Goal: Information Seeking & Learning: Learn about a topic

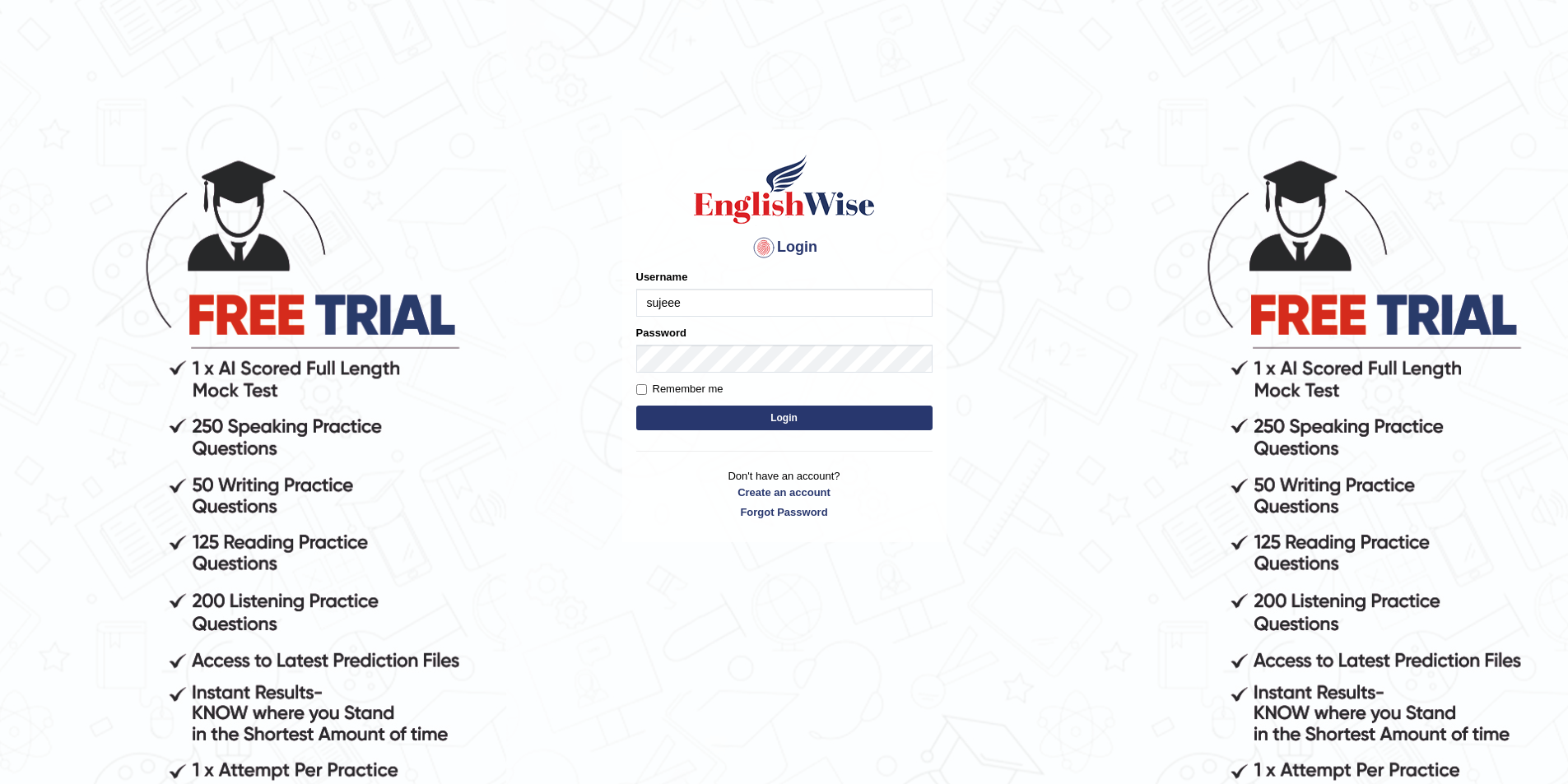
type input "sujeee"
click at [693, 415] on button "Login" at bounding box center [784, 418] width 296 height 25
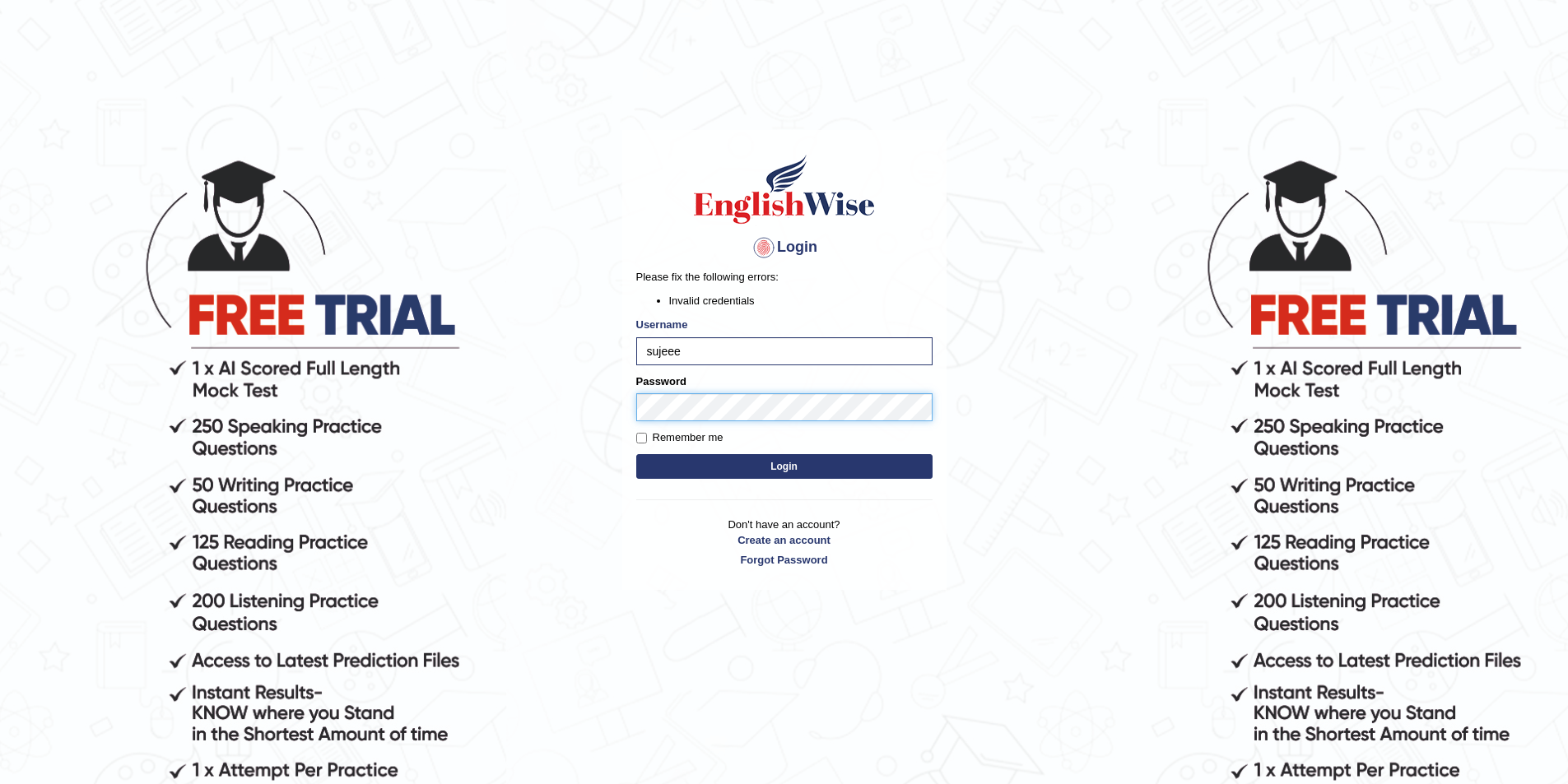
click at [636, 454] on button "Login" at bounding box center [784, 466] width 296 height 25
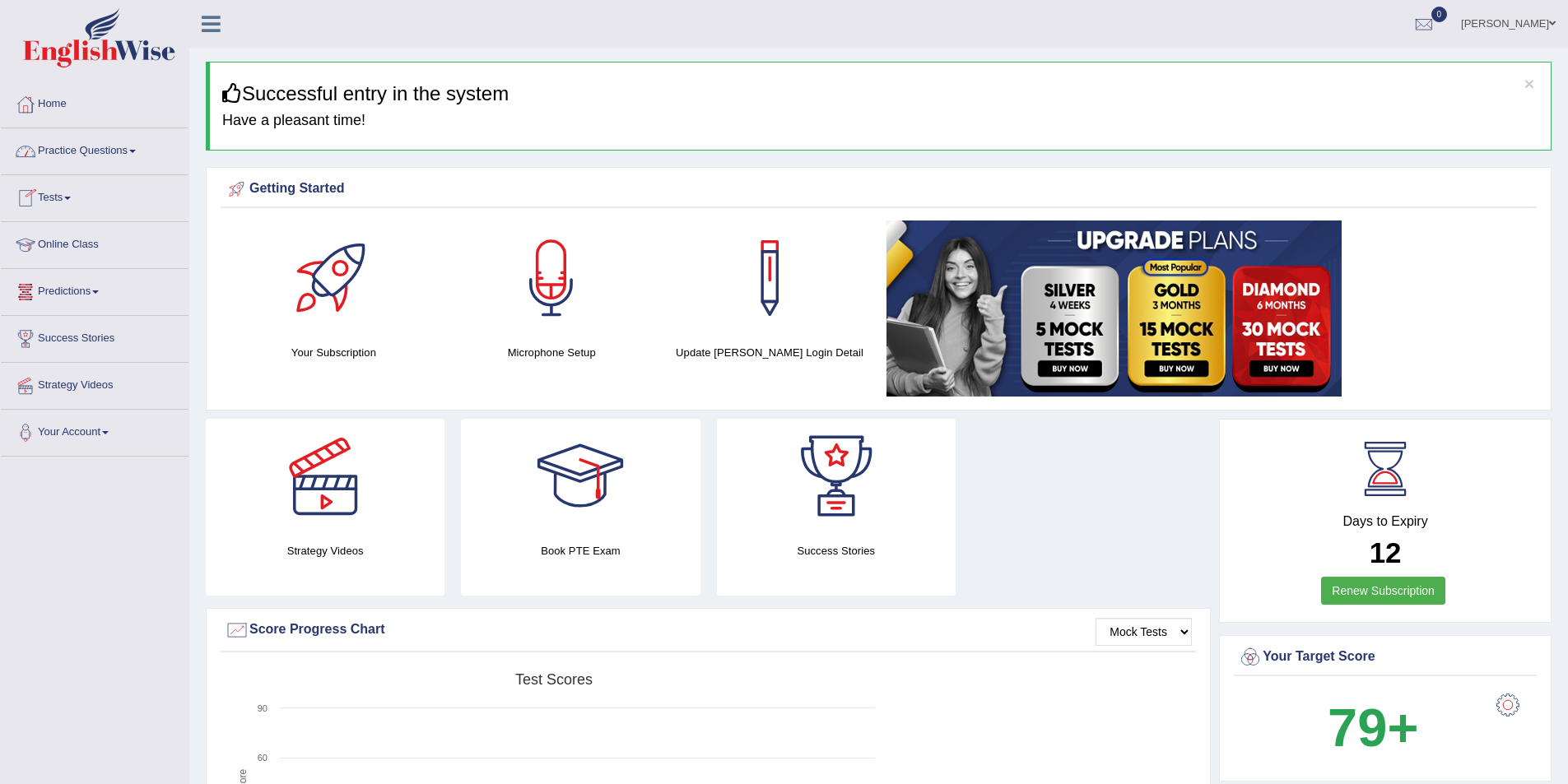
click at [96, 148] on link "Practice Questions" at bounding box center [95, 149] width 188 height 41
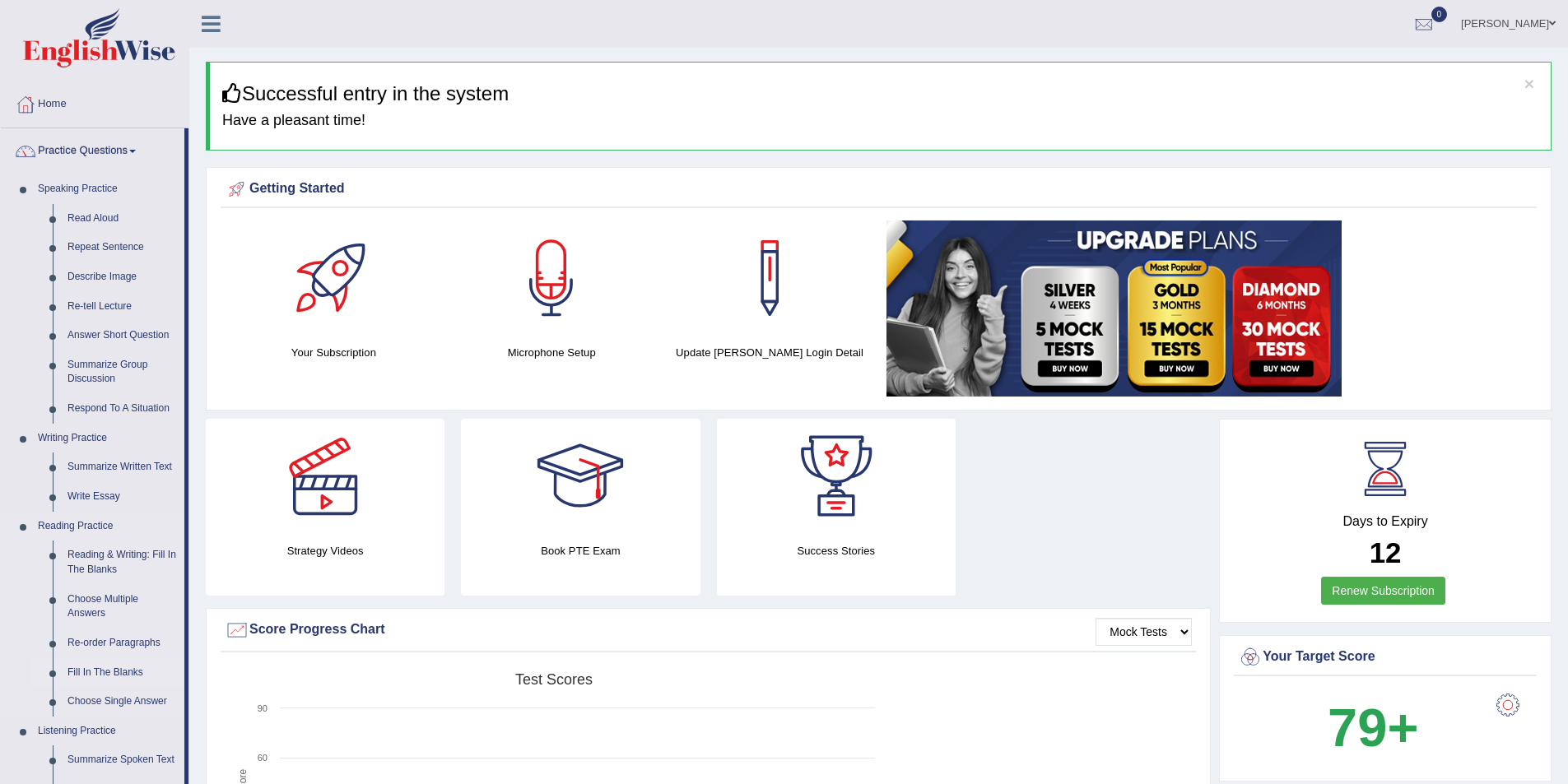
scroll to position [82, 0]
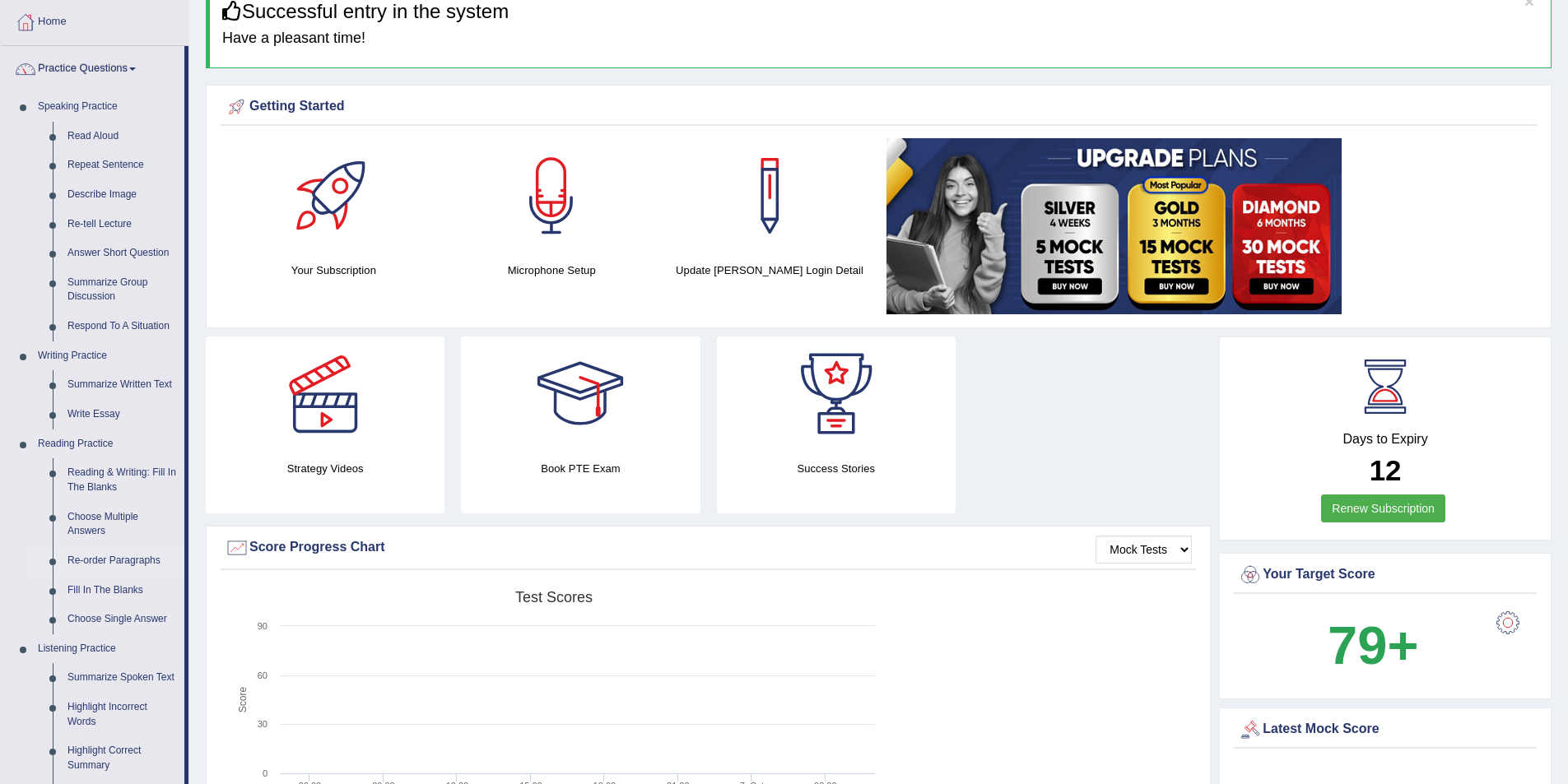
click at [144, 559] on link "Re-order Paragraphs" at bounding box center [122, 561] width 125 height 30
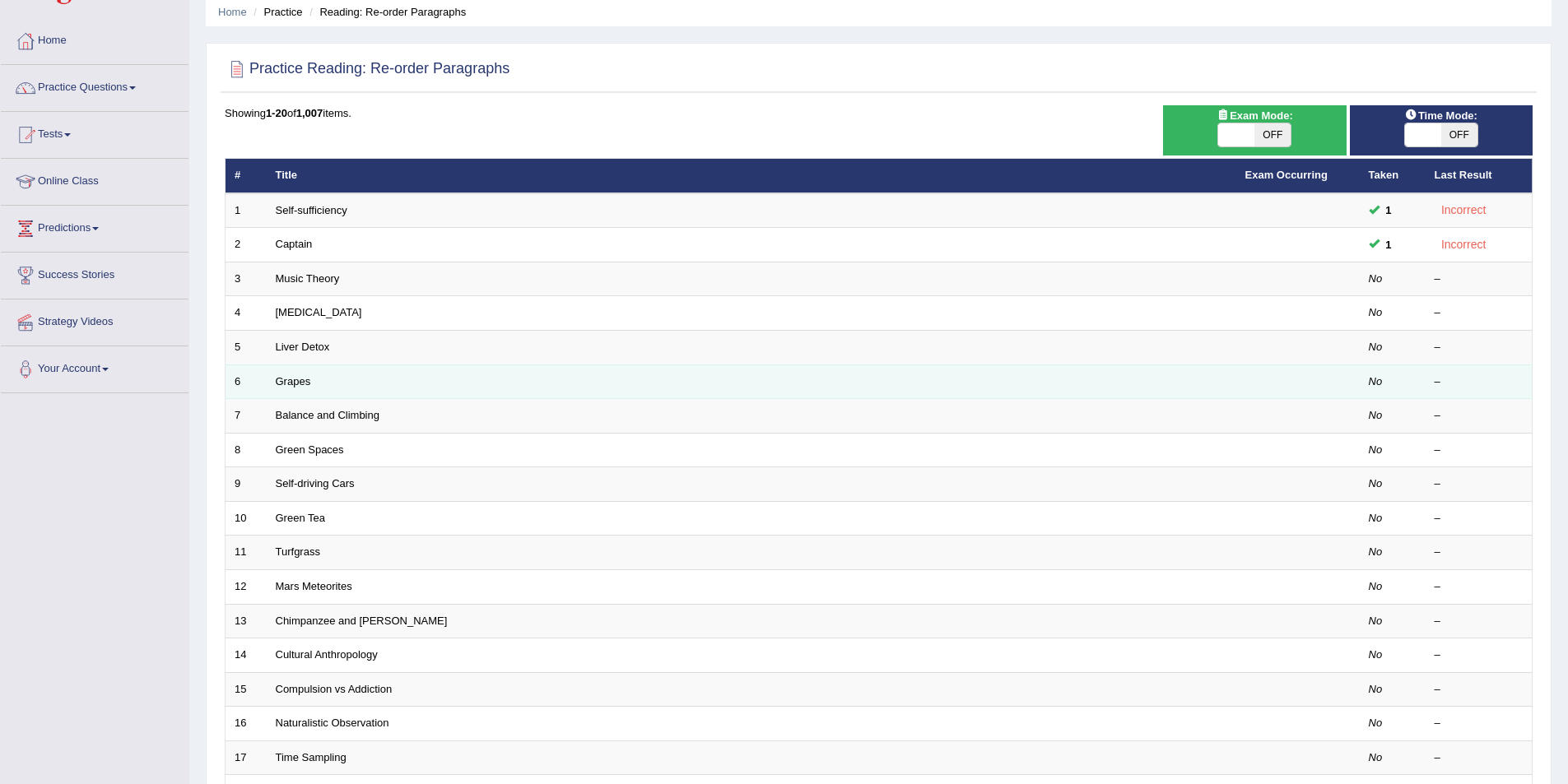
scroll to position [82, 0]
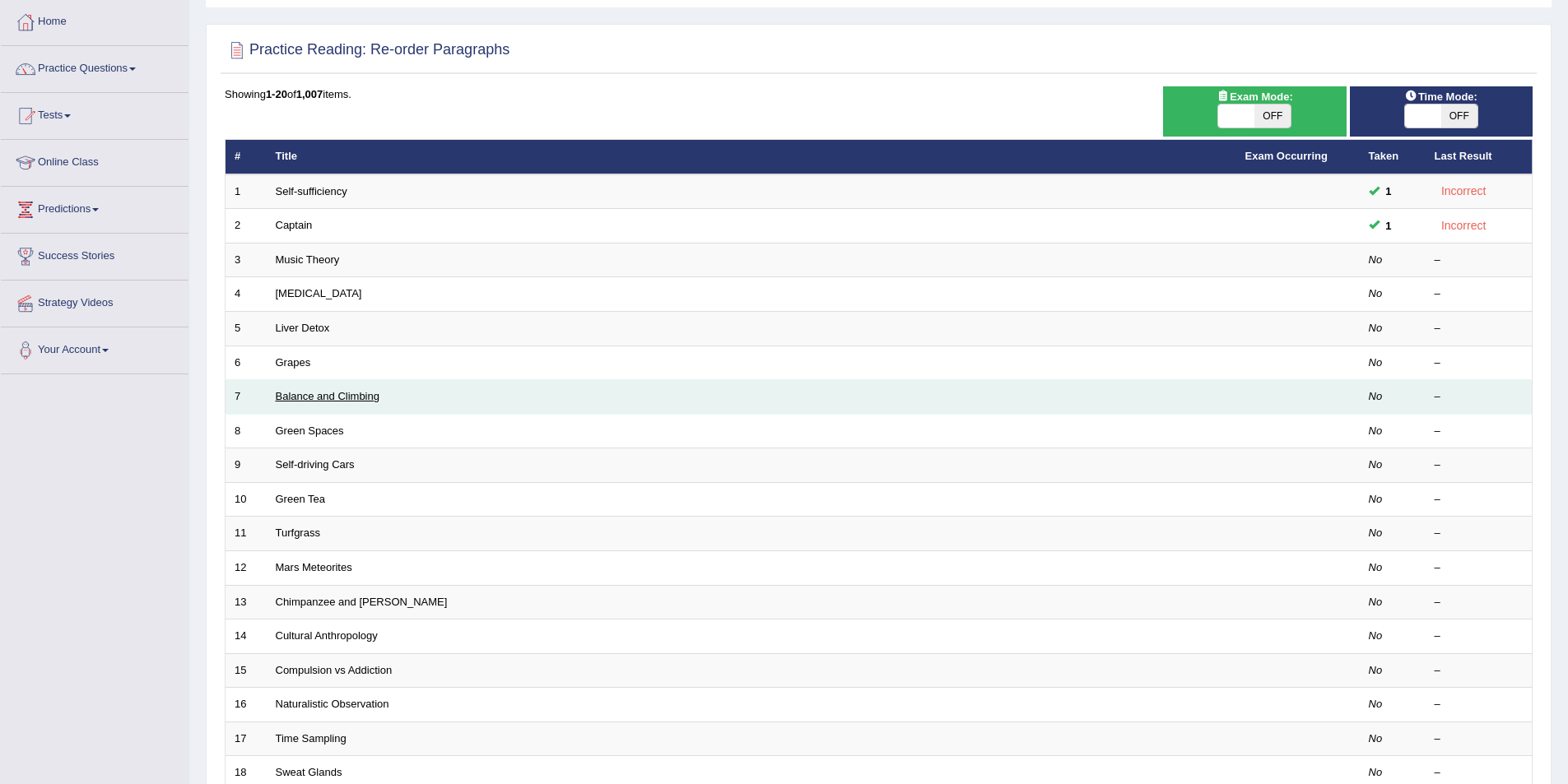
click at [287, 392] on link "Balance and Climbing" at bounding box center [327, 396] width 104 height 12
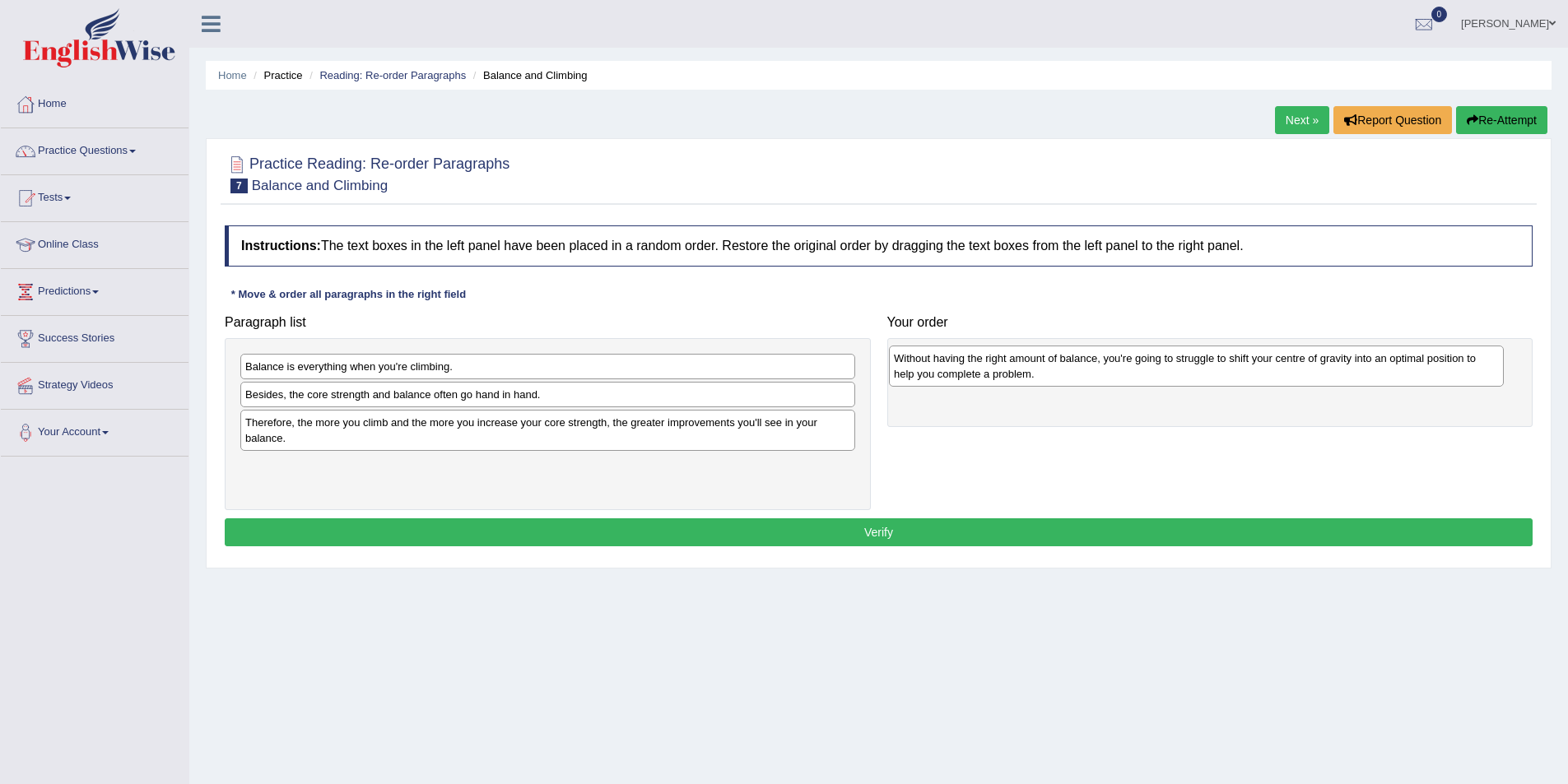
drag, startPoint x: 452, startPoint y: 381, endPoint x: 1101, endPoint y: 373, distance: 649.0
click at [1101, 373] on div "Without having the right amount of balance, you're going to struggle to shift y…" at bounding box center [1196, 366] width 615 height 41
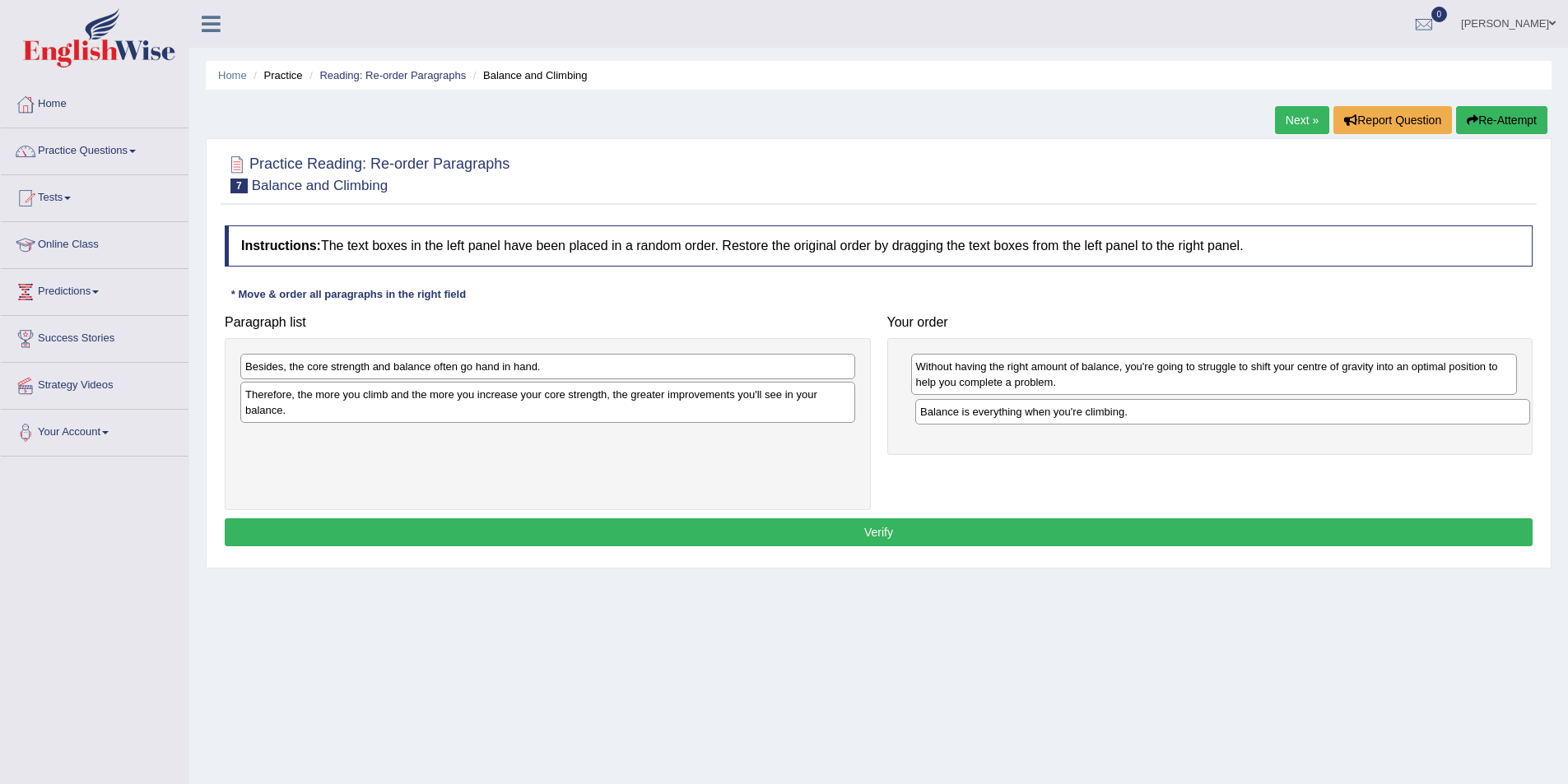
drag, startPoint x: 418, startPoint y: 370, endPoint x: 1092, endPoint y: 416, distance: 675.6
click at [1092, 416] on div "Balance is everything when you're climbing." at bounding box center [1223, 411] width 615 height 26
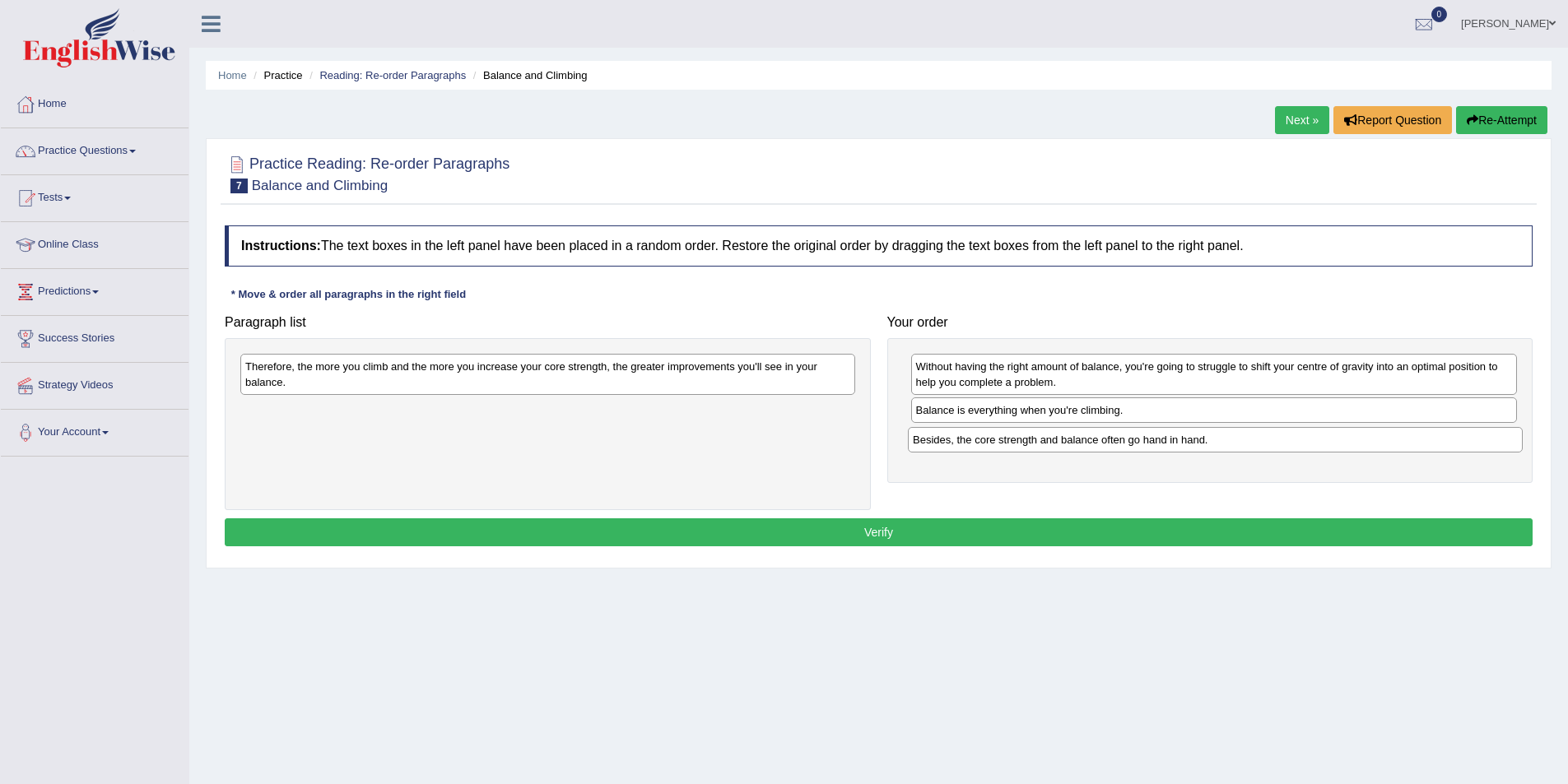
drag, startPoint x: 542, startPoint y: 370, endPoint x: 1210, endPoint y: 443, distance: 672.0
click at [1210, 443] on div "Besides, the core strength and balance often go hand in hand." at bounding box center [1215, 440] width 615 height 26
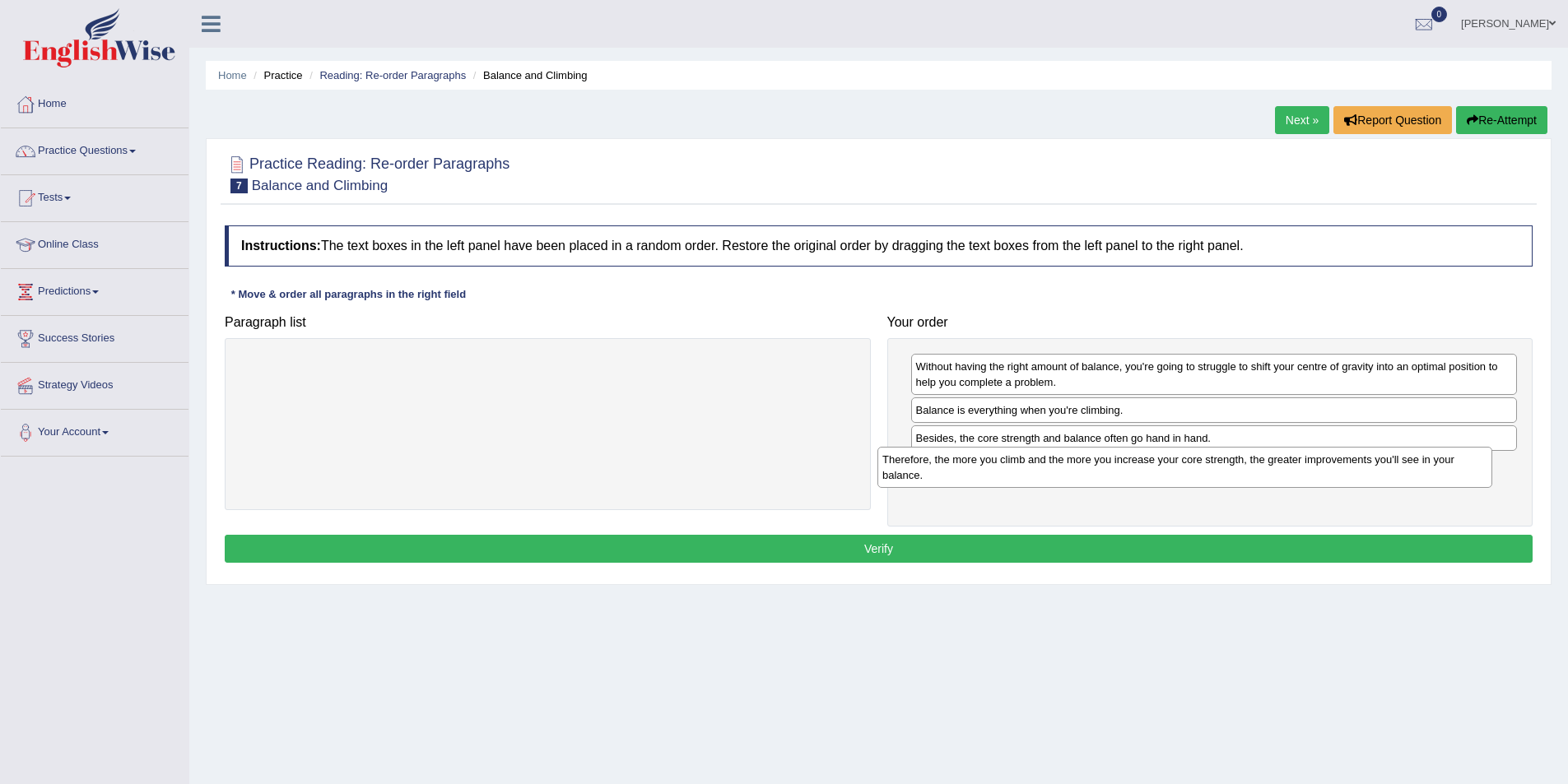
drag, startPoint x: 688, startPoint y: 377, endPoint x: 1326, endPoint y: 470, distance: 644.7
click at [1326, 470] on div "Therefore, the more you climb and the more you increase your core strength, the…" at bounding box center [1185, 467] width 615 height 41
click at [925, 554] on button "Verify" at bounding box center [879, 549] width 1308 height 28
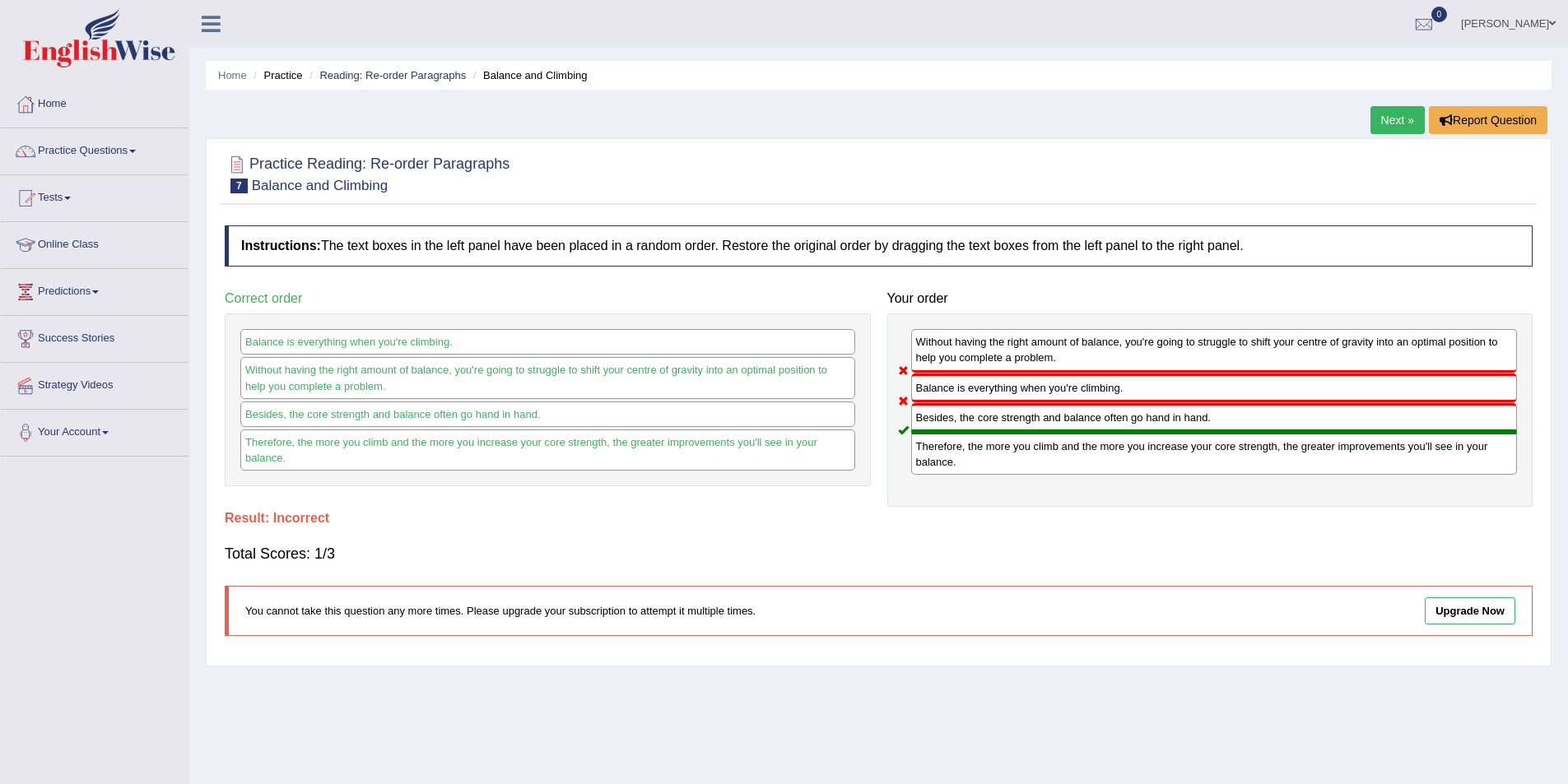
click at [1384, 132] on link "Next »" at bounding box center [1397, 120] width 54 height 28
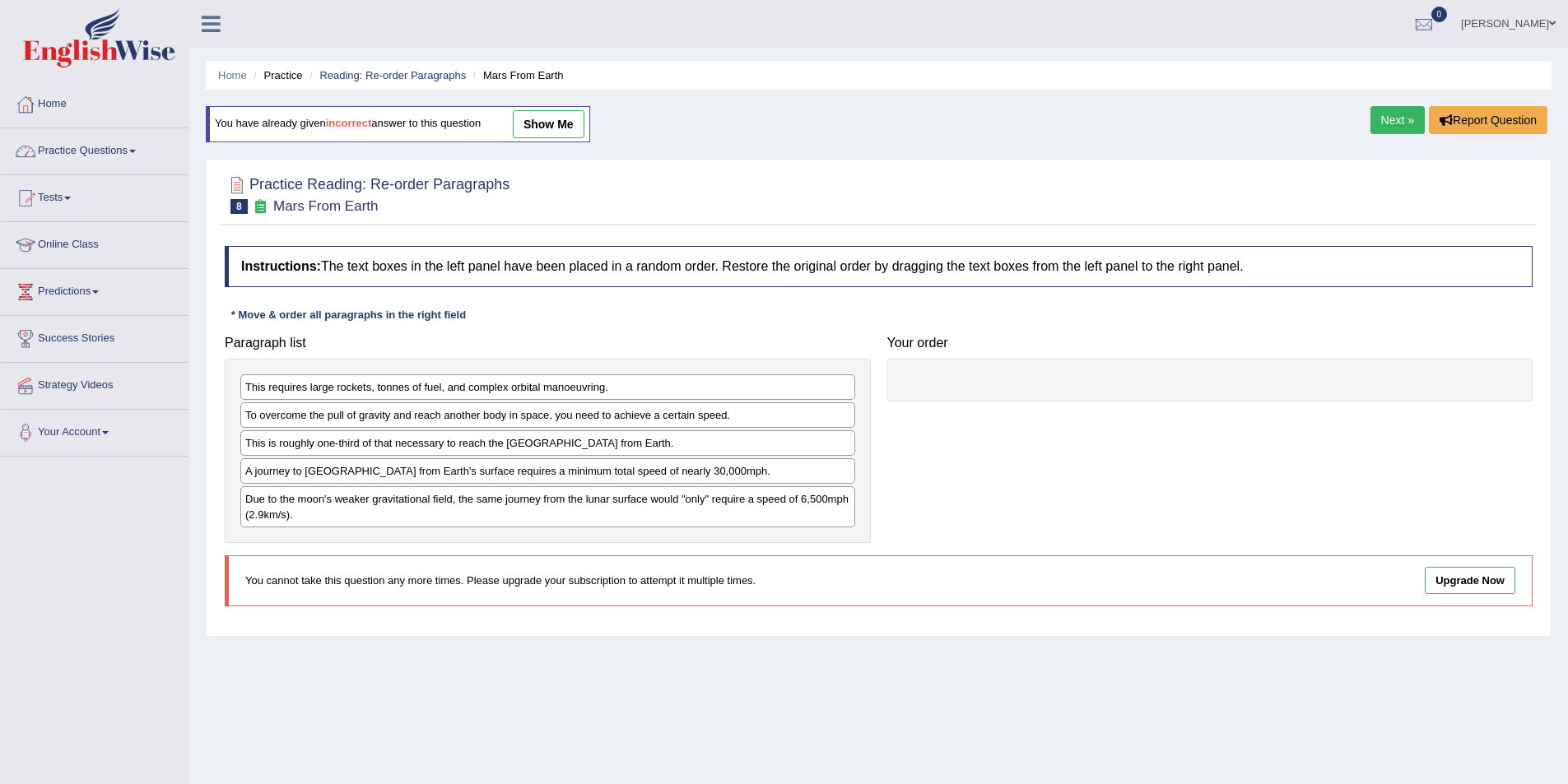
click at [105, 153] on link "Practice Questions" at bounding box center [95, 149] width 188 height 41
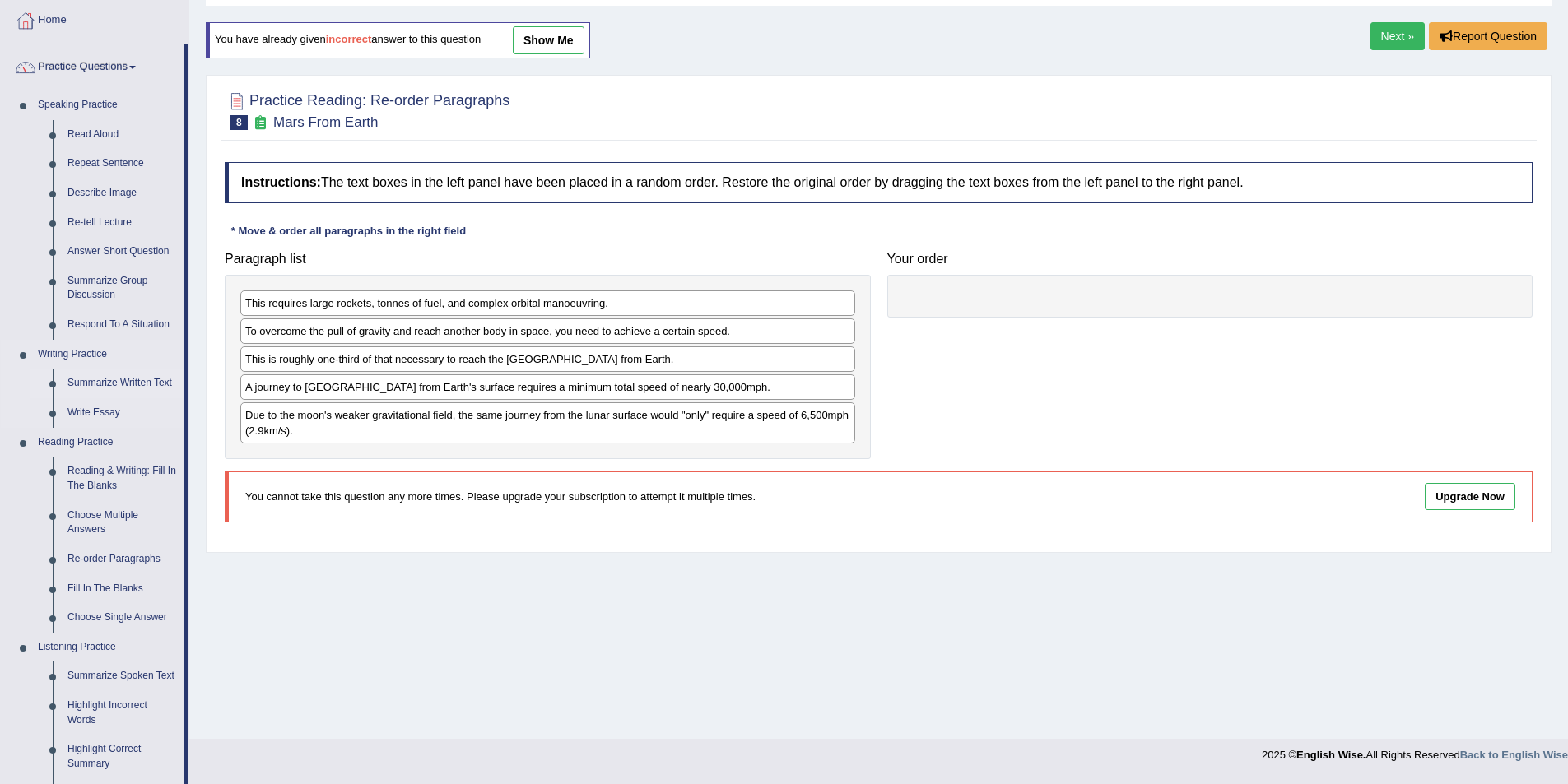
scroll to position [164, 0]
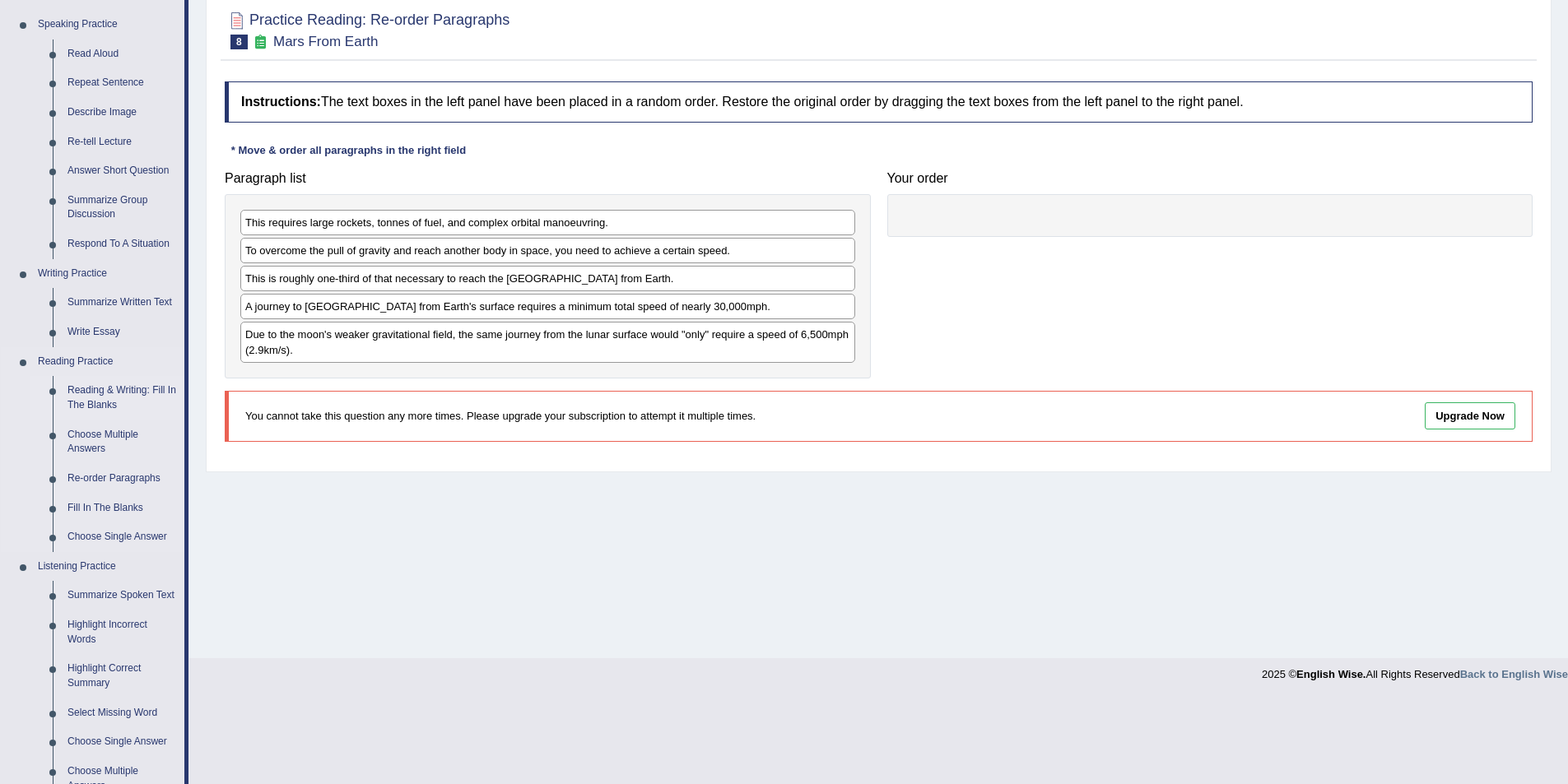
click at [115, 392] on link "Reading & Writing: Fill In The Blanks" at bounding box center [122, 397] width 125 height 44
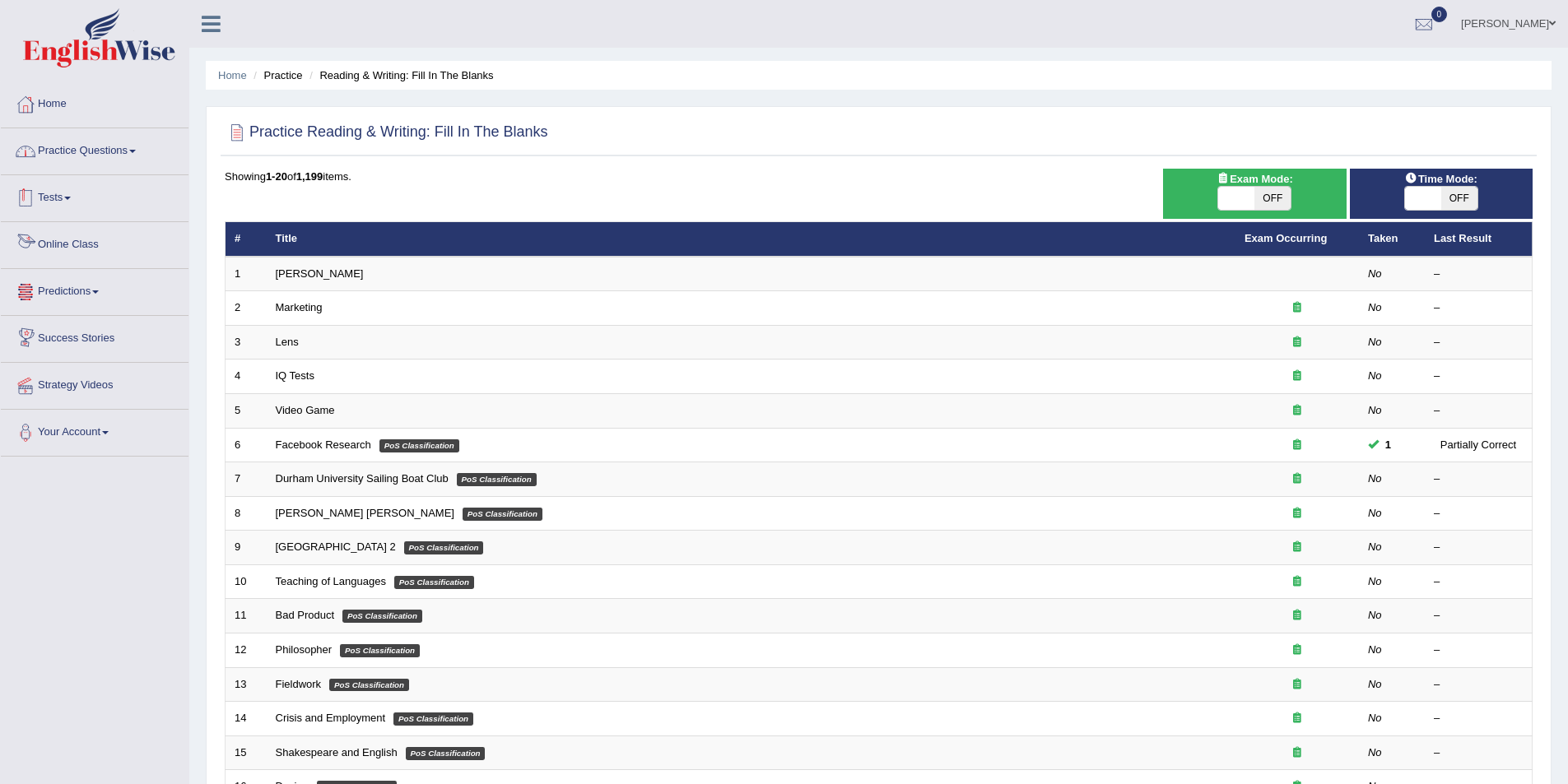
click at [71, 149] on link "Practice Questions" at bounding box center [95, 149] width 188 height 41
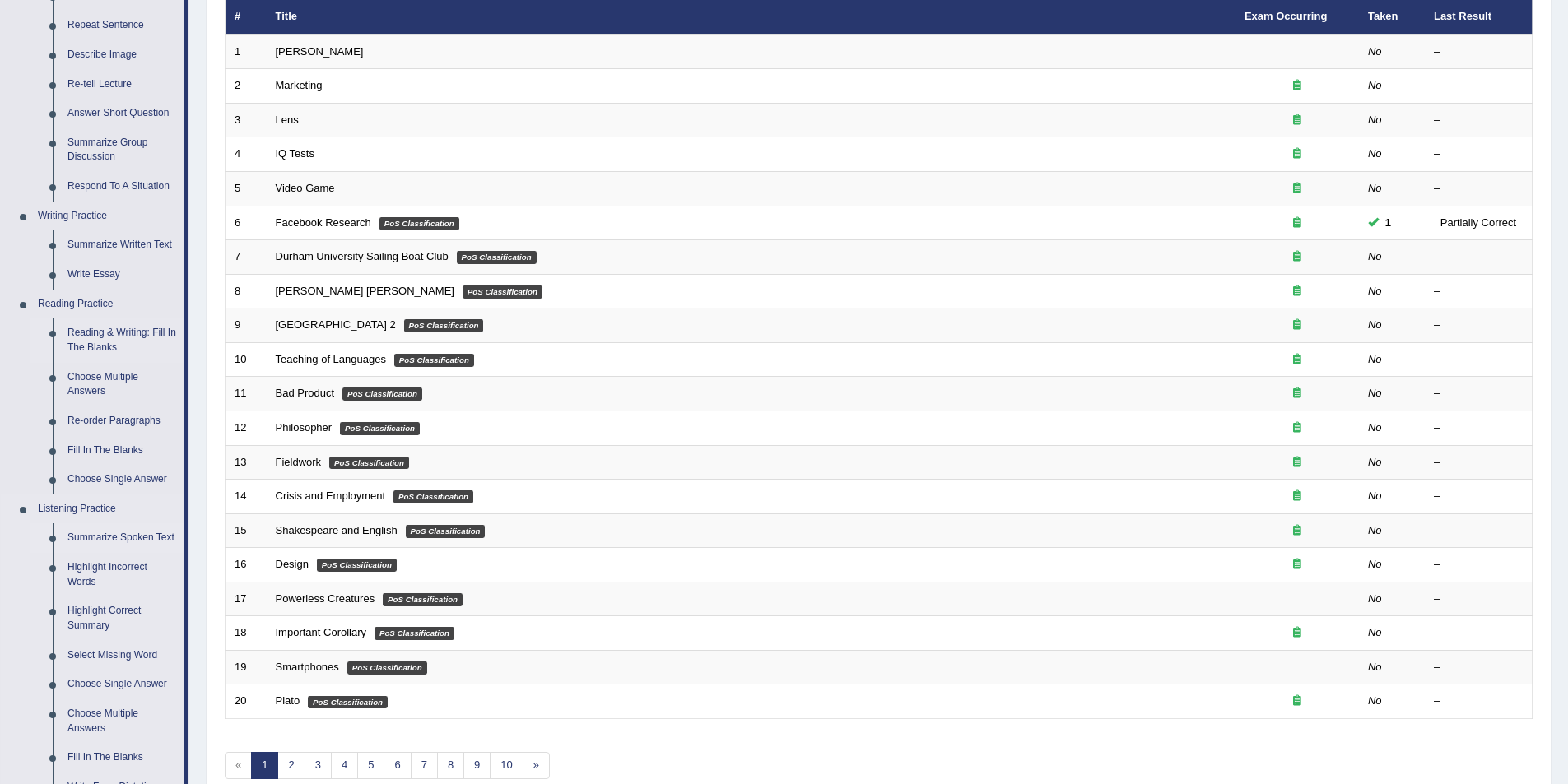
scroll to position [246, 0]
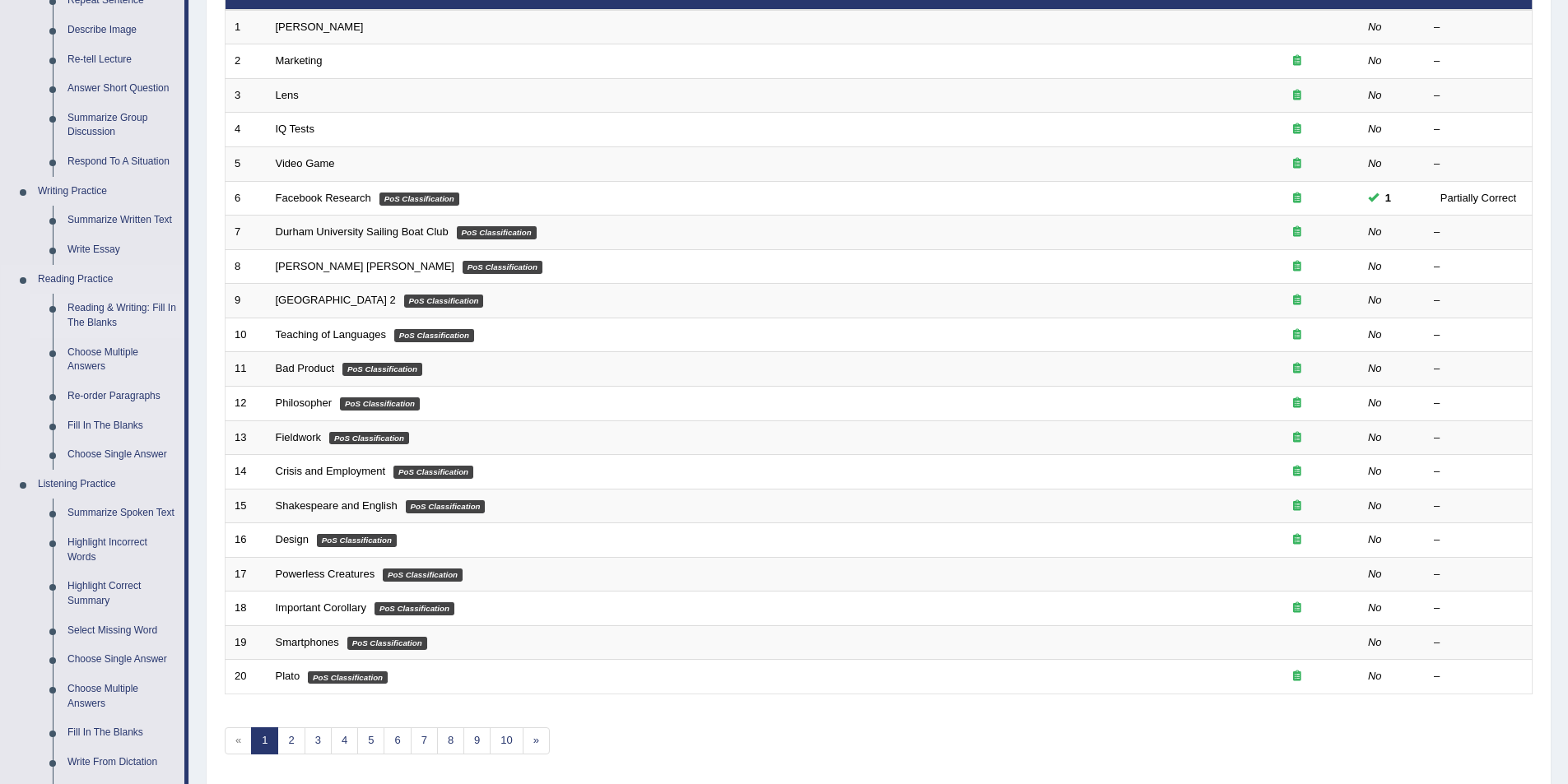
click at [105, 311] on link "Reading & Writing: Fill In The Blanks" at bounding box center [122, 315] width 125 height 44
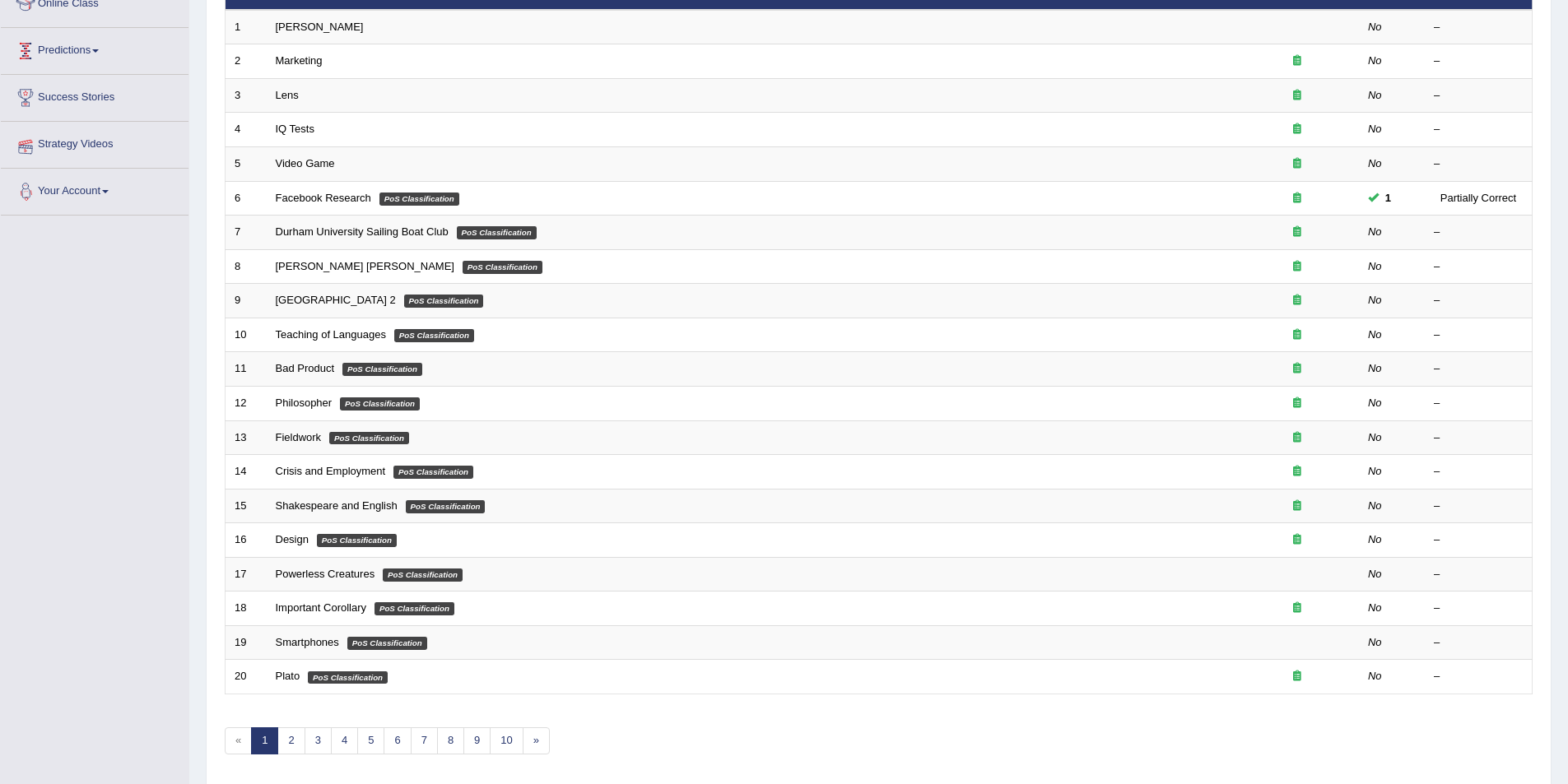
scroll to position [305, 0]
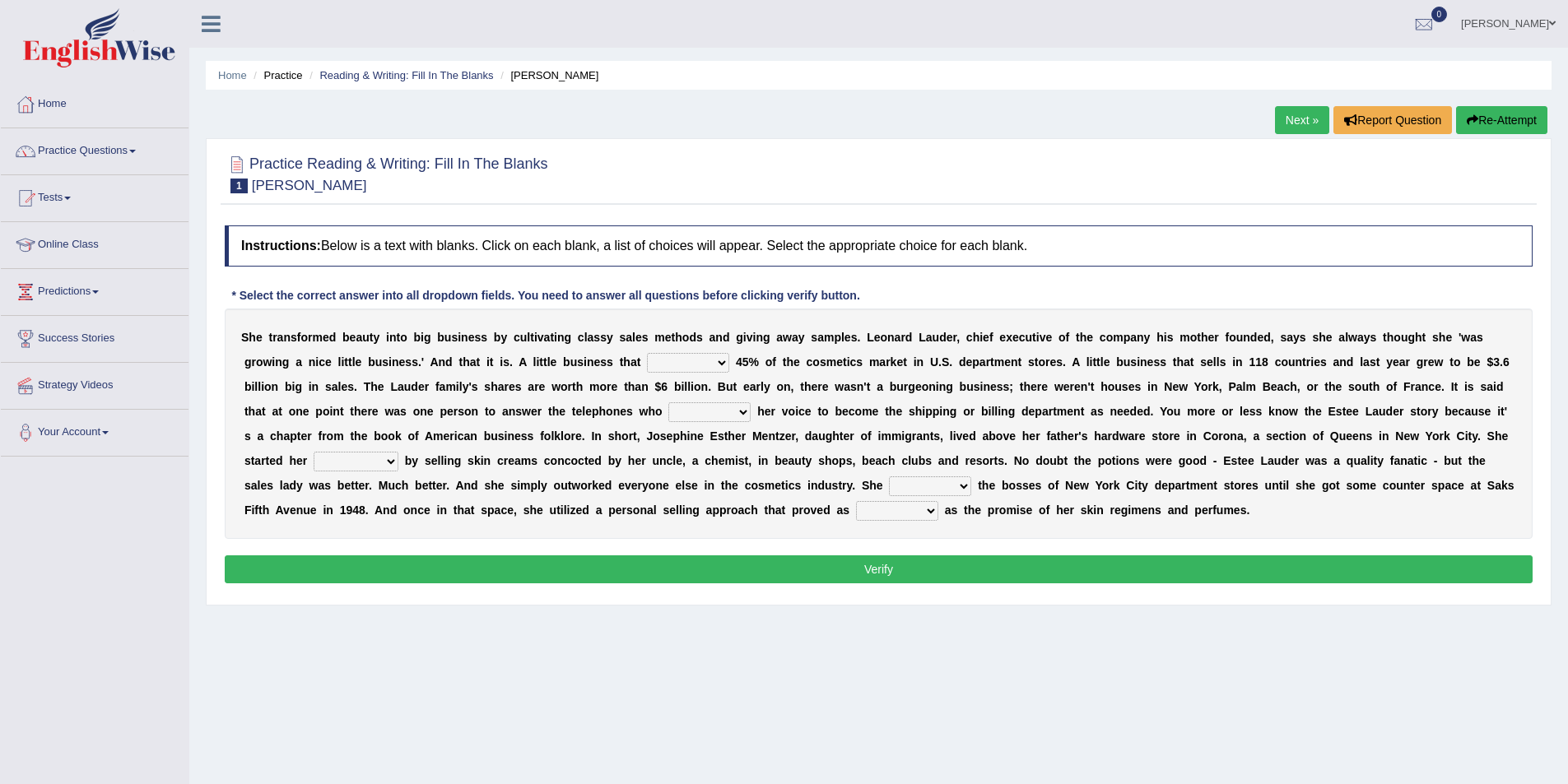
click at [726, 368] on select "has controls makes maintains" at bounding box center [687, 363] width 82 height 20
click at [721, 484] on b "t" at bounding box center [723, 485] width 4 height 13
click at [720, 368] on select "has controls makes maintains" at bounding box center [687, 363] width 82 height 20
select select "makes"
click at [647, 353] on select "has controls makes maintains" at bounding box center [687, 363] width 82 height 20
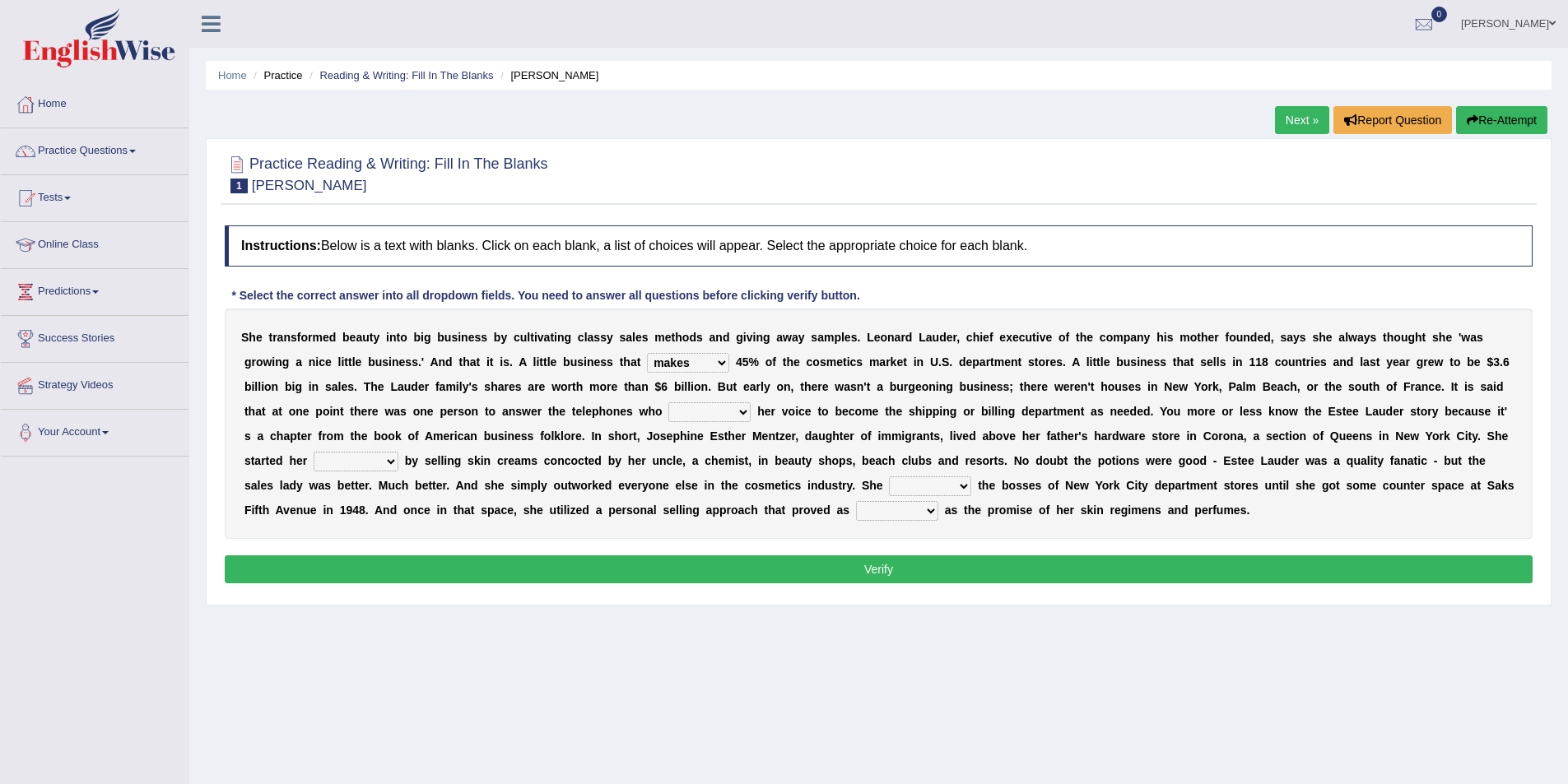
click at [740, 412] on select "switched changed raised used" at bounding box center [709, 412] width 82 height 20
select select "changed"
click at [668, 402] on select "switched changed raised used" at bounding box center [709, 412] width 82 height 20
click at [389, 460] on select "job institute companion enterprise" at bounding box center [356, 461] width 85 height 20
select select "enterprise"
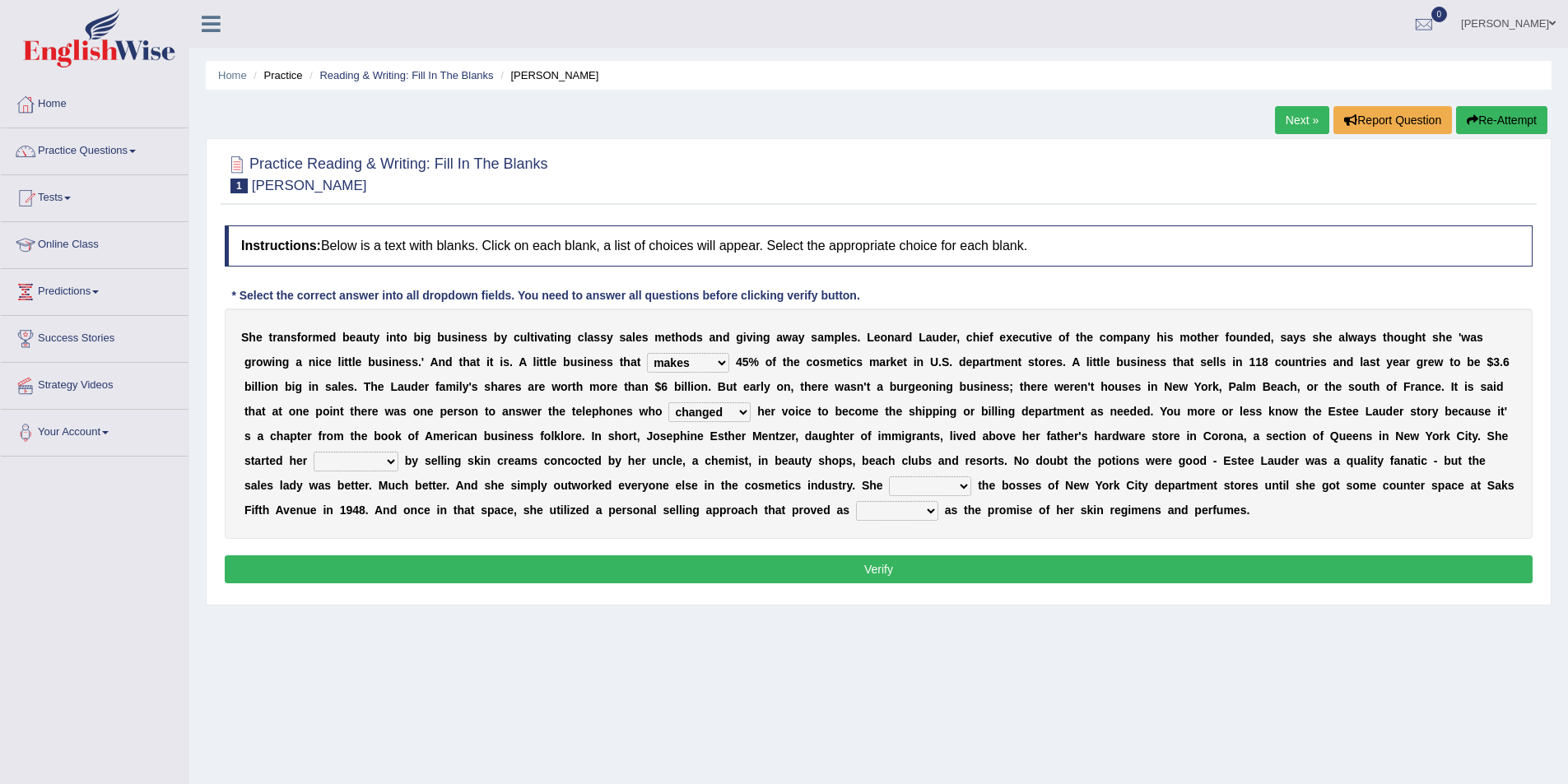
click at [314, 451] on select "job institute companion enterprise" at bounding box center [356, 461] width 85 height 20
click at [960, 481] on select "stated bridged stalked heaved" at bounding box center [930, 486] width 82 height 20
select select "bridged"
click at [889, 476] on select "stated bridged stalked heaved" at bounding box center [930, 486] width 82 height 20
click at [920, 509] on select "potent ruthless potential expensive" at bounding box center [896, 511] width 82 height 20
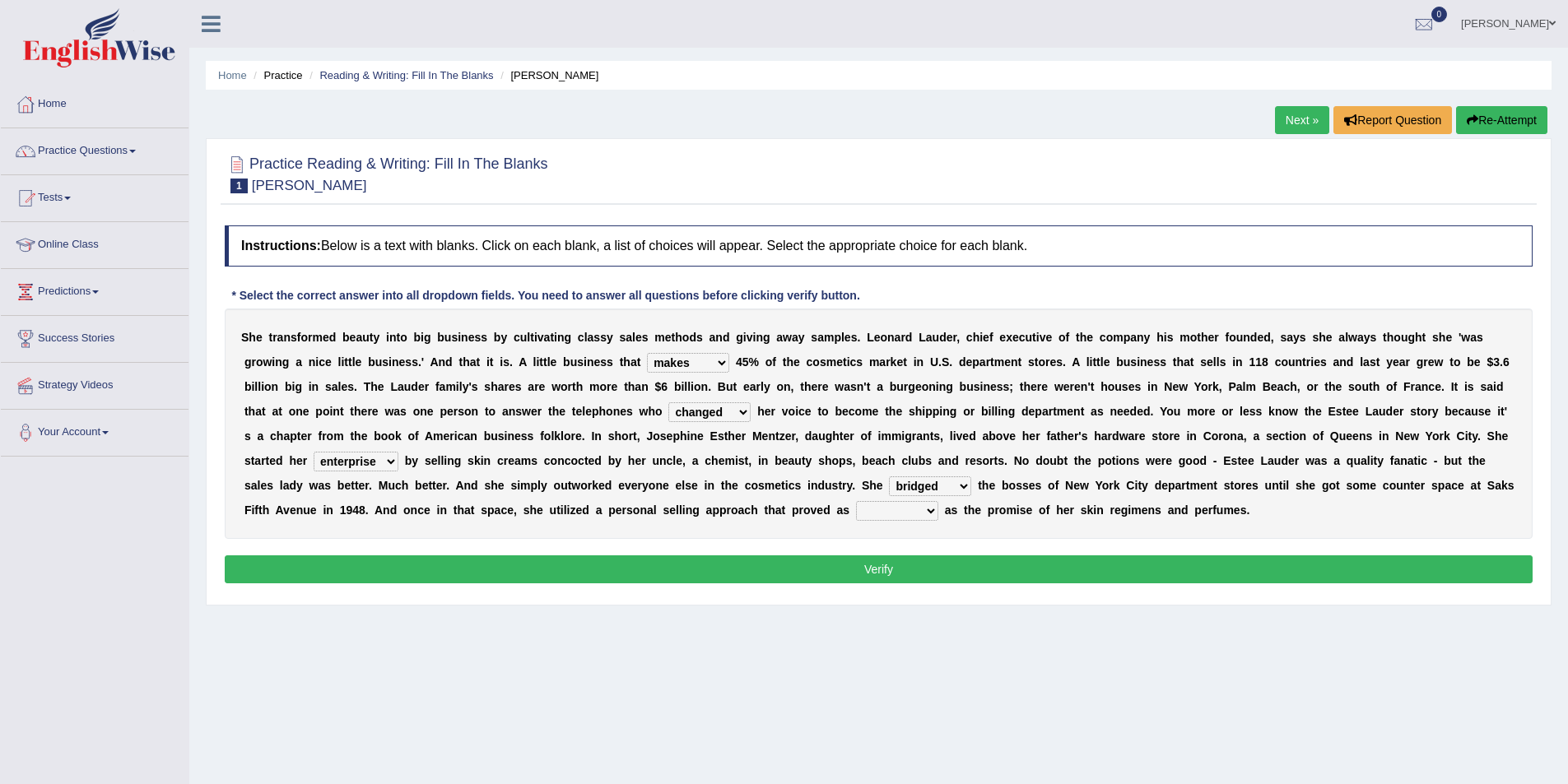
select select "expensive"
click at [856, 501] on select "potent ruthless potential expensive" at bounding box center [896, 511] width 82 height 20
click at [906, 567] on button "Verify" at bounding box center [879, 569] width 1308 height 28
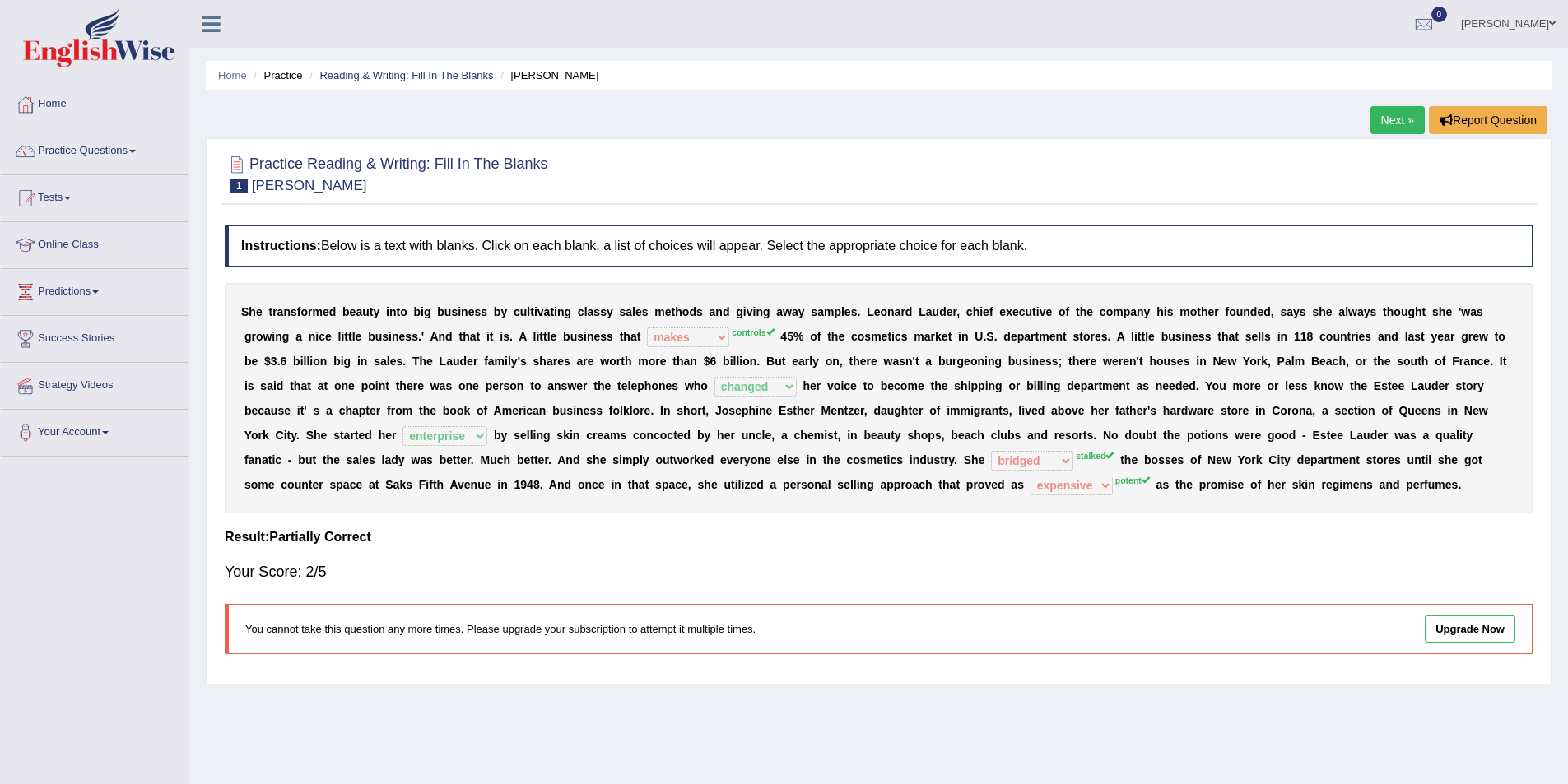
click at [1399, 114] on link "Next »" at bounding box center [1397, 120] width 54 height 28
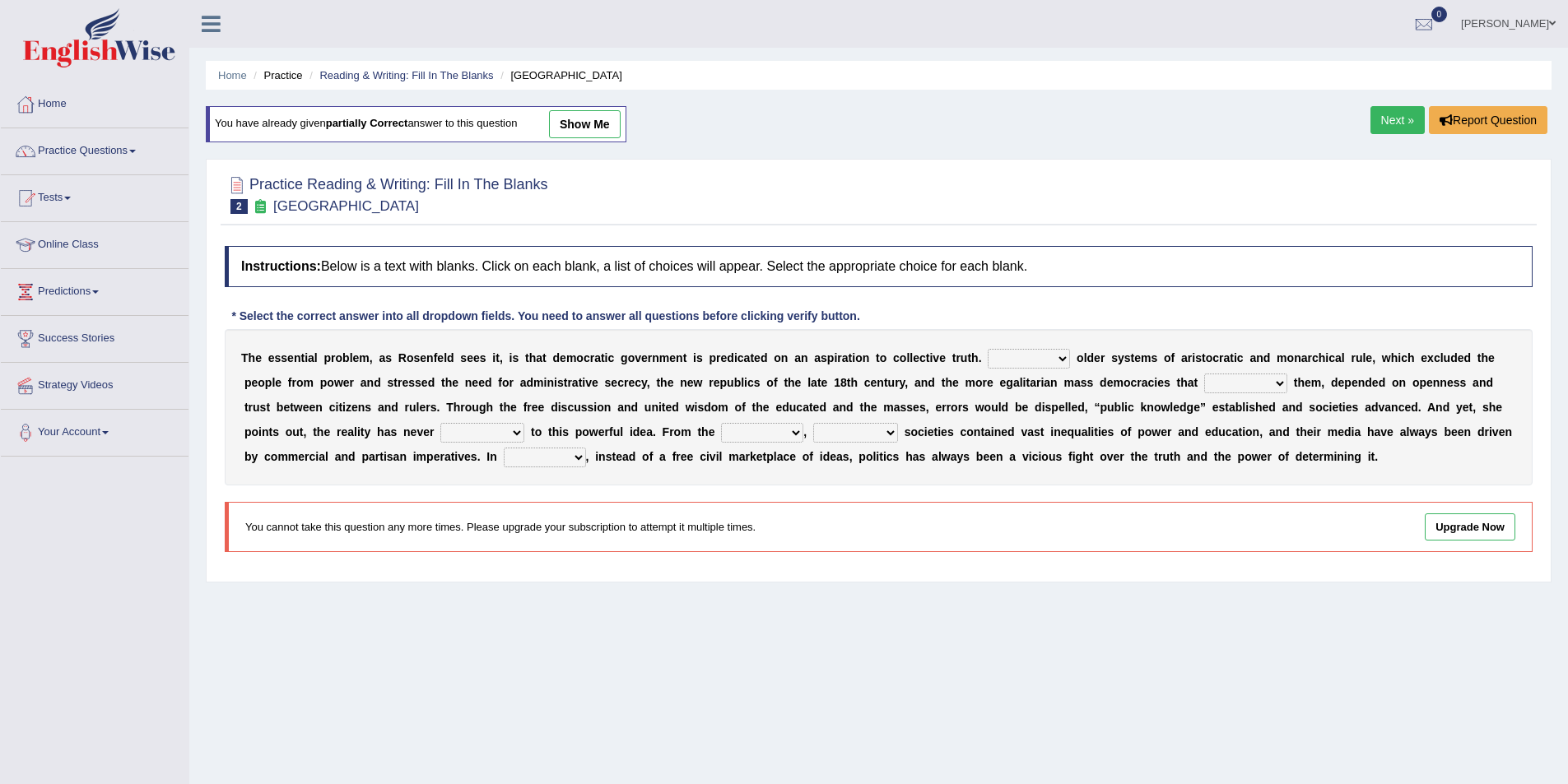
click at [1067, 361] on select "Like Unlike Likely Safely" at bounding box center [1028, 358] width 82 height 20
select select "Unlike"
click at [988, 348] on select "Like Unlike Likely Safely" at bounding box center [1028, 358] width 82 height 20
click at [1290, 390] on div "T h e e s s e n t i a l p r o b l e m , a s R o s e n f e l d s e e s i t , i s…" at bounding box center [879, 407] width 1308 height 156
click at [581, 124] on link "show me" at bounding box center [584, 124] width 71 height 28
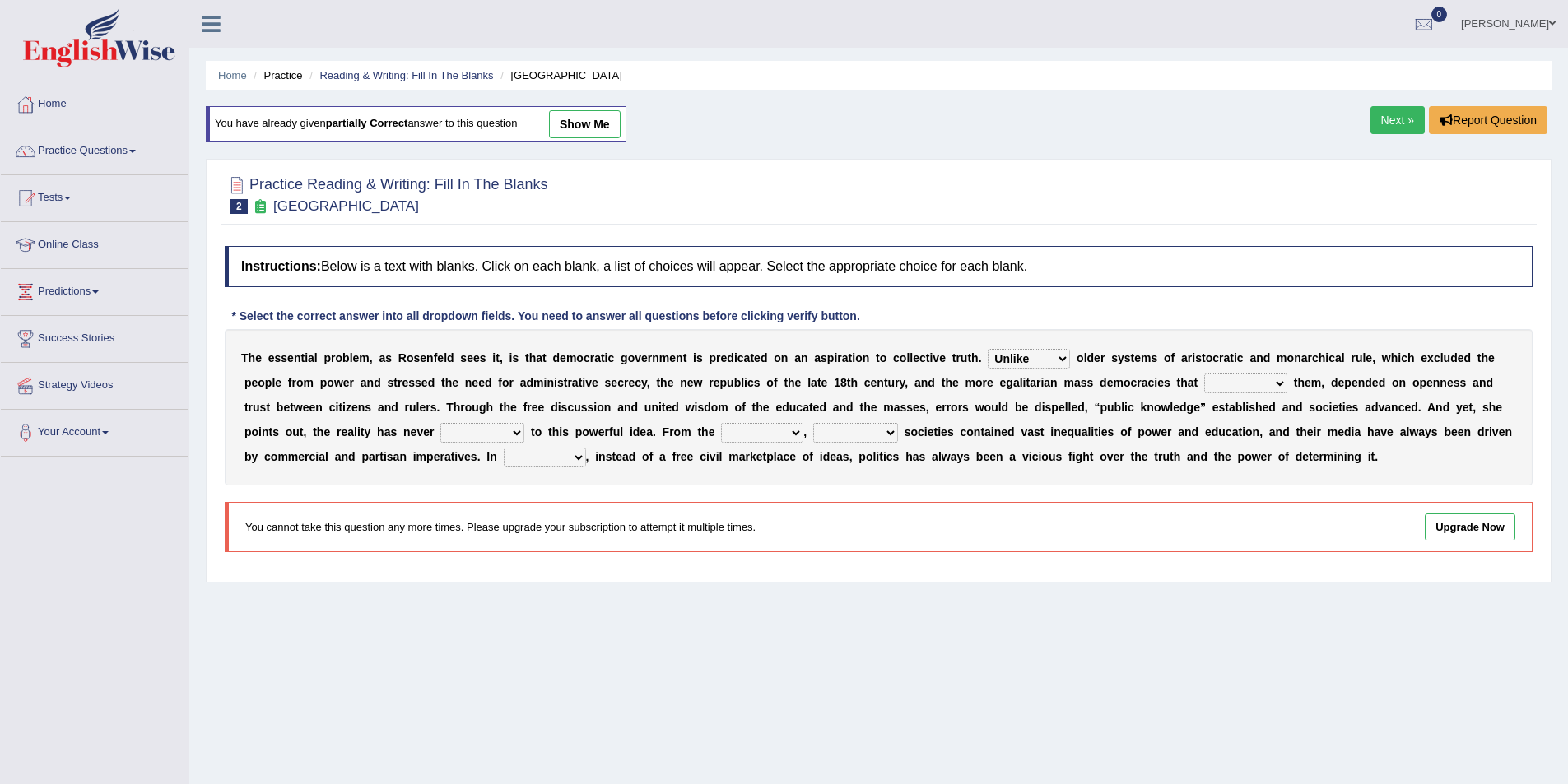
select select "succeeded"
select select "stood up"
select select "ranged"
select select "democratic"
select select "practice"
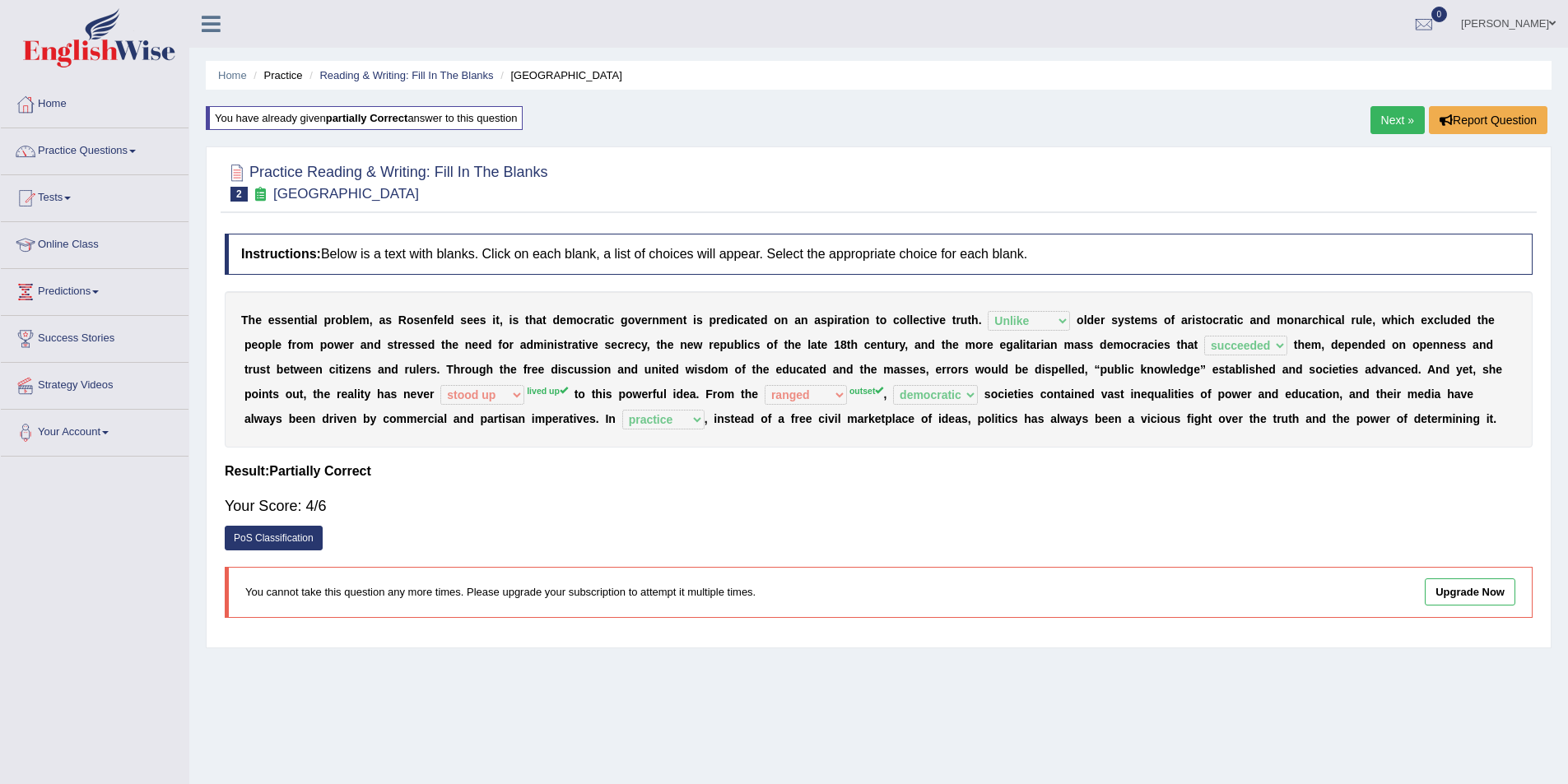
click at [1377, 116] on link "Next »" at bounding box center [1397, 120] width 54 height 28
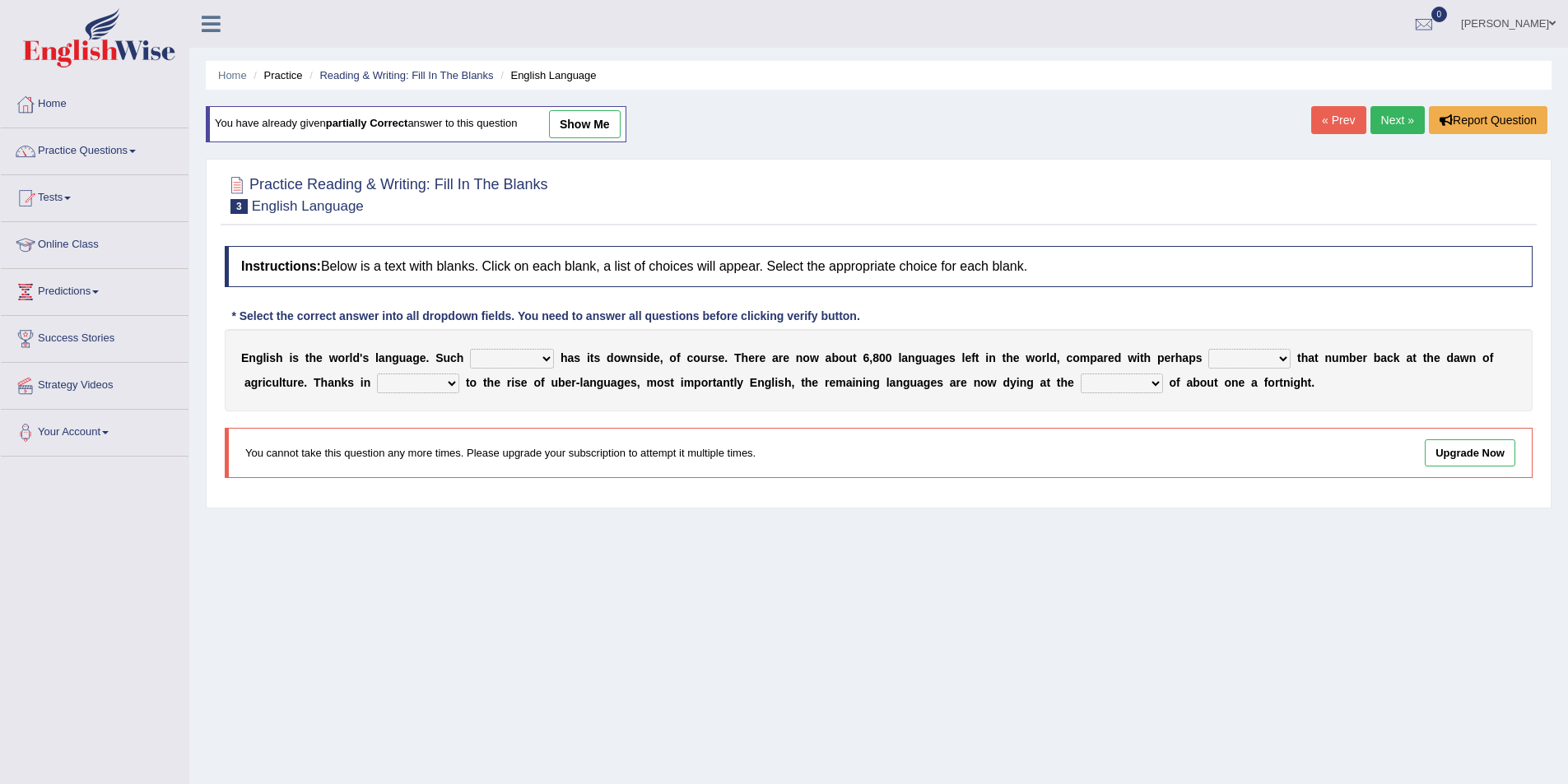
click at [1377, 116] on link "Next »" at bounding box center [1397, 120] width 54 height 28
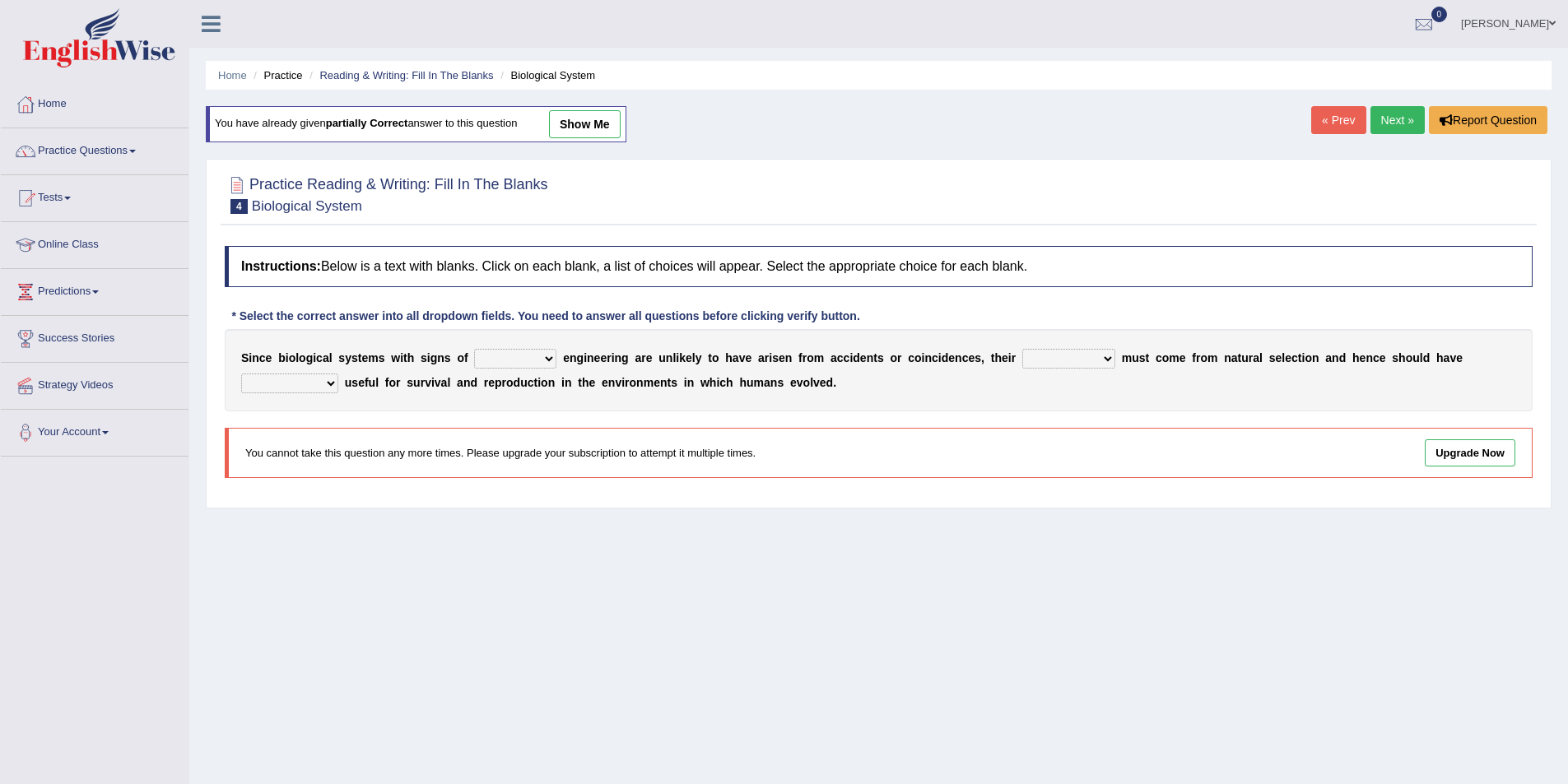
click at [586, 124] on link "show me" at bounding box center [584, 124] width 71 height 28
select select "complex"
select select "structures"
select select "functions"
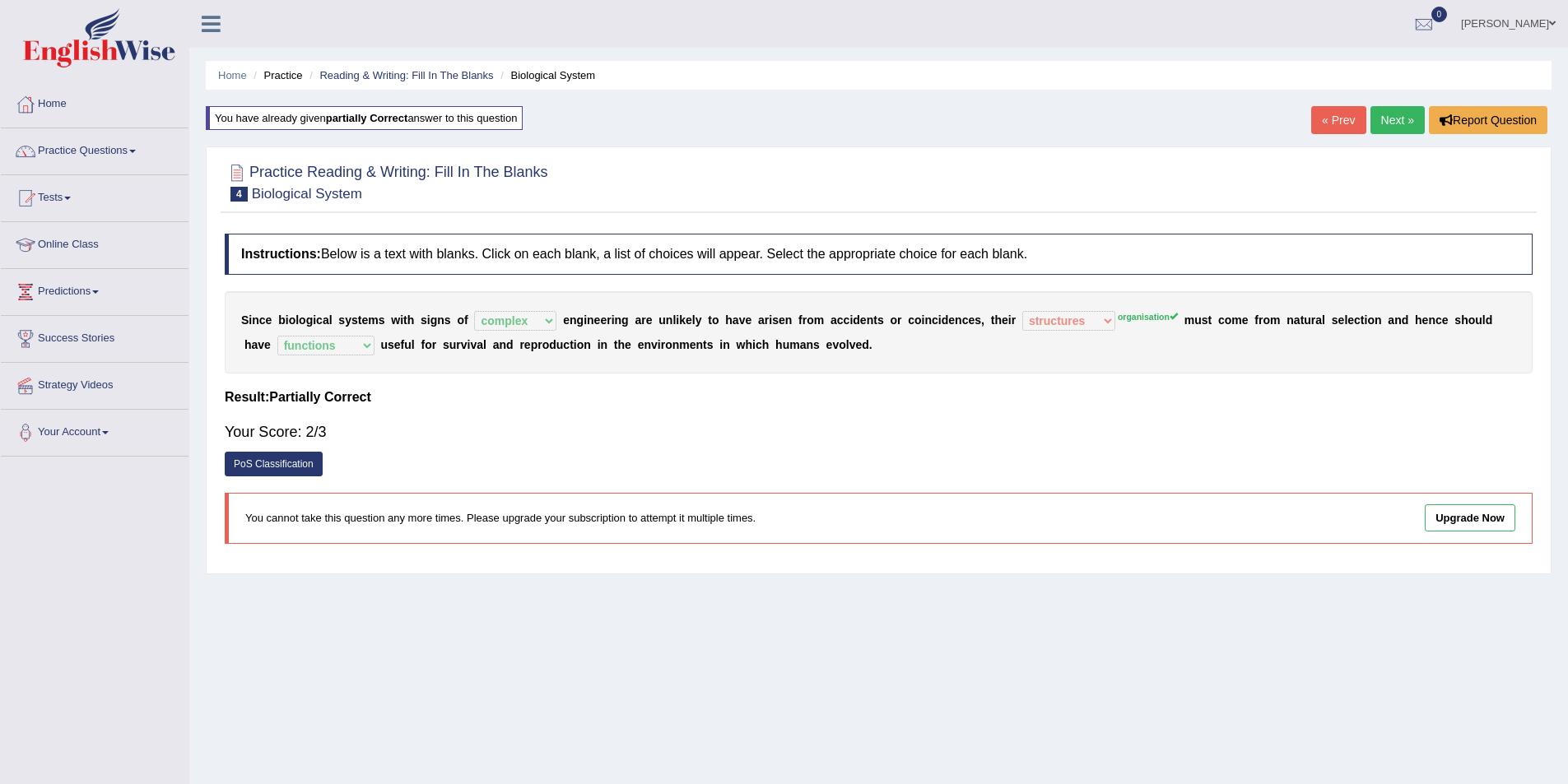
click at [1387, 125] on link "Next »" at bounding box center [1397, 120] width 54 height 28
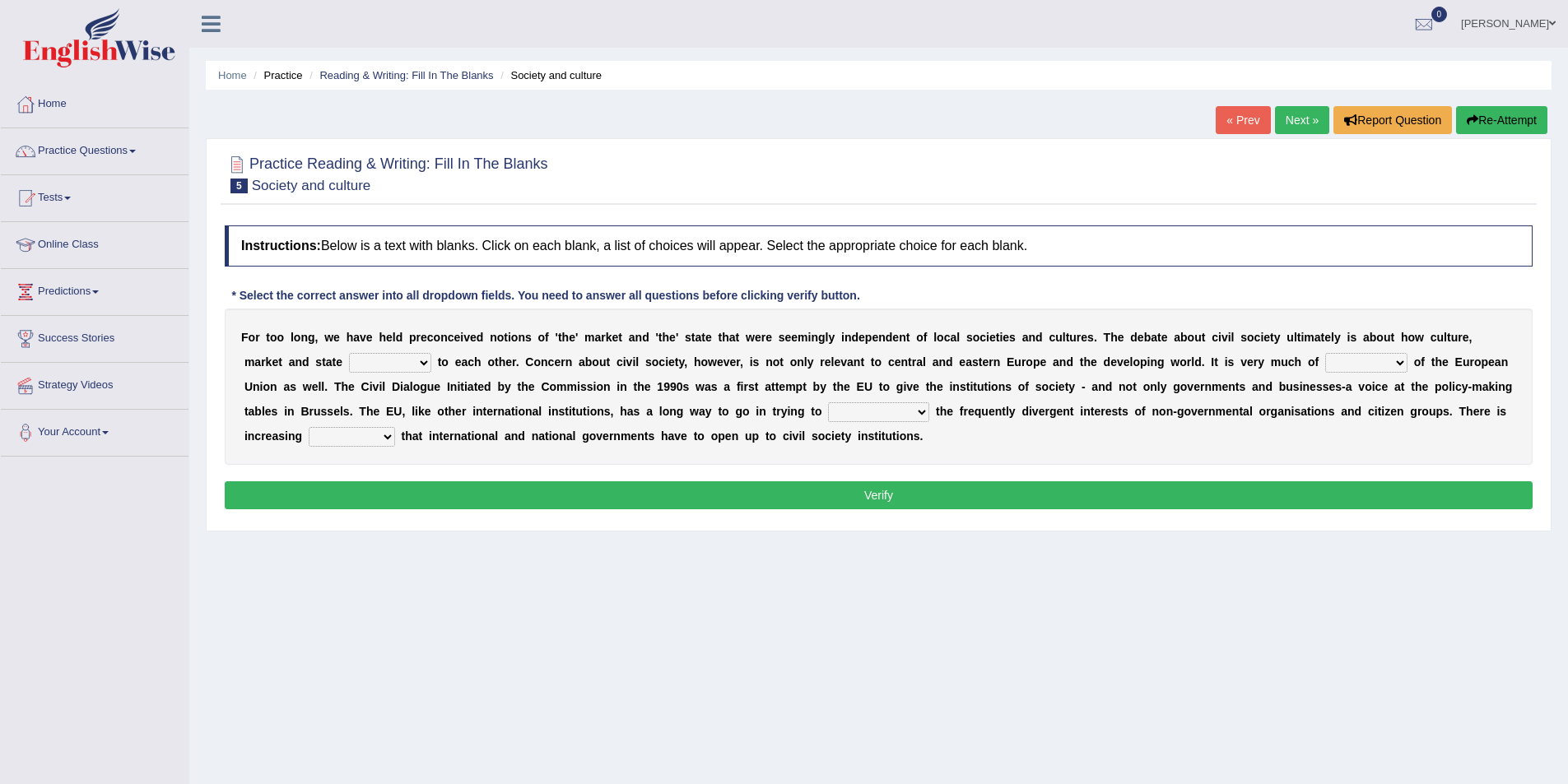
click at [418, 363] on select "stay relate bring telling" at bounding box center [389, 363] width 82 height 20
select select "relate"
click at [349, 353] on select "stay relate bring telling" at bounding box center [389, 363] width 82 height 20
click at [1397, 358] on select "interest brought shown suspect" at bounding box center [1365, 363] width 82 height 20
select select "interest"
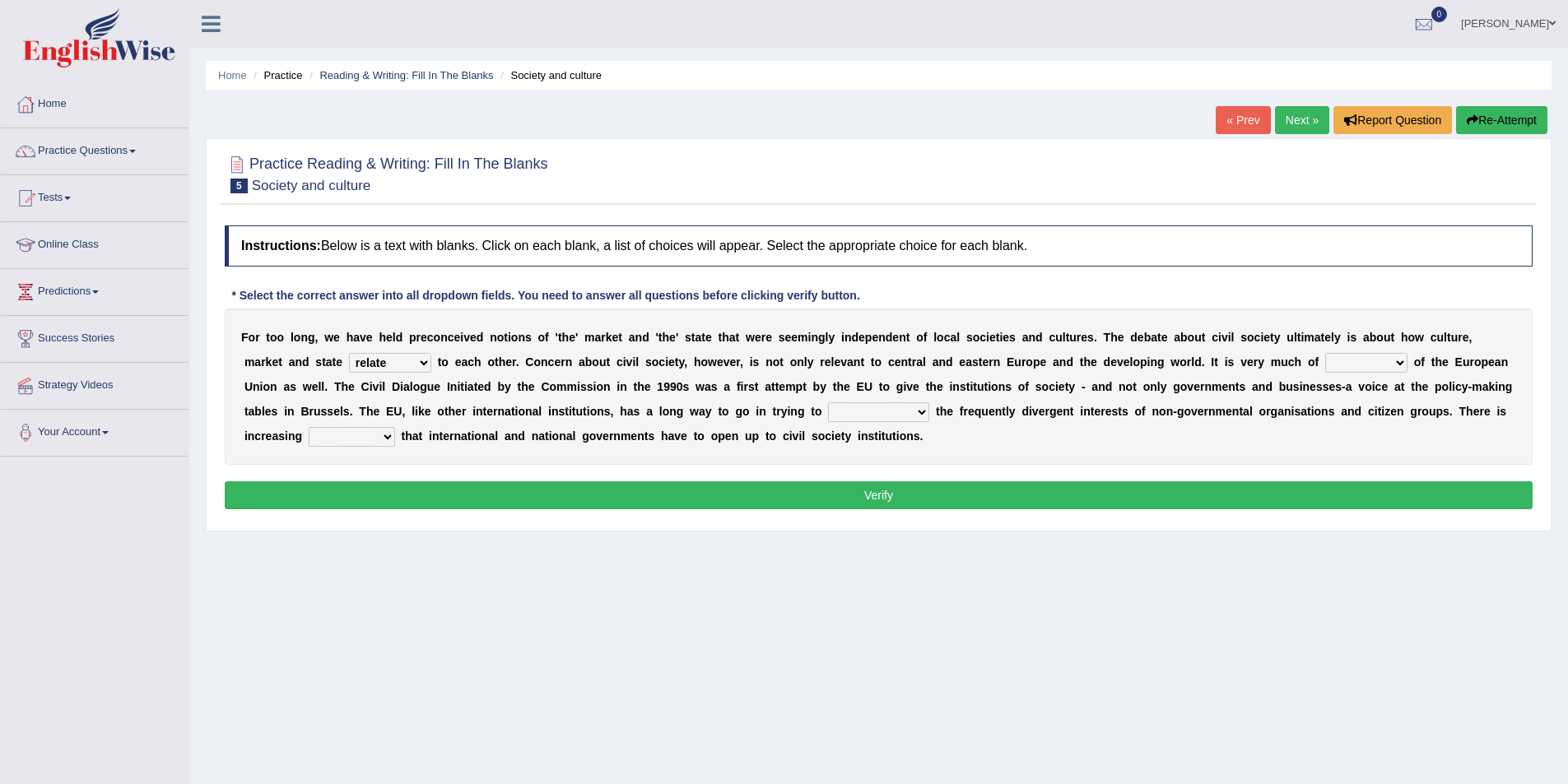
click at [1325, 353] on select "interest brought shown suspect" at bounding box center [1365, 363] width 82 height 20
click at [905, 408] on select "indulge express supreme accommodate" at bounding box center [879, 412] width 101 height 20
select select "indulge"
click at [828, 402] on select "indulge express supreme accommodate" at bounding box center [879, 412] width 101 height 20
click at [371, 439] on select "tolerance expression recognition sample" at bounding box center [352, 437] width 86 height 20
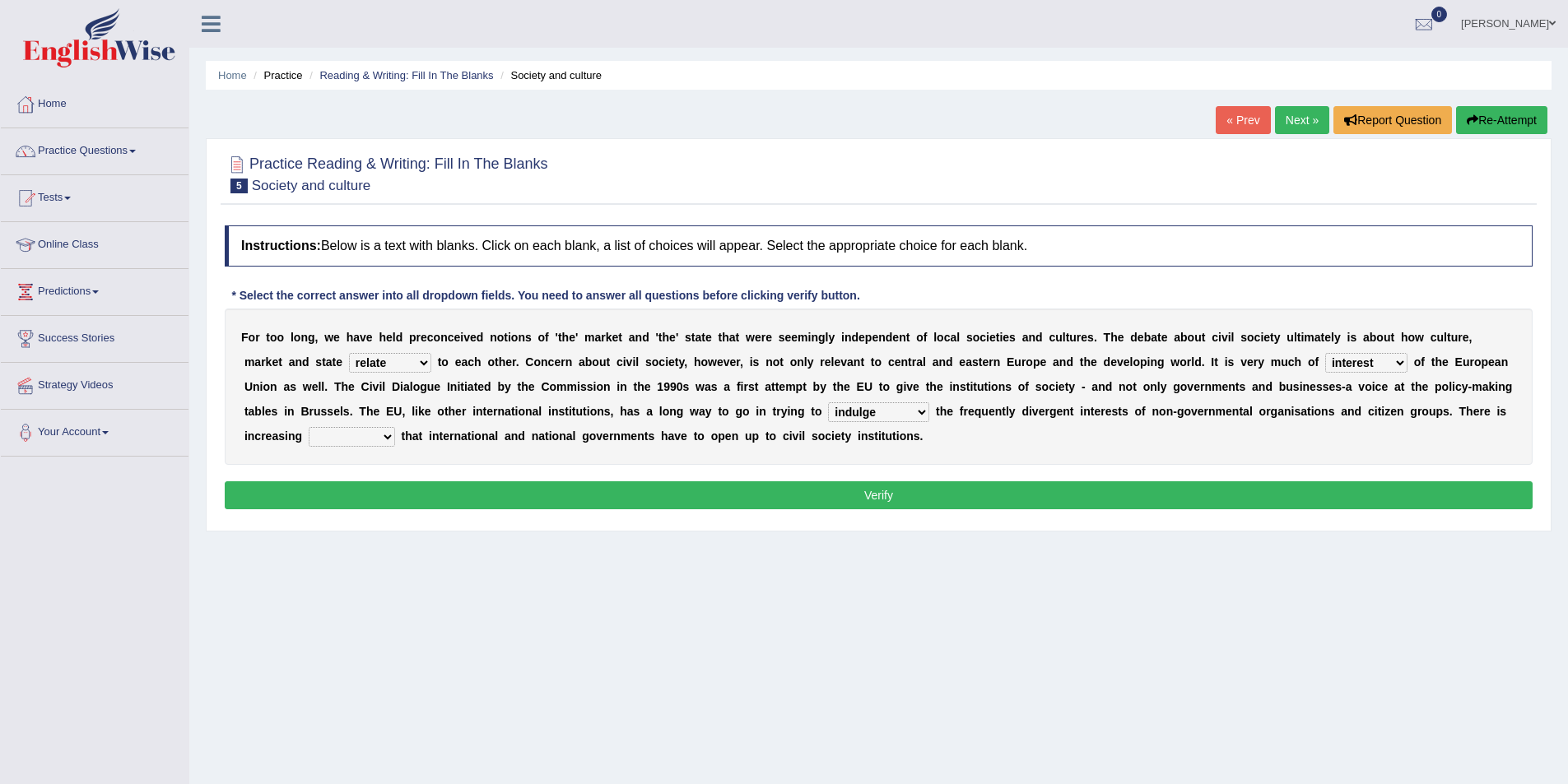
select select "recognition"
click at [309, 427] on select "tolerance expression recognition sample" at bounding box center [352, 437] width 86 height 20
click at [384, 498] on button "Verify" at bounding box center [879, 495] width 1308 height 28
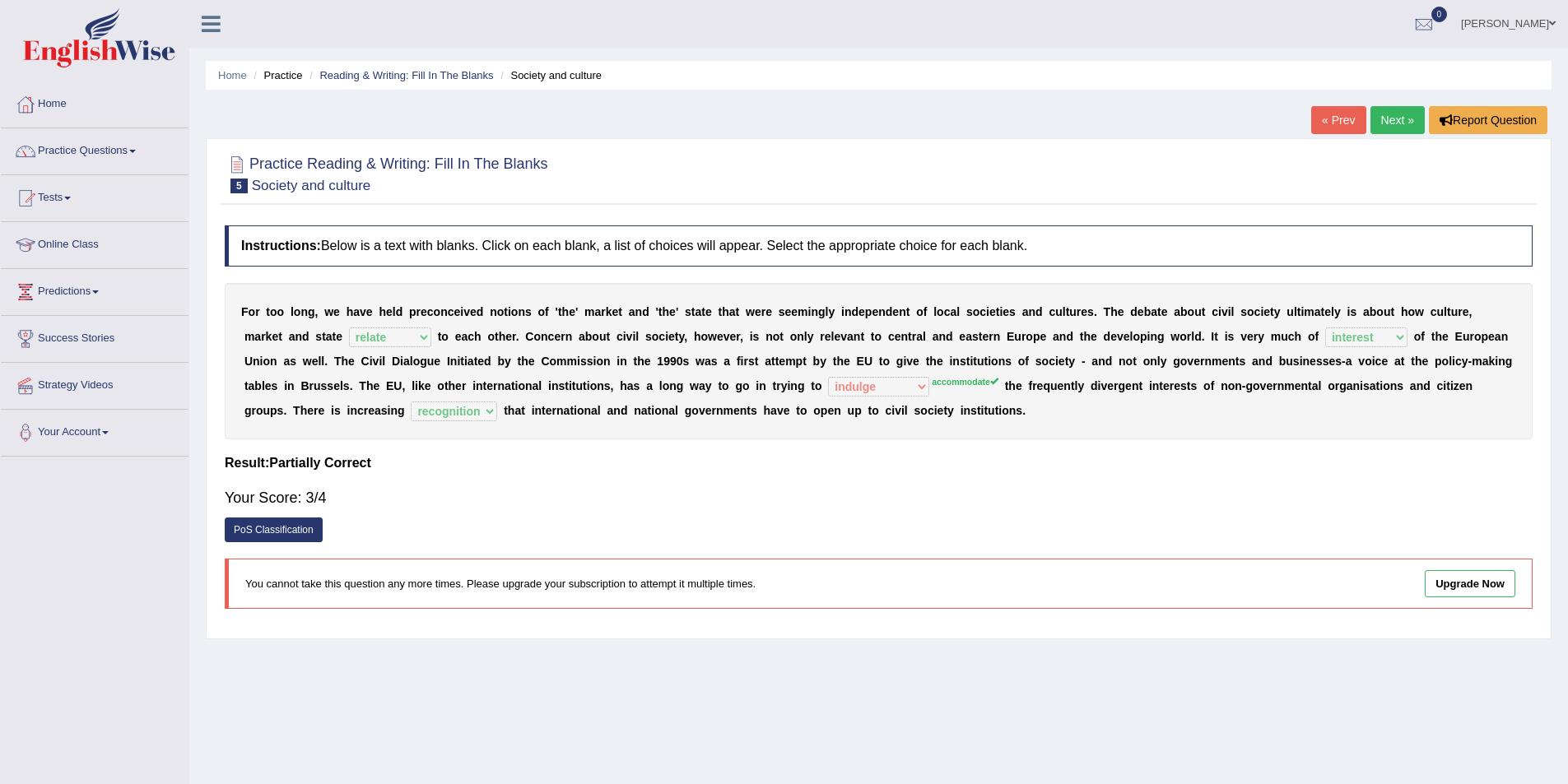
click at [1382, 113] on link "Next »" at bounding box center [1397, 120] width 54 height 28
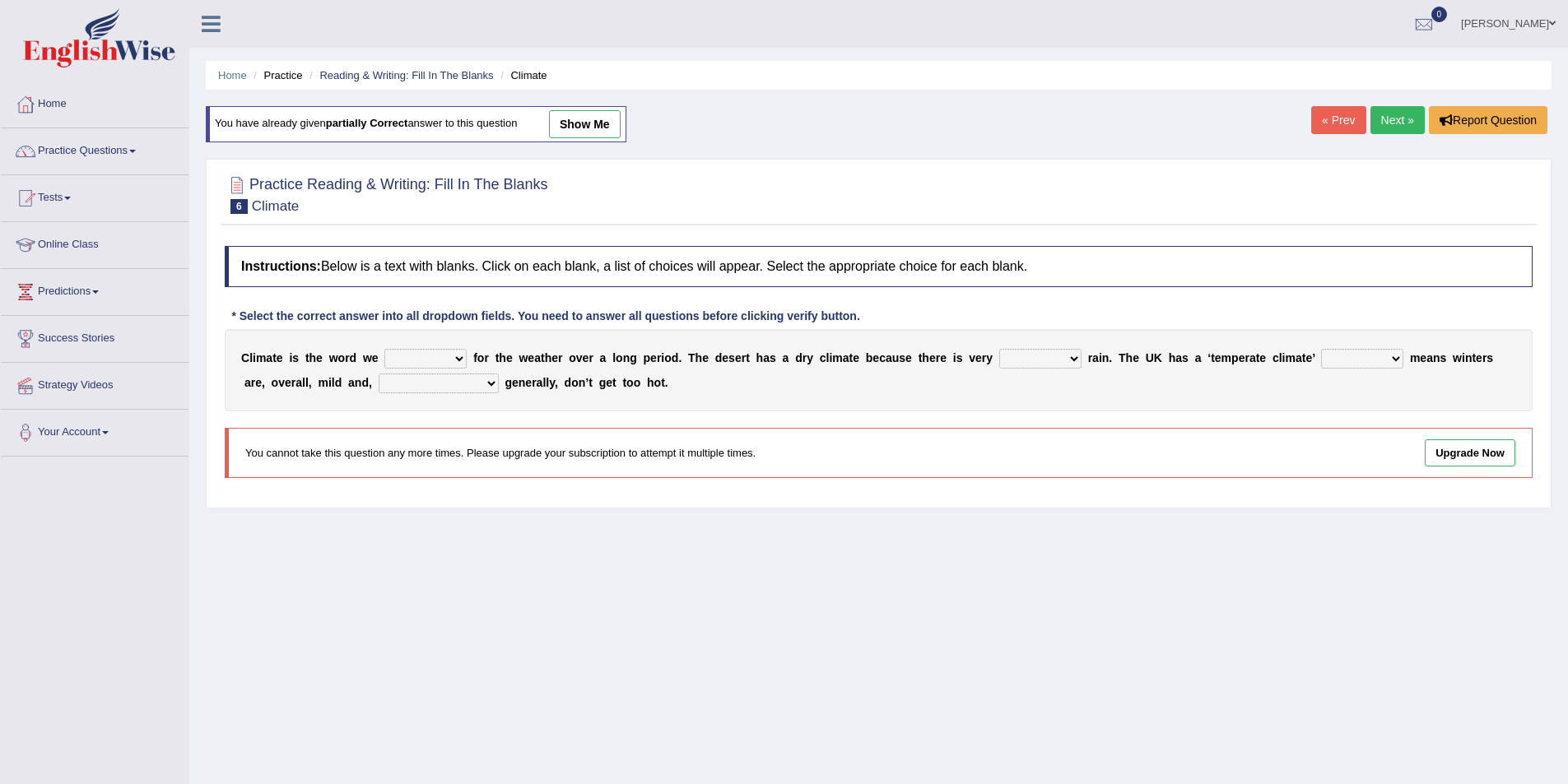
drag, startPoint x: 0, startPoint y: 0, endPoint x: 459, endPoint y: 353, distance: 579.0
click at [459, 353] on select "give take use throw" at bounding box center [425, 358] width 82 height 20
click at [605, 129] on link "show me" at bounding box center [584, 124] width 71 height 28
select select "use"
select select "less"
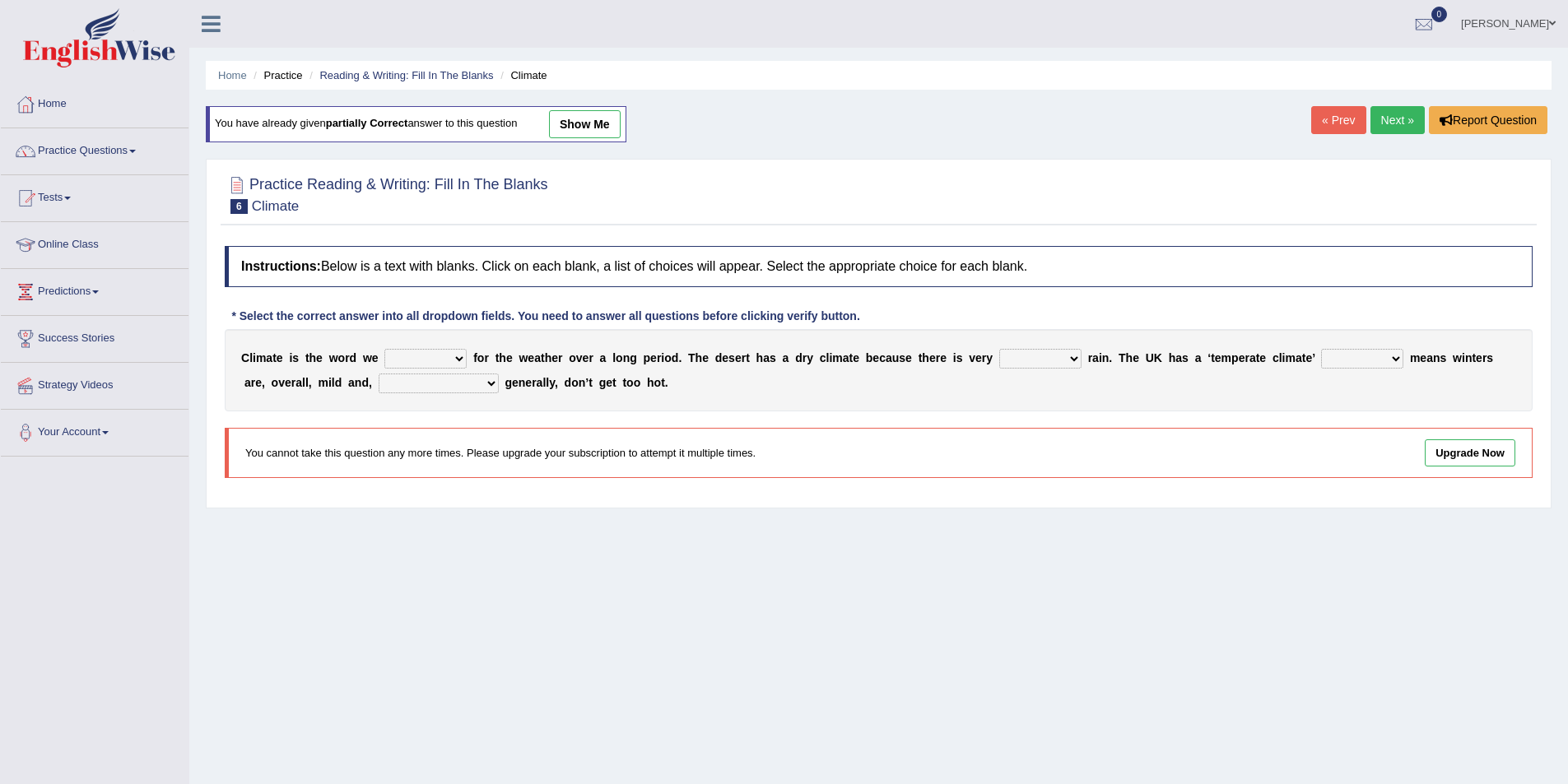
select select "which"
select select "summers"
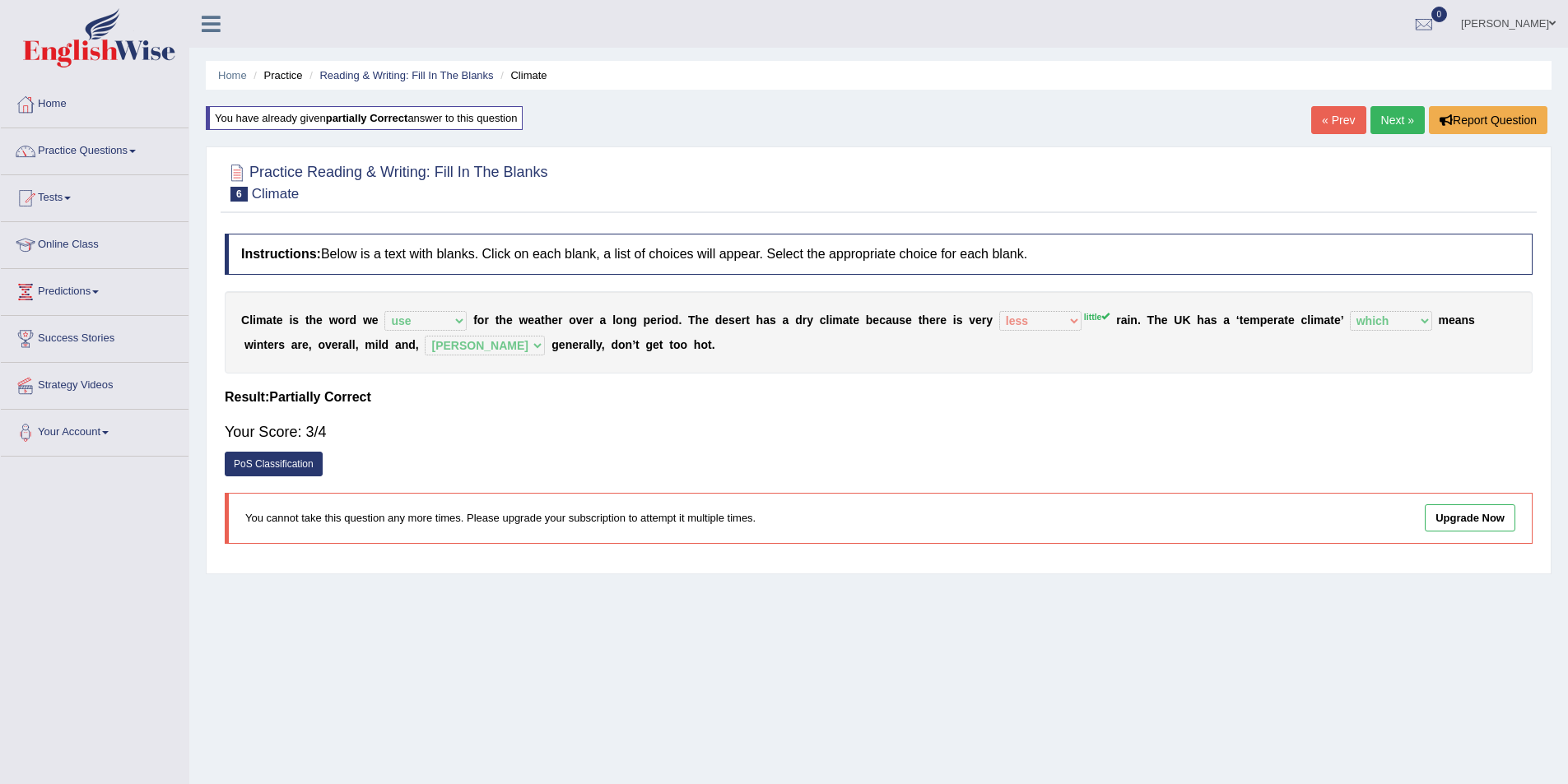
click at [1386, 119] on link "Next »" at bounding box center [1397, 120] width 54 height 28
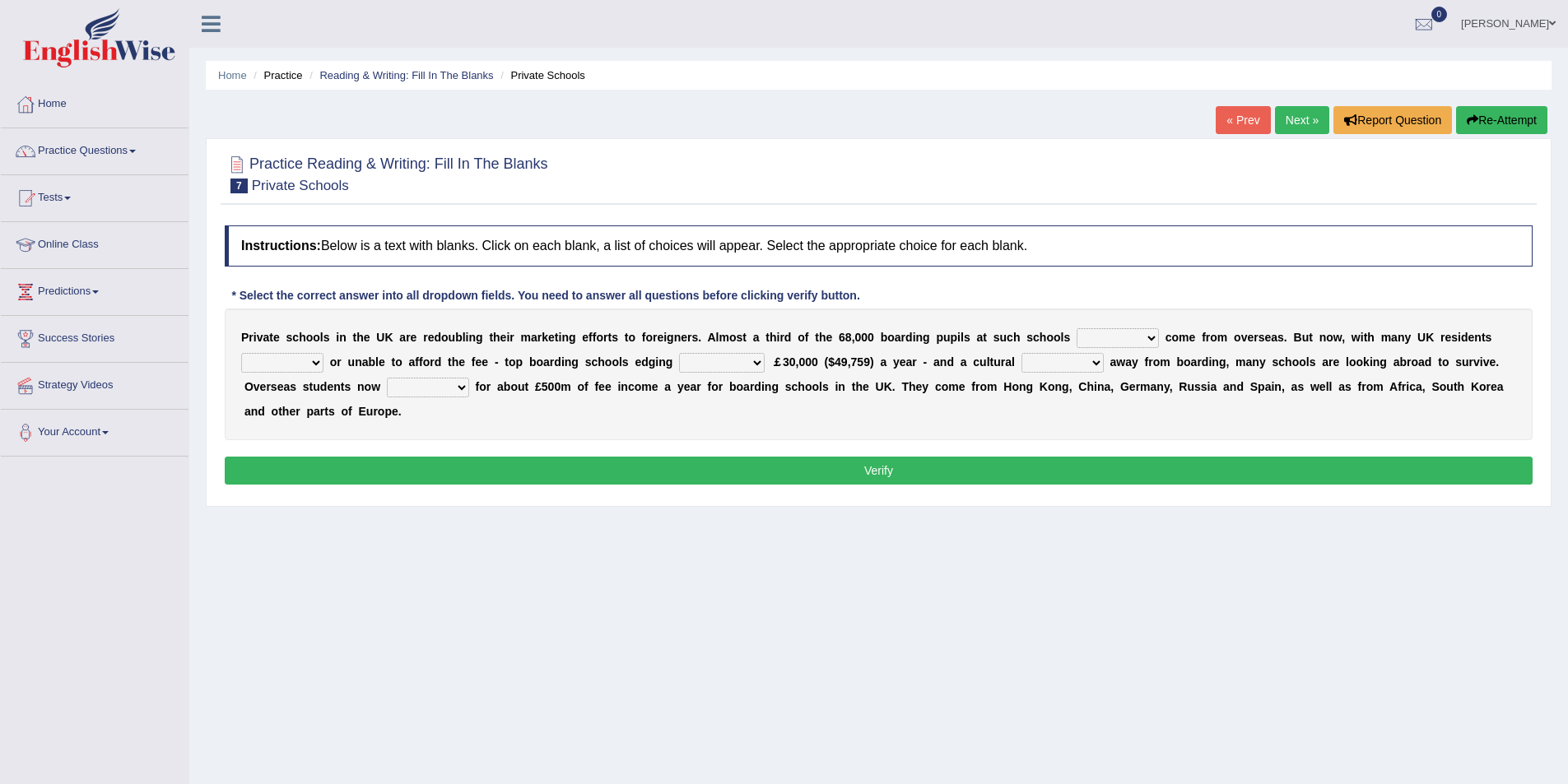
click at [1148, 339] on select "all set already great news" at bounding box center [1117, 338] width 82 height 20
select select "already"
click at [1077, 329] on select "all set already great news" at bounding box center [1117, 338] width 82 height 20
click at [318, 362] on select "answering unwilling realising storing" at bounding box center [282, 363] width 82 height 20
select select "unwilling"
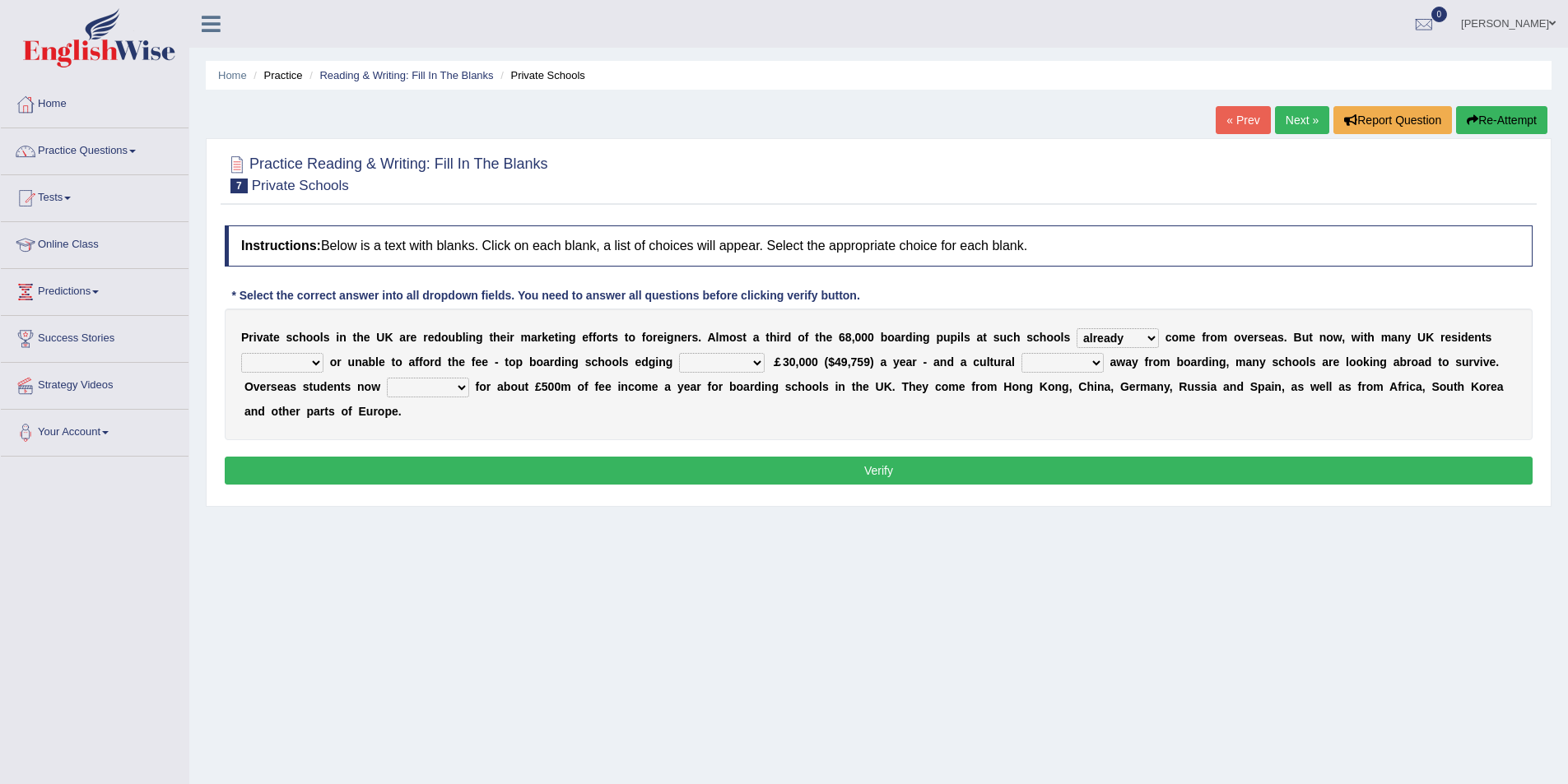
click at [242, 353] on select "answering unwilling realising storing" at bounding box center [282, 363] width 82 height 20
click at [755, 366] on select "rewards towards notification amounting" at bounding box center [721, 363] width 85 height 20
click at [679, 353] on select "rewards towards notification amounting" at bounding box center [721, 363] width 85 height 20
click at [755, 363] on select "rewards towards notification amounting" at bounding box center [721, 363] width 85 height 20
select select "towards"
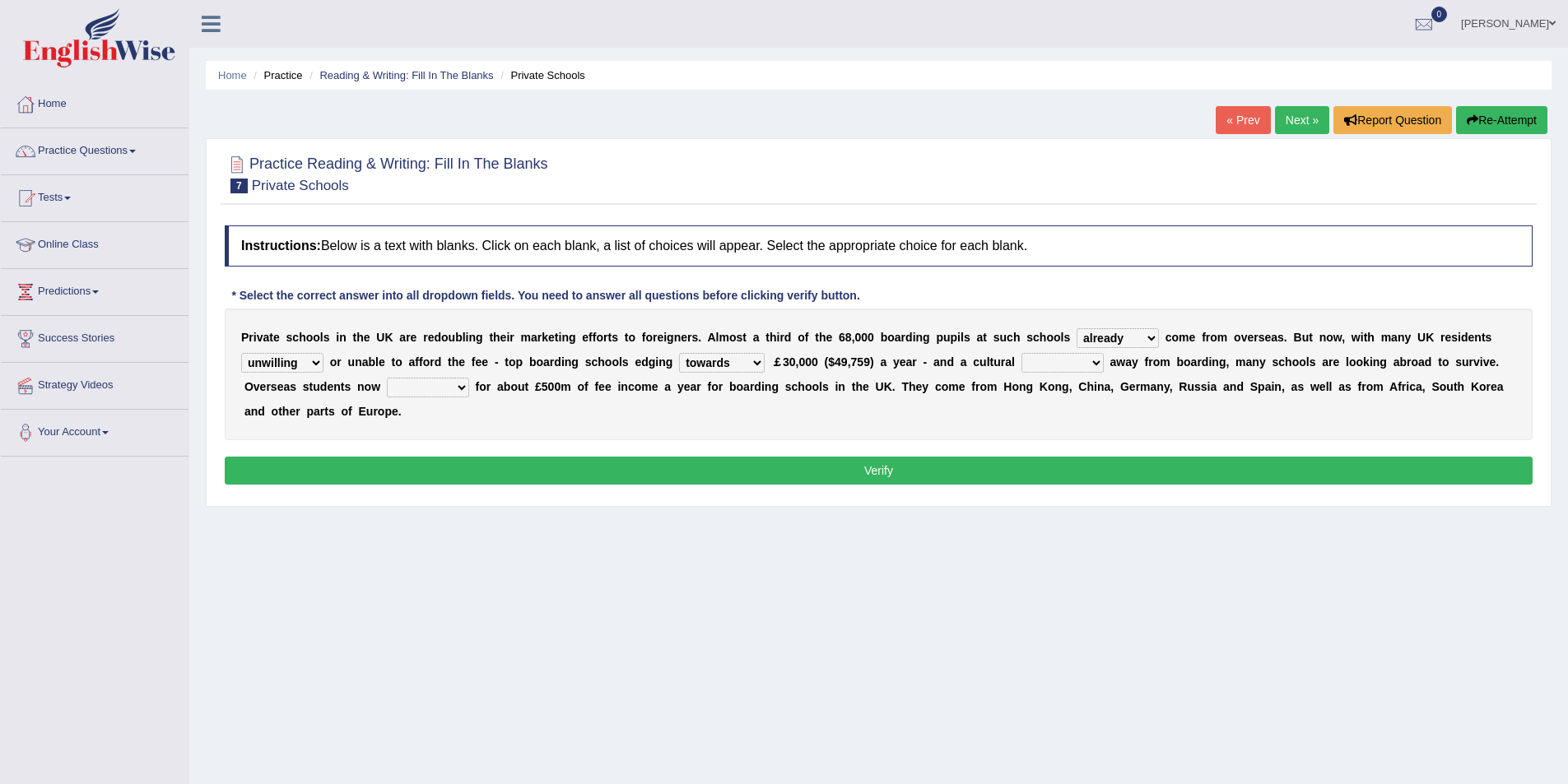
click at [679, 353] on select "rewards towards notification amounting" at bounding box center [721, 363] width 85 height 20
click at [1100, 353] on select "go rattle shatter shift" at bounding box center [1062, 363] width 82 height 20
select select "shift"
click at [1022, 353] on select "go rattle shatter shift" at bounding box center [1062, 363] width 82 height 20
click at [460, 393] on select "hold think account say" at bounding box center [427, 387] width 82 height 20
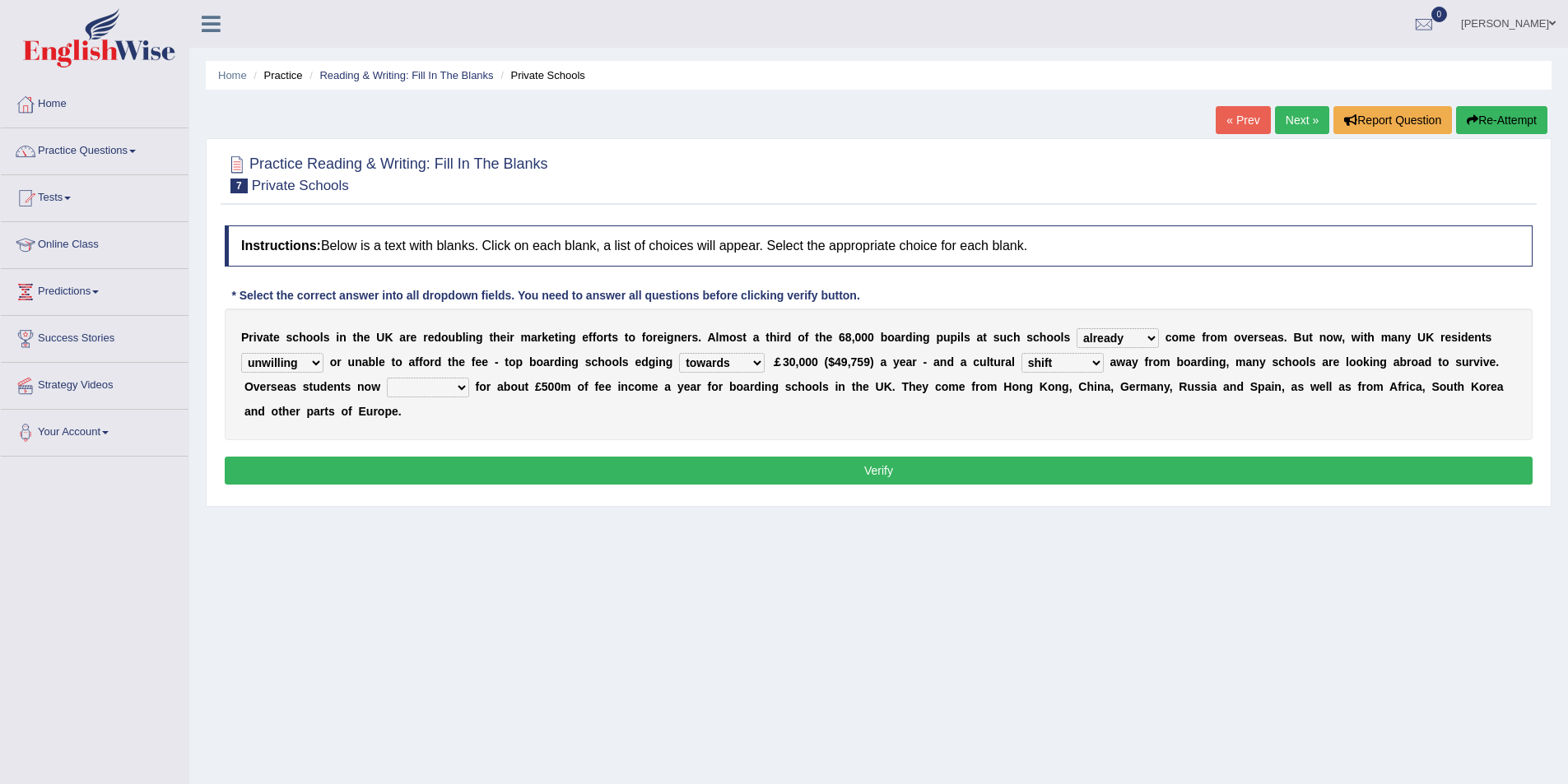
select select "account"
click at [387, 377] on select "hold think account say" at bounding box center [427, 387] width 82 height 20
click at [561, 477] on button "Verify" at bounding box center [879, 470] width 1308 height 28
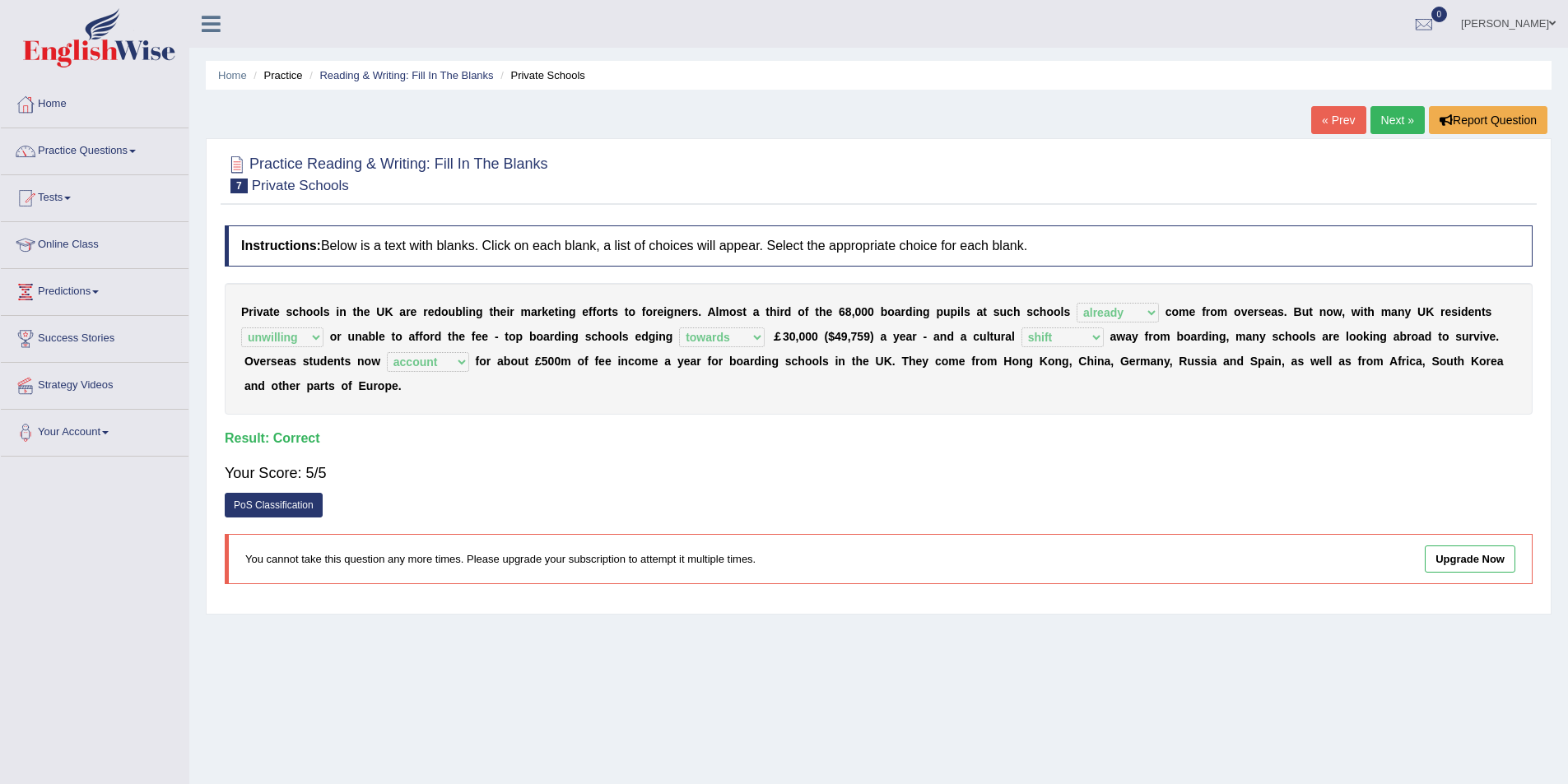
click at [1384, 111] on link "Next »" at bounding box center [1397, 120] width 54 height 28
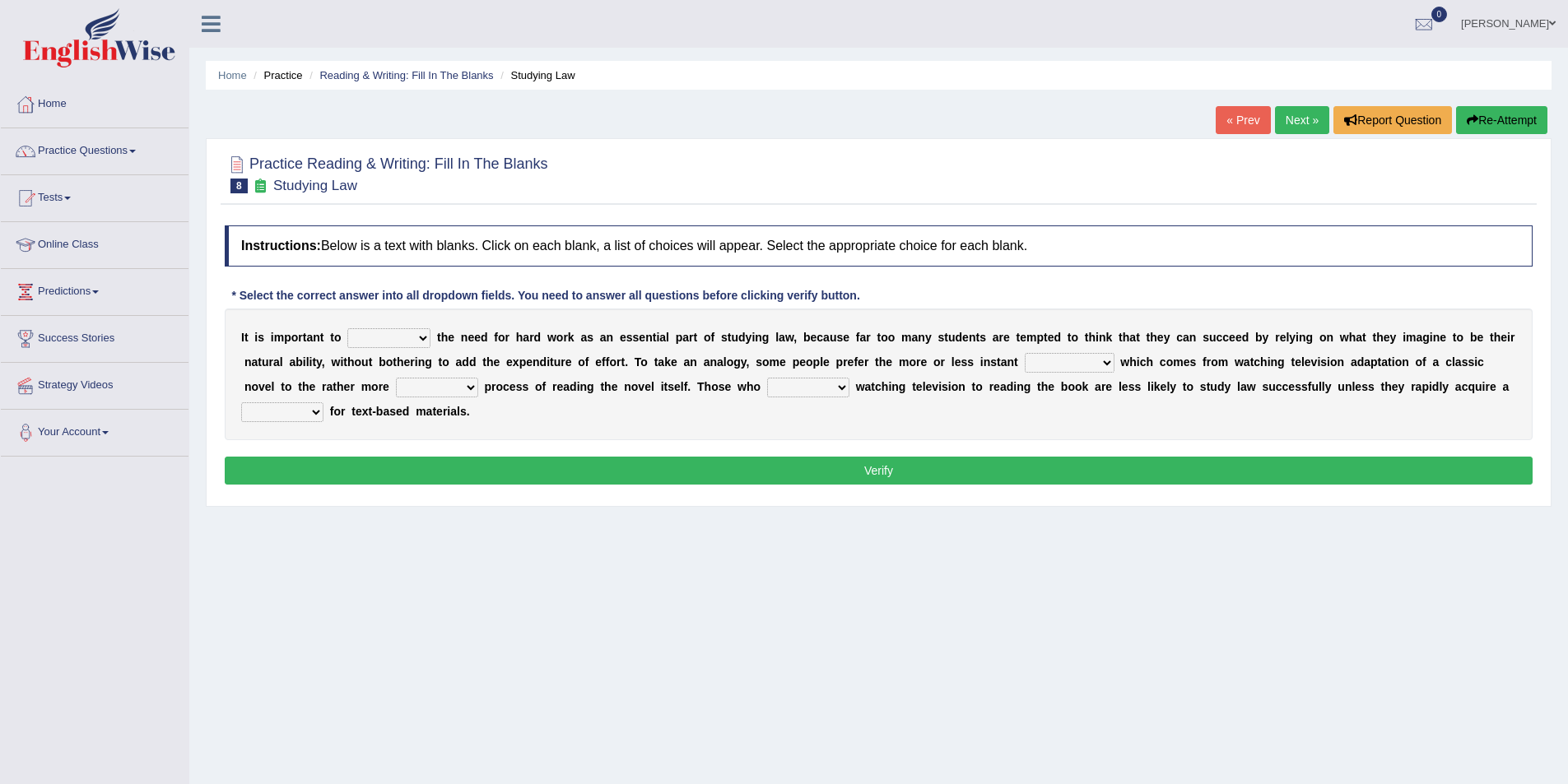
select select "emphasise"
click at [347, 329] on select "emphasise criticise adjust replicate" at bounding box center [388, 338] width 83 height 20
click at [1111, 367] on select "satisfaction reaction gratification adjusted" at bounding box center [1070, 363] width 90 height 20
select select "satisfaction"
click at [1025, 353] on select "satisfaction reaction gratification adjusted" at bounding box center [1070, 363] width 90 height 20
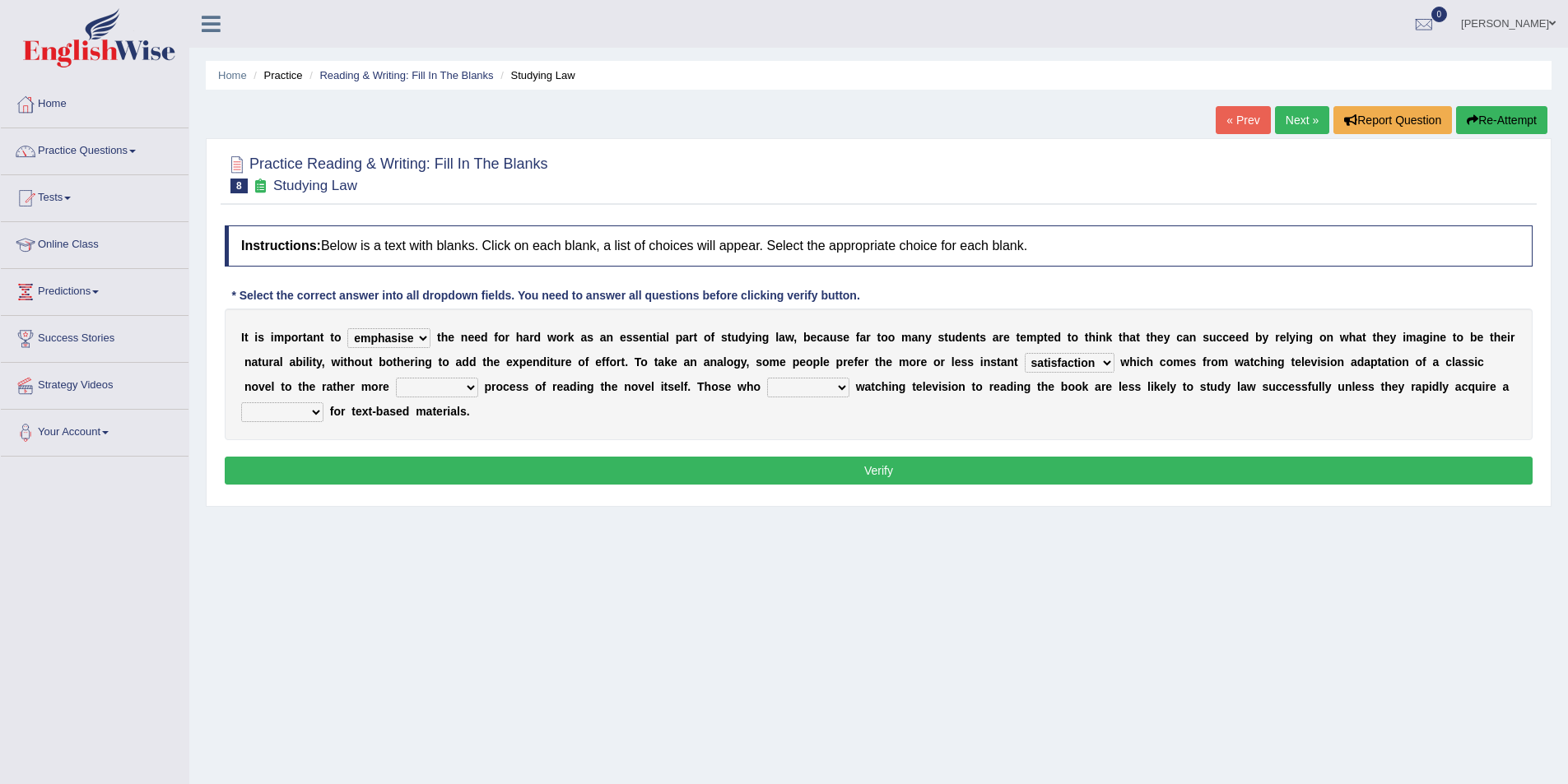
click at [468, 391] on select "fulfilling laborious acquire broken" at bounding box center [437, 387] width 82 height 20
select select "laborious"
click at [396, 377] on select "fulfilling laborious acquire broken" at bounding box center [437, 387] width 82 height 20
click at [843, 394] on select "refer prefer stuff knot" at bounding box center [808, 387] width 82 height 20
select select "prefer"
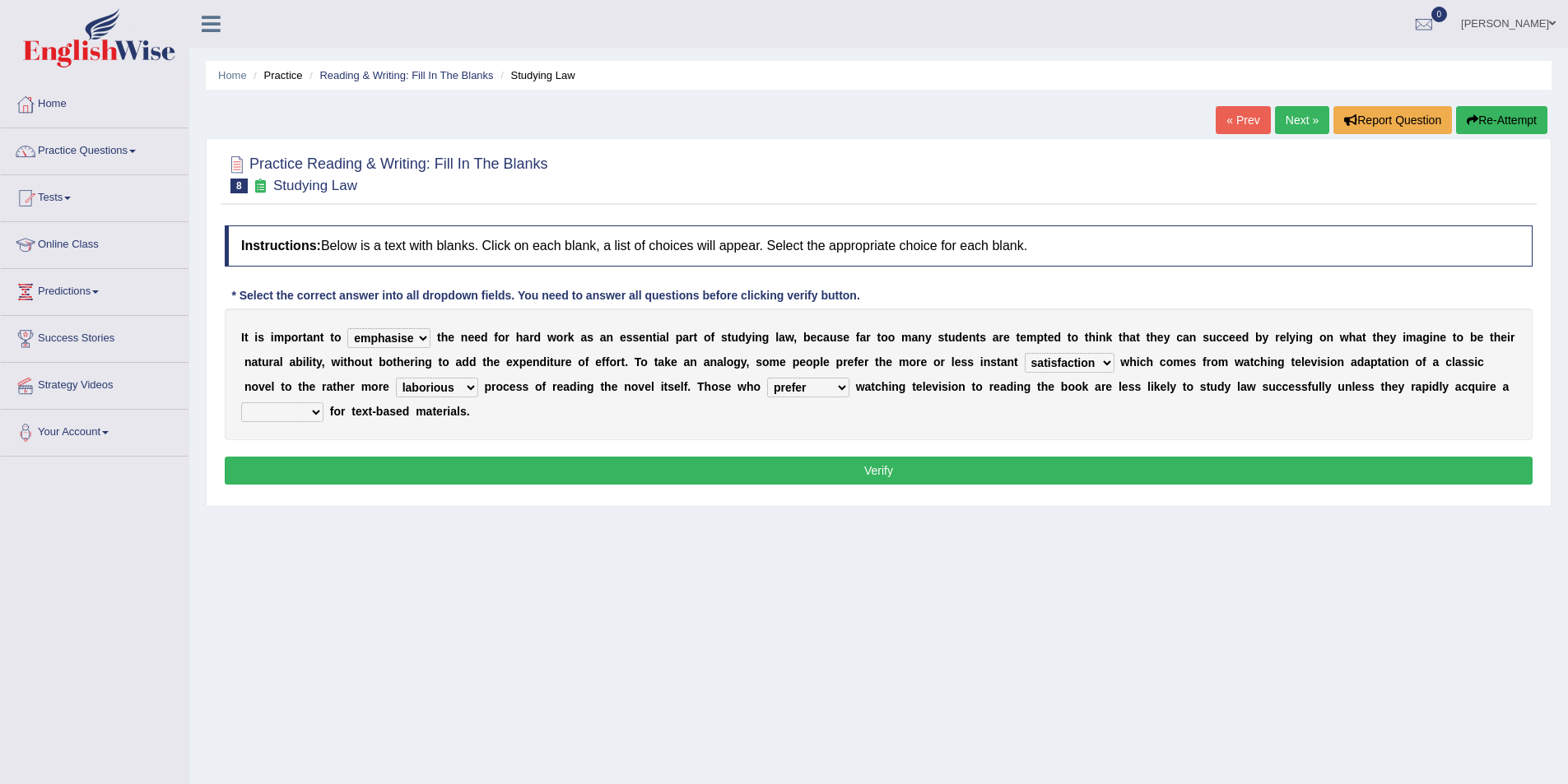
click at [767, 377] on select "refer prefer stuff knot" at bounding box center [808, 387] width 82 height 20
click at [309, 411] on select "judgement waste taste set" at bounding box center [282, 412] width 82 height 20
select select "taste"
click at [242, 402] on select "judgement waste taste set" at bounding box center [282, 412] width 82 height 20
click at [783, 477] on button "Verify" at bounding box center [879, 470] width 1308 height 28
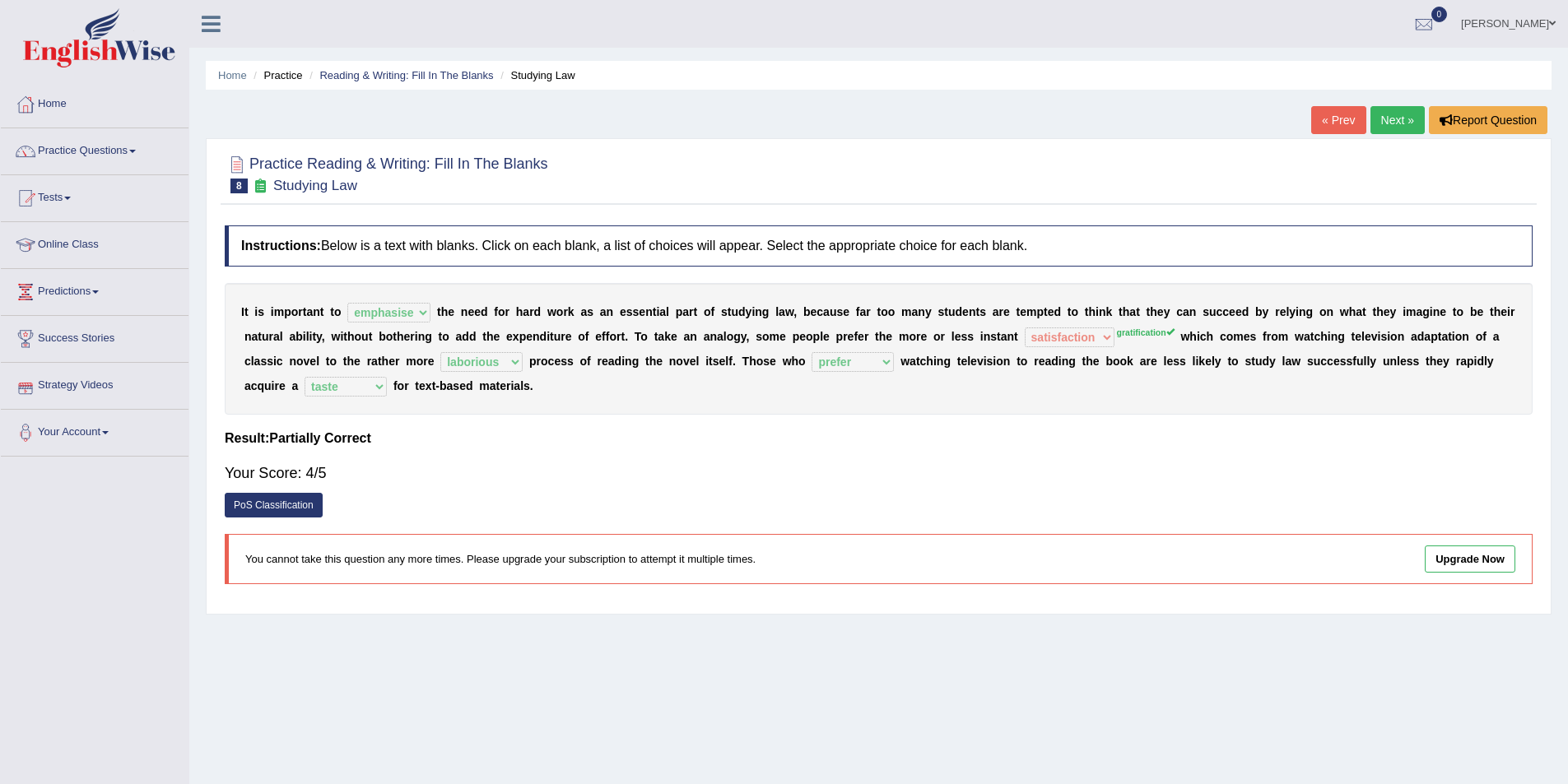
click at [1392, 118] on link "Next »" at bounding box center [1397, 120] width 54 height 28
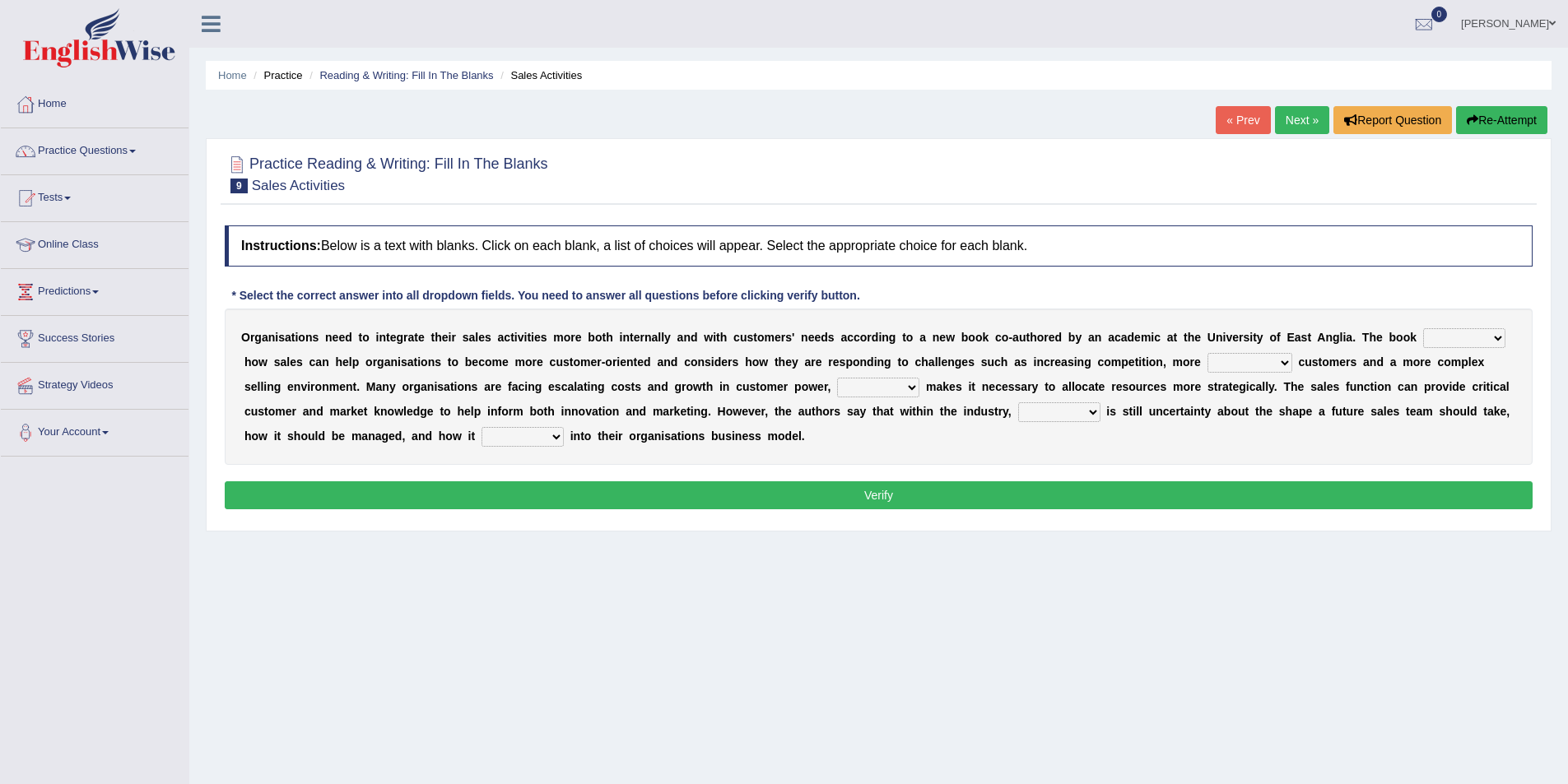
click at [1487, 334] on select "expresses addresses injects inspires" at bounding box center [1463, 338] width 82 height 20
select select "addresses"
click at [1423, 329] on select "expresses addresses injects inspires" at bounding box center [1463, 338] width 82 height 20
click at [1286, 363] on select "greater valued increased demanding" at bounding box center [1250, 363] width 85 height 20
select select "demanding"
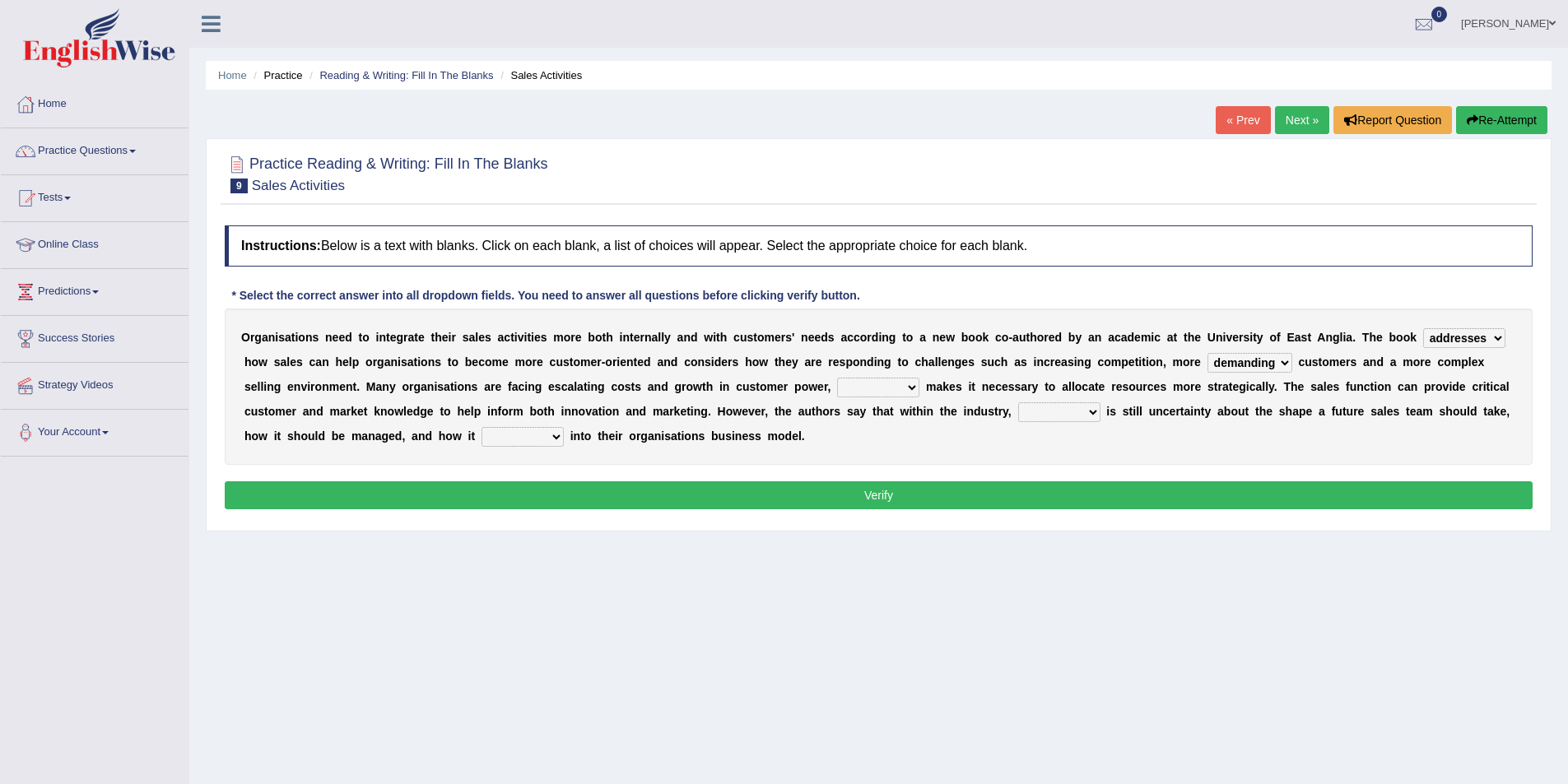
click at [1208, 353] on select "greater valued increased demanding" at bounding box center [1250, 363] width 85 height 20
click at [913, 383] on select "when where which what" at bounding box center [877, 387] width 82 height 20
select select "which"
click at [837, 377] on select "when where which what" at bounding box center [877, 387] width 82 height 20
click at [1092, 411] on select "there their this that" at bounding box center [1059, 412] width 82 height 20
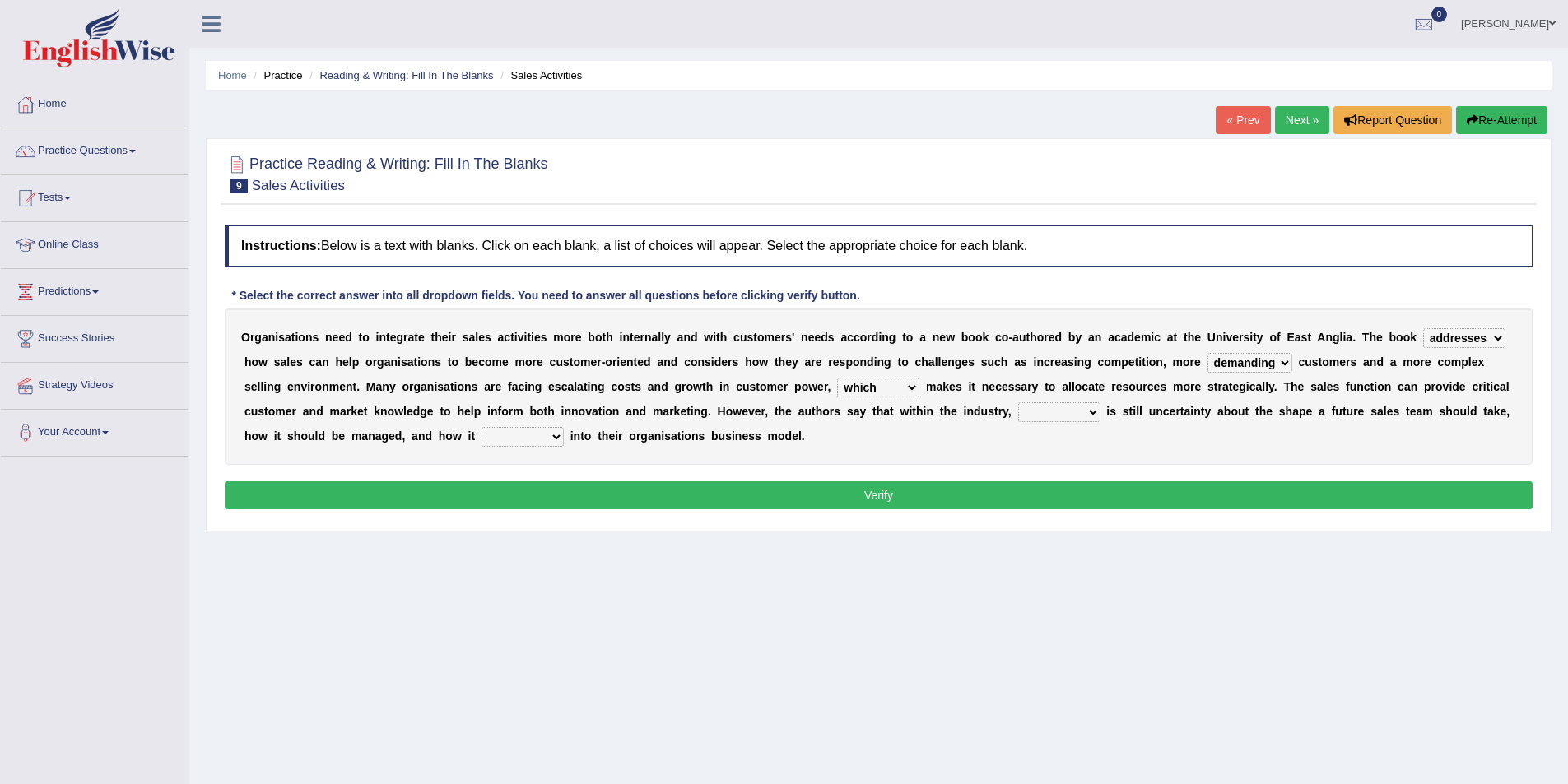
select select "there"
click at [1018, 402] on select "there their this that" at bounding box center [1059, 412] width 82 height 20
click at [548, 431] on select "forges fills fits forgets" at bounding box center [522, 437] width 82 height 20
select select "fits"
click at [481, 427] on select "forges fills fits forgets" at bounding box center [522, 437] width 82 height 20
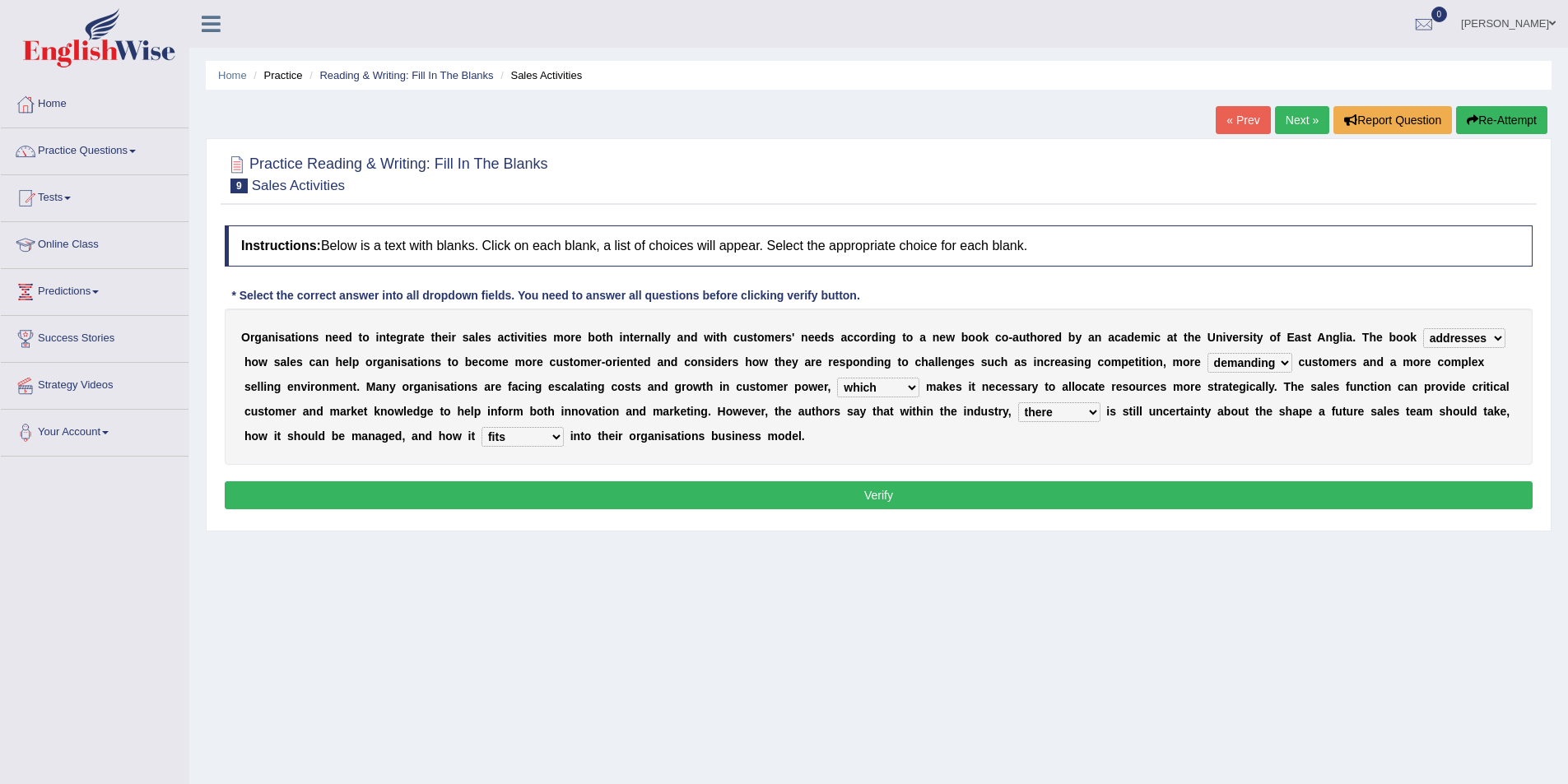
click at [708, 486] on button "Verify" at bounding box center [879, 495] width 1308 height 28
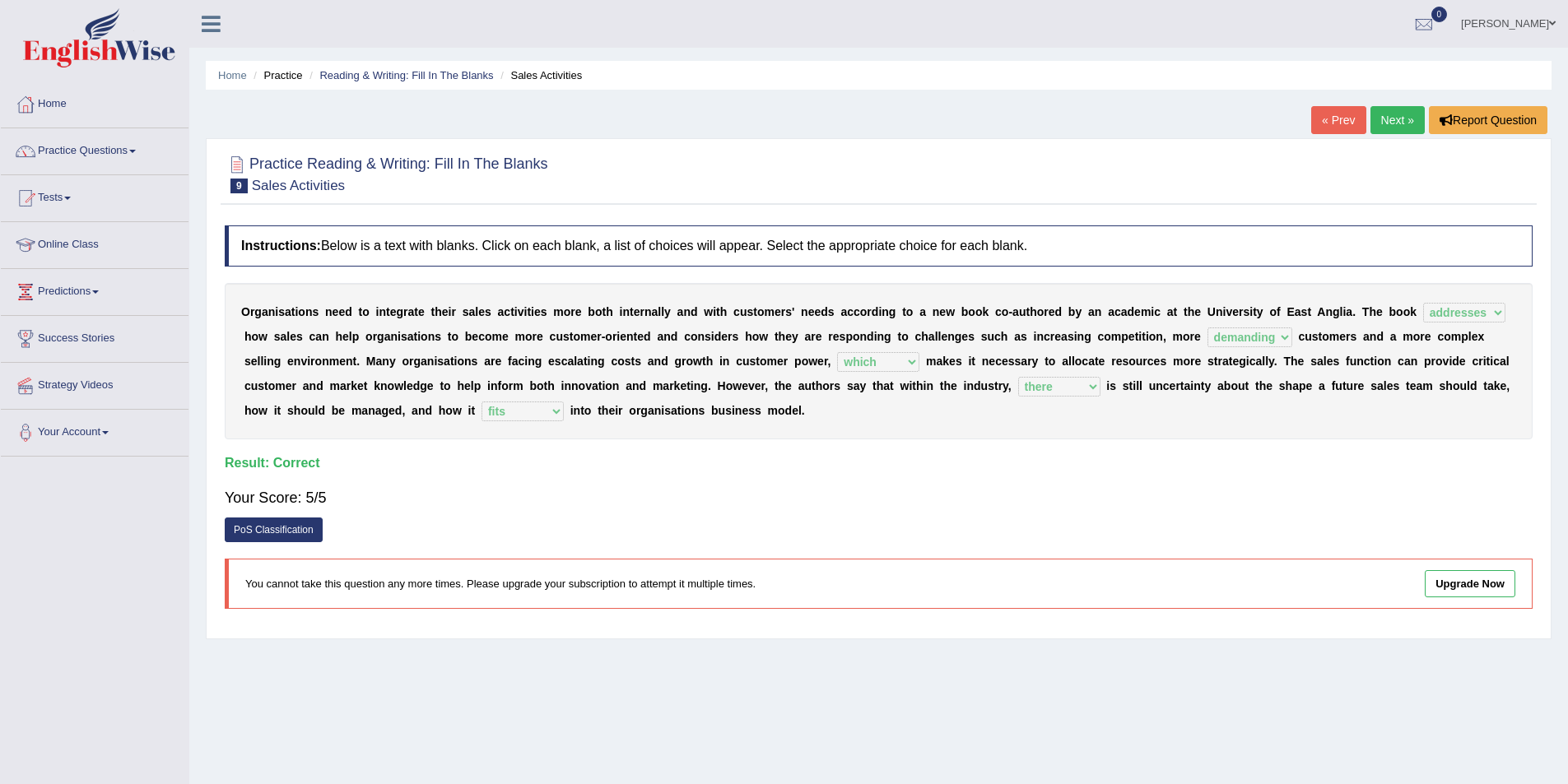
click at [1384, 126] on link "Next »" at bounding box center [1397, 120] width 54 height 28
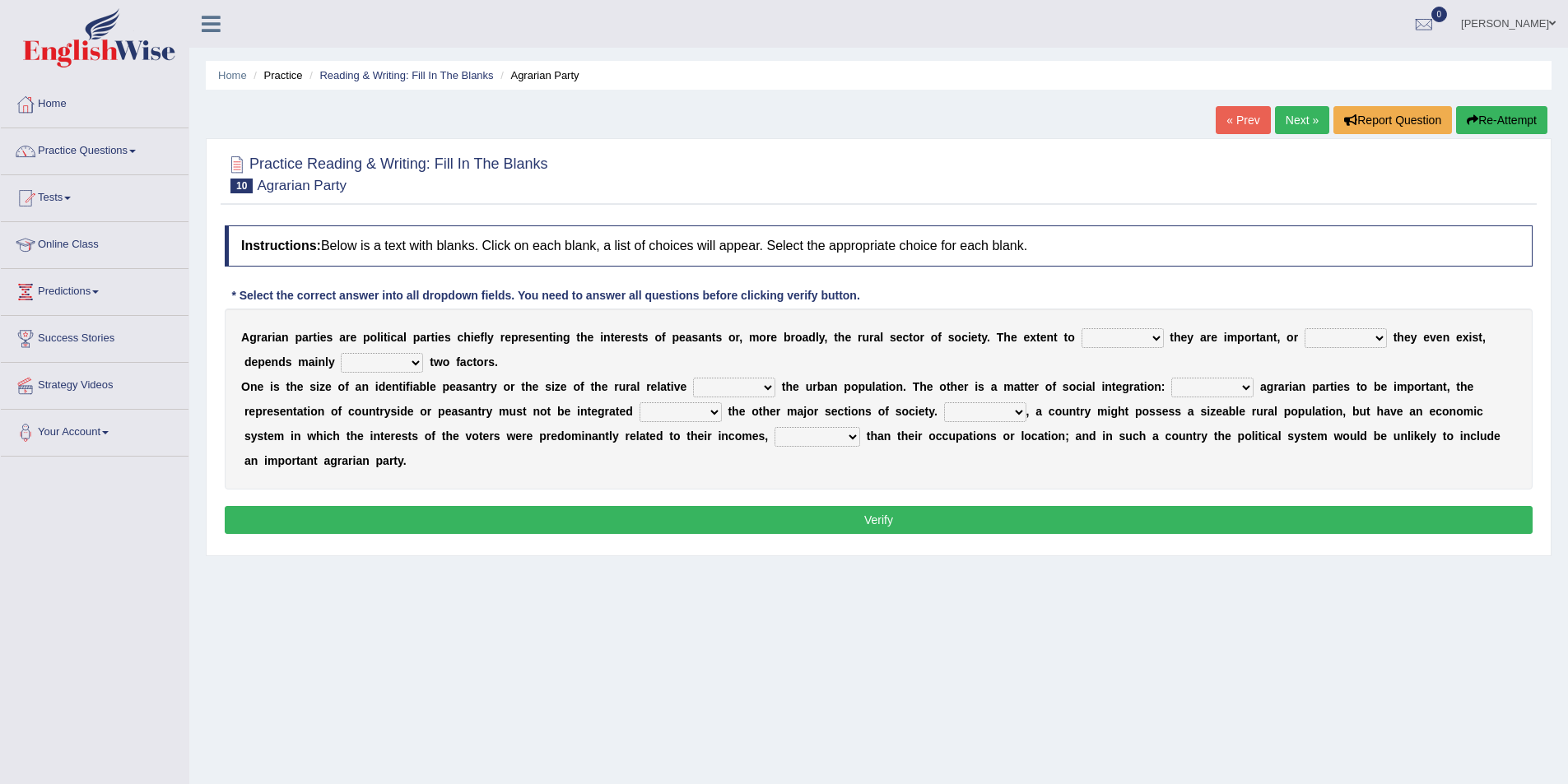
click at [1155, 336] on select "where which when were" at bounding box center [1122, 338] width 82 height 20
select select "were"
click at [1082, 329] on select "where which when were" at bounding box center [1122, 338] width 82 height 20
click at [1378, 329] on select "other neither either whether" at bounding box center [1346, 338] width 82 height 20
select select "whether"
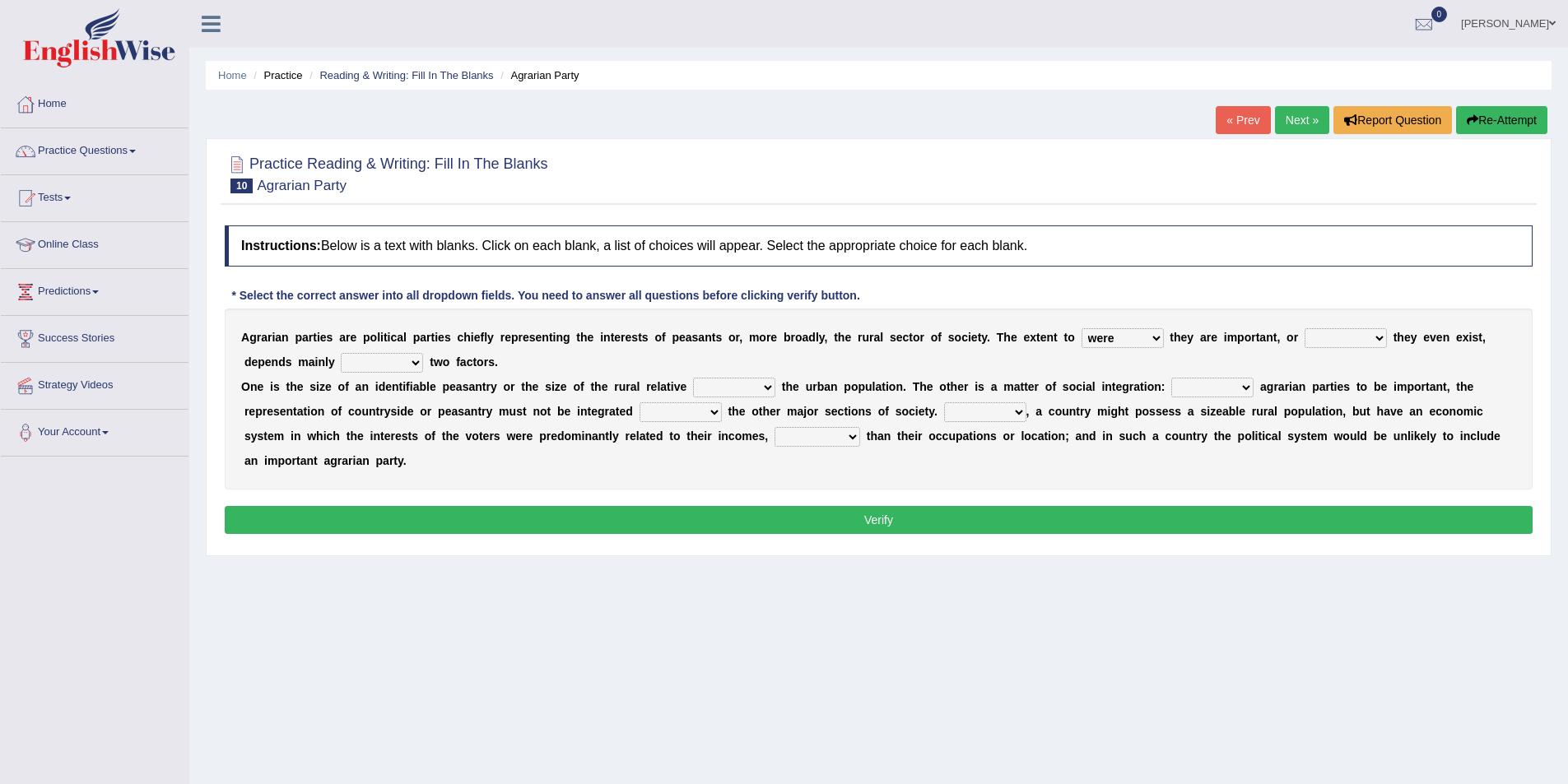
click at [1305, 329] on select "other neither either whether" at bounding box center [1346, 338] width 82 height 20
click at [1150, 338] on select "where which when were" at bounding box center [1122, 338] width 82 height 20
select select "when"
click at [1082, 329] on select "where which when were" at bounding box center [1122, 338] width 82 height 20
click at [1150, 334] on select "where which when were" at bounding box center [1122, 338] width 82 height 20
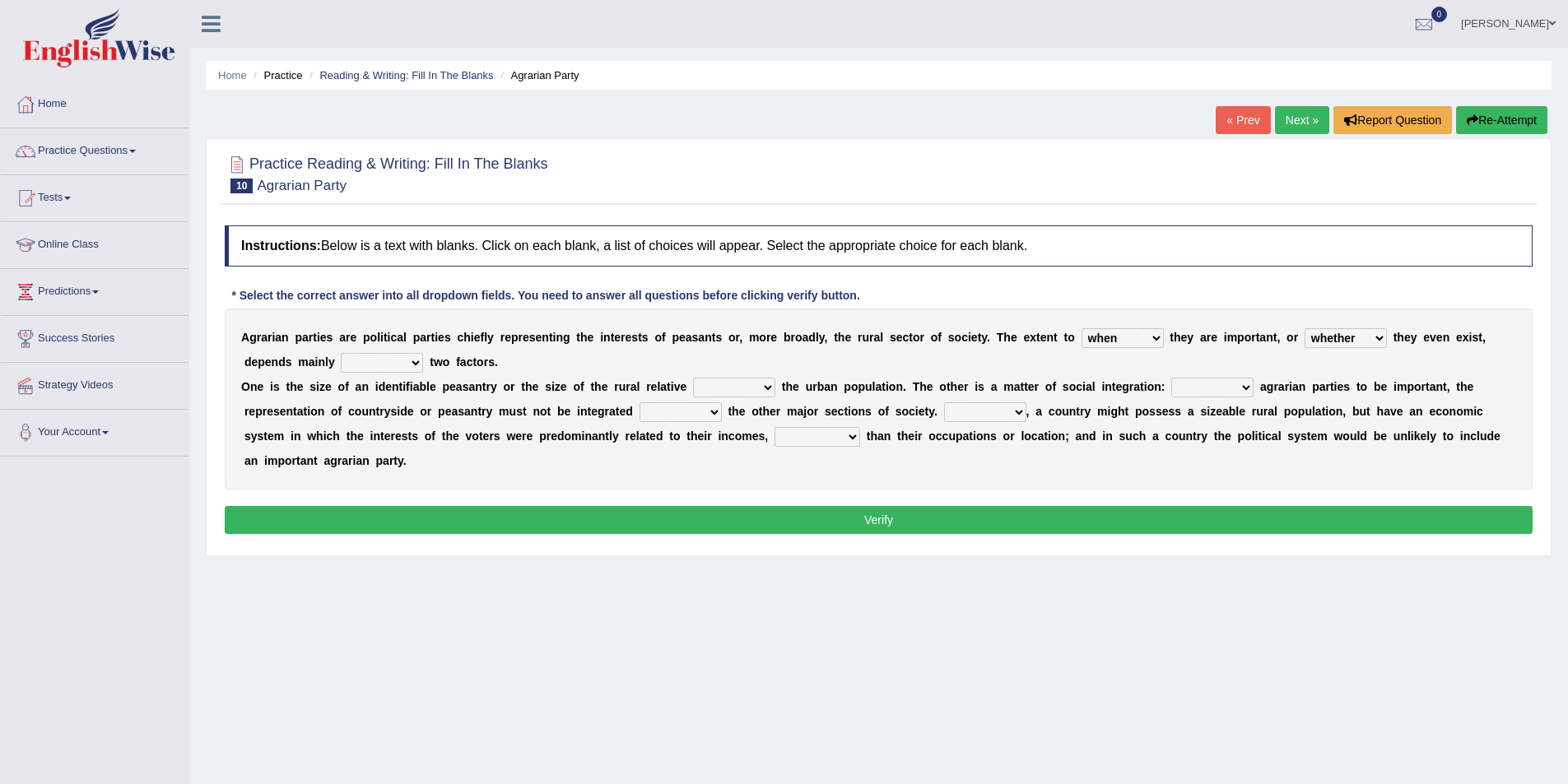
click at [423, 356] on select "in on is the" at bounding box center [382, 363] width 82 height 20
select select "on"
click at [341, 353] on select "in on is the" at bounding box center [382, 363] width 82 height 20
click at [770, 391] on select "is to the was" at bounding box center [734, 387] width 82 height 20
select select "to"
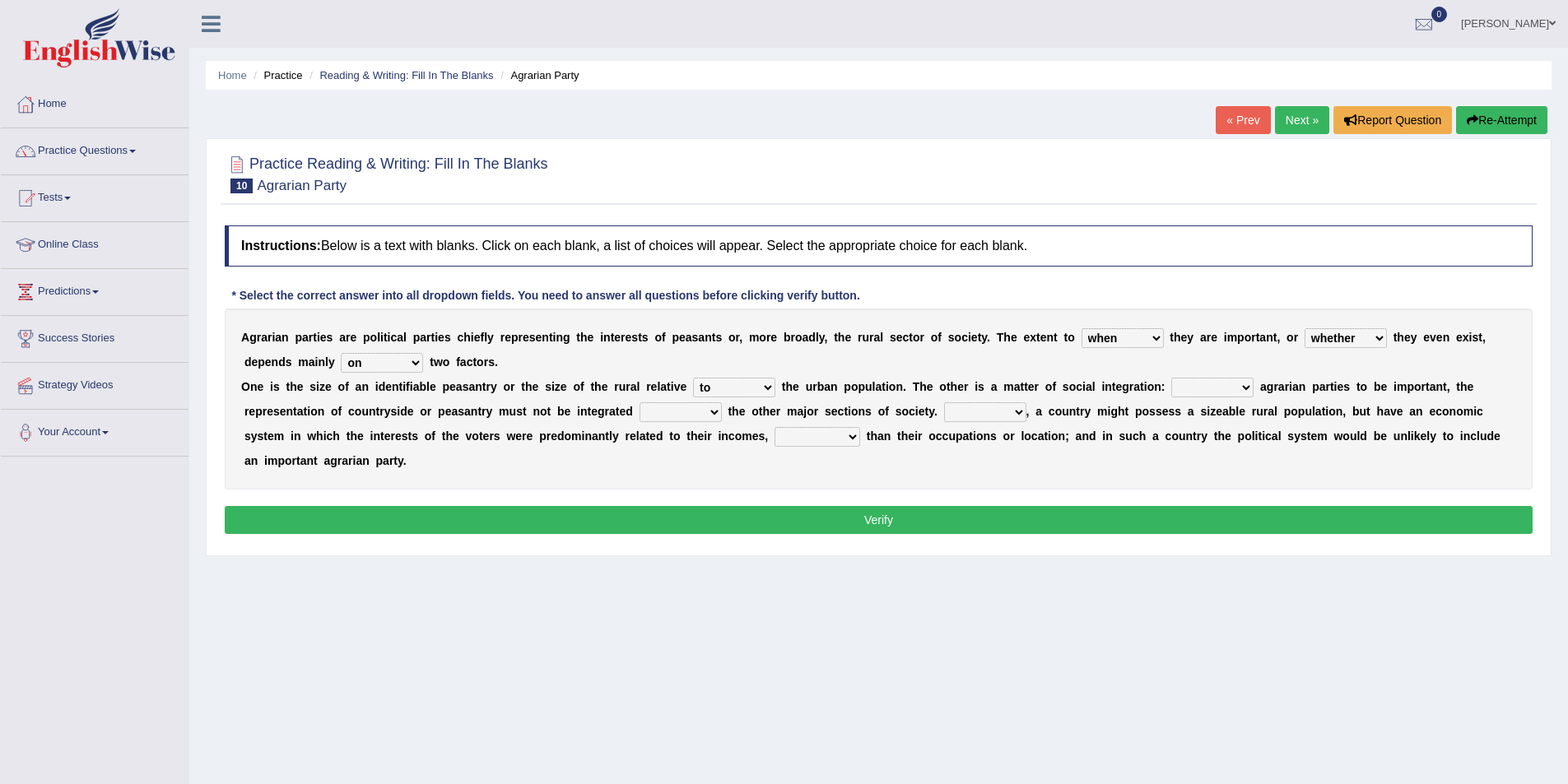
click at [693, 377] on select "is to the was" at bounding box center [734, 387] width 82 height 20
click at [1242, 392] on select "From For First Fair" at bounding box center [1212, 387] width 82 height 20
select select "For"
click at [1171, 377] on select "From For First Fair" at bounding box center [1212, 387] width 82 height 20
click at [709, 415] on select "will when were with" at bounding box center [680, 412] width 82 height 20
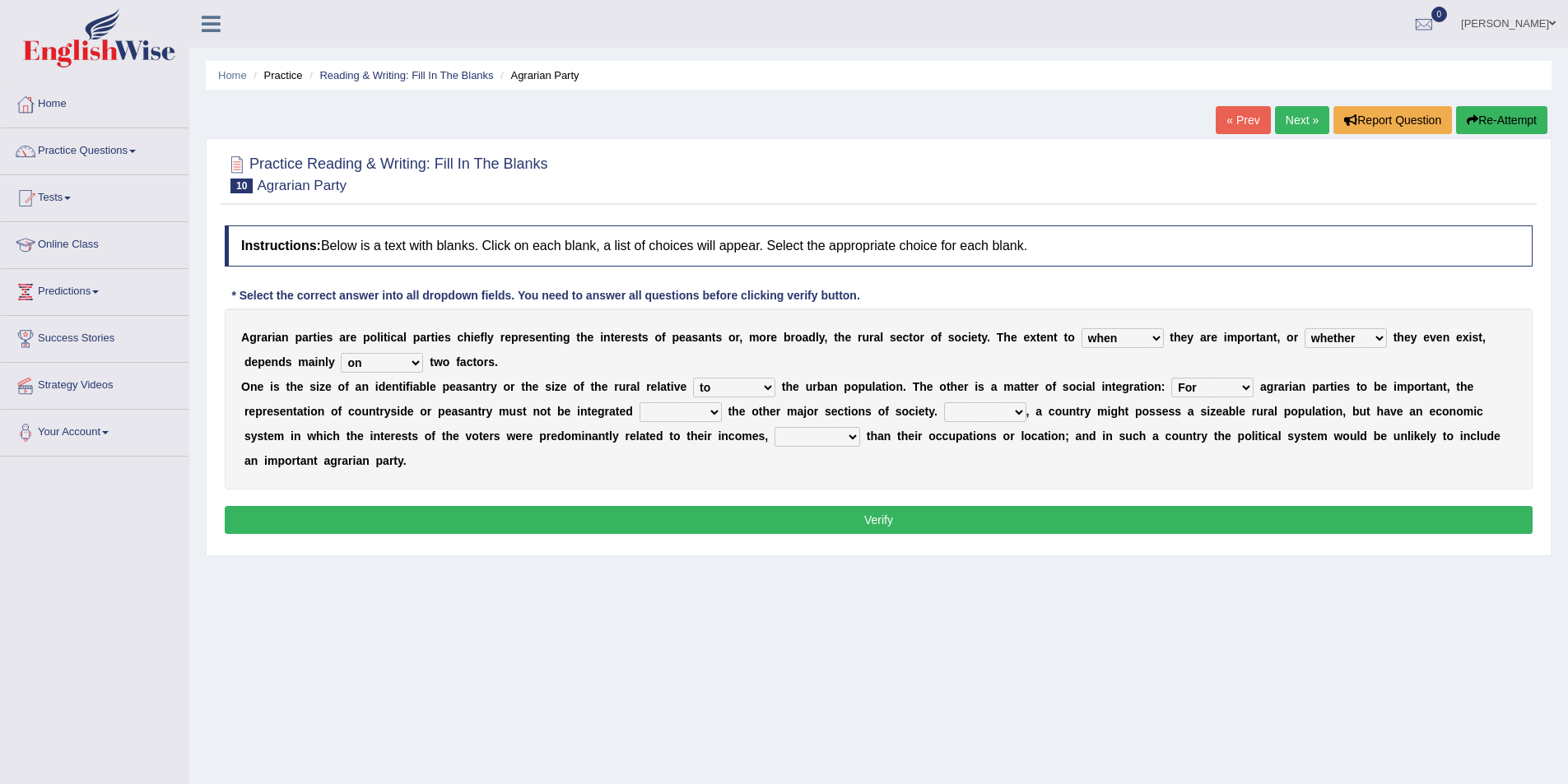
select select "with"
click at [639, 402] on select "will when were with" at bounding box center [680, 412] width 82 height 20
click at [1011, 407] on select "Then There Thus Their" at bounding box center [984, 412] width 82 height 20
select select "Then"
click at [944, 402] on select "Then There Thus Their" at bounding box center [984, 412] width 82 height 20
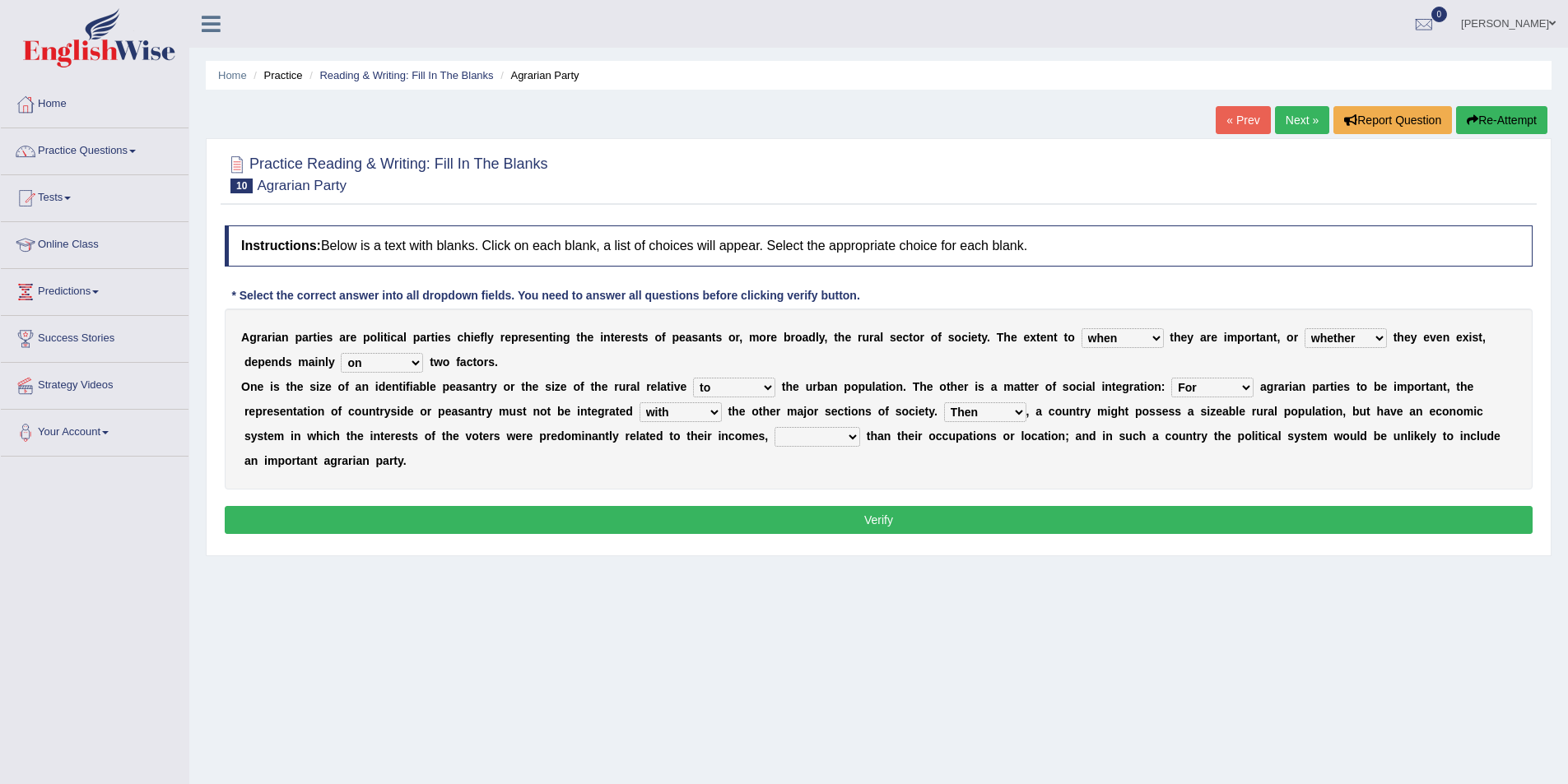
click at [850, 446] on select "whether rather greater many other" at bounding box center [817, 437] width 85 height 20
select select "rather"
click at [774, 427] on select "whether rather greater many other" at bounding box center [817, 437] width 85 height 20
click at [818, 526] on button "Verify" at bounding box center [879, 520] width 1308 height 28
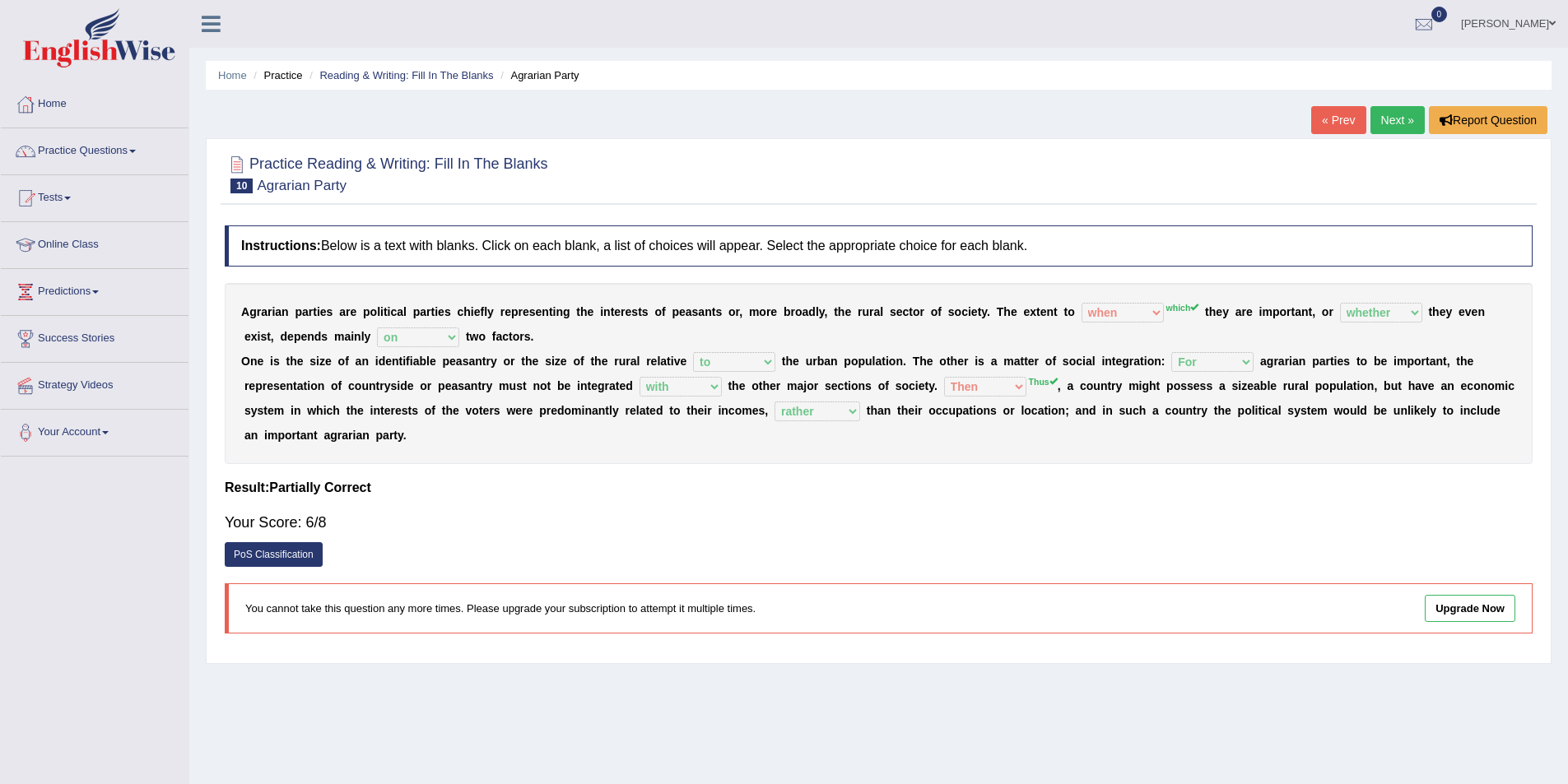
click at [1384, 117] on link "Next »" at bounding box center [1397, 120] width 54 height 28
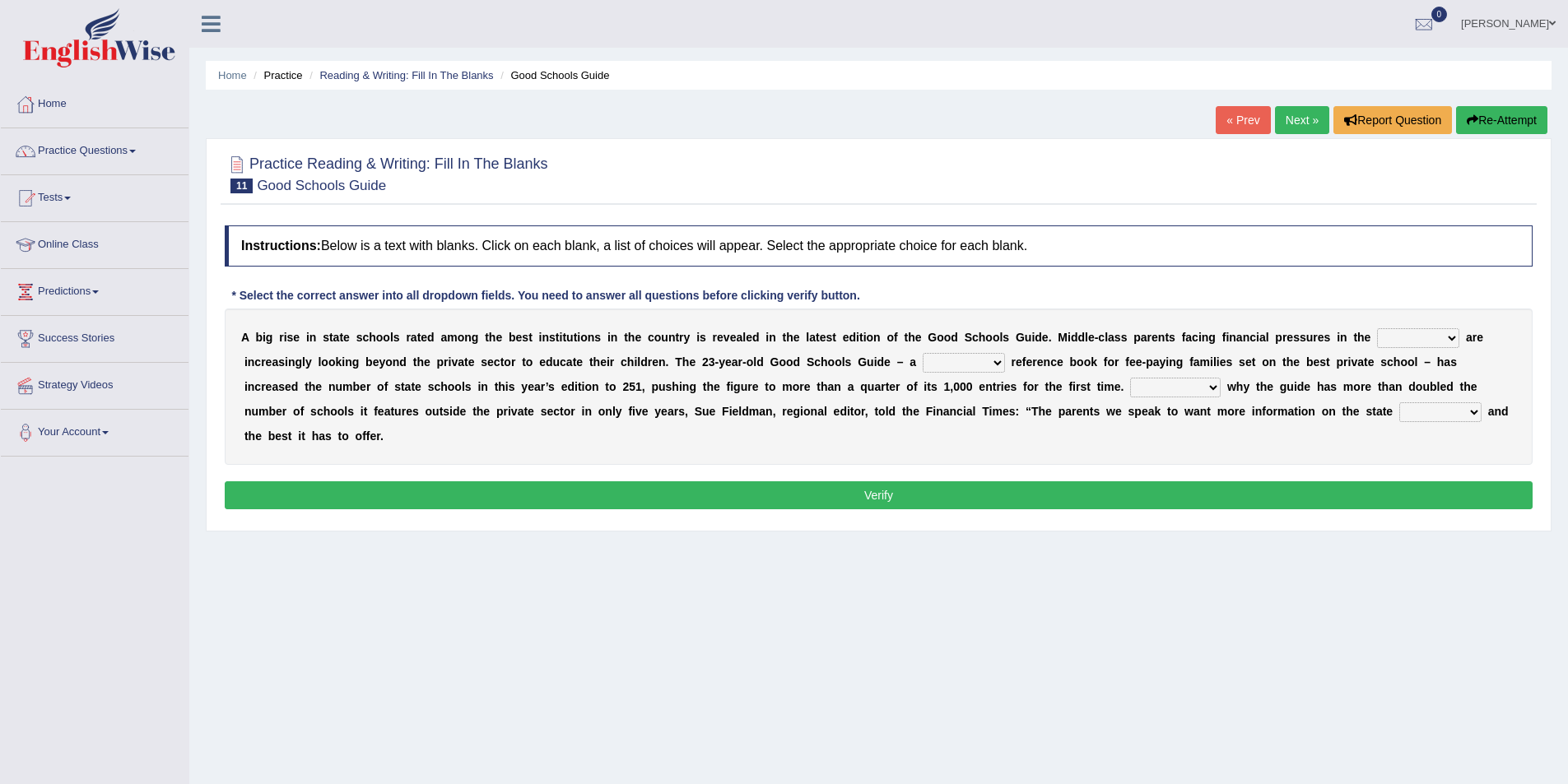
click at [1447, 339] on select "downturn inturn external subjective" at bounding box center [1418, 338] width 82 height 20
click at [994, 365] on select "nicee kind allure popular" at bounding box center [964, 363] width 82 height 20
select select "popular"
click at [923, 353] on select "nicee kind allure popular" at bounding box center [964, 363] width 82 height 20
click at [1212, 385] on select "Entertaining Exploring Explaining Exorting" at bounding box center [1175, 387] width 90 height 20
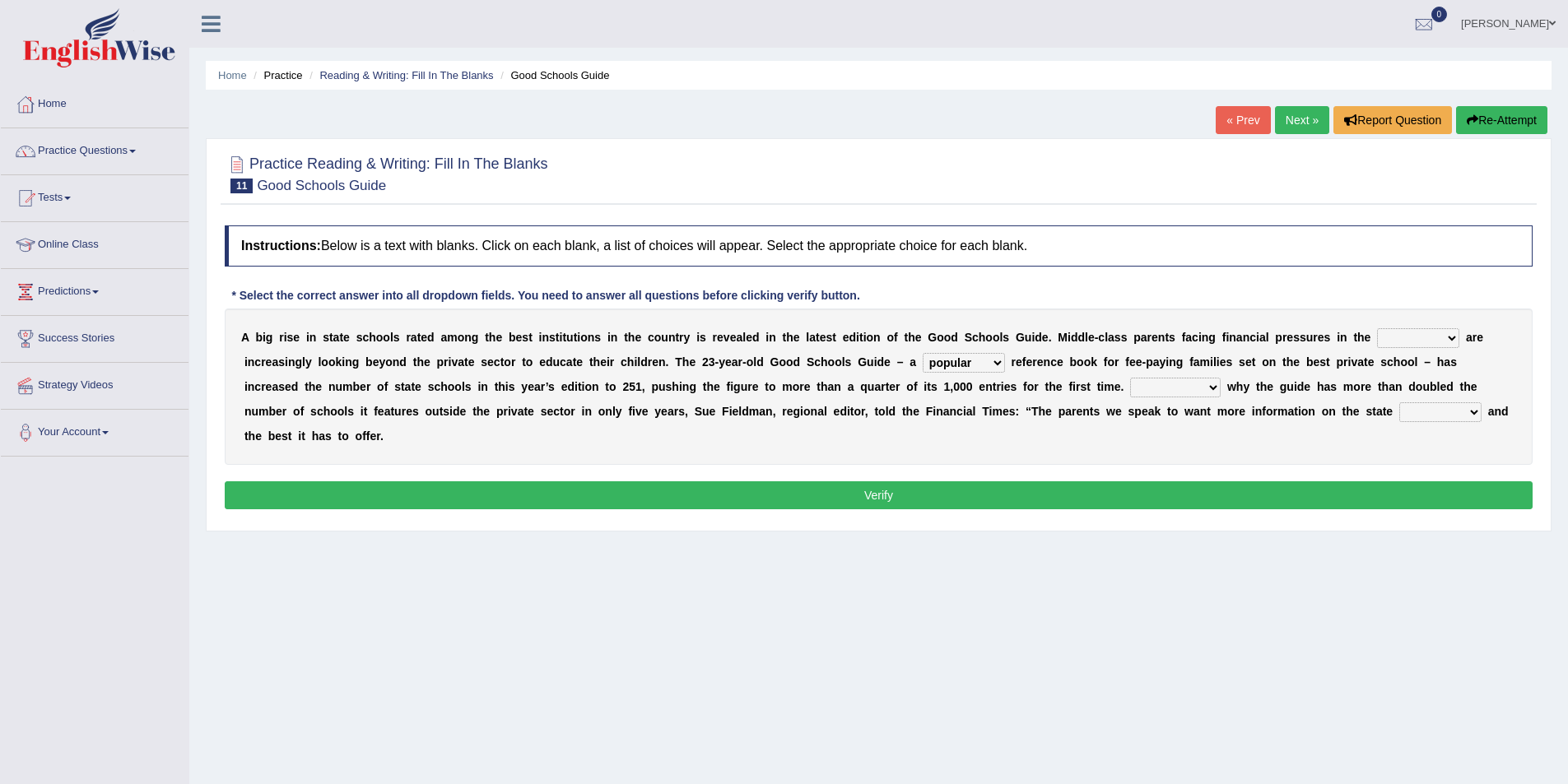
select select "Explaining"
click at [1130, 377] on select "Entertaining Exploring Explaining Exorting" at bounding box center [1175, 387] width 90 height 20
click at [1482, 412] on b at bounding box center [1485, 411] width 7 height 13
click at [1461, 407] on select "factor sector vector collector" at bounding box center [1440, 412] width 82 height 20
select select "sector"
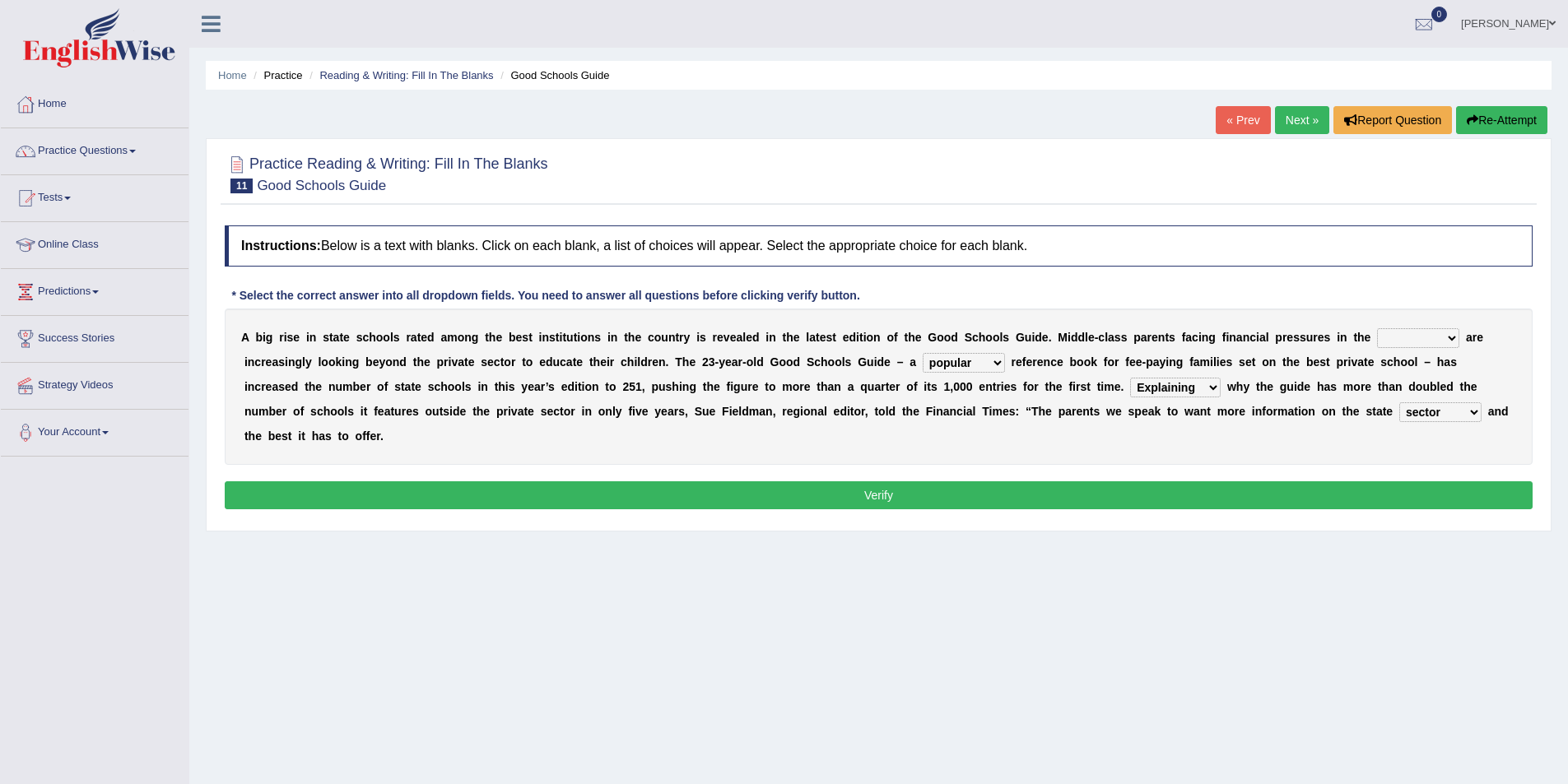
click at [1399, 402] on select "factor sector vector collector" at bounding box center [1440, 412] width 82 height 20
click at [1431, 333] on select "downturn inturn external subjective" at bounding box center [1418, 338] width 82 height 20
select select "downturn"
click at [1377, 329] on select "downturn inturn external subjective" at bounding box center [1418, 338] width 82 height 20
click at [908, 492] on button "Verify" at bounding box center [879, 495] width 1308 height 28
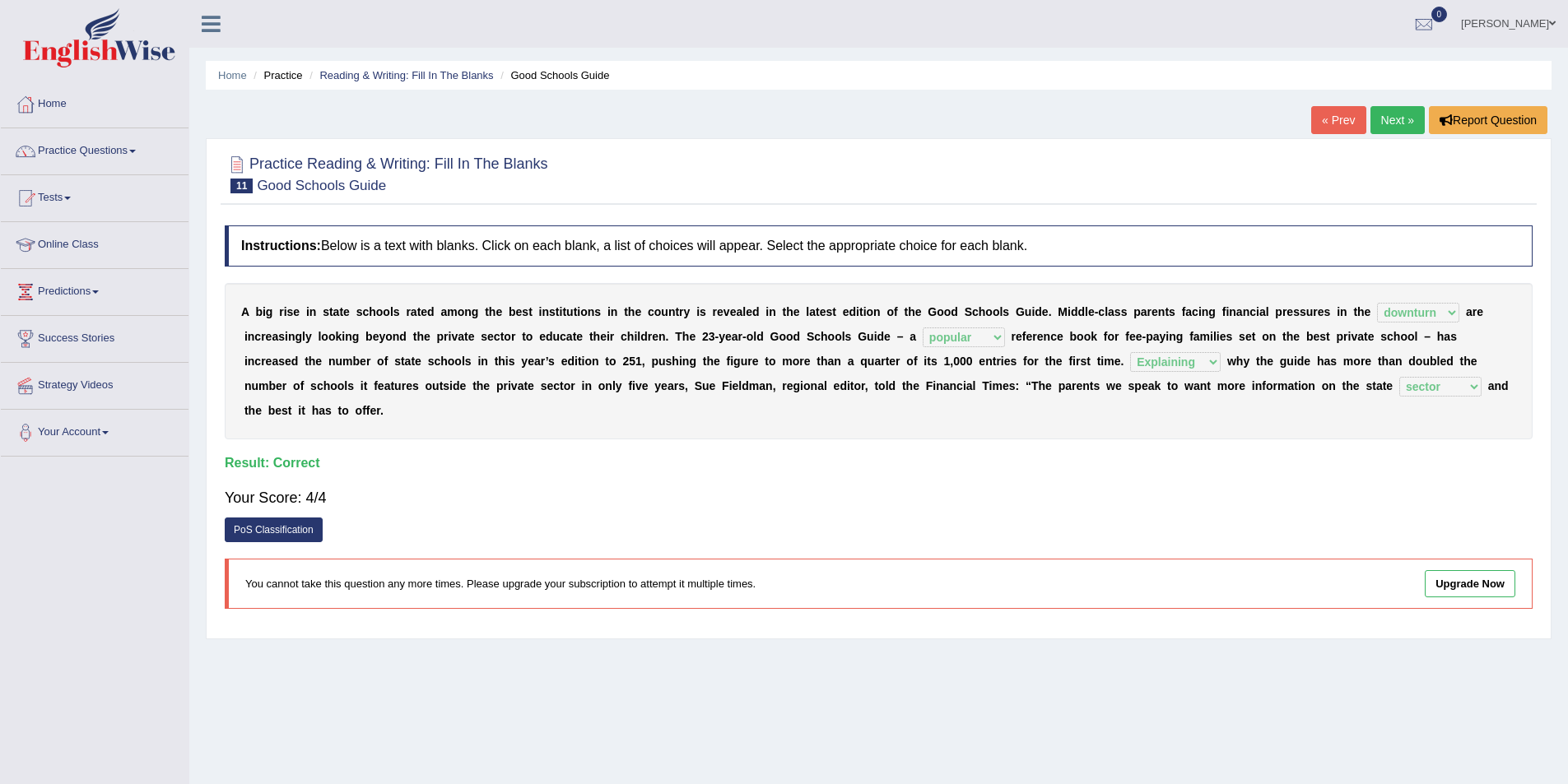
click at [1387, 117] on link "Next »" at bounding box center [1397, 120] width 54 height 28
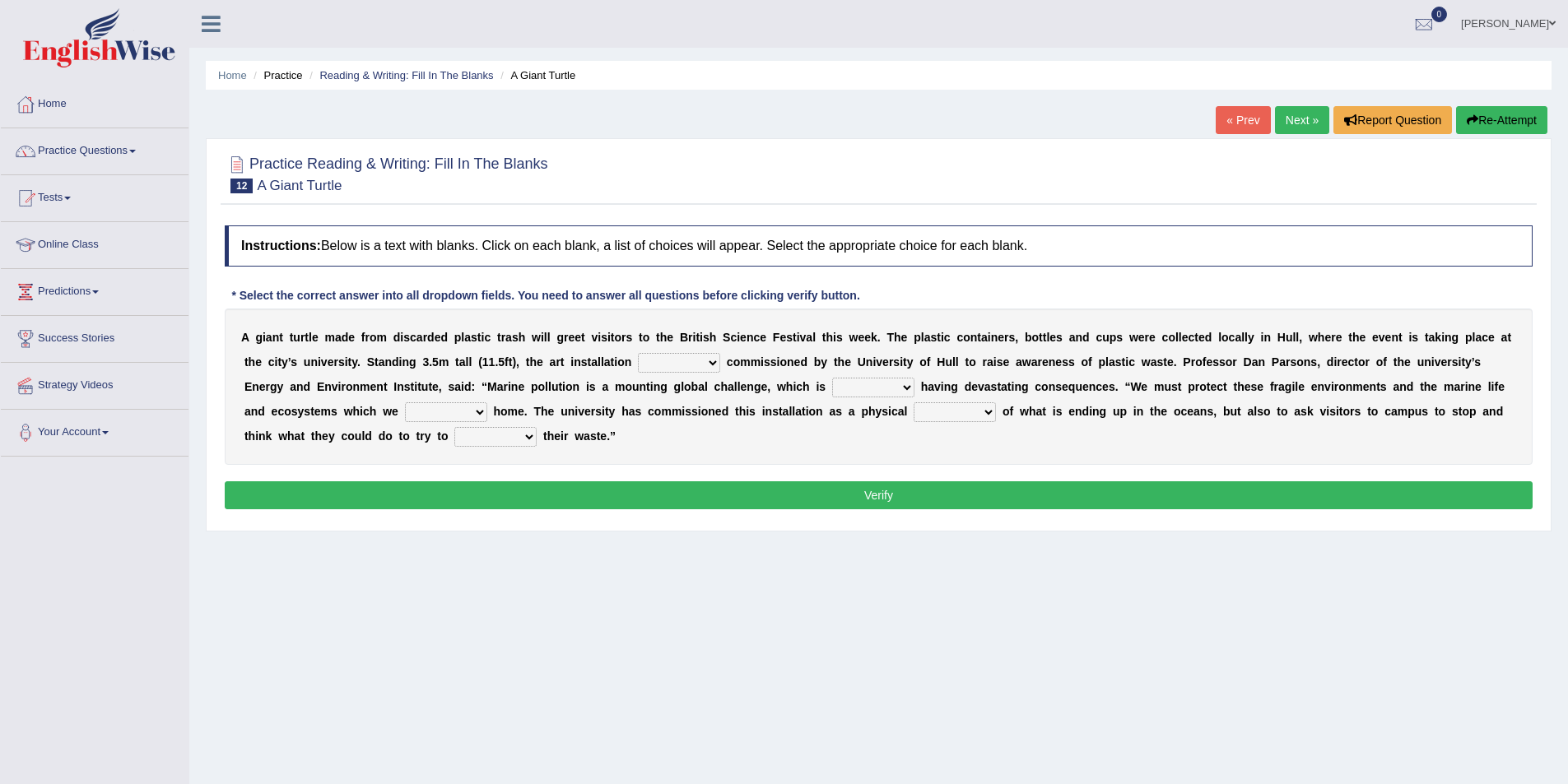
click at [710, 358] on select "was the when were" at bounding box center [678, 363] width 82 height 20
click at [660, 577] on div "Home Practice Reading & Writing: Fill In The Blanks A Giant Turtle « Prev Next …" at bounding box center [878, 411] width 1379 height 823
click at [714, 368] on select "was the when were" at bounding box center [678, 363] width 82 height 20
select select "were"
click at [637, 353] on select "was the when were" at bounding box center [678, 363] width 82 height 20
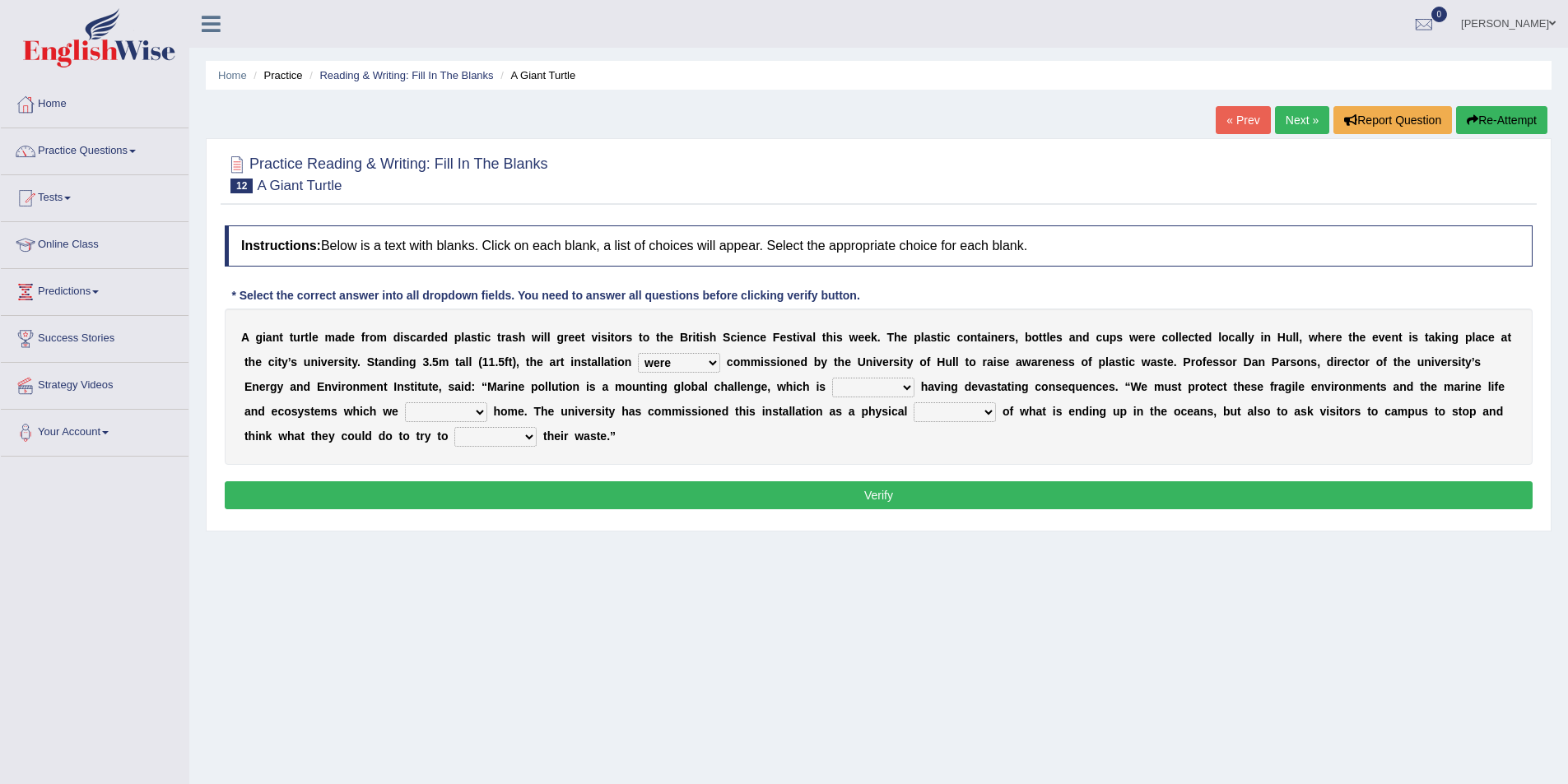
click at [915, 387] on b at bounding box center [918, 387] width 7 height 13
click at [903, 387] on select "ready already steady eveready" at bounding box center [872, 387] width 82 height 20
select select "already"
click at [832, 377] on select "ready already steady eveready" at bounding box center [872, 387] width 82 height 20
click at [466, 409] on select "get stay pay call" at bounding box center [446, 412] width 82 height 20
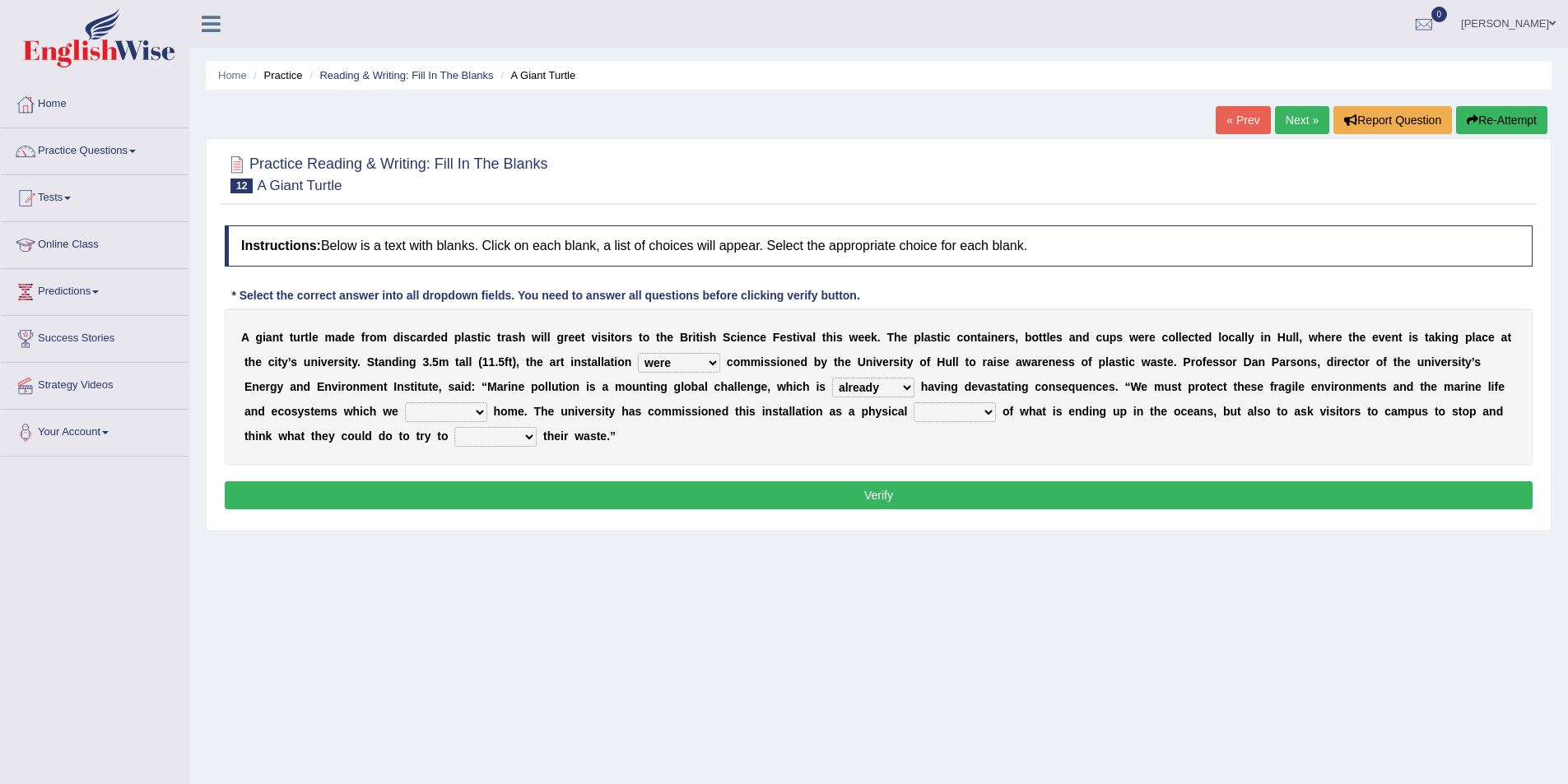
select select "call"
click at [405, 402] on select "get stay pay call" at bounding box center [446, 412] width 82 height 20
click at [992, 415] on select "slider reminder divider grinder" at bounding box center [955, 412] width 82 height 20
select select "reminder"
click at [914, 402] on select "slider reminder divider grinder" at bounding box center [955, 412] width 82 height 20
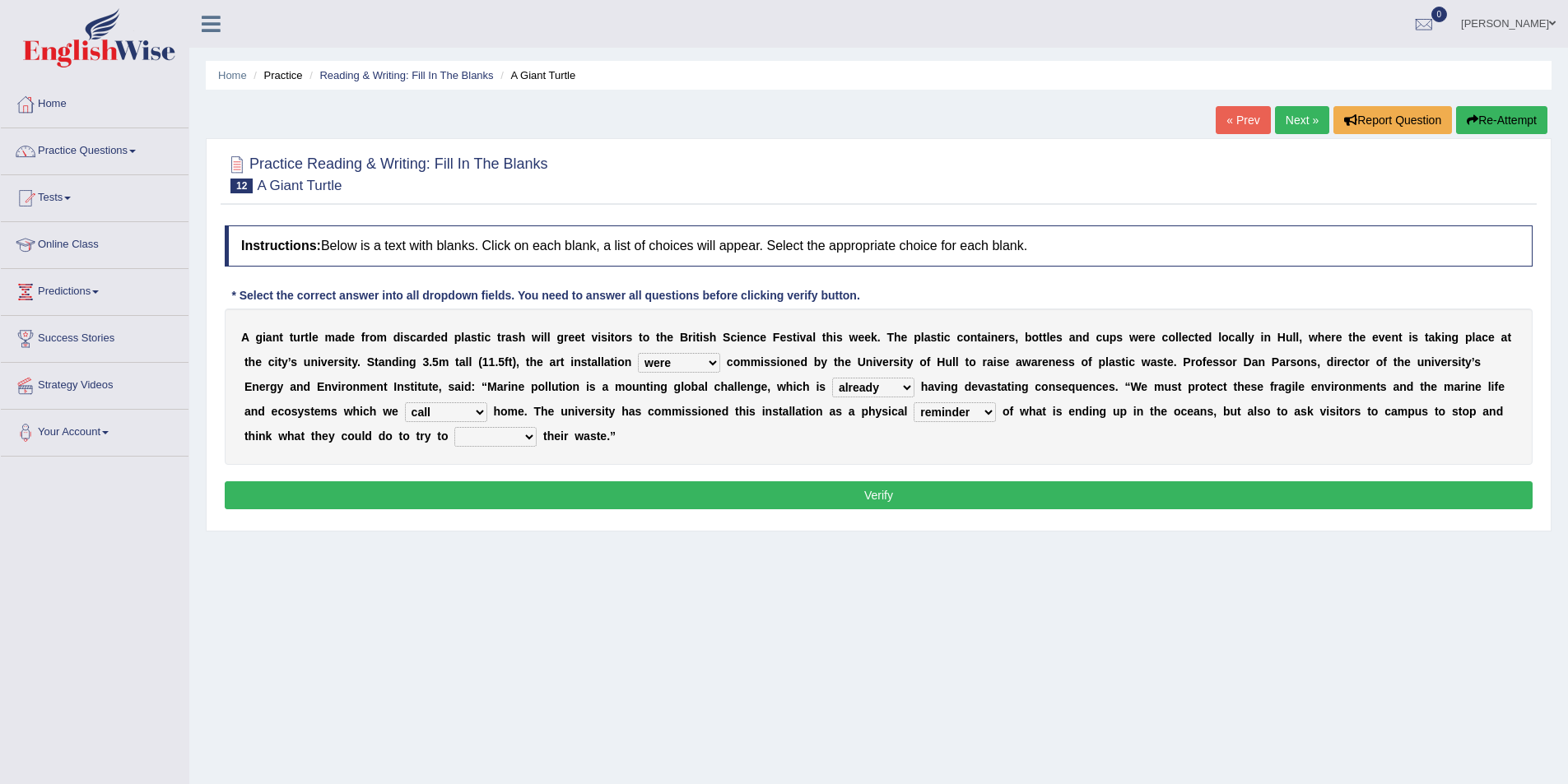
click at [979, 416] on select "slider reminder divider grinder" at bounding box center [955, 412] width 82 height 20
click at [524, 438] on select "allure suit route reduce" at bounding box center [495, 437] width 82 height 20
select select "reduce"
click at [454, 427] on select "allure suit route reduce" at bounding box center [495, 437] width 82 height 20
click at [525, 433] on select "allure suit route reduce" at bounding box center [495, 437] width 82 height 20
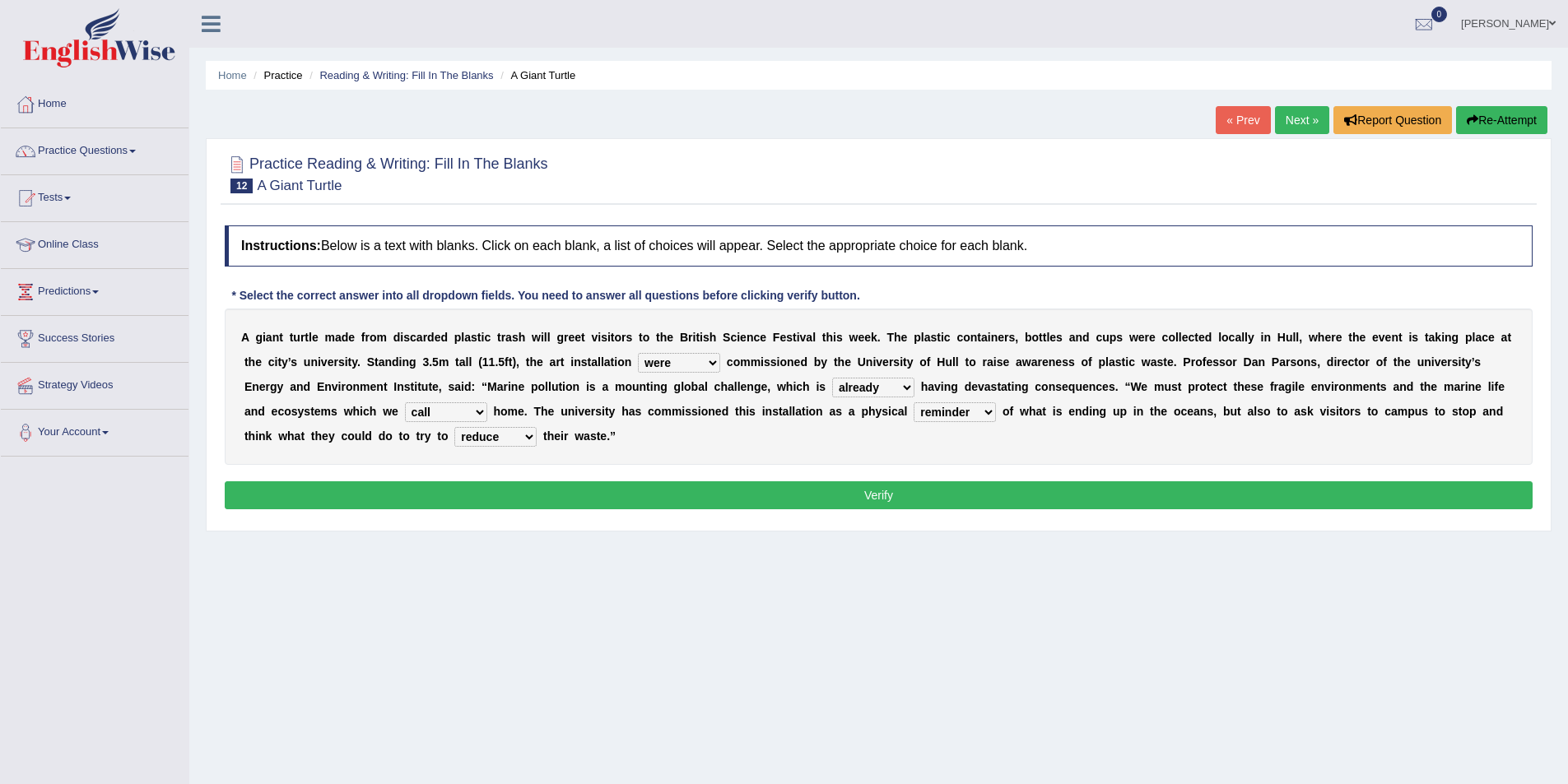
click at [569, 495] on button "Verify" at bounding box center [879, 495] width 1308 height 28
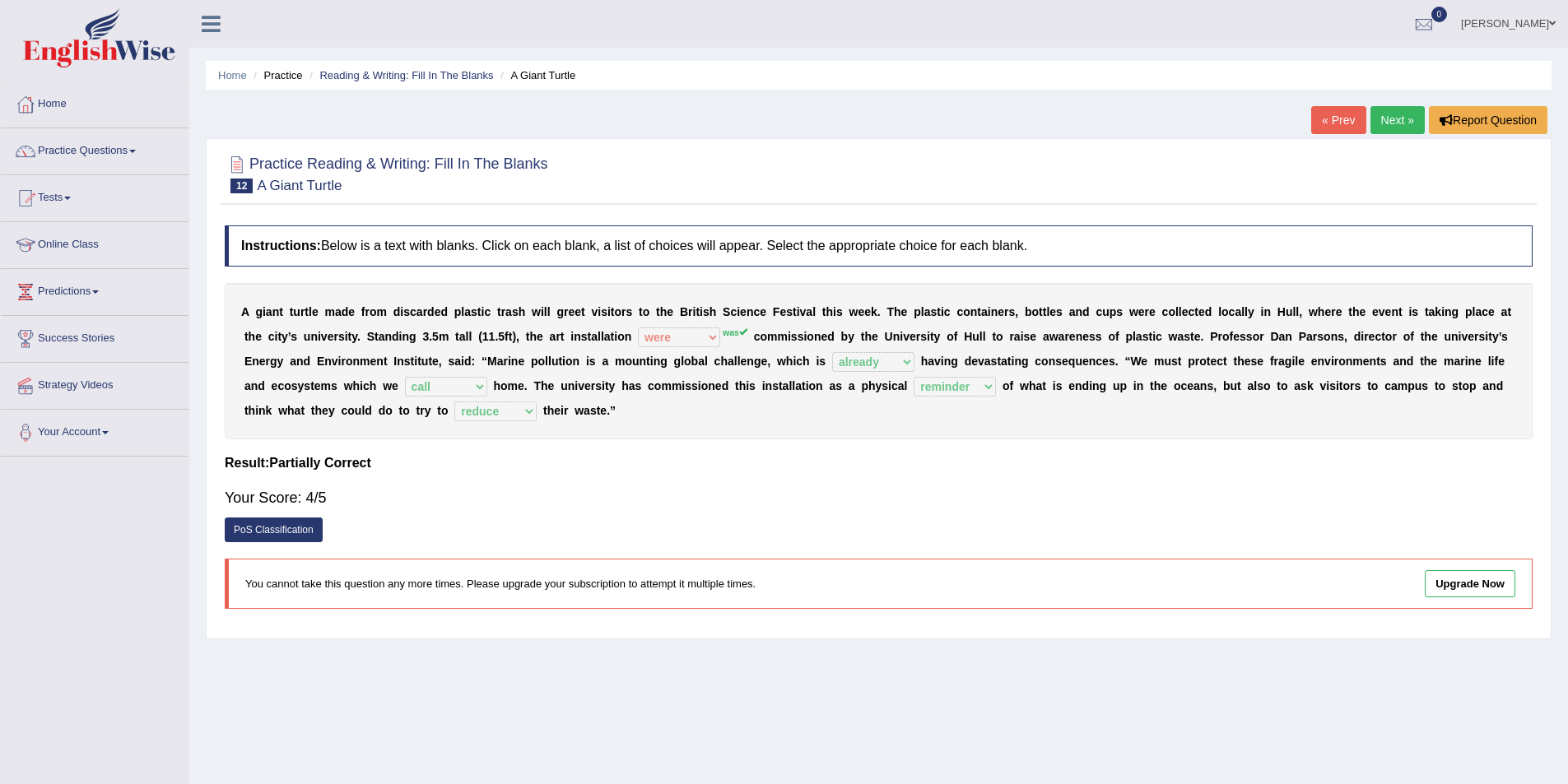
click at [1398, 123] on link "Next »" at bounding box center [1397, 120] width 54 height 28
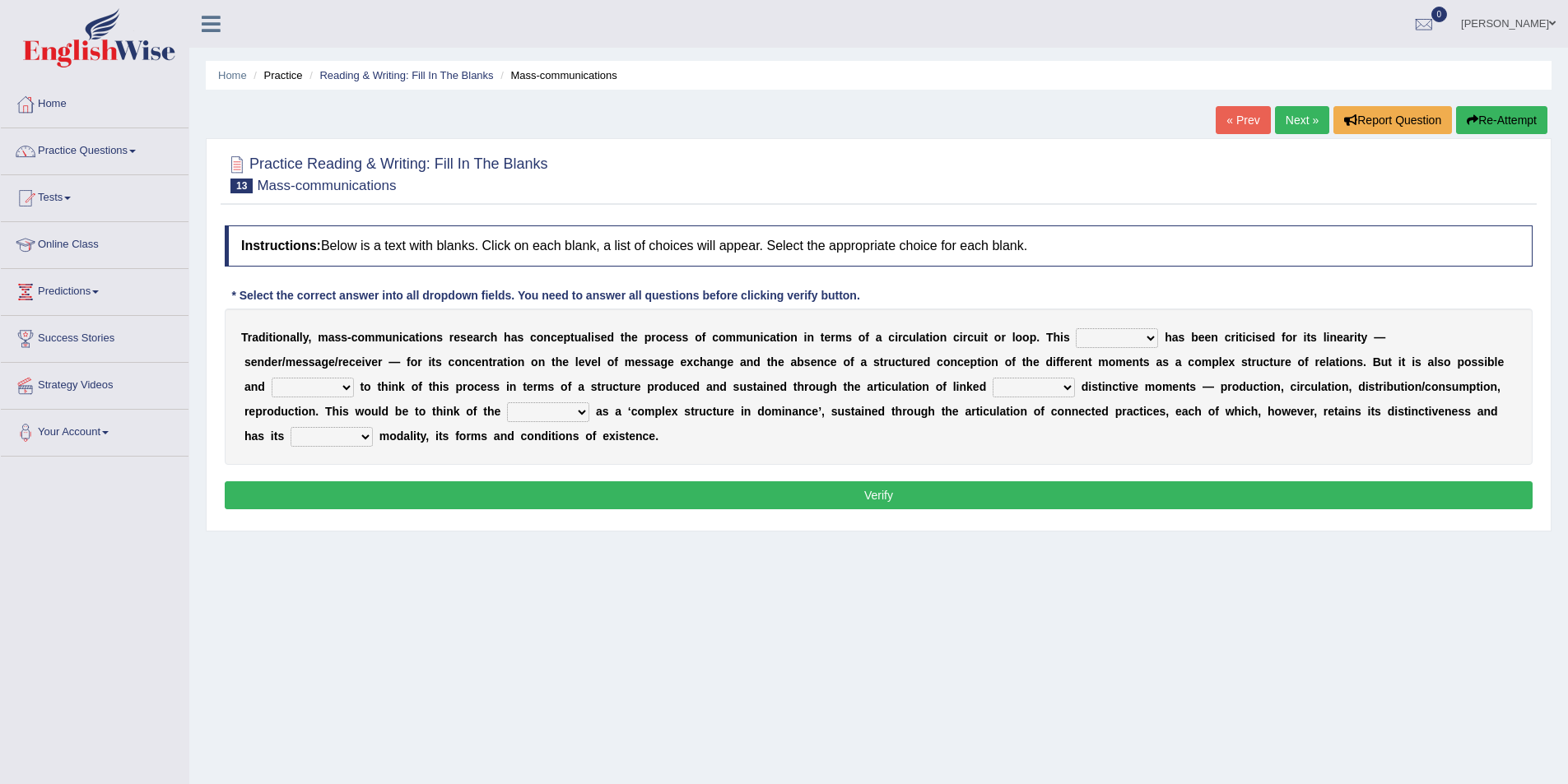
click at [1139, 334] on select "odd added model creature" at bounding box center [1116, 338] width 82 height 20
select select "model"
click at [1076, 329] on select "odd added model creature" at bounding box center [1116, 338] width 82 height 20
click at [339, 389] on select "careful useful helpful hopeful" at bounding box center [312, 387] width 82 height 20
select select "useful"
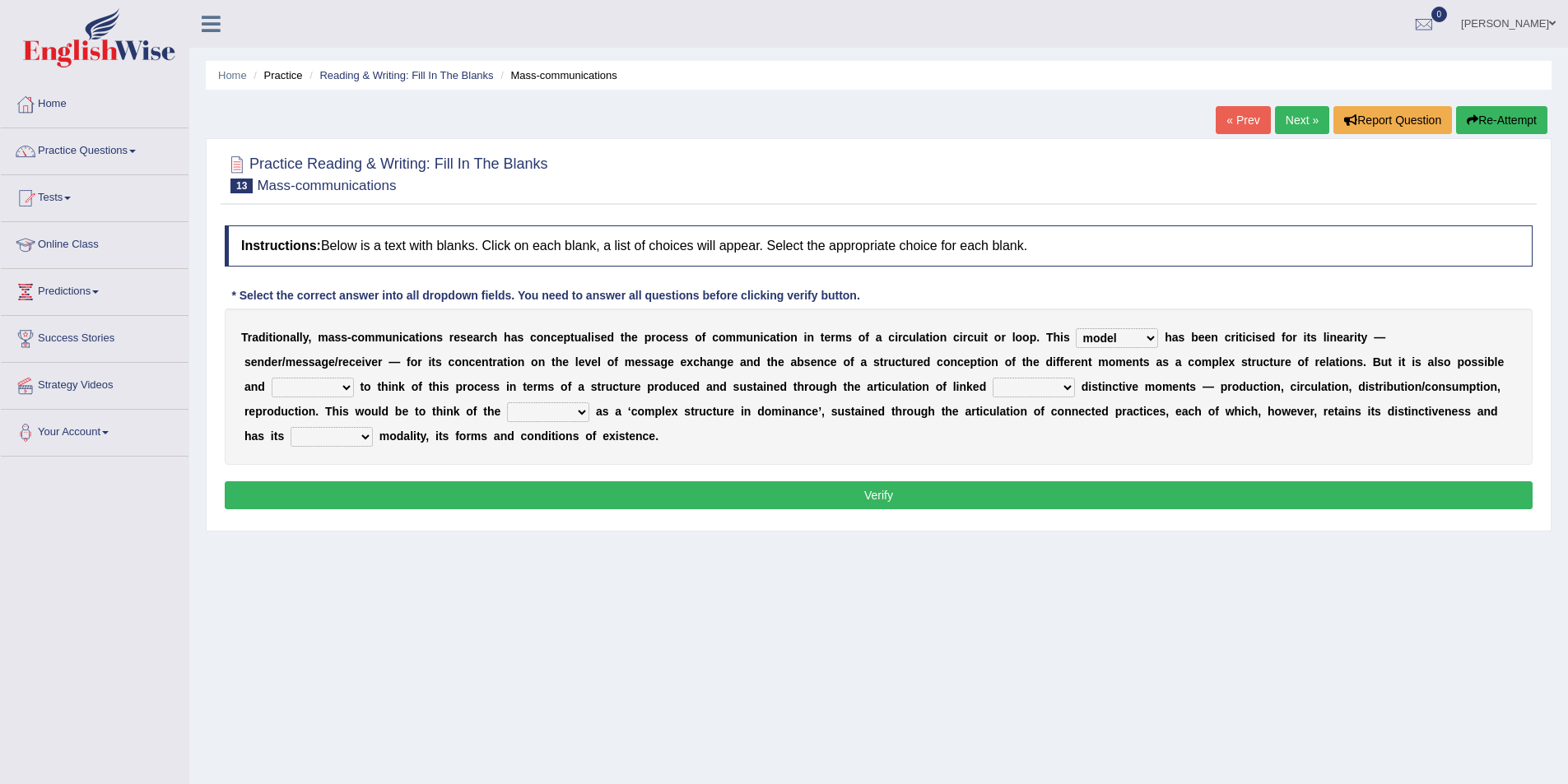
click at [271, 377] on select "careful useful helpful hopeful" at bounding box center [312, 387] width 82 height 20
click at [1061, 387] on select "and but here more" at bounding box center [1033, 387] width 82 height 20
select select "more"
click at [993, 377] on select "and but here more" at bounding box center [1033, 387] width 82 height 20
click at [572, 412] on select "process reccess access stress" at bounding box center [548, 412] width 82 height 20
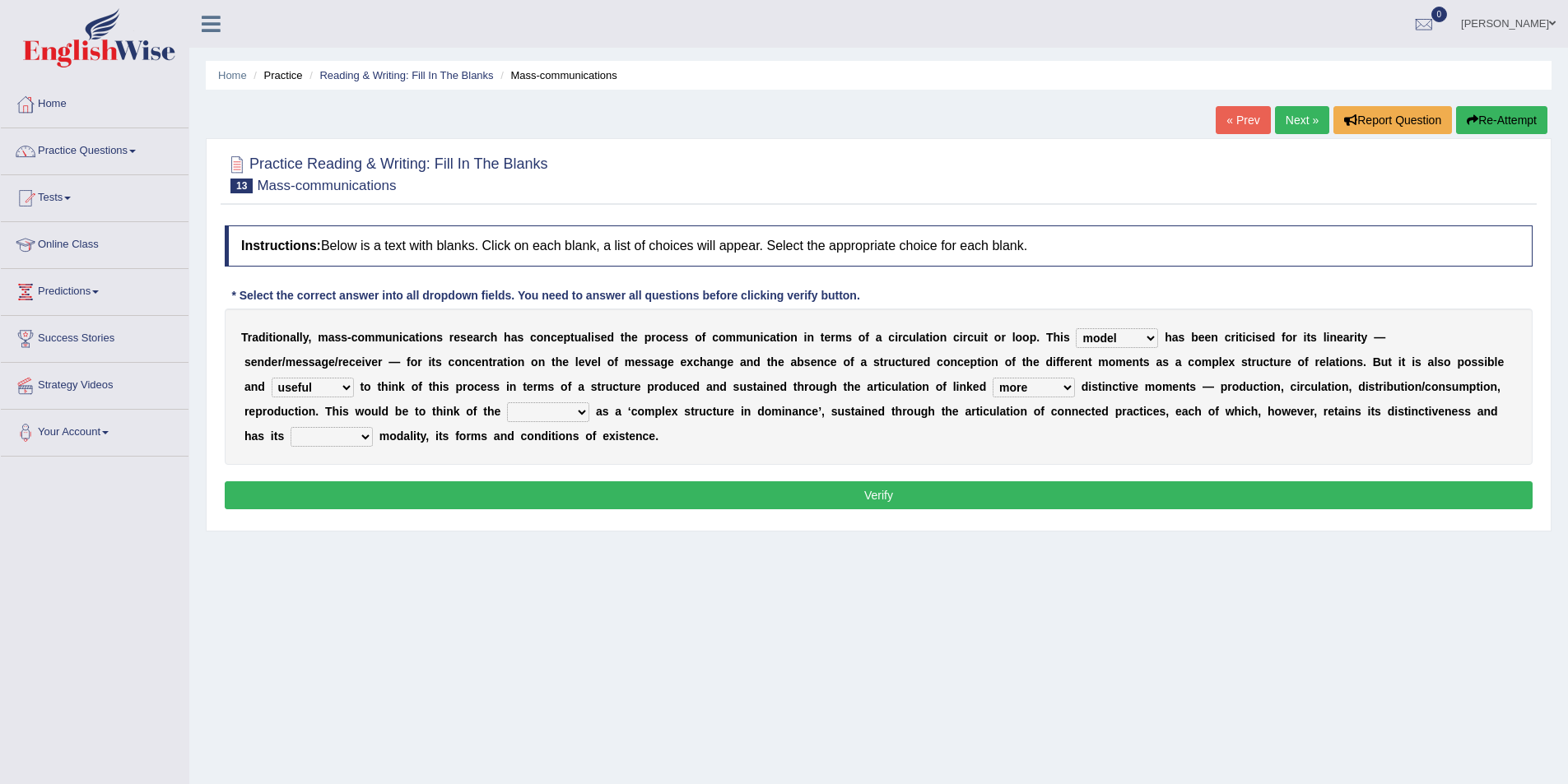
select select "process"
click at [507, 402] on select "process reccess access stress" at bounding box center [548, 412] width 82 height 20
click at [362, 431] on select "real calm specific adheric" at bounding box center [331, 437] width 82 height 20
select select "specific"
click at [291, 427] on select "real calm specific adheric" at bounding box center [331, 437] width 82 height 20
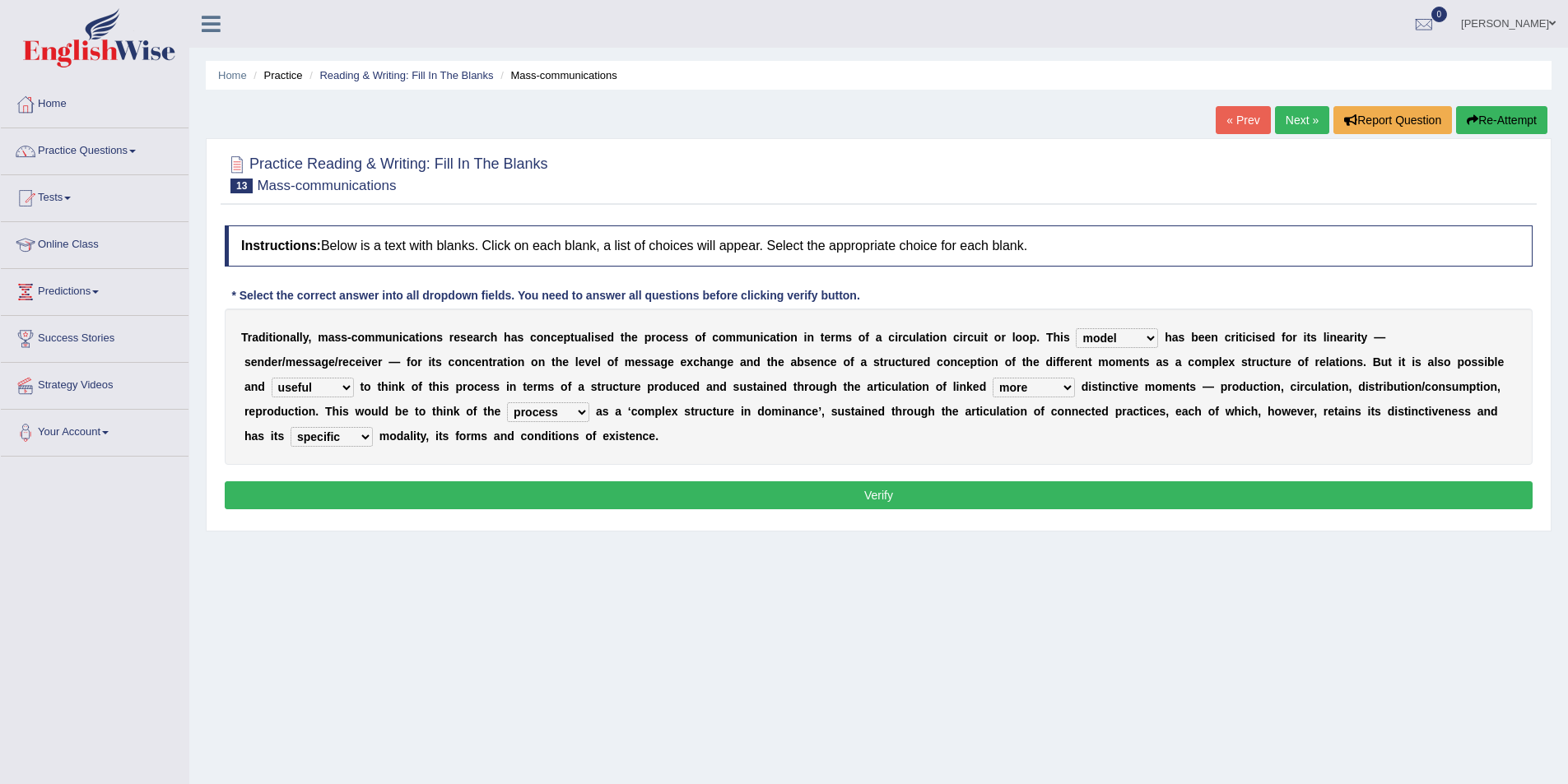
click at [552, 486] on button "Verify" at bounding box center [879, 495] width 1308 height 28
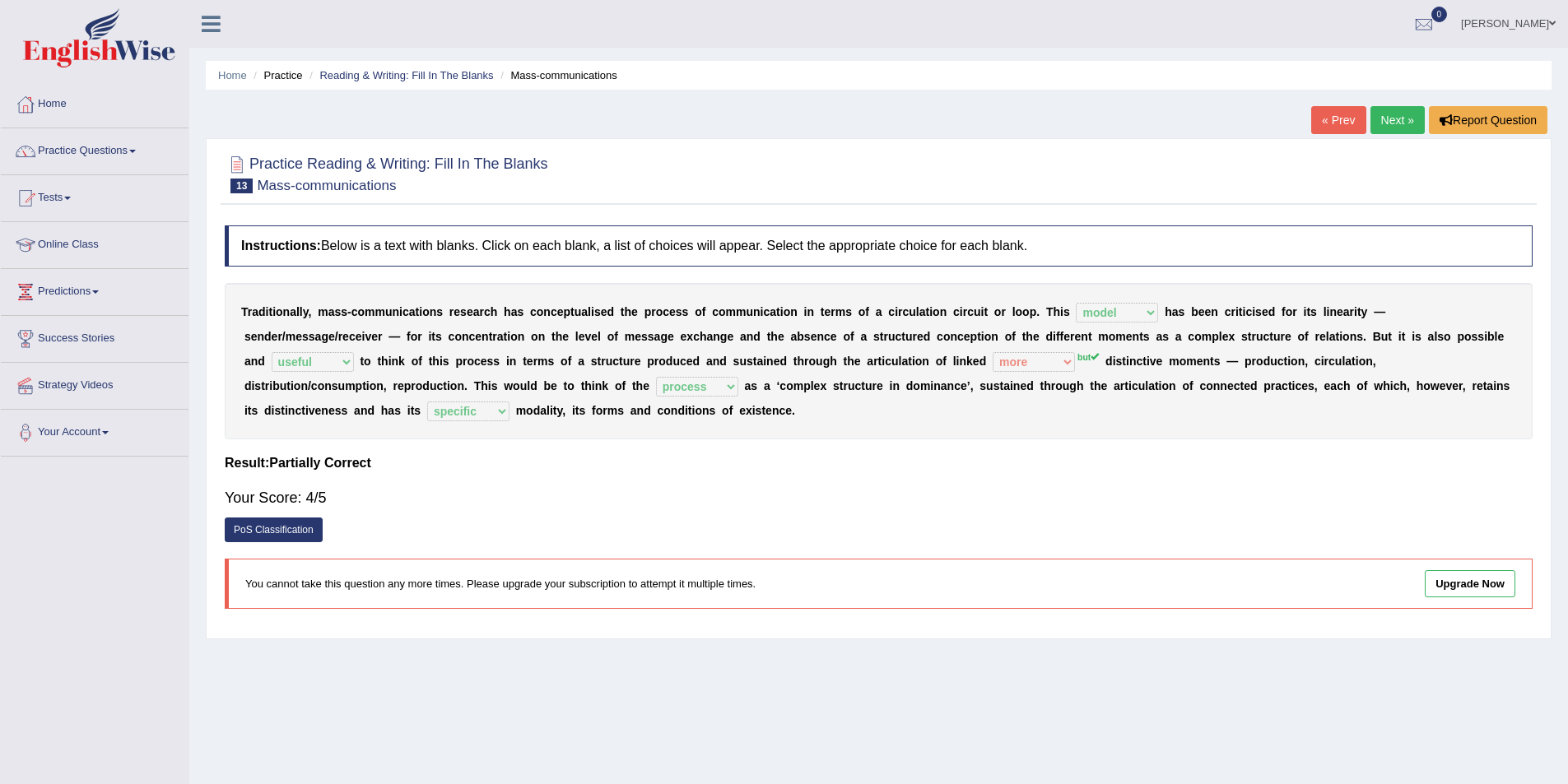
click at [1372, 118] on link "Next »" at bounding box center [1397, 120] width 54 height 28
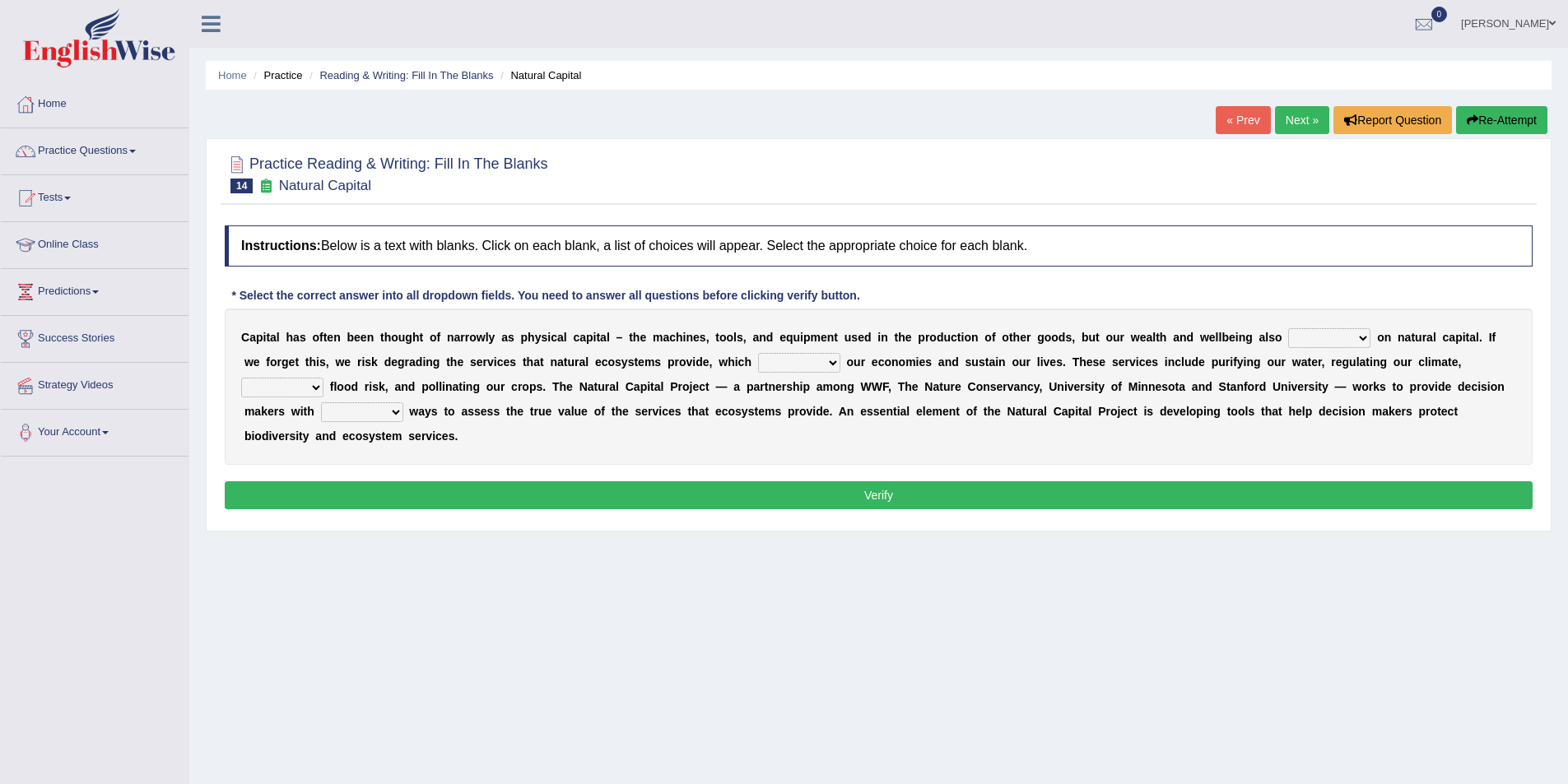
click at [1350, 338] on select "rely reply supply apply" at bounding box center [1329, 338] width 82 height 20
select select "rely"
click at [1288, 329] on select "rely reply supply apply" at bounding box center [1329, 338] width 82 height 20
click at [827, 358] on select "import report support export" at bounding box center [799, 363] width 82 height 20
select select "support"
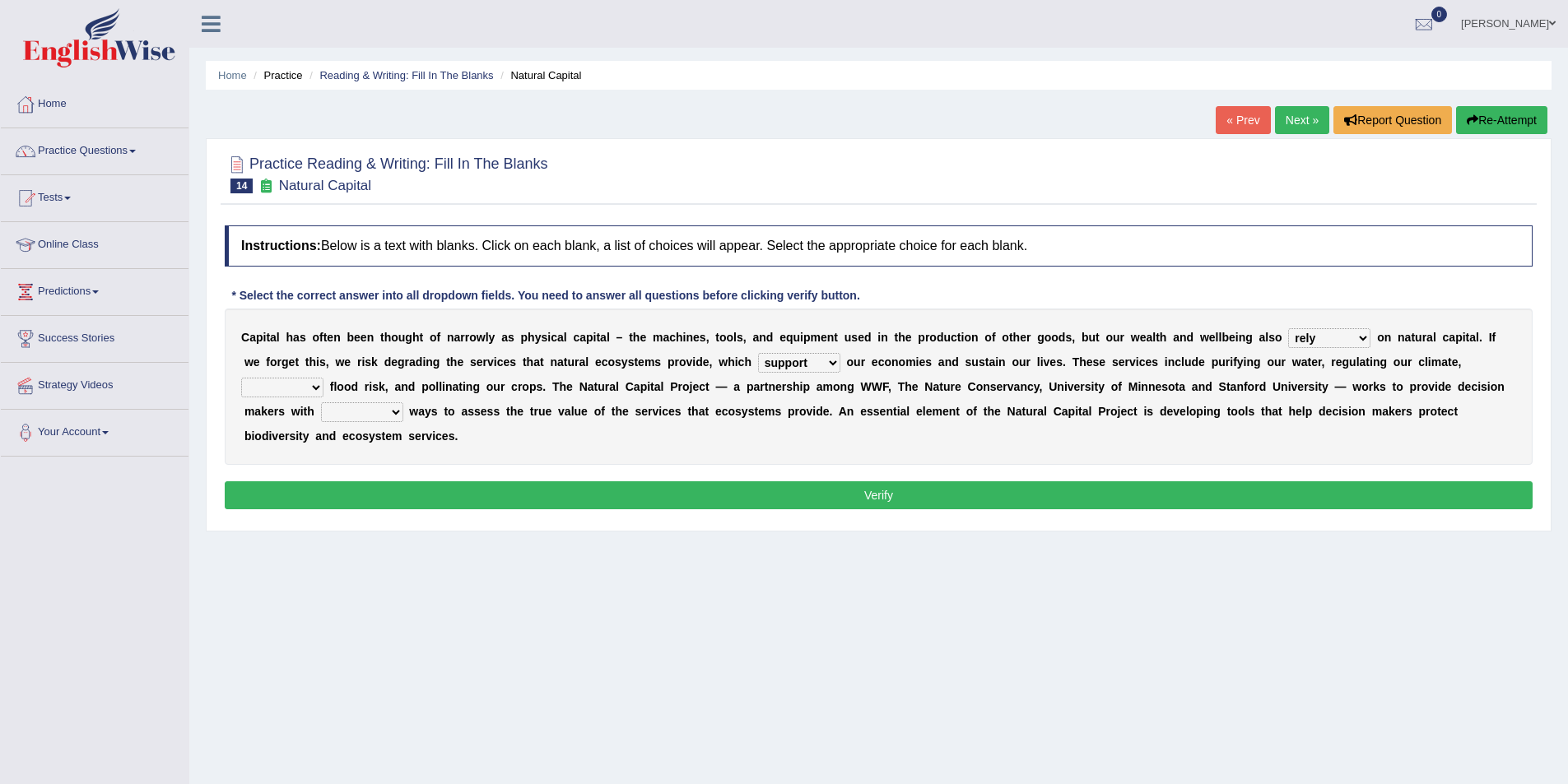
click at [758, 353] on select "import report support export" at bounding box center [799, 363] width 82 height 20
click at [314, 387] on select "bringing lacking staggering reducing" at bounding box center [282, 387] width 82 height 20
select select "reducing"
click at [242, 377] on select "bringing lacking staggering reducing" at bounding box center [282, 387] width 82 height 20
click at [392, 414] on select "liable powerful strong reliable" at bounding box center [362, 412] width 82 height 20
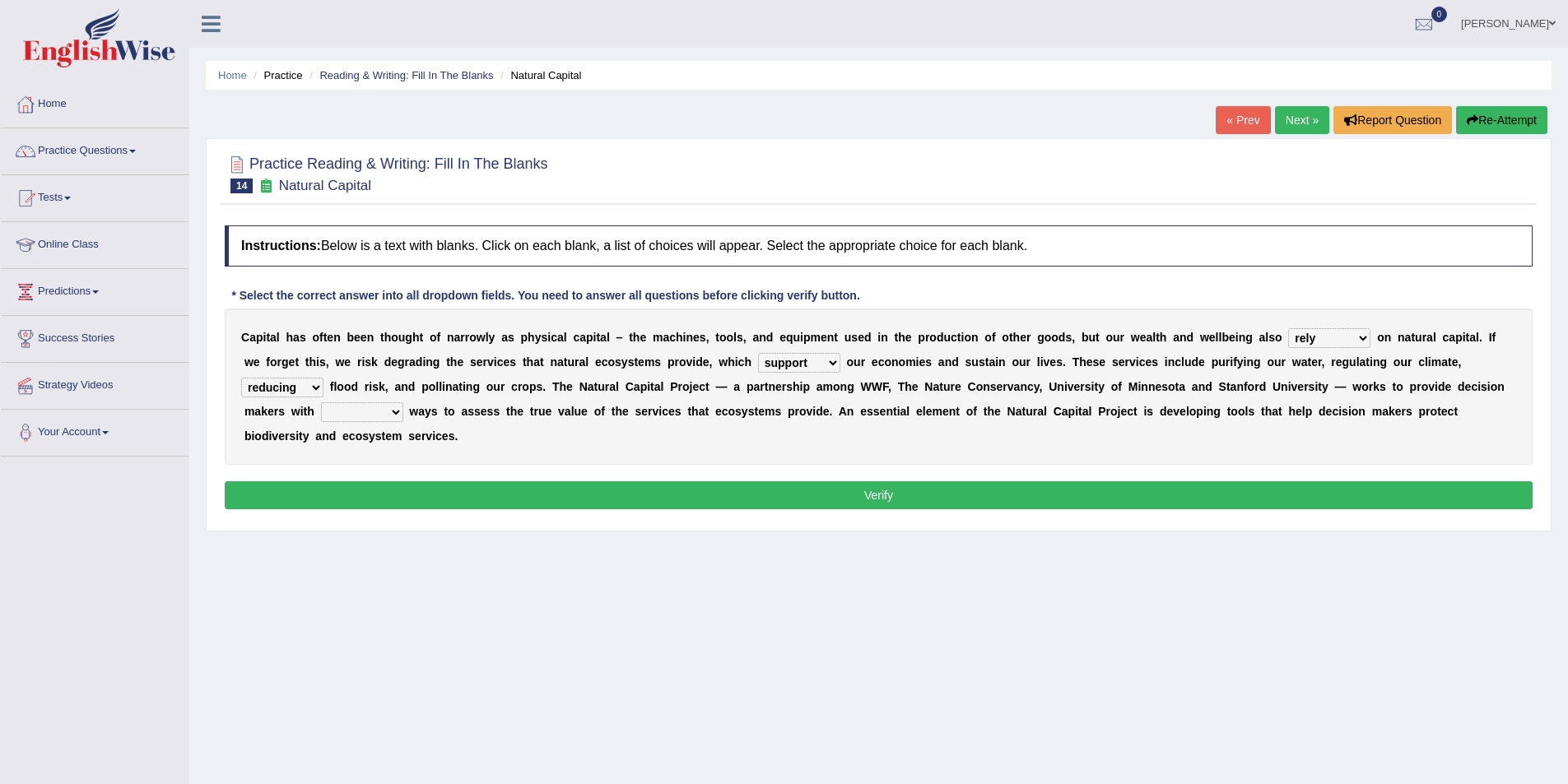
select select "reliable"
click at [321, 402] on select "liable powerful strong reliable" at bounding box center [362, 412] width 82 height 20
click at [443, 498] on button "Verify" at bounding box center [879, 495] width 1308 height 28
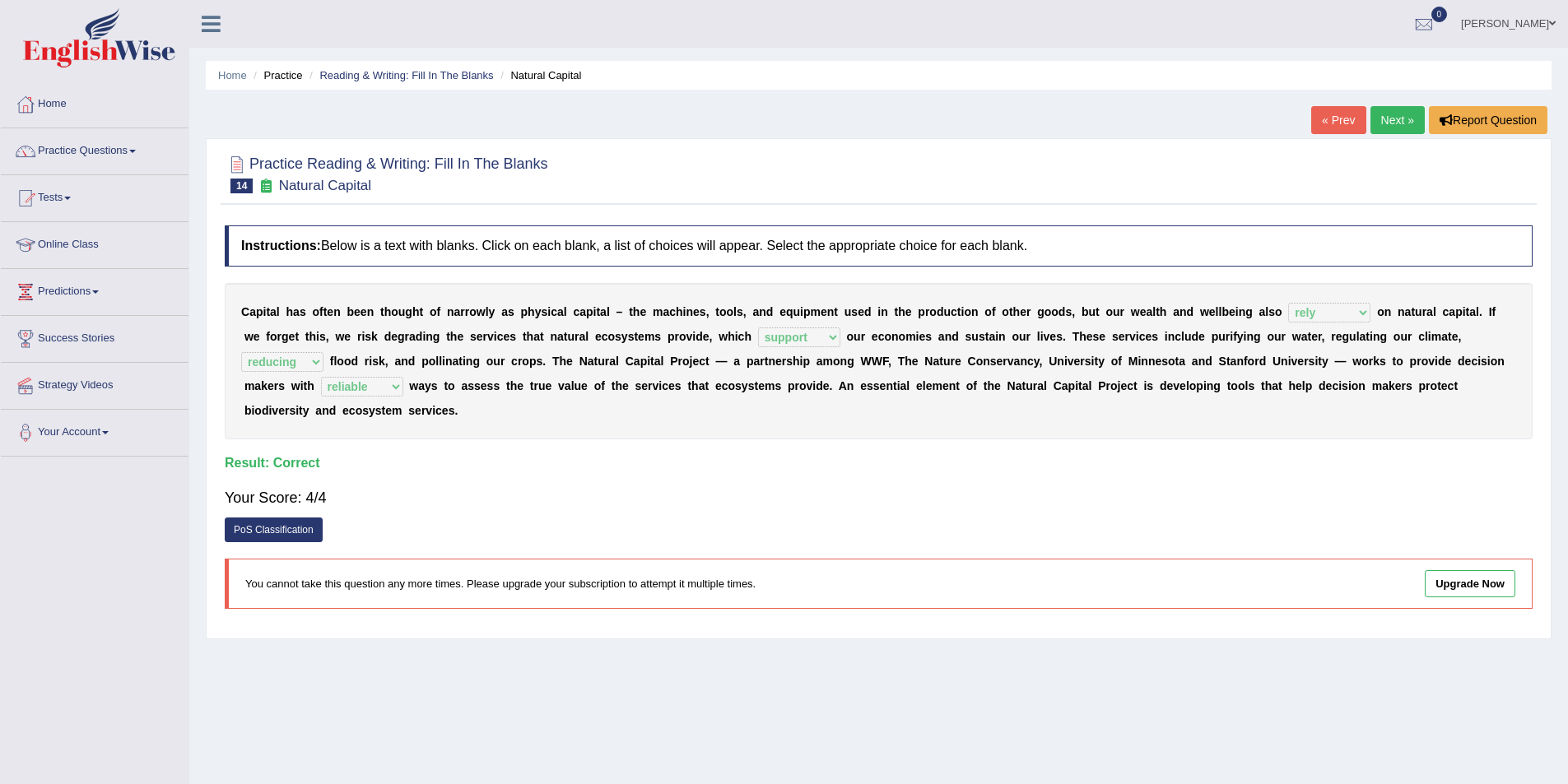
click at [1378, 123] on link "Next »" at bounding box center [1397, 120] width 54 height 28
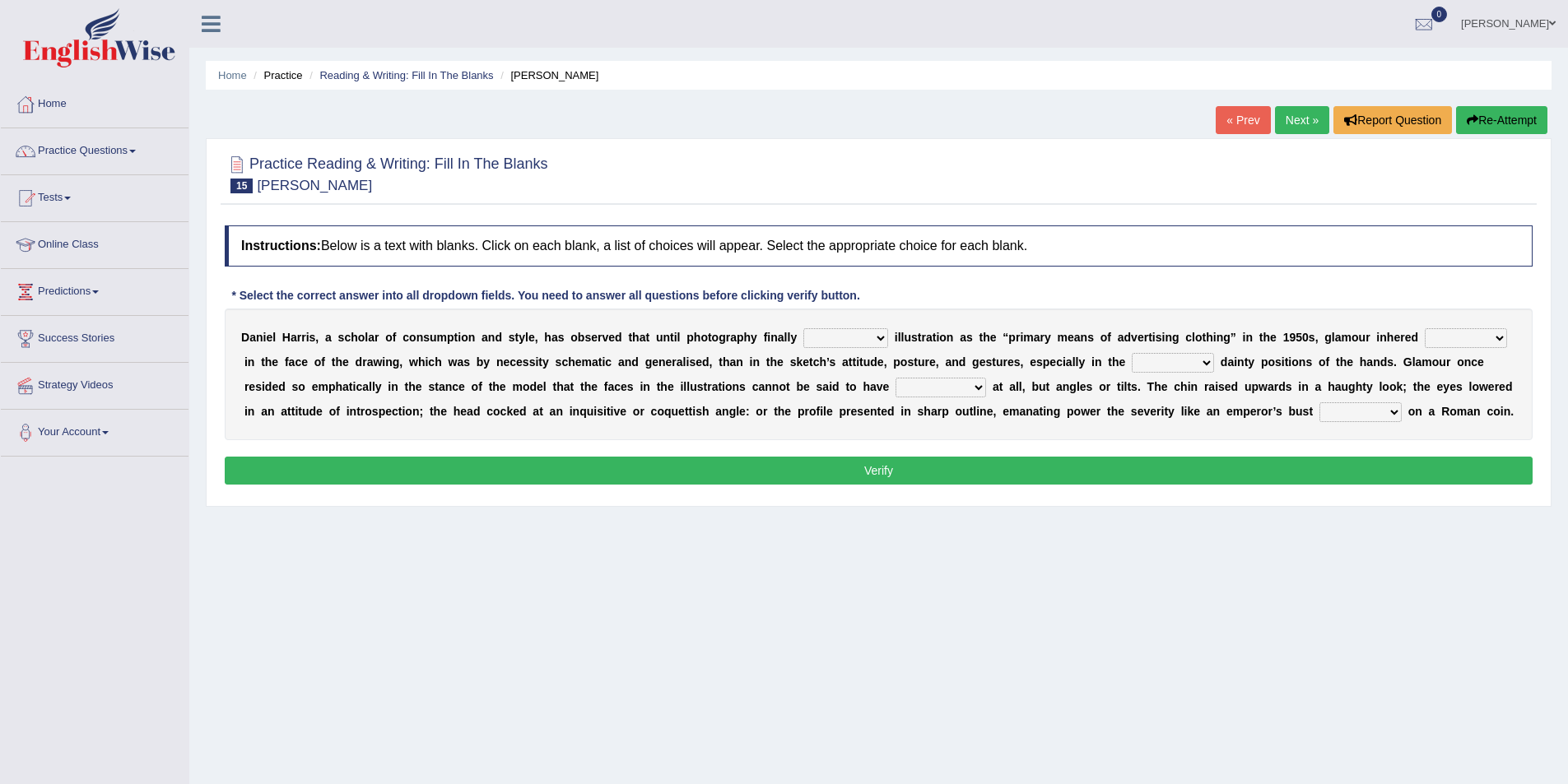
click at [882, 336] on select "supplanted removed supplied assorted" at bounding box center [846, 338] width 85 height 20
select select "assorted"
click at [804, 329] on select "supplanted removed supplied assorted" at bounding box center [846, 338] width 85 height 20
click at [879, 334] on select "supplanted removed supplied assorted" at bounding box center [846, 338] width 85 height 20
click at [1502, 338] on select "more many lack less" at bounding box center [1465, 338] width 82 height 20
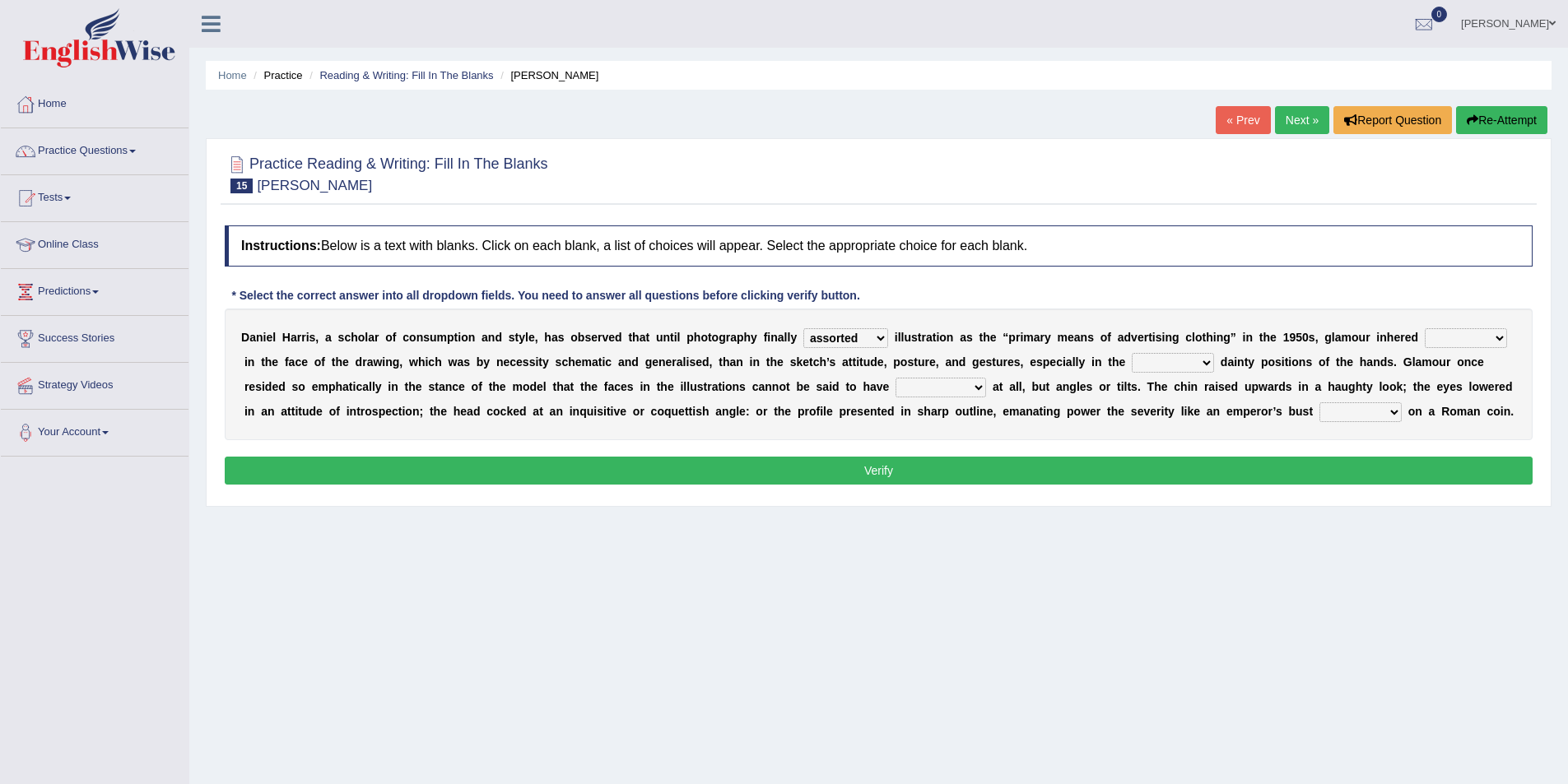
select select "more"
click at [1424, 329] on select "more many lack less" at bounding box center [1465, 338] width 82 height 20
click at [1204, 361] on select "full exact strangely effective" at bounding box center [1172, 363] width 82 height 20
select select "exact"
click at [1131, 353] on select "full exact strangely effective" at bounding box center [1172, 363] width 82 height 20
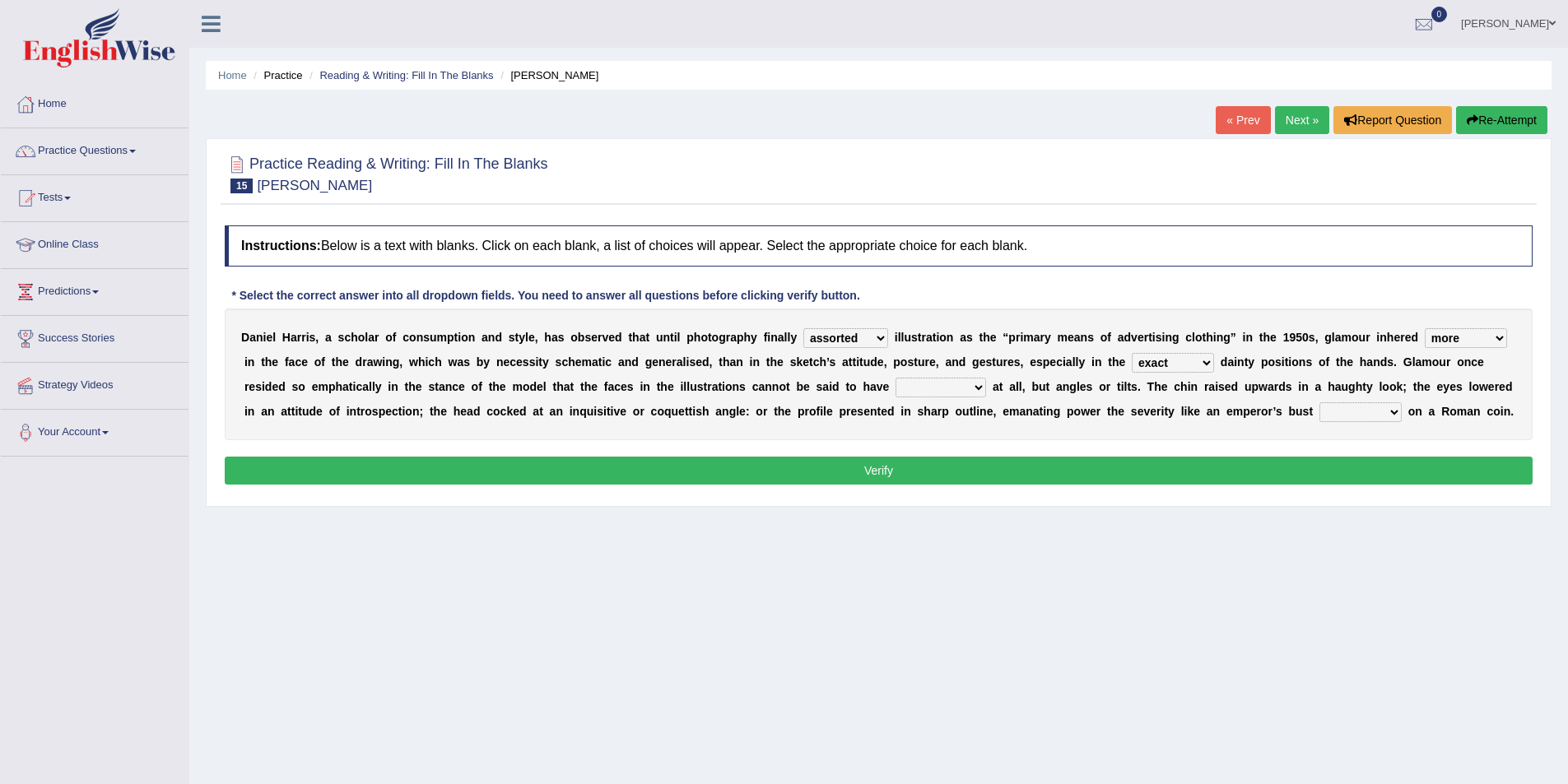
click at [981, 387] on select "impressed dubbing expressions extensions" at bounding box center [940, 387] width 90 height 20
select select "expressions"
click at [896, 377] on select "impressed dubbing expressions extensions" at bounding box center [940, 387] width 90 height 20
click at [970, 386] on select "impressed dubbing expressions extensions" at bounding box center [940, 387] width 90 height 20
click at [1199, 402] on div "D a n i e l H a r r i s , a s c h o l a r o f c o n s u m p t i o n a n d s t y…" at bounding box center [879, 374] width 1308 height 132
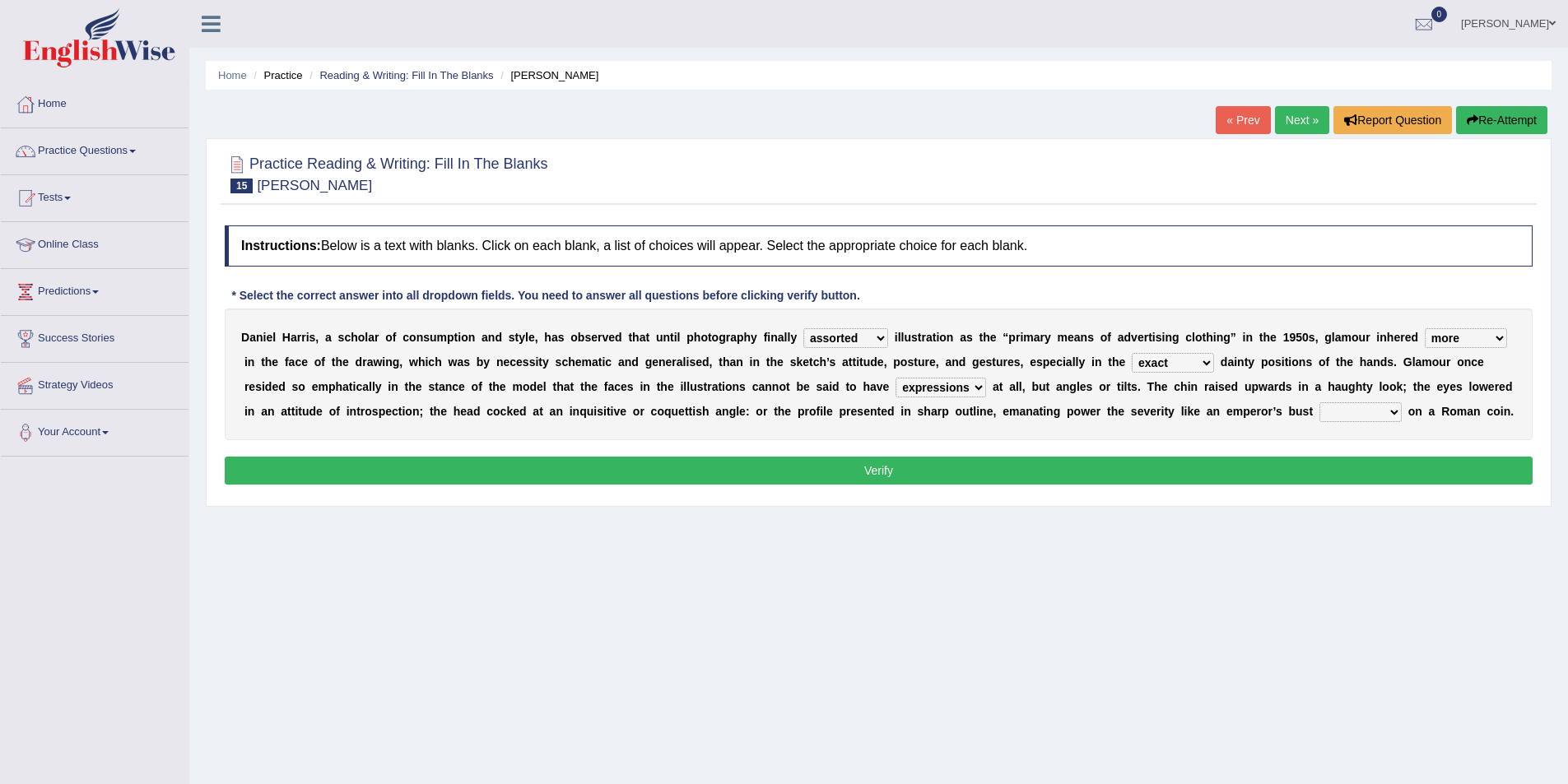
click at [1387, 413] on select "bossed legalized rebell embossed" at bounding box center [1360, 412] width 82 height 20
select select "rebell"
click at [1319, 402] on select "bossed legalized rebell embossed" at bounding box center [1360, 412] width 82 height 20
click at [1303, 473] on button "Verify" at bounding box center [879, 470] width 1308 height 28
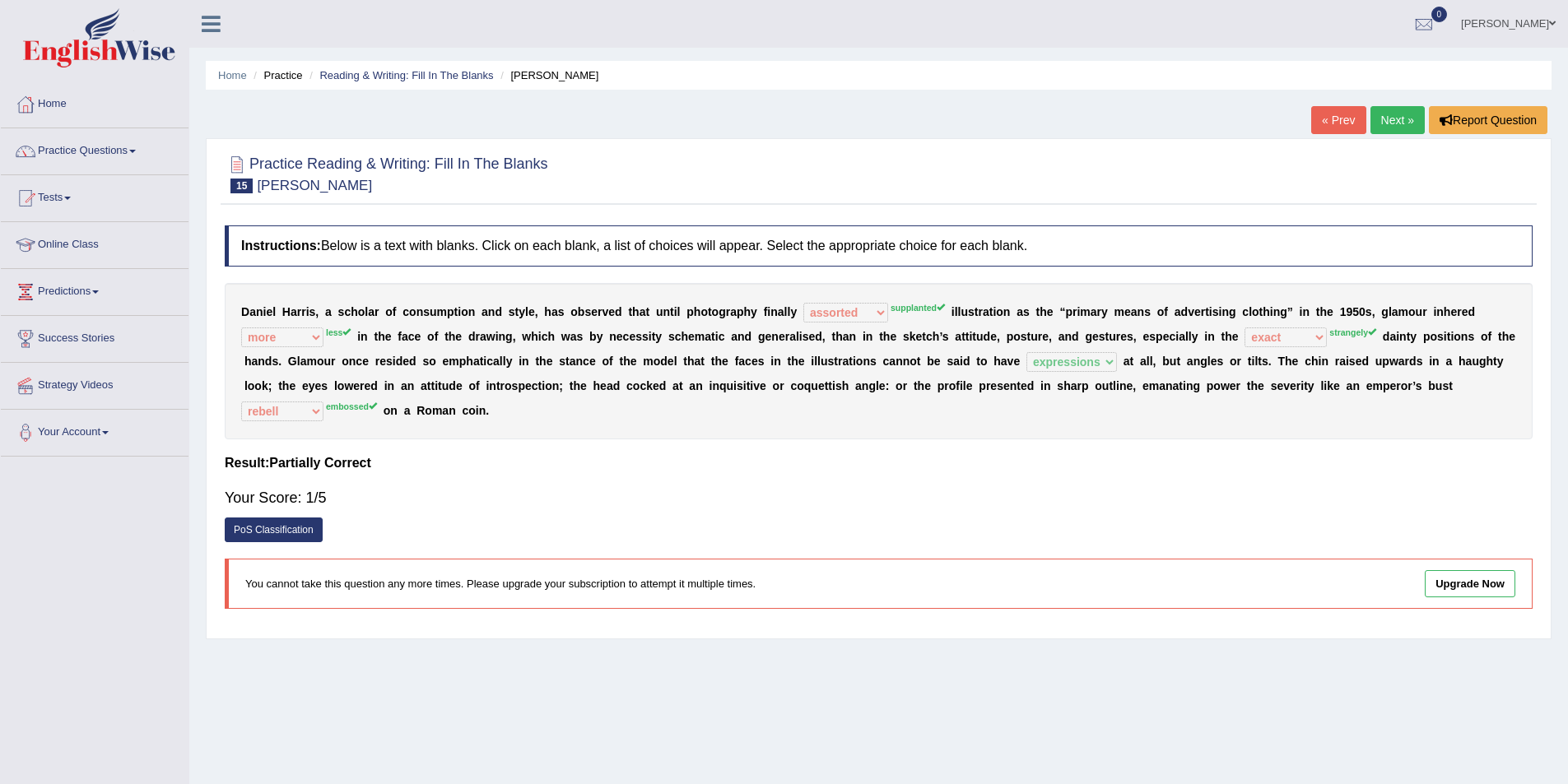
click at [1390, 125] on link "Next »" at bounding box center [1397, 120] width 54 height 28
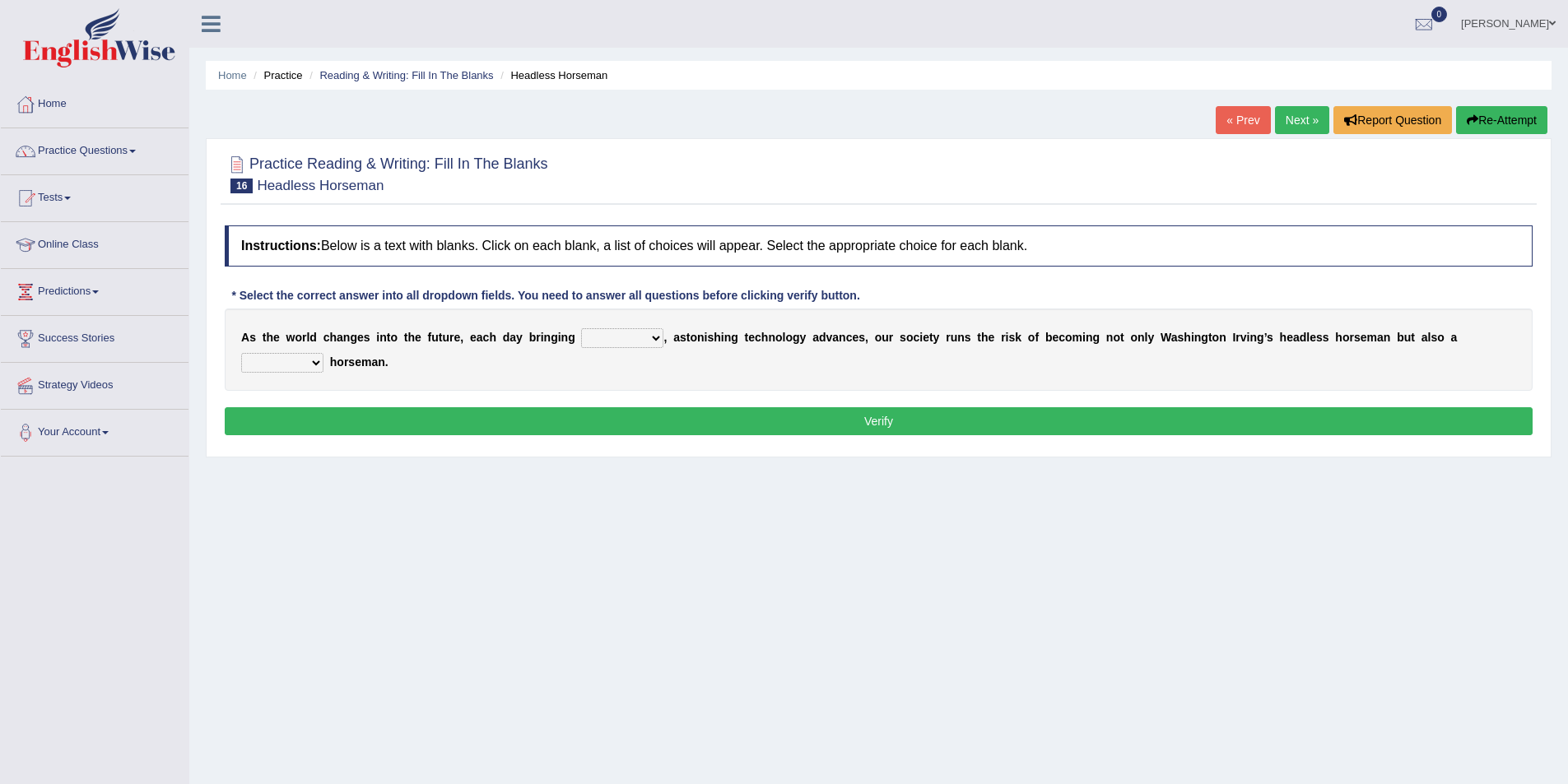
click at [652, 340] on select "back new front extra" at bounding box center [622, 338] width 82 height 20
select select "new"
click at [581, 329] on select "back new front extra" at bounding box center [622, 338] width 82 height 20
click at [311, 361] on select "heartless rude nice kind" at bounding box center [282, 363] width 82 height 20
select select "heartless"
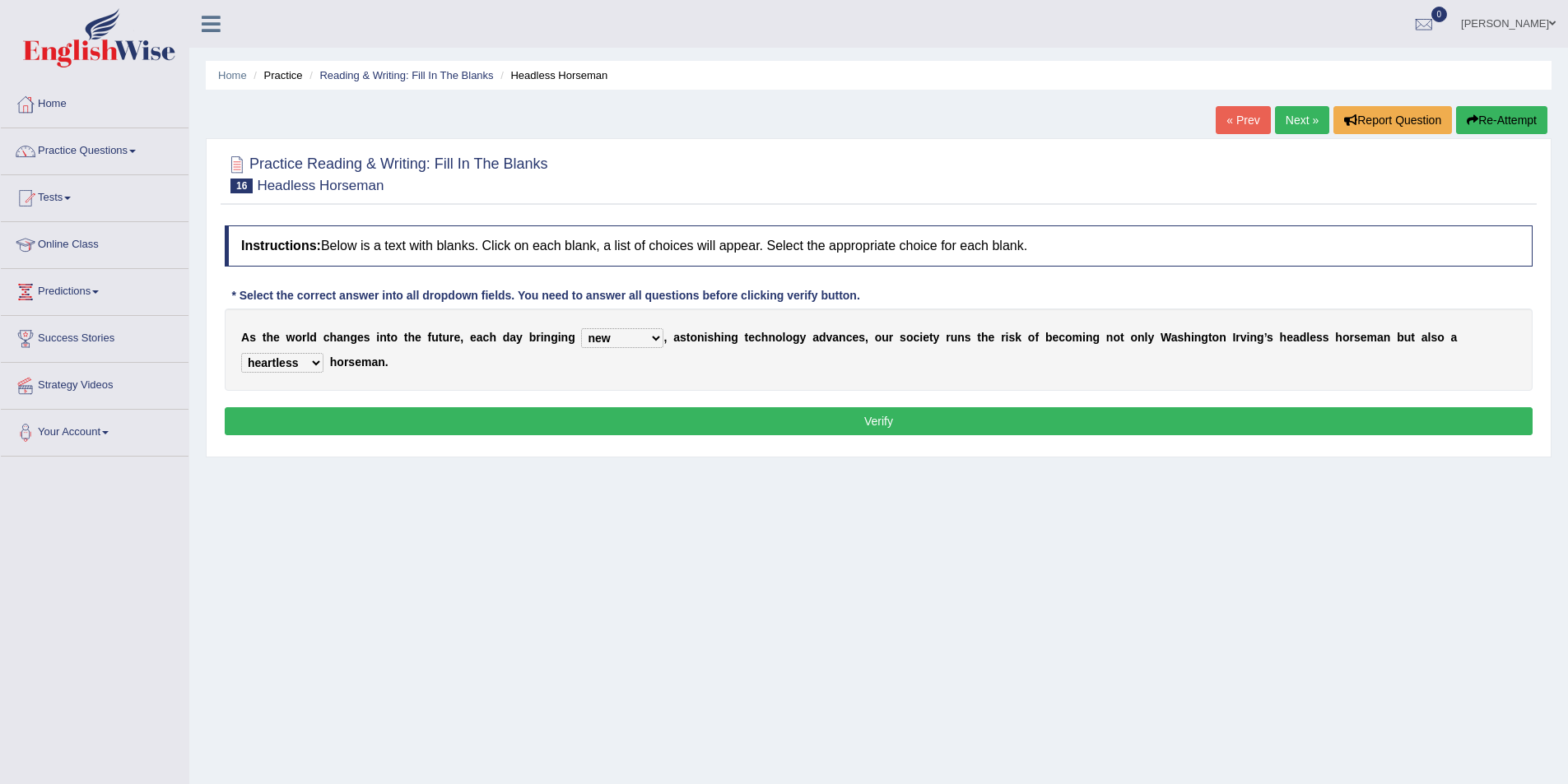
click at [242, 353] on select "heartless rude nice kind" at bounding box center [282, 363] width 82 height 20
click at [623, 430] on button "Verify" at bounding box center [879, 421] width 1308 height 28
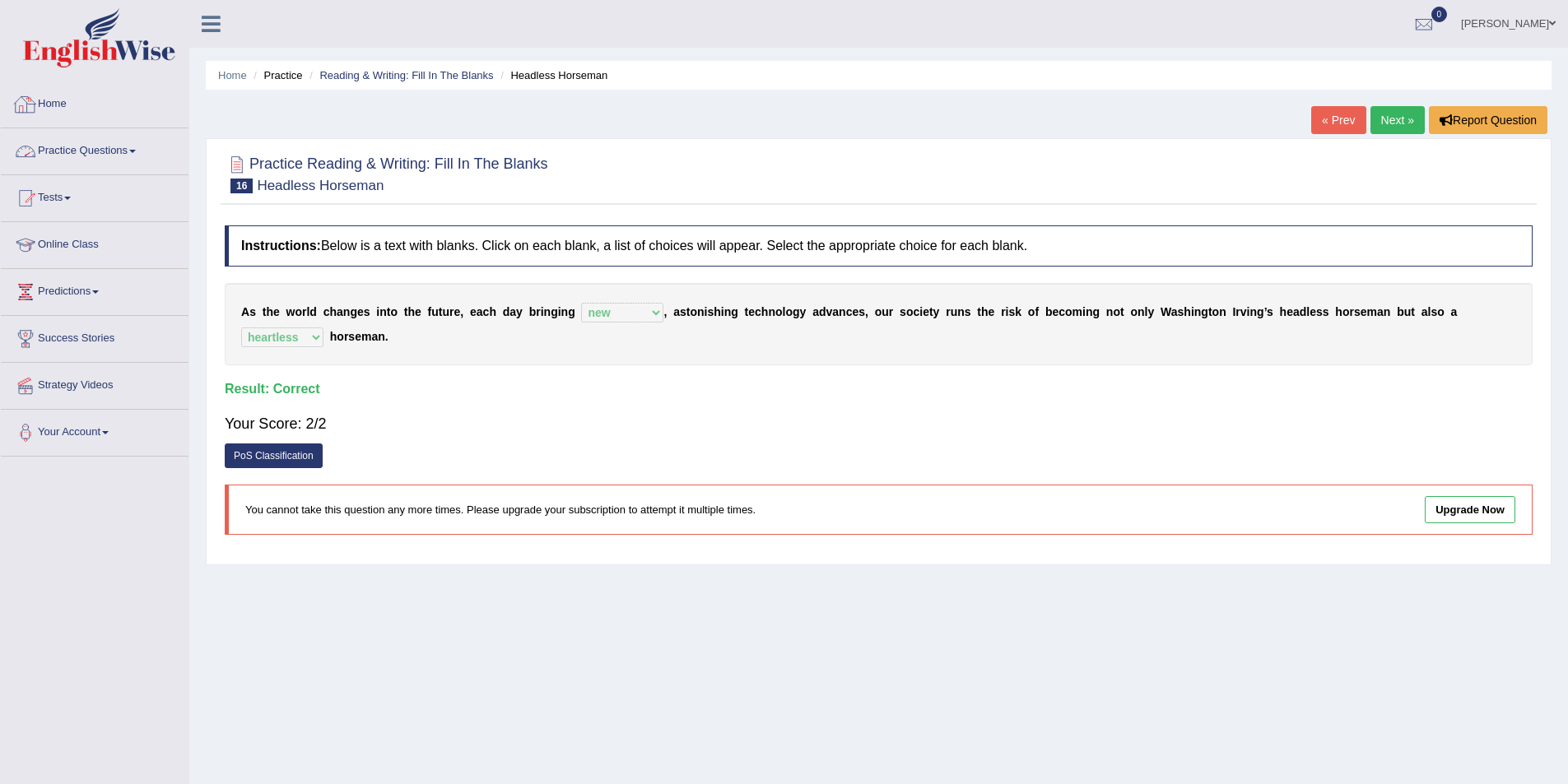
click at [136, 150] on span at bounding box center [133, 151] width 7 height 3
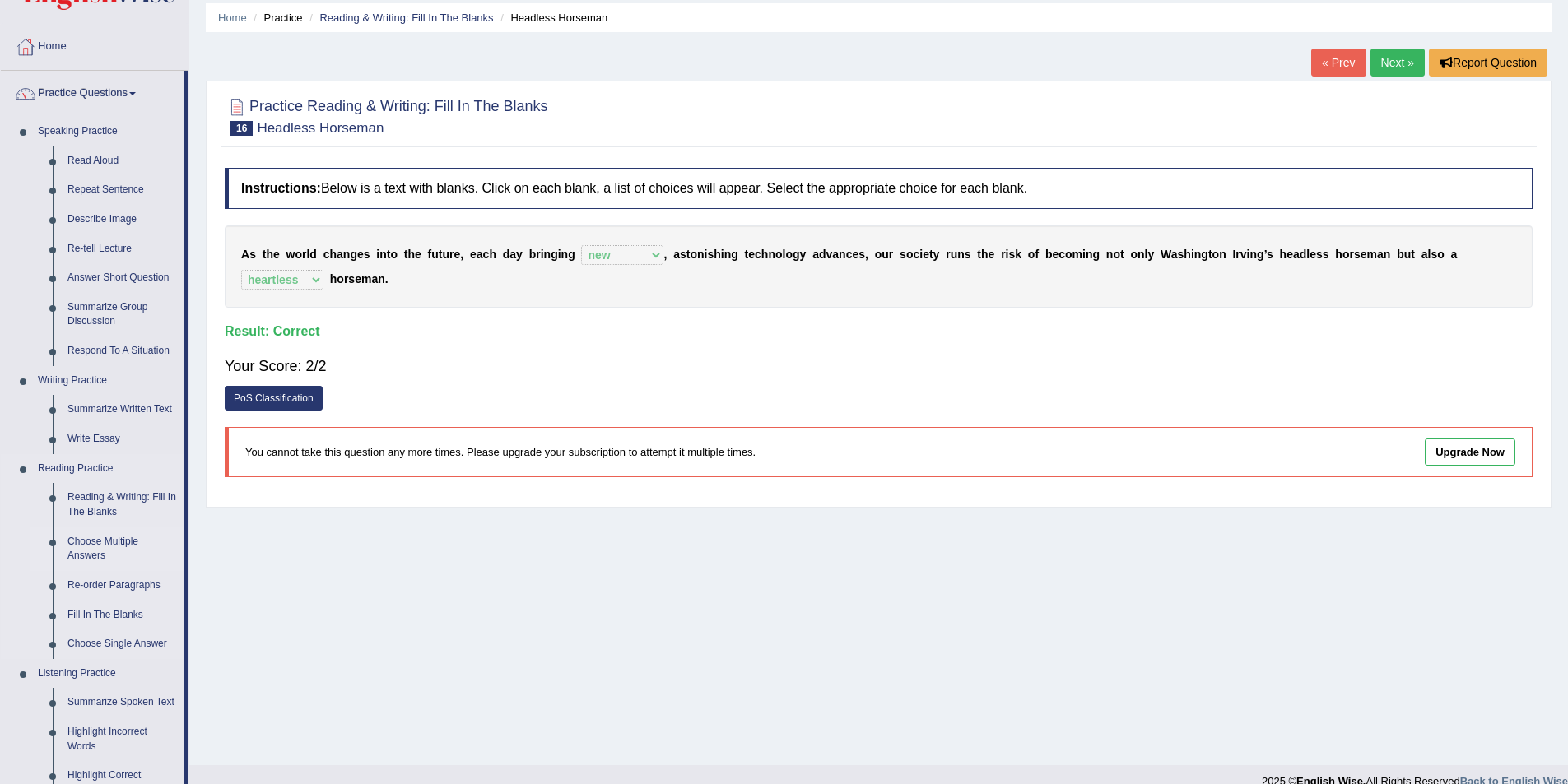
scroll to position [82, 0]
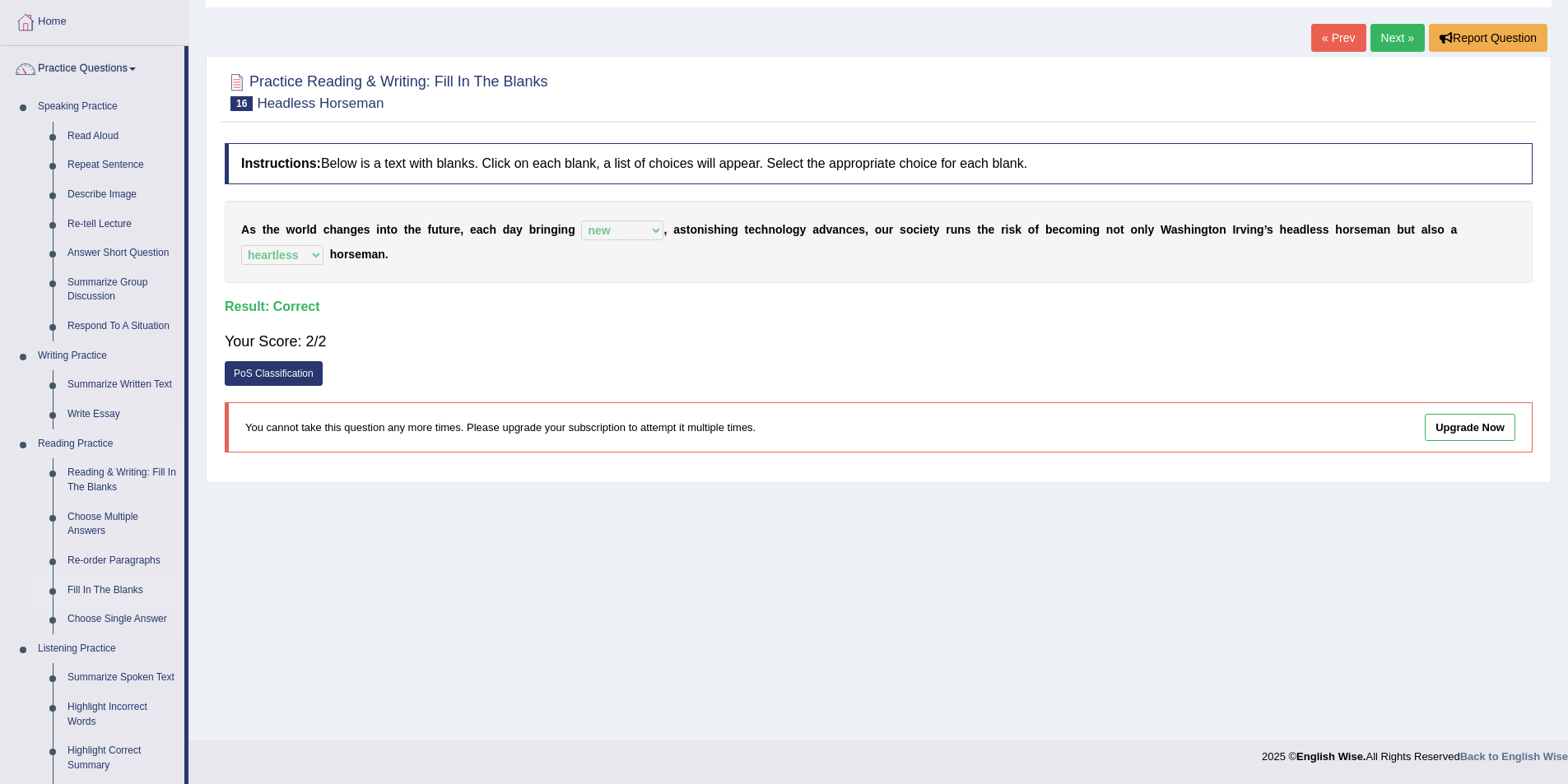
click at [114, 592] on link "Fill In The Blanks" at bounding box center [122, 591] width 125 height 30
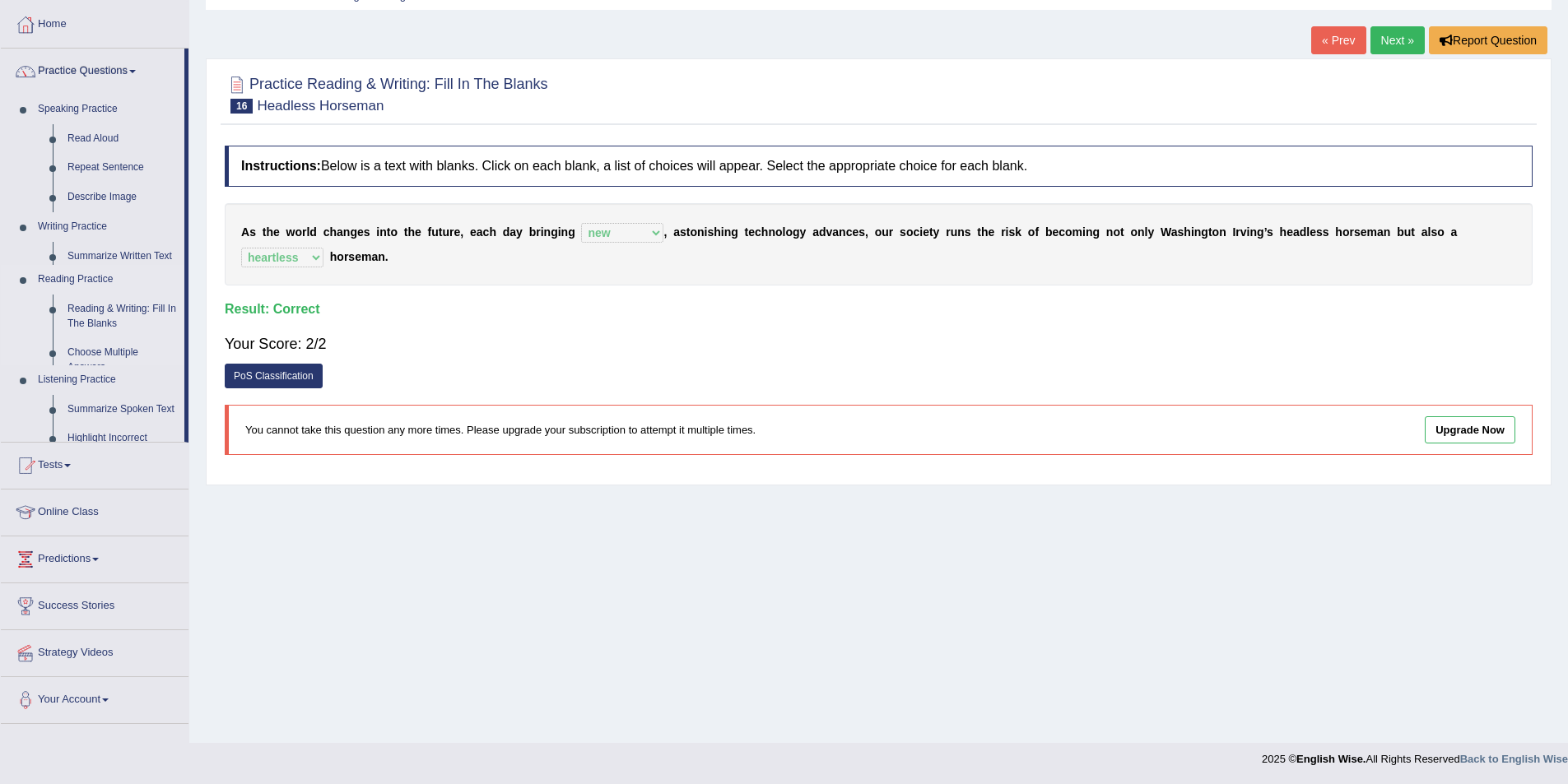
scroll to position [80, 0]
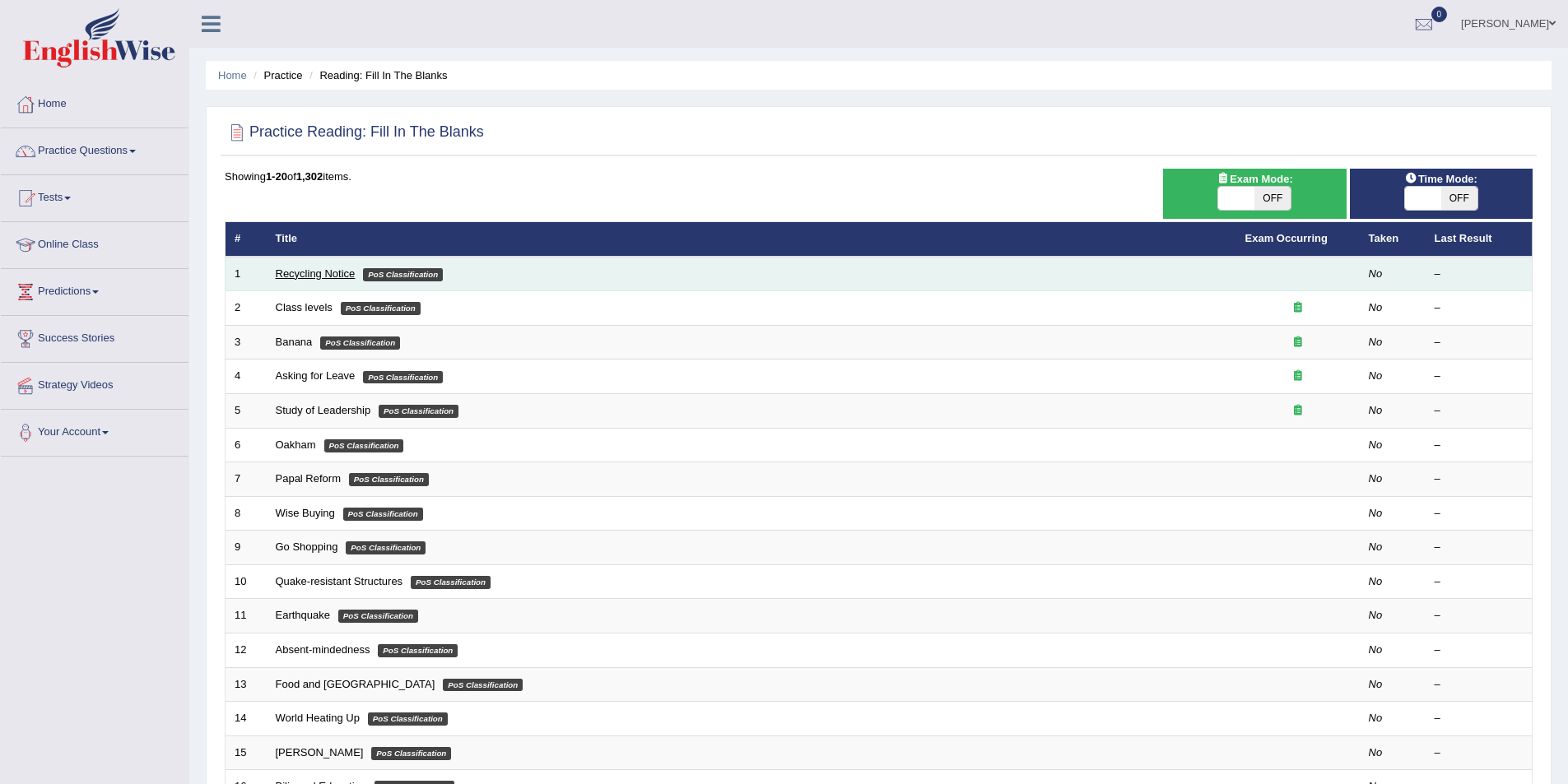
click at [328, 276] on link "Recycling Notice" at bounding box center [315, 273] width 80 height 12
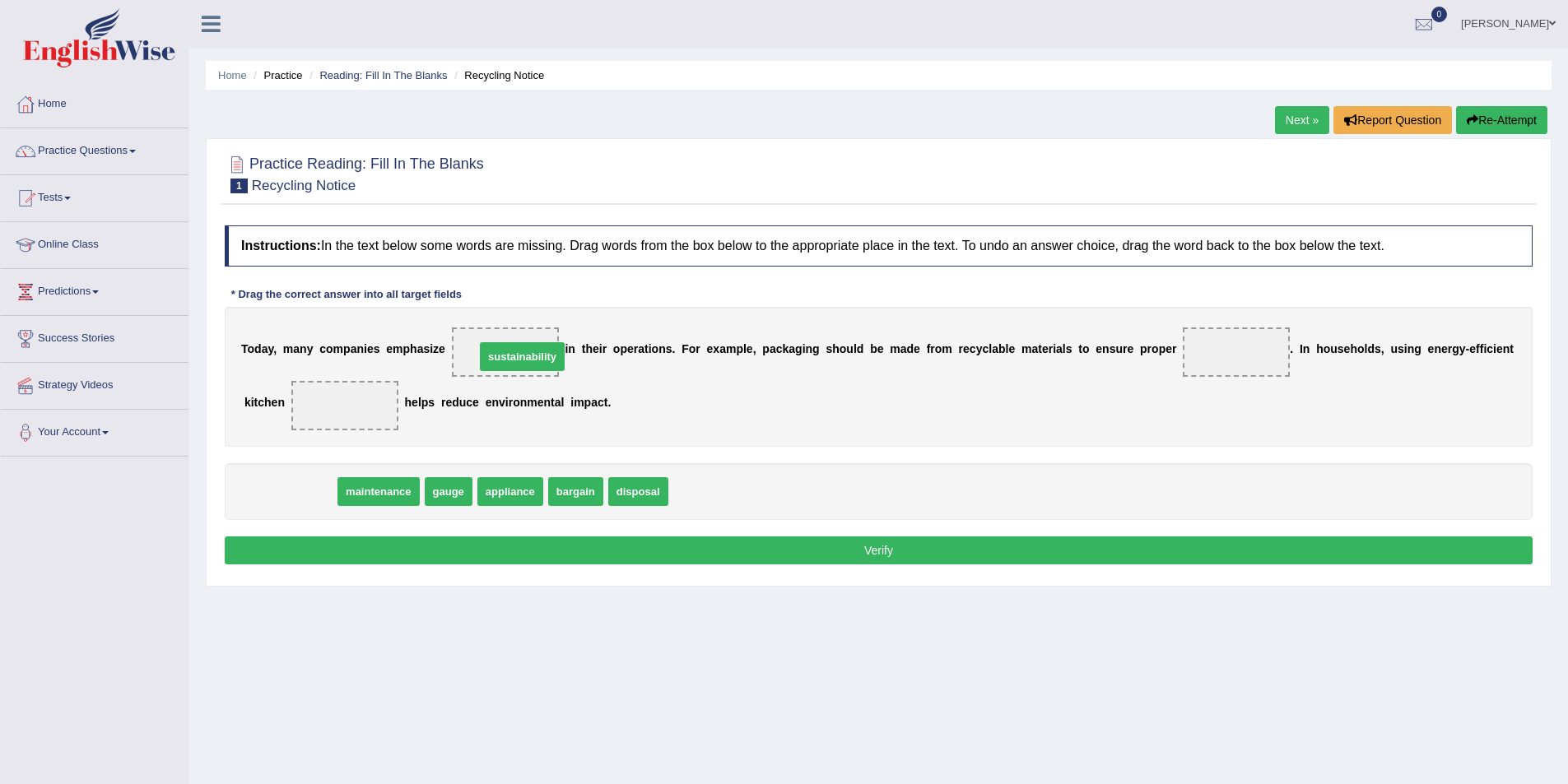
drag, startPoint x: 252, startPoint y: 491, endPoint x: 481, endPoint y: 356, distance: 265.8
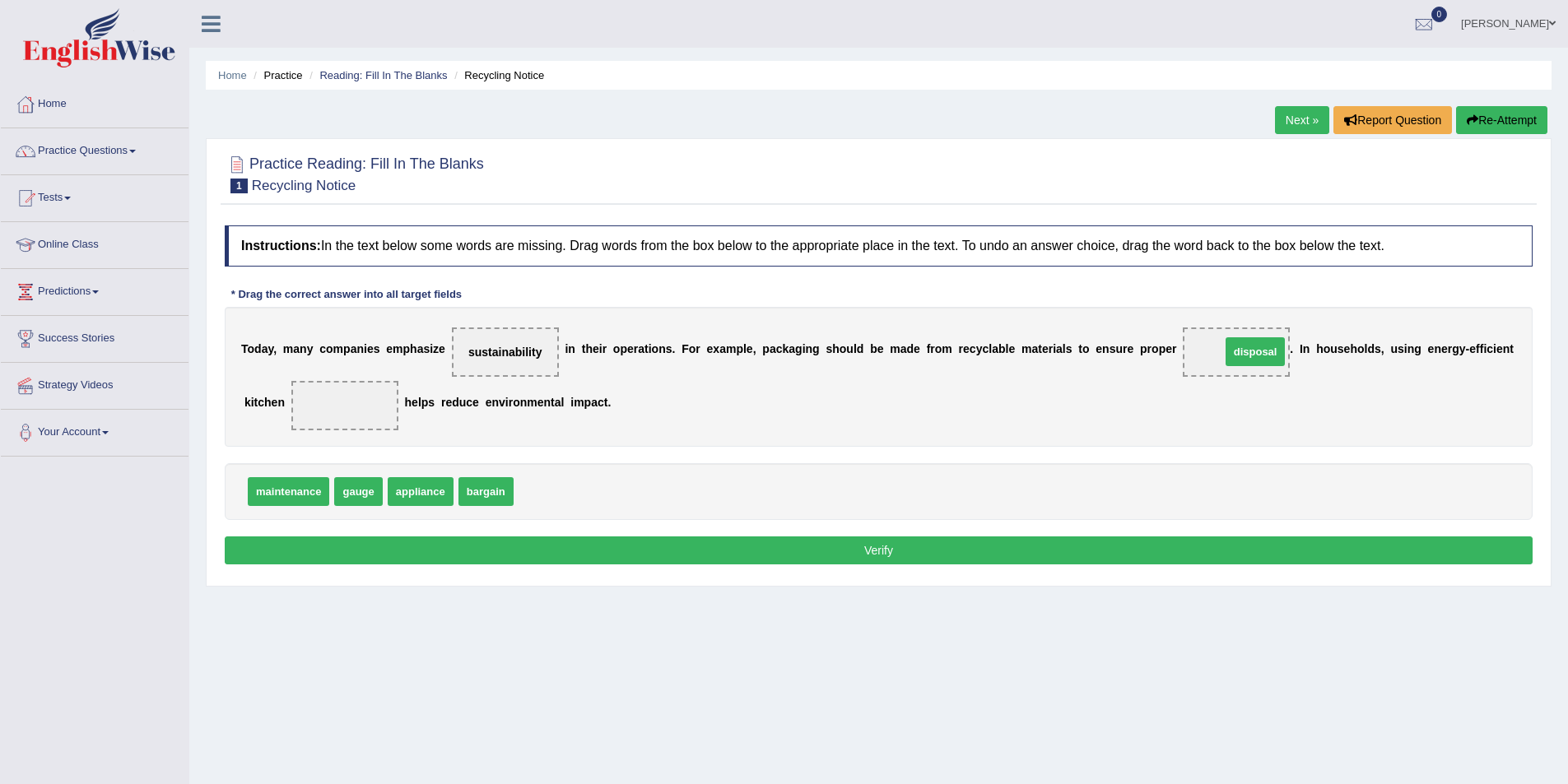
drag, startPoint x: 537, startPoint y: 491, endPoint x: 1243, endPoint y: 351, distance: 719.7
drag, startPoint x: 423, startPoint y: 494, endPoint x: 343, endPoint y: 416, distance: 111.7
click at [757, 548] on button "Verify" at bounding box center [879, 551] width 1308 height 28
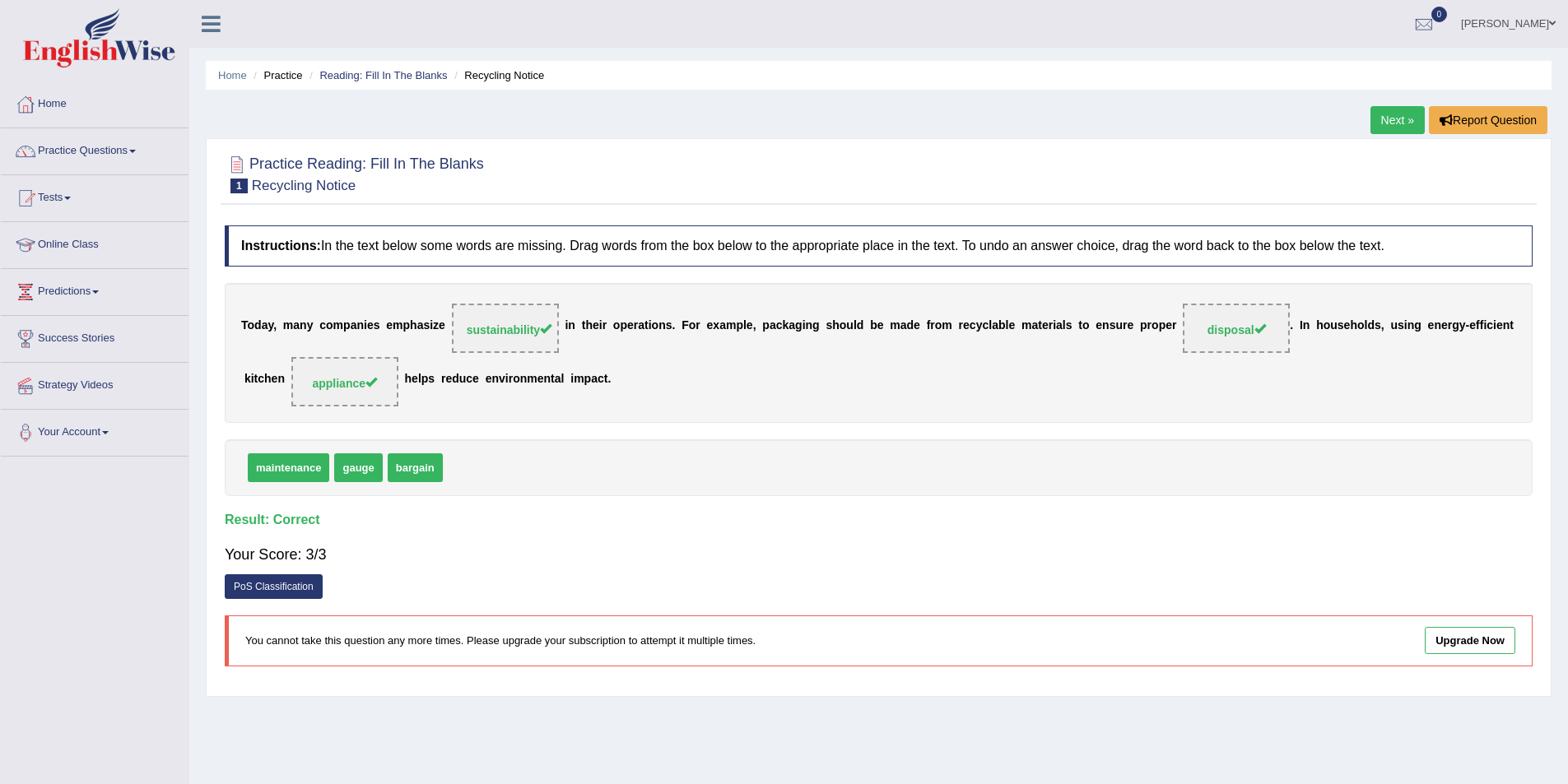
click at [1397, 116] on link "Next »" at bounding box center [1397, 120] width 54 height 28
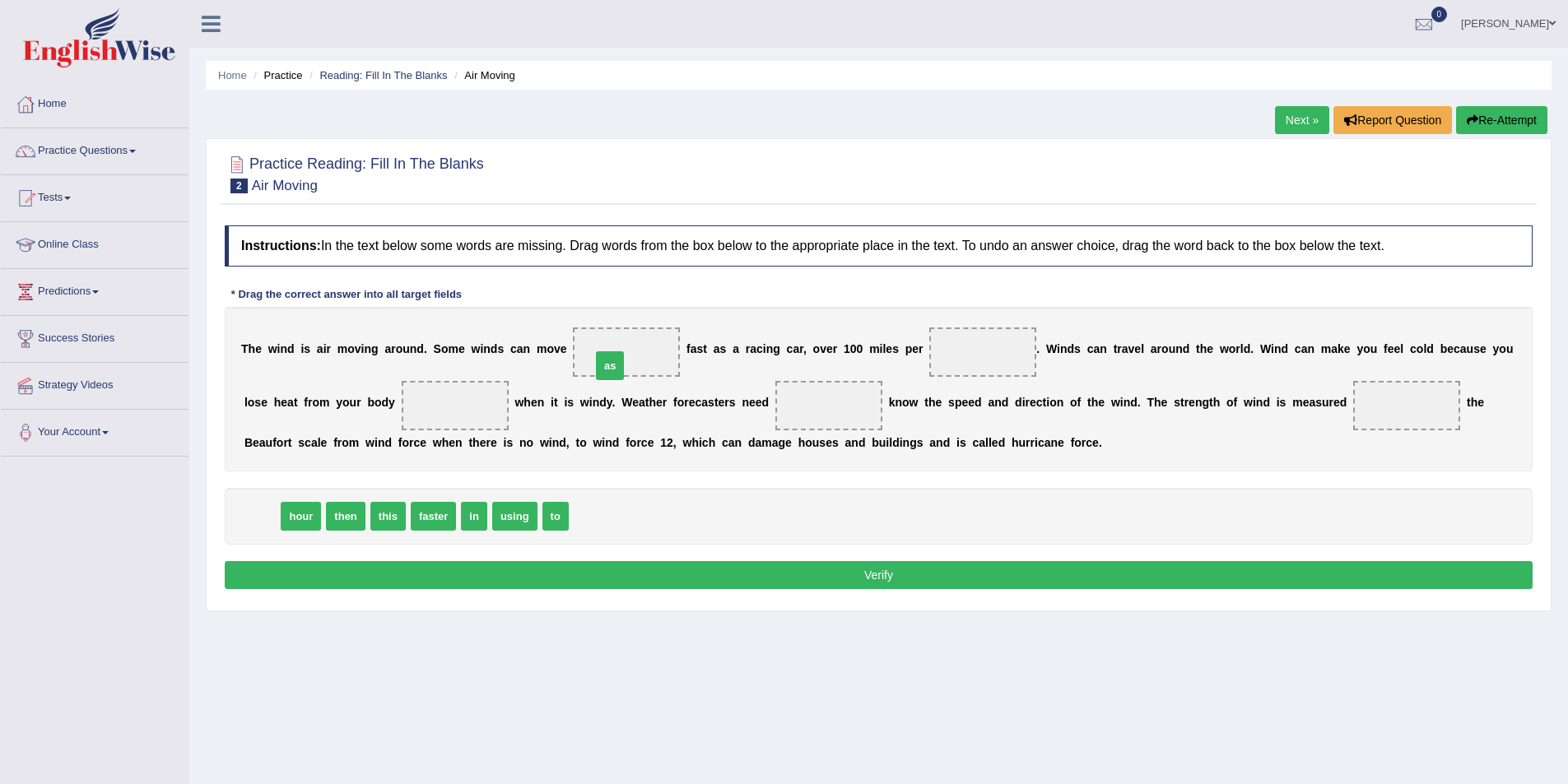
drag, startPoint x: 266, startPoint y: 519, endPoint x: 606, endPoint y: 368, distance: 372.0
drag, startPoint x: 257, startPoint y: 520, endPoint x: 984, endPoint y: 364, distance: 743.5
drag, startPoint x: 346, startPoint y: 519, endPoint x: 455, endPoint y: 411, distance: 153.4
drag, startPoint x: 419, startPoint y: 516, endPoint x: 821, endPoint y: 407, distance: 416.5
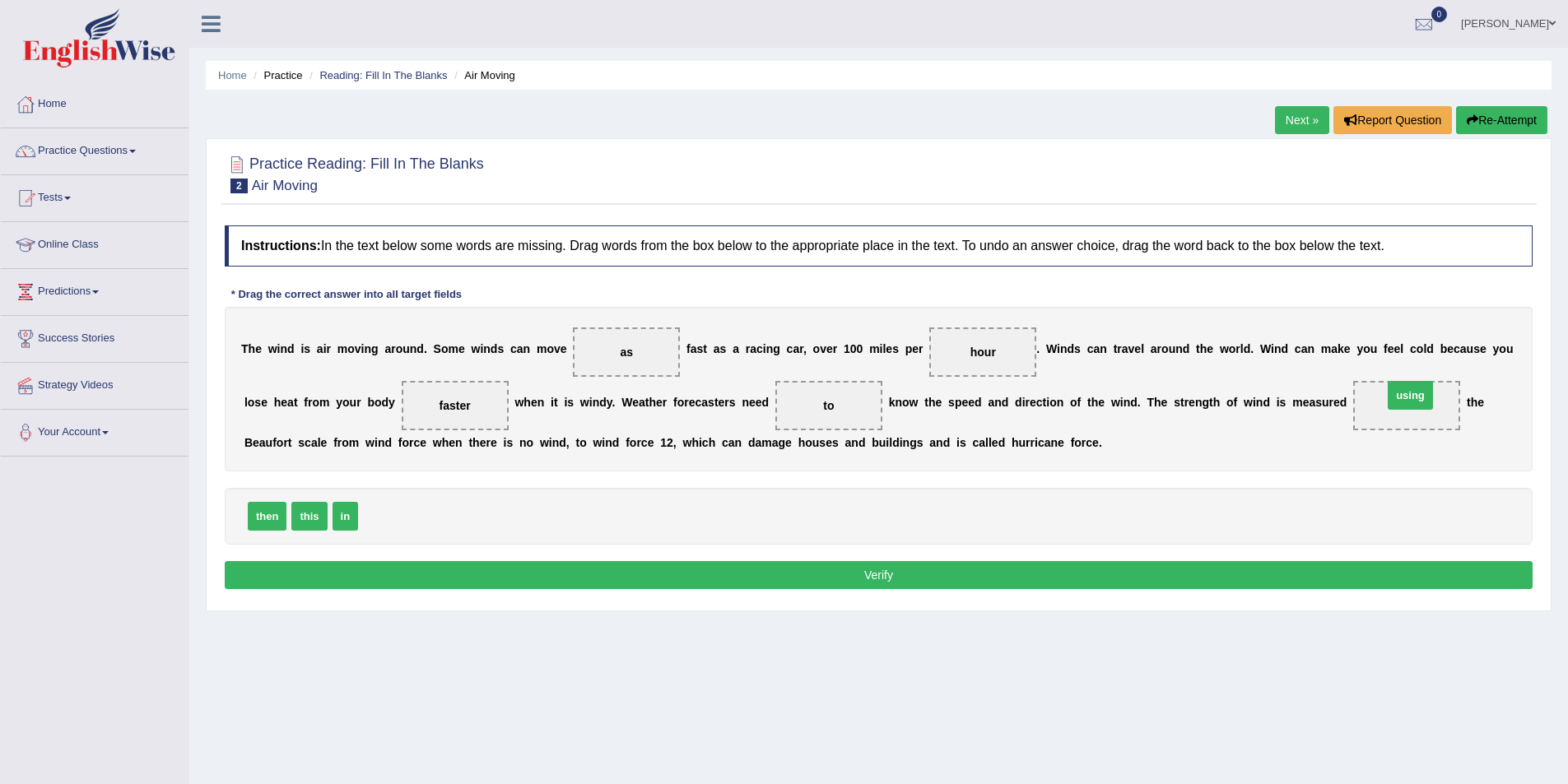
drag, startPoint x: 387, startPoint y: 513, endPoint x: 1412, endPoint y: 392, distance: 1032.1
click at [859, 566] on button "Verify" at bounding box center [879, 575] width 1308 height 28
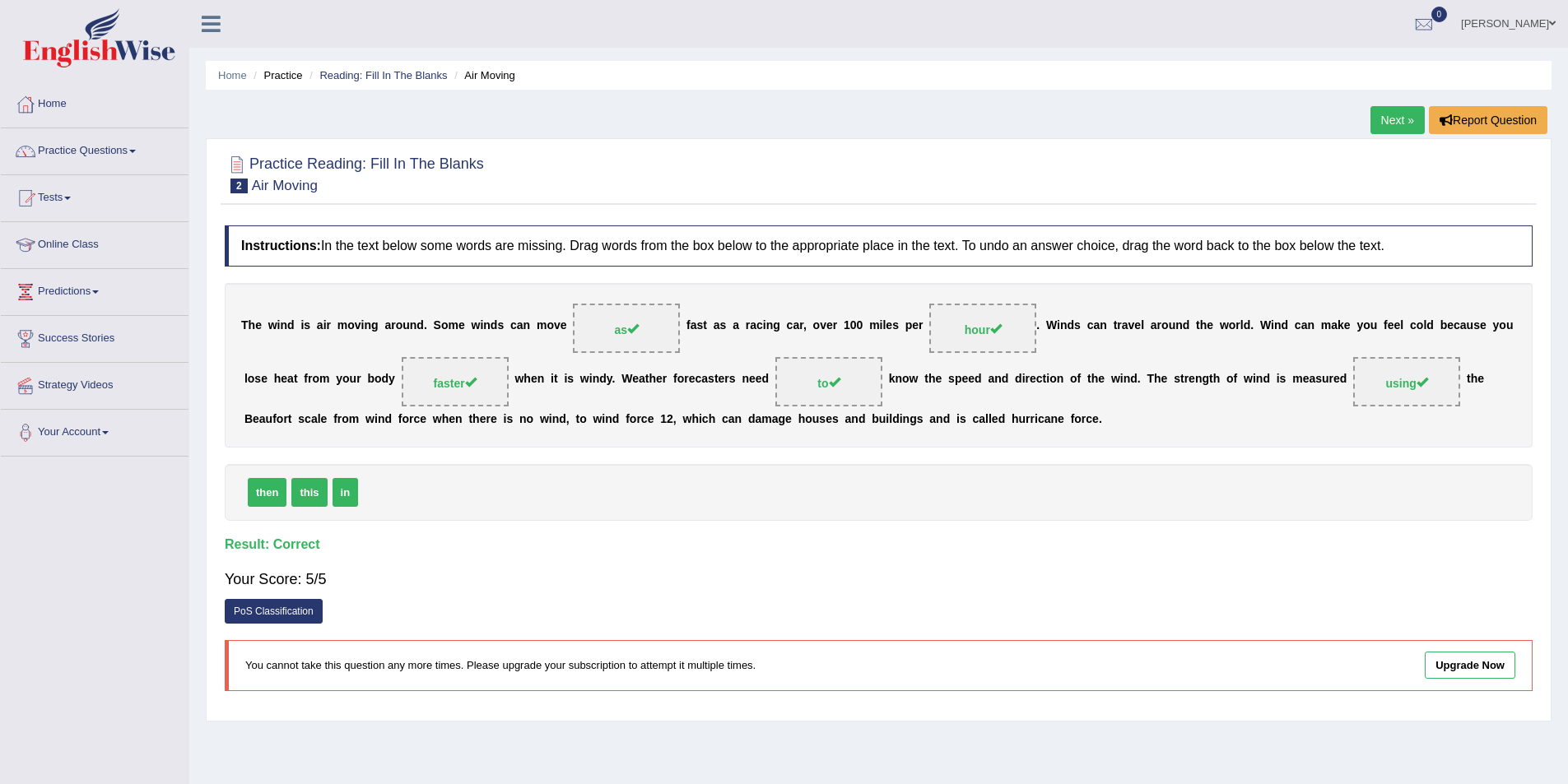
click at [1399, 113] on link "Next »" at bounding box center [1397, 120] width 54 height 28
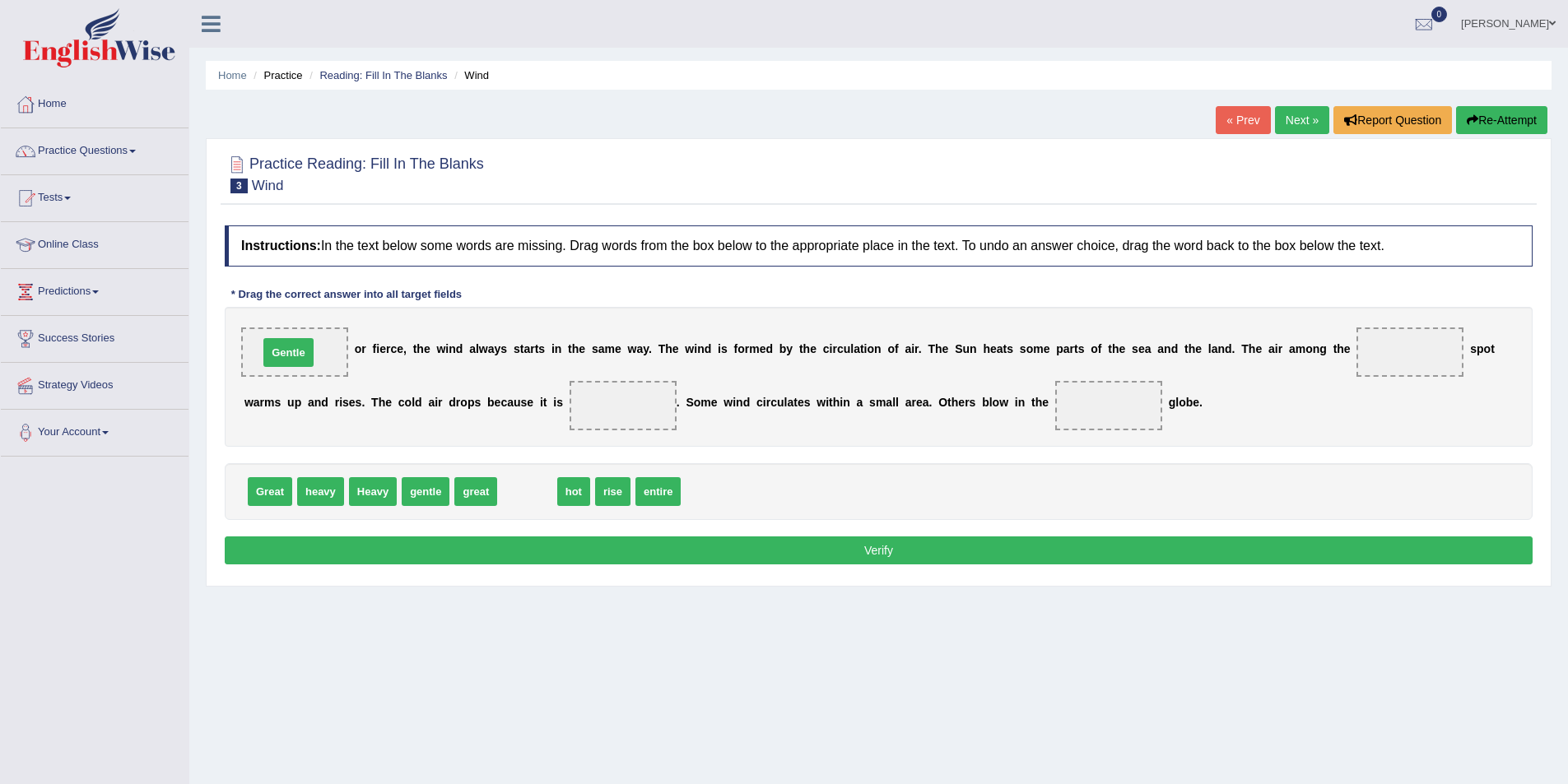
drag, startPoint x: 530, startPoint y: 489, endPoint x: 291, endPoint y: 350, distance: 276.5
drag, startPoint x: 512, startPoint y: 481, endPoint x: 1374, endPoint y: 341, distance: 873.3
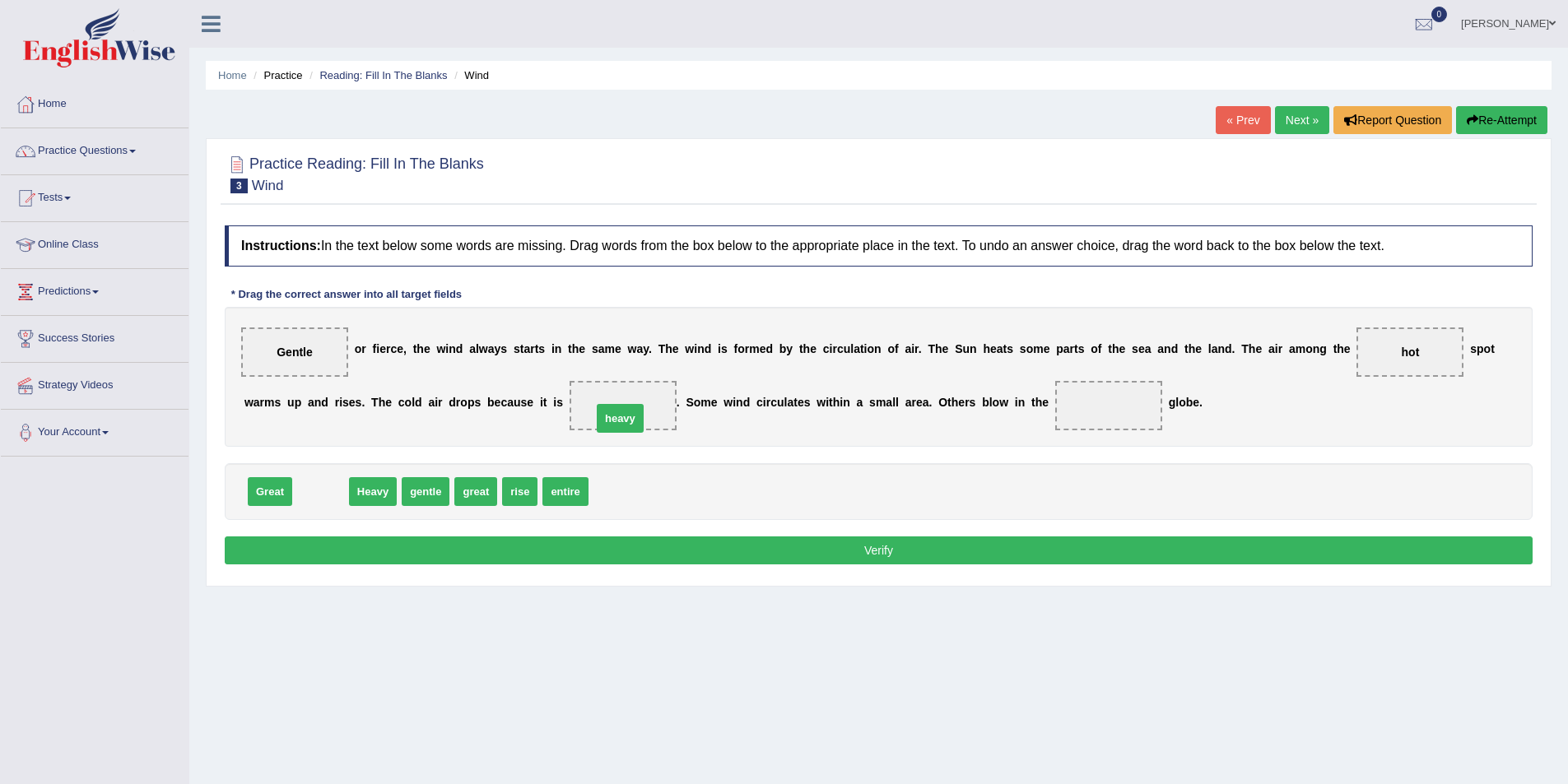
drag, startPoint x: 330, startPoint y: 496, endPoint x: 629, endPoint y: 423, distance: 307.8
drag, startPoint x: 515, startPoint y: 497, endPoint x: 1121, endPoint y: 426, distance: 610.1
click at [901, 556] on button "Verify" at bounding box center [879, 551] width 1308 height 28
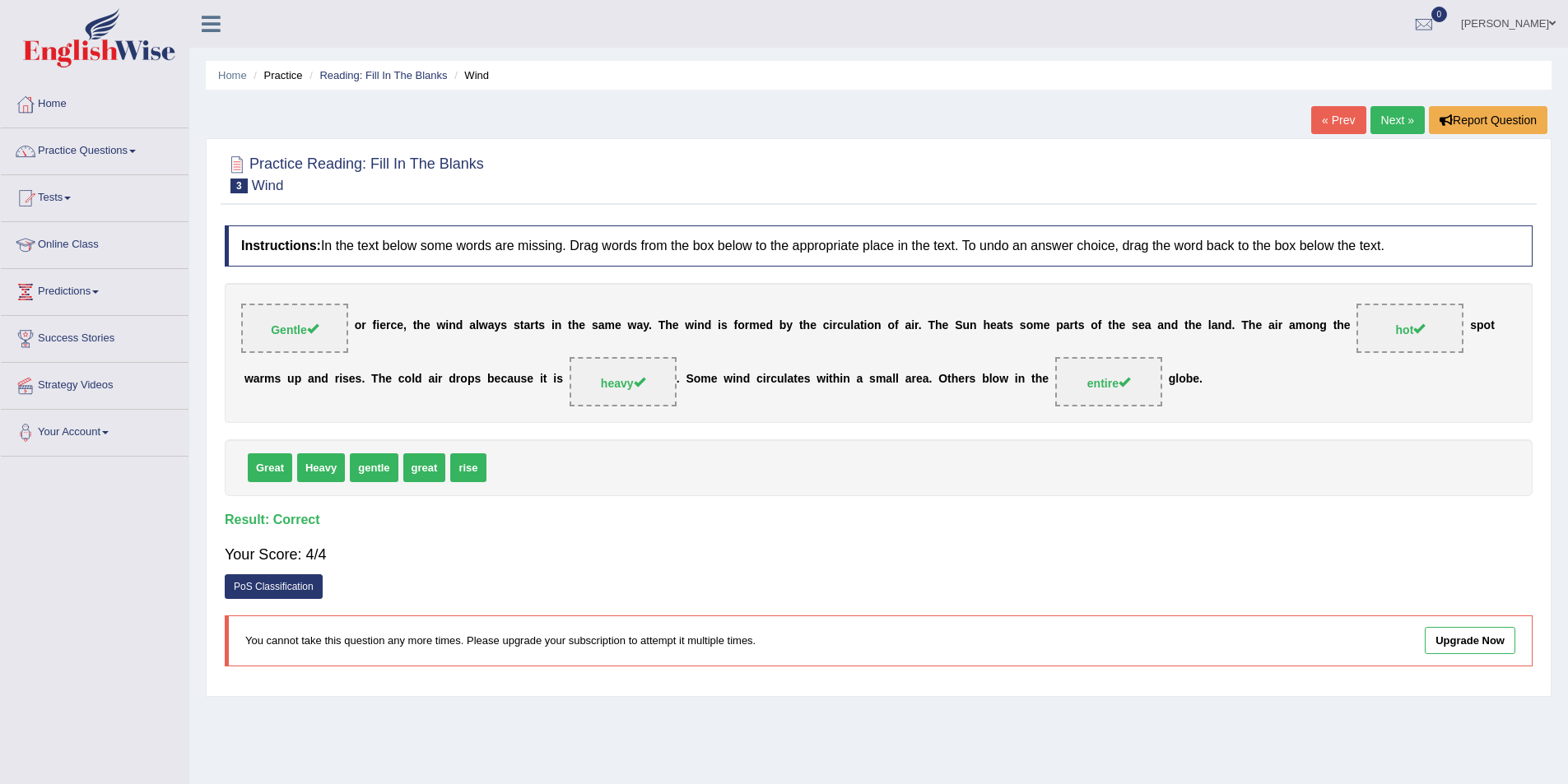
click at [1409, 122] on link "Next »" at bounding box center [1397, 120] width 54 height 28
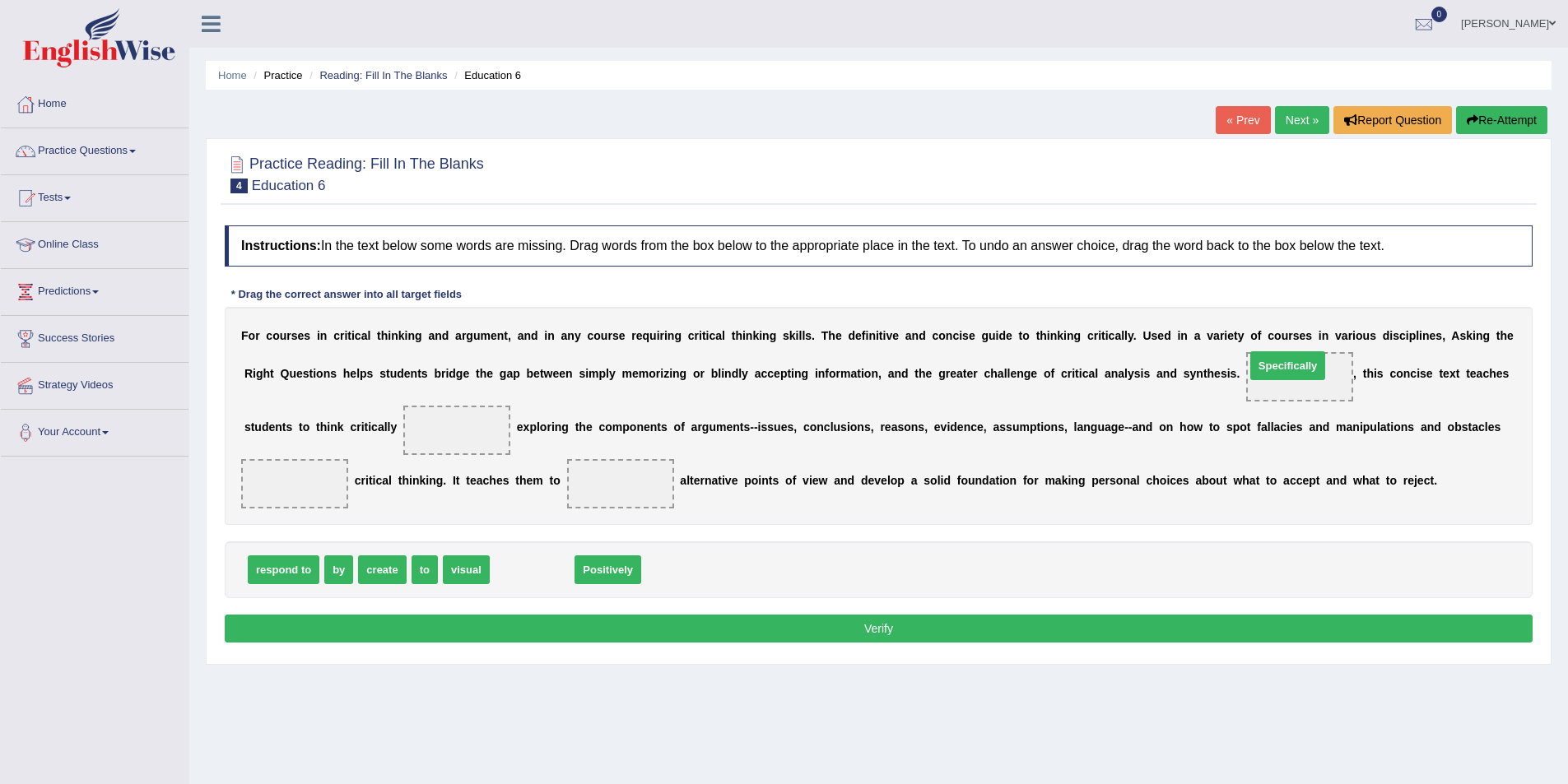
drag, startPoint x: 535, startPoint y: 571, endPoint x: 1290, endPoint y: 367, distance: 782.1
drag, startPoint x: 337, startPoint y: 577, endPoint x: 467, endPoint y: 441, distance: 188.1
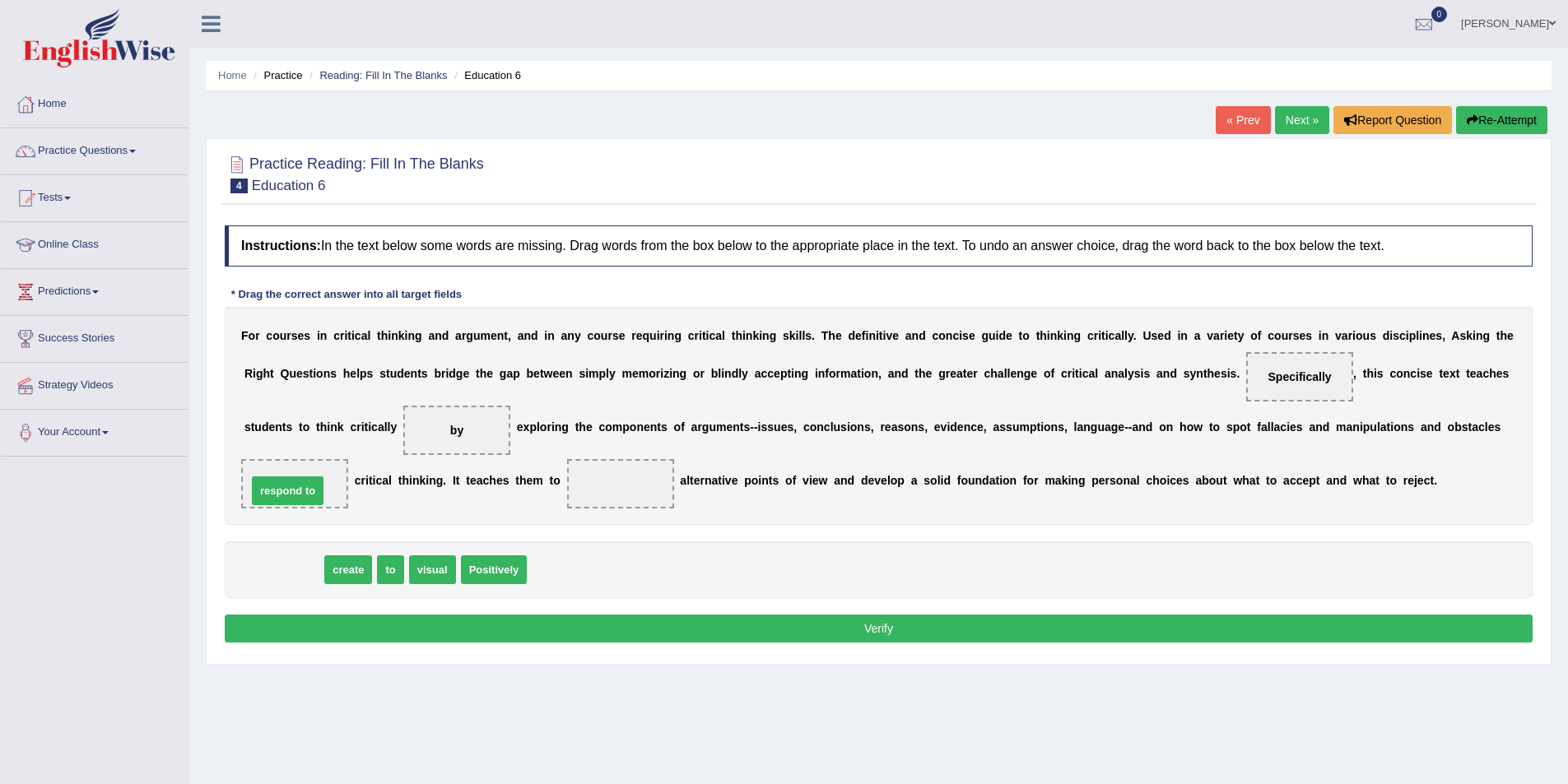
drag, startPoint x: 309, startPoint y: 565, endPoint x: 313, endPoint y: 486, distance: 79.1
drag, startPoint x: 281, startPoint y: 577, endPoint x: 629, endPoint y: 499, distance: 356.6
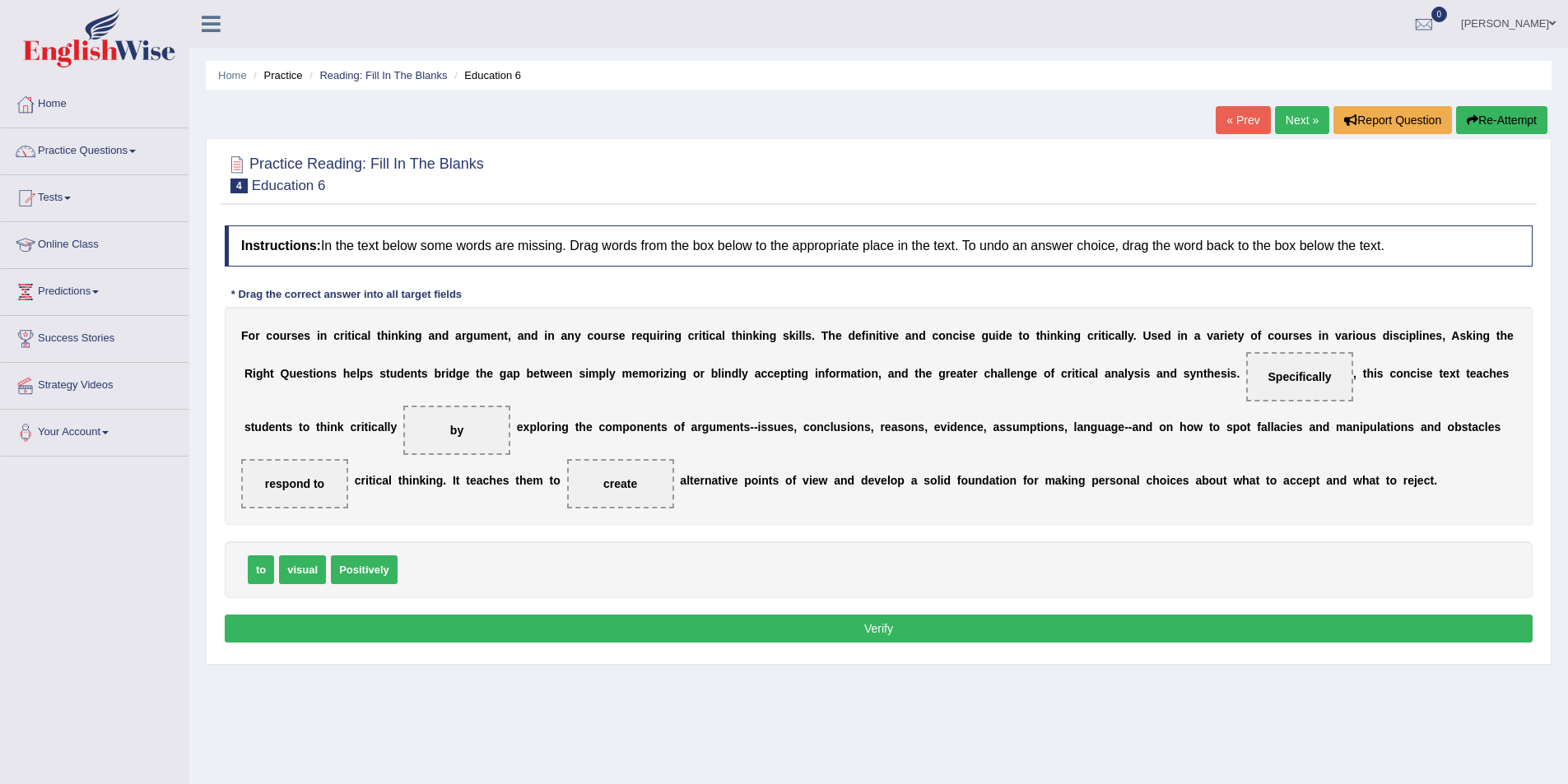
click at [838, 638] on button "Verify" at bounding box center [879, 629] width 1308 height 28
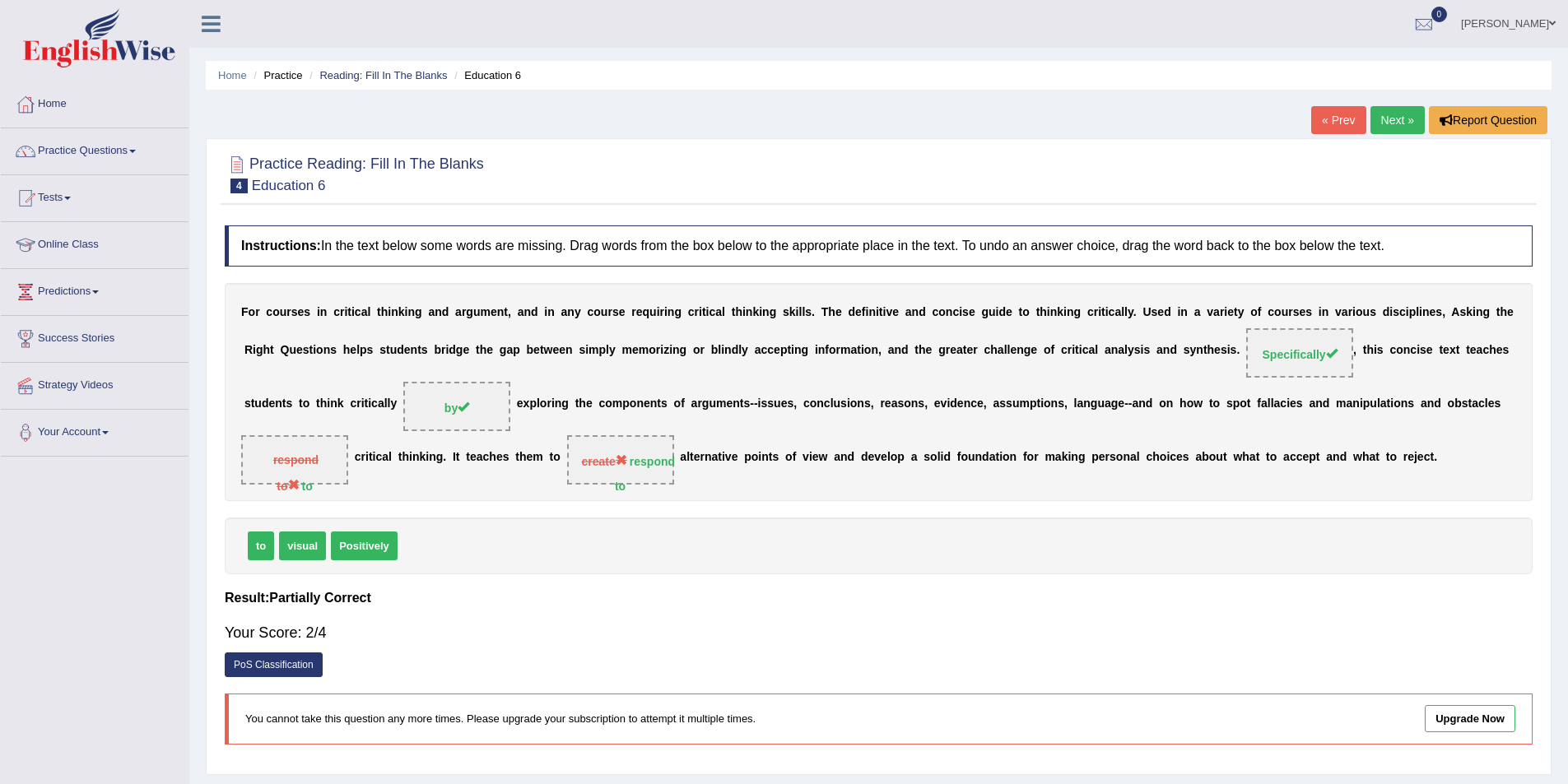
click at [1376, 119] on link "Next »" at bounding box center [1397, 120] width 54 height 28
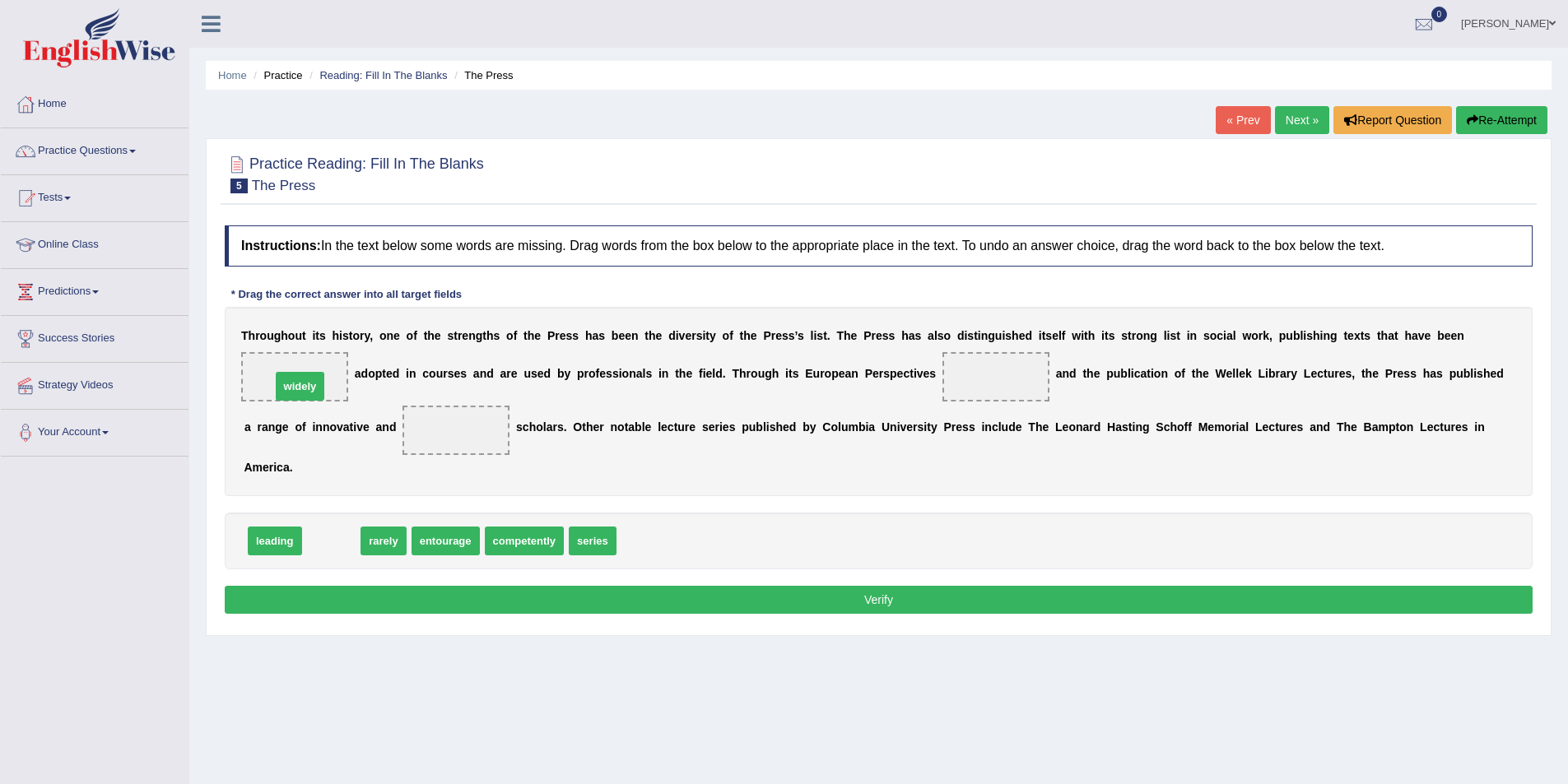
drag, startPoint x: 330, startPoint y: 539, endPoint x: 299, endPoint y: 385, distance: 157.1
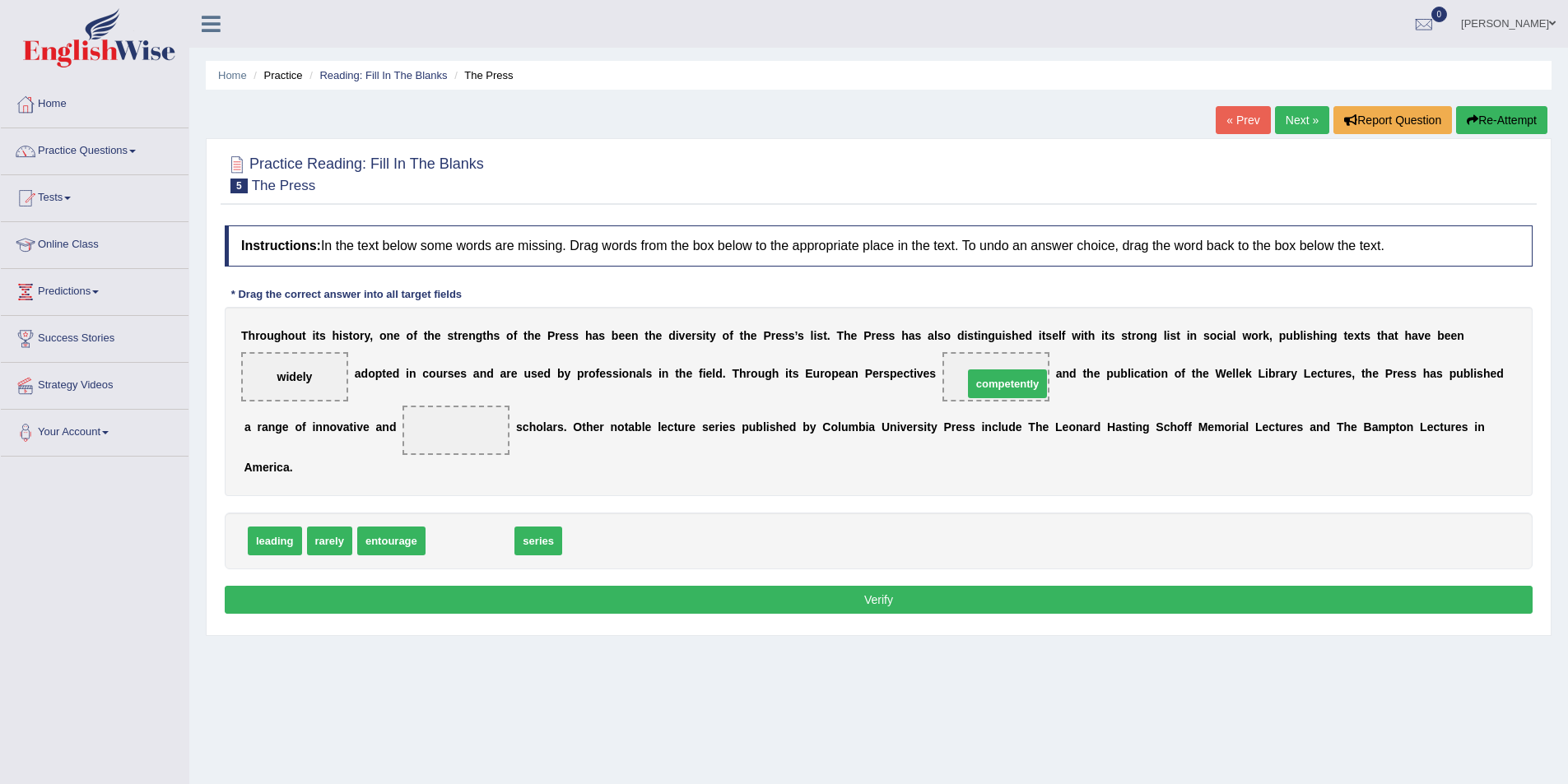
drag, startPoint x: 492, startPoint y: 543, endPoint x: 1029, endPoint y: 386, distance: 559.5
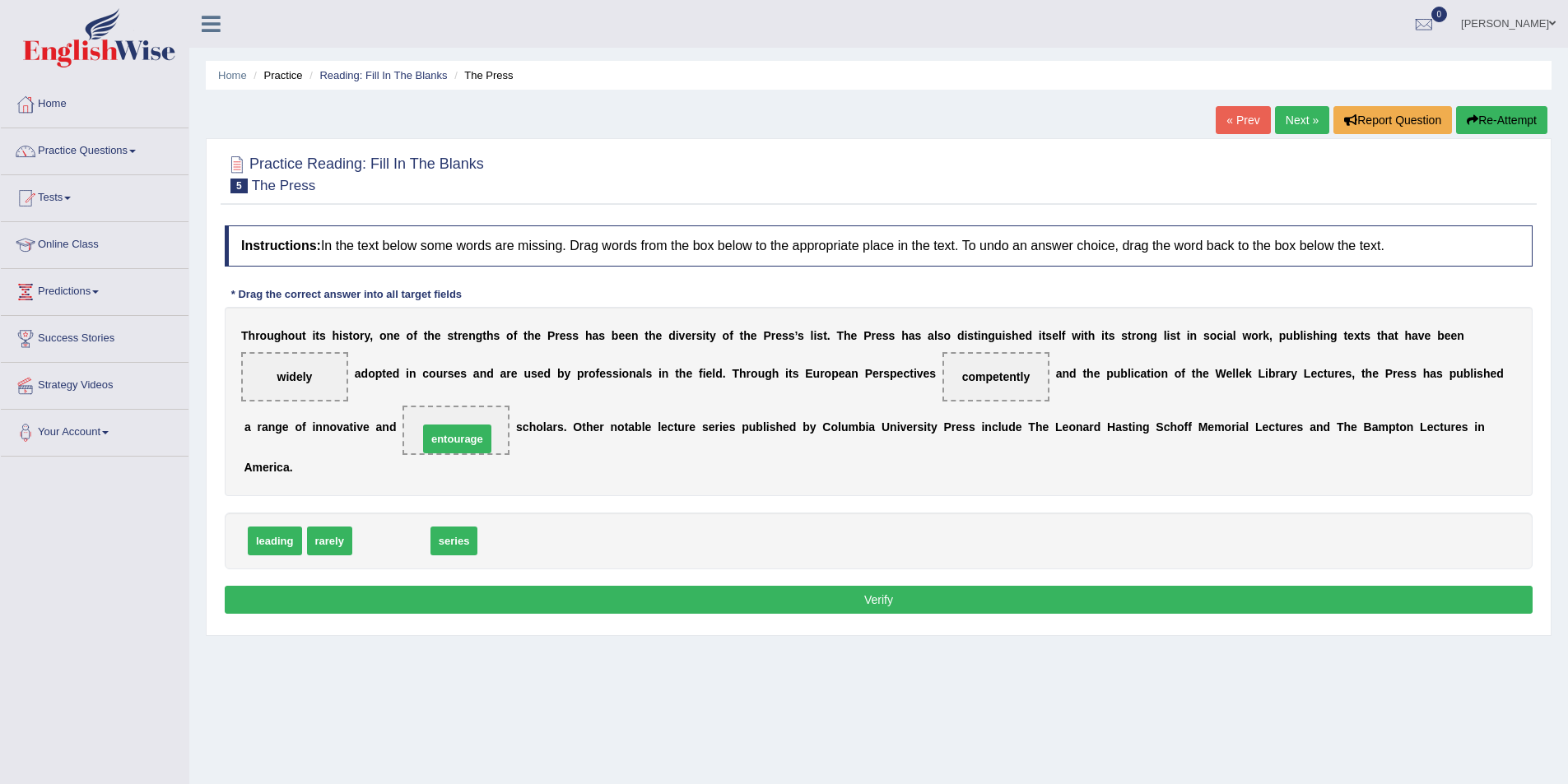
drag, startPoint x: 392, startPoint y: 542, endPoint x: 457, endPoint y: 440, distance: 121.0
click at [778, 610] on button "Verify" at bounding box center [879, 600] width 1308 height 28
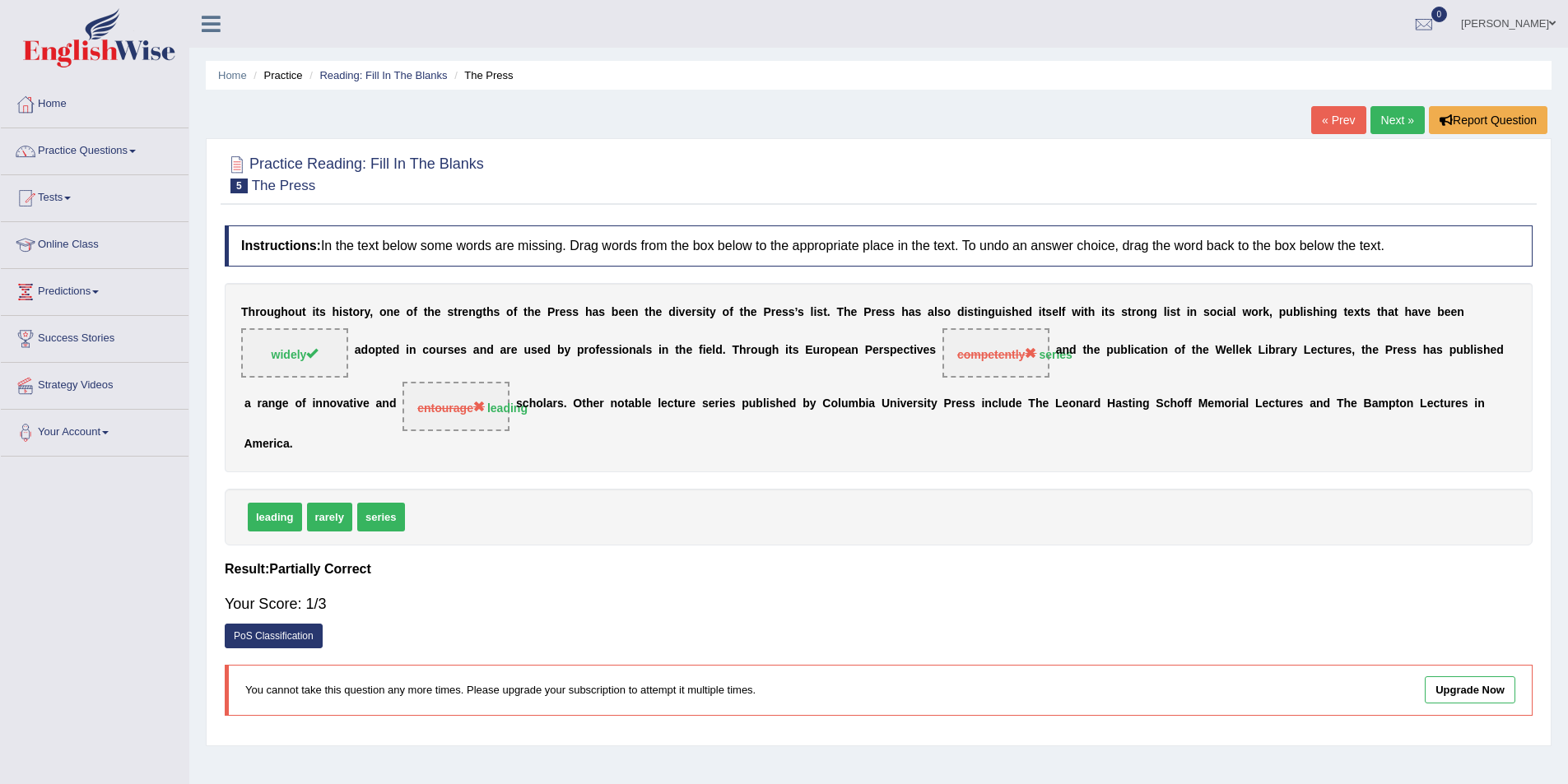
click at [1395, 123] on link "Next »" at bounding box center [1397, 120] width 54 height 28
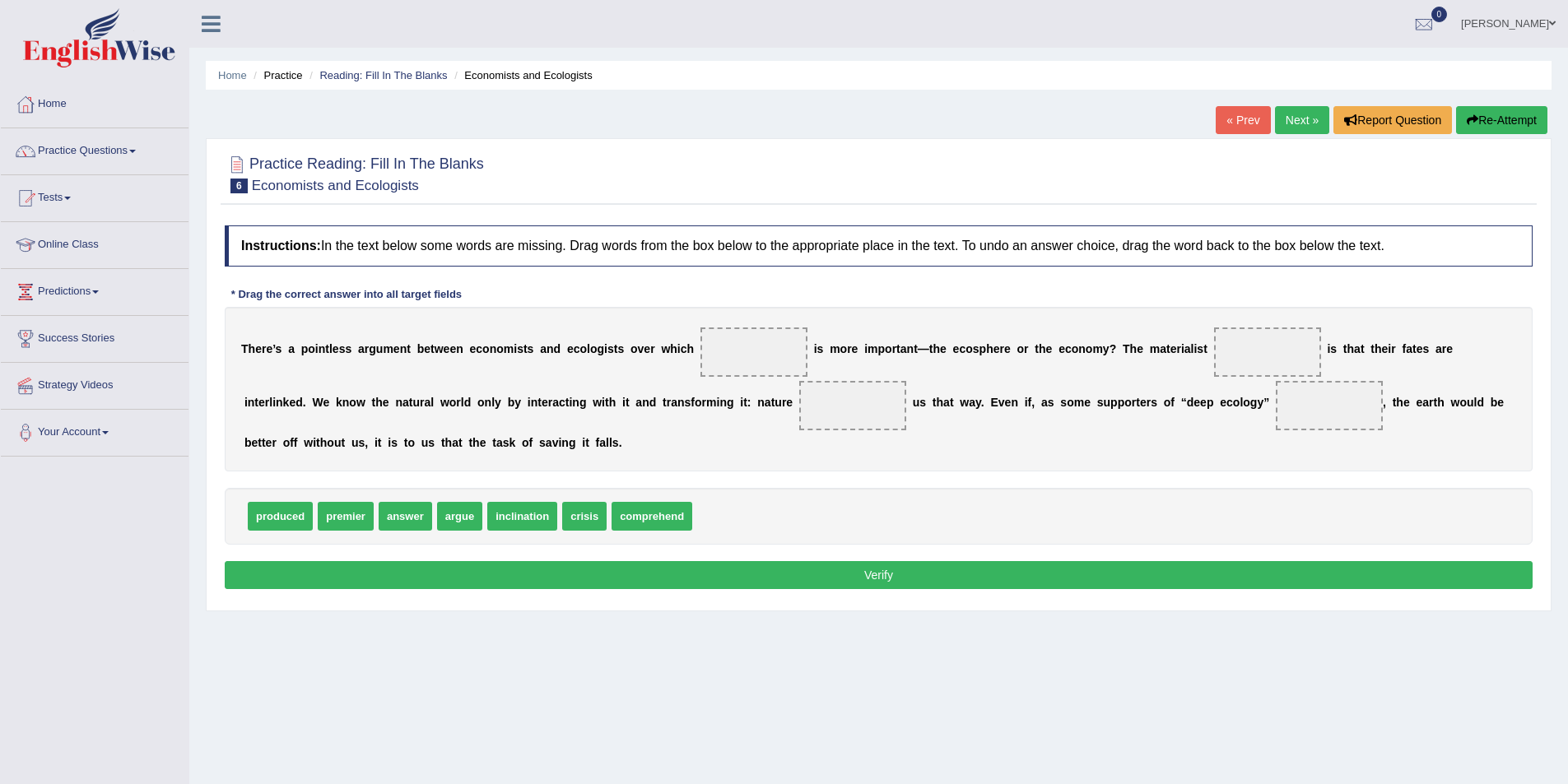
click at [664, 510] on span "comprehend" at bounding box center [652, 516] width 81 height 29
drag, startPoint x: 664, startPoint y: 510, endPoint x: 779, endPoint y: 348, distance: 198.7
drag, startPoint x: 286, startPoint y: 513, endPoint x: 1353, endPoint y: 406, distance: 1072.4
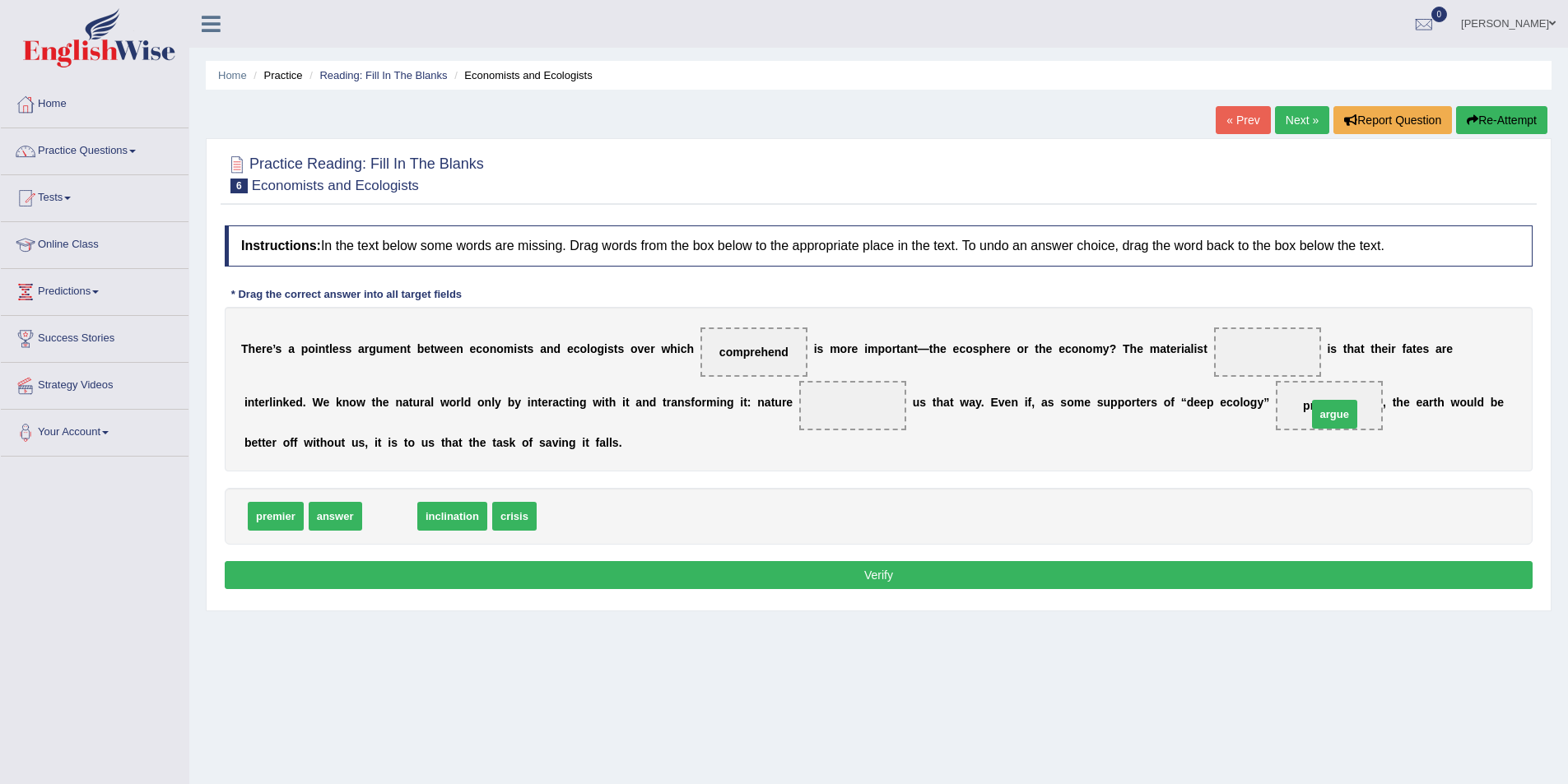
drag, startPoint x: 381, startPoint y: 515, endPoint x: 1326, endPoint y: 413, distance: 950.5
drag, startPoint x: 457, startPoint y: 519, endPoint x: 473, endPoint y: 531, distance: 20.0
click at [473, 531] on div "premier answer inclination produced crisis" at bounding box center [879, 516] width 1308 height 56
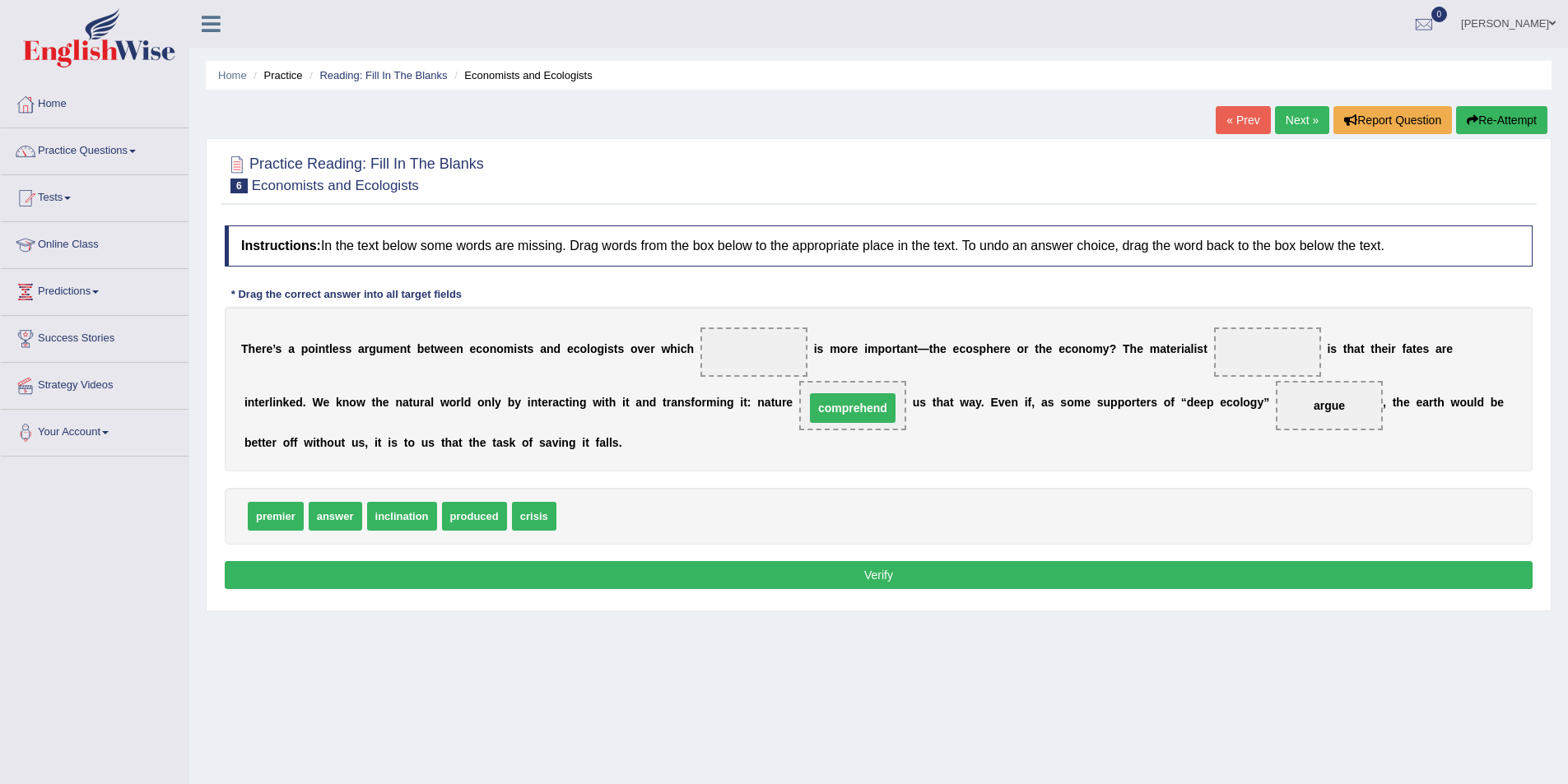
drag, startPoint x: 776, startPoint y: 347, endPoint x: 871, endPoint y: 403, distance: 110.3
drag, startPoint x: 400, startPoint y: 514, endPoint x: 753, endPoint y: 355, distance: 387.2
drag, startPoint x: 463, startPoint y: 508, endPoint x: 499, endPoint y: 514, distance: 36.5
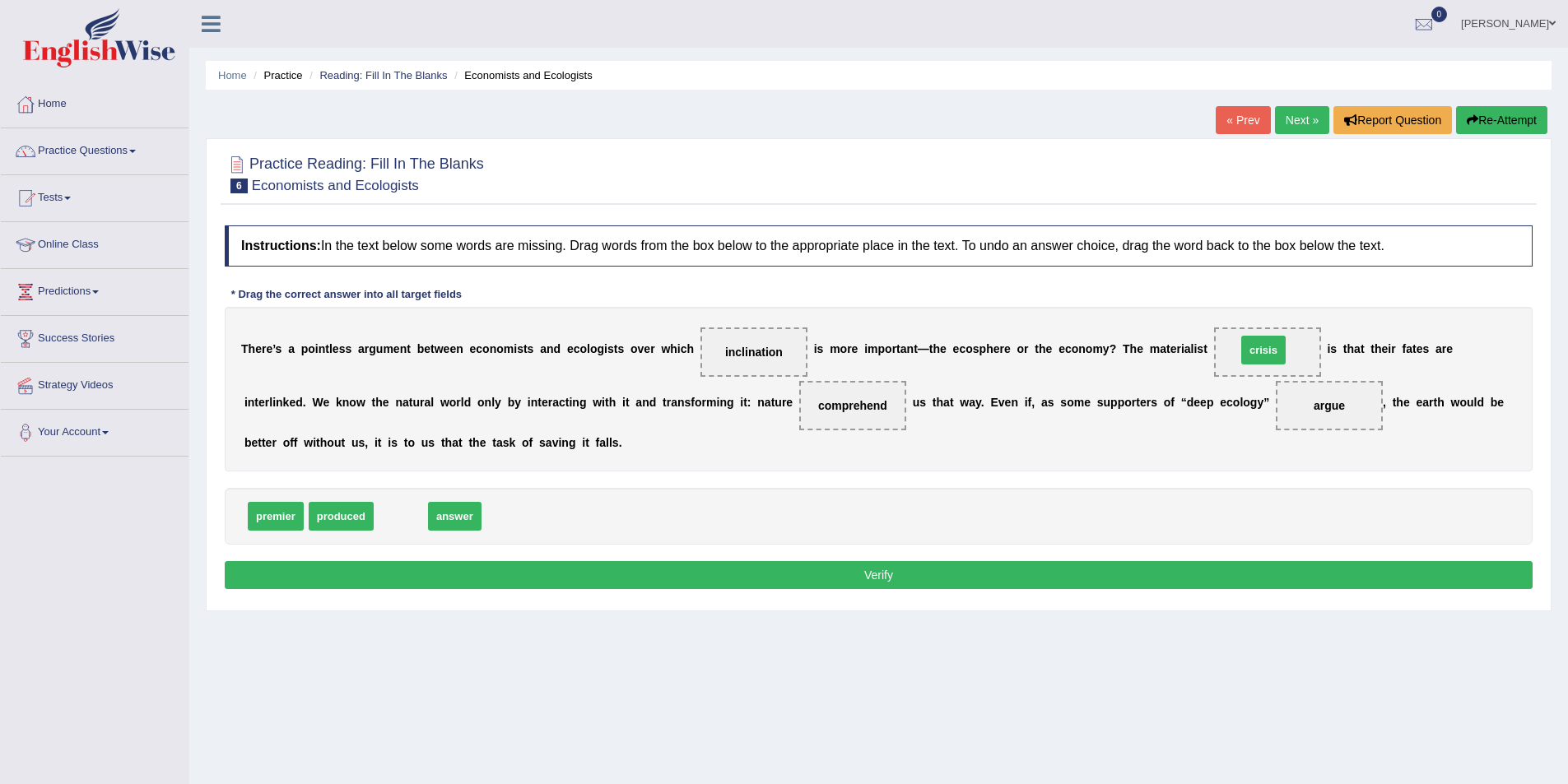
drag, startPoint x: 391, startPoint y: 506, endPoint x: 1241, endPoint y: 341, distance: 865.9
click at [960, 576] on button "Verify" at bounding box center [879, 575] width 1308 height 28
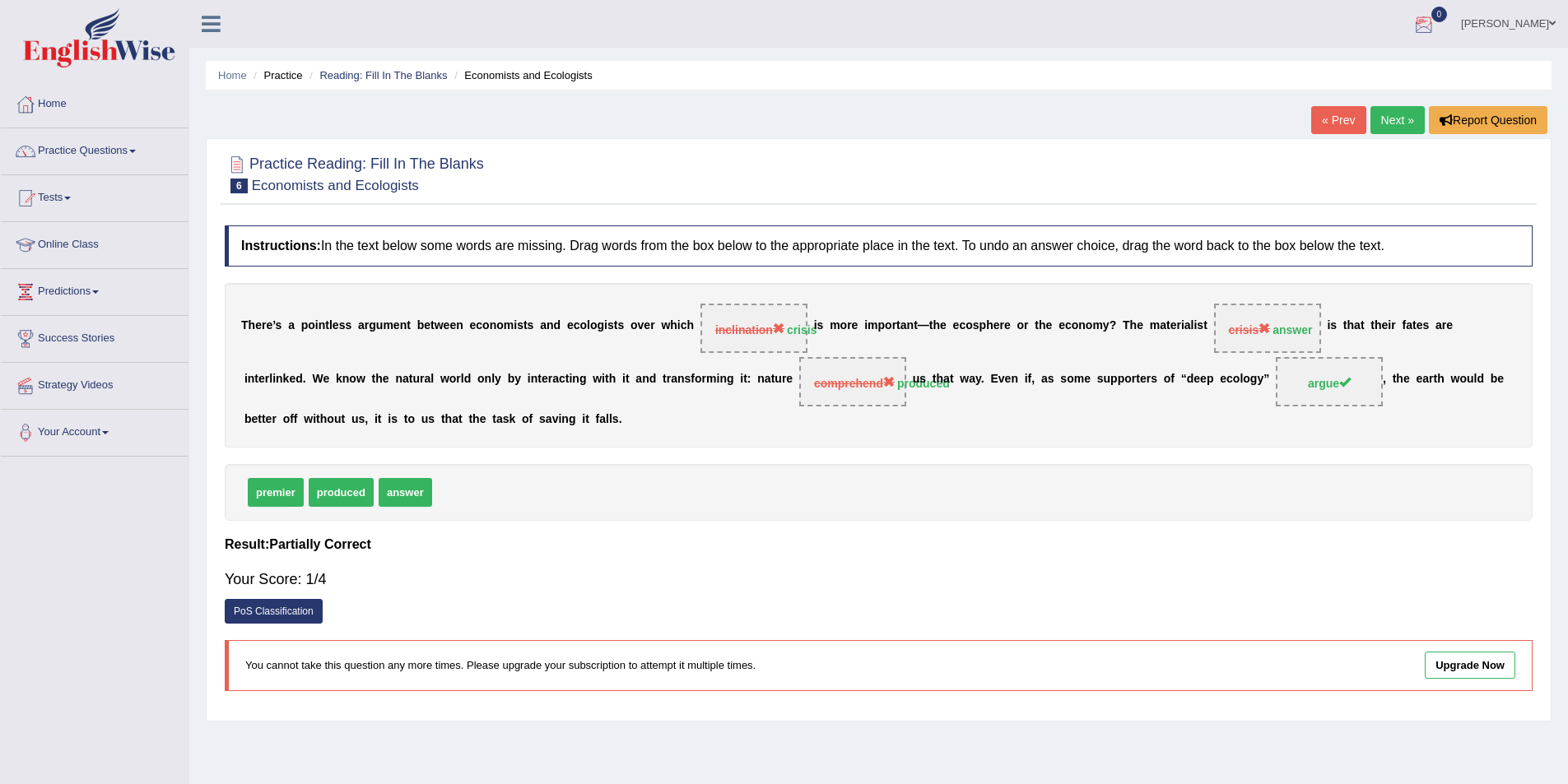
click at [1391, 120] on link "Next »" at bounding box center [1397, 120] width 54 height 28
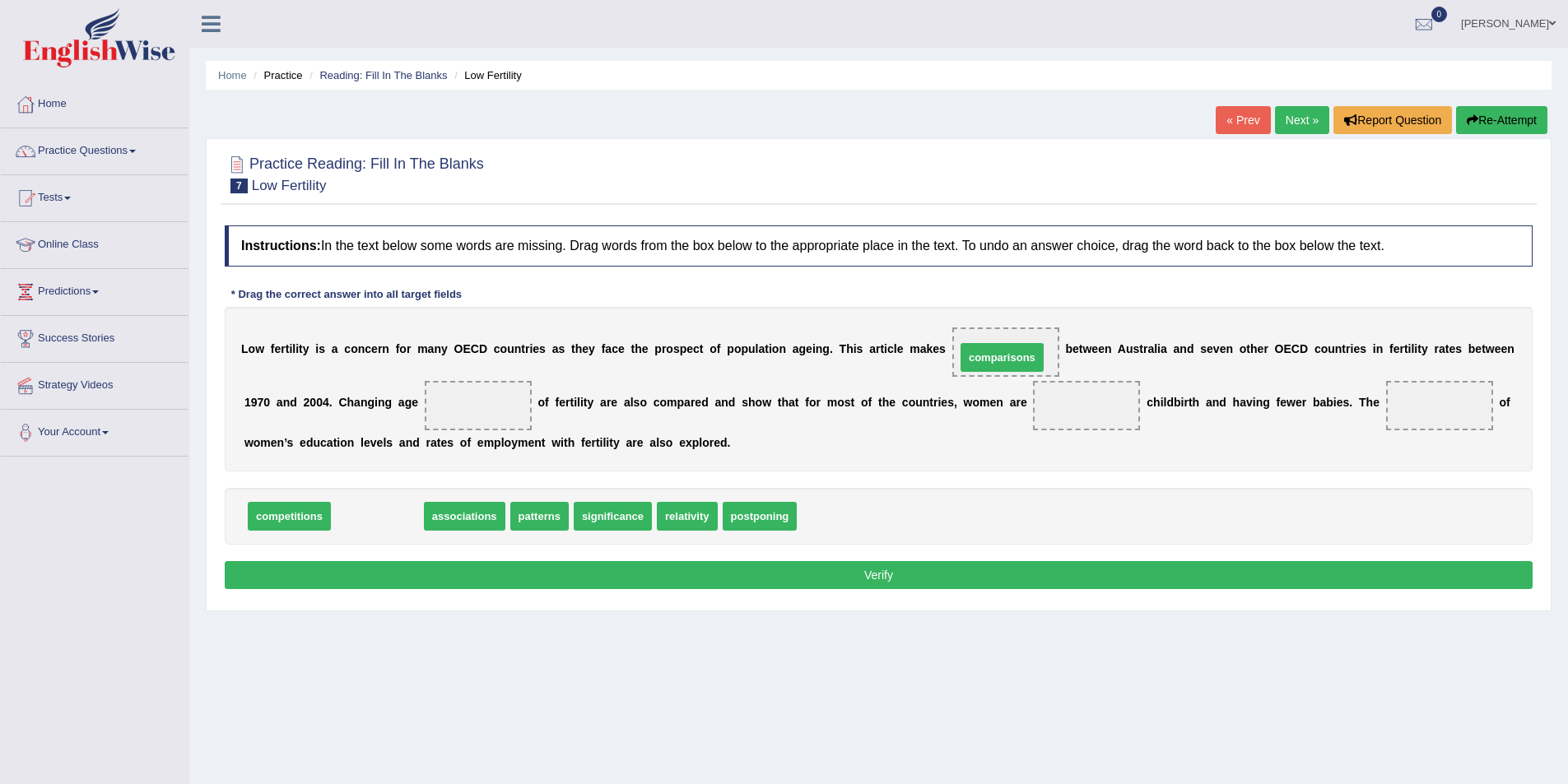
drag, startPoint x: 384, startPoint y: 520, endPoint x: 1009, endPoint y: 361, distance: 644.9
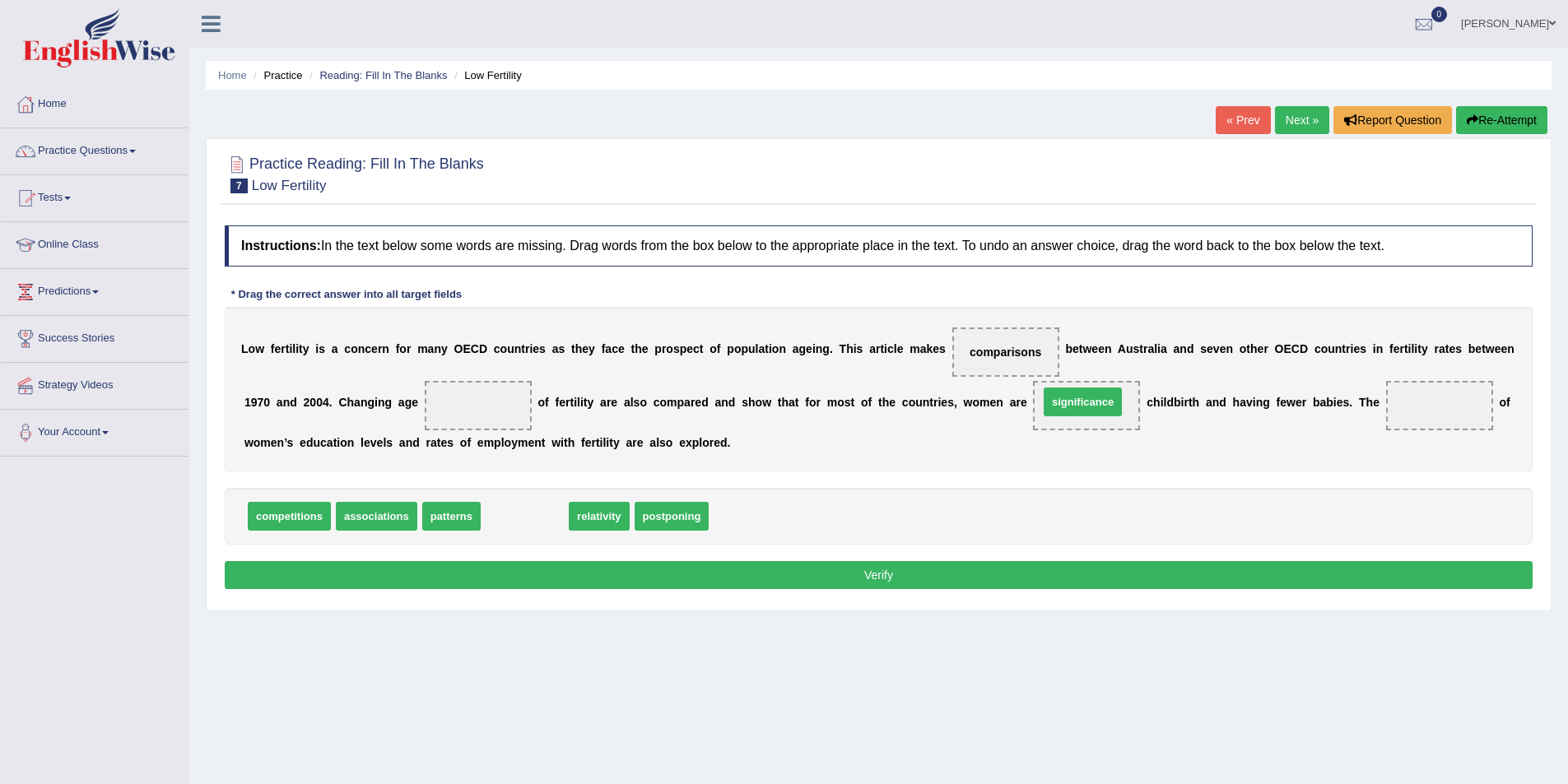
drag, startPoint x: 540, startPoint y: 514, endPoint x: 1099, endPoint y: 399, distance: 570.7
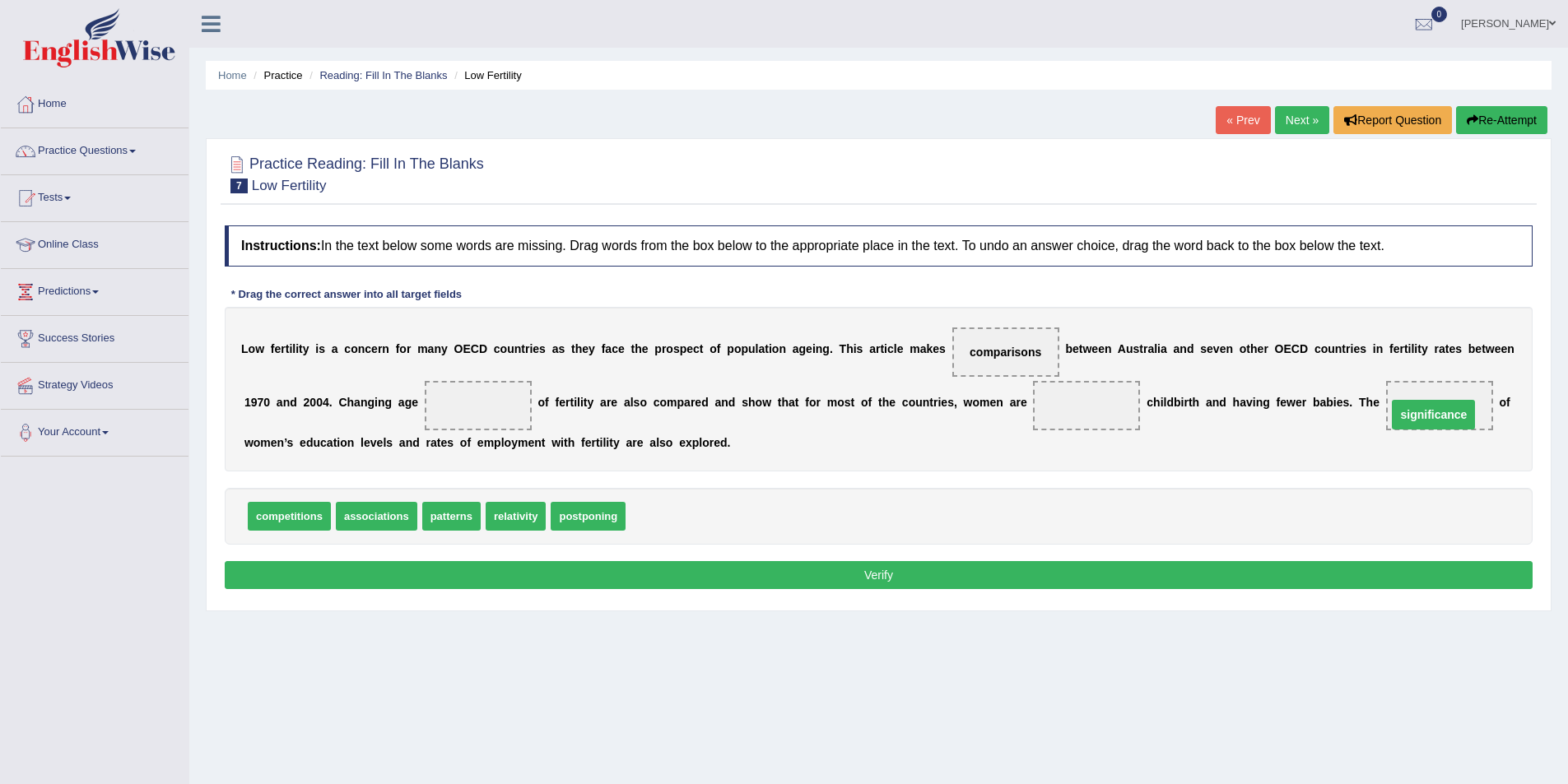
drag, startPoint x: 1101, startPoint y: 404, endPoint x: 1444, endPoint y: 413, distance: 343.1
drag, startPoint x: 585, startPoint y: 512, endPoint x: 1092, endPoint y: 417, distance: 515.8
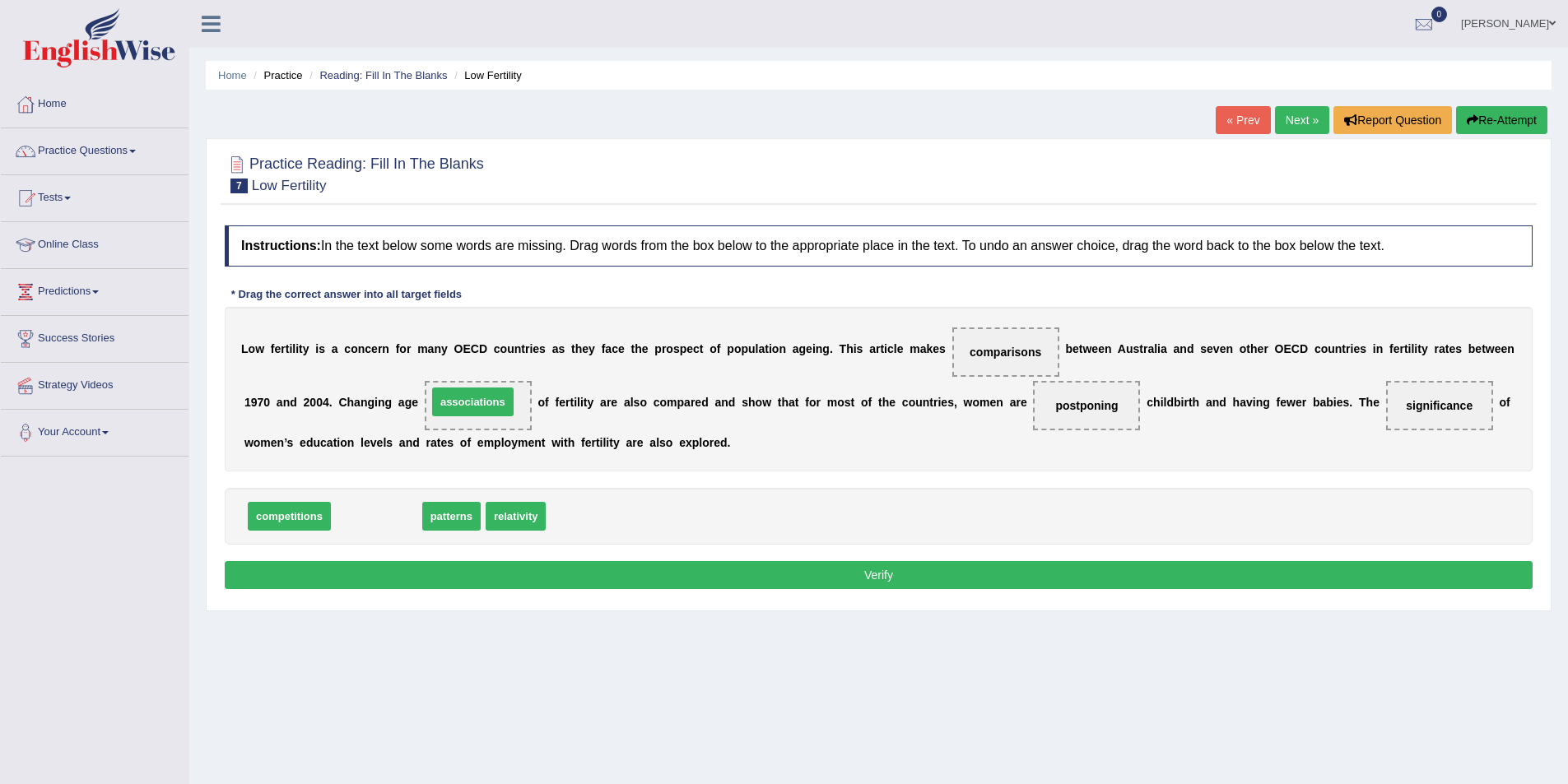
drag, startPoint x: 362, startPoint y: 517, endPoint x: 458, endPoint y: 402, distance: 149.8
click at [773, 582] on button "Verify" at bounding box center [879, 575] width 1308 height 28
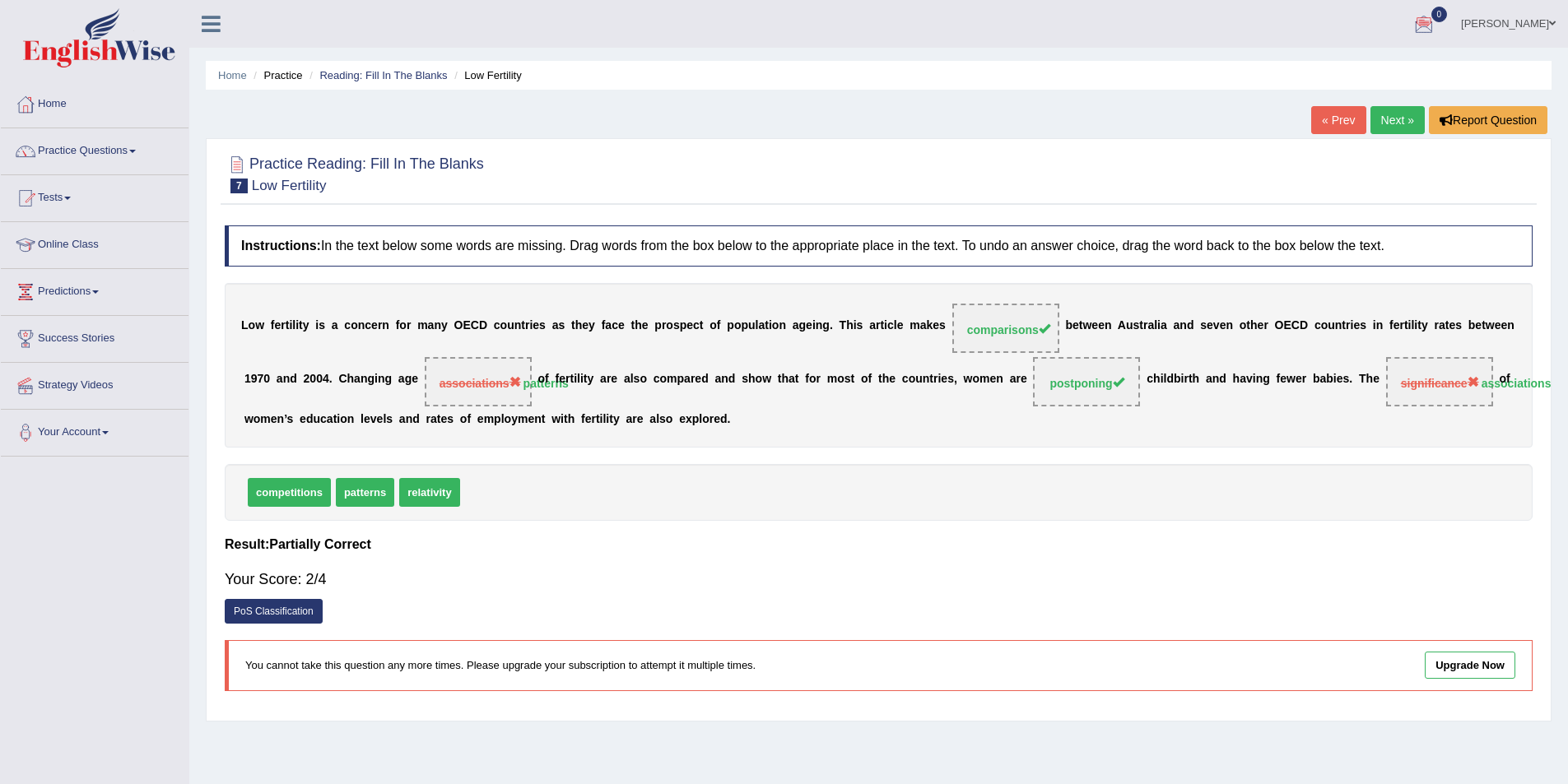
click at [1374, 124] on link "Next »" at bounding box center [1397, 120] width 54 height 28
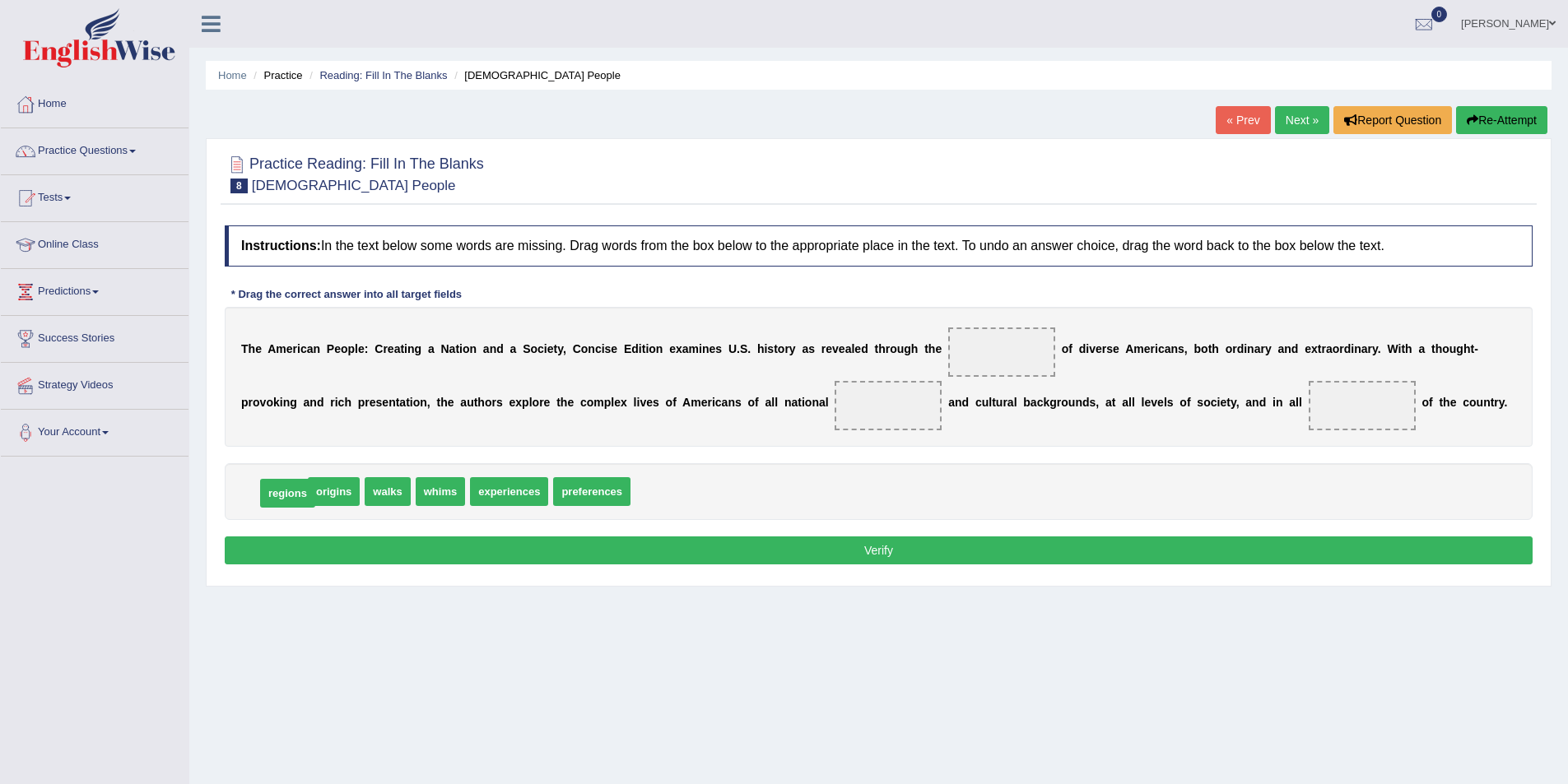
drag, startPoint x: 281, startPoint y: 494, endPoint x: 293, endPoint y: 495, distance: 12.0
drag, startPoint x: 261, startPoint y: 489, endPoint x: 982, endPoint y: 348, distance: 734.7
drag, startPoint x: 1004, startPoint y: 353, endPoint x: 896, endPoint y: 412, distance: 123.1
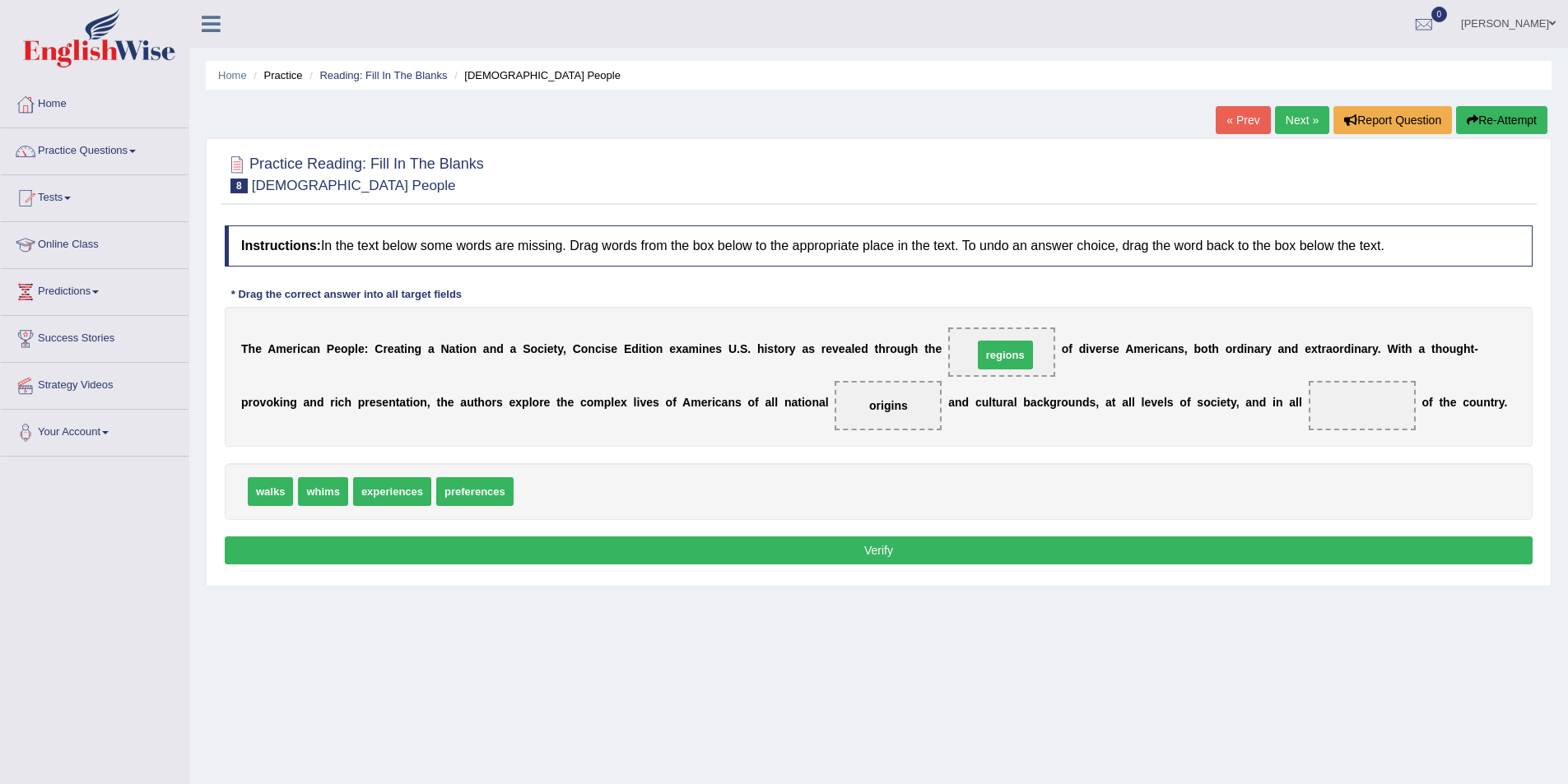
drag, startPoint x: 550, startPoint y: 490, endPoint x: 1010, endPoint y: 353, distance: 480.0
drag, startPoint x: 990, startPoint y: 353, endPoint x: 1354, endPoint y: 413, distance: 368.9
drag, startPoint x: 388, startPoint y: 493, endPoint x: 984, endPoint y: 373, distance: 608.0
drag, startPoint x: 388, startPoint y: 500, endPoint x: 1009, endPoint y: 358, distance: 637.0
click at [818, 543] on button "Verify" at bounding box center [879, 551] width 1308 height 28
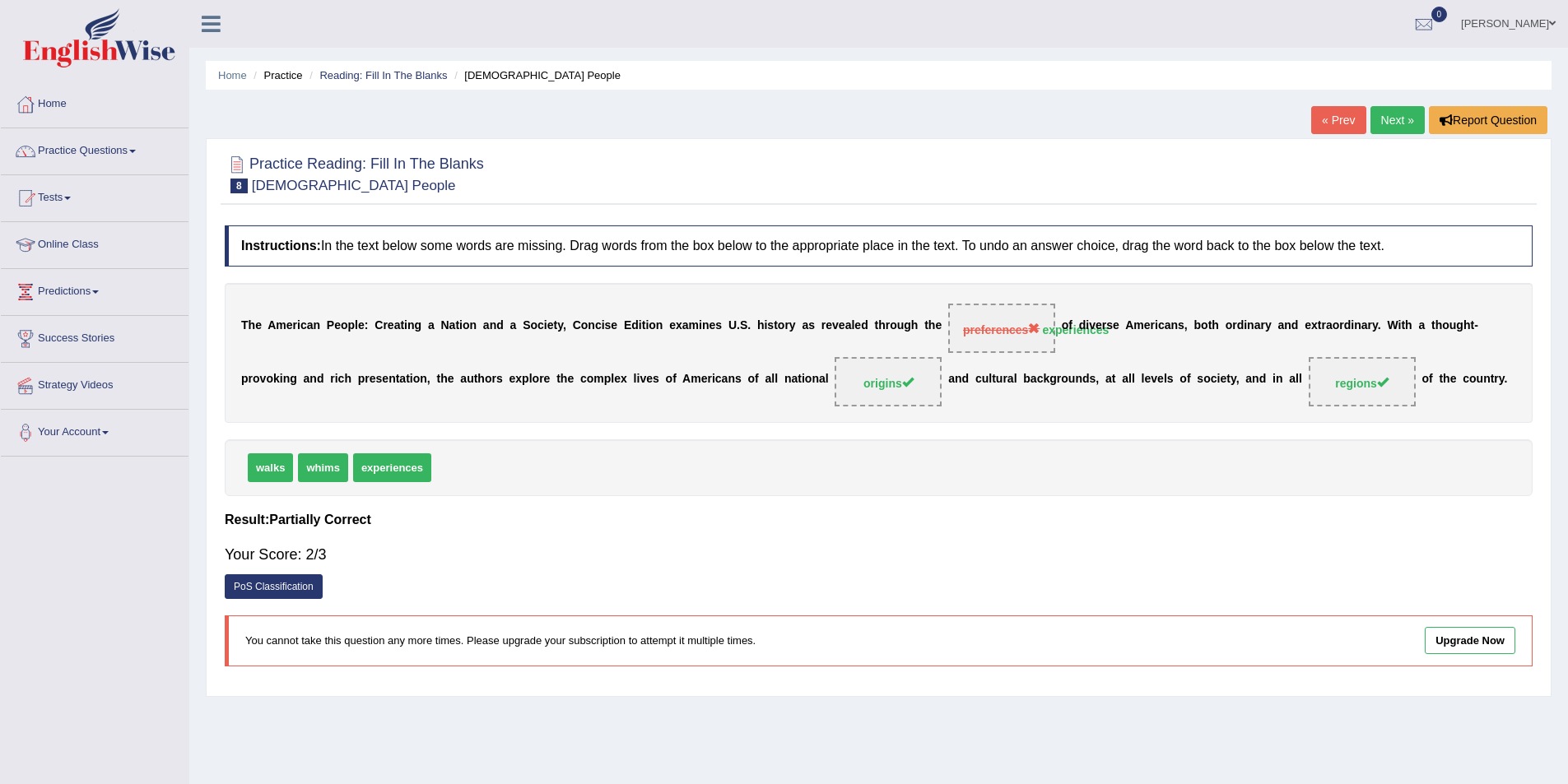
click at [1399, 121] on link "Next »" at bounding box center [1397, 120] width 54 height 28
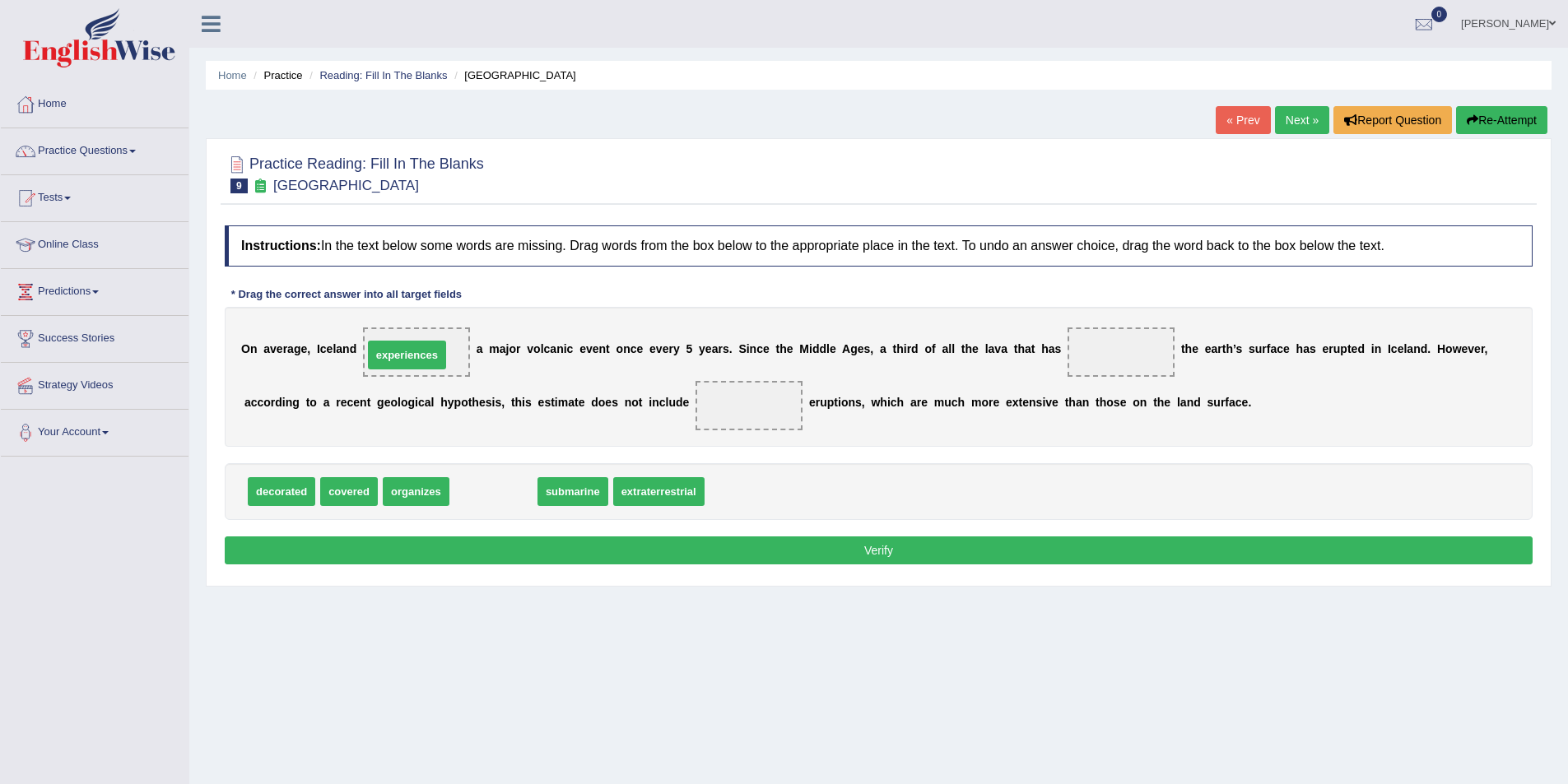
drag, startPoint x: 497, startPoint y: 494, endPoint x: 411, endPoint y: 358, distance: 160.9
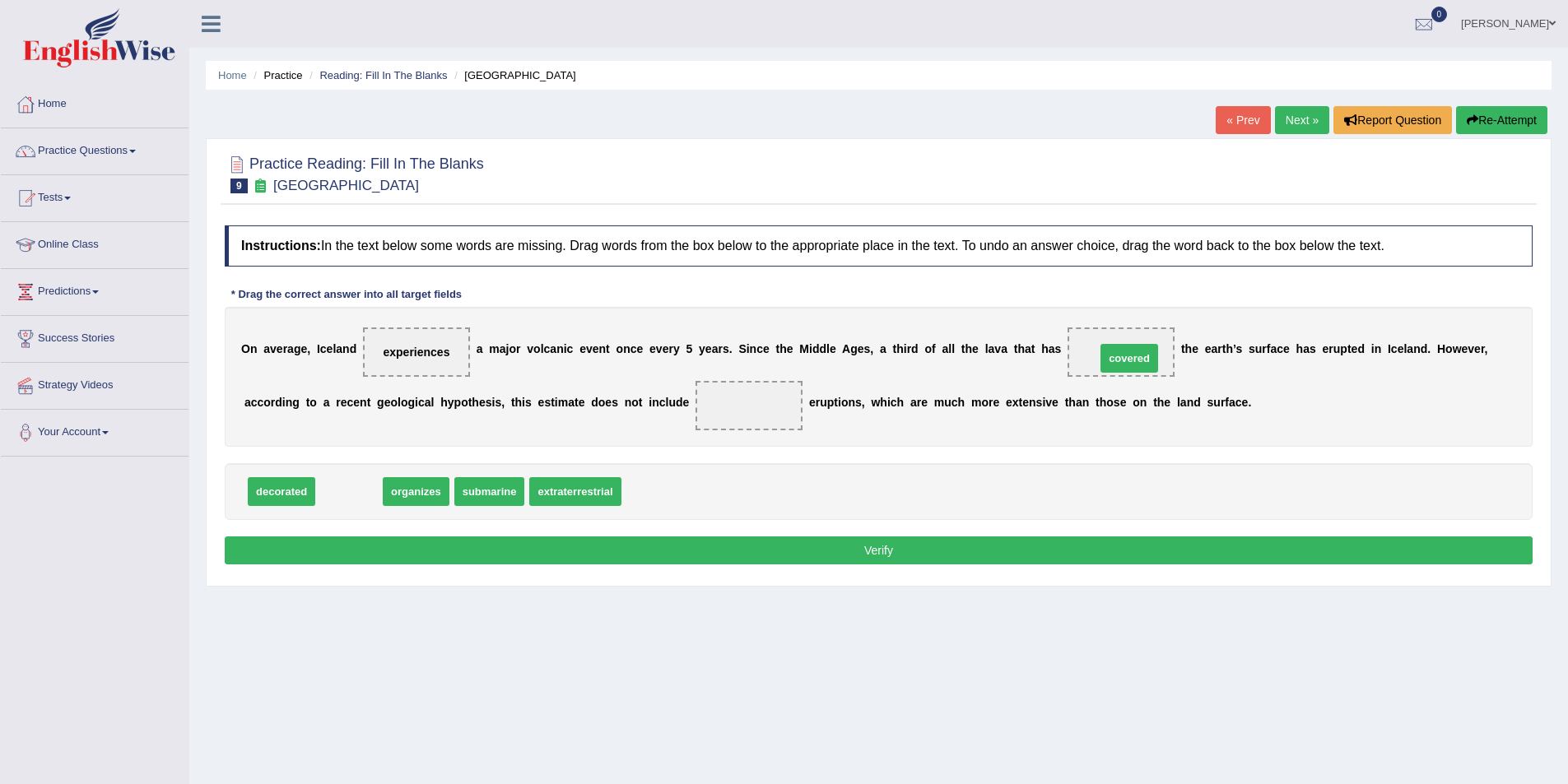
drag, startPoint x: 321, startPoint y: 489, endPoint x: 1102, endPoint y: 355, distance: 792.4
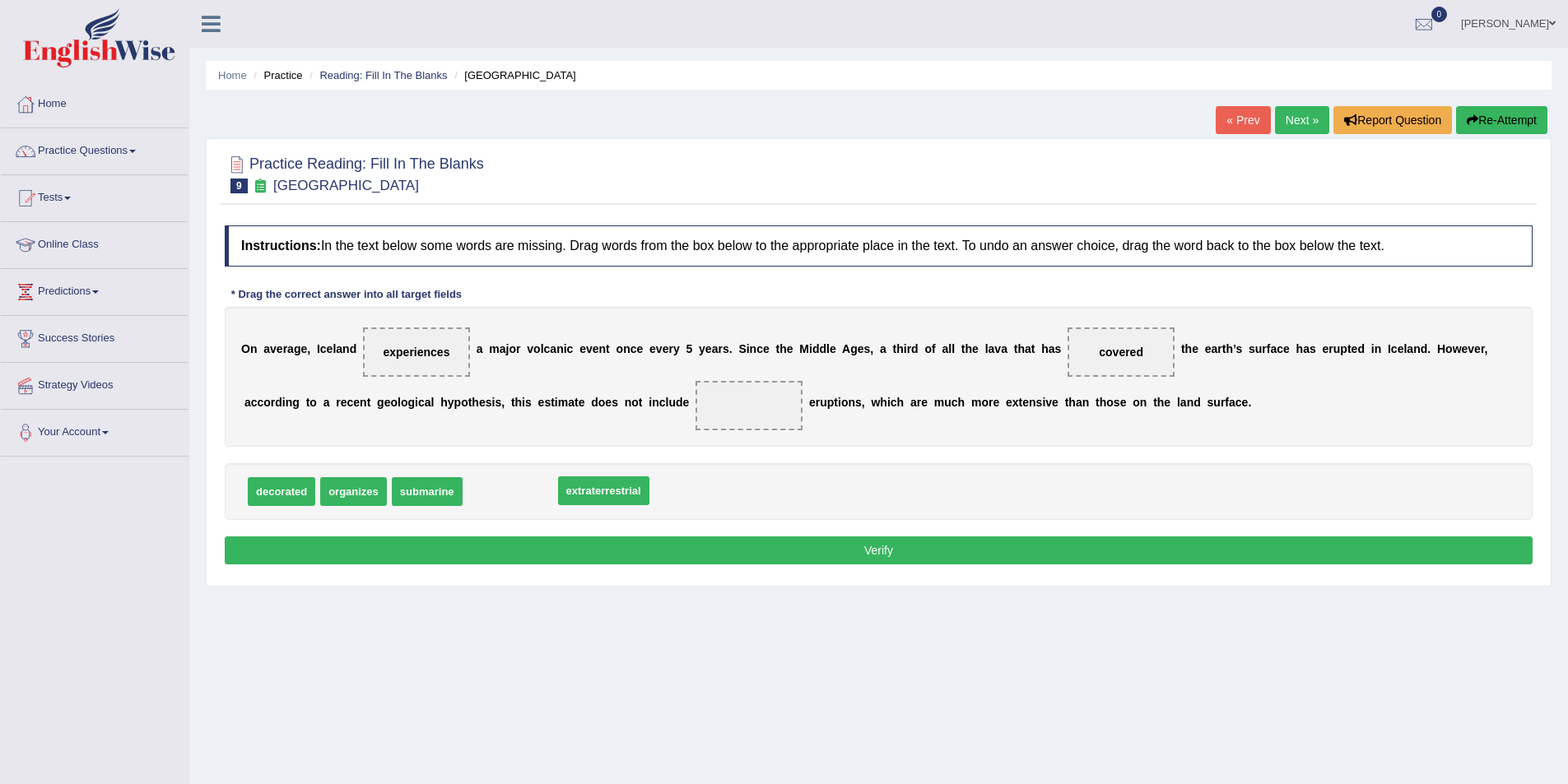
drag, startPoint x: 512, startPoint y: 493, endPoint x: 603, endPoint y: 492, distance: 91.0
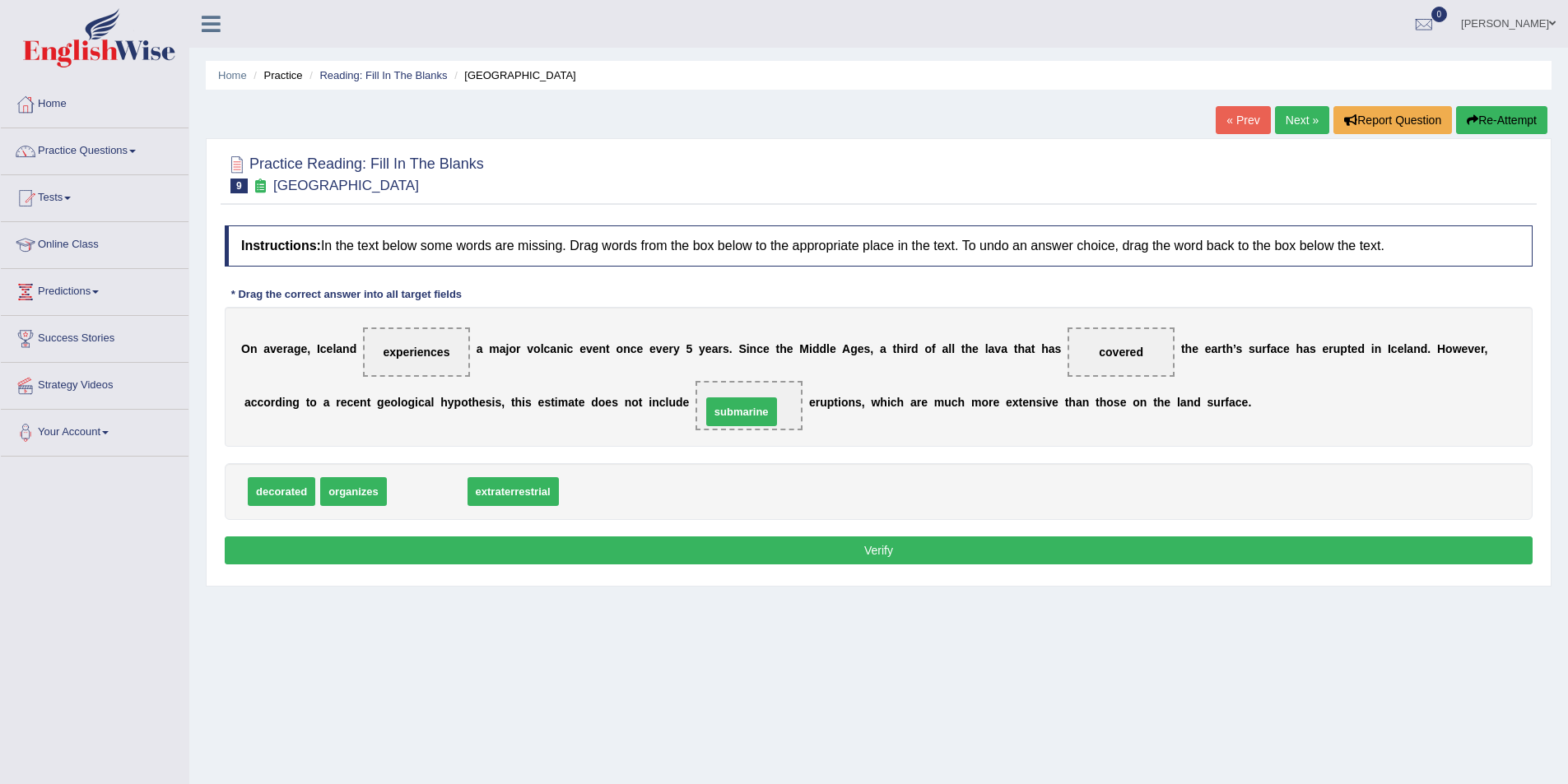
drag, startPoint x: 431, startPoint y: 498, endPoint x: 745, endPoint y: 418, distance: 324.0
click at [819, 555] on button "Verify" at bounding box center [879, 551] width 1308 height 28
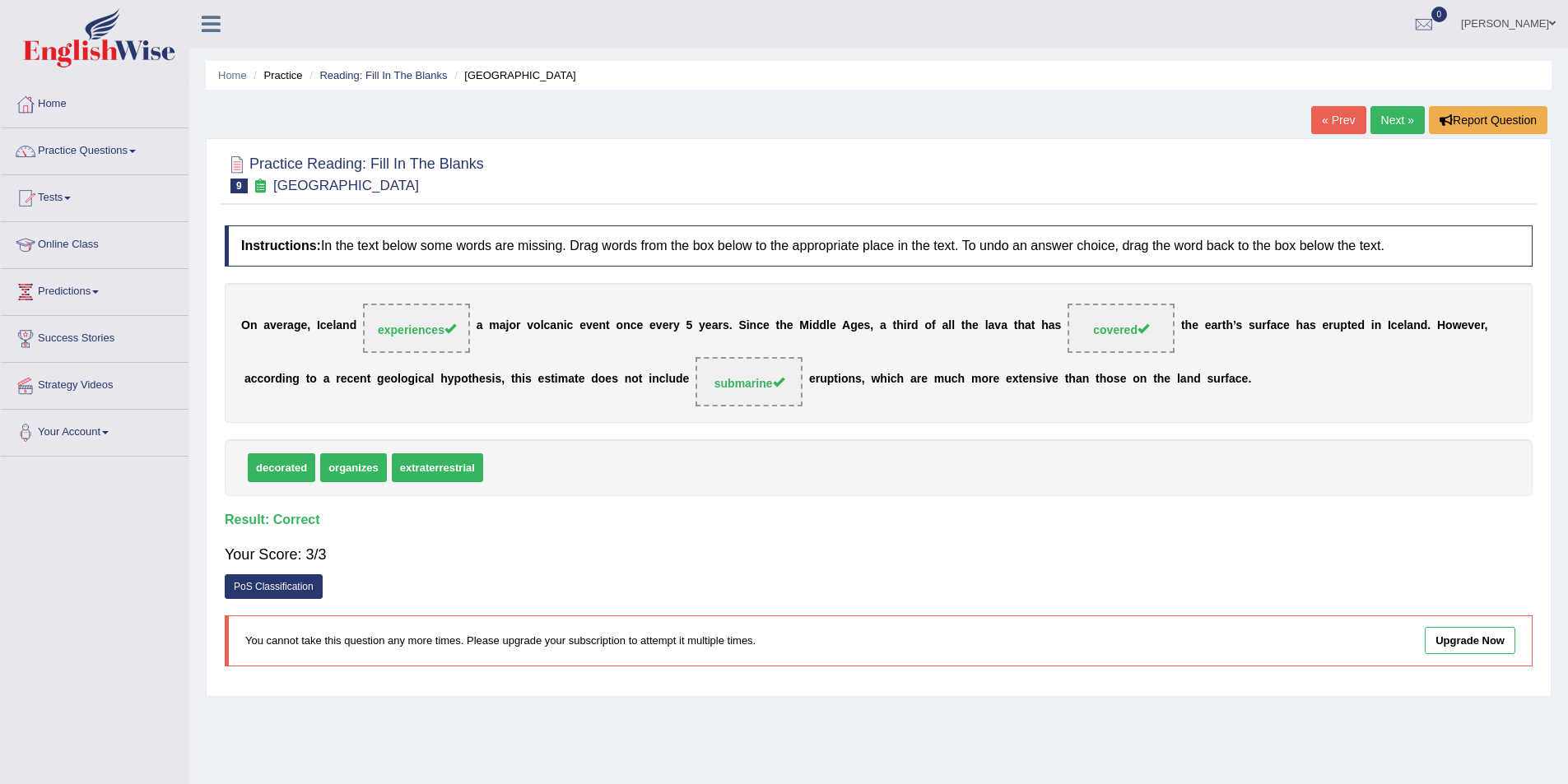
click at [1395, 120] on link "Next »" at bounding box center [1397, 120] width 54 height 28
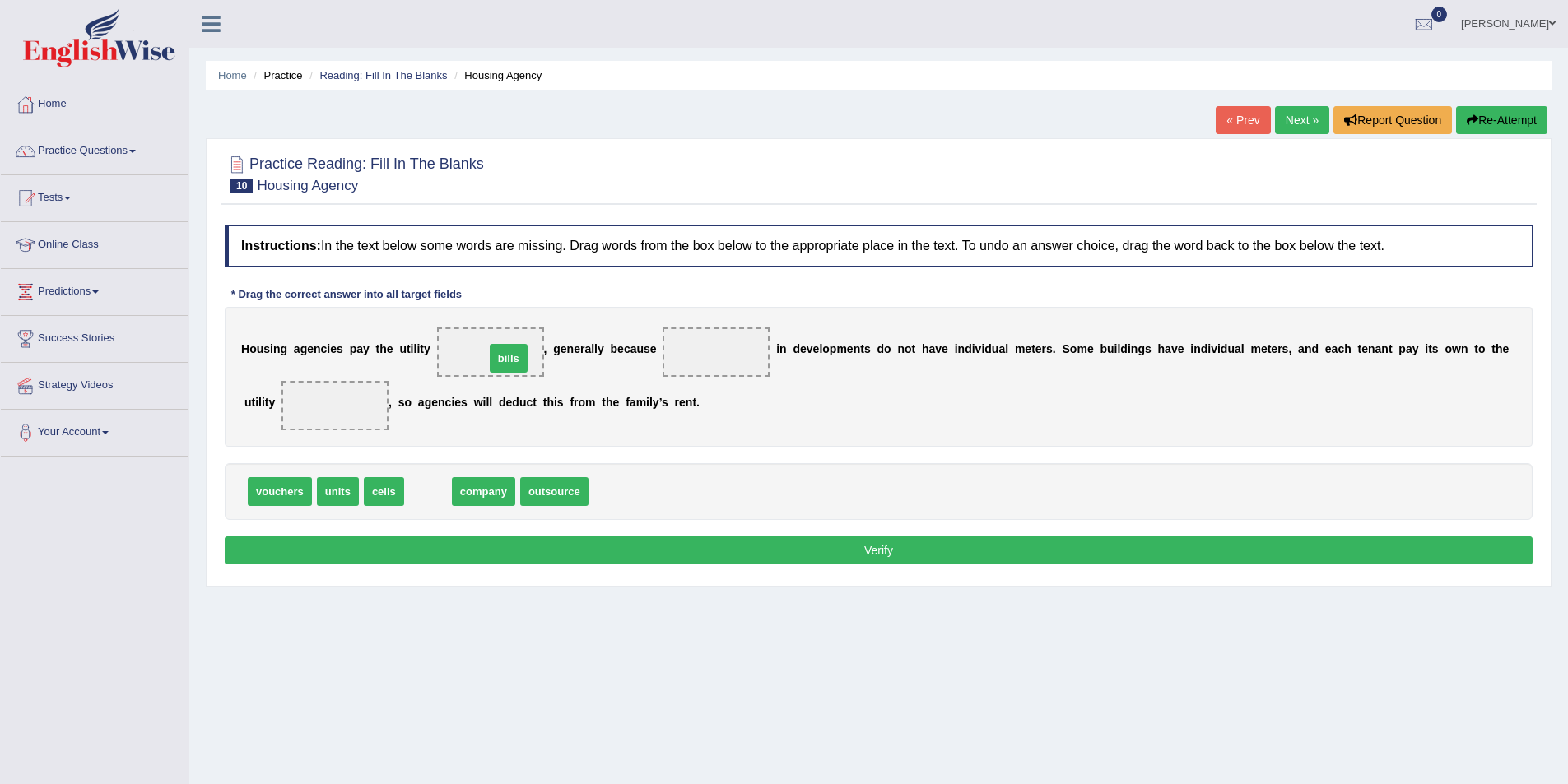
drag, startPoint x: 437, startPoint y: 490, endPoint x: 515, endPoint y: 357, distance: 154.2
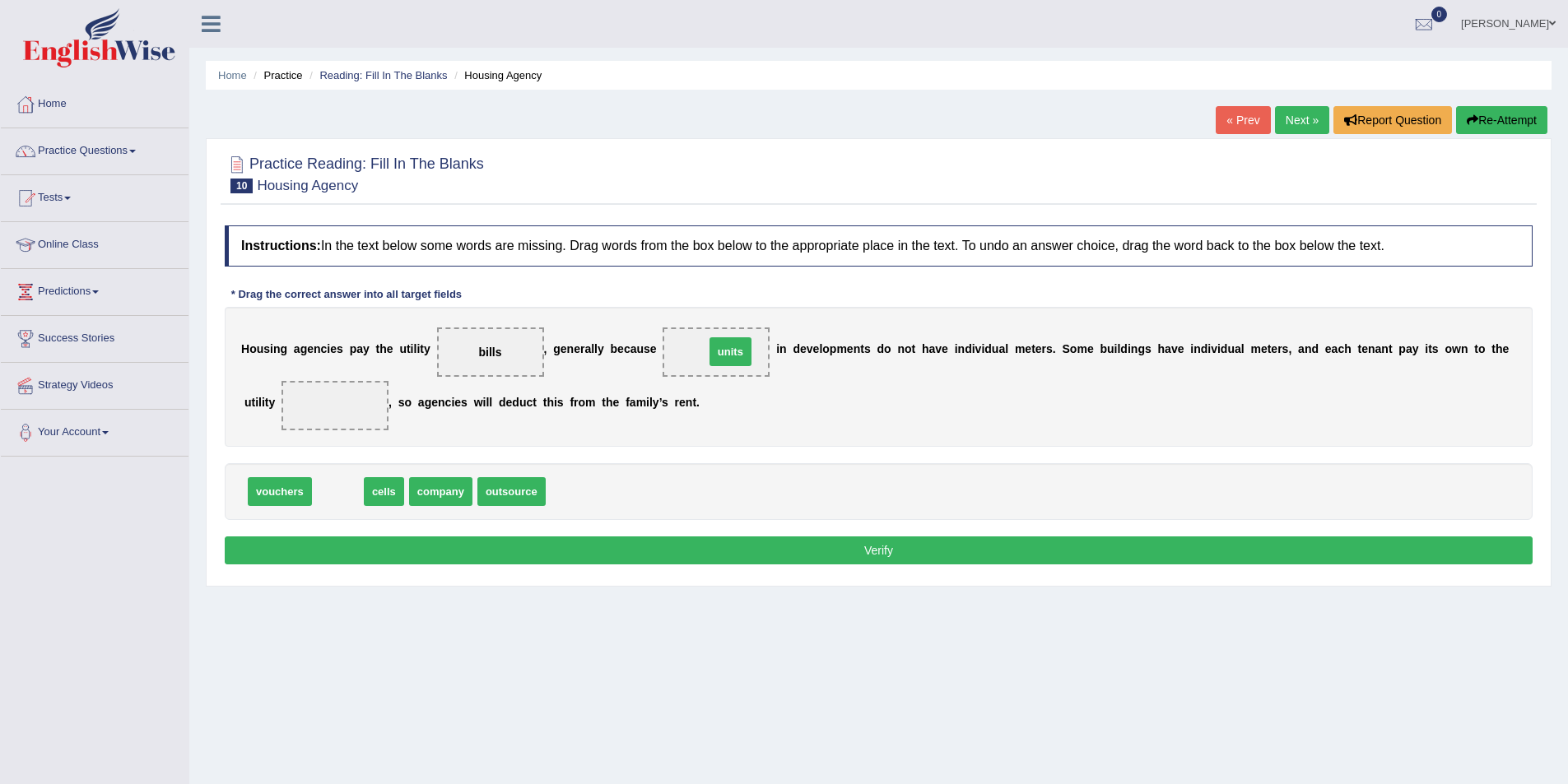
drag, startPoint x: 353, startPoint y: 497, endPoint x: 746, endPoint y: 357, distance: 417.2
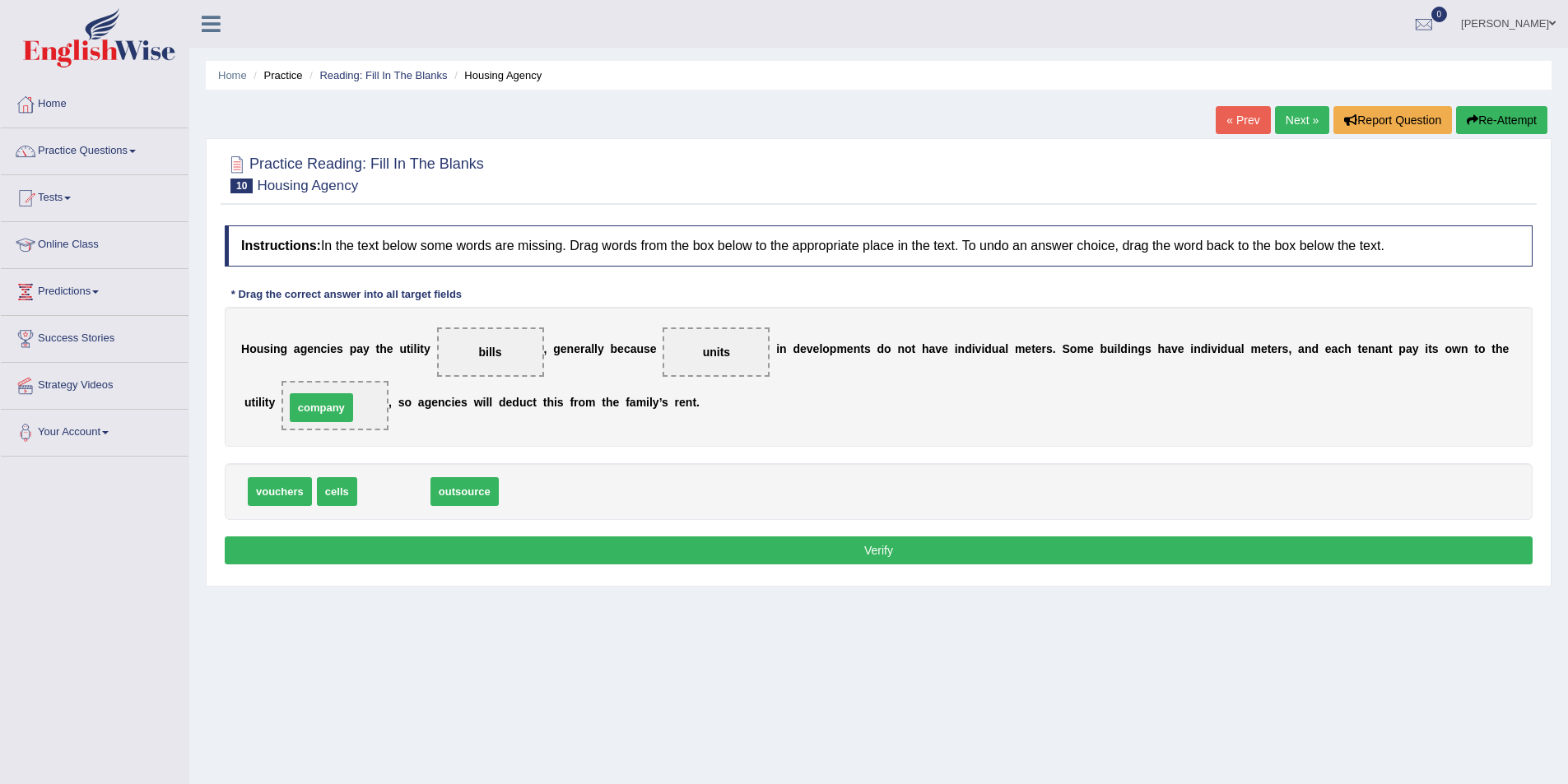
drag, startPoint x: 398, startPoint y: 485, endPoint x: 325, endPoint y: 401, distance: 111.3
drag, startPoint x: 385, startPoint y: 492, endPoint x: 318, endPoint y: 404, distance: 110.6
click at [958, 562] on button "Verify" at bounding box center [879, 551] width 1308 height 28
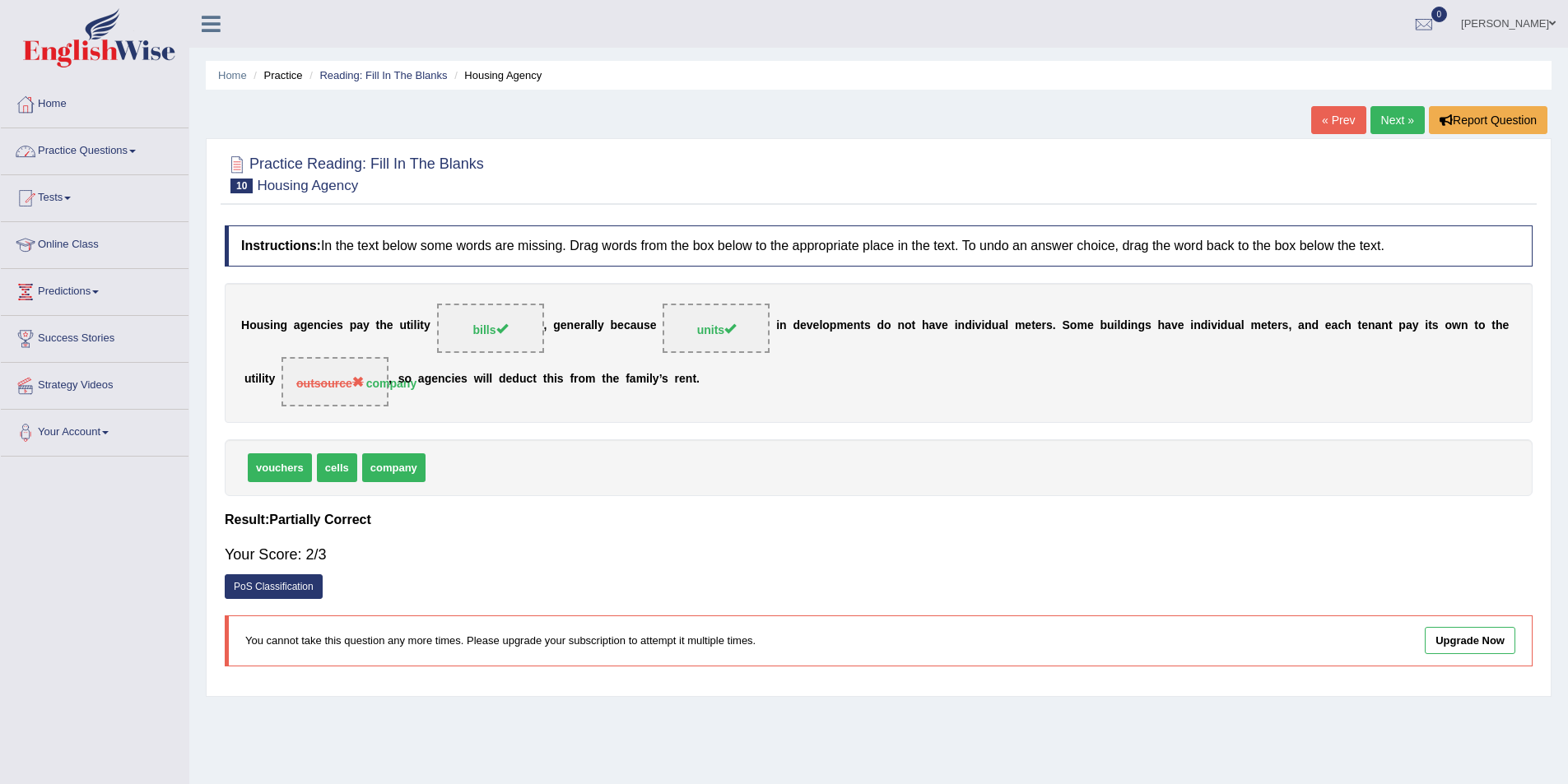
click at [1396, 124] on link "Next »" at bounding box center [1397, 120] width 54 height 28
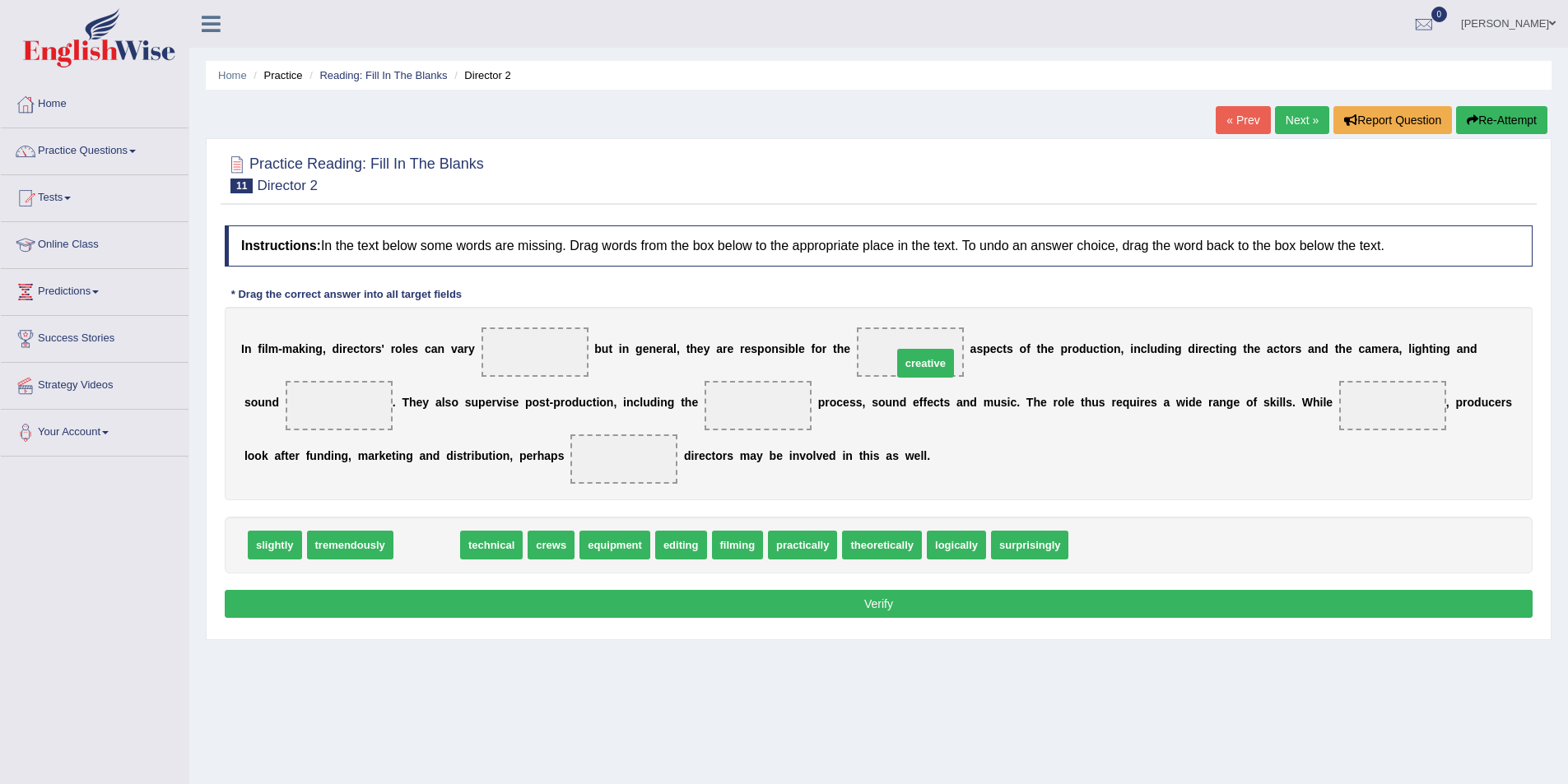
drag, startPoint x: 418, startPoint y: 547, endPoint x: 917, endPoint y: 365, distance: 531.2
drag, startPoint x: 437, startPoint y: 551, endPoint x: 930, endPoint y: 349, distance: 532.8
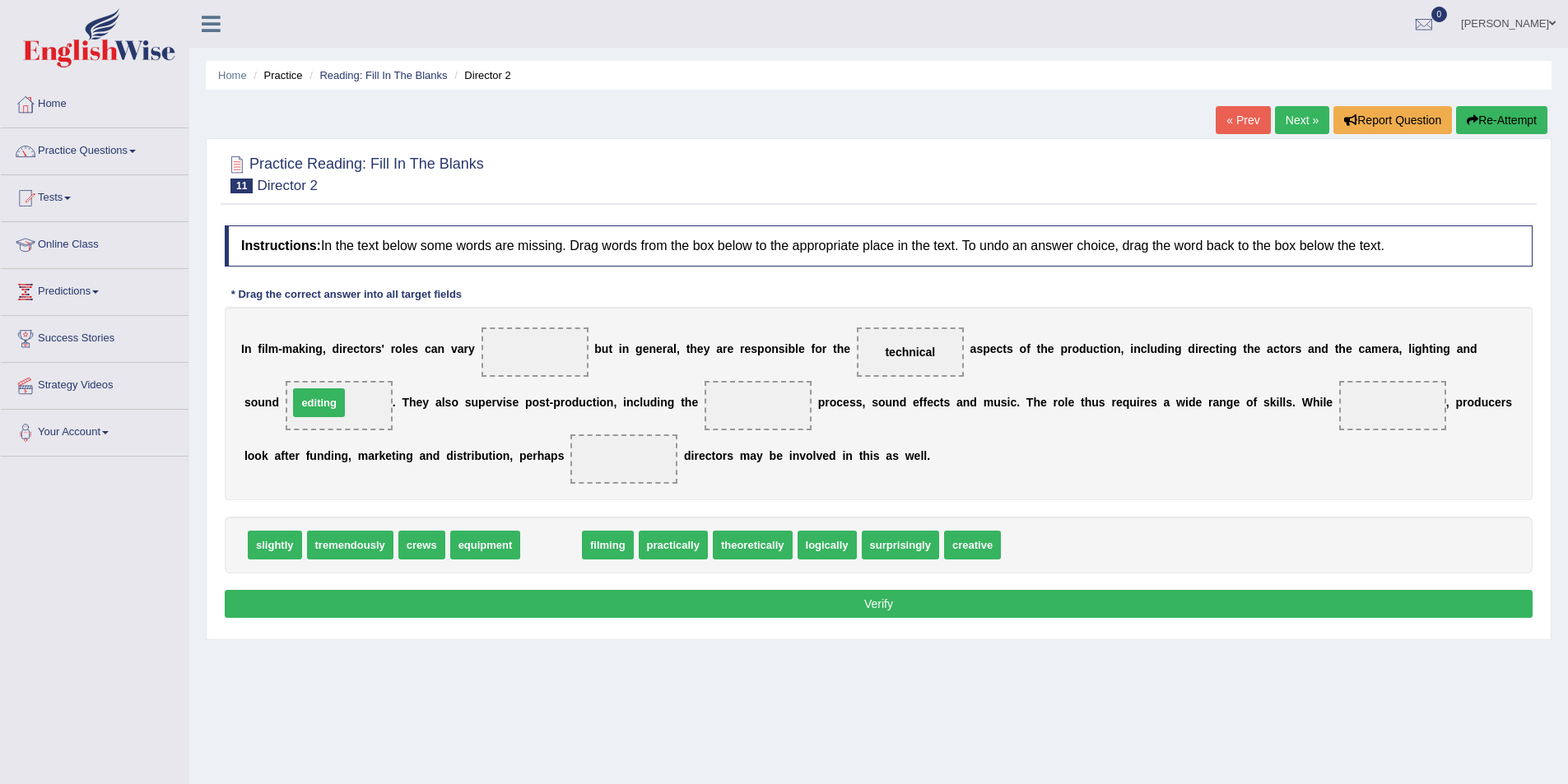
drag, startPoint x: 547, startPoint y: 551, endPoint x: 315, endPoint y: 409, distance: 272.0
drag, startPoint x: 549, startPoint y: 543, endPoint x: 754, endPoint y: 406, distance: 246.6
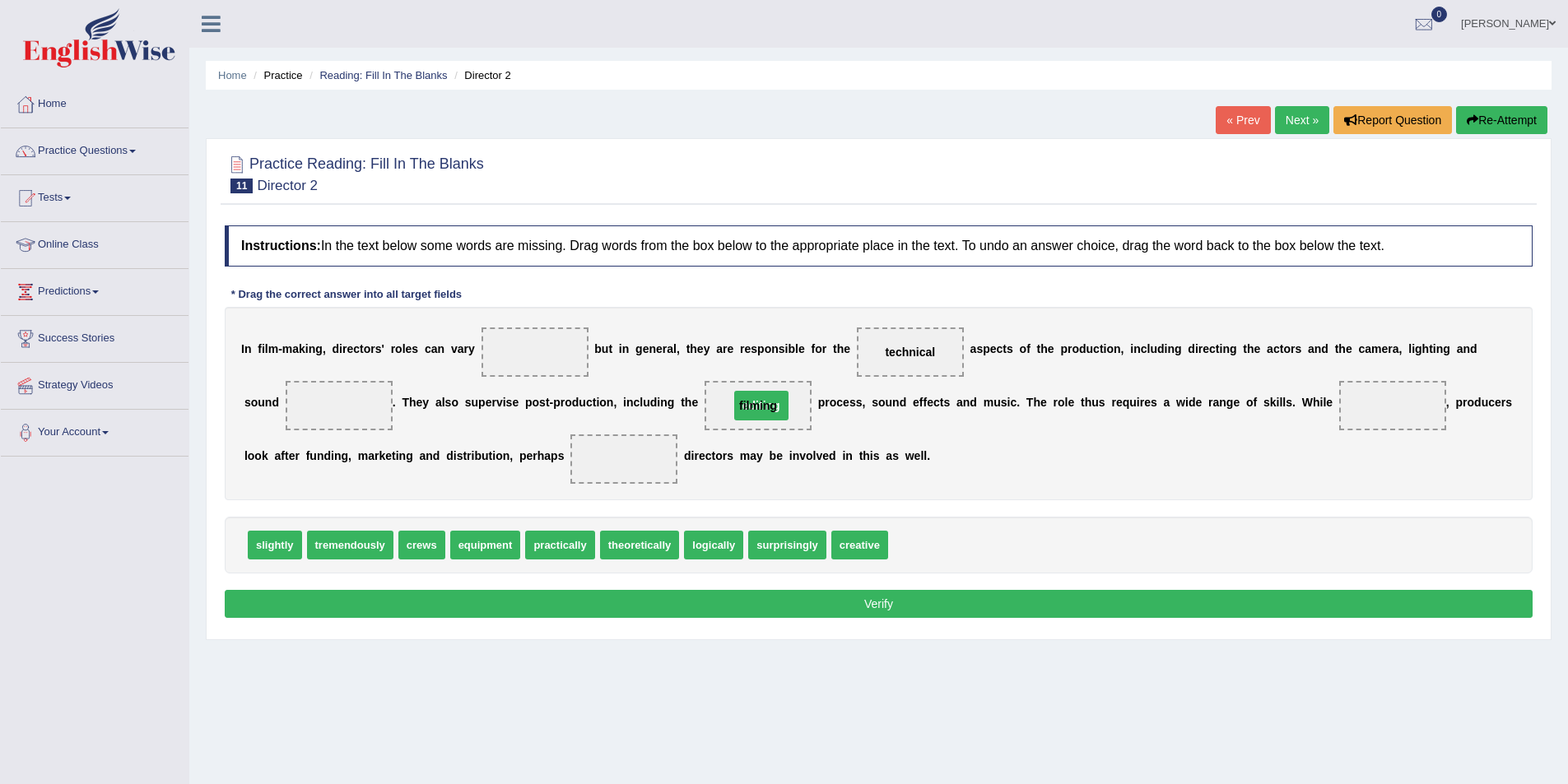
drag, startPoint x: 350, startPoint y: 410, endPoint x: 773, endPoint y: 410, distance: 423.0
drag, startPoint x: 919, startPoint y: 548, endPoint x: 1387, endPoint y: 423, distance: 484.4
drag, startPoint x: 855, startPoint y: 548, endPoint x: 620, endPoint y: 470, distance: 247.6
drag, startPoint x: 291, startPoint y: 558, endPoint x: 548, endPoint y: 364, distance: 322.0
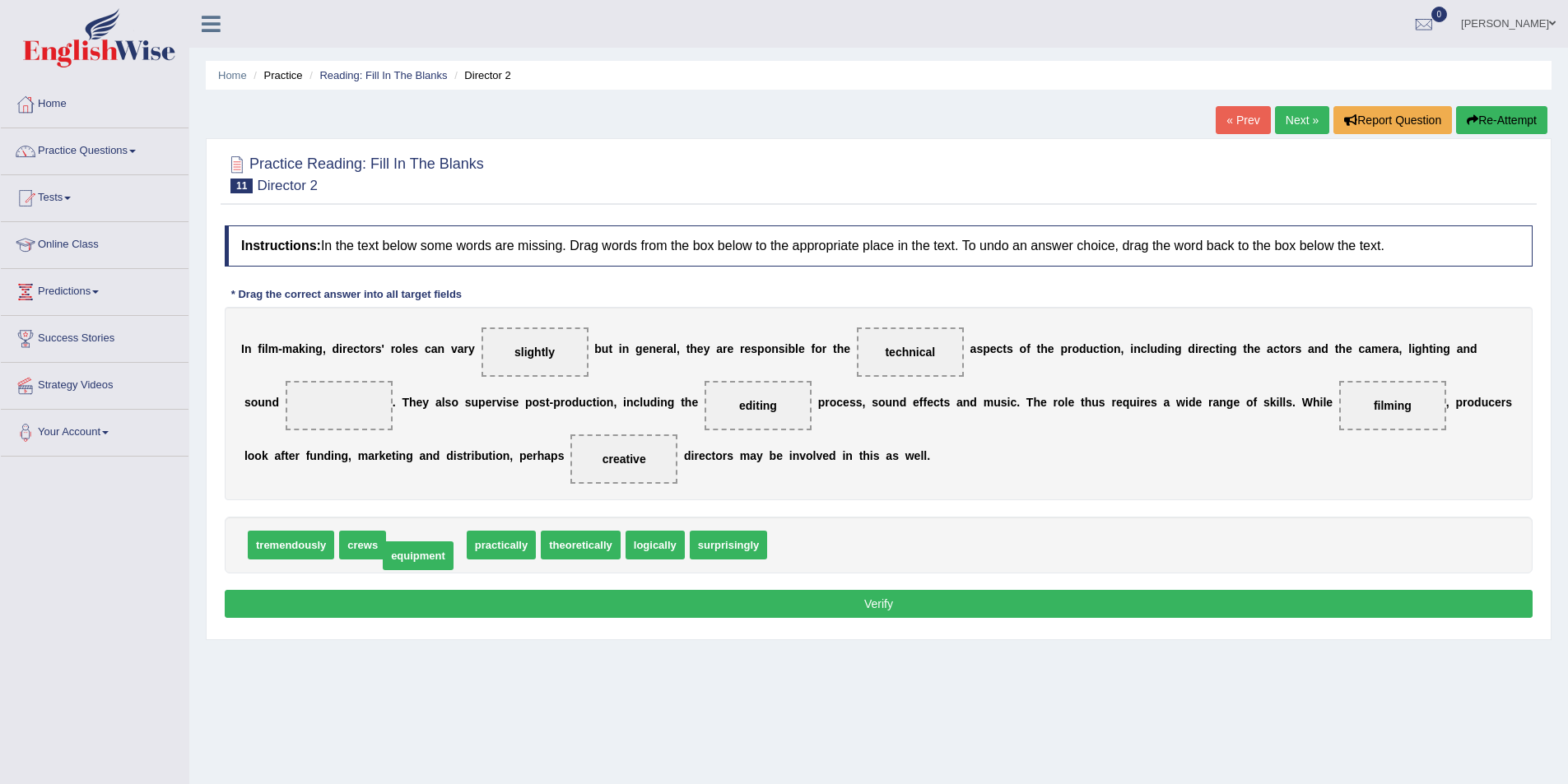
drag, startPoint x: 420, startPoint y: 548, endPoint x: 412, endPoint y: 559, distance: 13.6
drag, startPoint x: 716, startPoint y: 541, endPoint x: 322, endPoint y: 404, distance: 417.1
click at [635, 603] on button "Verify" at bounding box center [879, 604] width 1308 height 28
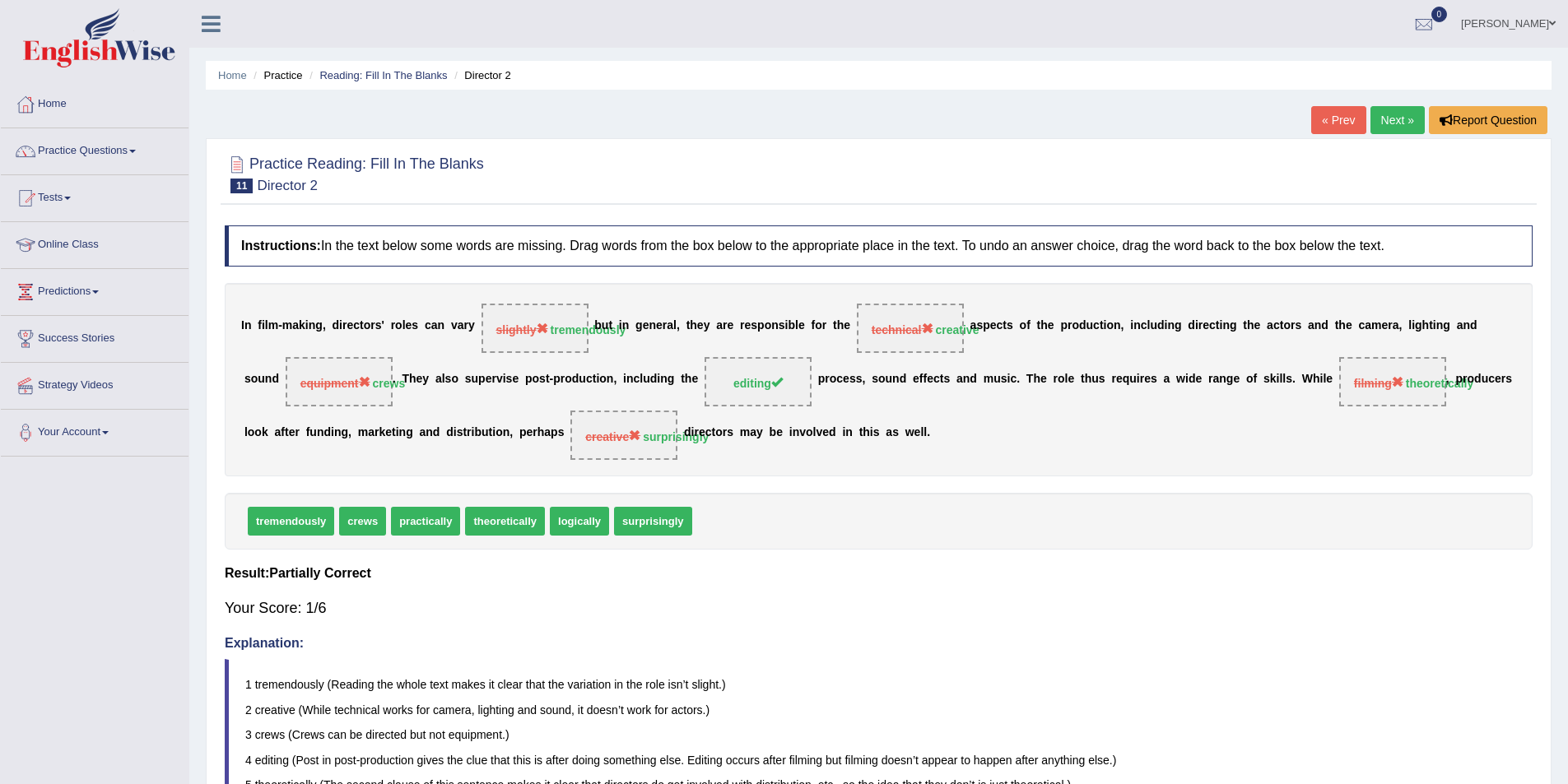
click at [1387, 127] on link "Next »" at bounding box center [1397, 120] width 54 height 28
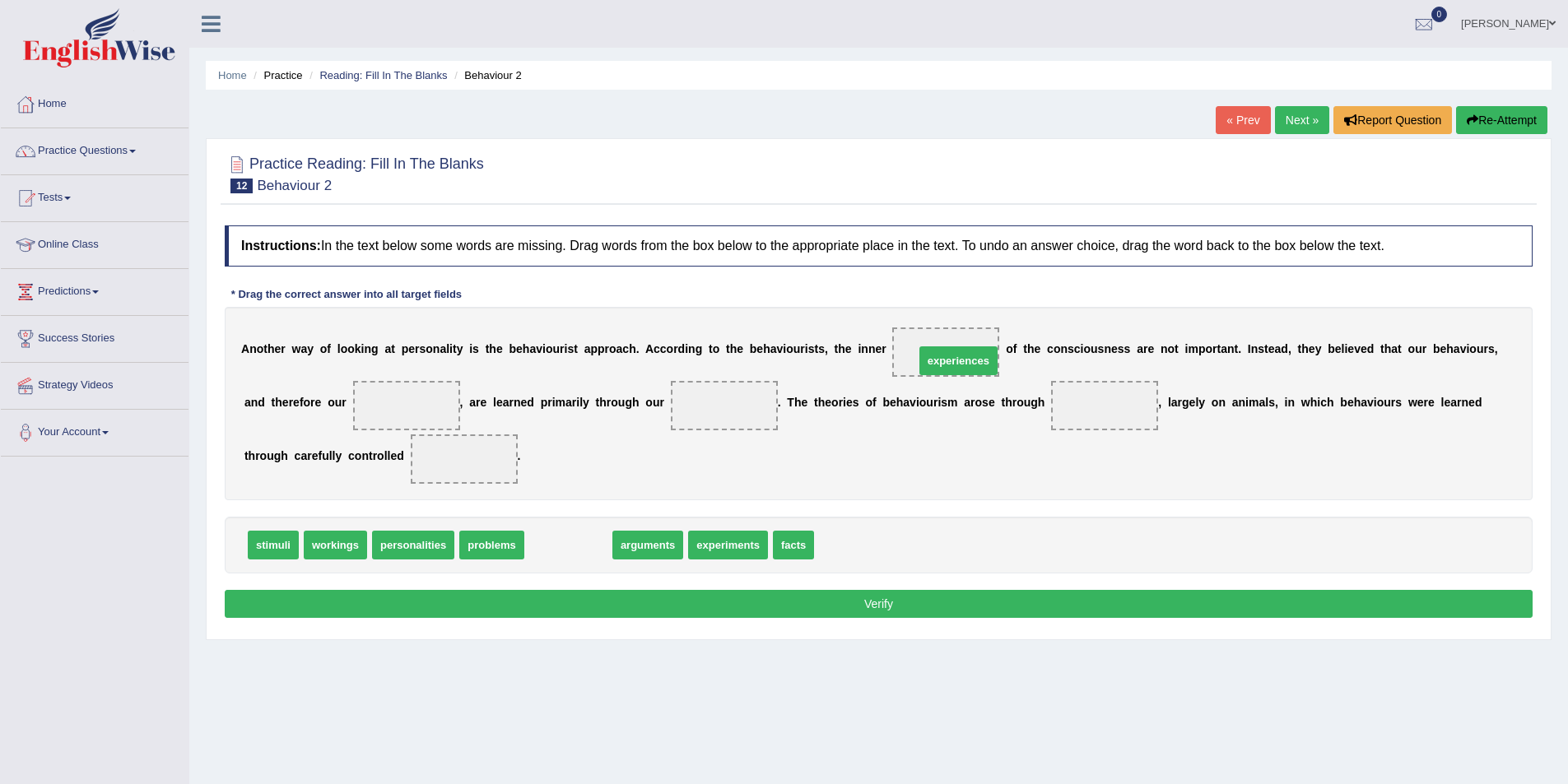
drag, startPoint x: 568, startPoint y: 546, endPoint x: 958, endPoint y: 362, distance: 431.2
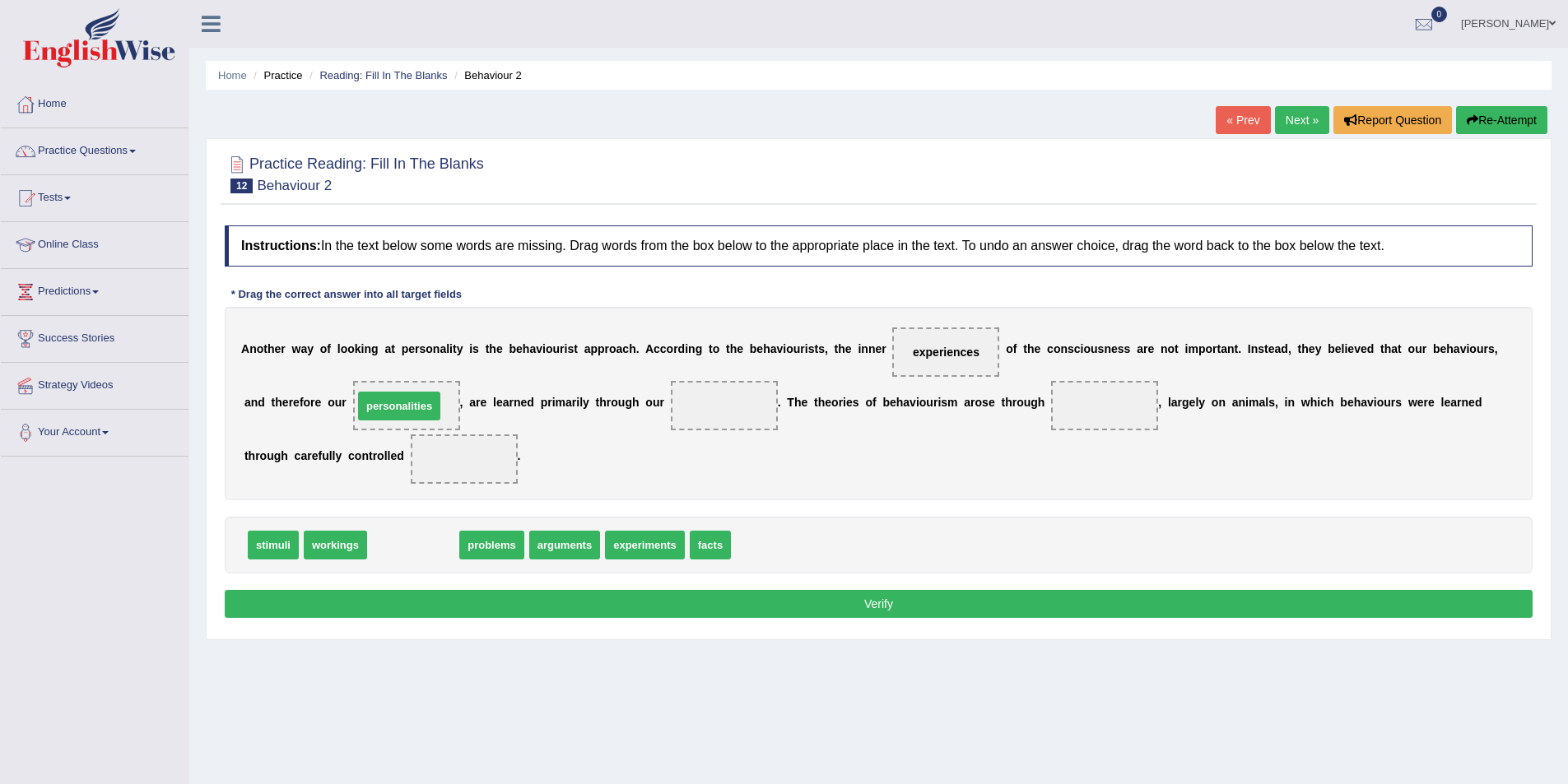
drag, startPoint x: 430, startPoint y: 551, endPoint x: 416, endPoint y: 412, distance: 139.7
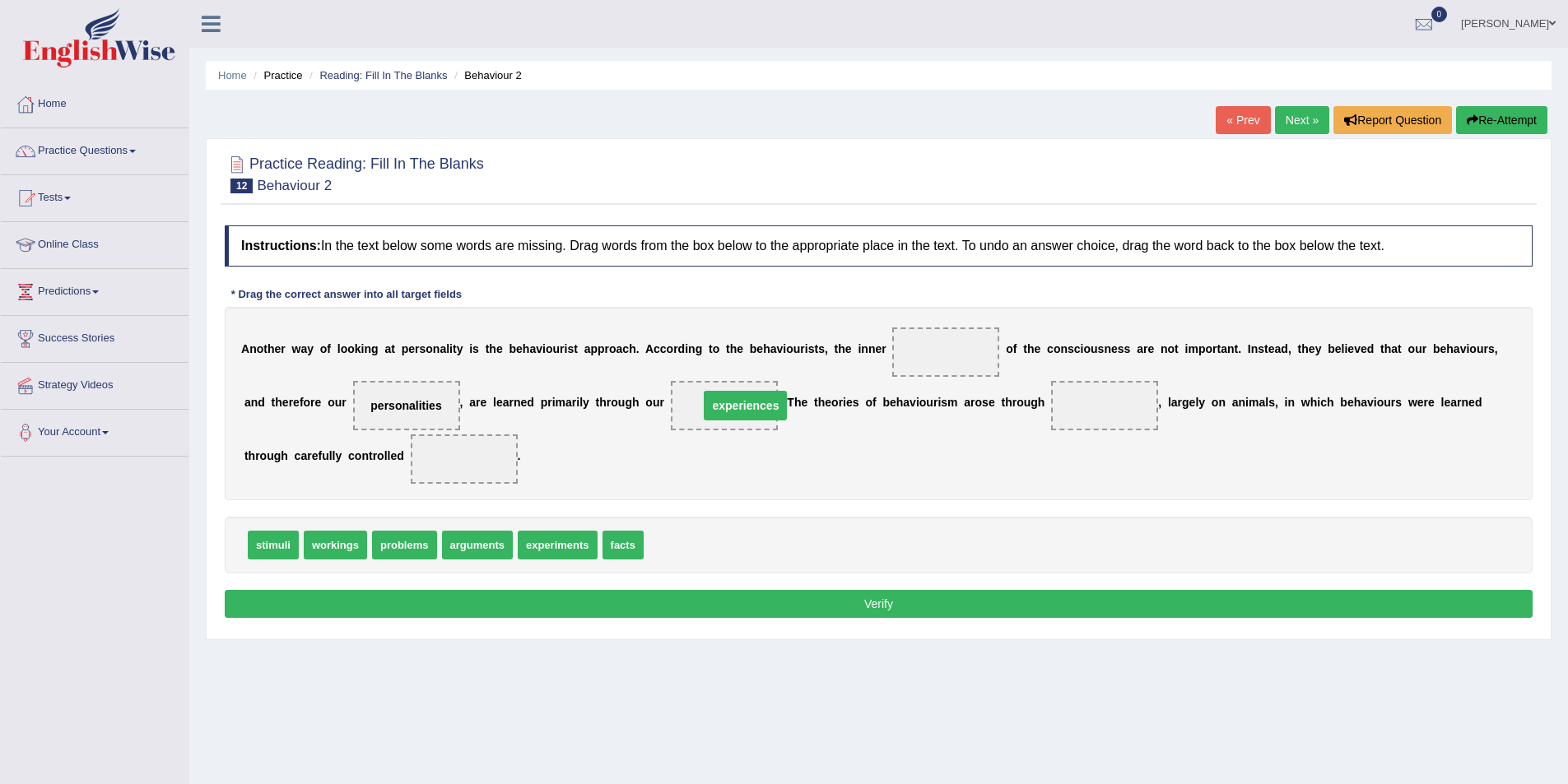
drag, startPoint x: 946, startPoint y: 353, endPoint x: 743, endPoint y: 407, distance: 210.1
drag, startPoint x: 285, startPoint y: 547, endPoint x: 466, endPoint y: 464, distance: 199.1
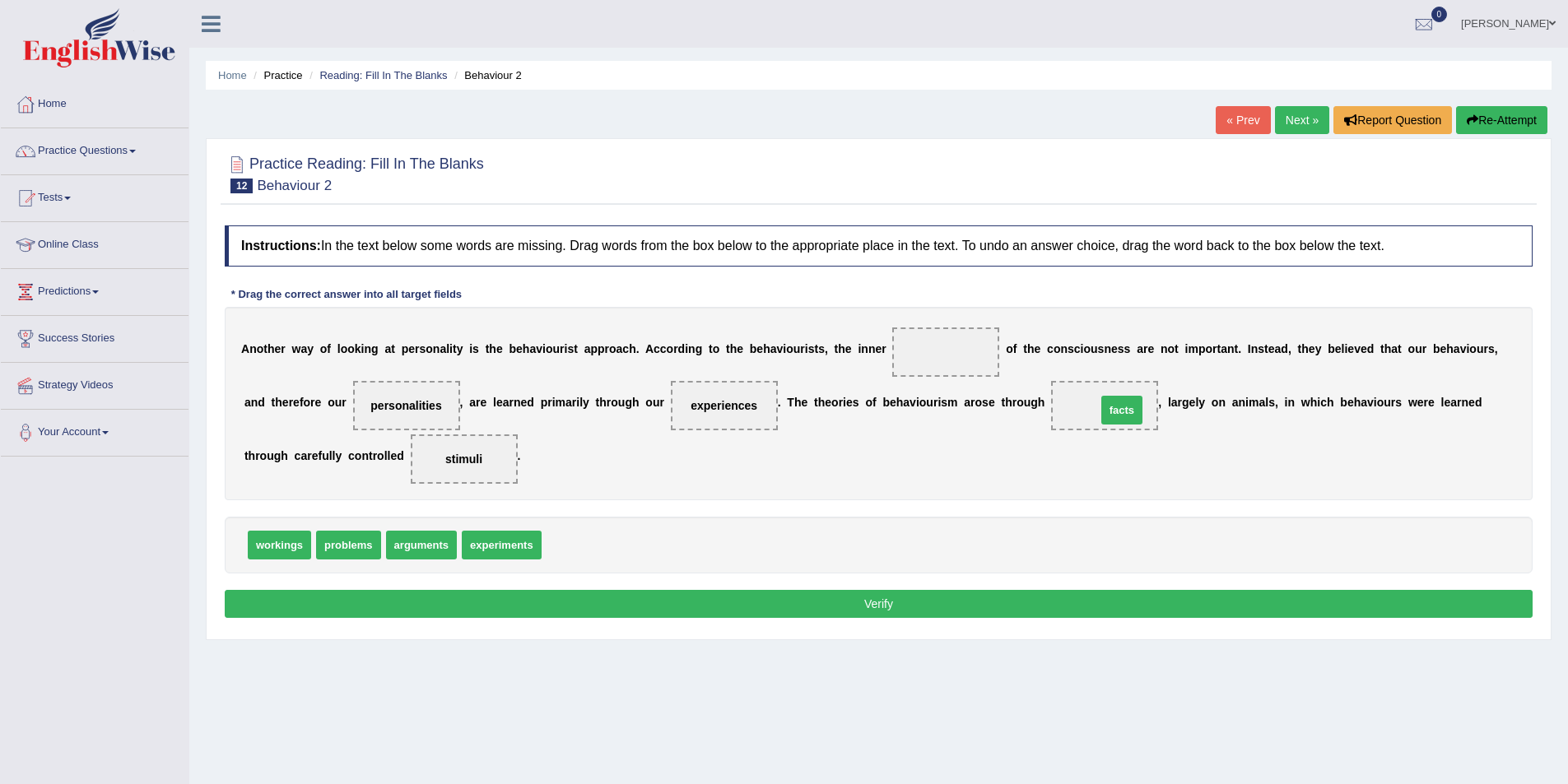
drag, startPoint x: 569, startPoint y: 545, endPoint x: 1123, endPoint y: 411, distance: 570.0
drag, startPoint x: 354, startPoint y: 544, endPoint x: 397, endPoint y: 401, distance: 149.3
drag, startPoint x: 723, startPoint y: 402, endPoint x: 734, endPoint y: 406, distance: 11.7
drag, startPoint x: 690, startPoint y: 455, endPoint x: 637, endPoint y: 508, distance: 75.0
click at [642, 507] on div "Instructions: In the text below some words are missing. Drag words from the box…" at bounding box center [879, 424] width 1316 height 414
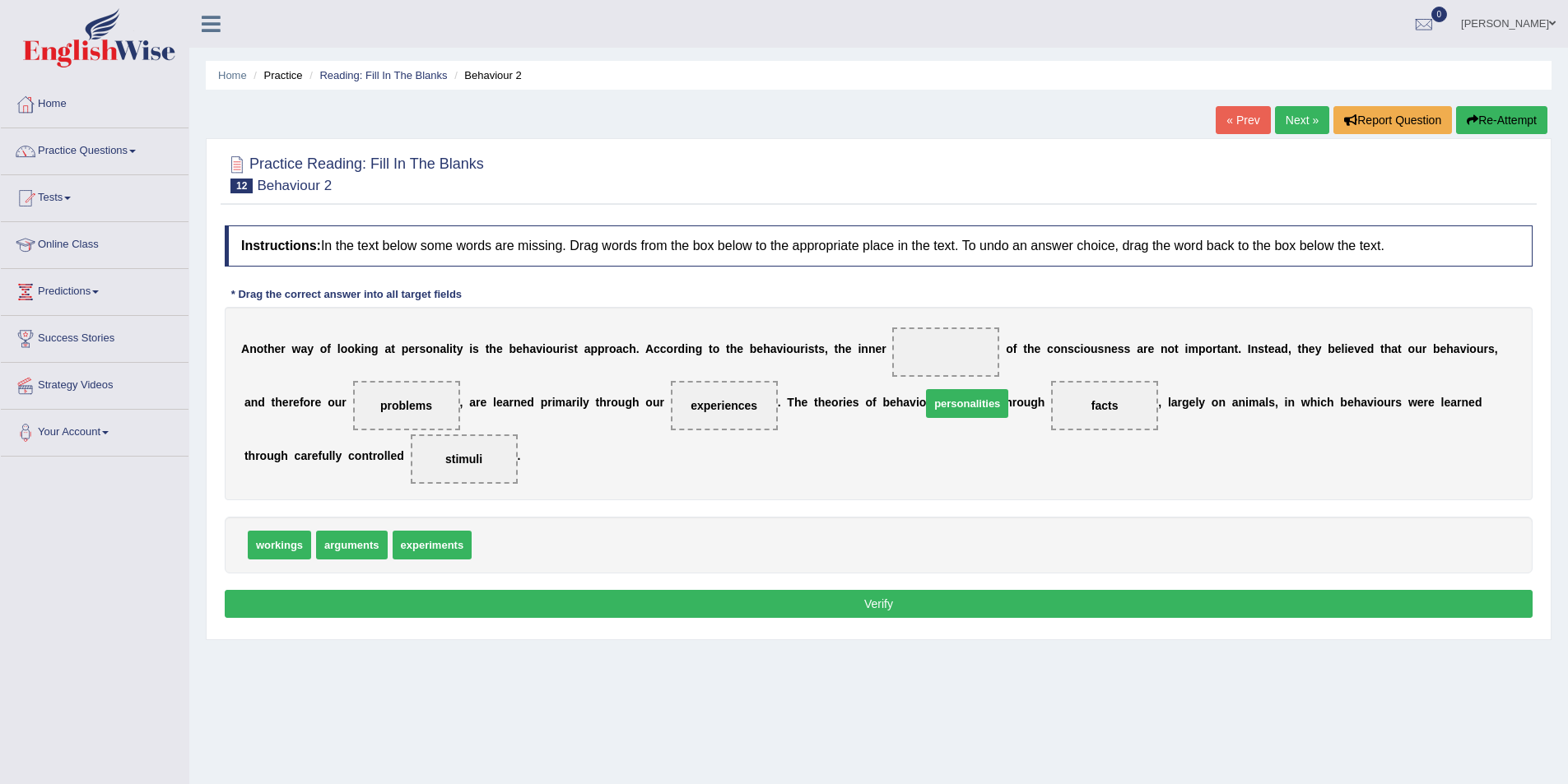
drag, startPoint x: 509, startPoint y: 546, endPoint x: 937, endPoint y: 404, distance: 450.9
click at [947, 405] on span "personalities" at bounding box center [967, 403] width 82 height 29
drag, startPoint x: 520, startPoint y: 538, endPoint x: 935, endPoint y: 358, distance: 452.4
click at [804, 614] on button "Verify" at bounding box center [879, 604] width 1308 height 28
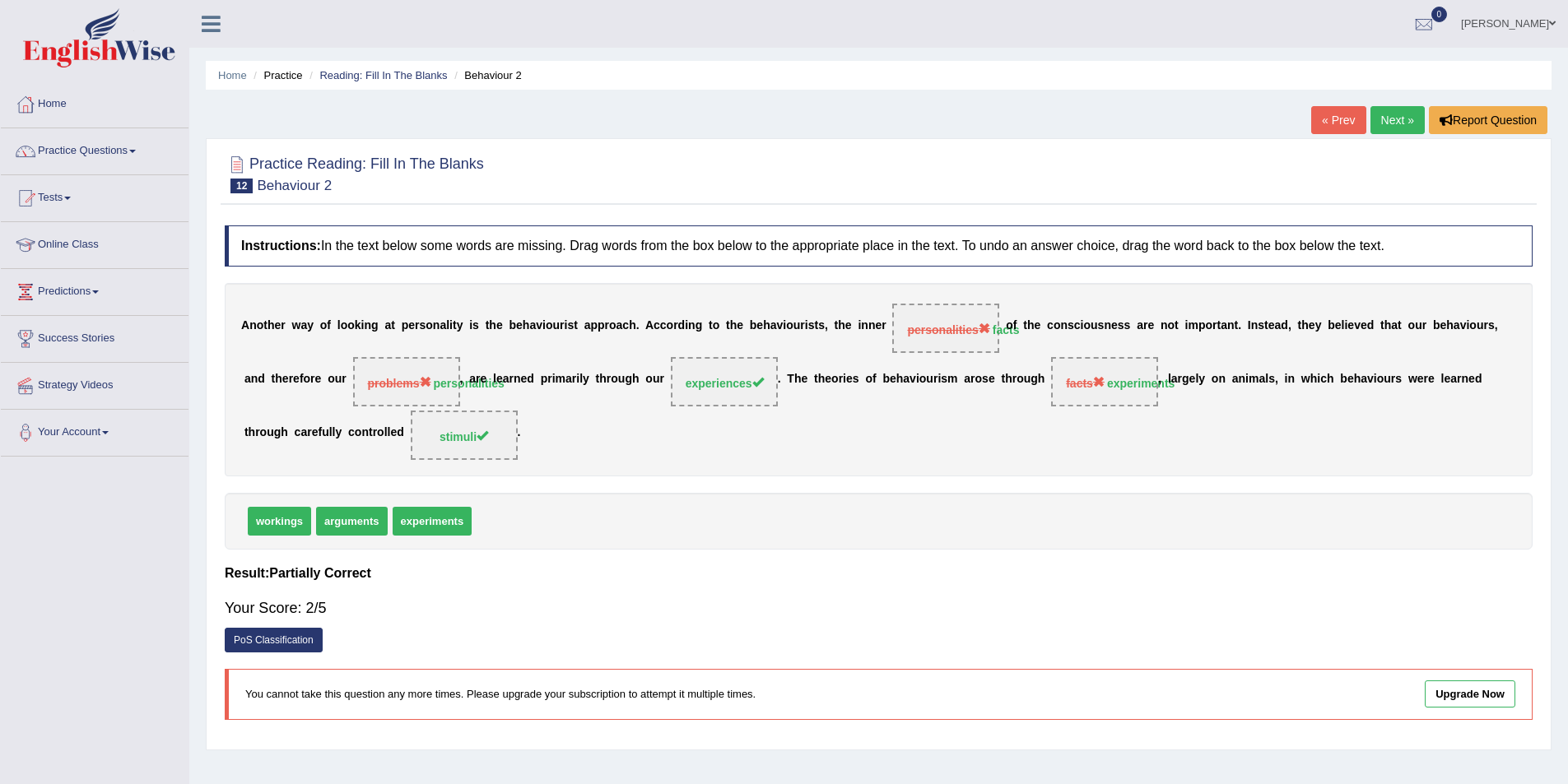
click at [1376, 115] on link "Next »" at bounding box center [1397, 120] width 54 height 28
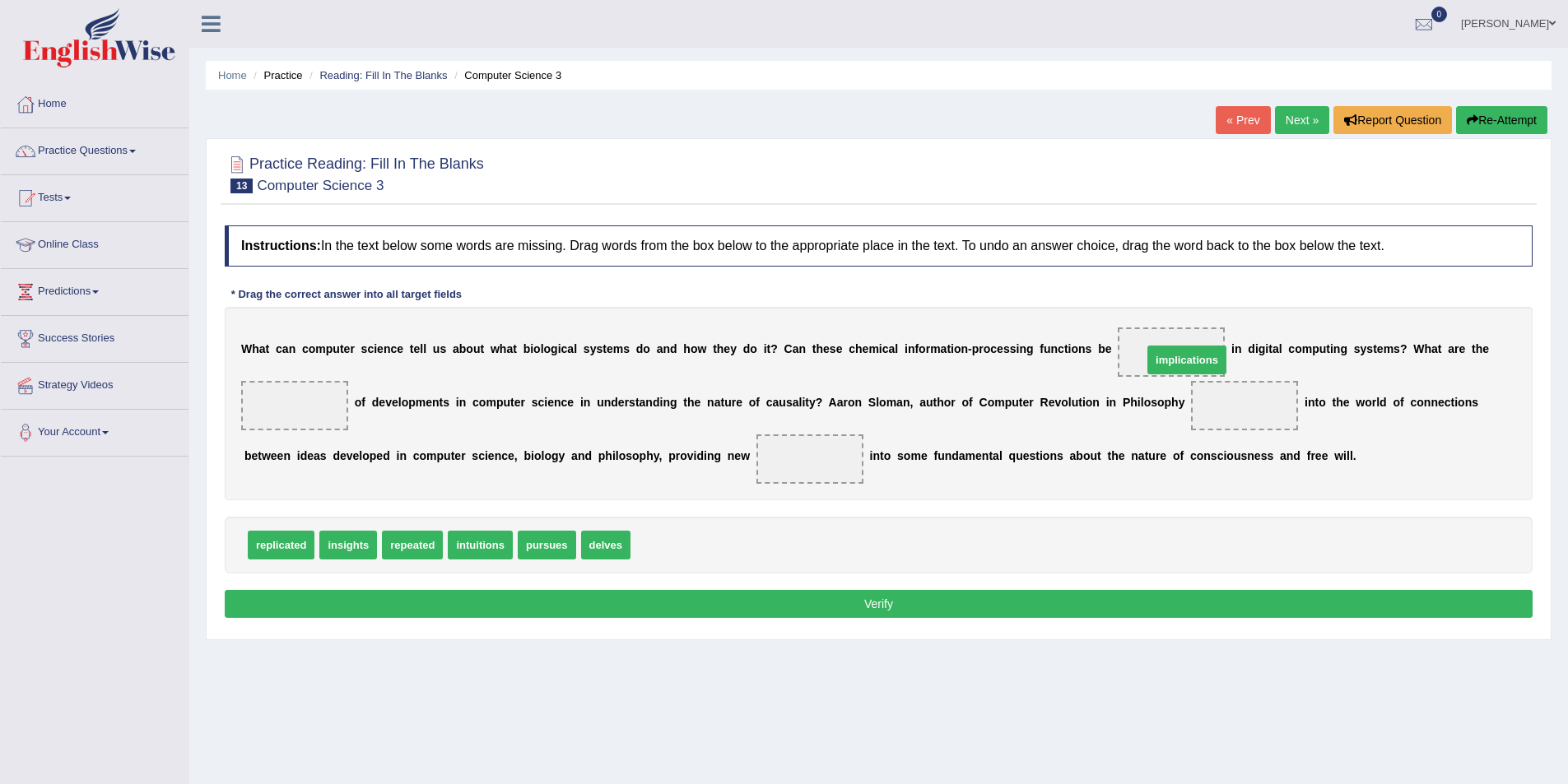
drag, startPoint x: 670, startPoint y: 543, endPoint x: 1182, endPoint y: 358, distance: 544.4
drag, startPoint x: 339, startPoint y: 538, endPoint x: 276, endPoint y: 415, distance: 138.2
drag, startPoint x: 542, startPoint y: 541, endPoint x: 1260, endPoint y: 411, distance: 729.7
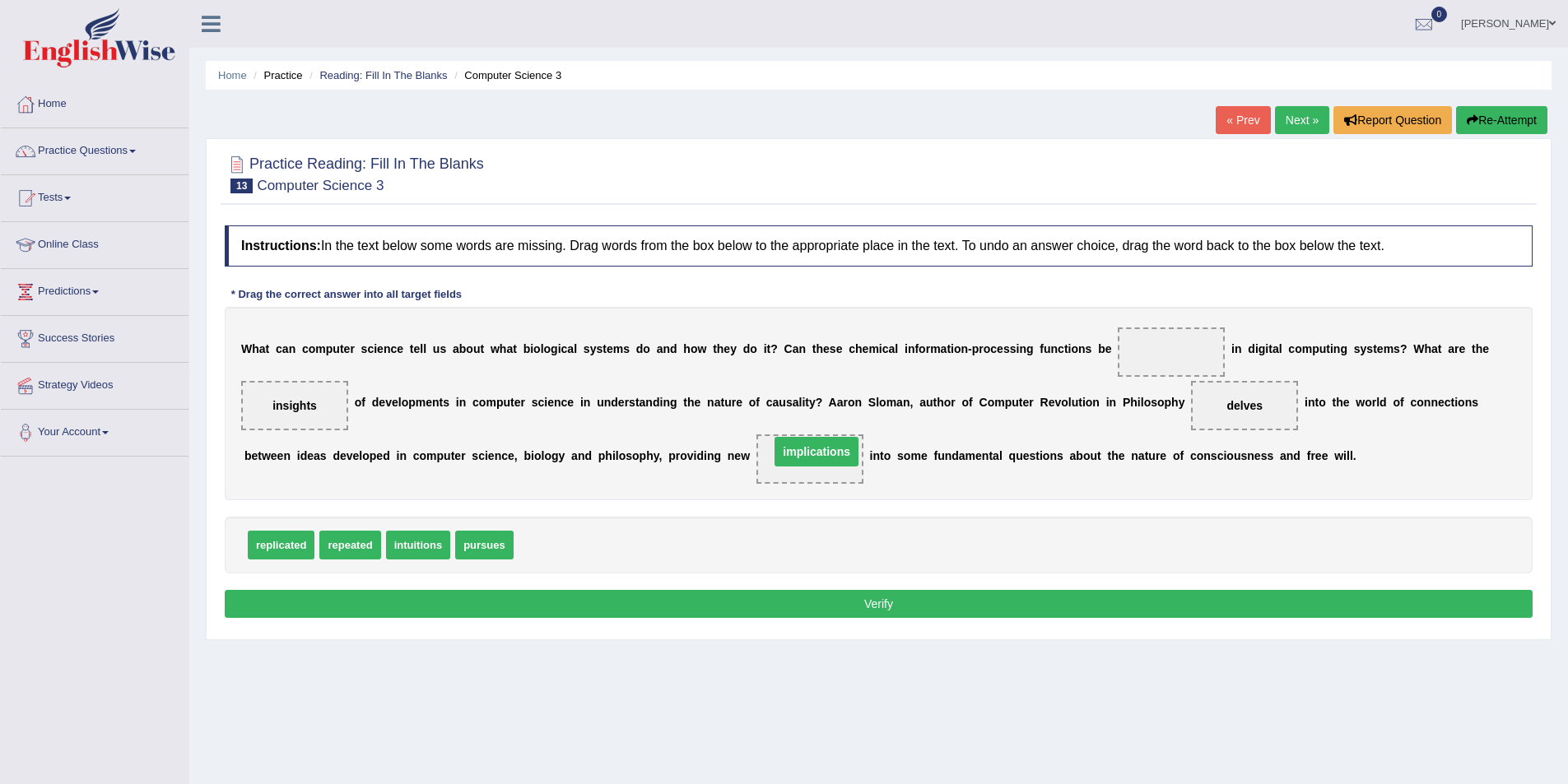
drag, startPoint x: 1176, startPoint y: 346, endPoint x: 818, endPoint y: 446, distance: 371.7
drag, startPoint x: 297, startPoint y: 534, endPoint x: 1194, endPoint y: 349, distance: 915.9
click at [771, 599] on button "Verify" at bounding box center [879, 604] width 1308 height 28
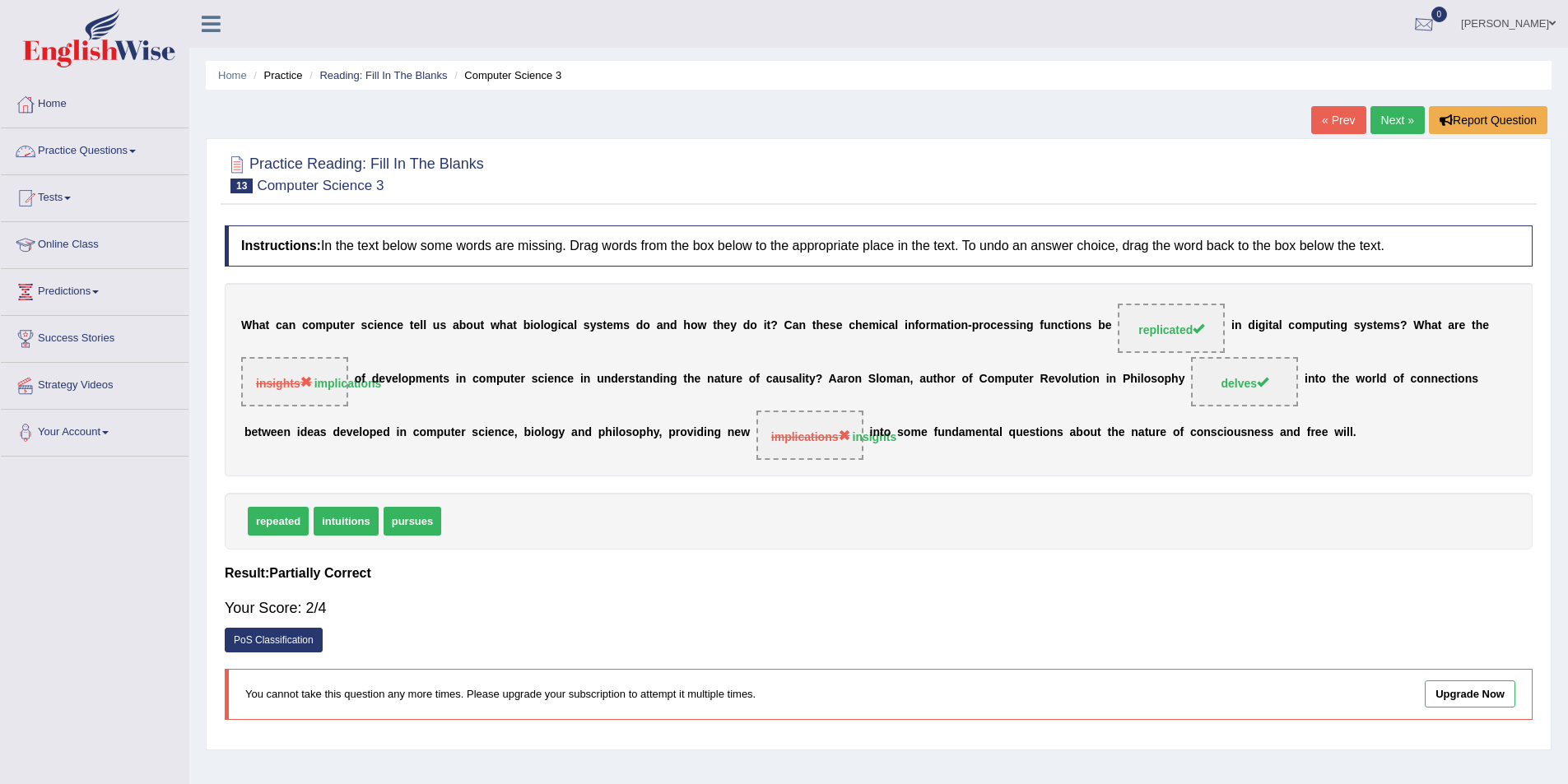
click at [1385, 116] on link "Next »" at bounding box center [1397, 120] width 54 height 28
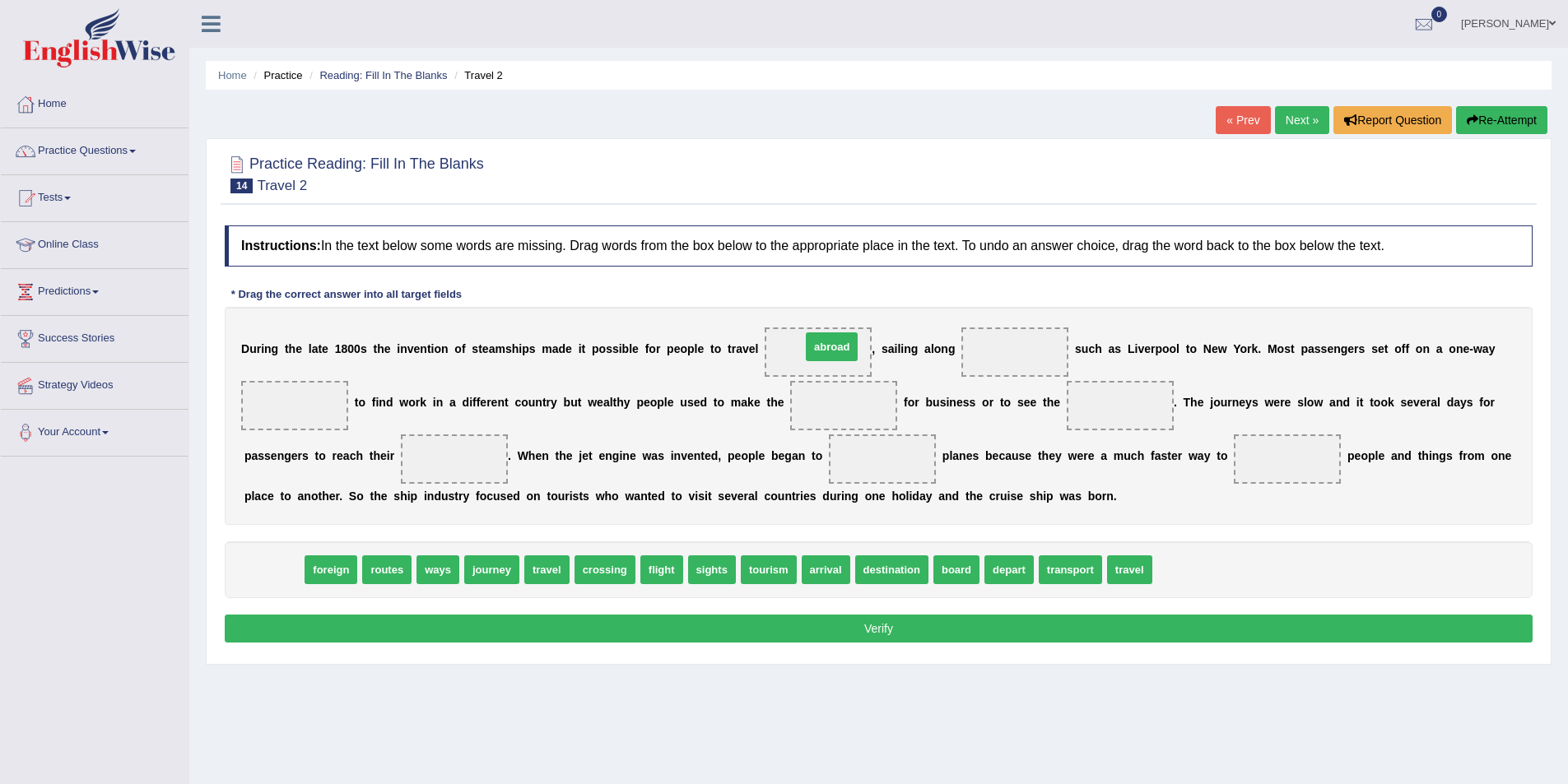
drag, startPoint x: 286, startPoint y: 570, endPoint x: 844, endPoint y: 347, distance: 600.9
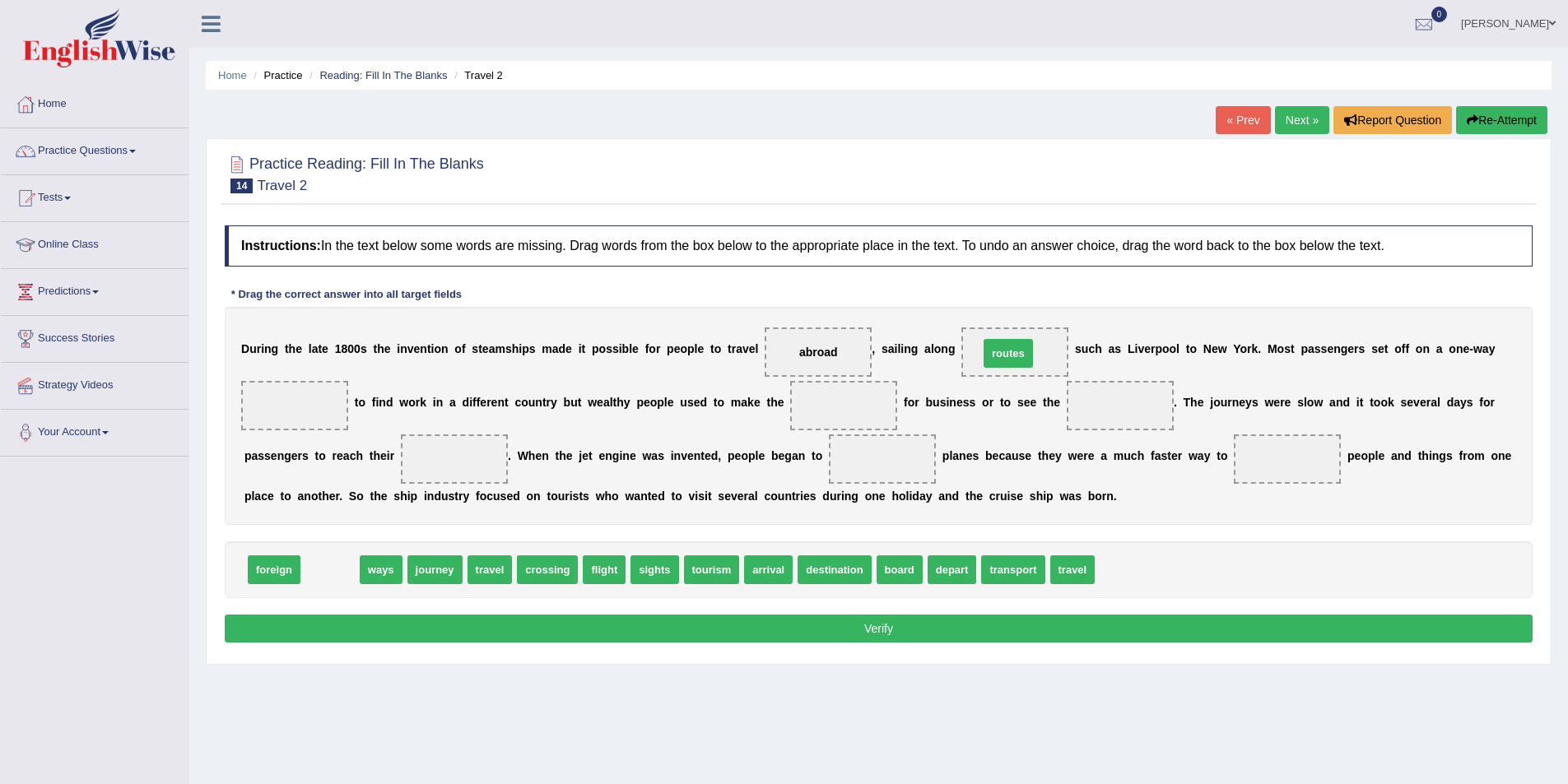
drag, startPoint x: 348, startPoint y: 568, endPoint x: 1026, endPoint y: 352, distance: 711.6
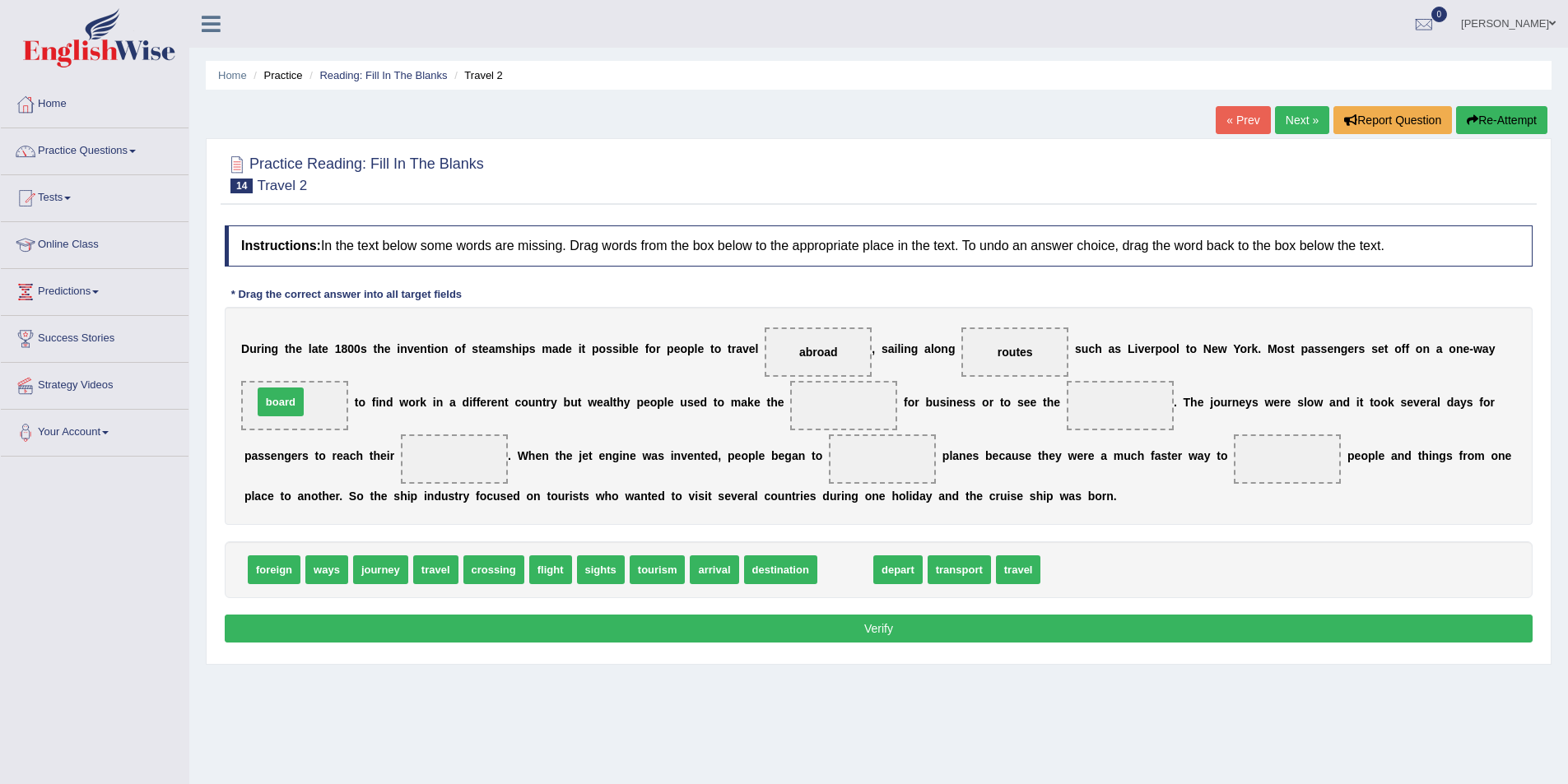
drag, startPoint x: 838, startPoint y: 566, endPoint x: 273, endPoint y: 398, distance: 589.4
drag, startPoint x: 387, startPoint y: 576, endPoint x: 403, endPoint y: 585, distance: 18.4
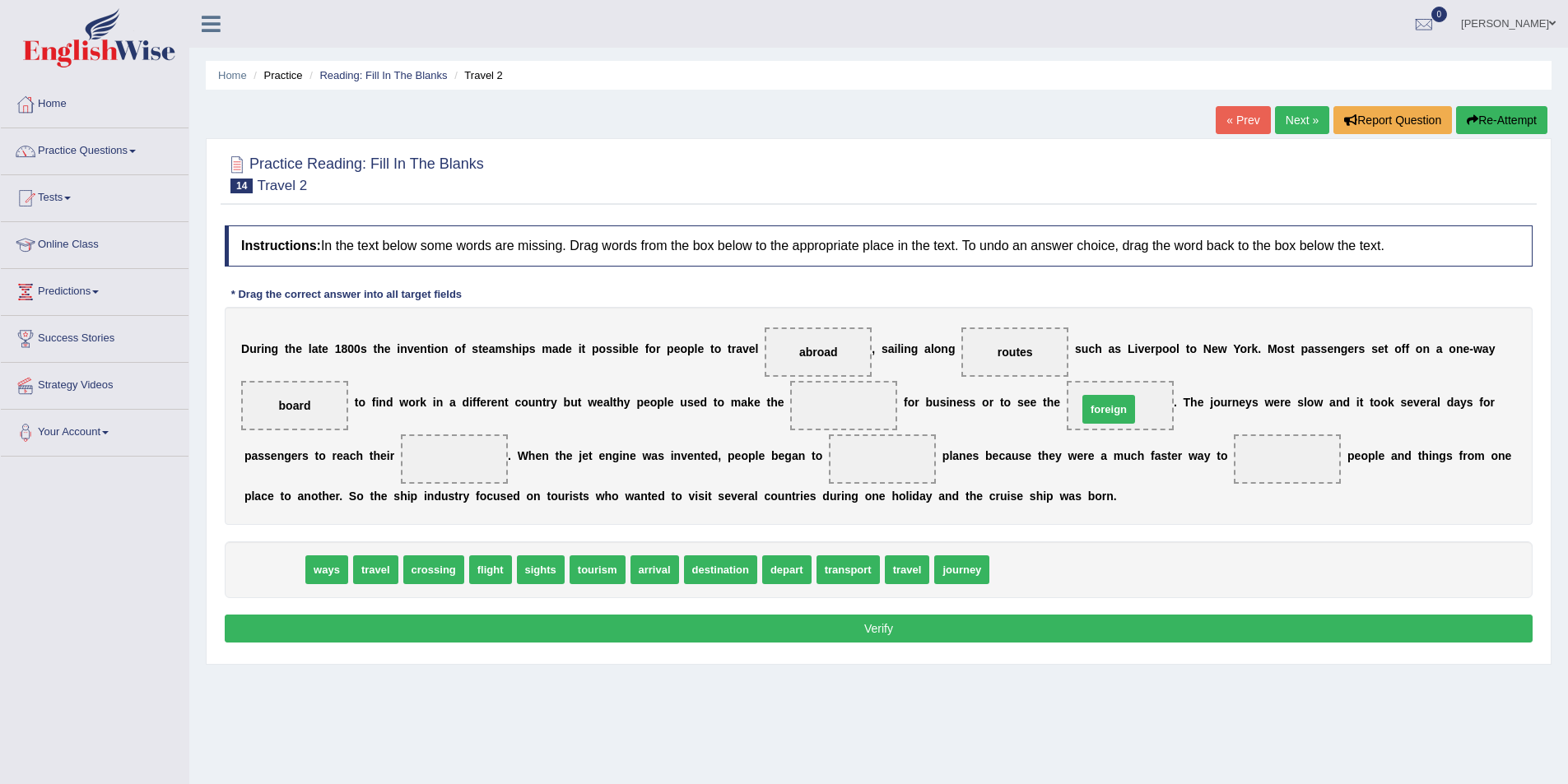
drag, startPoint x: 273, startPoint y: 559, endPoint x: 1108, endPoint y: 399, distance: 850.2
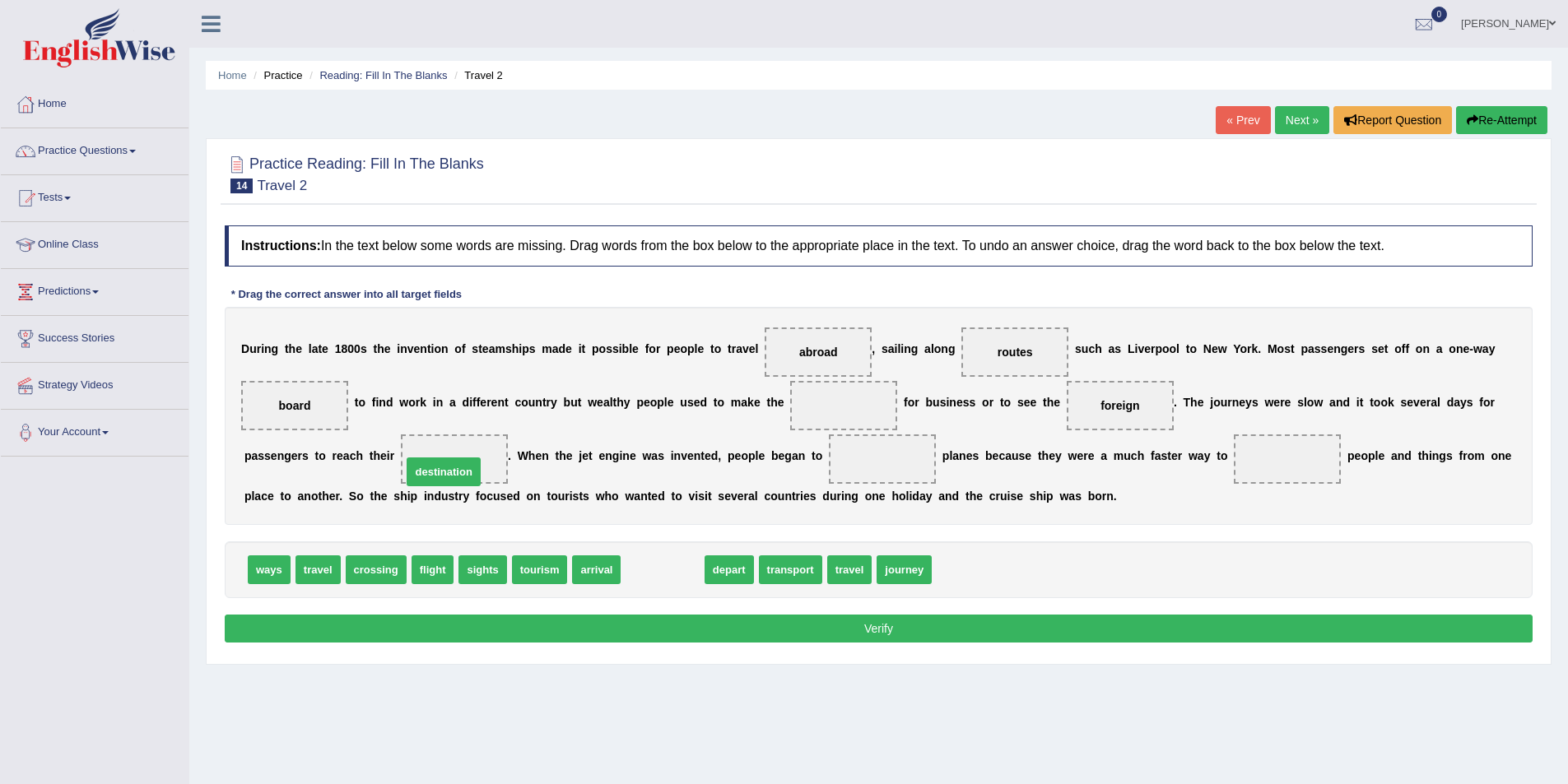
drag, startPoint x: 676, startPoint y: 574, endPoint x: 457, endPoint y: 476, distance: 239.9
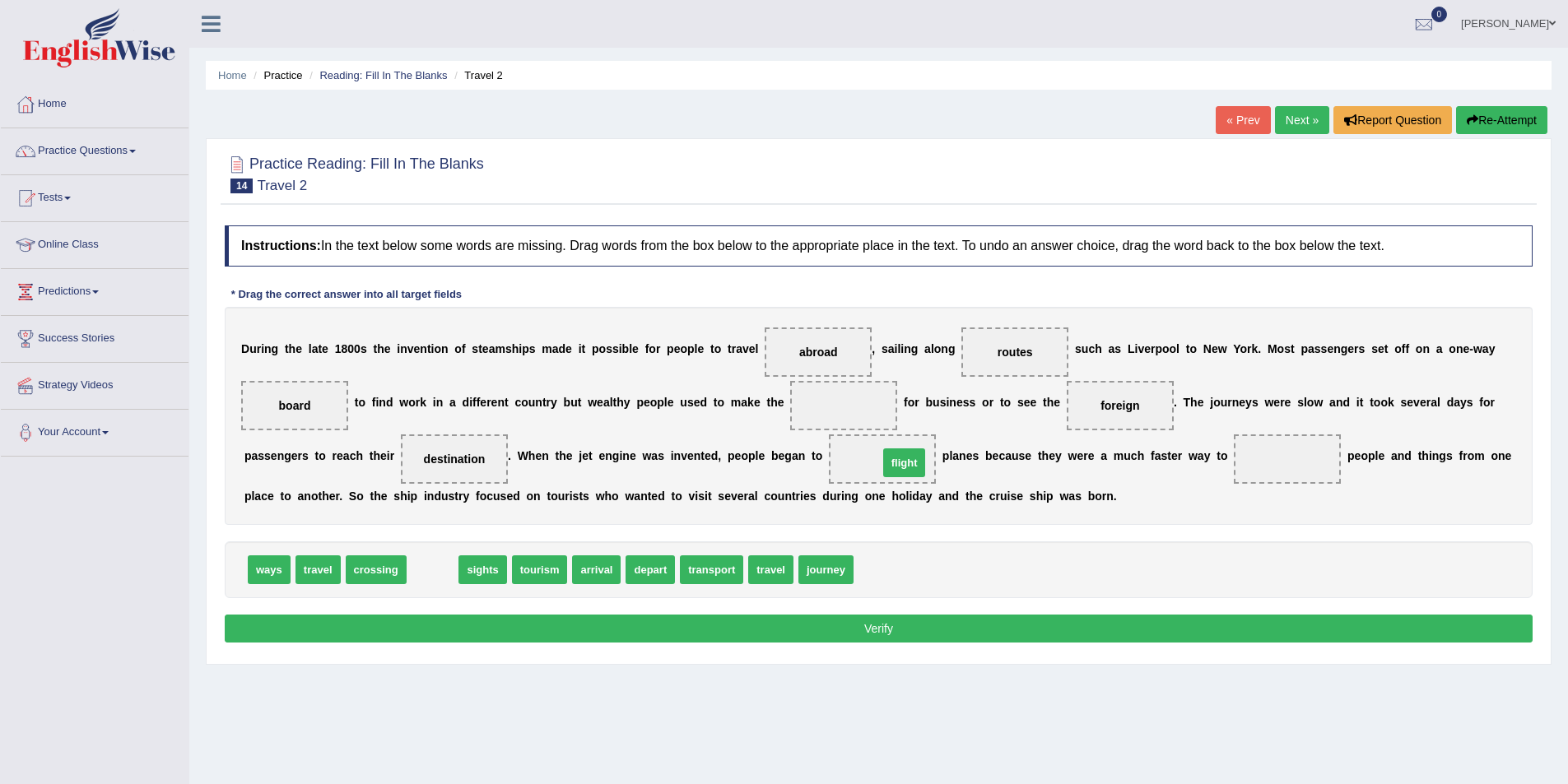
drag, startPoint x: 426, startPoint y: 573, endPoint x: 897, endPoint y: 466, distance: 483.0
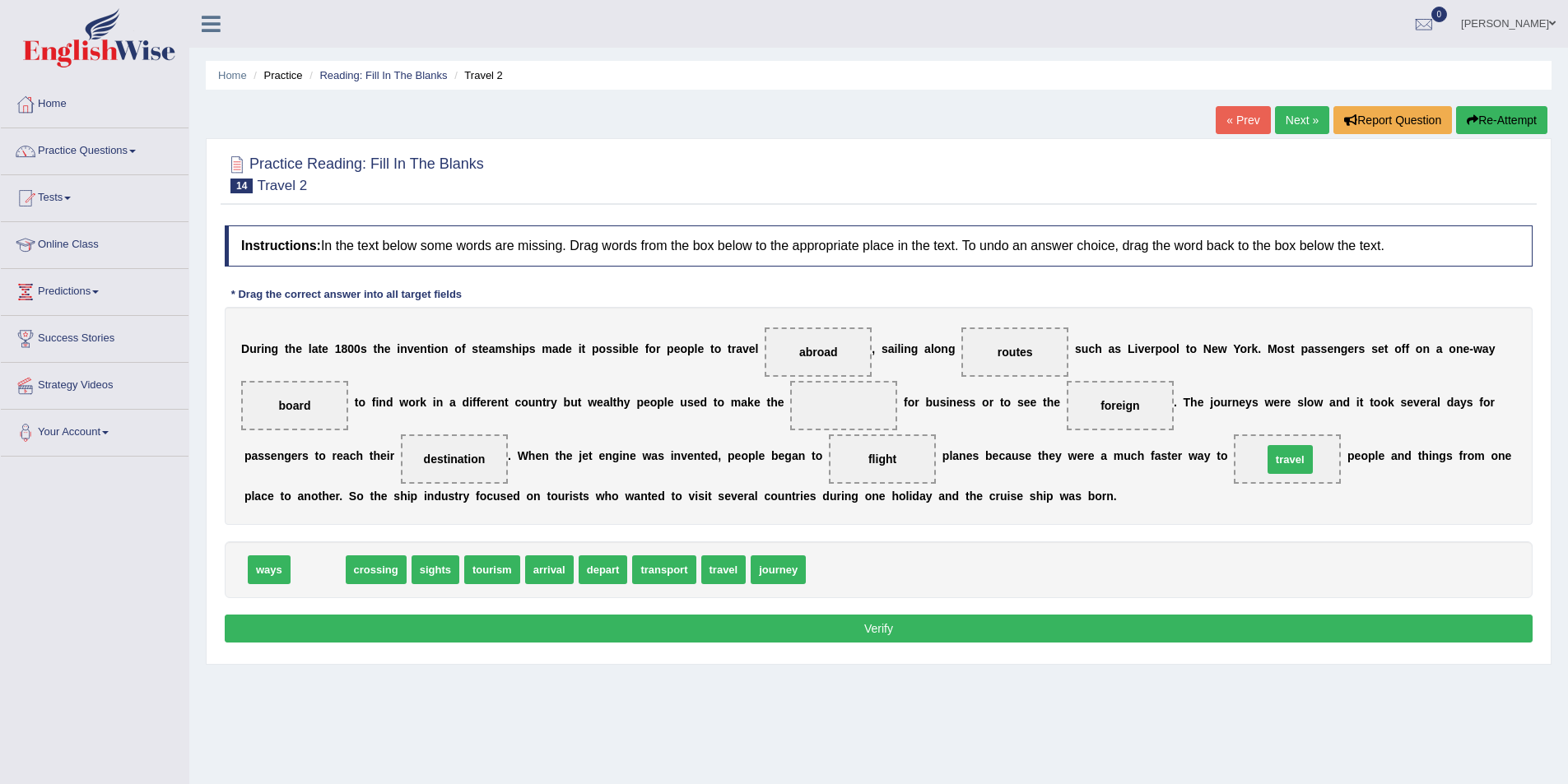
drag, startPoint x: 313, startPoint y: 563, endPoint x: 1285, endPoint y: 453, distance: 978.2
click at [684, 630] on button "Verify" at bounding box center [879, 629] width 1308 height 28
click at [765, 636] on button "Verify" at bounding box center [879, 629] width 1308 height 28
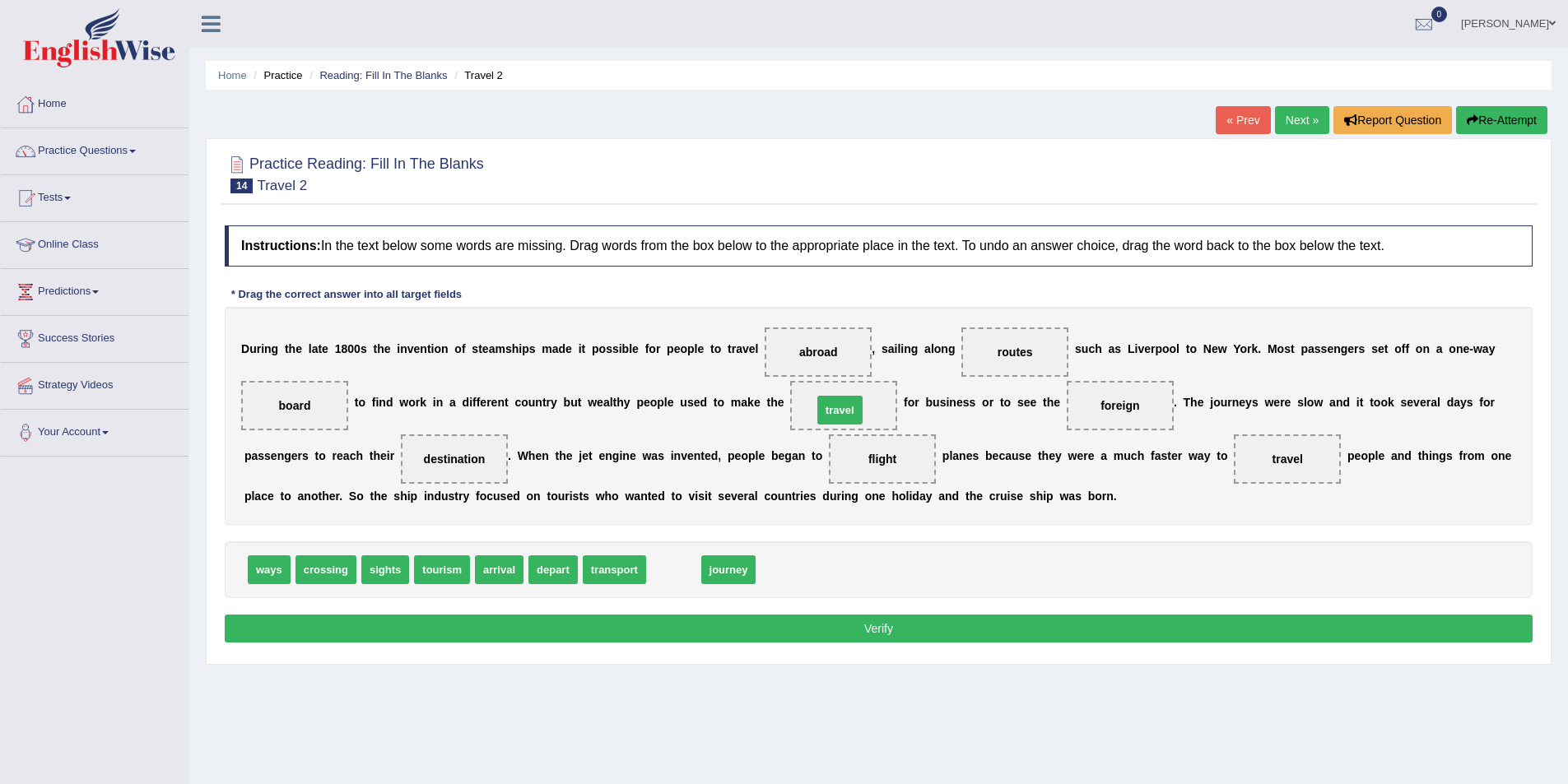
drag, startPoint x: 688, startPoint y: 574, endPoint x: 854, endPoint y: 415, distance: 229.9
click at [888, 635] on button "Verify" at bounding box center [879, 629] width 1308 height 28
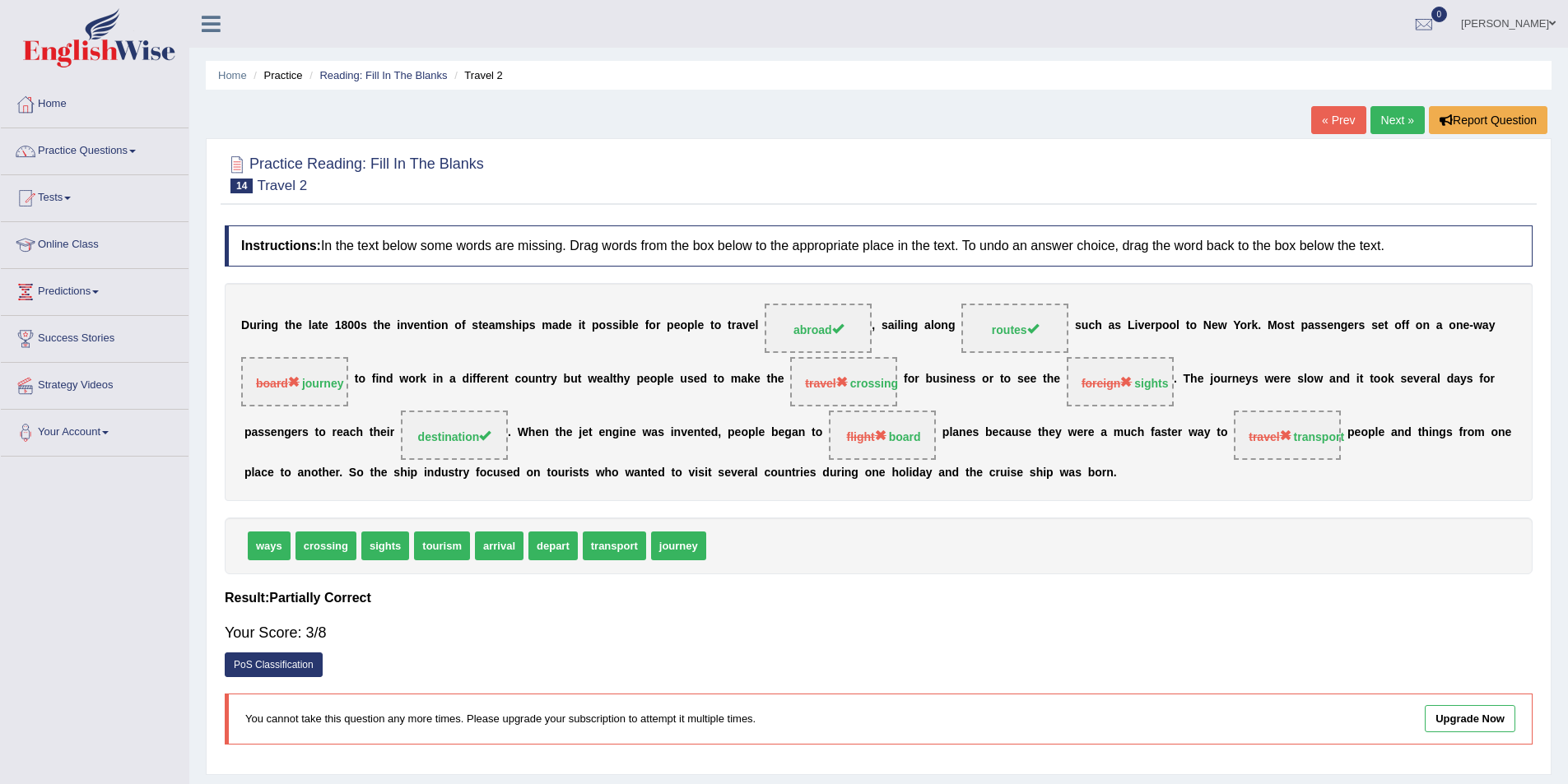
scroll to position [80, 0]
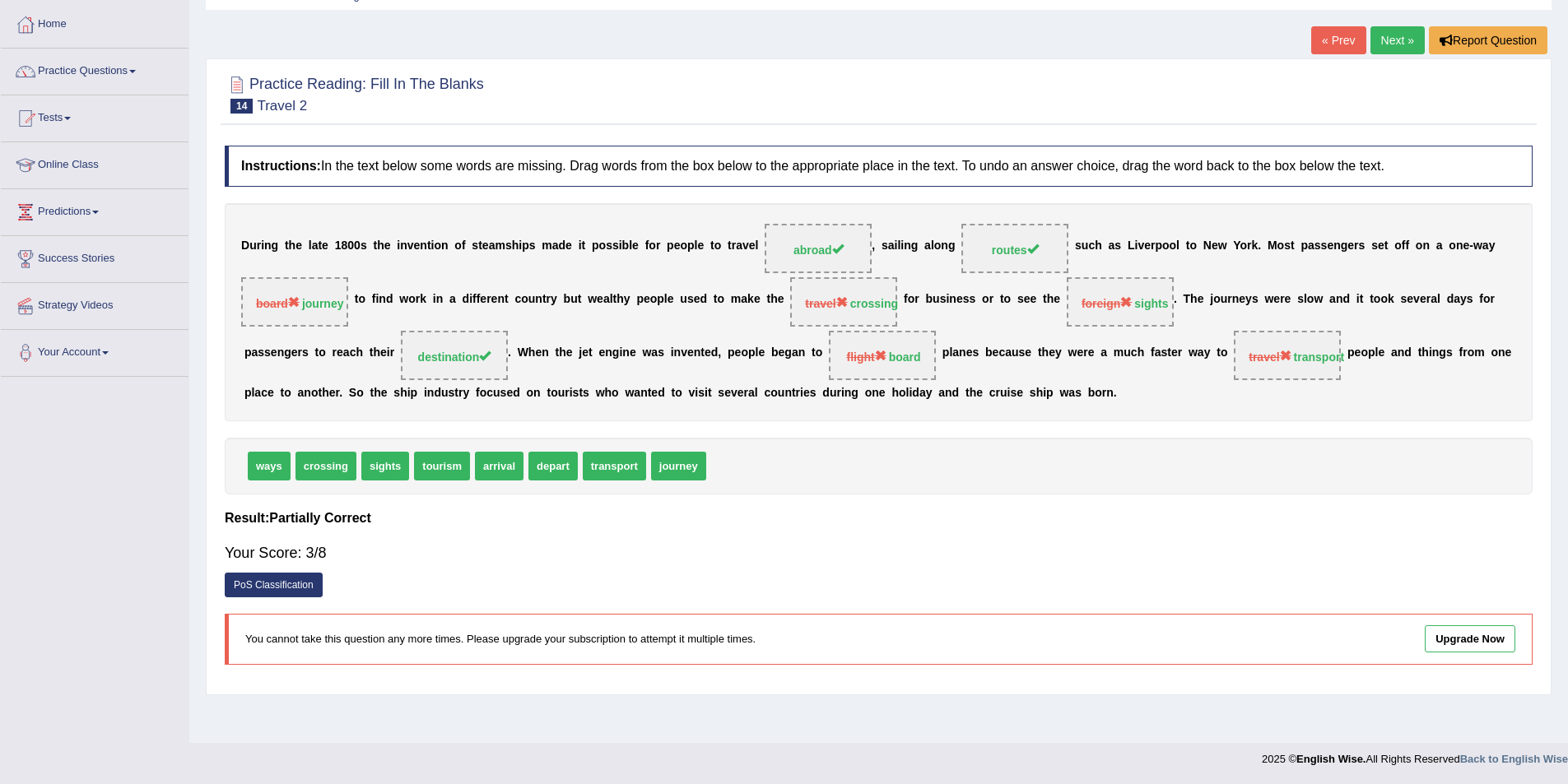
click at [1410, 32] on link "Next »" at bounding box center [1397, 41] width 54 height 28
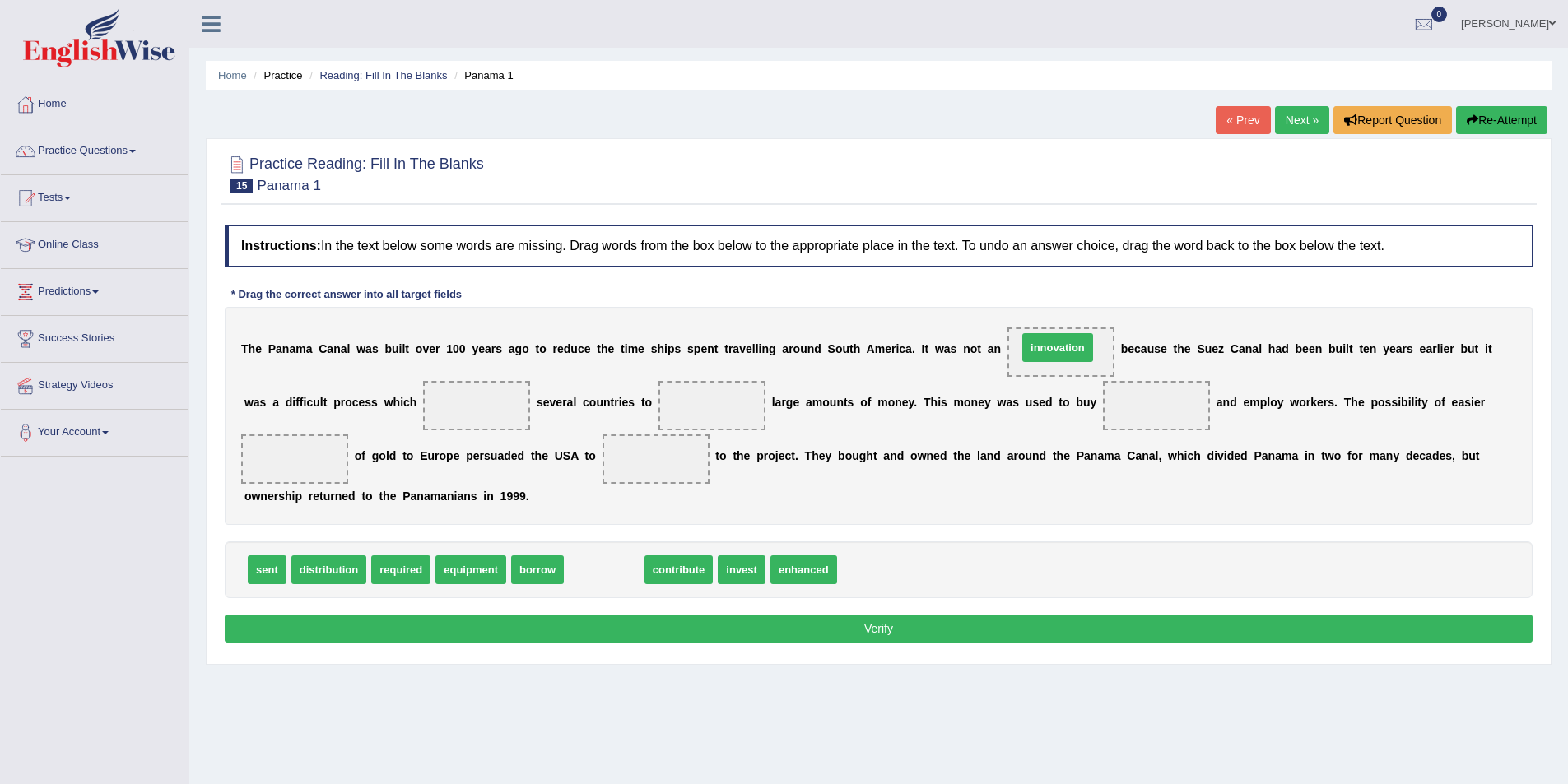
drag, startPoint x: 598, startPoint y: 571, endPoint x: 1043, endPoint y: 348, distance: 497.7
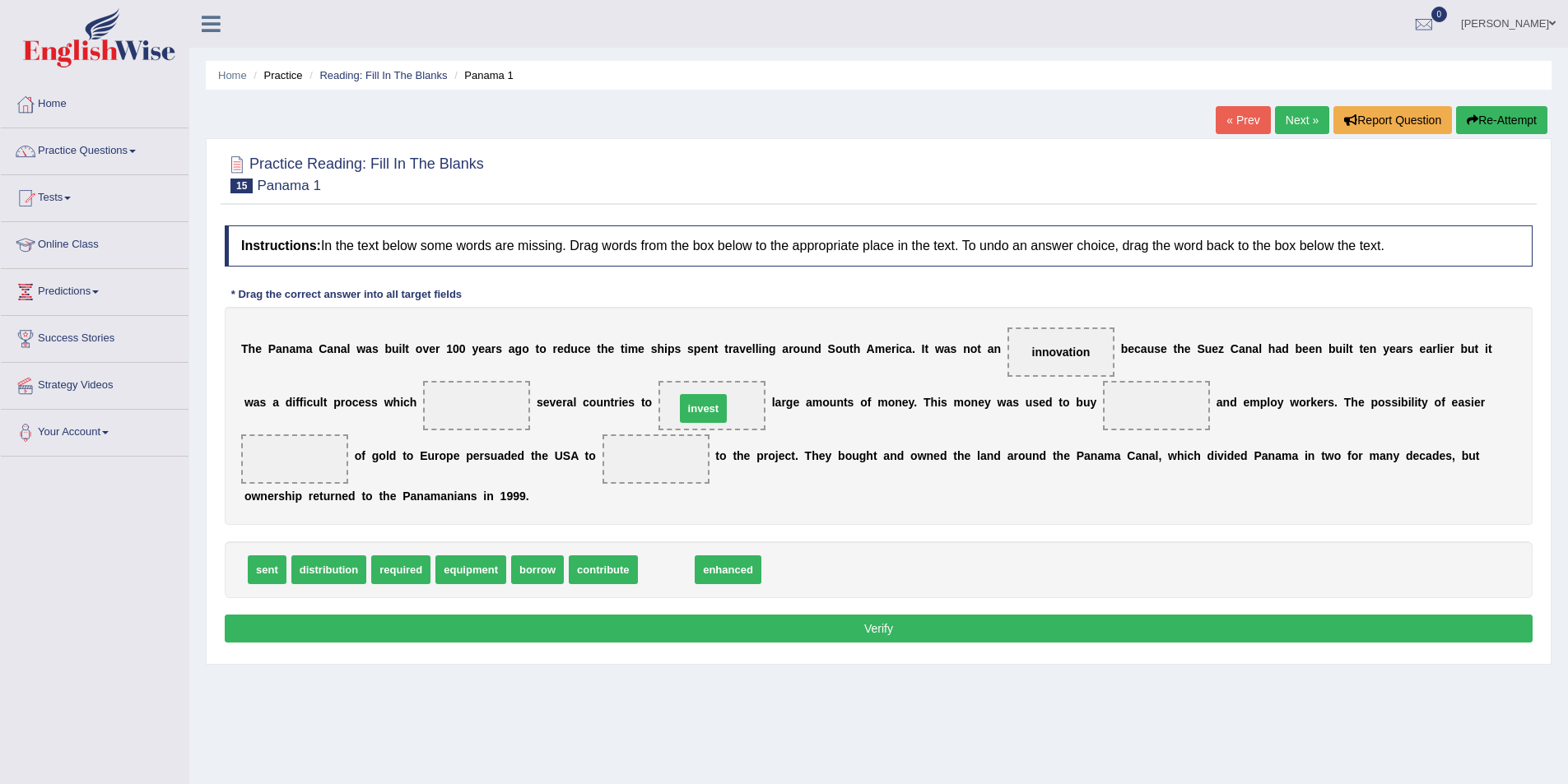
drag, startPoint x: 667, startPoint y: 570, endPoint x: 704, endPoint y: 409, distance: 165.2
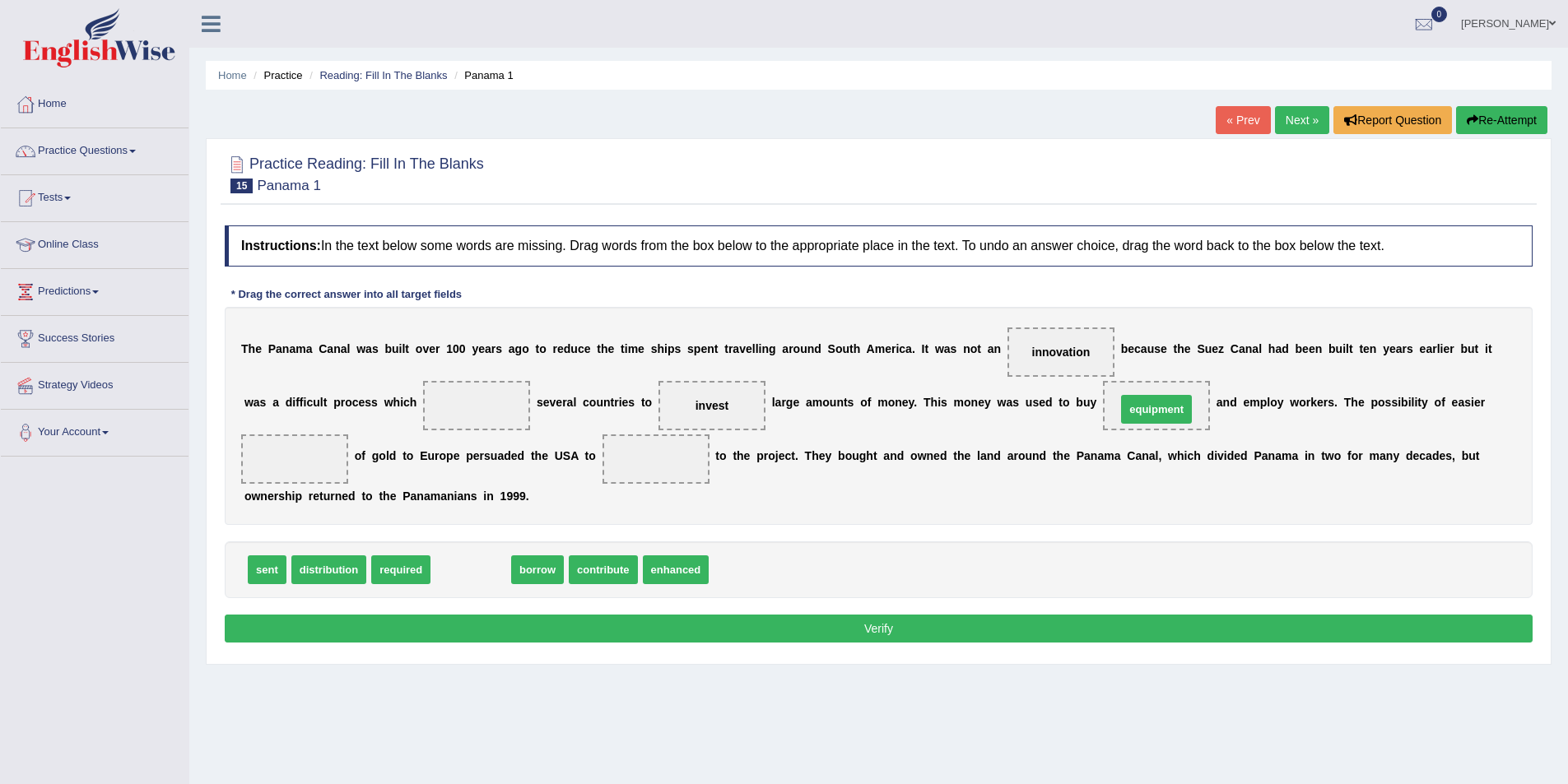
drag, startPoint x: 476, startPoint y: 575, endPoint x: 1161, endPoint y: 415, distance: 703.4
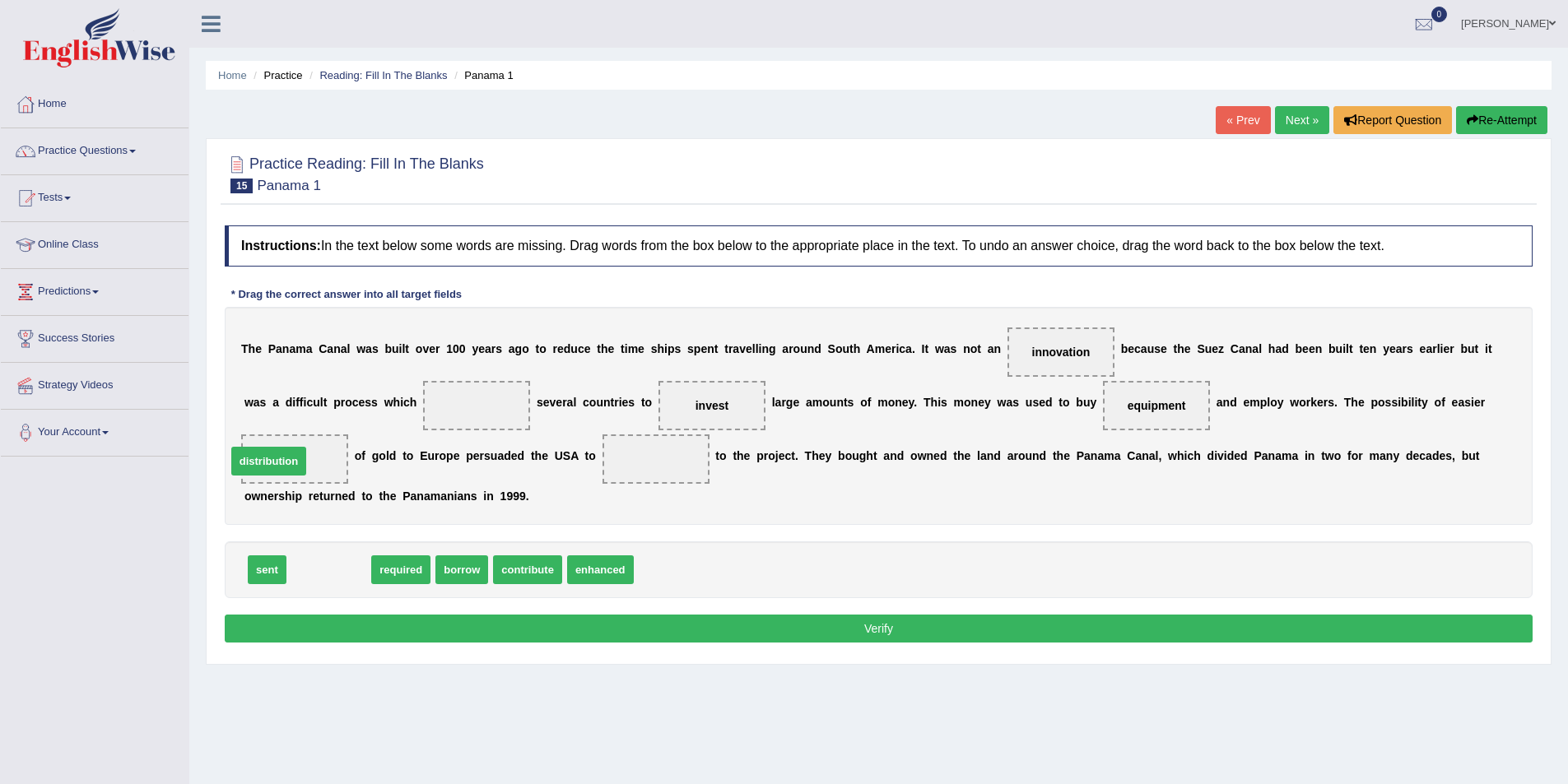
drag, startPoint x: 334, startPoint y: 562, endPoint x: 273, endPoint y: 454, distance: 124.0
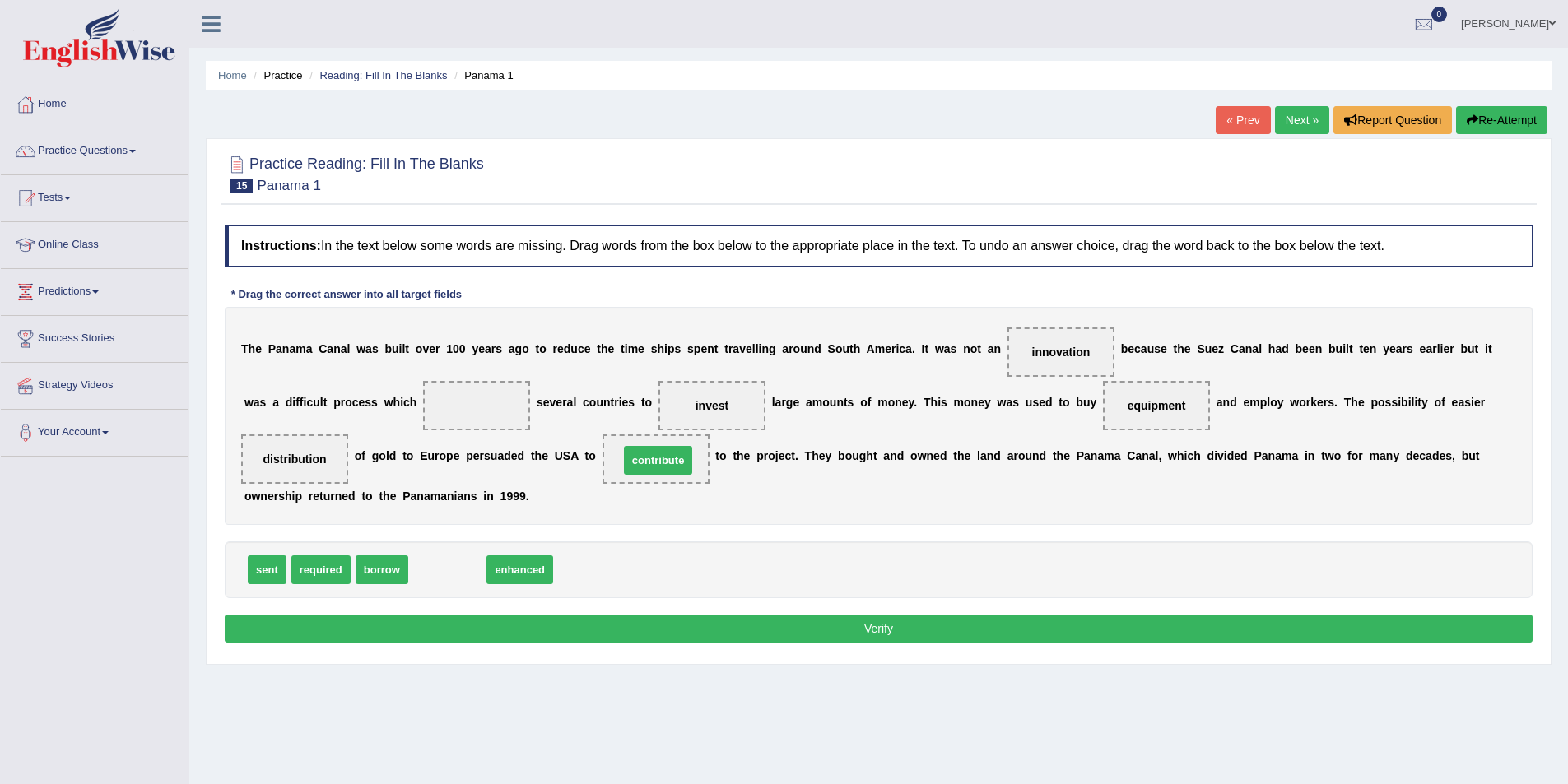
drag, startPoint x: 439, startPoint y: 563, endPoint x: 650, endPoint y: 454, distance: 237.5
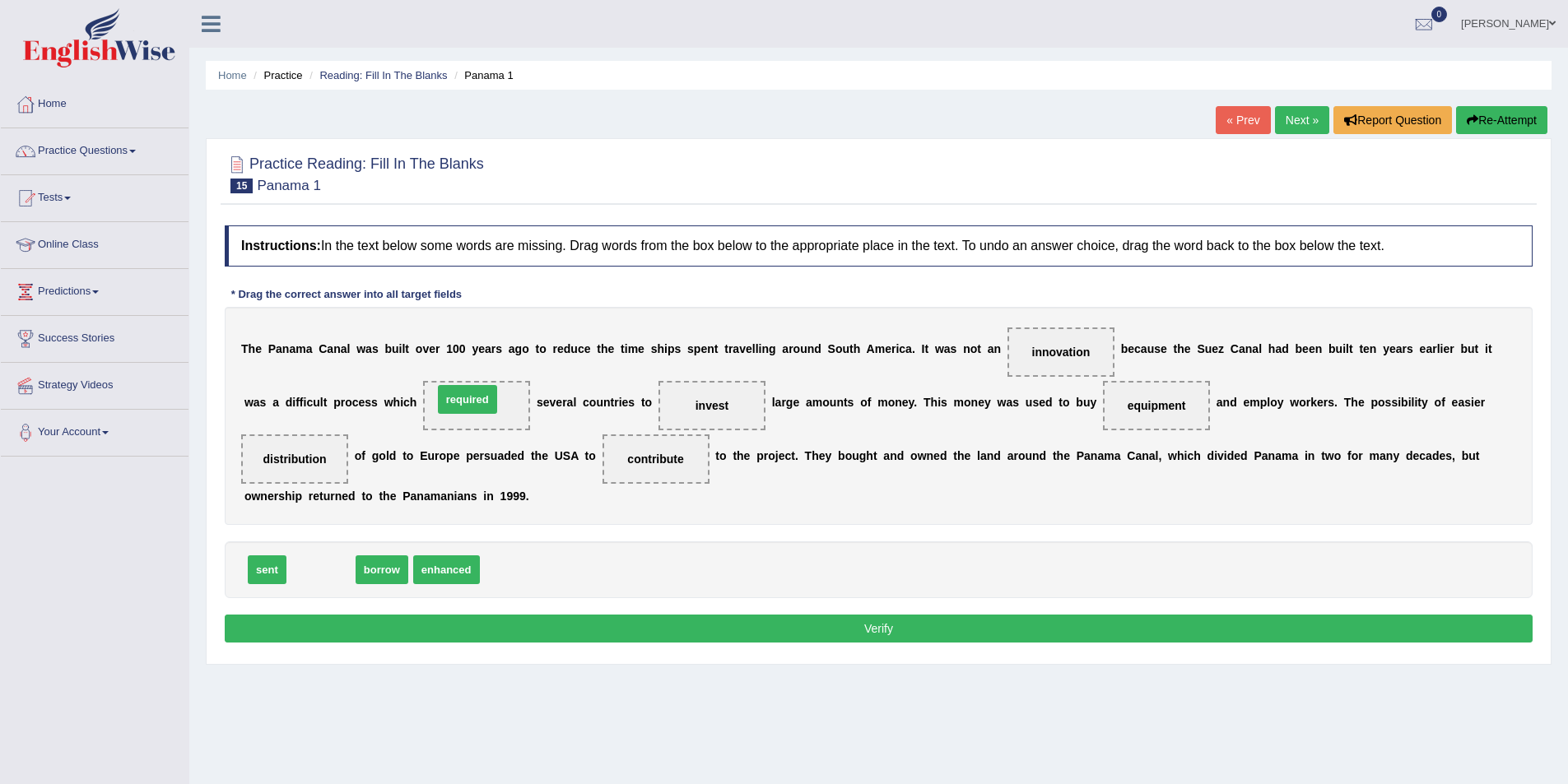
drag, startPoint x: 319, startPoint y: 572, endPoint x: 465, endPoint y: 402, distance: 224.1
click at [1000, 637] on button "Verify" at bounding box center [879, 629] width 1308 height 28
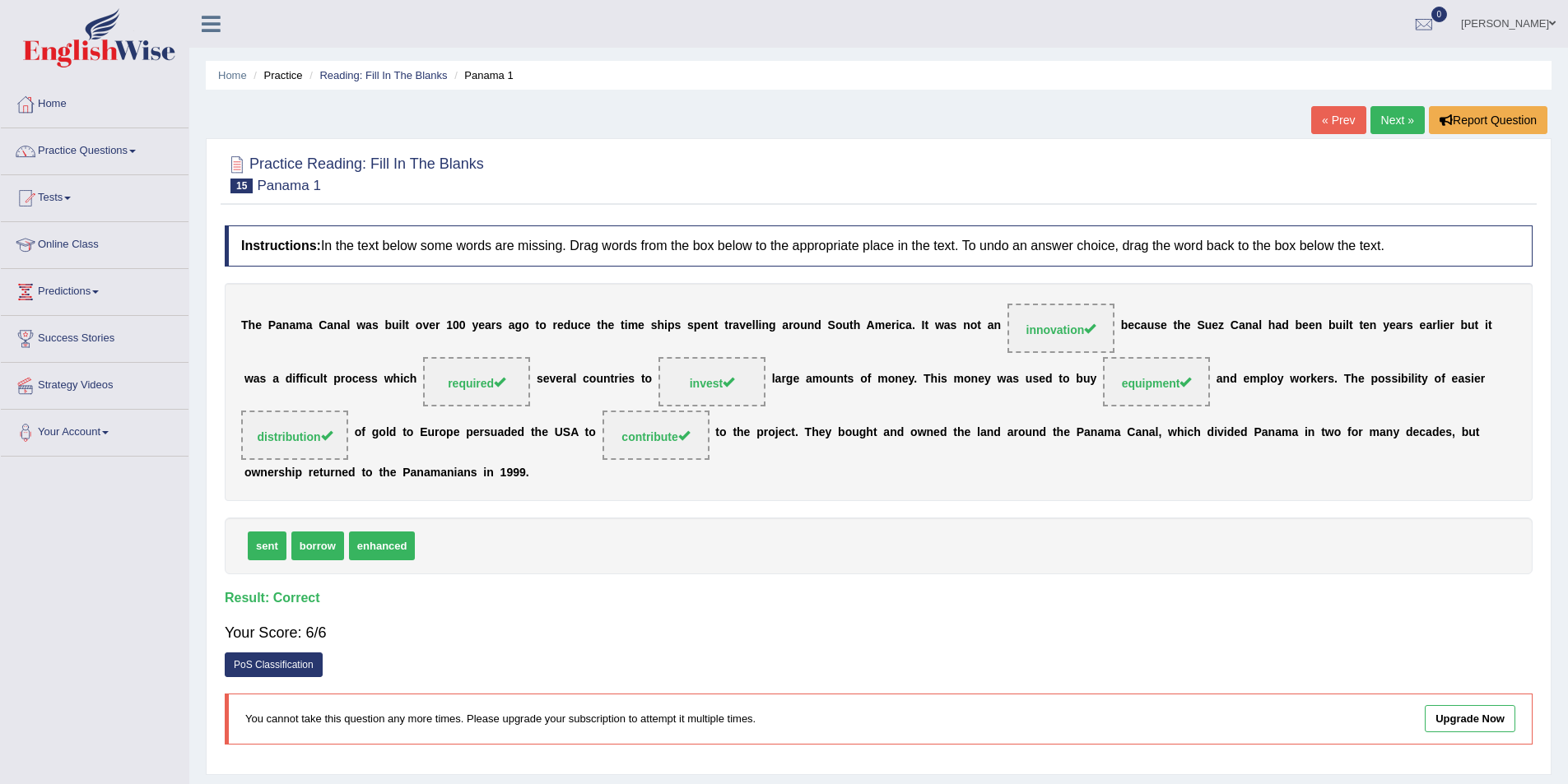
click at [1394, 121] on link "Next »" at bounding box center [1397, 120] width 54 height 28
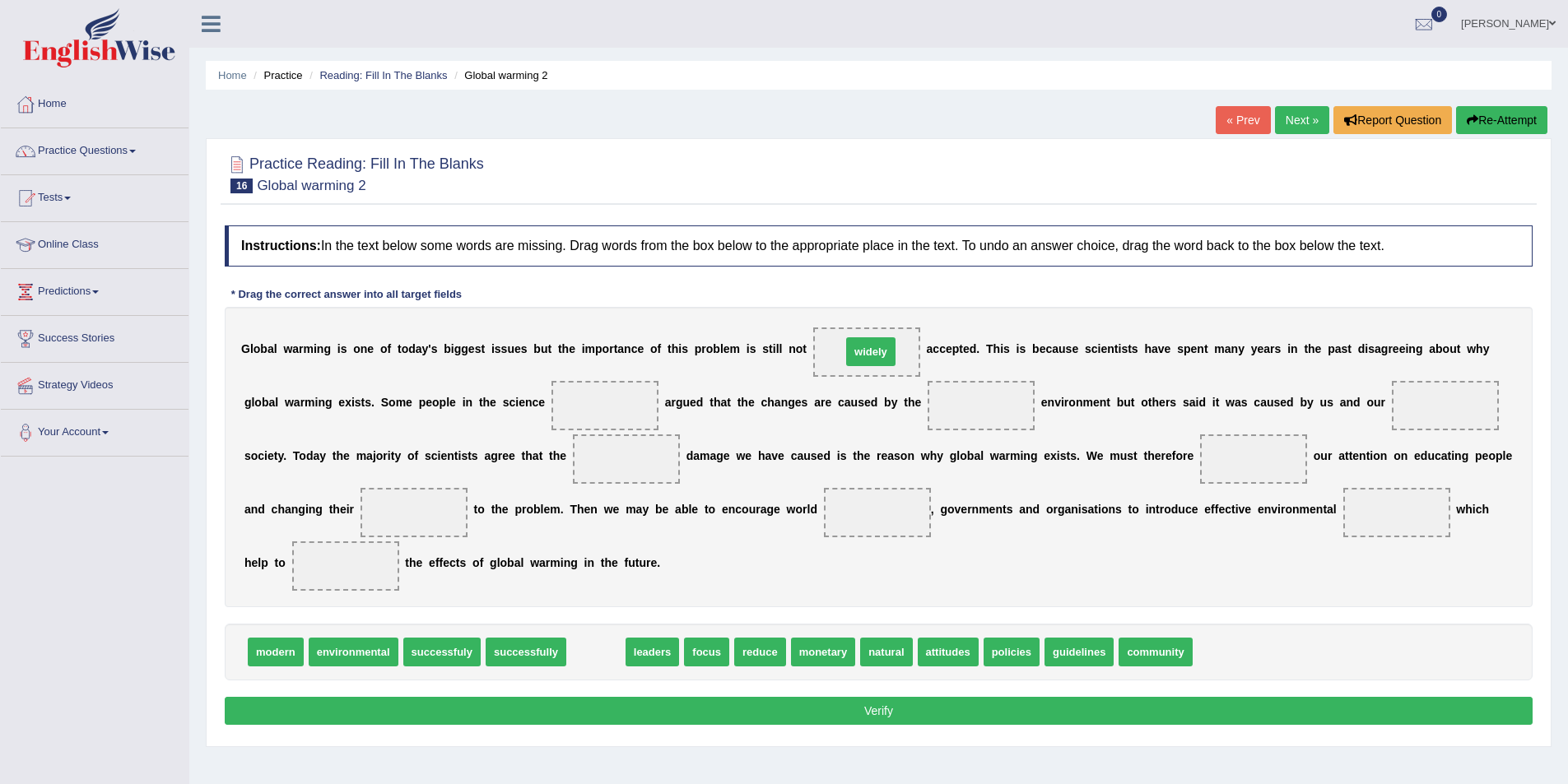
drag, startPoint x: 581, startPoint y: 640, endPoint x: 856, endPoint y: 340, distance: 407.0
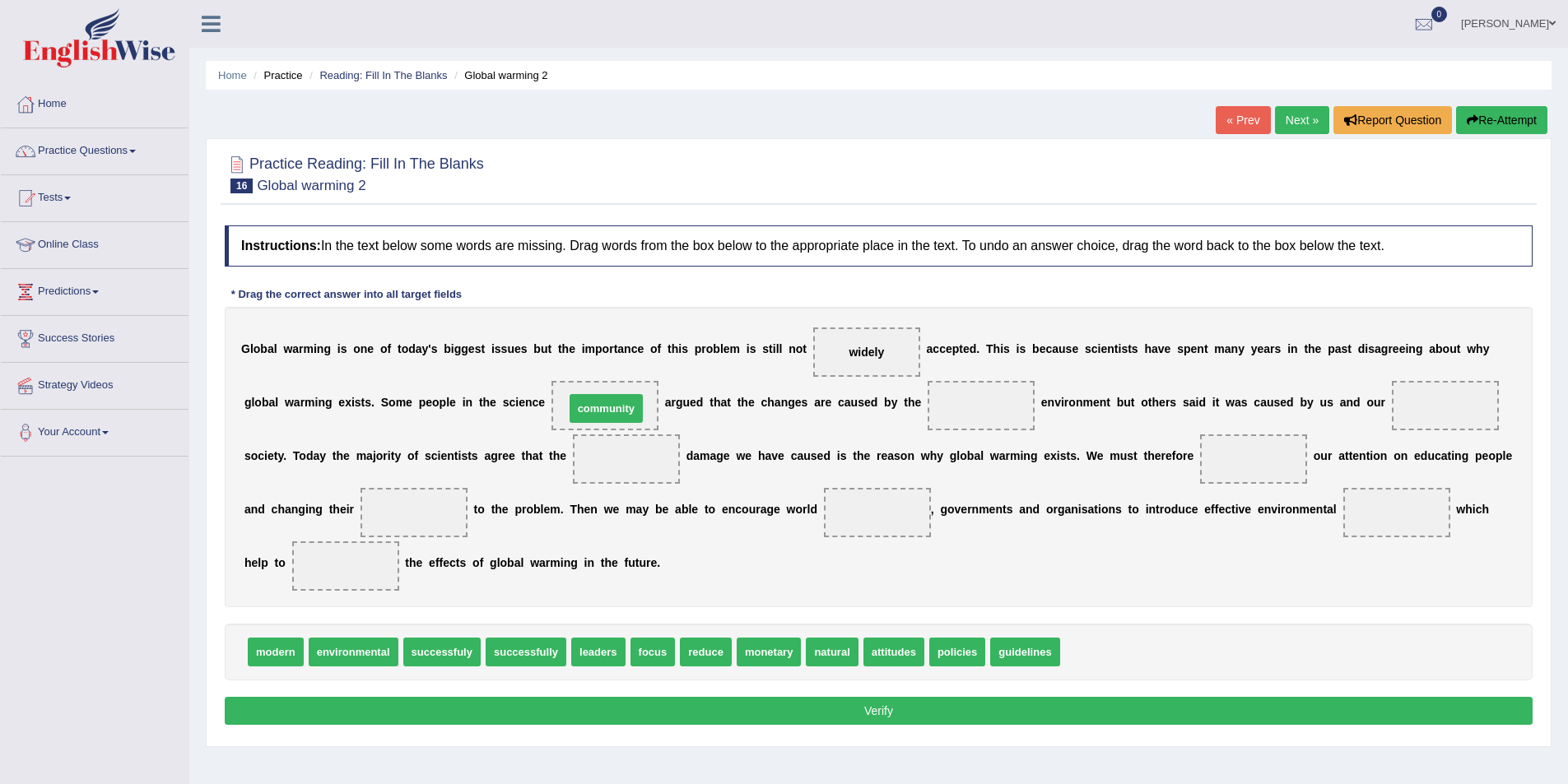
drag, startPoint x: 1089, startPoint y: 654, endPoint x: 593, endPoint y: 411, distance: 552.3
drag, startPoint x: 847, startPoint y: 651, endPoint x: 986, endPoint y: 409, distance: 279.1
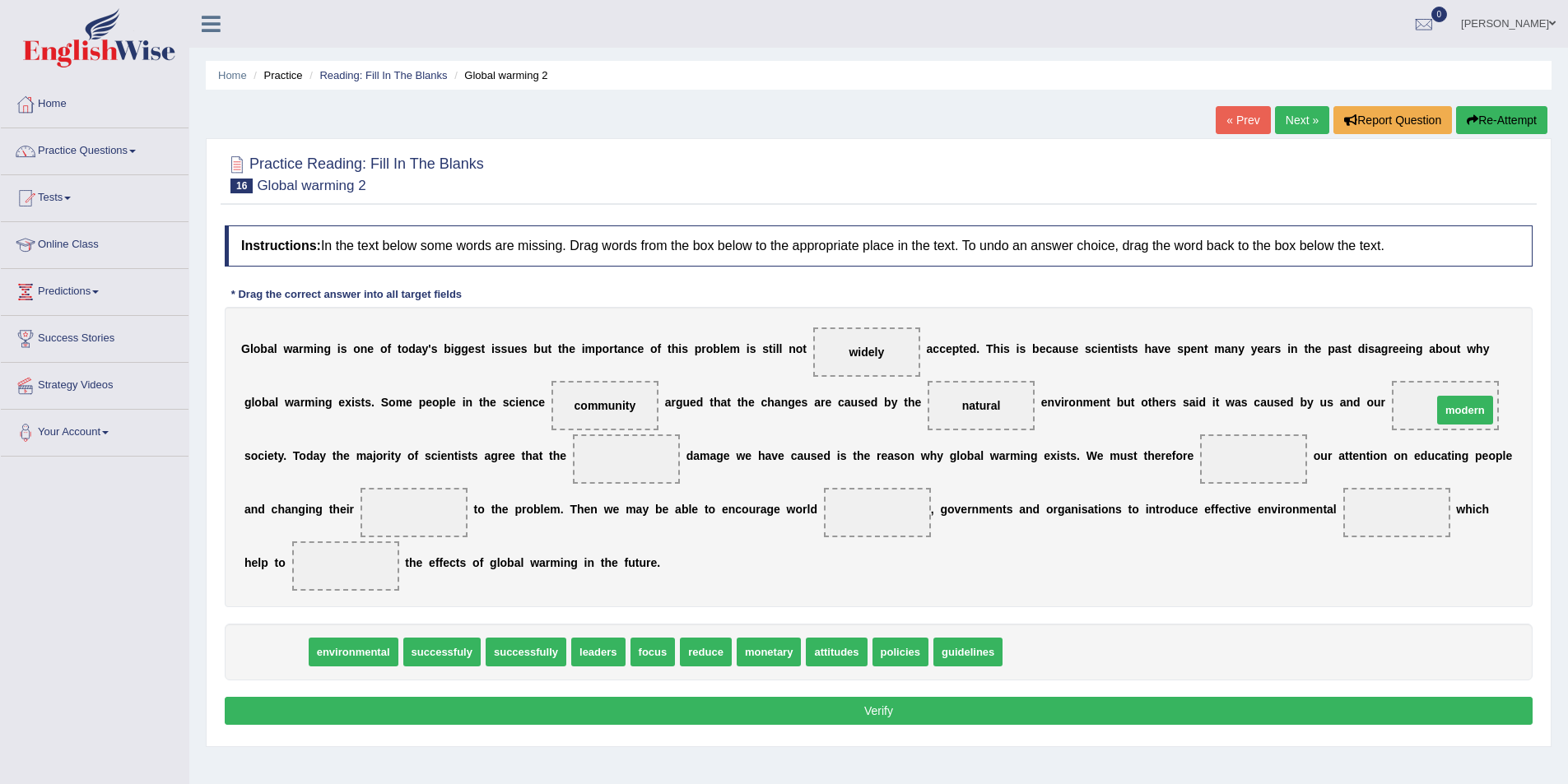
drag, startPoint x: 257, startPoint y: 652, endPoint x: 1447, endPoint y: 411, distance: 1214.2
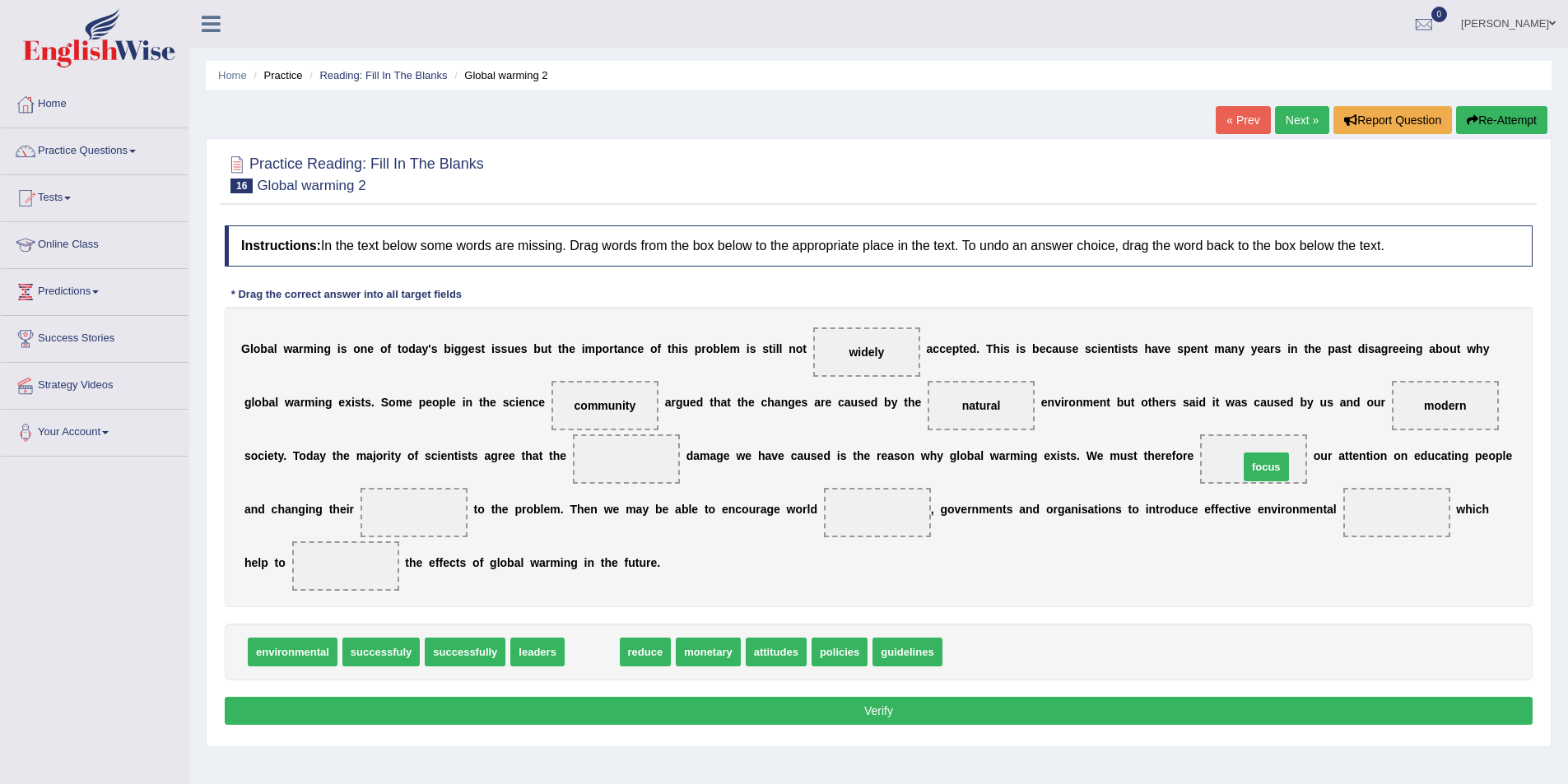
drag, startPoint x: 595, startPoint y: 650, endPoint x: 1269, endPoint y: 465, distance: 698.9
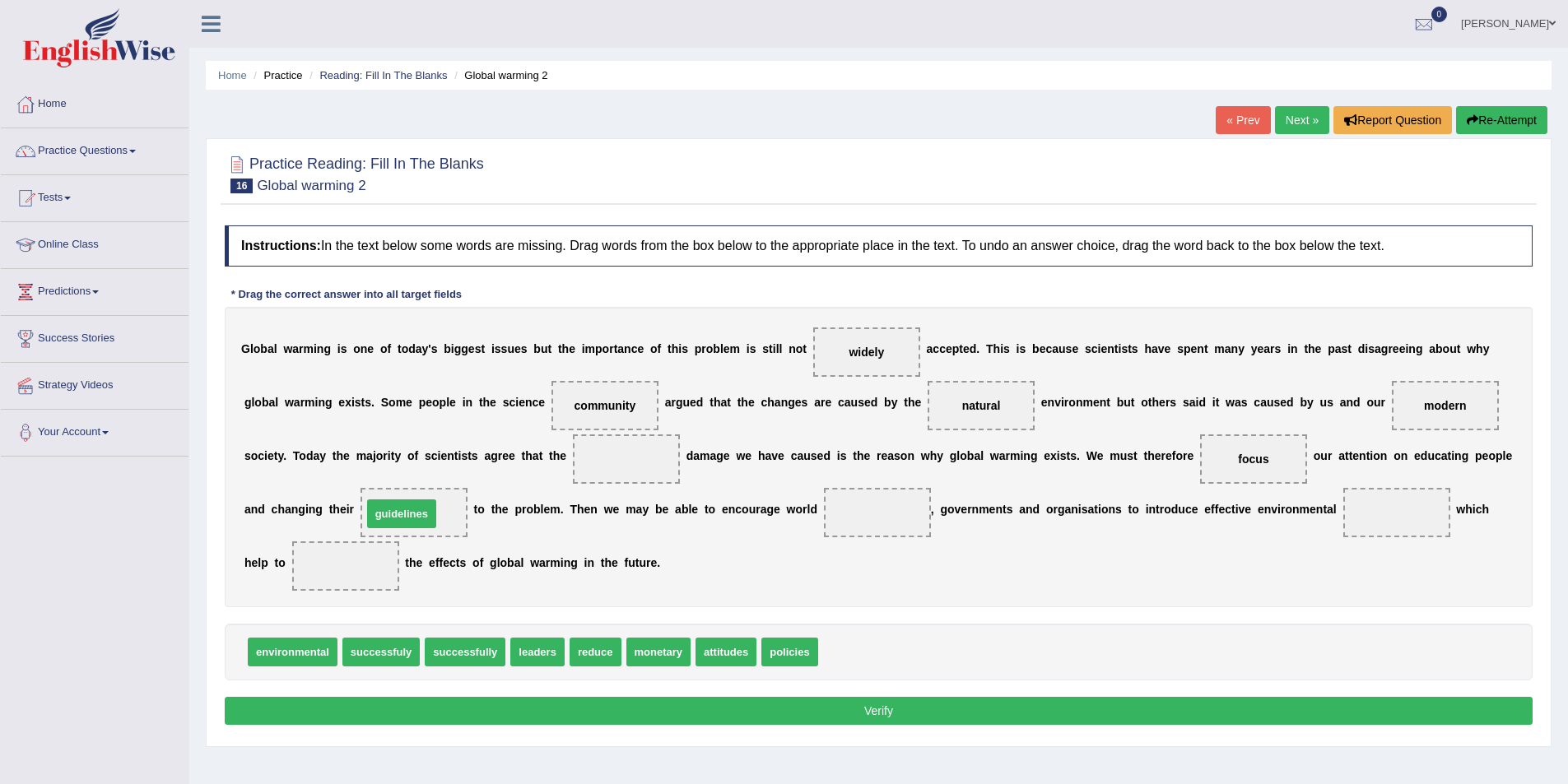
drag, startPoint x: 853, startPoint y: 650, endPoint x: 398, endPoint y: 513, distance: 475.2
drag, startPoint x: 486, startPoint y: 648, endPoint x: 903, endPoint y: 523, distance: 435.3
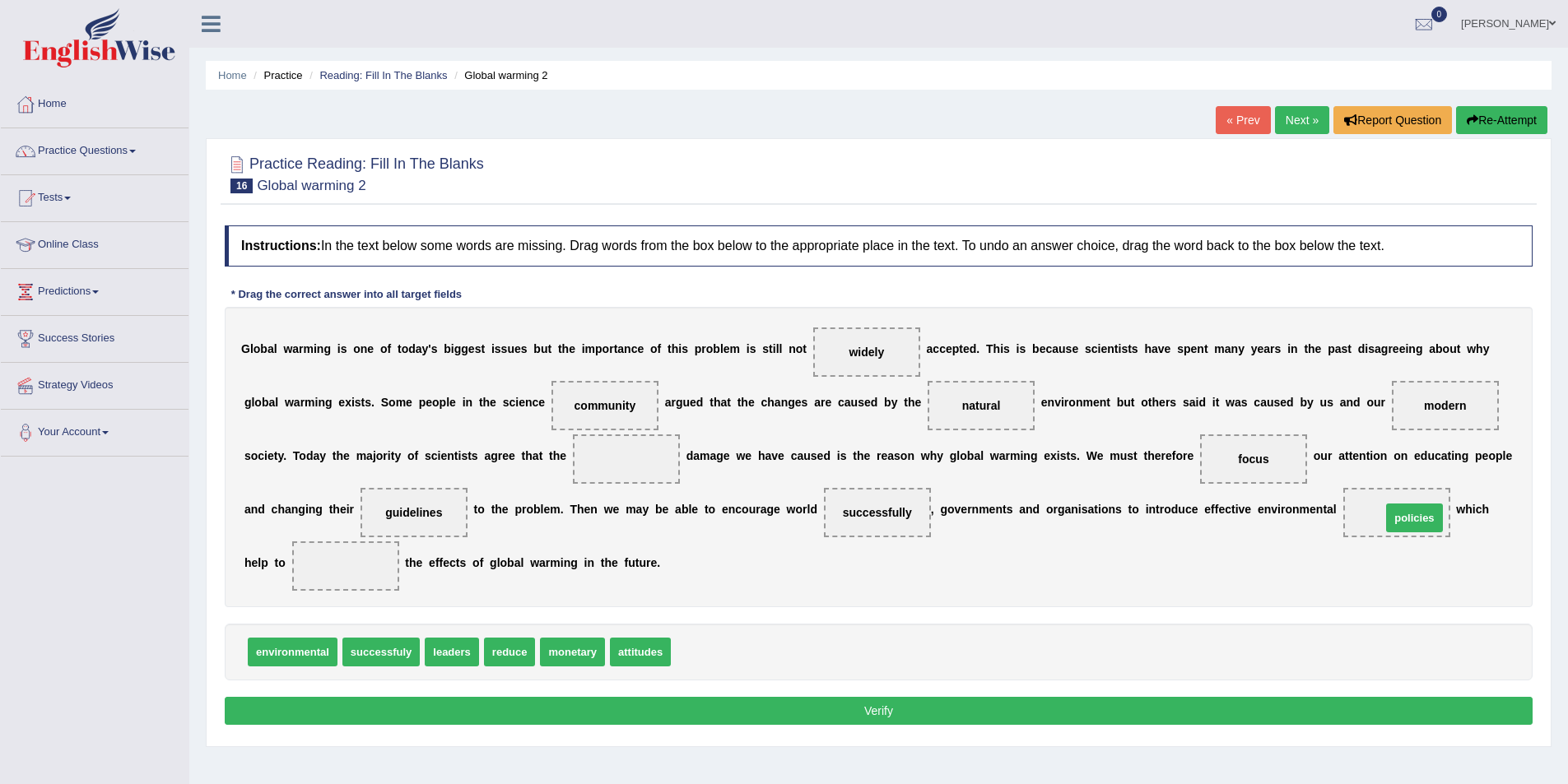
drag, startPoint x: 896, startPoint y: 635, endPoint x: 1411, endPoint y: 512, distance: 529.5
drag, startPoint x: 515, startPoint y: 653, endPoint x: 359, endPoint y: 568, distance: 177.7
drag, startPoint x: 529, startPoint y: 646, endPoint x: 641, endPoint y: 451, distance: 224.9
click at [862, 707] on button "Verify" at bounding box center [879, 711] width 1308 height 28
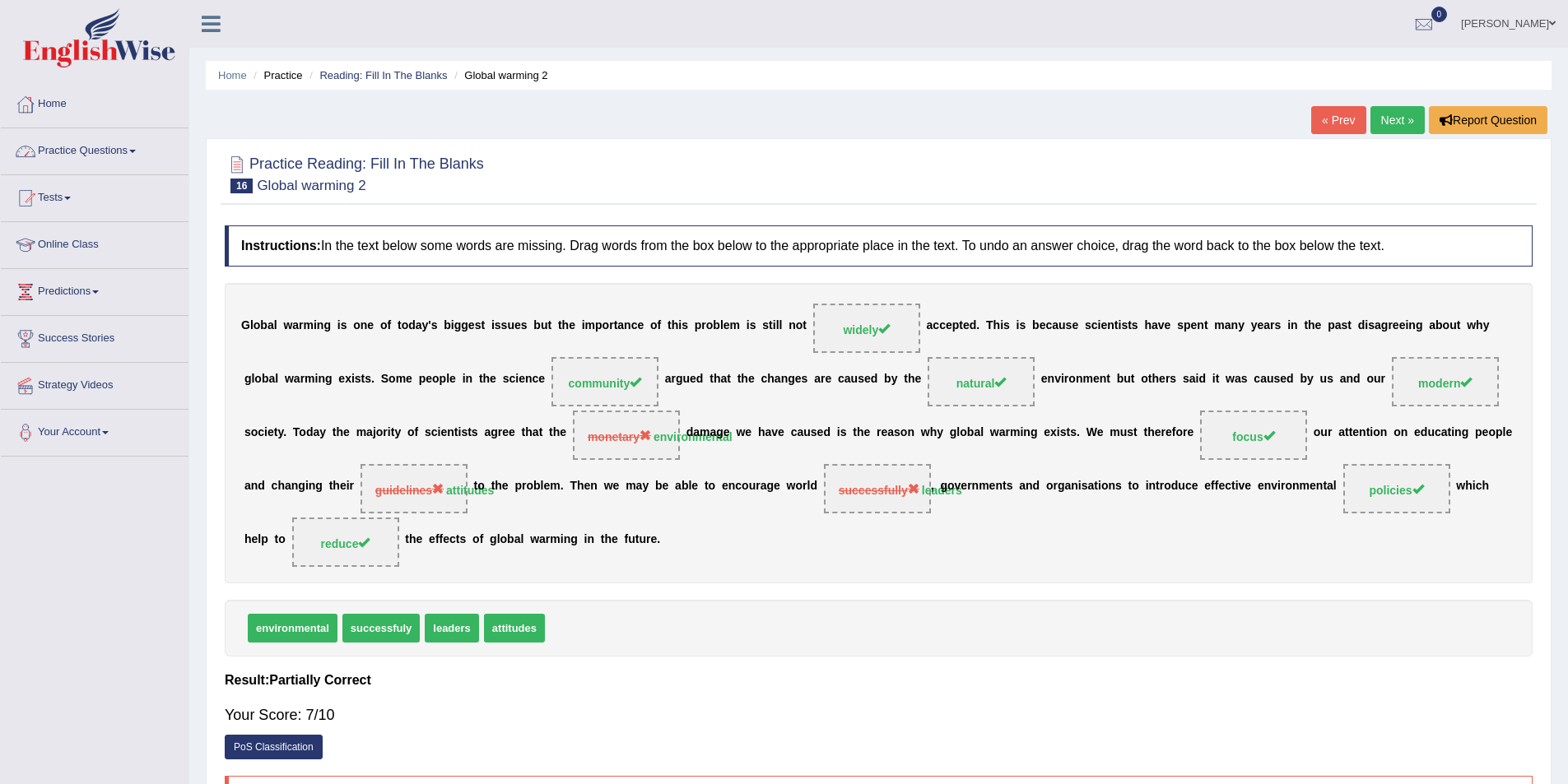
click at [1395, 119] on link "Next »" at bounding box center [1397, 120] width 54 height 28
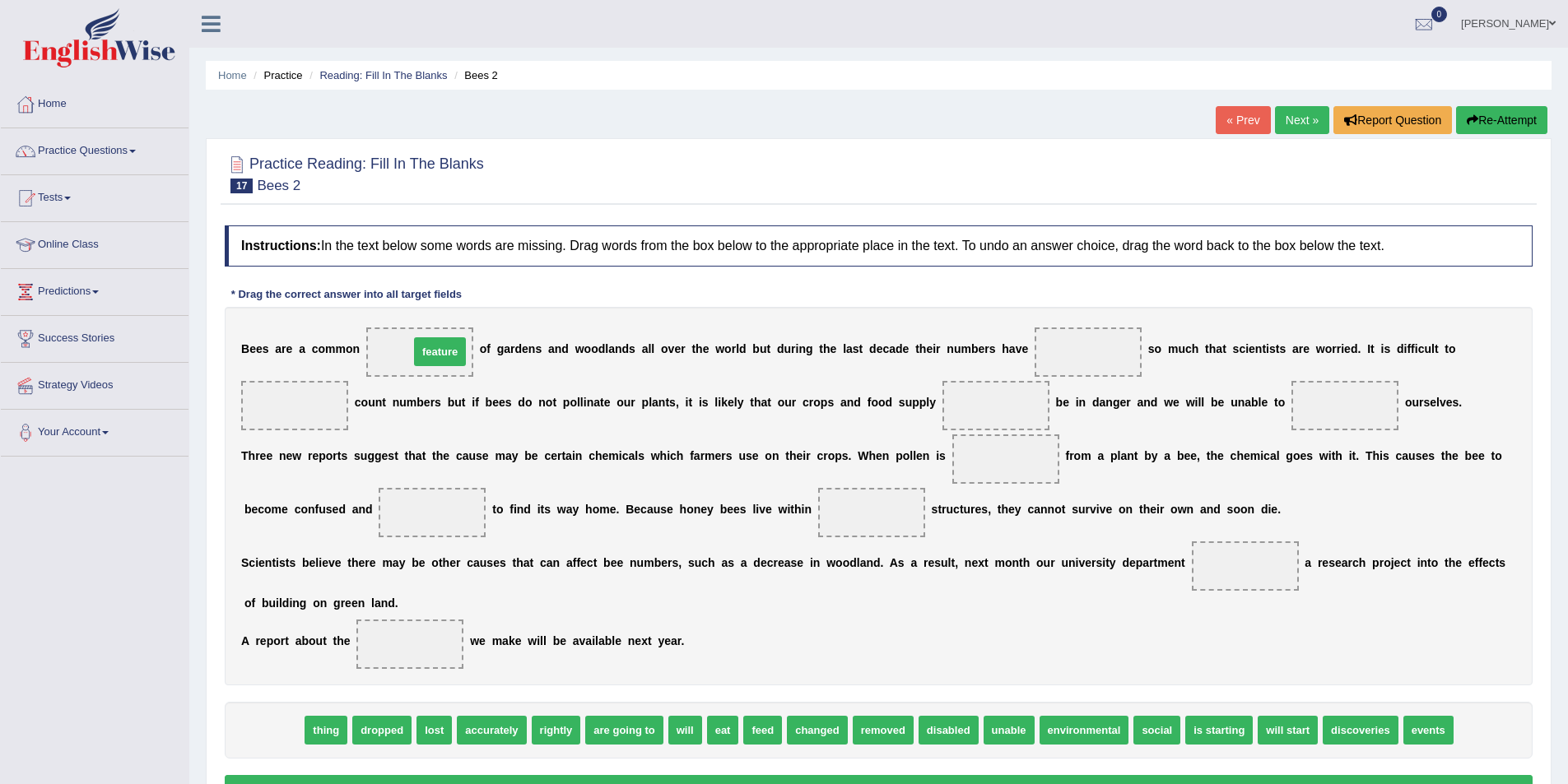
drag, startPoint x: 264, startPoint y: 732, endPoint x: 431, endPoint y: 353, distance: 414.2
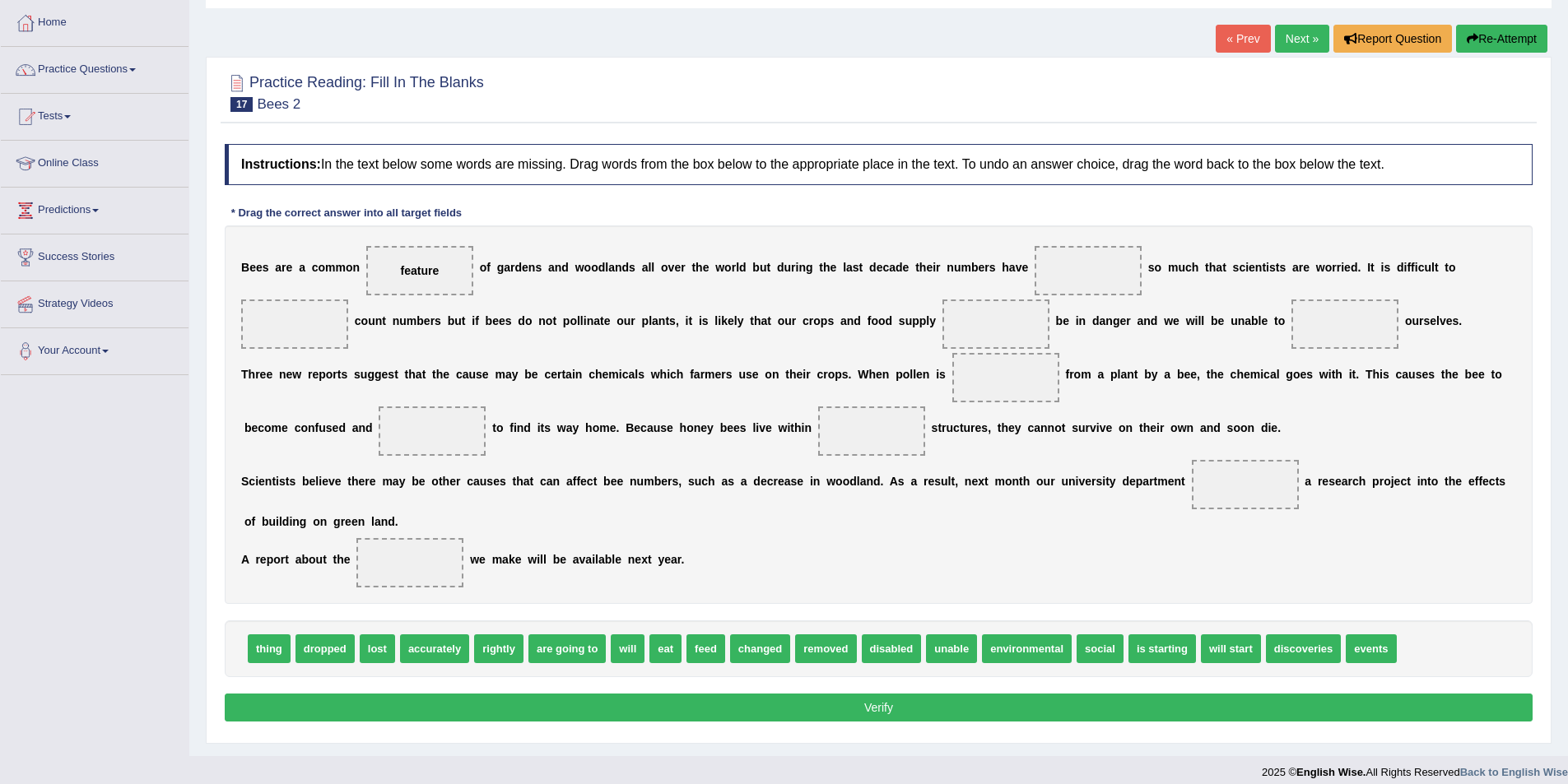
scroll to position [82, 0]
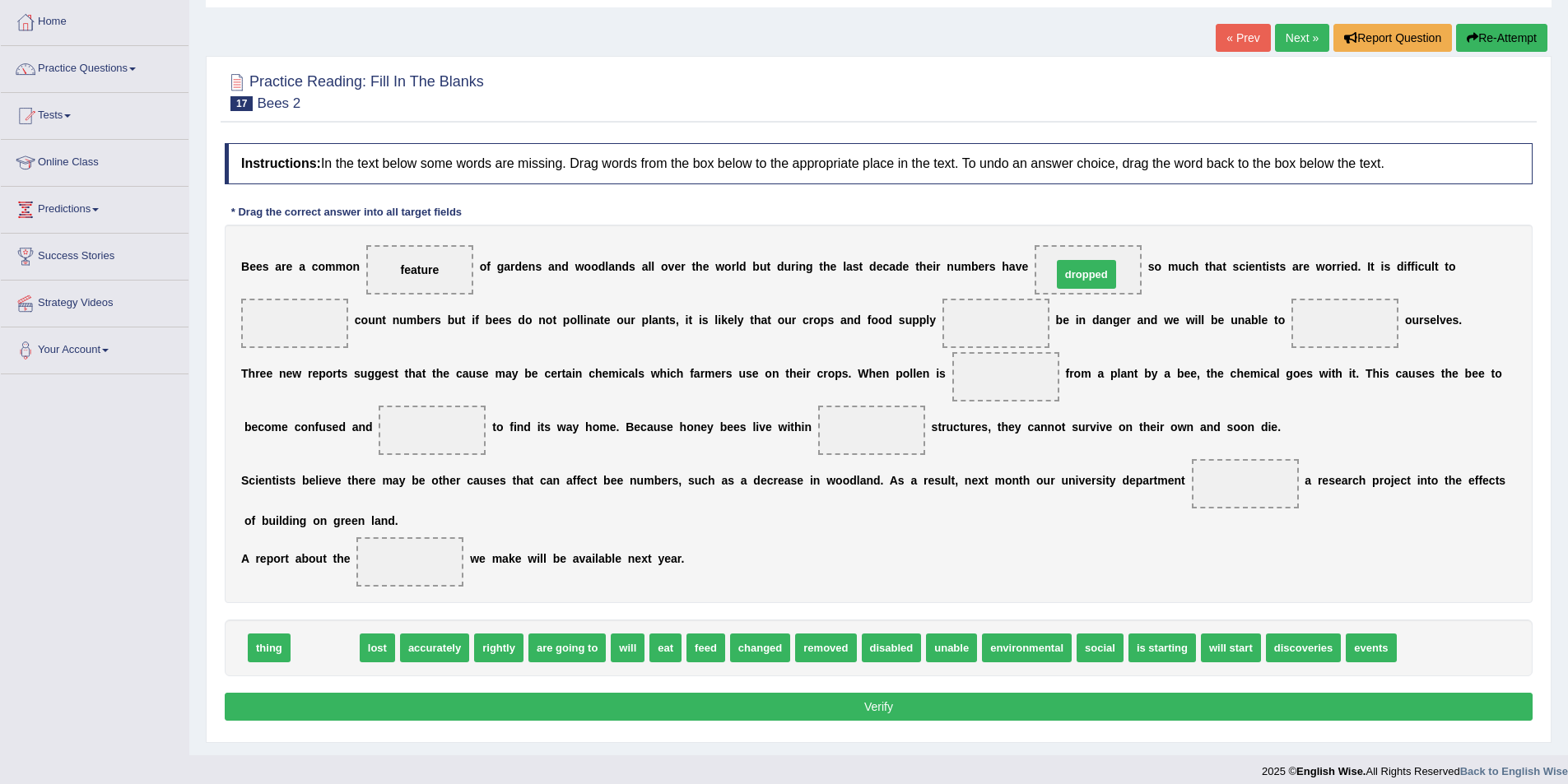
drag, startPoint x: 348, startPoint y: 645, endPoint x: 1110, endPoint y: 271, distance: 848.8
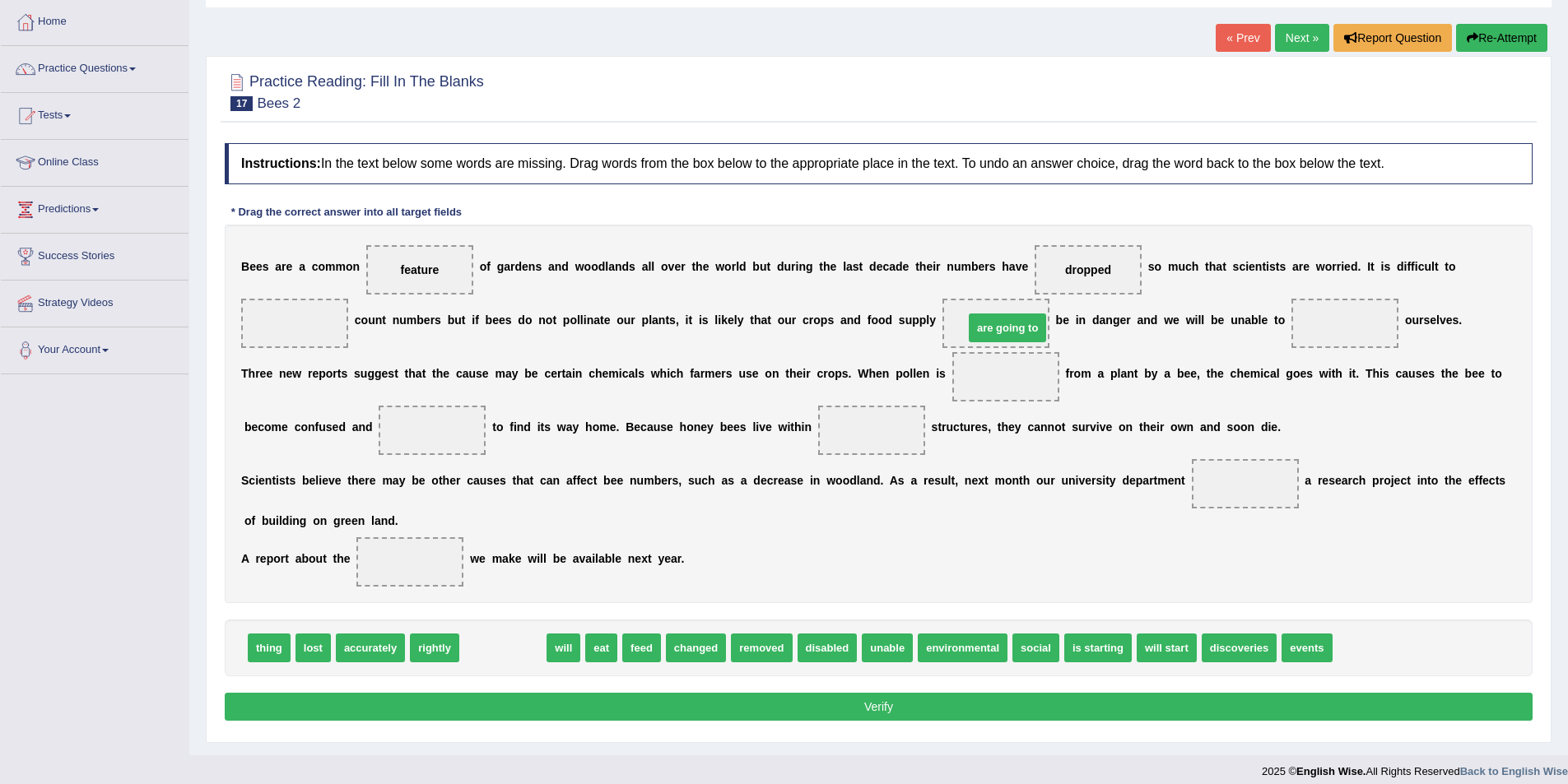
drag, startPoint x: 521, startPoint y: 649, endPoint x: 1025, endPoint y: 329, distance: 597.0
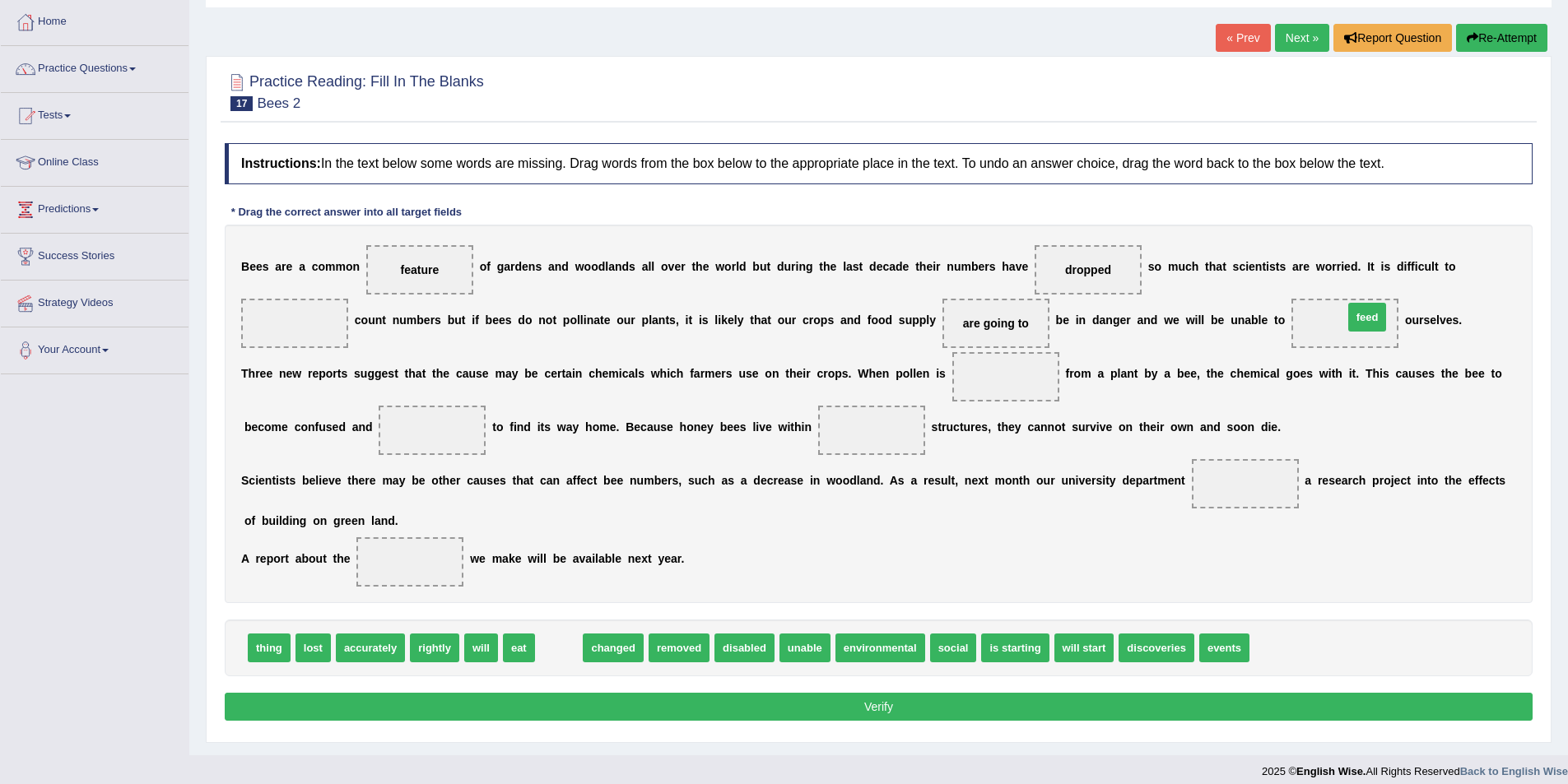
drag, startPoint x: 554, startPoint y: 640, endPoint x: 1363, endPoint y: 310, distance: 873.7
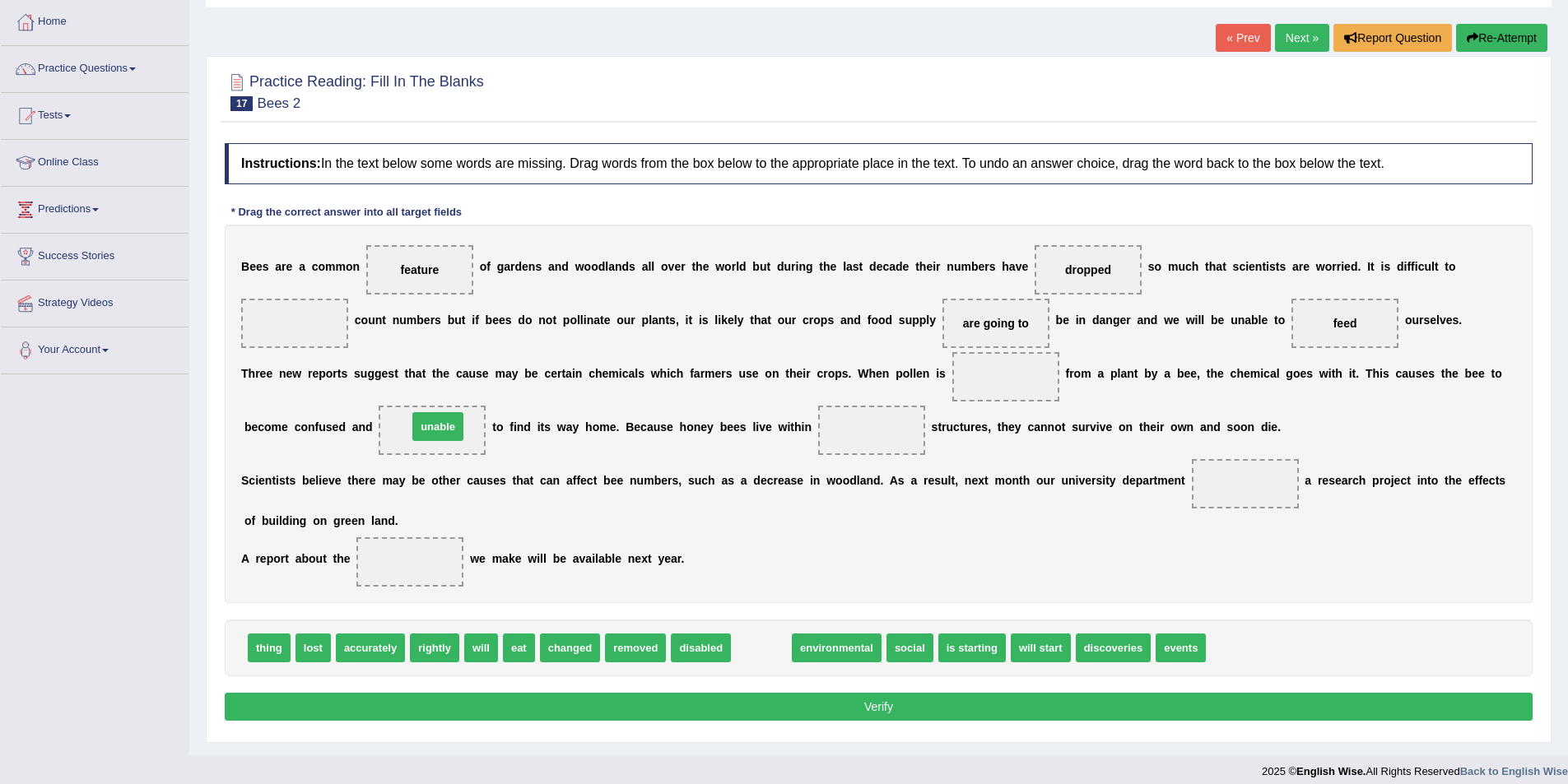
drag, startPoint x: 772, startPoint y: 647, endPoint x: 448, endPoint y: 426, distance: 392.2
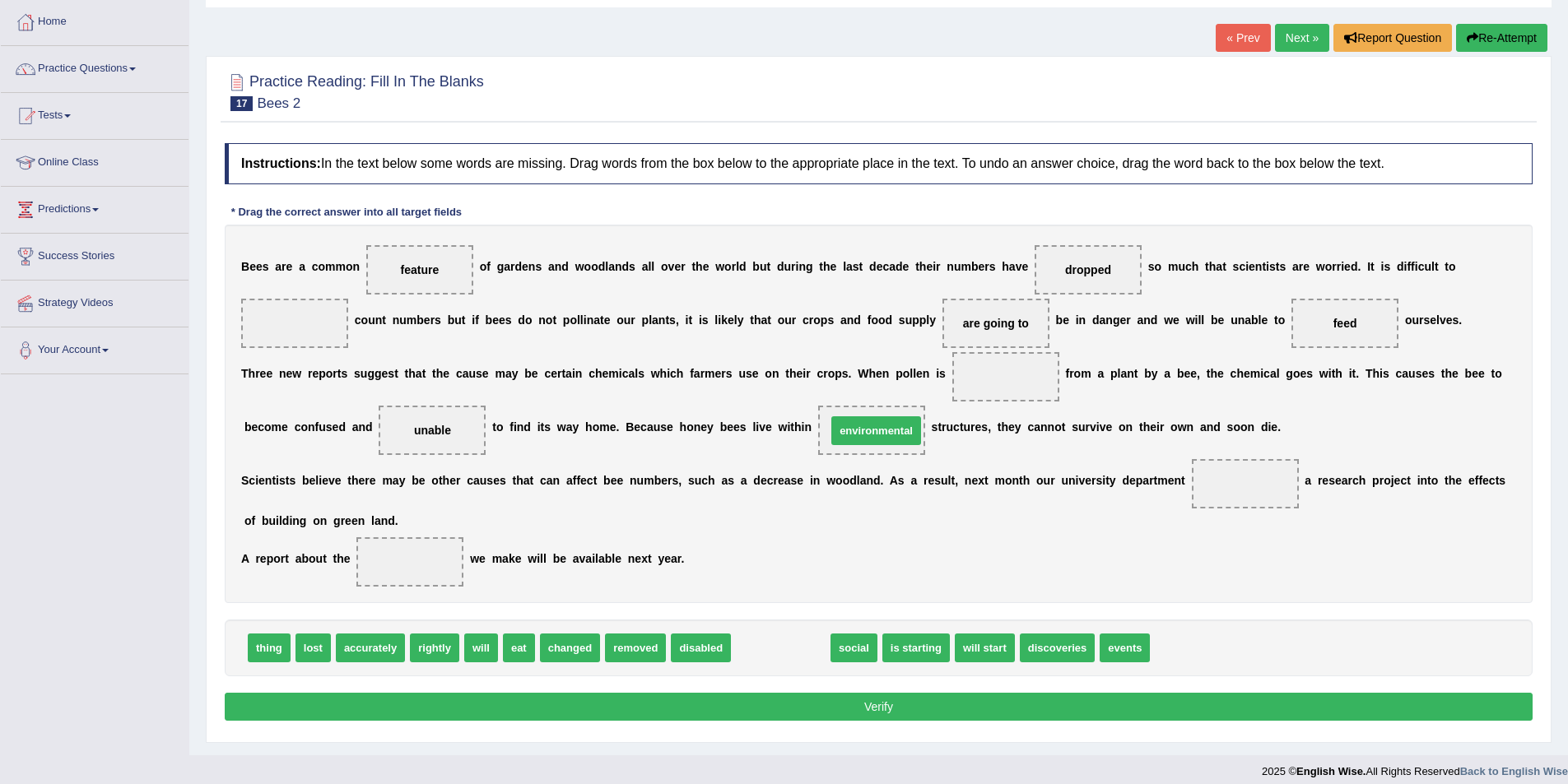
drag, startPoint x: 803, startPoint y: 642, endPoint x: 898, endPoint y: 426, distance: 236.0
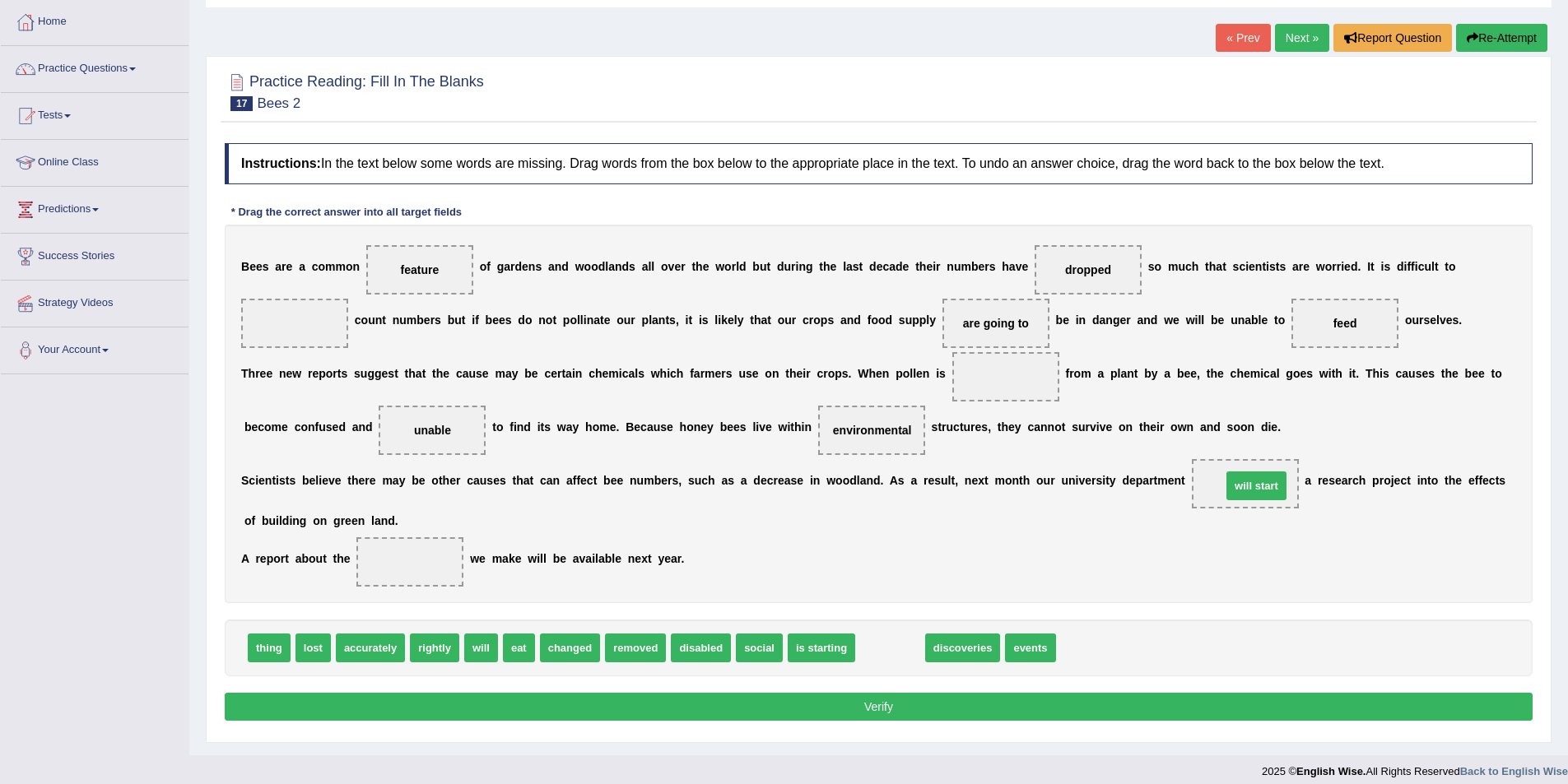
drag, startPoint x: 904, startPoint y: 640, endPoint x: 1270, endPoint y: 478, distance: 400.2
drag, startPoint x: 960, startPoint y: 647, endPoint x: 408, endPoint y: 560, distance: 558.8
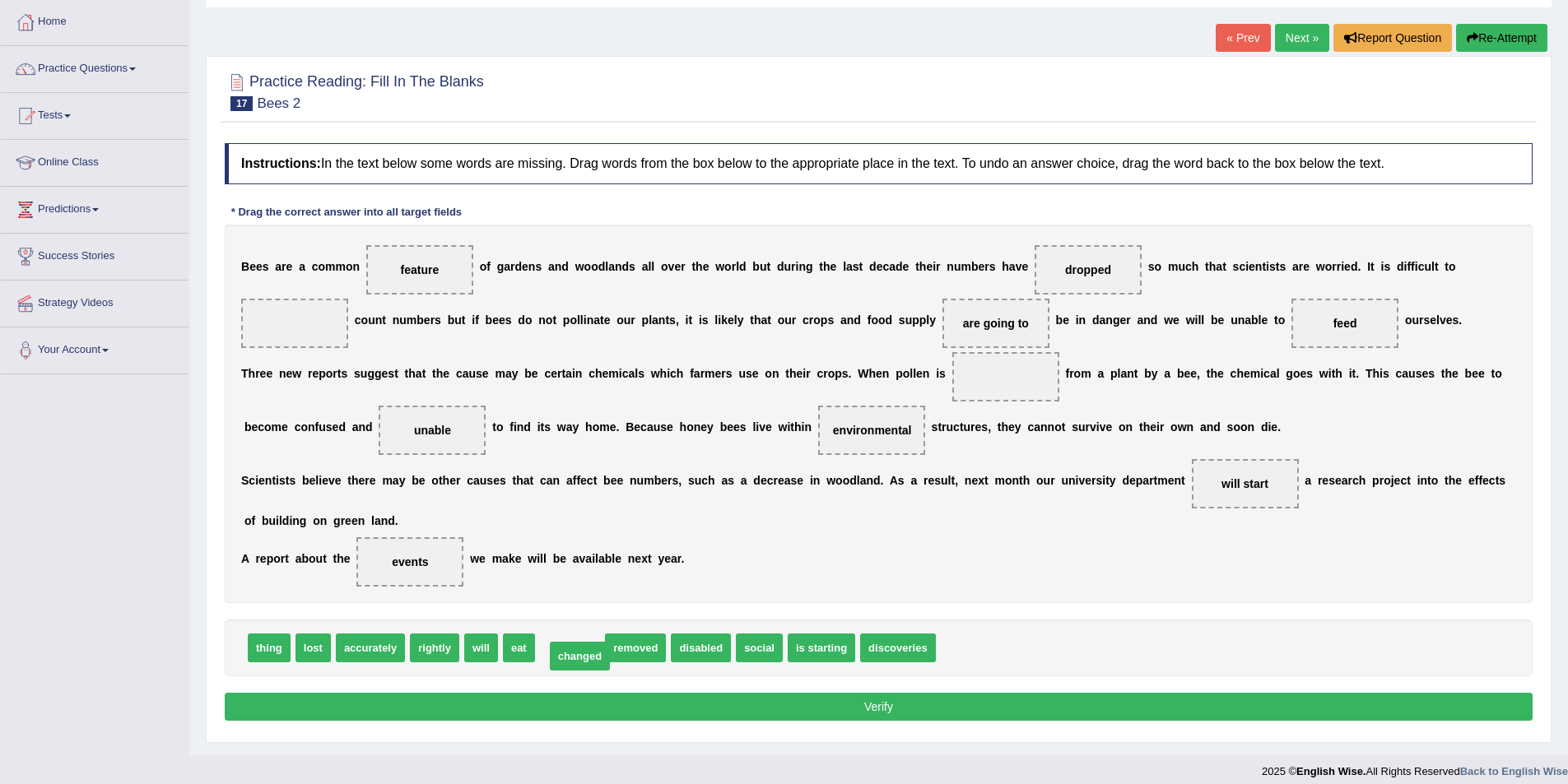
drag, startPoint x: 575, startPoint y: 650, endPoint x: 585, endPoint y: 658, distance: 12.8
drag, startPoint x: 585, startPoint y: 641, endPoint x: 1009, endPoint y: 373, distance: 501.6
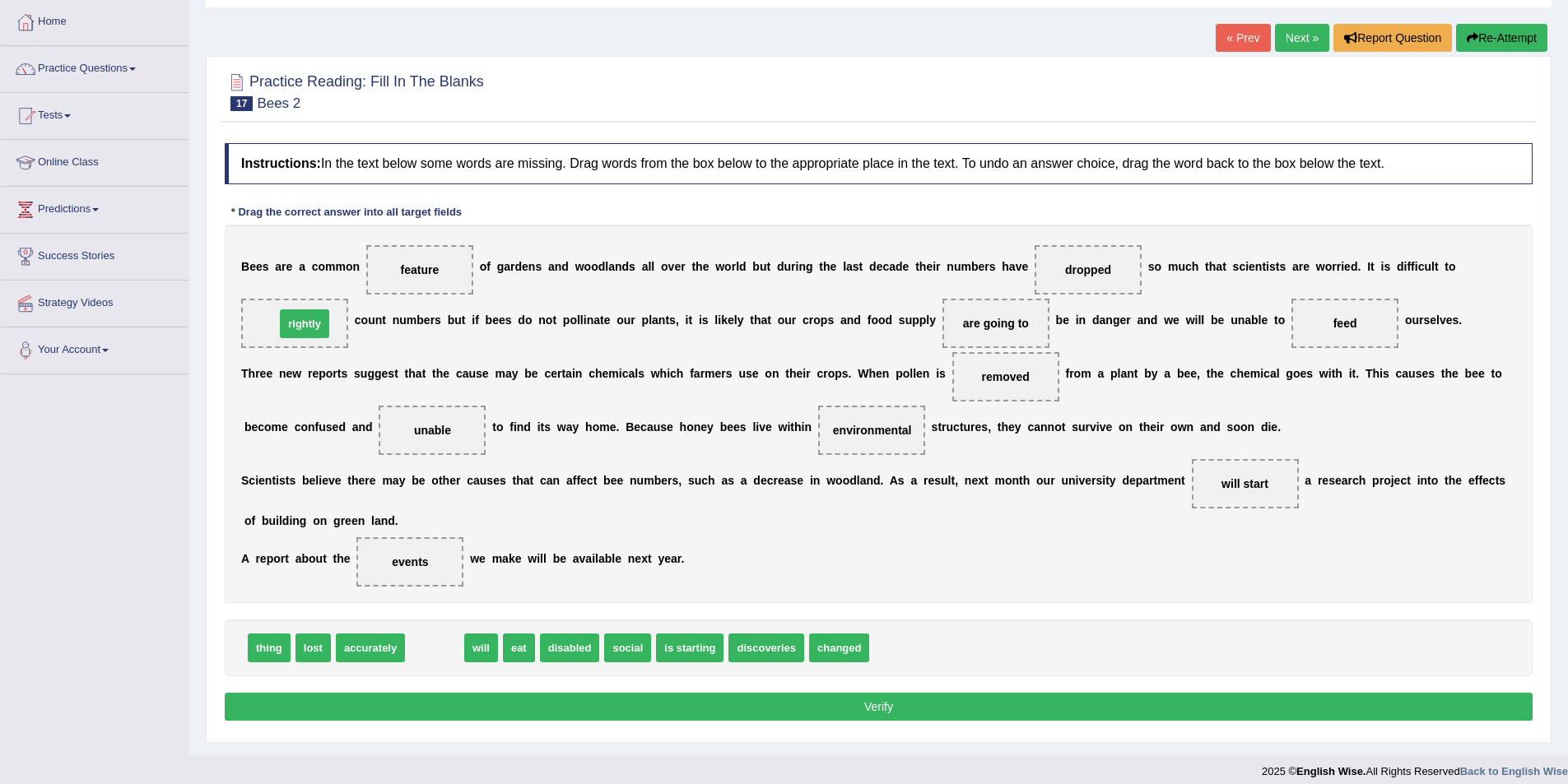
drag, startPoint x: 446, startPoint y: 652, endPoint x: 316, endPoint y: 329, distance: 348.2
click at [790, 707] on button "Verify" at bounding box center [879, 707] width 1308 height 28
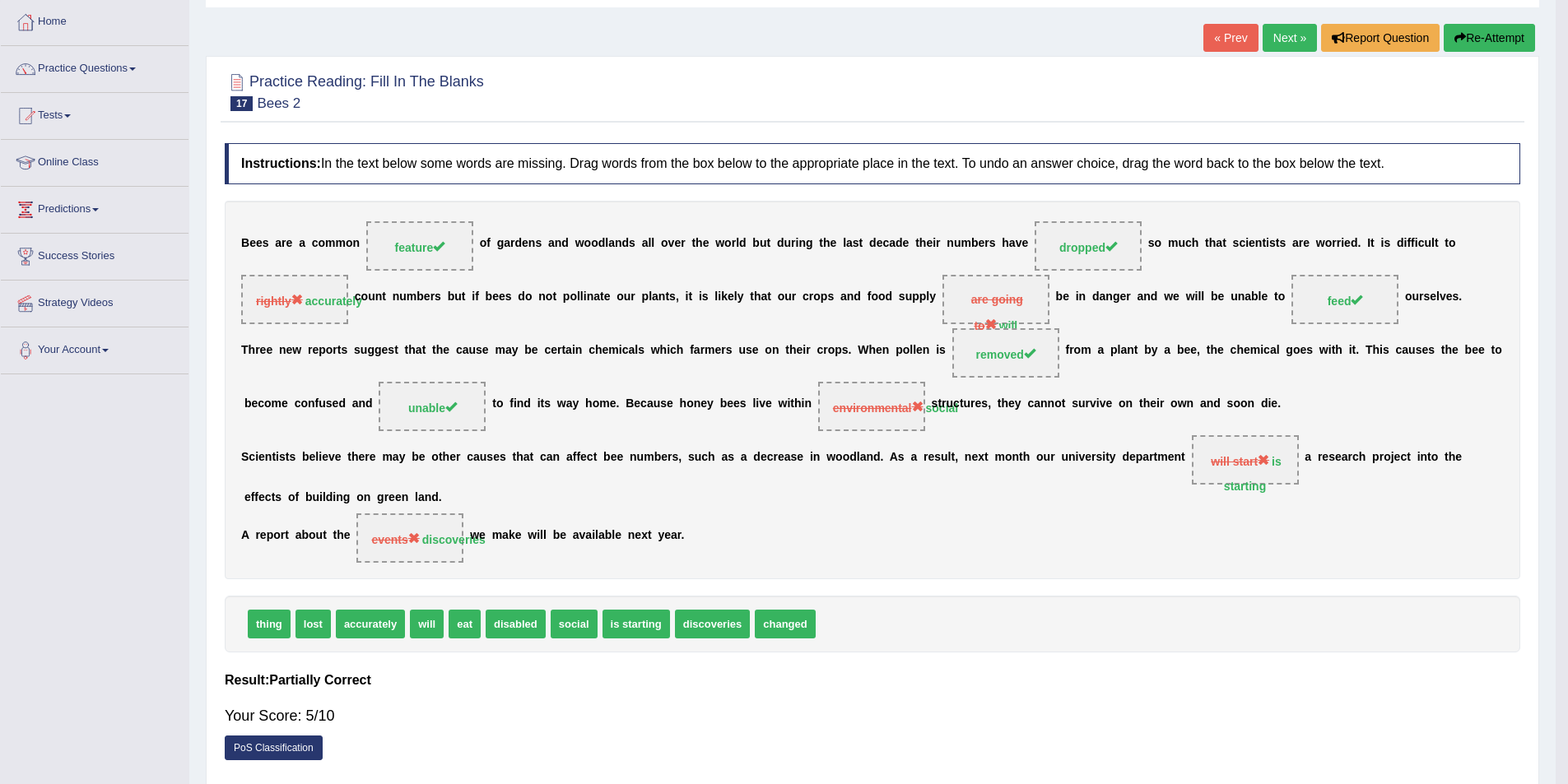
scroll to position [80, 0]
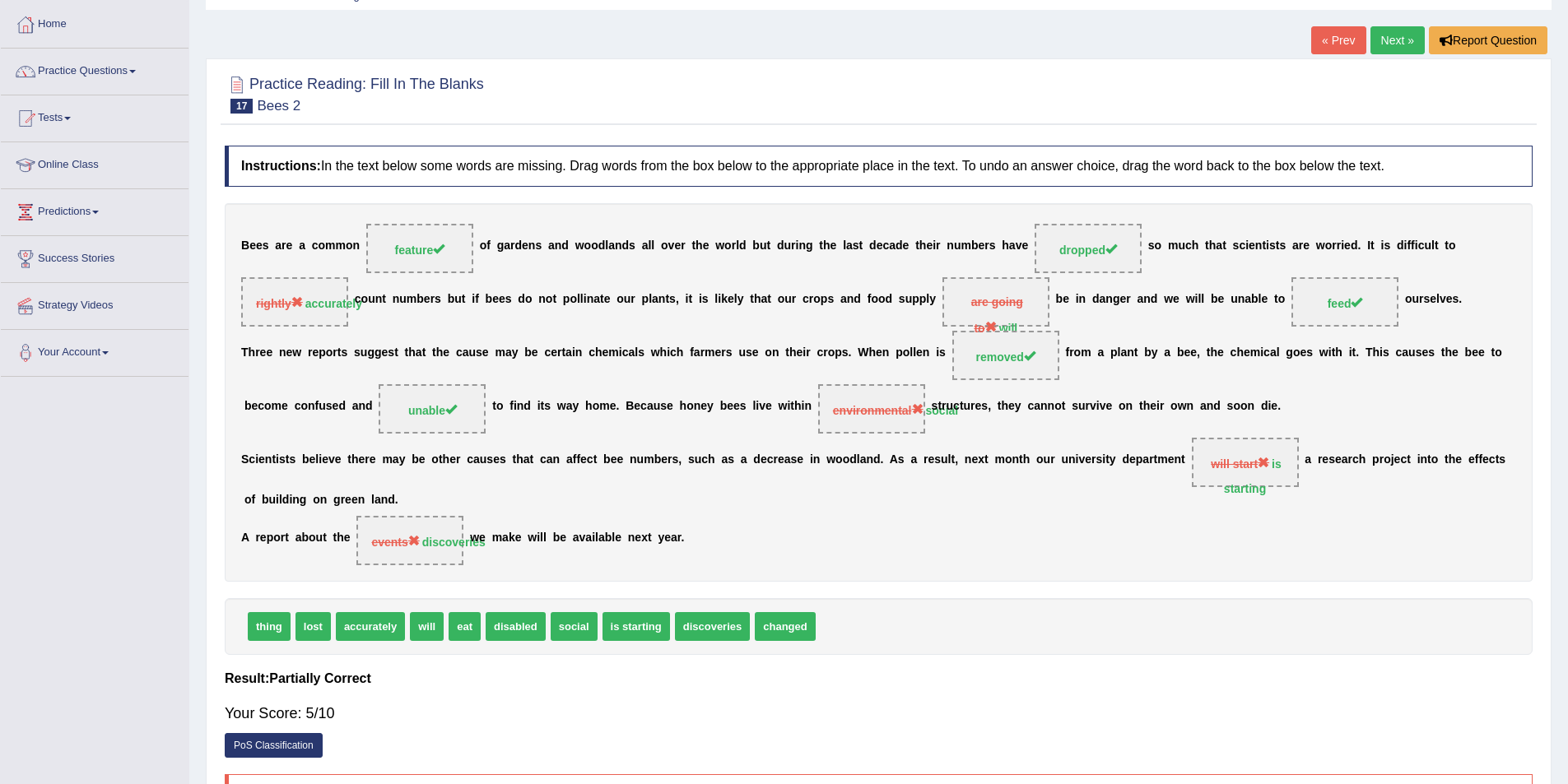
click at [1380, 46] on link "Next »" at bounding box center [1397, 41] width 54 height 28
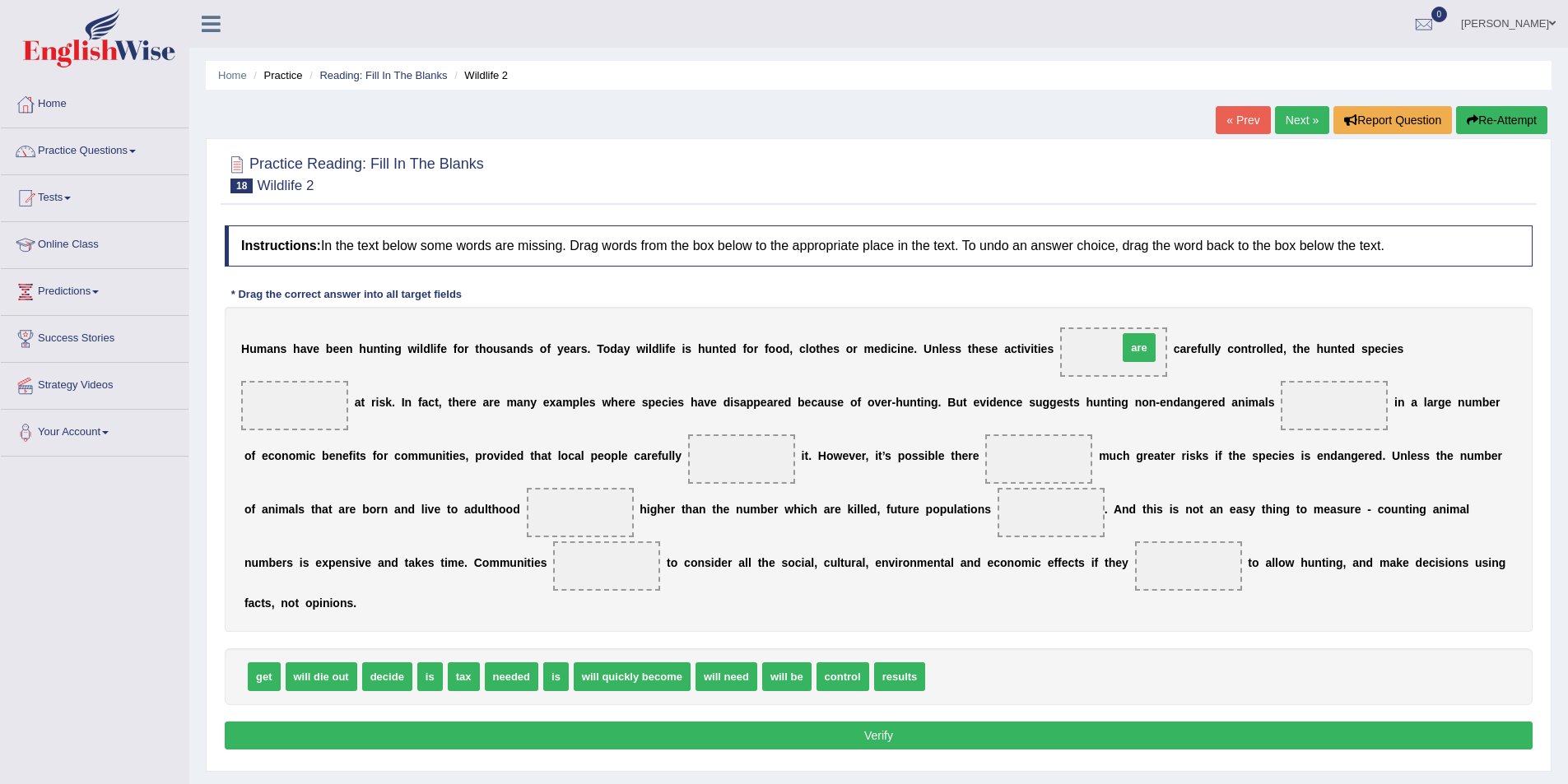
drag, startPoint x: 938, startPoint y: 678, endPoint x: 1131, endPoint y: 348, distance: 382.3
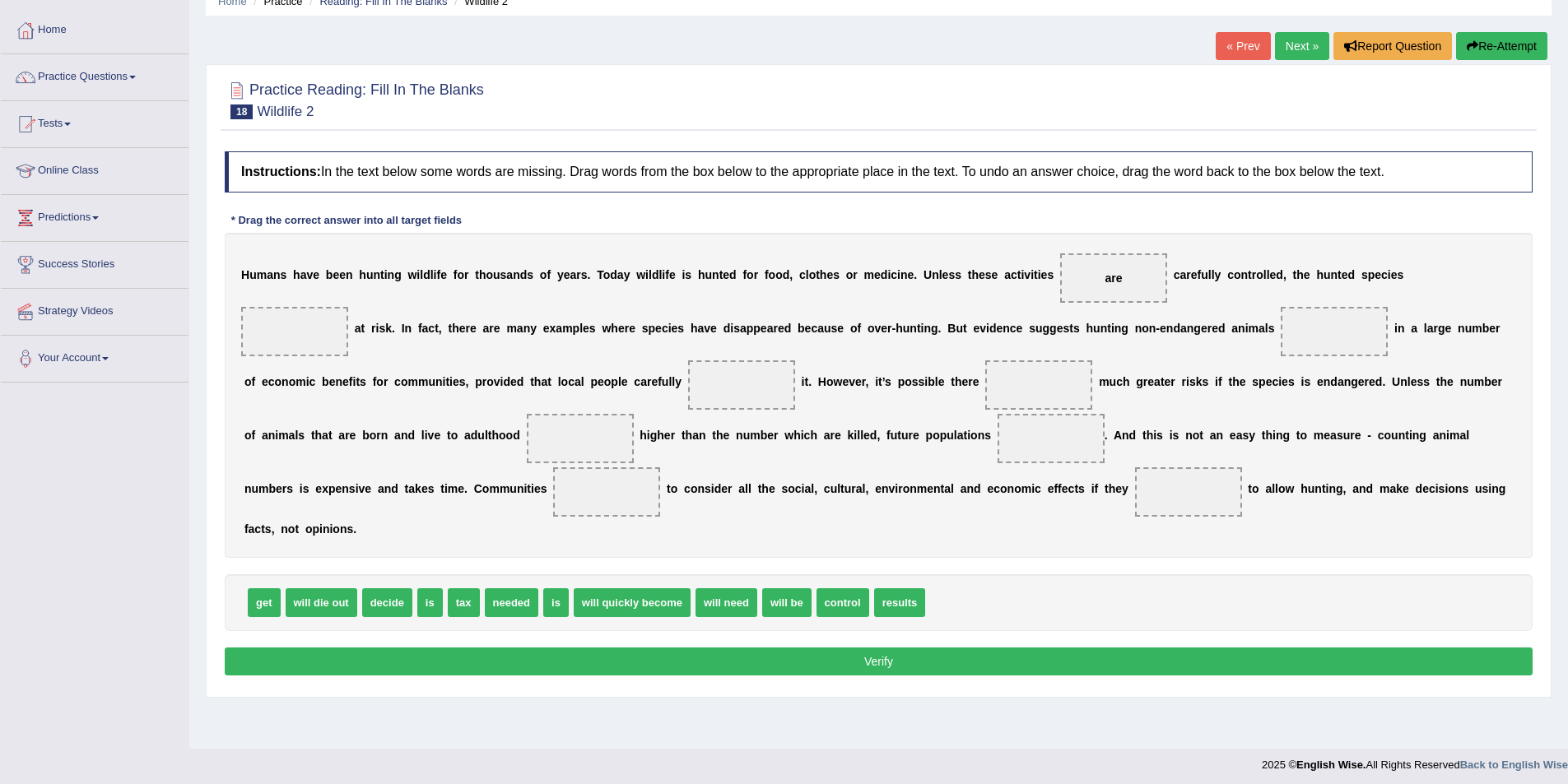
scroll to position [80, 0]
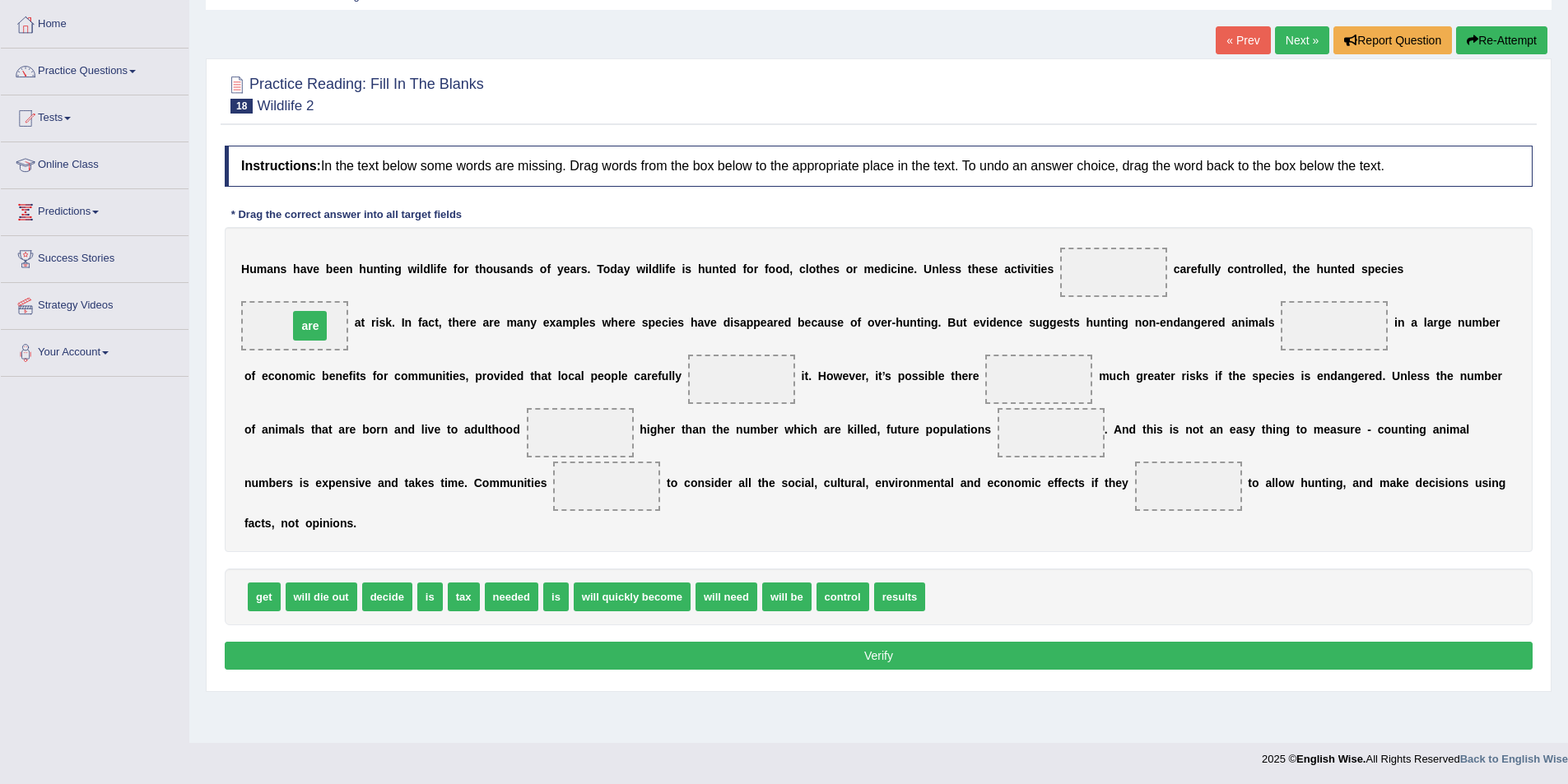
drag, startPoint x: 1111, startPoint y: 271, endPoint x: 307, endPoint y: 324, distance: 805.7
drag, startPoint x: 826, startPoint y: 604, endPoint x: 744, endPoint y: 392, distance: 227.3
drag, startPoint x: 425, startPoint y: 597, endPoint x: 1060, endPoint y: 380, distance: 671.1
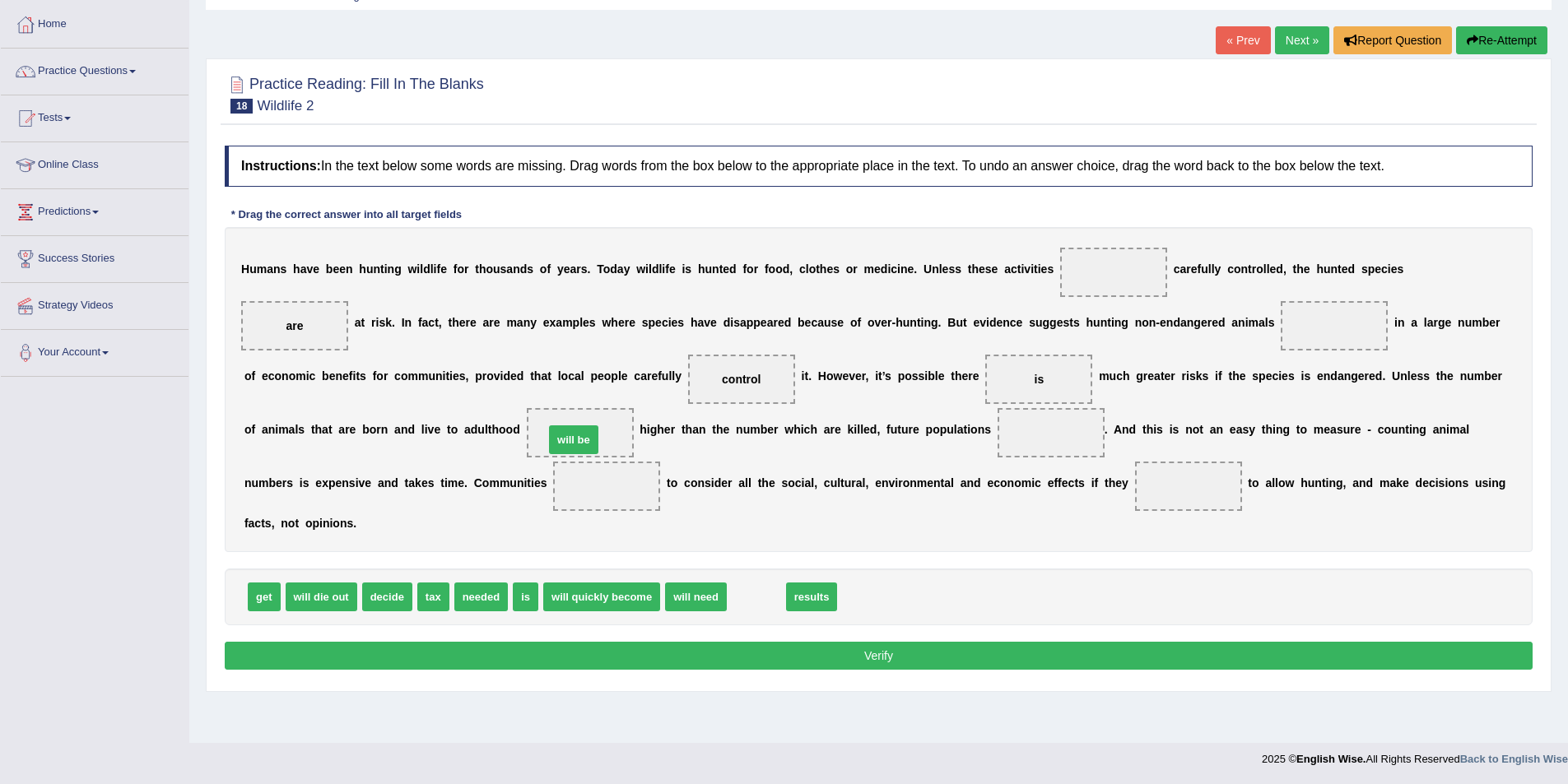
drag, startPoint x: 751, startPoint y: 603, endPoint x: 569, endPoint y: 446, distance: 240.4
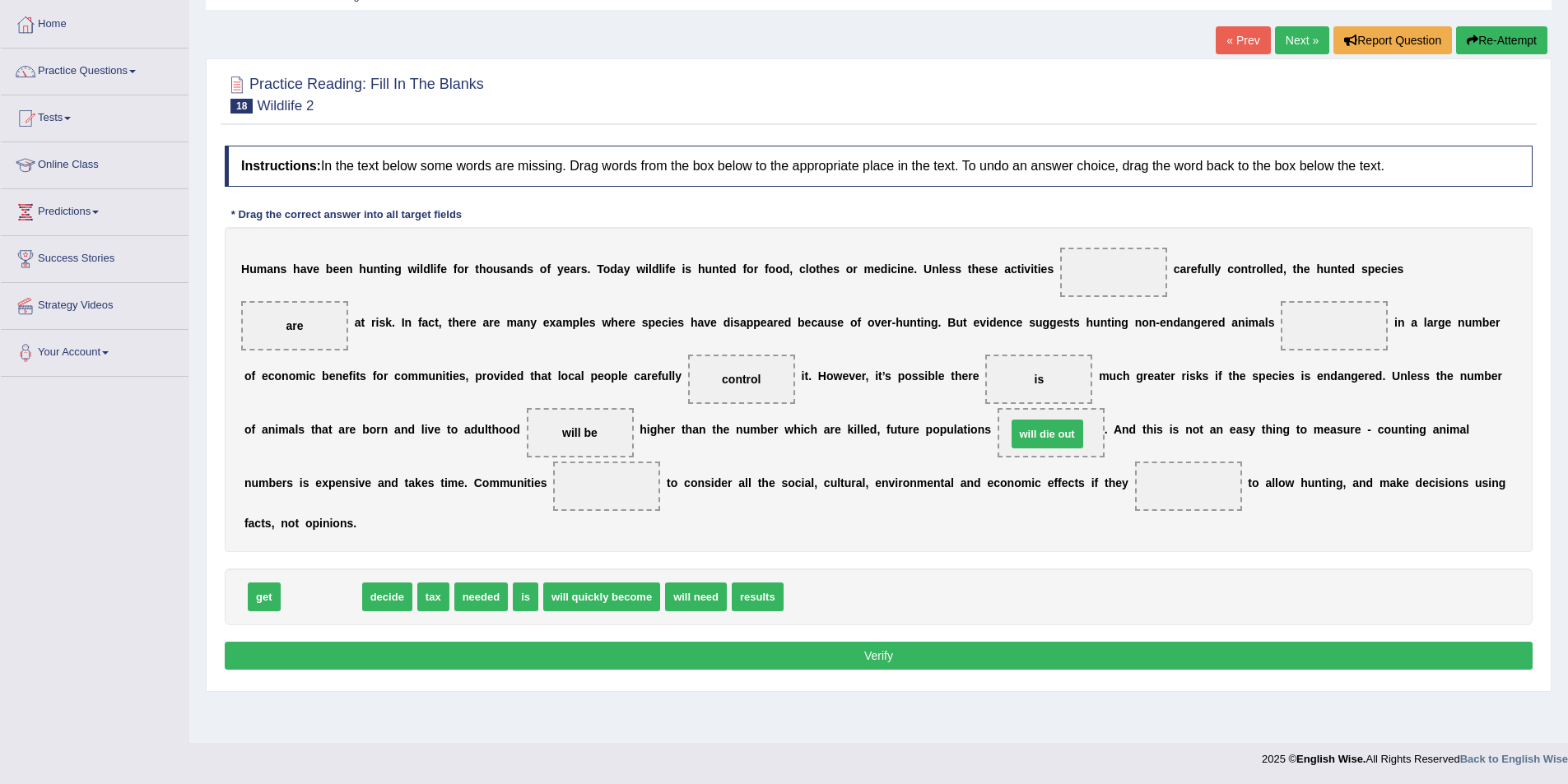
drag, startPoint x: 332, startPoint y: 600, endPoint x: 1058, endPoint y: 437, distance: 744.1
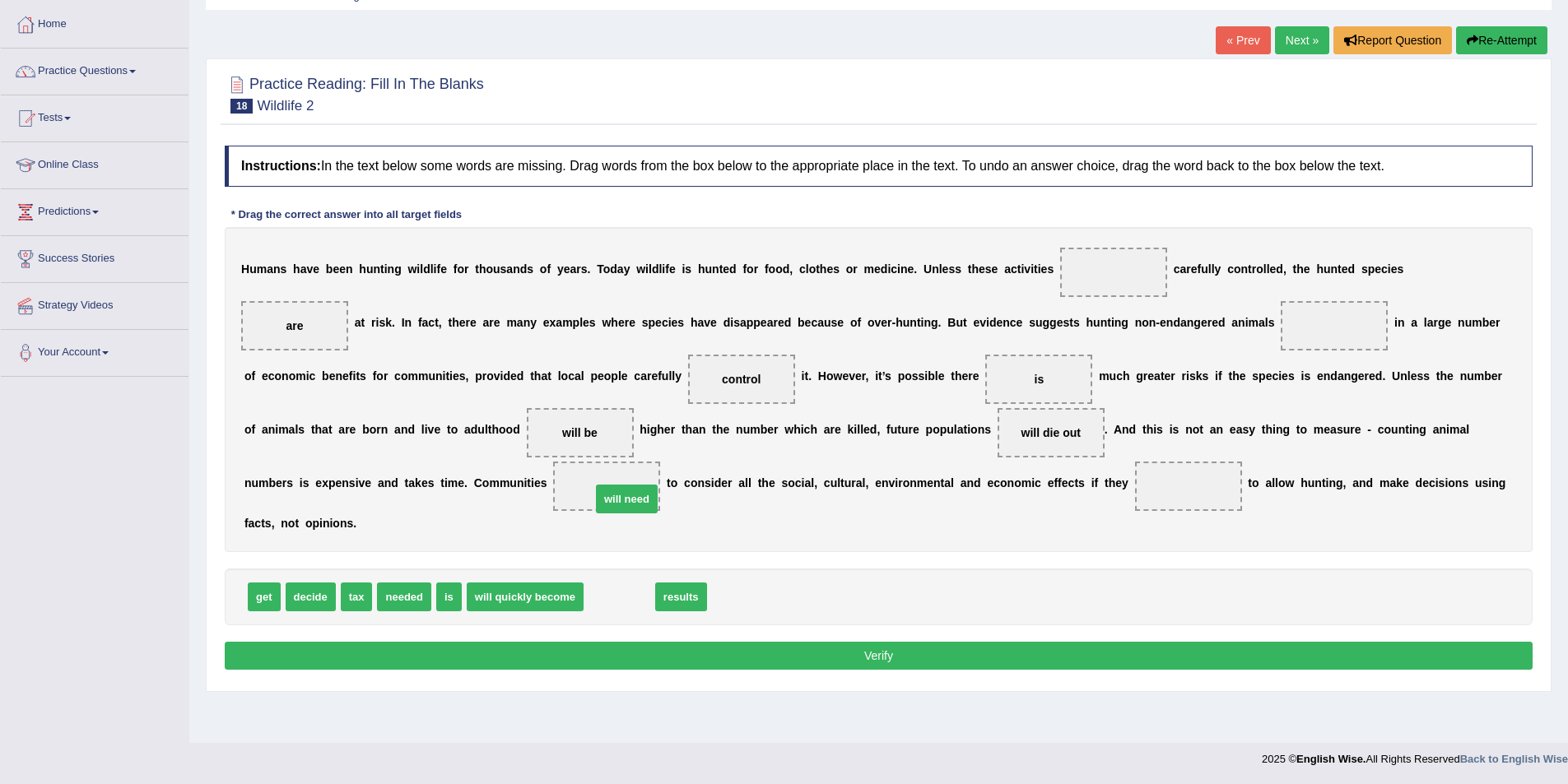
drag, startPoint x: 627, startPoint y: 596, endPoint x: 634, endPoint y: 498, distance: 98.2
drag, startPoint x: 315, startPoint y: 587, endPoint x: 1190, endPoint y: 470, distance: 882.8
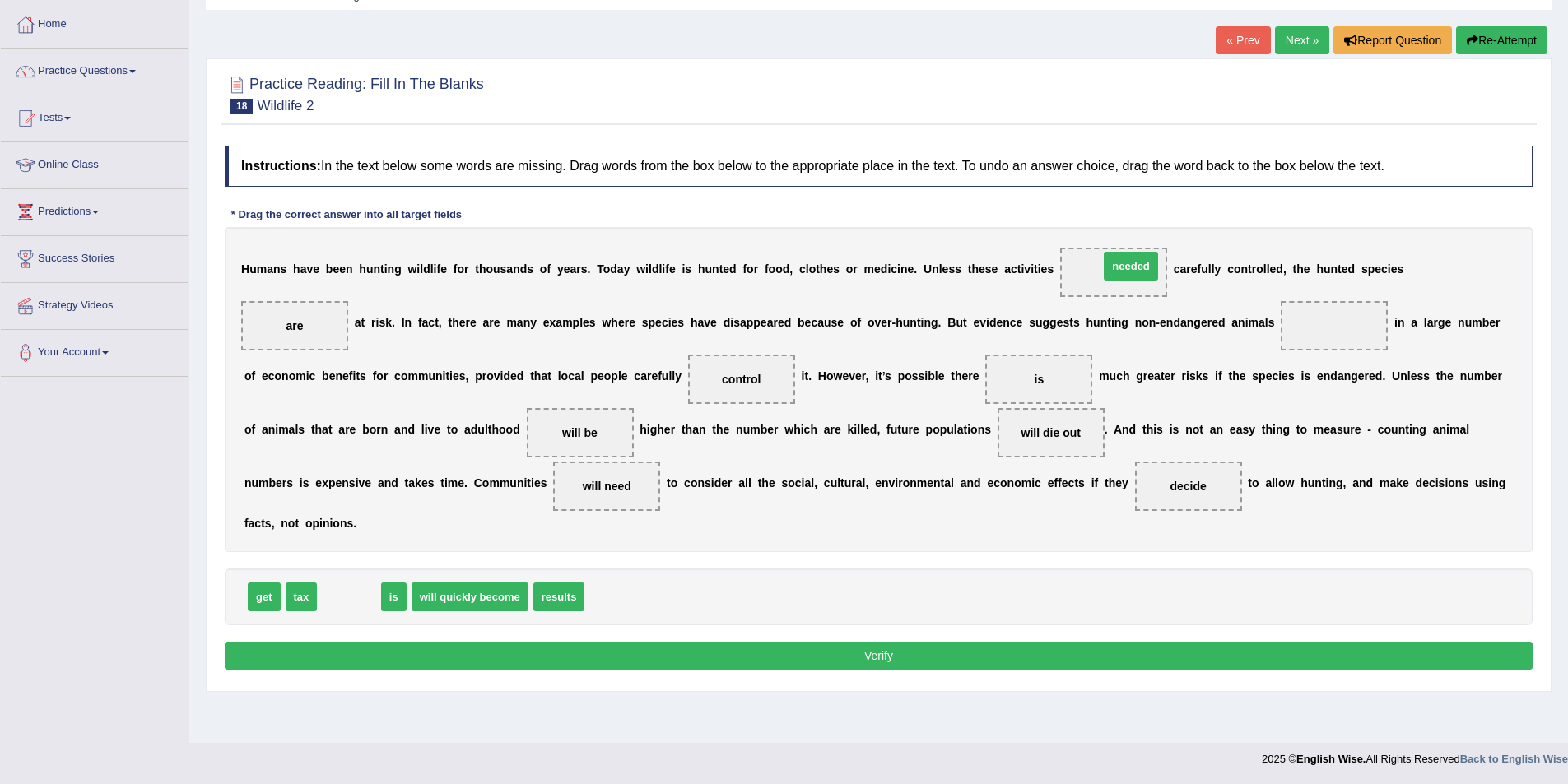
drag, startPoint x: 339, startPoint y: 596, endPoint x: 1121, endPoint y: 265, distance: 849.2
drag, startPoint x: 513, startPoint y: 597, endPoint x: 1353, endPoint y: 332, distance: 880.8
click at [873, 660] on button "Verify" at bounding box center [879, 655] width 1308 height 28
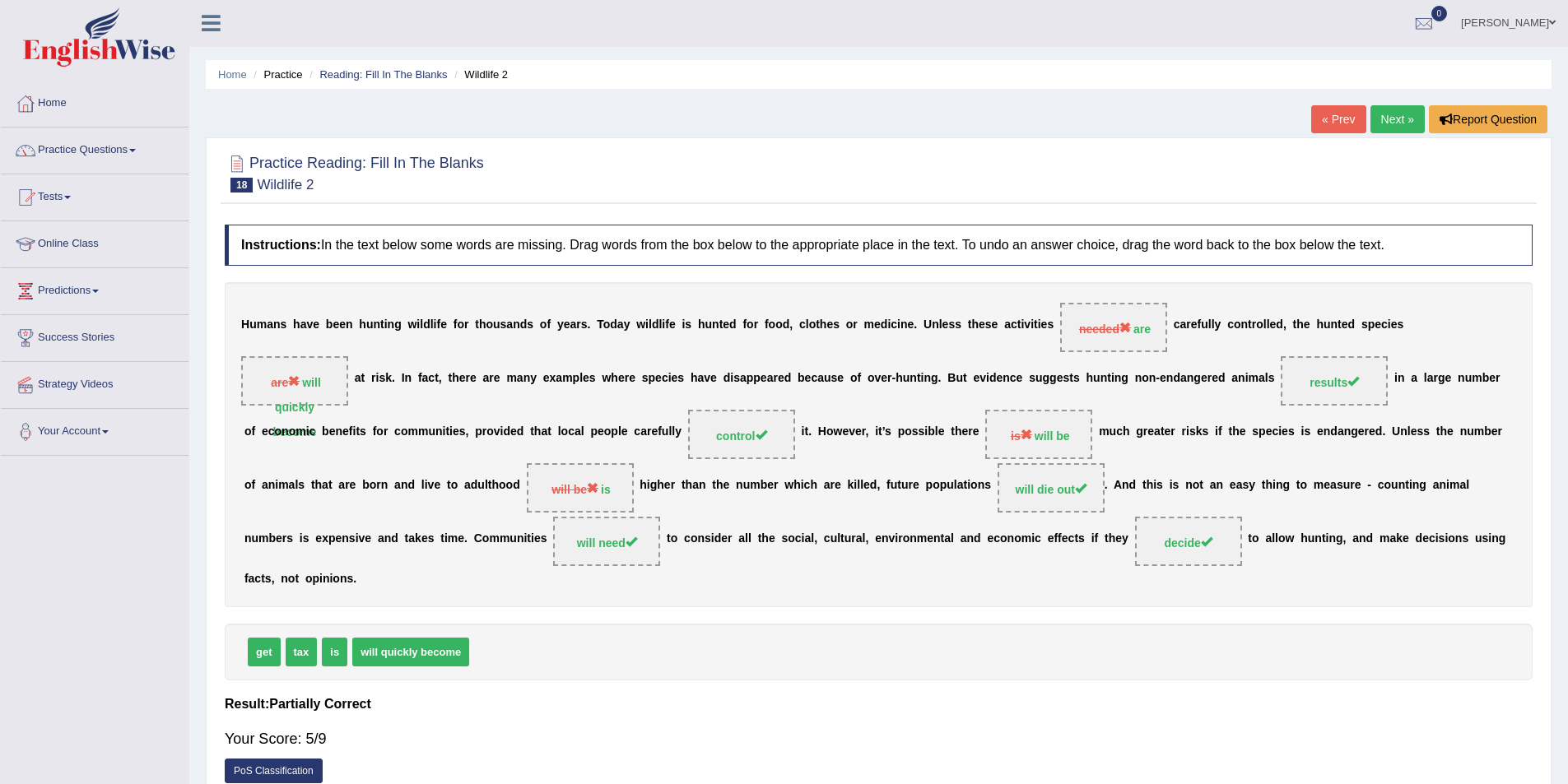
scroll to position [0, 0]
click at [1406, 116] on link "Next »" at bounding box center [1397, 120] width 54 height 28
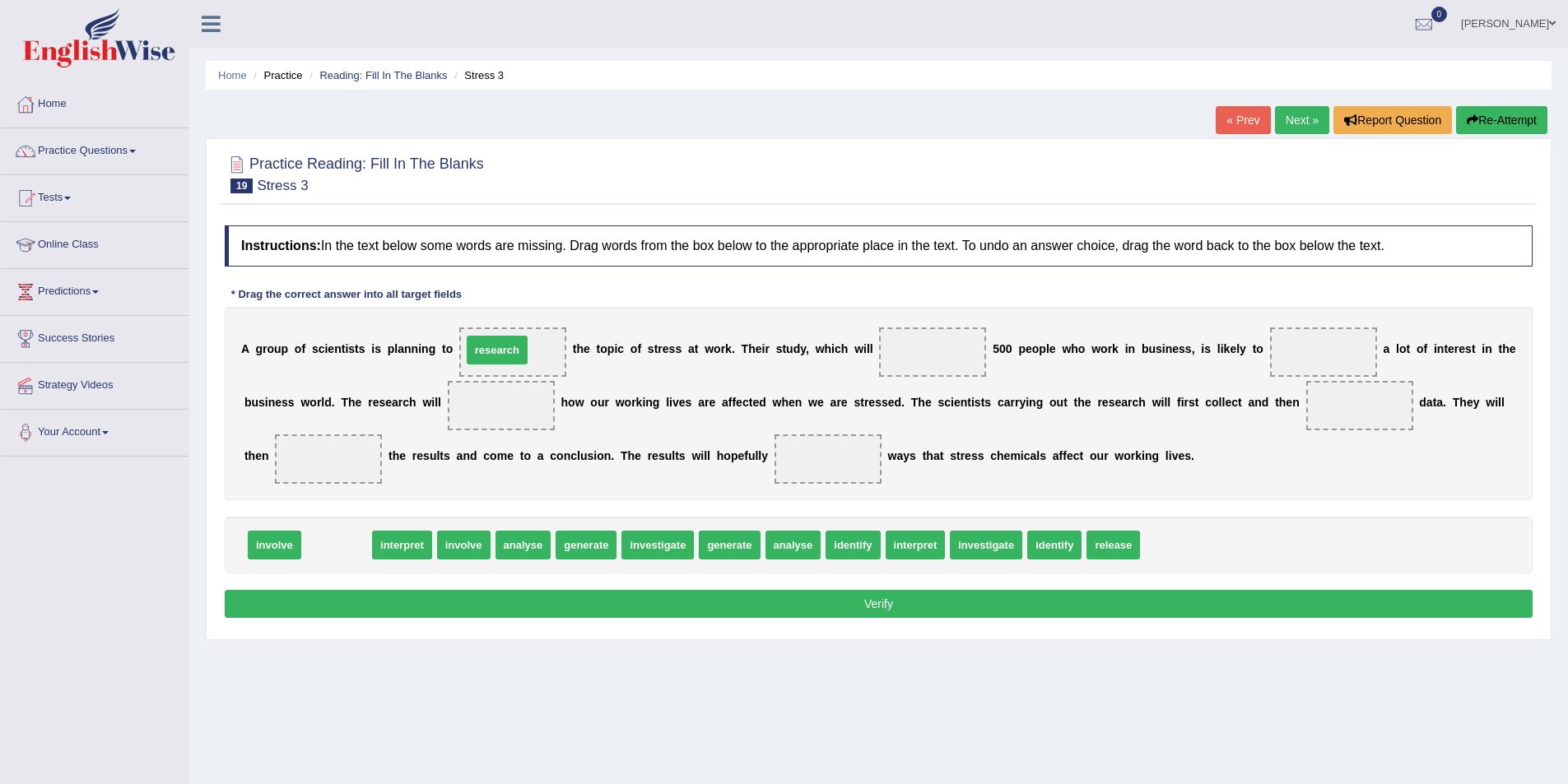
drag, startPoint x: 350, startPoint y: 545, endPoint x: 511, endPoint y: 350, distance: 252.9
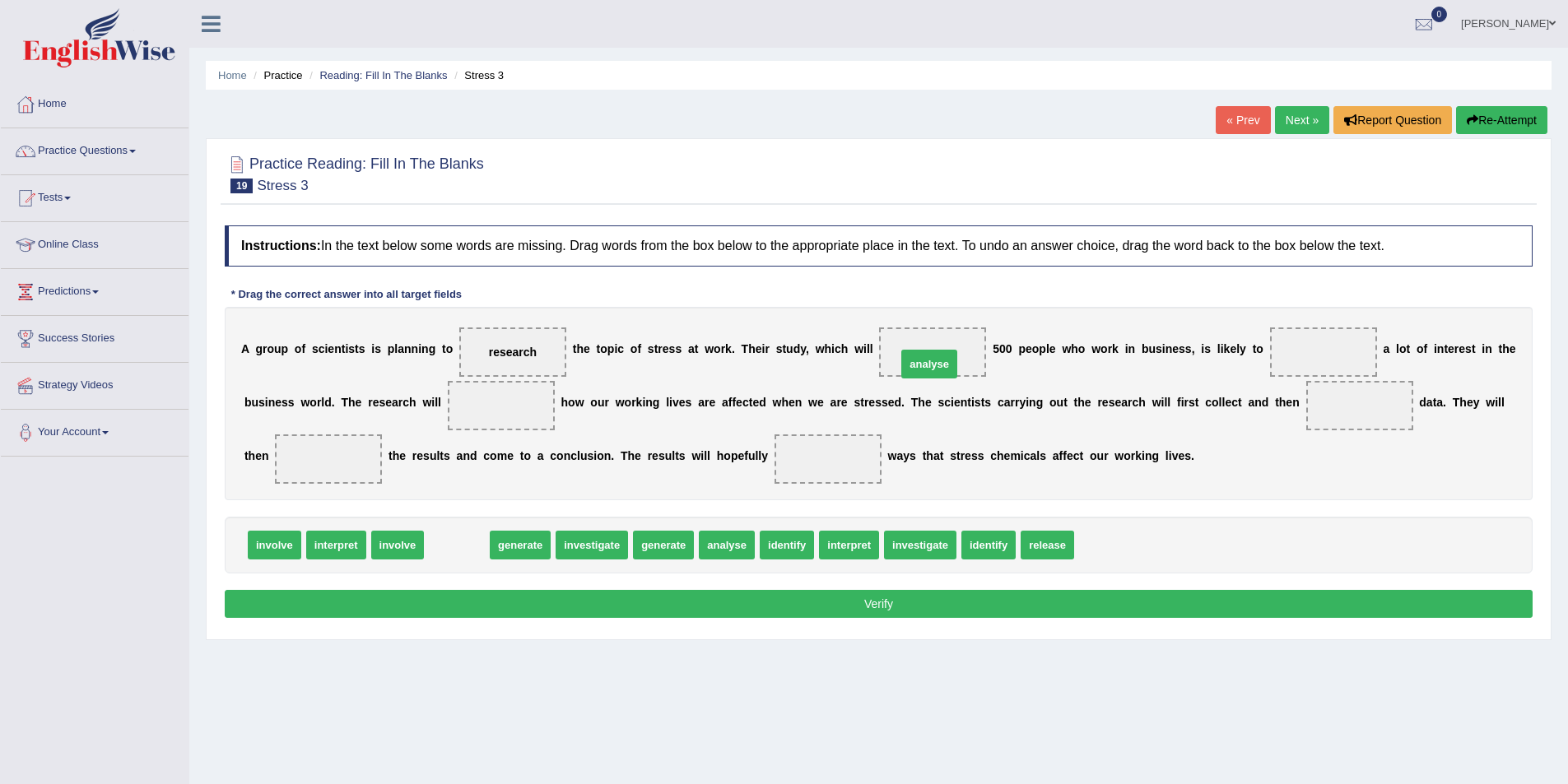
drag, startPoint x: 448, startPoint y: 548, endPoint x: 921, endPoint y: 367, distance: 506.4
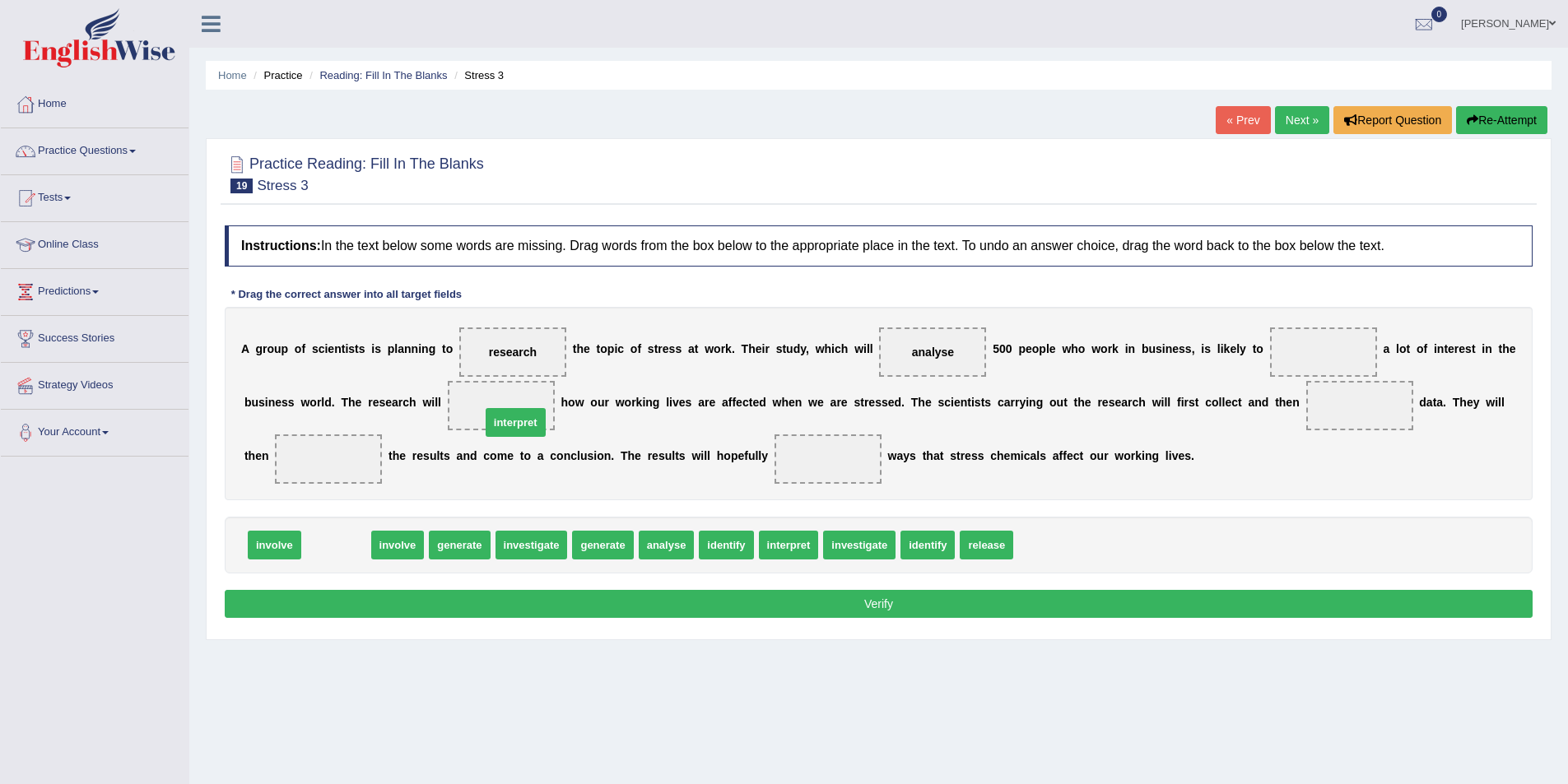
drag, startPoint x: 340, startPoint y: 540, endPoint x: 520, endPoint y: 418, distance: 217.4
drag, startPoint x: 346, startPoint y: 537, endPoint x: 971, endPoint y: 338, distance: 655.9
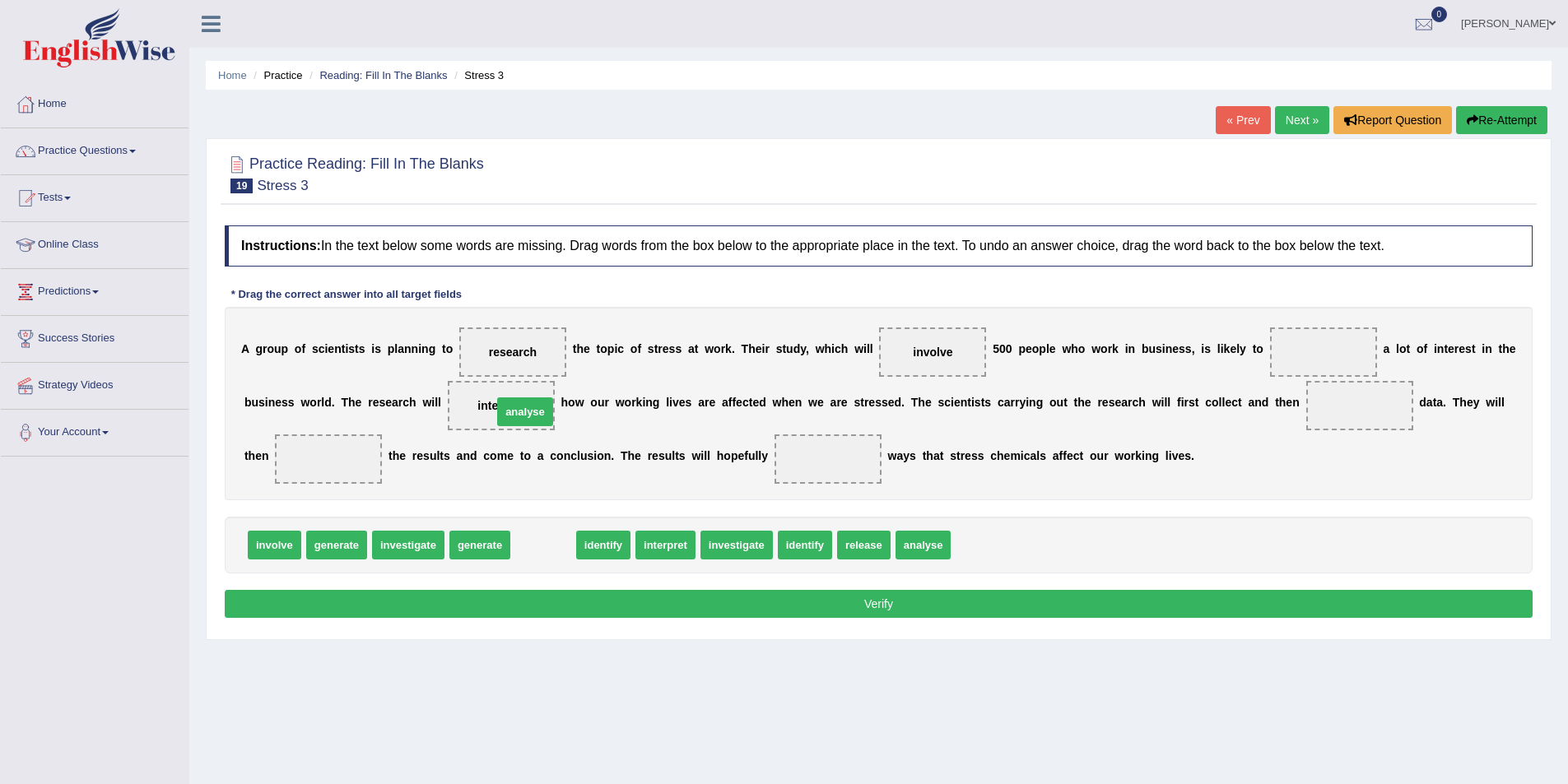
drag, startPoint x: 544, startPoint y: 549, endPoint x: 526, endPoint y: 416, distance: 134.2
drag, startPoint x: 617, startPoint y: 547, endPoint x: 1365, endPoint y: 424, distance: 758.0
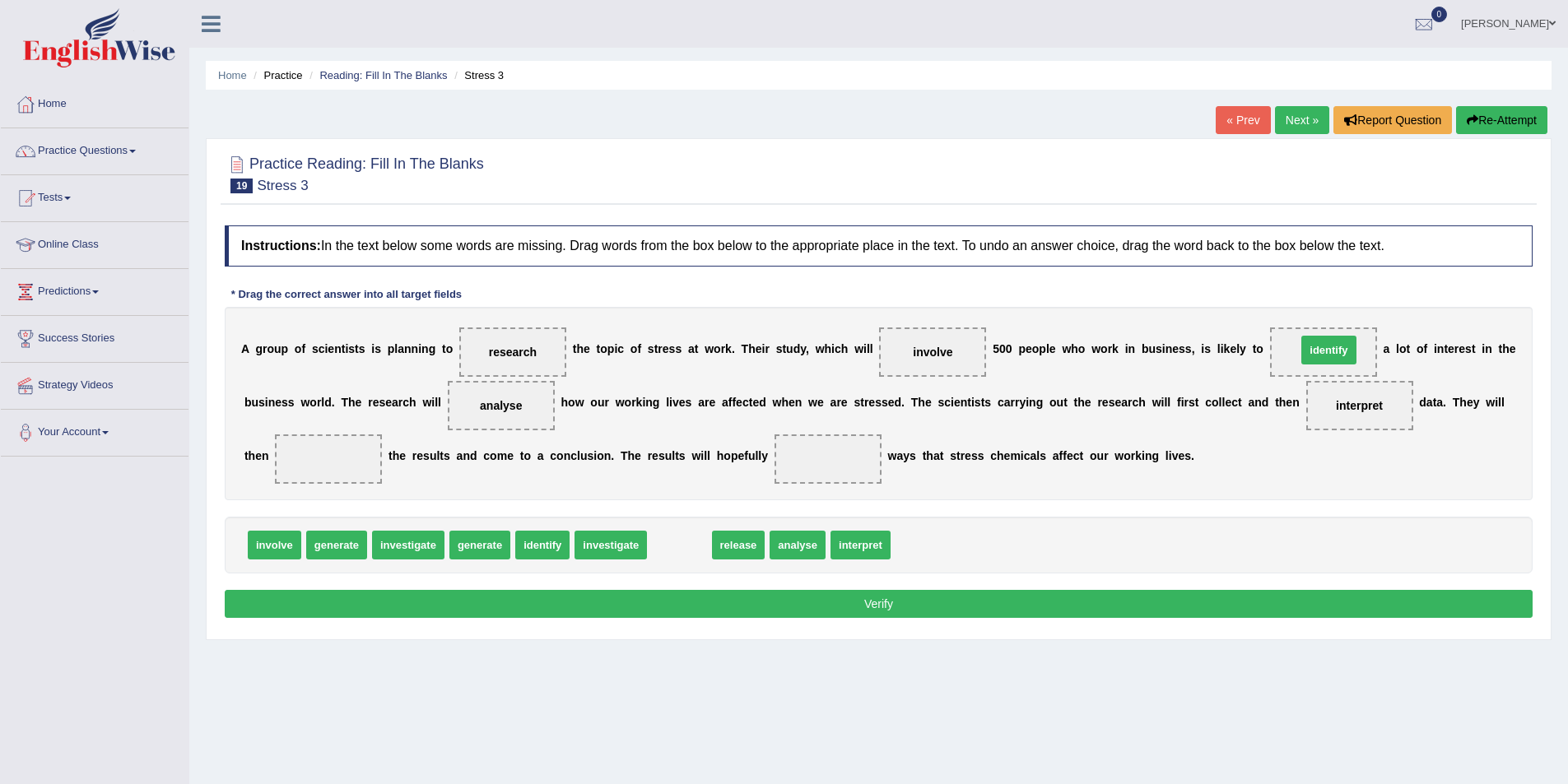
drag, startPoint x: 692, startPoint y: 545, endPoint x: 1341, endPoint y: 350, distance: 677.7
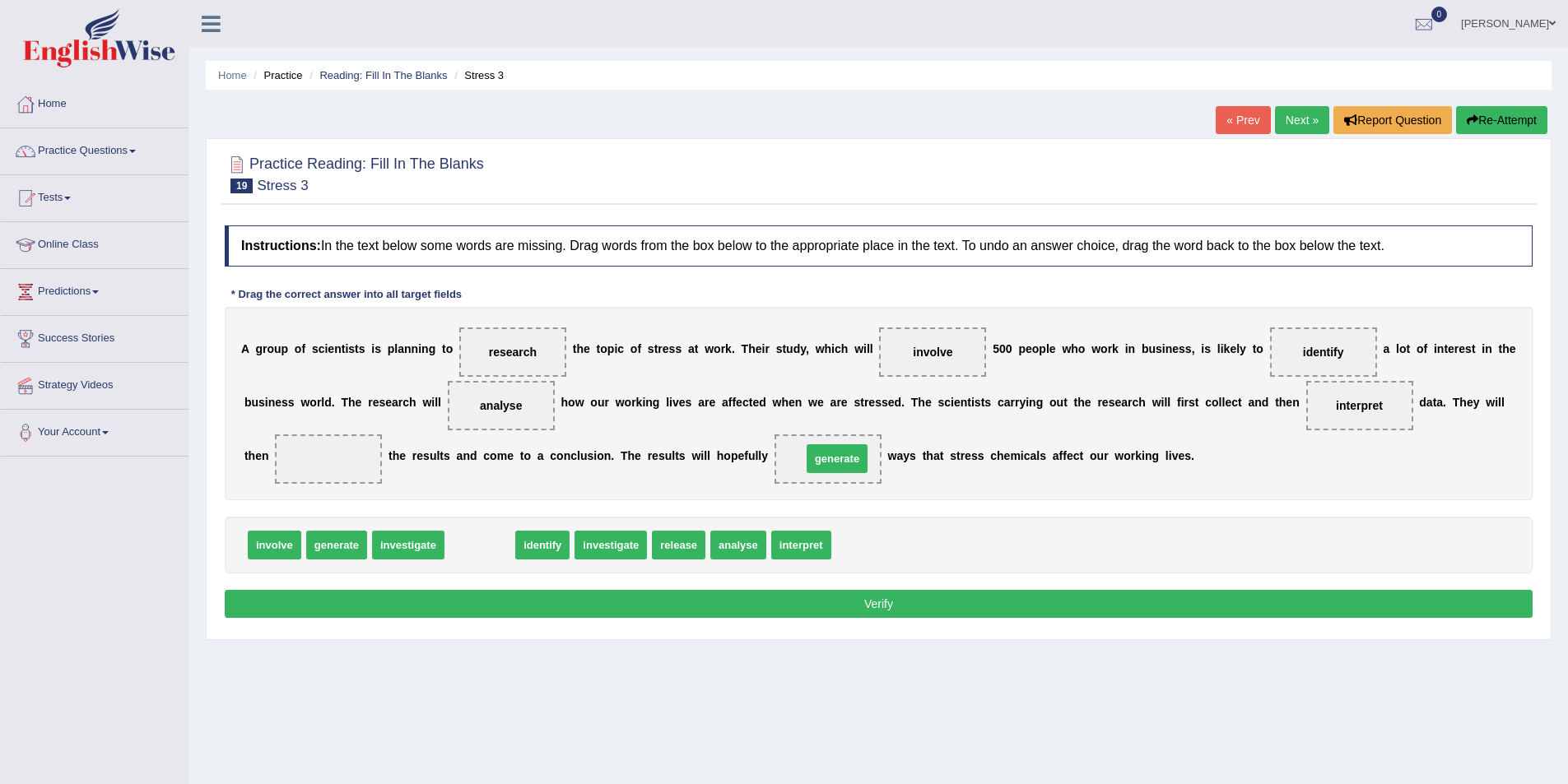
drag, startPoint x: 483, startPoint y: 548, endPoint x: 838, endPoint y: 462, distance: 365.3
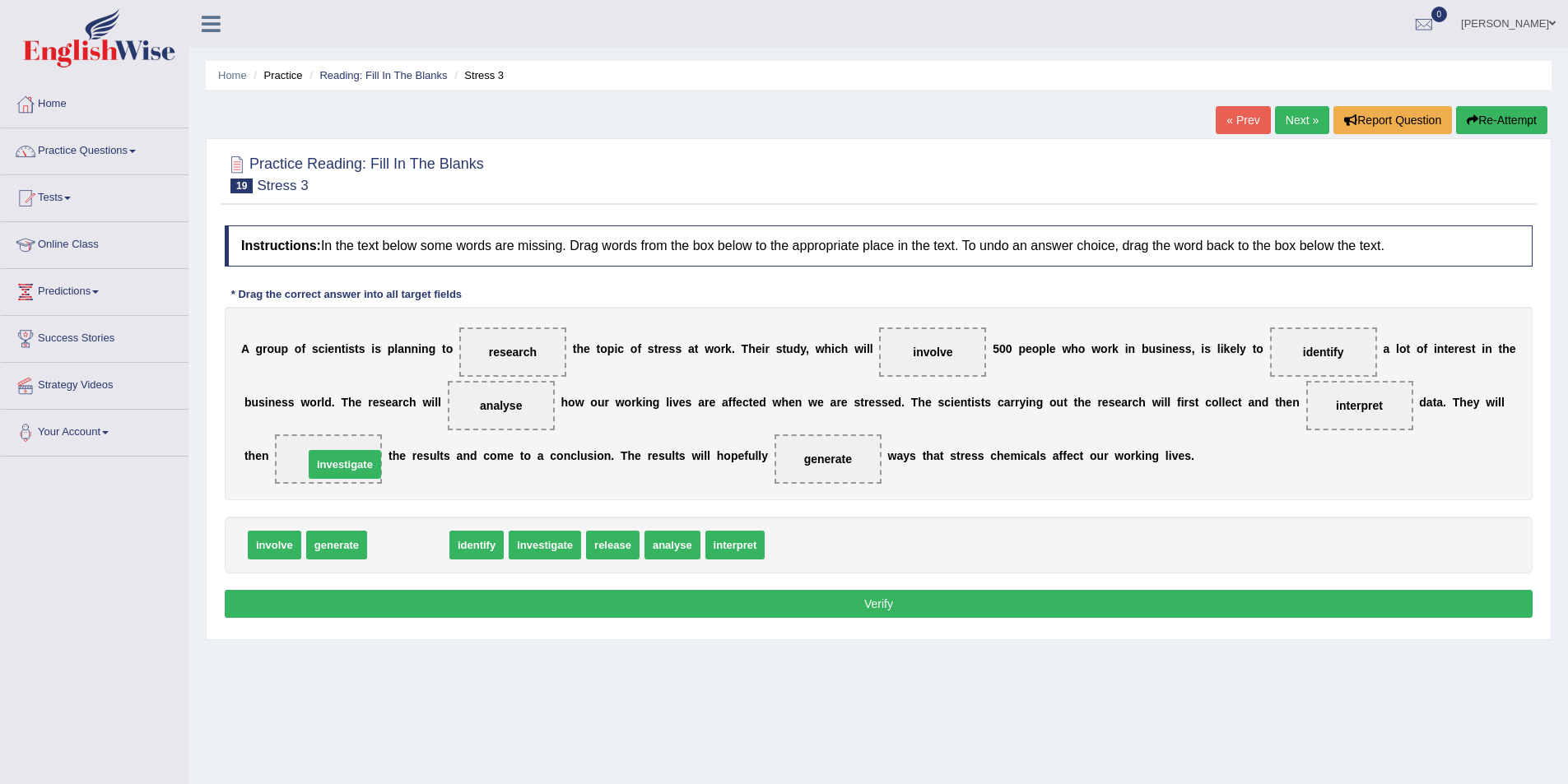
drag, startPoint x: 435, startPoint y: 546, endPoint x: 371, endPoint y: 465, distance: 103.2
click at [828, 594] on button "Verify" at bounding box center [879, 604] width 1308 height 28
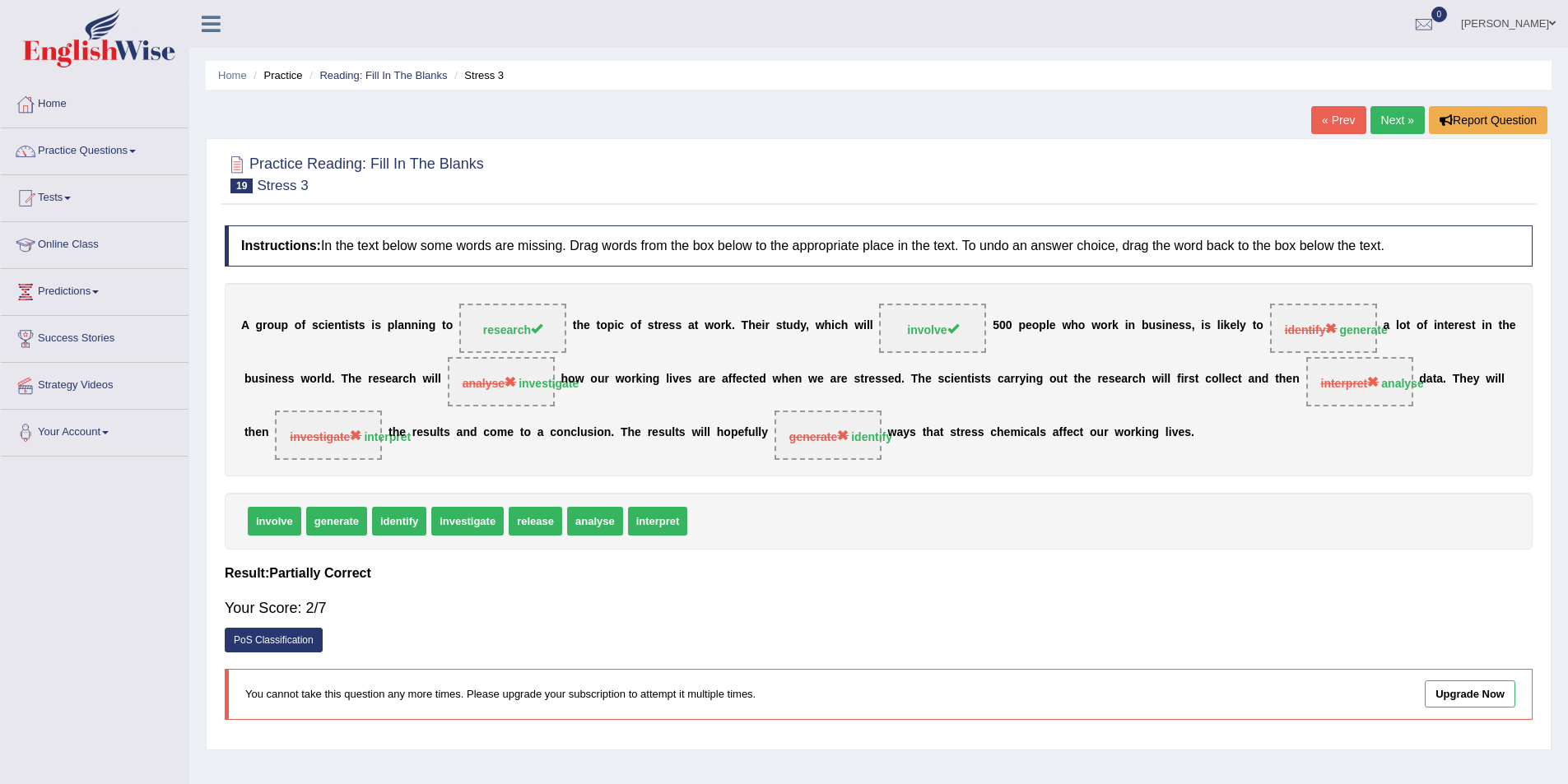
click at [1404, 118] on link "Next »" at bounding box center [1397, 120] width 54 height 28
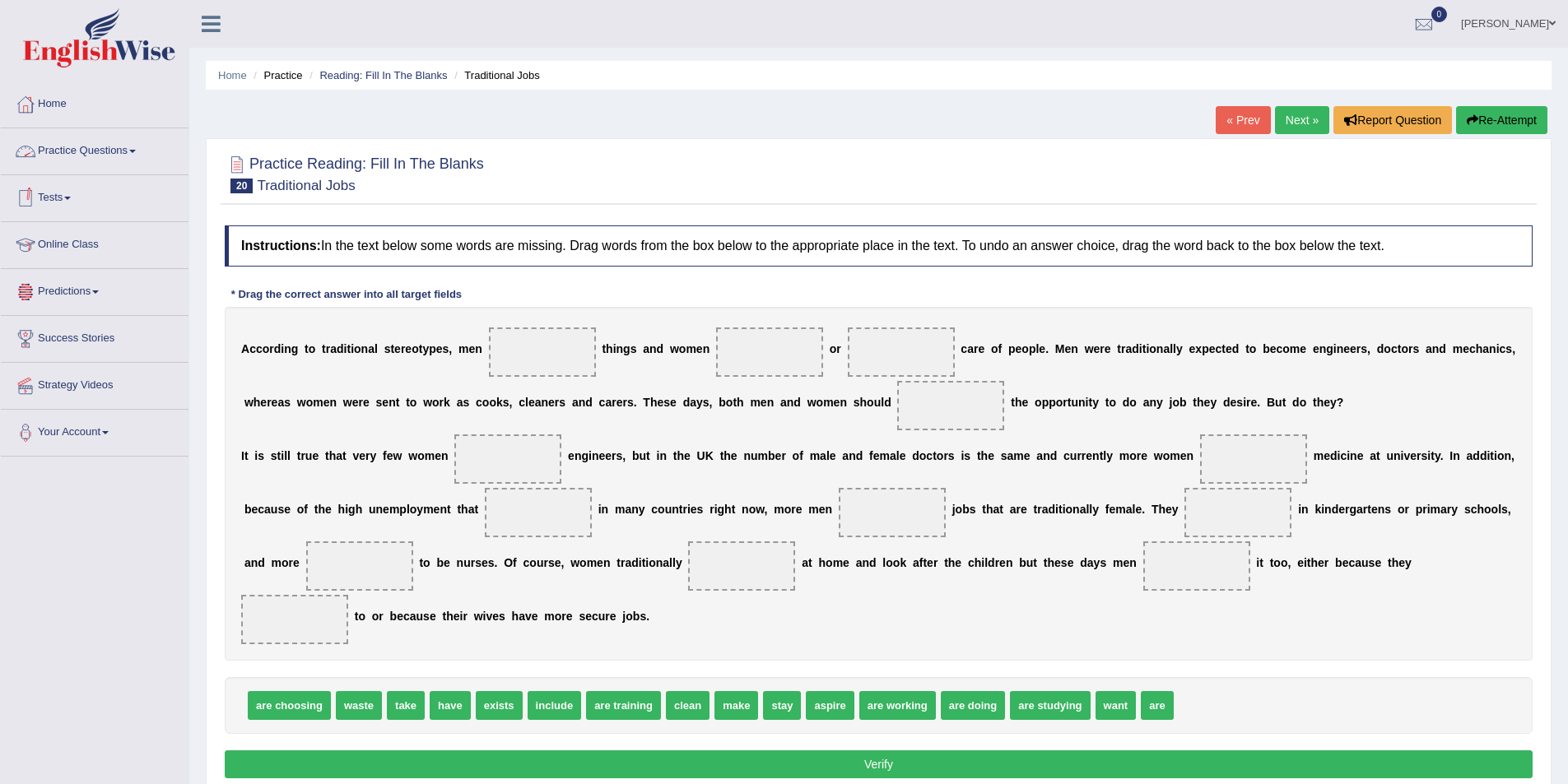
click at [124, 148] on link "Practice Questions" at bounding box center [95, 149] width 188 height 41
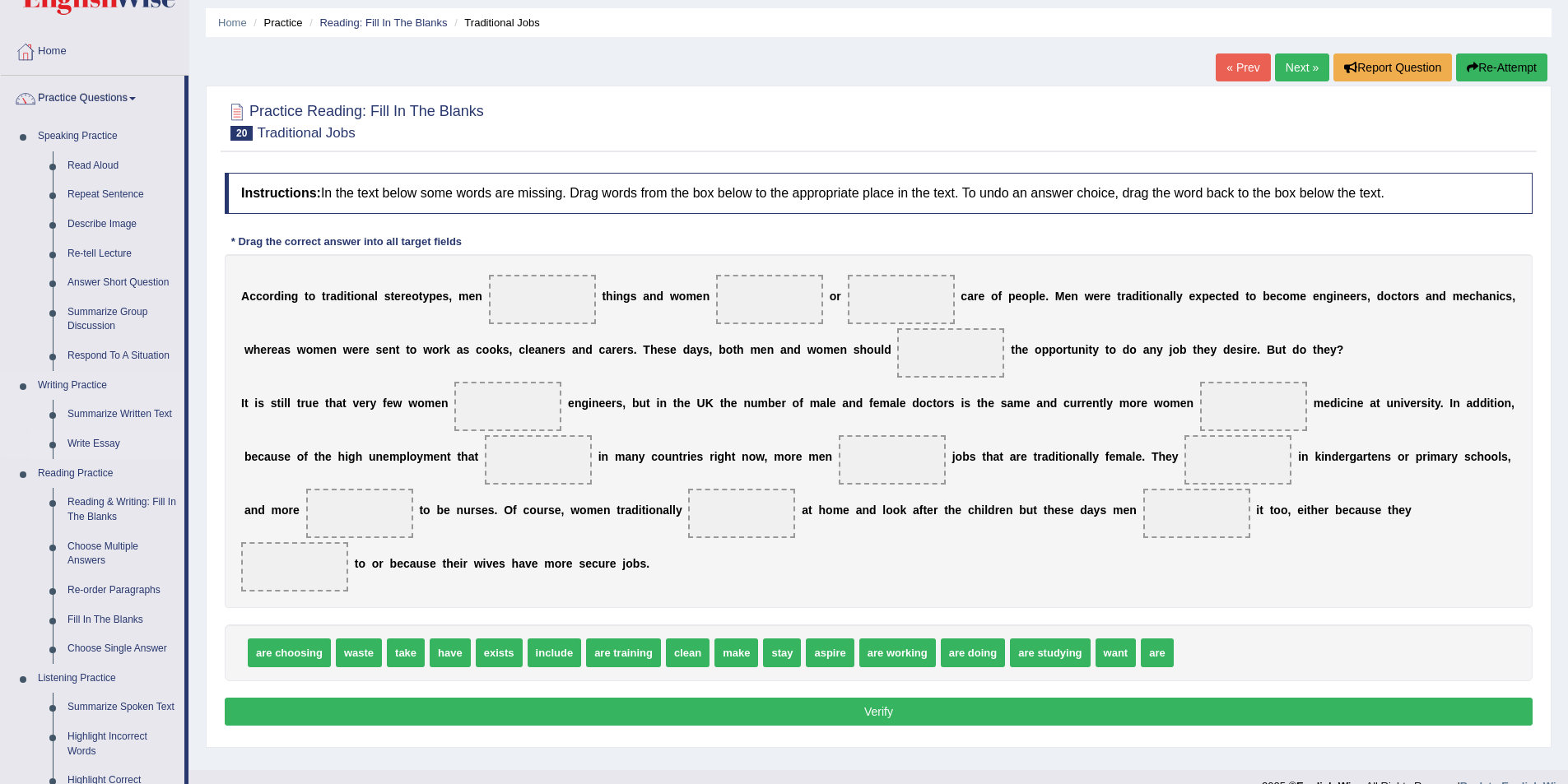
scroll to position [82, 0]
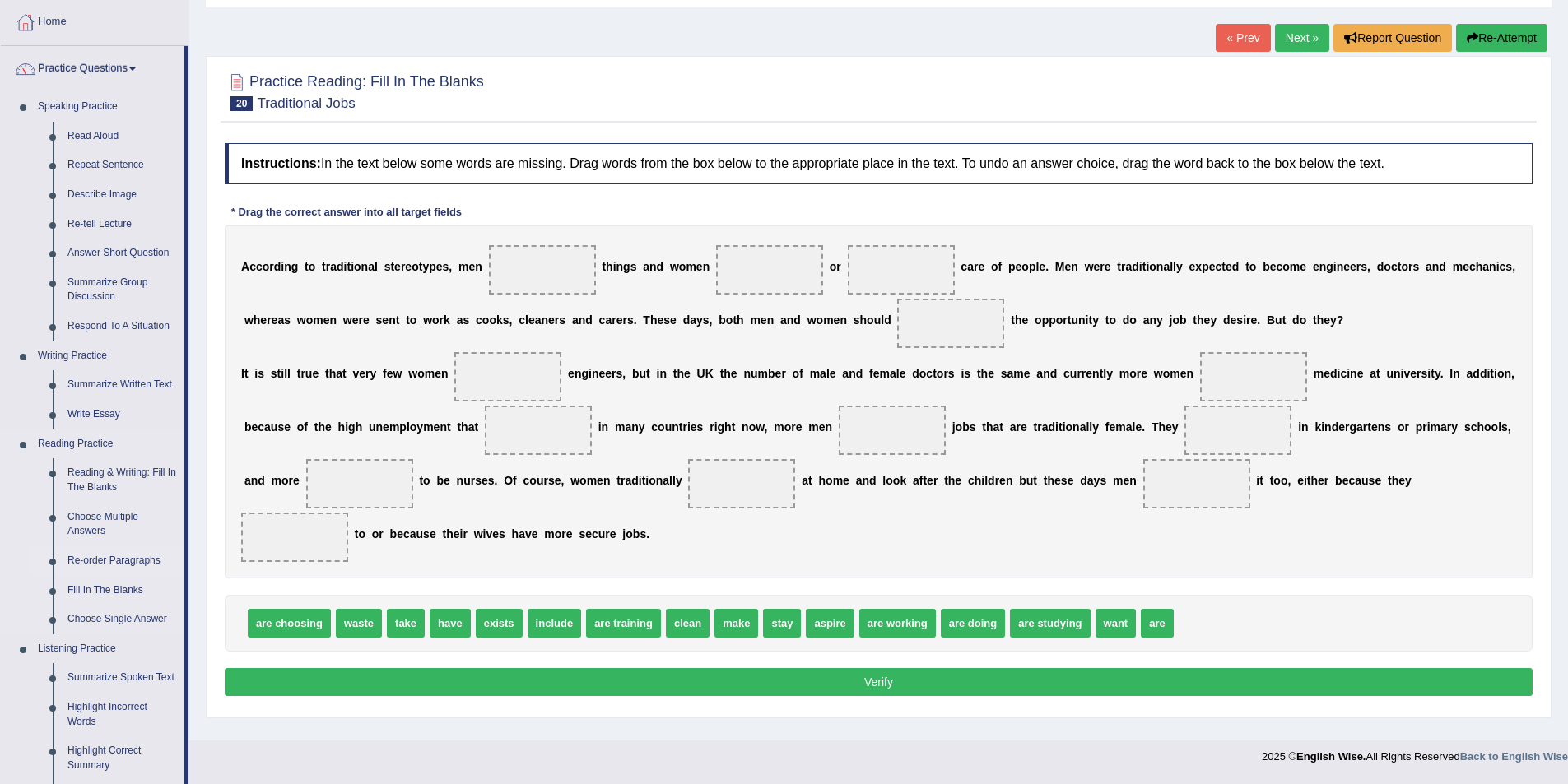
click at [126, 558] on link "Re-order Paragraphs" at bounding box center [122, 561] width 125 height 30
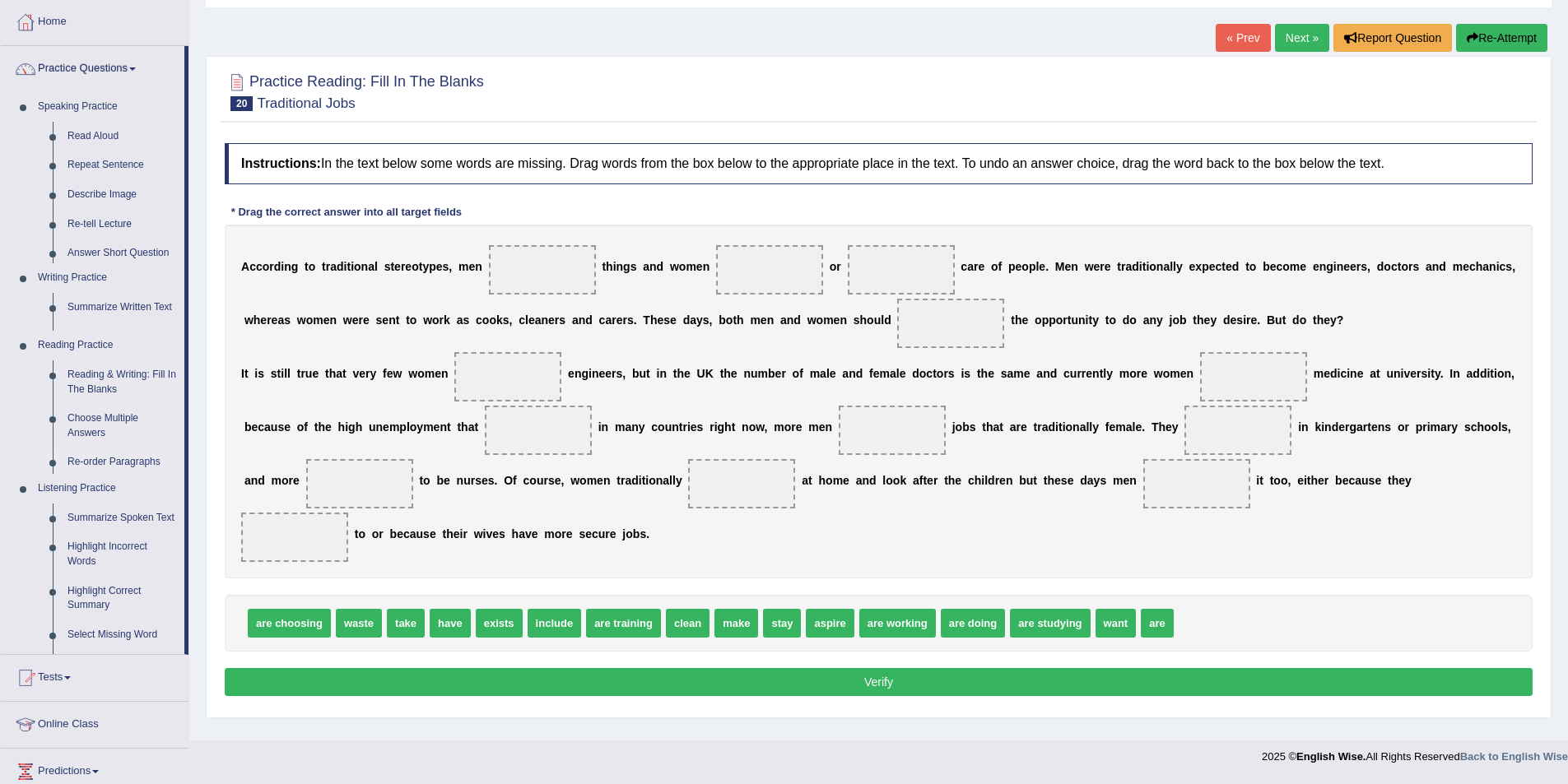
scroll to position [80, 0]
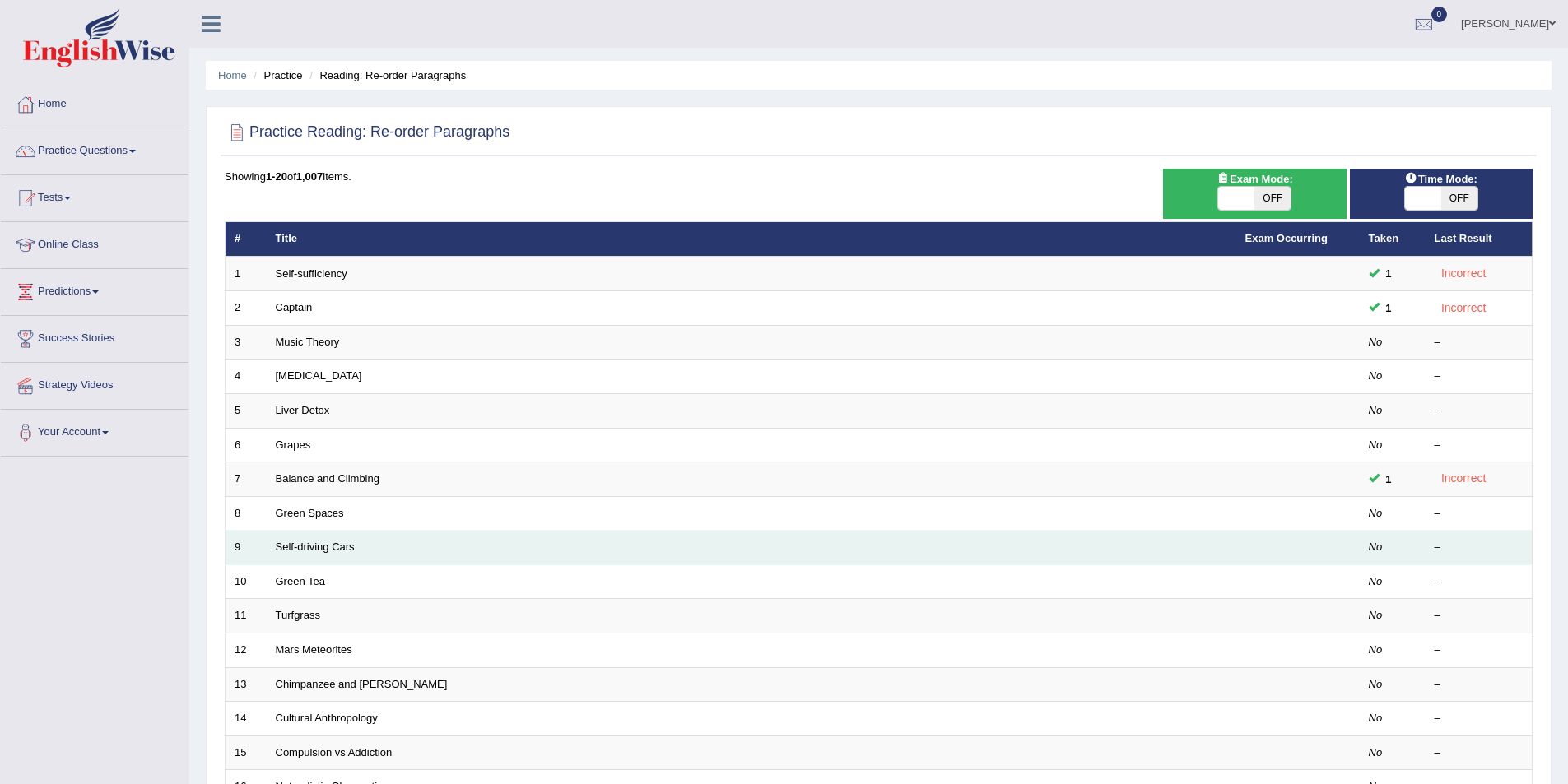
scroll to position [82, 0]
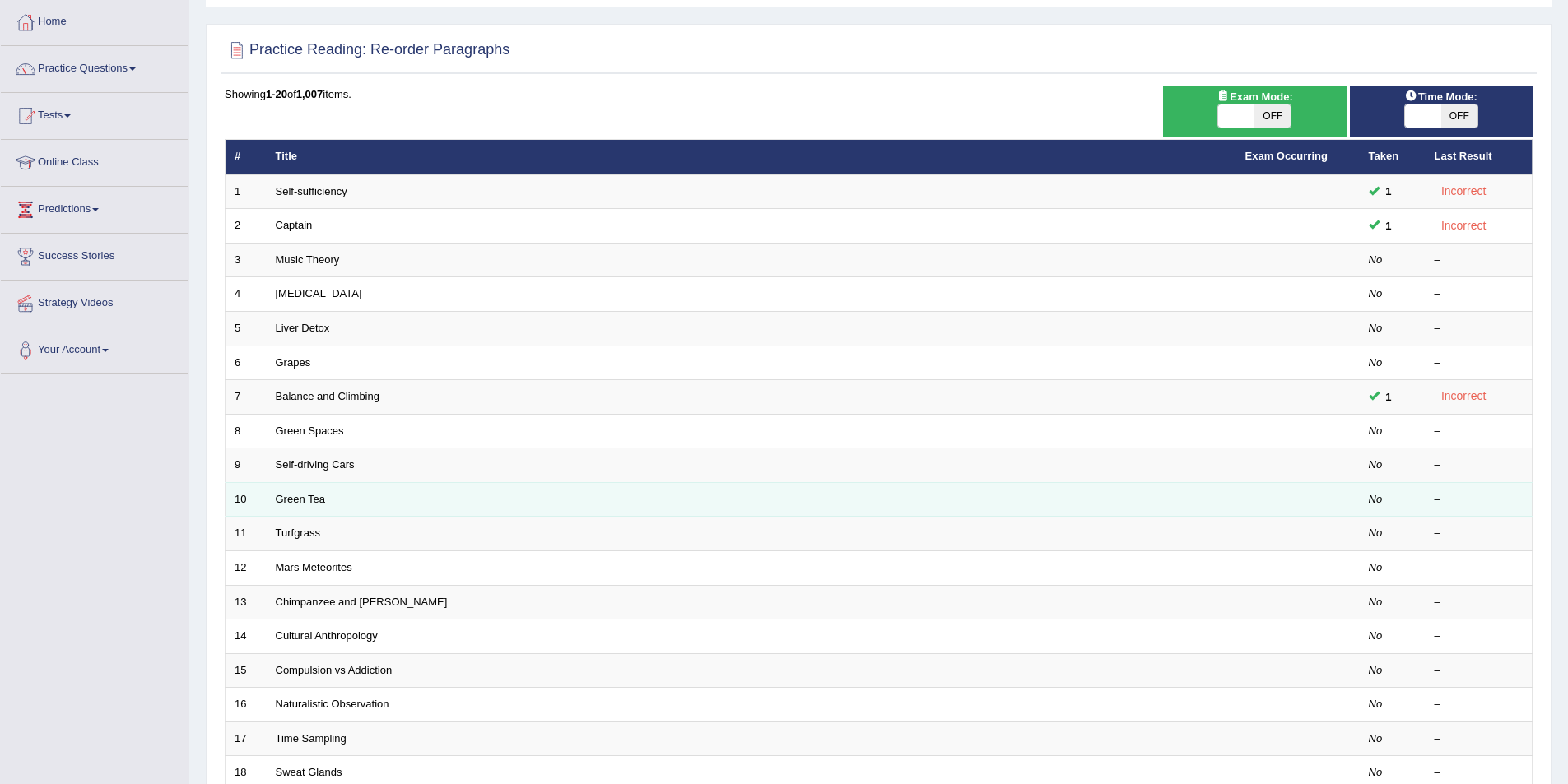
click at [346, 504] on td "Green Tea" at bounding box center [751, 499] width 970 height 35
click at [310, 499] on link "Green Tea" at bounding box center [300, 499] width 49 height 12
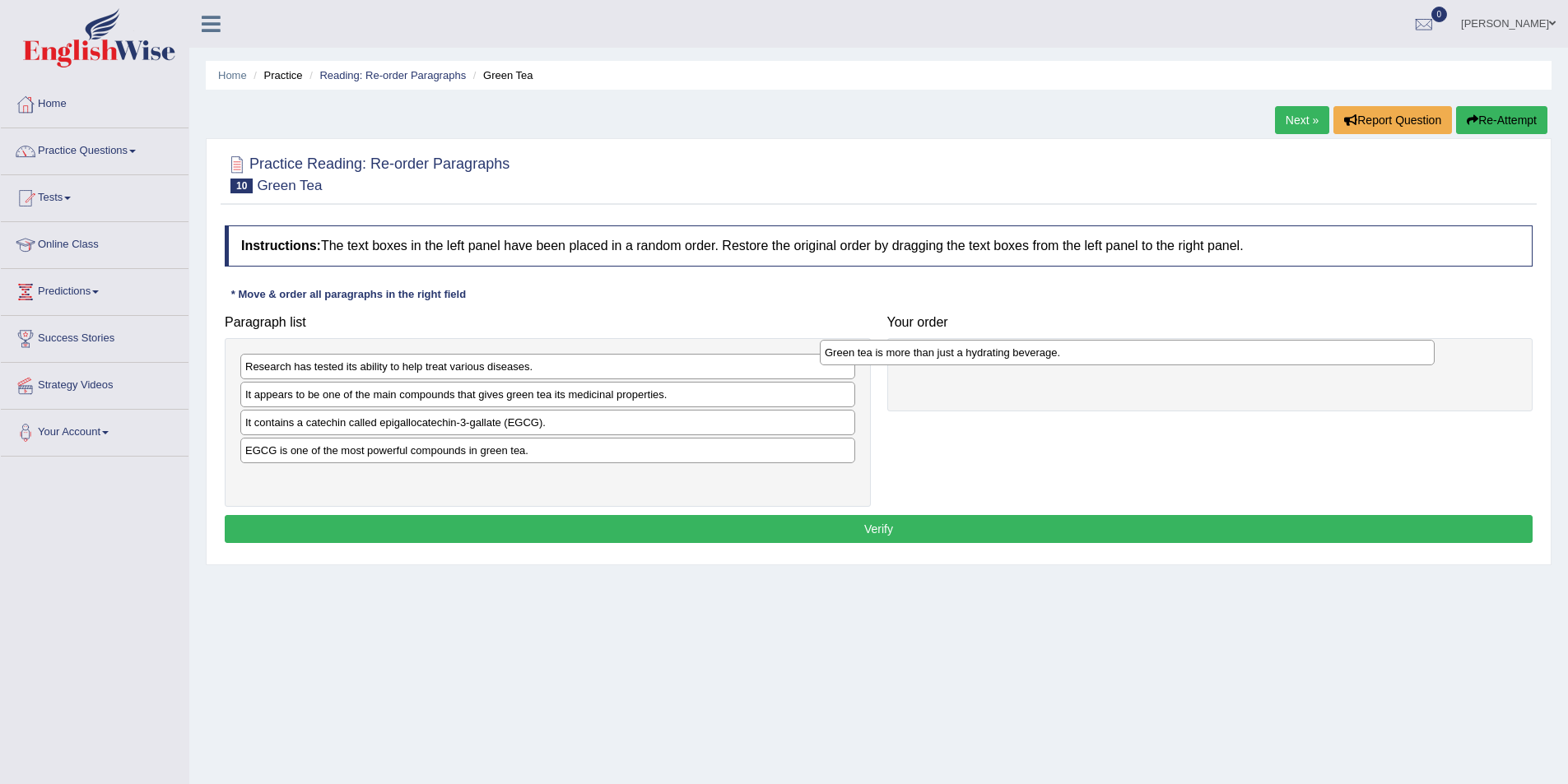
drag, startPoint x: 466, startPoint y: 485, endPoint x: 1045, endPoint y: 358, distance: 592.8
click at [1045, 358] on div "Green tea is more than just a hydrating beverage." at bounding box center [1127, 353] width 615 height 26
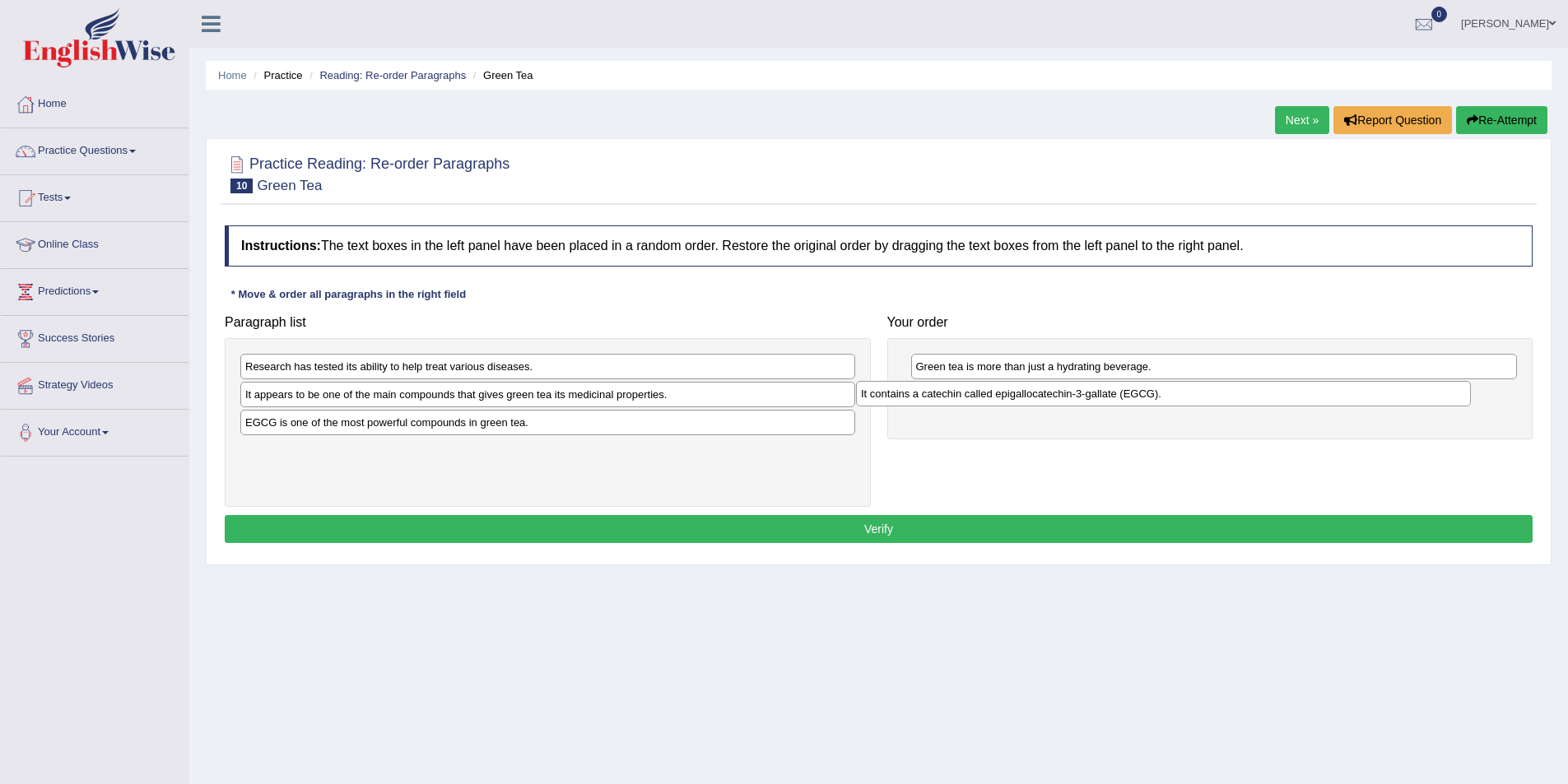
drag, startPoint x: 482, startPoint y: 424, endPoint x: 1098, endPoint y: 395, distance: 616.7
click at [1098, 395] on div "It contains a catechin called epigallocatechin-3-gallate (EGCG)." at bounding box center [1163, 393] width 615 height 26
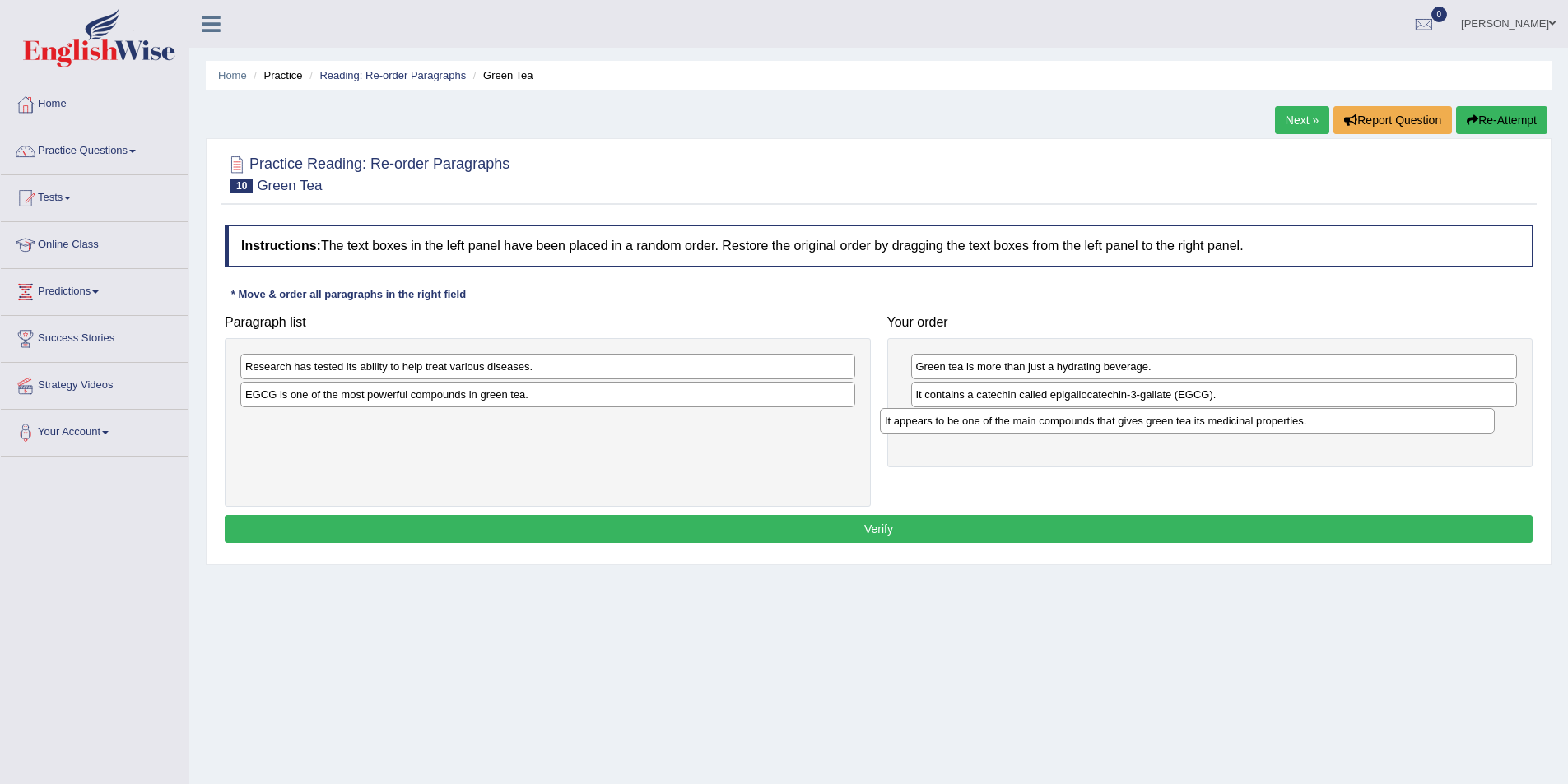
drag, startPoint x: 591, startPoint y: 397, endPoint x: 1230, endPoint y: 424, distance: 639.6
click at [1230, 424] on div "It appears to be one of the main compounds that gives green tea its medicinal p…" at bounding box center [1187, 421] width 615 height 26
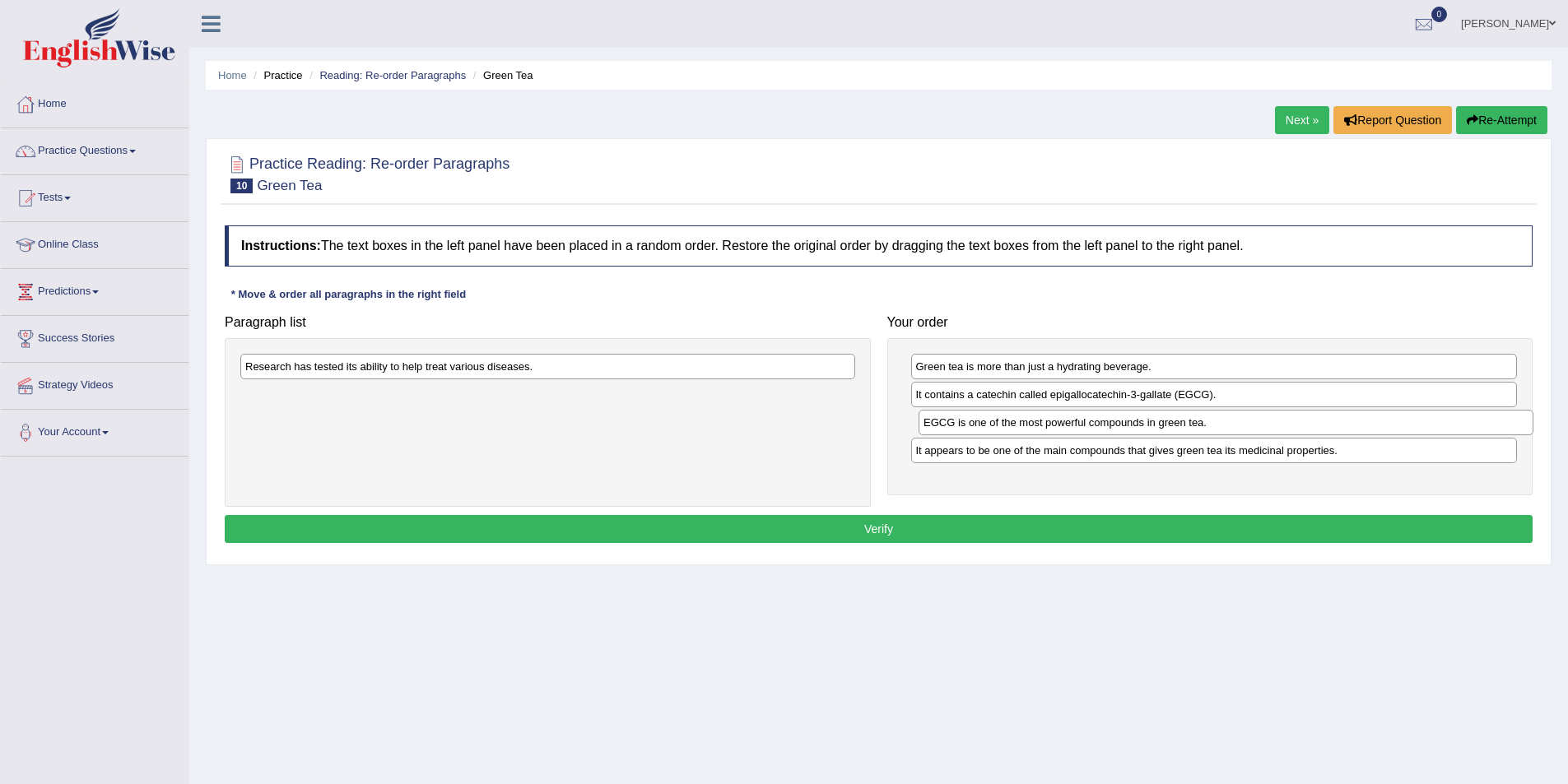
drag, startPoint x: 503, startPoint y: 401, endPoint x: 1181, endPoint y: 429, distance: 678.6
click at [1181, 429] on div "EGCG is one of the most powerful compounds in green tea." at bounding box center [1226, 422] width 615 height 26
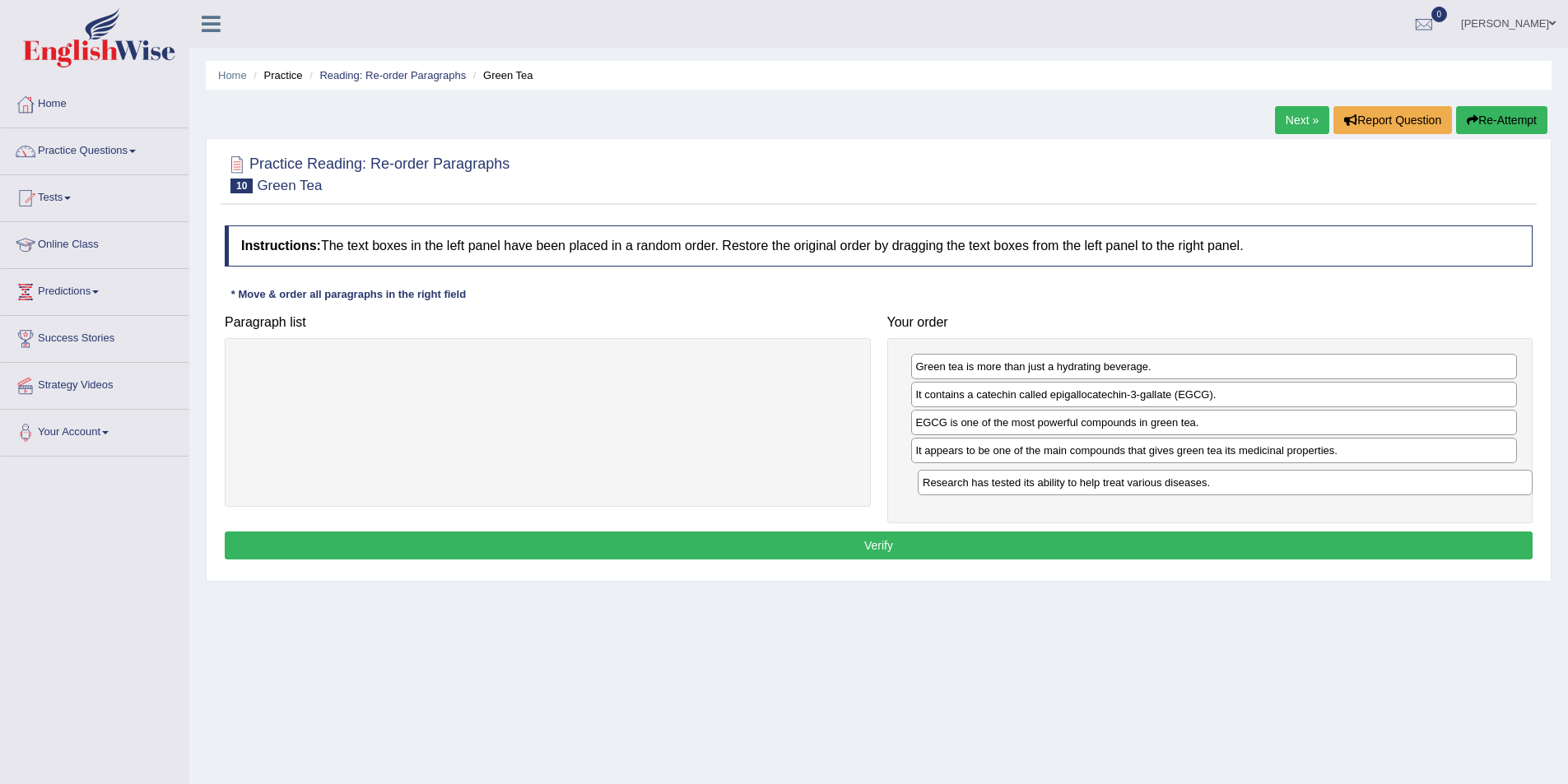
drag, startPoint x: 576, startPoint y: 359, endPoint x: 1253, endPoint y: 475, distance: 686.9
click at [1253, 475] on div "Research has tested its ability to help treat various diseases." at bounding box center [1225, 482] width 615 height 26
click at [1033, 542] on button "Verify" at bounding box center [879, 546] width 1308 height 28
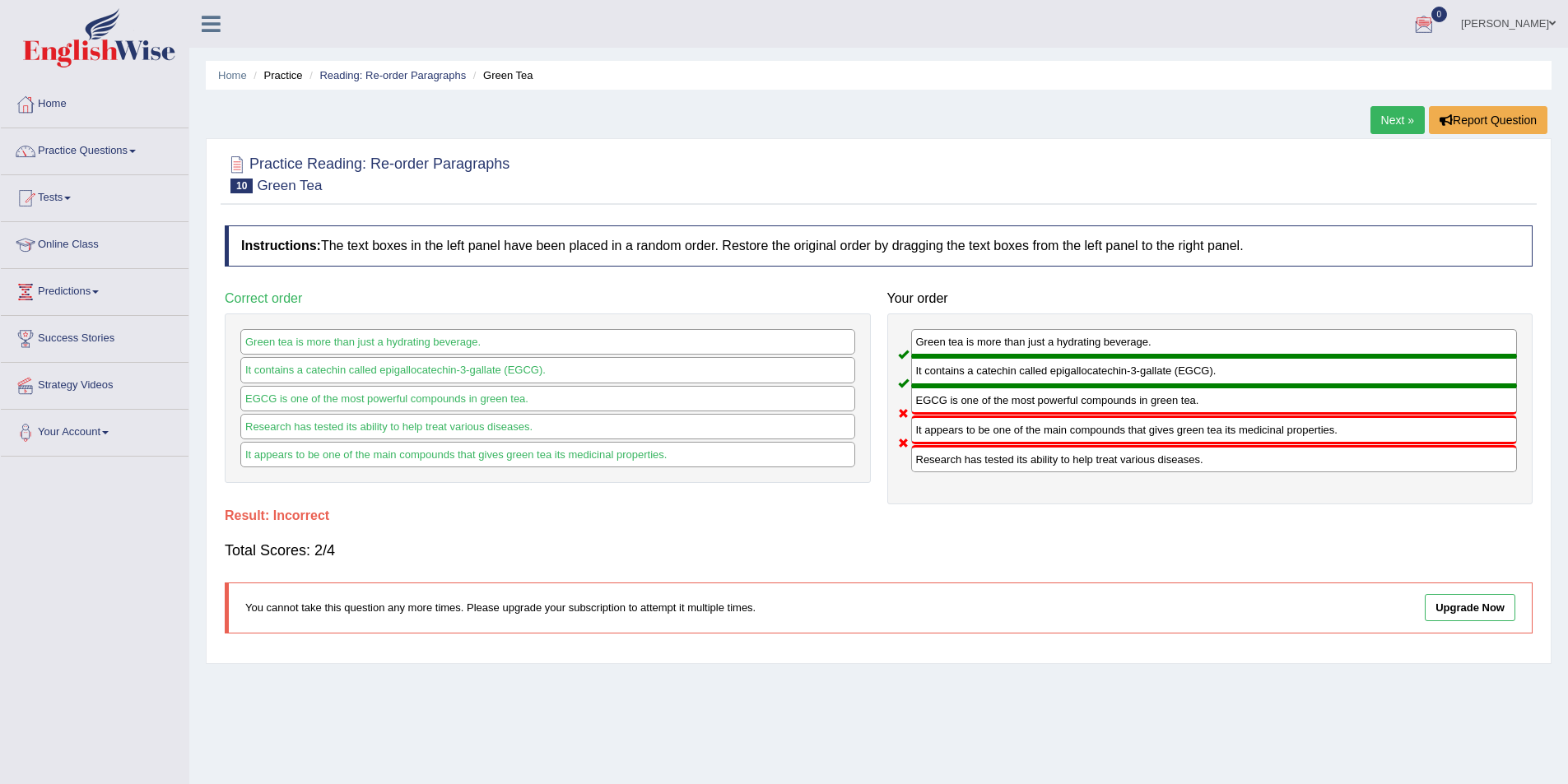
click at [1382, 117] on link "Next »" at bounding box center [1397, 120] width 54 height 28
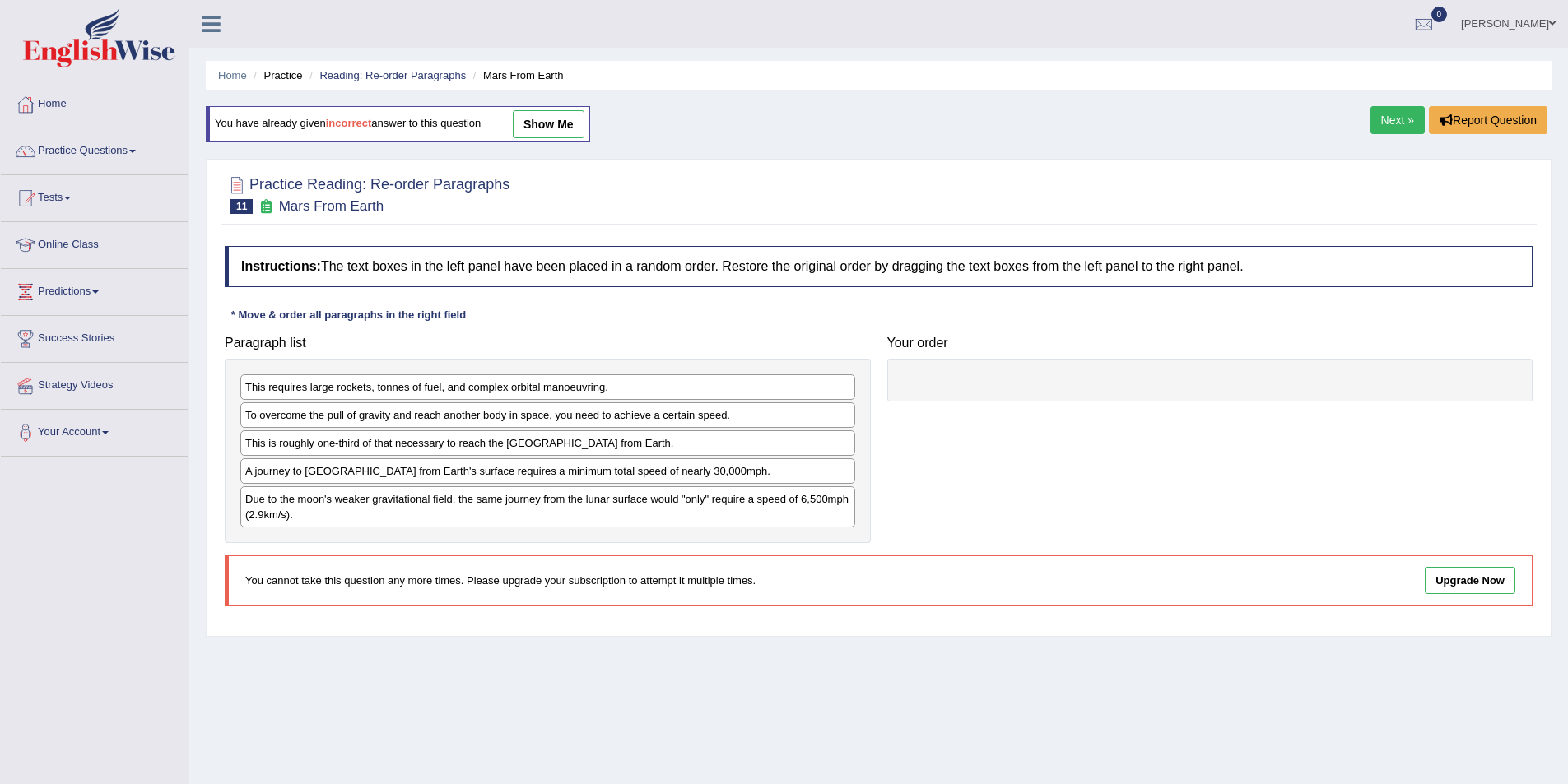
click at [538, 124] on link "show me" at bounding box center [549, 124] width 71 height 28
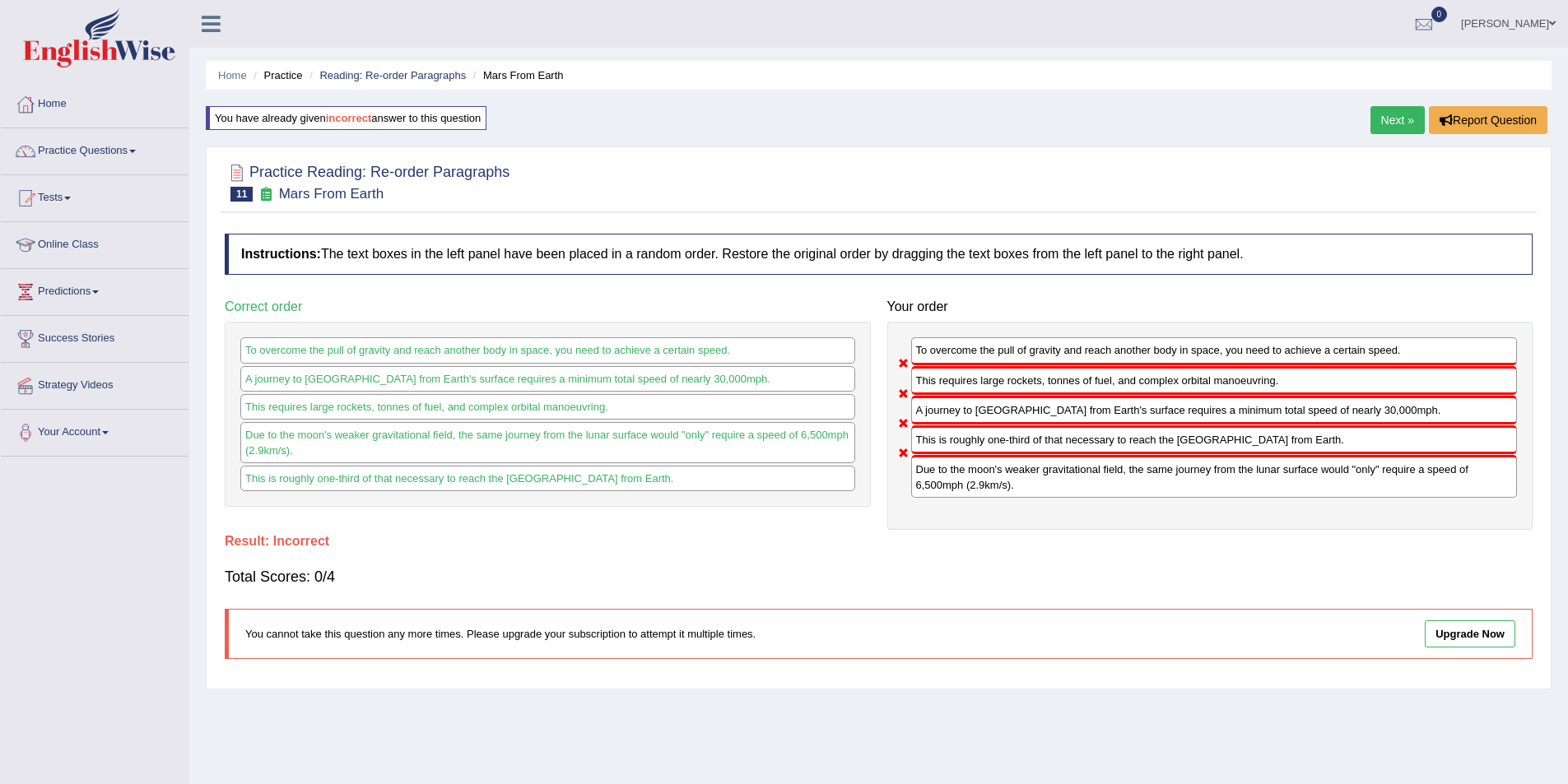
click at [1375, 109] on link "Next »" at bounding box center [1397, 120] width 54 height 28
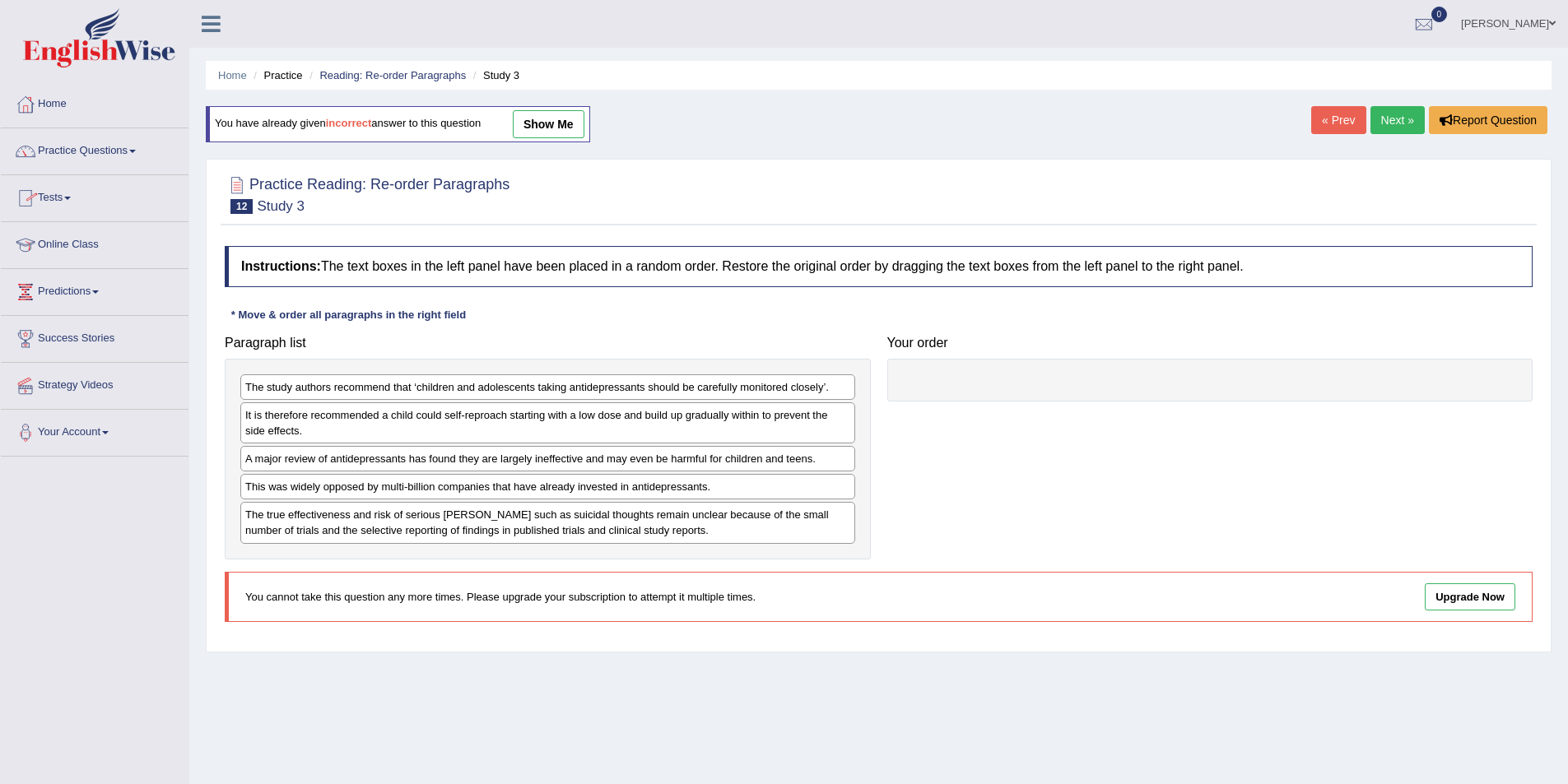
click at [1404, 104] on div "Home Practice Reading: Re-order Paragraphs Study 3 You have already given incor…" at bounding box center [878, 411] width 1379 height 823
click at [1380, 123] on link "Next »" at bounding box center [1397, 120] width 54 height 28
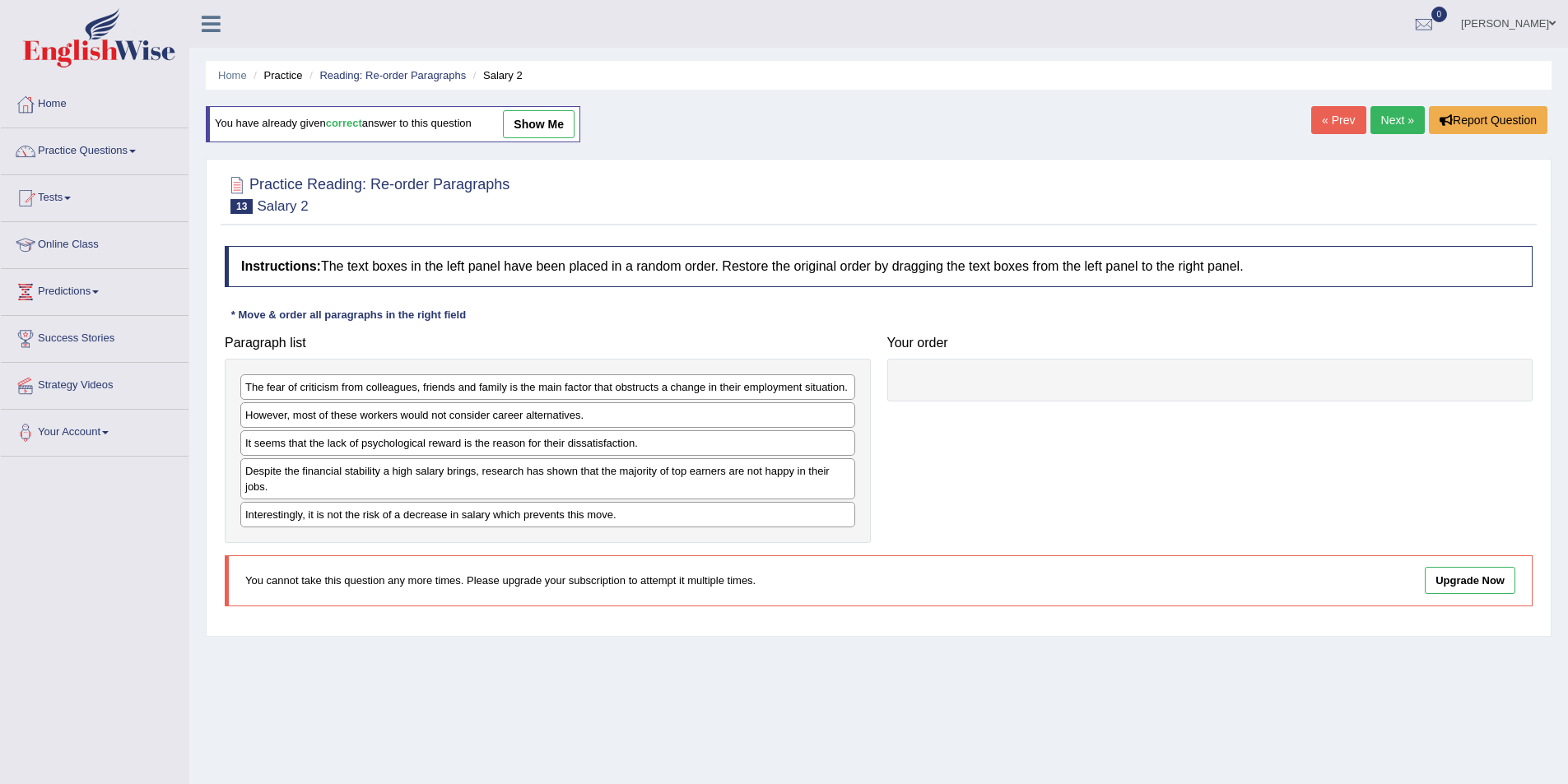
click at [564, 121] on link "show me" at bounding box center [539, 124] width 71 height 28
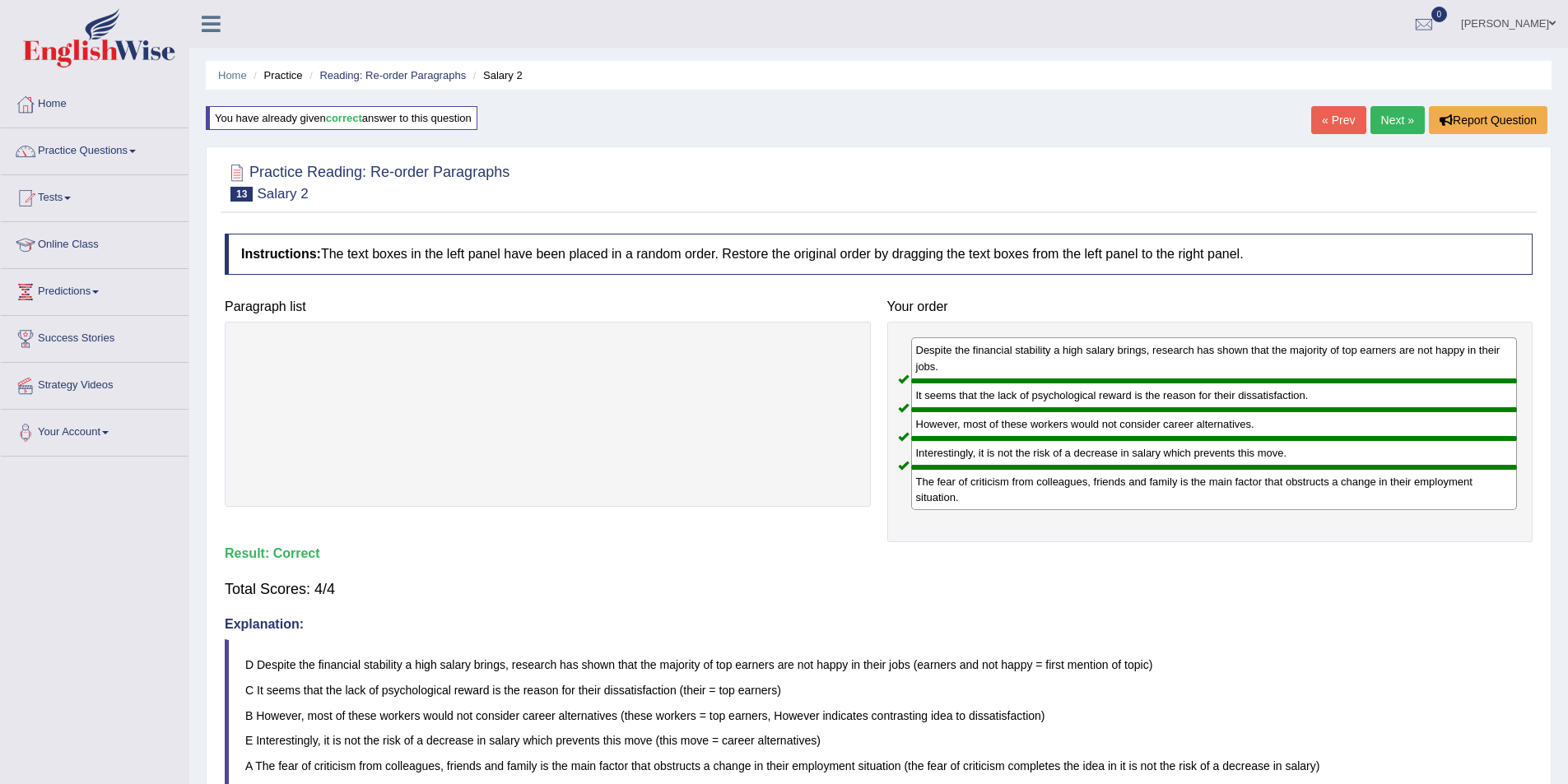
click at [1399, 120] on link "Next »" at bounding box center [1397, 120] width 54 height 28
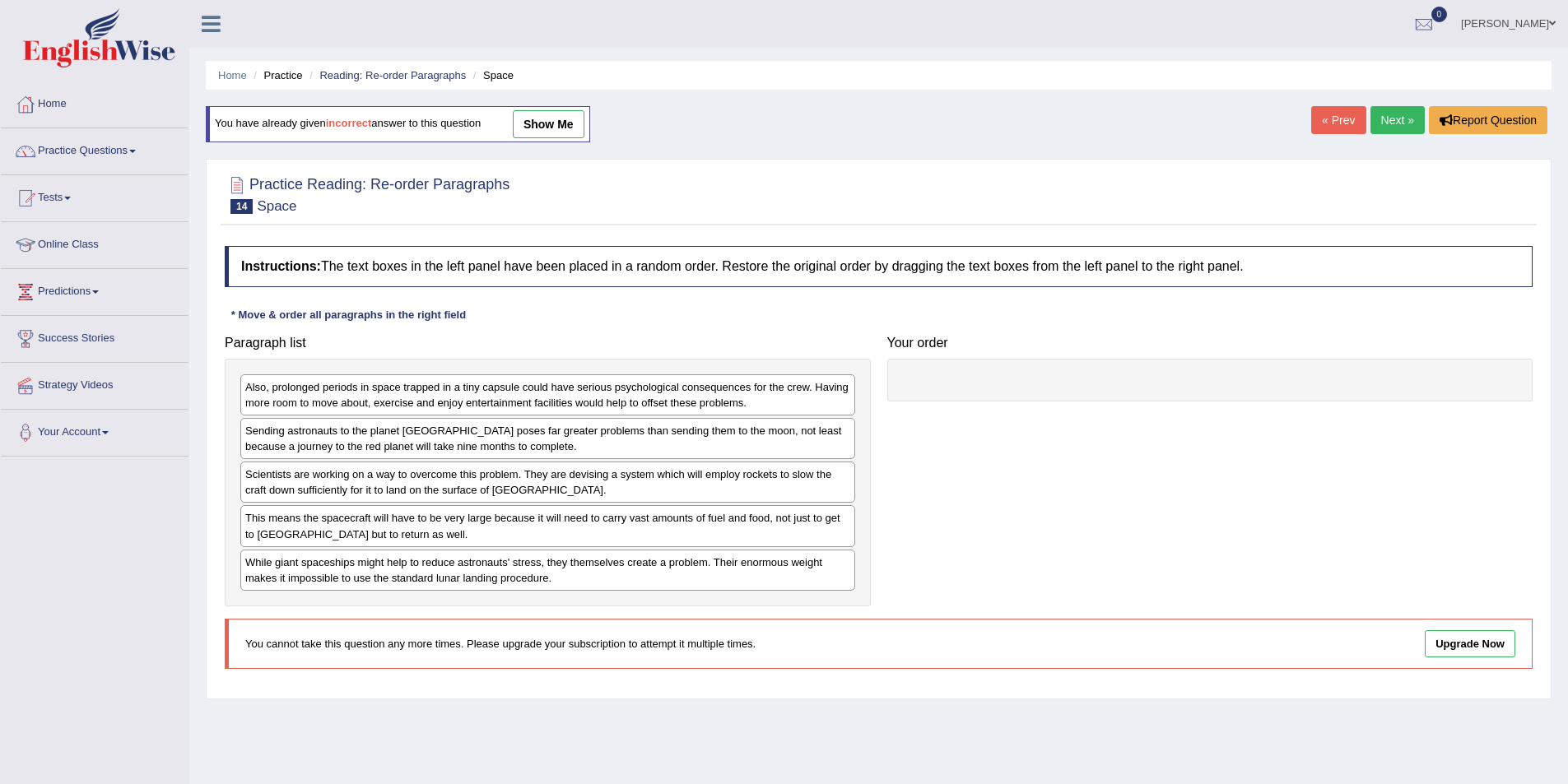
click at [1385, 111] on link "Next »" at bounding box center [1397, 120] width 54 height 28
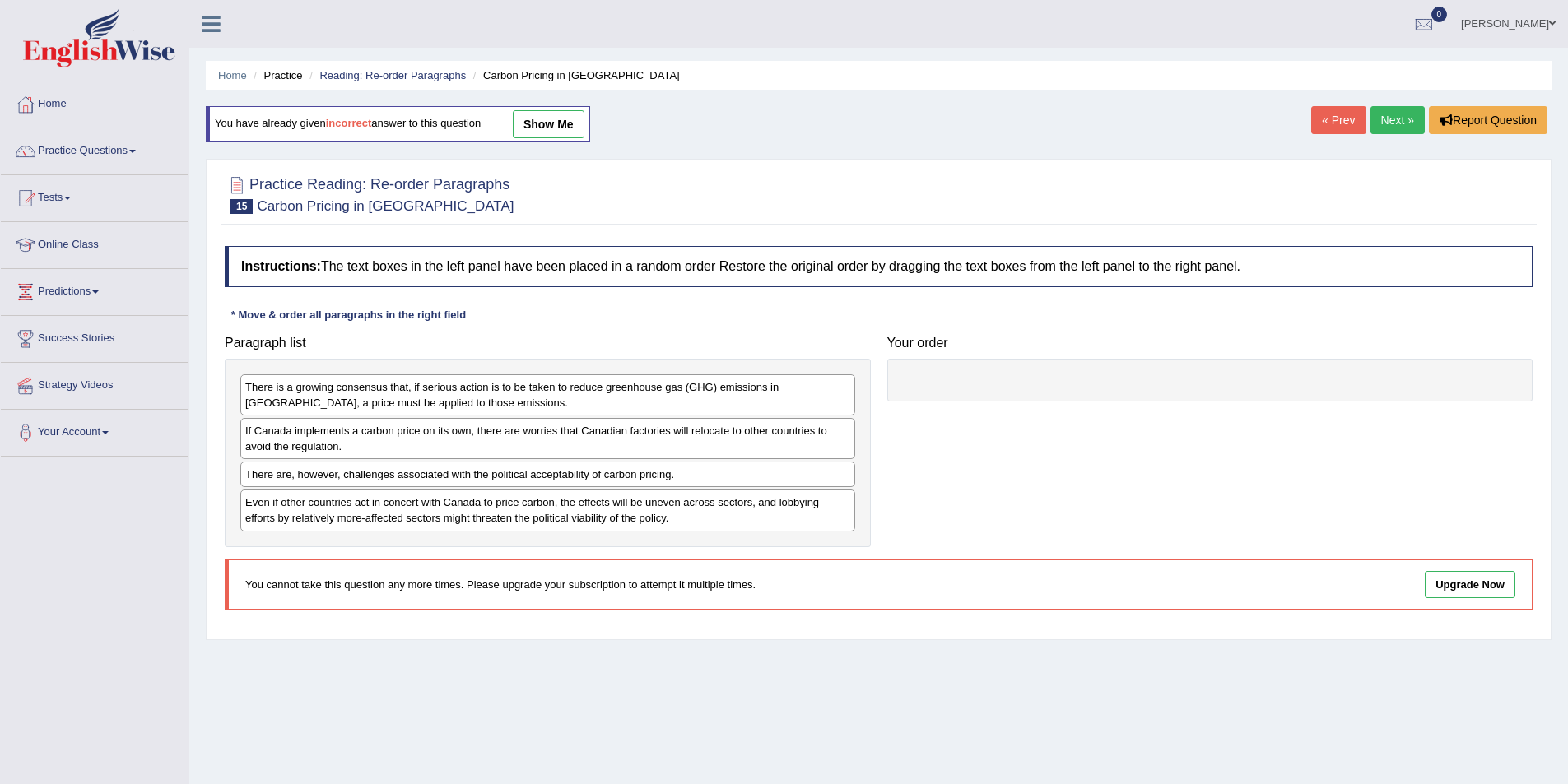
click at [1375, 118] on link "Next »" at bounding box center [1397, 120] width 54 height 28
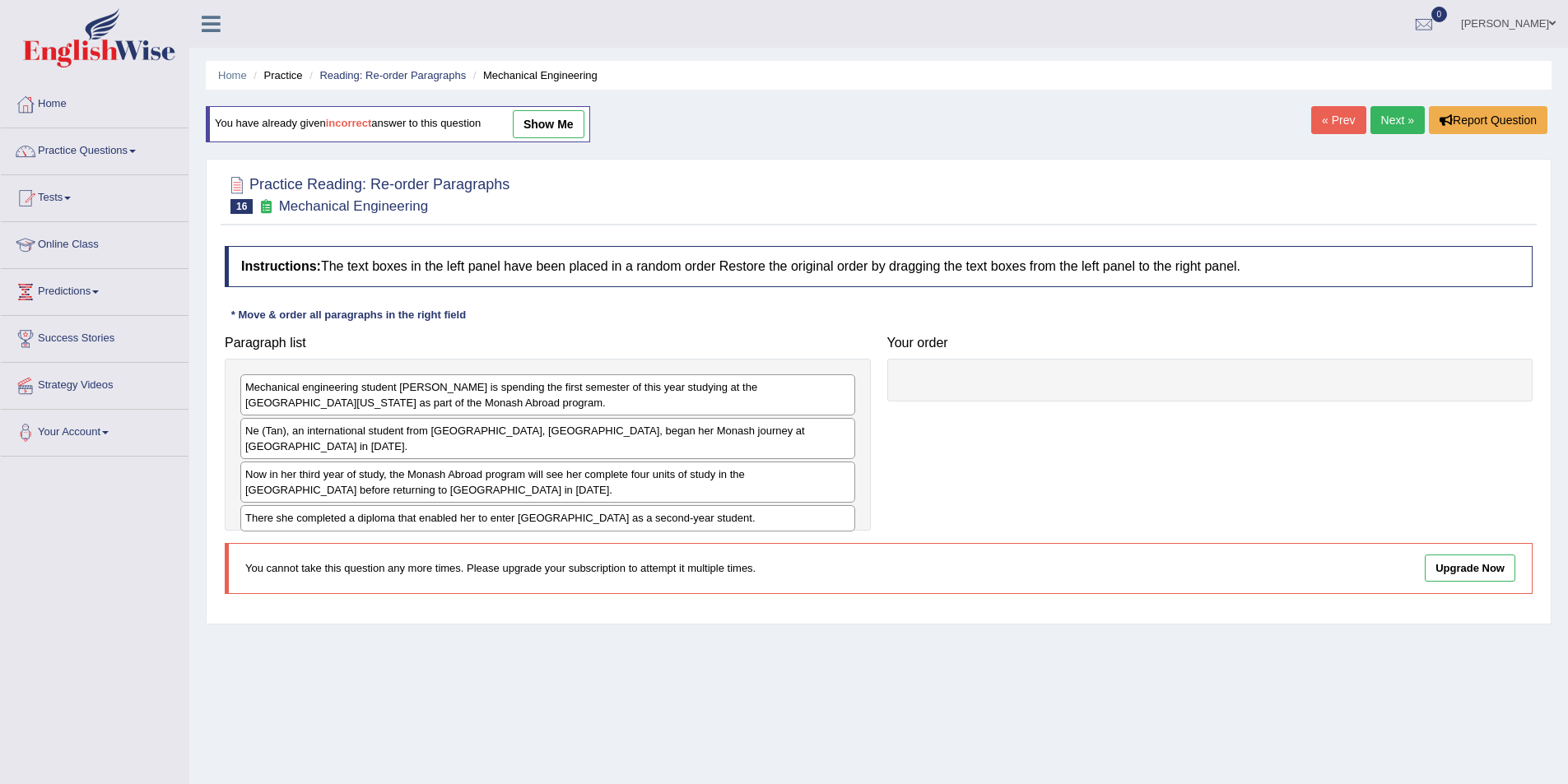
click at [1370, 123] on link "Next »" at bounding box center [1397, 120] width 54 height 28
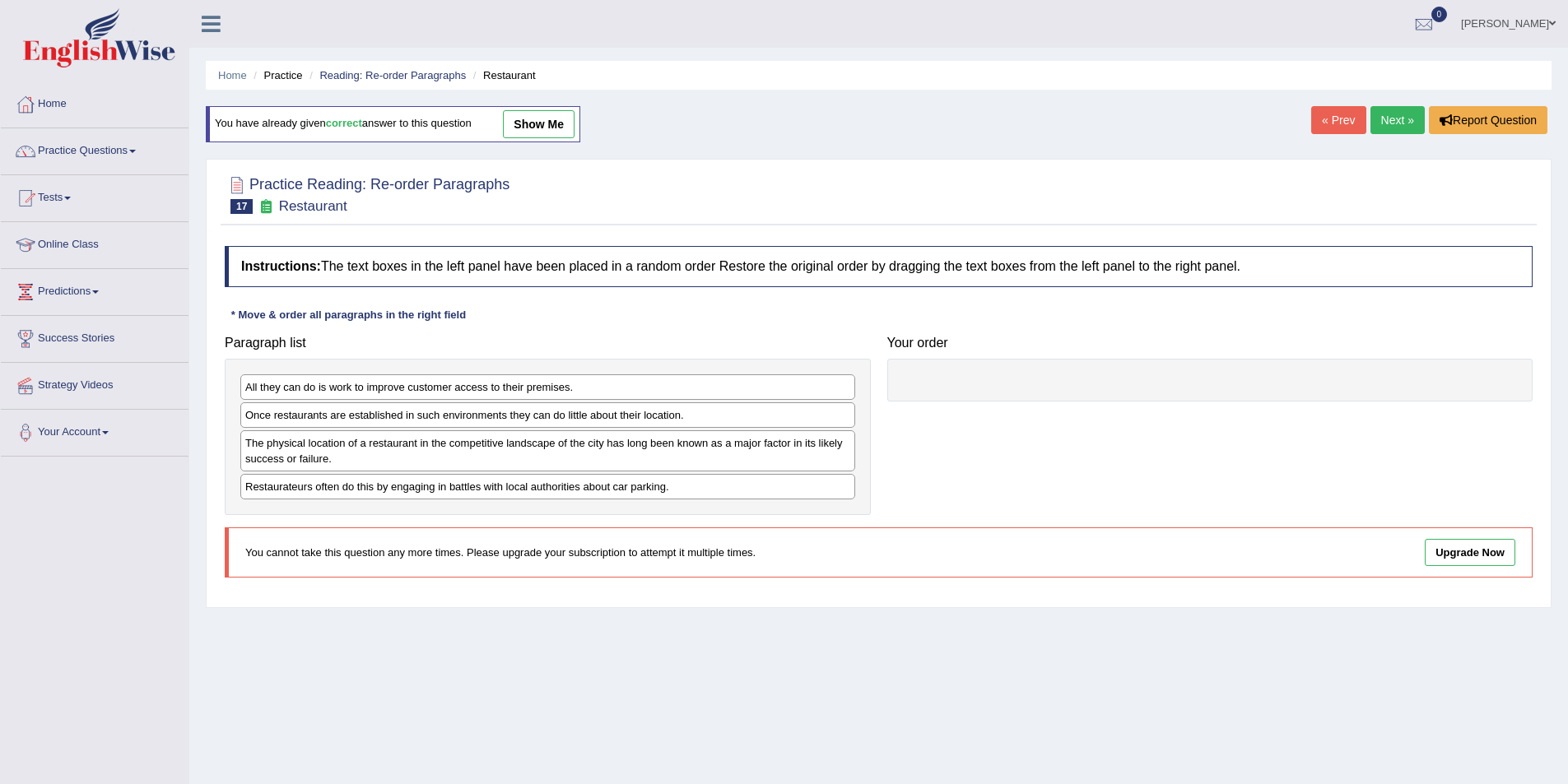
click at [1397, 116] on link "Next »" at bounding box center [1397, 120] width 54 height 28
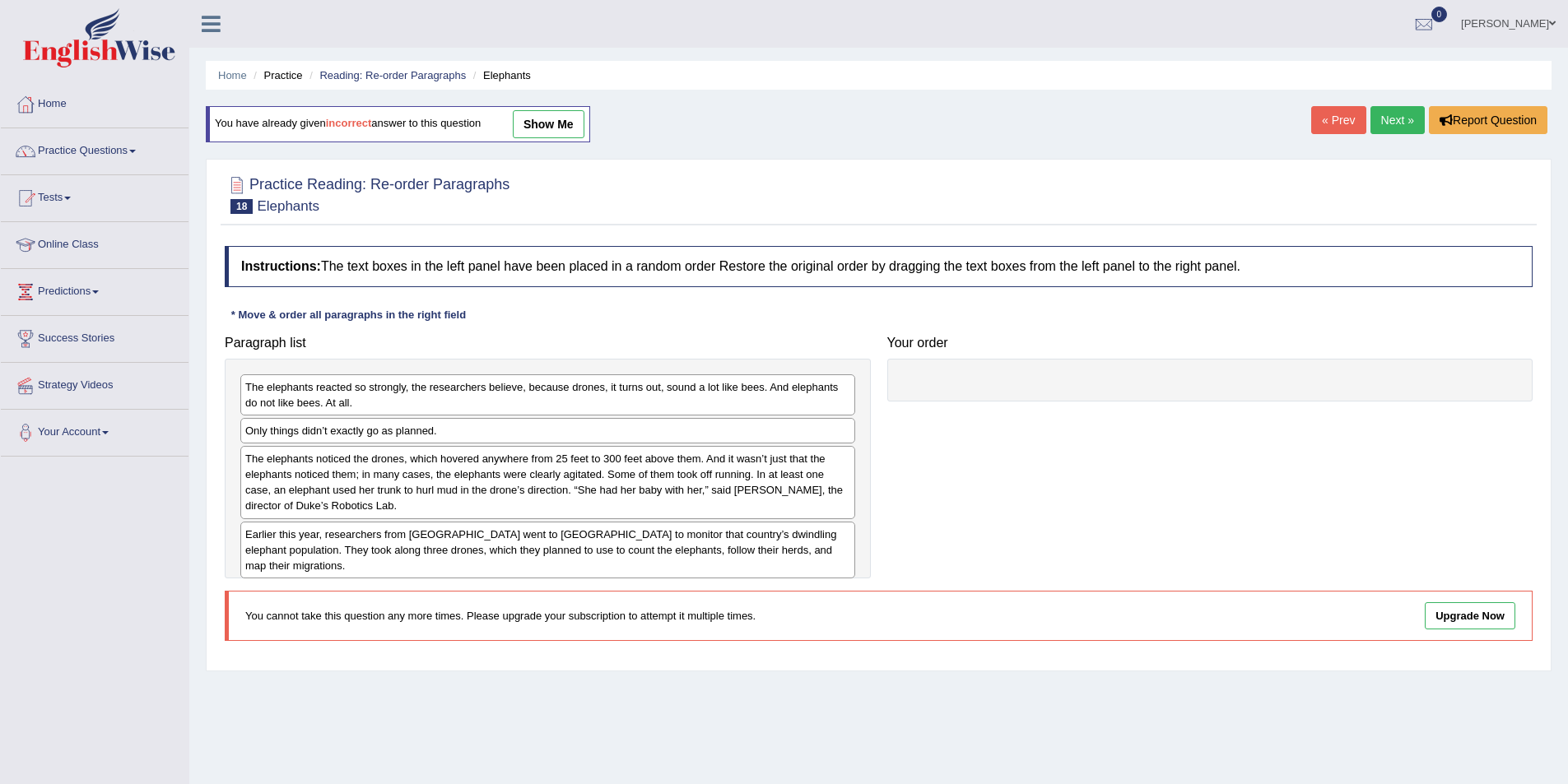
click at [1397, 116] on link "Next »" at bounding box center [1397, 120] width 54 height 28
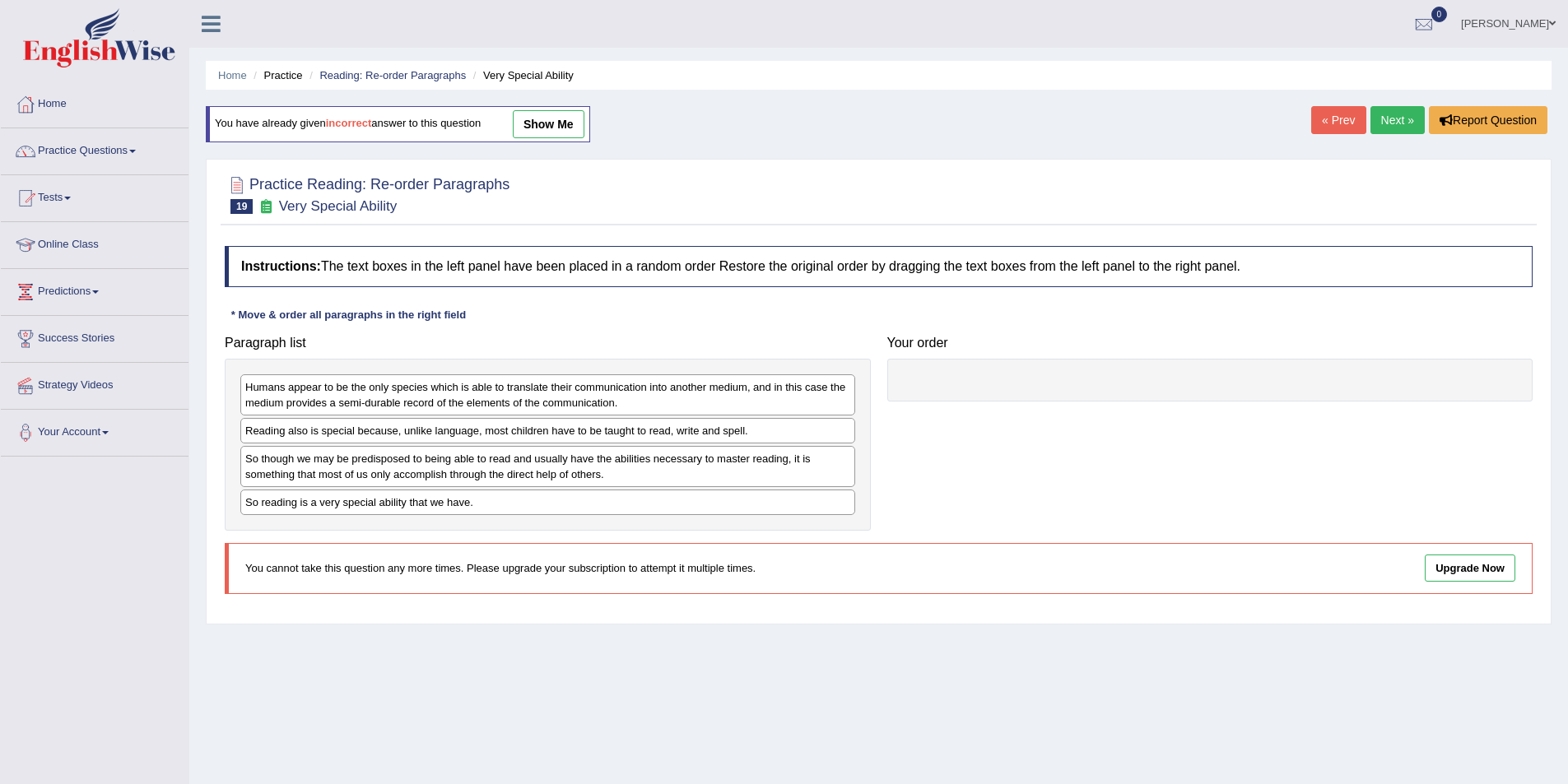
click at [1397, 116] on link "Next »" at bounding box center [1397, 120] width 54 height 28
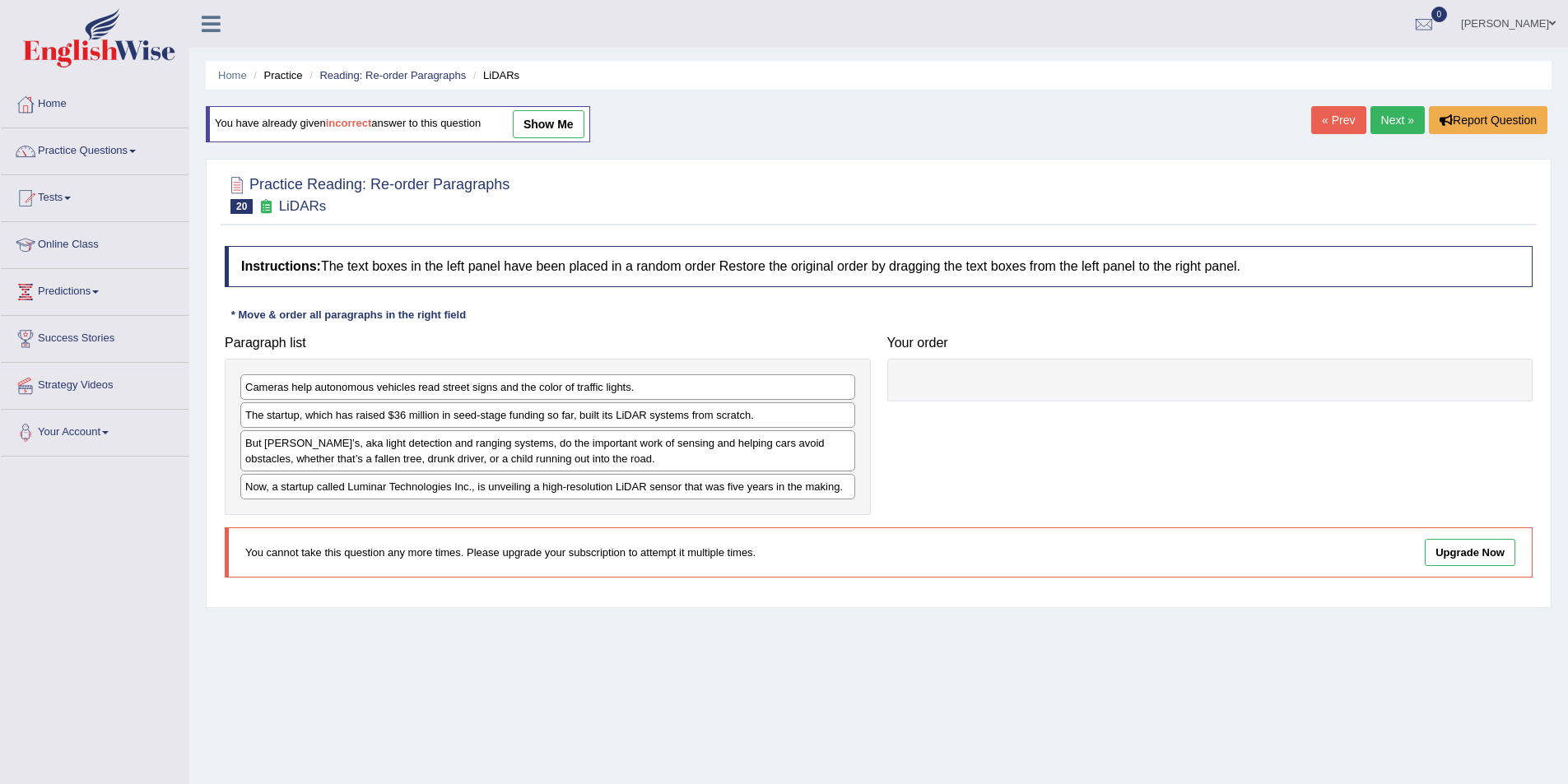
click at [1397, 116] on link "Next »" at bounding box center [1397, 120] width 54 height 28
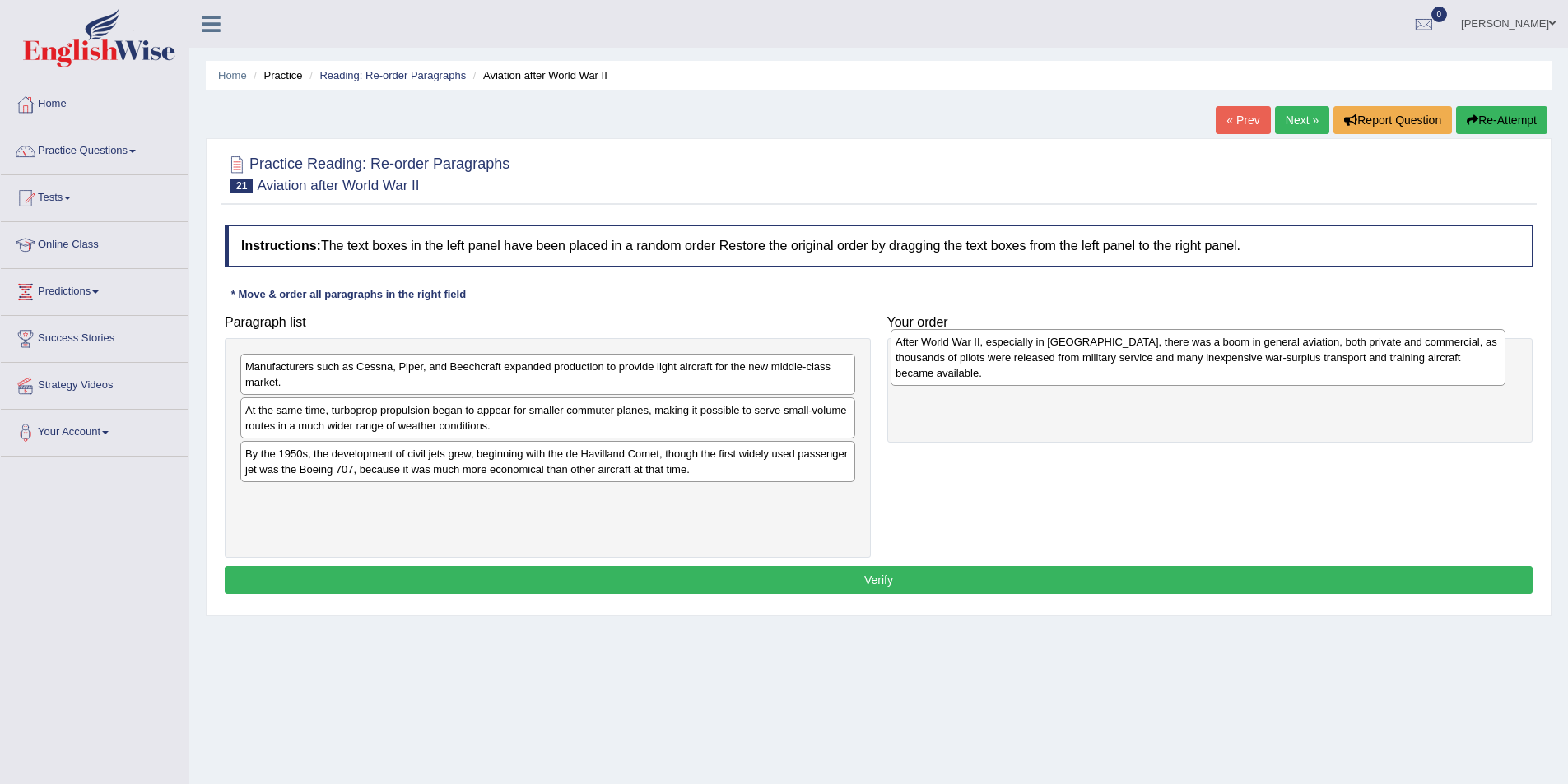
drag, startPoint x: 788, startPoint y: 393, endPoint x: 1437, endPoint y: 368, distance: 649.5
click at [1437, 368] on div "After World War II, especially in North America, there was a boom in general av…" at bounding box center [1198, 358] width 615 height 56
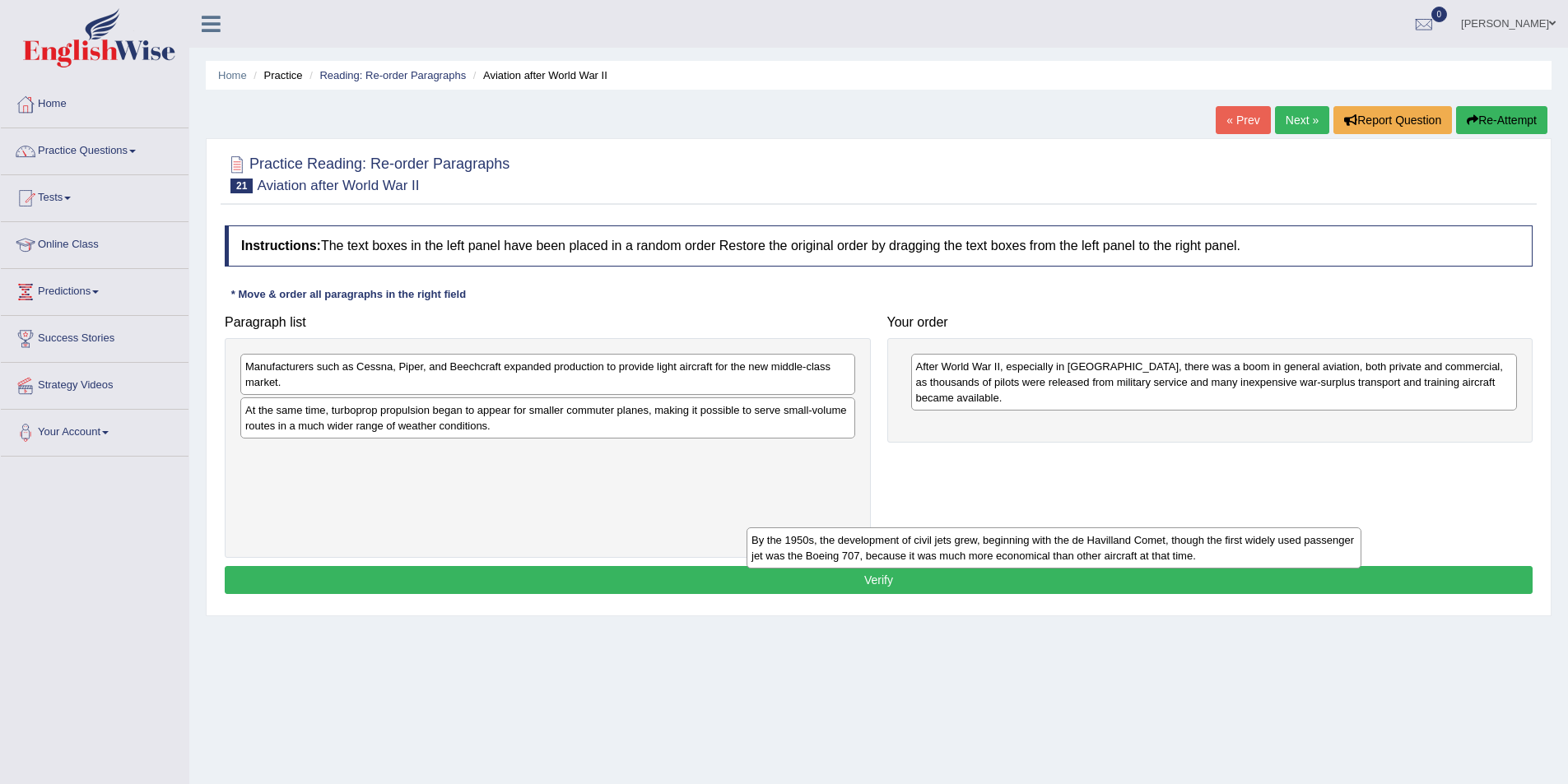
drag, startPoint x: 463, startPoint y: 465, endPoint x: 1009, endPoint y: 480, distance: 546.2
click at [1009, 528] on div "By the 1950s, the development of civil jets grew, beginning with the de Havilla…" at bounding box center [1053, 548] width 615 height 41
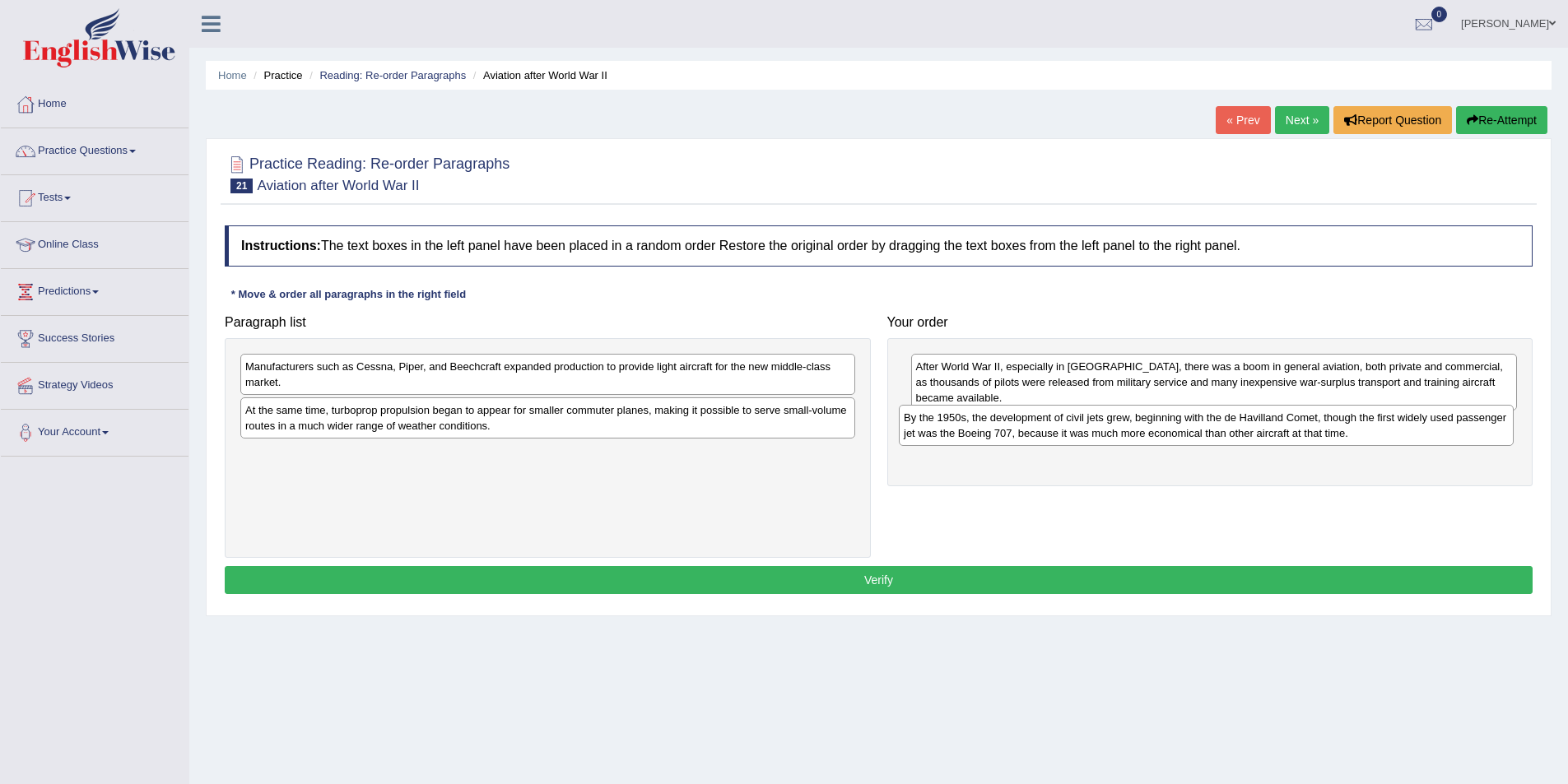
drag, startPoint x: 726, startPoint y: 473, endPoint x: 1385, endPoint y: 437, distance: 660.0
click at [1385, 437] on div "By the 1950s, the development of civil jets grew, beginning with the de Havilla…" at bounding box center [1206, 426] width 615 height 41
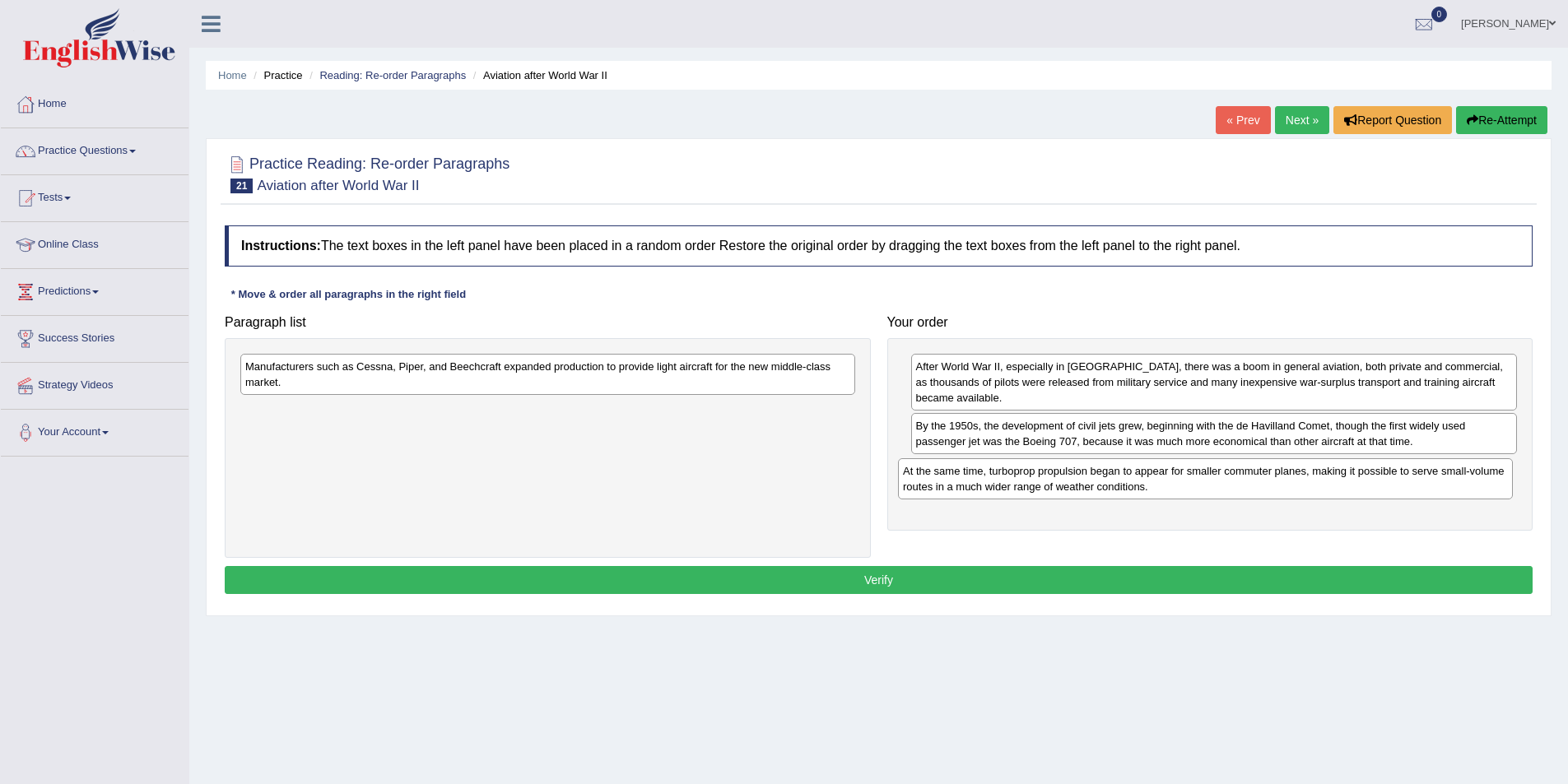
drag, startPoint x: 381, startPoint y: 425, endPoint x: 1038, endPoint y: 485, distance: 659.7
click at [1038, 485] on div "At the same time, turboprop propulsion began to appear for smaller commuter pla…" at bounding box center [1205, 479] width 615 height 41
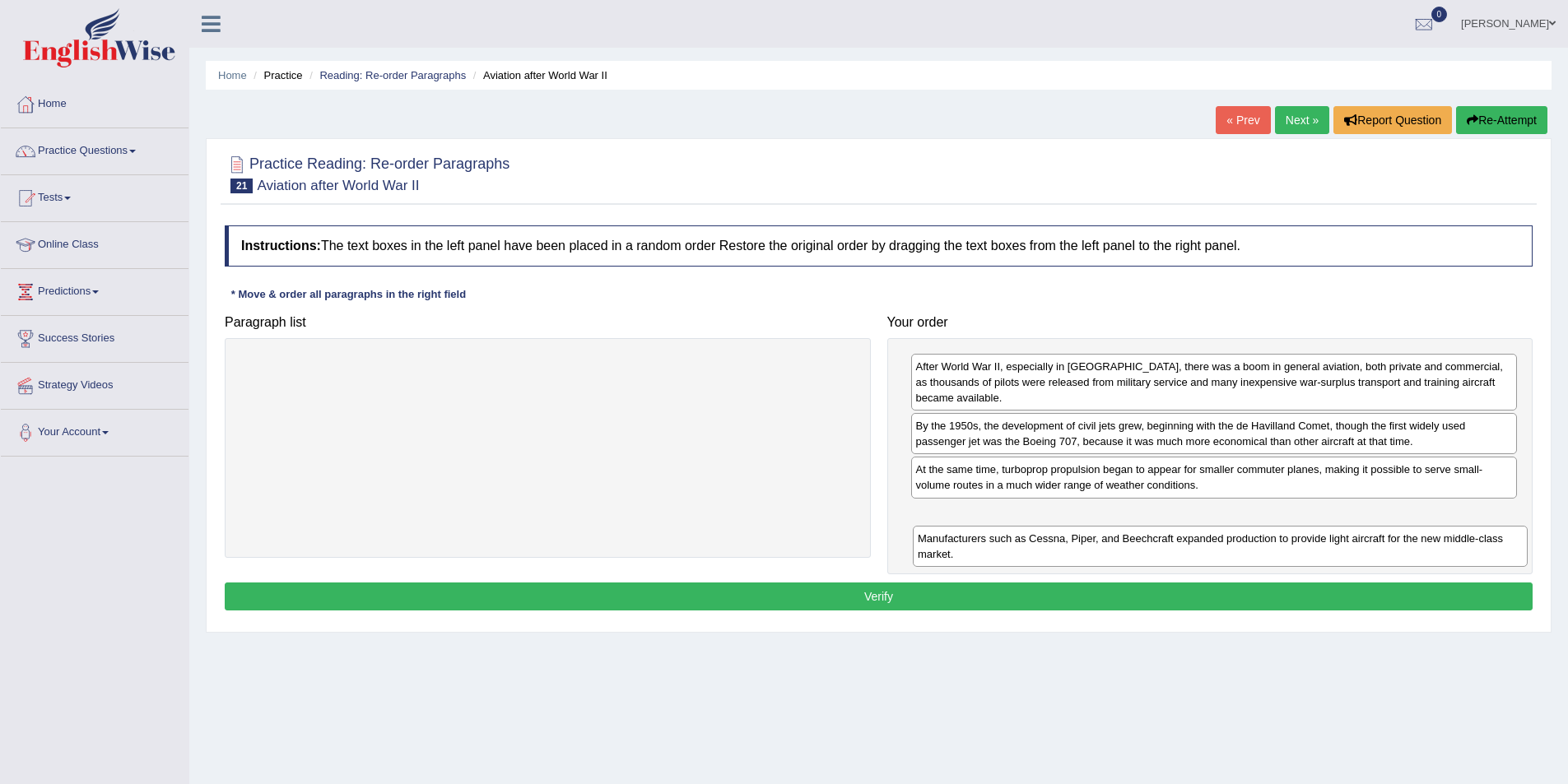
drag, startPoint x: 745, startPoint y: 376, endPoint x: 1417, endPoint y: 544, distance: 692.7
click at [1417, 544] on div "Manufacturers such as Cessna, Piper, and Beechcraft expanded production to prov…" at bounding box center [1220, 547] width 615 height 41
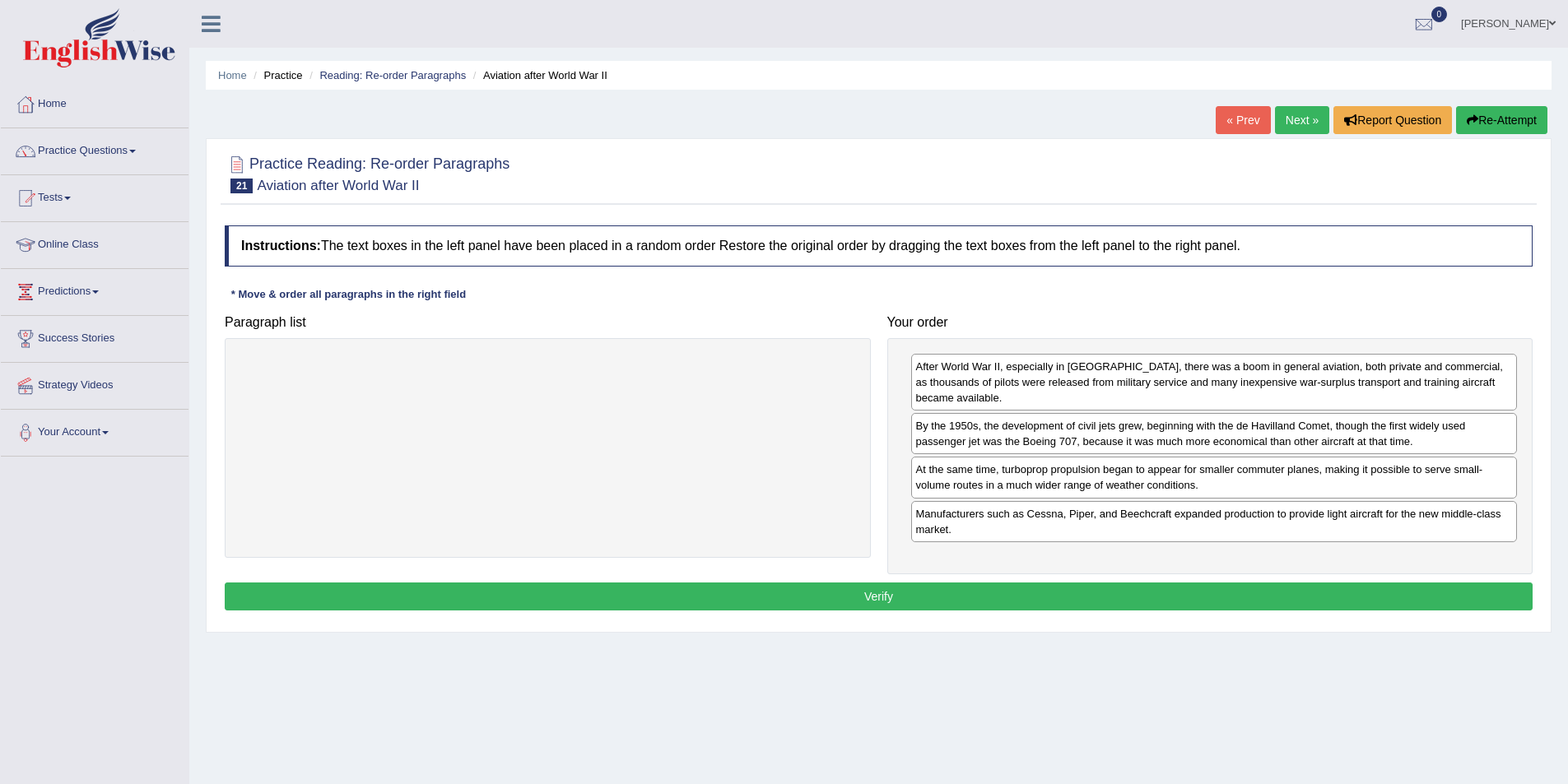
click at [1211, 590] on button "Verify" at bounding box center [879, 597] width 1308 height 28
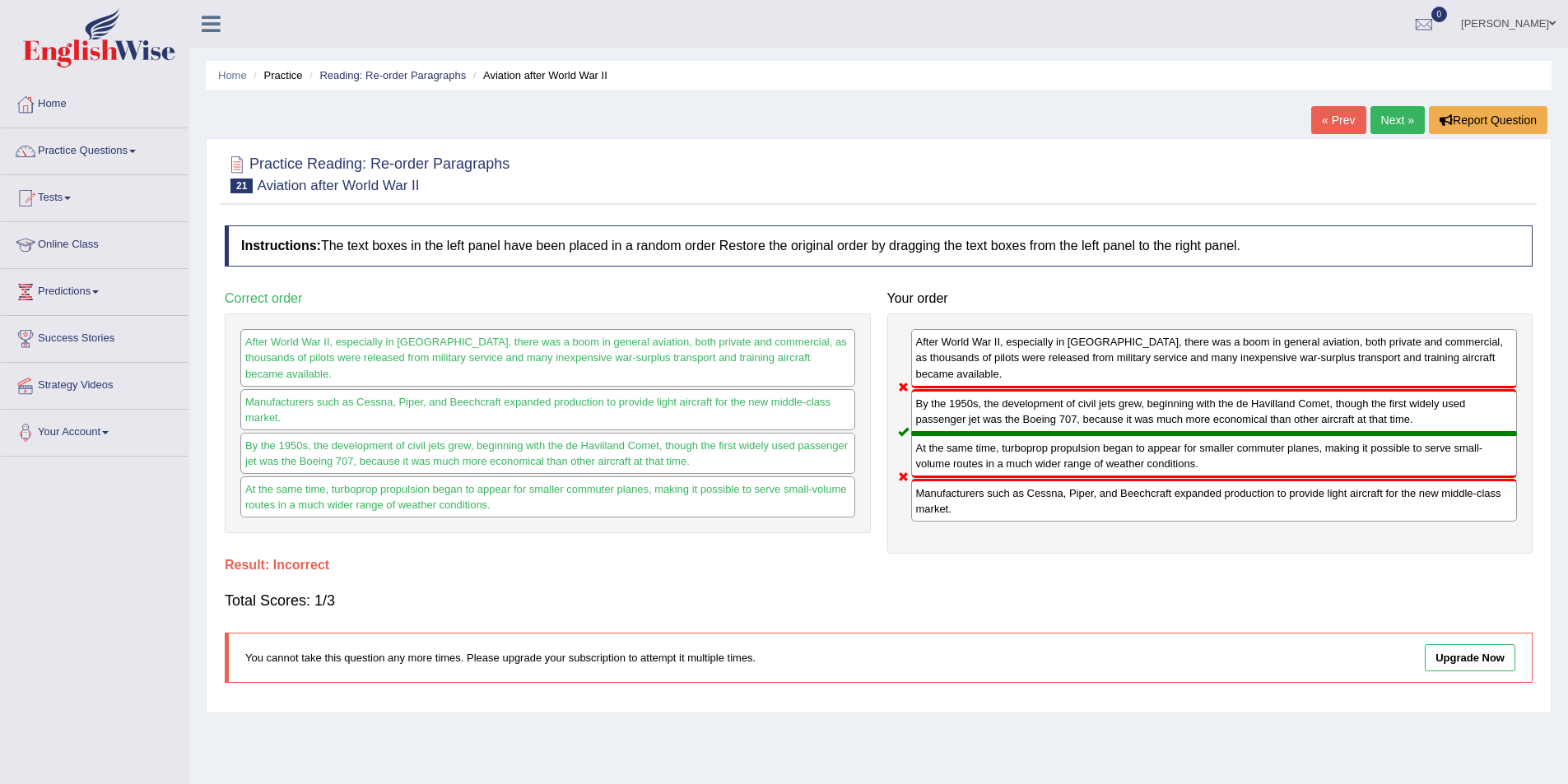
click at [1408, 119] on link "Next »" at bounding box center [1397, 120] width 54 height 28
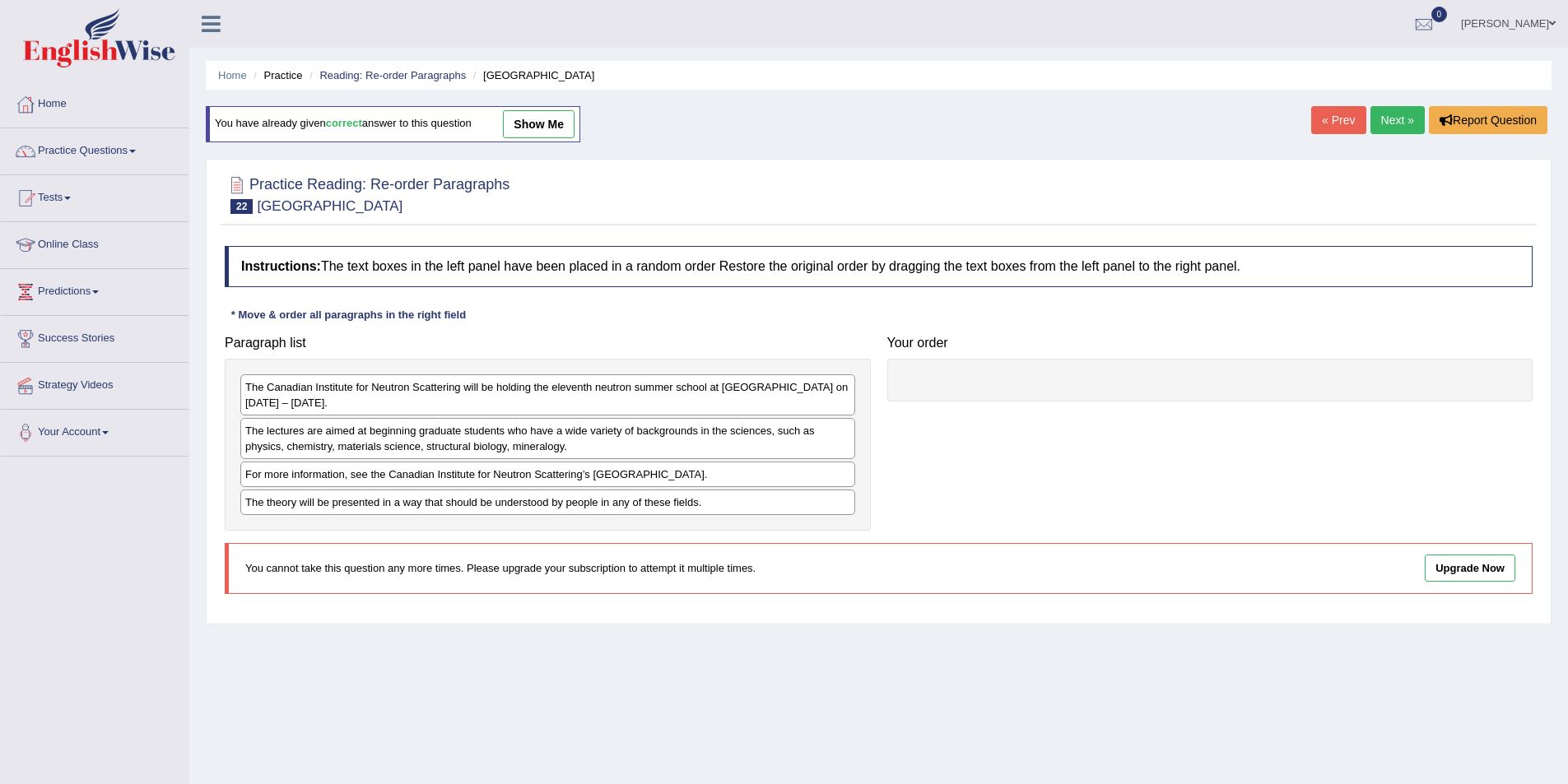
click at [1396, 114] on link "Next »" at bounding box center [1397, 120] width 54 height 28
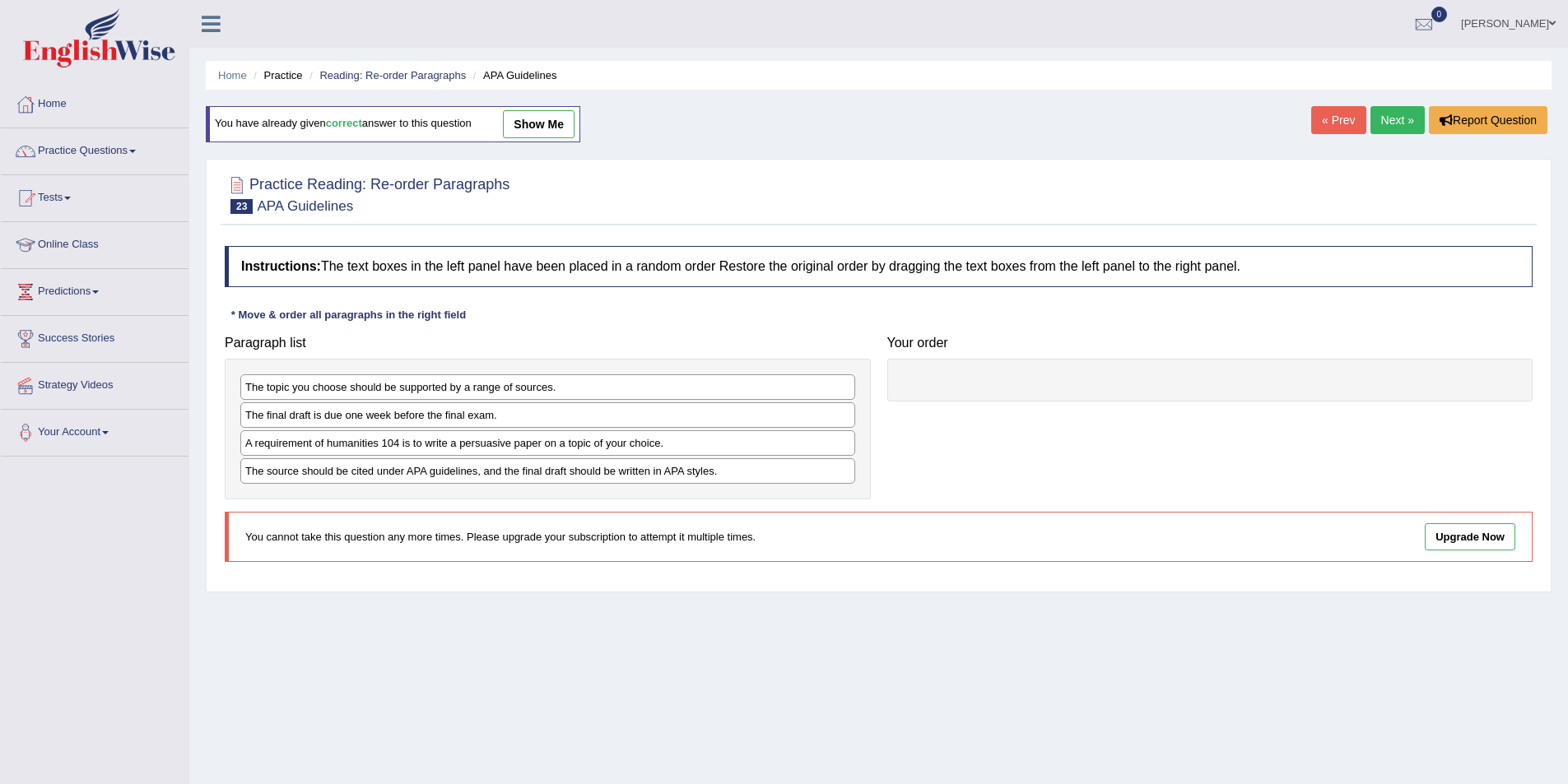
click at [1390, 106] on link "Next »" at bounding box center [1397, 120] width 54 height 28
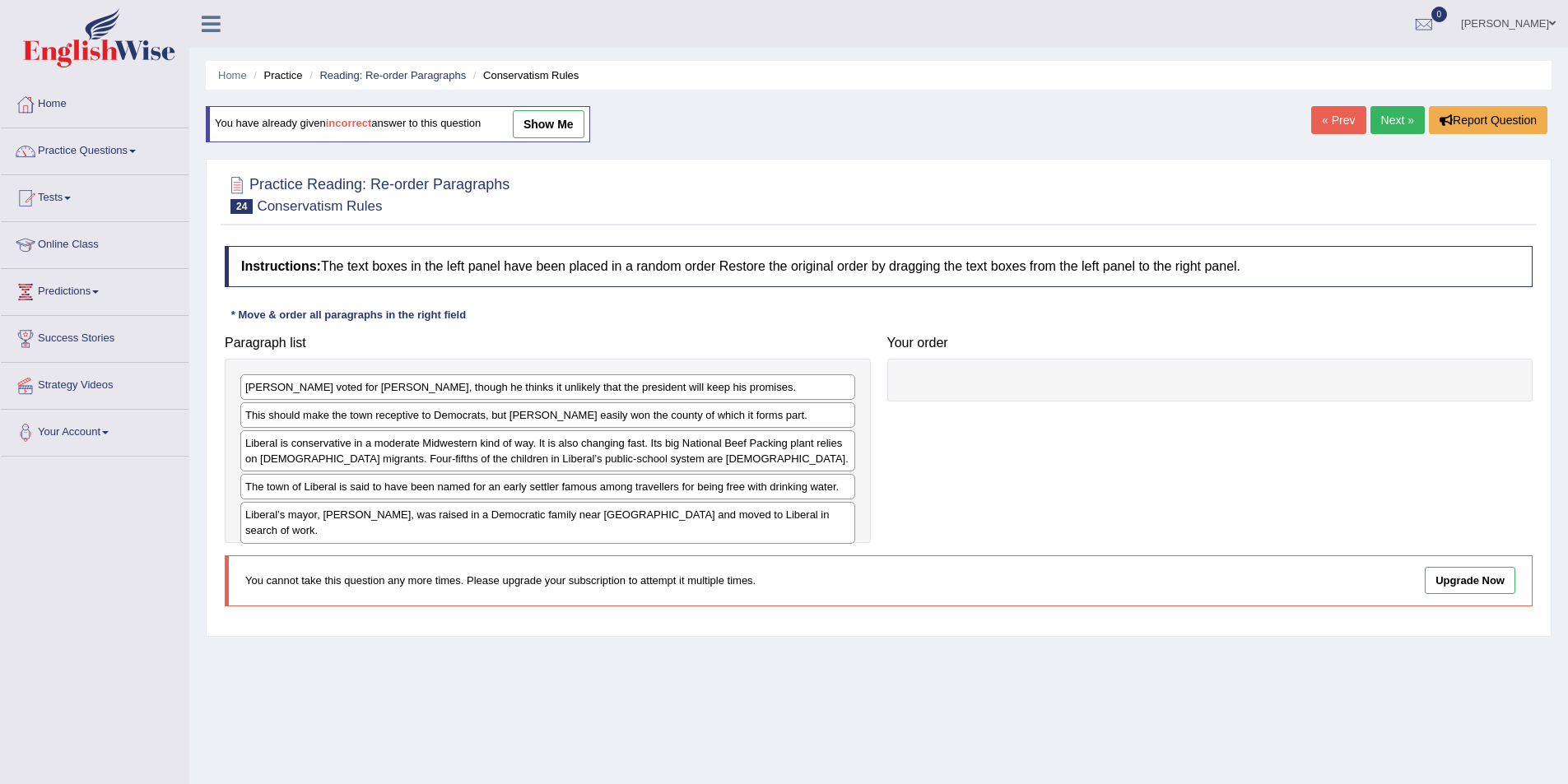
click at [1388, 110] on link "Next »" at bounding box center [1397, 120] width 54 height 28
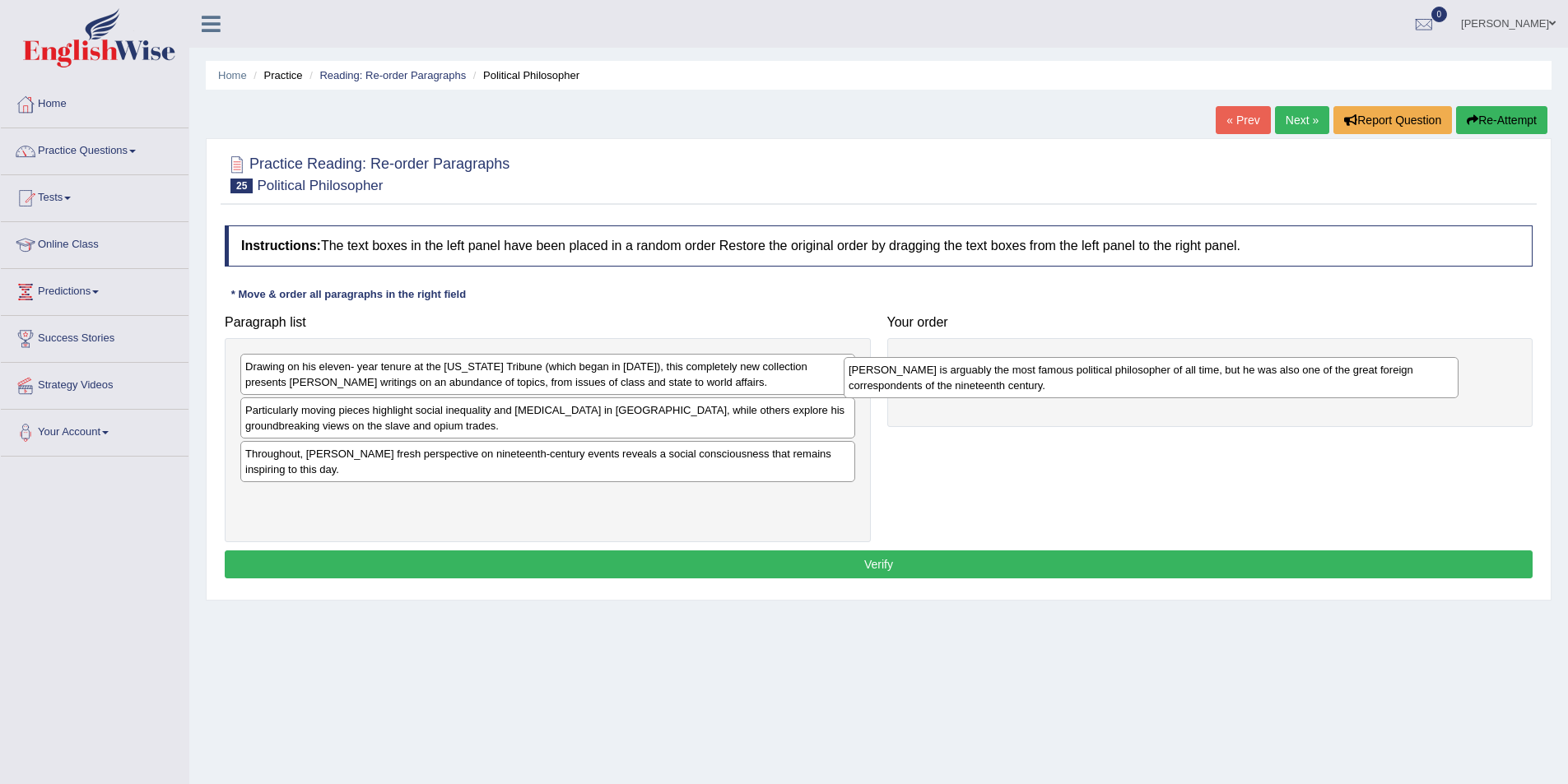
drag, startPoint x: 499, startPoint y: 433, endPoint x: 1102, endPoint y: 392, distance: 604.4
click at [1102, 392] on div "[PERSON_NAME] is arguably the most famous political philosopher of all time, bu…" at bounding box center [1150, 377] width 615 height 41
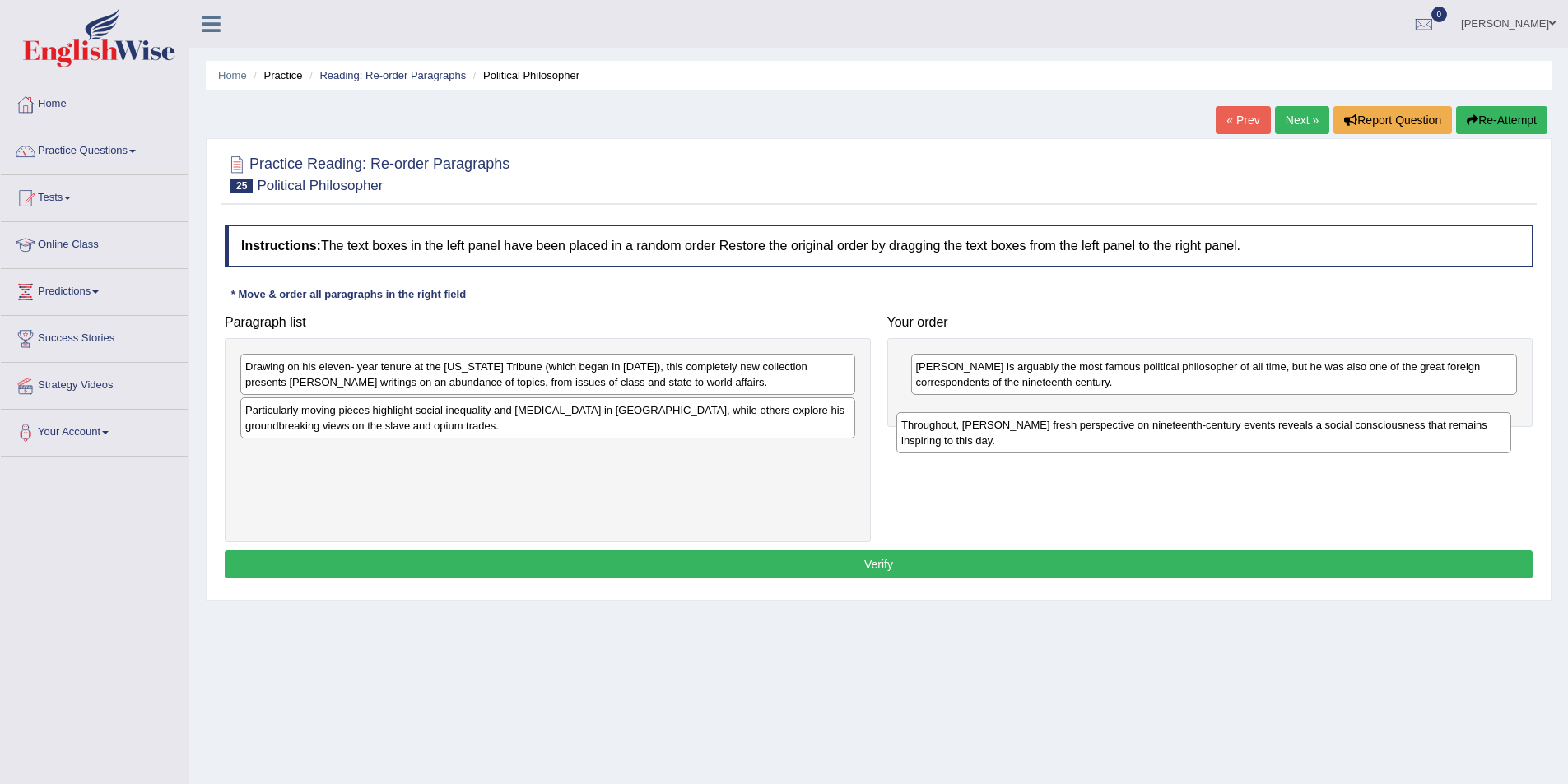
drag, startPoint x: 614, startPoint y: 472, endPoint x: 1270, endPoint y: 443, distance: 656.6
click at [1270, 443] on div "Throughout, [PERSON_NAME] fresh perspective on nineteenth-century events reveal…" at bounding box center [1204, 433] width 615 height 41
drag, startPoint x: 675, startPoint y: 472, endPoint x: 1317, endPoint y: 432, distance: 643.2
click at [1317, 432] on div "Throughout, Marx’s fresh perspective on nineteenth-century events reveals a soc…" at bounding box center [1190, 421] width 615 height 41
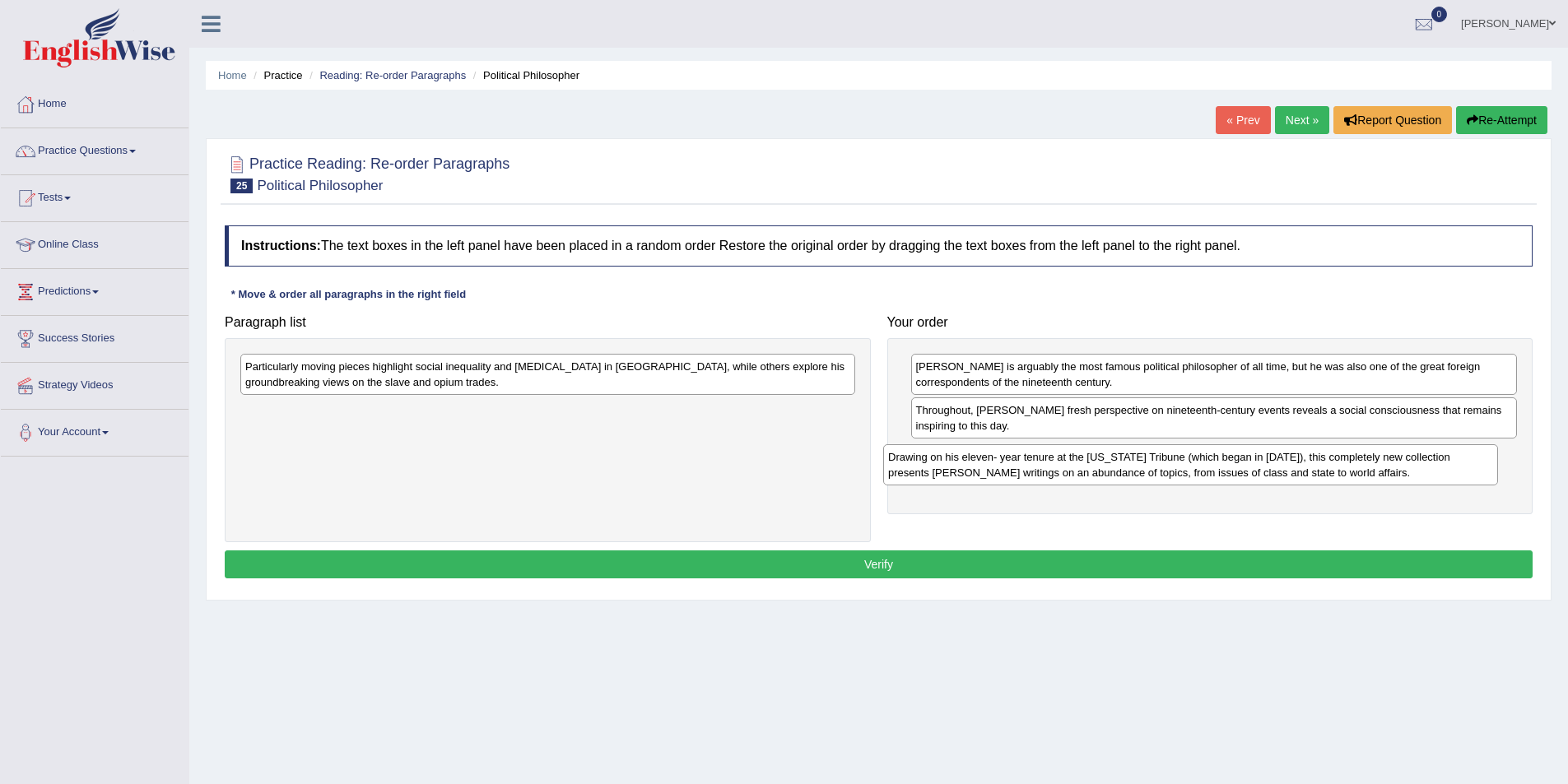
drag, startPoint x: 829, startPoint y: 373, endPoint x: 1473, endPoint y: 463, distance: 650.3
click at [1473, 463] on div "Drawing on his eleven- year tenure at the New York Tribune (which began in 1852…" at bounding box center [1190, 465] width 615 height 41
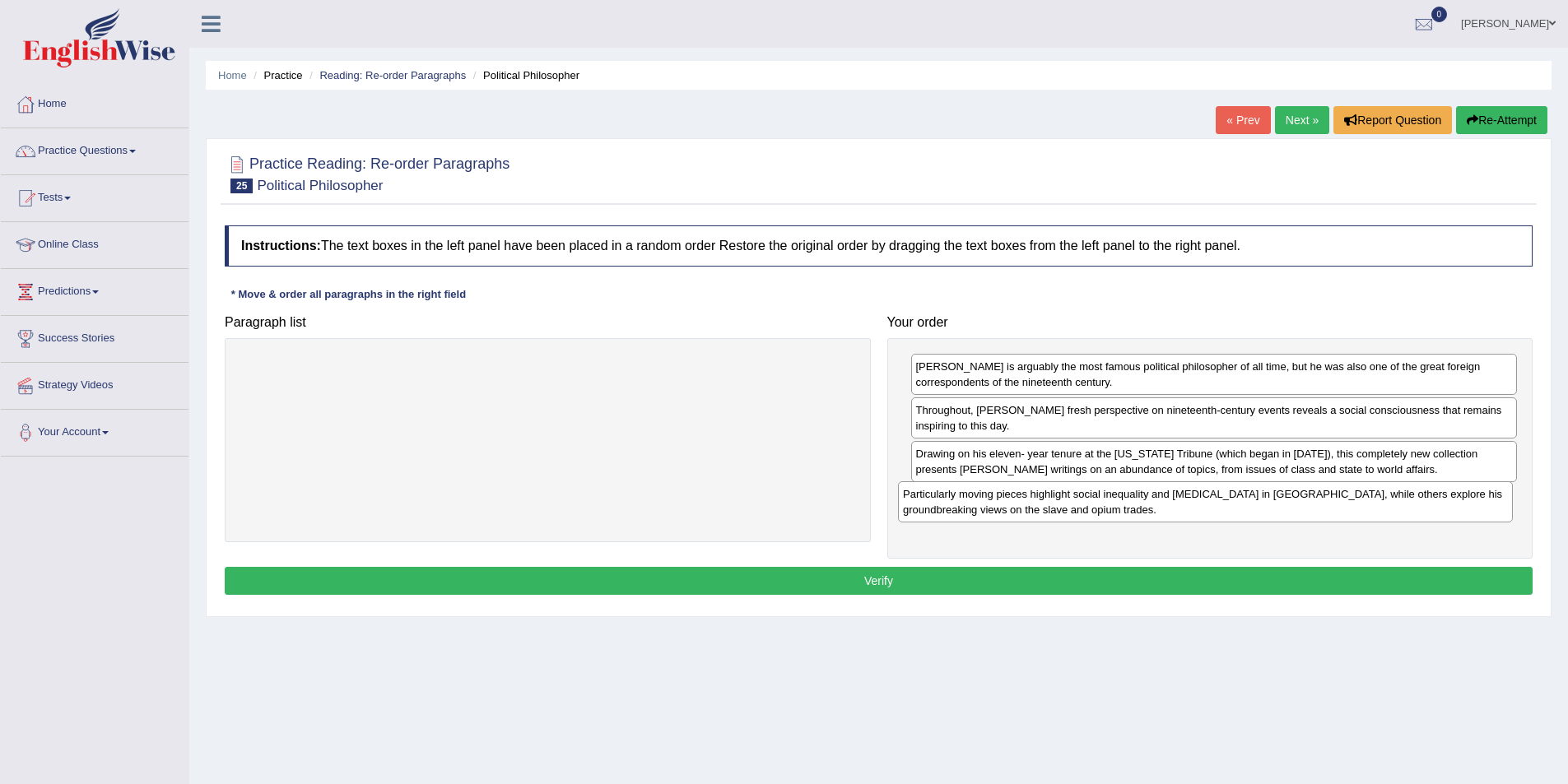
drag, startPoint x: 768, startPoint y: 392, endPoint x: 1425, endPoint y: 519, distance: 669.2
click at [1425, 519] on div "Particularly moving pieces highlight social inequality and starvation in Britai…" at bounding box center [1205, 502] width 615 height 41
click at [1058, 579] on button "Verify" at bounding box center [879, 581] width 1308 height 28
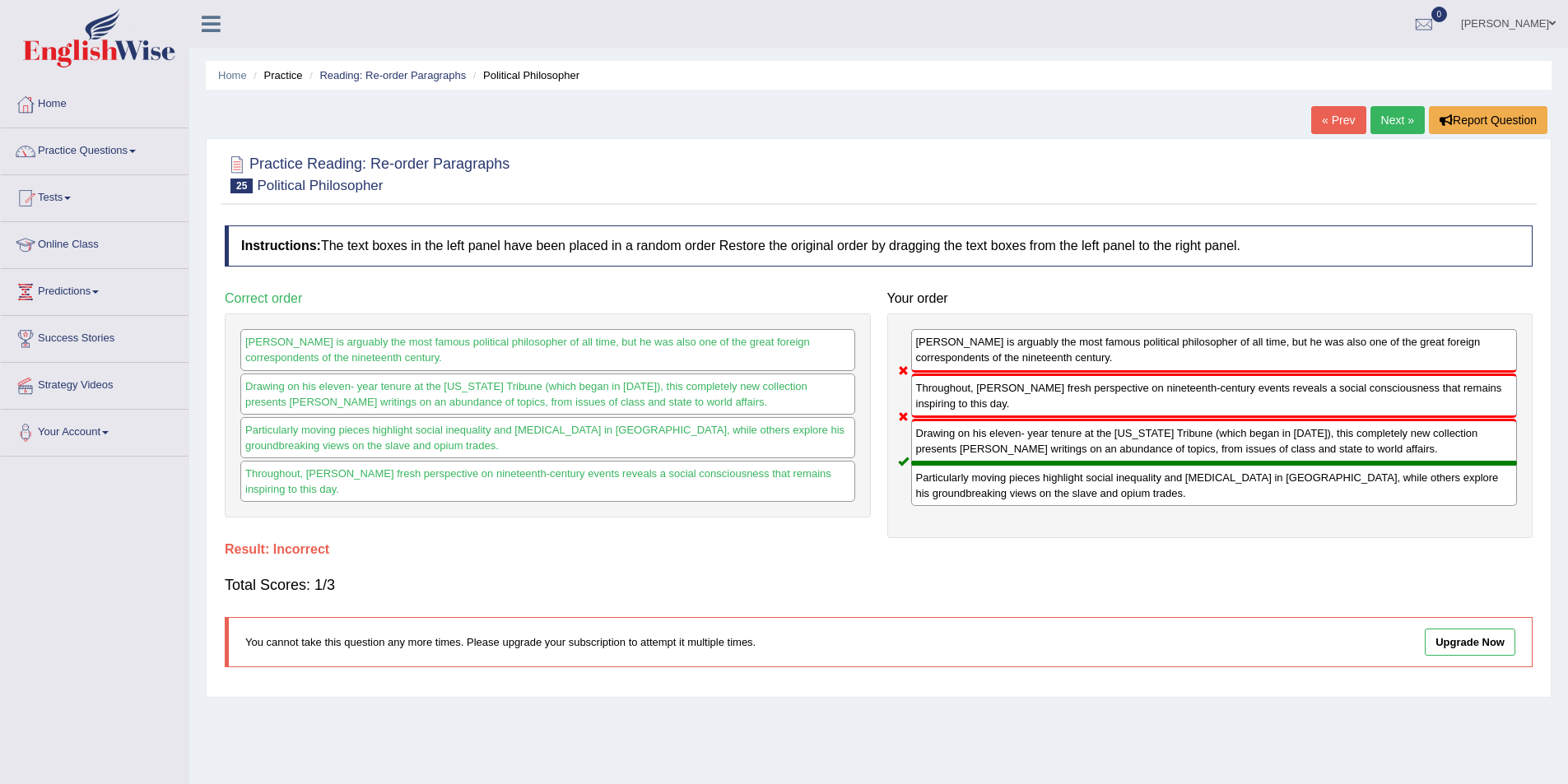
click at [1399, 119] on link "Next »" at bounding box center [1397, 120] width 54 height 28
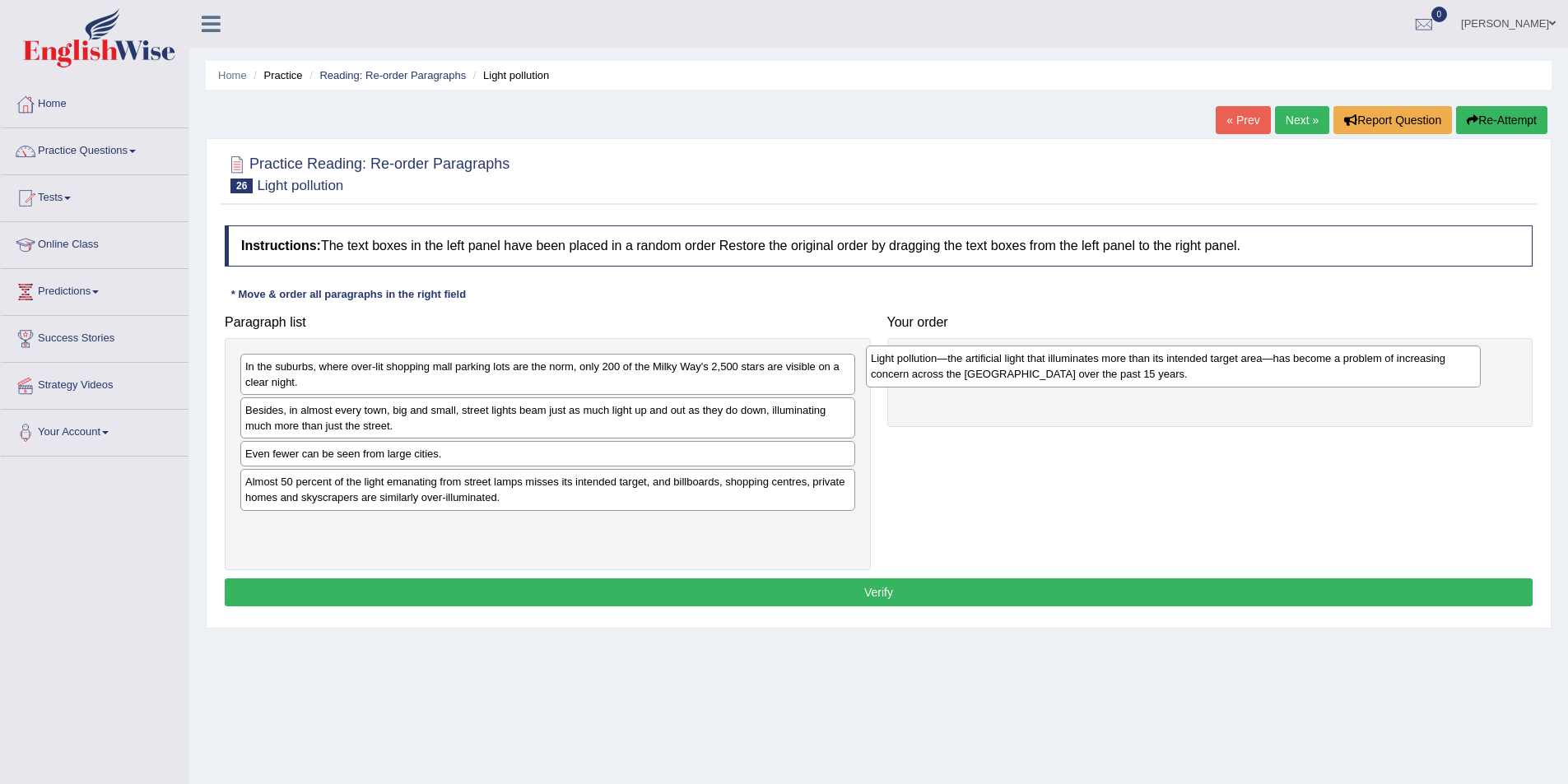
drag, startPoint x: 657, startPoint y: 501, endPoint x: 1282, endPoint y: 377, distance: 637.2
click at [1282, 377] on div "Light pollution—the artificial light that illuminates more than its intended ta…" at bounding box center [1173, 366] width 615 height 41
click at [520, 502] on div "Almost 50 percent of the light emanating from street lamps misses its intended …" at bounding box center [548, 489] width 615 height 41
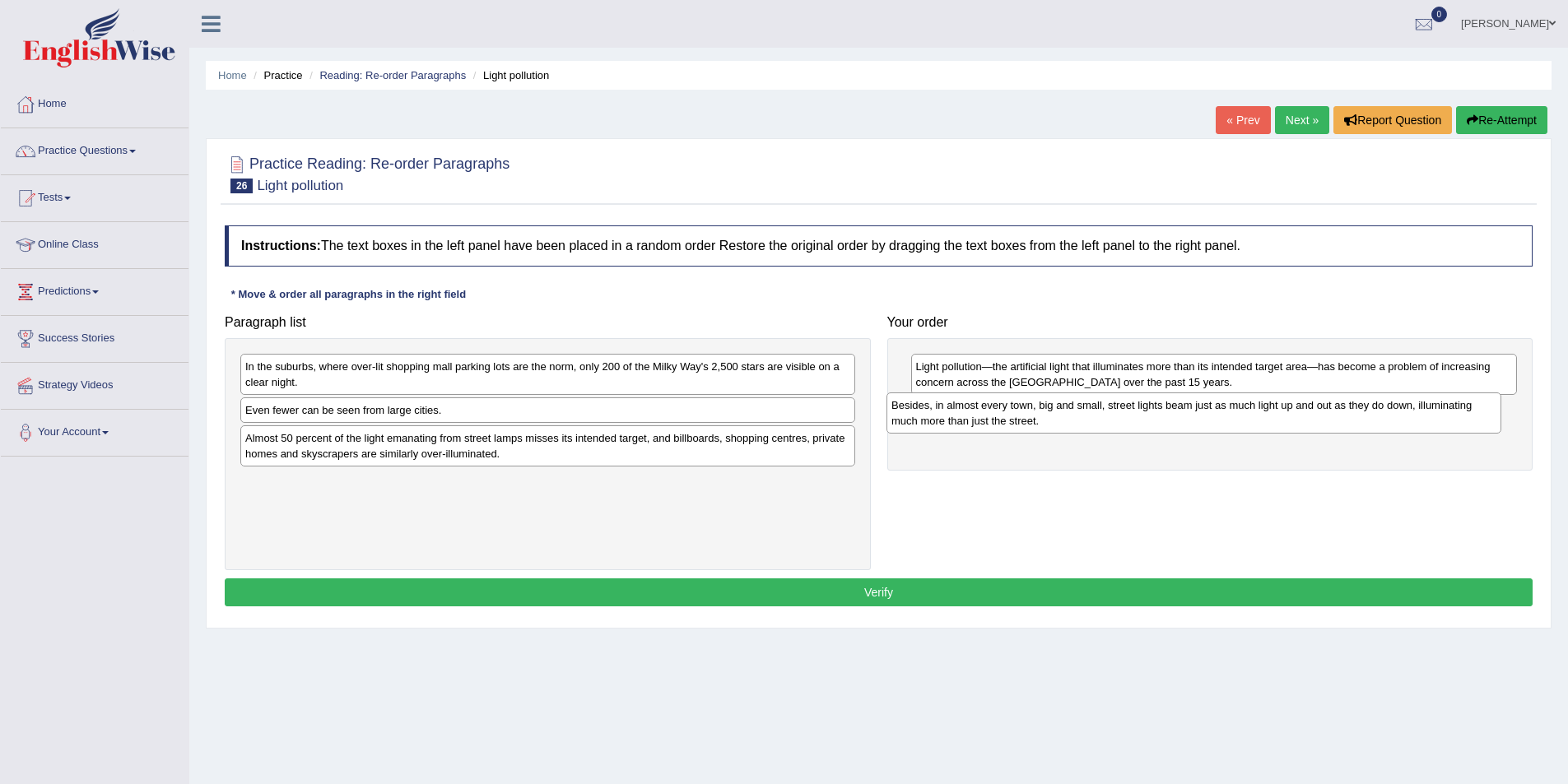
drag, startPoint x: 540, startPoint y: 427, endPoint x: 1186, endPoint y: 422, distance: 646.0
click at [1186, 422] on div "Besides, in almost every town, big and small, street lights beam just as much l…" at bounding box center [1194, 413] width 615 height 41
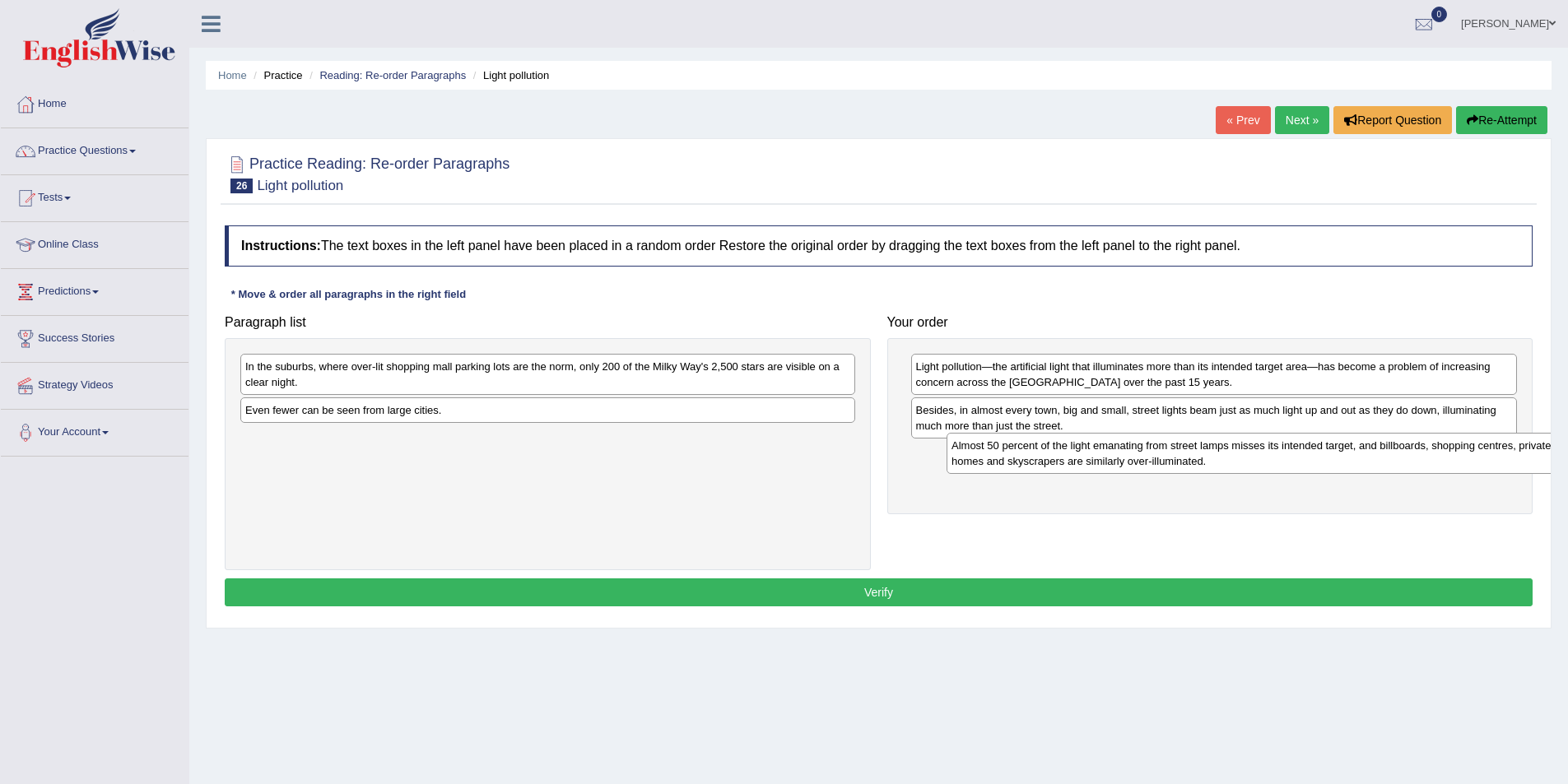
drag, startPoint x: 587, startPoint y: 462, endPoint x: 1084, endPoint y: 458, distance: 497.0
click at [1084, 458] on div "Almost 50 percent of the light emanating from street lamps misses its intended …" at bounding box center [1253, 454] width 615 height 41
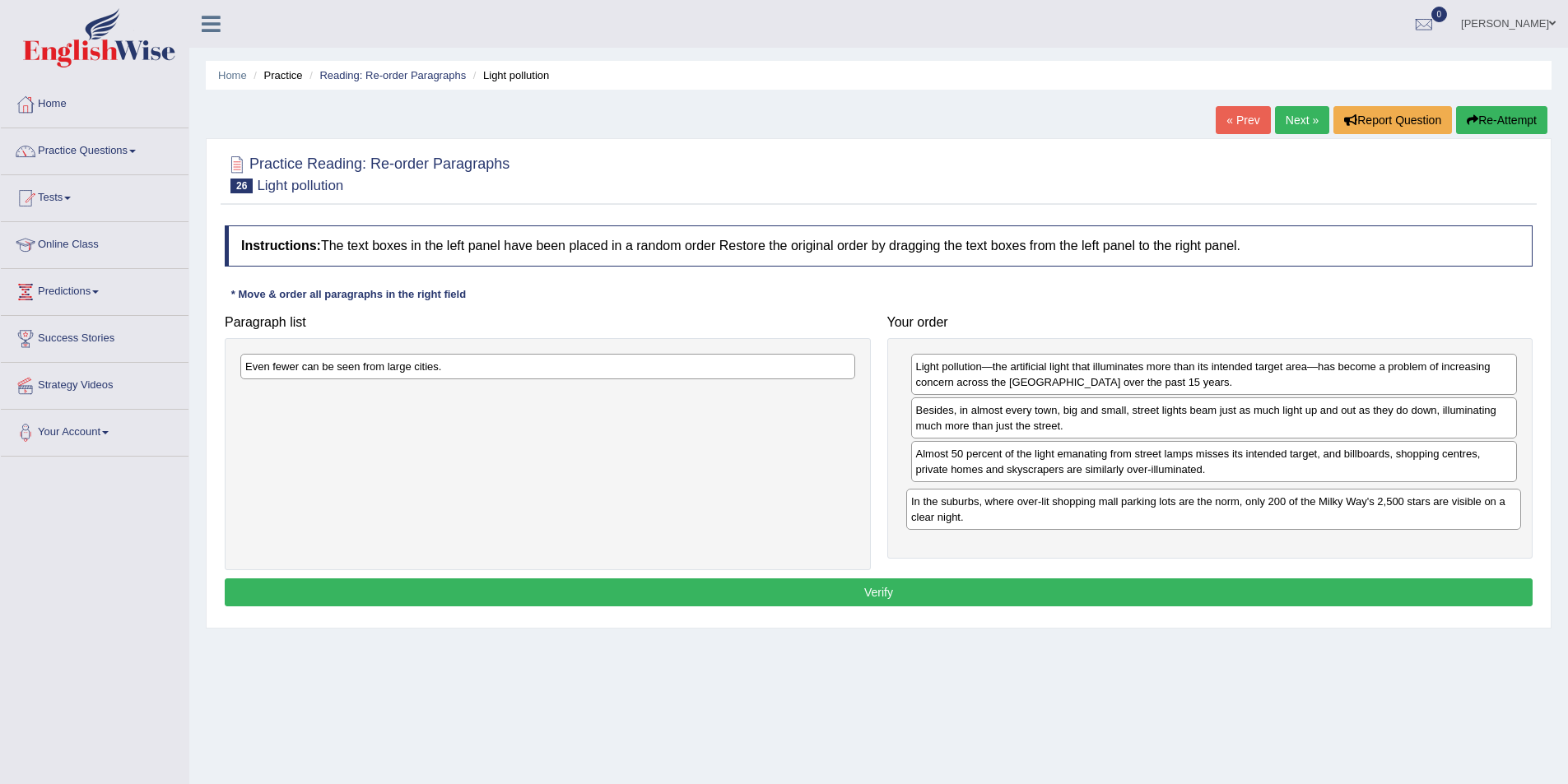
drag, startPoint x: 510, startPoint y: 385, endPoint x: 1175, endPoint y: 520, distance: 678.6
click at [1175, 520] on div "In the suburbs, where over-lit shopping mall parking lots are the norm, only 20…" at bounding box center [1214, 509] width 615 height 41
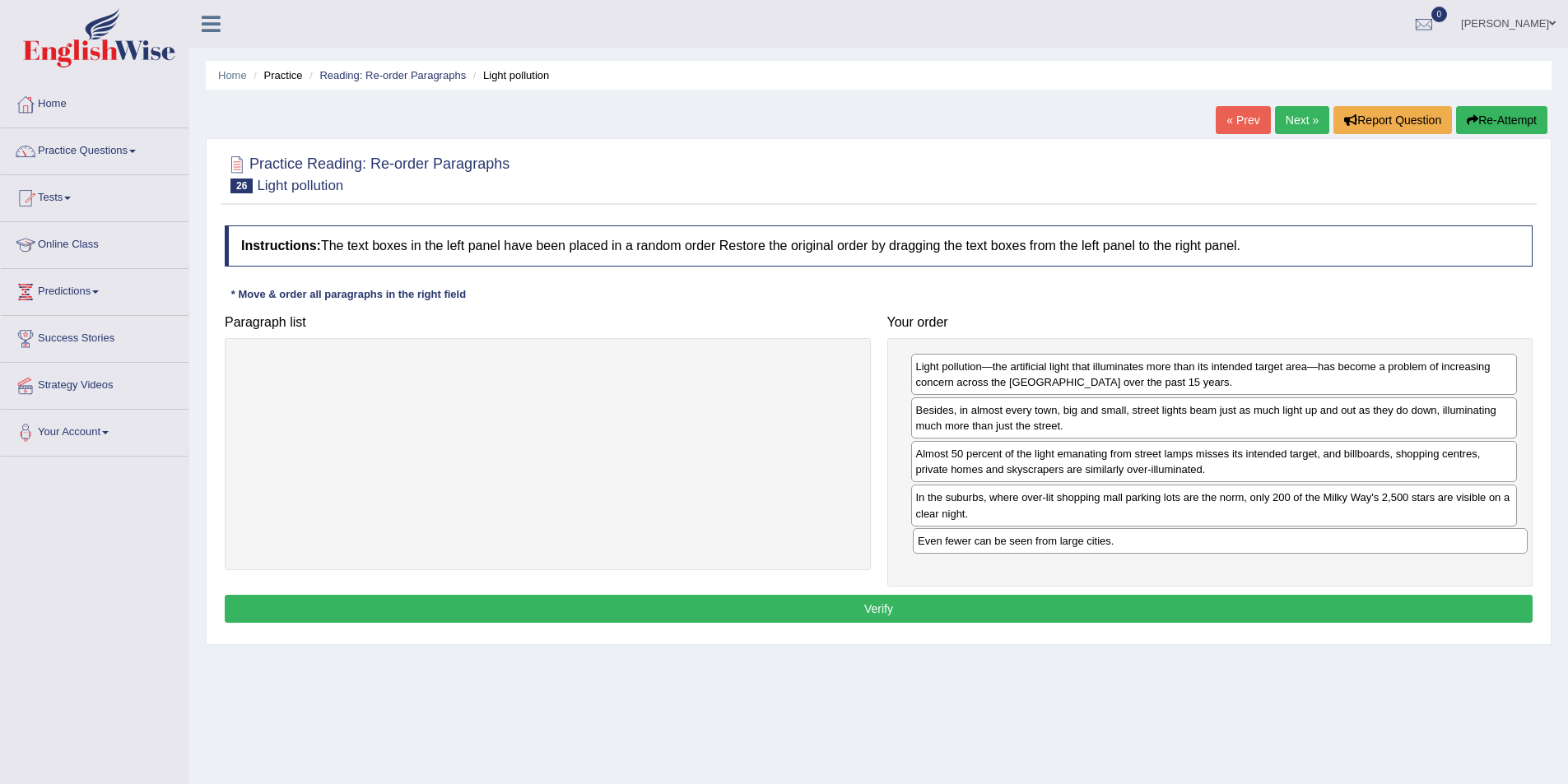
drag, startPoint x: 779, startPoint y: 368, endPoint x: 1452, endPoint y: 543, distance: 695.4
click at [1452, 543] on div "Even fewer can be seen from large cities." at bounding box center [1220, 541] width 615 height 26
click at [1041, 615] on button "Verify" at bounding box center [879, 609] width 1308 height 28
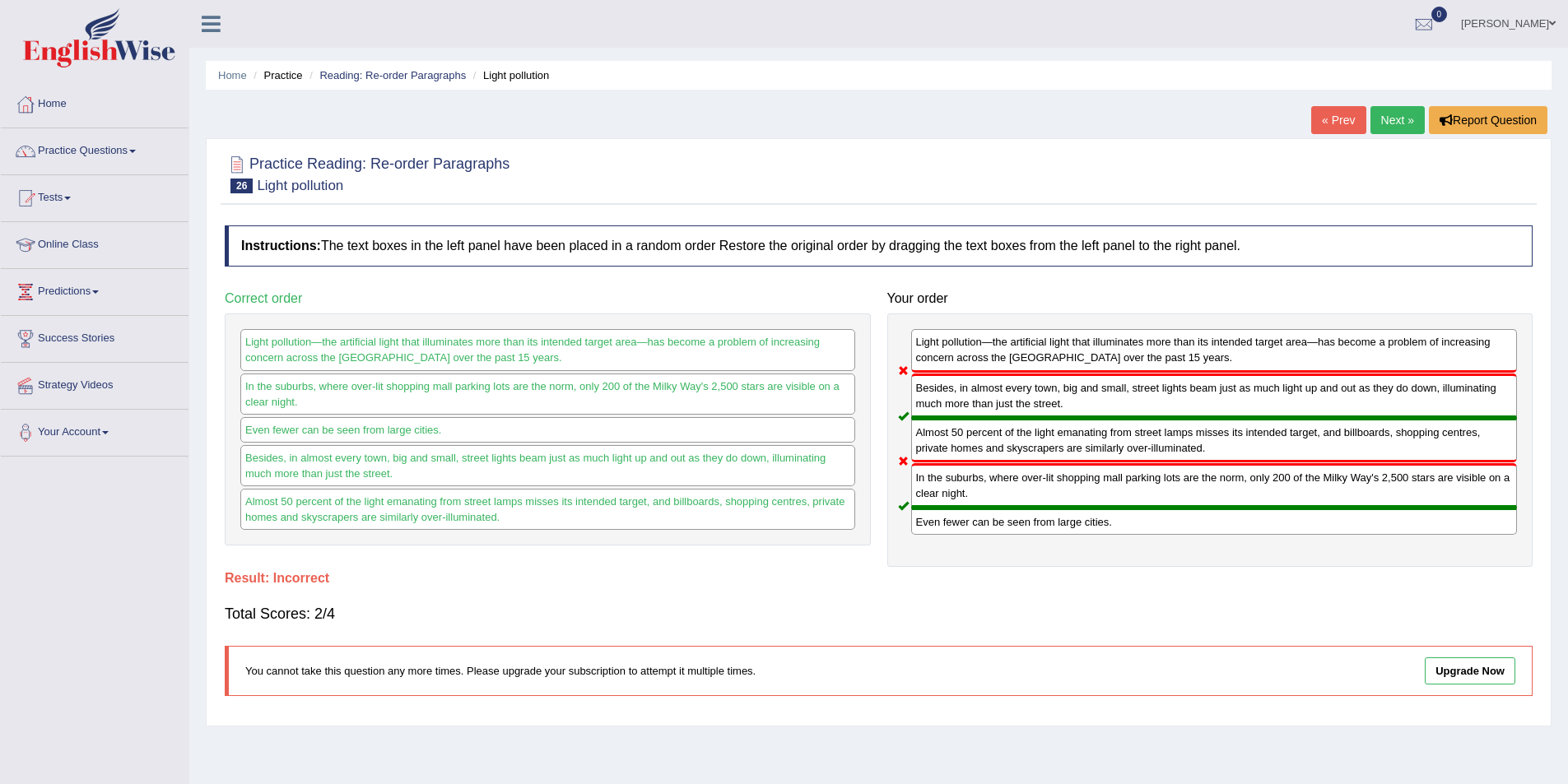
click at [1387, 127] on link "Next »" at bounding box center [1397, 120] width 54 height 28
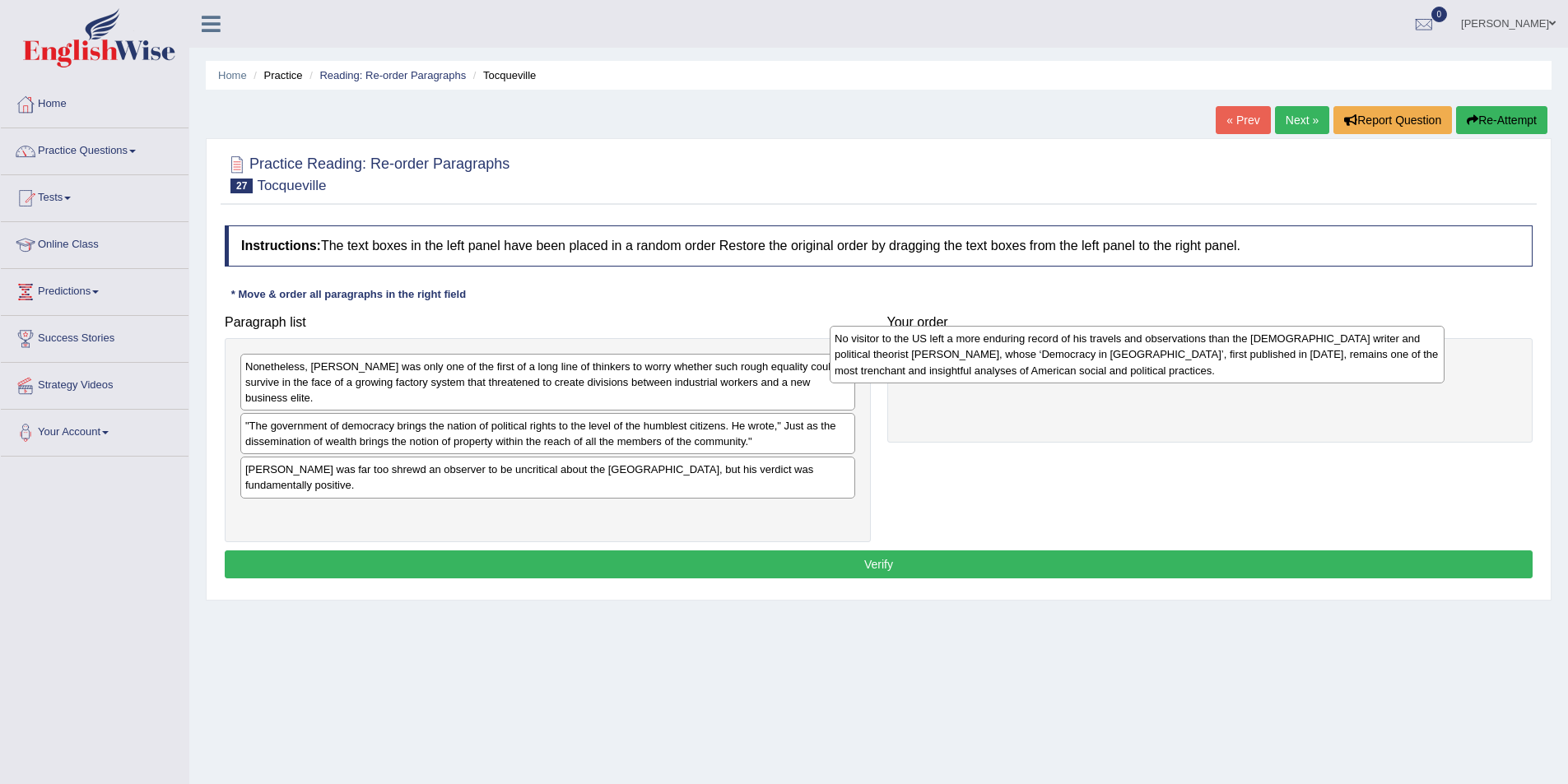
drag, startPoint x: 503, startPoint y: 516, endPoint x: 1092, endPoint y: 373, distance: 606.1
click at [1092, 373] on div "No visitor to the US left a more enduring record of his travels and observation…" at bounding box center [1136, 354] width 615 height 56
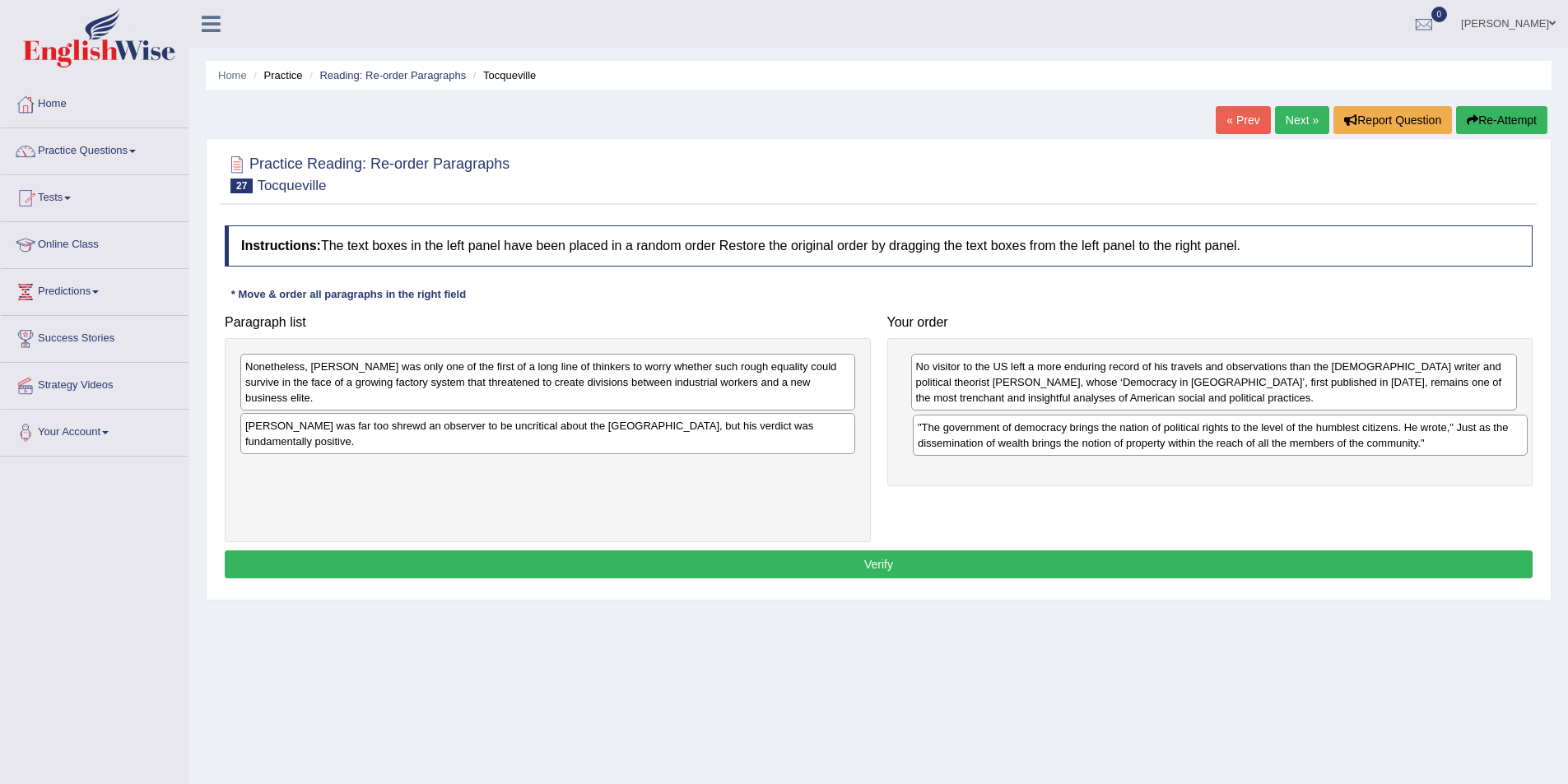
drag, startPoint x: 698, startPoint y: 413, endPoint x: 1351, endPoint y: 431, distance: 653.2
click at [1370, 431] on div ""The government of democracy brings the nation of political rights to the level…" at bounding box center [1220, 436] width 615 height 41
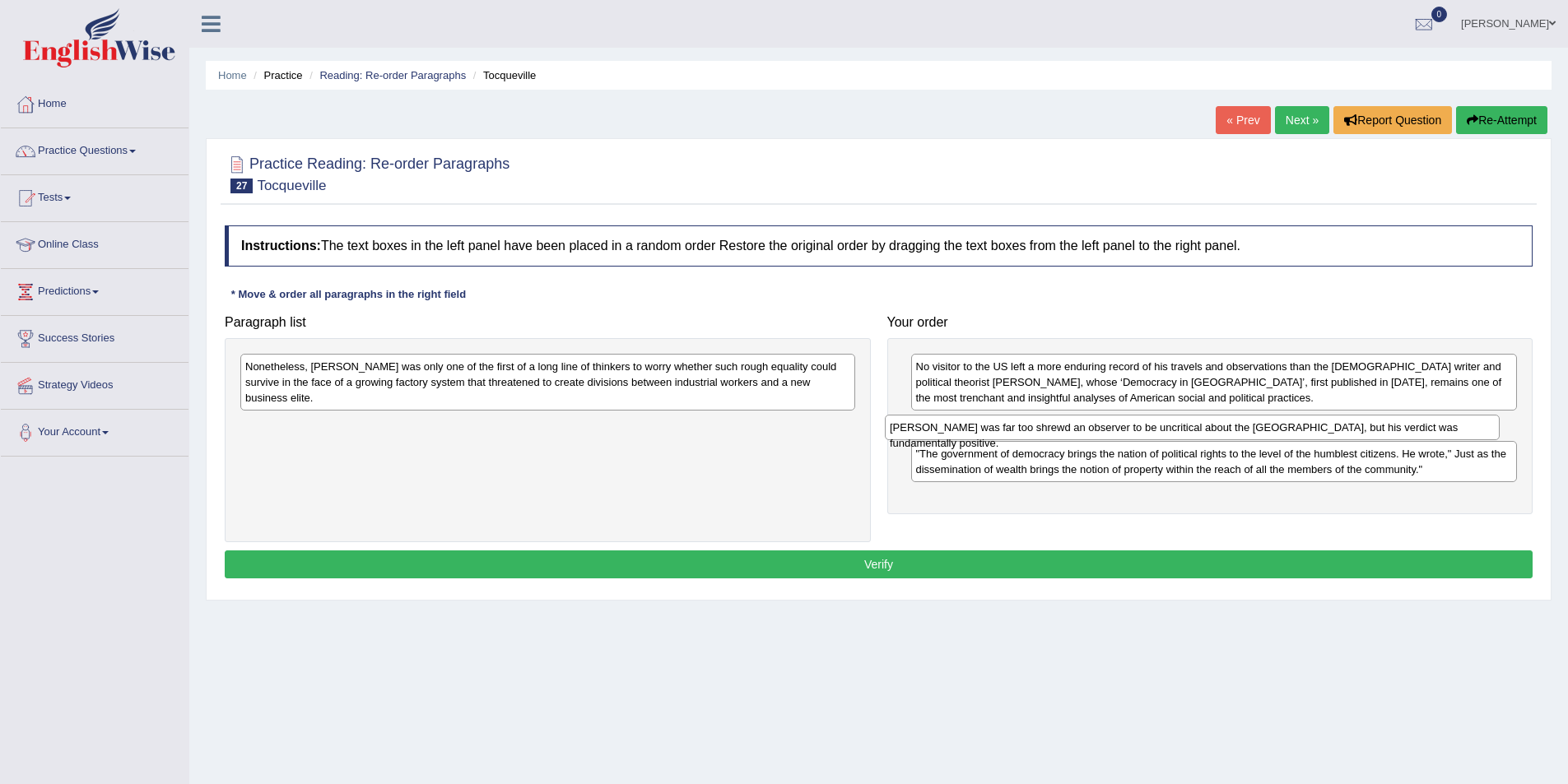
drag, startPoint x: 712, startPoint y: 416, endPoint x: 1356, endPoint y: 433, distance: 644.2
click at [1356, 433] on div "[PERSON_NAME] was far too shrewd an observer to be uncritical about the [GEOGRA…" at bounding box center [1192, 427] width 615 height 26
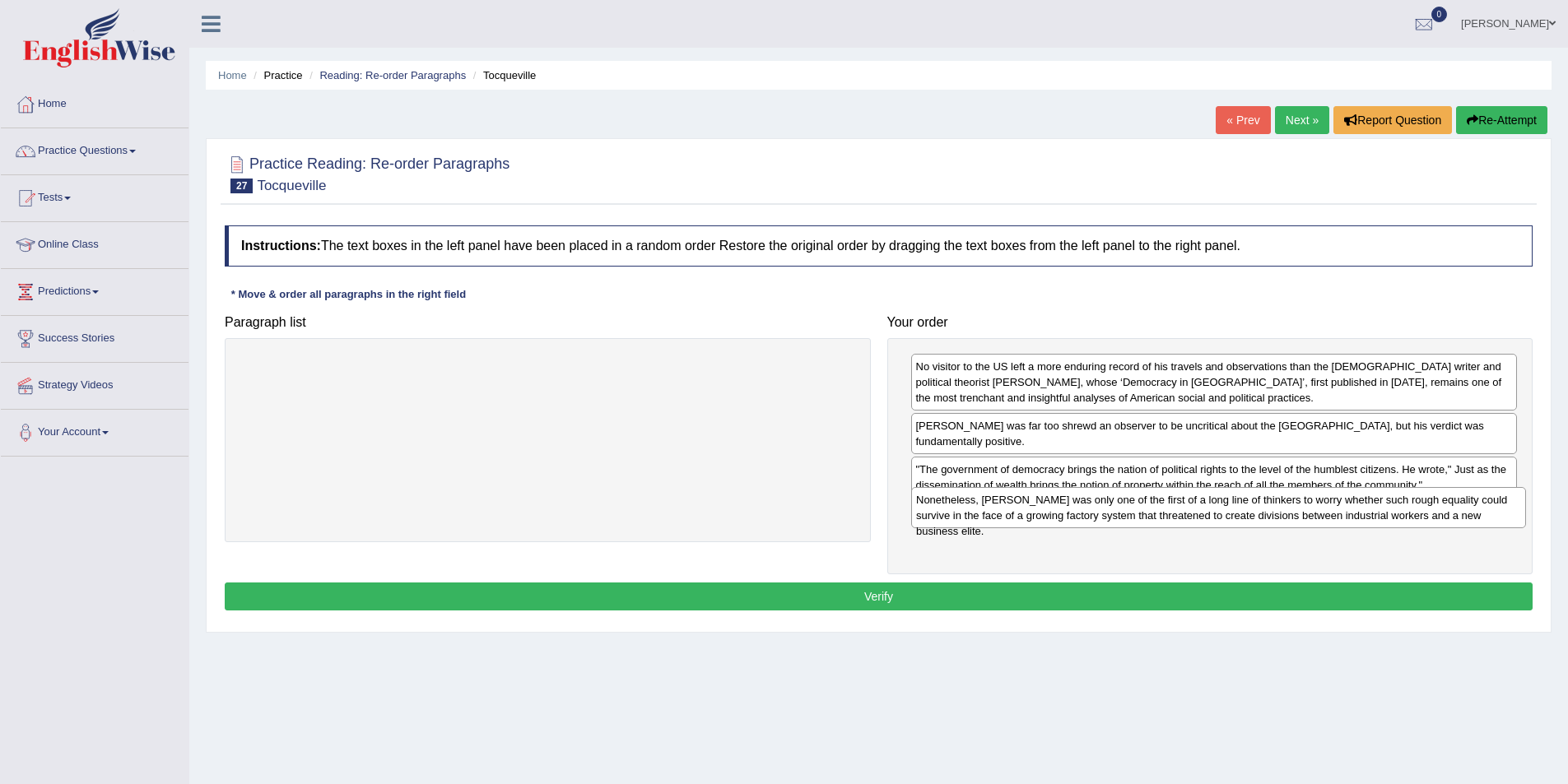
drag, startPoint x: 802, startPoint y: 376, endPoint x: 1473, endPoint y: 509, distance: 684.1
click at [1473, 509] on div "Nonetheless, Tocqueville was only one of the first of a long line of thinkers t…" at bounding box center [1219, 508] width 615 height 41
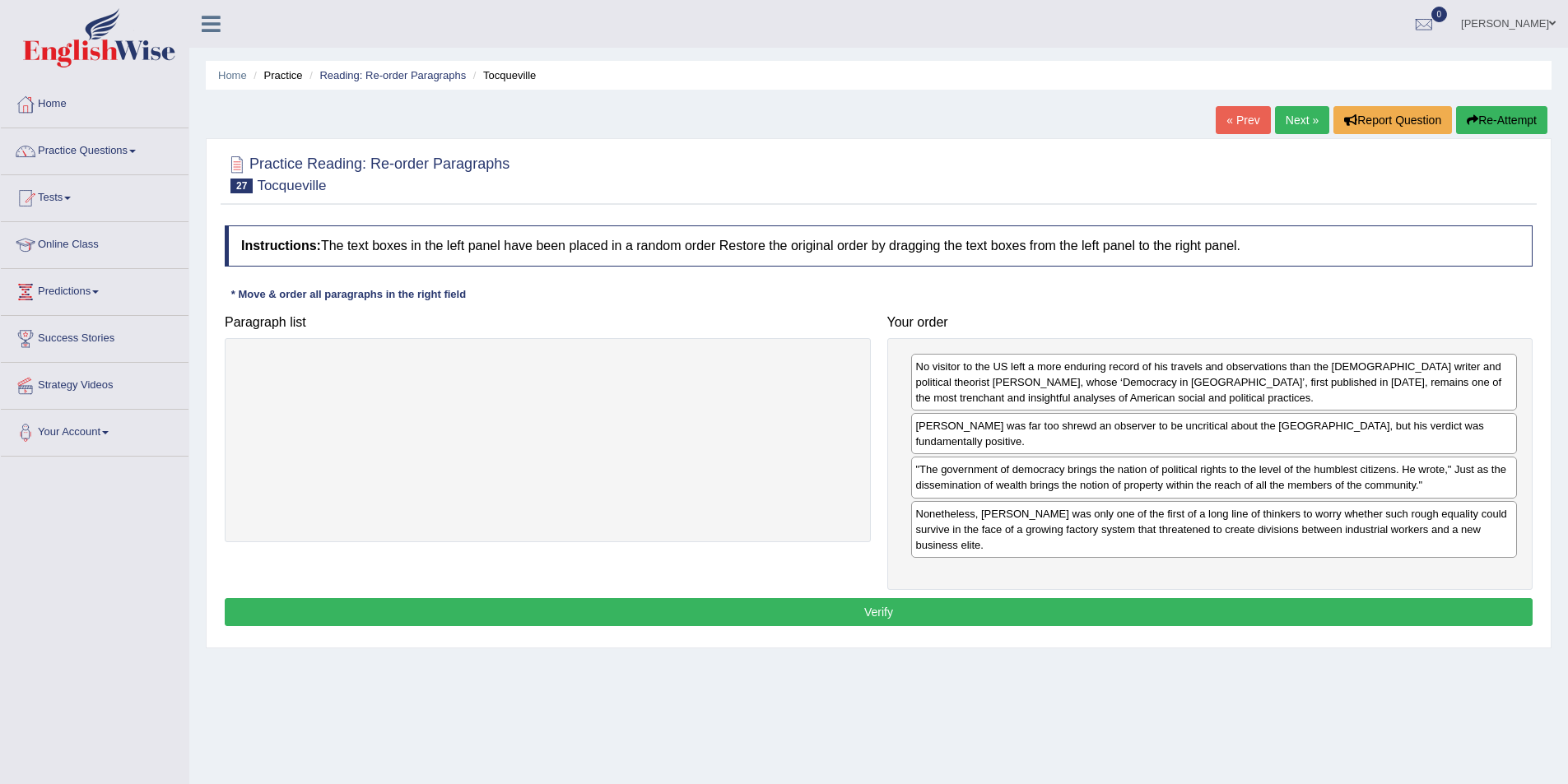
click at [897, 598] on button "Verify" at bounding box center [879, 612] width 1308 height 28
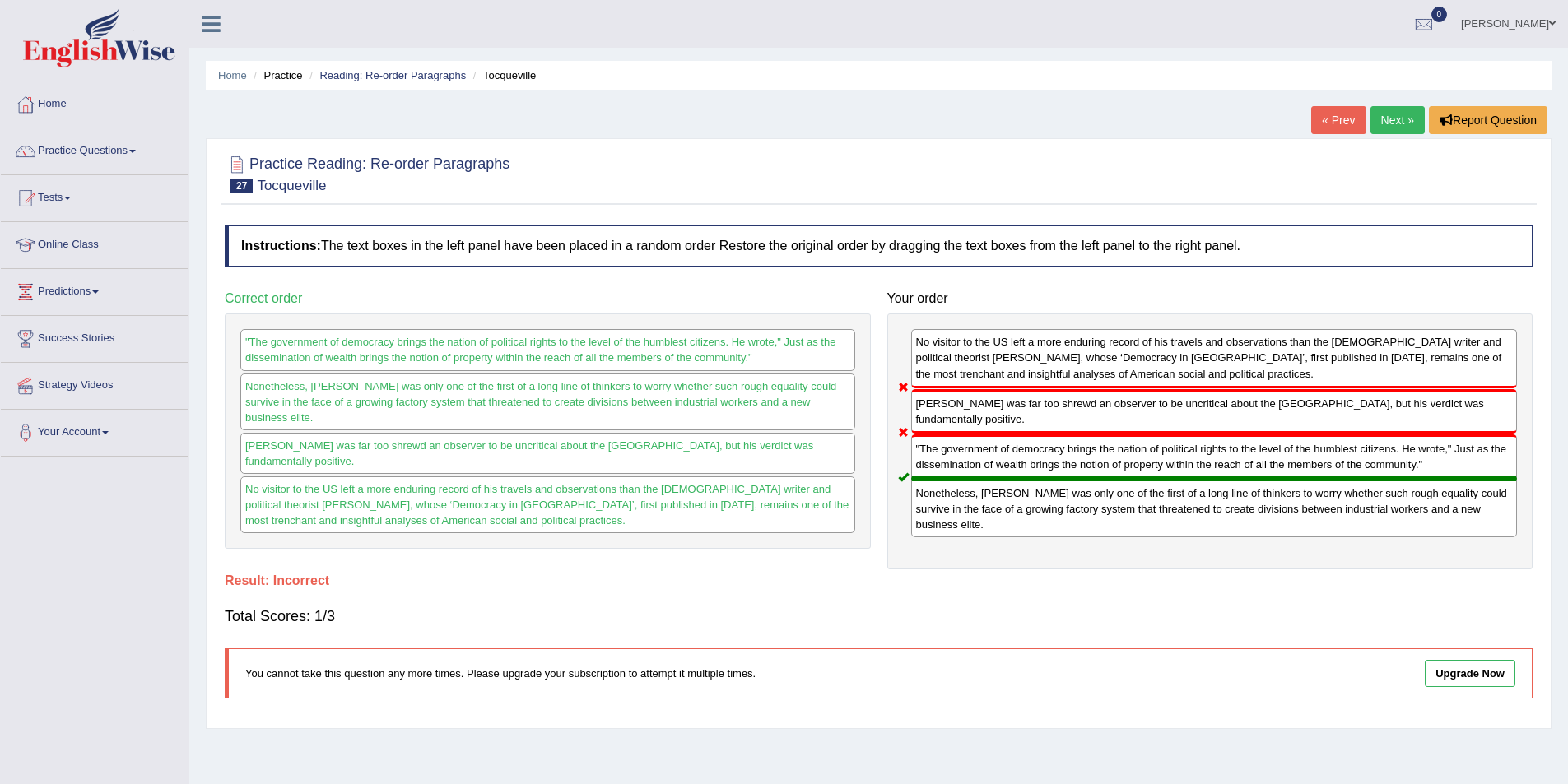
click at [1375, 117] on link "Next »" at bounding box center [1397, 120] width 54 height 28
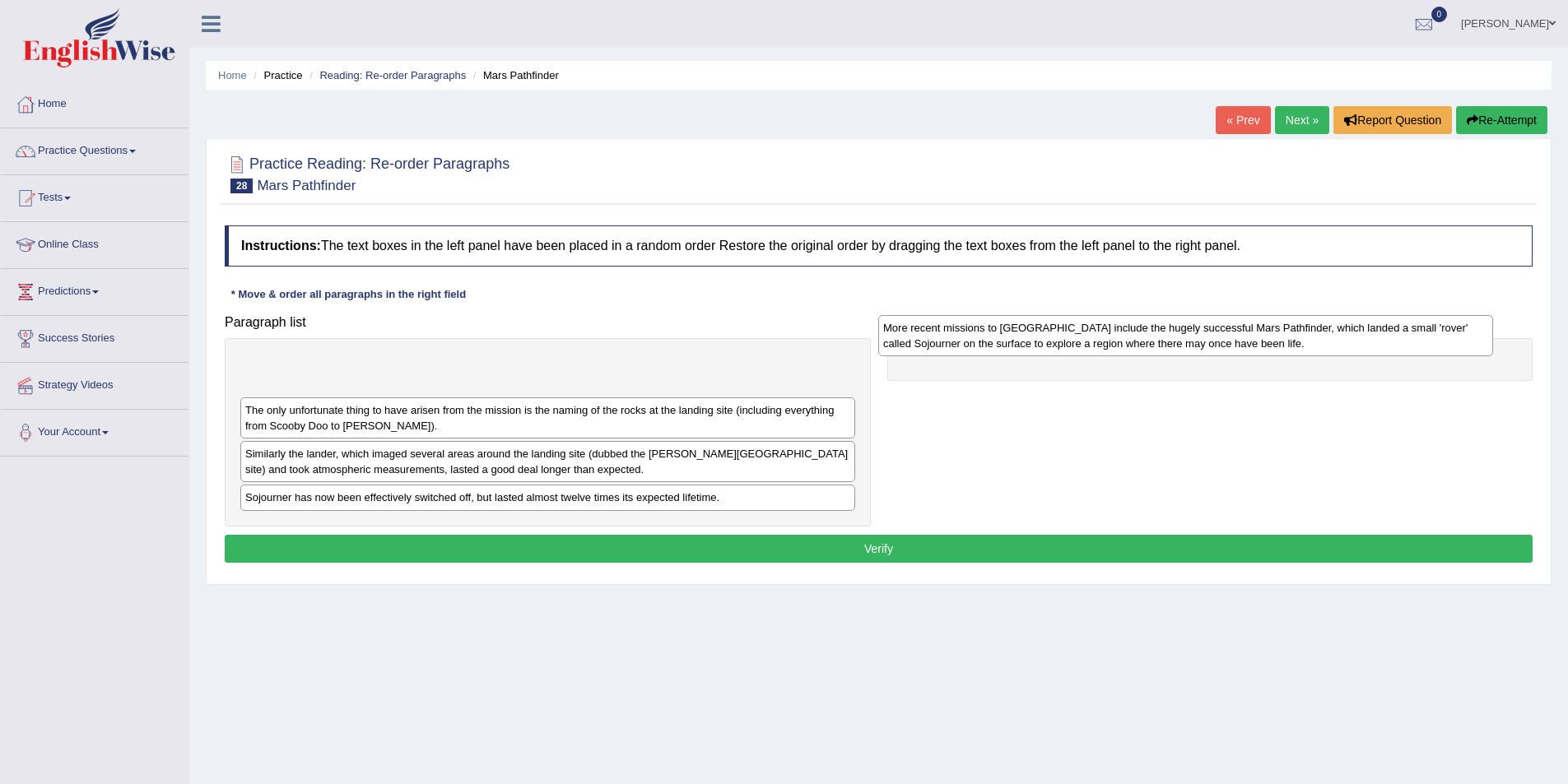
drag, startPoint x: 629, startPoint y: 387, endPoint x: 1267, endPoint y: 348, distance: 639.2
click at [1267, 348] on div "More recent missions to [GEOGRAPHIC_DATA] include the hugely successful Mars Pa…" at bounding box center [1185, 336] width 615 height 41
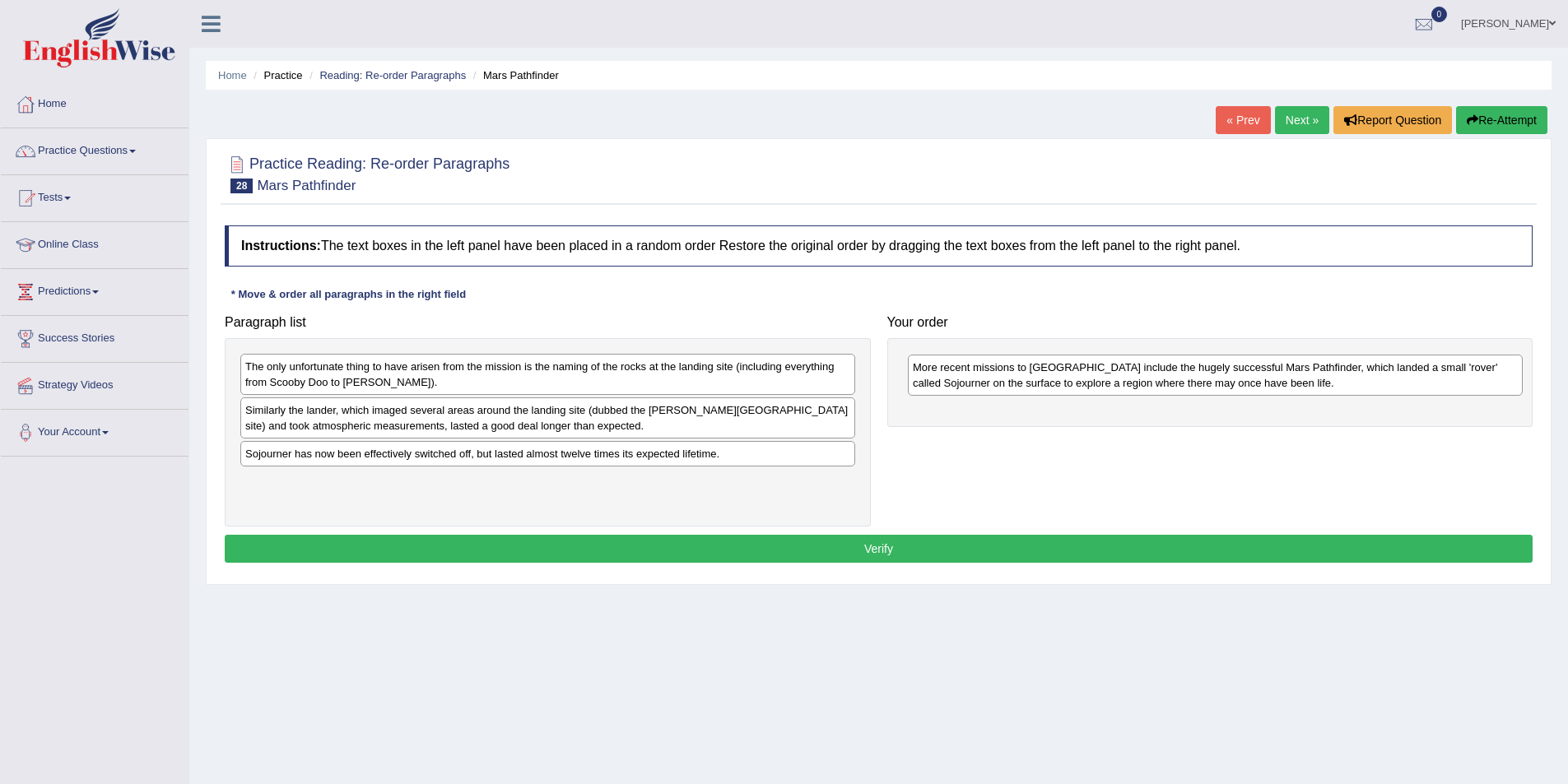
drag, startPoint x: 819, startPoint y: 376, endPoint x: 1487, endPoint y: 377, distance: 668.0
click at [1487, 377] on div "More recent missions to [GEOGRAPHIC_DATA] include the hugely successful Mars Pa…" at bounding box center [1215, 375] width 615 height 41
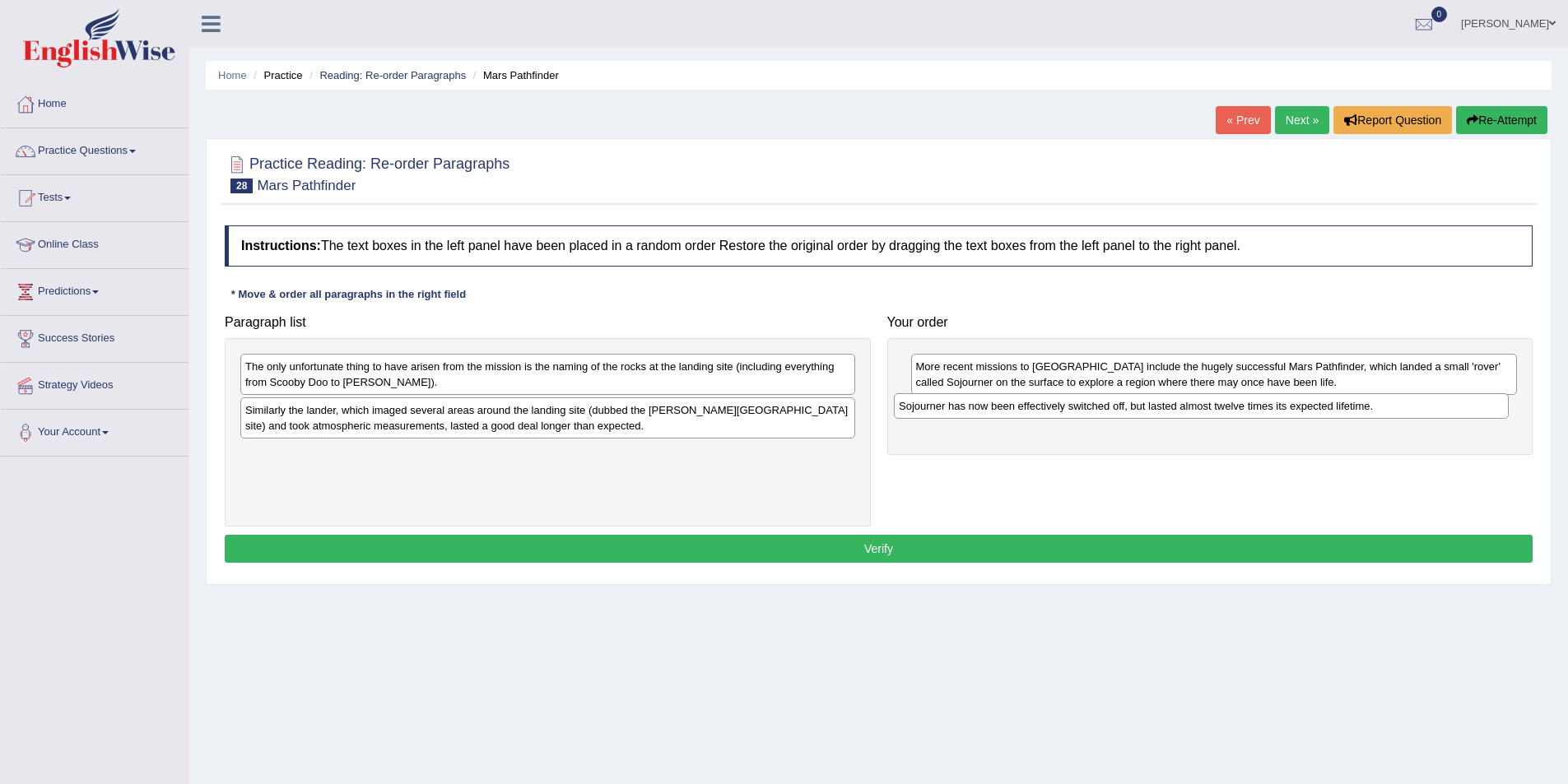
drag, startPoint x: 707, startPoint y: 453, endPoint x: 1361, endPoint y: 405, distance: 655.8
click at [1361, 405] on div "Sojourner has now been effectively switched off, but lasted almost twelve times…" at bounding box center [1201, 406] width 615 height 26
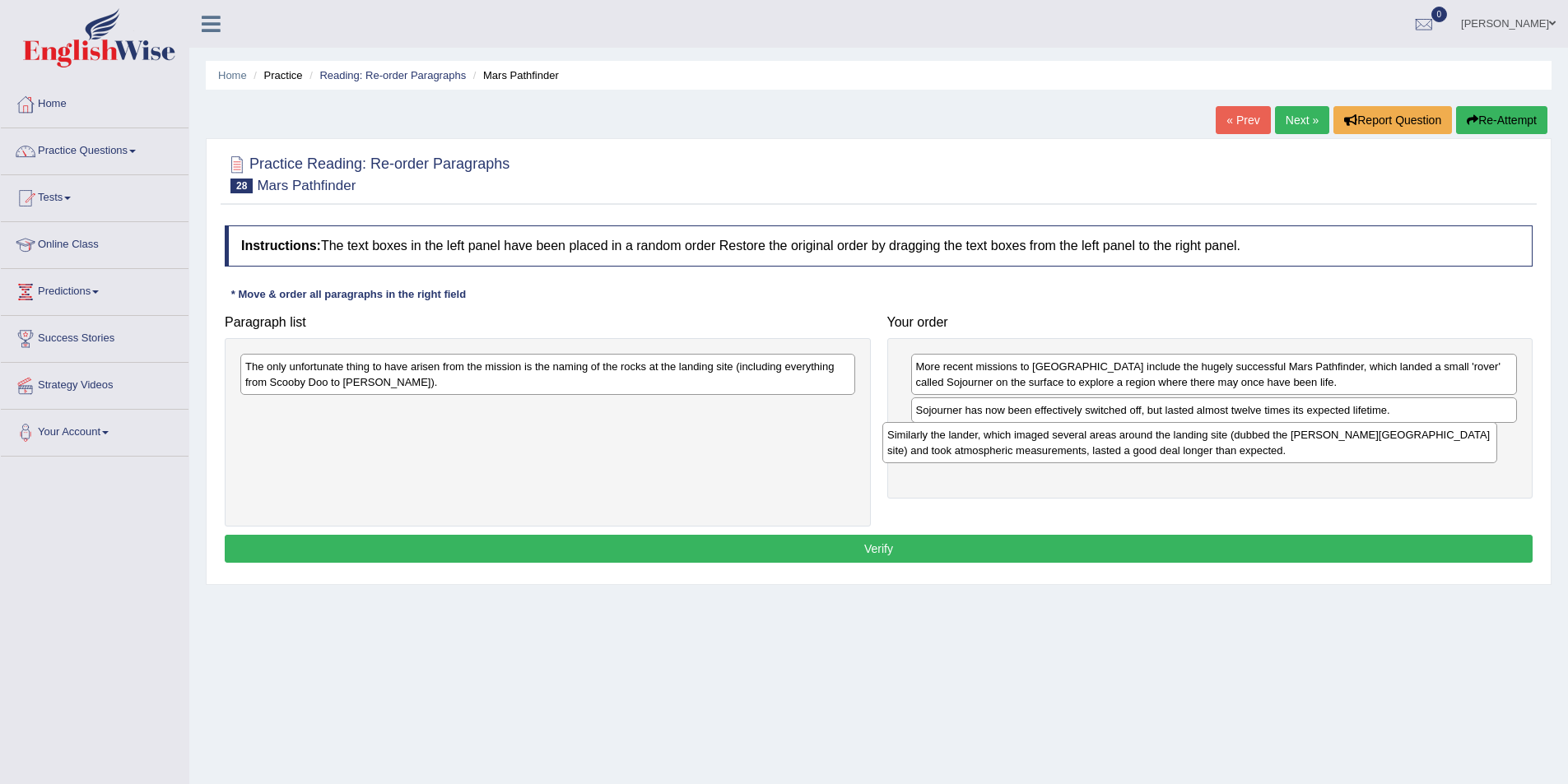
drag, startPoint x: 530, startPoint y: 426, endPoint x: 1171, endPoint y: 450, distance: 641.4
click at [1171, 450] on div "Similarly the lander, which imaged several areas around the landing site (dubbe…" at bounding box center [1189, 443] width 615 height 41
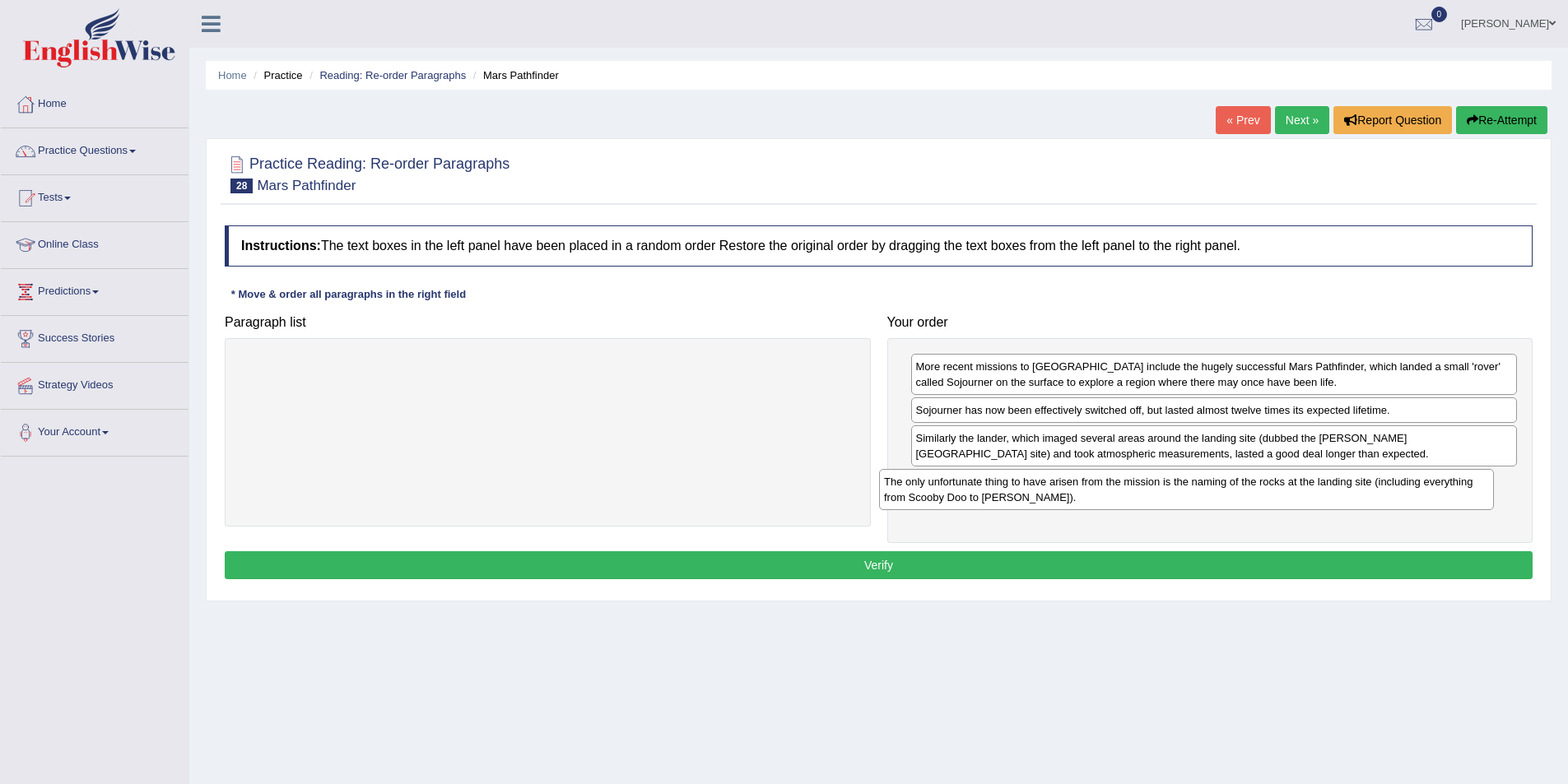
drag, startPoint x: 741, startPoint y: 382, endPoint x: 1380, endPoint y: 498, distance: 649.4
click at [1380, 498] on div "The only unfortunate thing to have arisen from the mission is the naming of the…" at bounding box center [1186, 489] width 615 height 41
click at [752, 584] on div "Instructions: The text boxes in the left panel have been placed in a random ord…" at bounding box center [879, 404] width 1316 height 374
click at [753, 571] on button "Verify" at bounding box center [879, 565] width 1308 height 28
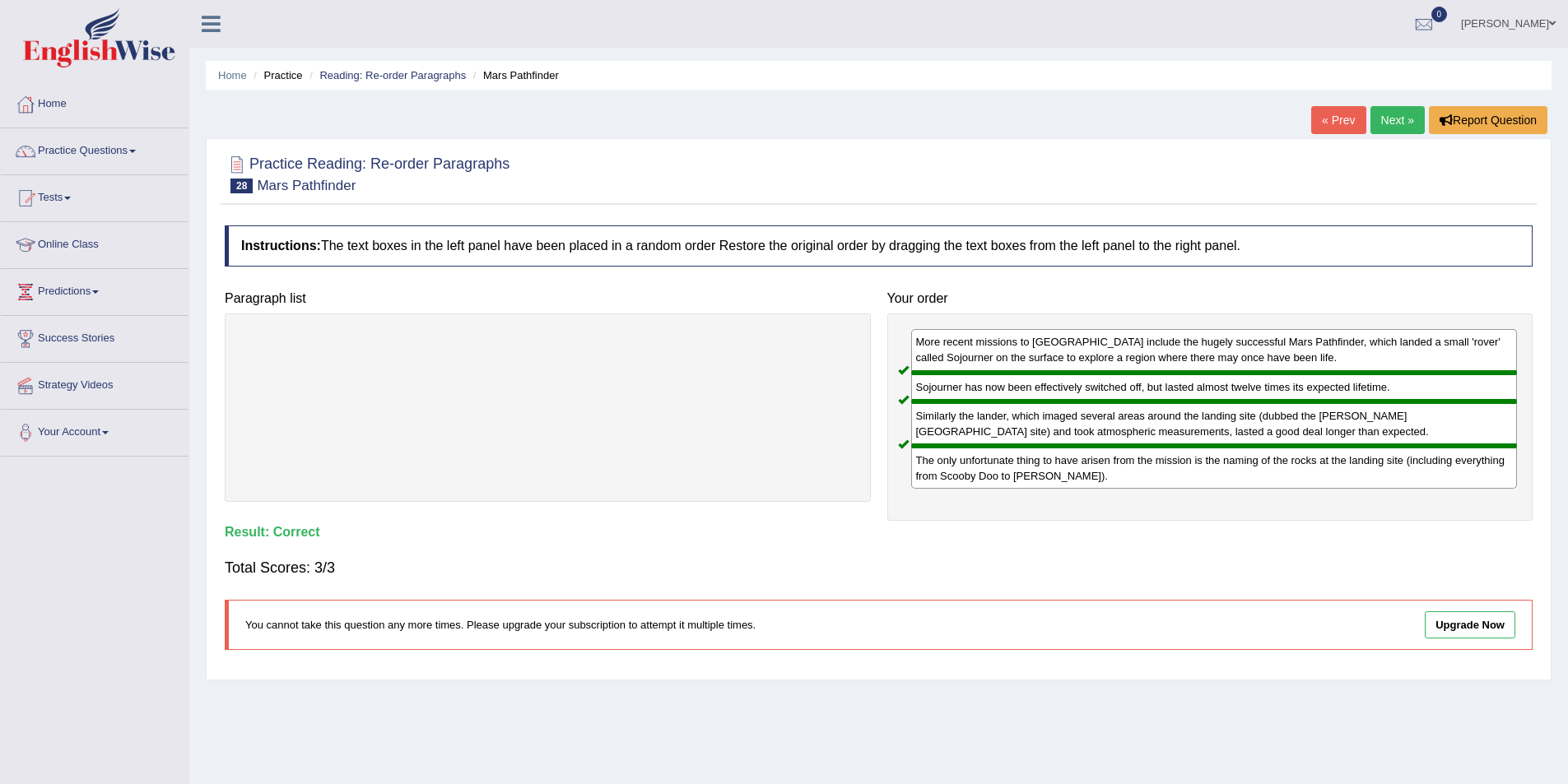
click at [1386, 112] on link "Next »" at bounding box center [1397, 120] width 54 height 28
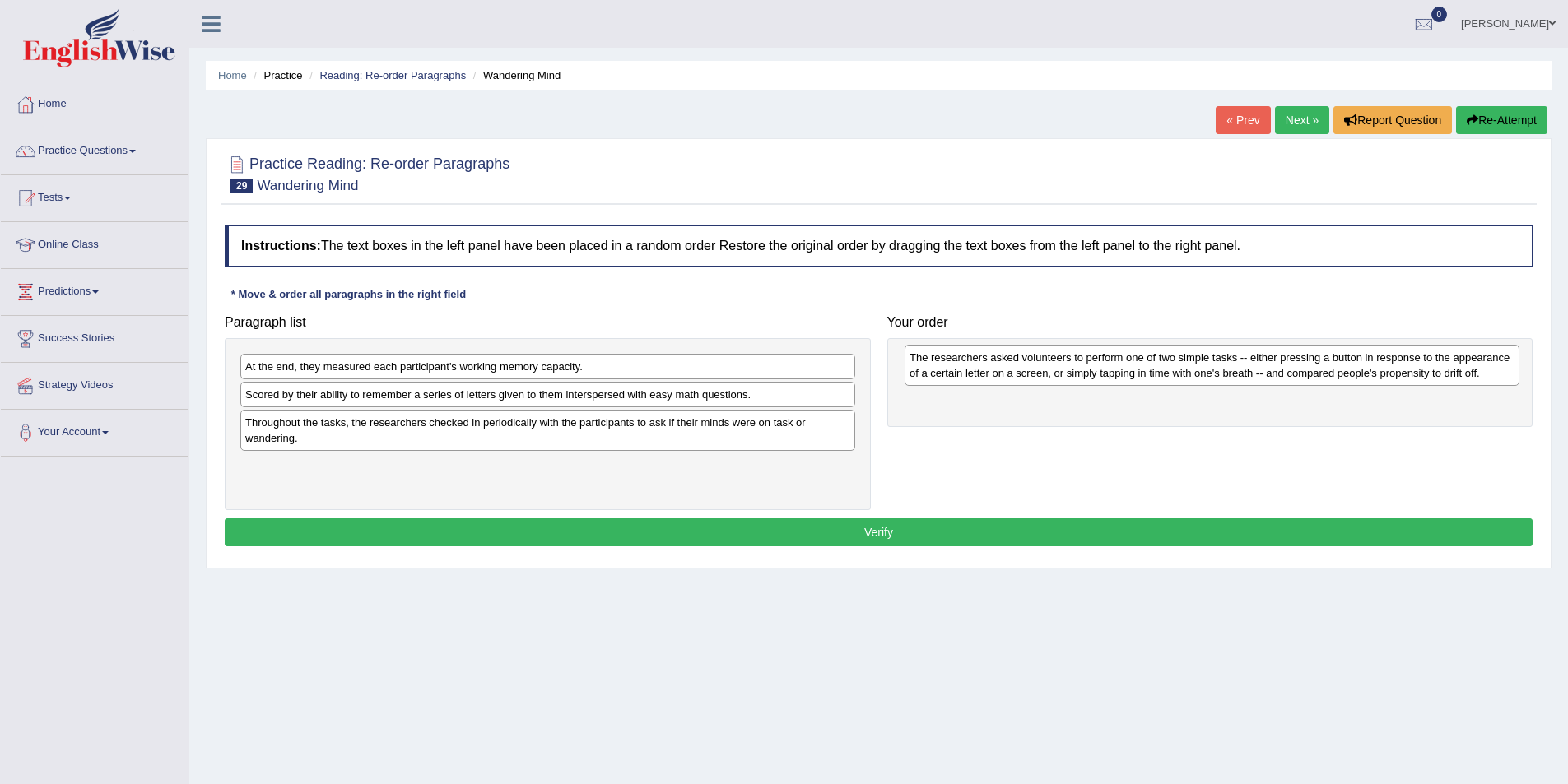
drag, startPoint x: 457, startPoint y: 478, endPoint x: 1115, endPoint y: 367, distance: 667.3
click at [1121, 369] on div "The researchers asked volunteers to perform one of two simple tasks -- either p…" at bounding box center [1212, 365] width 615 height 41
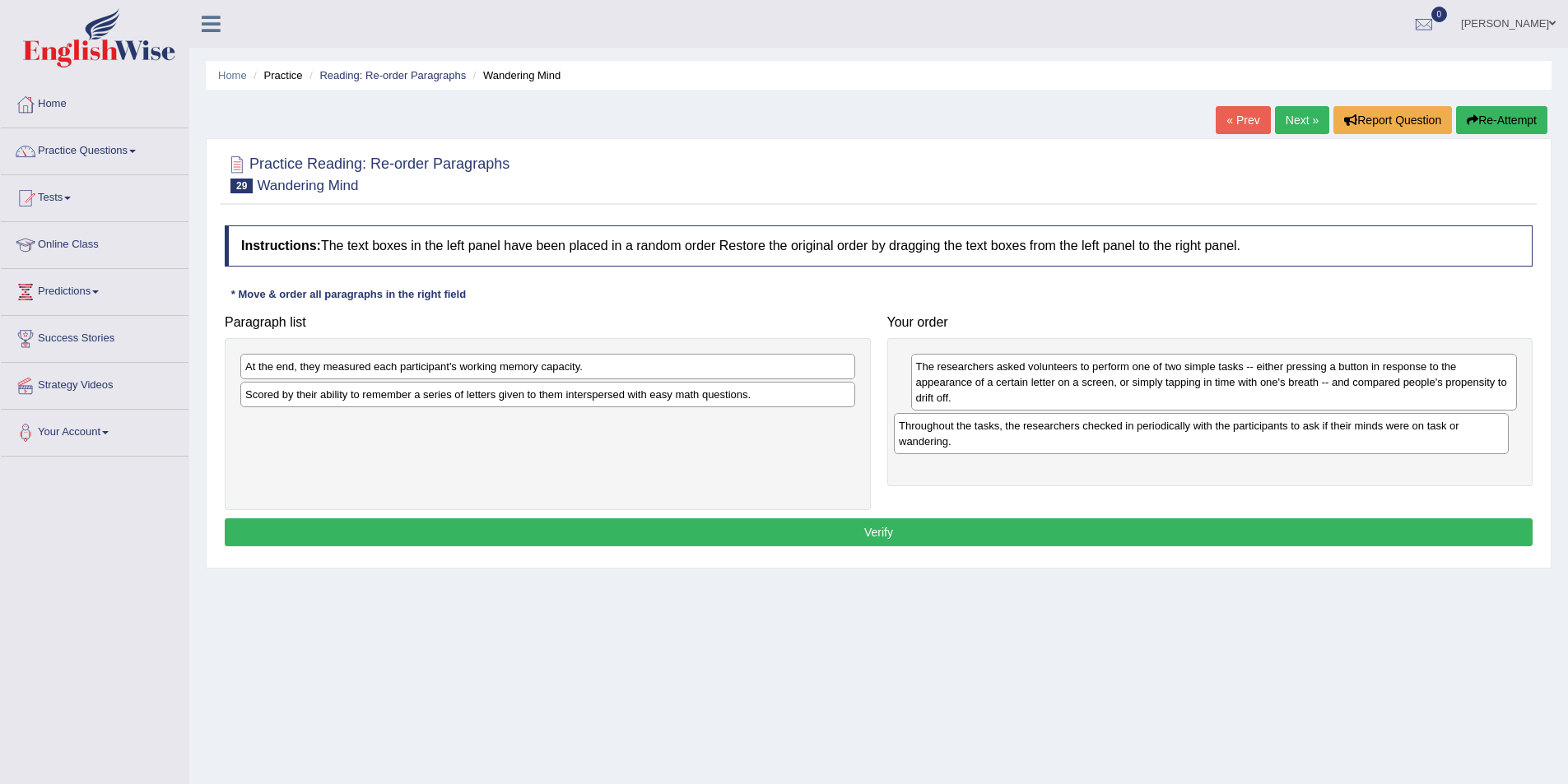
drag, startPoint x: 427, startPoint y: 440, endPoint x: 1073, endPoint y: 443, distance: 646.0
click at [1073, 443] on div "Throughout the tasks, the researchers checked in periodically with the particip…" at bounding box center [1201, 434] width 615 height 41
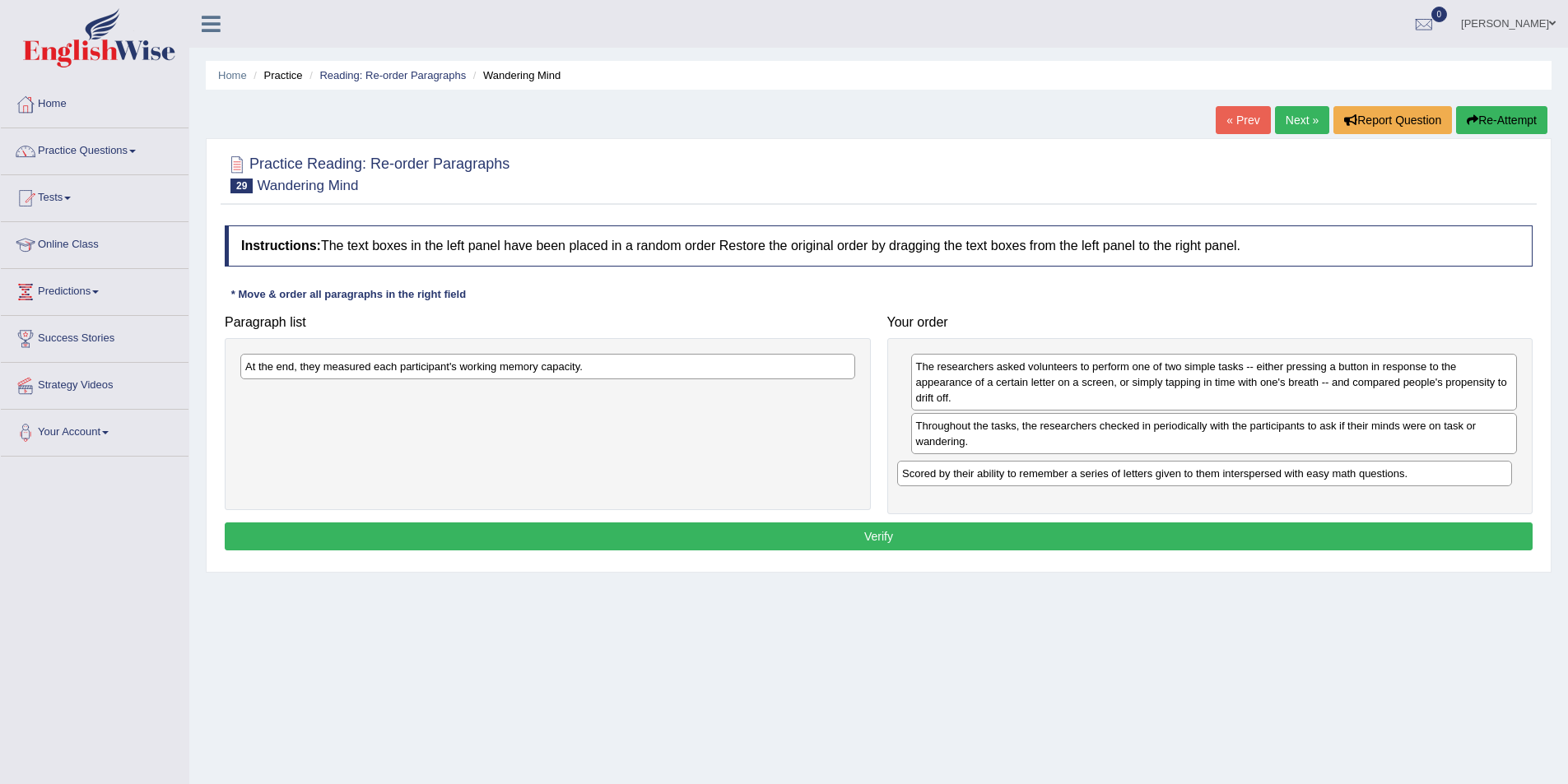
drag, startPoint x: 718, startPoint y: 404, endPoint x: 1359, endPoint y: 480, distance: 645.5
click at [1359, 480] on div "Scored by their ability to remember a series of letters given to them intersper…" at bounding box center [1204, 473] width 615 height 26
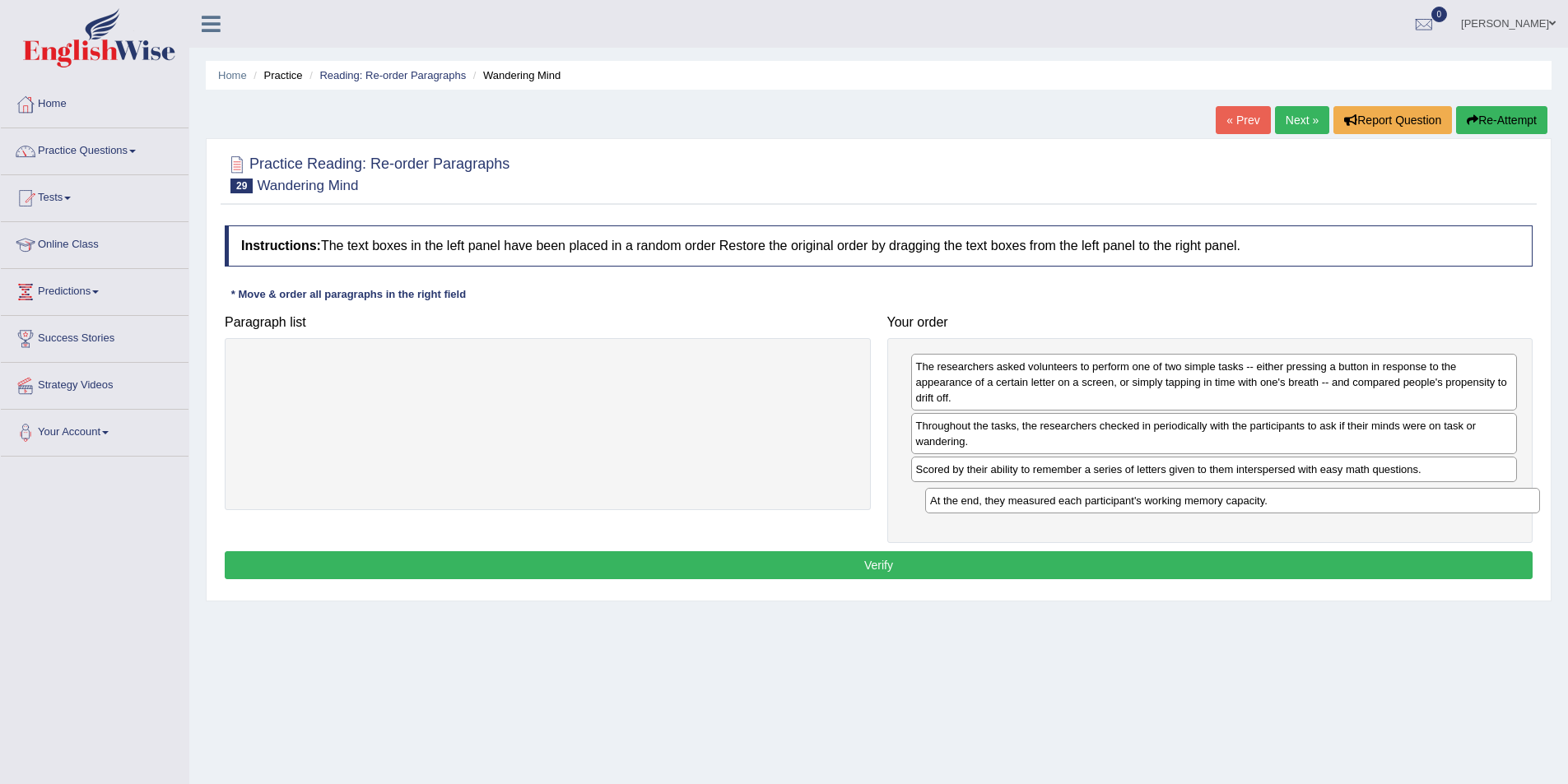
drag, startPoint x: 457, startPoint y: 378, endPoint x: 1137, endPoint y: 513, distance: 693.3
click at [1138, 513] on div "At the end, they measured each participant's working memory capacity." at bounding box center [1233, 500] width 615 height 26
click at [1024, 563] on button "Verify" at bounding box center [879, 565] width 1308 height 28
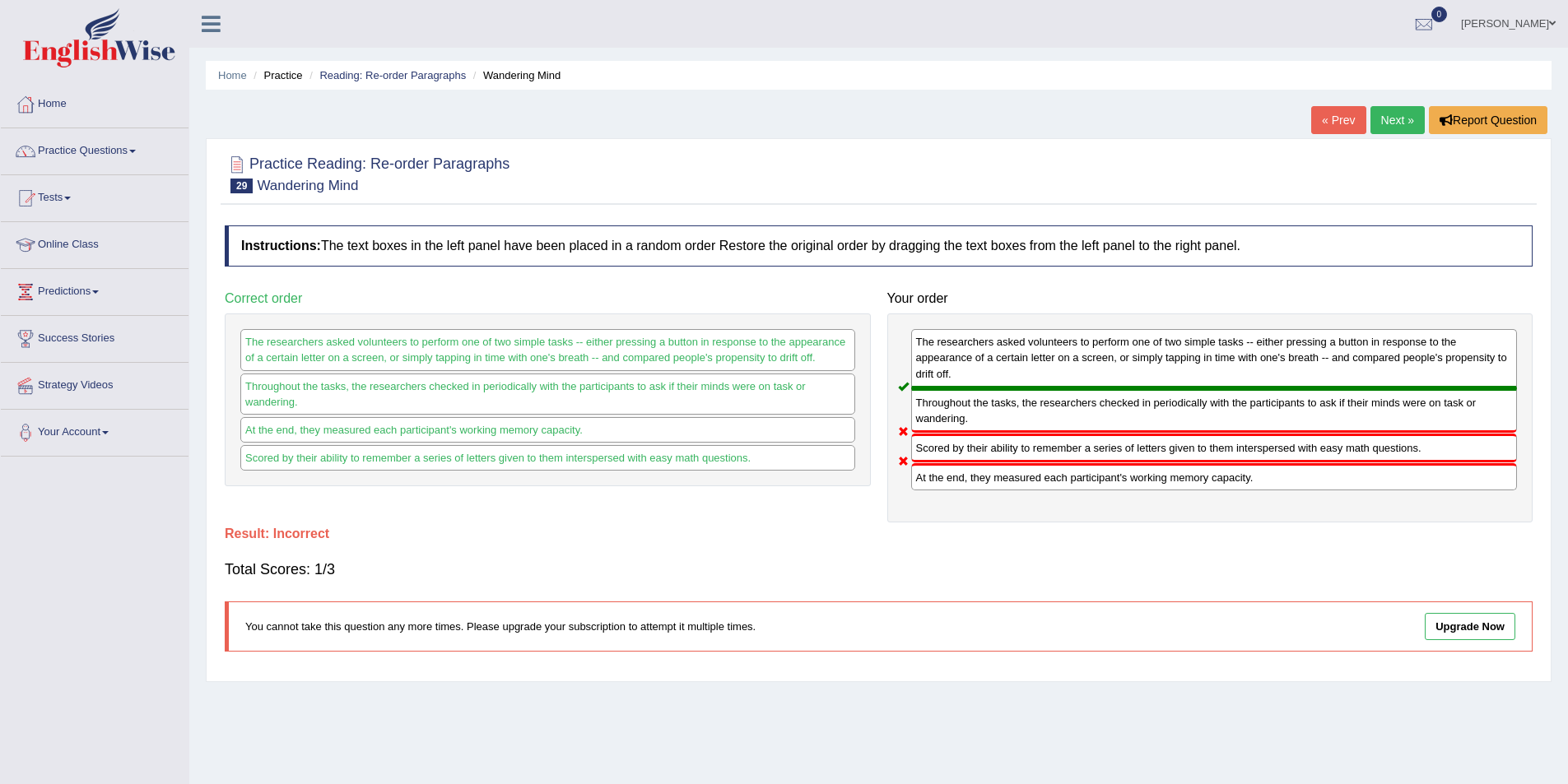
click at [1395, 123] on link "Next »" at bounding box center [1397, 120] width 54 height 28
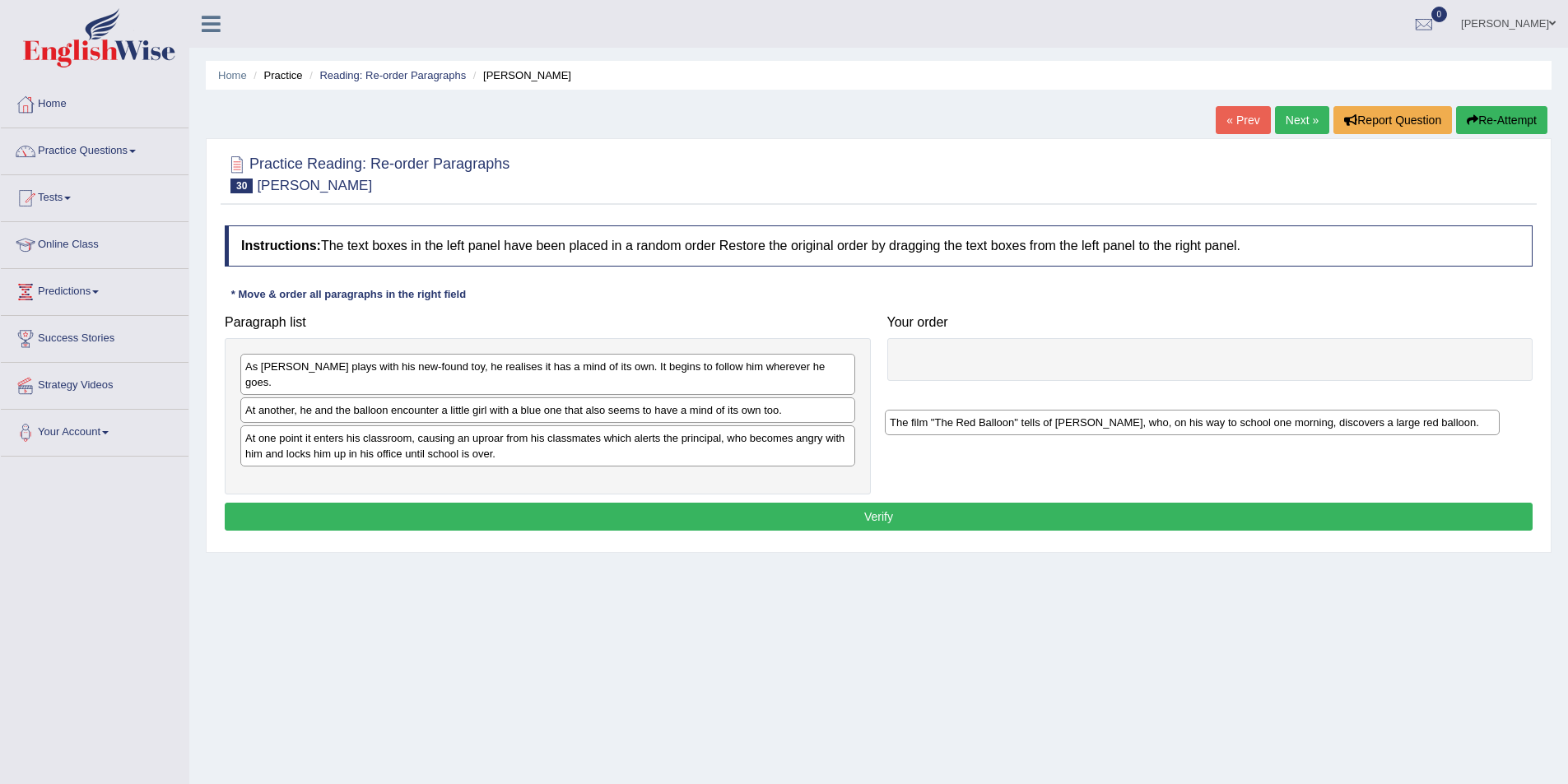
drag, startPoint x: 420, startPoint y: 425, endPoint x: 1064, endPoint y: 424, distance: 644.0
click at [1064, 424] on div "The film "The Red Balloon" tells of Pascal, who, on his way to school one morni…" at bounding box center [1192, 422] width 615 height 26
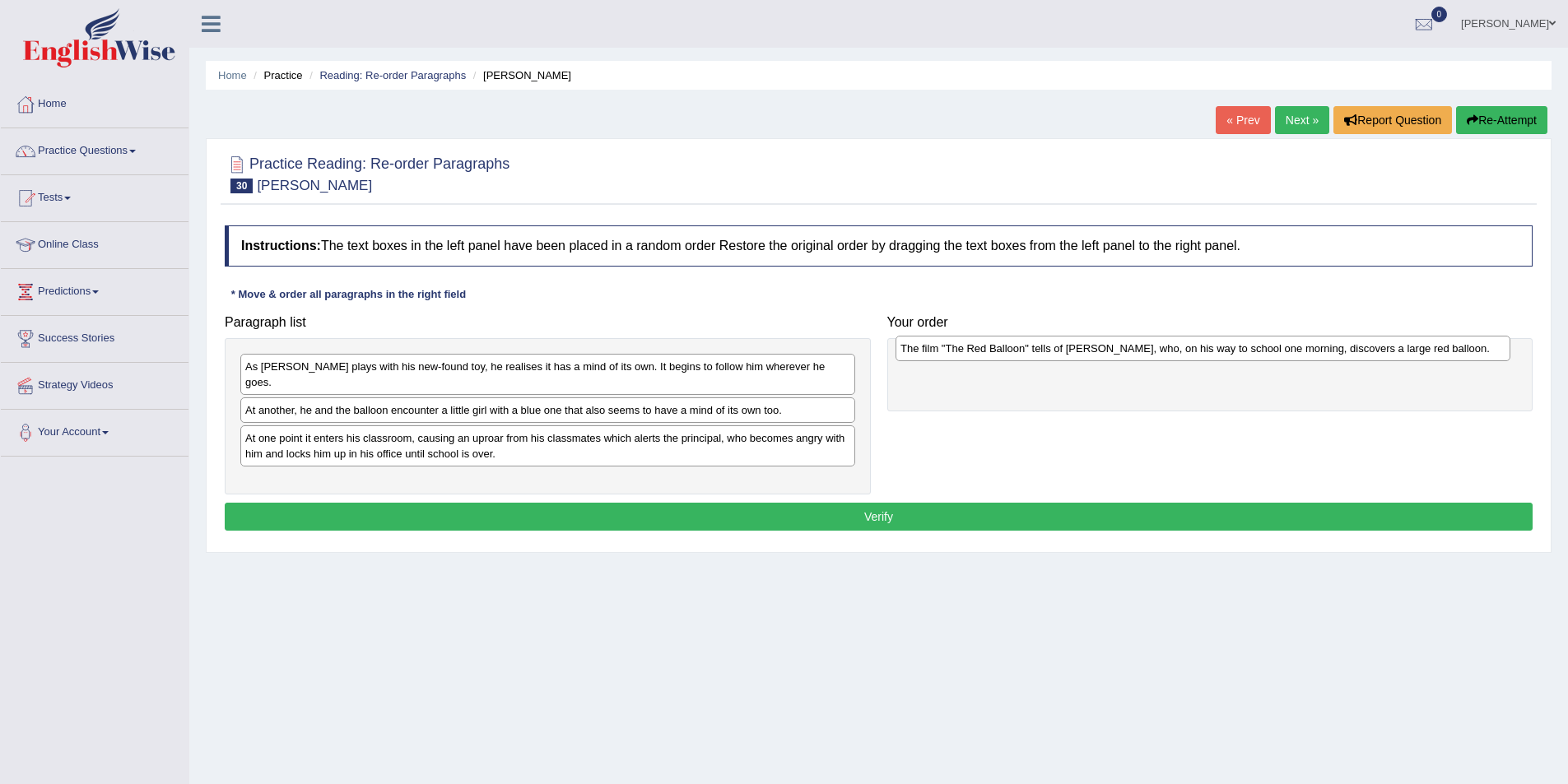
drag, startPoint x: 471, startPoint y: 470, endPoint x: 1126, endPoint y: 352, distance: 665.5
click at [1126, 352] on div "The film "The Red Balloon" tells of Pascal, who, on his way to school one morni…" at bounding box center [1203, 348] width 615 height 26
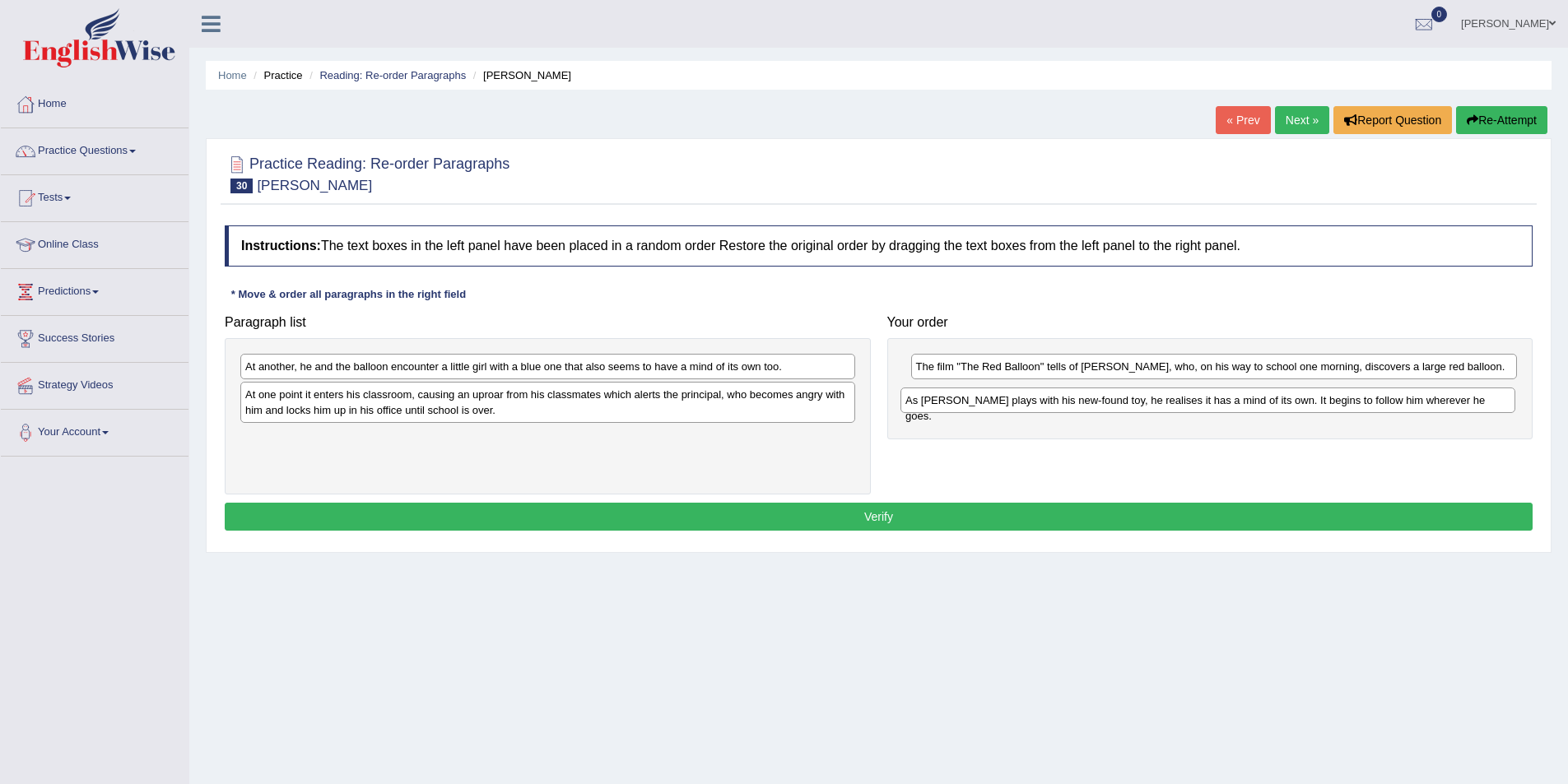
drag, startPoint x: 455, startPoint y: 368, endPoint x: 1118, endPoint y: 398, distance: 663.7
click at [1118, 398] on div "As Pascal plays with his new-found toy, he realises it has a mind of its own. I…" at bounding box center [1208, 400] width 615 height 26
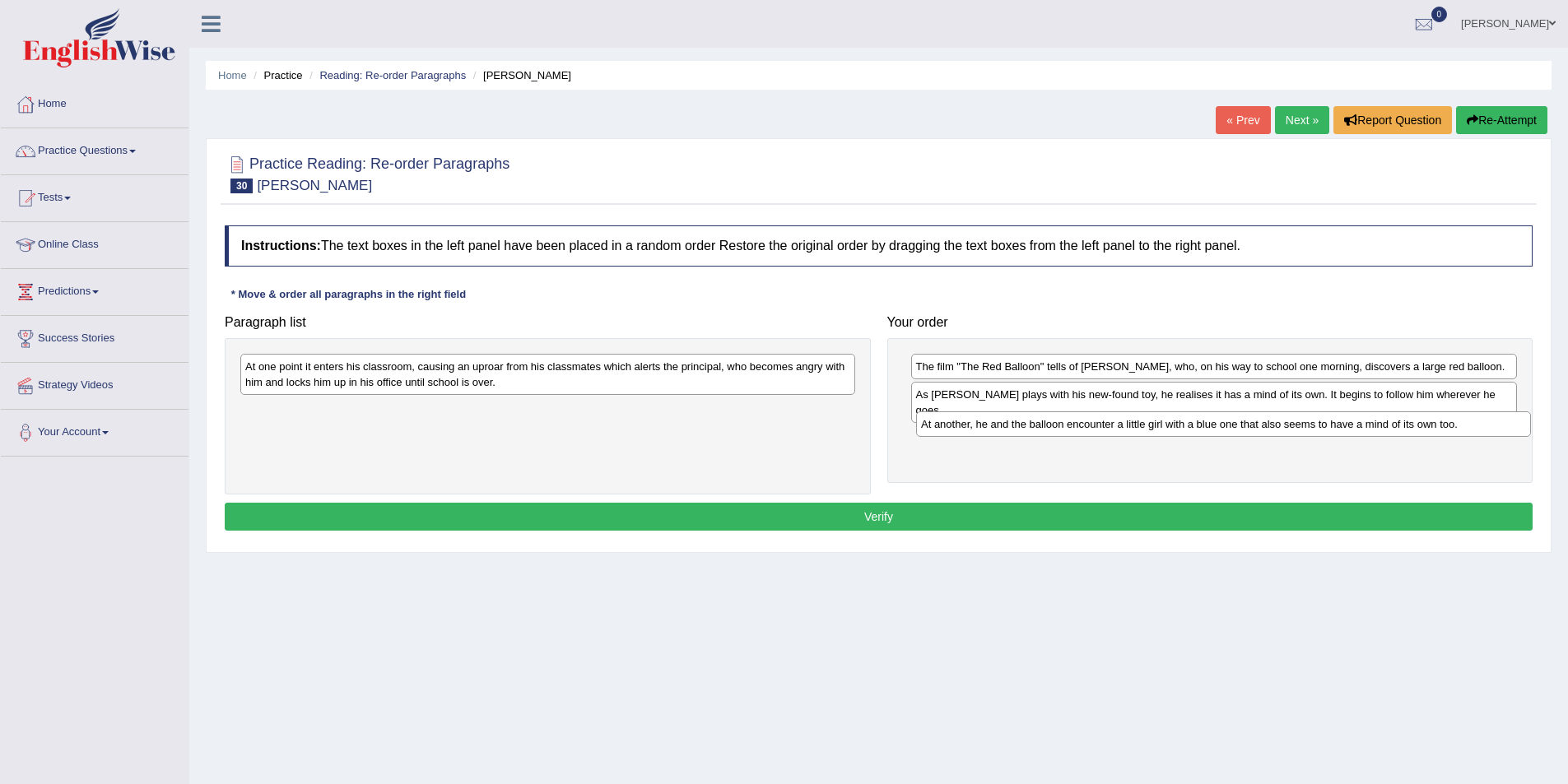
drag, startPoint x: 744, startPoint y: 373, endPoint x: 1419, endPoint y: 431, distance: 677.5
click at [1419, 431] on div "At another, he and the balloon encounter a little girl with a blue one that als…" at bounding box center [1224, 424] width 615 height 26
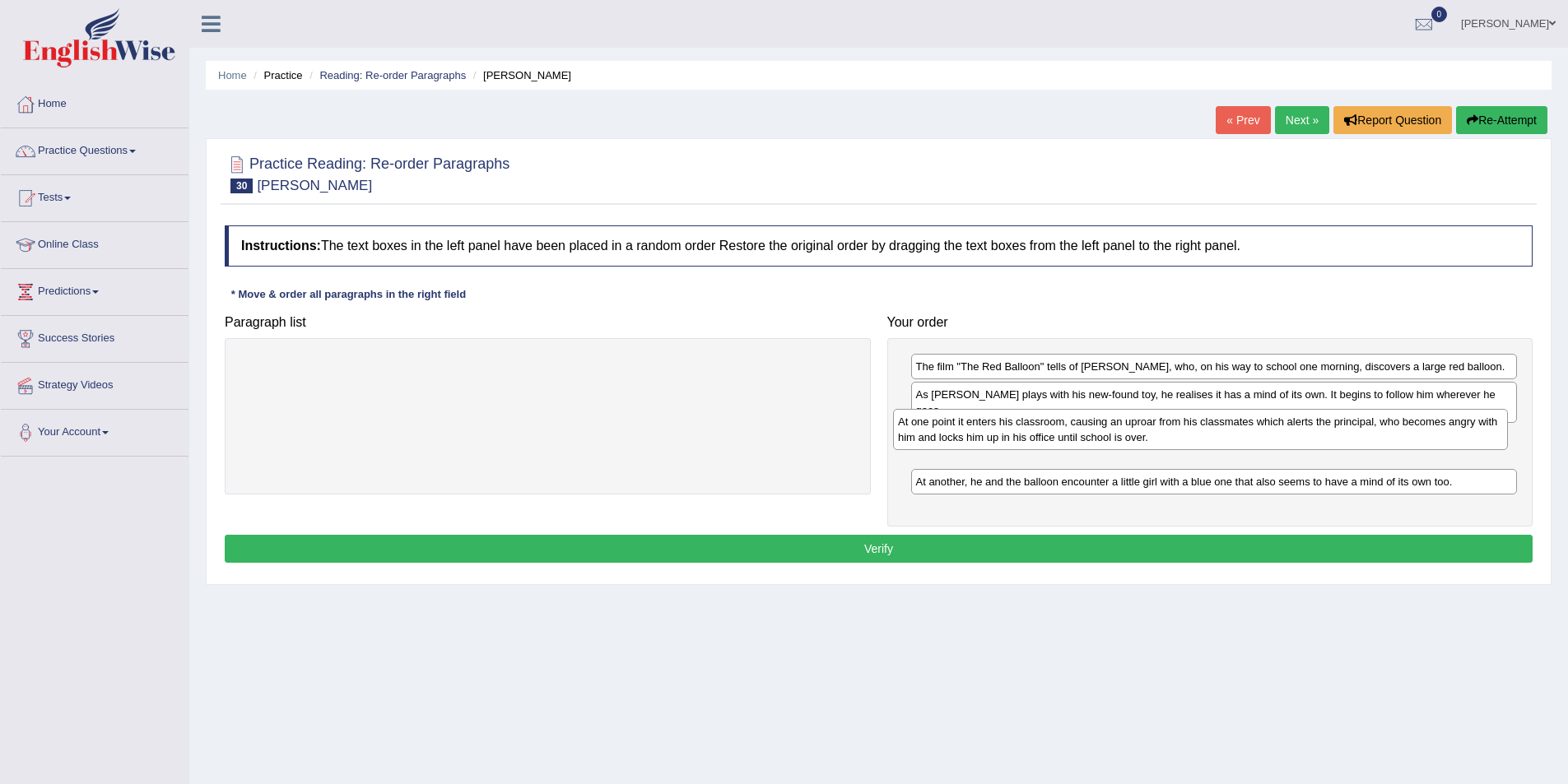
drag, startPoint x: 572, startPoint y: 381, endPoint x: 1224, endPoint y: 436, distance: 654.3
click at [1224, 436] on div "At one point it enters his classroom, causing an uproar from his classmates whi…" at bounding box center [1200, 430] width 615 height 41
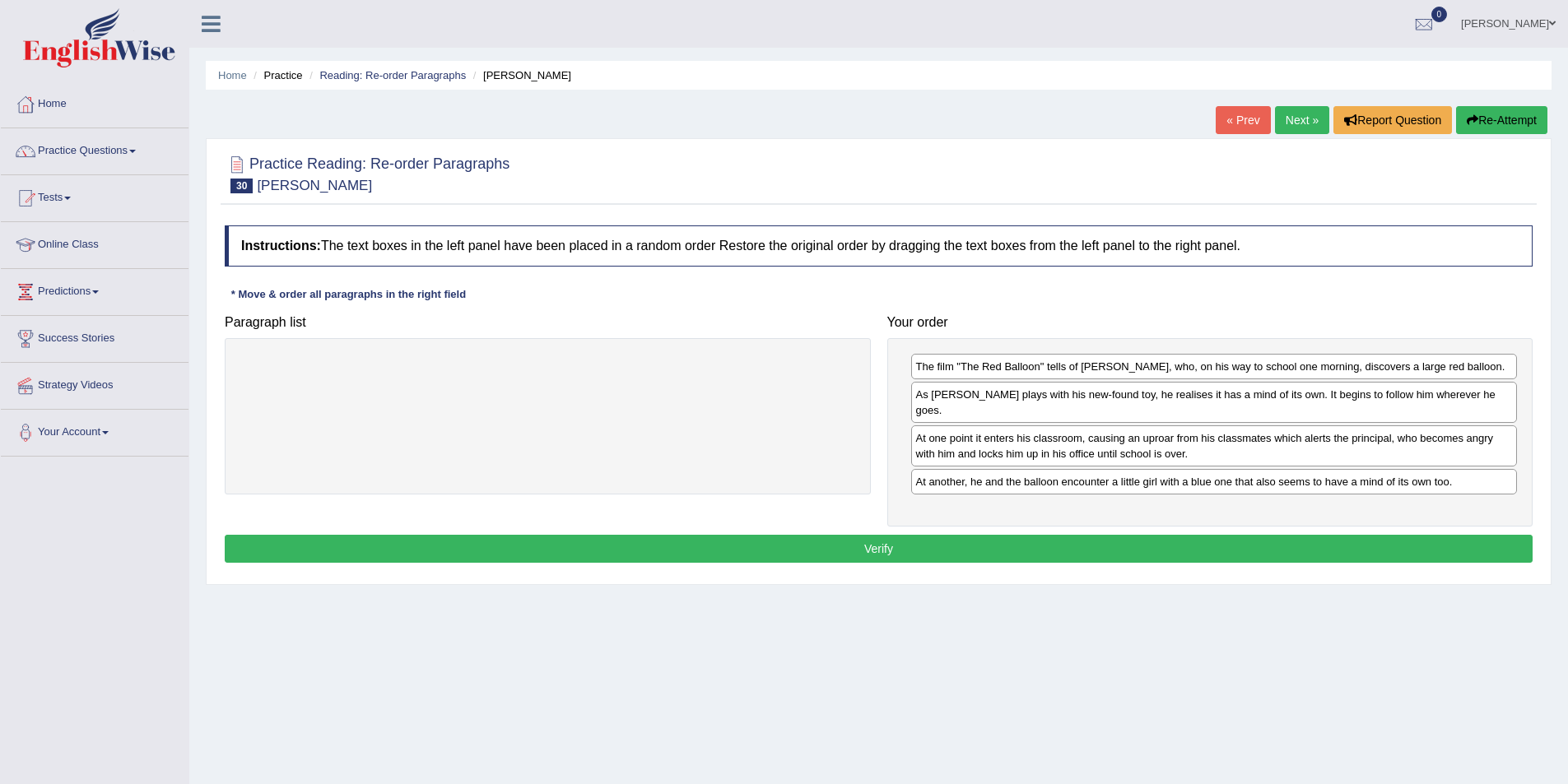
click at [1022, 537] on button "Verify" at bounding box center [879, 549] width 1308 height 28
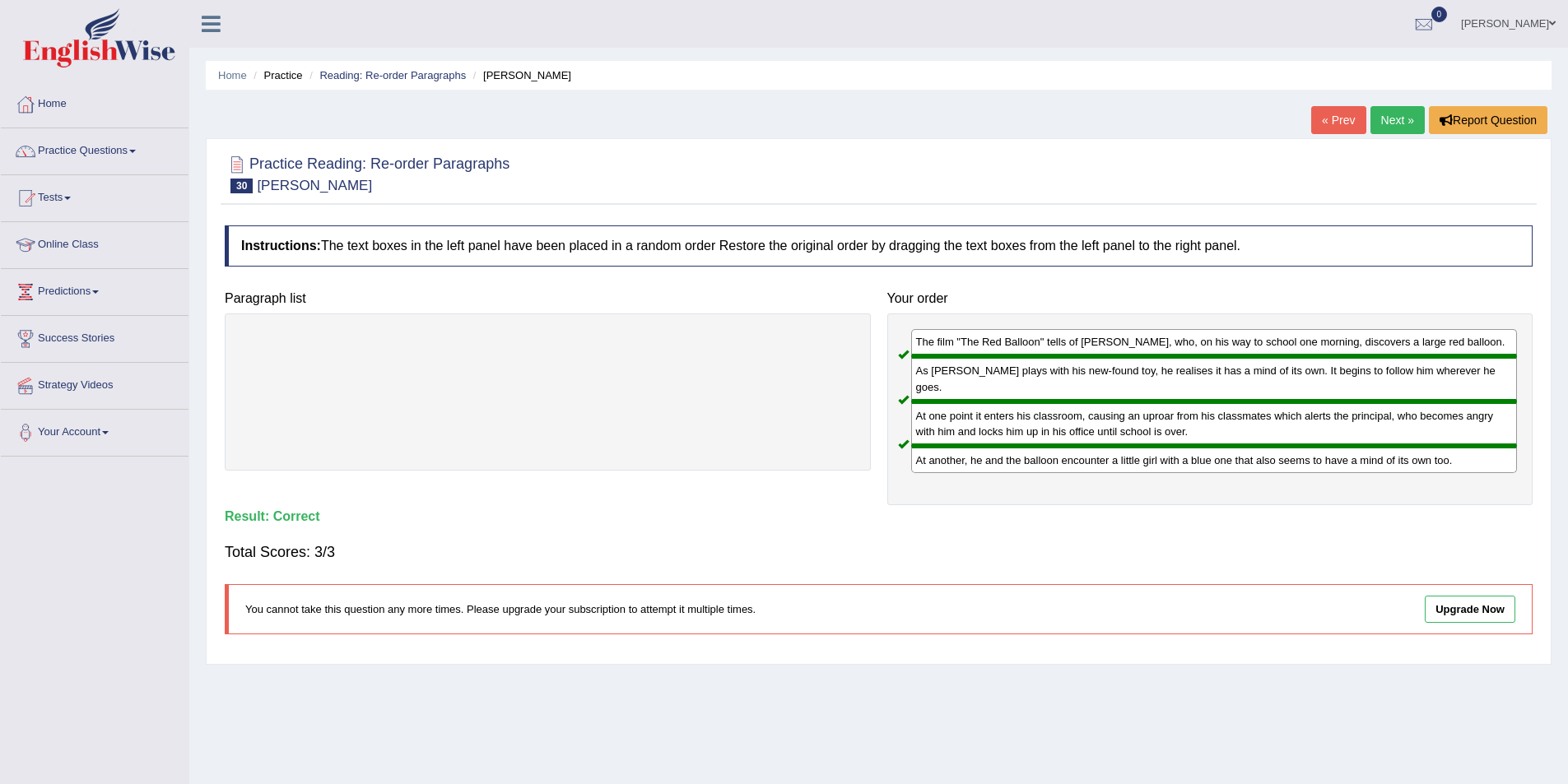
click at [1391, 110] on link "Next »" at bounding box center [1397, 120] width 54 height 28
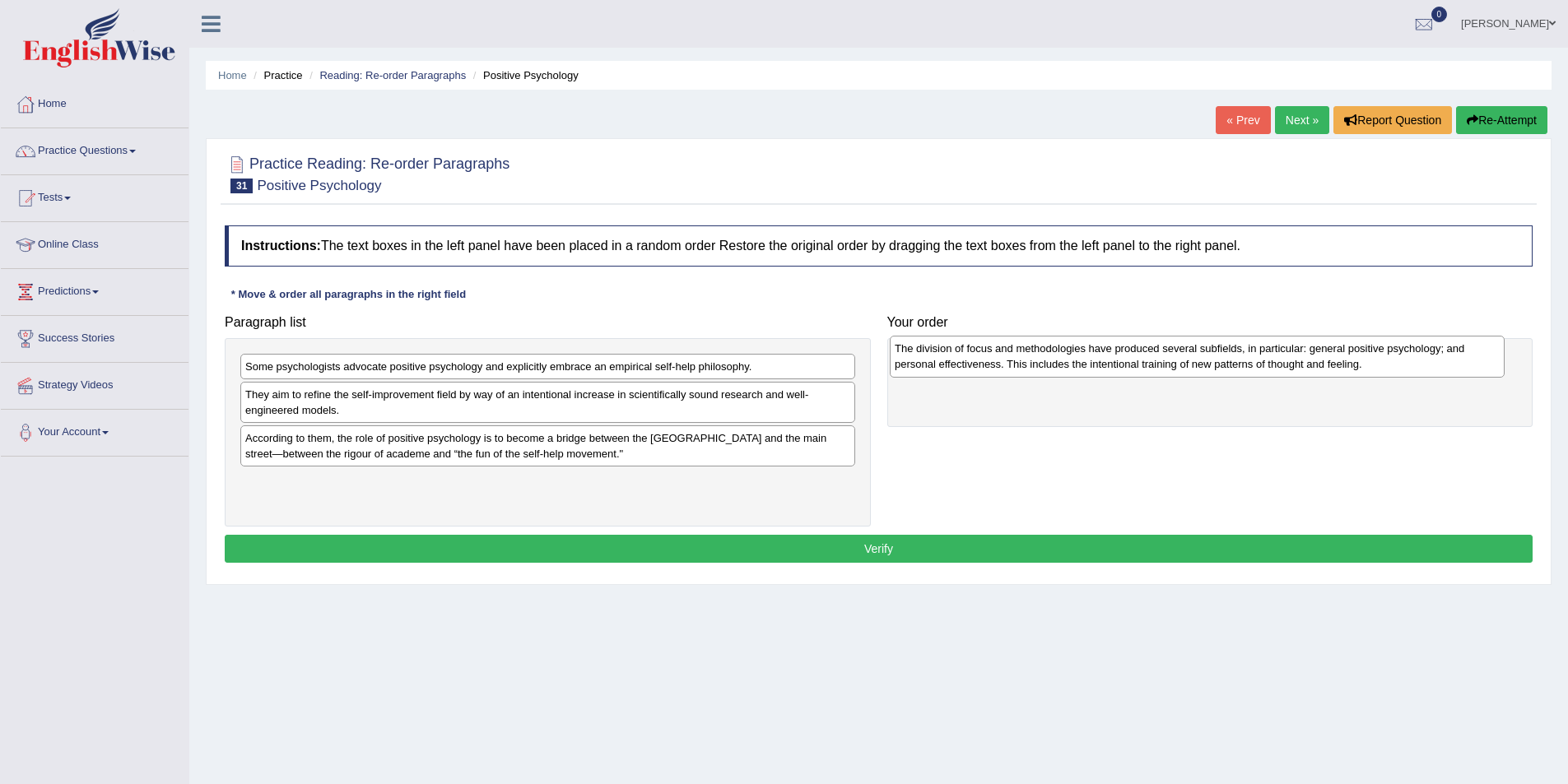
drag, startPoint x: 310, startPoint y: 494, endPoint x: 960, endPoint y: 361, distance: 663.5
click at [960, 361] on div "The division of focus and methodologies have produced several subfields, in par…" at bounding box center [1197, 357] width 615 height 41
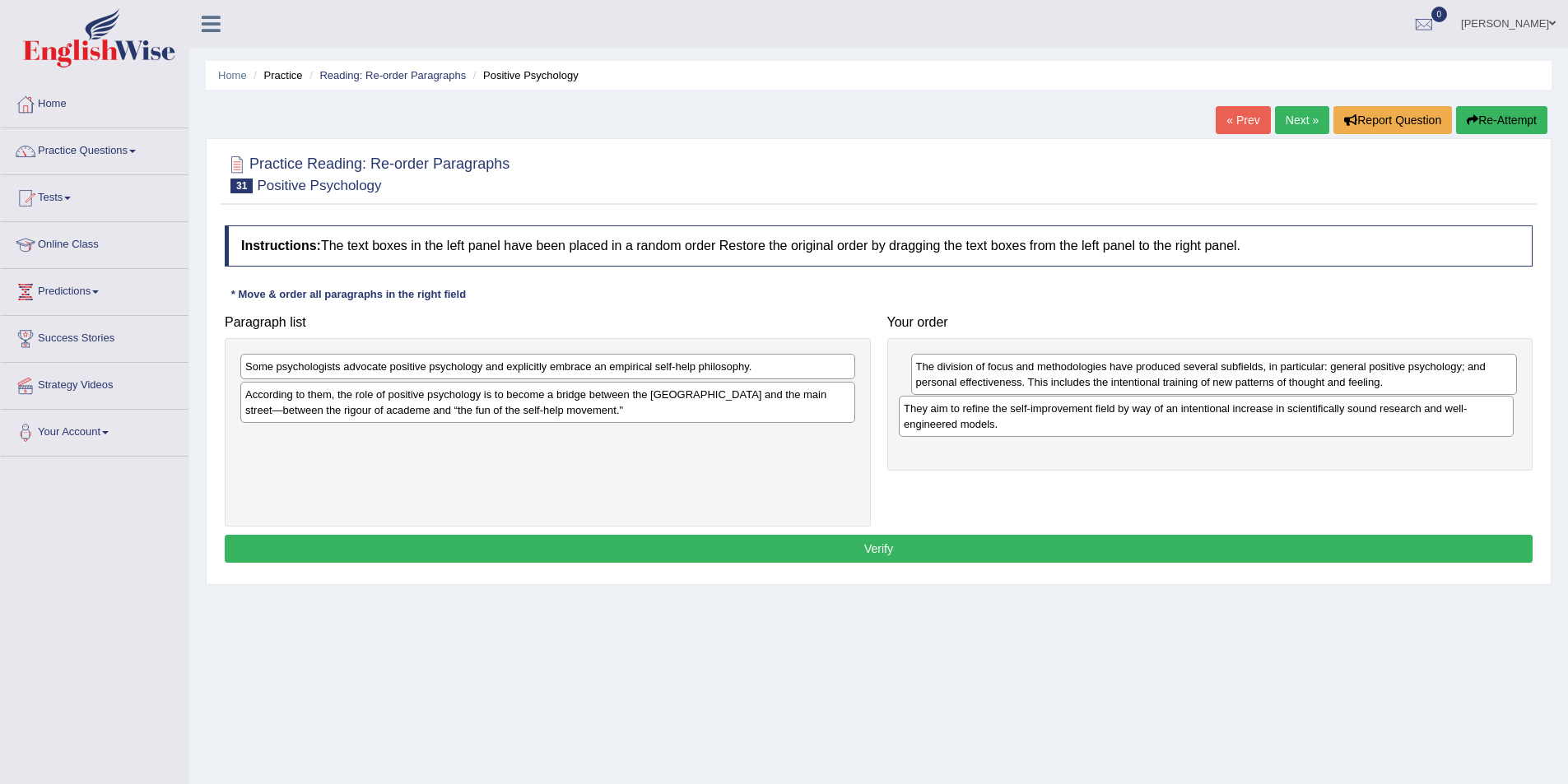
drag, startPoint x: 322, startPoint y: 403, endPoint x: 980, endPoint y: 417, distance: 658.1
click at [980, 417] on div "They aim to refine the self-improvement field by way of an intentional increase…" at bounding box center [1206, 416] width 615 height 41
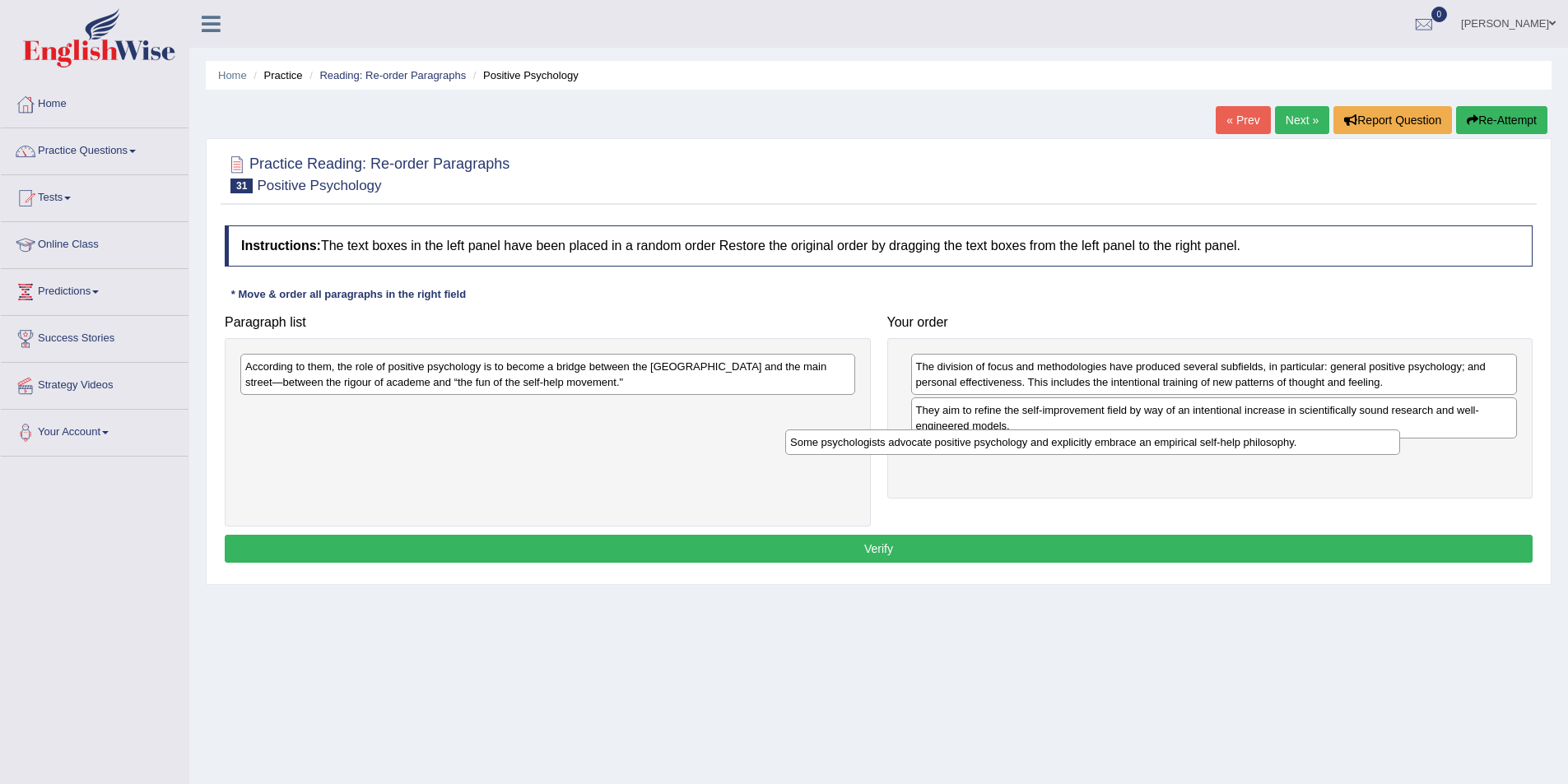
drag, startPoint x: 551, startPoint y: 373, endPoint x: 1097, endPoint y: 448, distance: 551.1
click at [1097, 448] on div "Some psychologists advocate positive psychology and explicitly embrace an empir…" at bounding box center [1092, 442] width 615 height 26
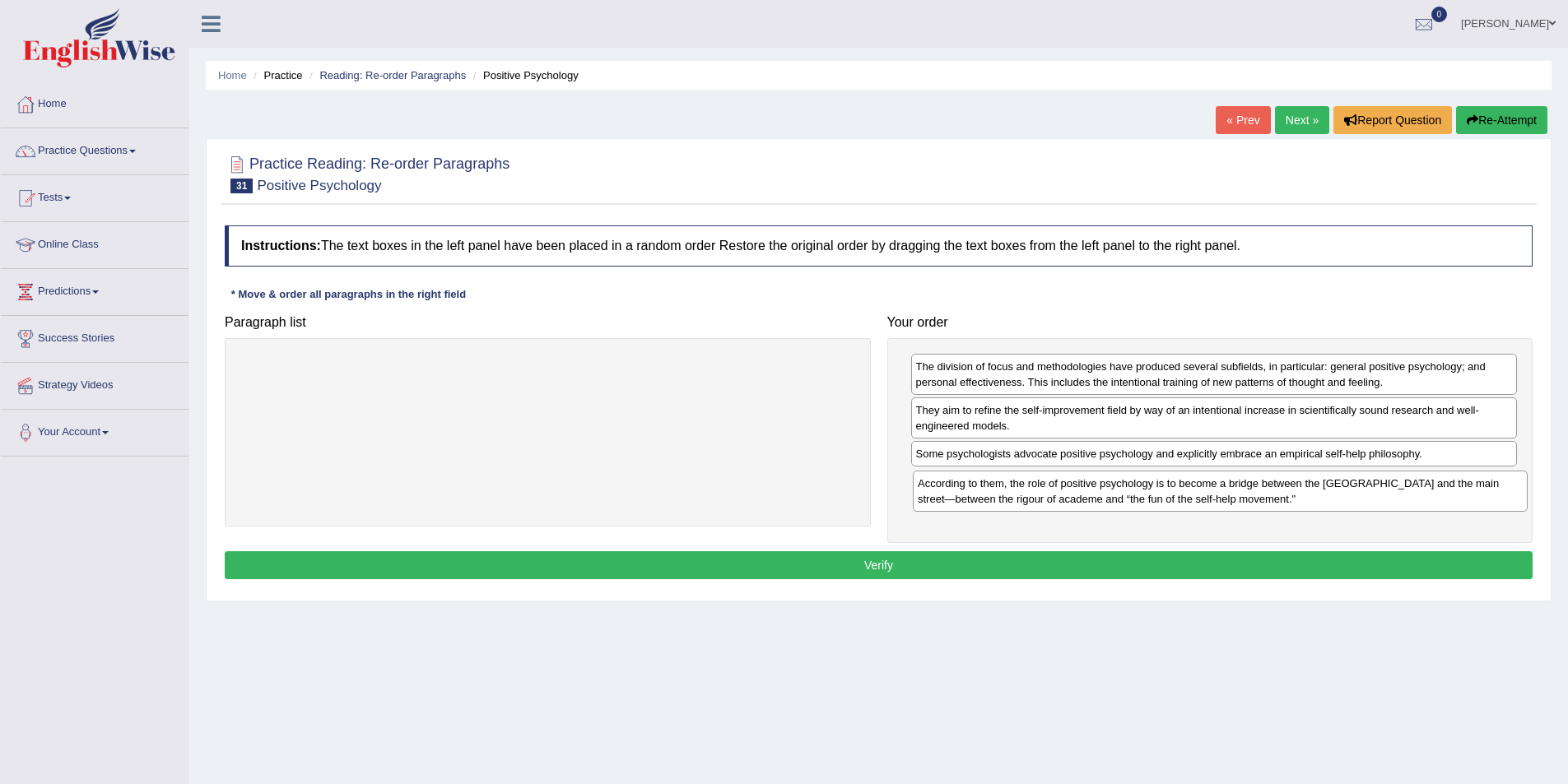
drag, startPoint x: 352, startPoint y: 385, endPoint x: 1025, endPoint y: 502, distance: 683.1
click at [1025, 502] on div "According to them, the role of positive psychology is to become a bridge betwee…" at bounding box center [1220, 491] width 615 height 41
click at [853, 566] on button "Verify" at bounding box center [879, 565] width 1308 height 28
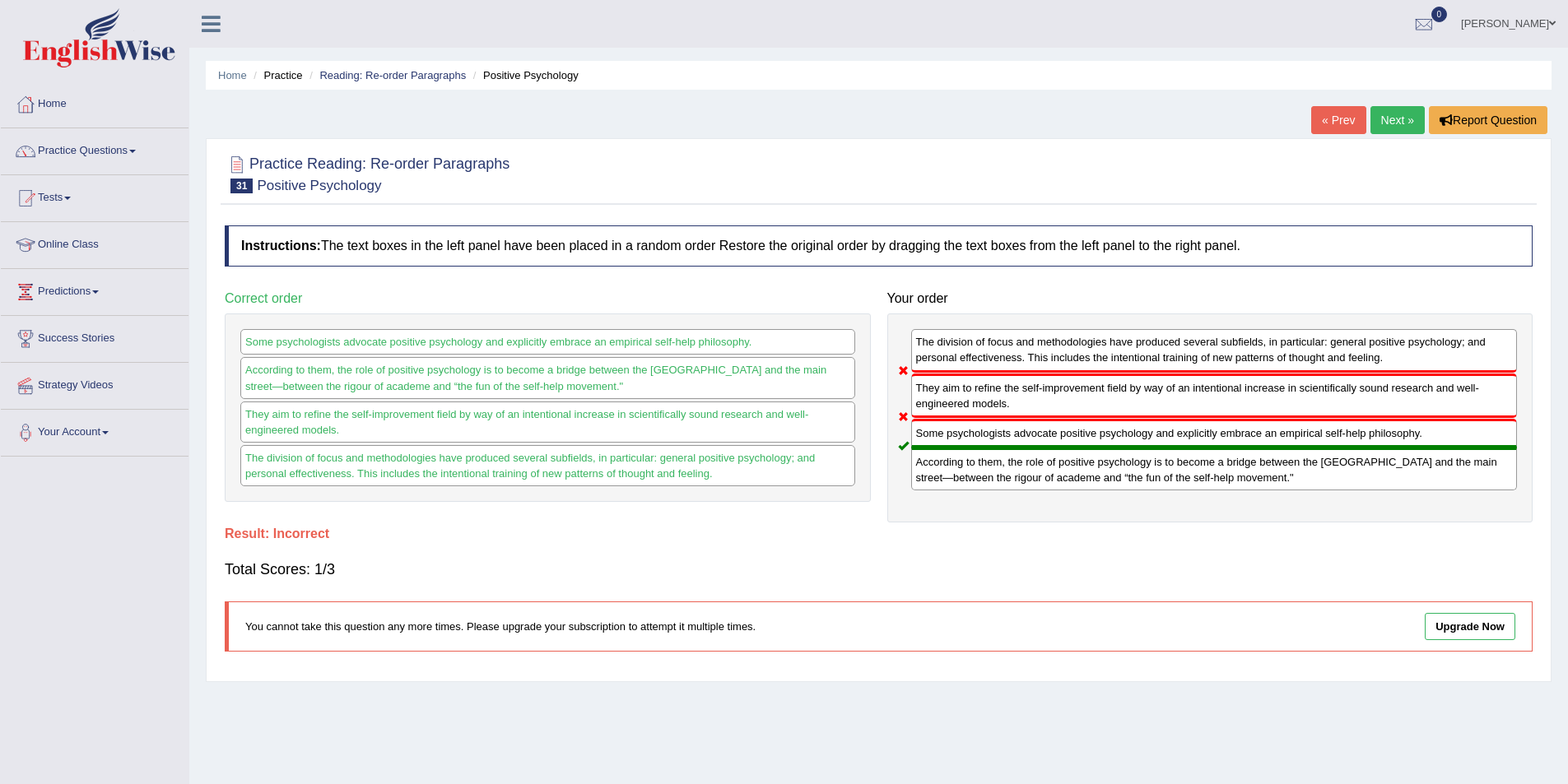
click at [1399, 116] on link "Next »" at bounding box center [1397, 120] width 54 height 28
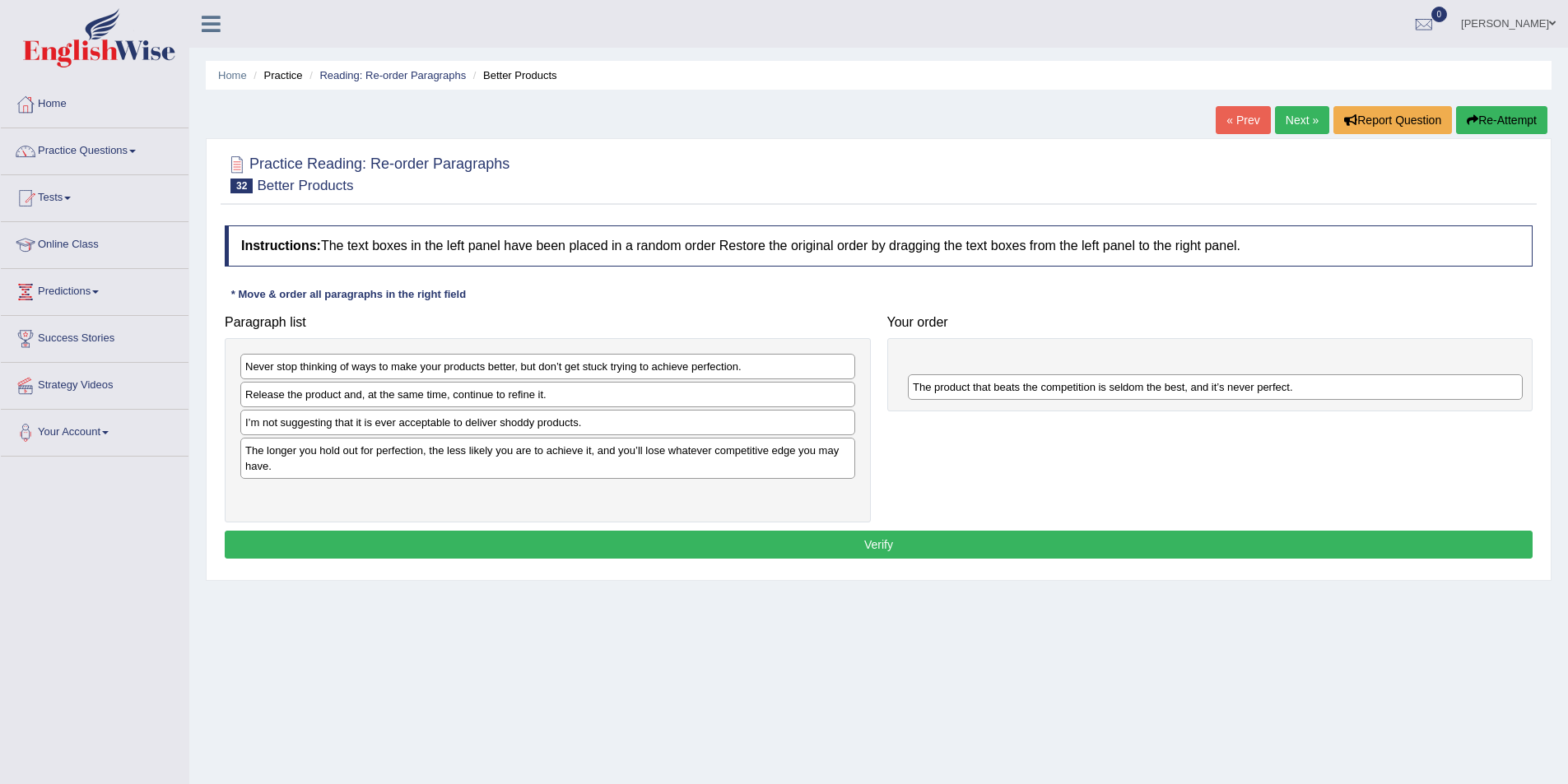
drag, startPoint x: 354, startPoint y: 504, endPoint x: 1023, endPoint y: 393, distance: 678.1
click at [1023, 396] on div "The product that beats the competition is seldom the best, and it’s never perfe…" at bounding box center [1215, 387] width 615 height 26
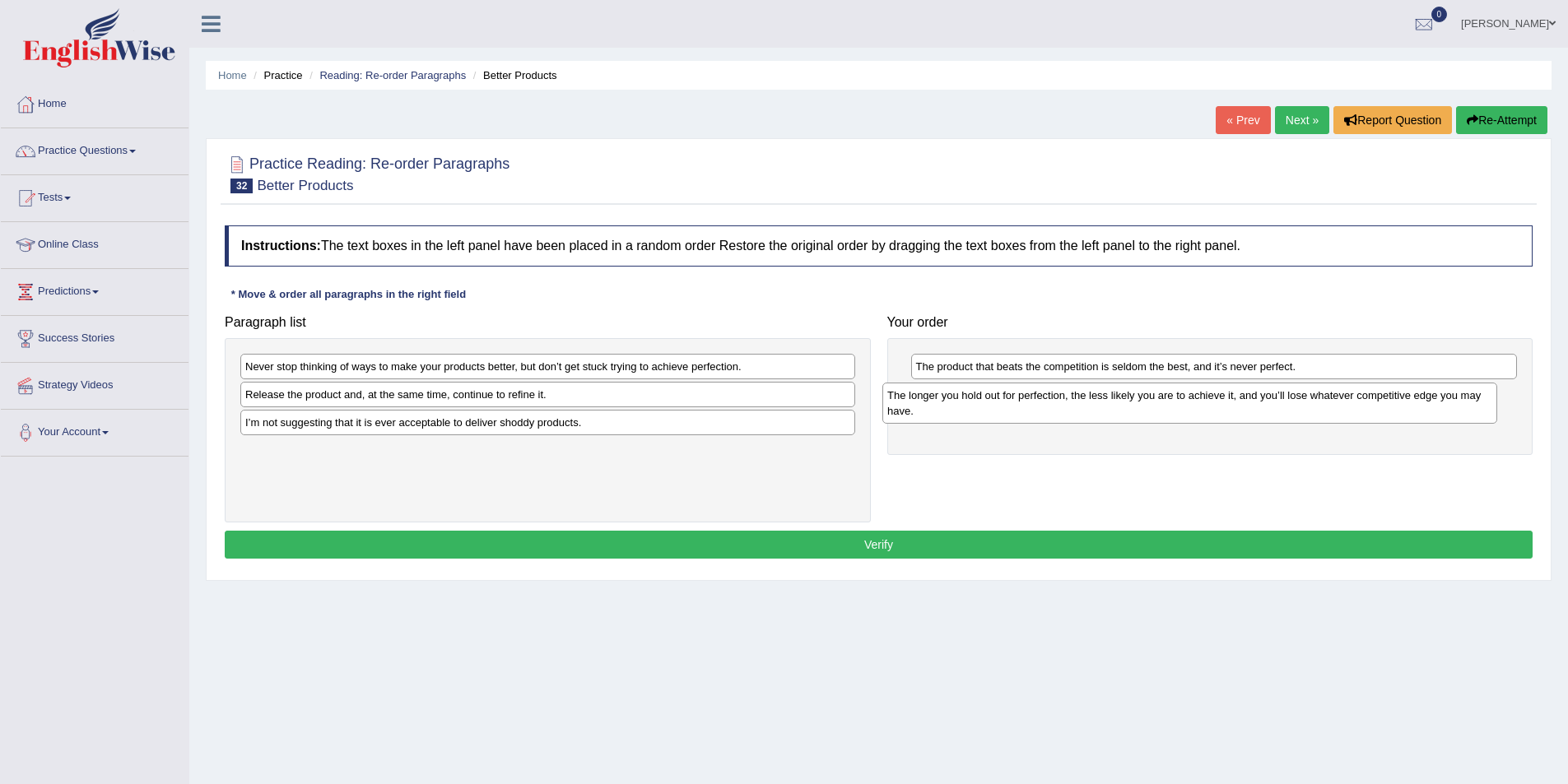
drag, startPoint x: 481, startPoint y: 462, endPoint x: 1123, endPoint y: 407, distance: 644.4
click at [1123, 407] on div "The longer you hold out for perfection, the less likely you are to achieve it, …" at bounding box center [1189, 403] width 615 height 41
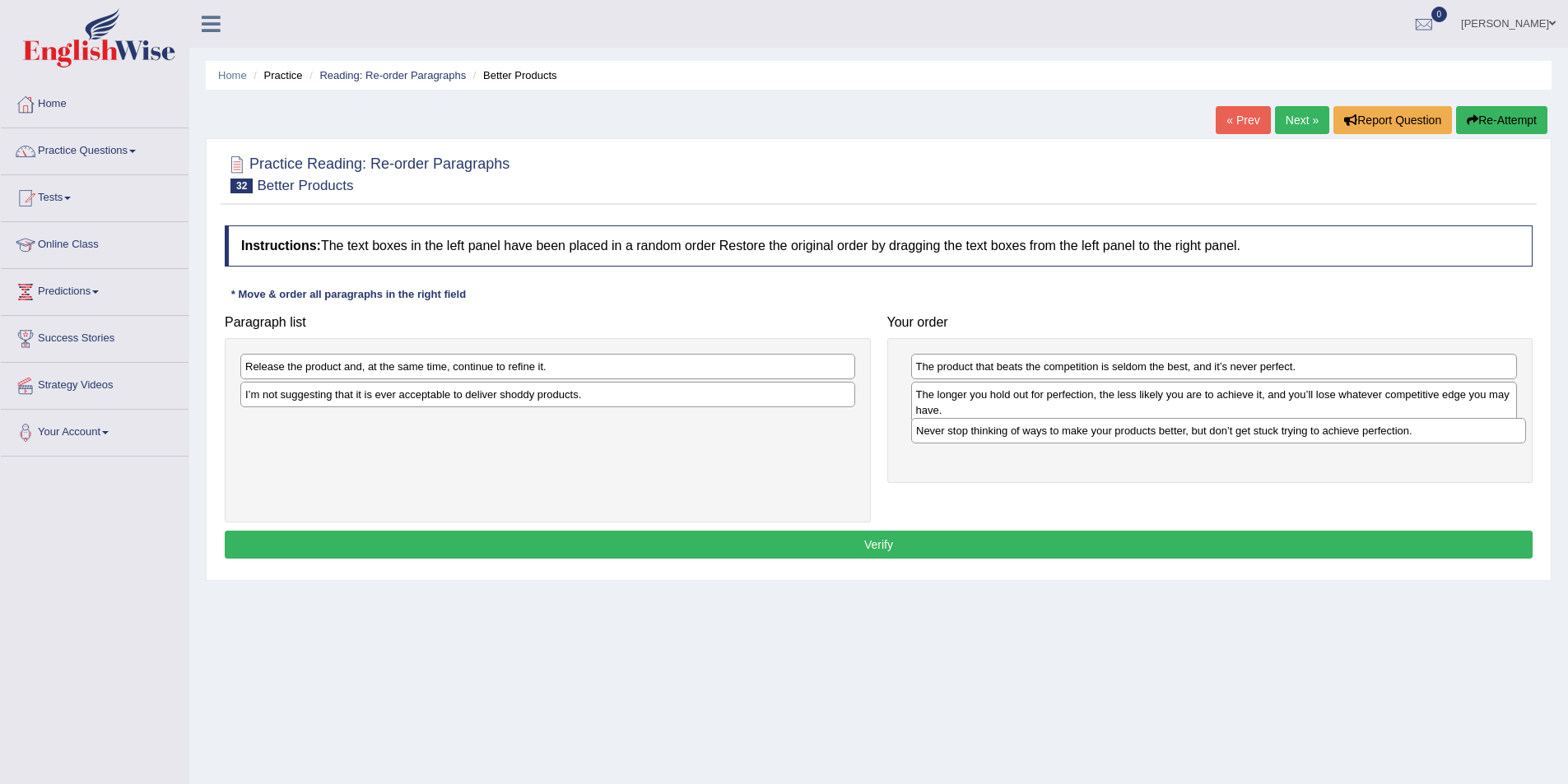
drag, startPoint x: 345, startPoint y: 367, endPoint x: 1017, endPoint y: 431, distance: 675.0
click at [1017, 431] on div "Never stop thinking of ways to make your products better, but don’t get stuck t…" at bounding box center [1219, 431] width 615 height 26
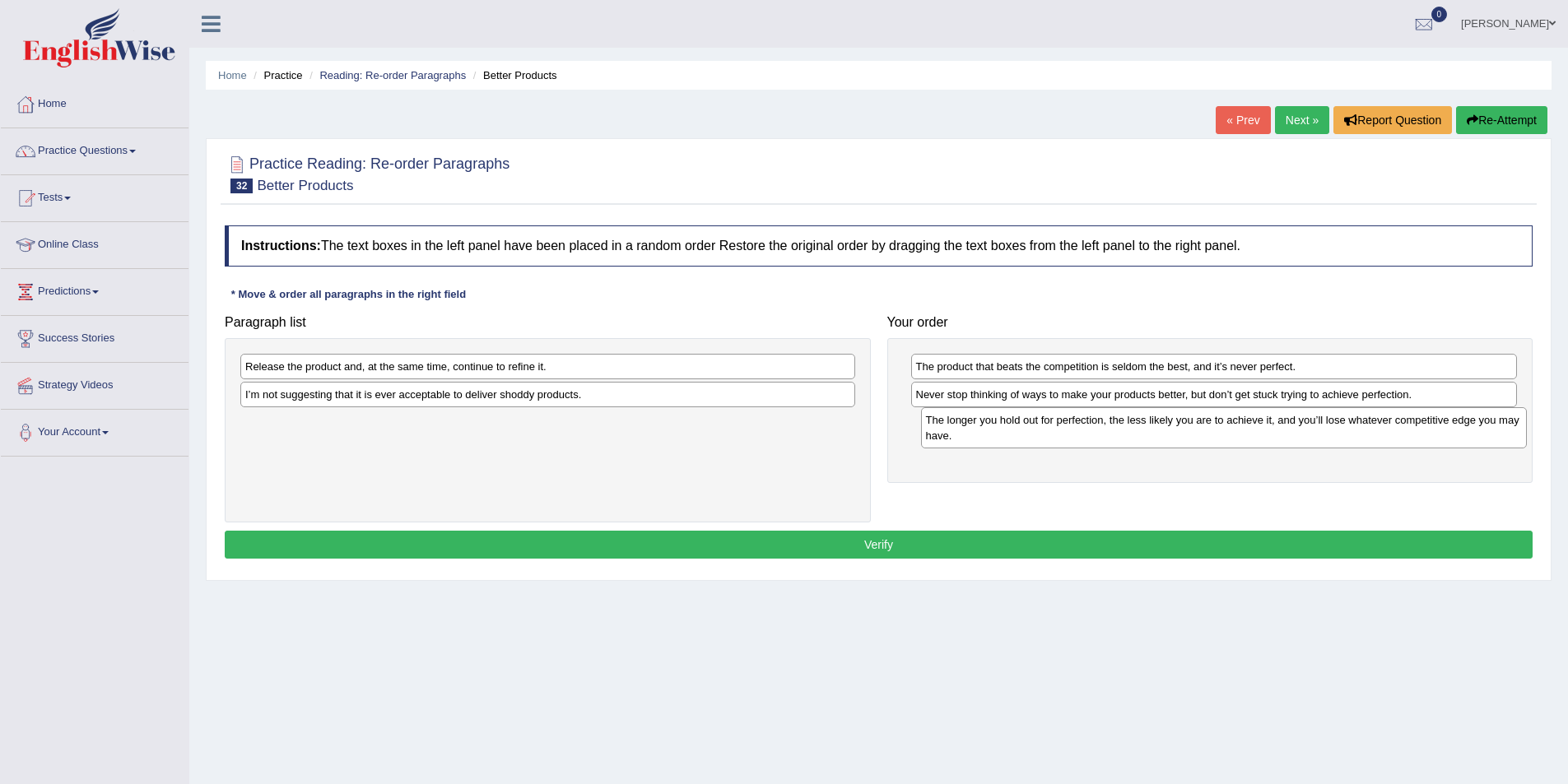
drag, startPoint x: 1012, startPoint y: 407, endPoint x: 1022, endPoint y: 432, distance: 26.9
click at [1022, 432] on div "The longer you hold out for perfection, the less likely you are to achieve it, …" at bounding box center [1224, 428] width 607 height 41
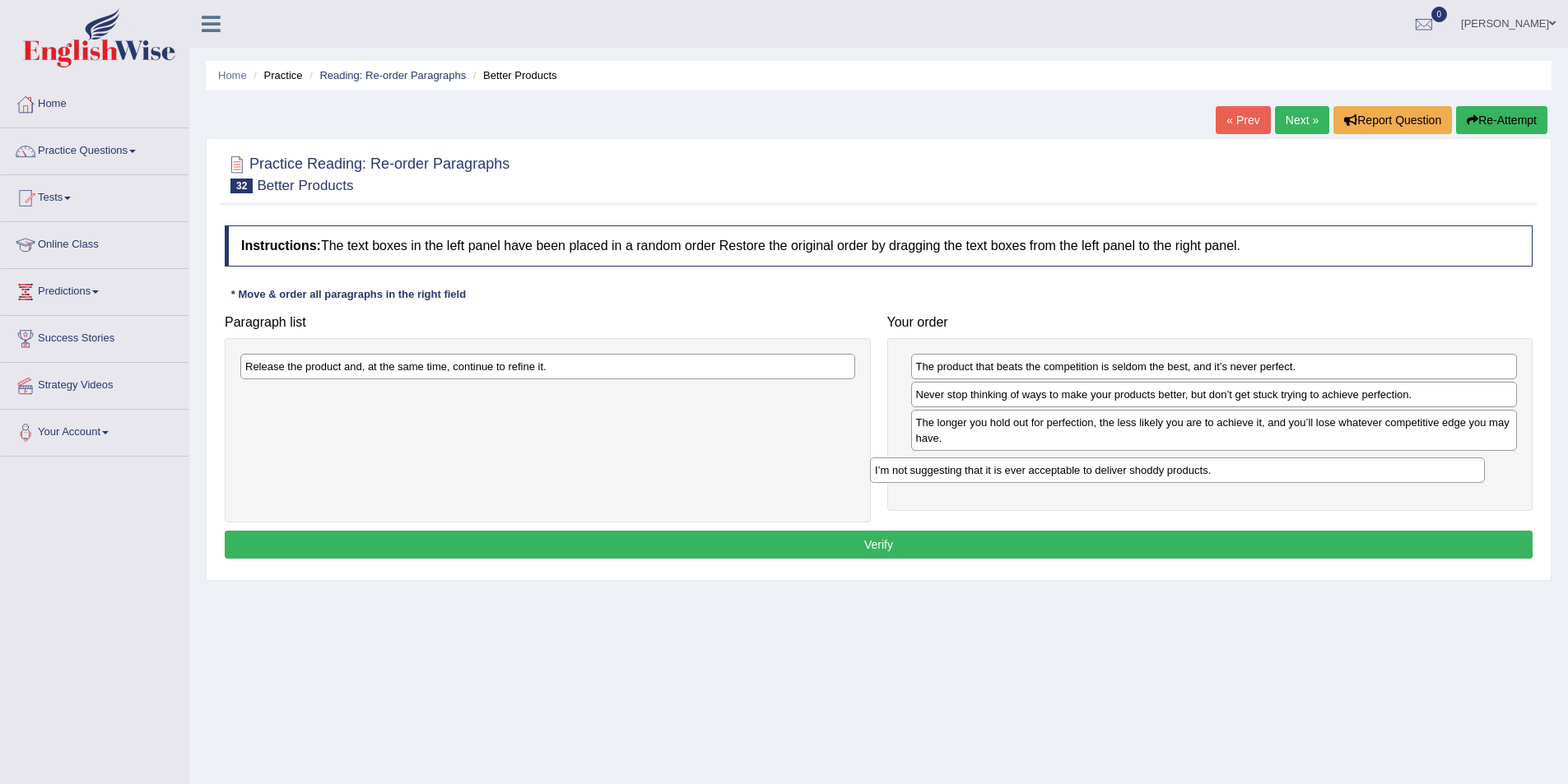
drag, startPoint x: 597, startPoint y: 401, endPoint x: 1226, endPoint y: 476, distance: 633.5
click at [1226, 476] on div "I’m not suggesting that it is ever acceptable to deliver shoddy products." at bounding box center [1177, 470] width 615 height 26
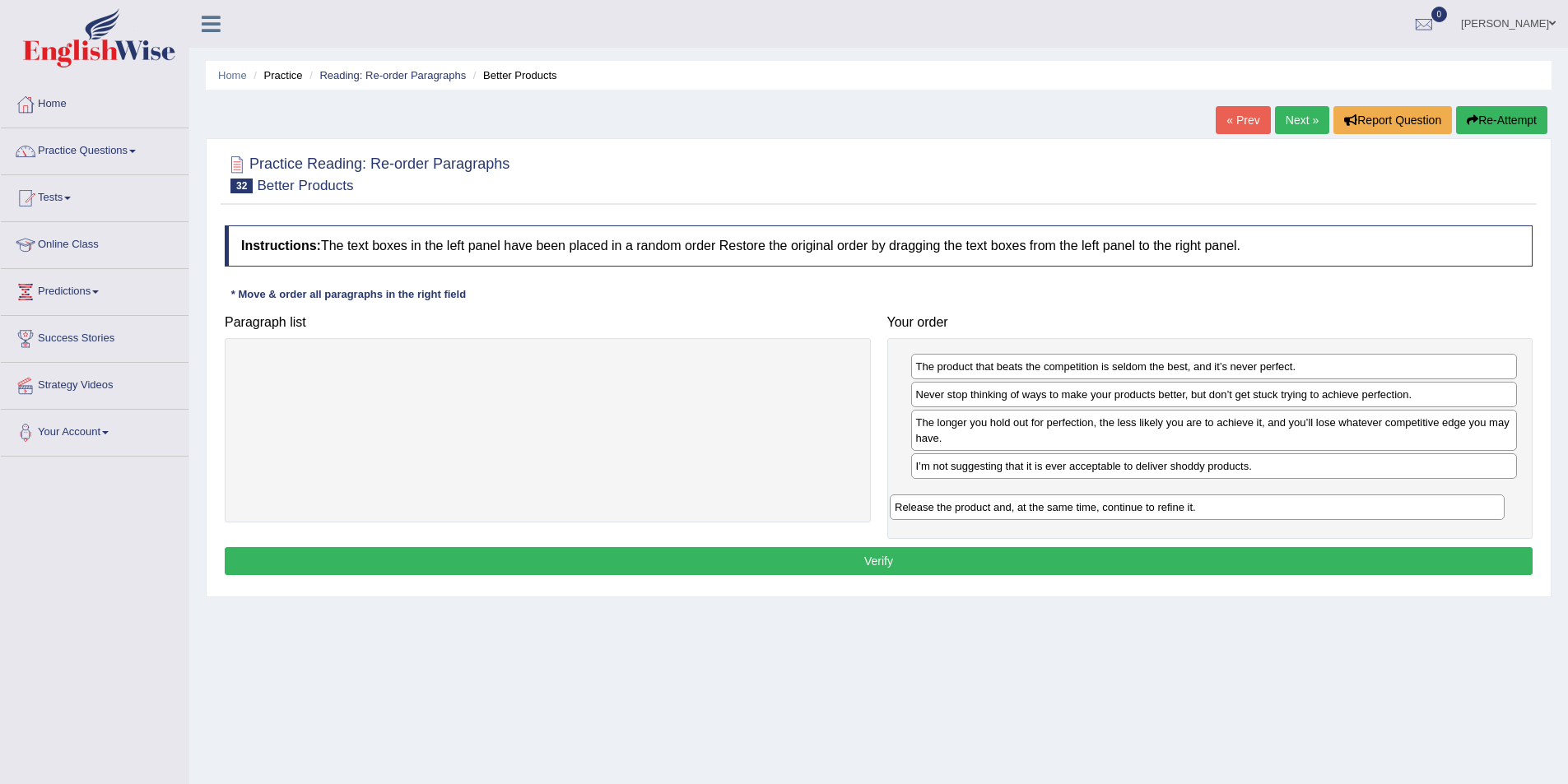
drag, startPoint x: 729, startPoint y: 358, endPoint x: 1378, endPoint y: 499, distance: 664.1
click at [1378, 499] on div "Release the product and, at the same time, continue to refine it." at bounding box center [1197, 507] width 615 height 26
click at [1121, 554] on button "Verify" at bounding box center [879, 561] width 1308 height 28
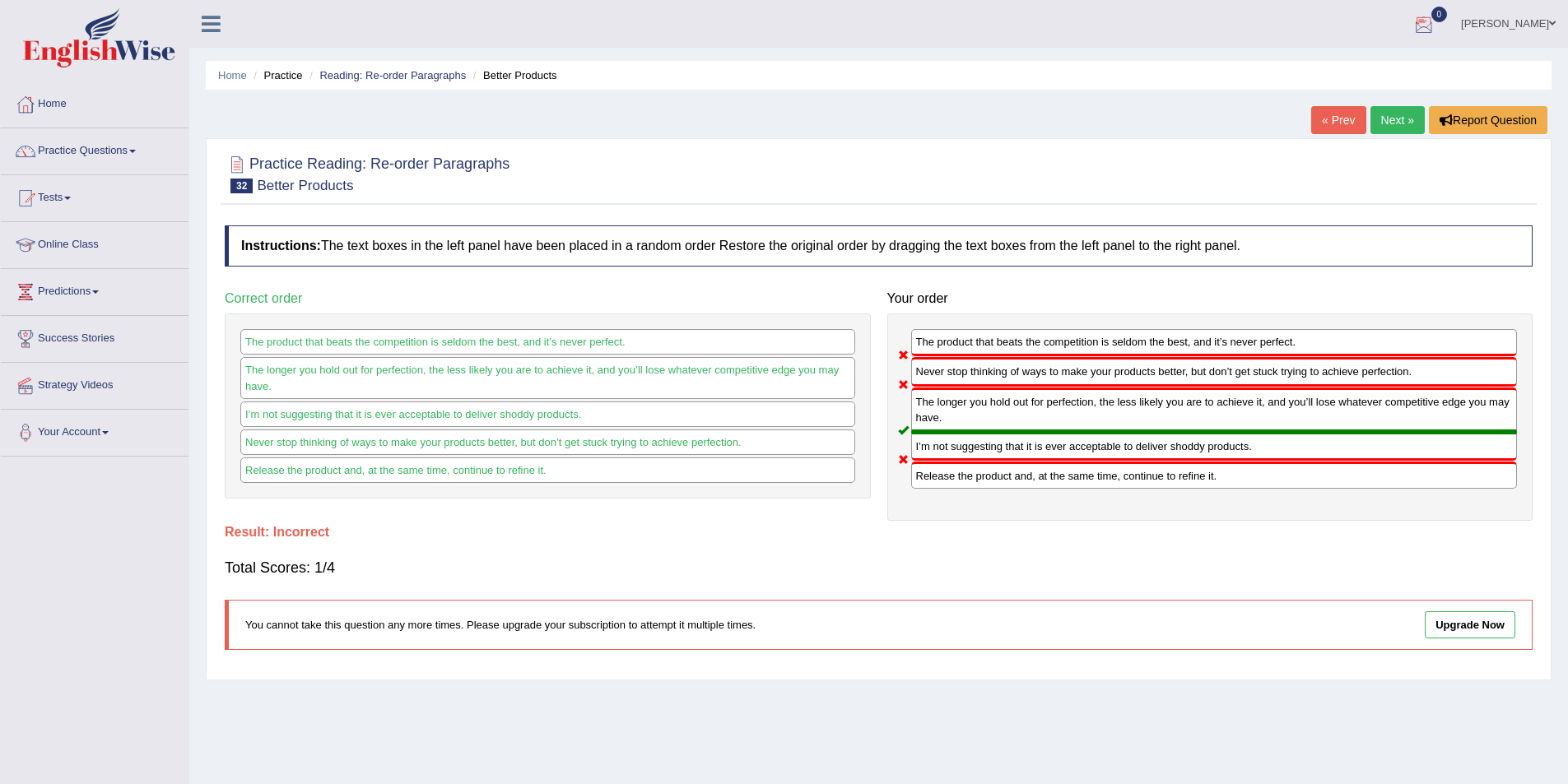
click at [1390, 113] on link "Next »" at bounding box center [1397, 120] width 54 height 28
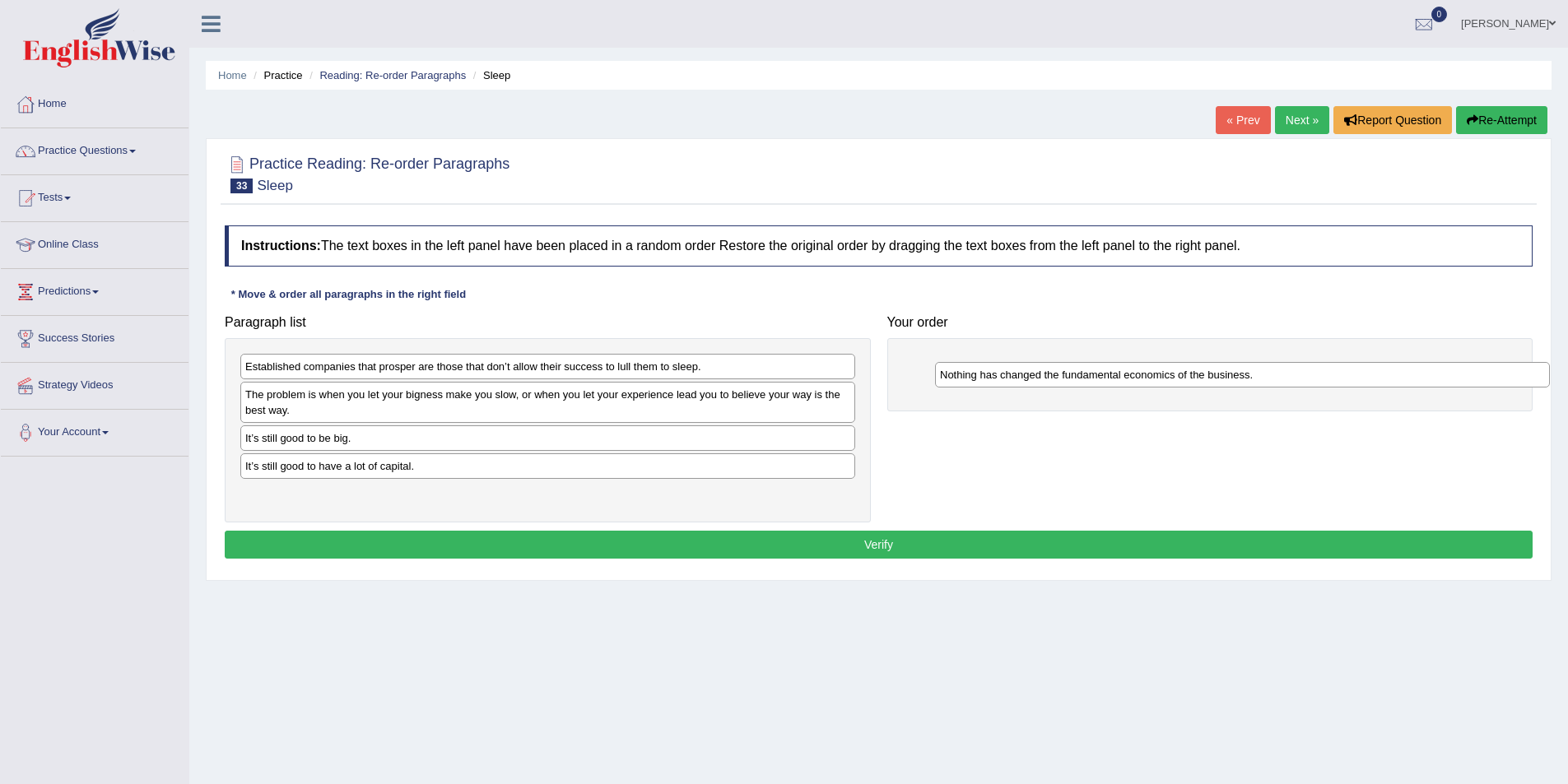
drag, startPoint x: 330, startPoint y: 399, endPoint x: 1024, endPoint y: 379, distance: 694.3
click at [1024, 379] on div "Nothing has changed the fundamental economics of the business." at bounding box center [1242, 374] width 615 height 26
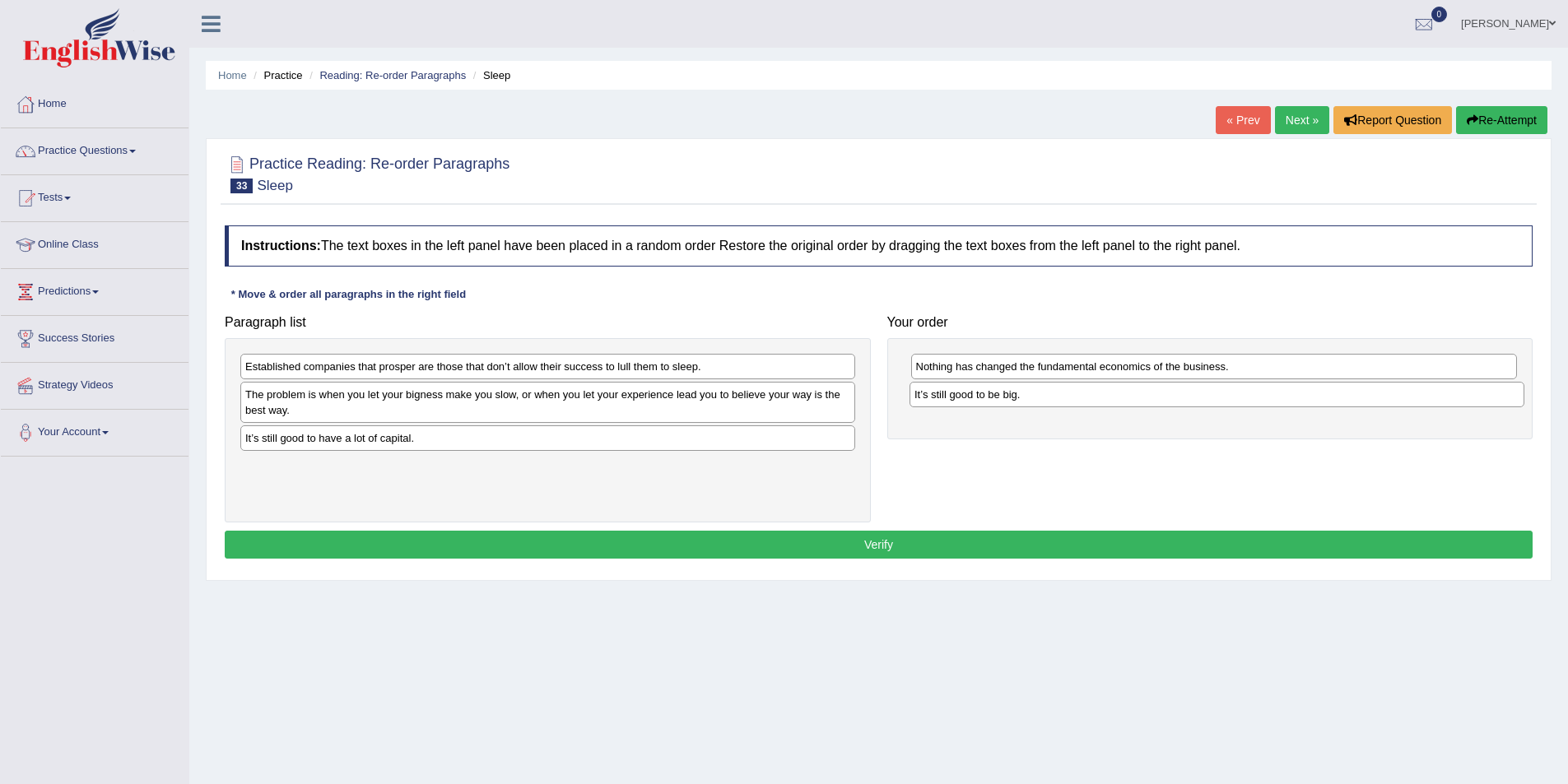
drag, startPoint x: 388, startPoint y: 442, endPoint x: 1053, endPoint y: 400, distance: 666.3
click at [1053, 400] on div "It’s still good to be big." at bounding box center [1217, 394] width 615 height 26
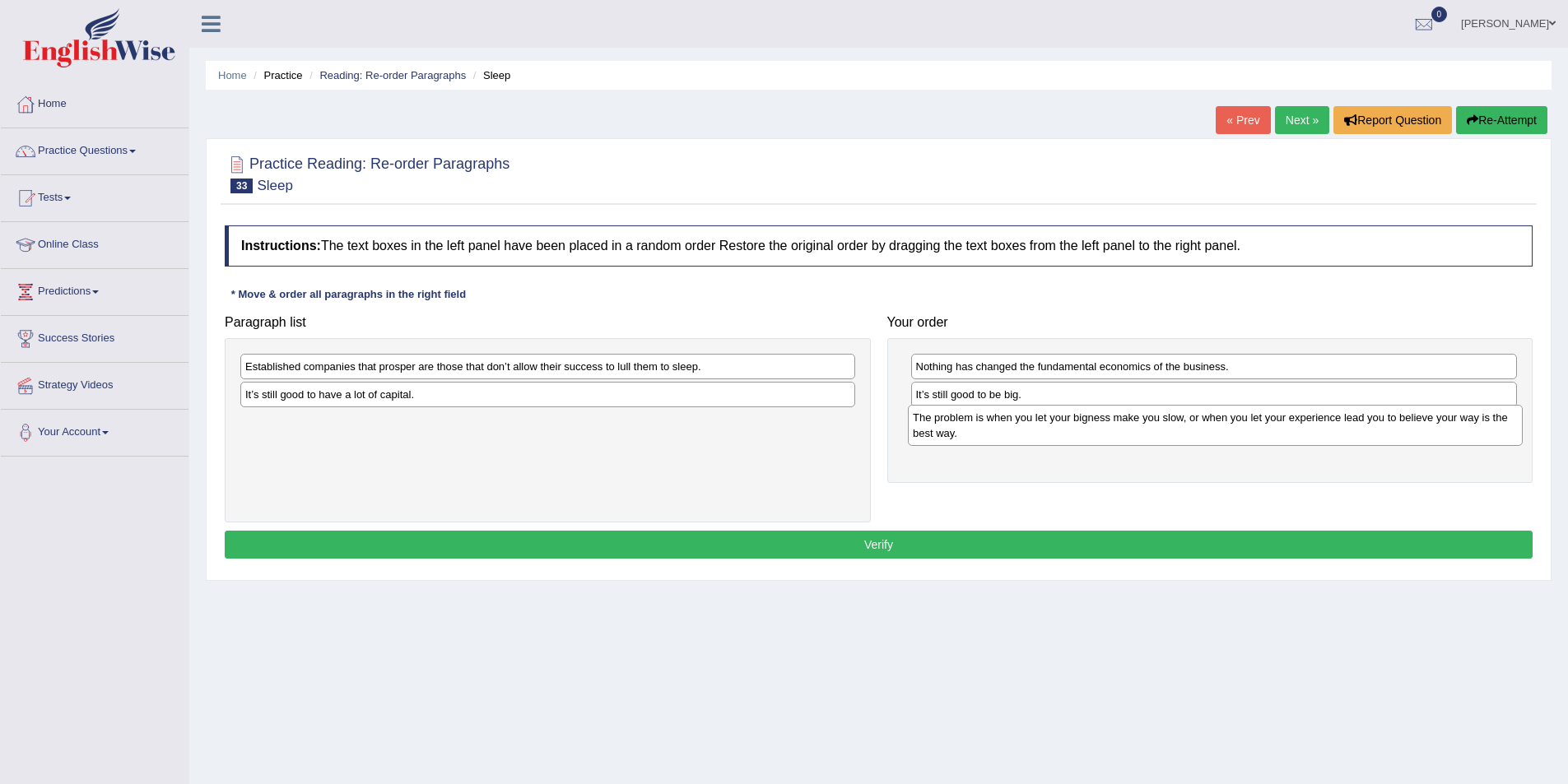
drag, startPoint x: 558, startPoint y: 407, endPoint x: 1225, endPoint y: 430, distance: 667.4
click at [1225, 430] on div "The problem is when you let your bigness make you slow, or when you let your ex…" at bounding box center [1215, 426] width 615 height 41
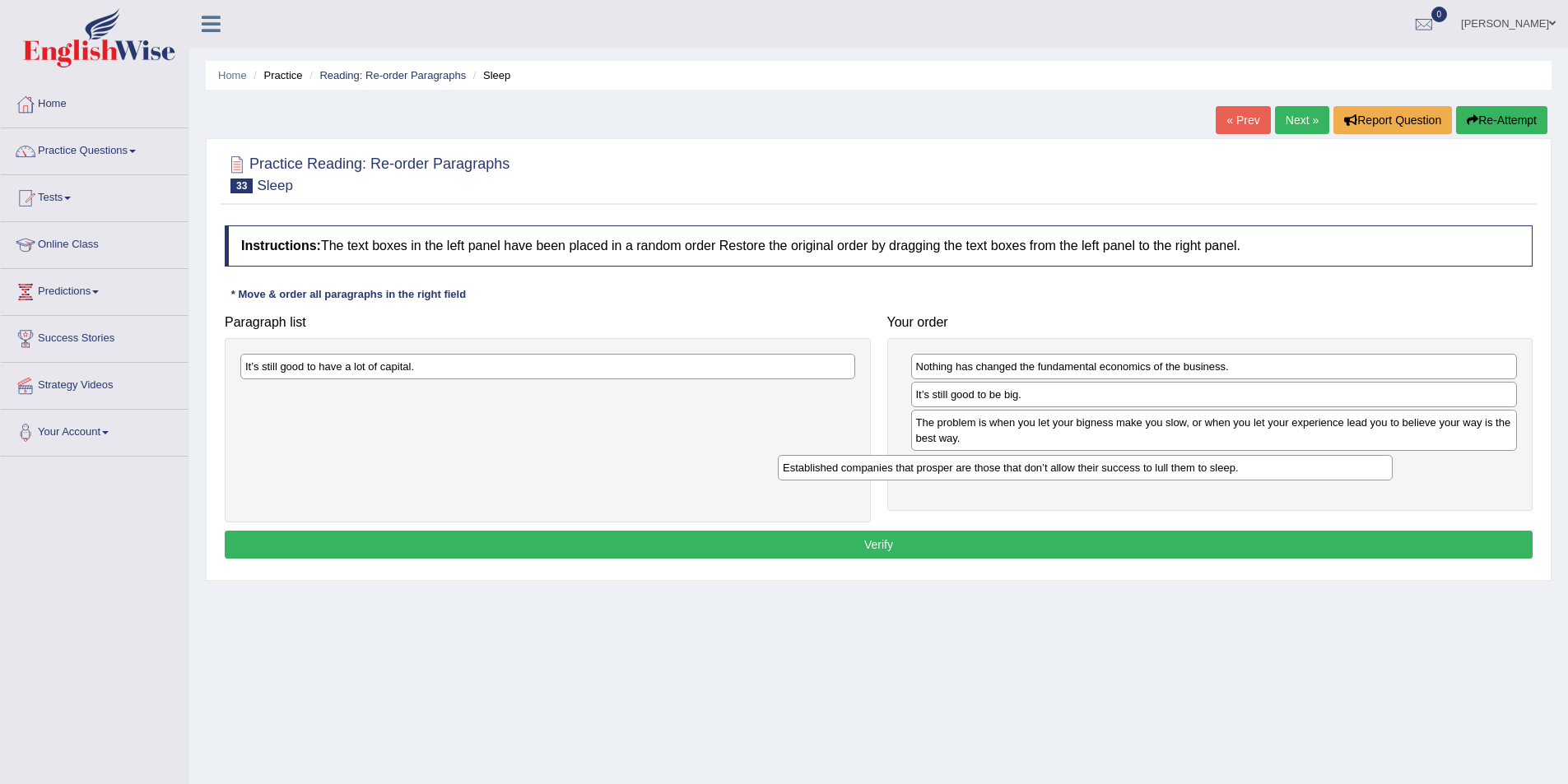
drag, startPoint x: 720, startPoint y: 369, endPoint x: 1257, endPoint y: 470, distance: 546.4
click at [1257, 470] on div "Established companies that prosper are those that don’t allow their success to …" at bounding box center [1085, 467] width 615 height 26
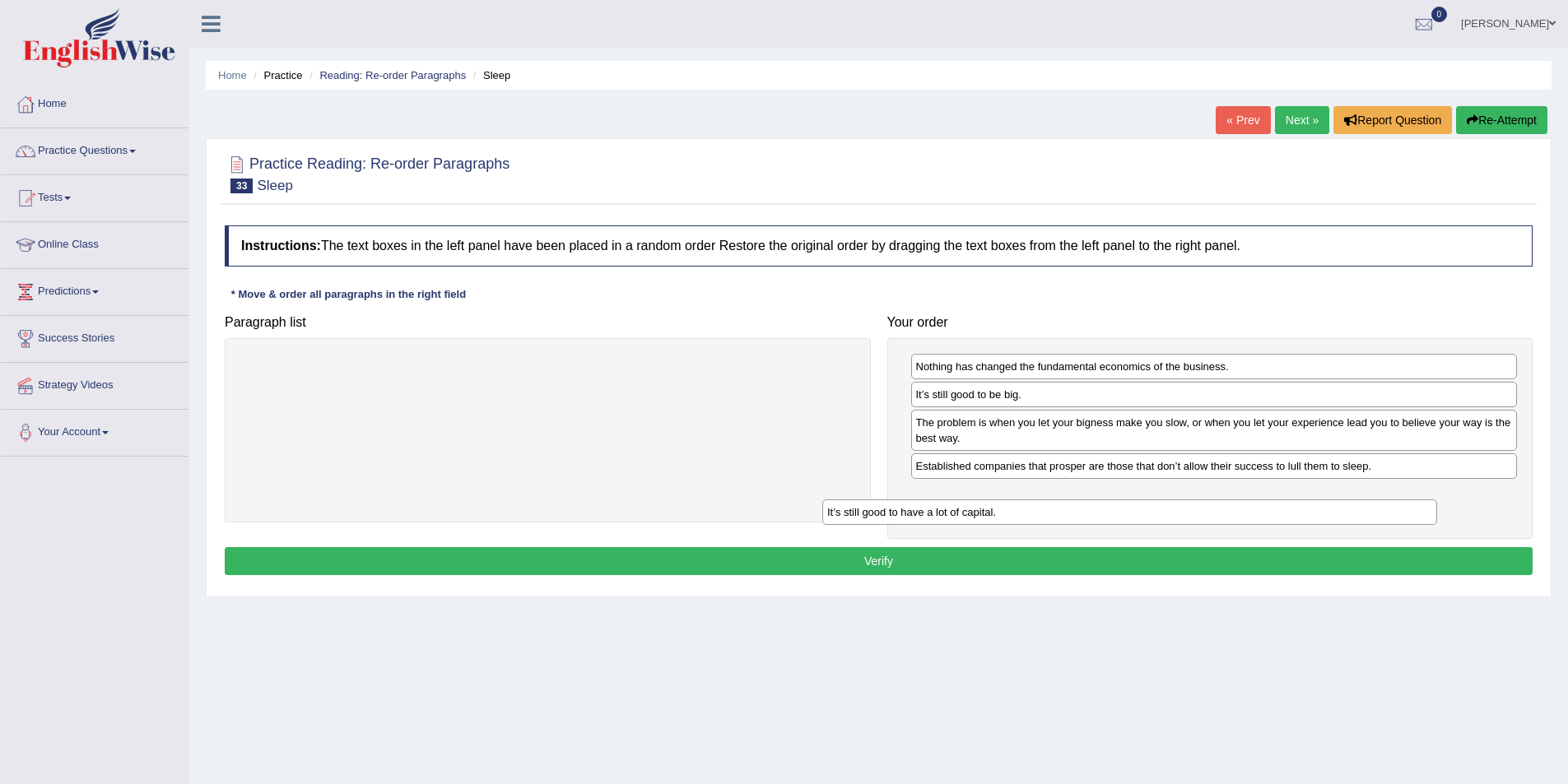
drag, startPoint x: 418, startPoint y: 367, endPoint x: 1000, endPoint y: 513, distance: 600.0
click at [1000, 513] on div "It’s still good to have a lot of capital." at bounding box center [1130, 512] width 615 height 26
click at [790, 558] on button "Verify" at bounding box center [879, 561] width 1308 height 28
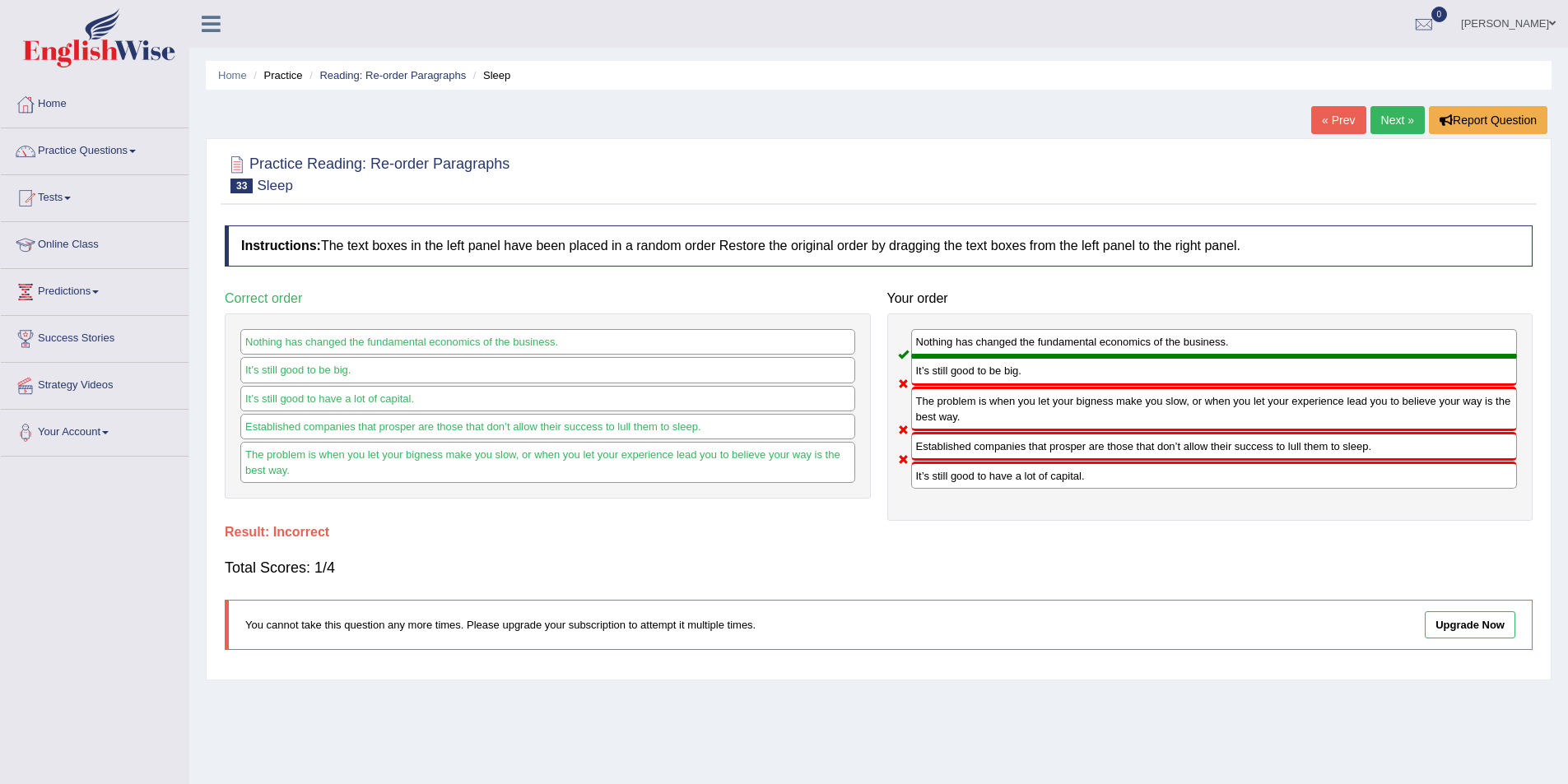
click at [1381, 113] on link "Next »" at bounding box center [1397, 120] width 54 height 28
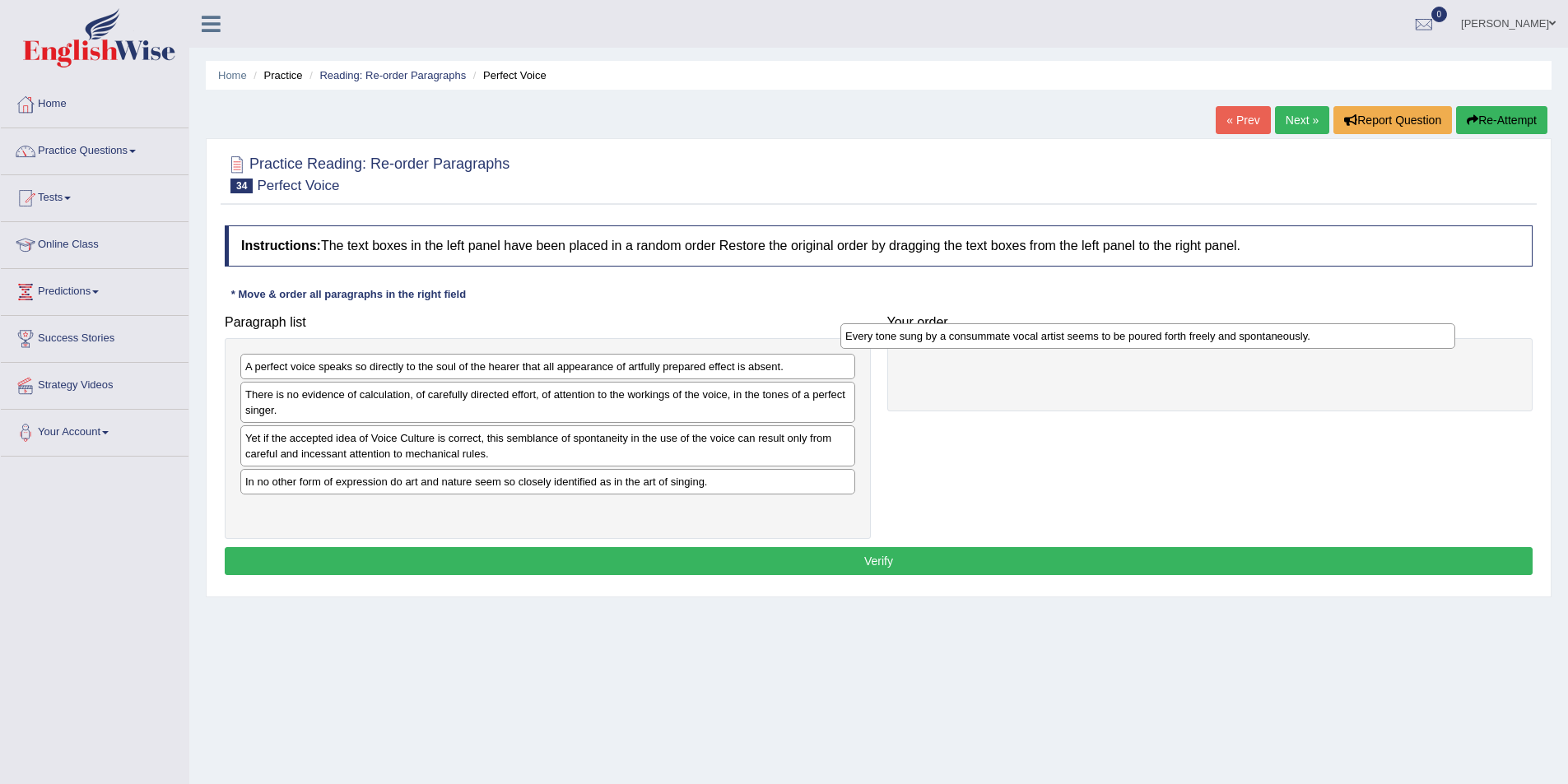
drag, startPoint x: 694, startPoint y: 398, endPoint x: 1285, endPoint y: 340, distance: 593.8
click at [1285, 340] on div "Every tone sung by a consummate vocal artist seems to be poured forth freely an…" at bounding box center [1147, 336] width 615 height 26
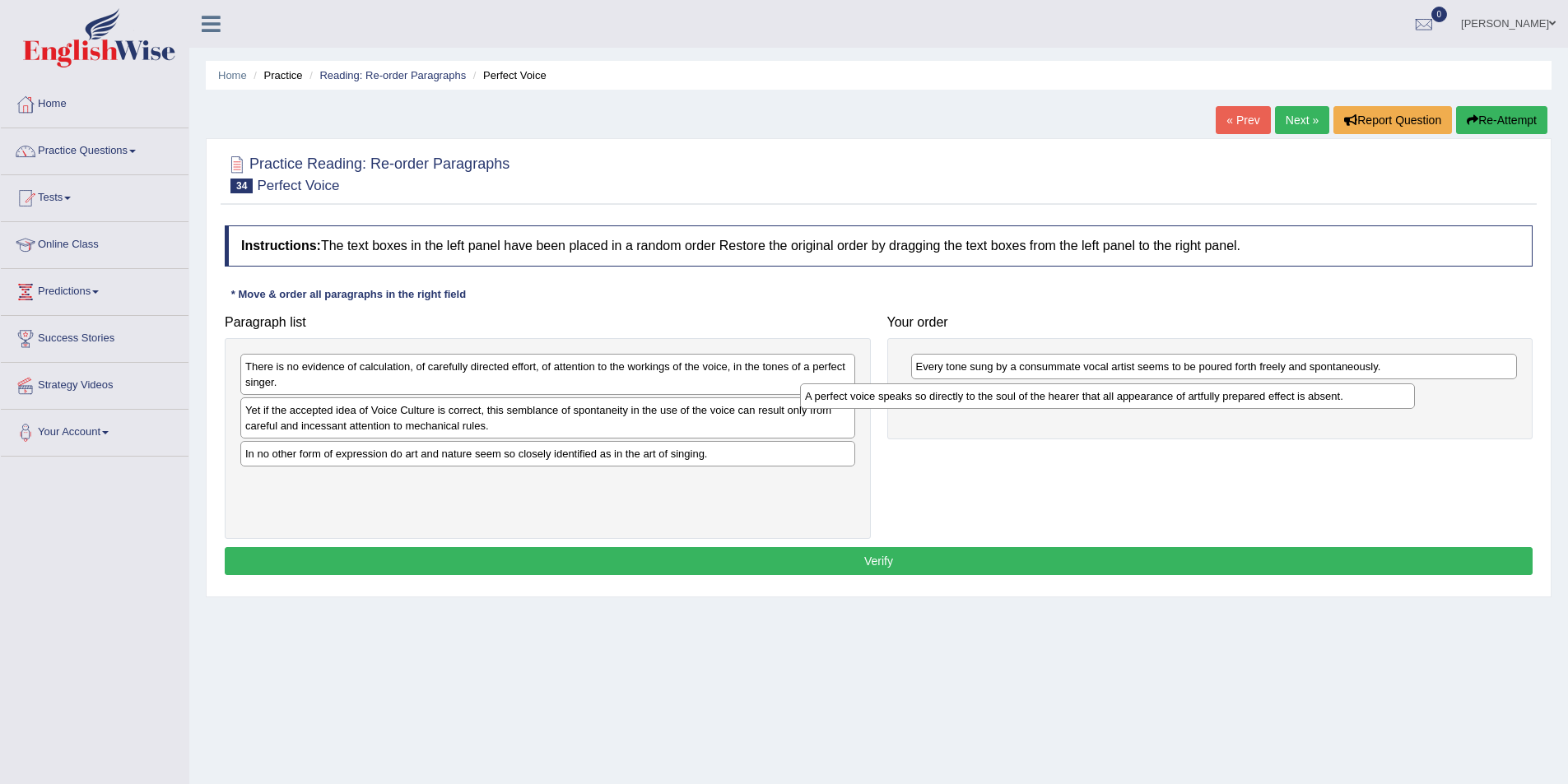
drag, startPoint x: 487, startPoint y: 369, endPoint x: 1047, endPoint y: 399, distance: 560.8
click at [1047, 399] on div "A perfect voice speaks so directly to the soul of the hearer that all appearanc…" at bounding box center [1107, 396] width 615 height 26
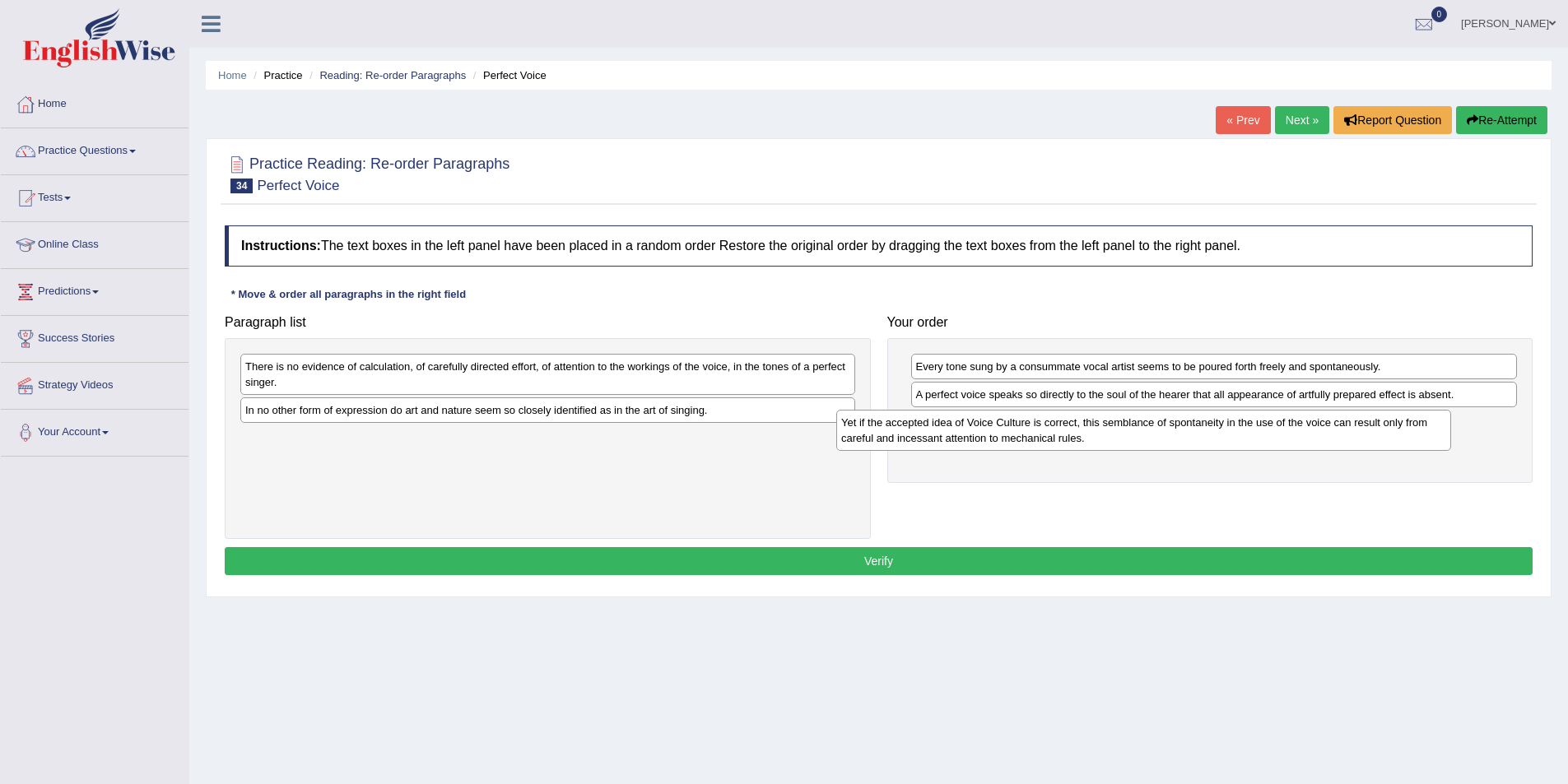
drag, startPoint x: 435, startPoint y: 426, endPoint x: 1034, endPoint y: 436, distance: 599.1
click at [1034, 436] on div "Yet if the accepted idea of Voice Culture is correct, this semblance of spontan…" at bounding box center [1143, 431] width 615 height 41
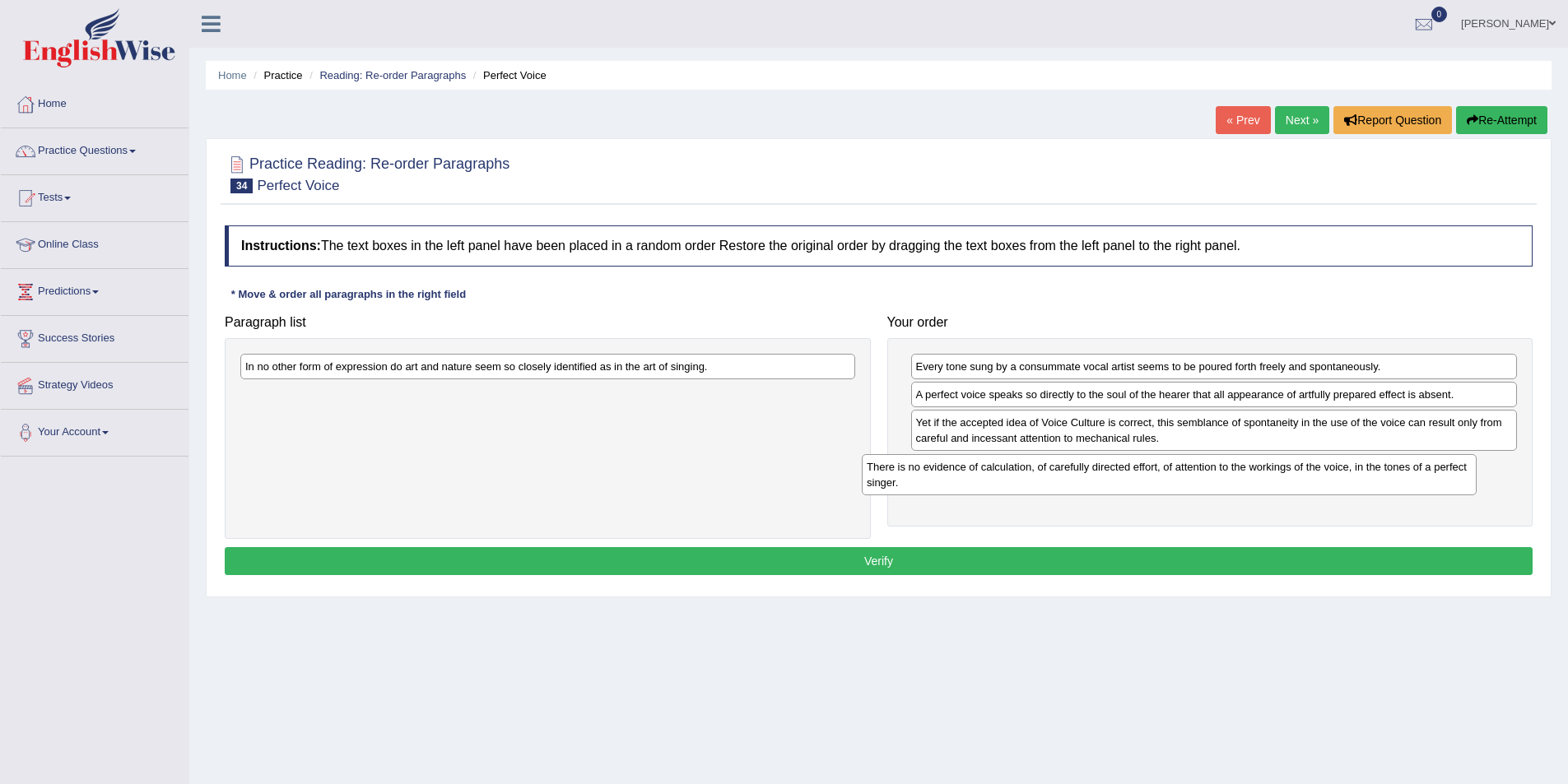
drag, startPoint x: 732, startPoint y: 379, endPoint x: 1354, endPoint y: 480, distance: 630.1
click at [1354, 480] on div "There is no evidence of calculation, of carefully directed effort, of attention…" at bounding box center [1169, 475] width 615 height 41
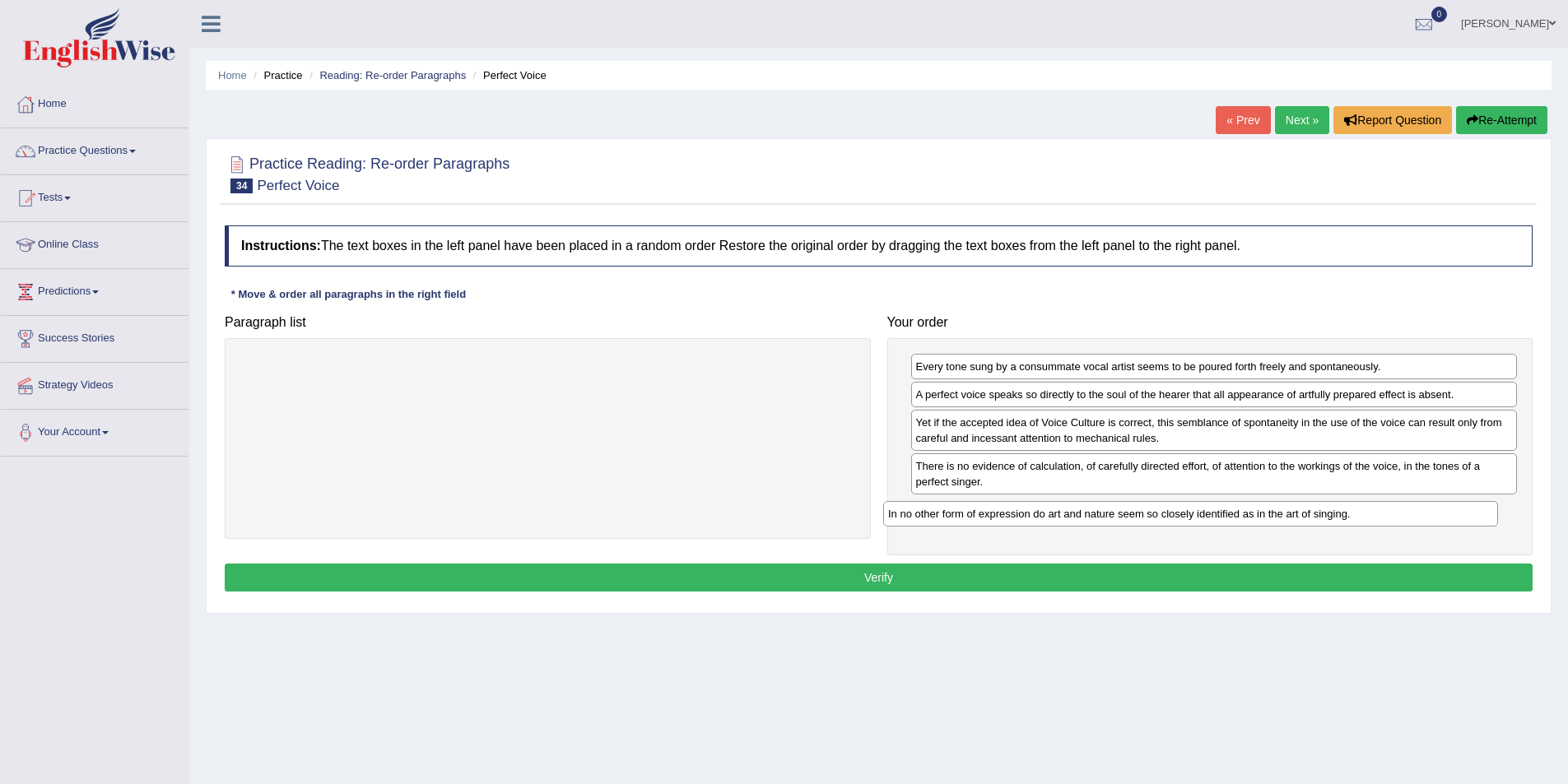
drag, startPoint x: 730, startPoint y: 375, endPoint x: 1373, endPoint y: 523, distance: 659.8
click at [1373, 523] on div "In no other form of expression do art and nature seem so closely identified as …" at bounding box center [1190, 514] width 615 height 26
click at [908, 569] on button "Verify" at bounding box center [879, 577] width 1308 height 28
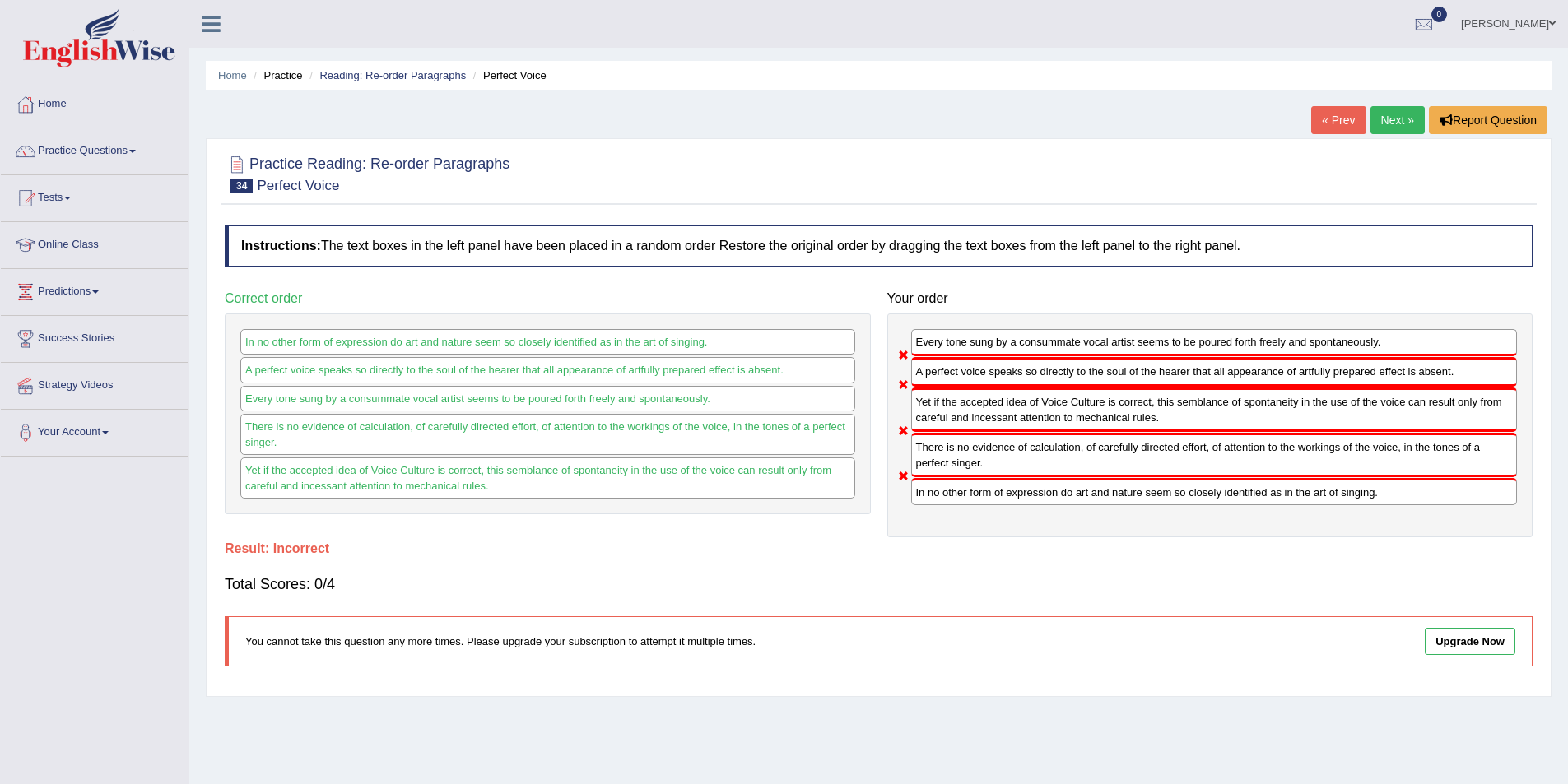
click at [1373, 112] on link "Next »" at bounding box center [1397, 120] width 54 height 28
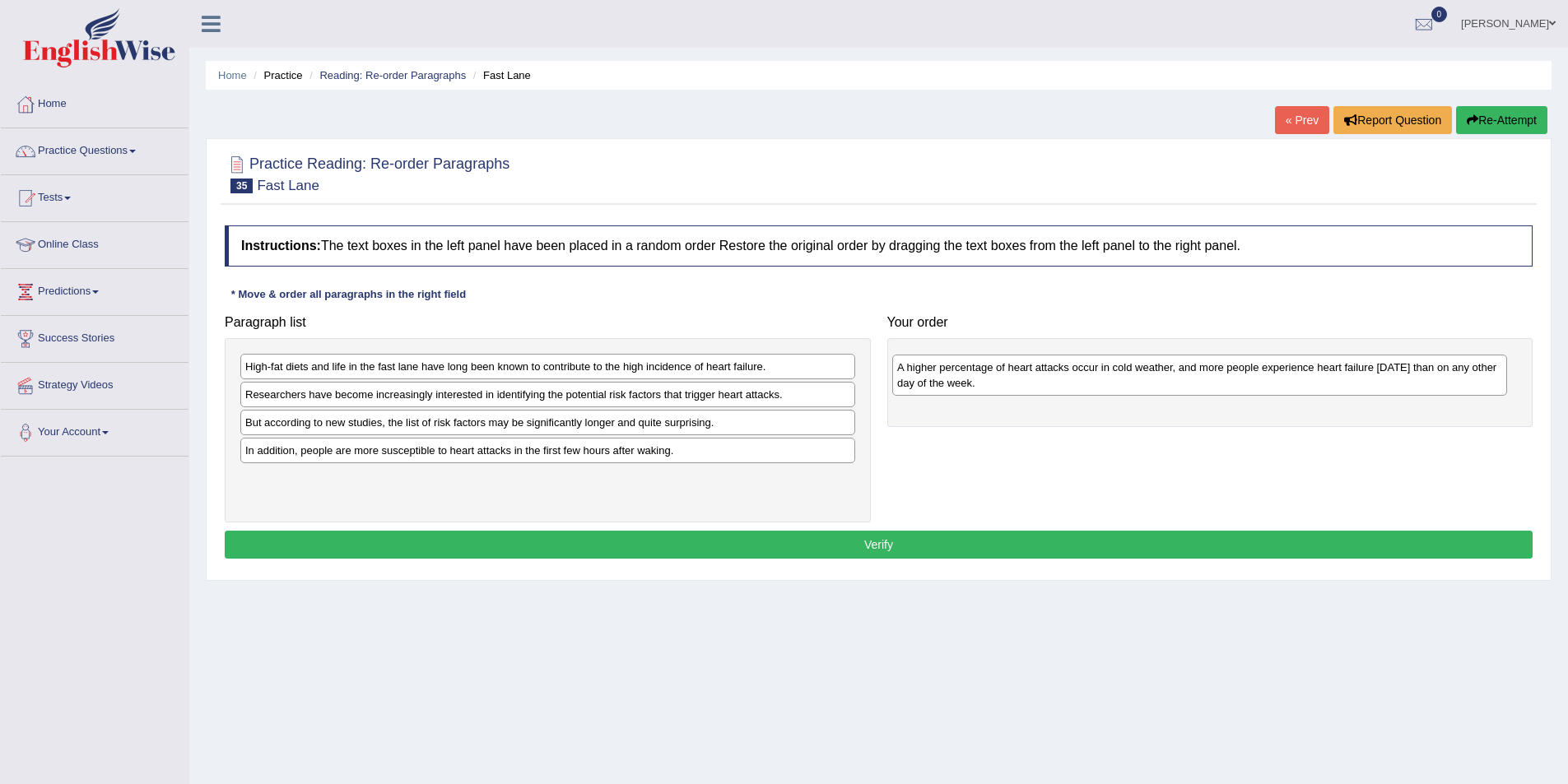
drag, startPoint x: 398, startPoint y: 410, endPoint x: 1050, endPoint y: 382, distance: 652.6
click at [1050, 382] on div "A higher percentage of heart attacks occur in cold weather, and more people exp…" at bounding box center [1199, 375] width 615 height 41
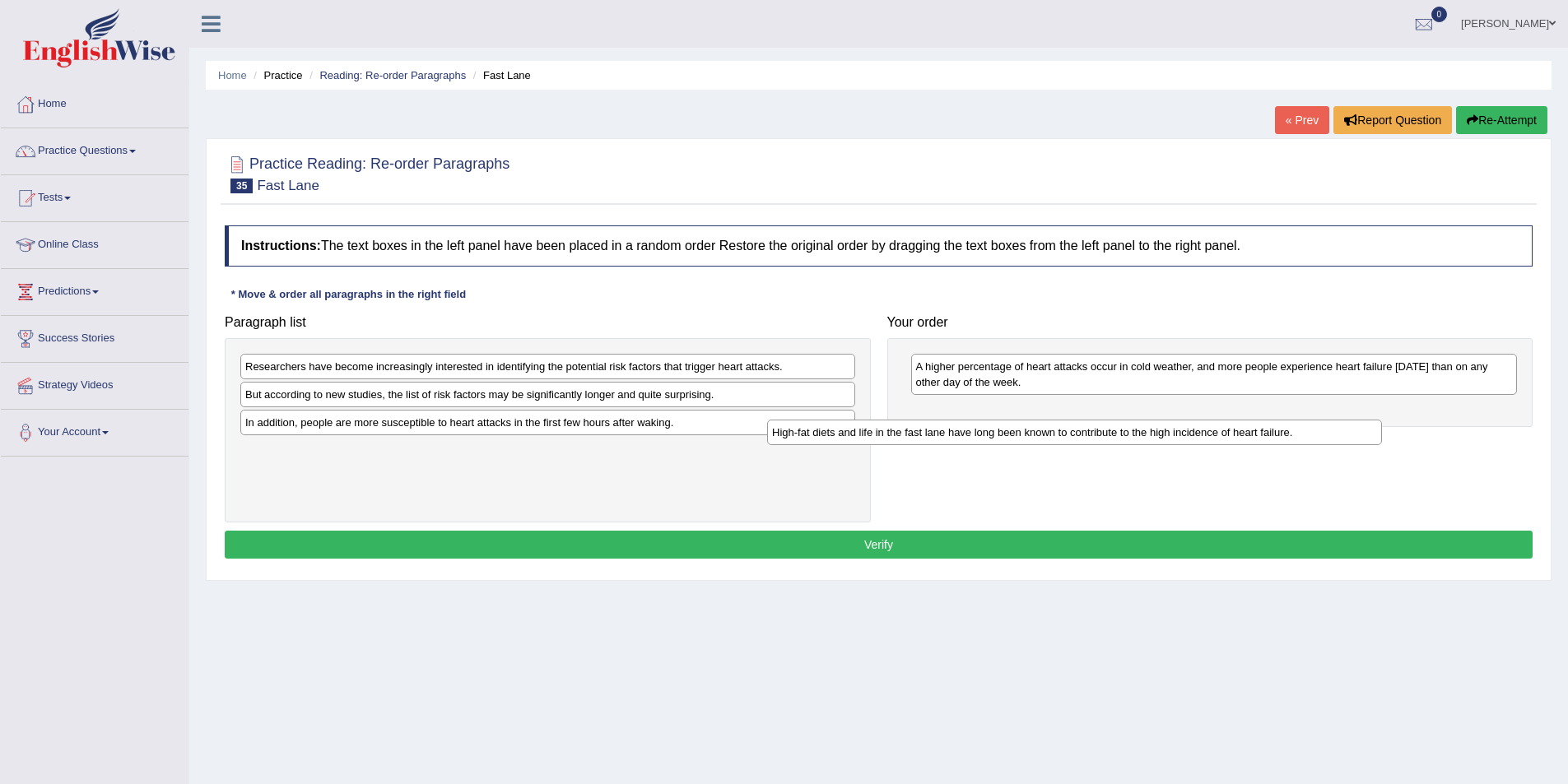
drag, startPoint x: 572, startPoint y: 369, endPoint x: 1099, endPoint y: 436, distance: 531.2
click at [1099, 436] on div "High-fat diets and life in the fast lane have long been known to contribute to …" at bounding box center [1074, 432] width 615 height 26
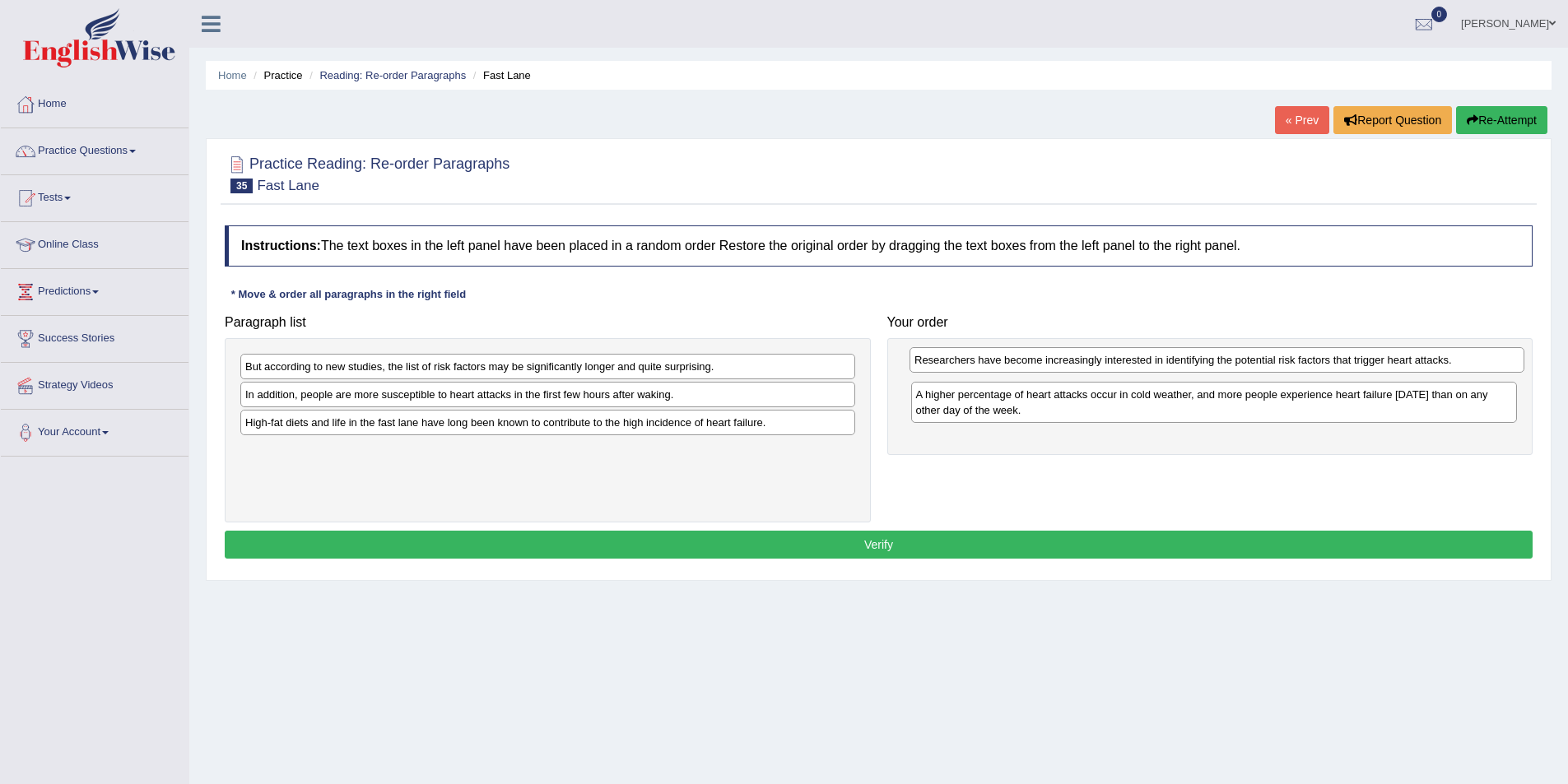
drag, startPoint x: 474, startPoint y: 370, endPoint x: 1143, endPoint y: 363, distance: 669.0
click at [1143, 363] on div "Researchers have become increasingly interested in identifying the potential ri…" at bounding box center [1217, 359] width 615 height 26
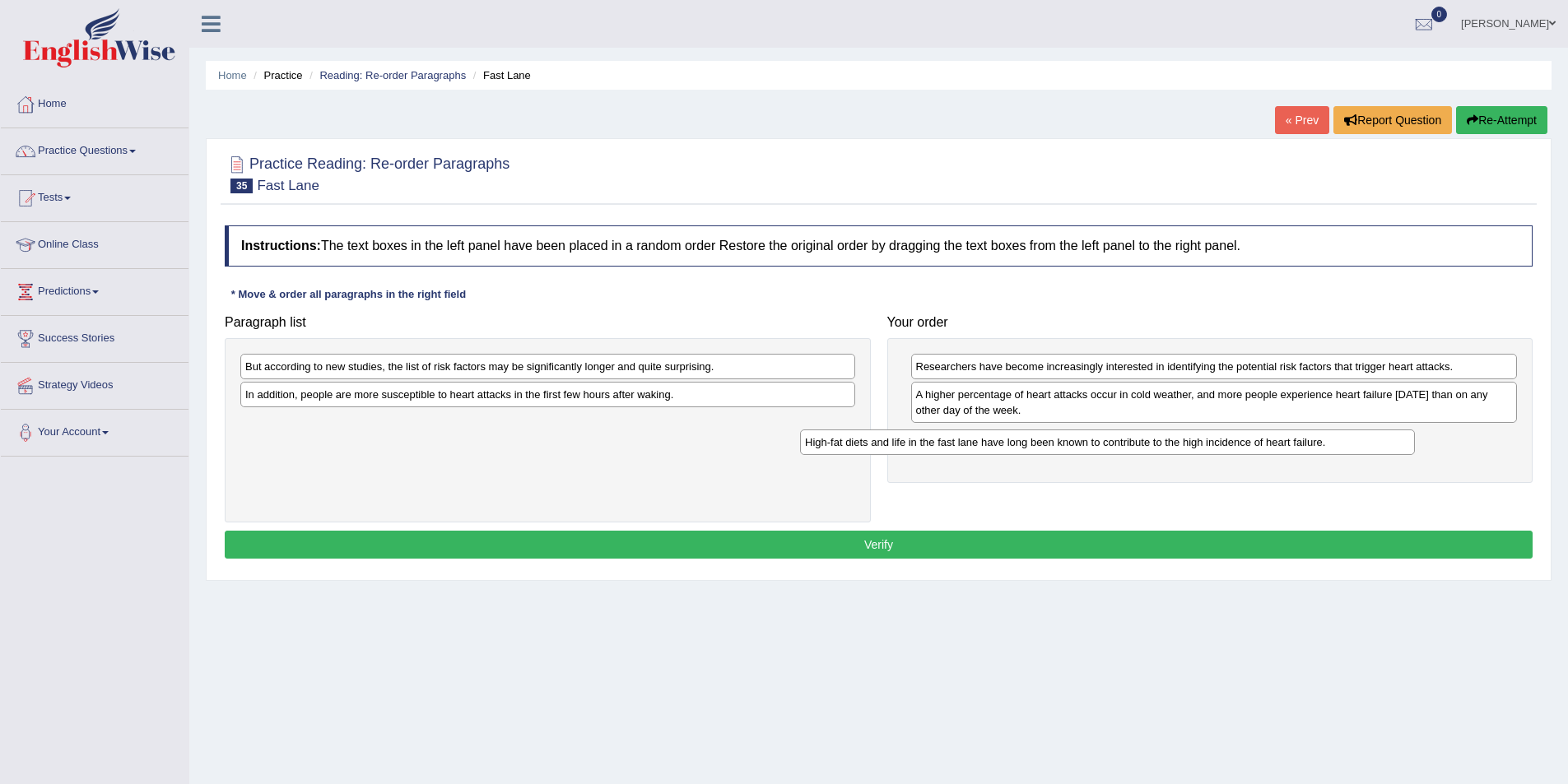
drag, startPoint x: 322, startPoint y: 428, endPoint x: 882, endPoint y: 447, distance: 560.3
click at [882, 447] on div "High-fat diets and life in the fast lane have long been known to contribute to …" at bounding box center [1107, 442] width 615 height 26
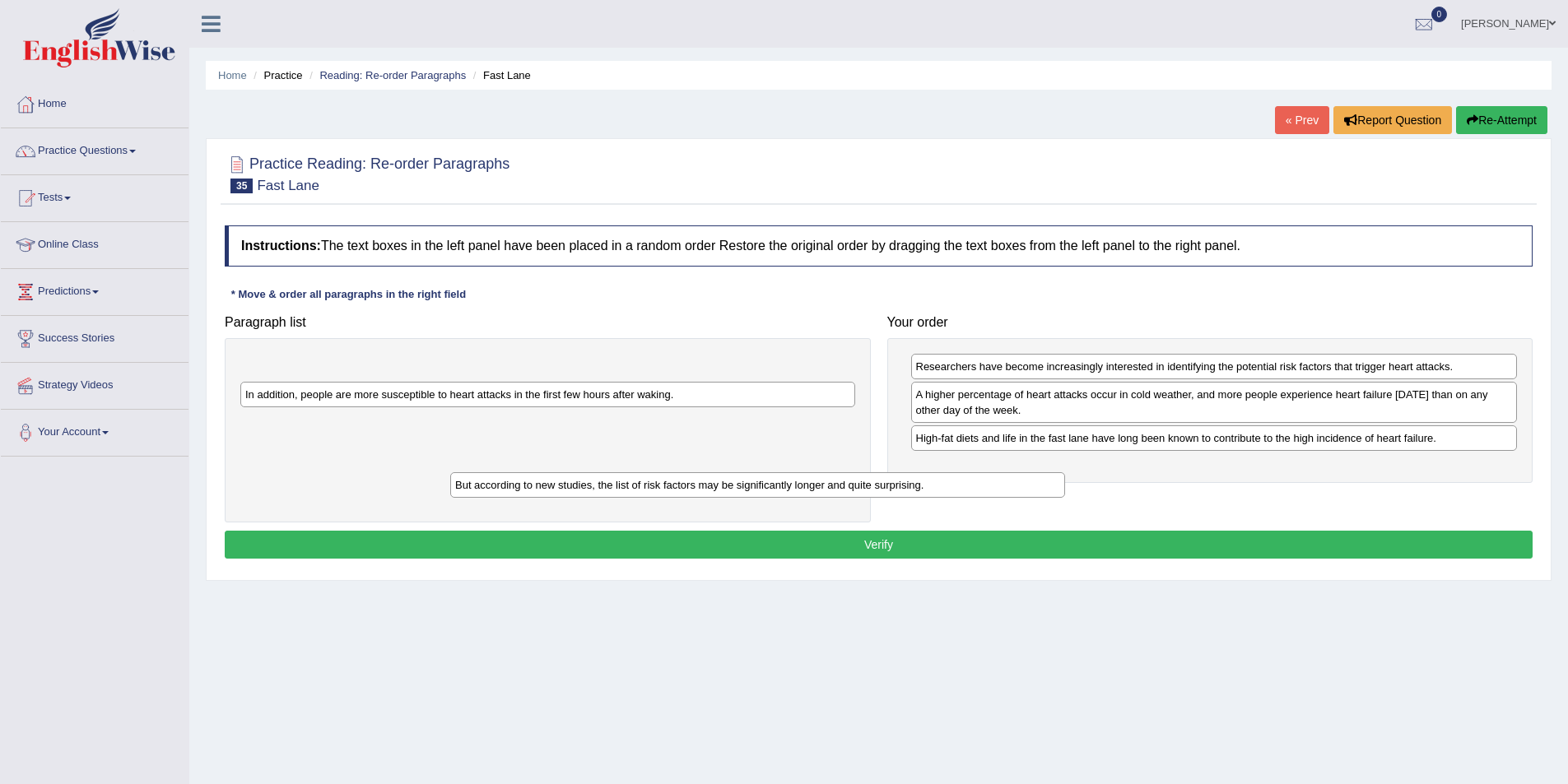
drag, startPoint x: 772, startPoint y: 368, endPoint x: 982, endPoint y: 485, distance: 240.4
click at [982, 485] on div "But according to new studies, the list of risk factors may be significantly lon…" at bounding box center [757, 485] width 615 height 26
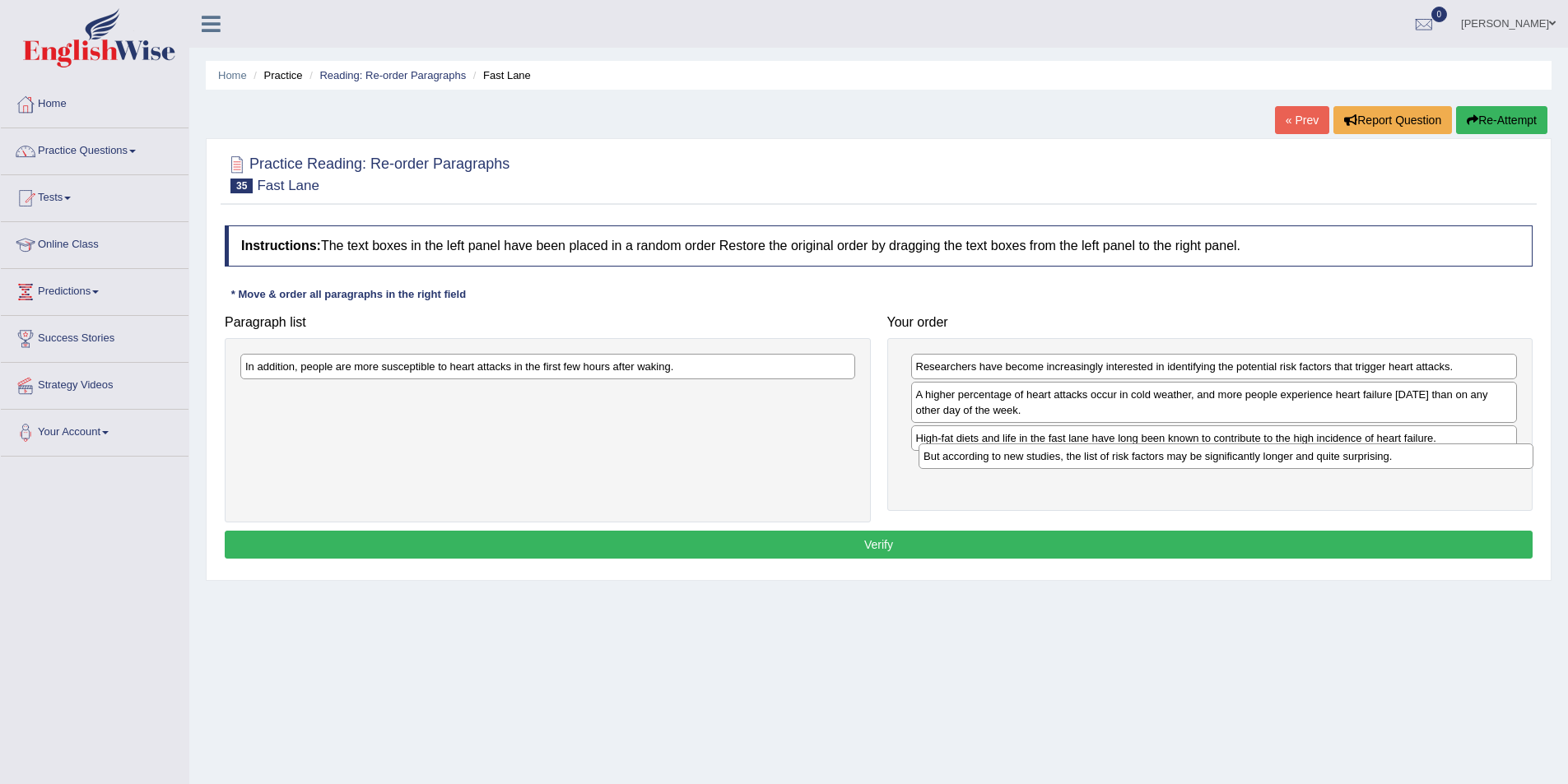
drag, startPoint x: 812, startPoint y: 368, endPoint x: 1490, endPoint y: 457, distance: 683.8
click at [1490, 457] on div "But according to new studies, the list of risk factors may be significantly lon…" at bounding box center [1226, 455] width 615 height 26
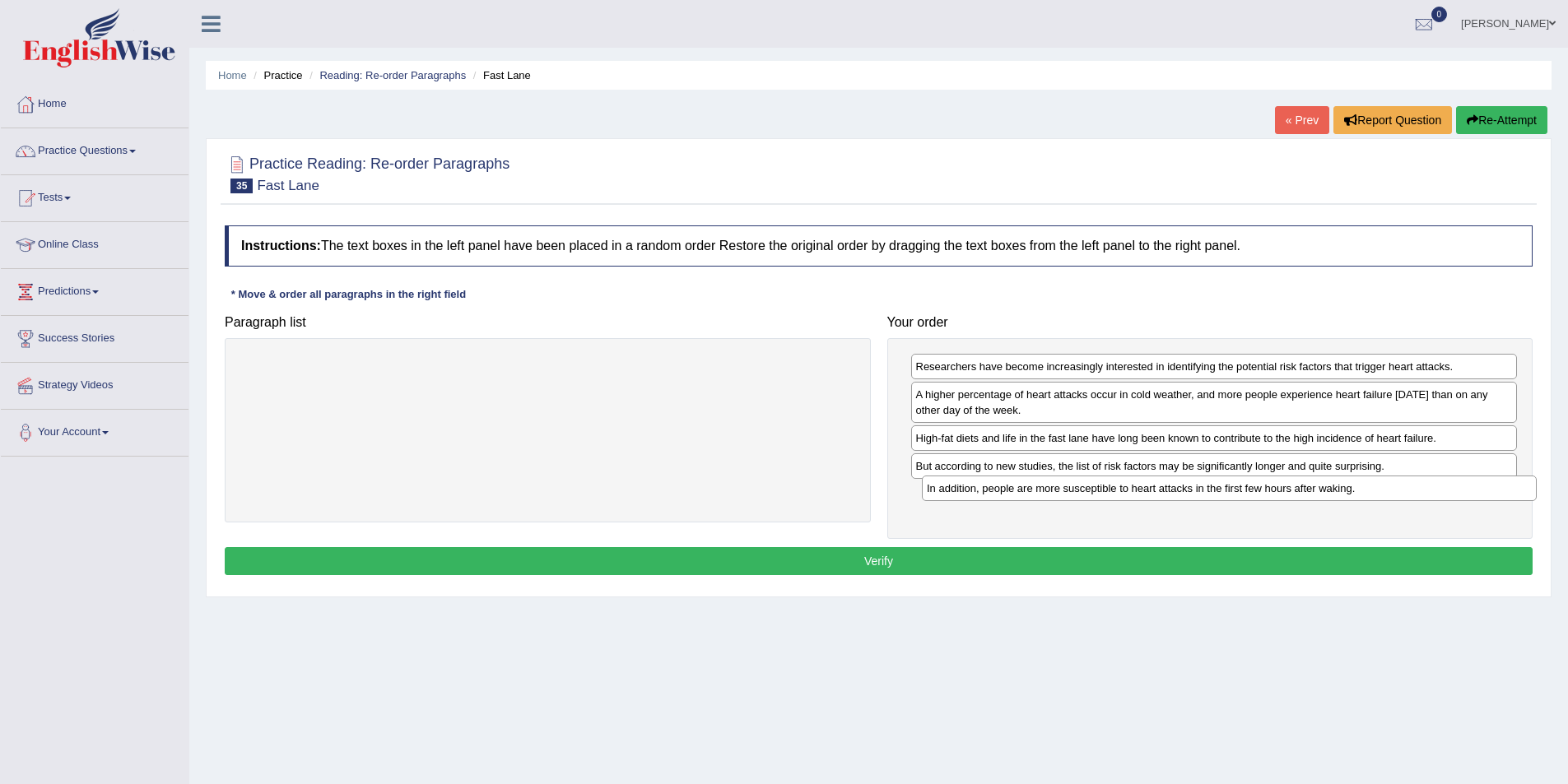
drag, startPoint x: 725, startPoint y: 373, endPoint x: 1406, endPoint y: 494, distance: 691.7
click at [1406, 494] on div "In addition, people are more susceptible to heart attacks in the first few hour…" at bounding box center [1229, 488] width 615 height 26
click at [933, 572] on button "Verify" at bounding box center [879, 561] width 1308 height 28
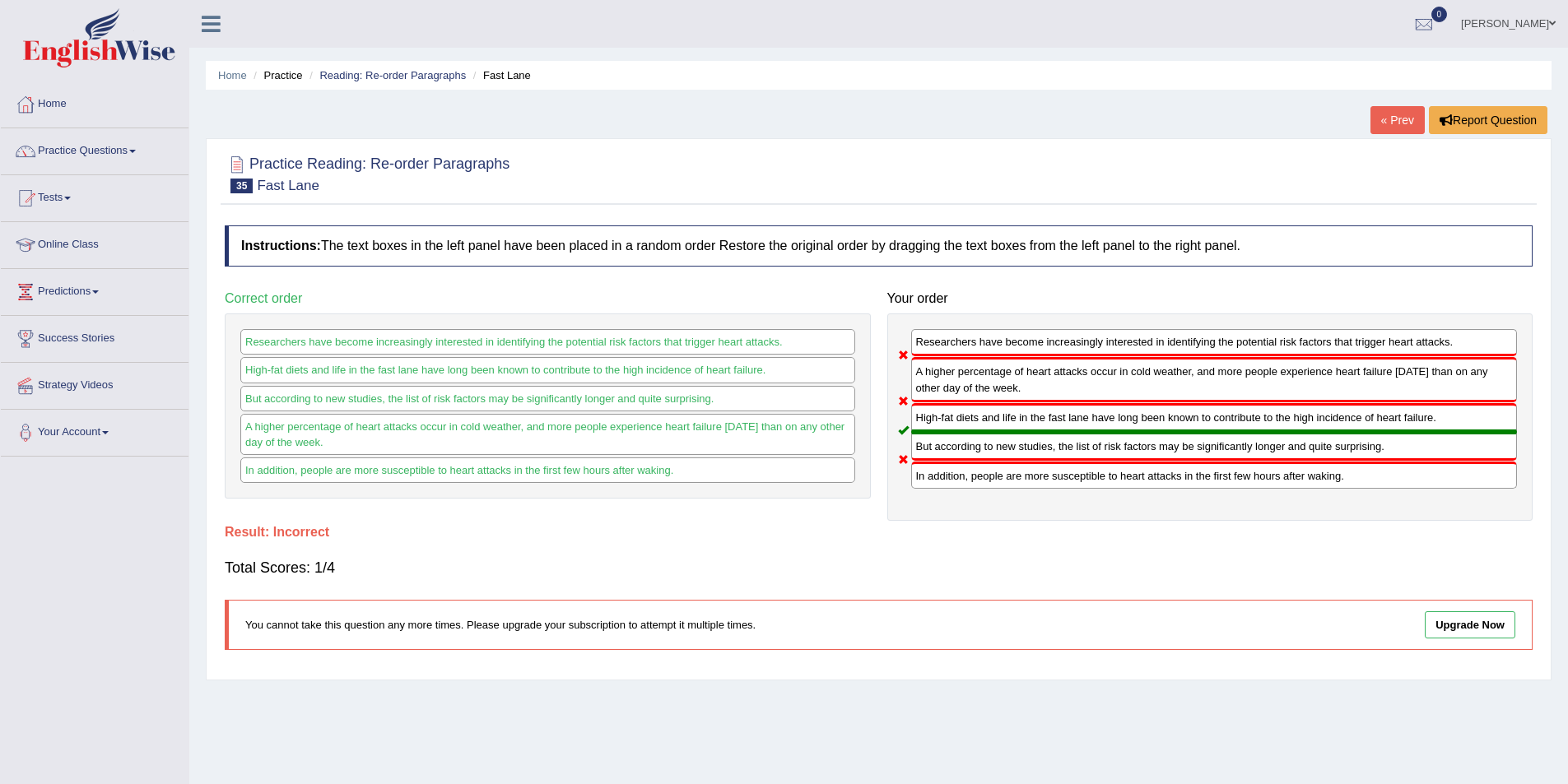
click at [1411, 127] on link "« Prev" at bounding box center [1397, 120] width 54 height 28
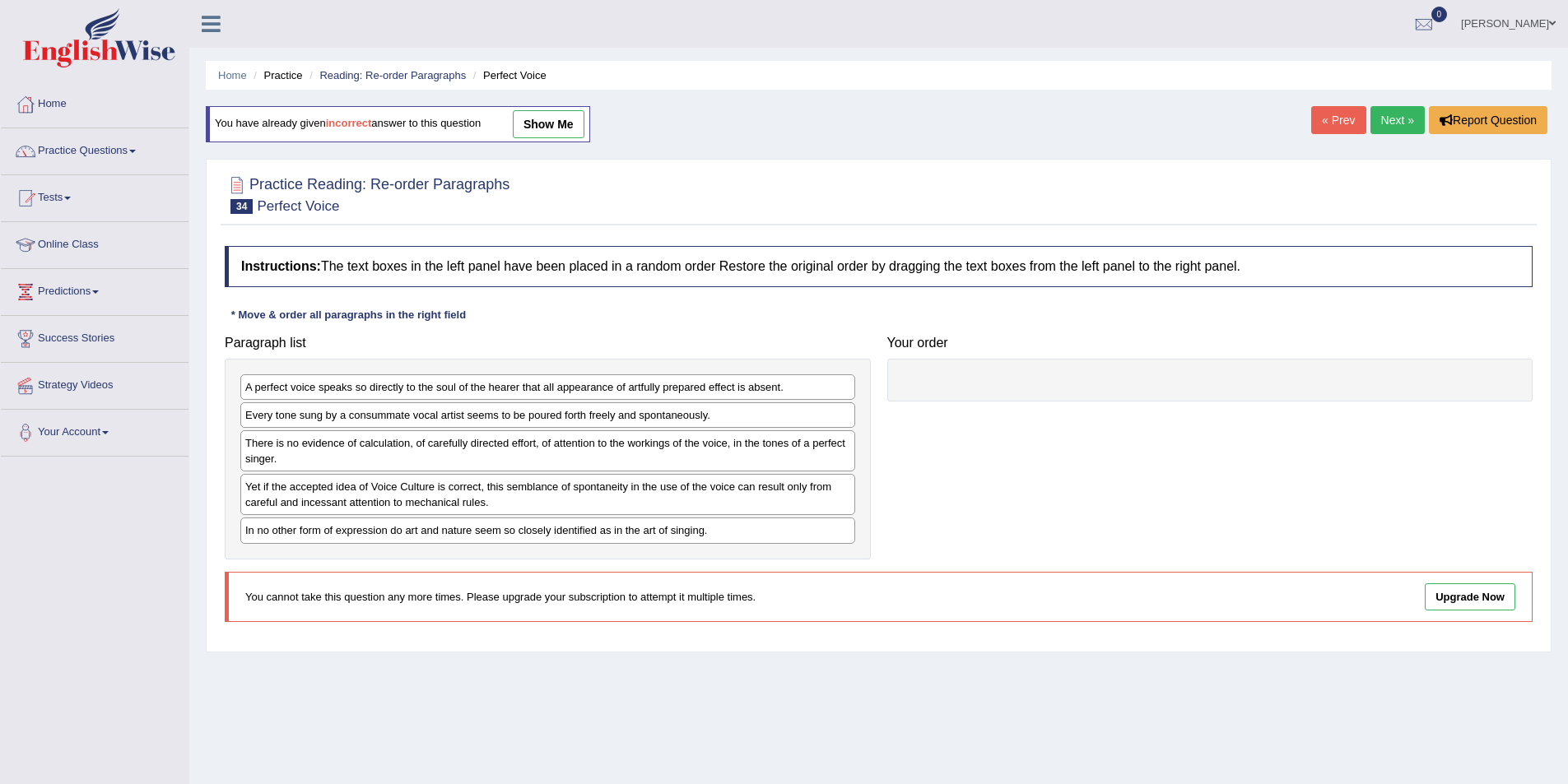
click at [1410, 127] on link "Next »" at bounding box center [1397, 120] width 54 height 28
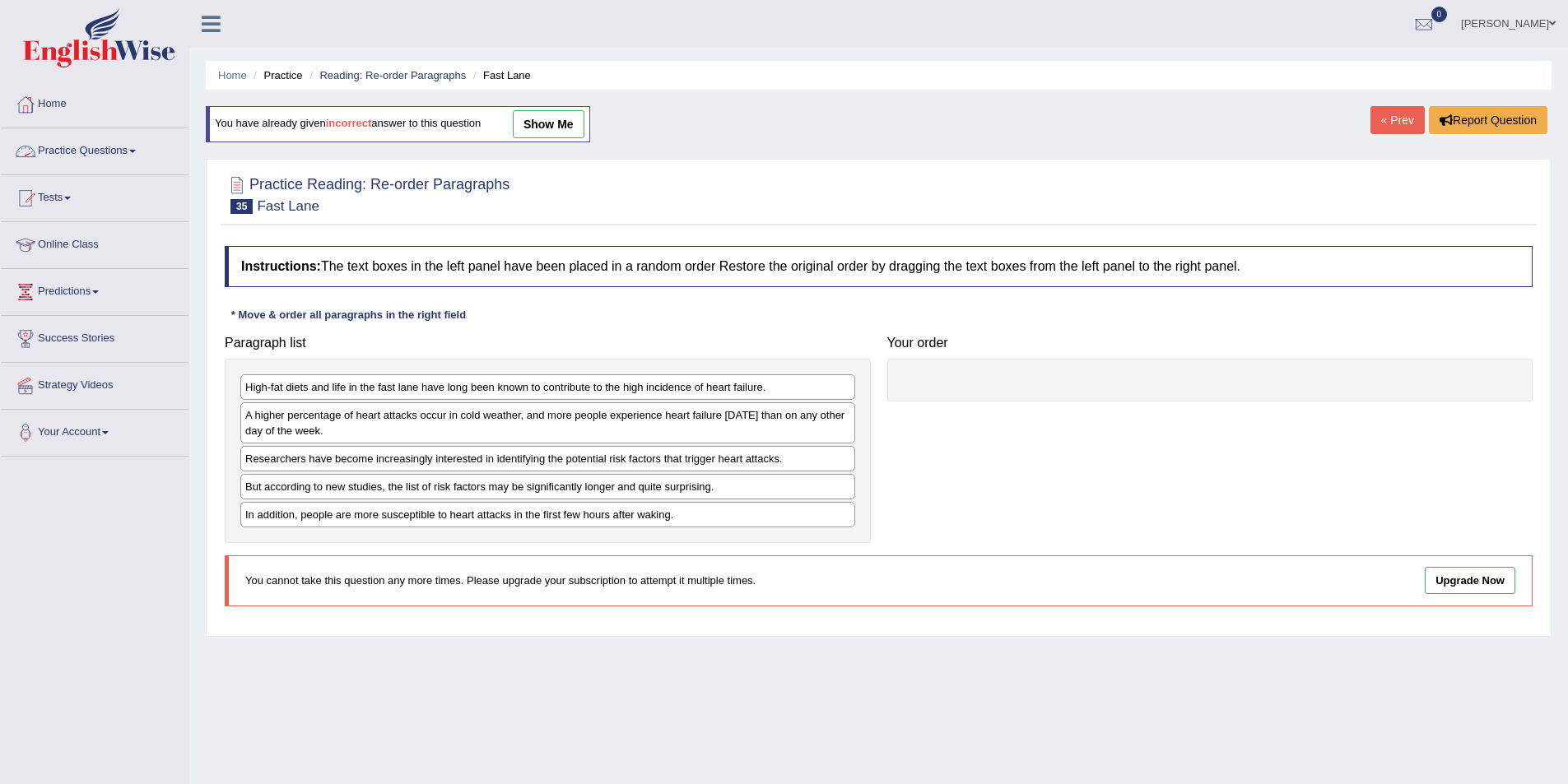
click at [79, 156] on link "Practice Questions" at bounding box center [95, 149] width 188 height 41
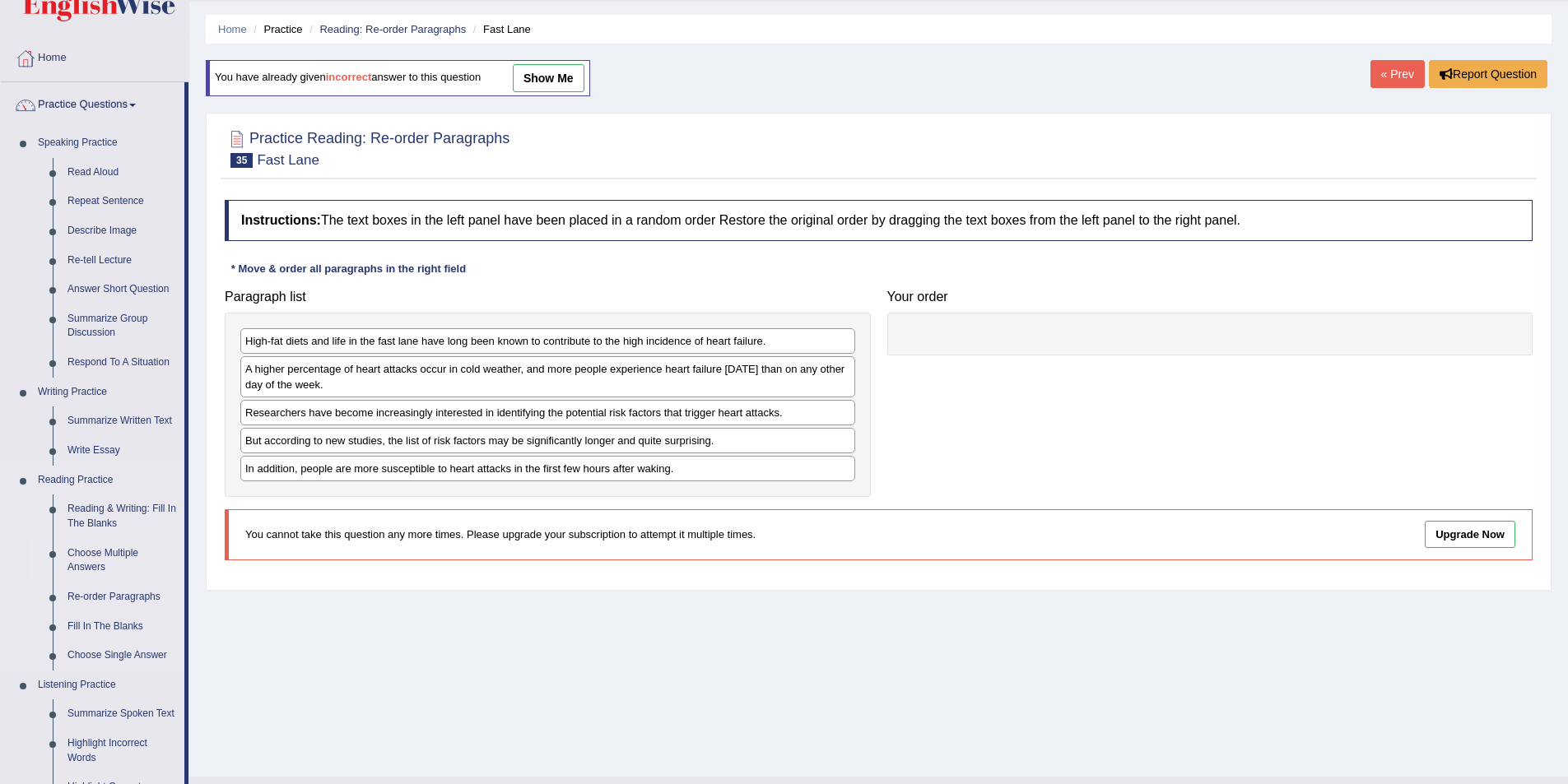
scroll to position [82, 0]
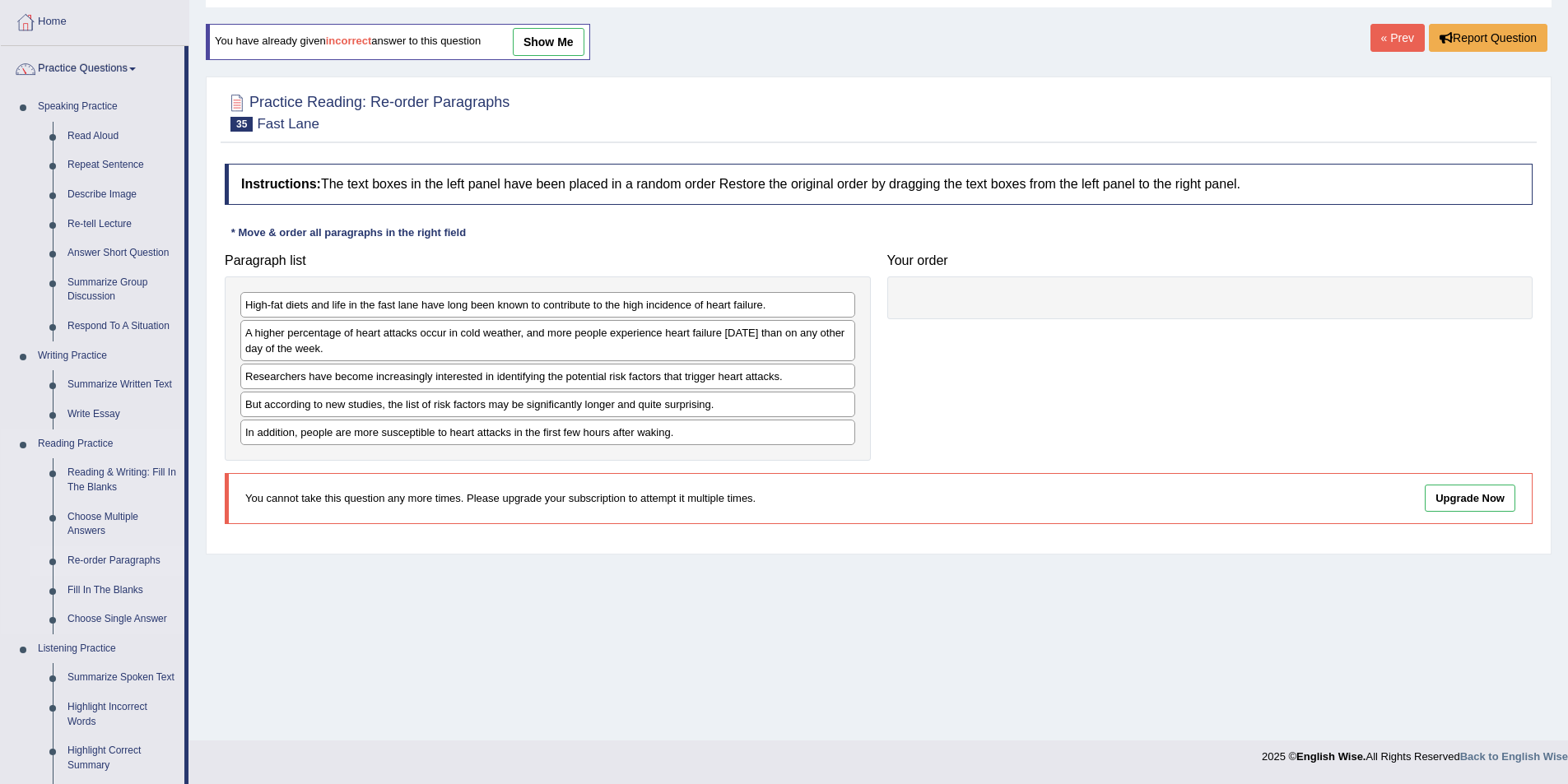
click at [108, 562] on link "Re-order Paragraphs" at bounding box center [122, 561] width 125 height 30
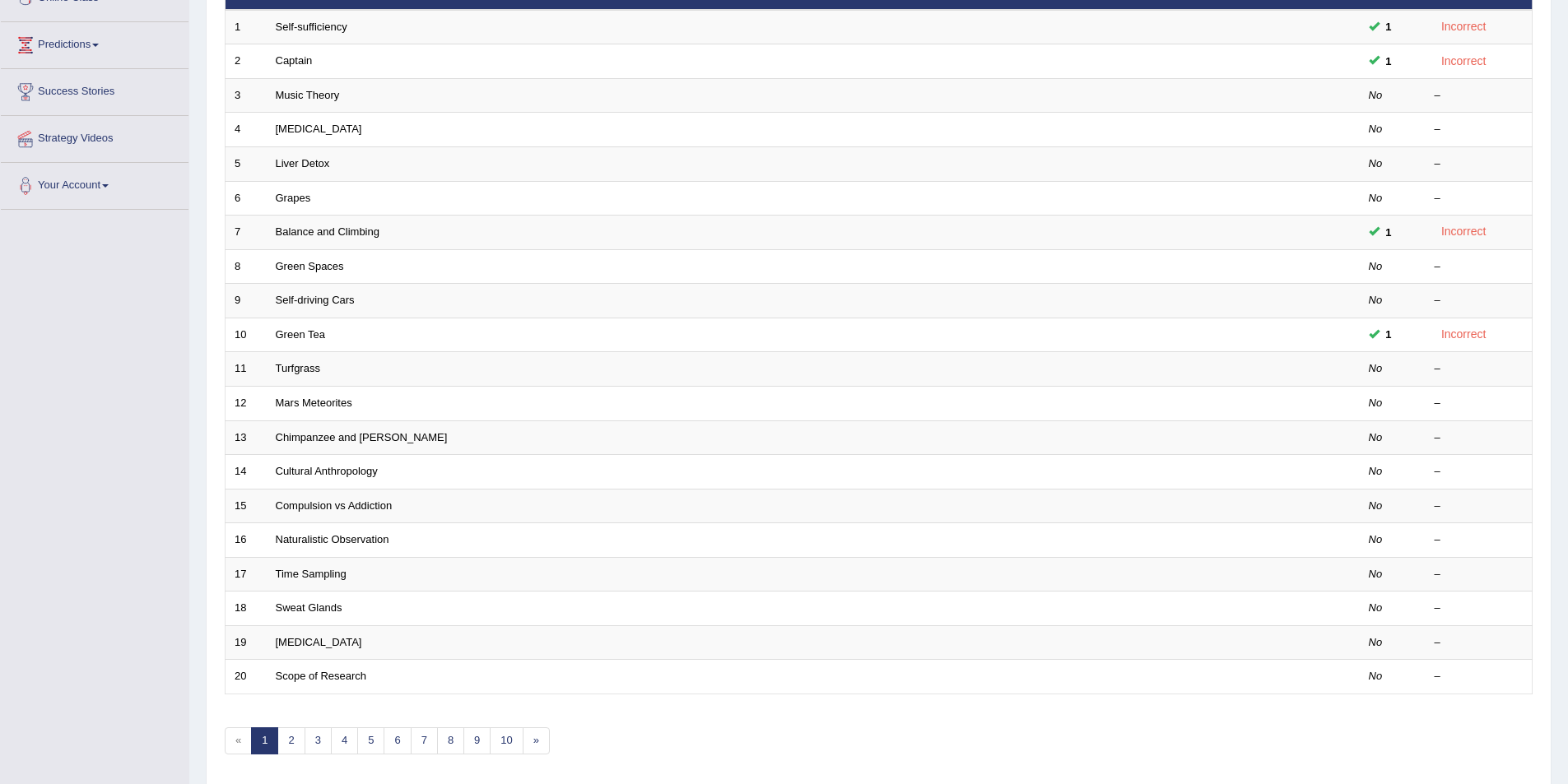
scroll to position [305, 0]
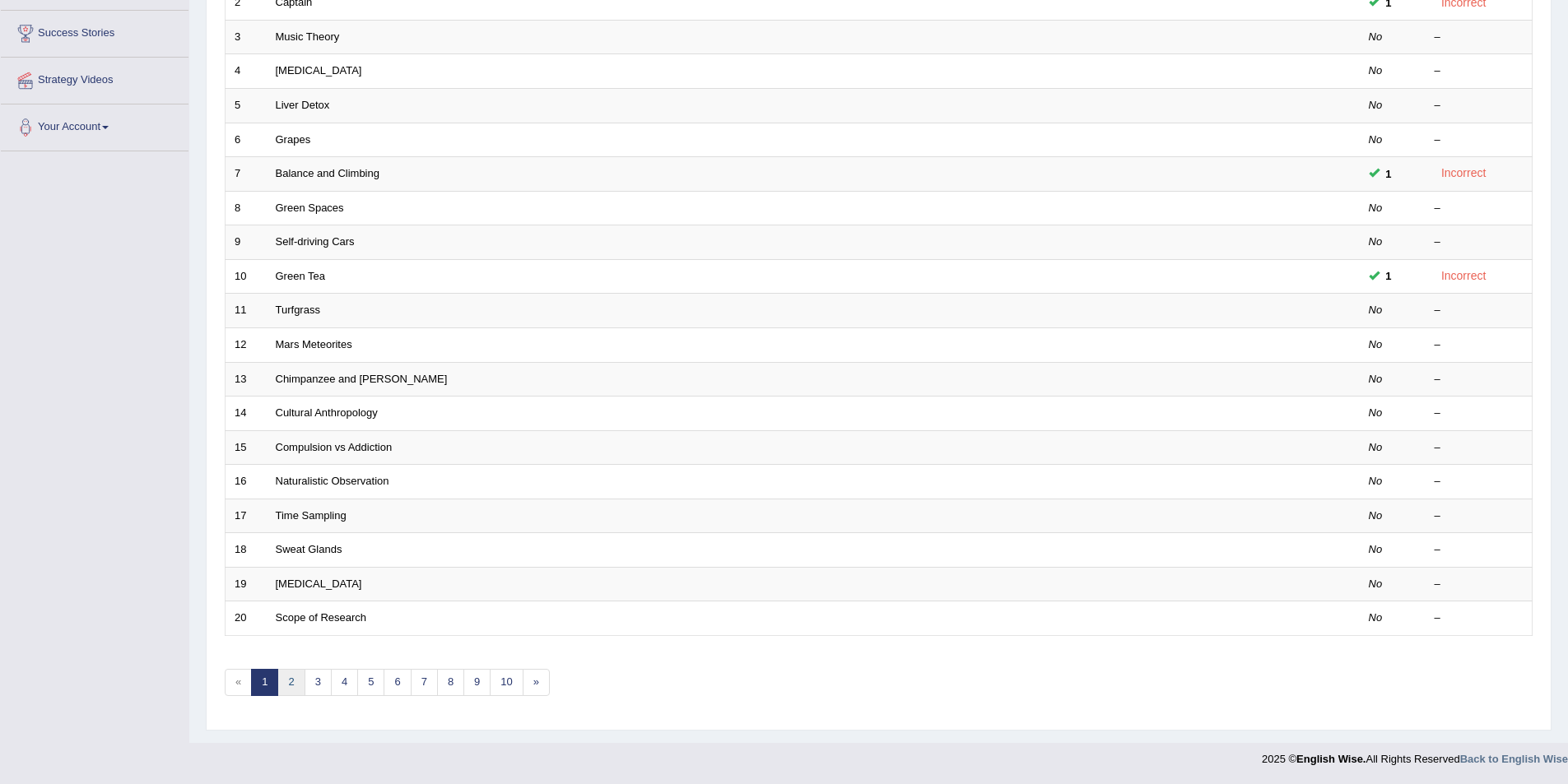
click at [281, 691] on link "2" at bounding box center [291, 682] width 27 height 27
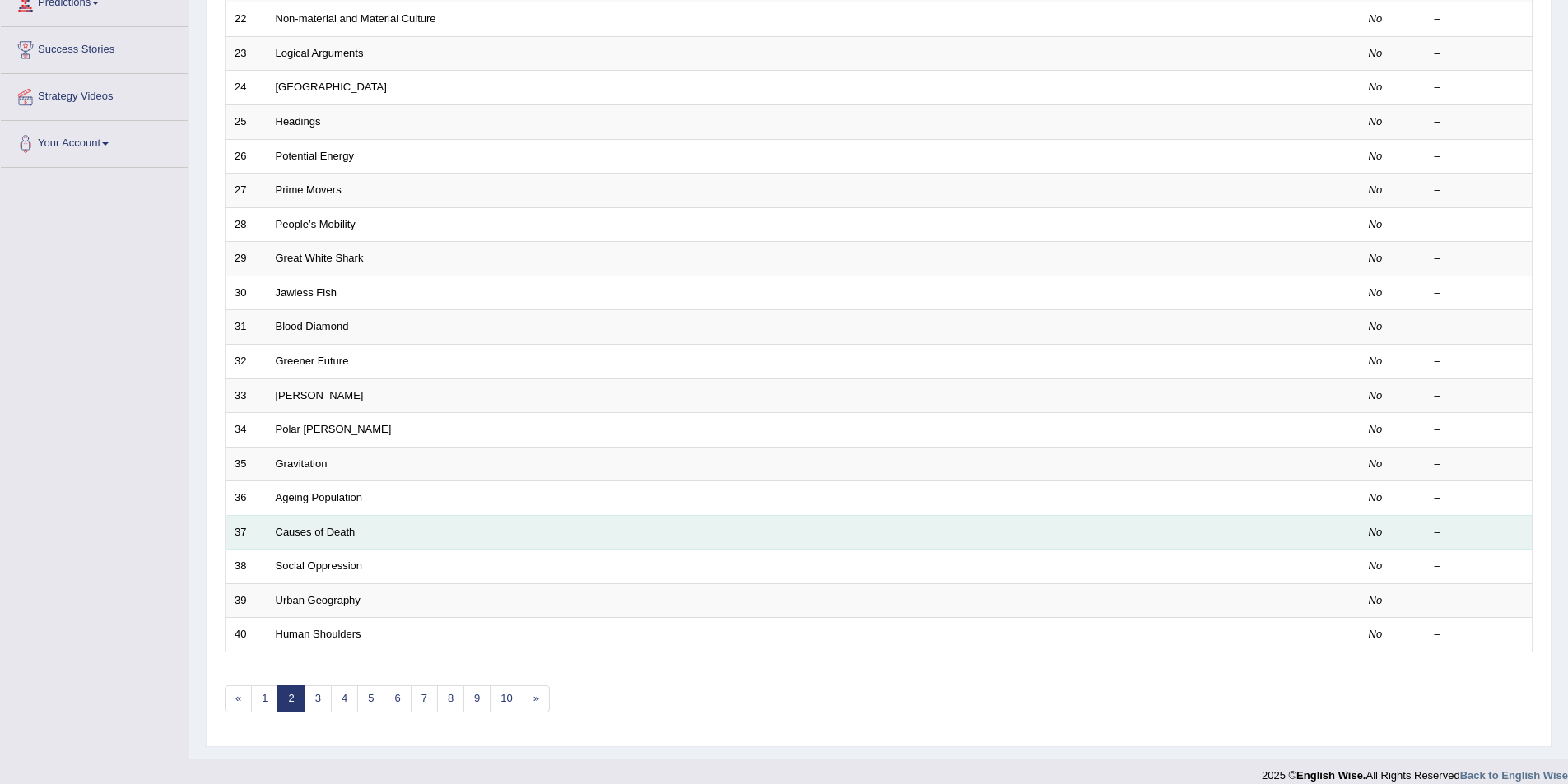
scroll to position [305, 0]
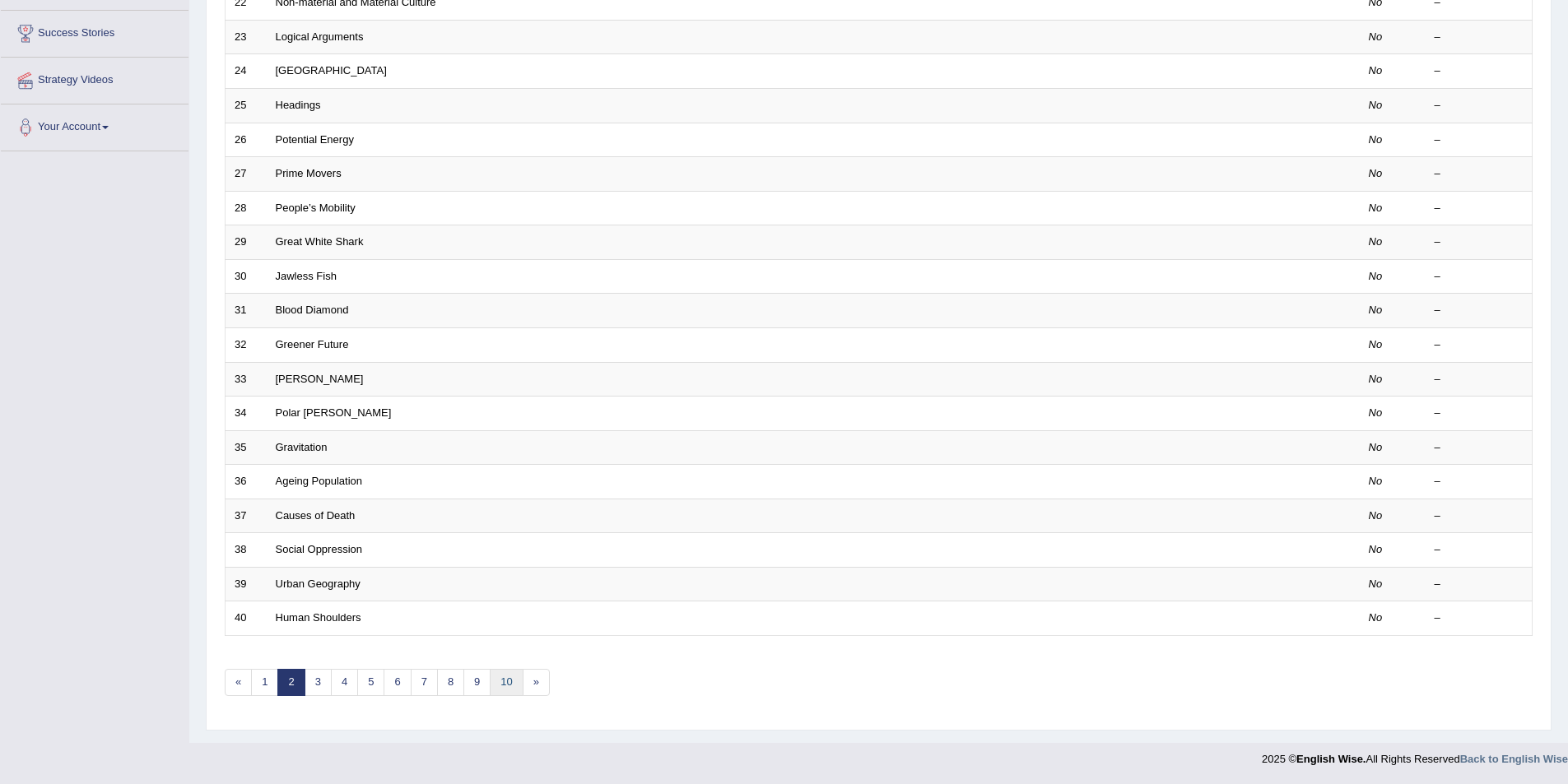
click at [515, 689] on link "10" at bounding box center [506, 682] width 33 height 27
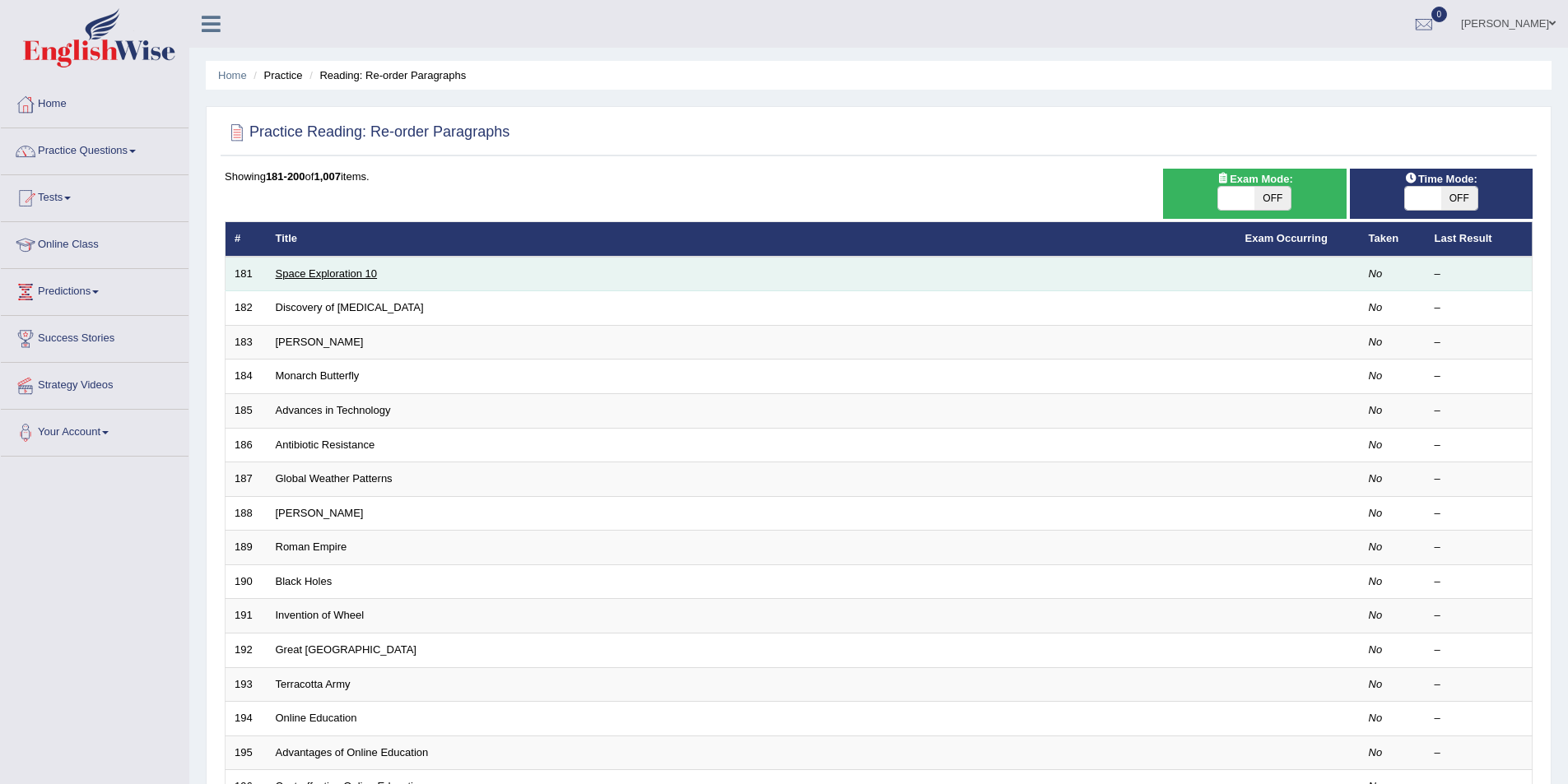
click at [353, 267] on link "Space Exploration 10" at bounding box center [326, 273] width 102 height 12
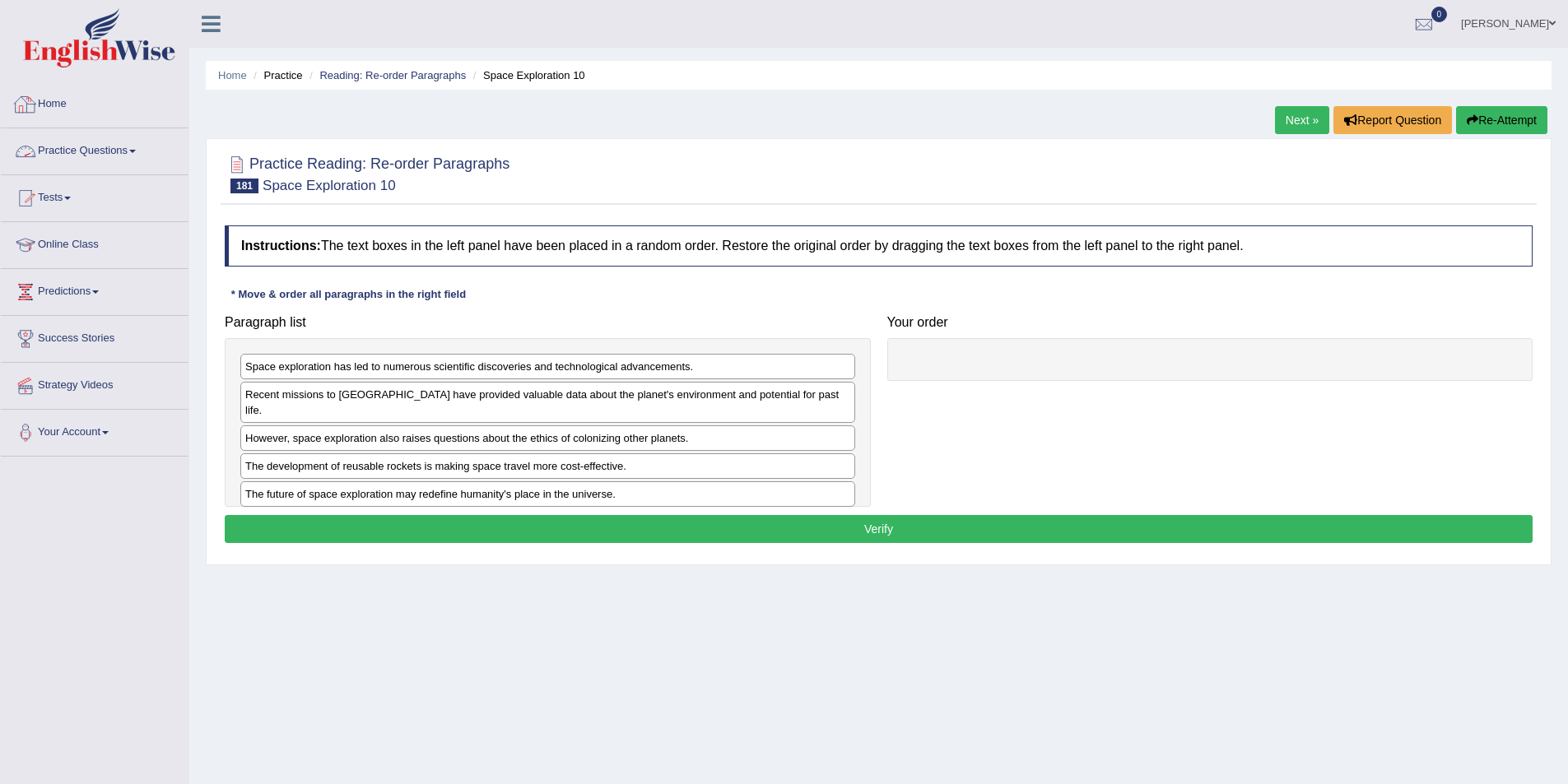
click at [101, 154] on link "Practice Questions" at bounding box center [95, 149] width 188 height 41
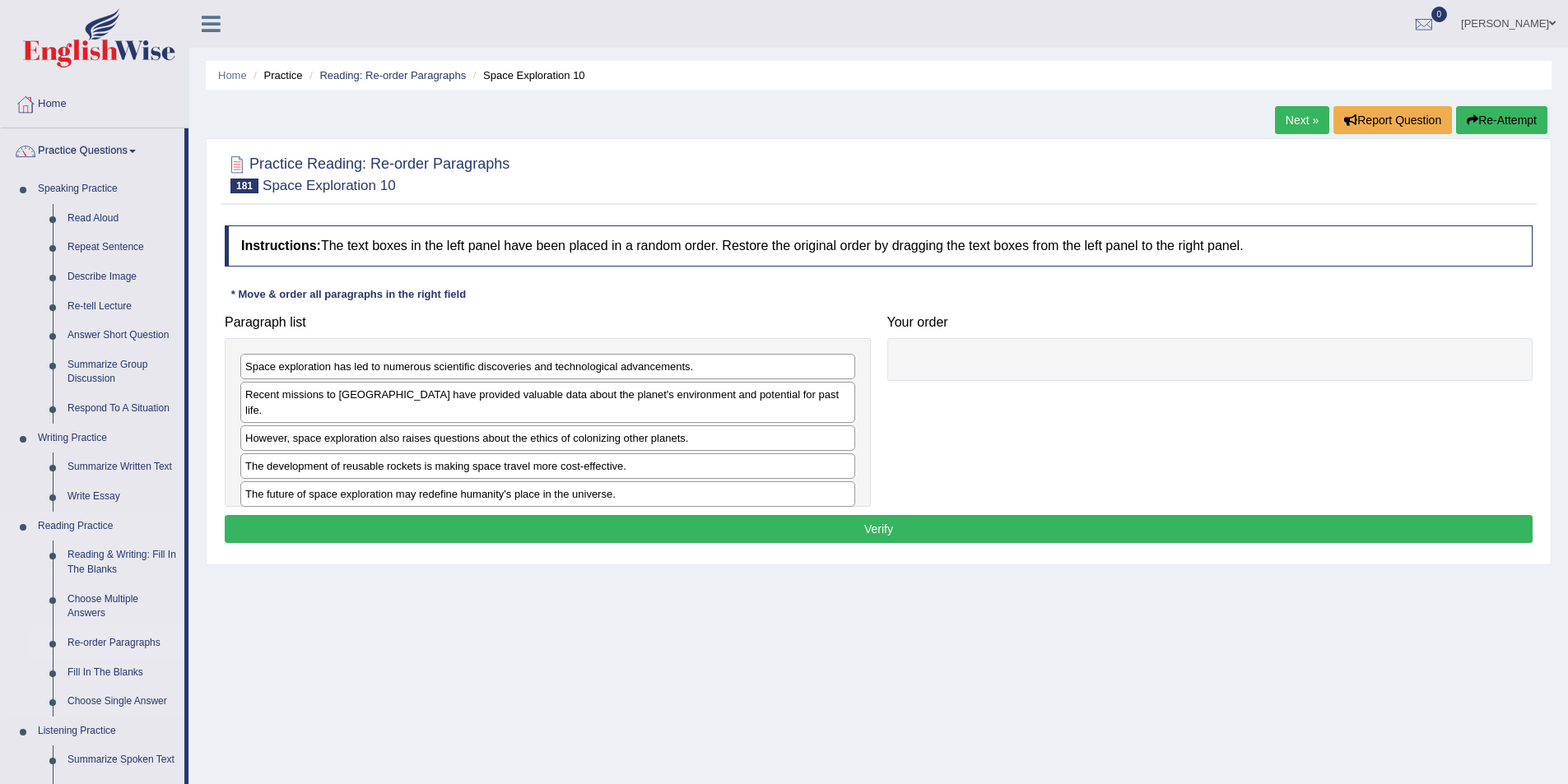
click at [115, 641] on link "Re-order Paragraphs" at bounding box center [122, 644] width 125 height 30
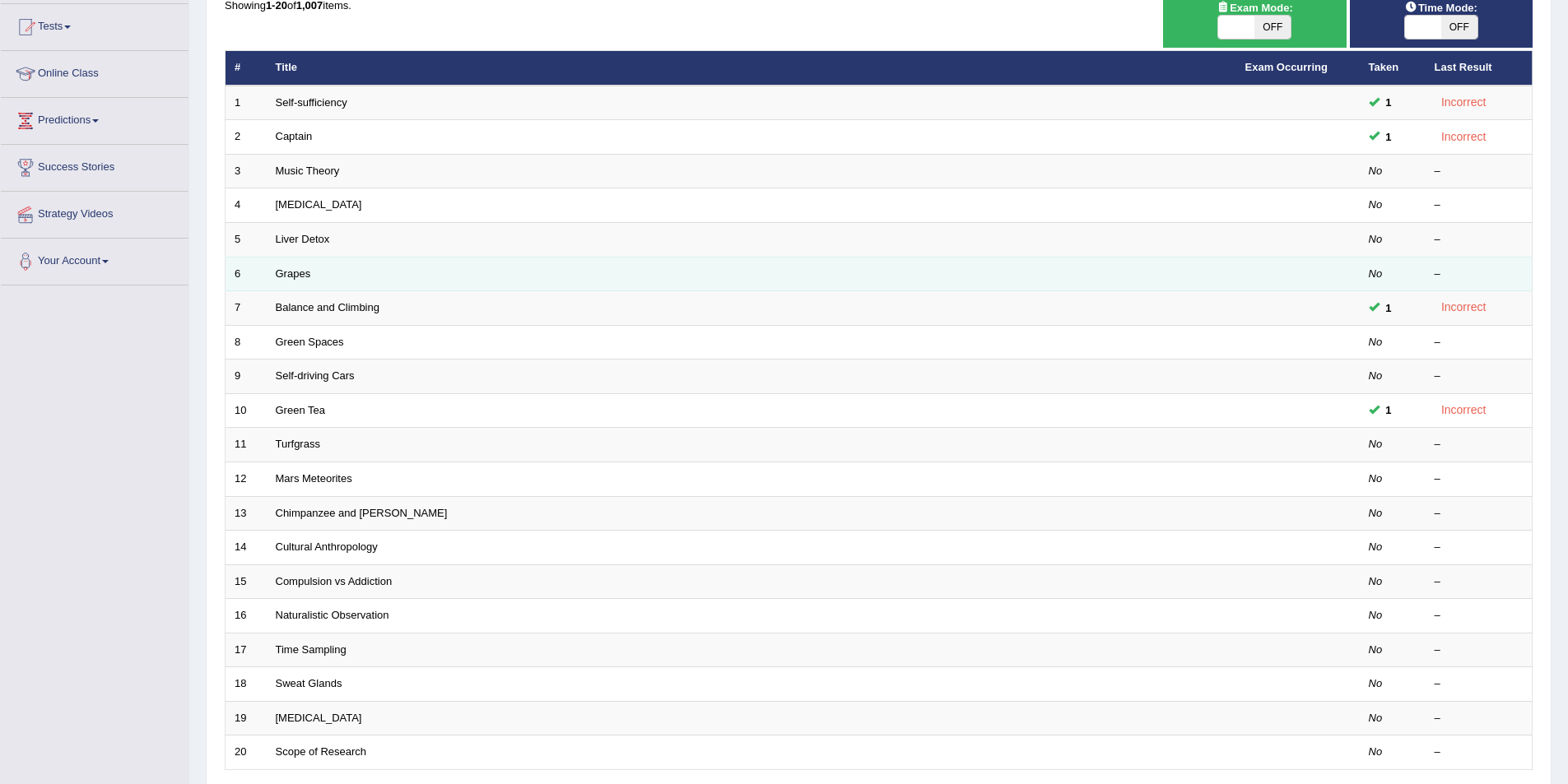
scroll to position [305, 0]
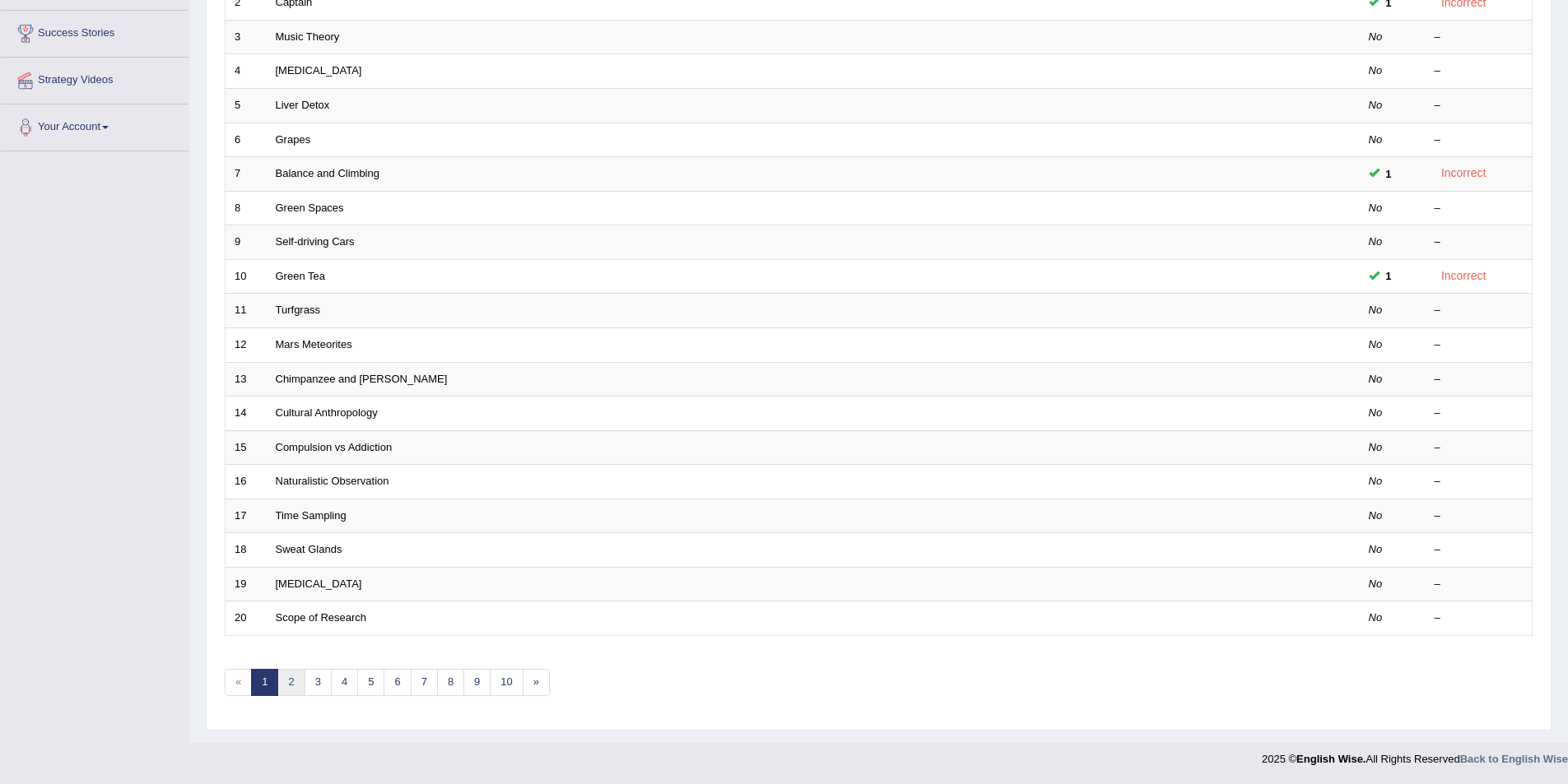
click at [293, 682] on link "2" at bounding box center [291, 682] width 27 height 27
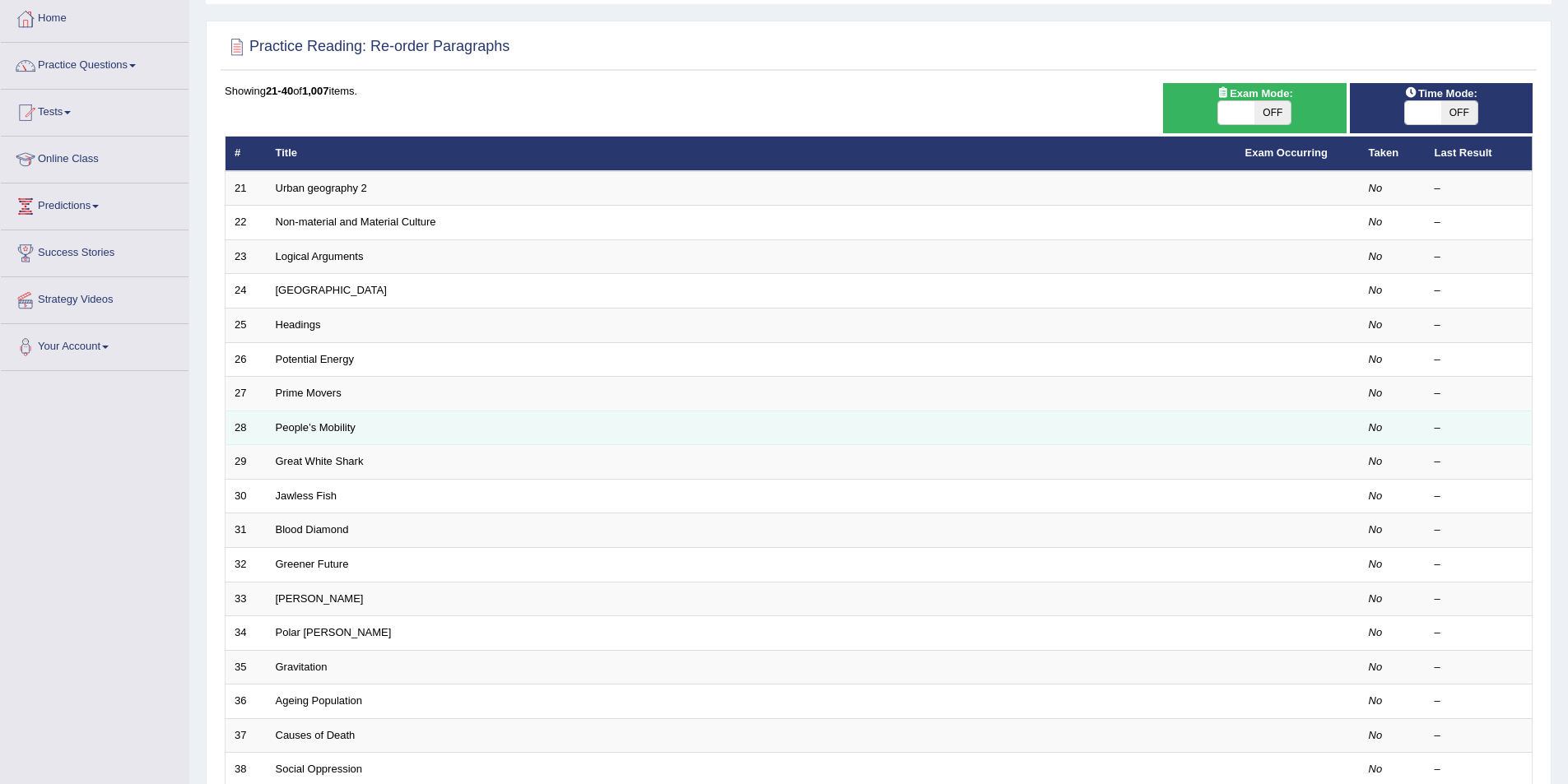
scroll to position [246, 0]
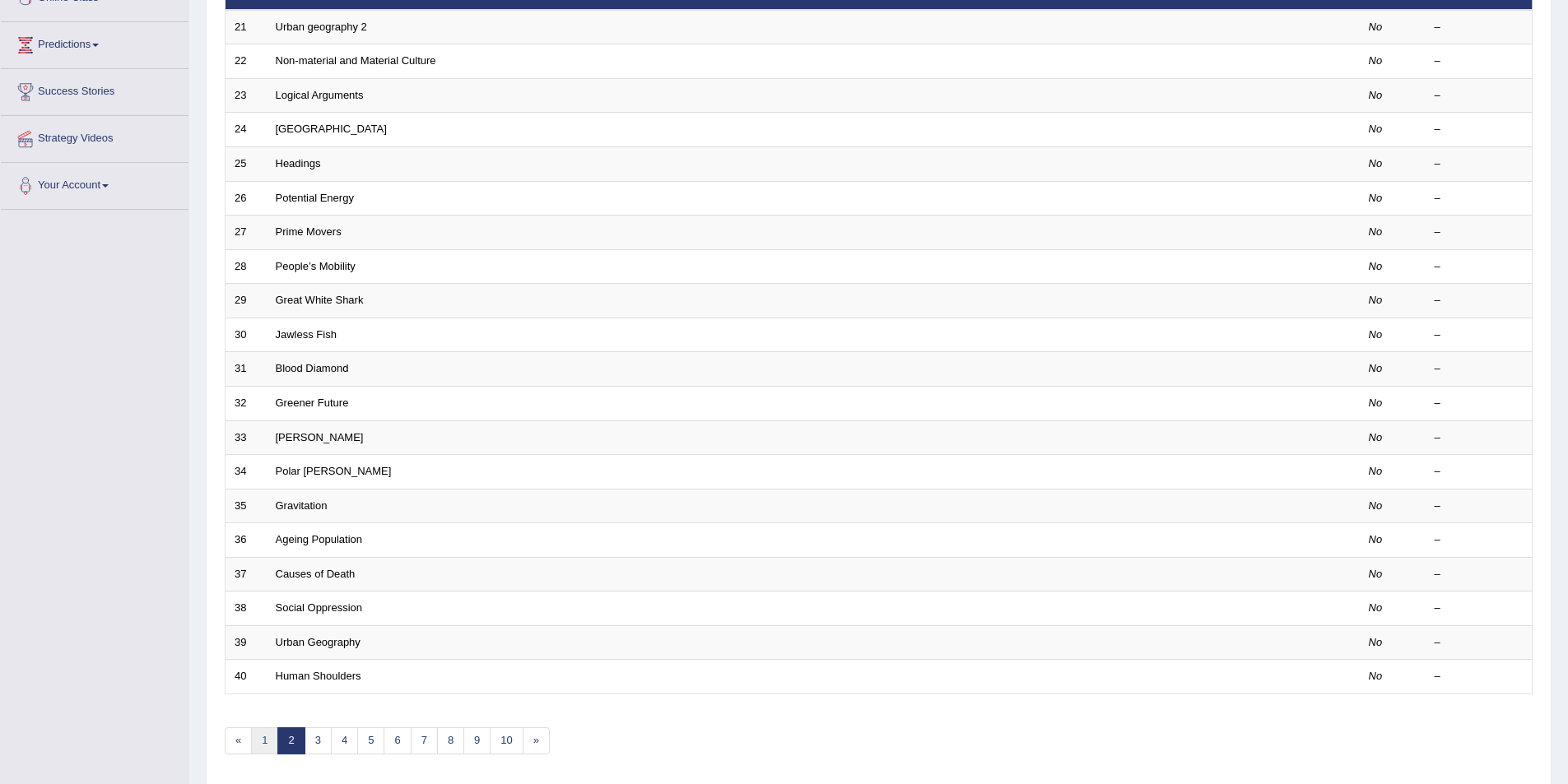
click at [267, 747] on link "1" at bounding box center [264, 741] width 27 height 27
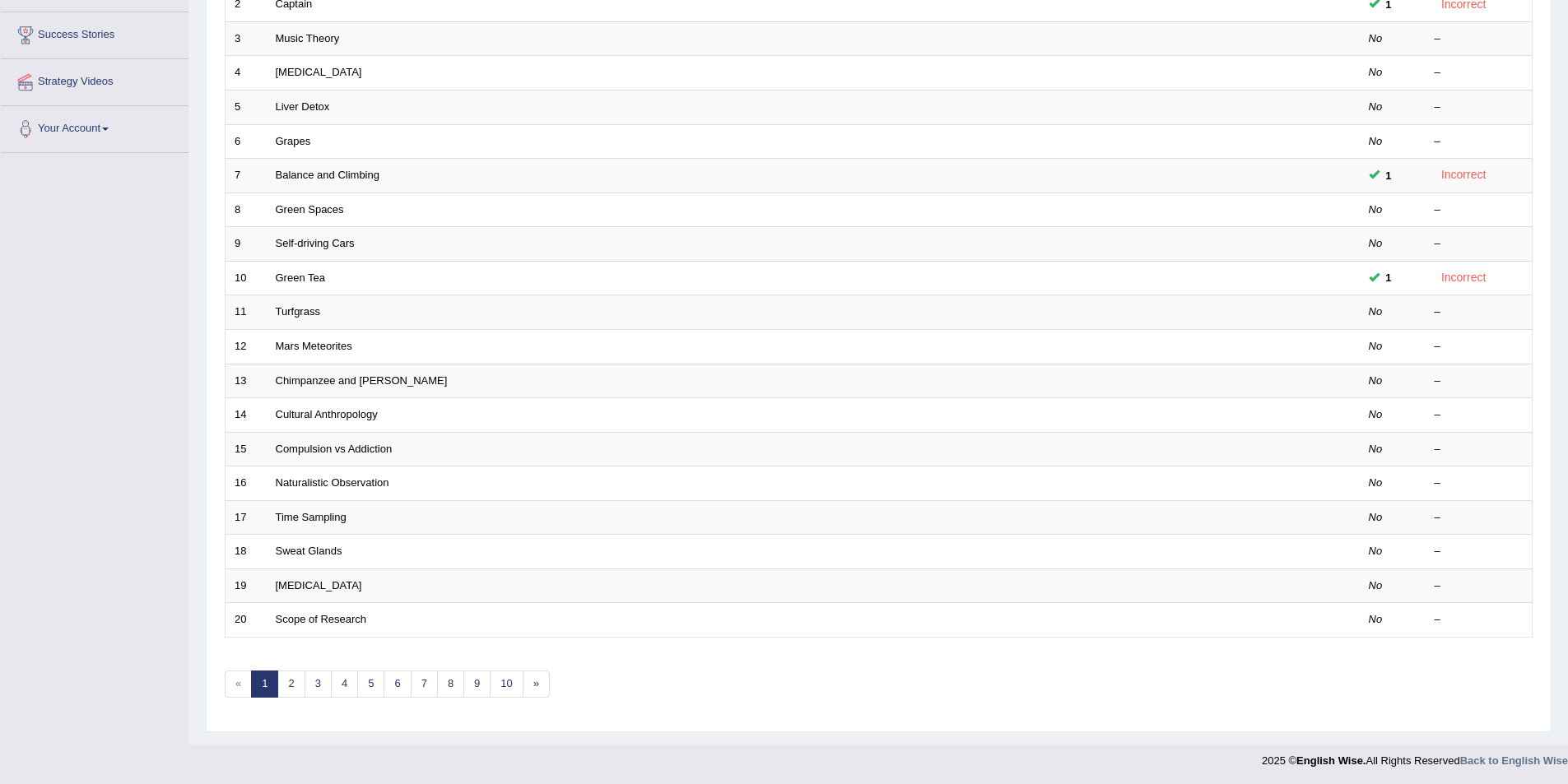
scroll to position [305, 0]
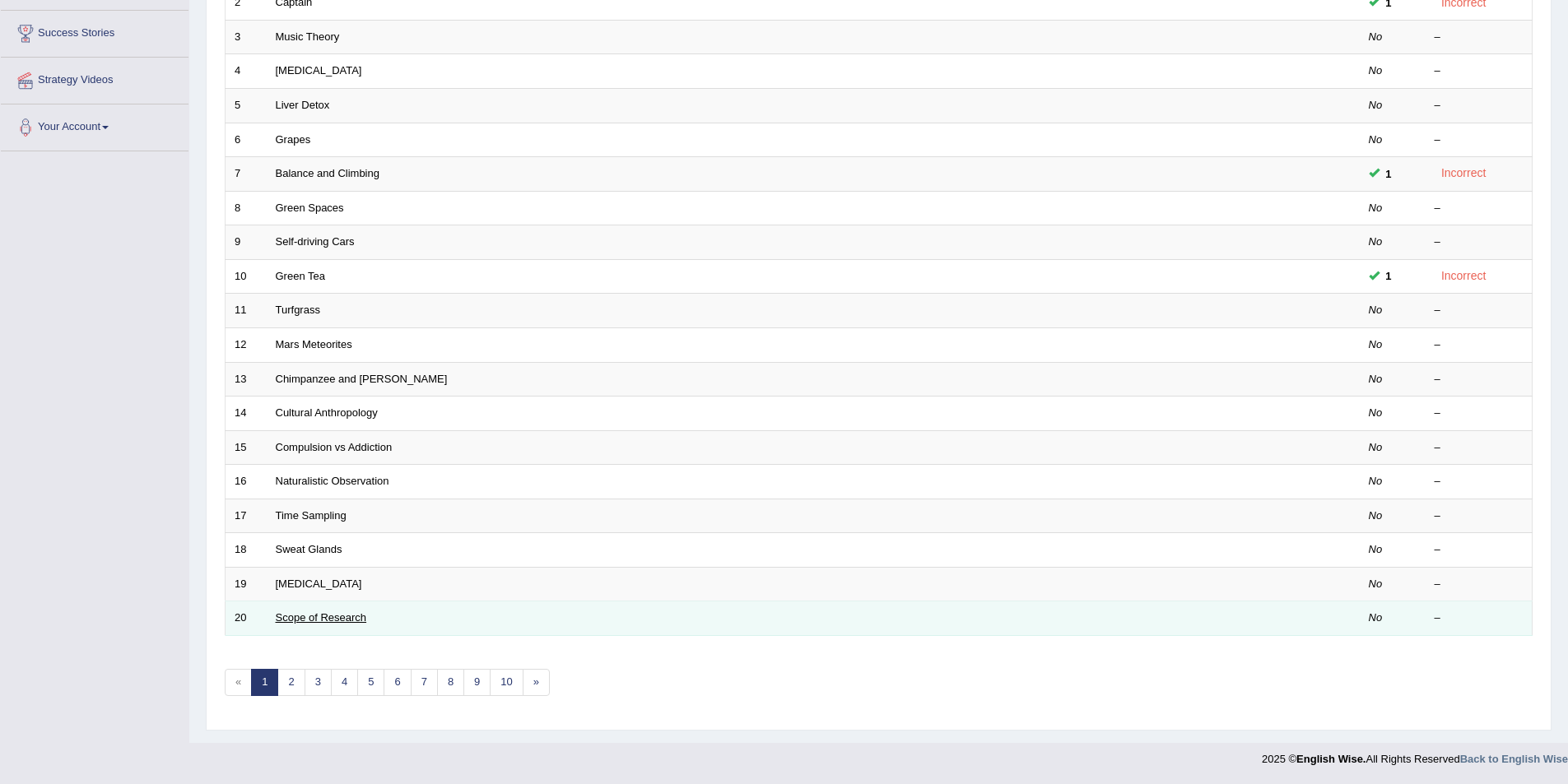
click at [344, 621] on link "Scope of Research" at bounding box center [321, 617] width 91 height 12
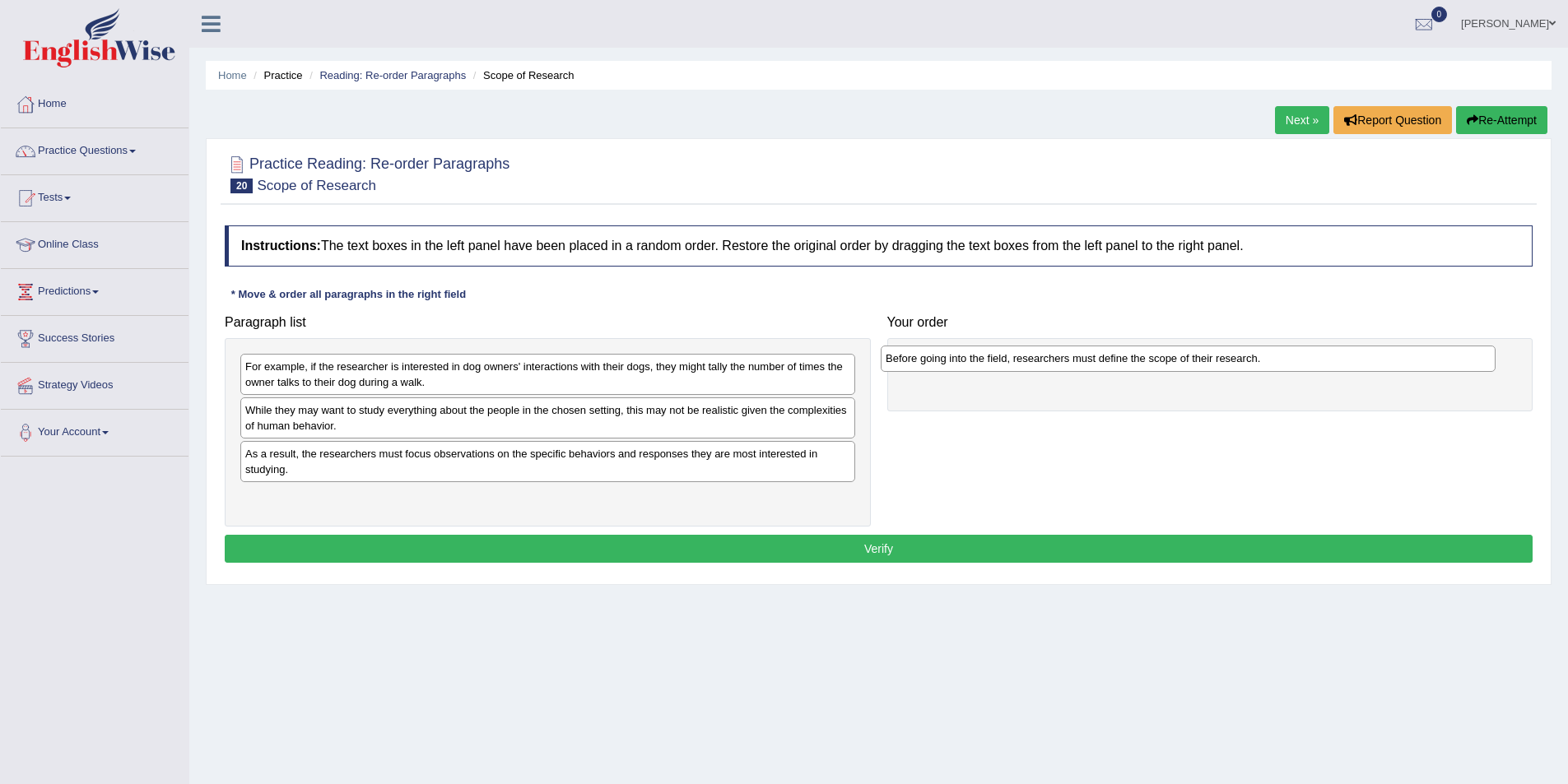
drag, startPoint x: 344, startPoint y: 499, endPoint x: 984, endPoint y: 359, distance: 655.1
click at [984, 359] on div "Before going into the field, researchers must define the scope of their researc…" at bounding box center [1188, 358] width 615 height 26
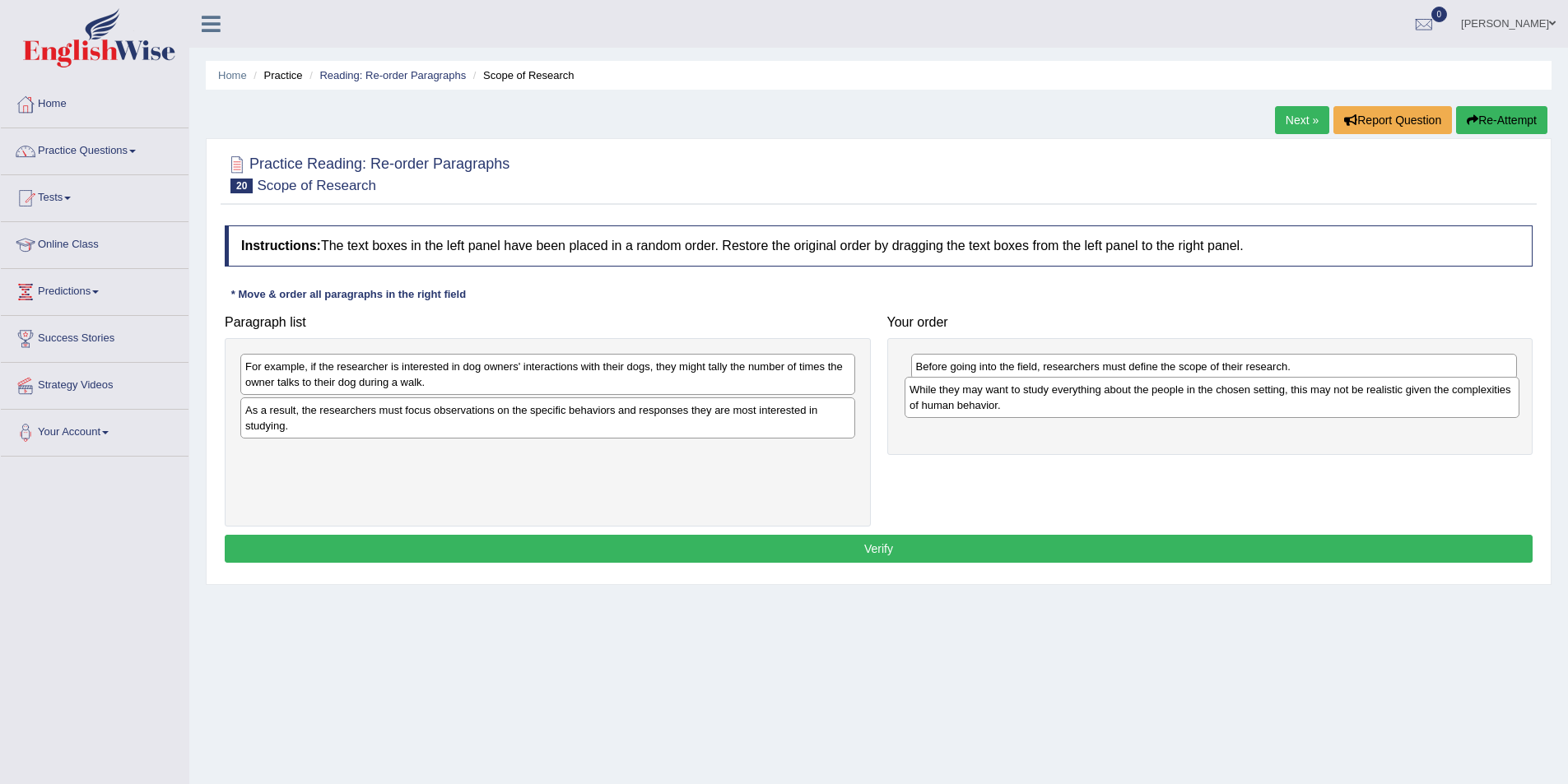
drag, startPoint x: 330, startPoint y: 425, endPoint x: 994, endPoint y: 404, distance: 664.3
click at [994, 404] on div "While they may want to study everything about the people in the chosen setting,…" at bounding box center [1212, 397] width 615 height 41
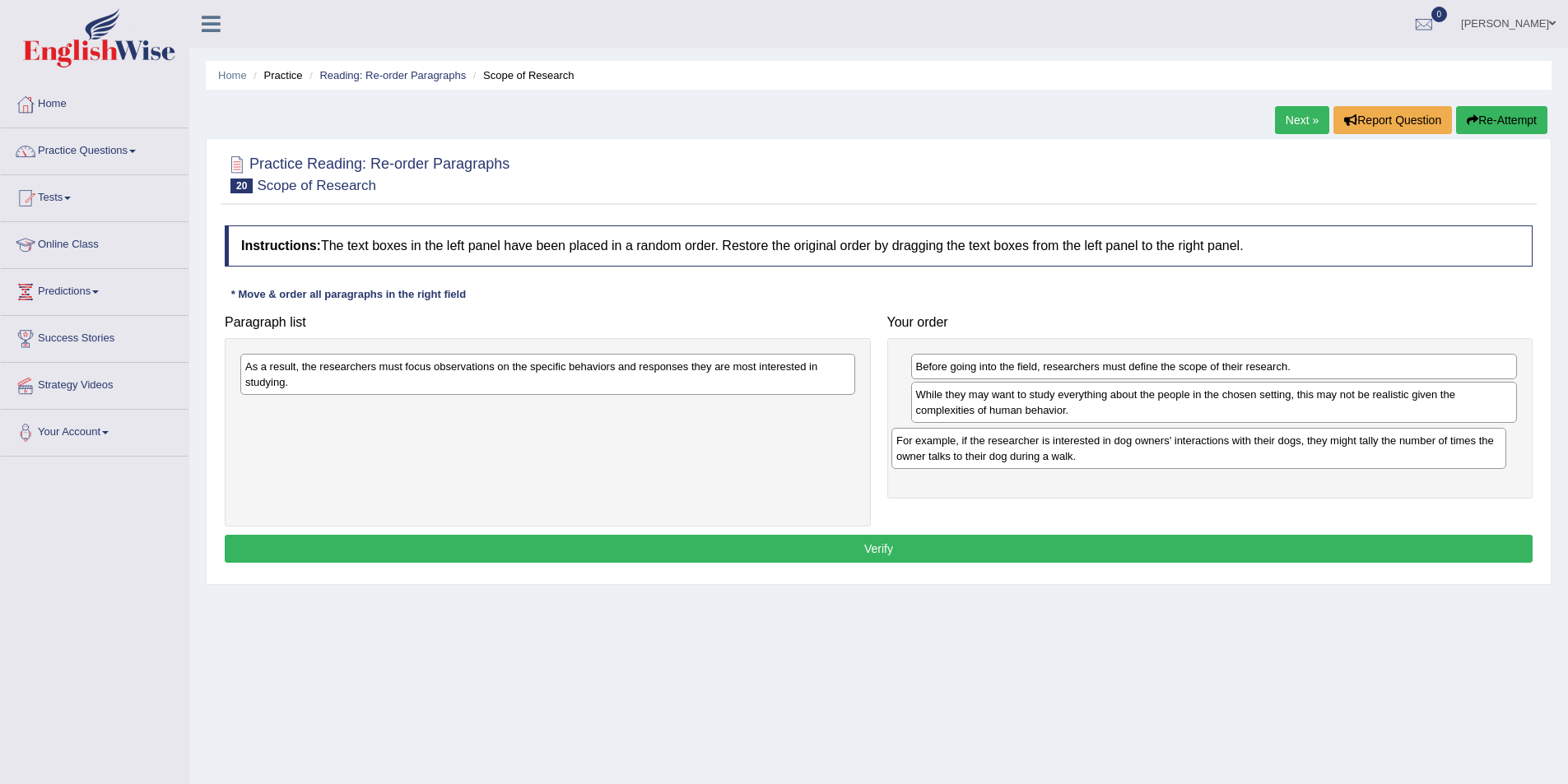
drag, startPoint x: 462, startPoint y: 386, endPoint x: 1113, endPoint y: 460, distance: 655.2
click at [1113, 460] on div "For example, if the researcher is interested in dog owners' interactions with t…" at bounding box center [1199, 449] width 615 height 41
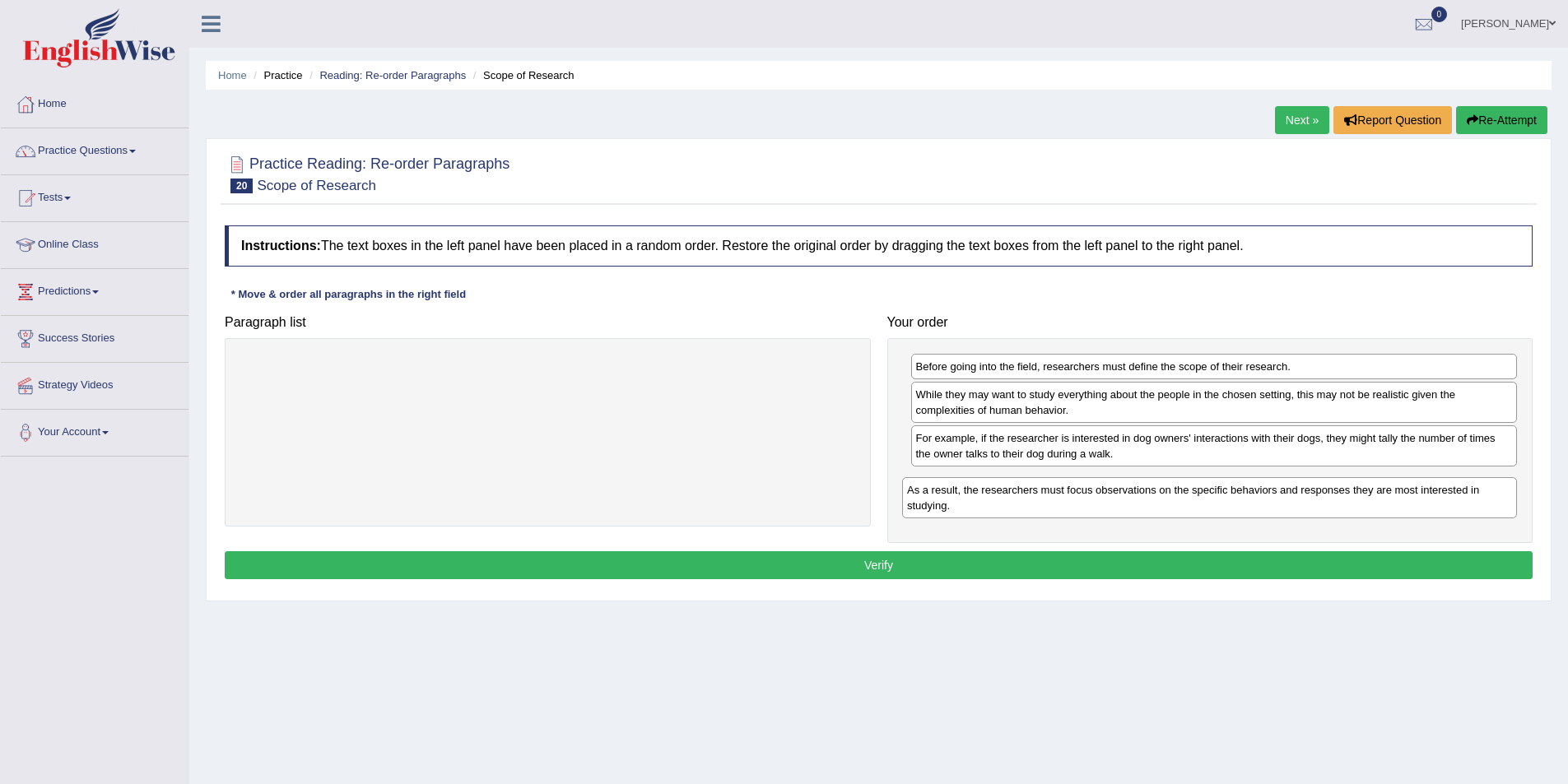
drag, startPoint x: 645, startPoint y: 378, endPoint x: 1307, endPoint y: 502, distance: 673.5
click at [1307, 502] on div "As a result, the researchers must focus observations on the specific behaviors …" at bounding box center [1209, 498] width 615 height 41
click at [950, 574] on button "Verify" at bounding box center [879, 565] width 1308 height 28
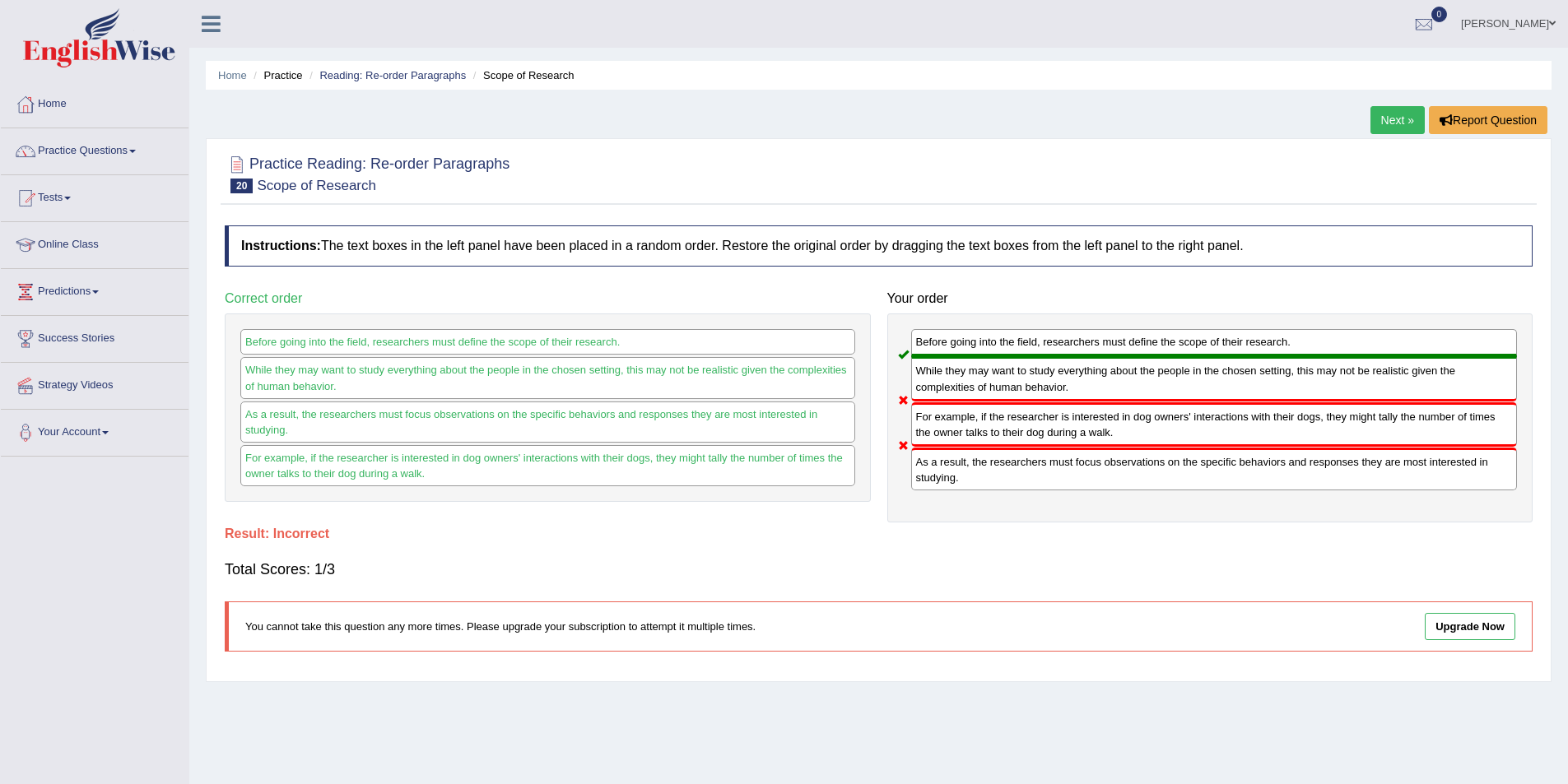
click at [1400, 120] on link "Next »" at bounding box center [1397, 120] width 54 height 28
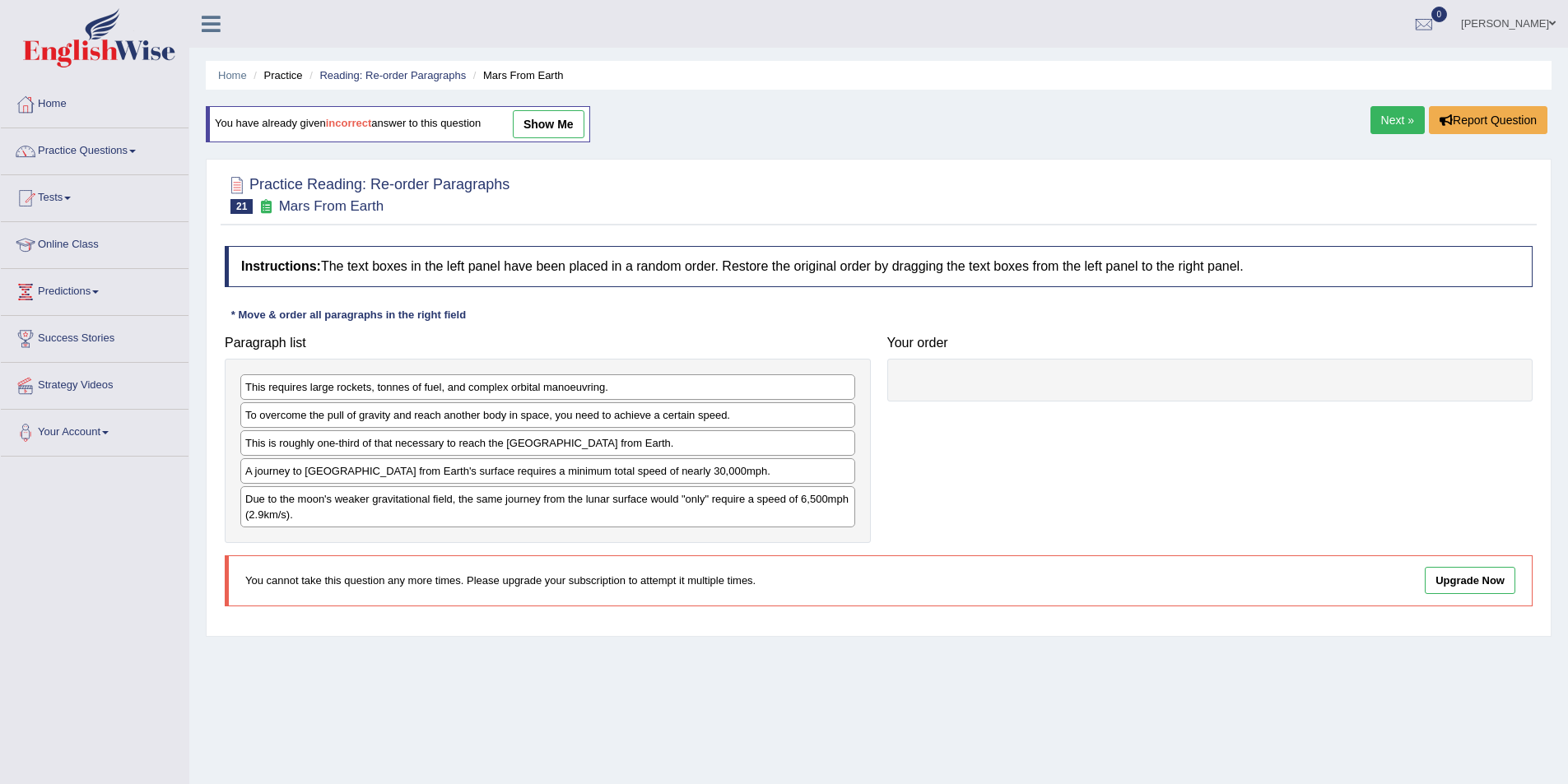
click at [1389, 116] on link "Next »" at bounding box center [1397, 120] width 54 height 28
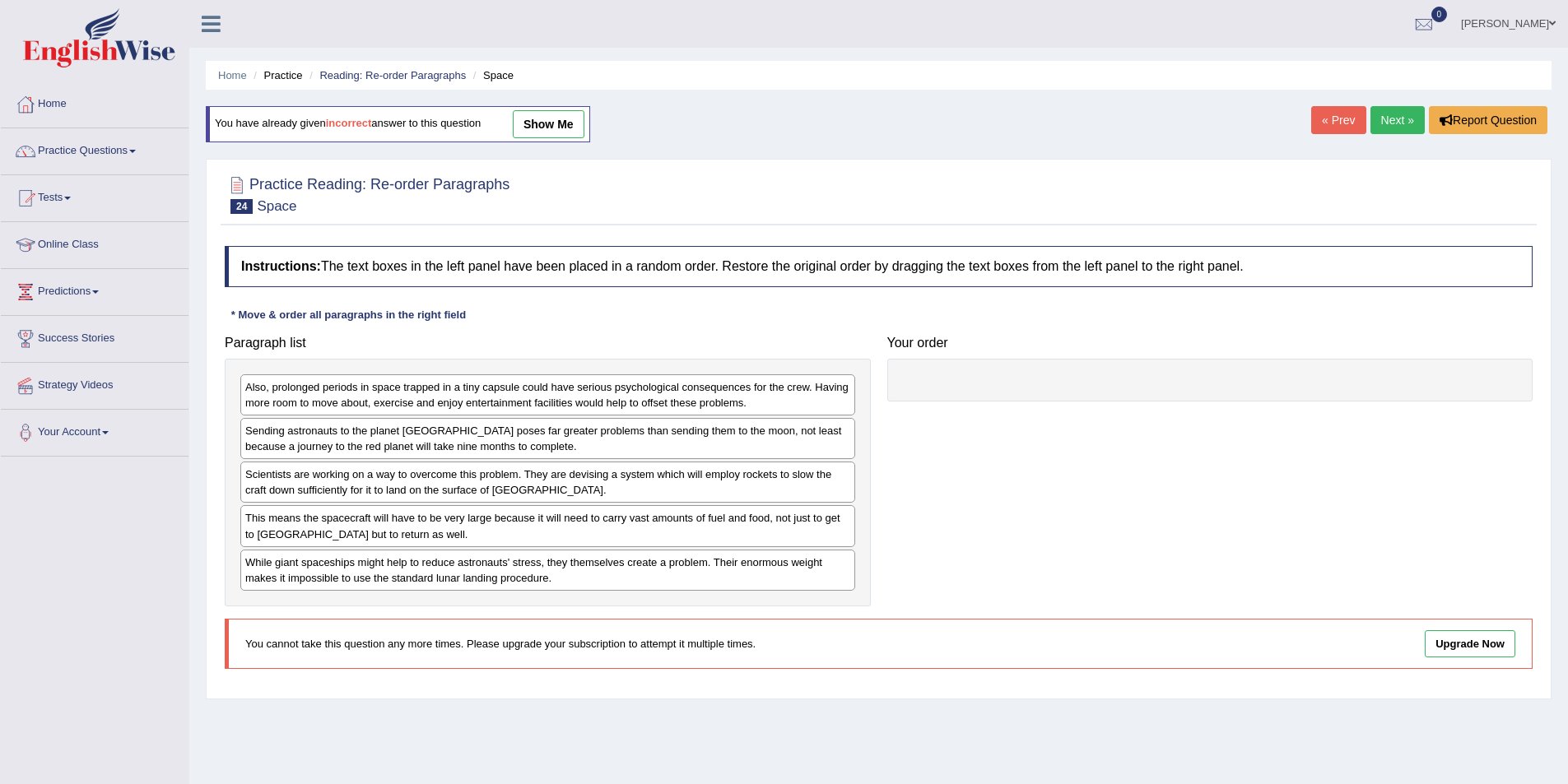
click at [1331, 117] on link "« Prev" at bounding box center [1338, 120] width 54 height 28
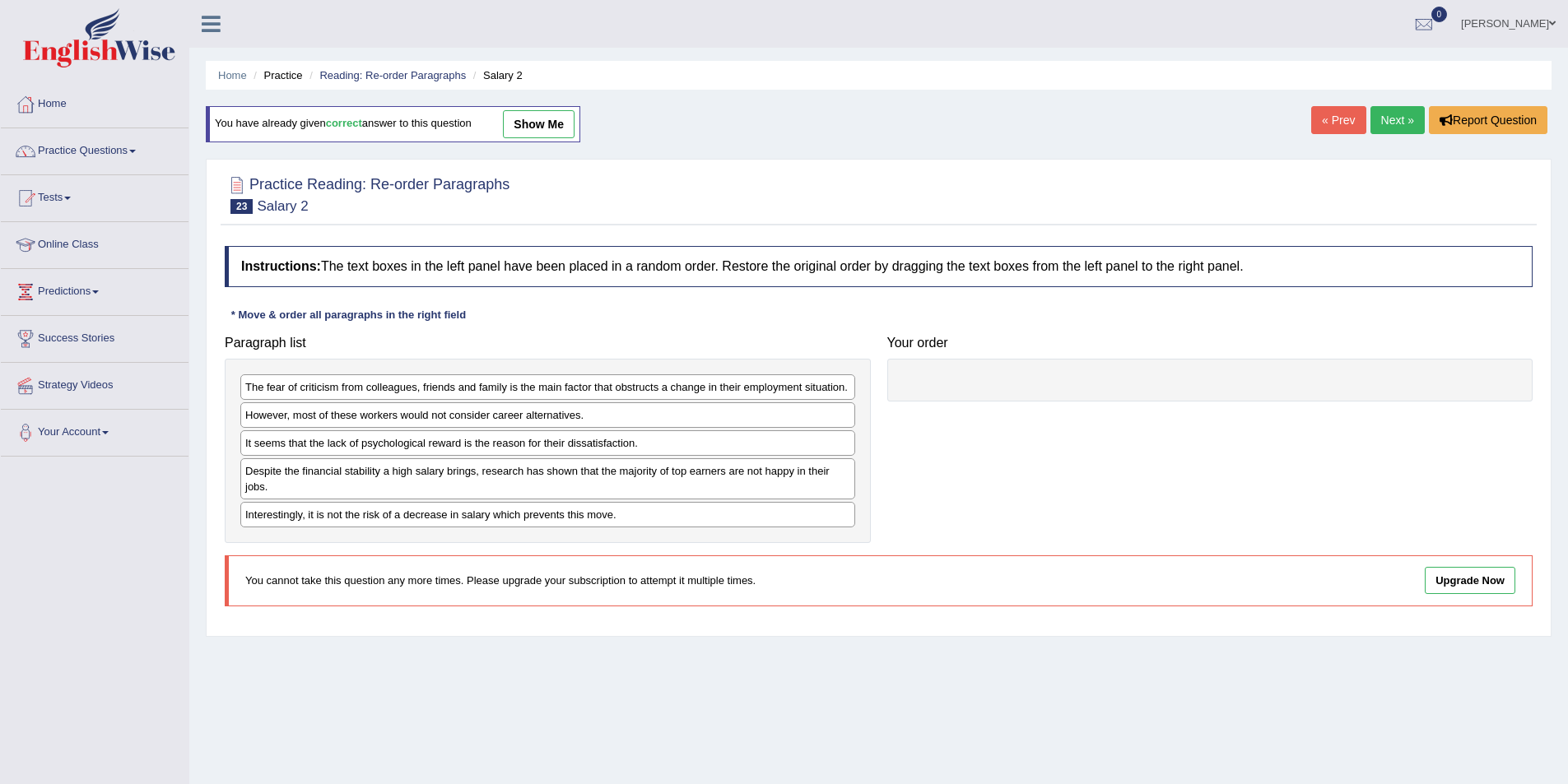
click at [1371, 118] on link "Next »" at bounding box center [1397, 120] width 54 height 28
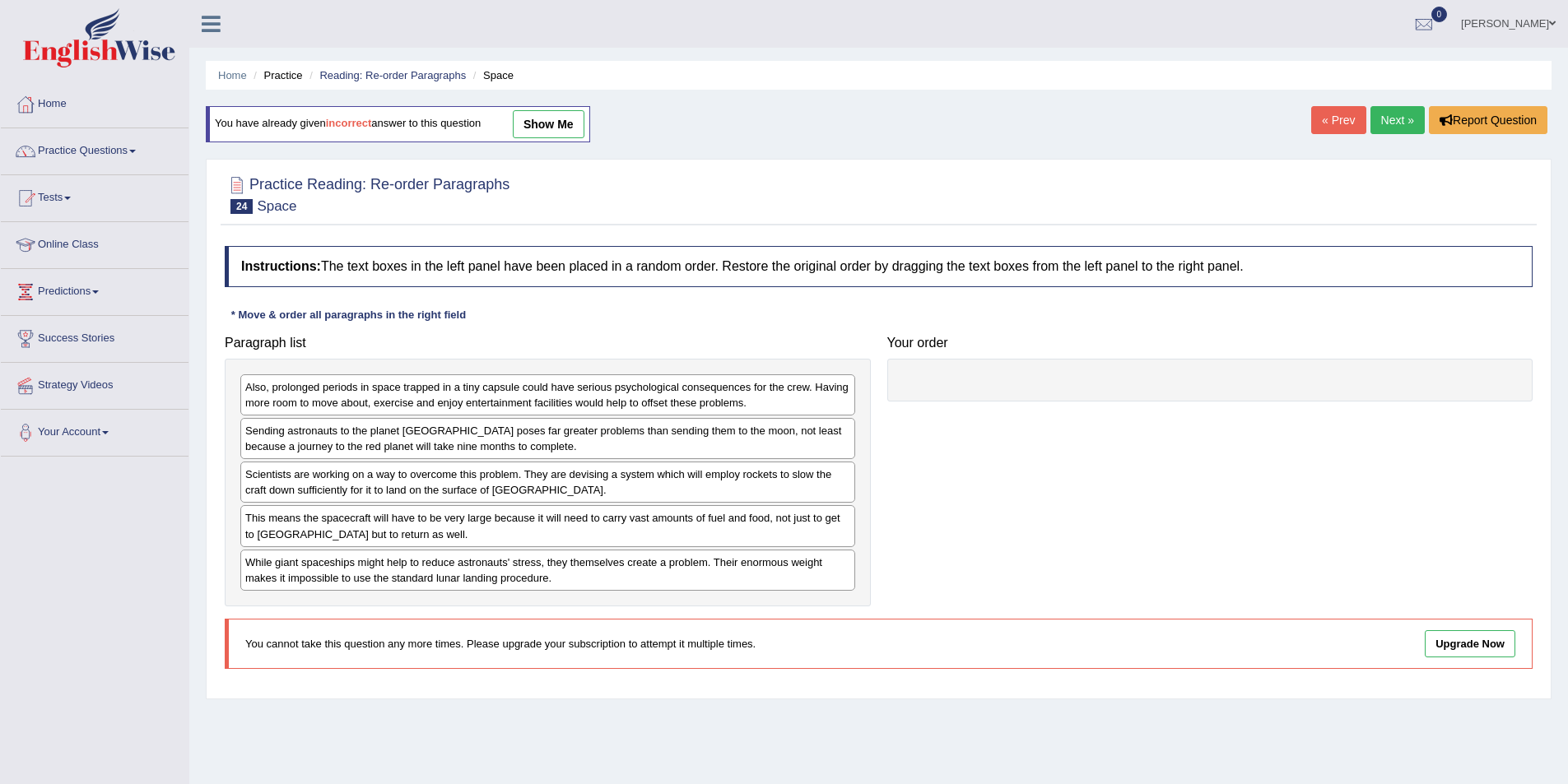
click at [1371, 118] on link "Next »" at bounding box center [1397, 120] width 54 height 28
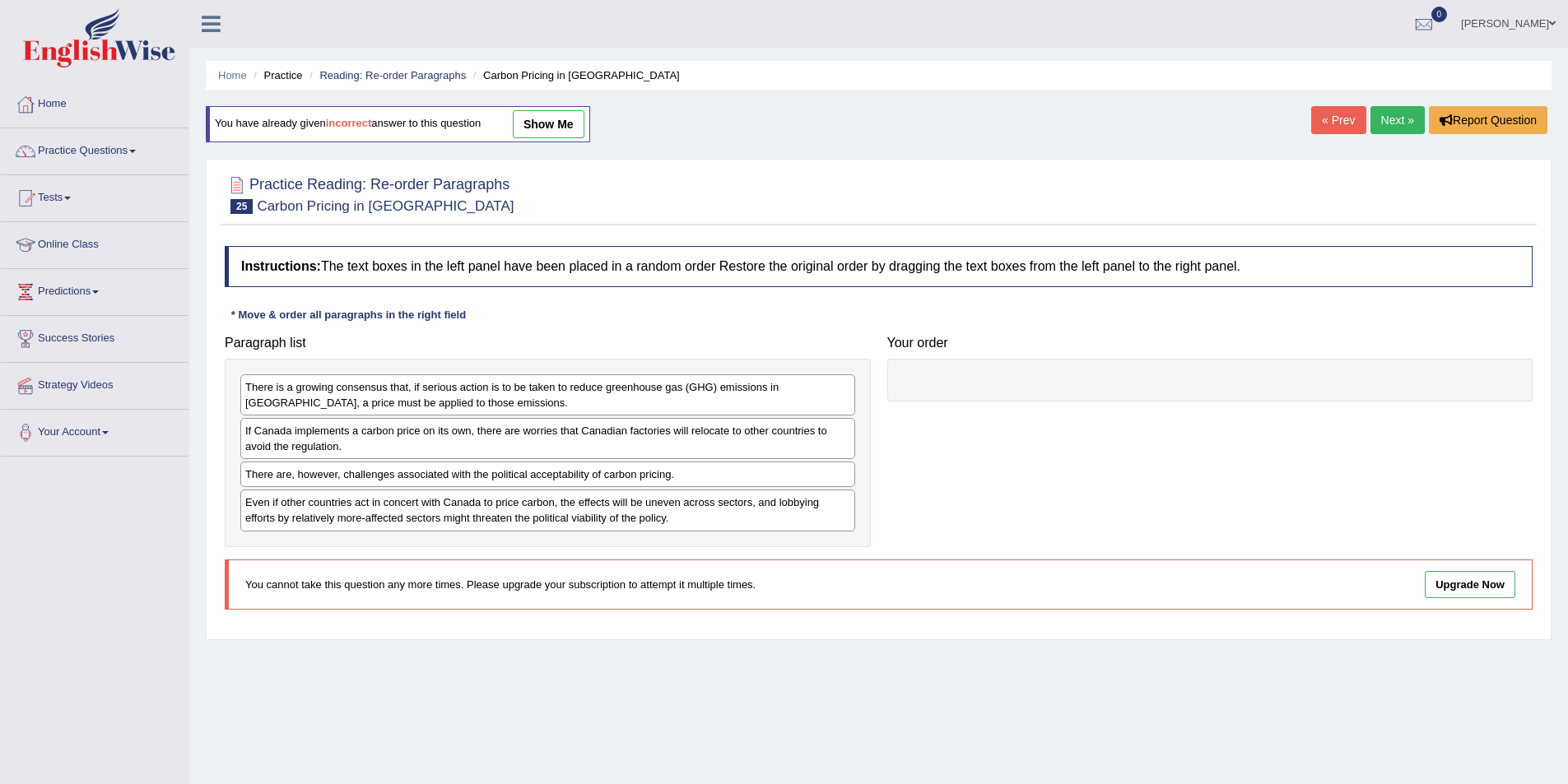
click at [1371, 118] on link "Next »" at bounding box center [1397, 120] width 54 height 28
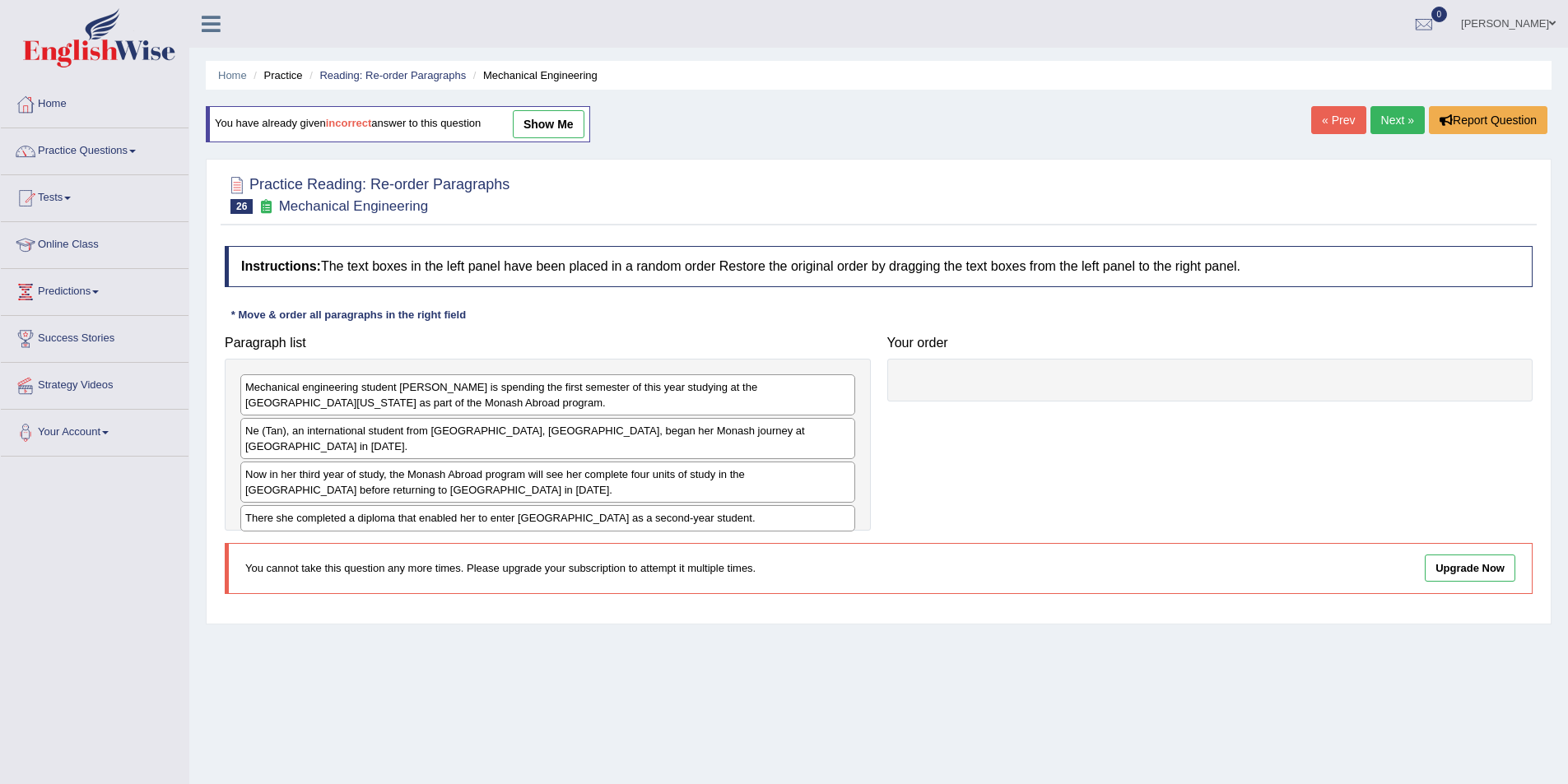
click at [1371, 118] on link "Next »" at bounding box center [1397, 120] width 54 height 28
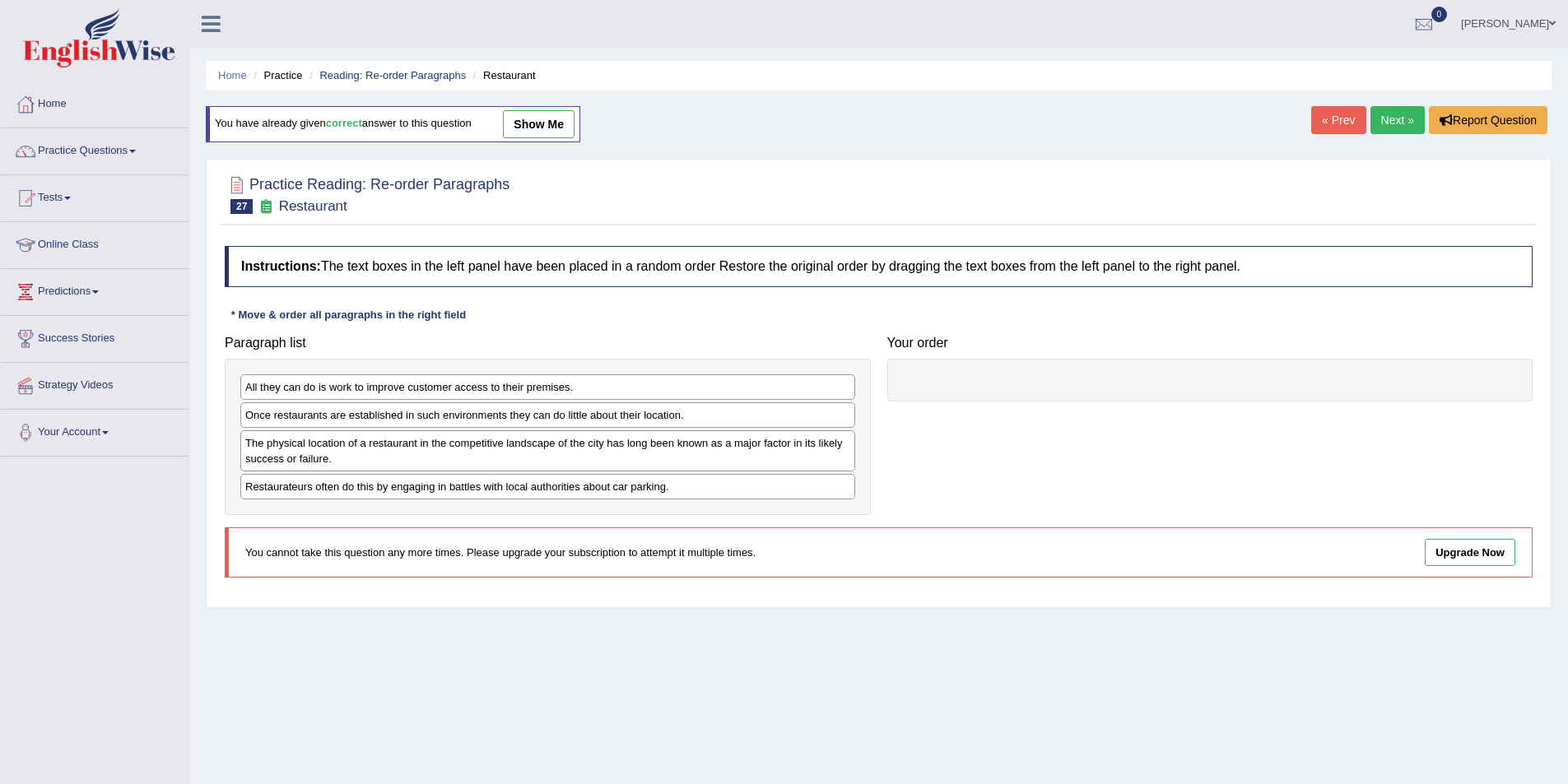
click at [1400, 118] on link "Next »" at bounding box center [1397, 120] width 54 height 28
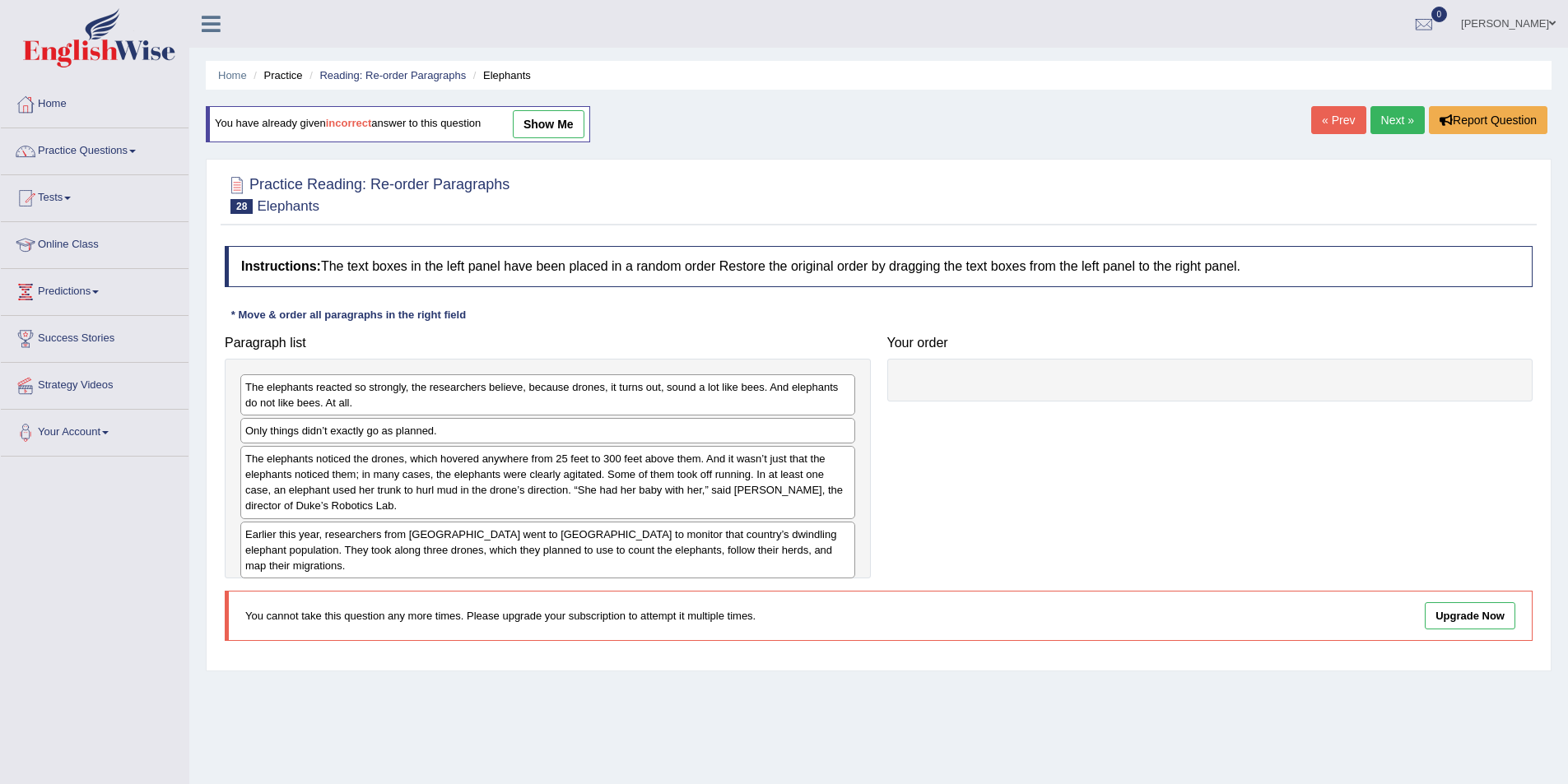
click at [1399, 118] on link "Next »" at bounding box center [1397, 120] width 54 height 28
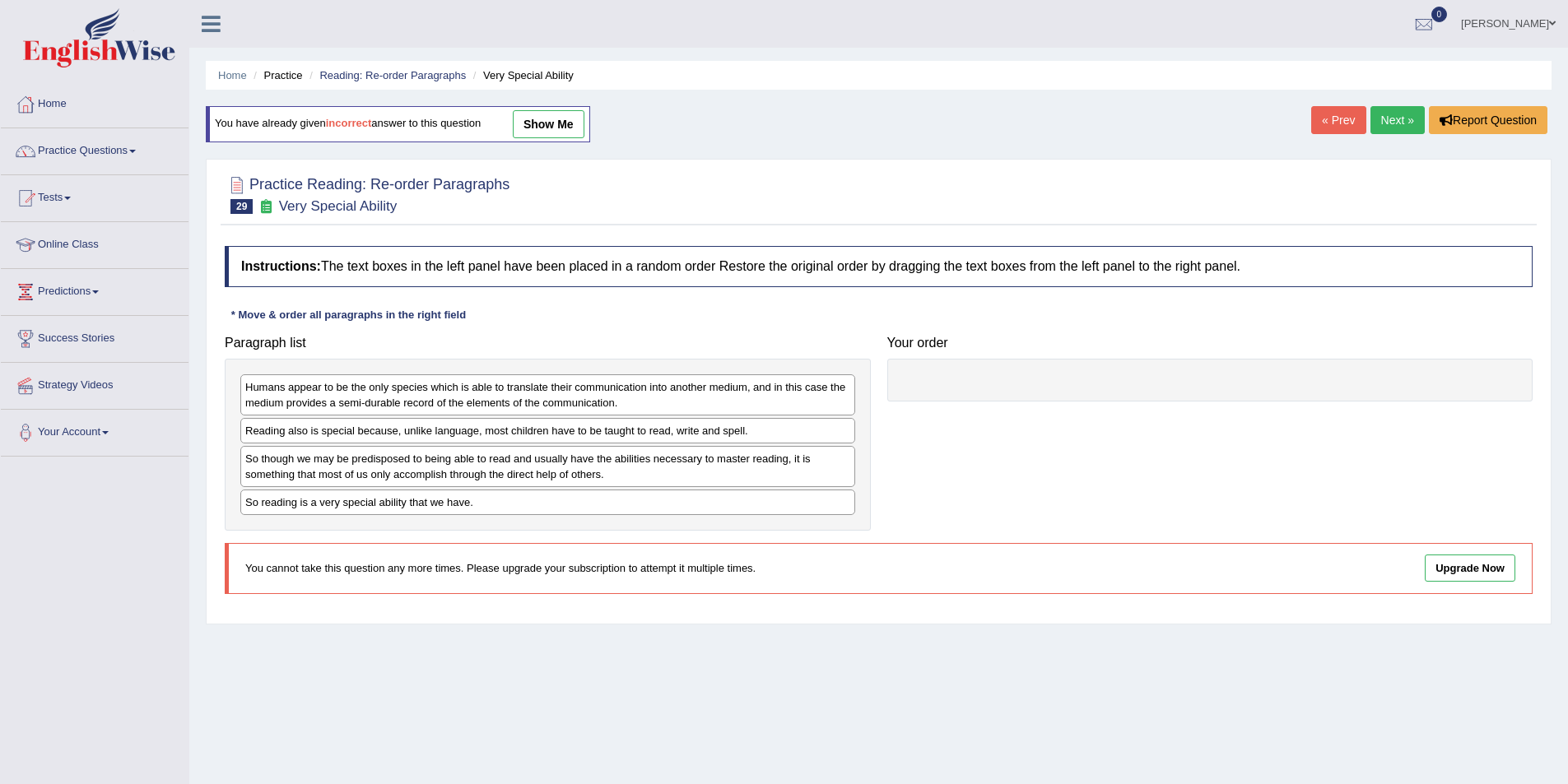
click at [1399, 118] on link "Next »" at bounding box center [1397, 120] width 54 height 28
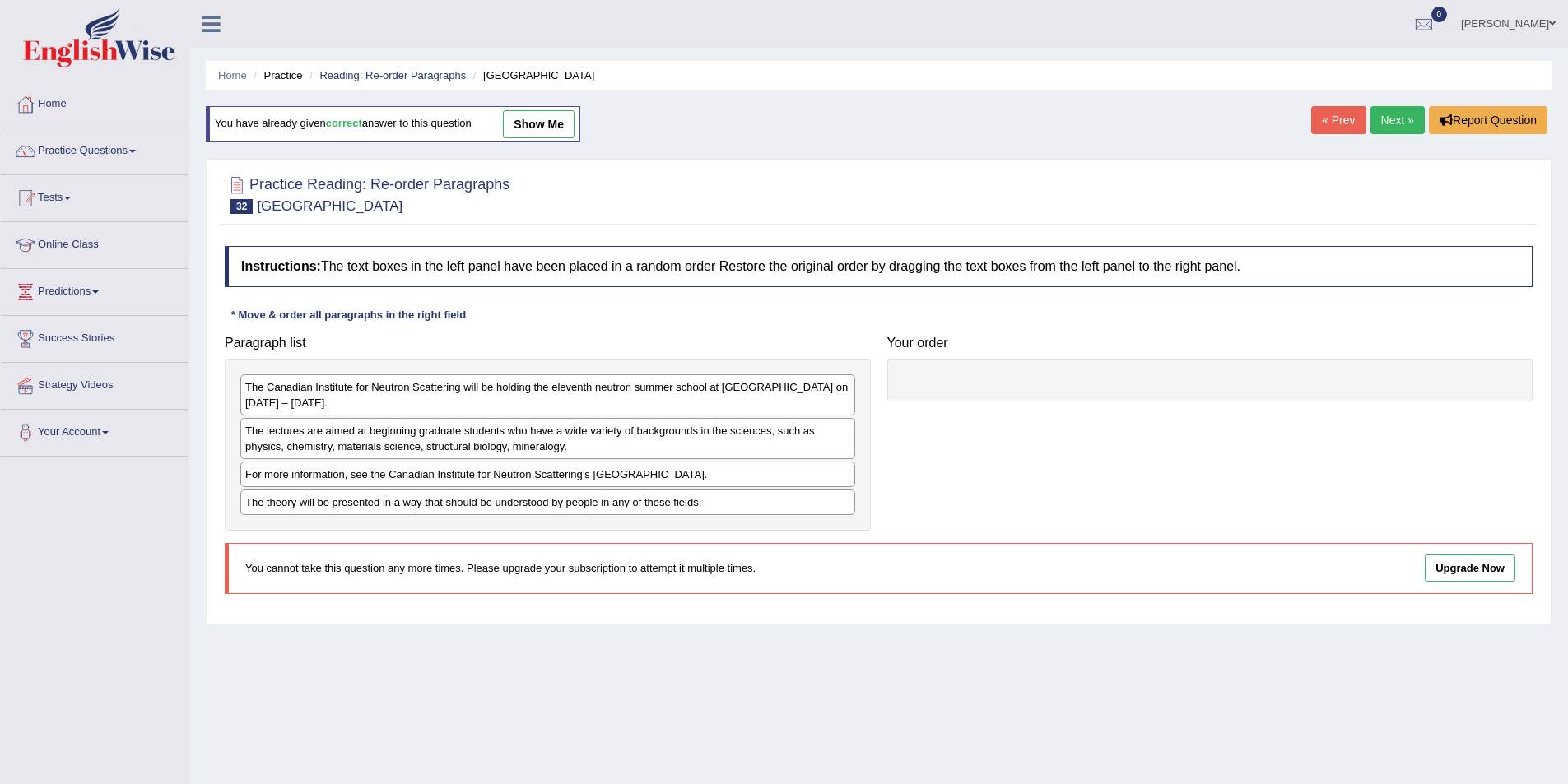
click at [1397, 127] on link "Next »" at bounding box center [1397, 120] width 54 height 28
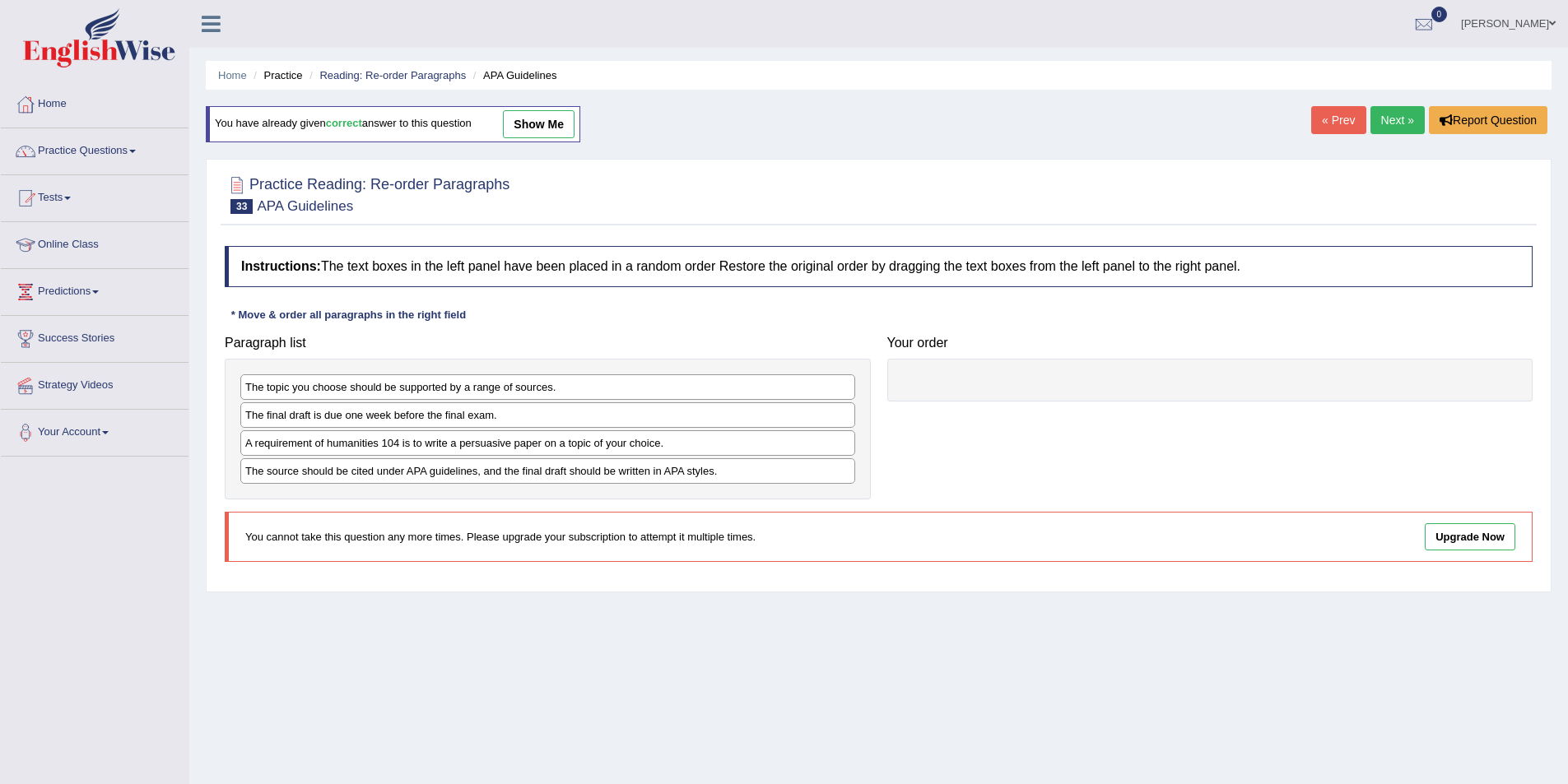
click at [1396, 129] on link "Next »" at bounding box center [1397, 120] width 54 height 28
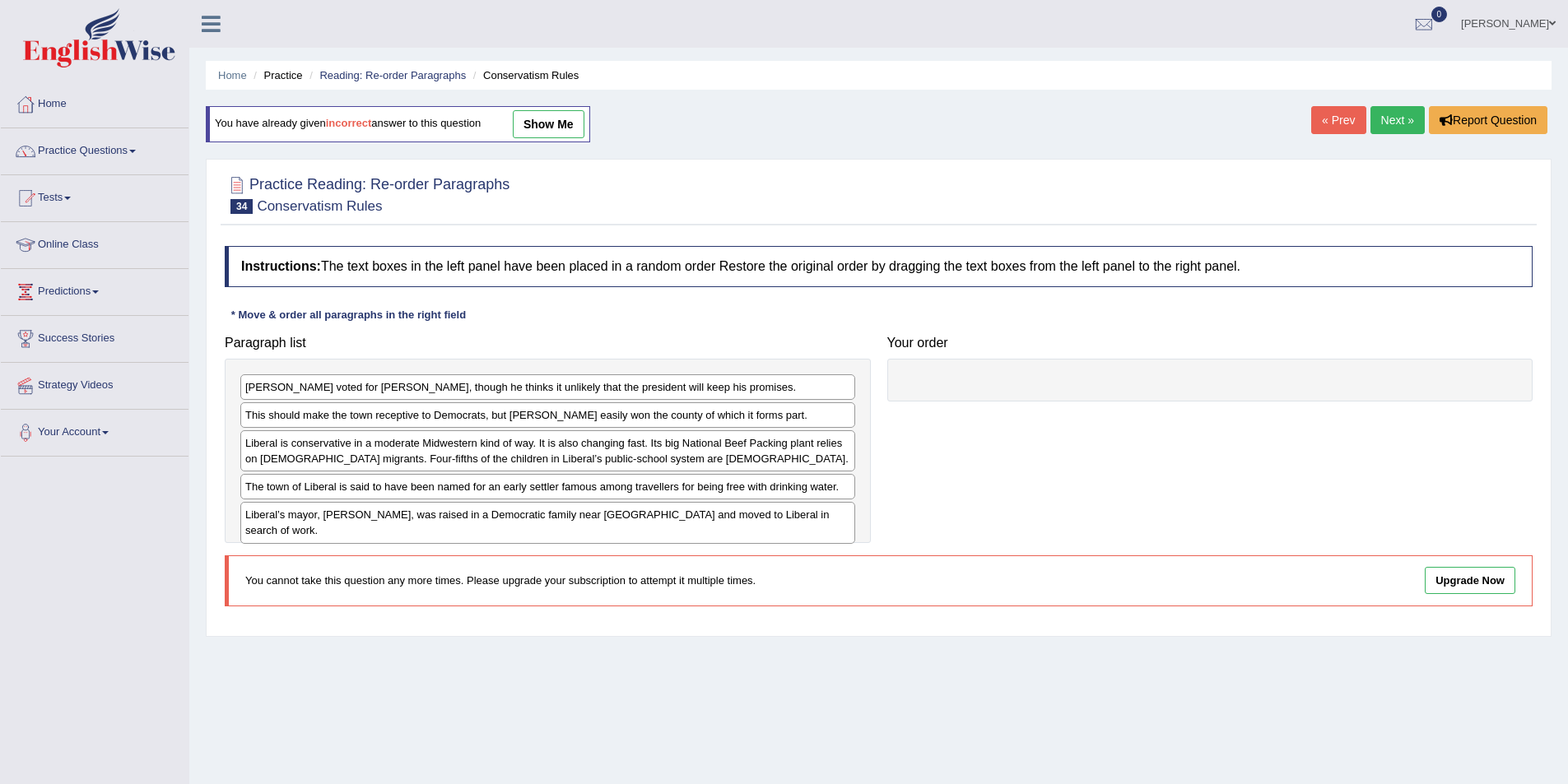
click at [1396, 129] on link "Next »" at bounding box center [1397, 120] width 54 height 28
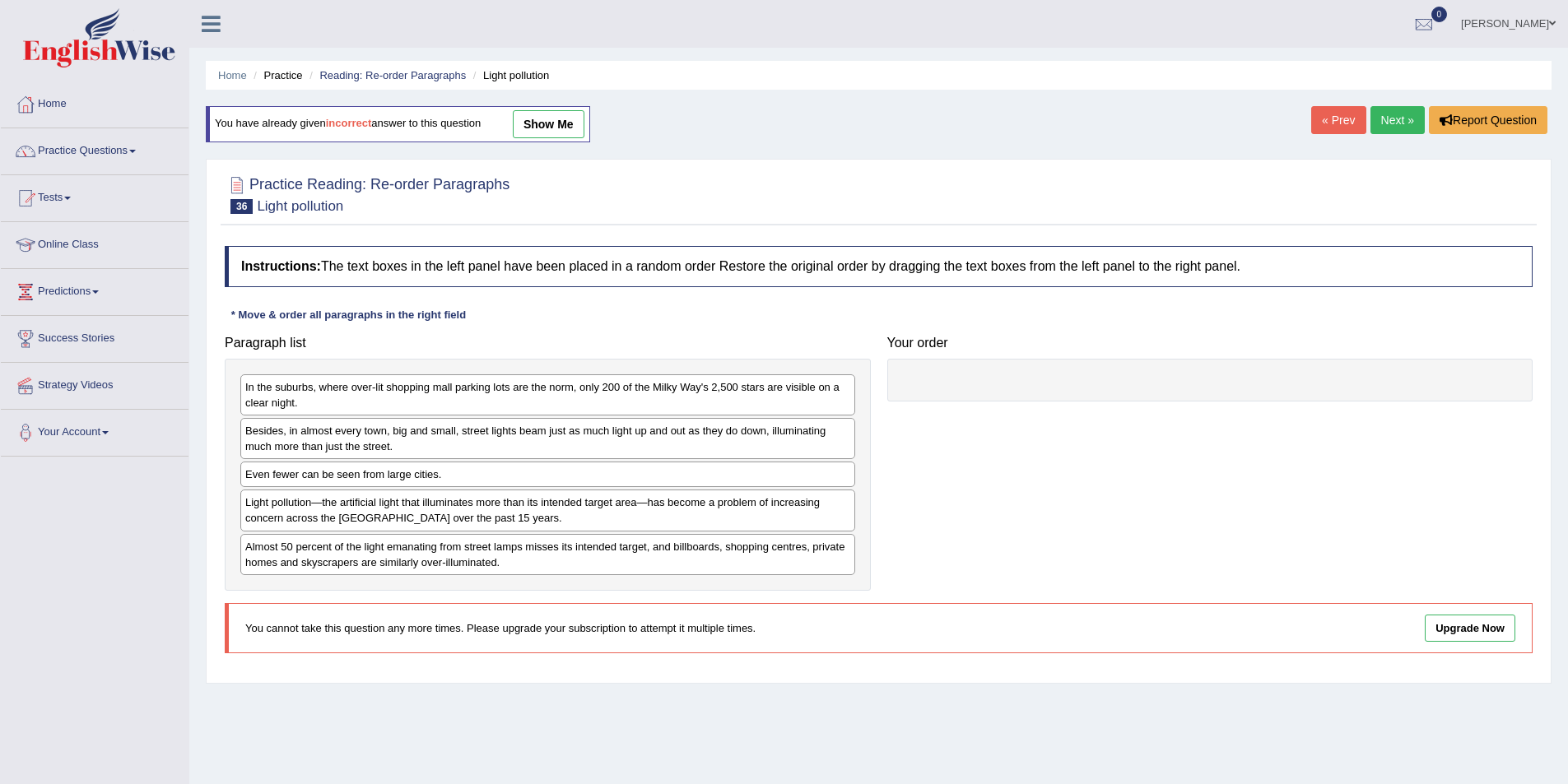
click at [1396, 129] on link "Next »" at bounding box center [1397, 120] width 54 height 28
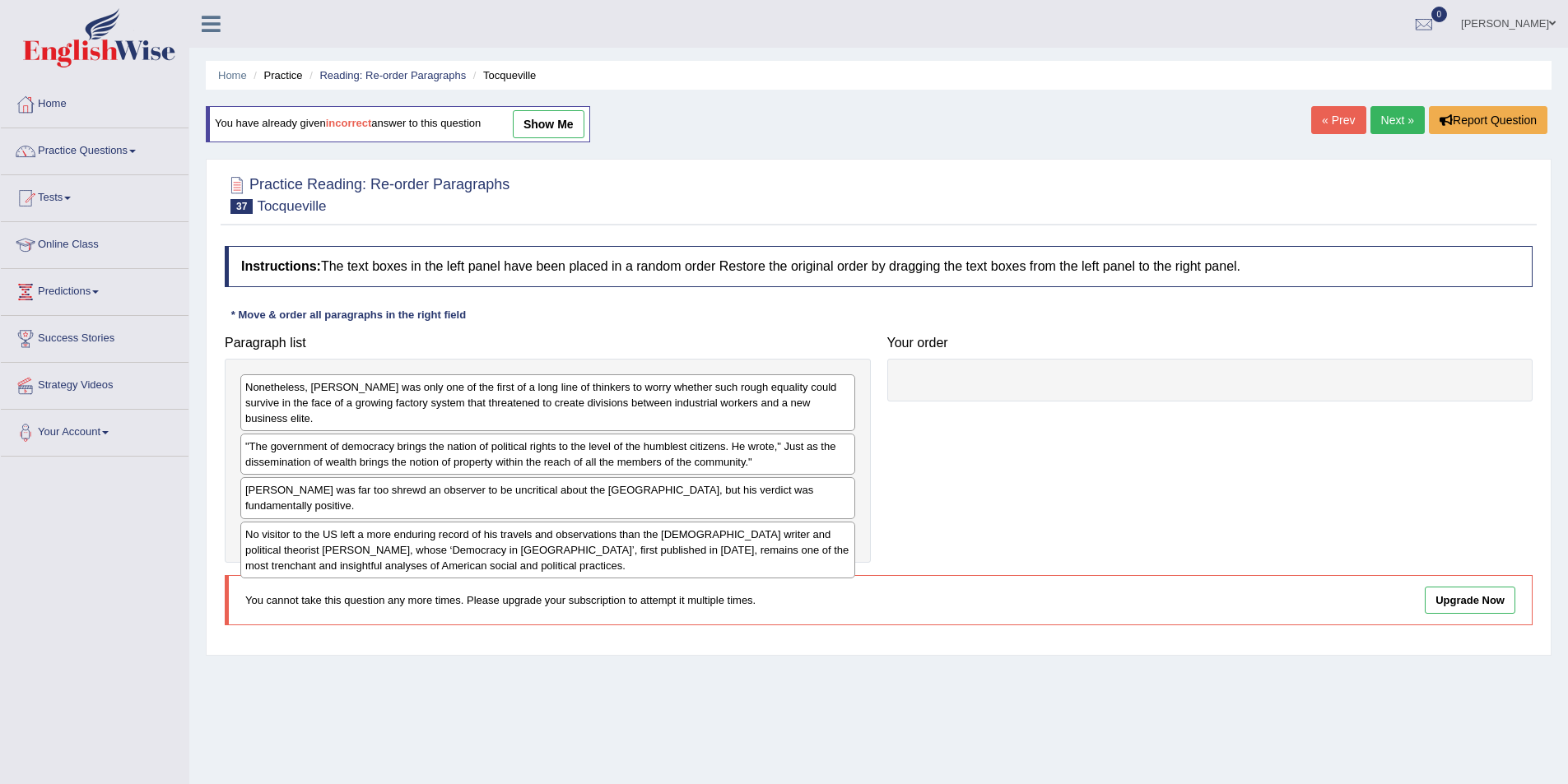
click at [551, 114] on link "show me" at bounding box center [549, 124] width 71 height 28
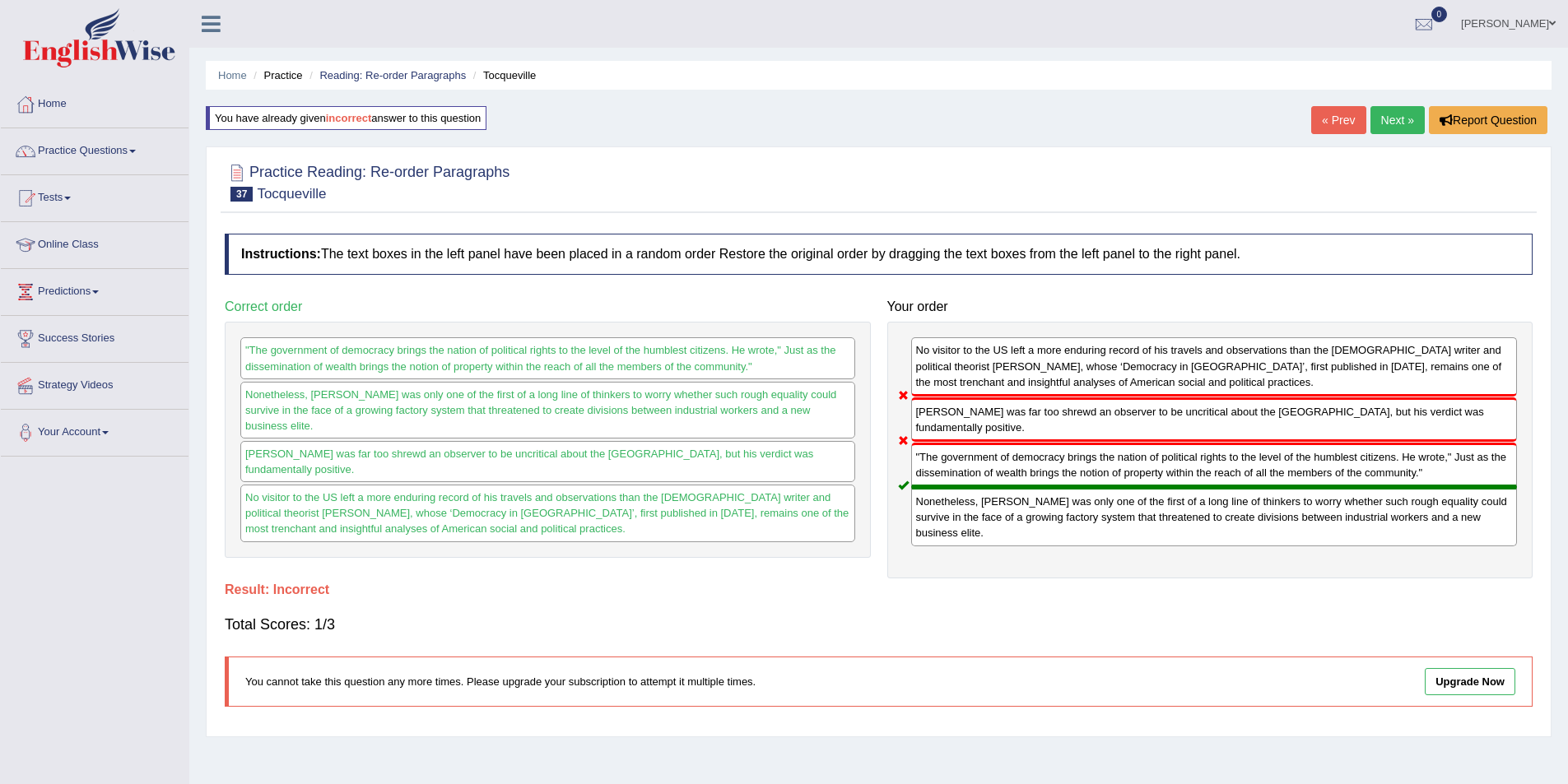
click at [1375, 122] on link "Next »" at bounding box center [1397, 120] width 54 height 28
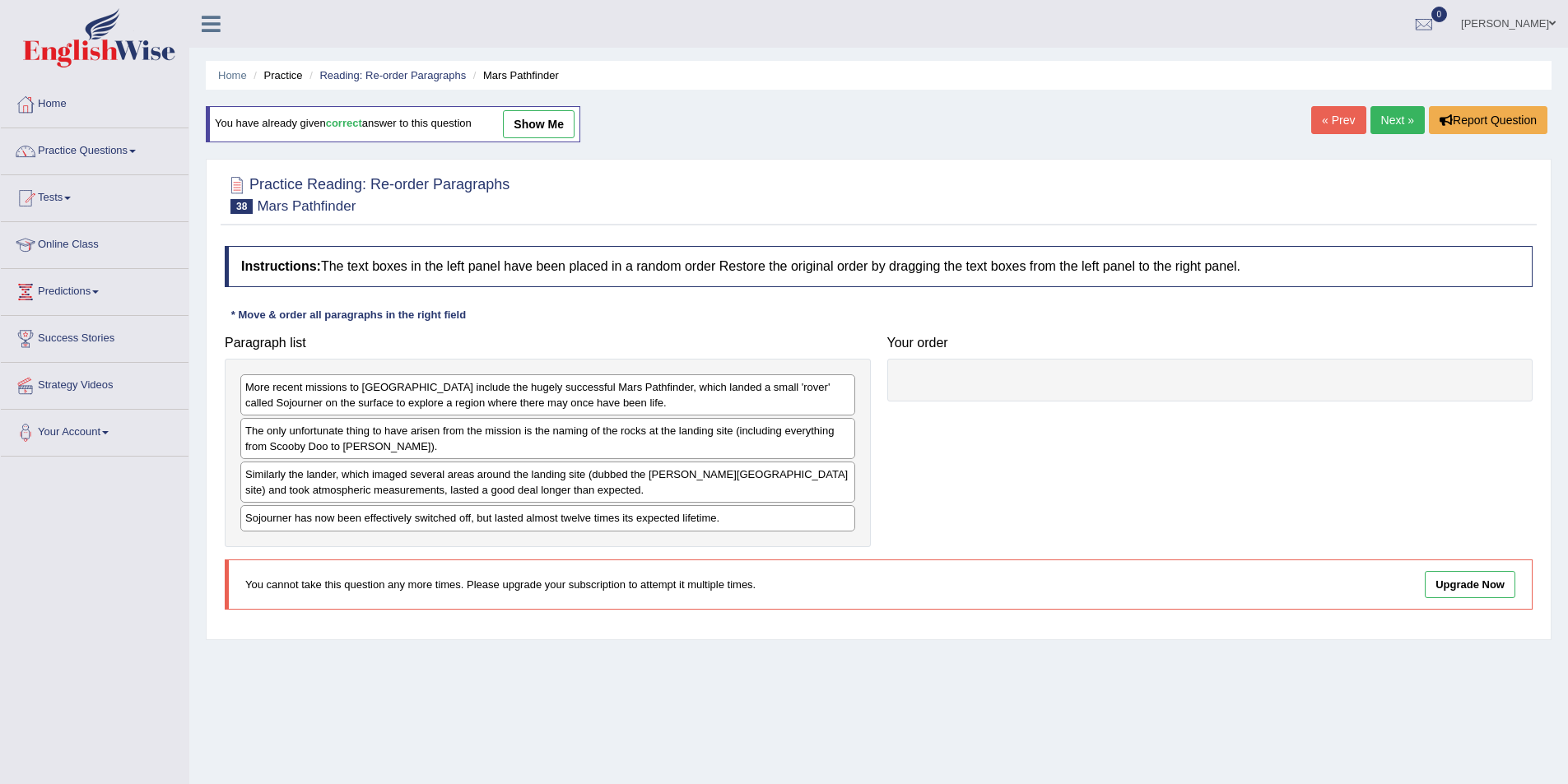
click at [1375, 122] on link "Next »" at bounding box center [1397, 120] width 54 height 28
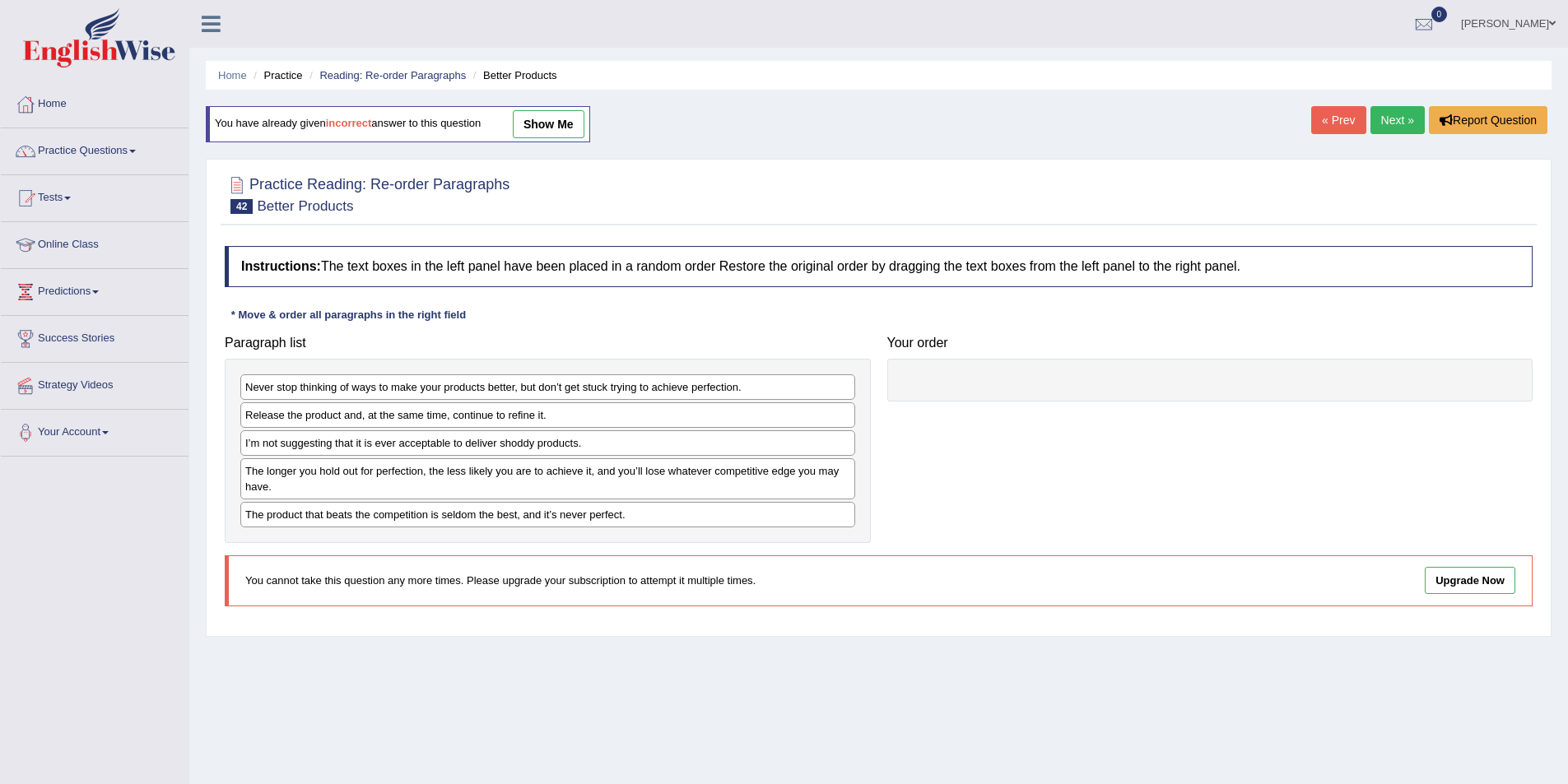
click at [1375, 122] on link "Next »" at bounding box center [1397, 120] width 54 height 28
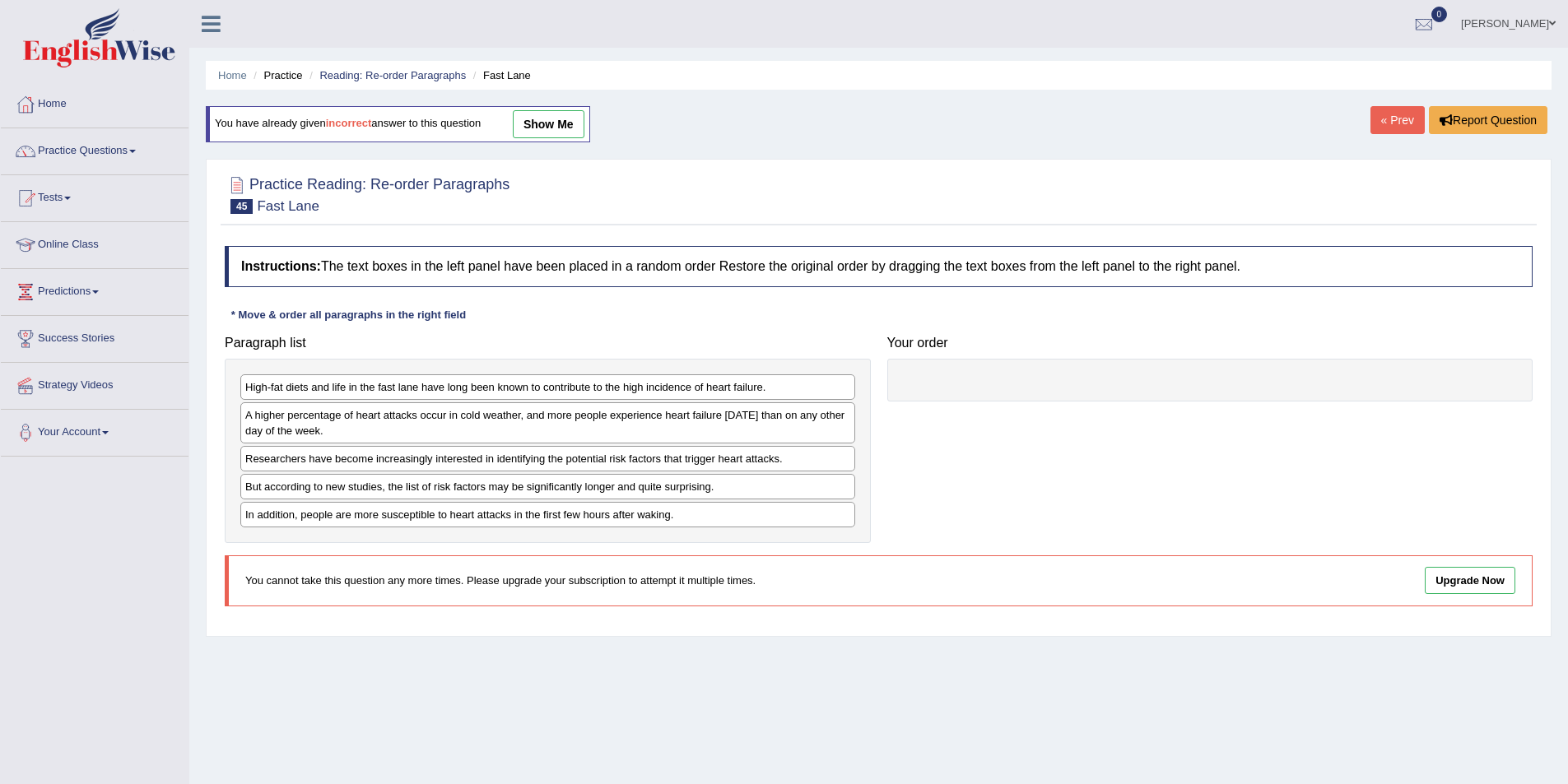
click at [1375, 122] on link "« Prev" at bounding box center [1397, 120] width 54 height 28
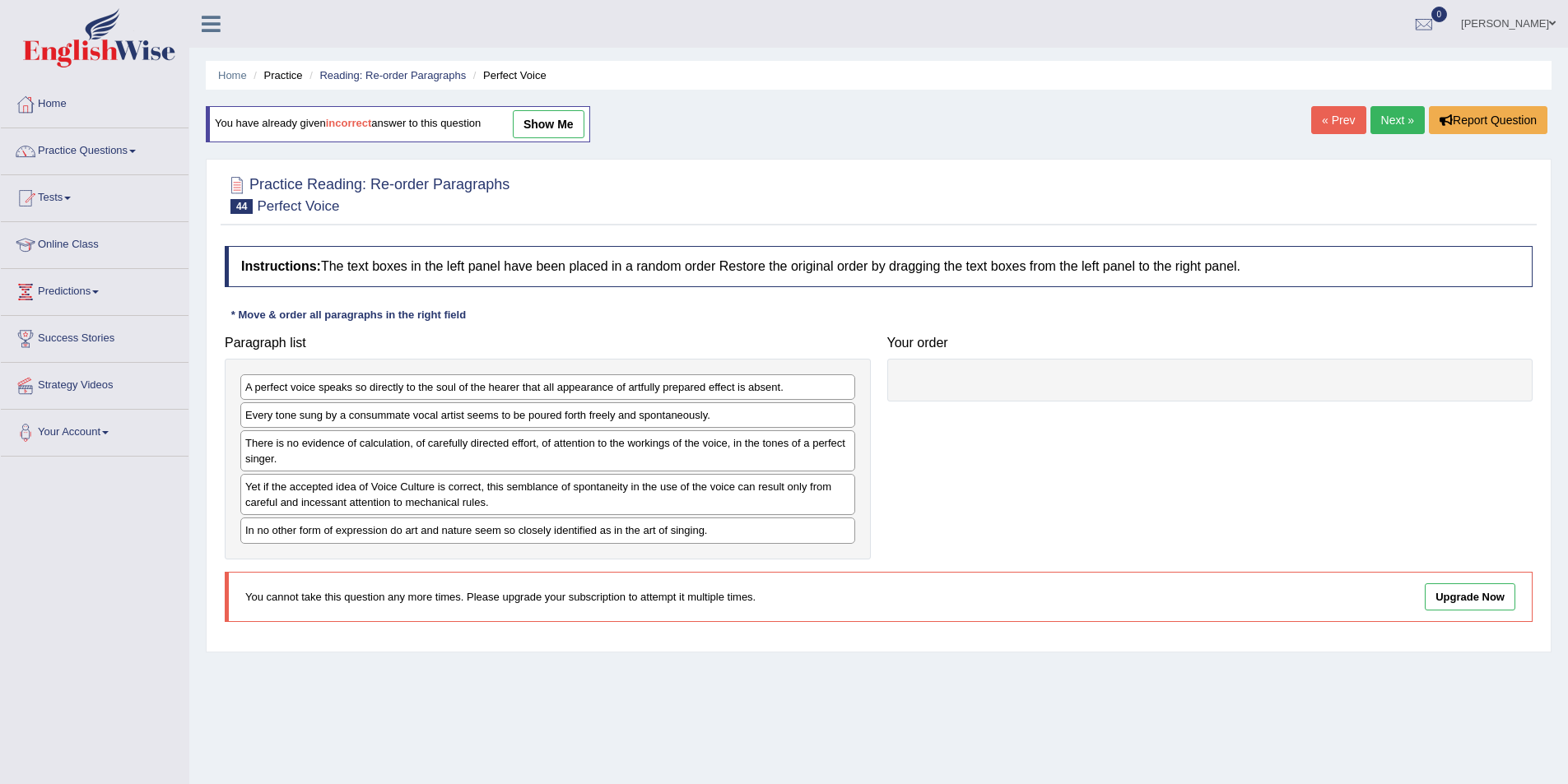
click at [1375, 122] on link "Next »" at bounding box center [1397, 120] width 54 height 28
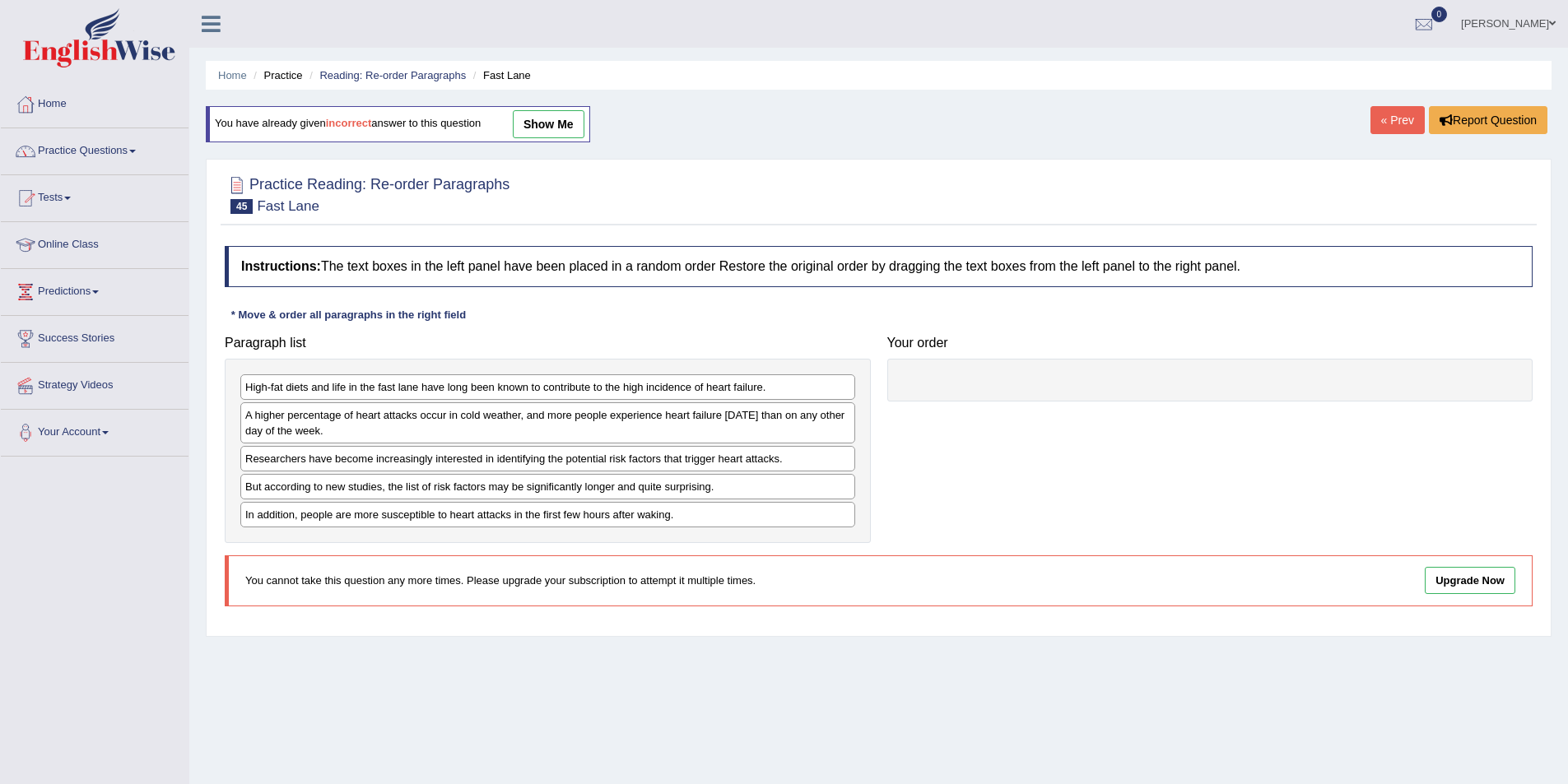
click at [127, 156] on link "Practice Questions" at bounding box center [95, 149] width 188 height 41
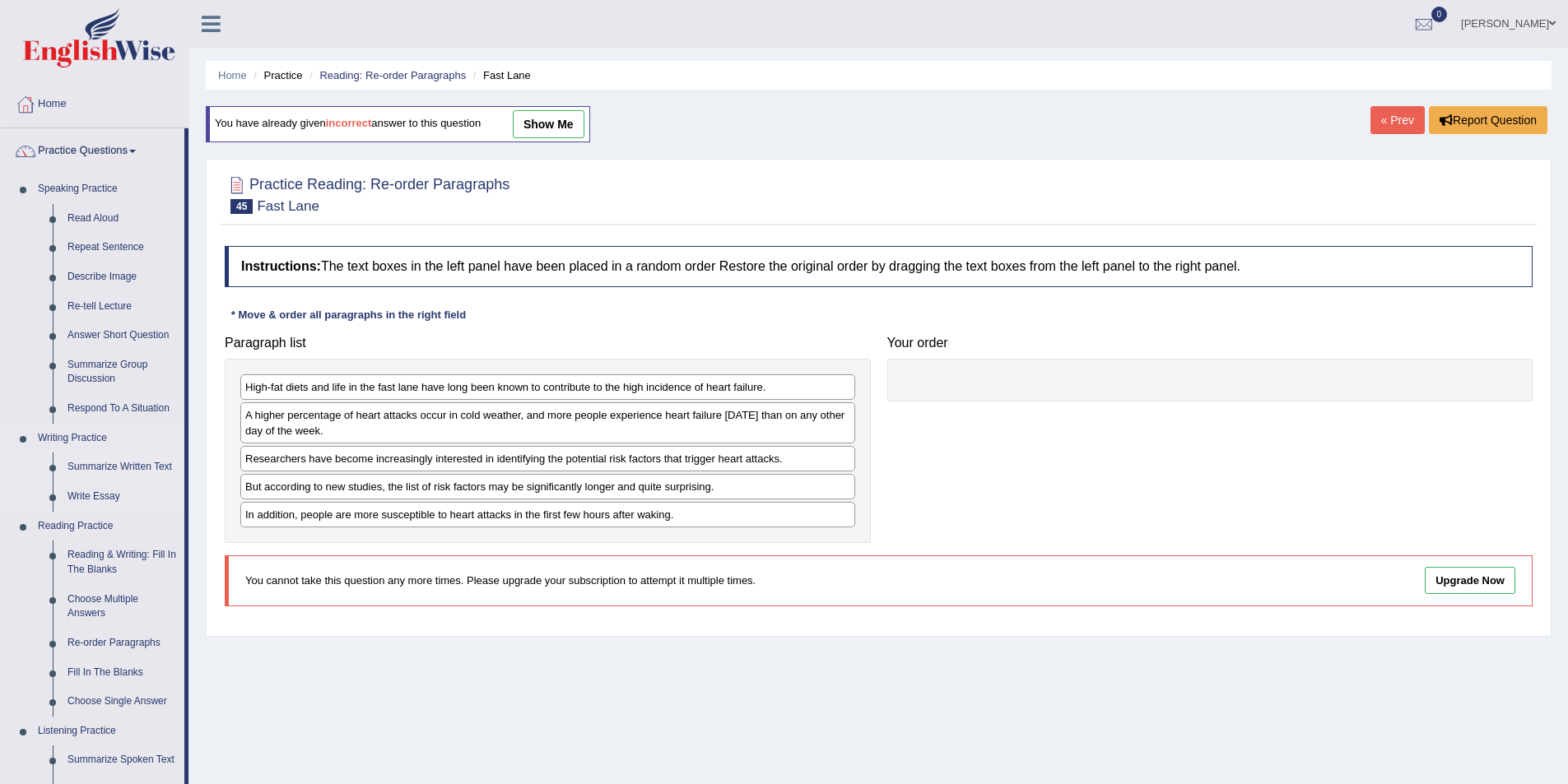
scroll to position [82, 0]
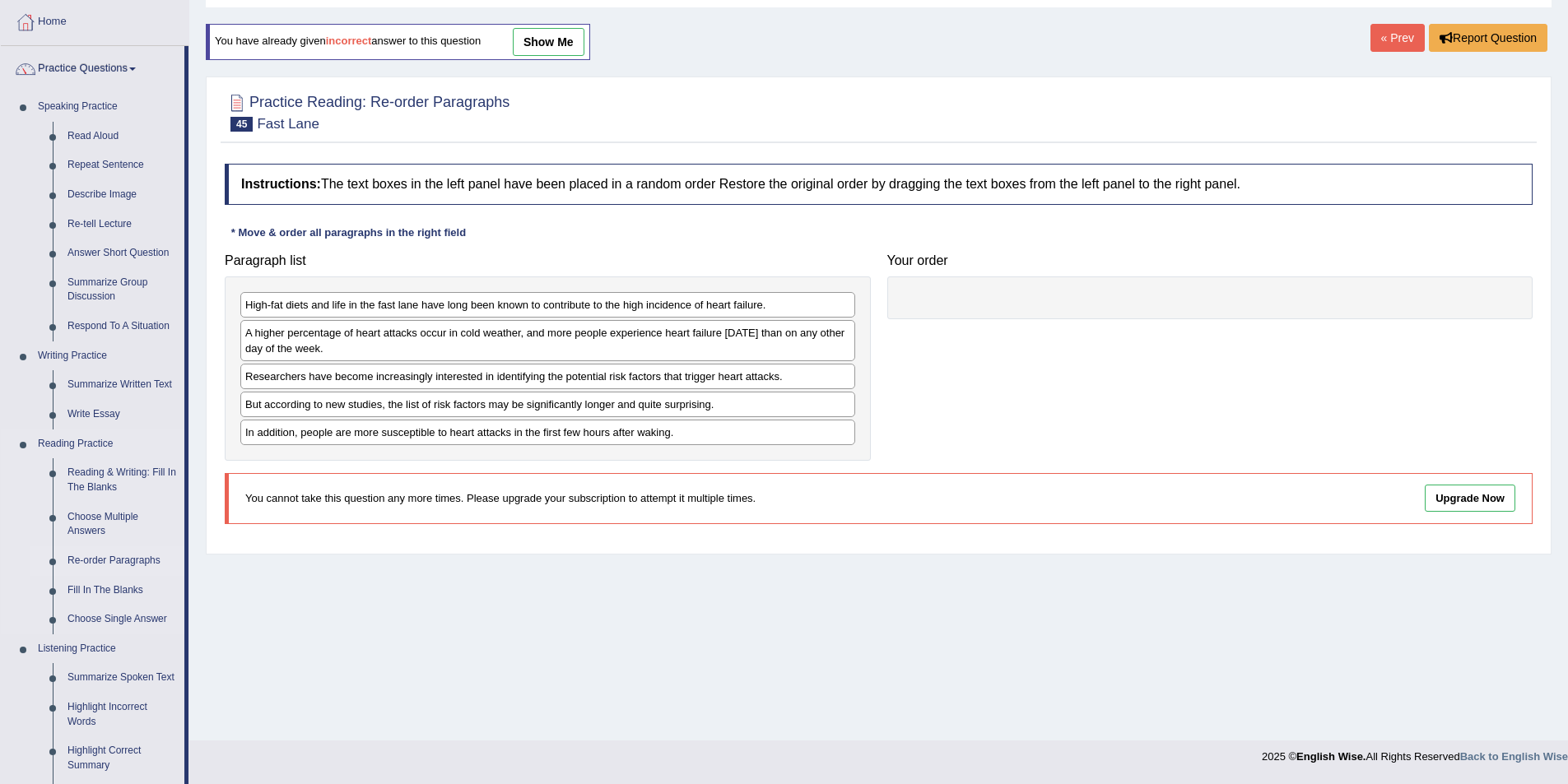
click at [109, 558] on link "Re-order Paragraphs" at bounding box center [122, 561] width 125 height 30
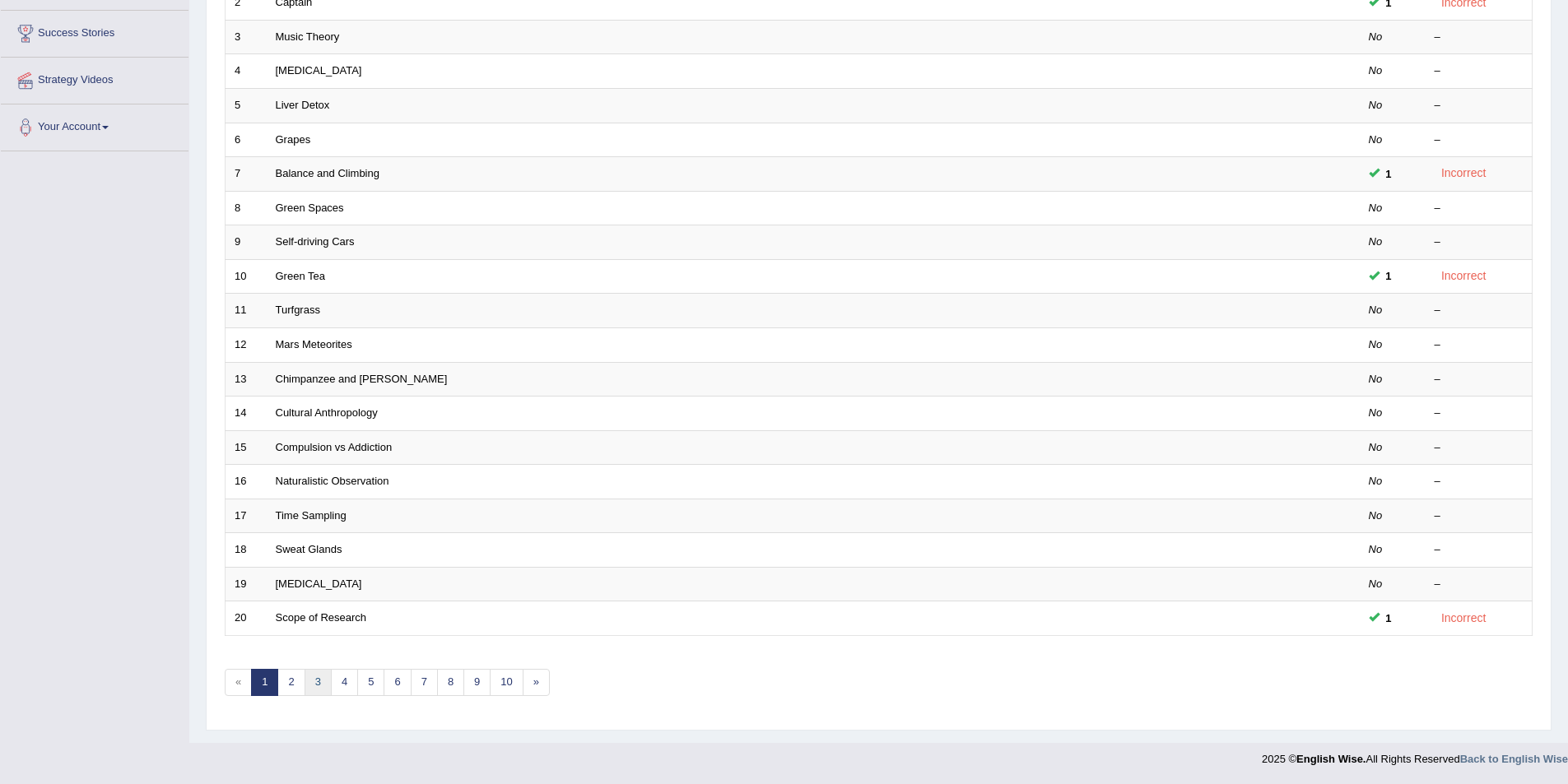
click at [318, 686] on link "3" at bounding box center [318, 682] width 27 height 27
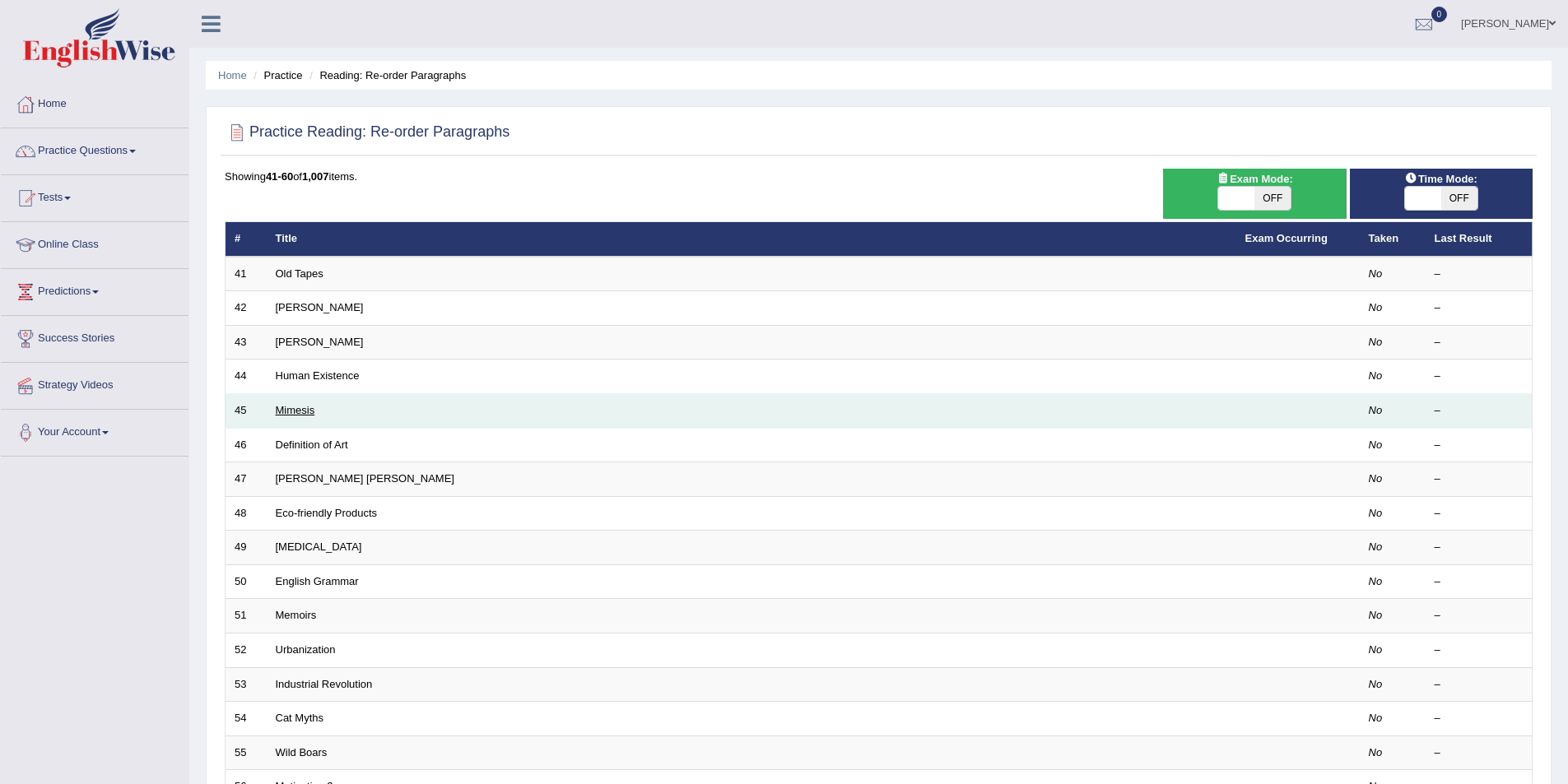
click at [305, 416] on link "Mimesis" at bounding box center [296, 410] width 40 height 12
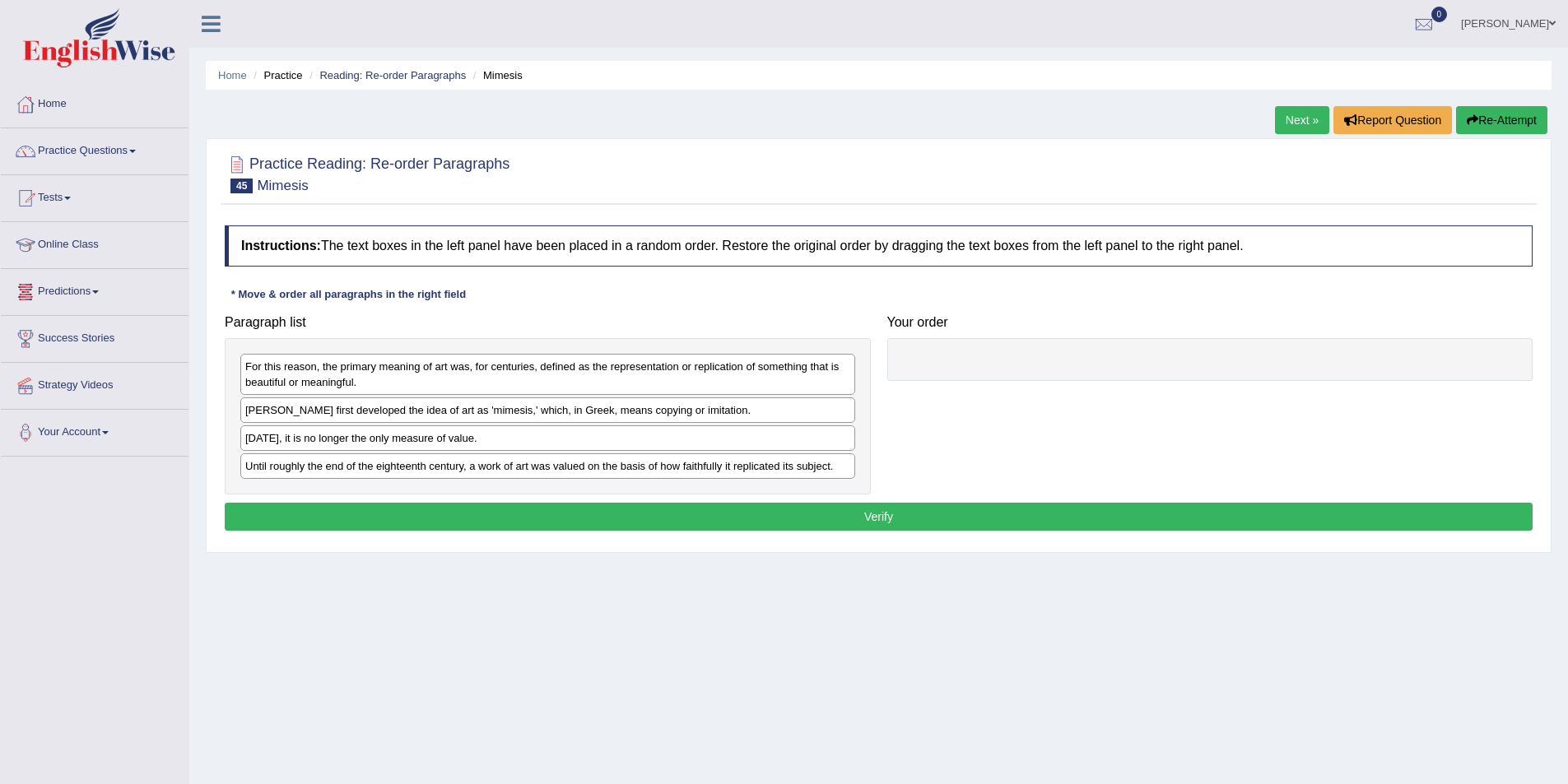
click at [83, 295] on link "Predictions" at bounding box center [95, 290] width 188 height 41
click at [83, 149] on link "Practice Questions" at bounding box center [95, 149] width 188 height 41
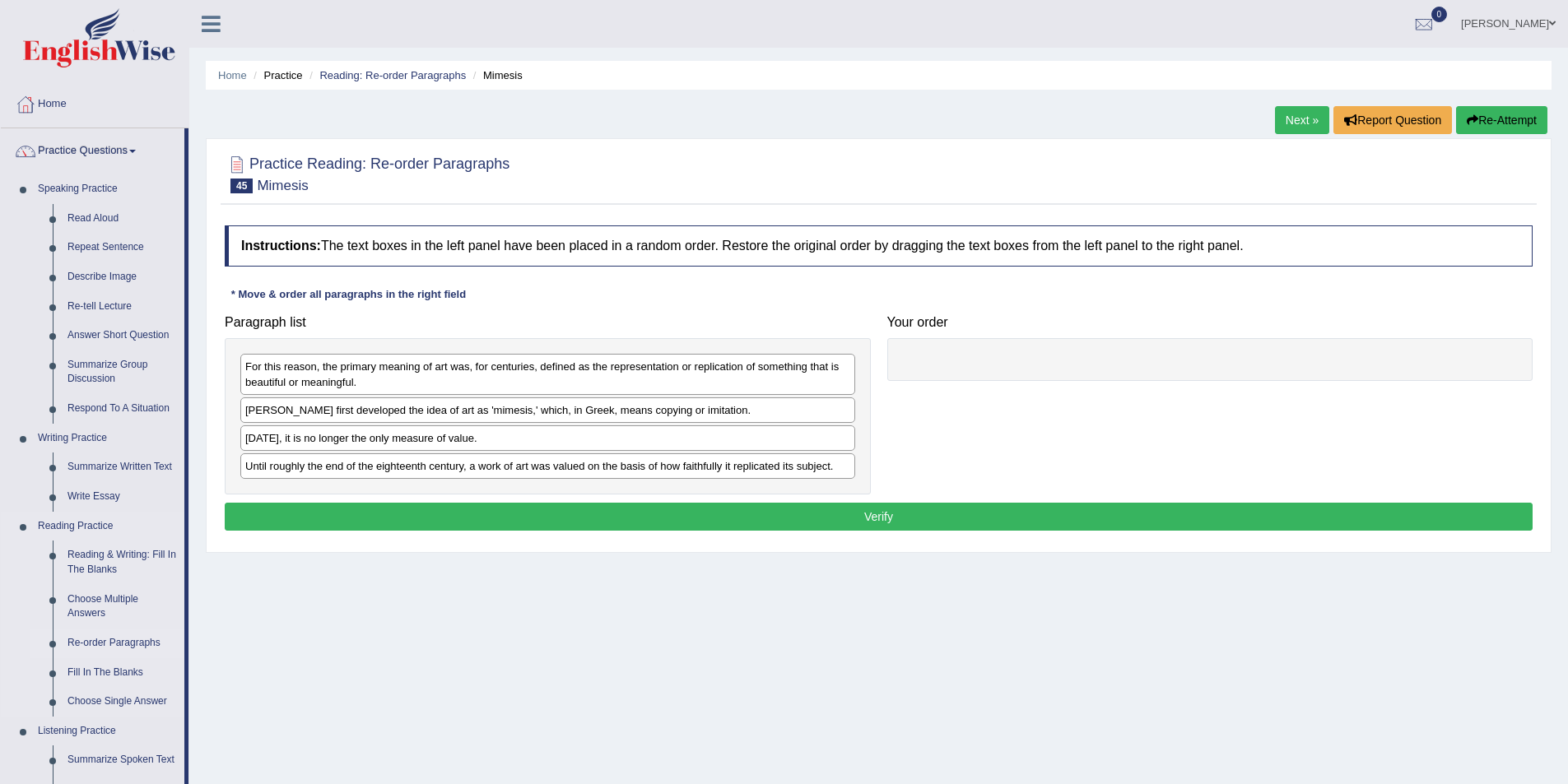
click at [88, 636] on link "Re-order Paragraphs" at bounding box center [122, 644] width 125 height 30
click at [120, 643] on link "Re-order Paragraphs" at bounding box center [122, 644] width 125 height 30
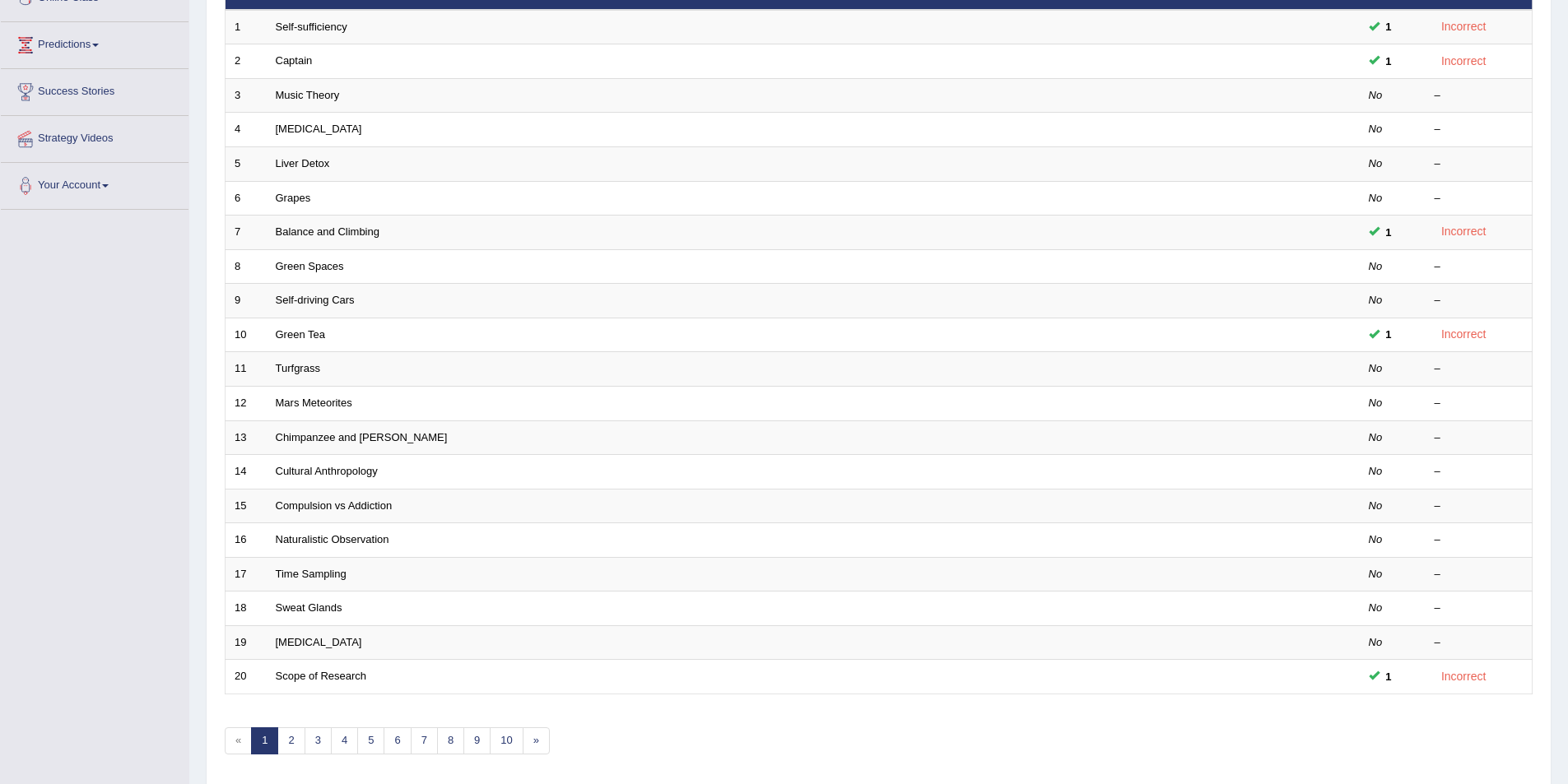
scroll to position [305, 0]
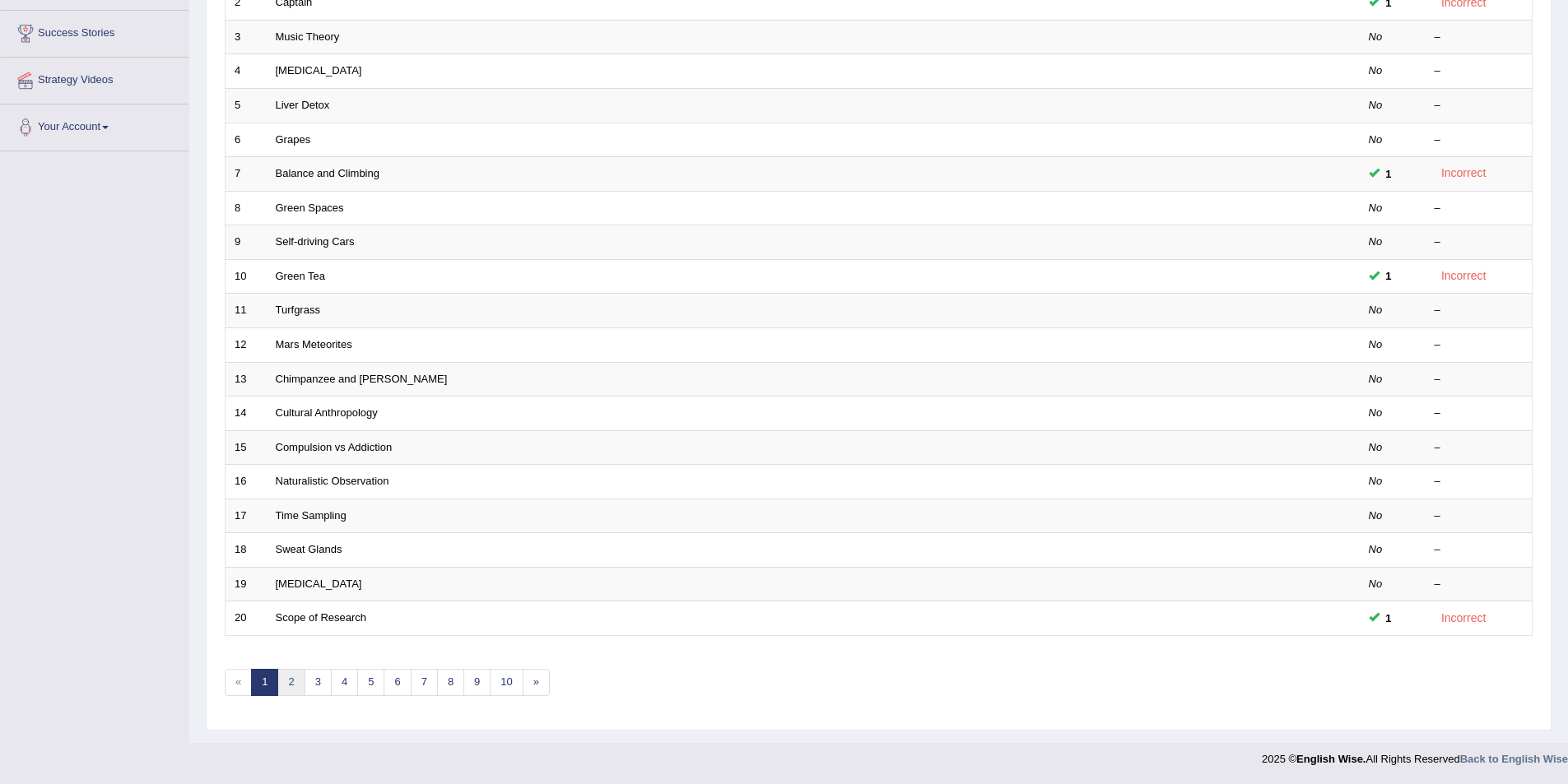
click at [297, 685] on link "2" at bounding box center [291, 682] width 27 height 27
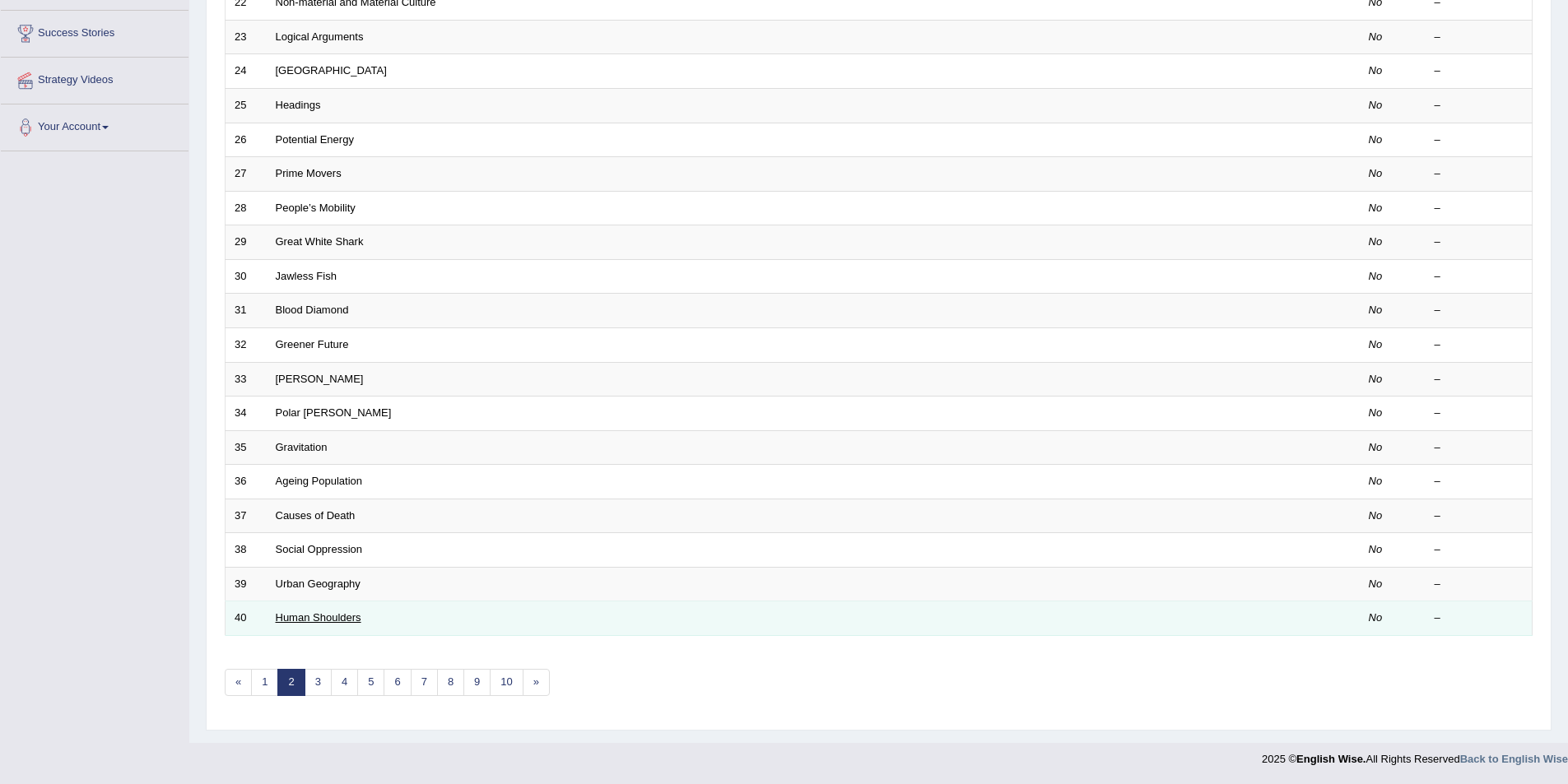
click at [349, 624] on link "Human Shoulders" at bounding box center [318, 617] width 85 height 12
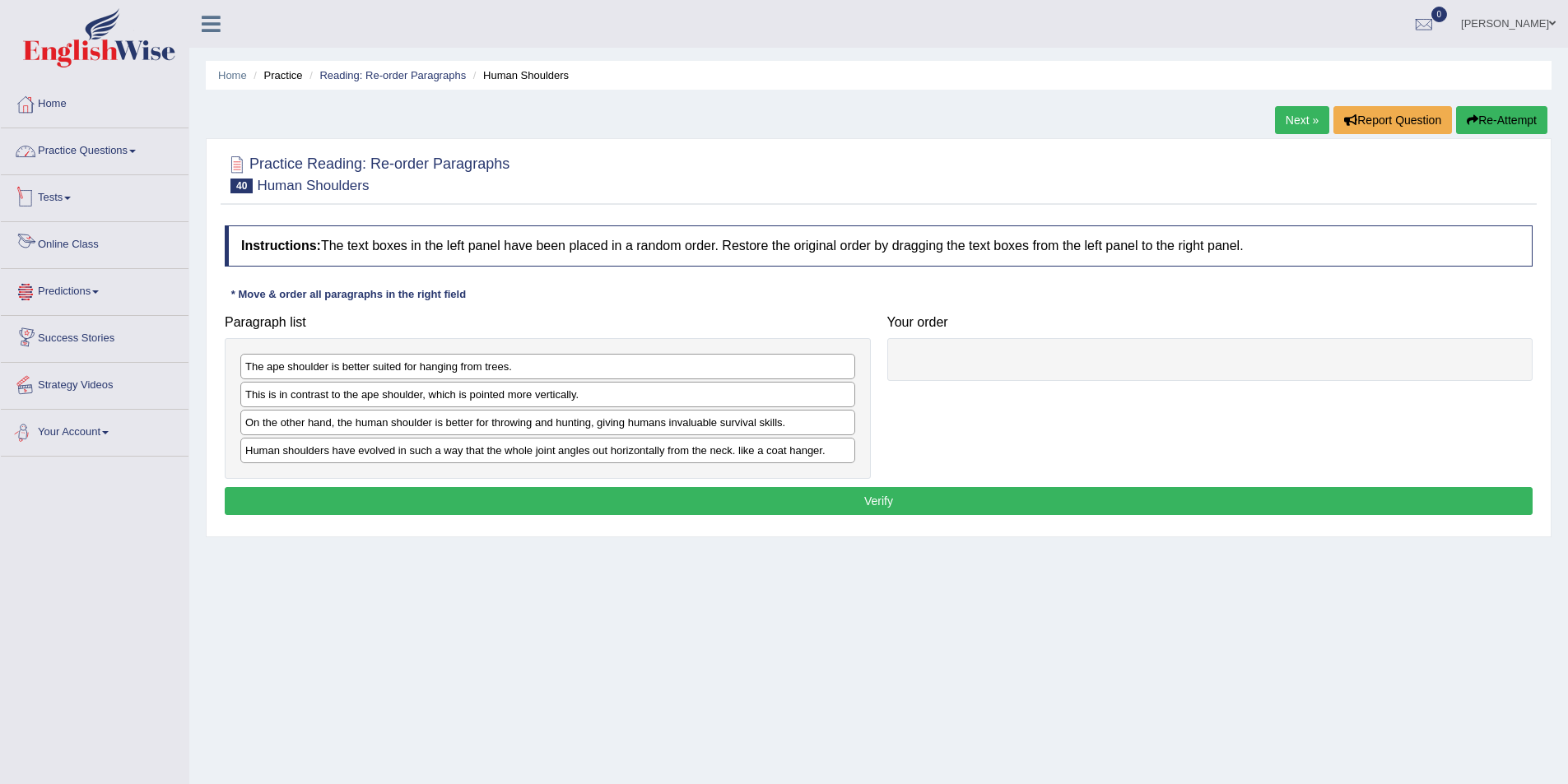
click at [117, 153] on link "Practice Questions" at bounding box center [95, 149] width 188 height 41
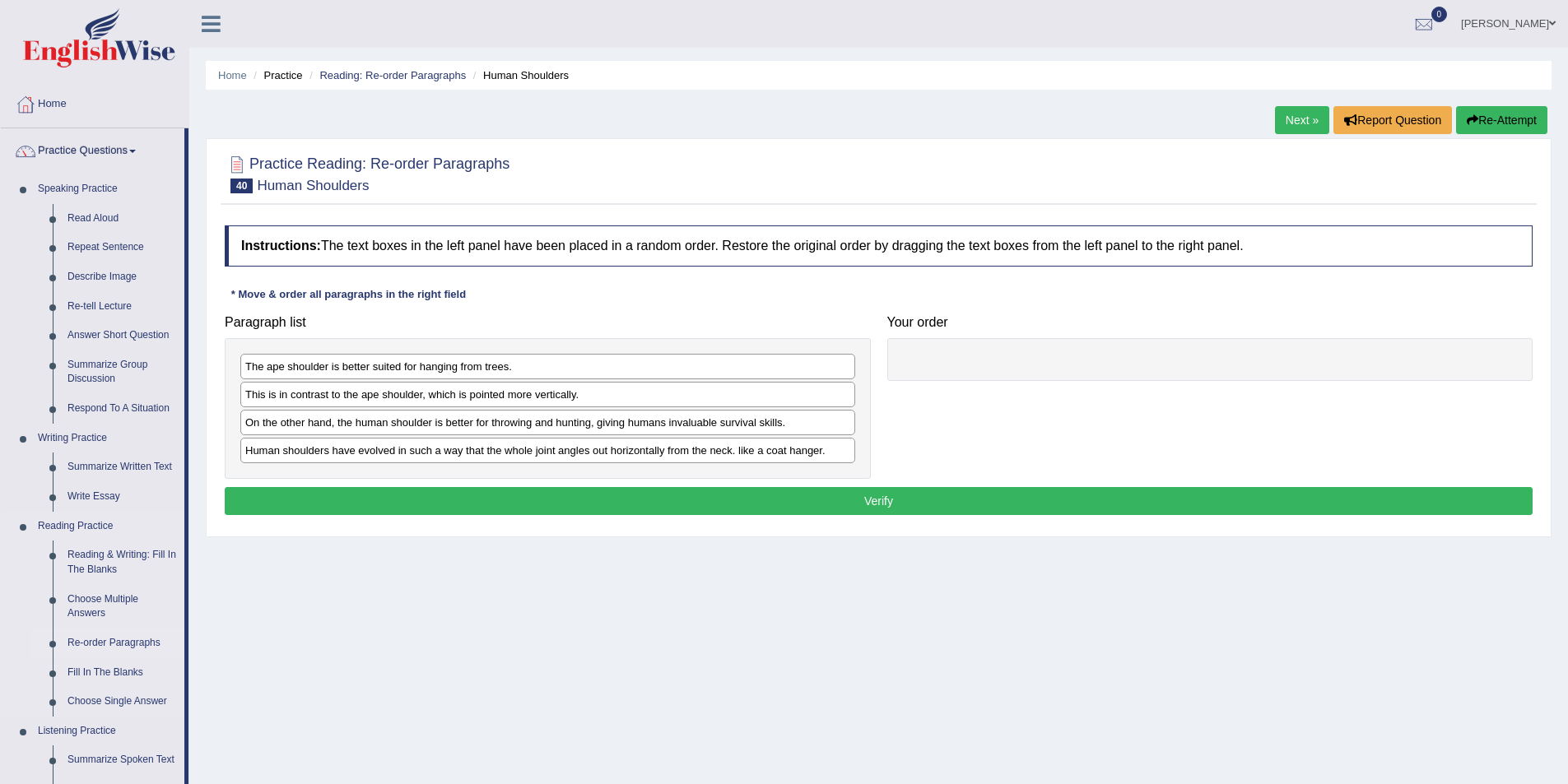
click at [102, 639] on link "Re-order Paragraphs" at bounding box center [122, 644] width 125 height 30
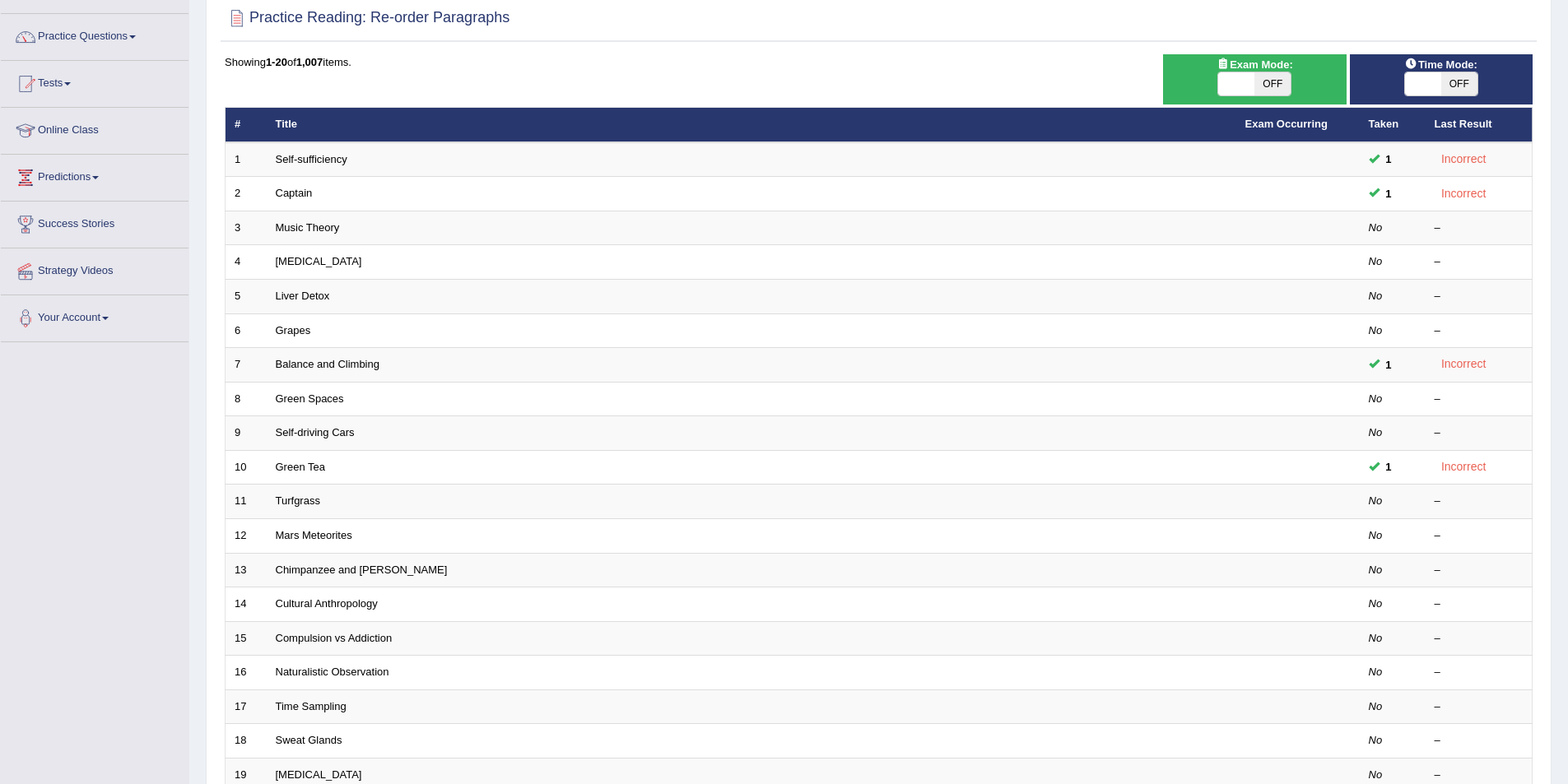
scroll to position [305, 0]
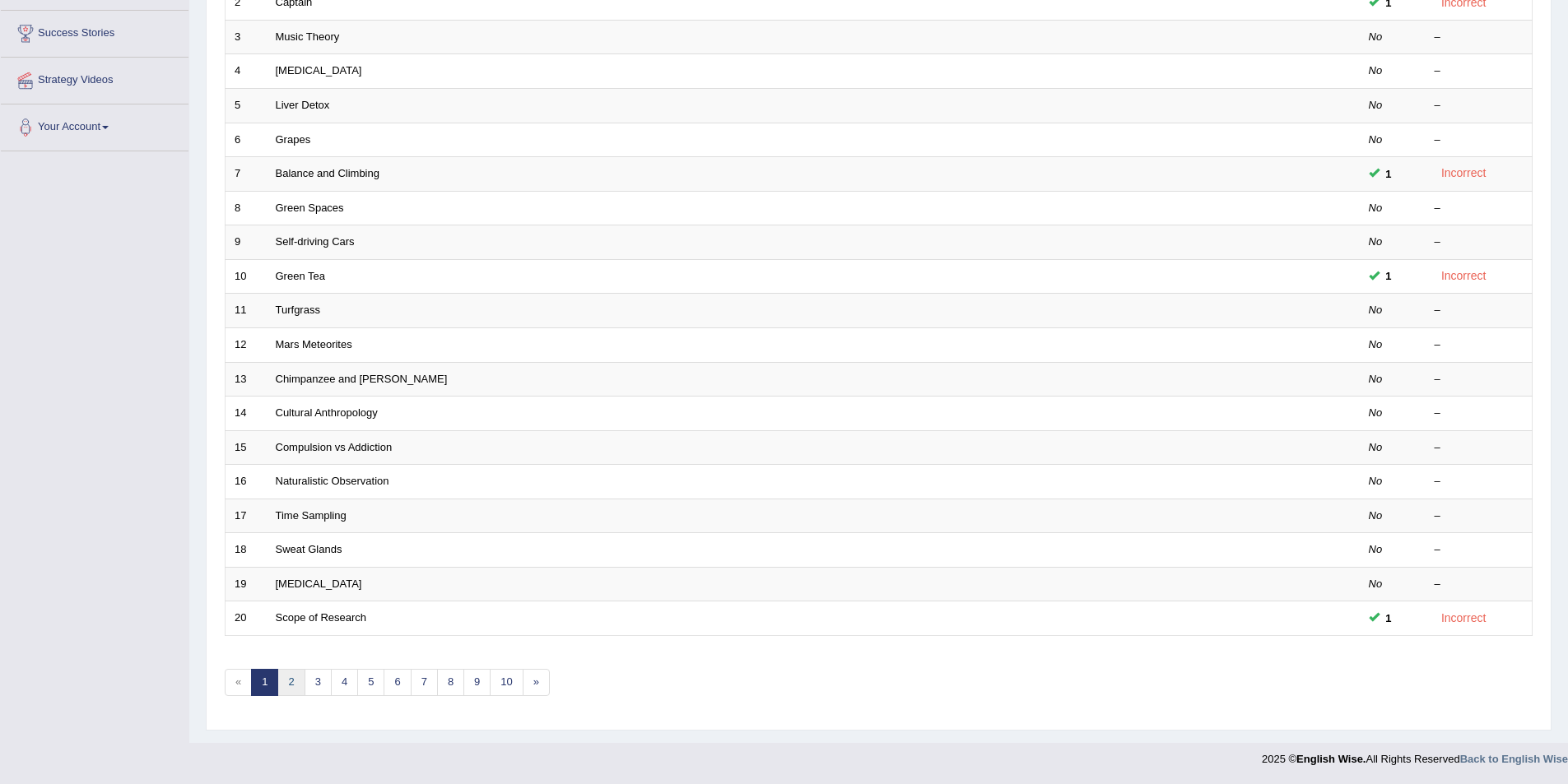
click at [300, 674] on link "2" at bounding box center [291, 682] width 27 height 27
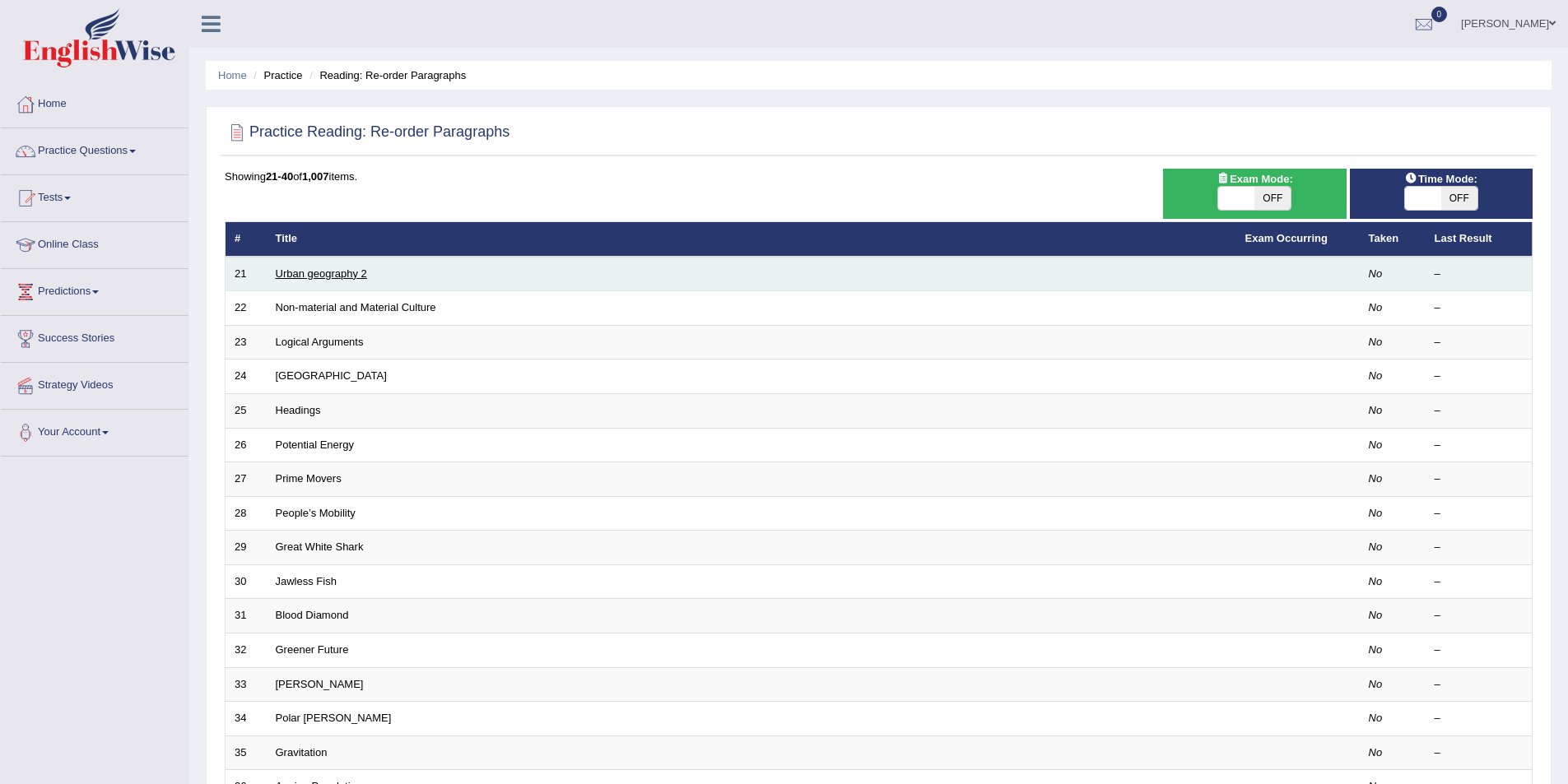
click at [331, 275] on link "Urban geography 2" at bounding box center [321, 273] width 91 height 12
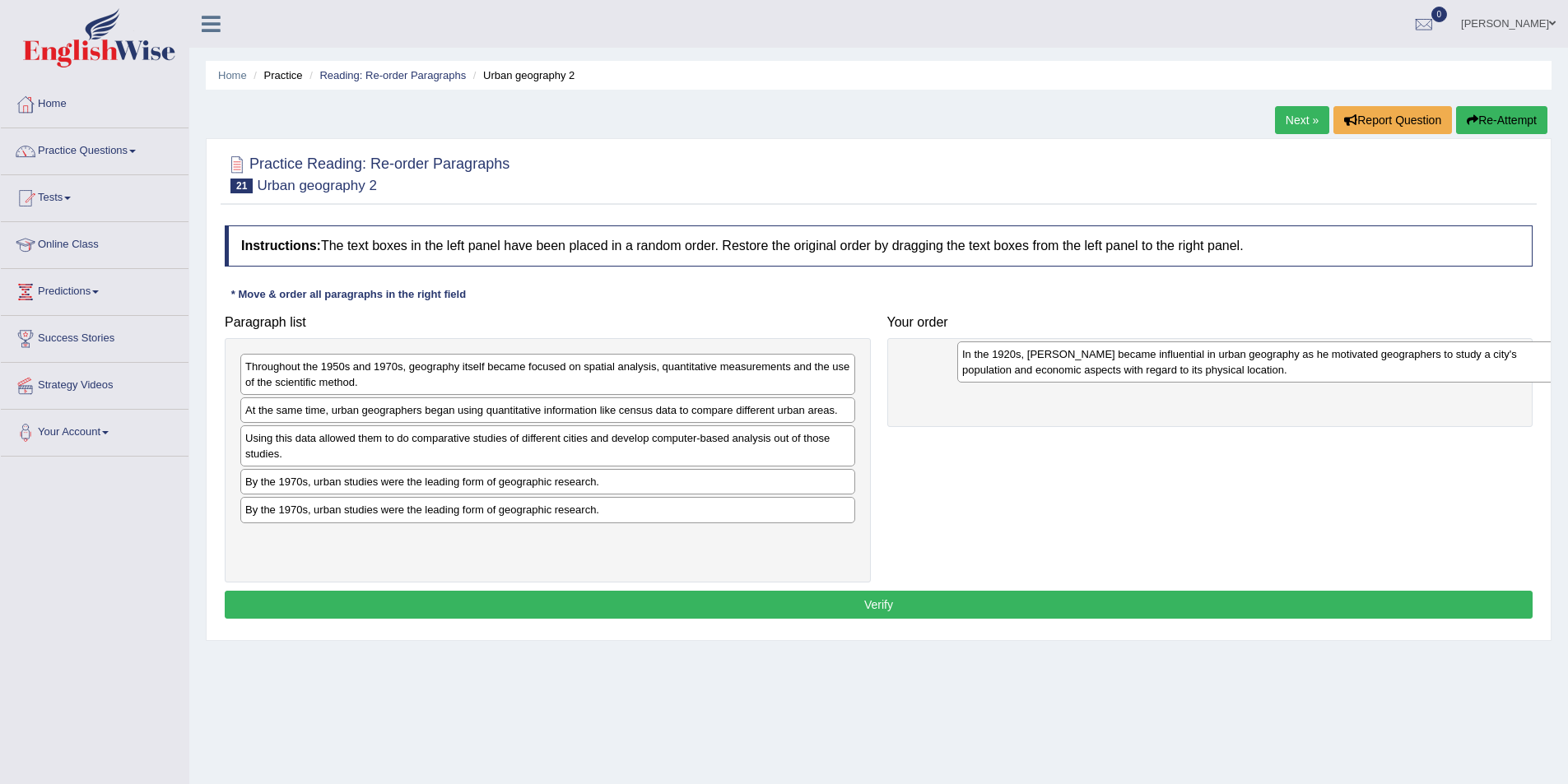
drag, startPoint x: 414, startPoint y: 375, endPoint x: 1131, endPoint y: 363, distance: 717.1
click at [1131, 363] on div "In the 1920s, Carl Sauer became influential in urban geography as he motivated …" at bounding box center [1264, 363] width 615 height 41
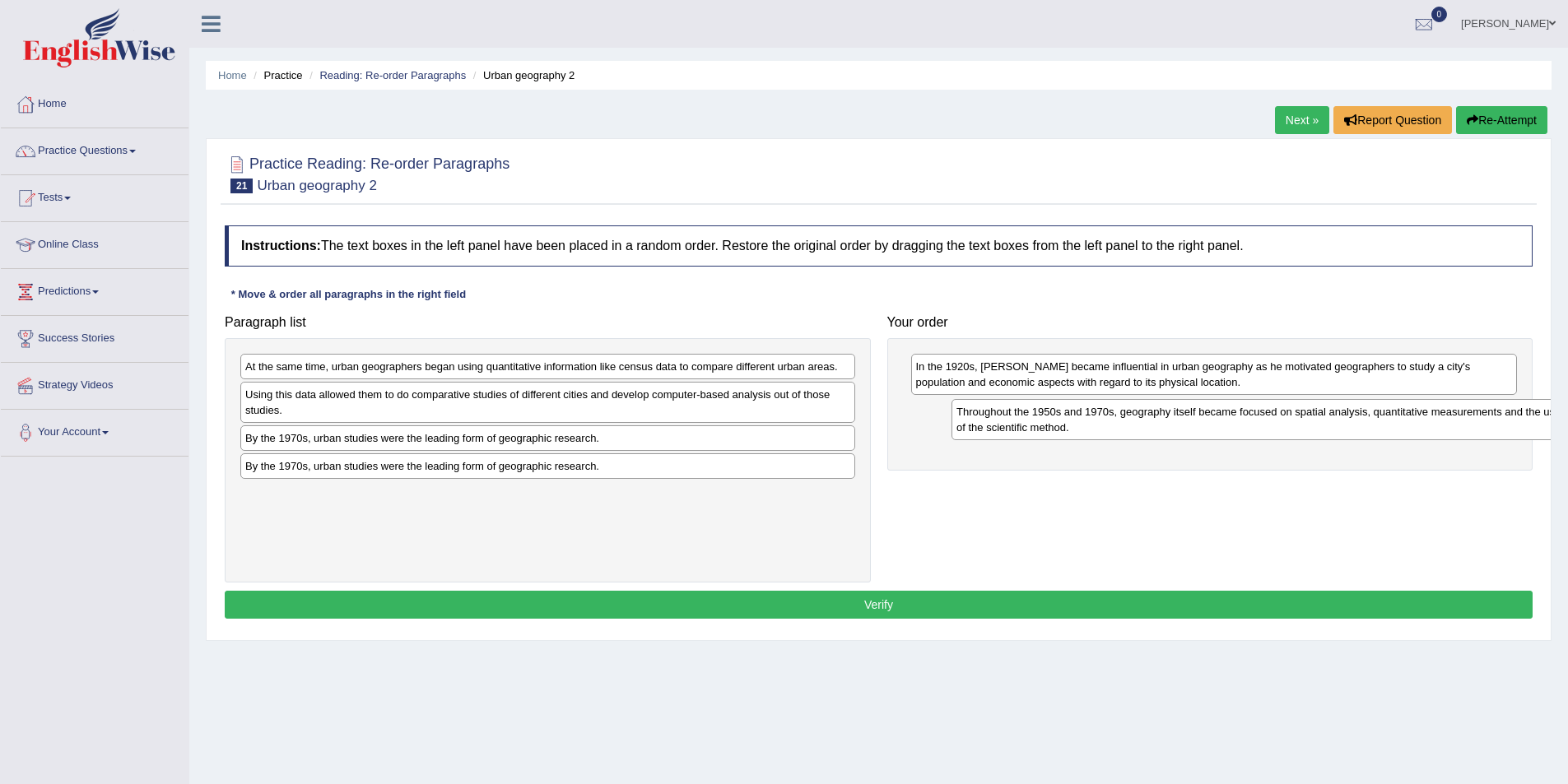
drag, startPoint x: 636, startPoint y: 422, endPoint x: 1052, endPoint y: 429, distance: 416.1
click at [1052, 429] on div "Throughout the 1950s and 1970s, geography itself became focused on spatial anal…" at bounding box center [1258, 420] width 615 height 41
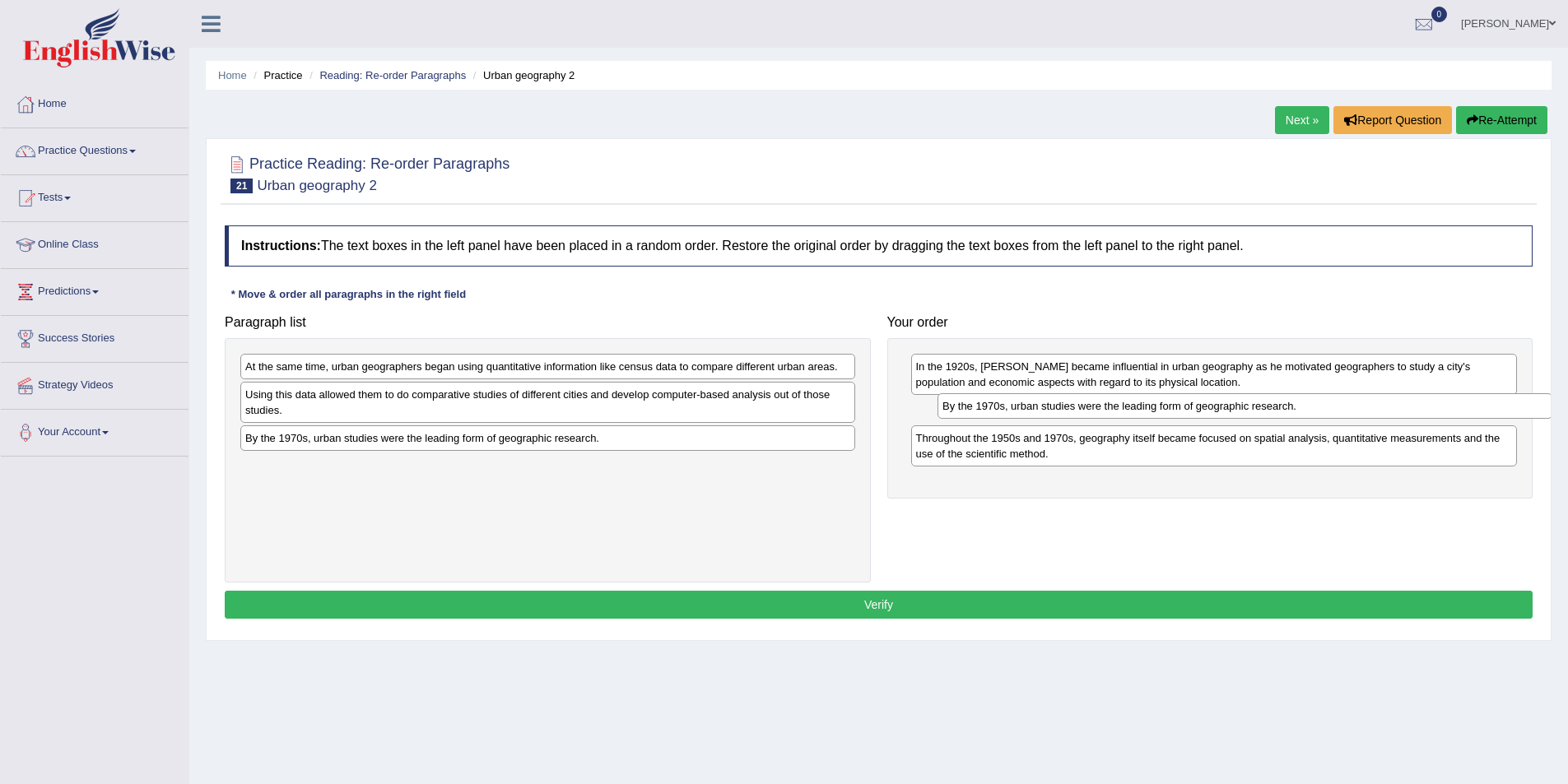
drag, startPoint x: 519, startPoint y: 472, endPoint x: 1214, endPoint y: 412, distance: 697.6
click at [1215, 412] on div "By the 1970s, urban studies were the leading form of geographic research." at bounding box center [1244, 406] width 615 height 26
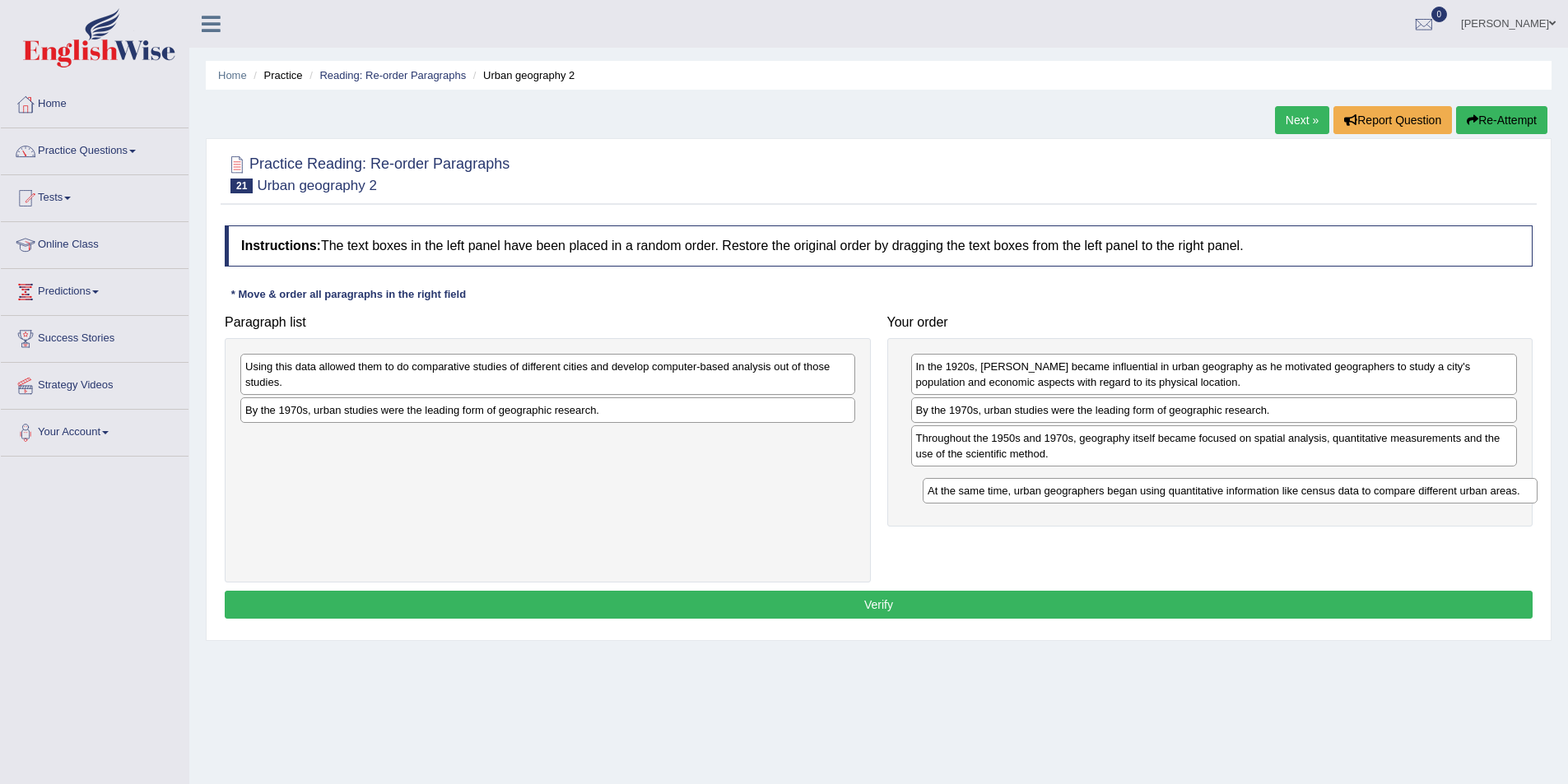
drag, startPoint x: 568, startPoint y: 371, endPoint x: 1250, endPoint y: 495, distance: 693.2
click at [1250, 495] on div "At the same time, urban geographers began using quantitative information like c…" at bounding box center [1230, 490] width 615 height 26
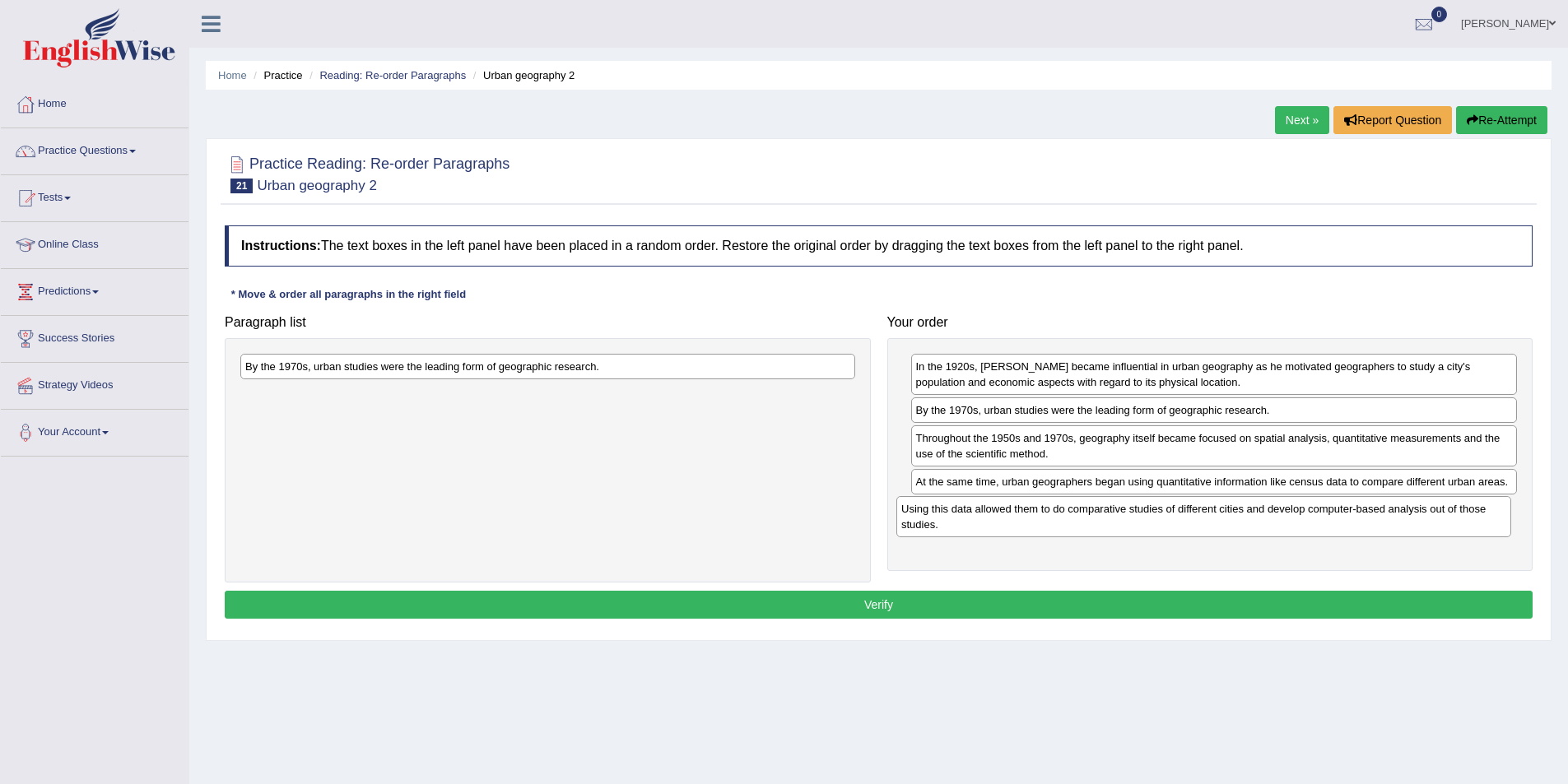
drag, startPoint x: 703, startPoint y: 369, endPoint x: 1359, endPoint y: 512, distance: 671.4
click at [1359, 512] on div "Using this data allowed them to do comparative studies of different cities and …" at bounding box center [1204, 517] width 615 height 41
click at [911, 602] on button "Verify" at bounding box center [879, 605] width 1308 height 28
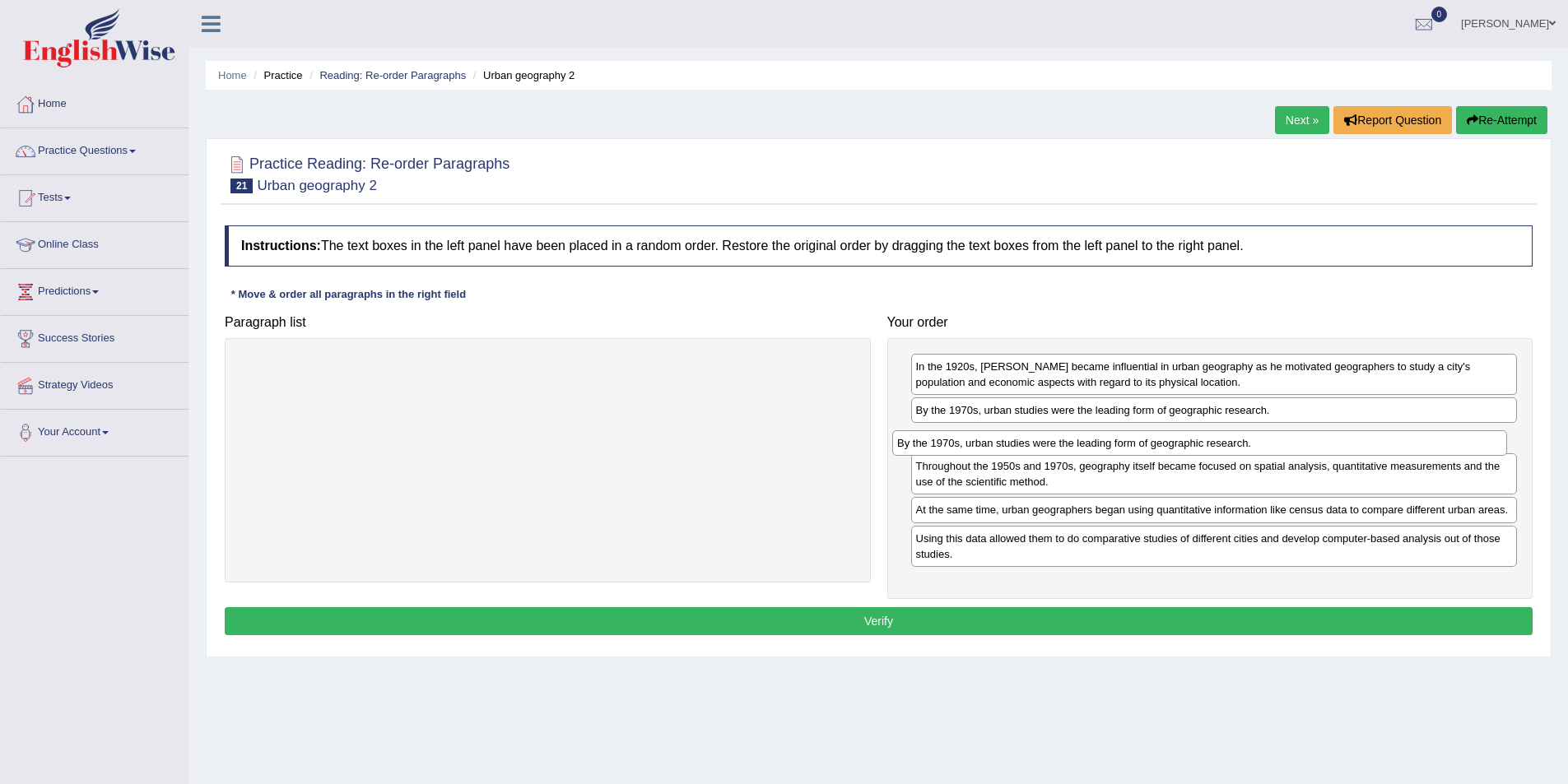
drag, startPoint x: 525, startPoint y: 373, endPoint x: 1177, endPoint y: 450, distance: 656.5
click at [1177, 450] on div "By the 1970s, urban studies were the leading form of geographic research." at bounding box center [1199, 443] width 615 height 26
click at [924, 610] on button "Verify" at bounding box center [879, 621] width 1308 height 28
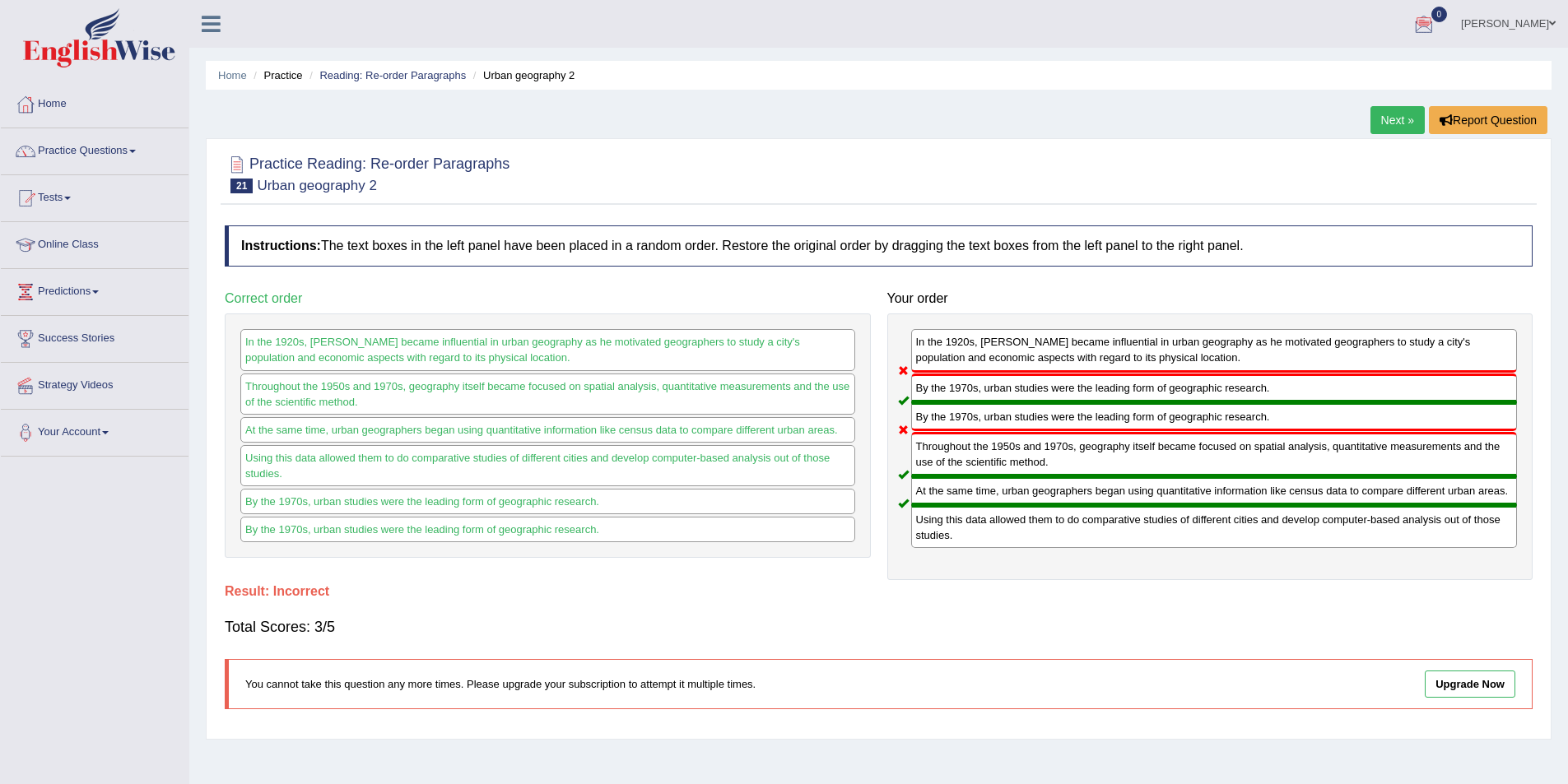
click at [1404, 111] on link "Next »" at bounding box center [1397, 120] width 54 height 28
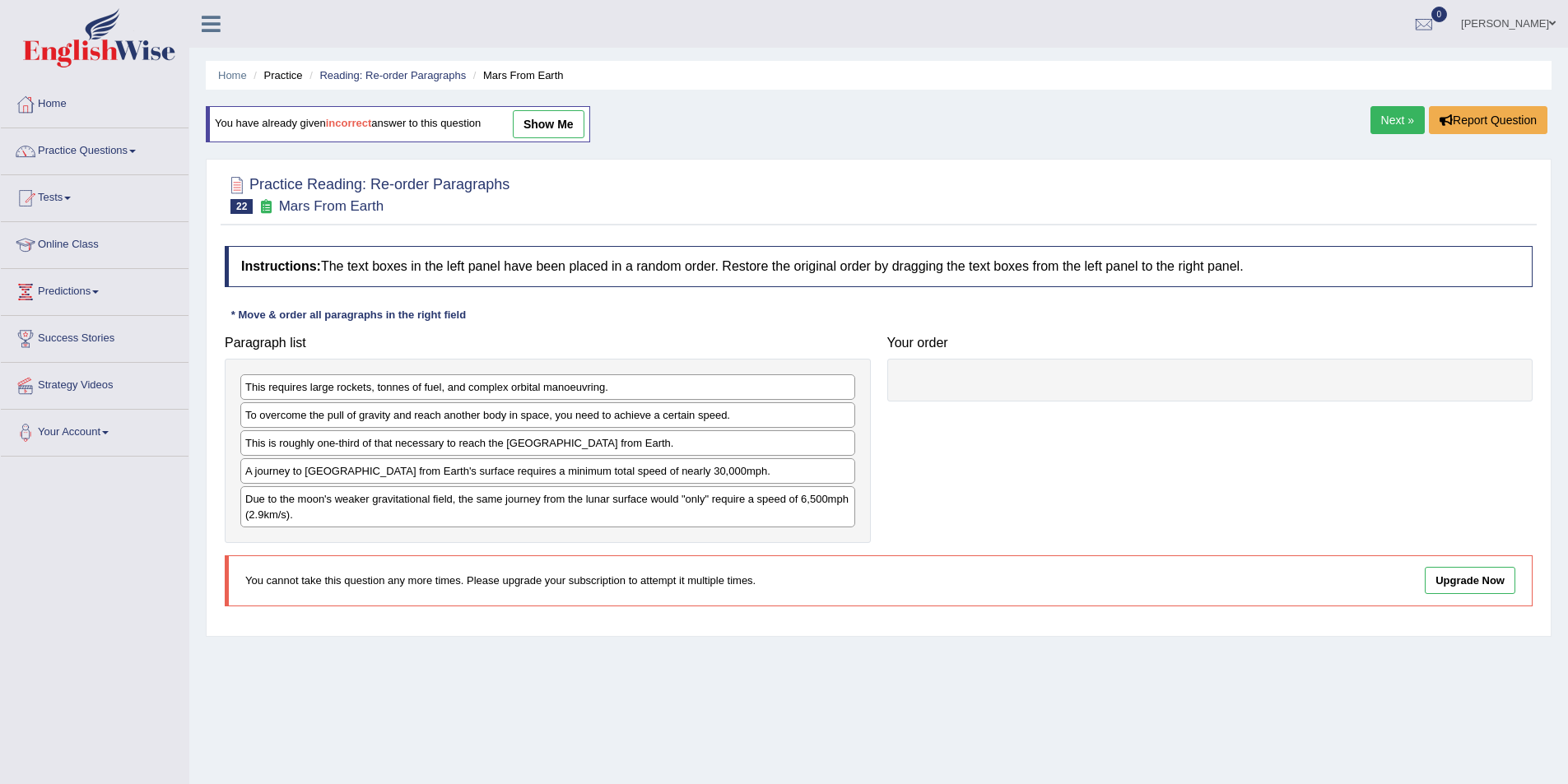
click at [1391, 115] on link "Next »" at bounding box center [1397, 120] width 54 height 28
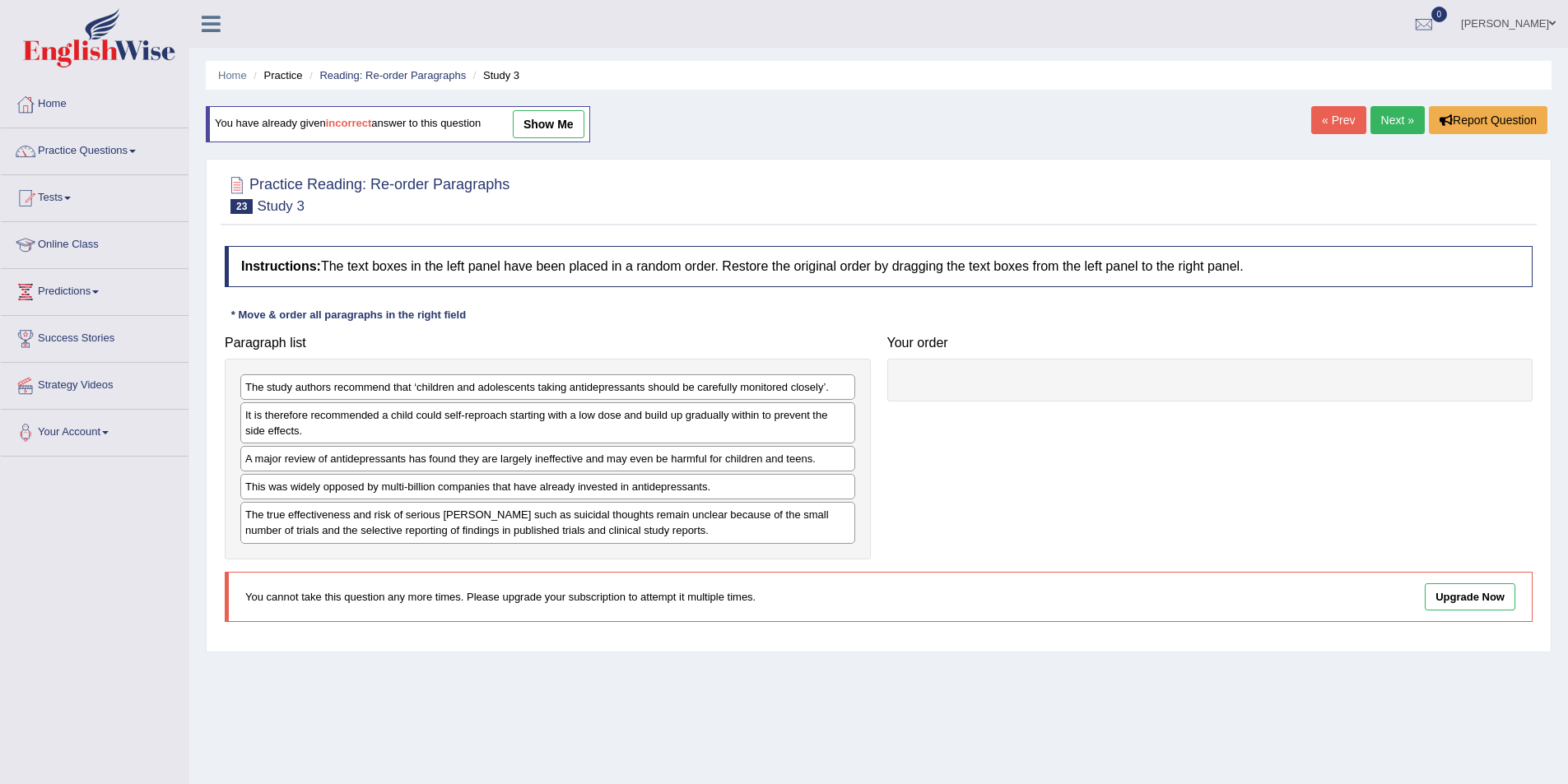
click at [1389, 115] on link "Next »" at bounding box center [1397, 120] width 54 height 28
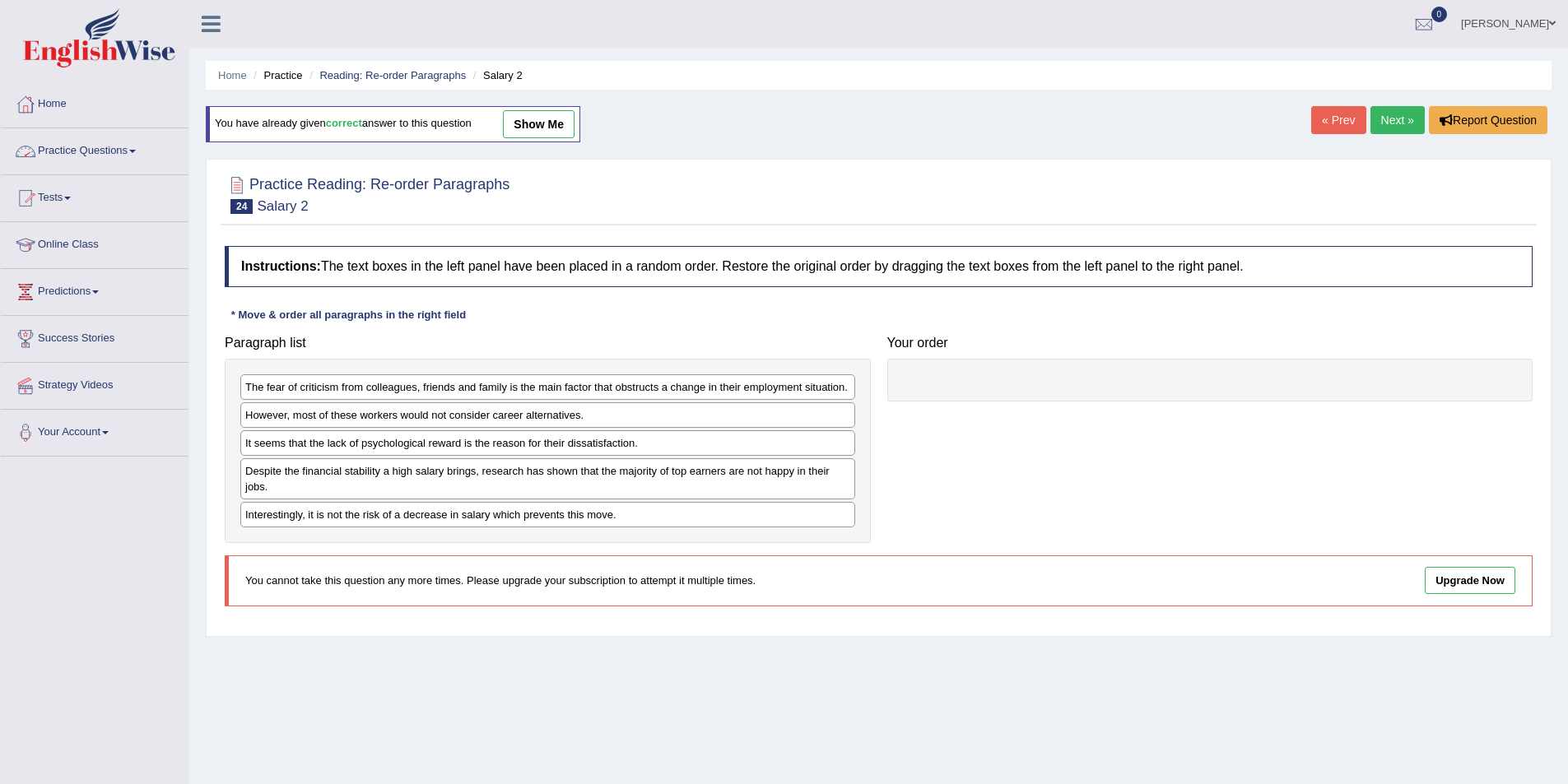
click at [120, 160] on link "Practice Questions" at bounding box center [95, 149] width 188 height 41
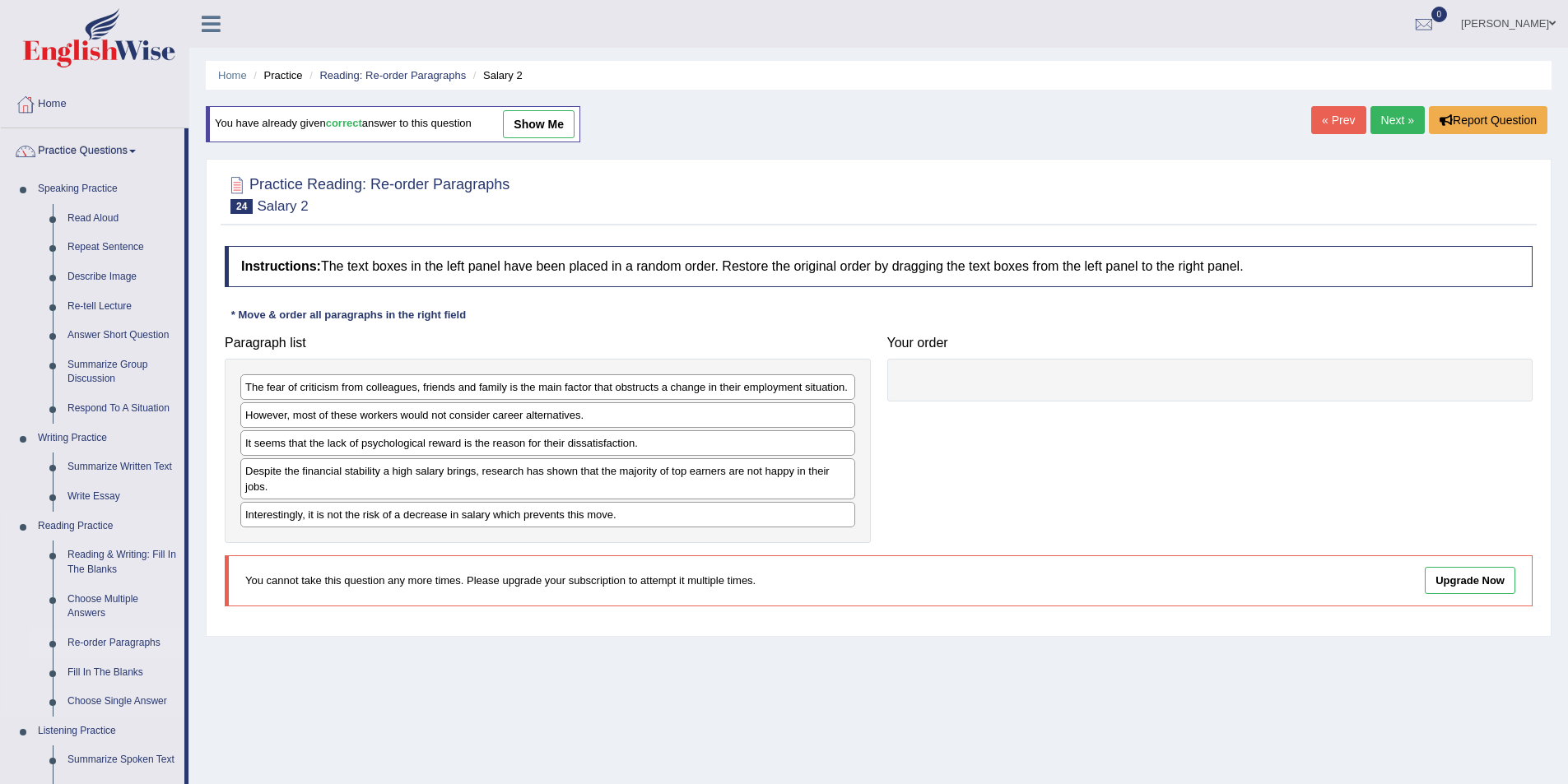
click at [137, 641] on link "Re-order Paragraphs" at bounding box center [122, 644] width 125 height 30
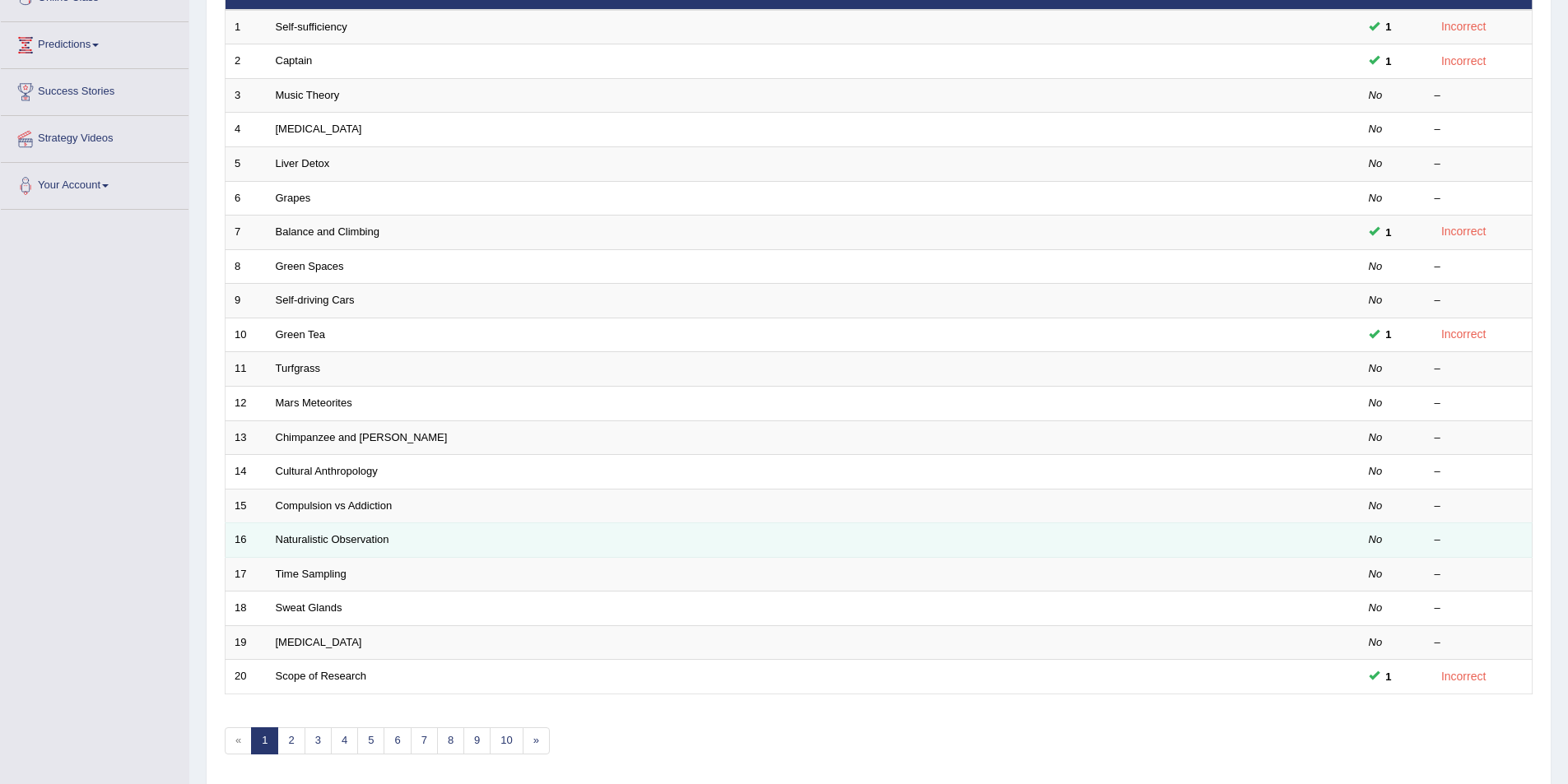
scroll to position [305, 0]
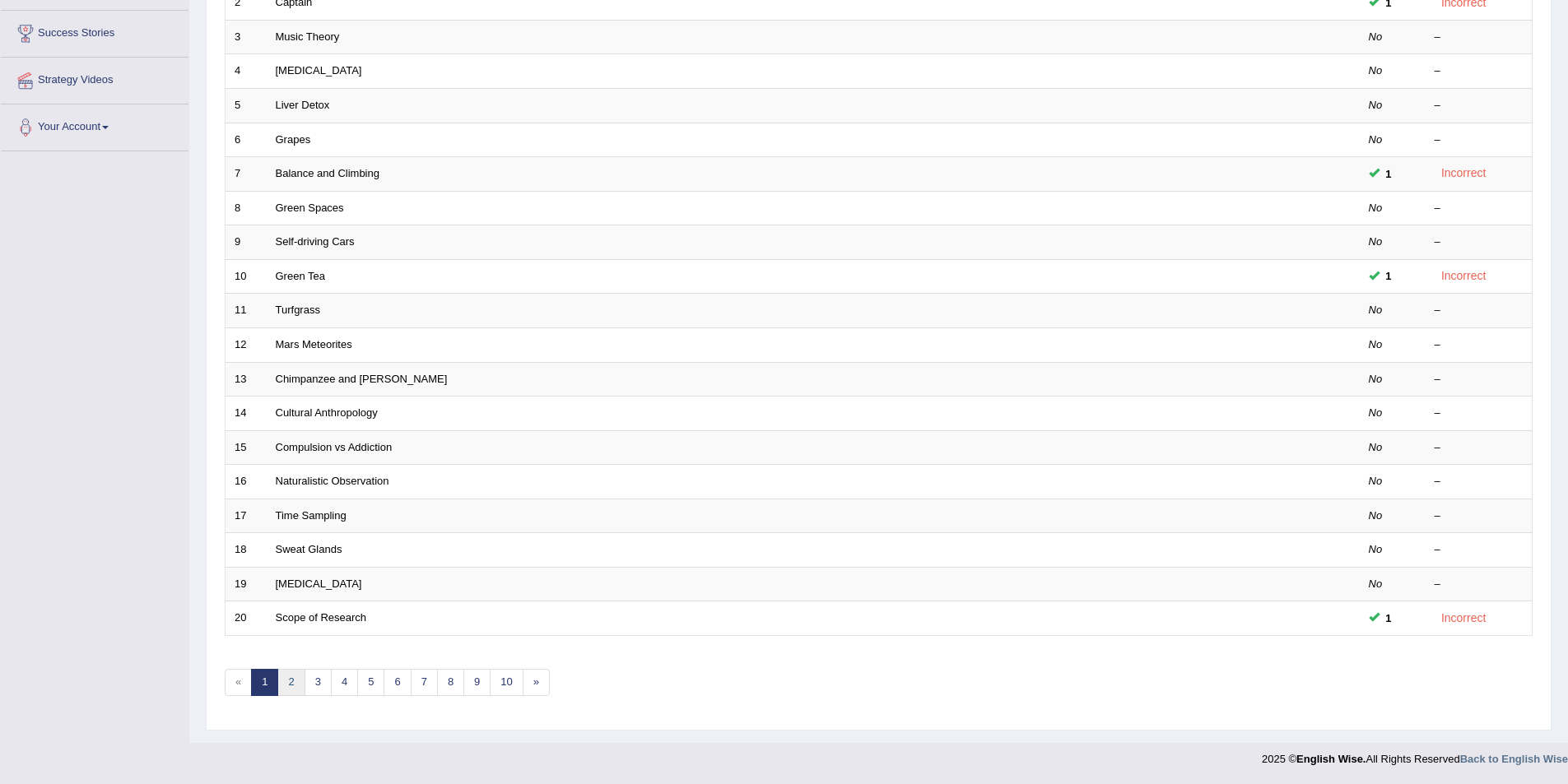
click at [290, 684] on link "2" at bounding box center [291, 682] width 27 height 27
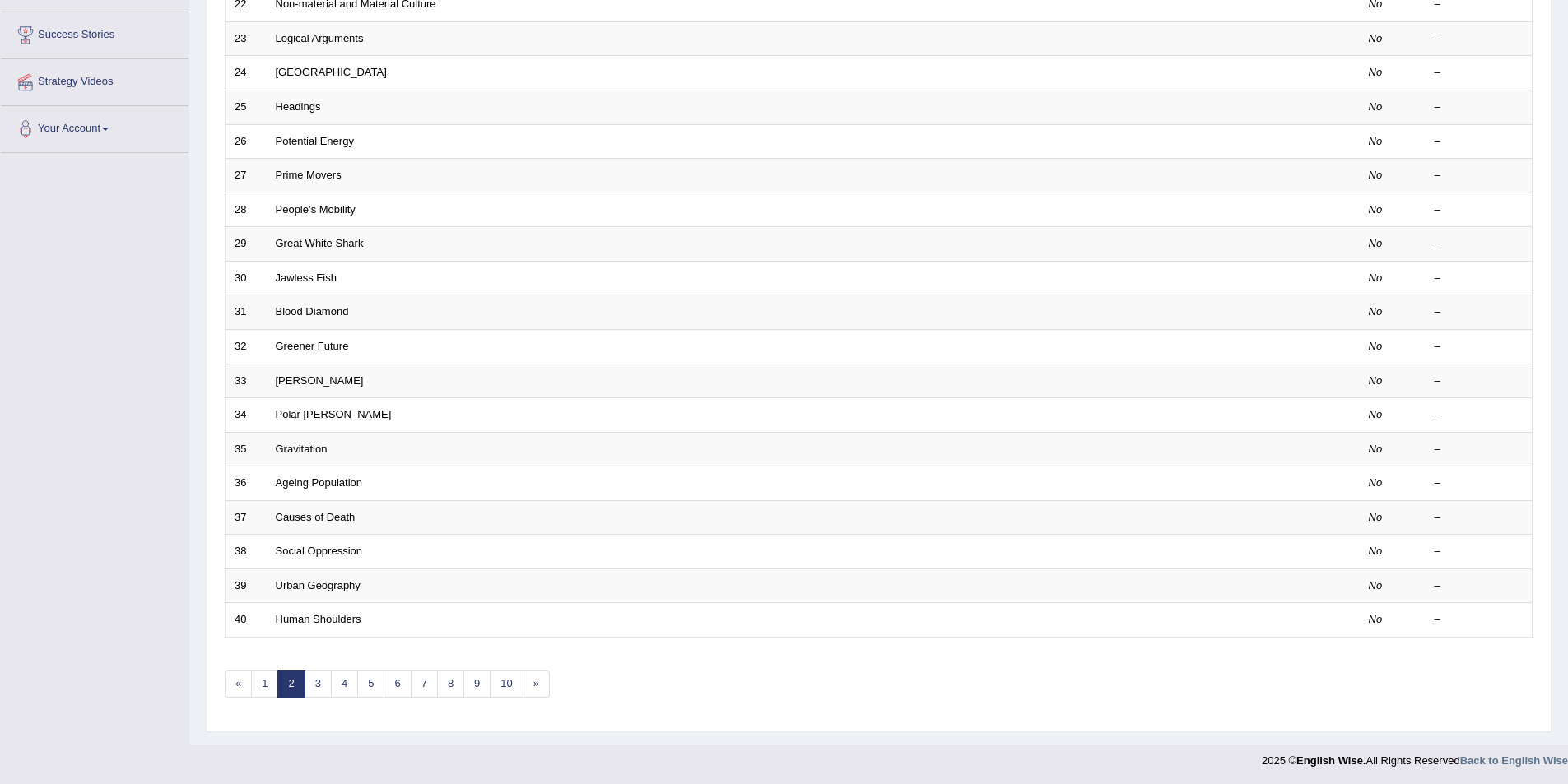
scroll to position [305, 0]
click at [320, 684] on link "3" at bounding box center [318, 682] width 27 height 27
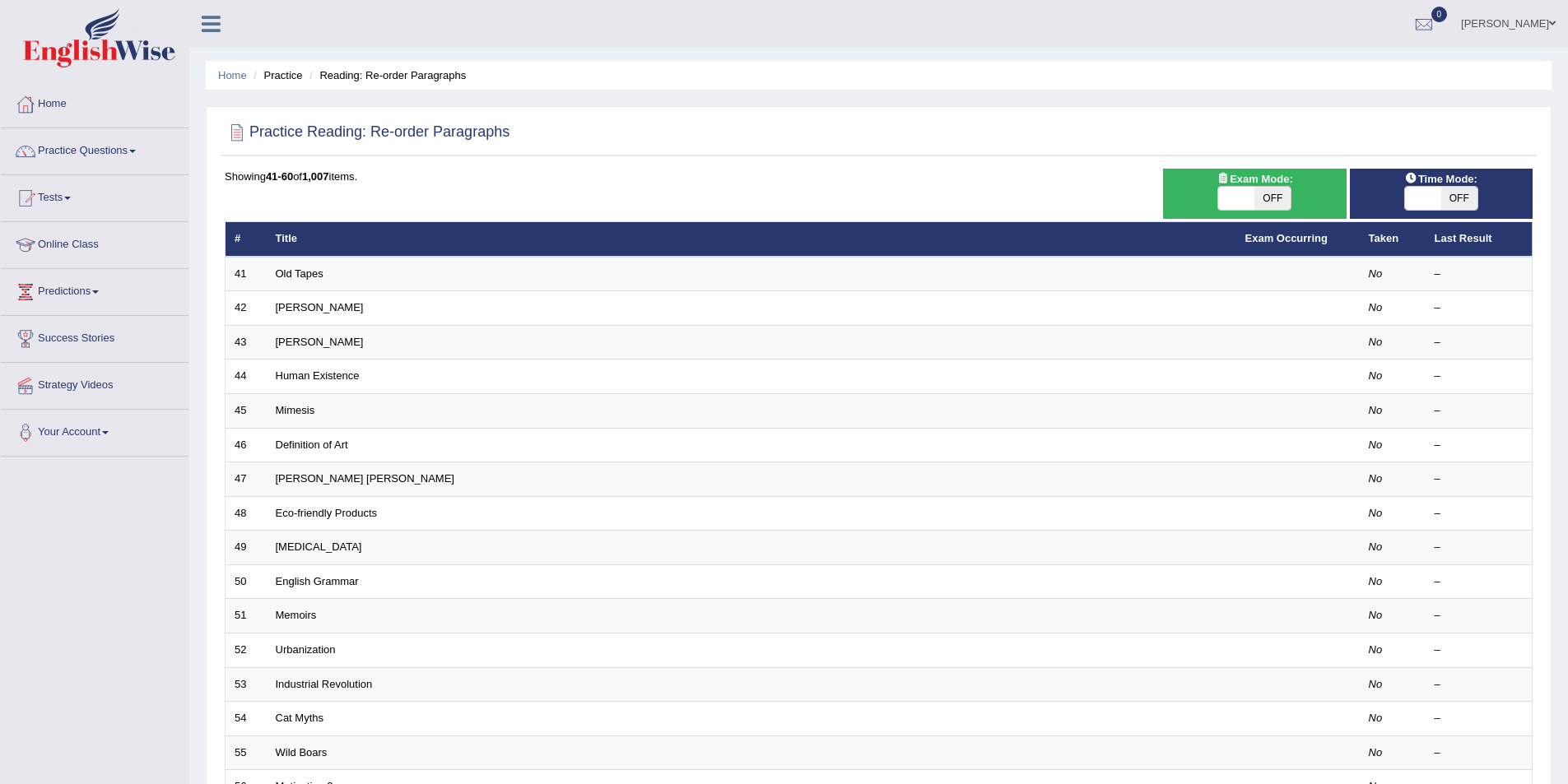
scroll to position [82, 0]
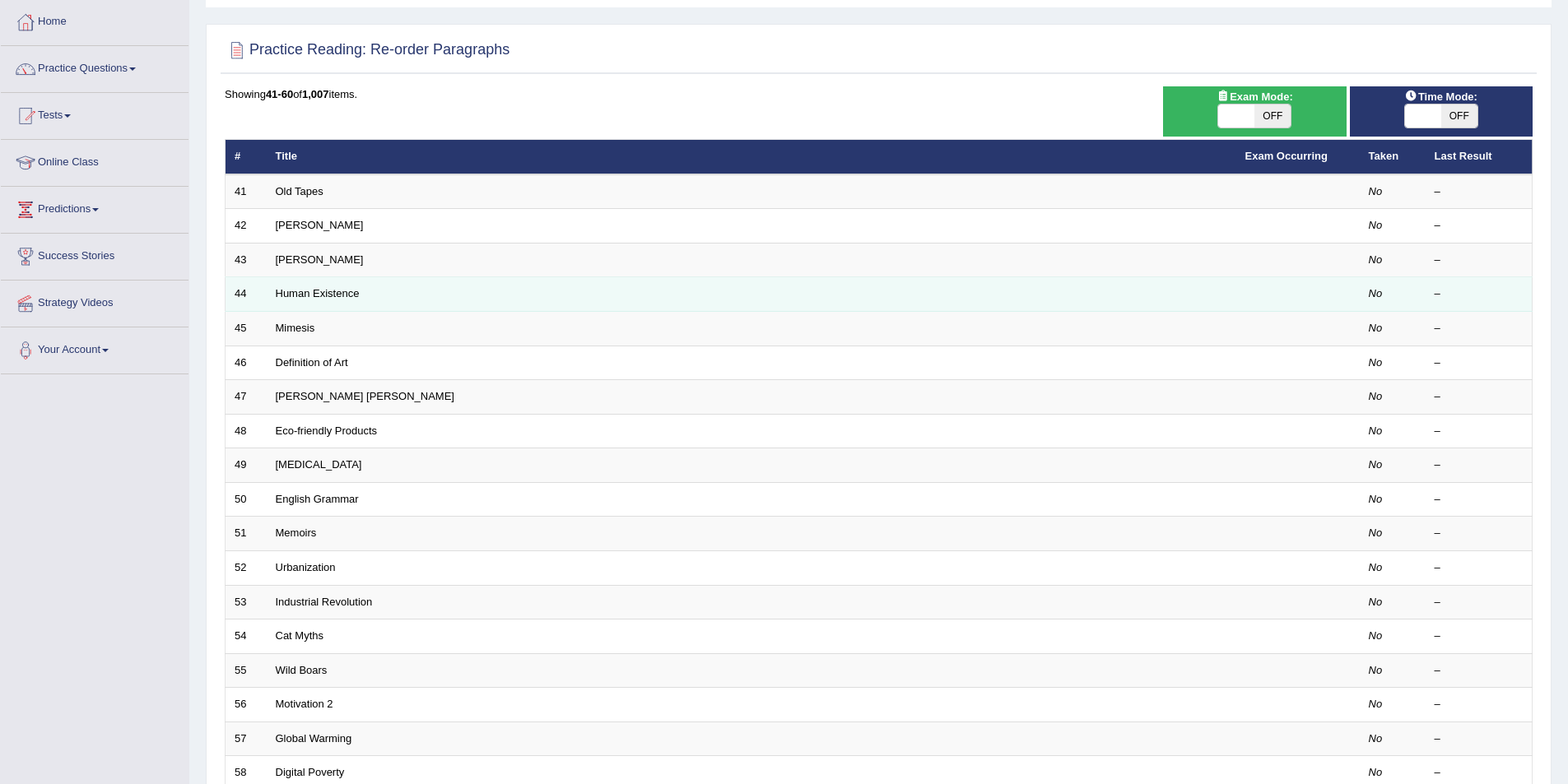
click at [302, 308] on td "Human Existence" at bounding box center [751, 295] width 970 height 35
click at [304, 298] on link "Human Existence" at bounding box center [317, 293] width 84 height 12
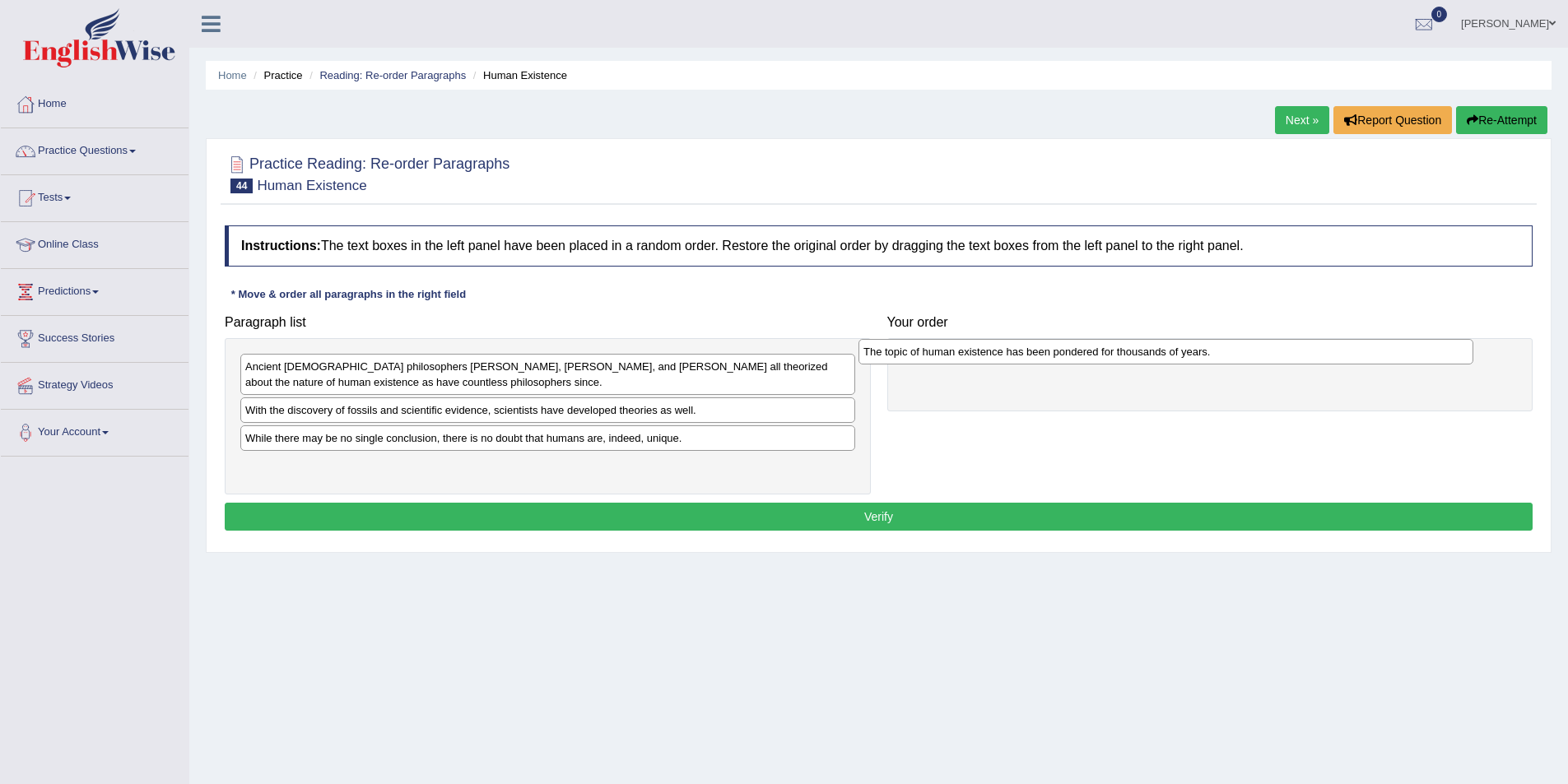
drag, startPoint x: 477, startPoint y: 368, endPoint x: 1096, endPoint y: 353, distance: 619.2
click at [1096, 353] on div "The topic of human existence has been pondered for thousands of years." at bounding box center [1165, 352] width 615 height 26
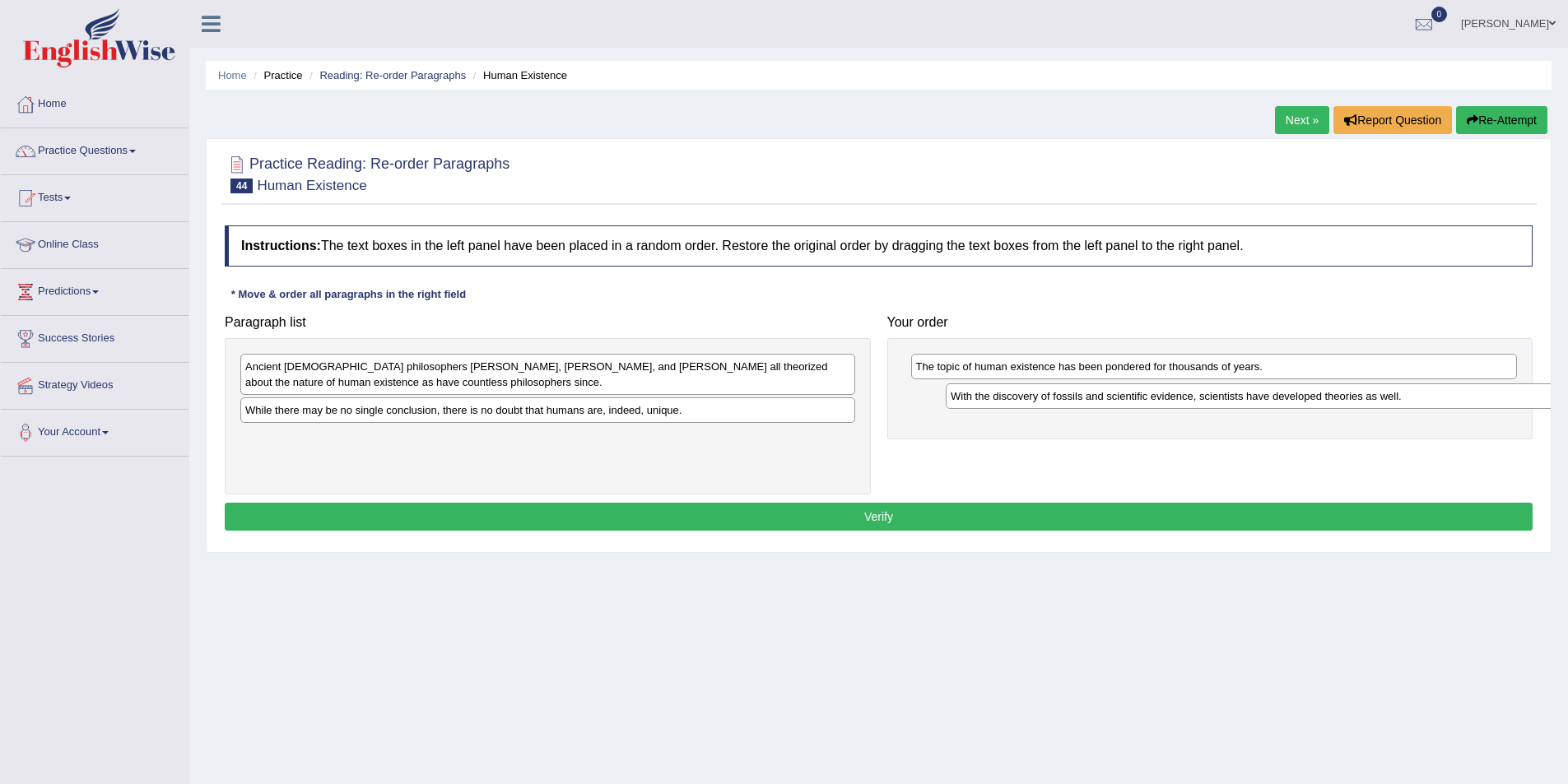
drag, startPoint x: 607, startPoint y: 417, endPoint x: 1312, endPoint y: 403, distance: 705.1
click at [1312, 403] on div "With the discovery of fossils and scientific evidence, scientists have develope…" at bounding box center [1253, 396] width 615 height 26
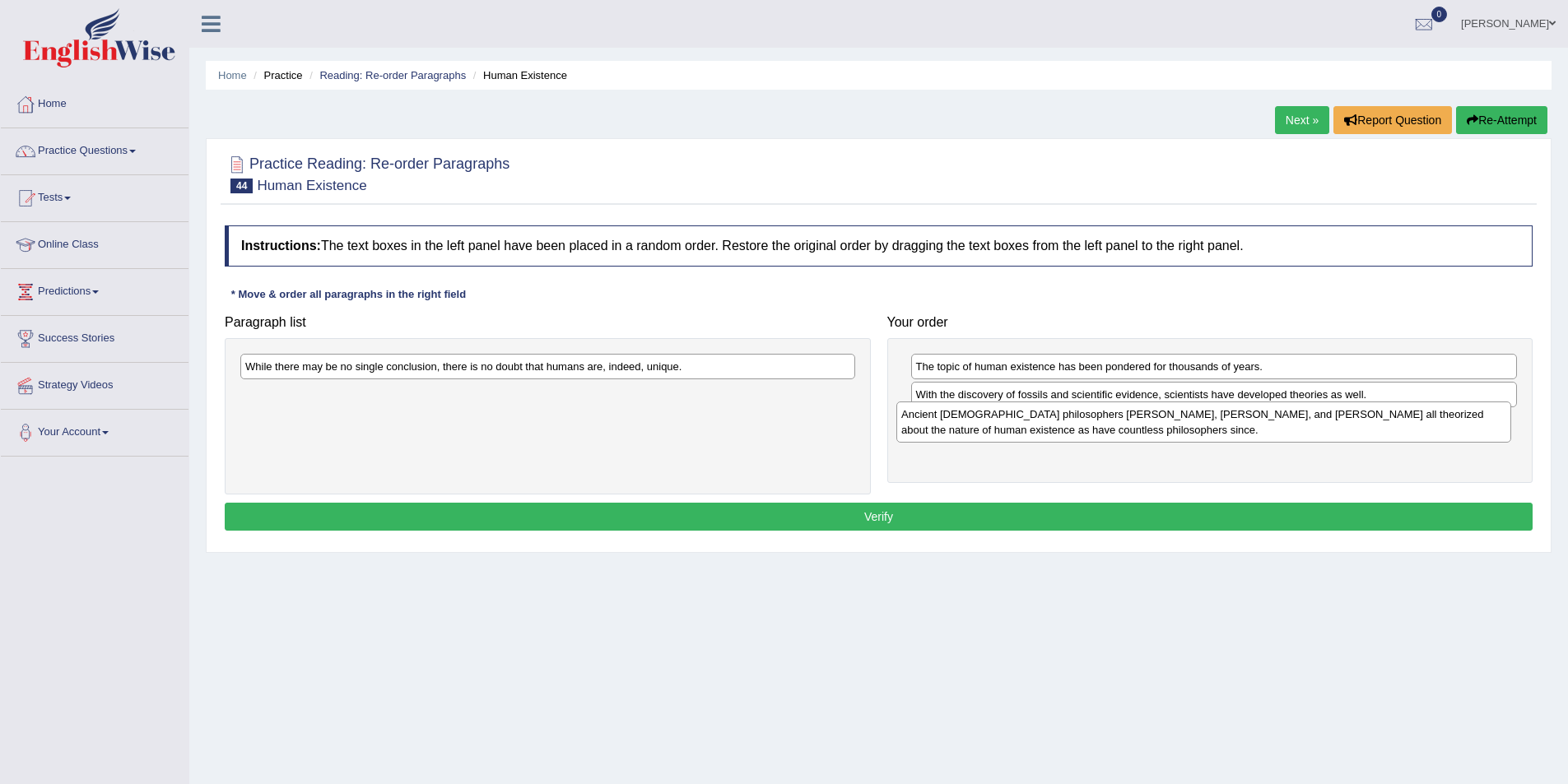
drag, startPoint x: 425, startPoint y: 381, endPoint x: 1081, endPoint y: 429, distance: 657.8
click at [1081, 429] on div "Ancient Greek philosophers Socrates, Plato, and Aristotle all theorized about t…" at bounding box center [1204, 422] width 615 height 41
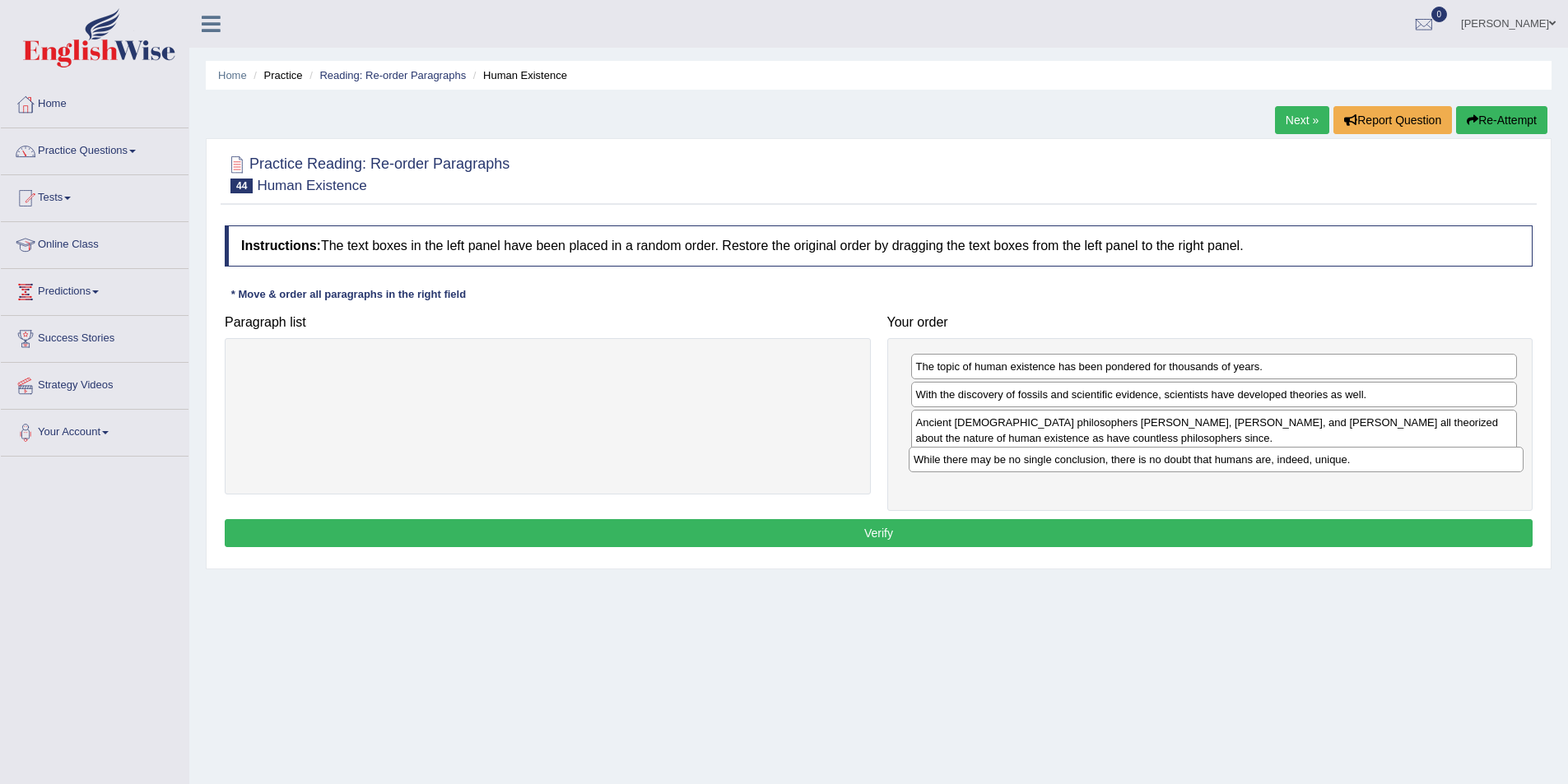
drag, startPoint x: 527, startPoint y: 372, endPoint x: 1195, endPoint y: 465, distance: 674.4
click at [1195, 465] on div "While there may be no single conclusion, there is no doubt that humans are, ind…" at bounding box center [1216, 459] width 615 height 26
click at [999, 528] on button "Verify" at bounding box center [879, 533] width 1308 height 28
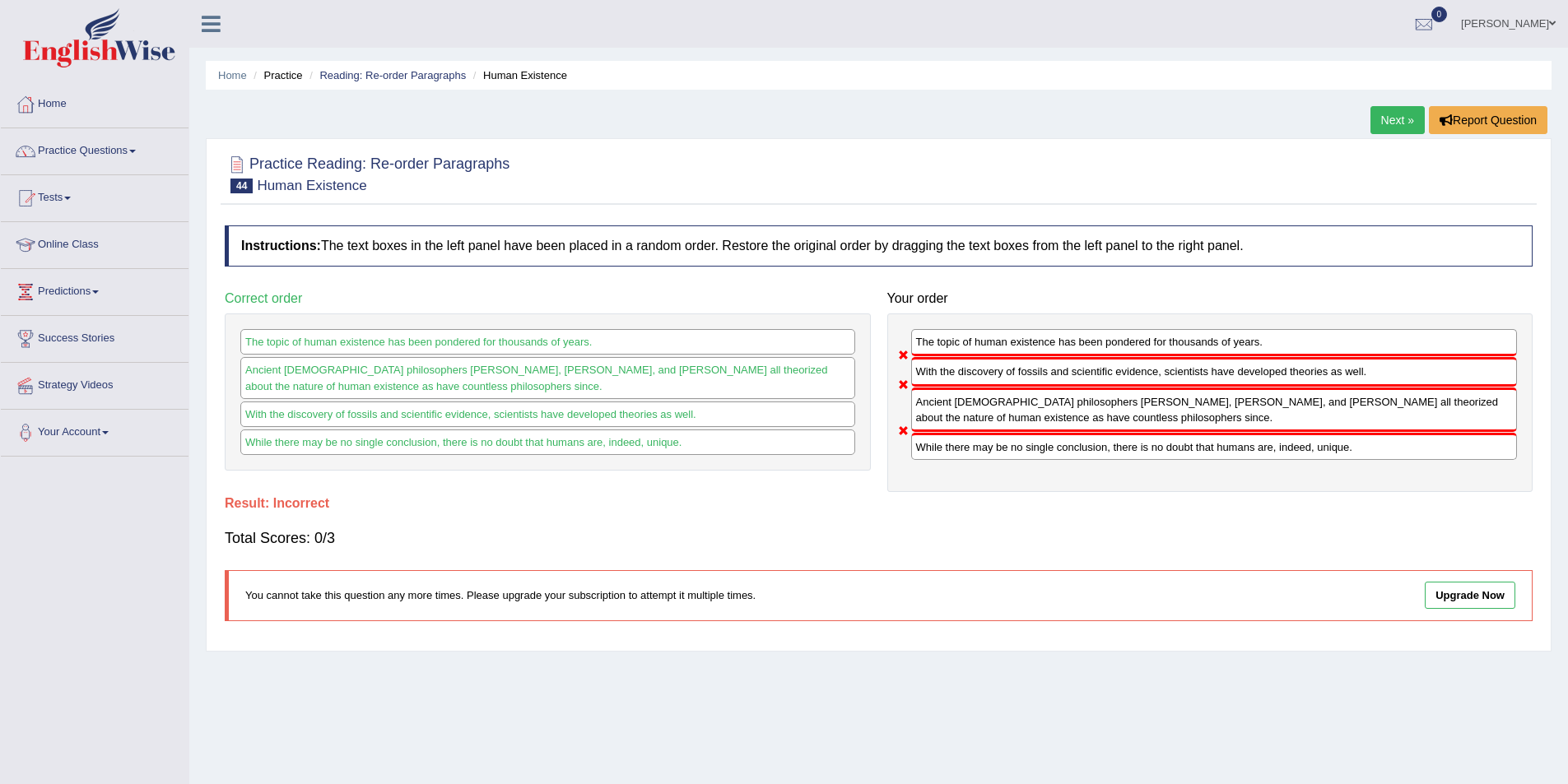
click at [1414, 115] on link "Next »" at bounding box center [1397, 120] width 54 height 28
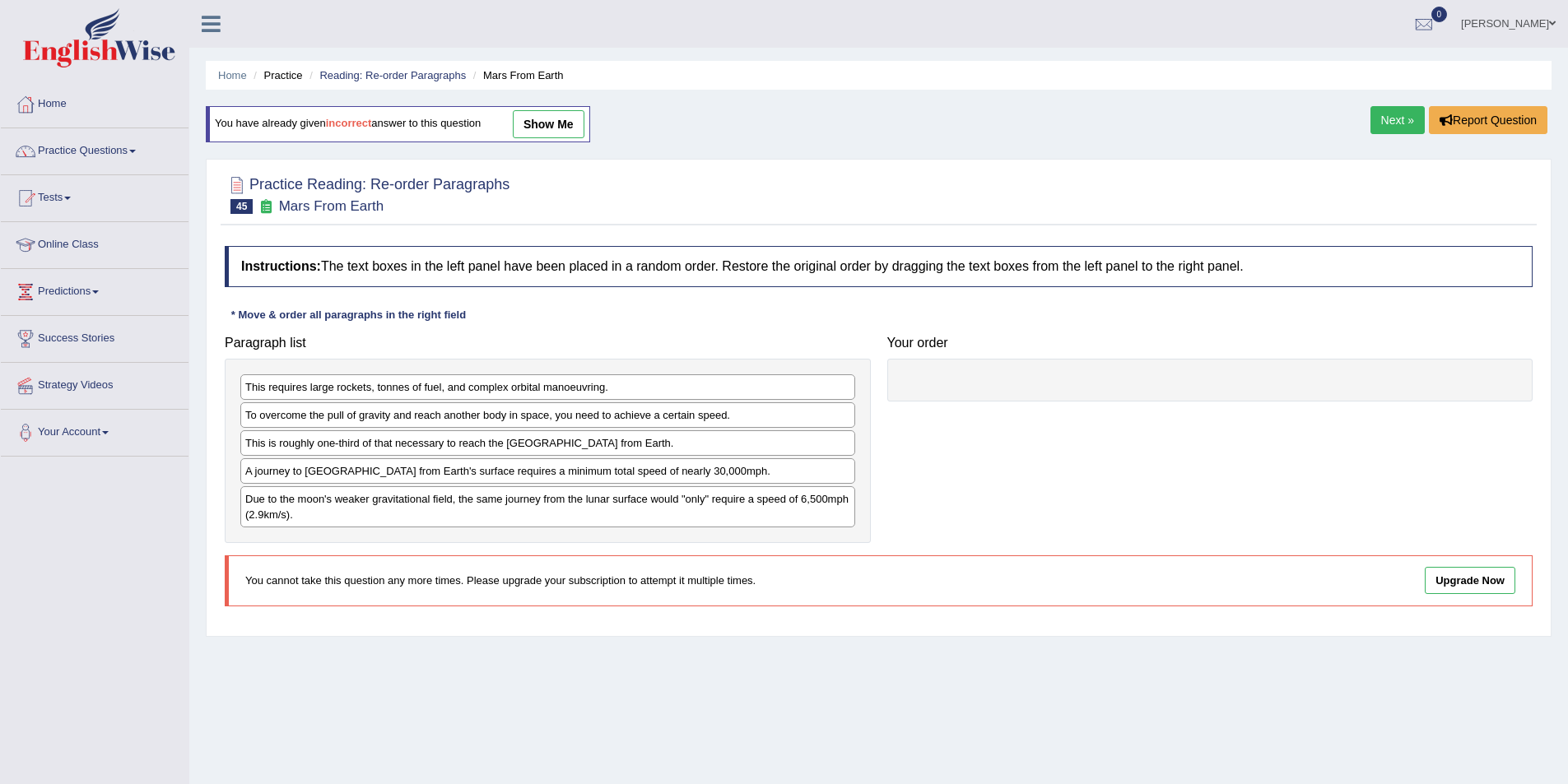
click at [1378, 114] on link "Next »" at bounding box center [1397, 120] width 54 height 28
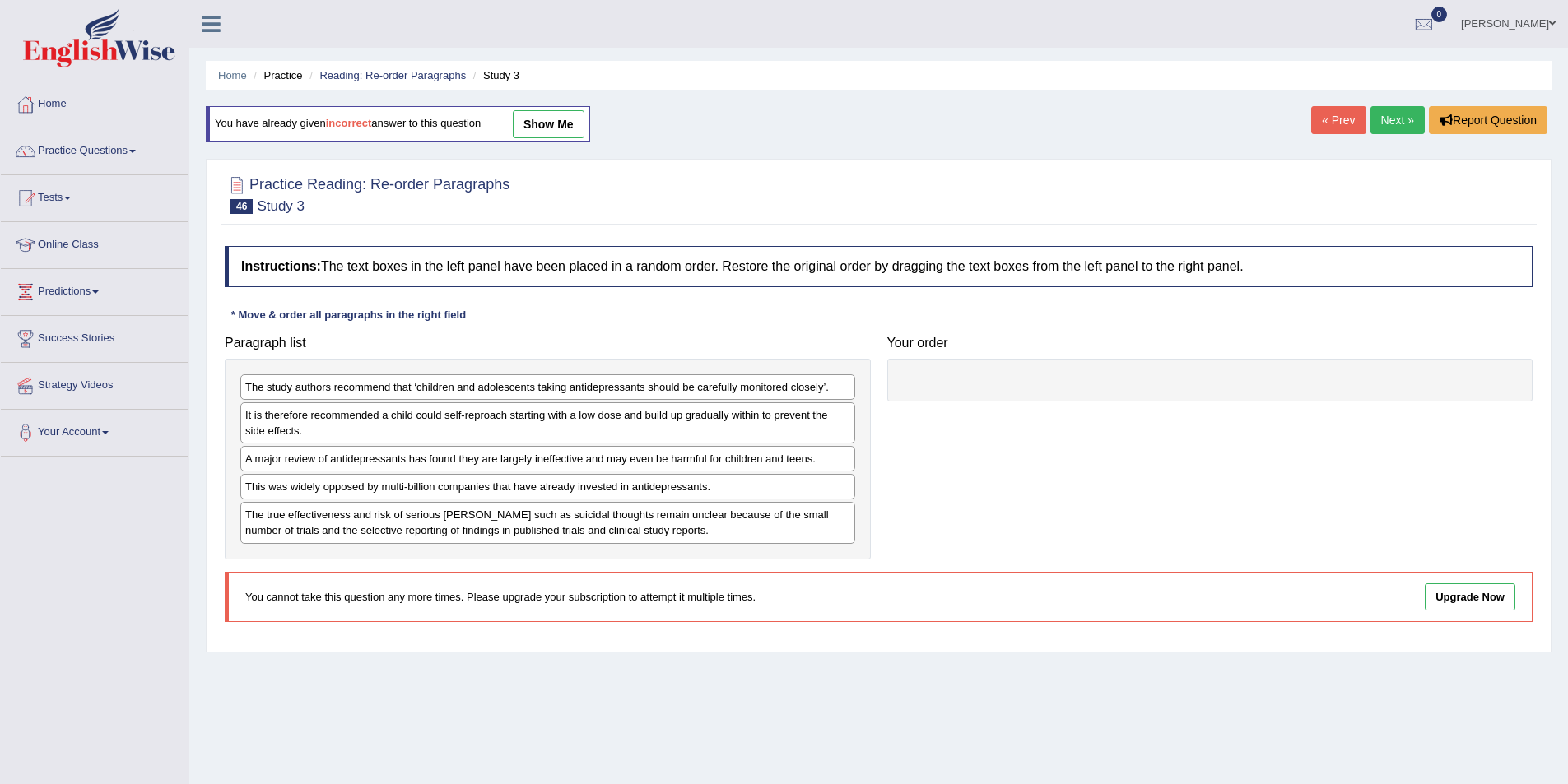
click at [1379, 126] on link "Next »" at bounding box center [1397, 120] width 54 height 28
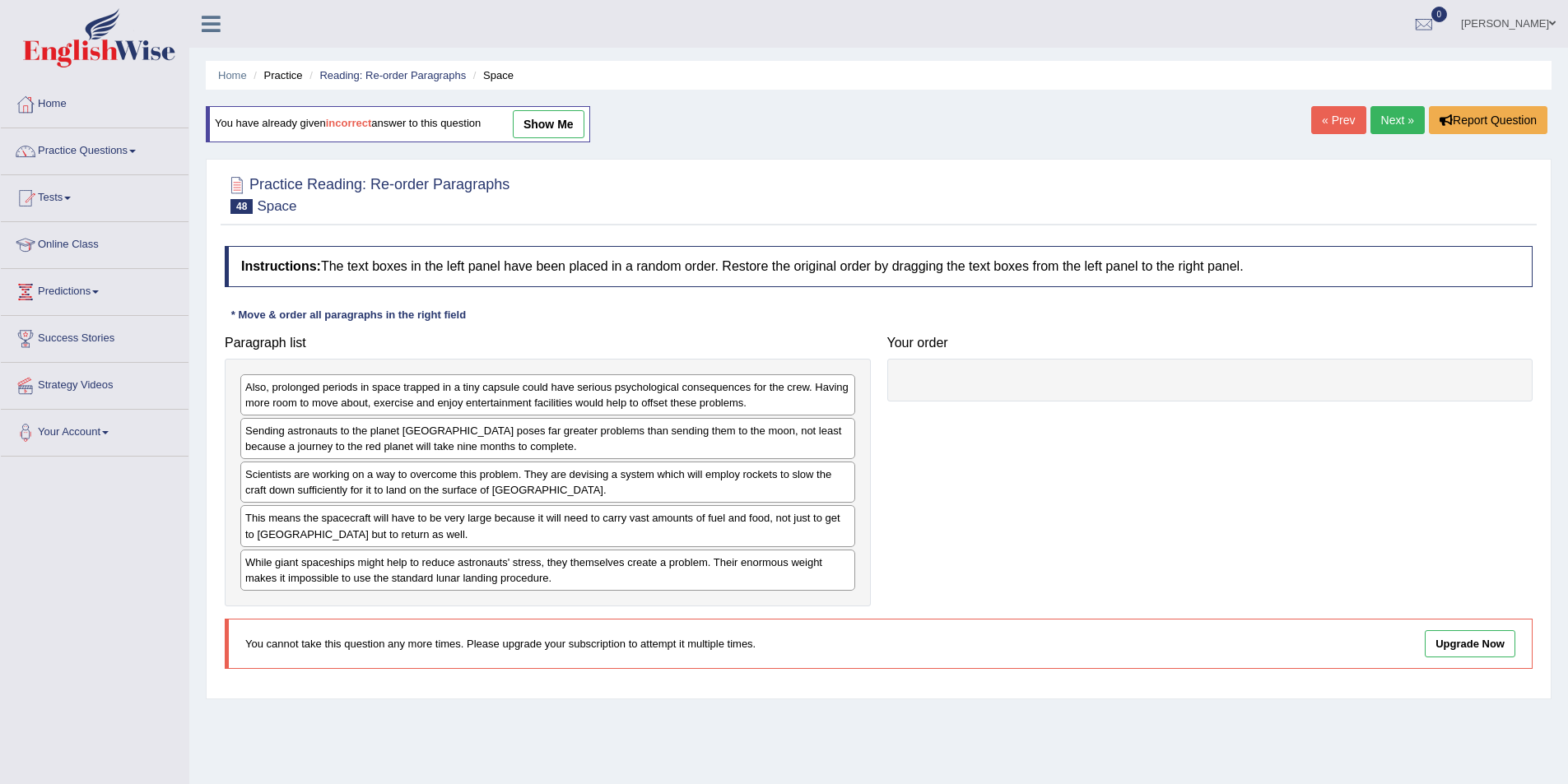
click at [1379, 126] on link "Next »" at bounding box center [1397, 120] width 54 height 28
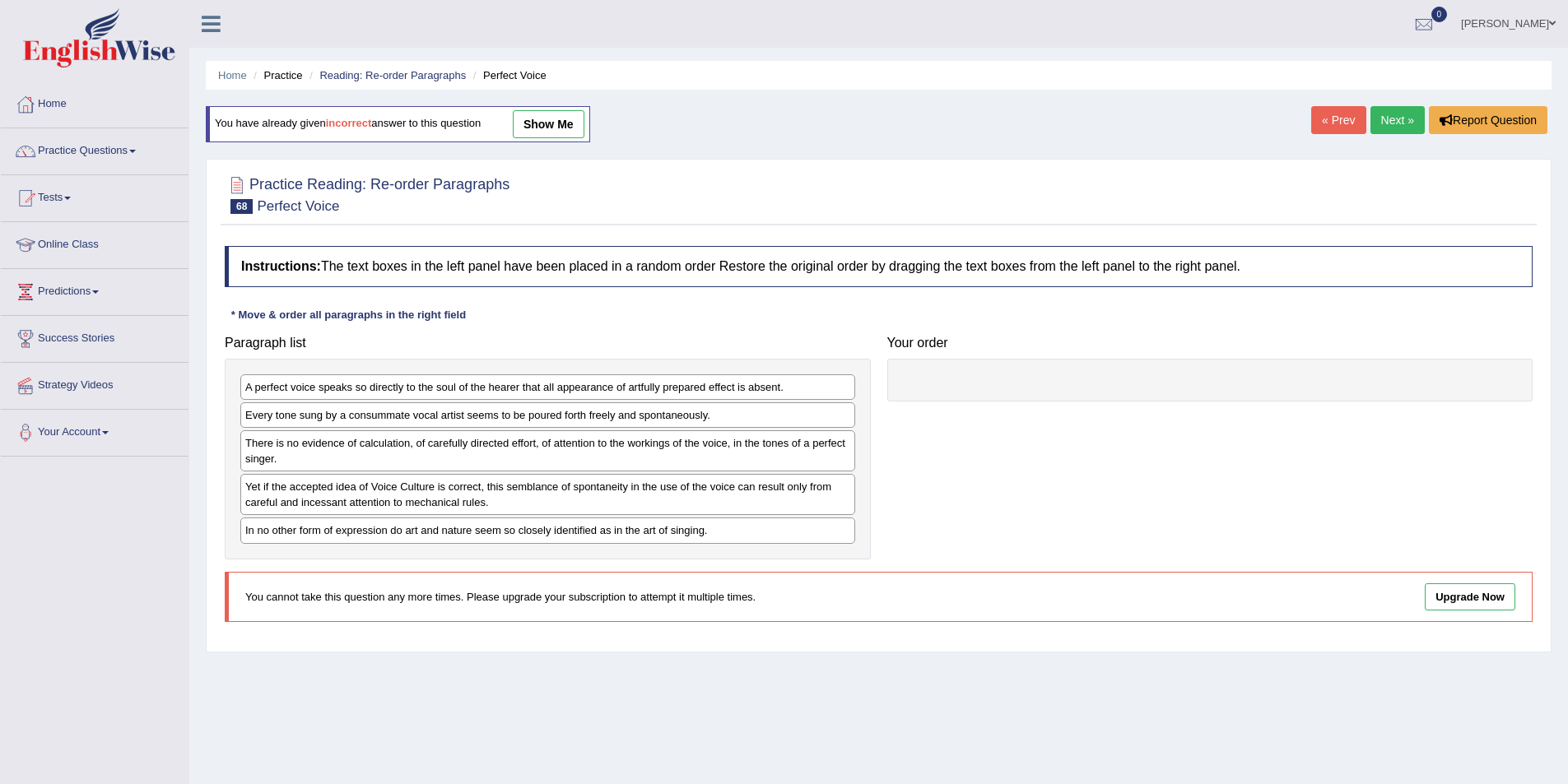
click at [1388, 126] on link "Next »" at bounding box center [1397, 120] width 54 height 28
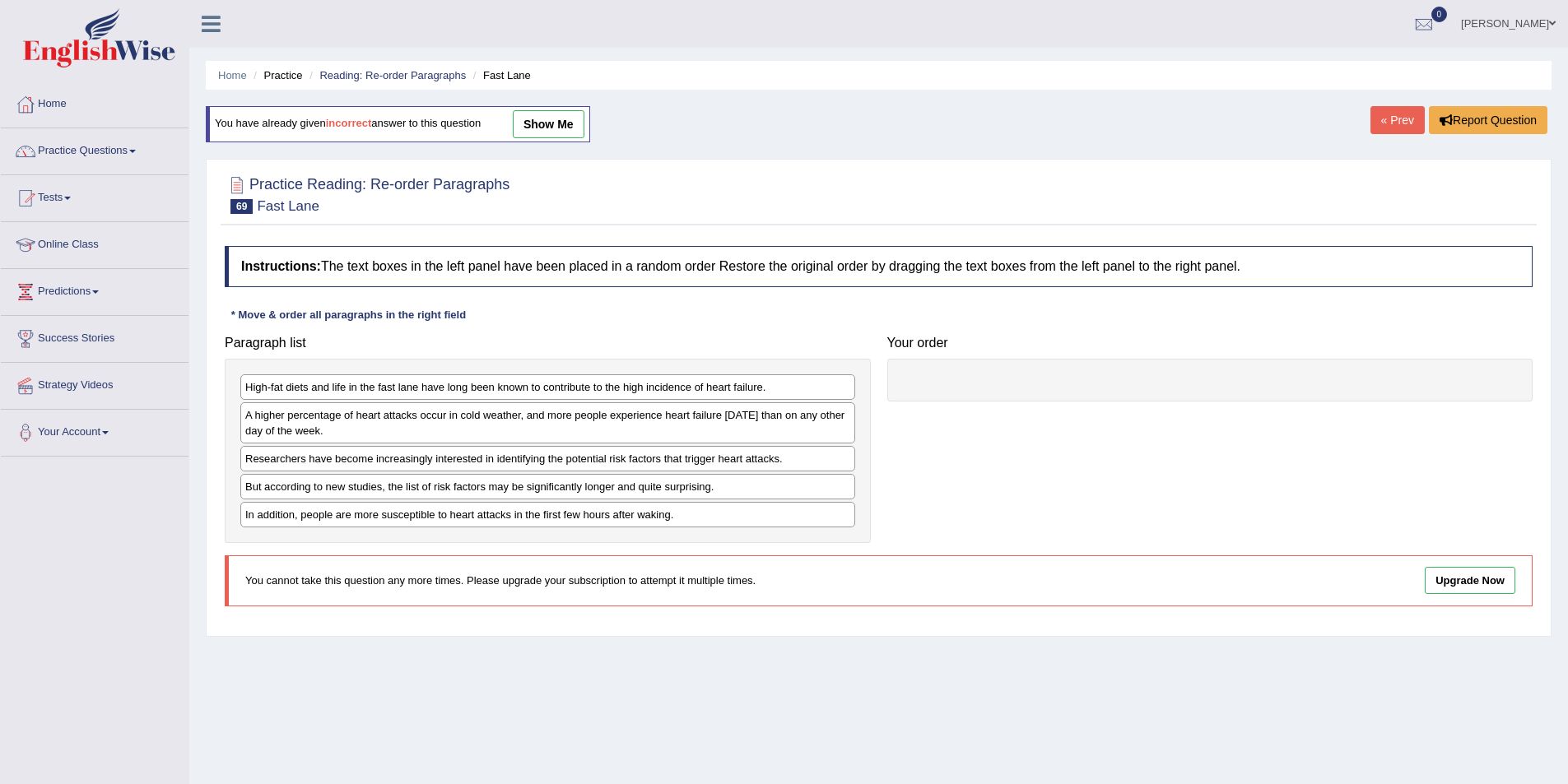
click at [100, 165] on link "Practice Questions" at bounding box center [95, 149] width 188 height 41
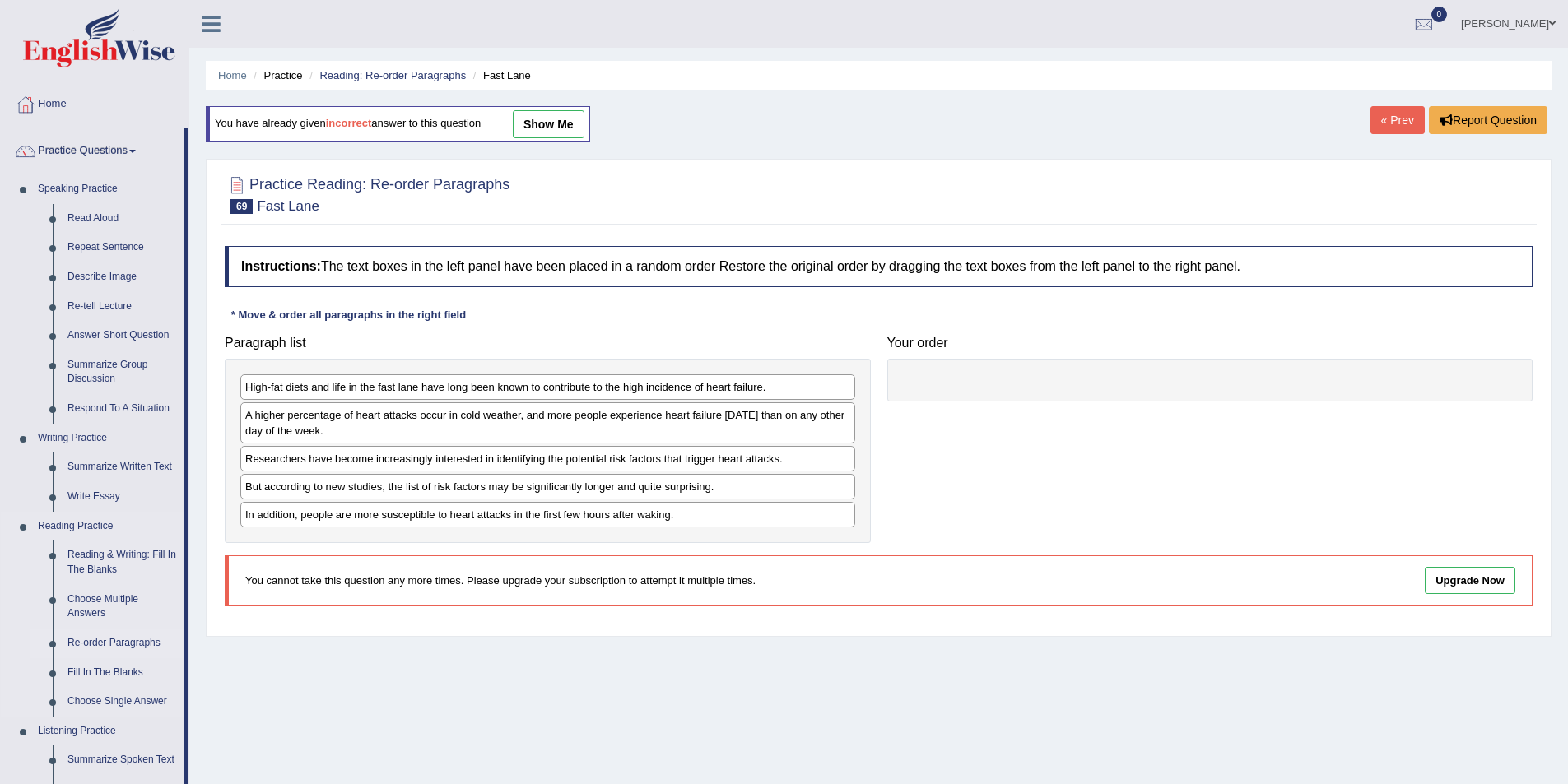
click at [124, 638] on link "Re-order Paragraphs" at bounding box center [122, 644] width 125 height 30
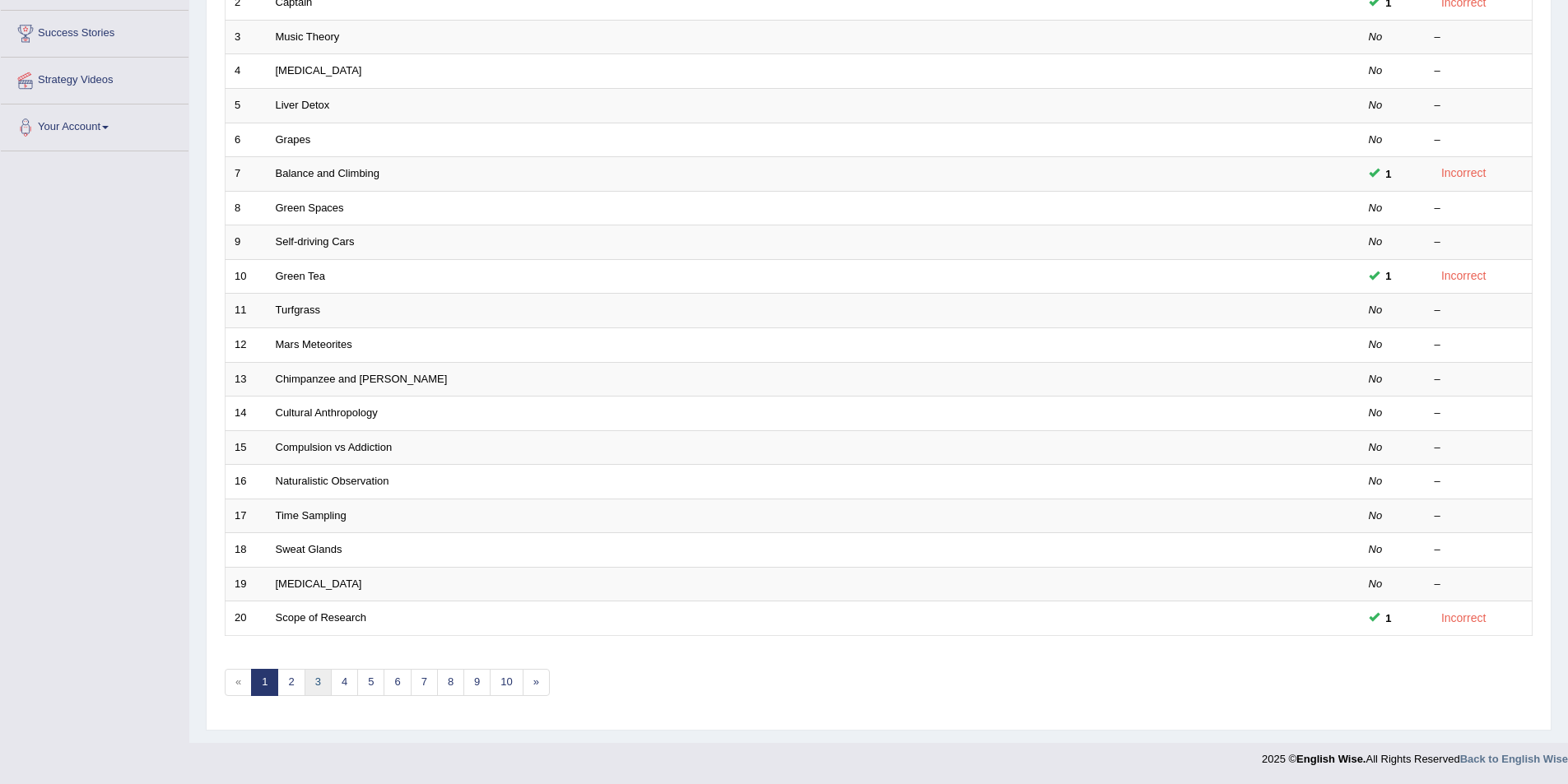
click at [324, 691] on link "3" at bounding box center [318, 682] width 27 height 27
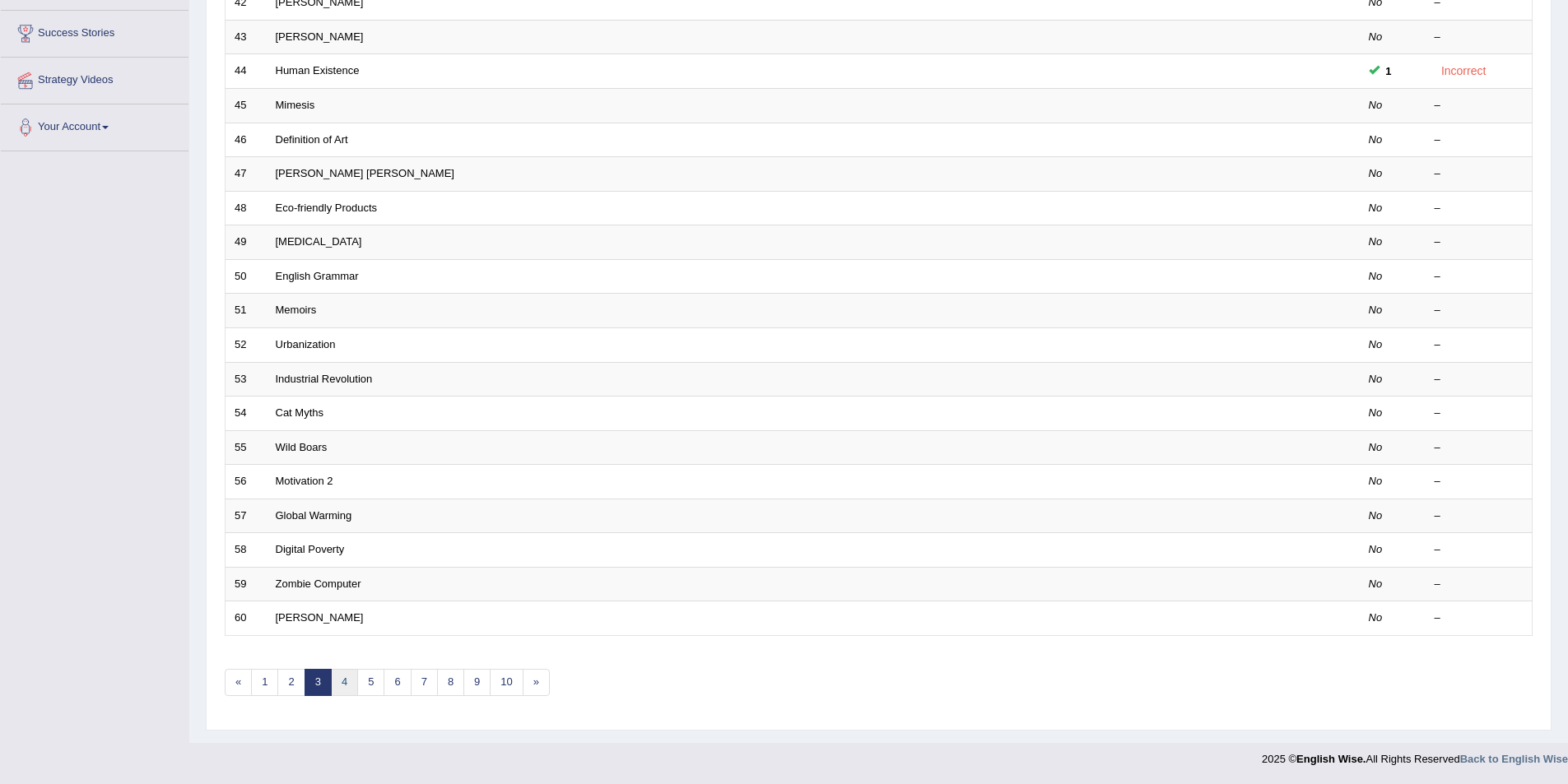
click at [349, 681] on link "4" at bounding box center [344, 682] width 27 height 27
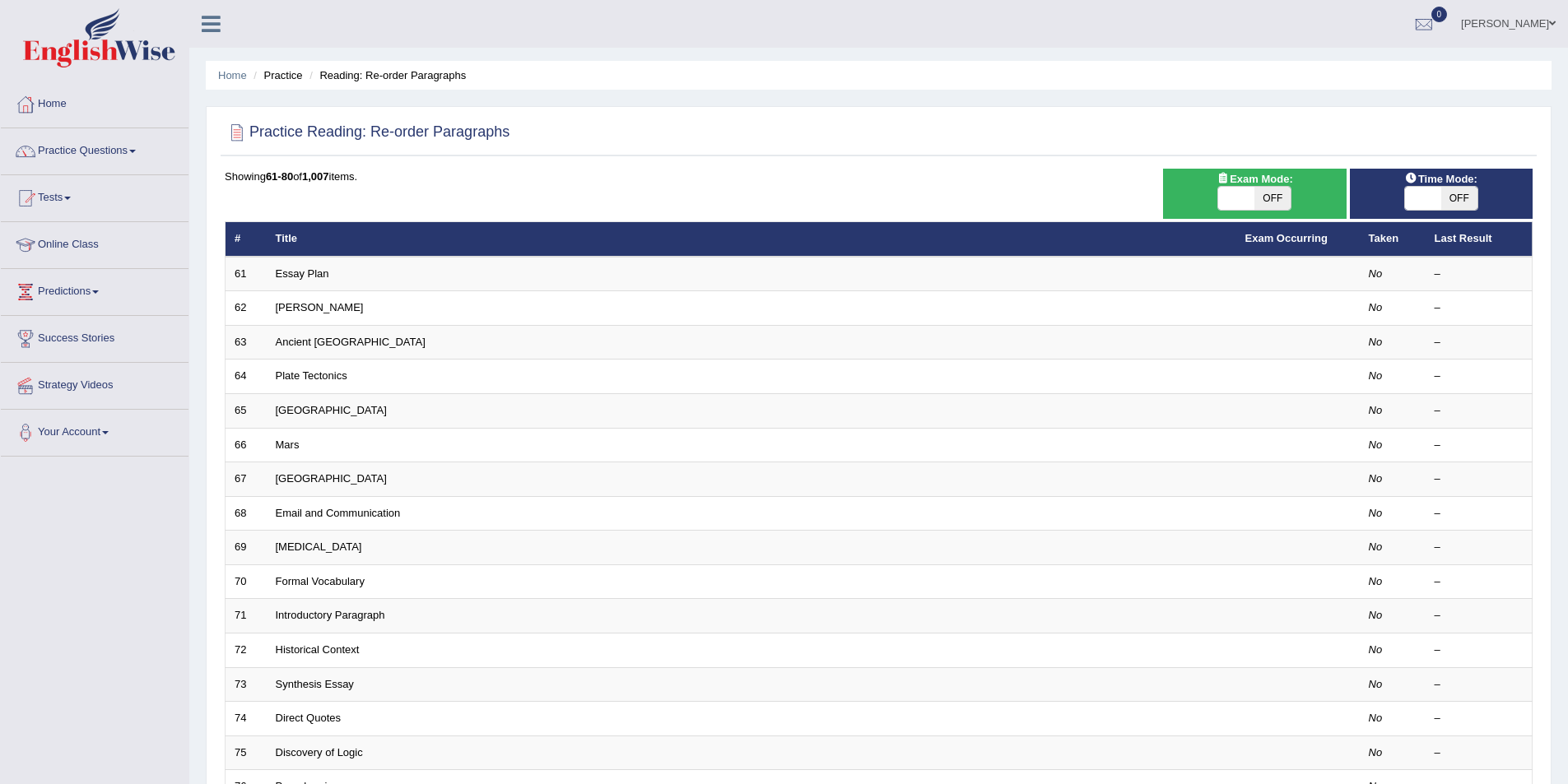
scroll to position [82, 0]
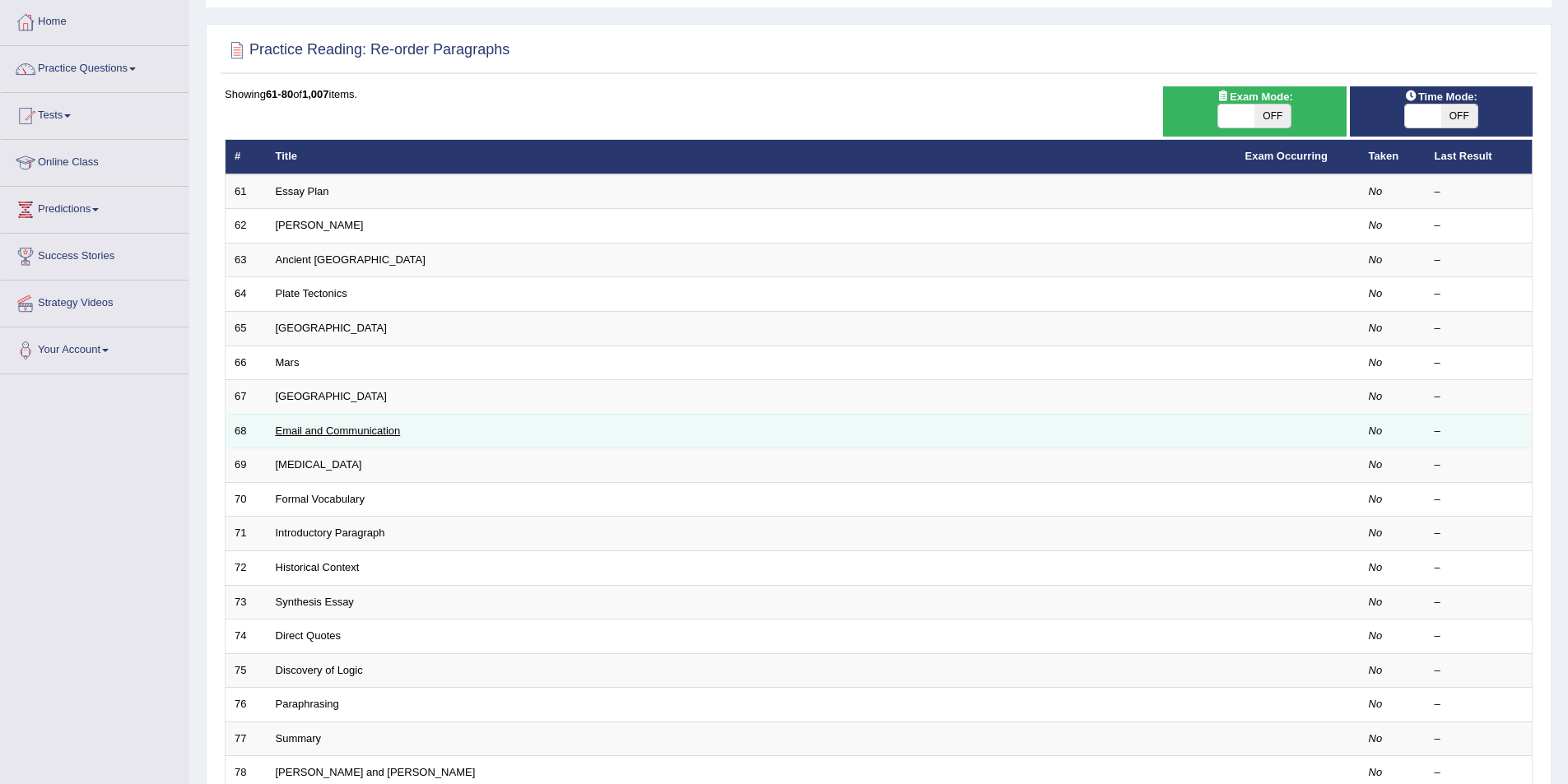
click at [307, 432] on link "Email and Communication" at bounding box center [338, 431] width 125 height 12
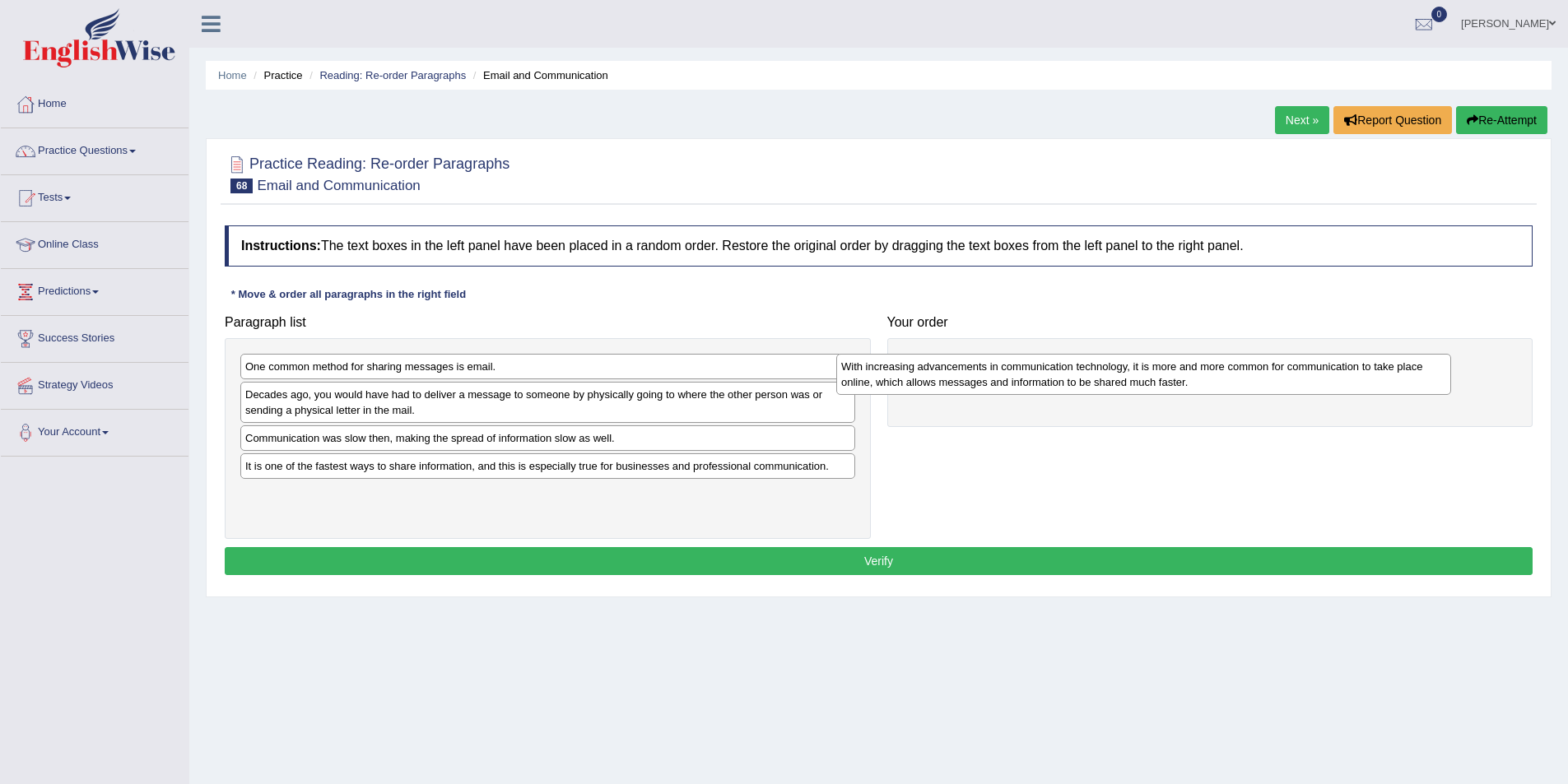
drag, startPoint x: 408, startPoint y: 450, endPoint x: 1008, endPoint y: 379, distance: 604.2
click at [1005, 379] on div "With increasing advancements in communication technology, it is more and more c…" at bounding box center [1143, 374] width 615 height 41
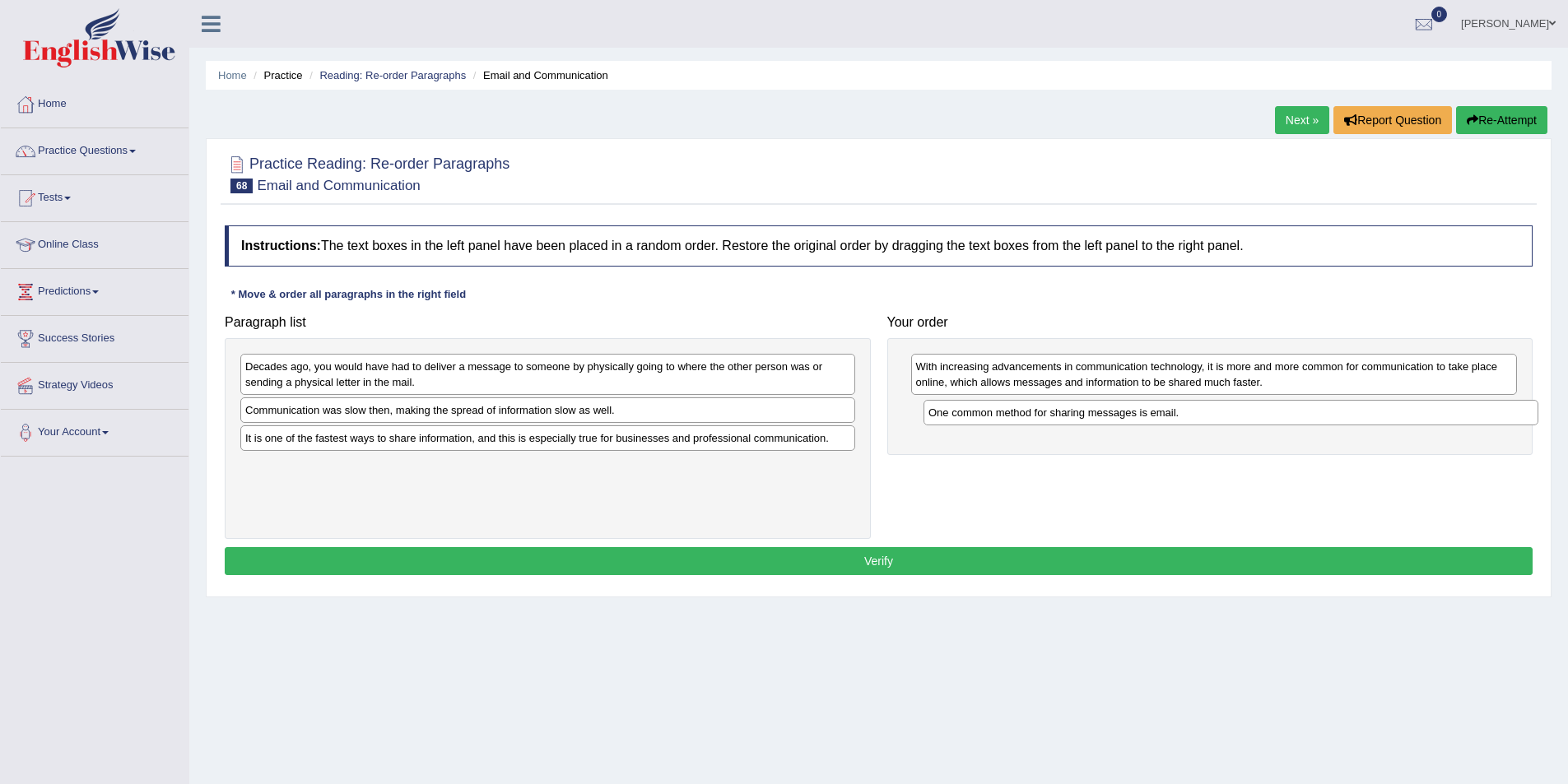
drag, startPoint x: 461, startPoint y: 370, endPoint x: 1144, endPoint y: 416, distance: 684.5
click at [1144, 416] on div "One common method for sharing messages is email." at bounding box center [1231, 412] width 615 height 26
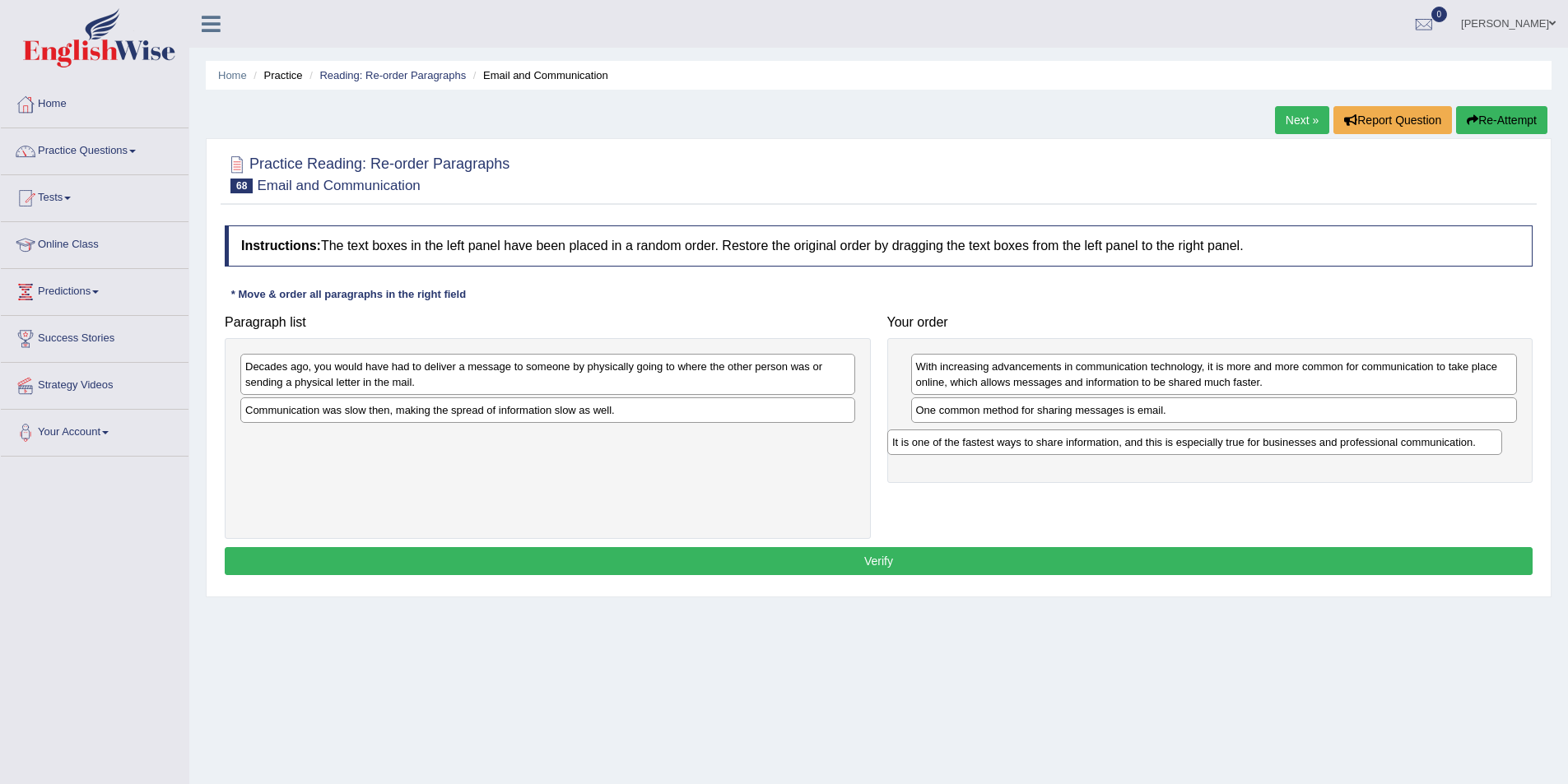
drag, startPoint x: 576, startPoint y: 445, endPoint x: 1221, endPoint y: 449, distance: 645.0
click at [1221, 449] on div "It is one of the fastest ways to share information, and this is especially true…" at bounding box center [1194, 442] width 615 height 26
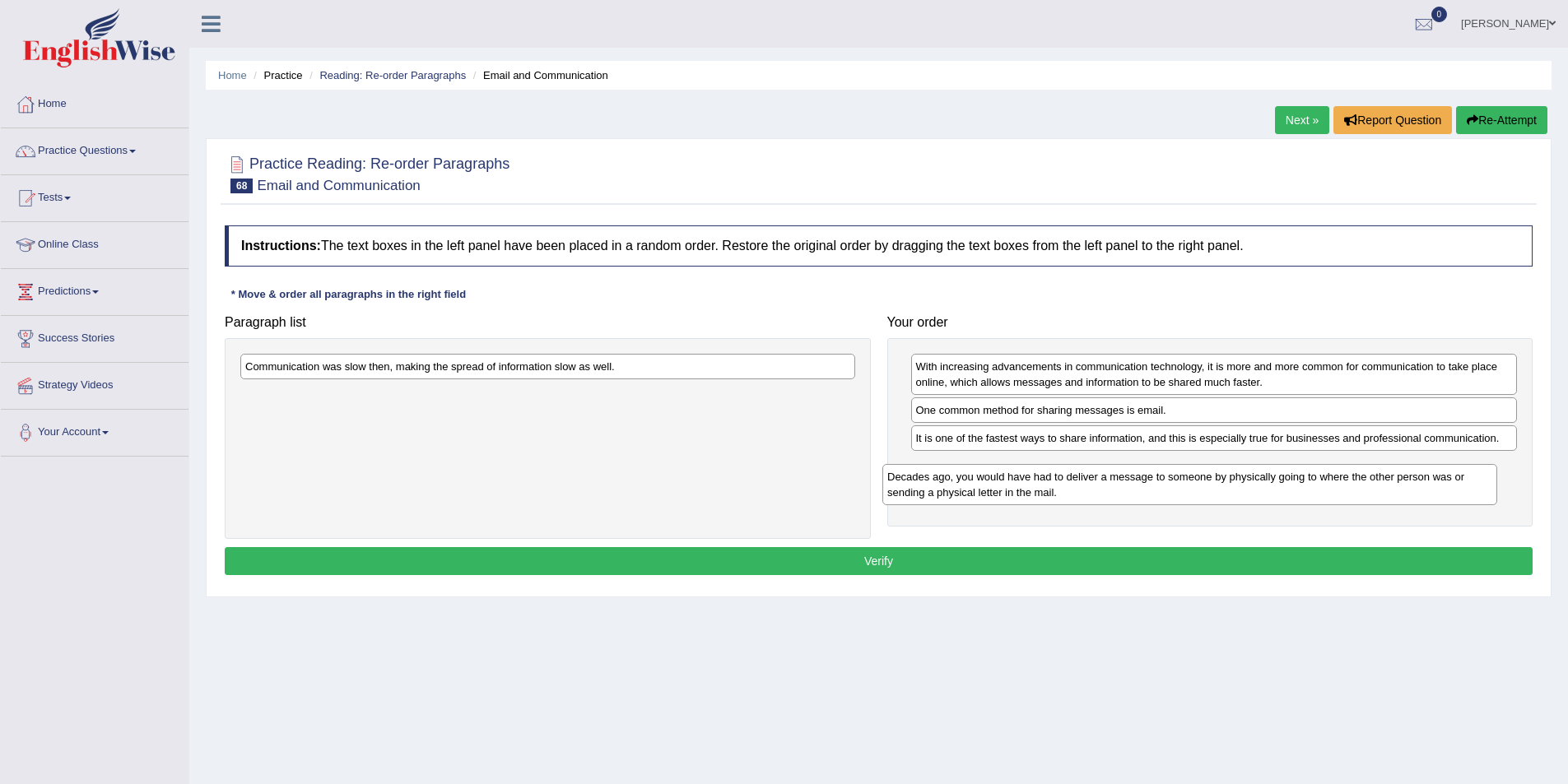
drag, startPoint x: 579, startPoint y: 380, endPoint x: 1221, endPoint y: 490, distance: 651.4
click at [1221, 490] on div "Decades ago, you would have had to deliver a message to someone by physically g…" at bounding box center [1189, 485] width 615 height 41
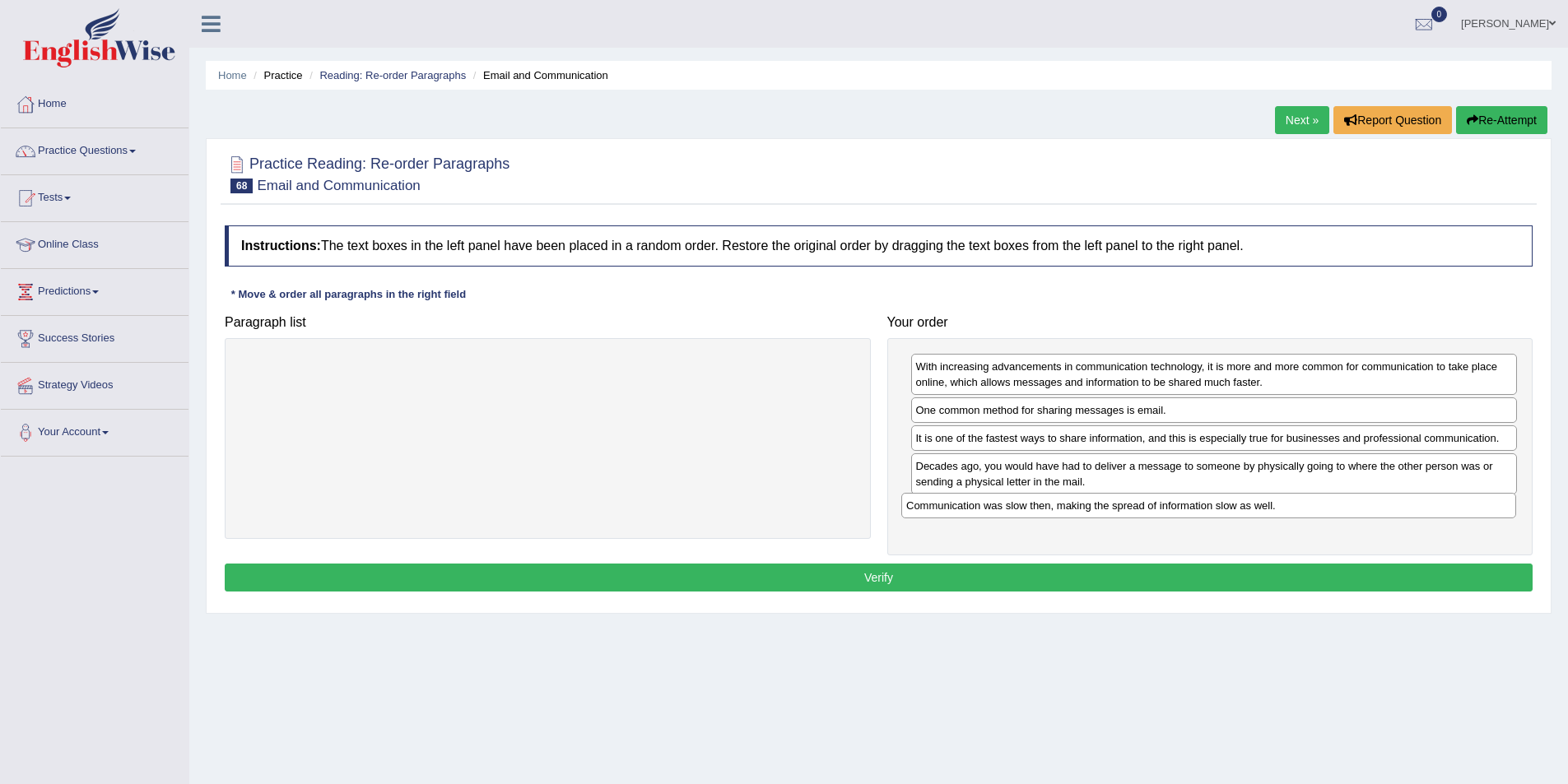
drag, startPoint x: 403, startPoint y: 362, endPoint x: 1063, endPoint y: 501, distance: 674.5
click at [1063, 501] on div "Communication was slow then, making the spread of information slow as well." at bounding box center [1209, 505] width 615 height 26
click at [1021, 574] on button "Verify" at bounding box center [879, 577] width 1308 height 28
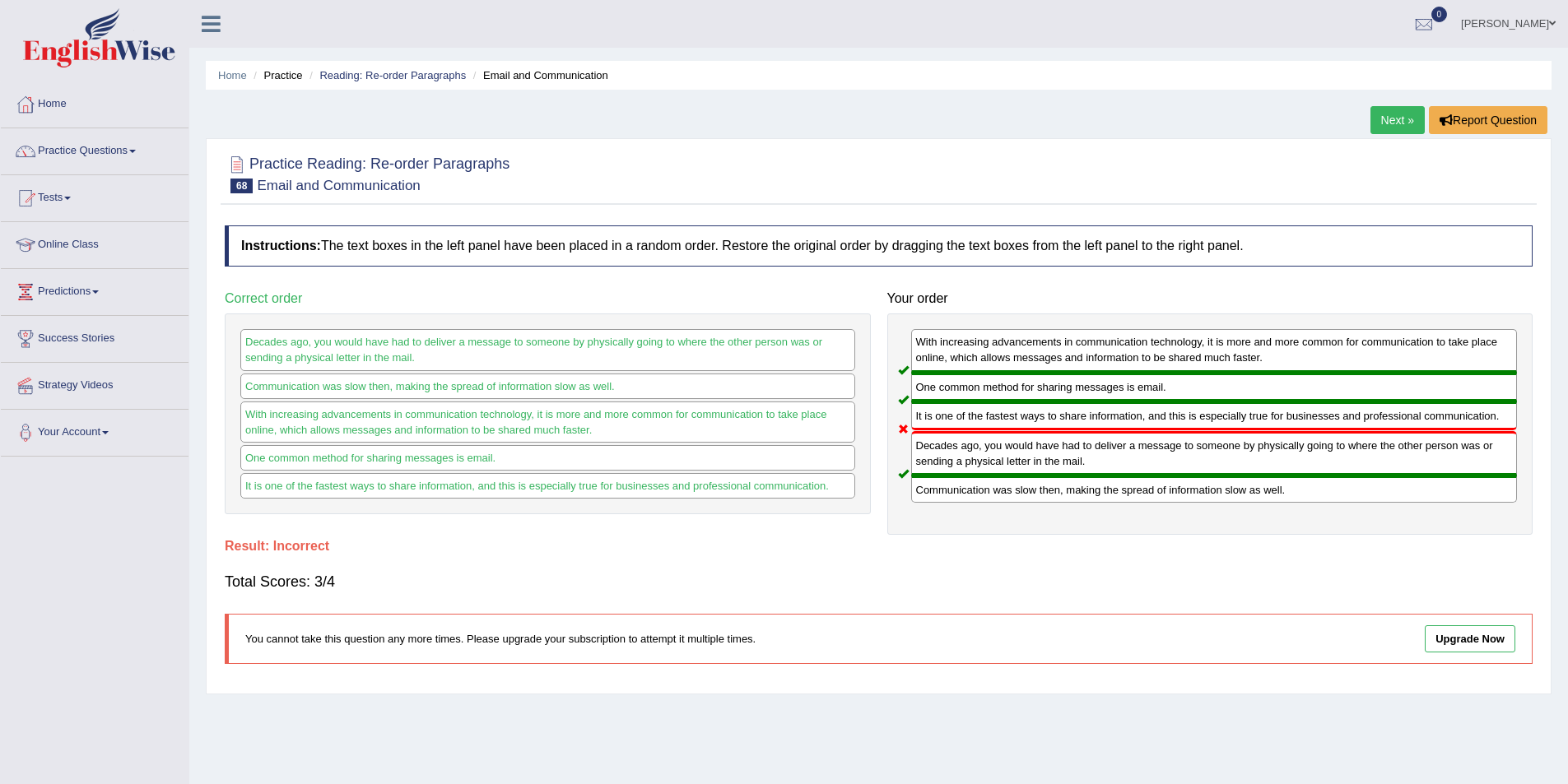
click at [1411, 113] on link "Next »" at bounding box center [1397, 120] width 54 height 28
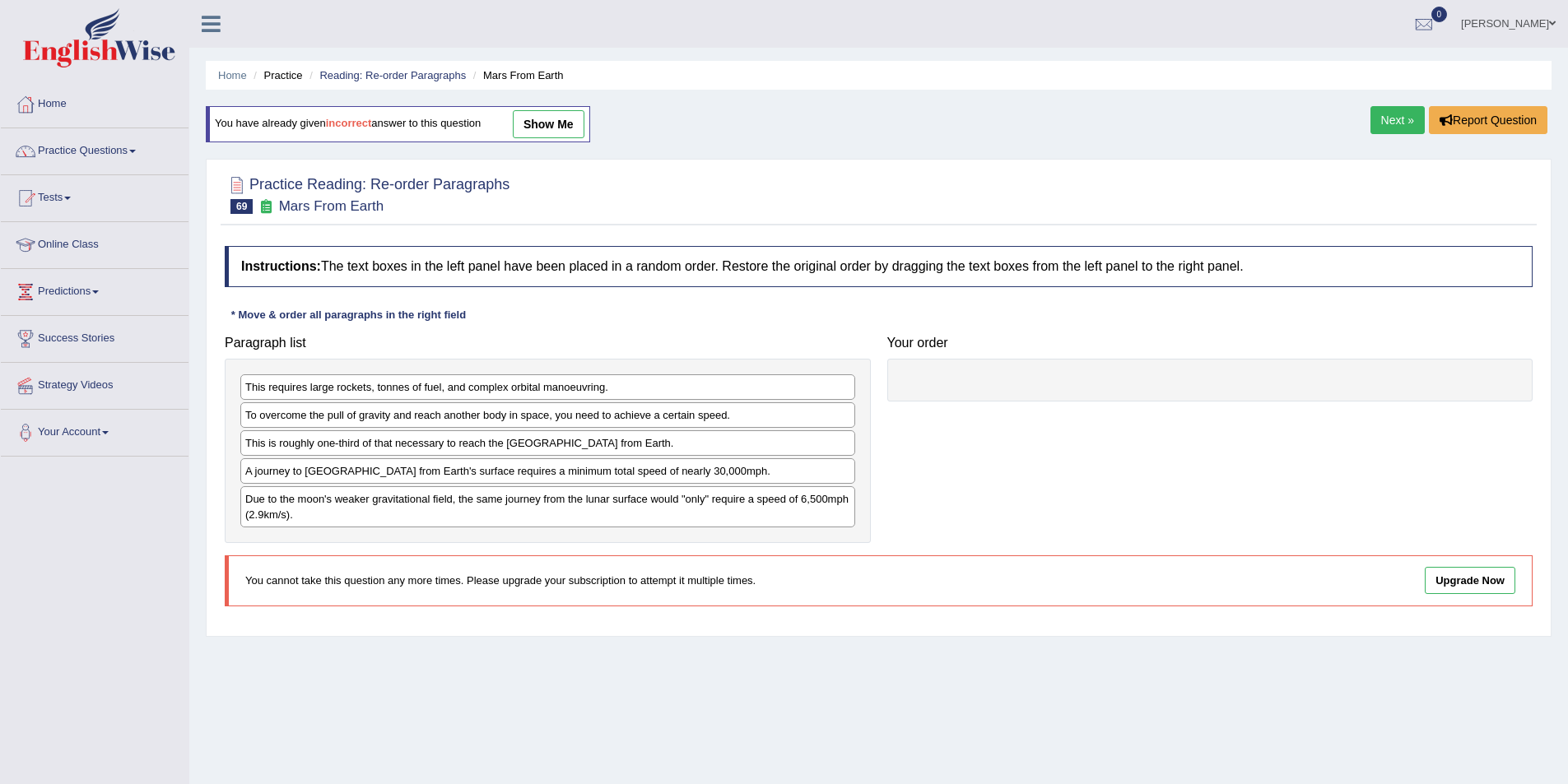
click at [1386, 121] on link "Next »" at bounding box center [1397, 120] width 54 height 28
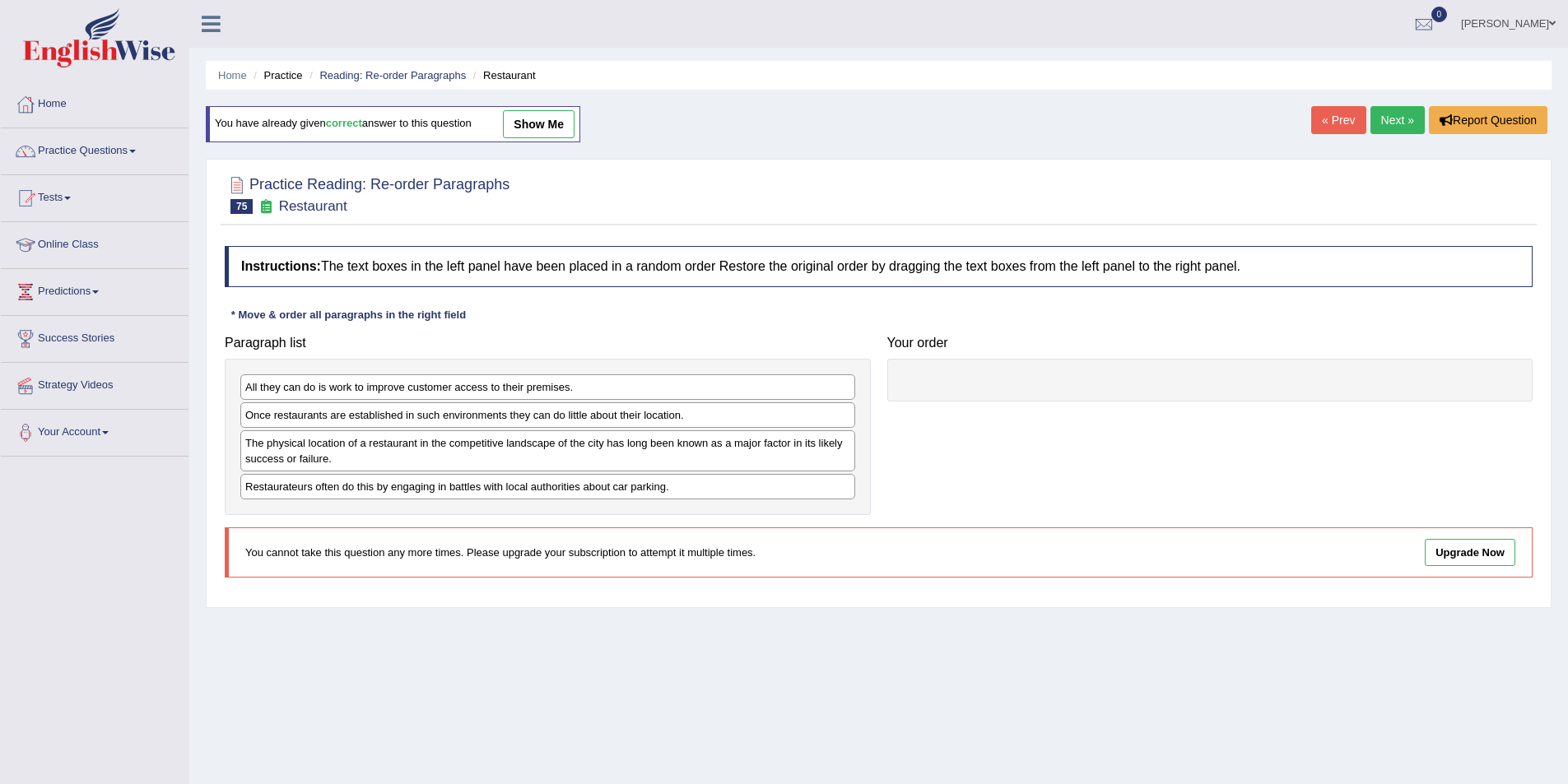
click at [1399, 124] on link "Next »" at bounding box center [1397, 120] width 54 height 28
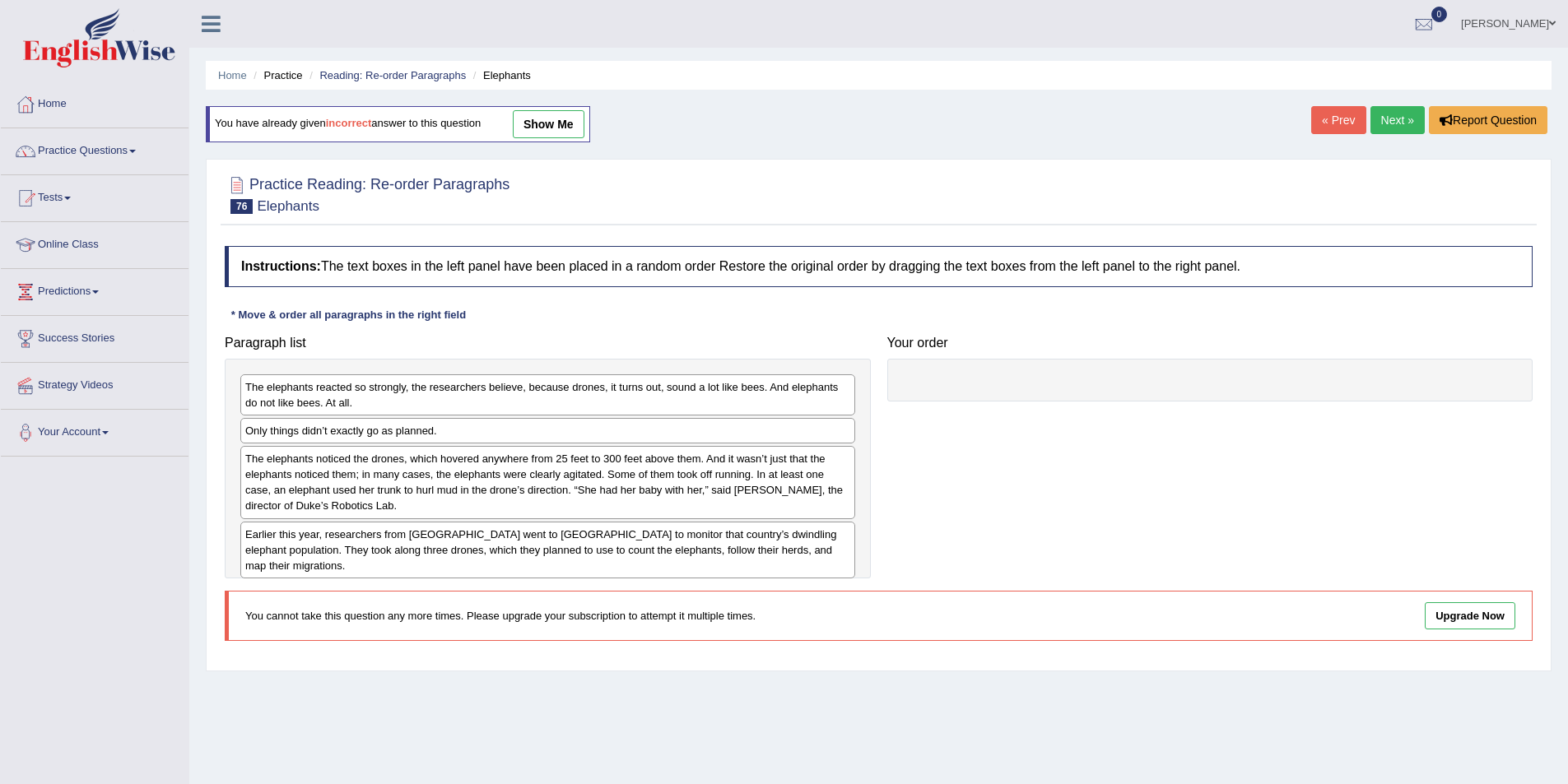
click at [1399, 124] on link "Next »" at bounding box center [1397, 120] width 54 height 28
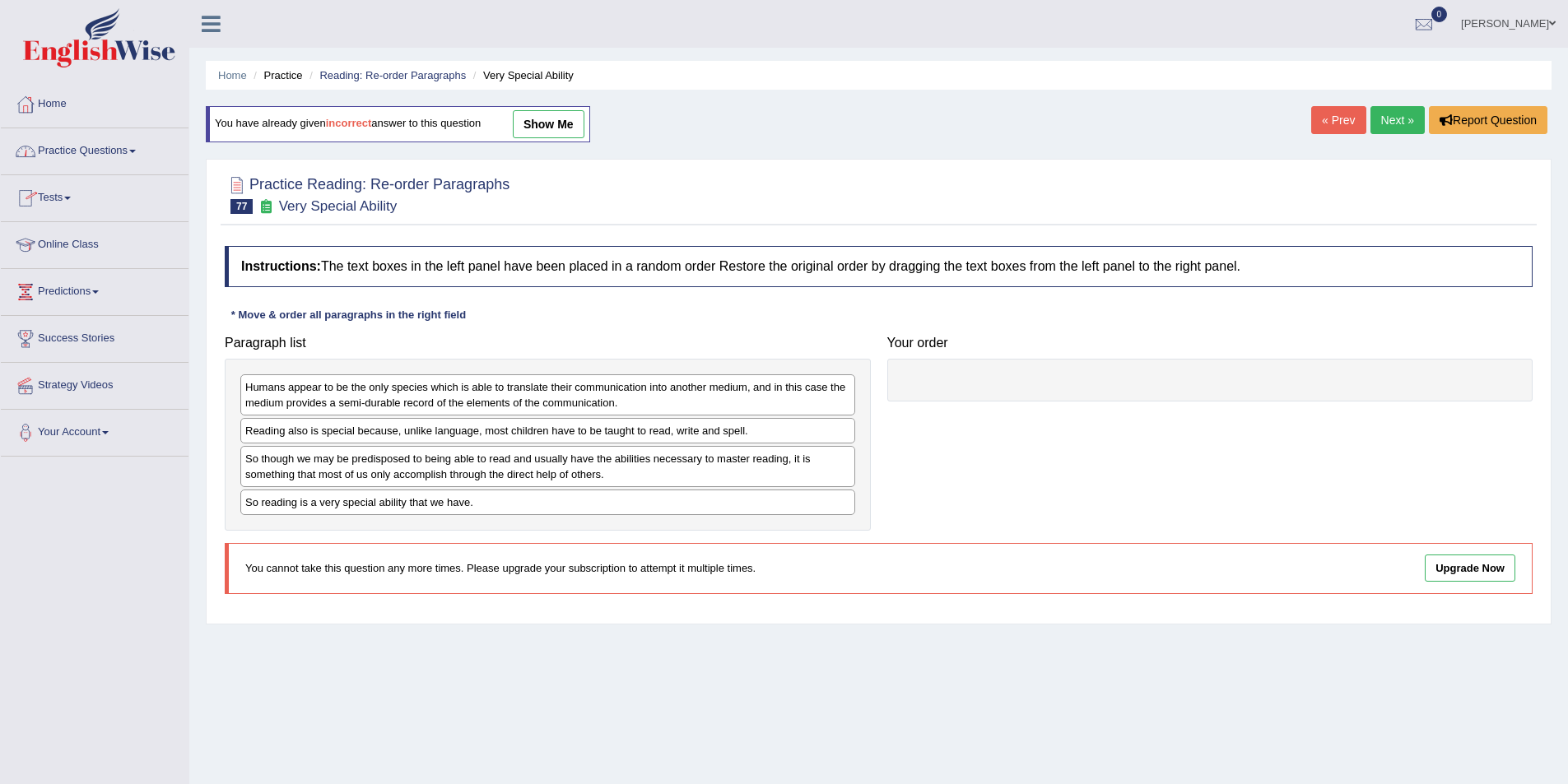
click at [115, 151] on link "Practice Questions" at bounding box center [95, 149] width 188 height 41
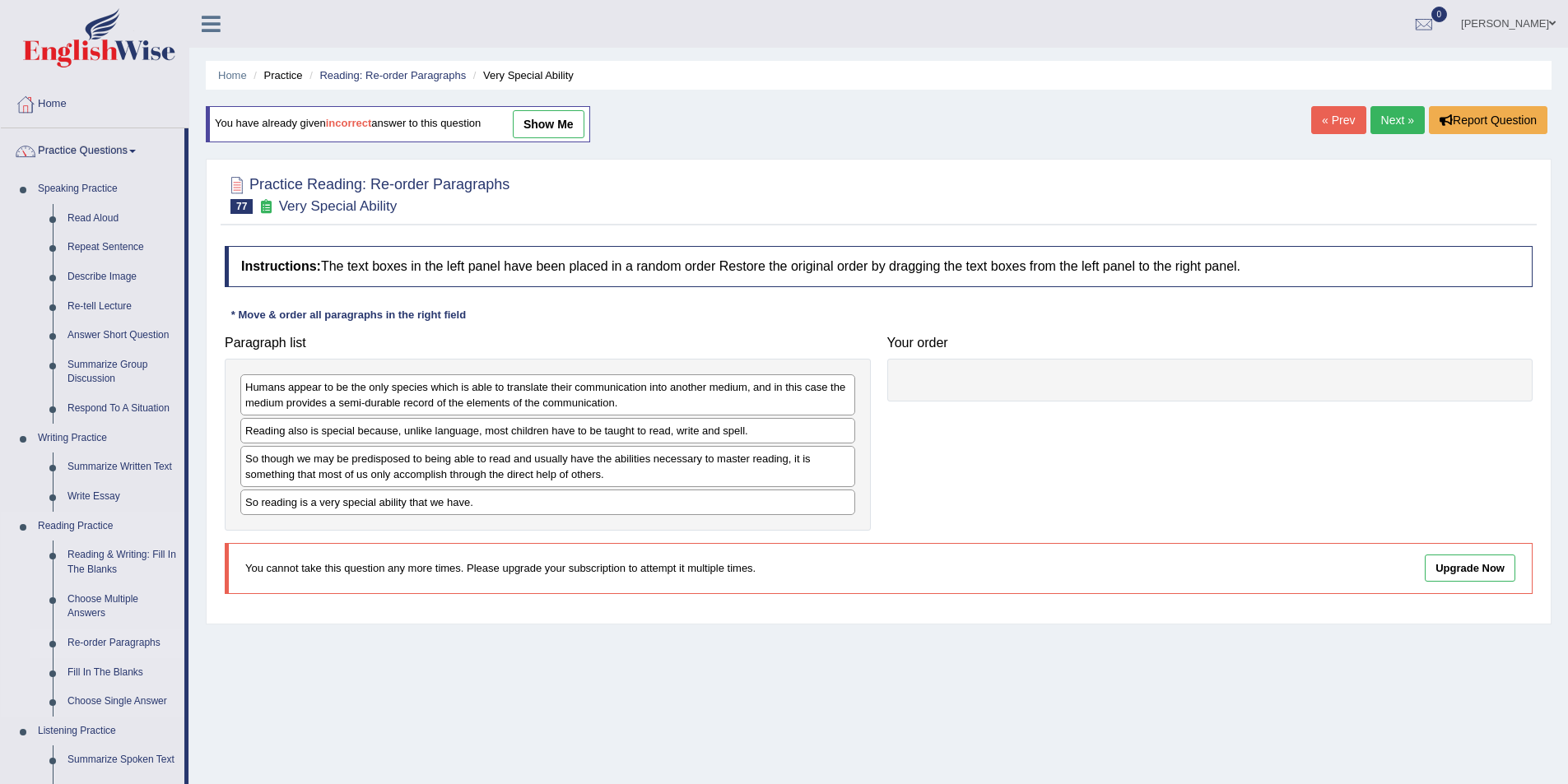
click at [125, 645] on link "Re-order Paragraphs" at bounding box center [122, 644] width 125 height 30
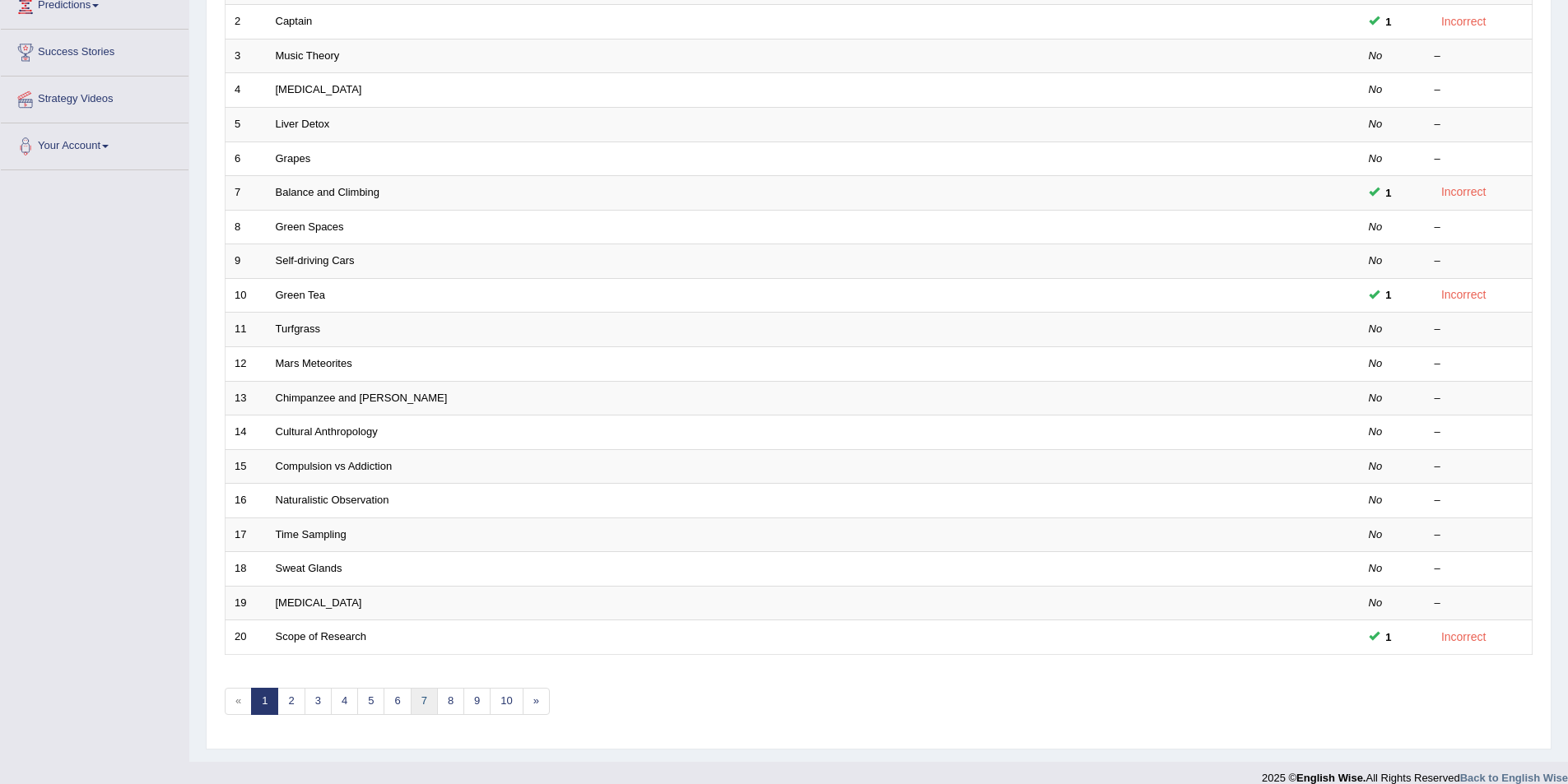
scroll to position [305, 0]
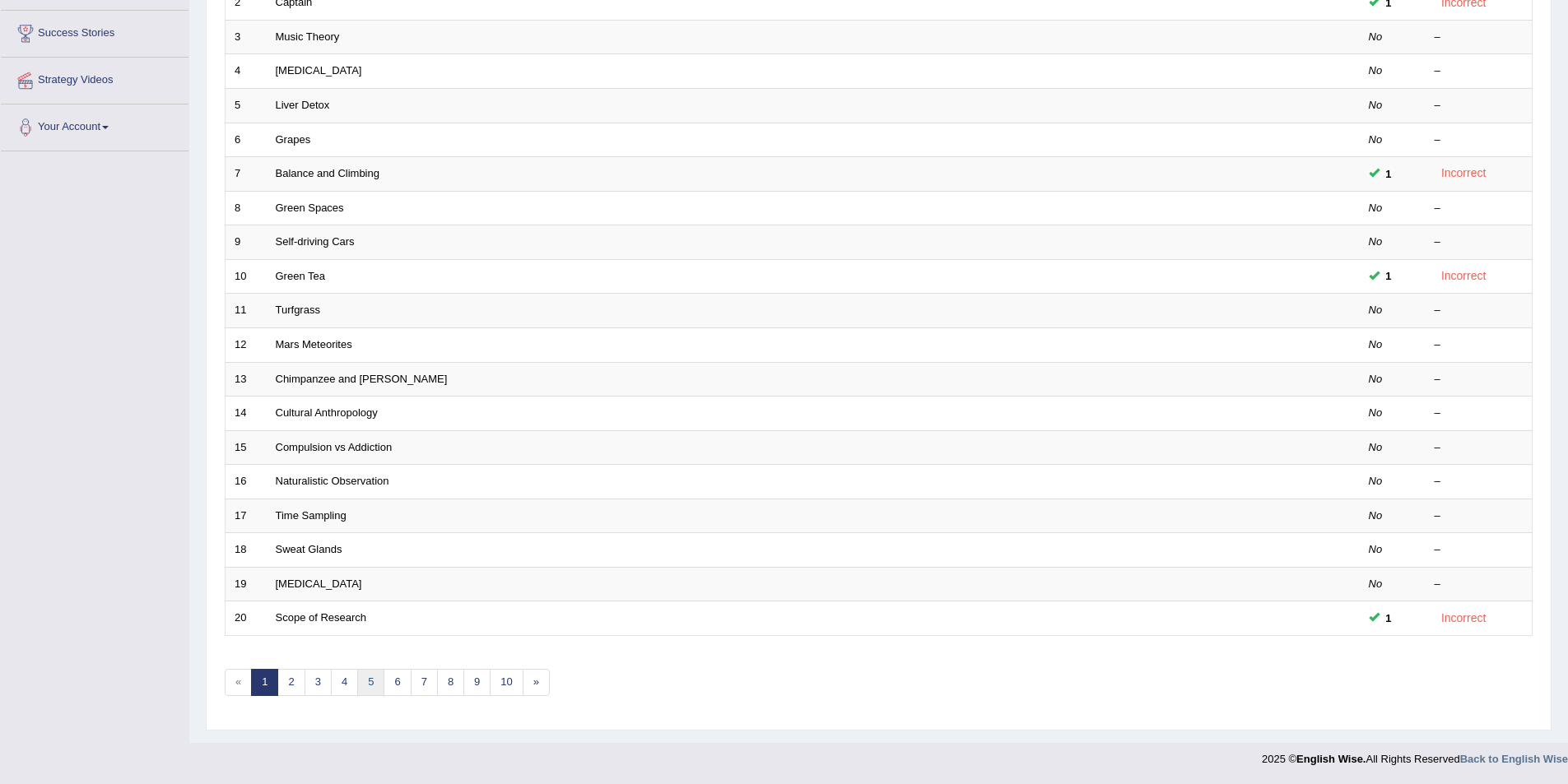
click at [380, 686] on link "5" at bounding box center [370, 682] width 27 height 27
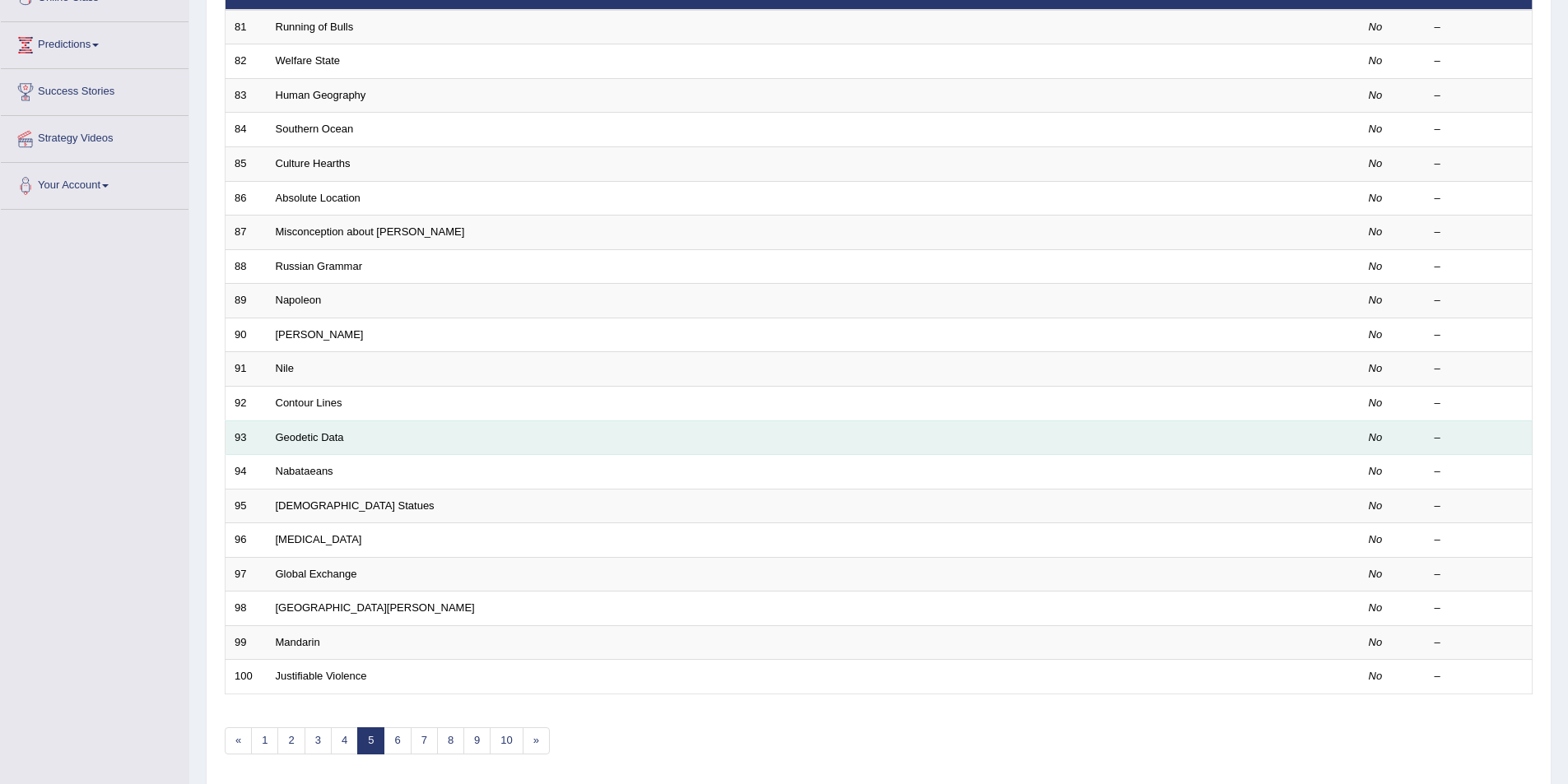
scroll to position [305, 0]
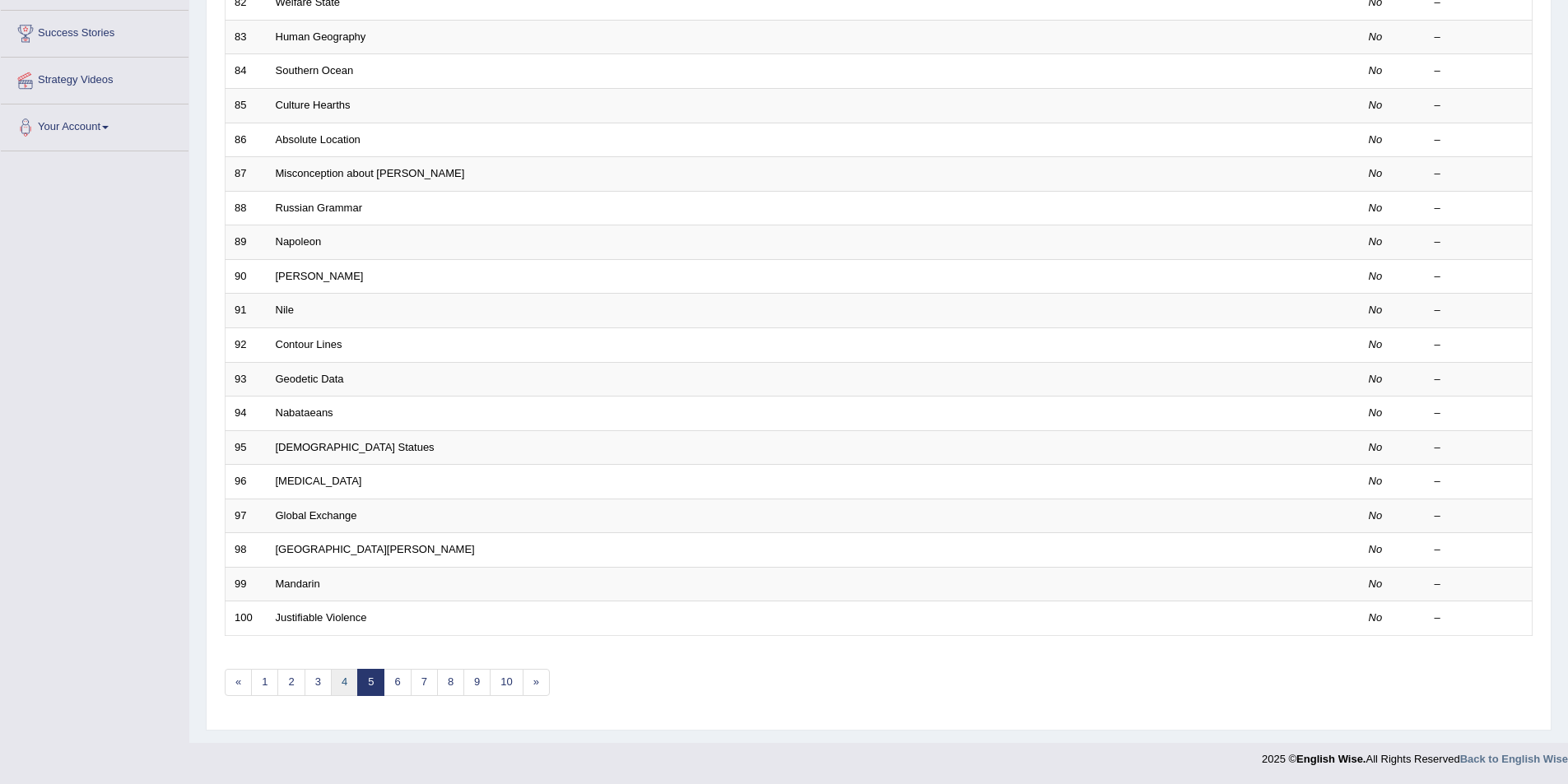
click at [336, 675] on link "4" at bounding box center [344, 682] width 27 height 27
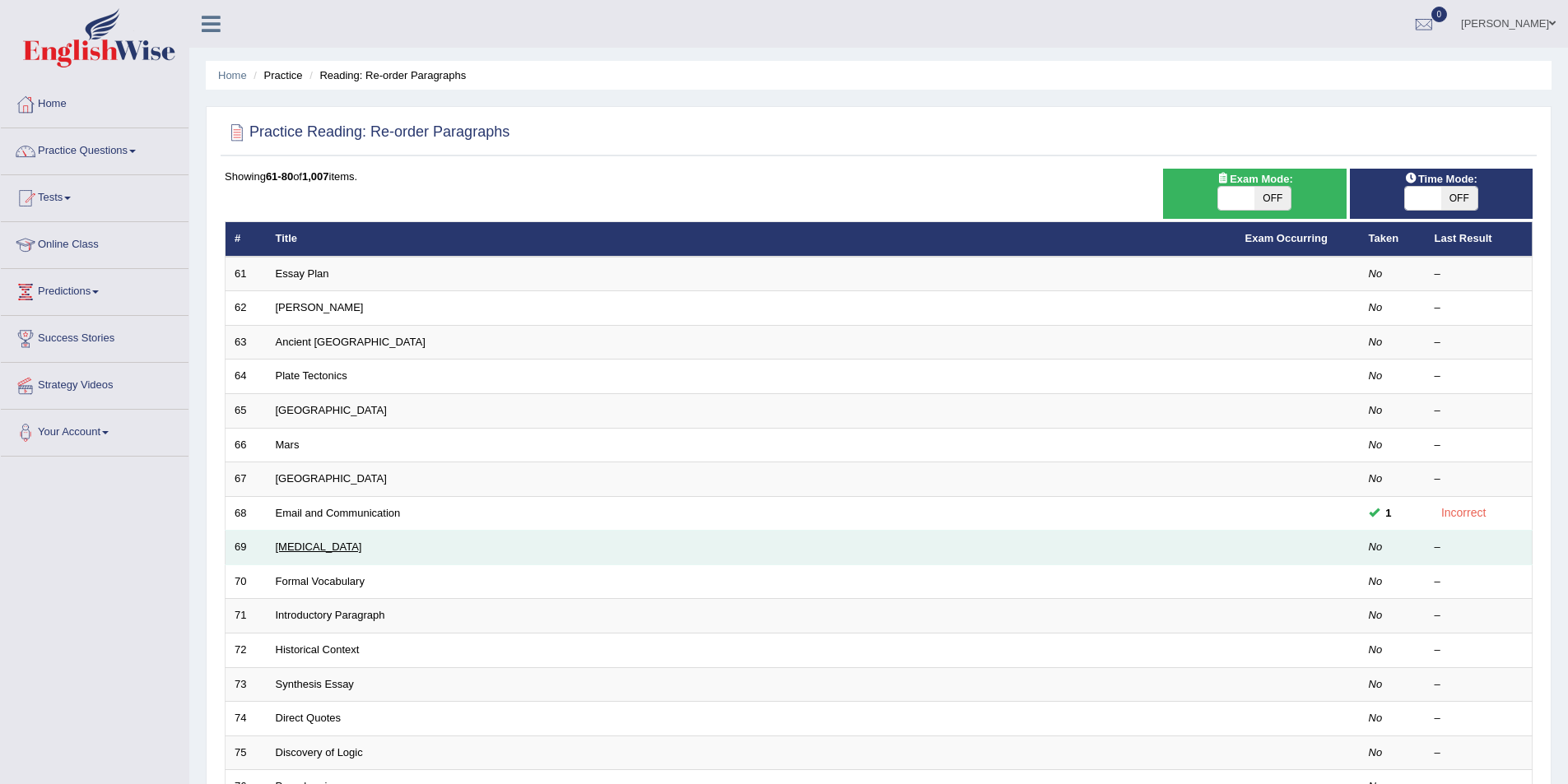
click at [330, 552] on link "[MEDICAL_DATA]" at bounding box center [319, 546] width 86 height 12
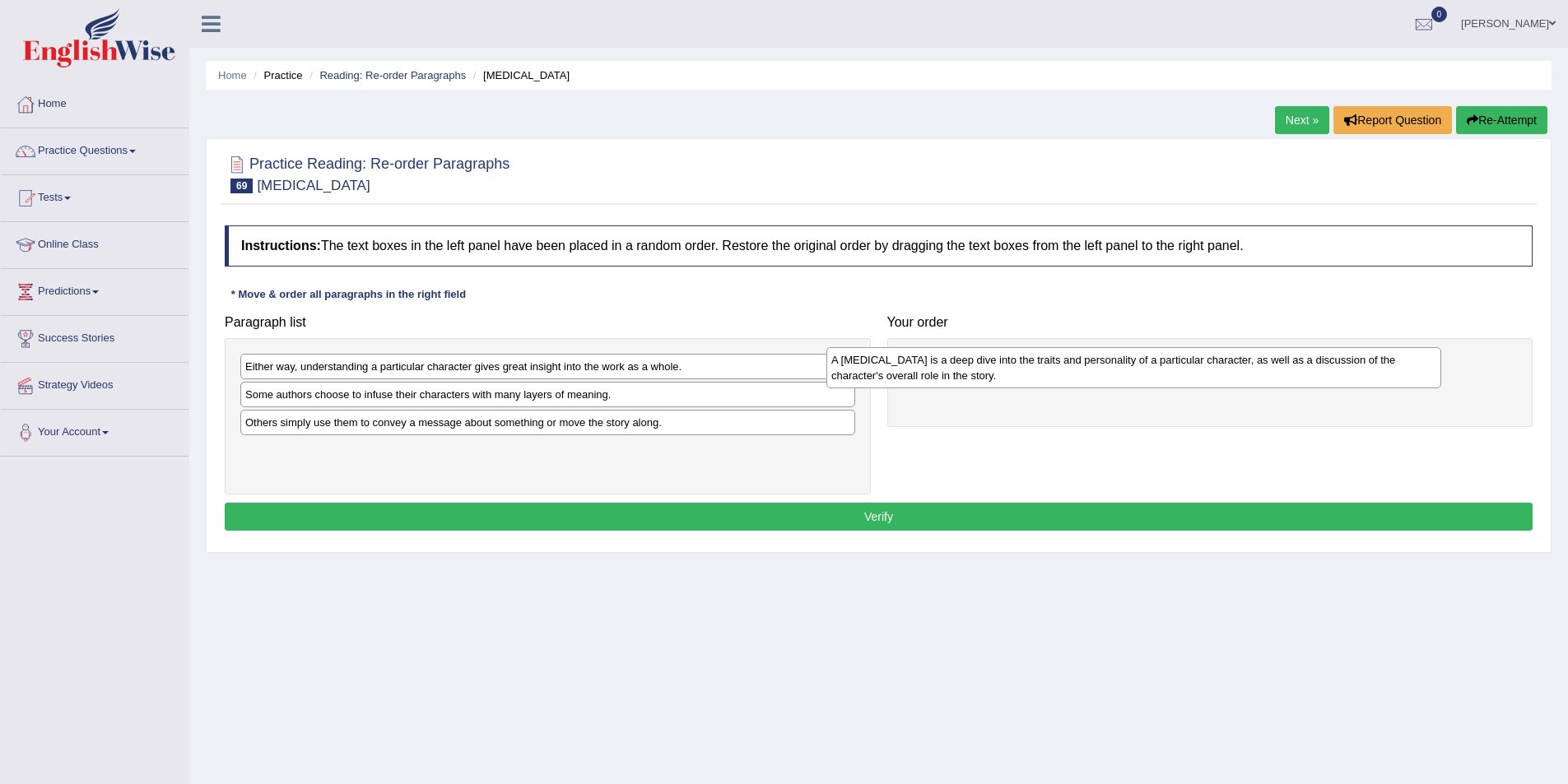
drag, startPoint x: 515, startPoint y: 439, endPoint x: 1101, endPoint y: 377, distance: 589.3
click at [1101, 377] on div "A character analysis is a deep dive into the traits and personality of a partic…" at bounding box center [1134, 368] width 615 height 41
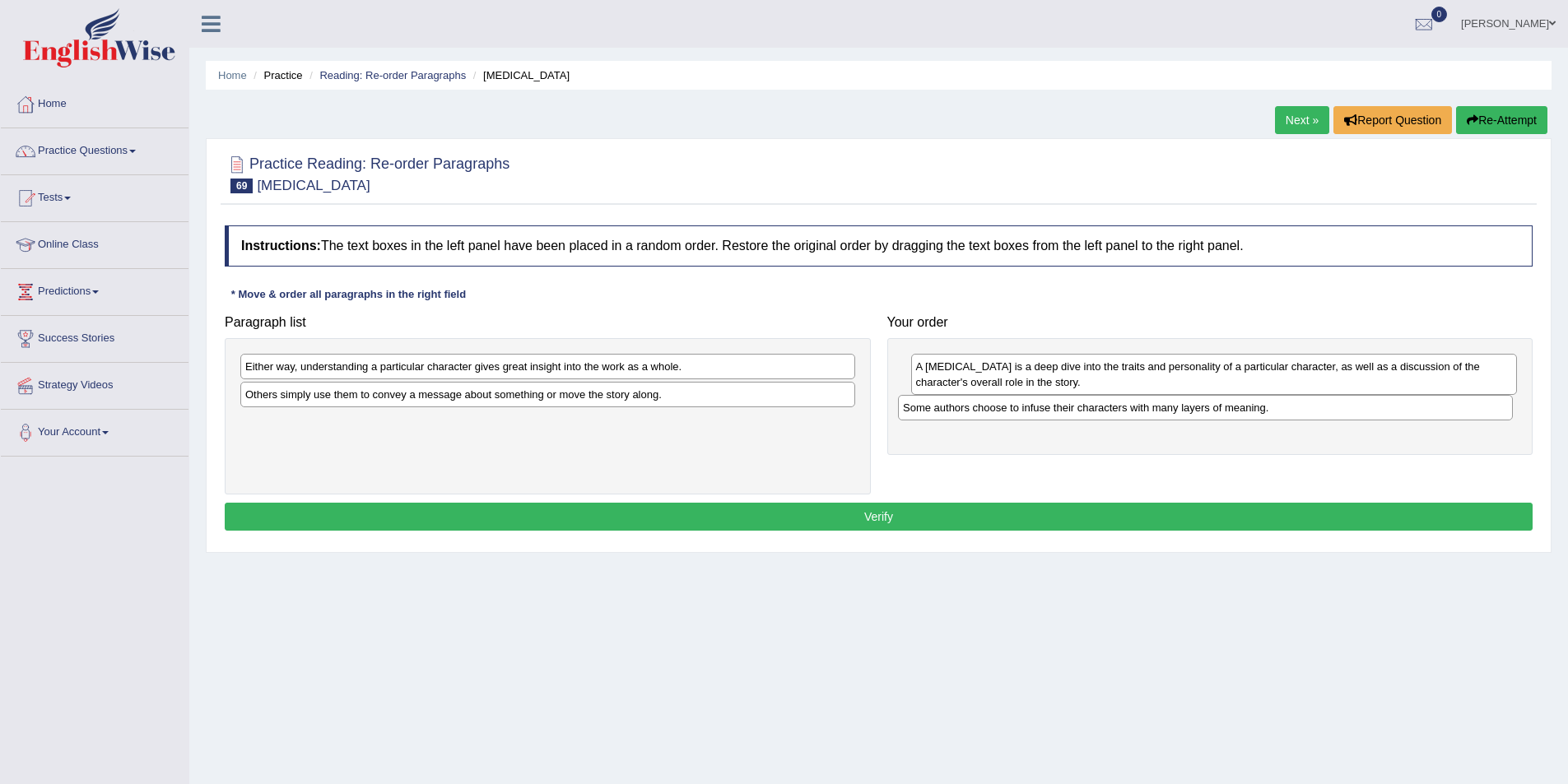
drag, startPoint x: 396, startPoint y: 400, endPoint x: 1053, endPoint y: 413, distance: 657.1
click at [1053, 413] on div "Some authors choose to infuse their characters with many layers of meaning." at bounding box center [1205, 407] width 615 height 26
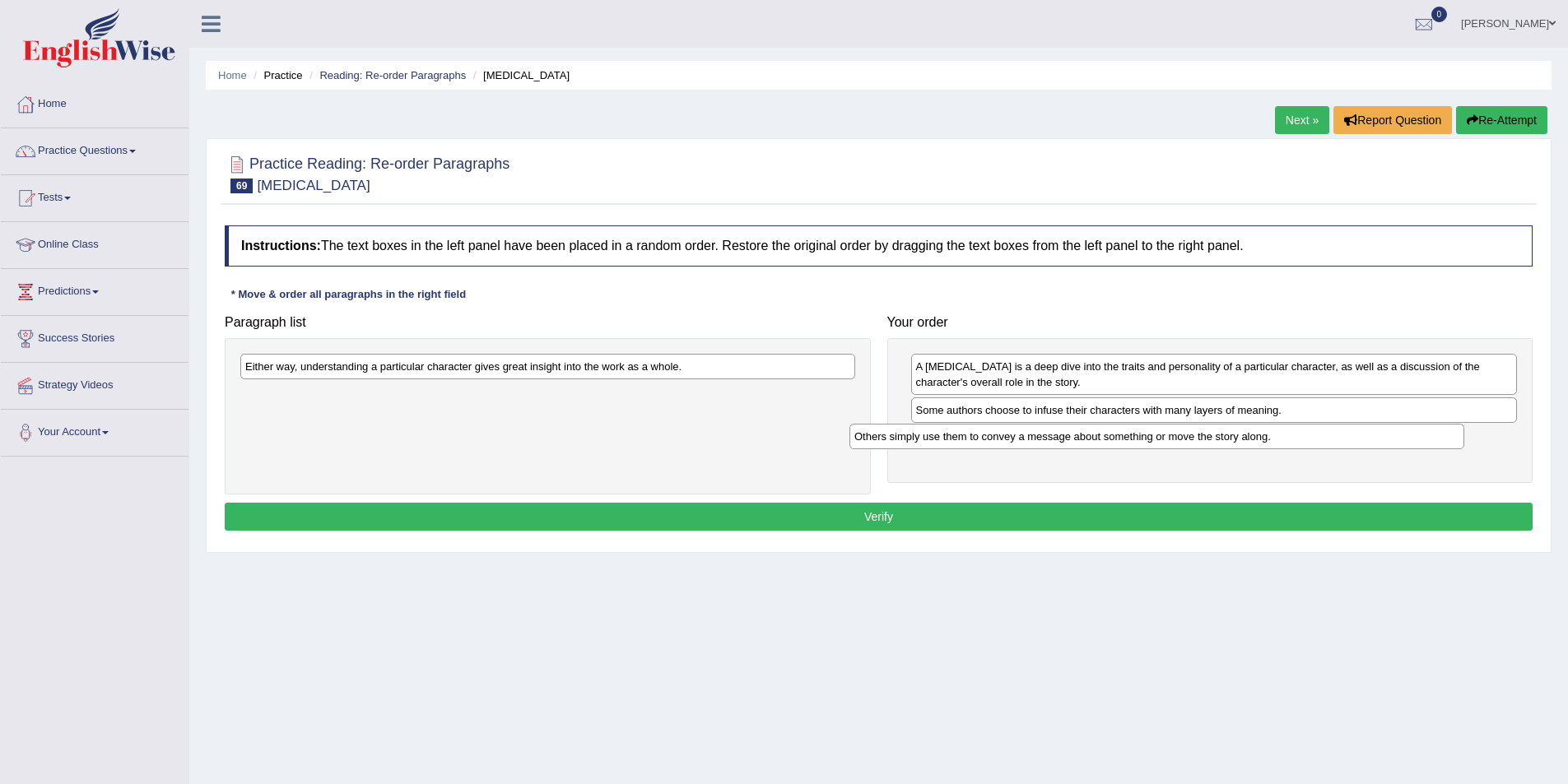
drag, startPoint x: 551, startPoint y: 398, endPoint x: 1161, endPoint y: 440, distance: 611.4
click at [1161, 440] on div "Others simply use them to convey a message about something or move the story al…" at bounding box center [1156, 436] width 615 height 26
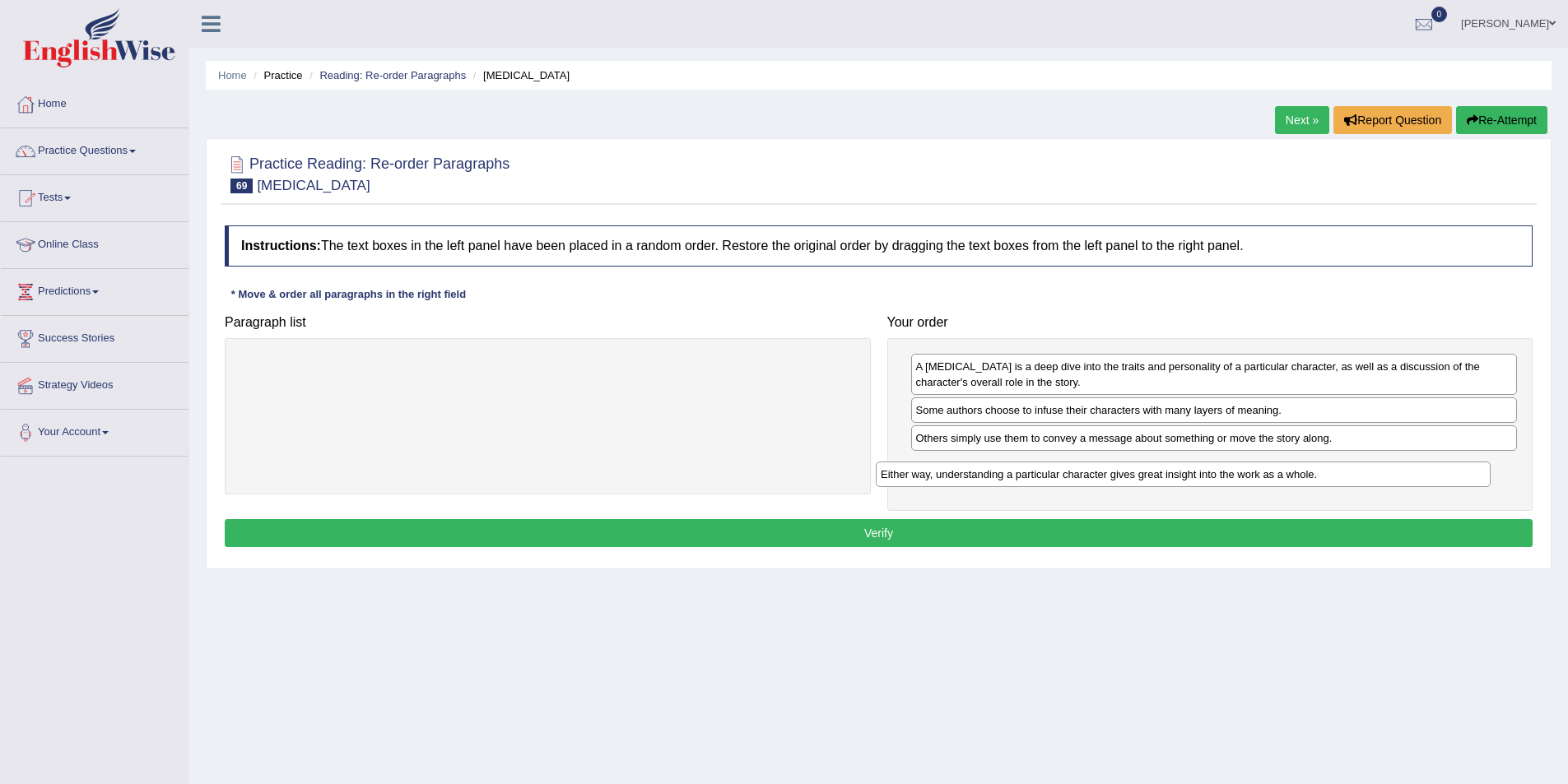
drag, startPoint x: 649, startPoint y: 363, endPoint x: 1285, endPoint y: 470, distance: 644.9
click at [1285, 470] on div "Either way, understanding a particular character gives great insight into the w…" at bounding box center [1183, 474] width 615 height 26
click at [1135, 552] on div "Instructions: The text boxes in the left panel have been placed in a random ord…" at bounding box center [879, 388] width 1316 height 343
click at [1141, 533] on button "Verify" at bounding box center [879, 533] width 1308 height 28
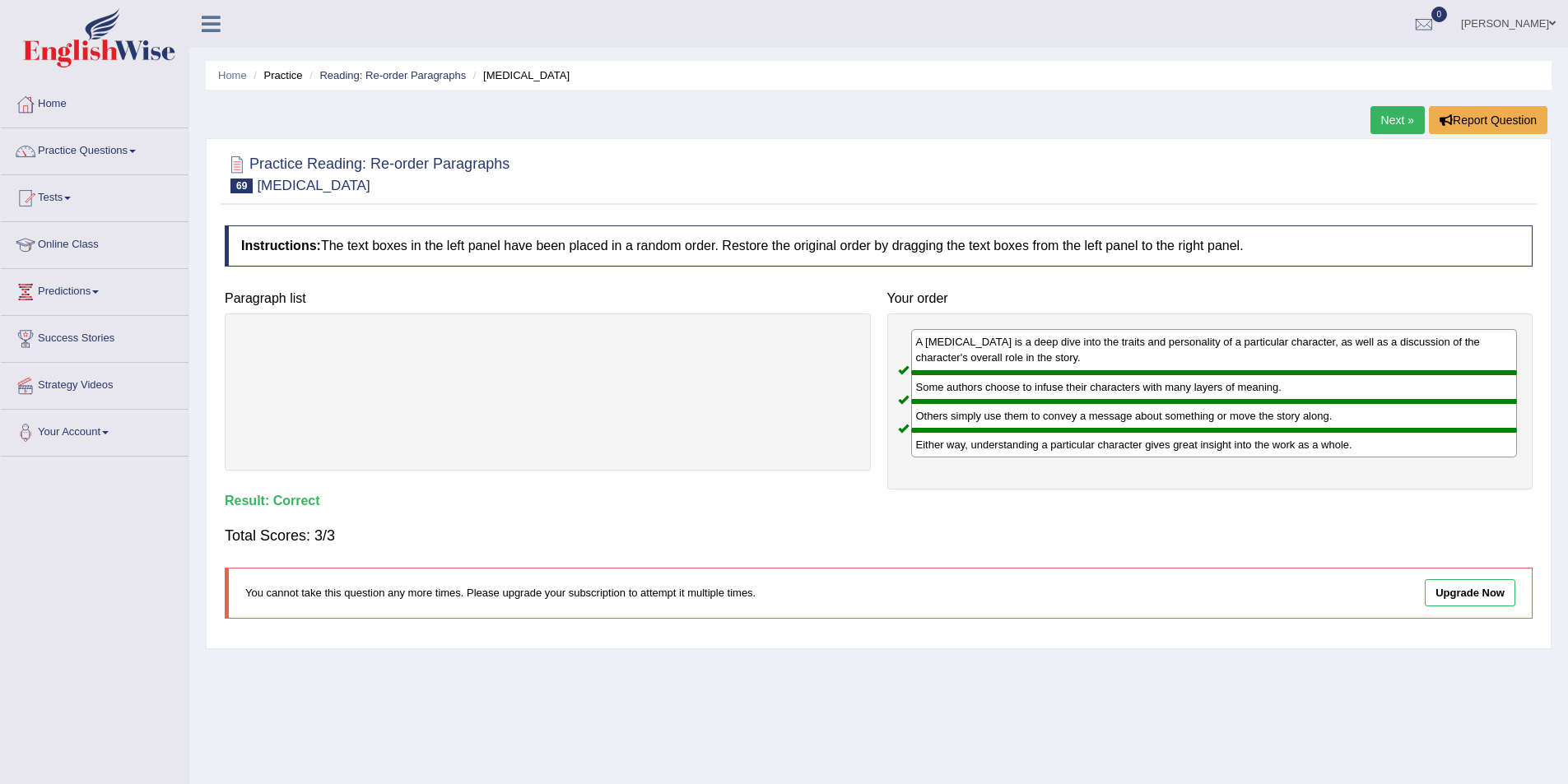
click at [1385, 117] on link "Next »" at bounding box center [1397, 120] width 54 height 28
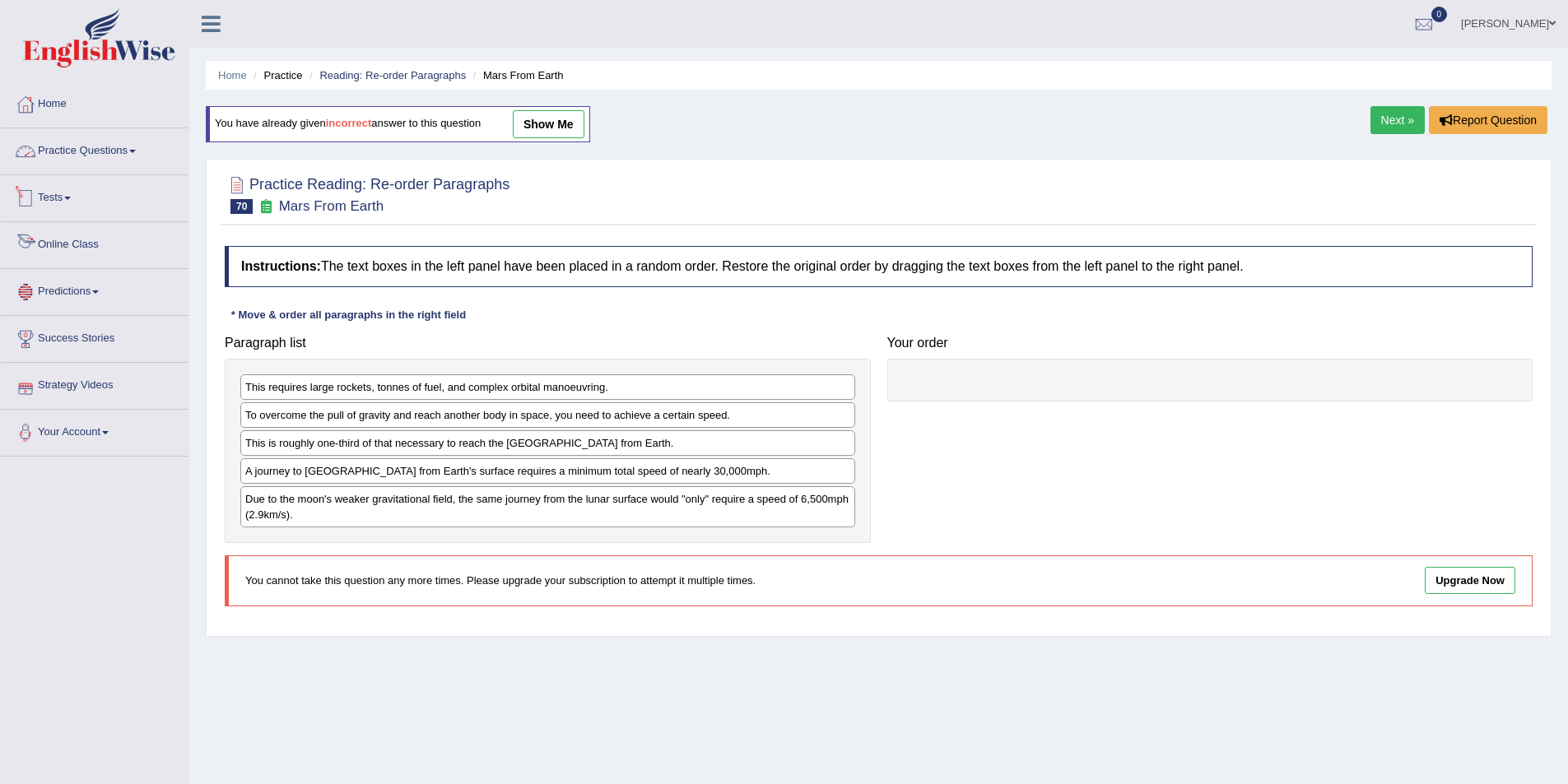
click at [119, 143] on link "Practice Questions" at bounding box center [95, 149] width 188 height 41
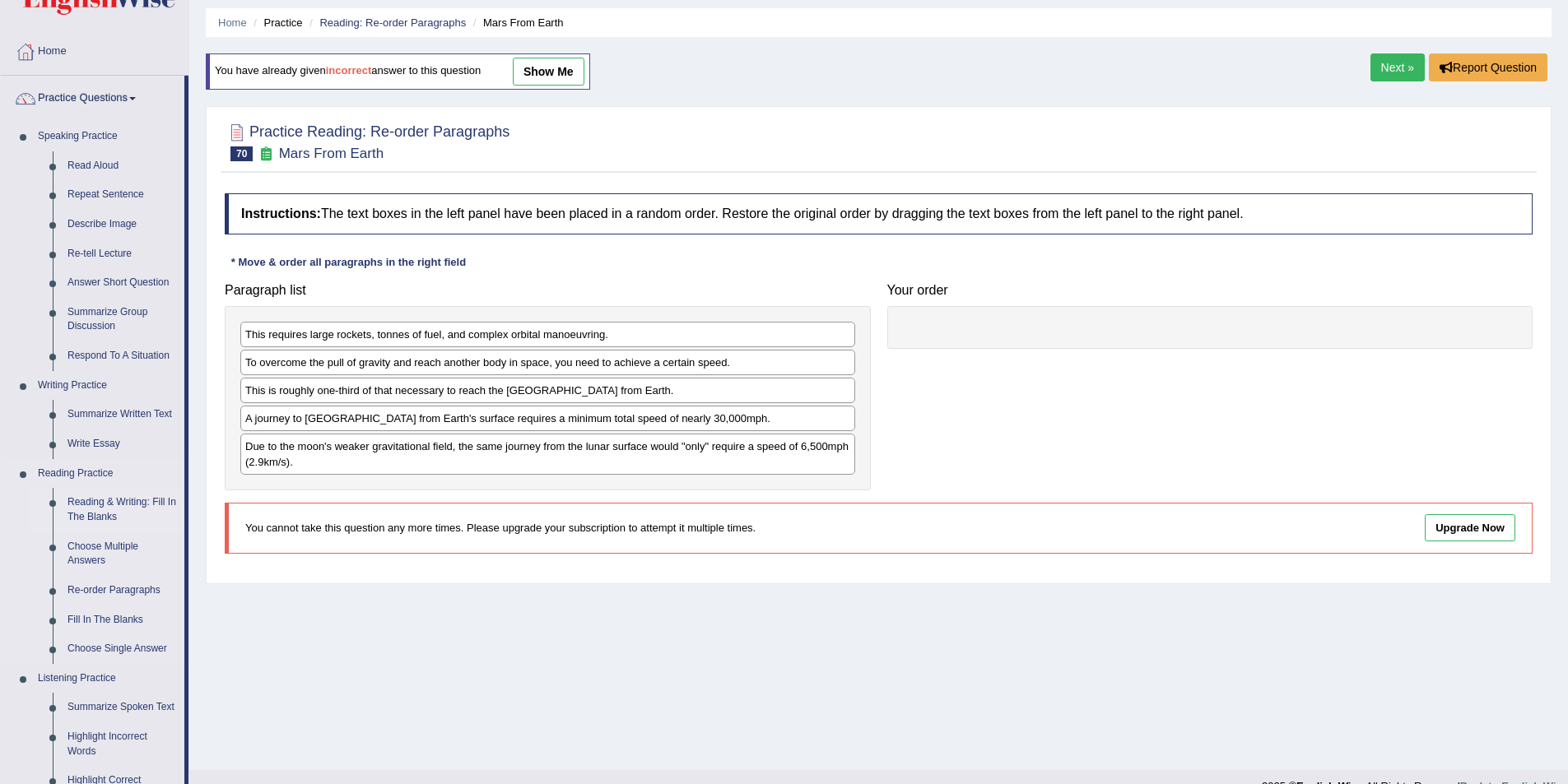
scroll to position [82, 0]
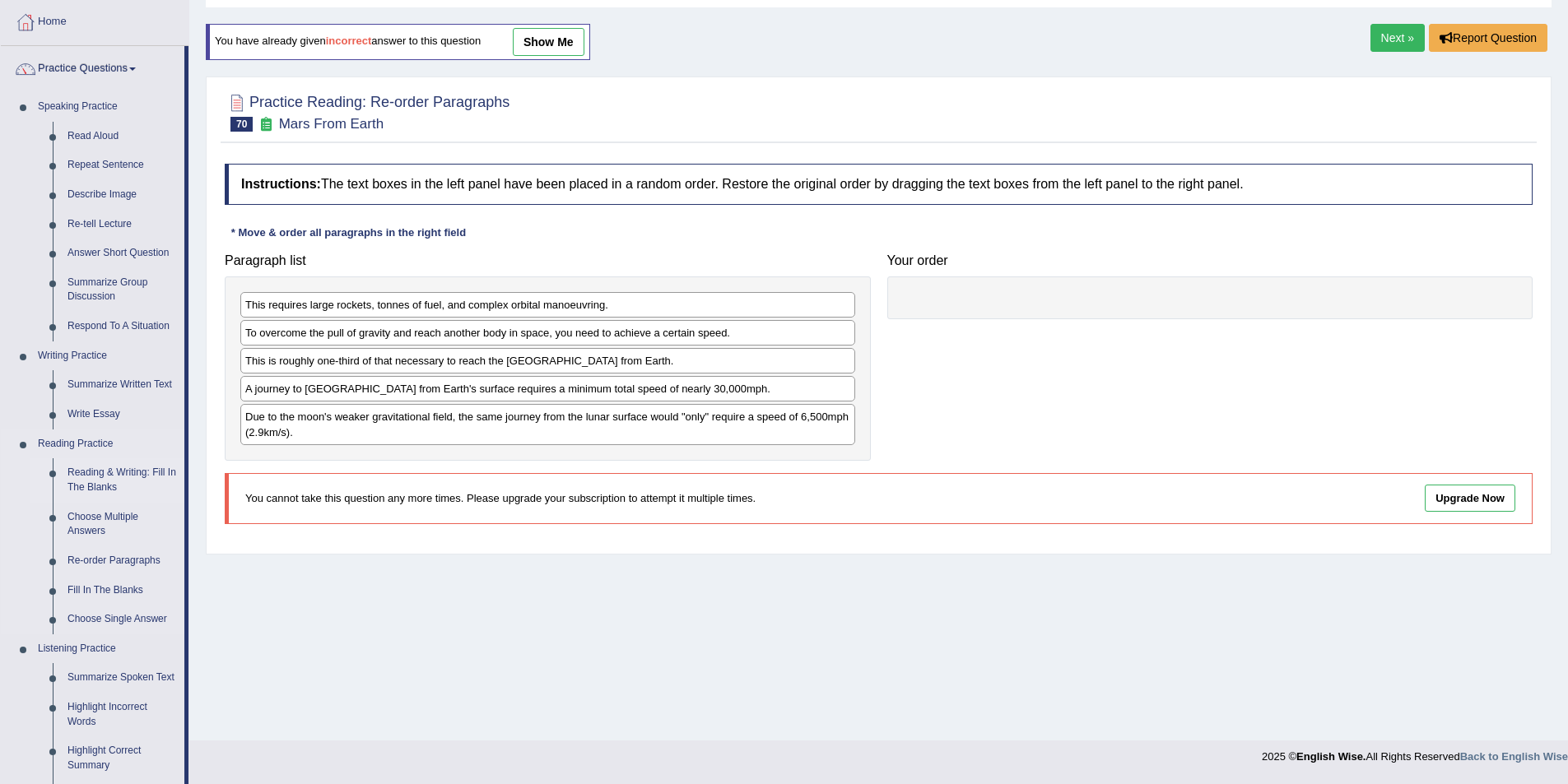
click at [120, 556] on link "Re-order Paragraphs" at bounding box center [122, 561] width 125 height 30
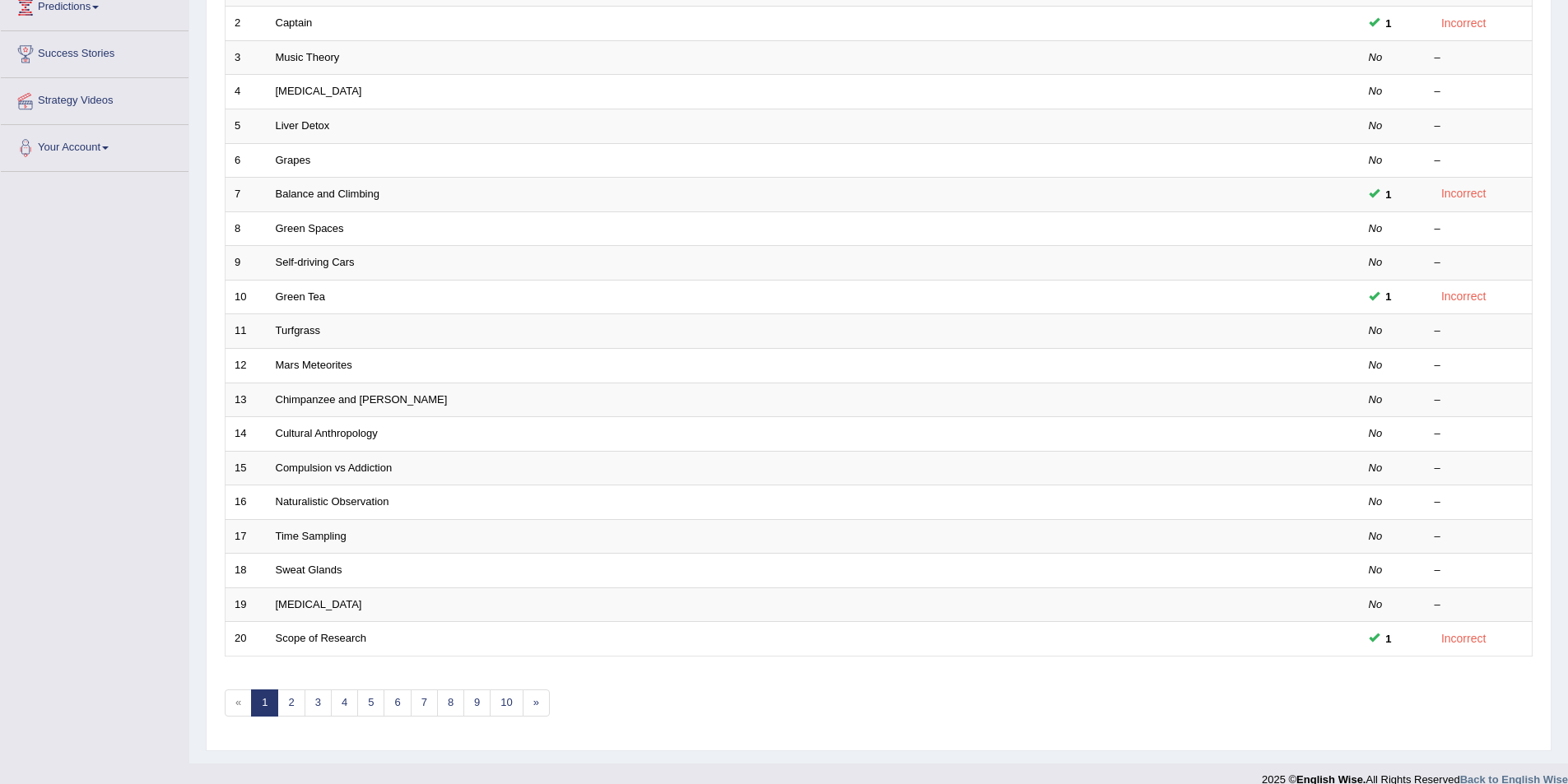
scroll to position [305, 0]
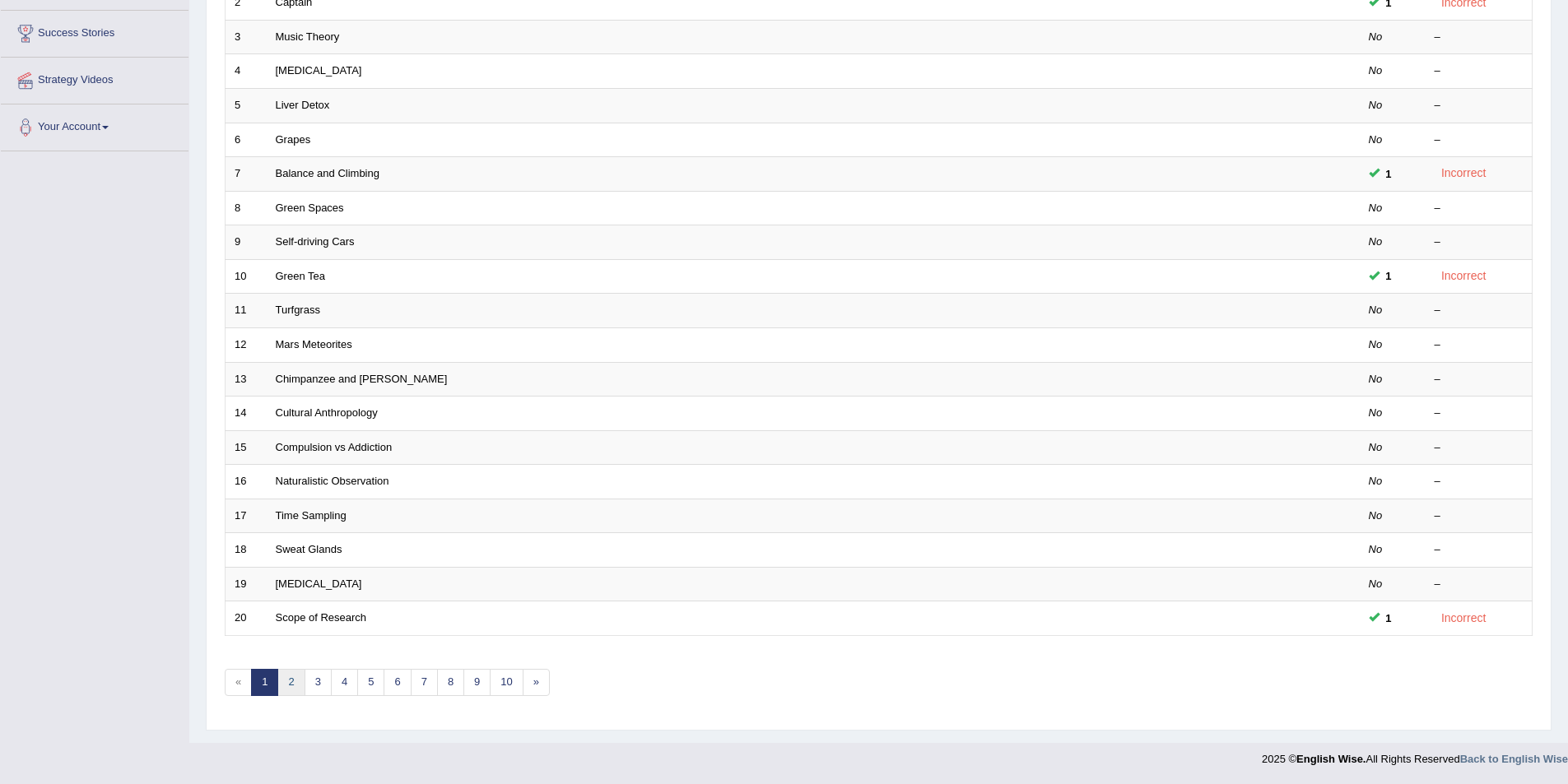
click at [303, 680] on link "2" at bounding box center [291, 682] width 27 height 27
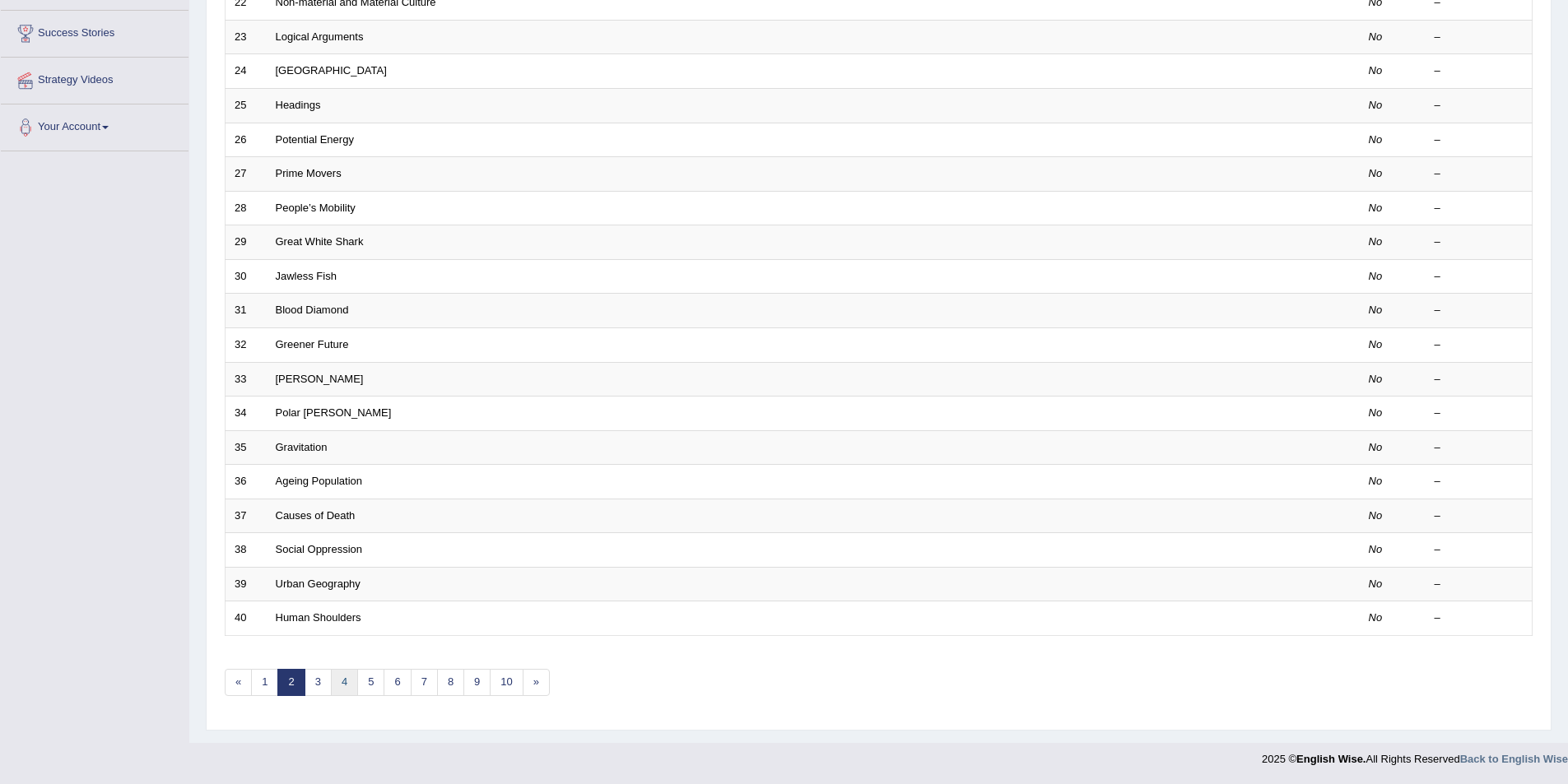
click at [341, 676] on link "4" at bounding box center [344, 682] width 27 height 27
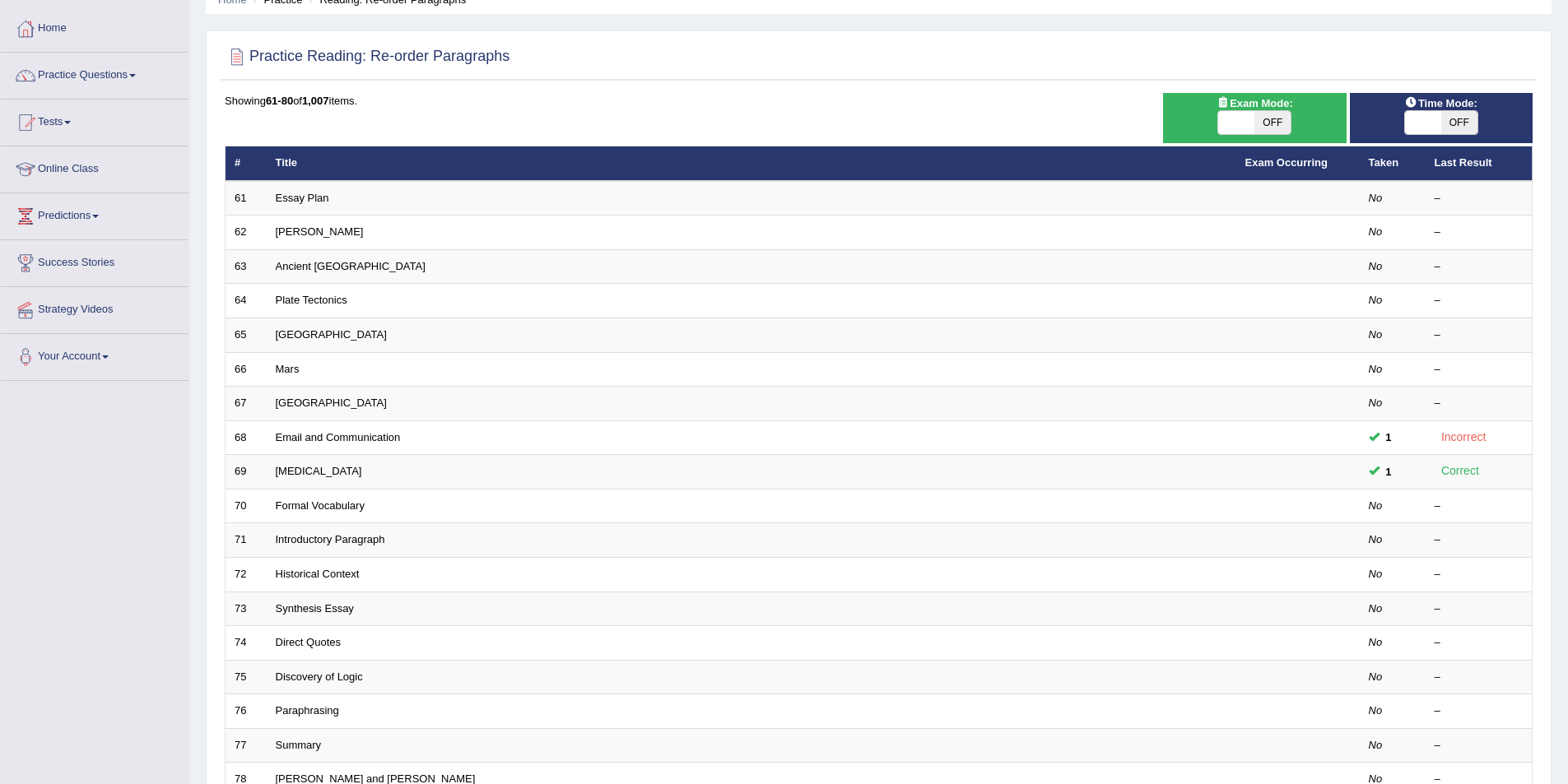
scroll to position [164, 0]
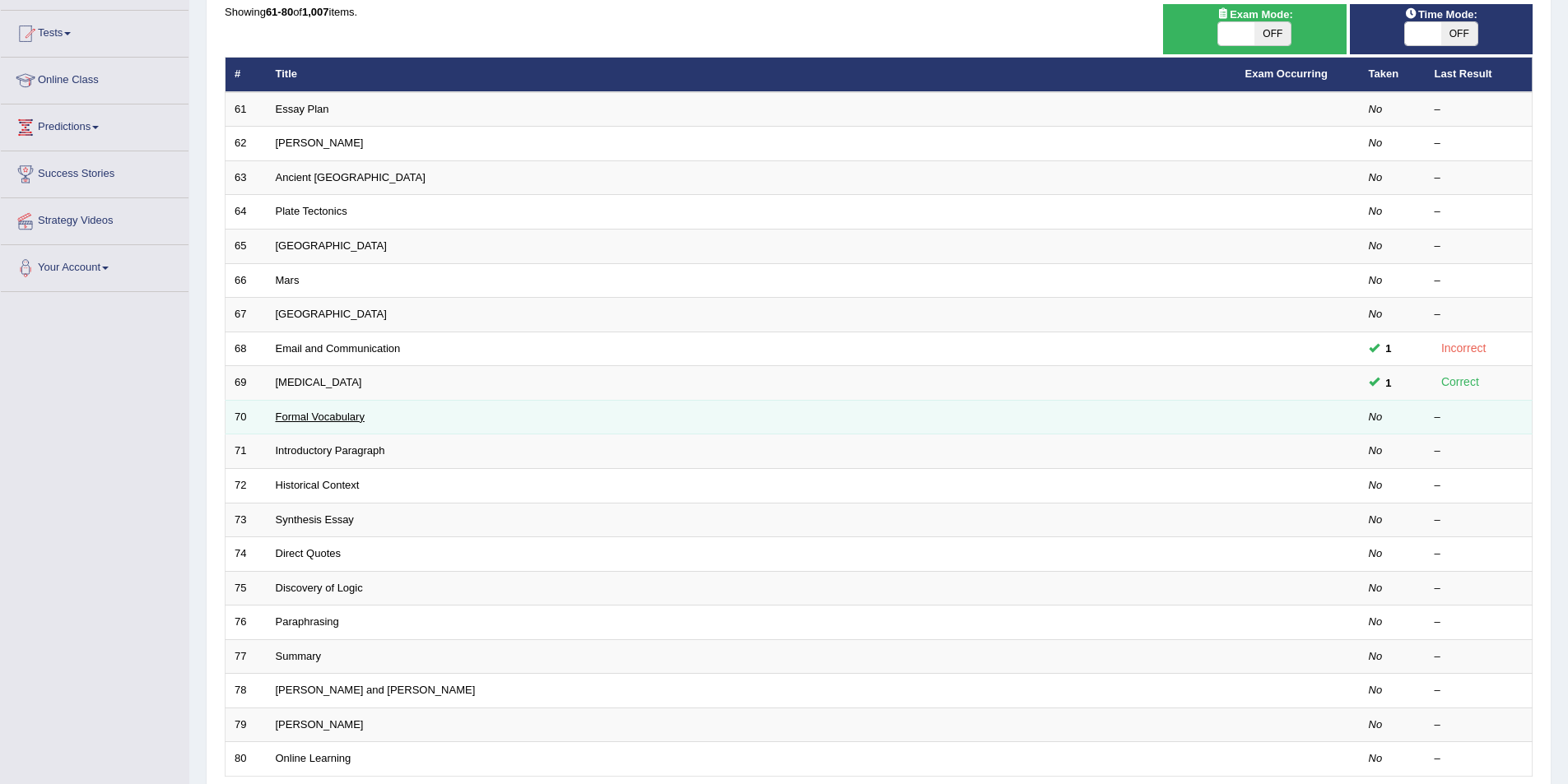
click at [338, 420] on link "Formal Vocabulary" at bounding box center [320, 416] width 89 height 12
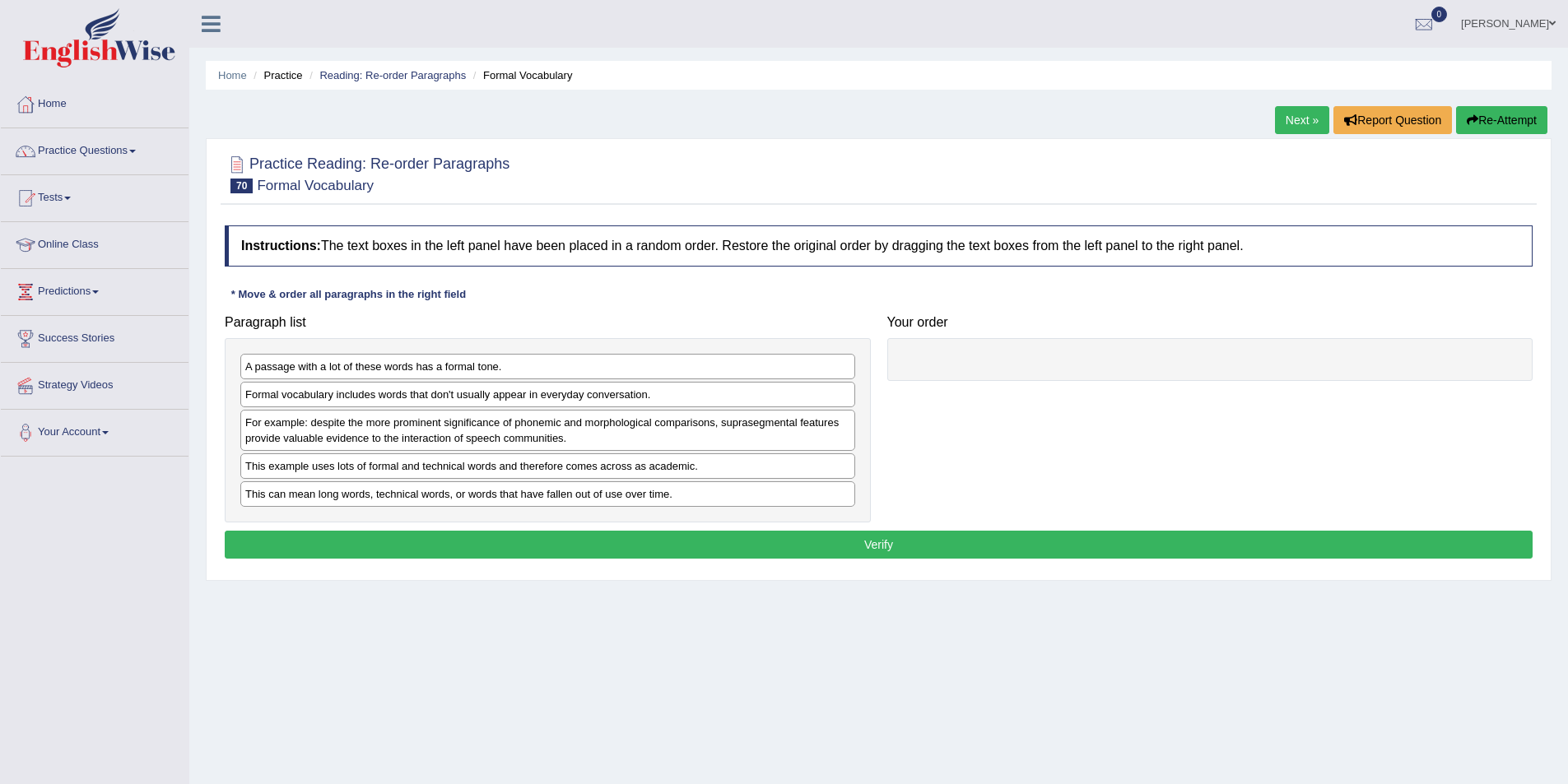
click at [1275, 116] on link "Next »" at bounding box center [1302, 120] width 54 height 28
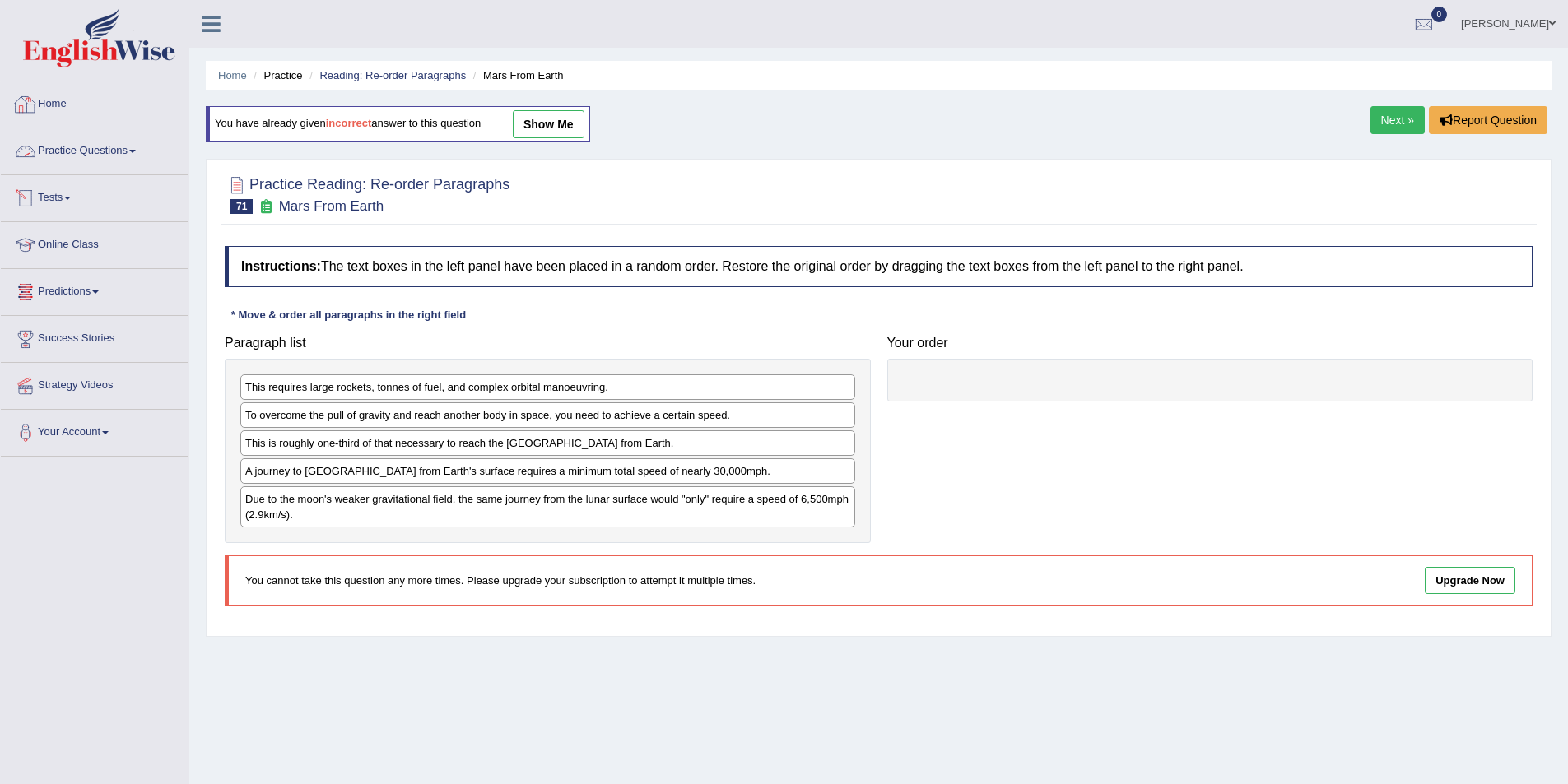
click at [115, 143] on link "Practice Questions" at bounding box center [95, 149] width 188 height 41
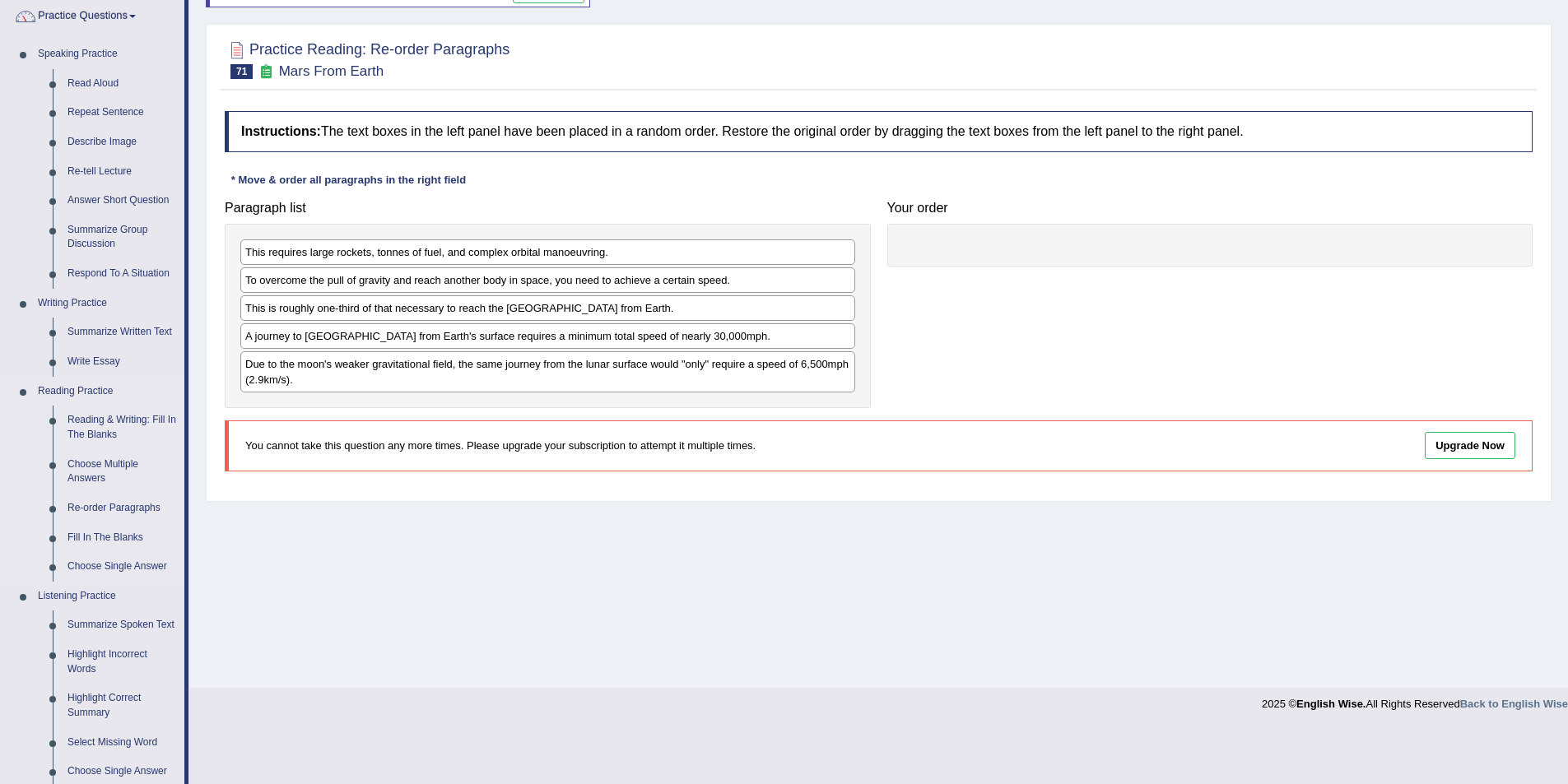
scroll to position [164, 0]
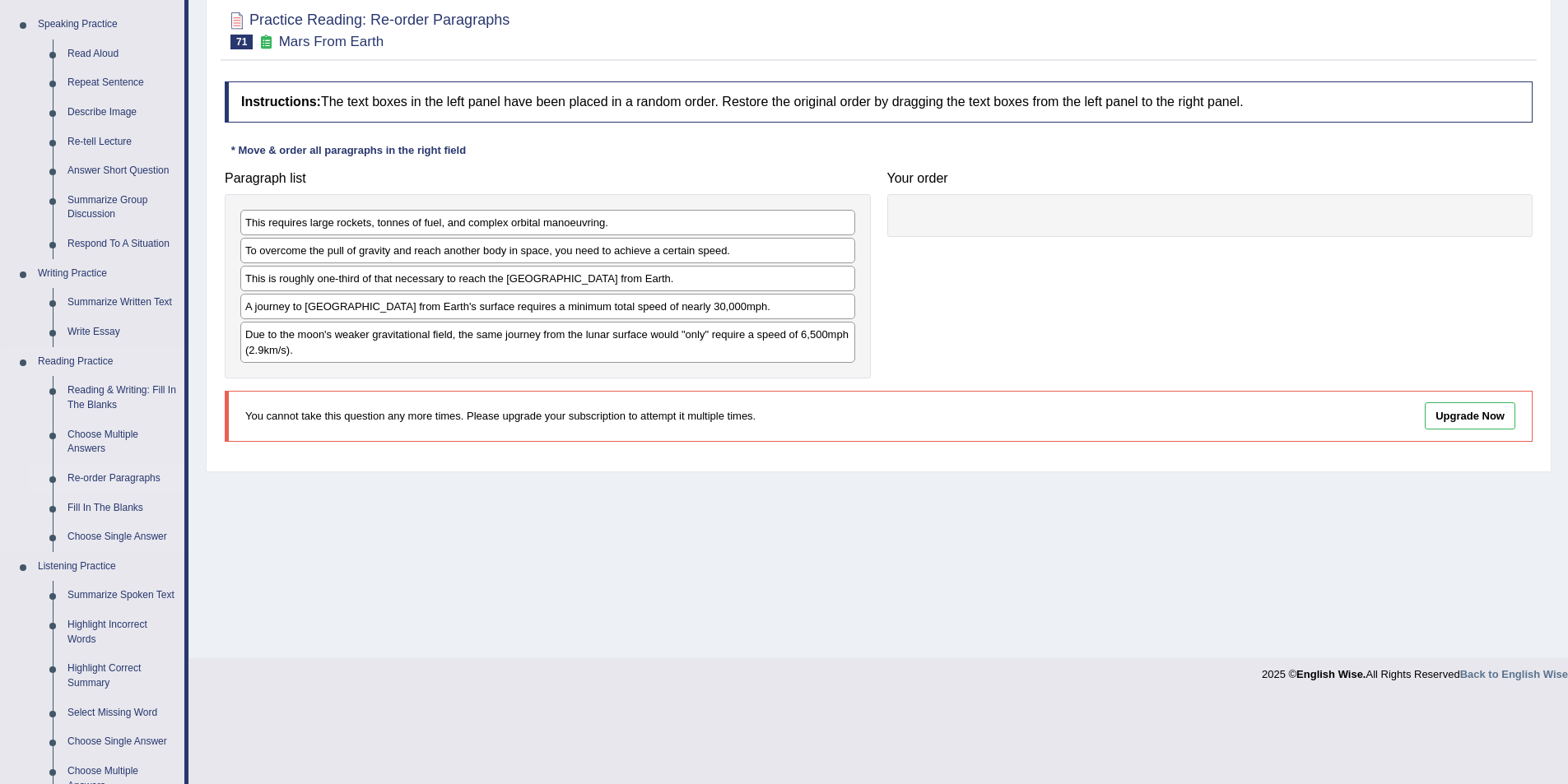
click at [131, 475] on link "Re-order Paragraphs" at bounding box center [122, 479] width 125 height 30
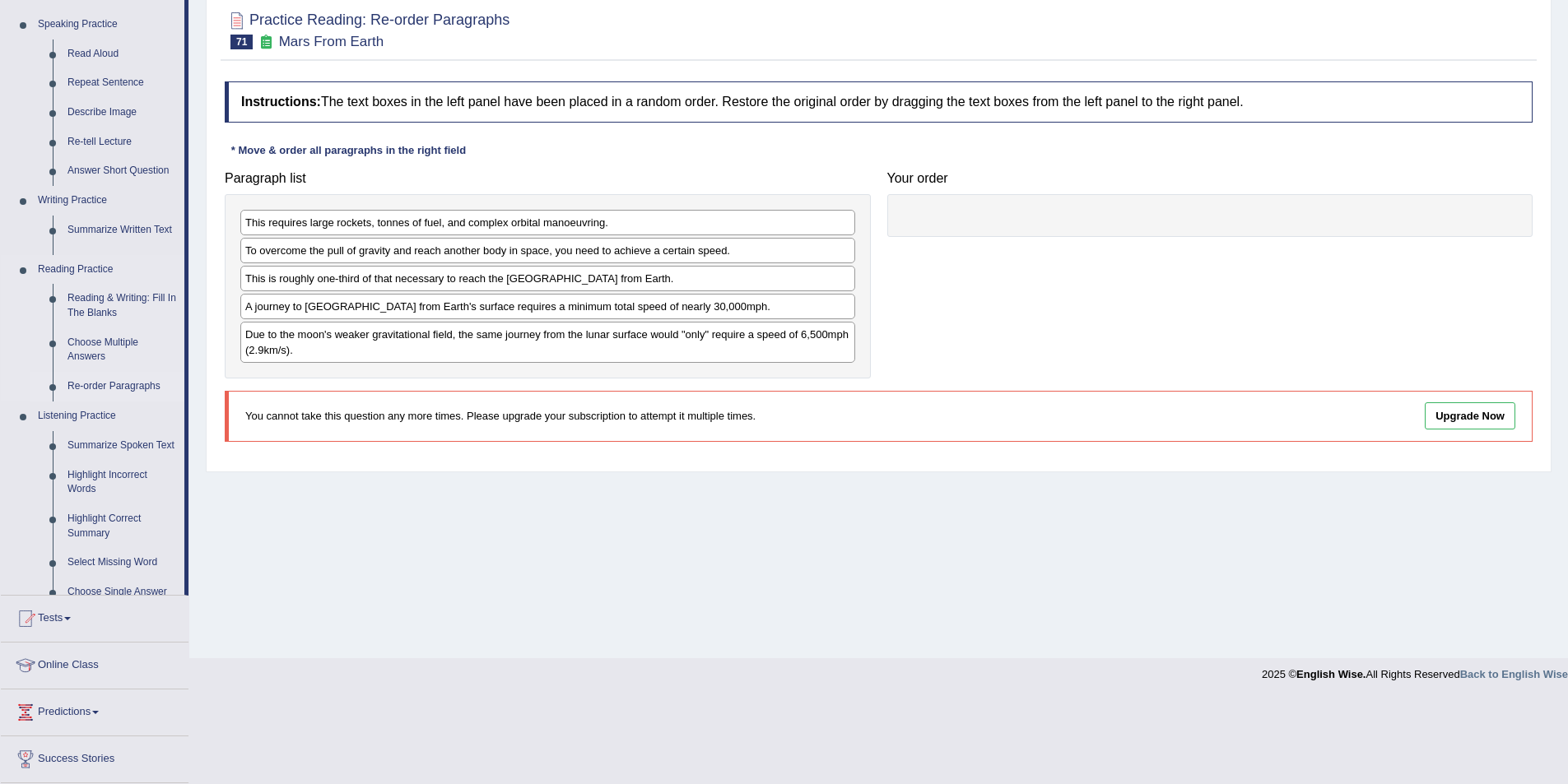
scroll to position [80, 0]
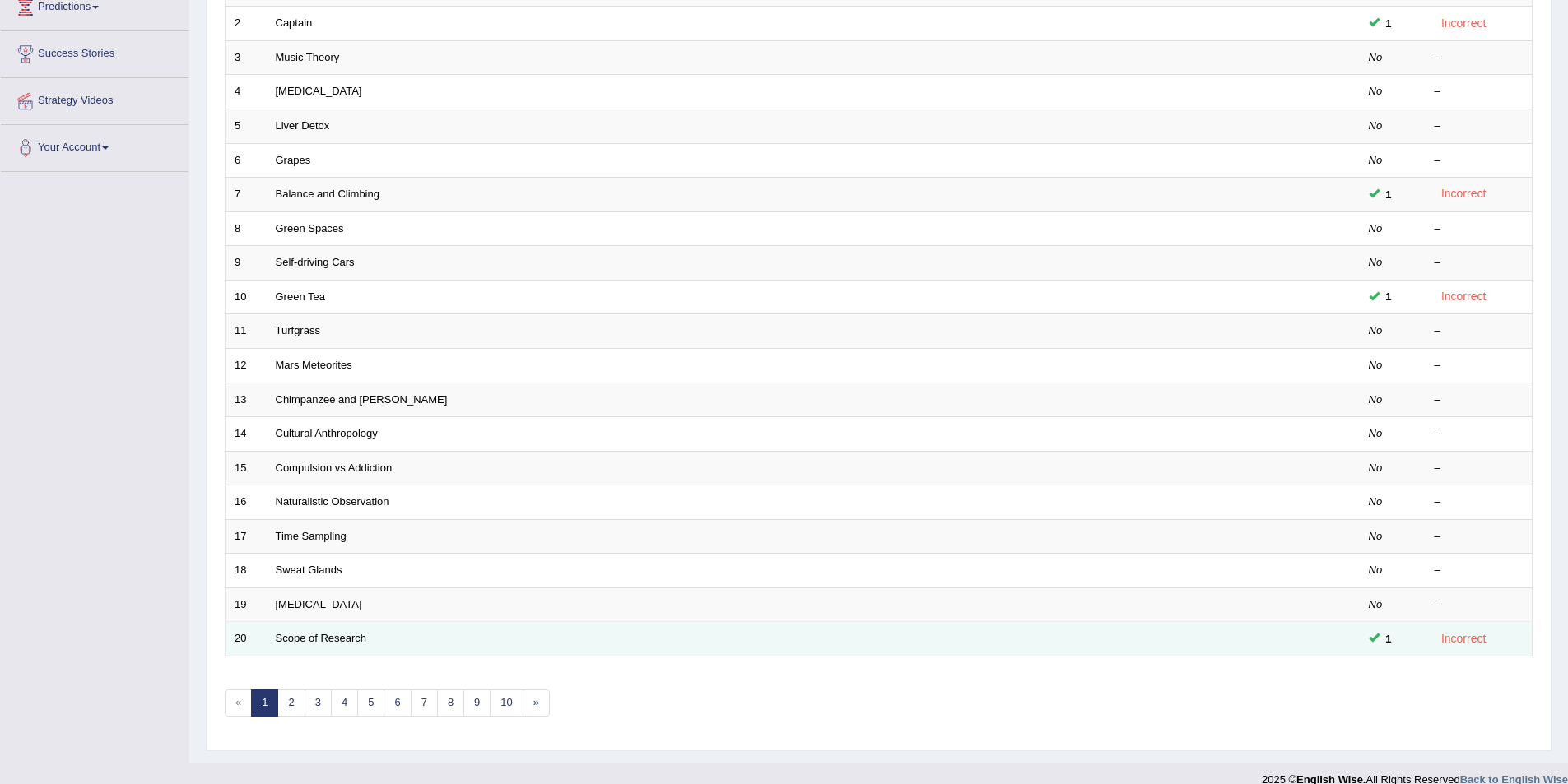
scroll to position [305, 0]
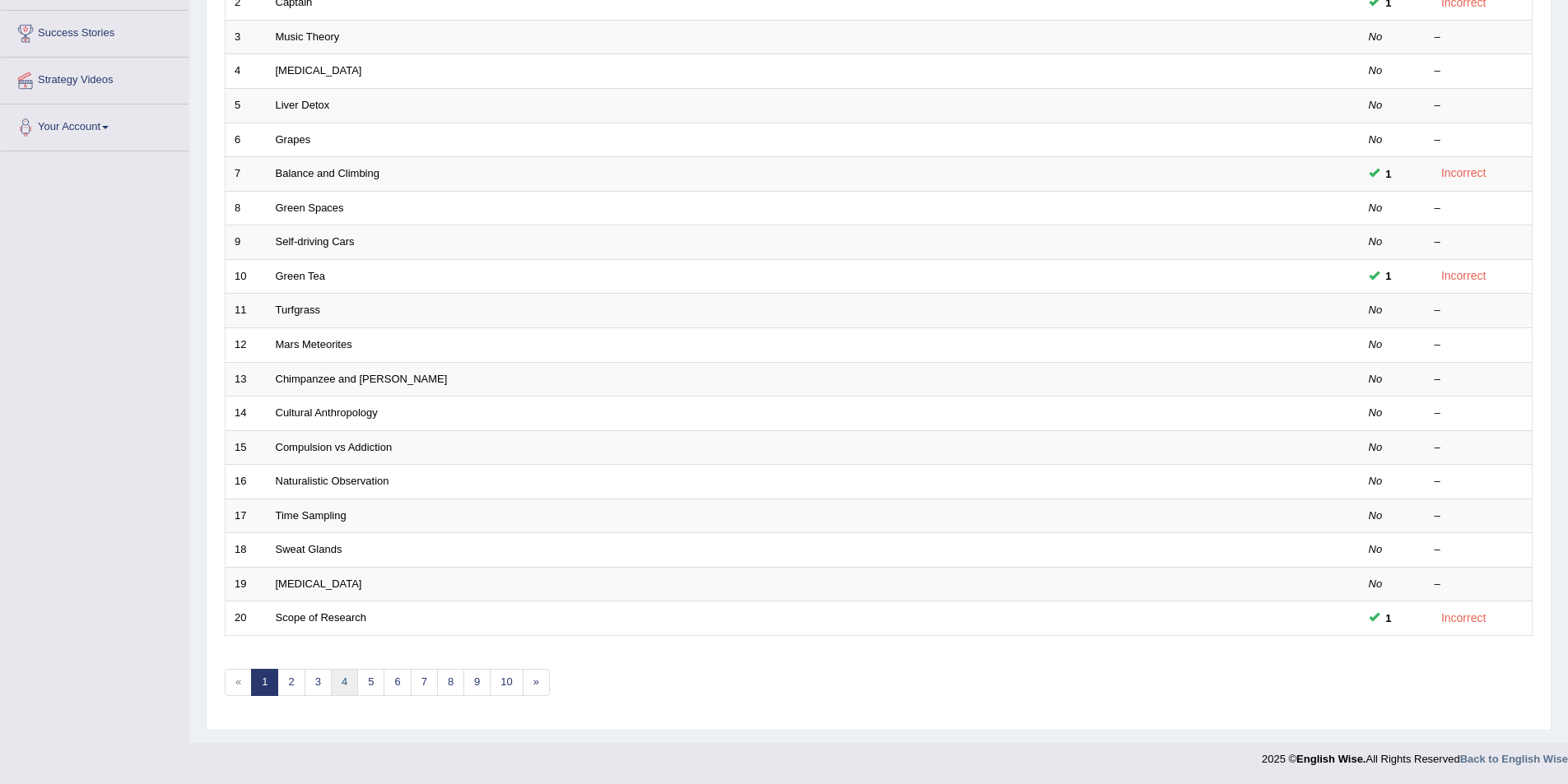
click at [351, 674] on link "4" at bounding box center [344, 682] width 27 height 27
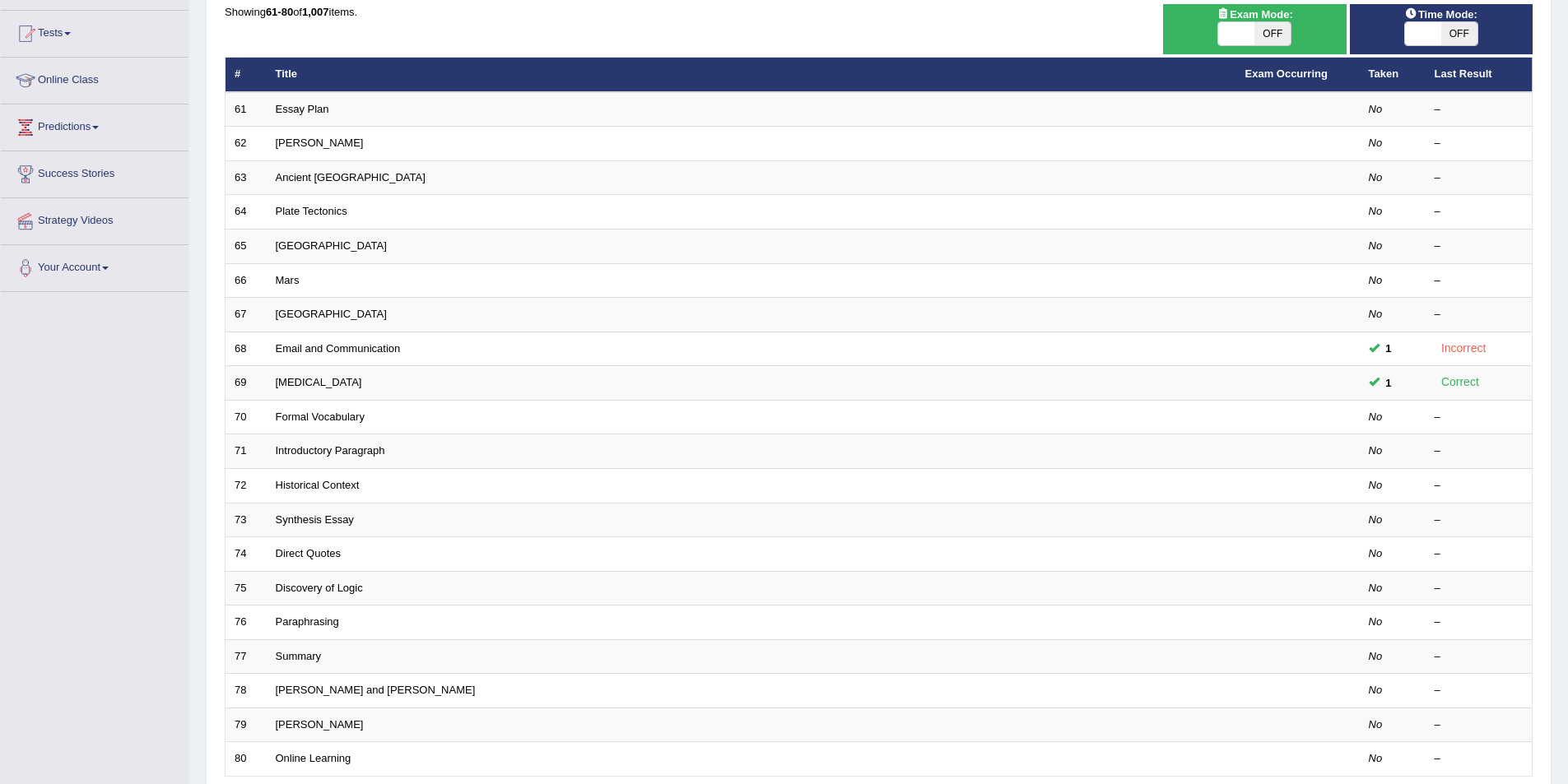
scroll to position [305, 0]
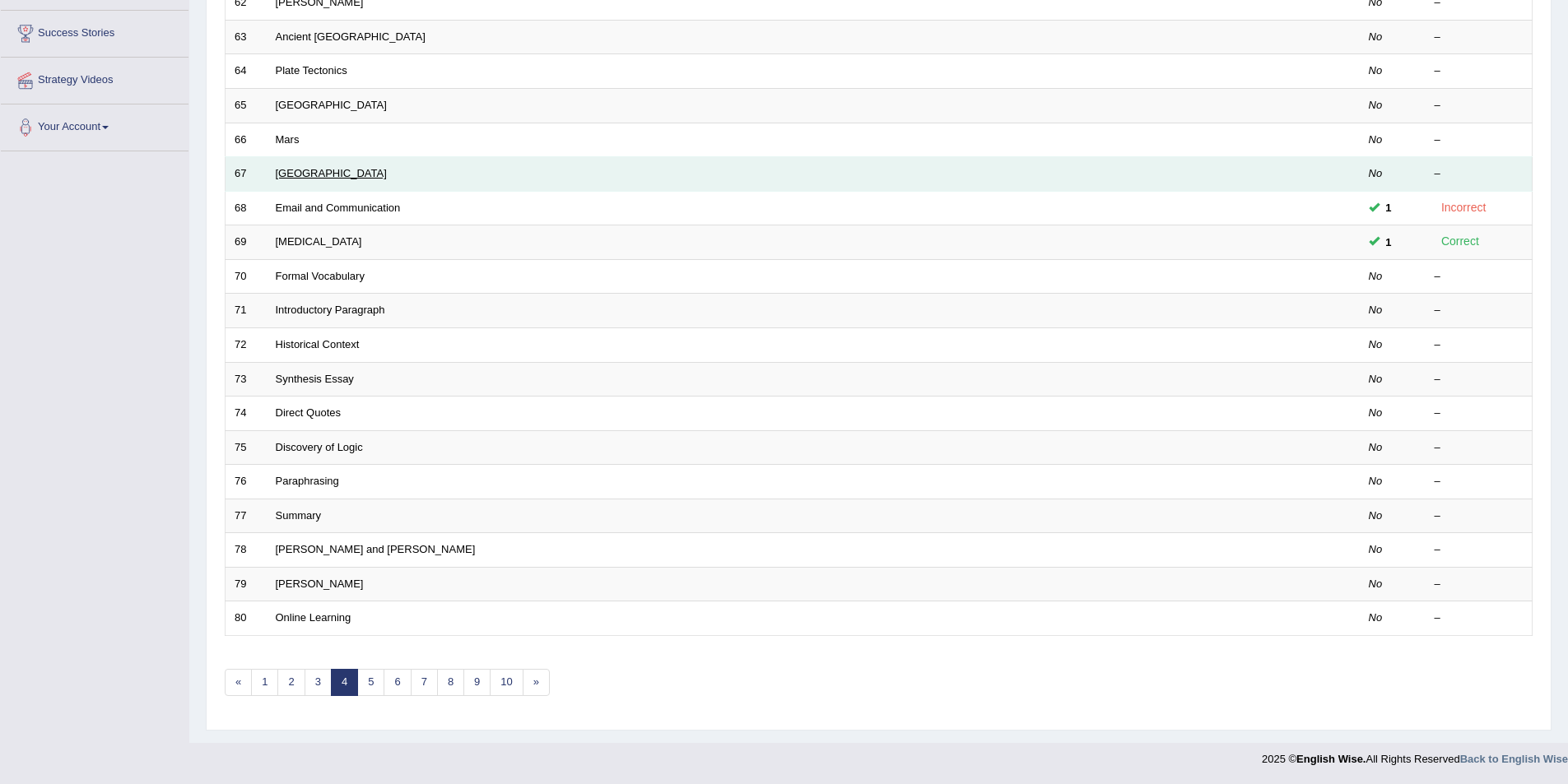
click at [316, 179] on link "[GEOGRAPHIC_DATA]" at bounding box center [331, 173] width 111 height 12
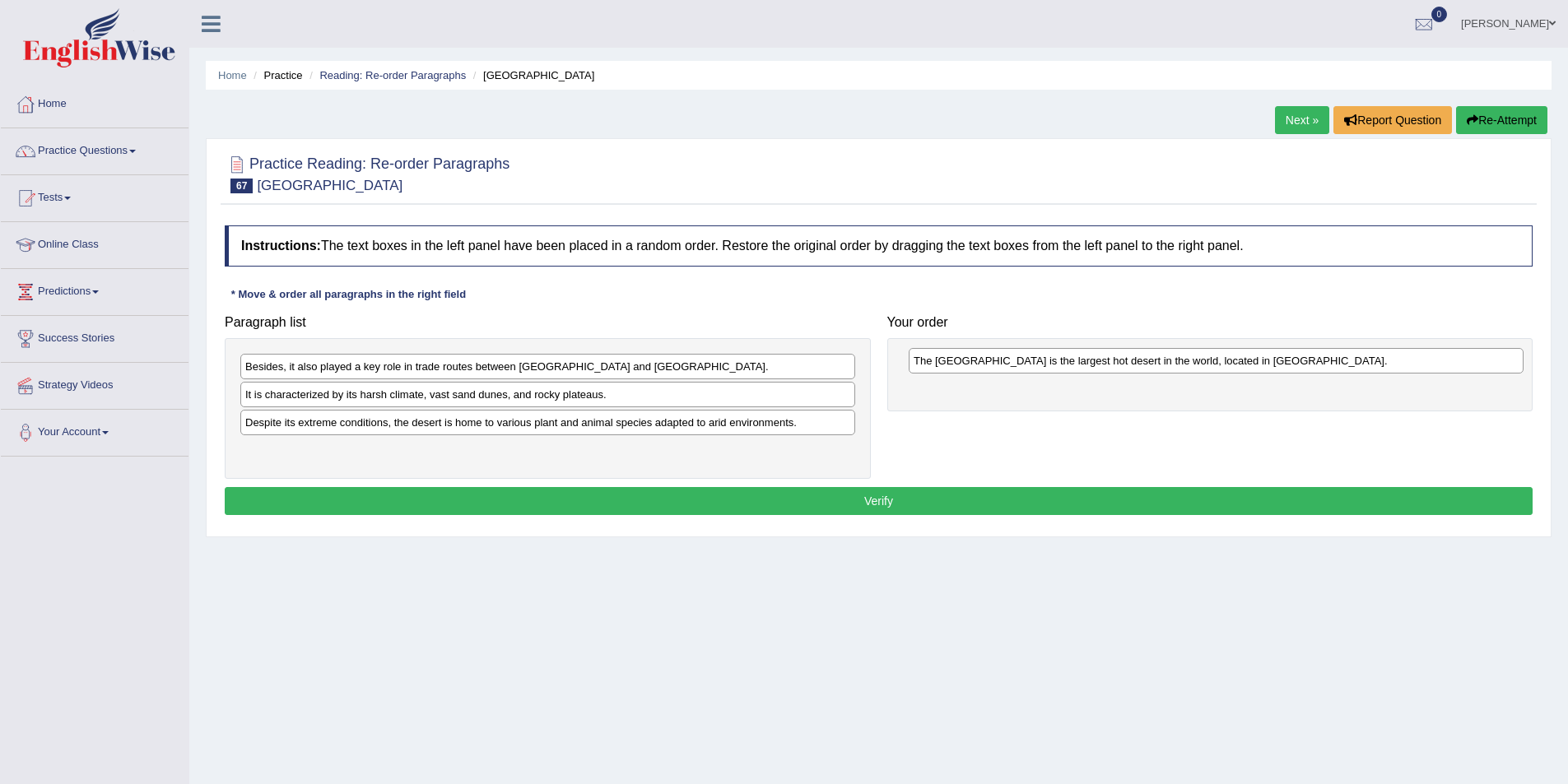
drag, startPoint x: 500, startPoint y: 427, endPoint x: 1170, endPoint y: 365, distance: 672.9
click at [1170, 365] on div "The [GEOGRAPHIC_DATA] is the largest hot desert in the world, located in [GEOGR…" at bounding box center [1216, 360] width 615 height 26
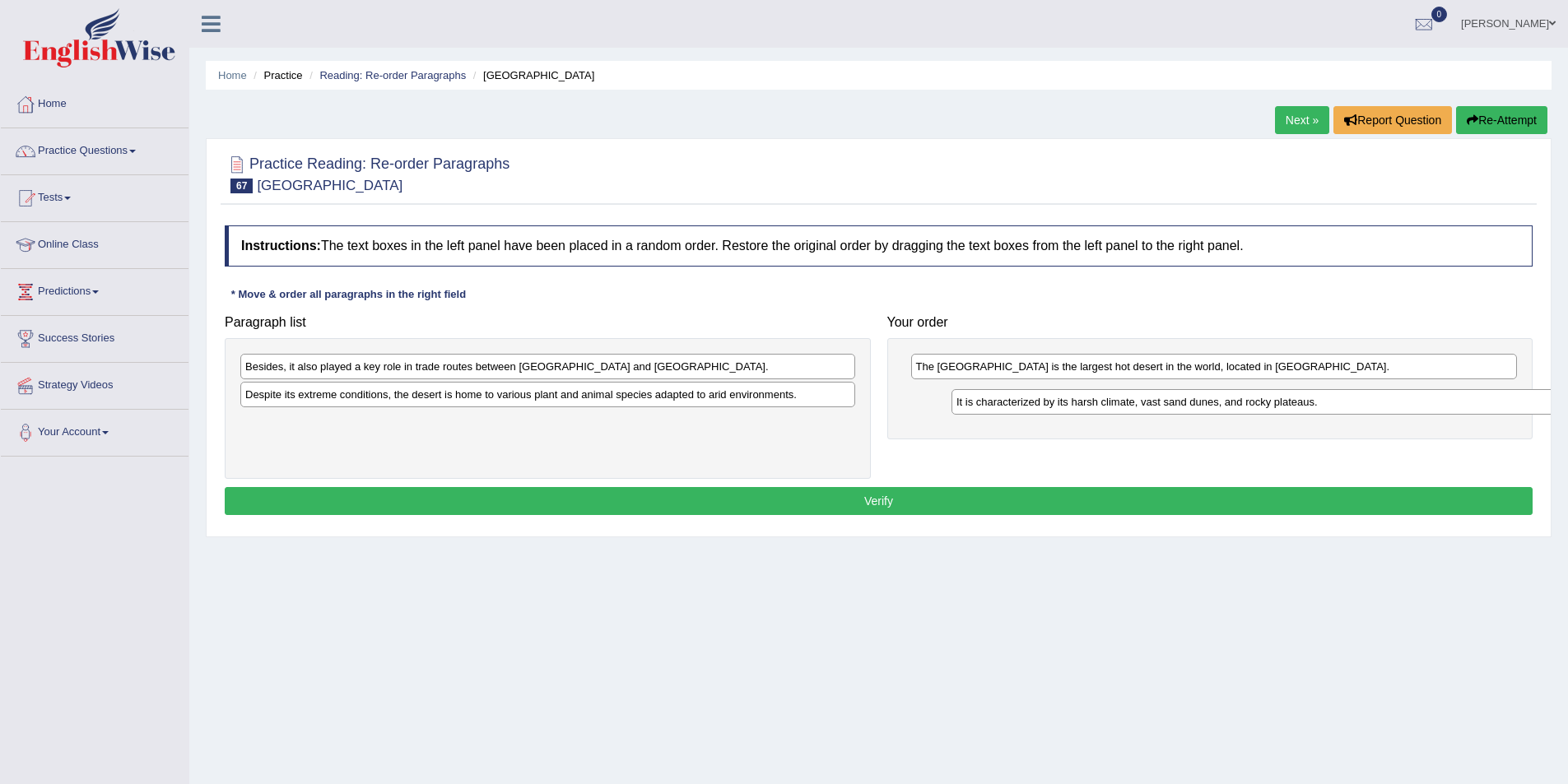
drag, startPoint x: 492, startPoint y: 401, endPoint x: 1204, endPoint y: 408, distance: 712.0
click at [1204, 408] on div "It is characterized by its harsh climate, vast sand dunes, and rocky plateaus." at bounding box center [1258, 402] width 615 height 26
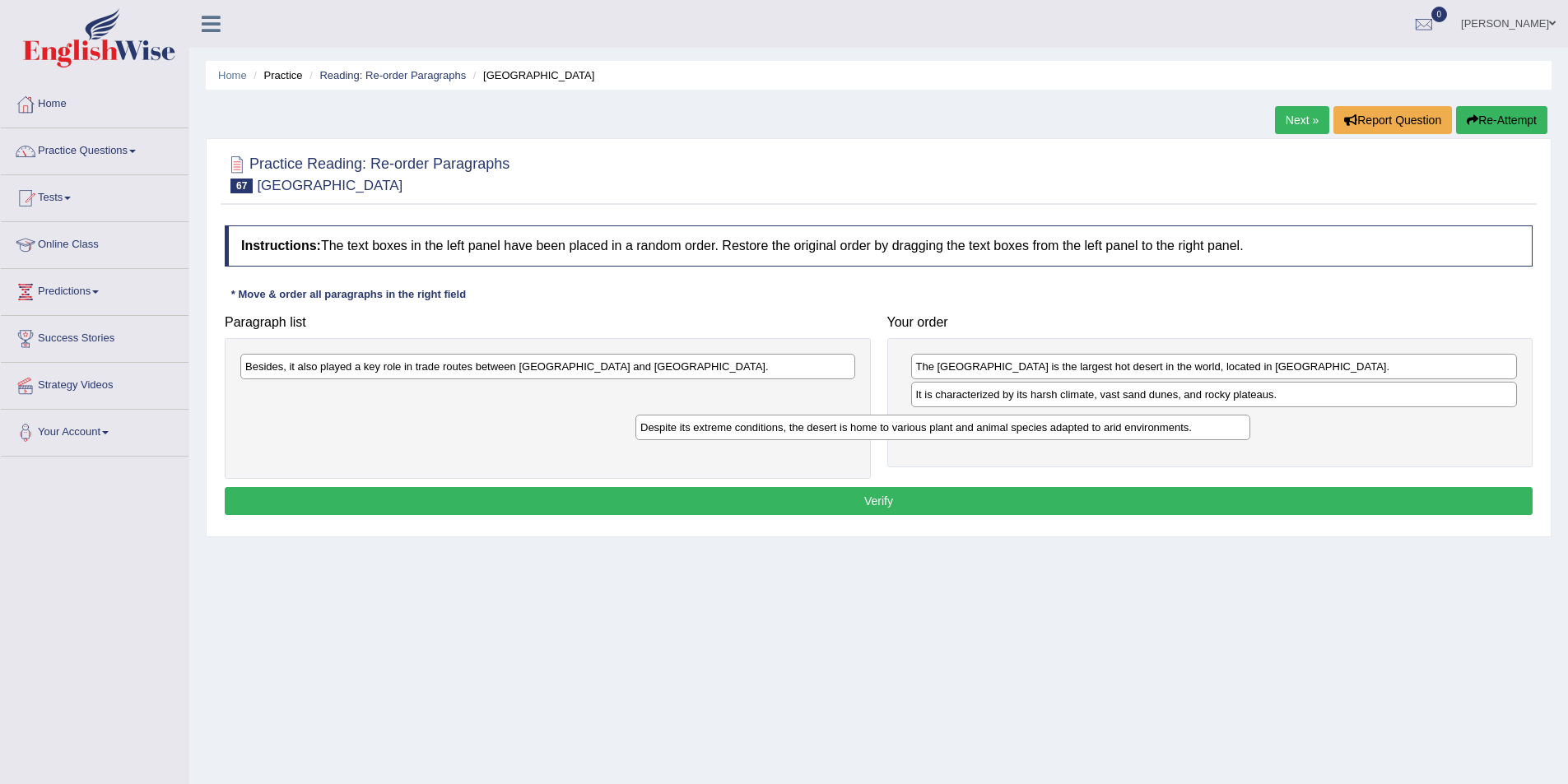
drag, startPoint x: 711, startPoint y: 402, endPoint x: 1106, endPoint y: 436, distance: 396.5
click at [1106, 436] on div "Despite its extreme conditions, the desert is home to various plant and animal …" at bounding box center [942, 427] width 615 height 26
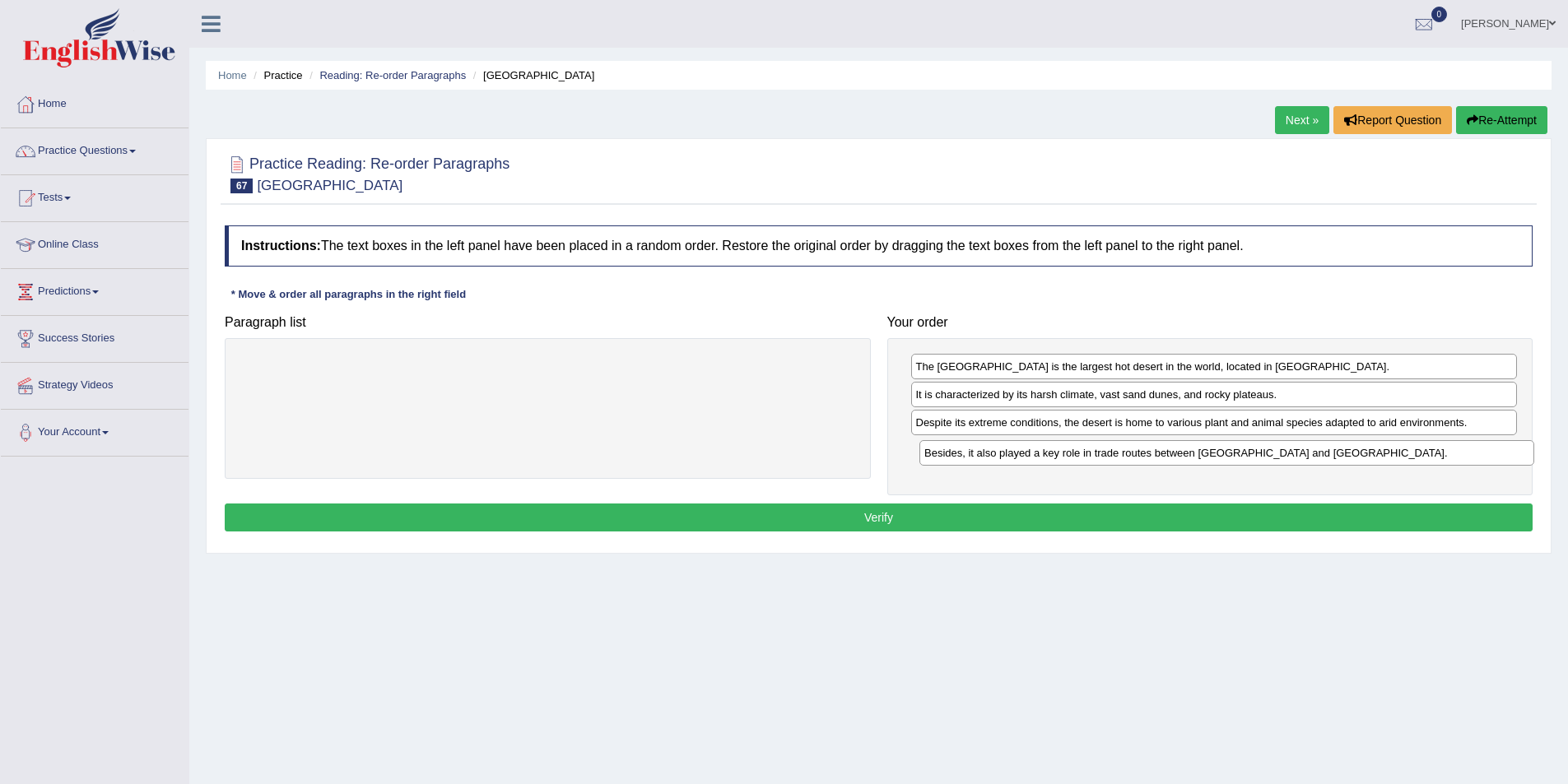
drag, startPoint x: 793, startPoint y: 366, endPoint x: 1472, endPoint y: 452, distance: 684.4
click at [1472, 452] on div "Besides, it also played a key role in trade routes between North Africa and sub…" at bounding box center [1227, 452] width 615 height 26
click at [1028, 519] on button "Verify" at bounding box center [879, 518] width 1308 height 28
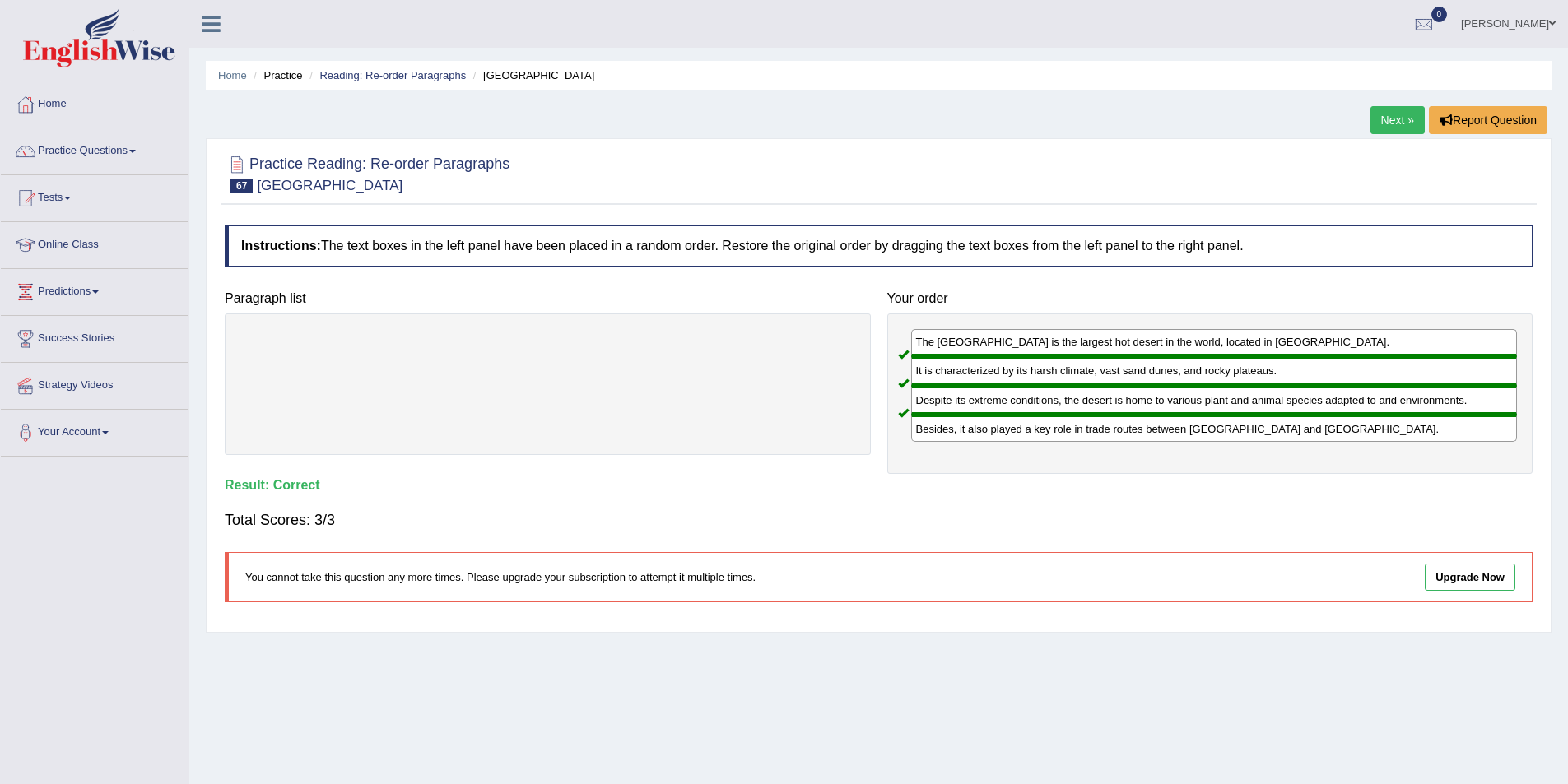
click at [1404, 128] on link "Next »" at bounding box center [1397, 120] width 54 height 28
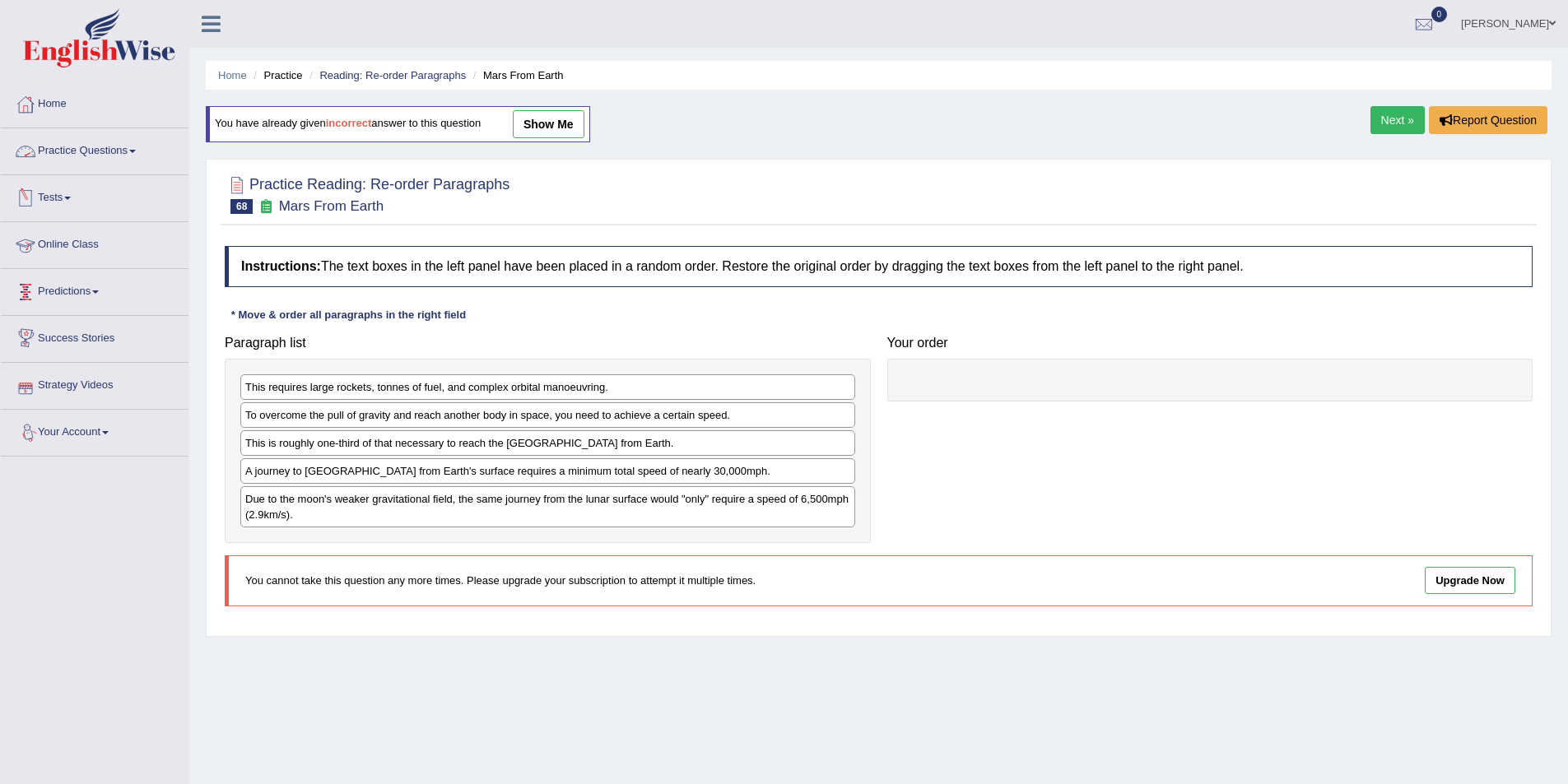
click at [98, 161] on link "Practice Questions" at bounding box center [95, 149] width 188 height 41
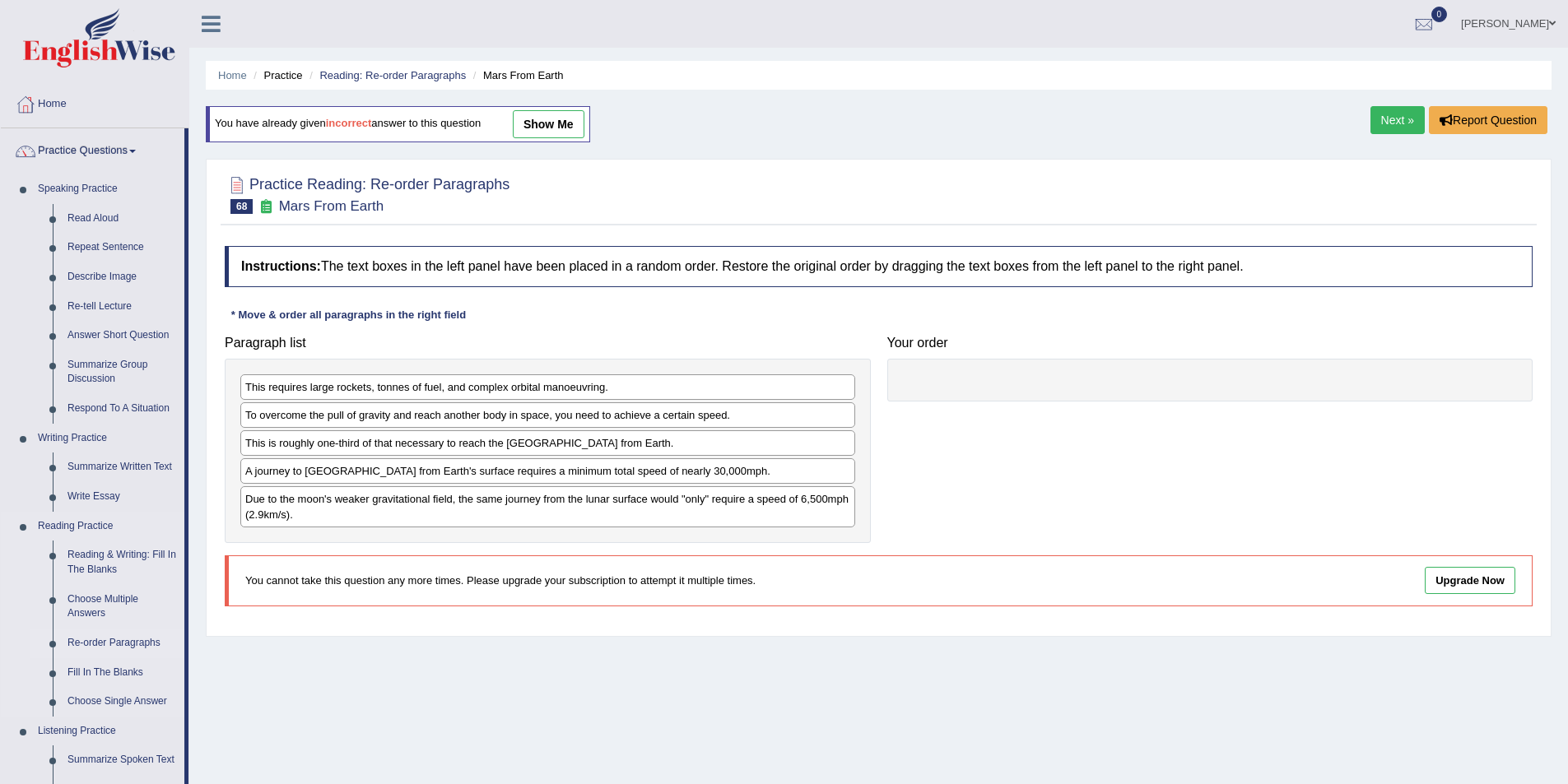
click at [97, 638] on link "Re-order Paragraphs" at bounding box center [122, 644] width 125 height 30
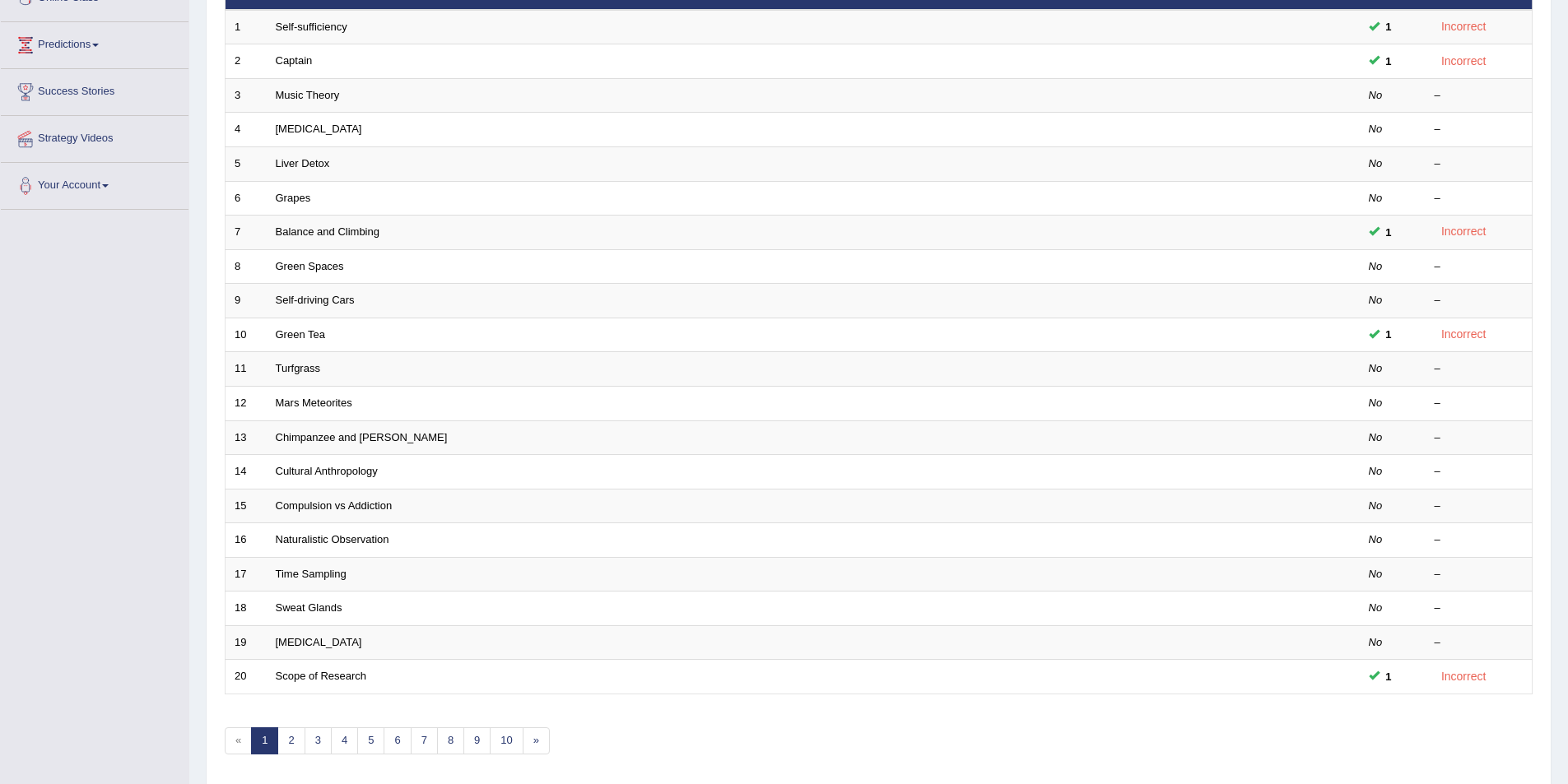
scroll to position [246, 0]
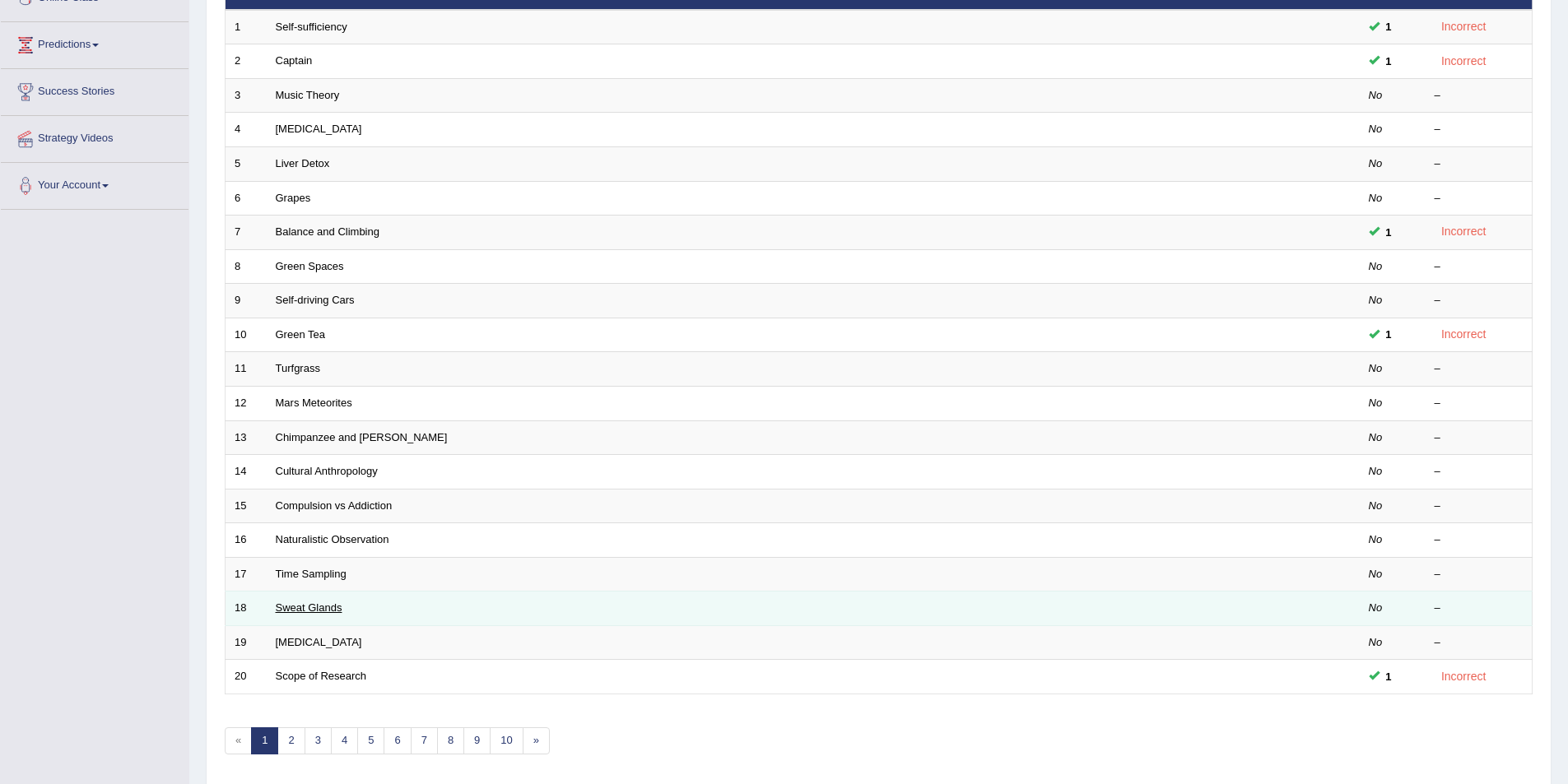
click at [325, 611] on link "Sweat Glands" at bounding box center [309, 607] width 66 height 12
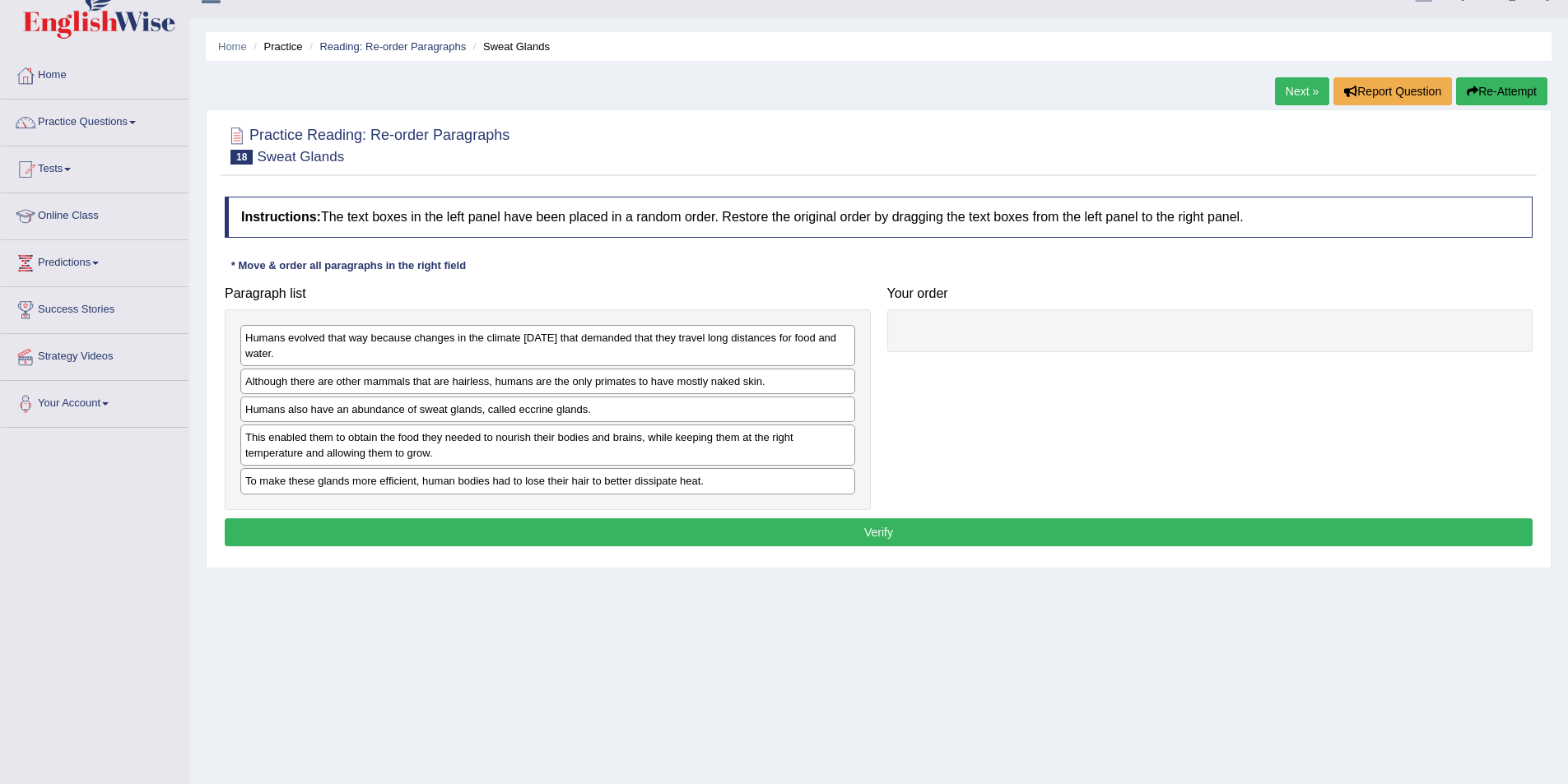
scroll to position [80, 0]
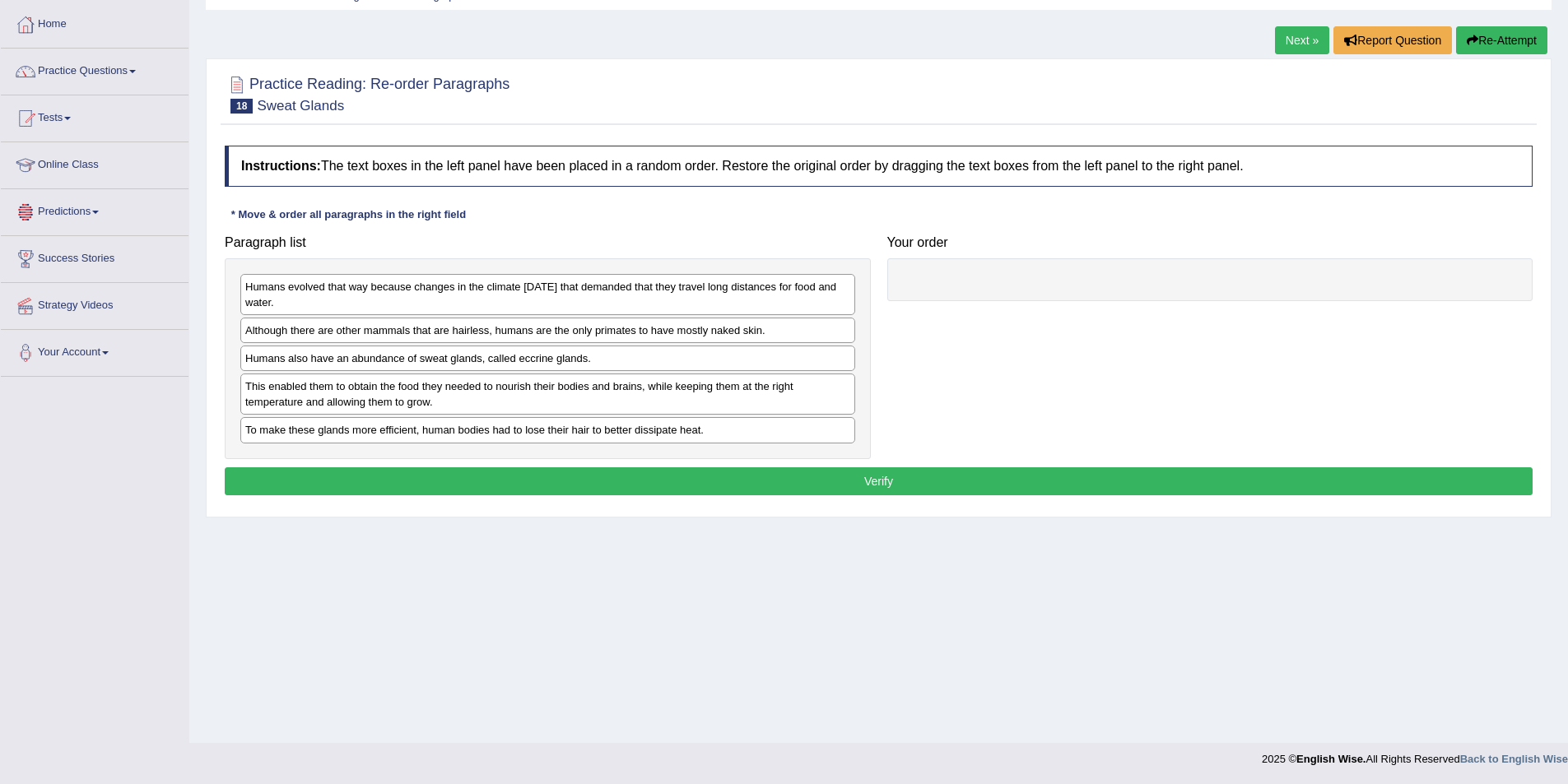
click at [1307, 46] on link "Next »" at bounding box center [1302, 41] width 54 height 28
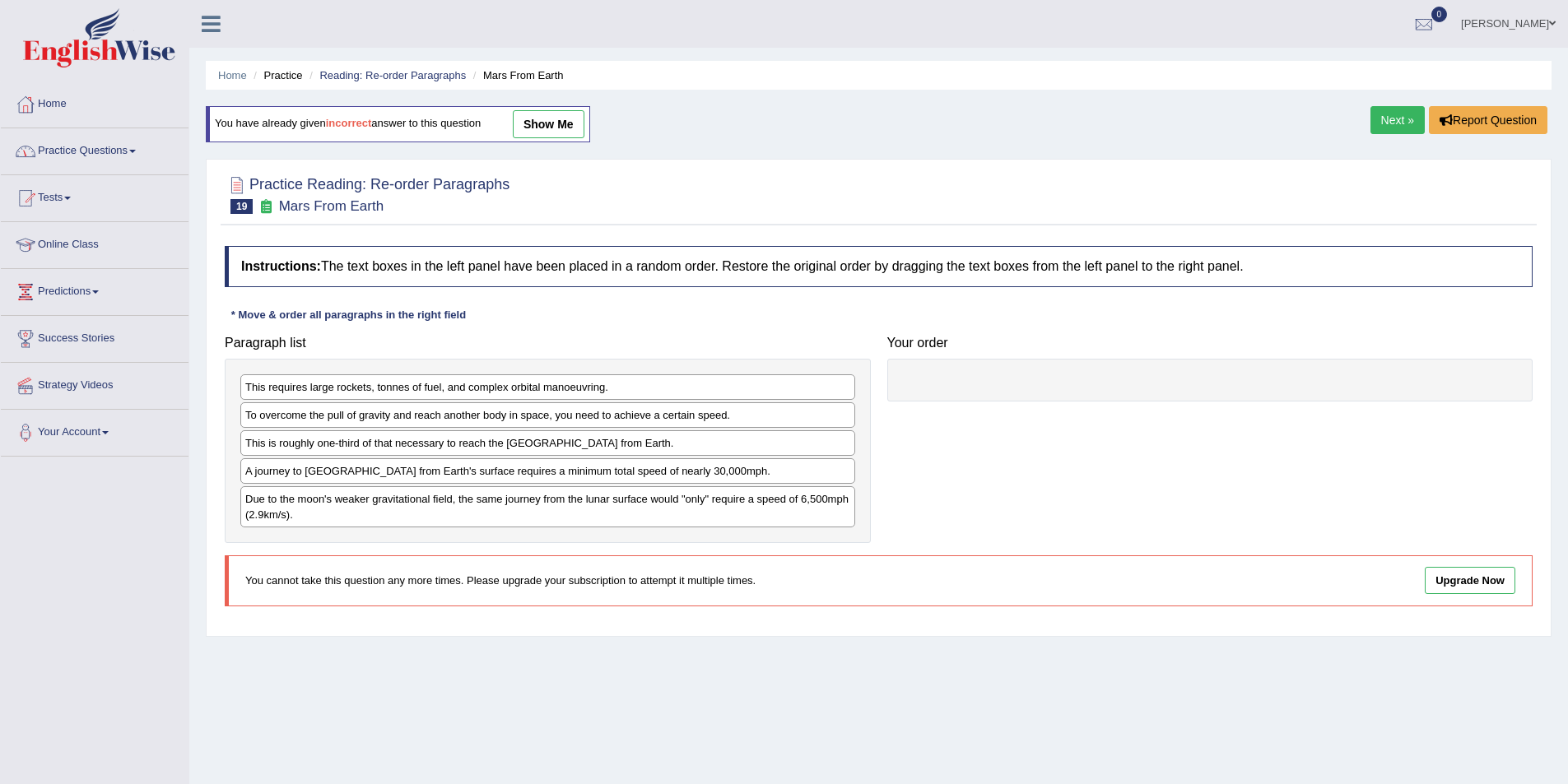
click at [136, 151] on span at bounding box center [133, 151] width 7 height 3
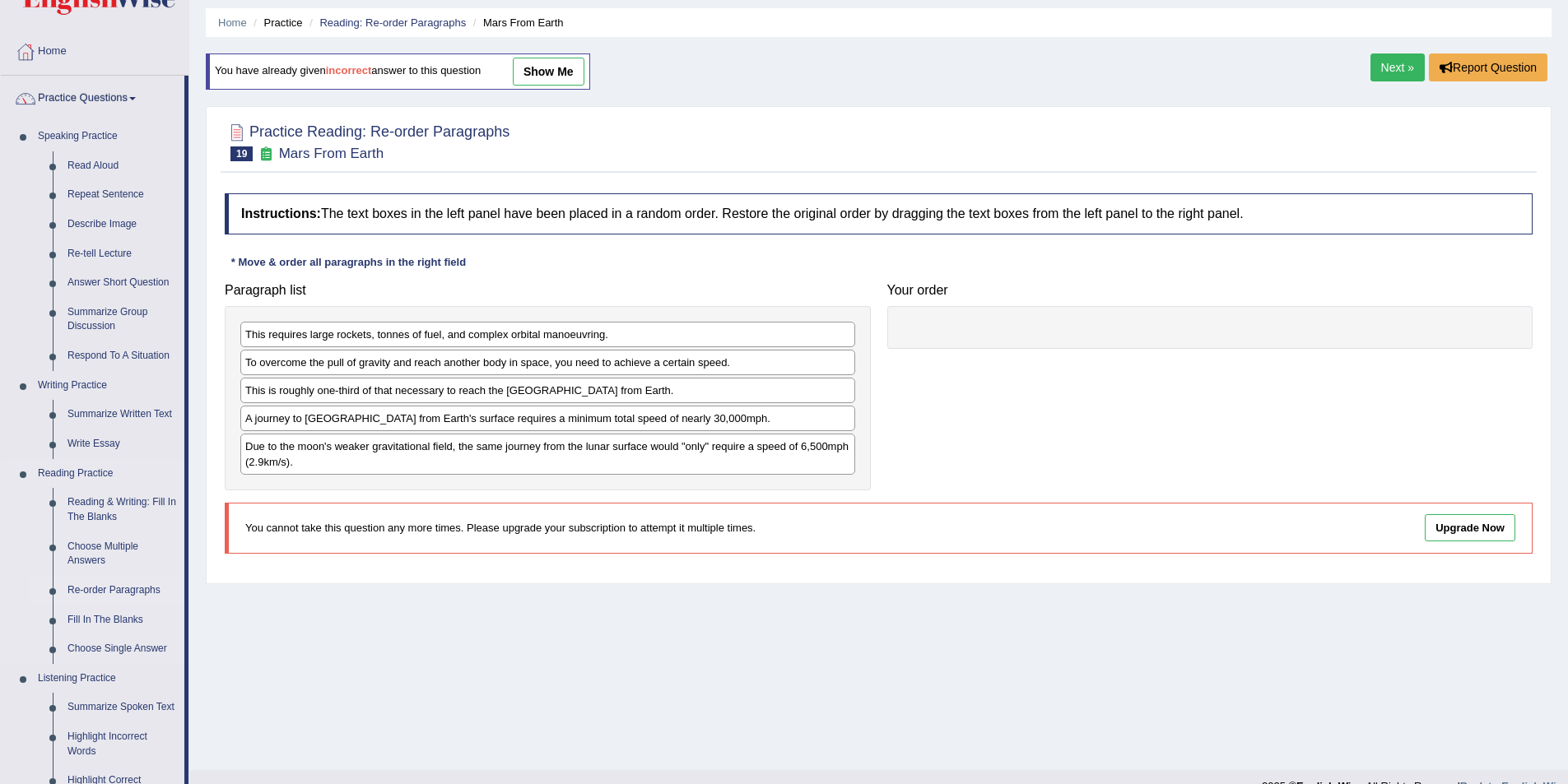
scroll to position [82, 0]
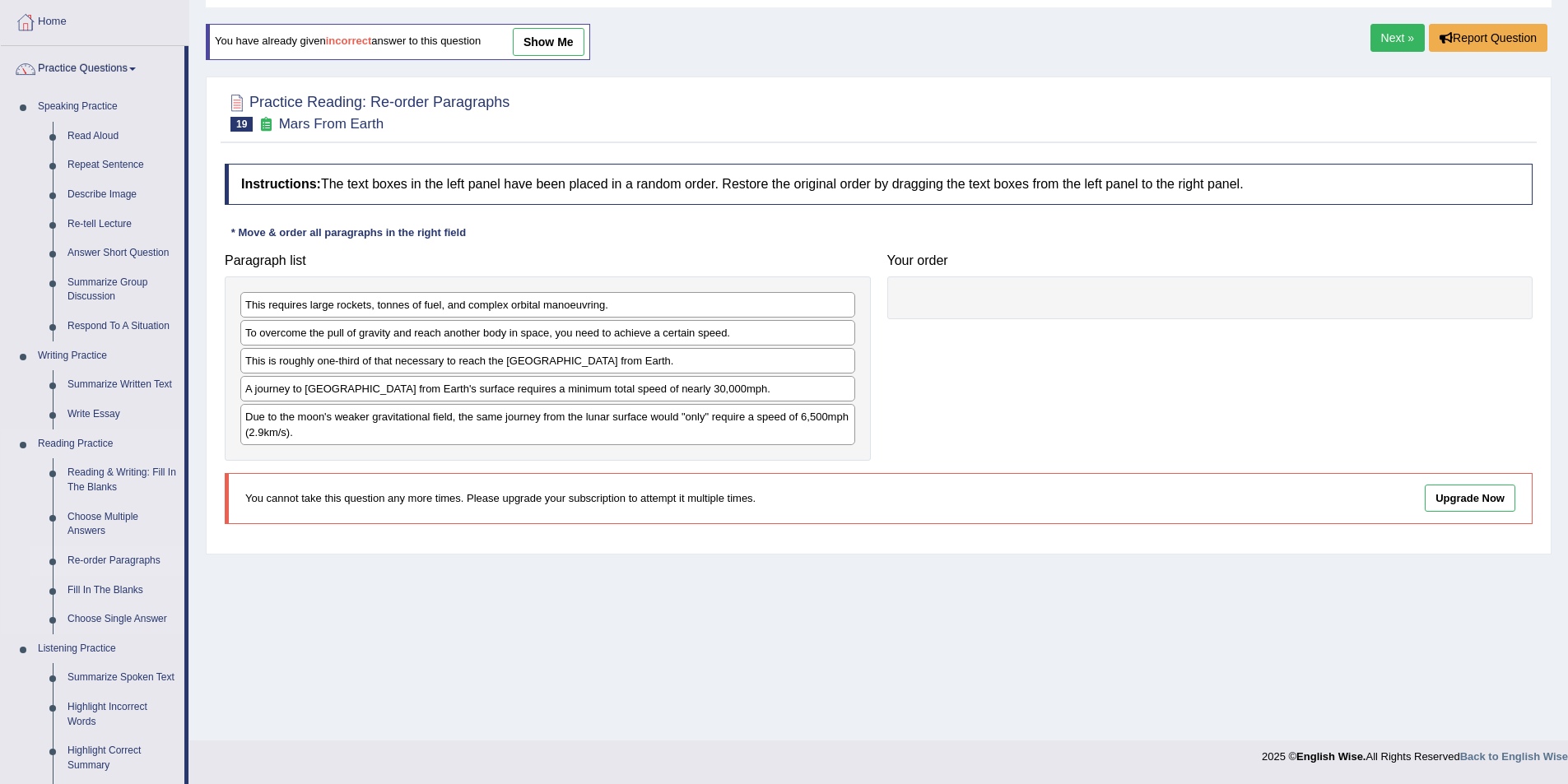
click at [87, 561] on link "Re-order Paragraphs" at bounding box center [122, 561] width 125 height 30
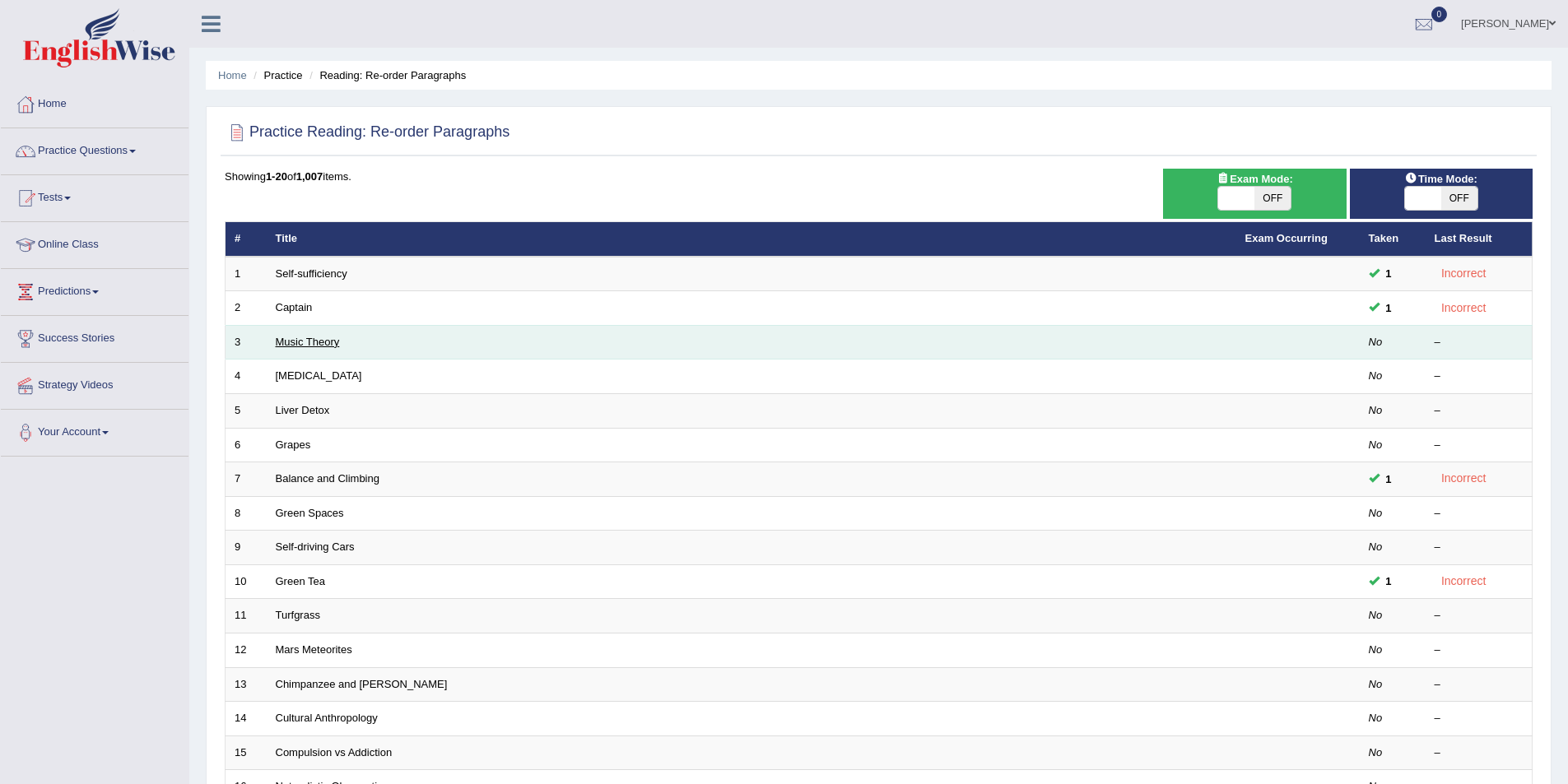
click at [305, 343] on link "Music Theory" at bounding box center [307, 342] width 64 height 12
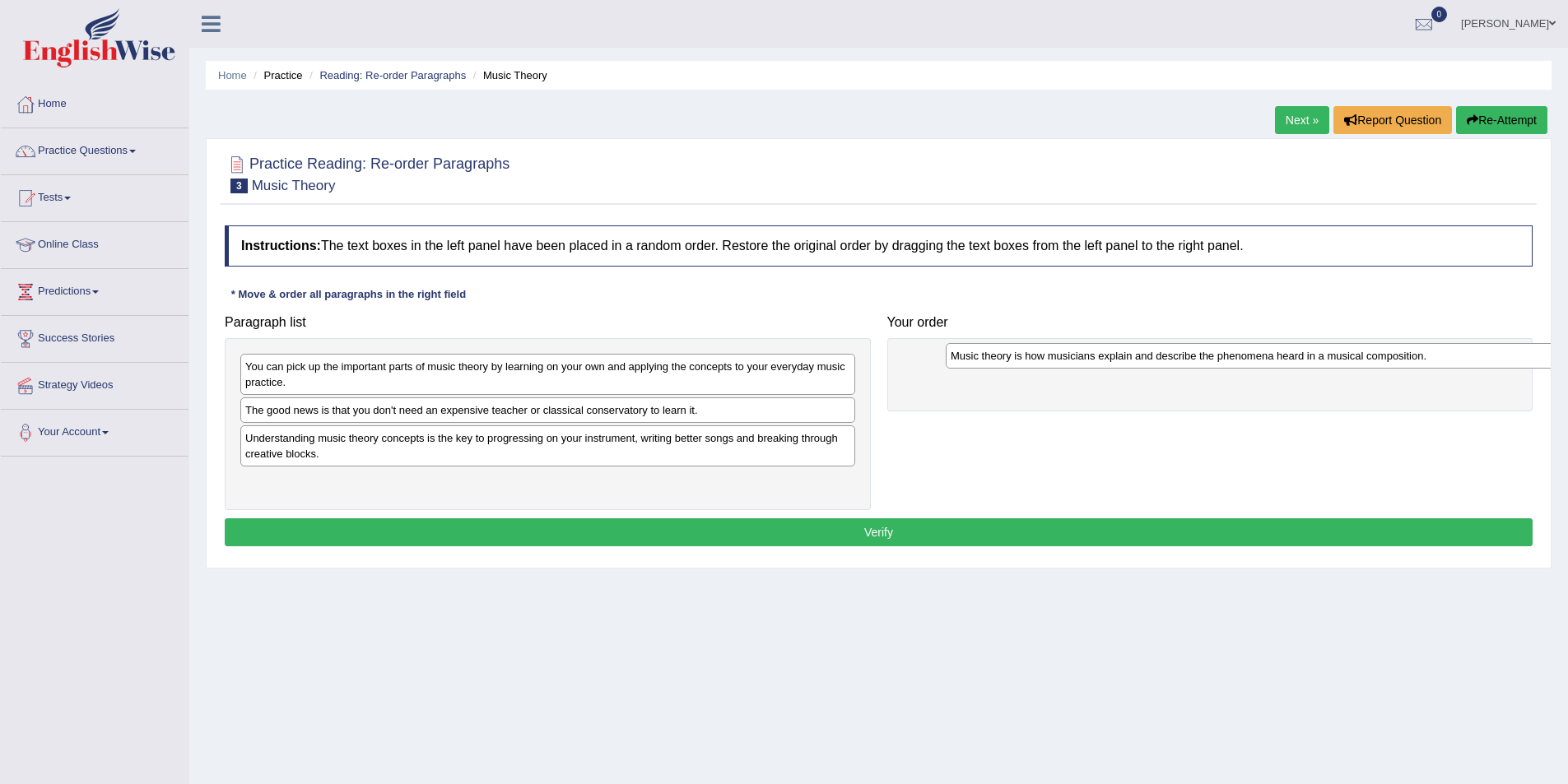
drag, startPoint x: 378, startPoint y: 439, endPoint x: 1083, endPoint y: 356, distance: 709.9
click at [1083, 356] on div "Music theory is how musicians explain and describe the phenomena heard in a mus…" at bounding box center [1253, 355] width 615 height 26
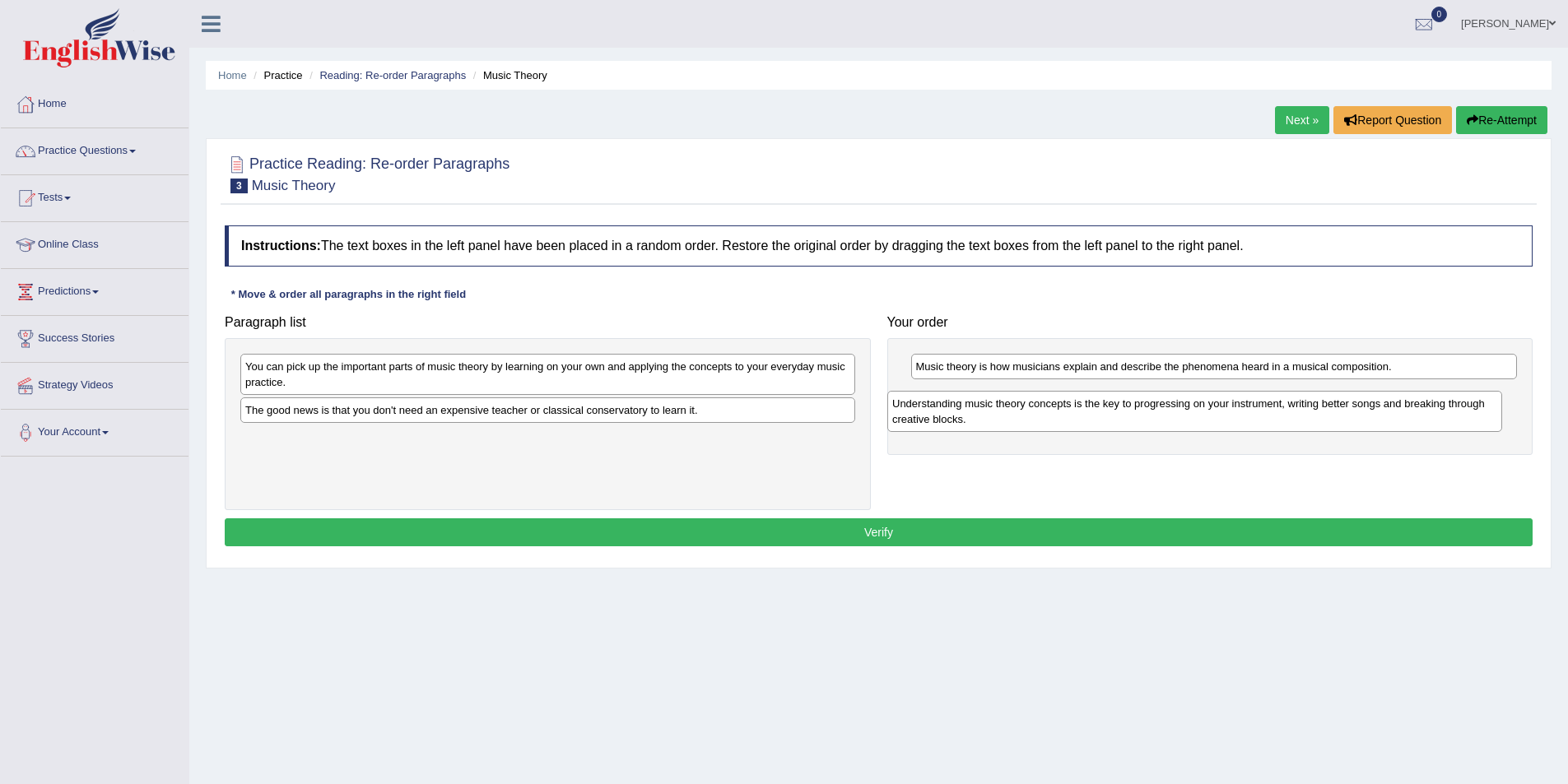
drag, startPoint x: 618, startPoint y: 452, endPoint x: 1266, endPoint y: 416, distance: 649.0
click at [1266, 416] on div "Understanding music theory concepts is the key to progressing on your instrumen…" at bounding box center [1194, 411] width 615 height 41
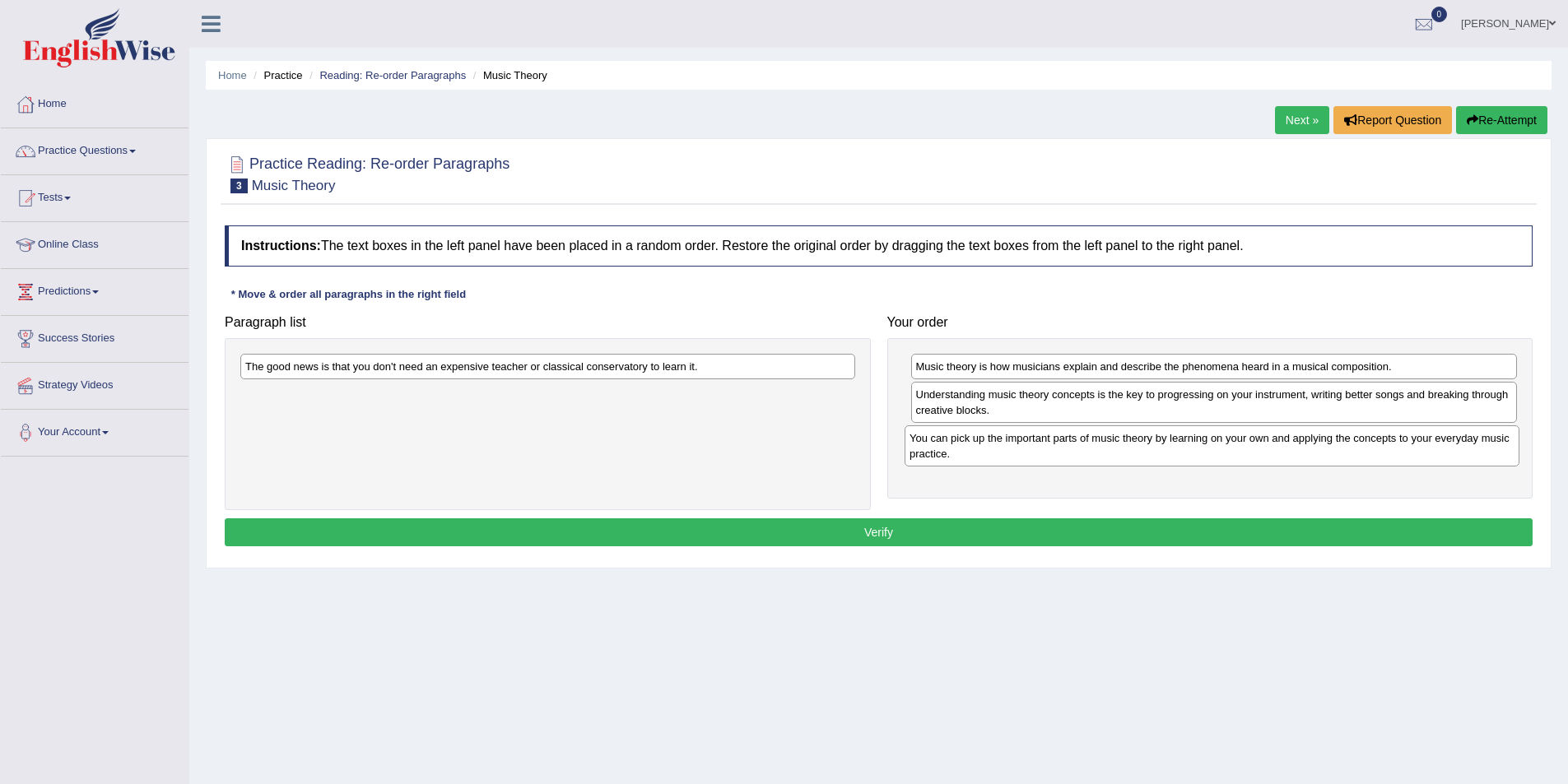
drag, startPoint x: 722, startPoint y: 386, endPoint x: 1386, endPoint y: 457, distance: 667.8
click at [1386, 457] on div "You can pick up the important parts of music theory by learning on your own and…" at bounding box center [1212, 446] width 615 height 41
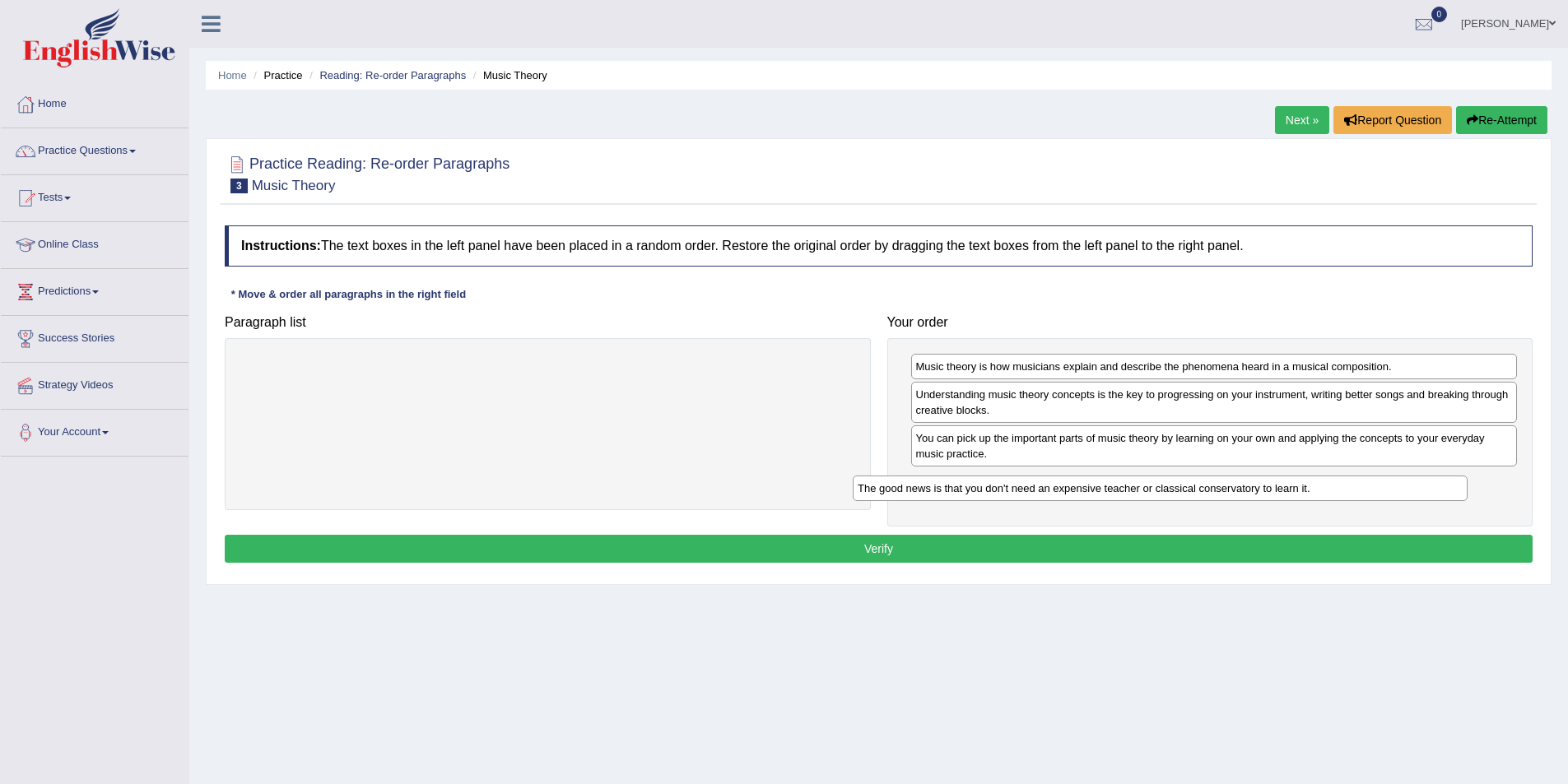
drag, startPoint x: 709, startPoint y: 368, endPoint x: 1321, endPoint y: 489, distance: 623.8
click at [1321, 489] on div "The good news is that you don't need an expensive teacher or classical conserva…" at bounding box center [1160, 488] width 615 height 26
click at [1170, 546] on button "Verify" at bounding box center [879, 549] width 1308 height 28
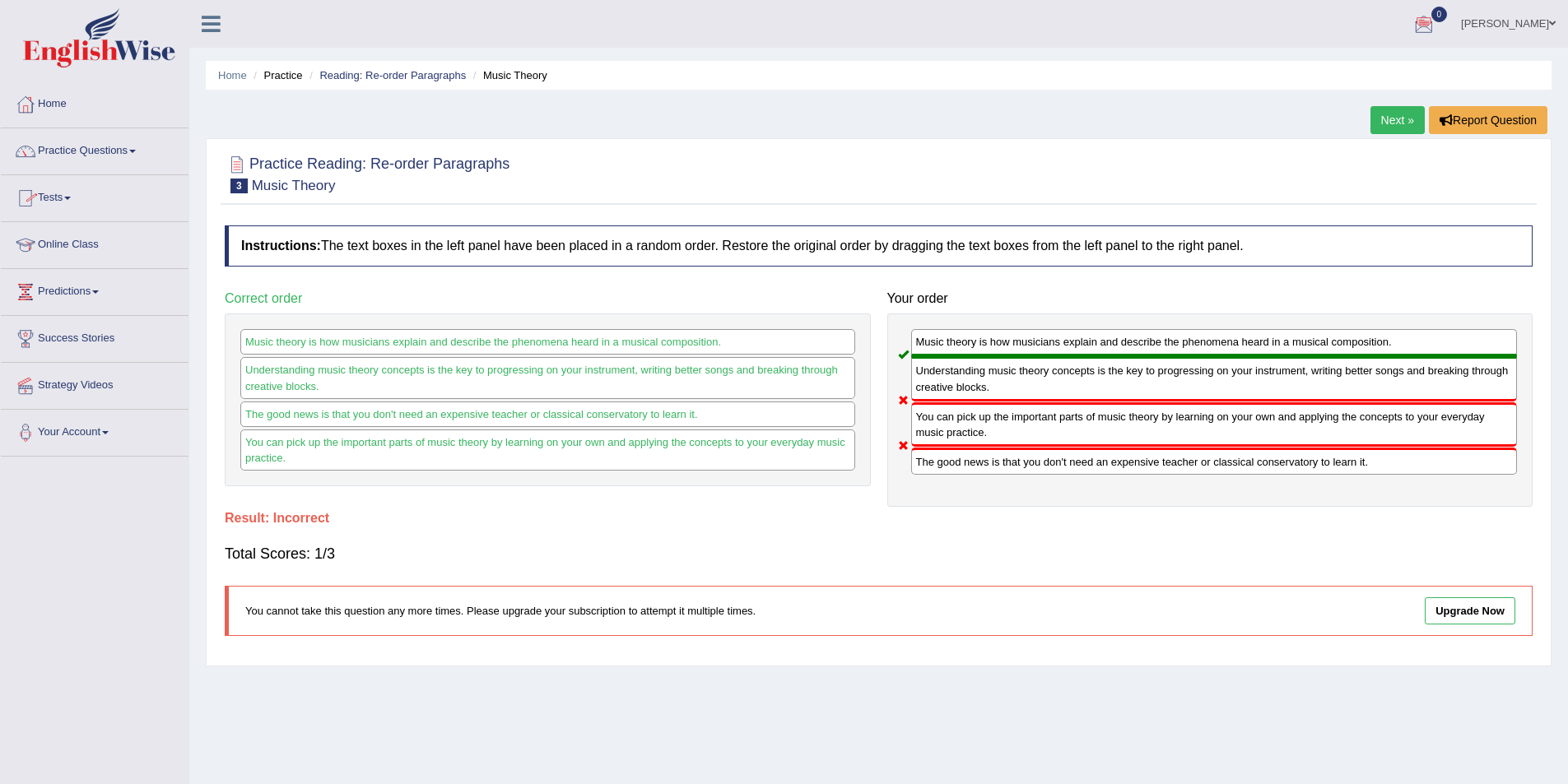
click at [1409, 113] on link "Next »" at bounding box center [1397, 120] width 54 height 28
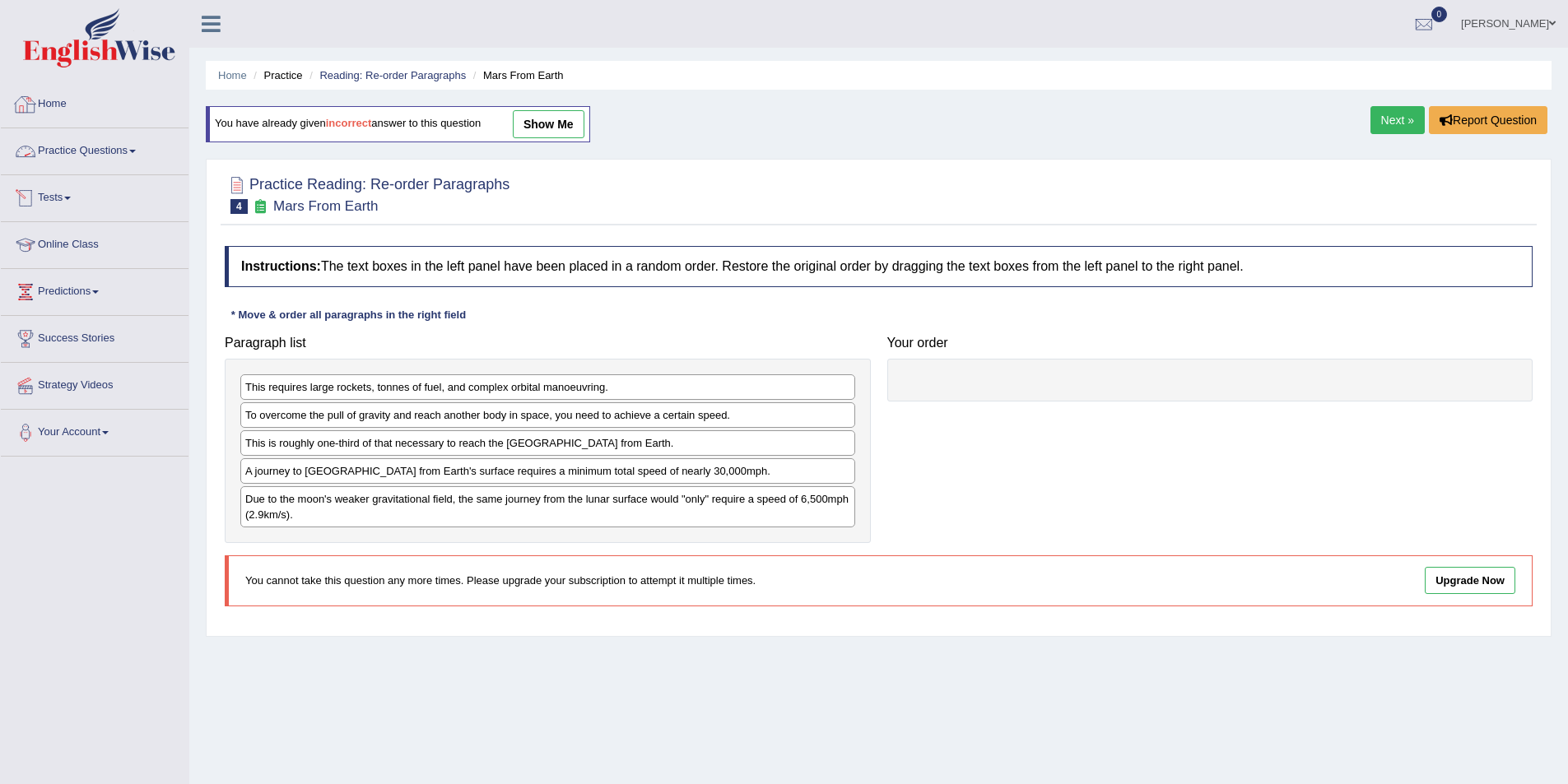
click at [75, 154] on link "Practice Questions" at bounding box center [95, 149] width 188 height 41
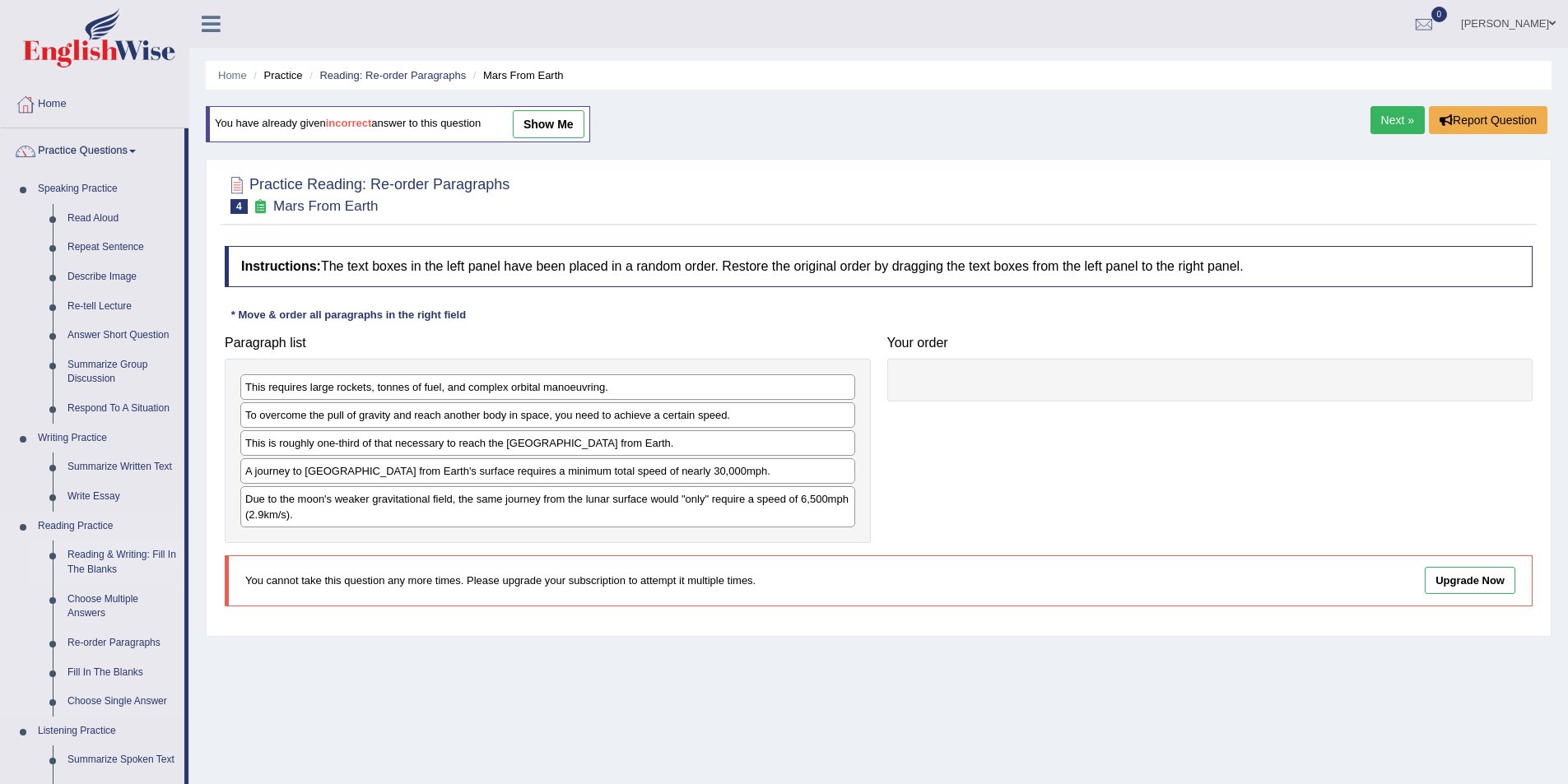
scroll to position [82, 0]
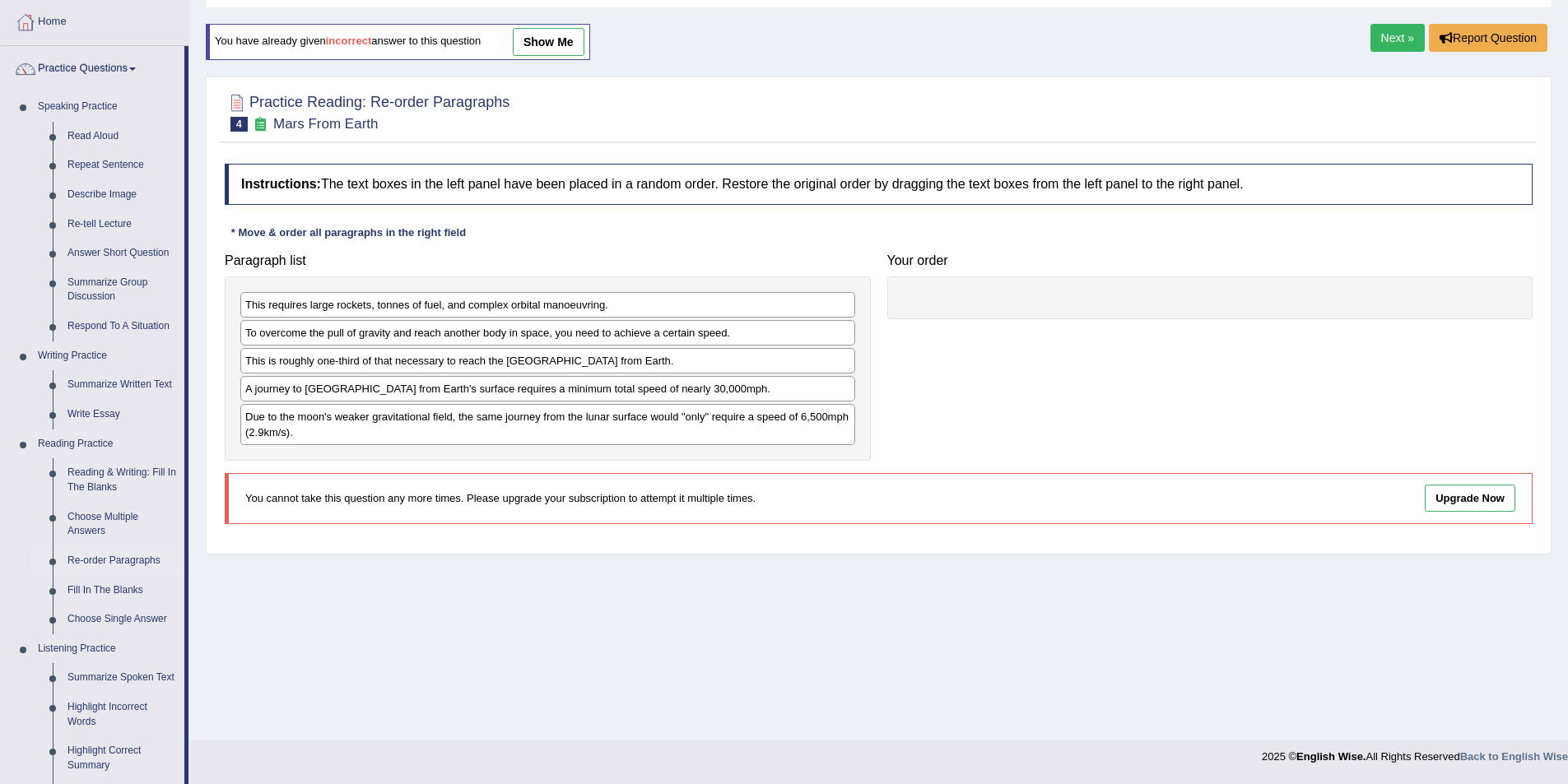
click at [126, 558] on link "Re-order Paragraphs" at bounding box center [122, 561] width 125 height 30
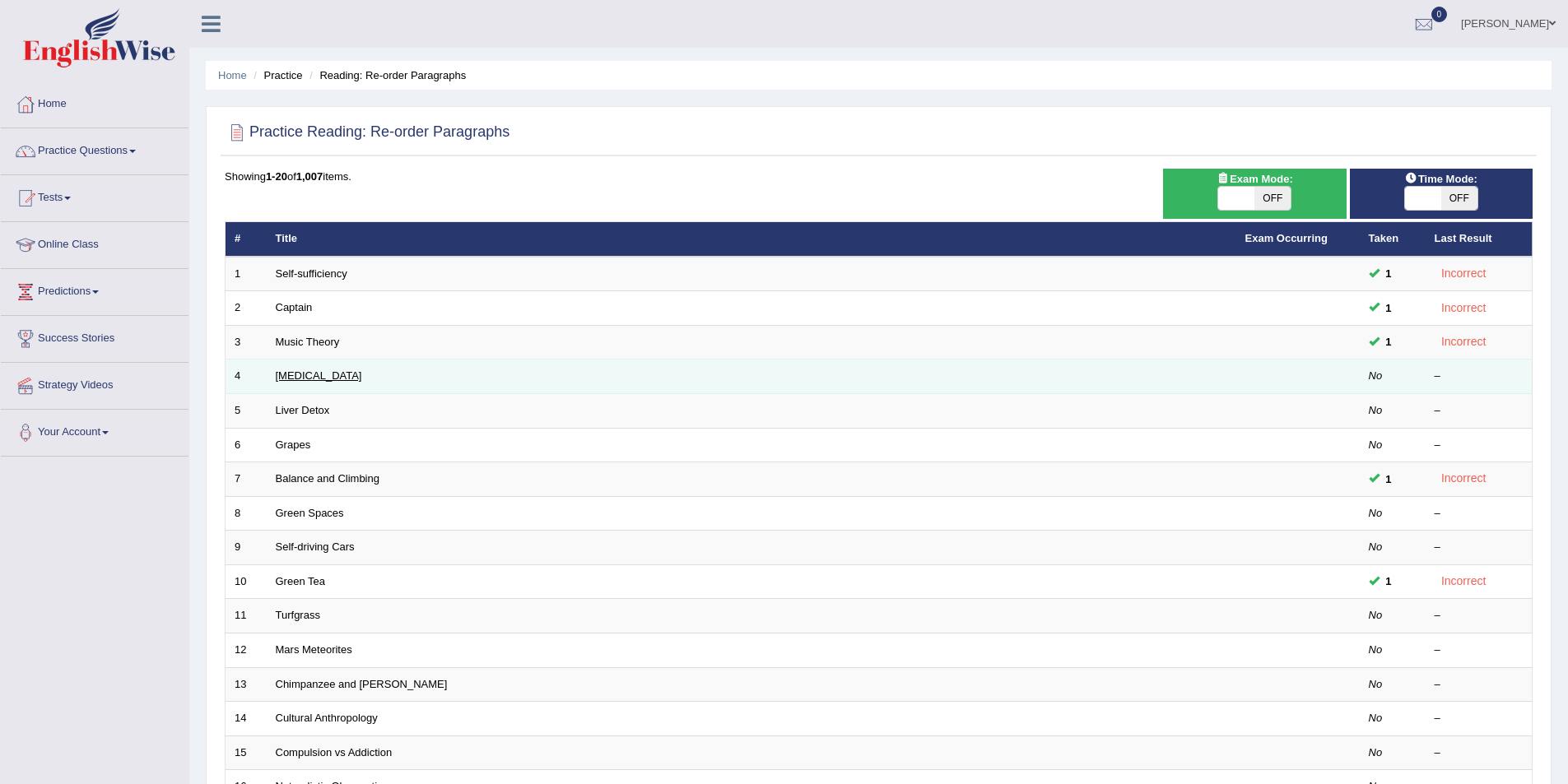
click at [296, 382] on link "Dry Skin" at bounding box center [319, 375] width 86 height 12
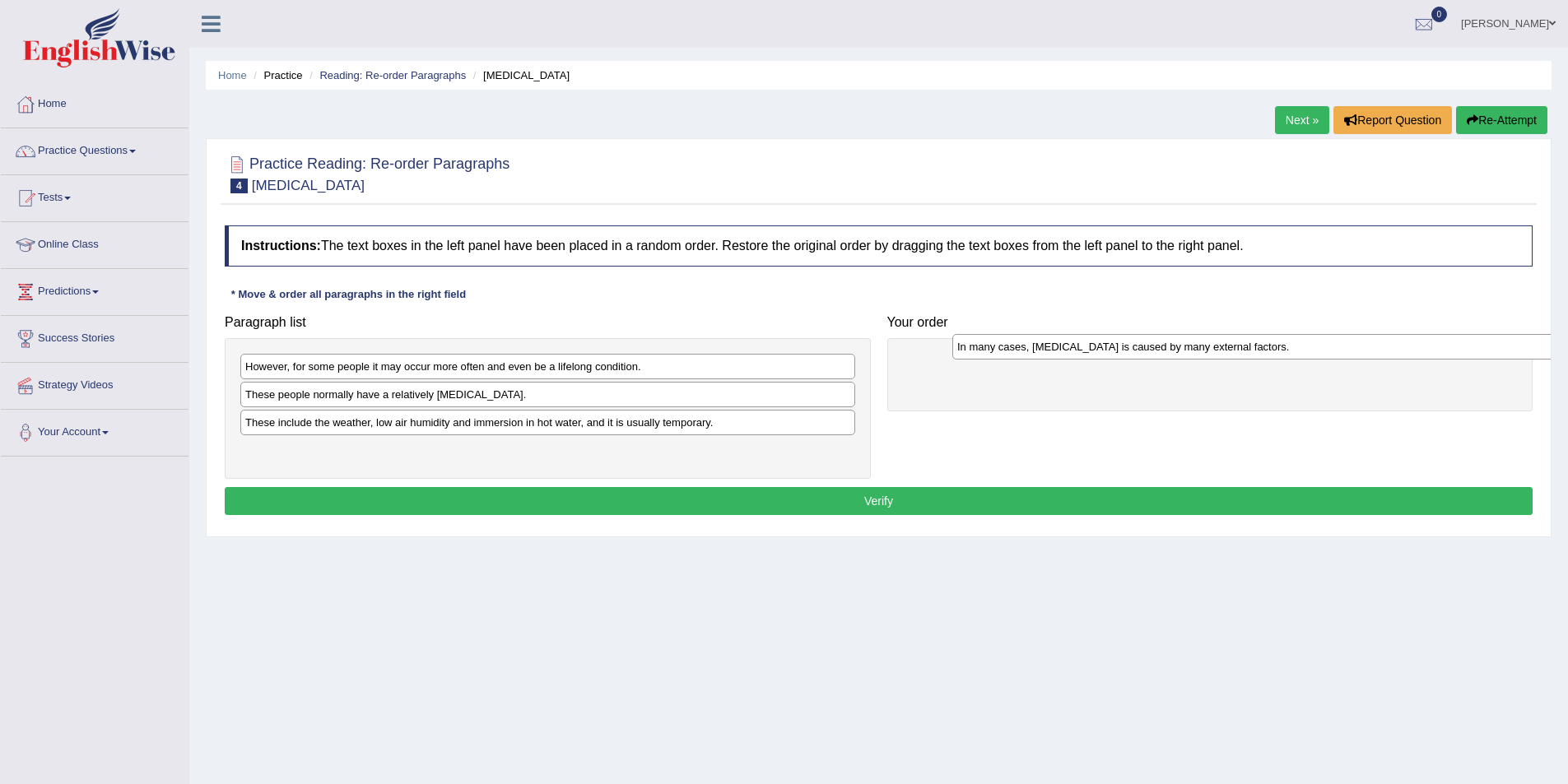
drag, startPoint x: 379, startPoint y: 398, endPoint x: 1091, endPoint y: 350, distance: 713.6
click at [1091, 350] on div "In many cases, [MEDICAL_DATA] is caused by many external factors." at bounding box center [1259, 347] width 615 height 26
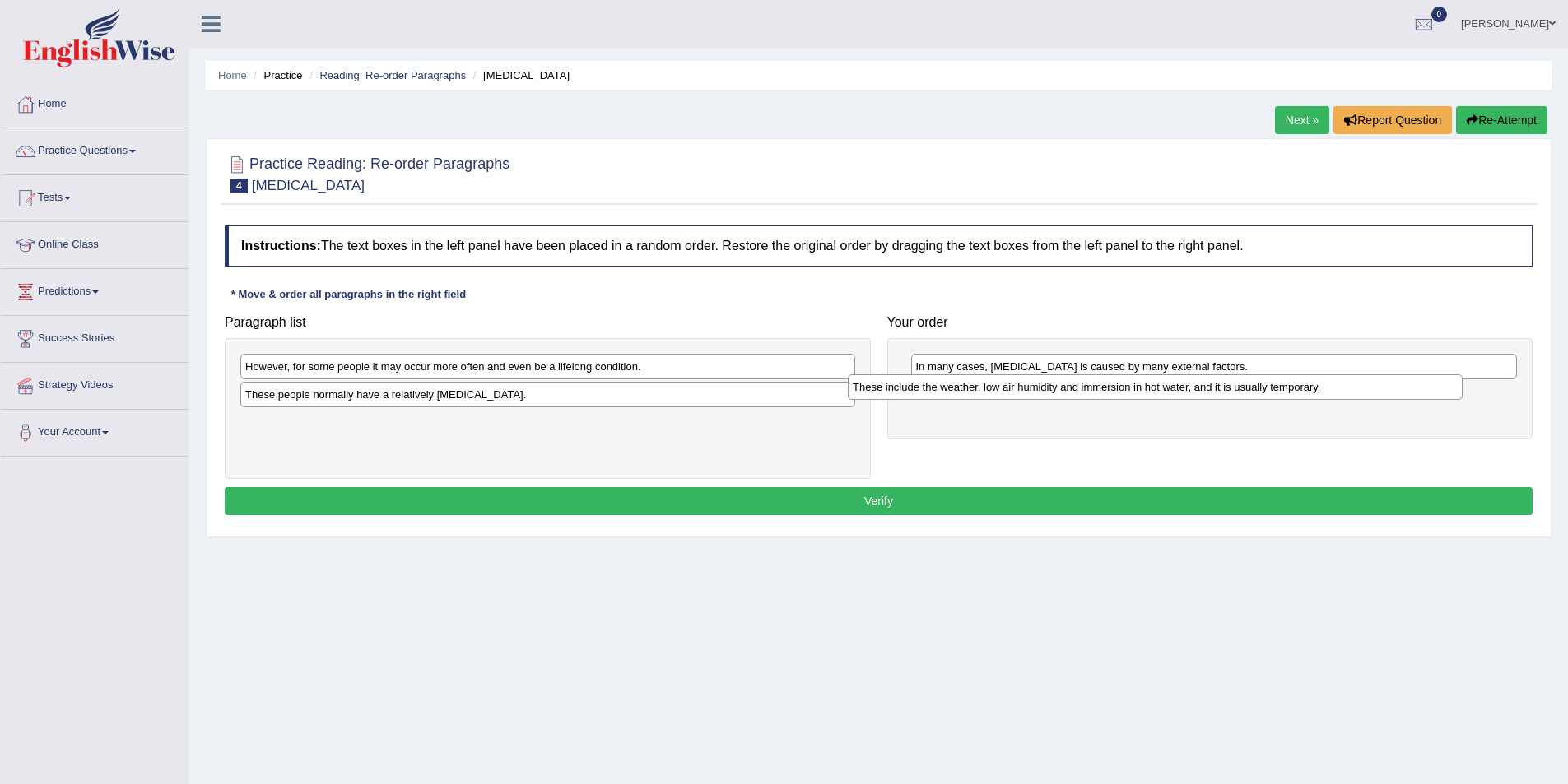
drag, startPoint x: 640, startPoint y: 431, endPoint x: 1248, endPoint y: 396, distance: 609.0
click at [1248, 396] on div "These include the weather, low air humidity and immersion in hot water, and it …" at bounding box center [1155, 387] width 615 height 26
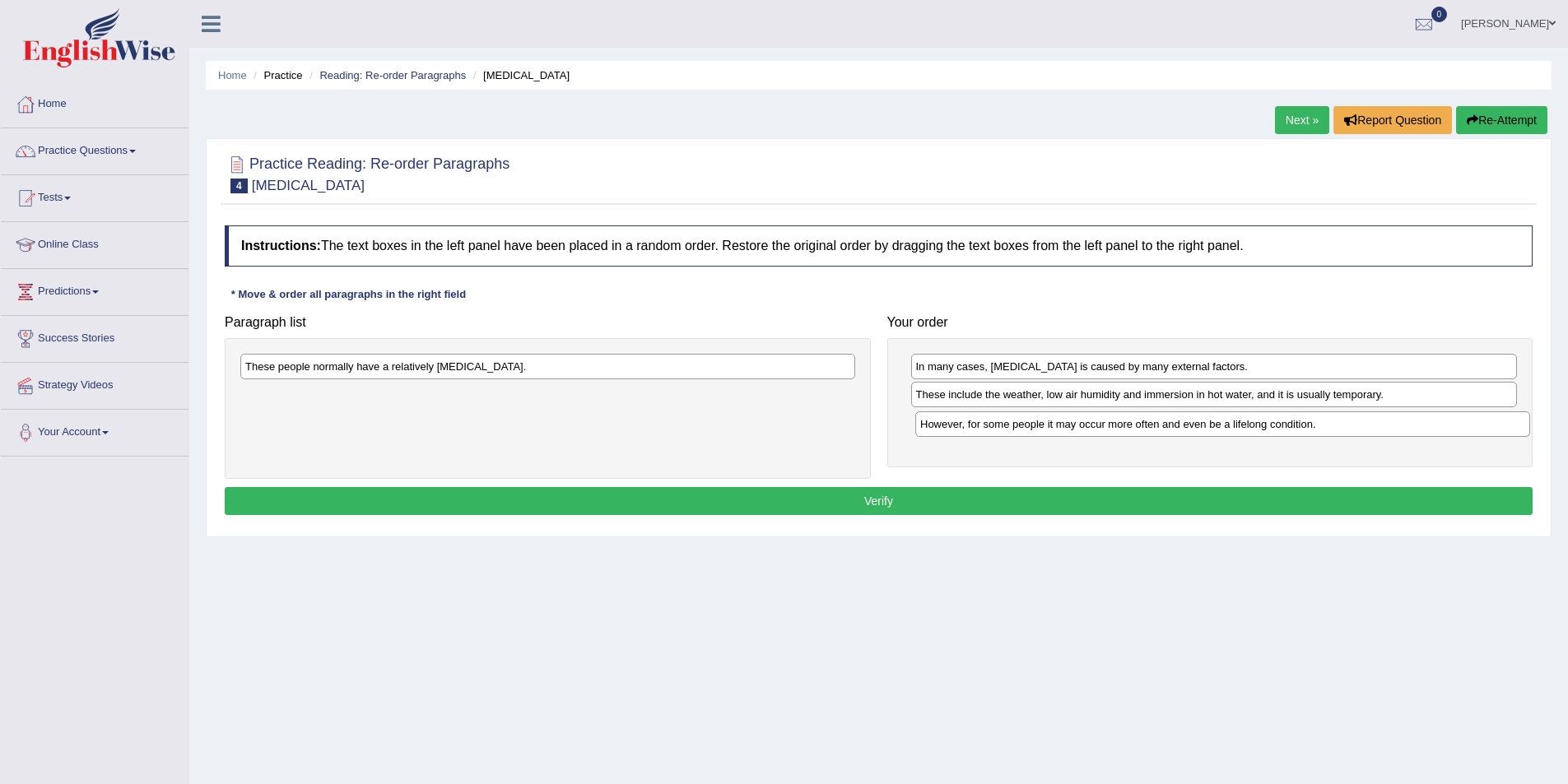
drag, startPoint x: 595, startPoint y: 373, endPoint x: 1270, endPoint y: 431, distance: 677.5
click at [1270, 431] on div "However, for some people it may occur more often and even be a lifelong conditi…" at bounding box center [1223, 424] width 615 height 26
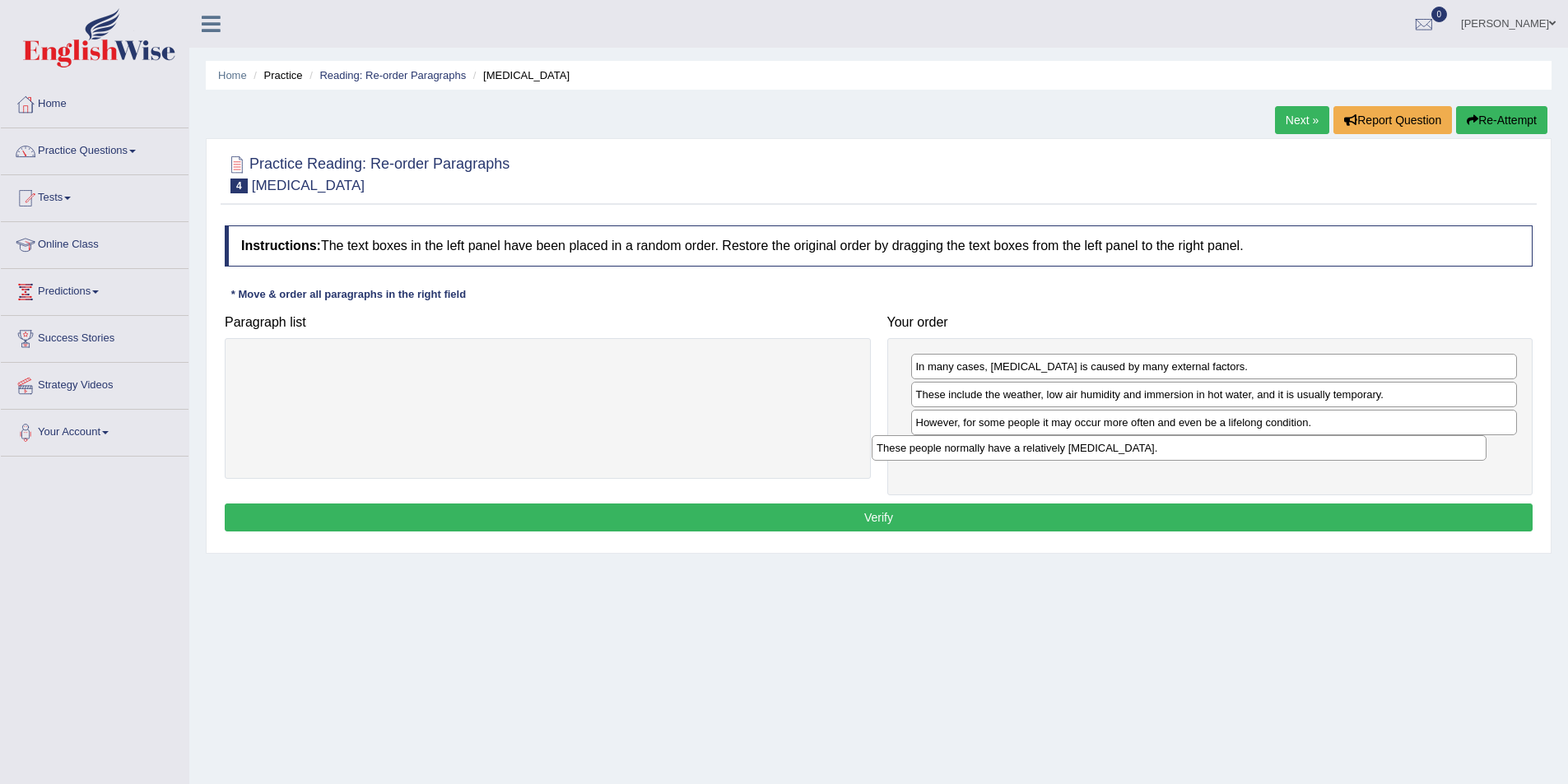
drag, startPoint x: 643, startPoint y: 371, endPoint x: 1275, endPoint y: 452, distance: 637.2
click at [1275, 452] on div "These people normally have a relatively [MEDICAL_DATA]." at bounding box center [1179, 448] width 615 height 26
click at [1133, 518] on button "Verify" at bounding box center [879, 518] width 1308 height 28
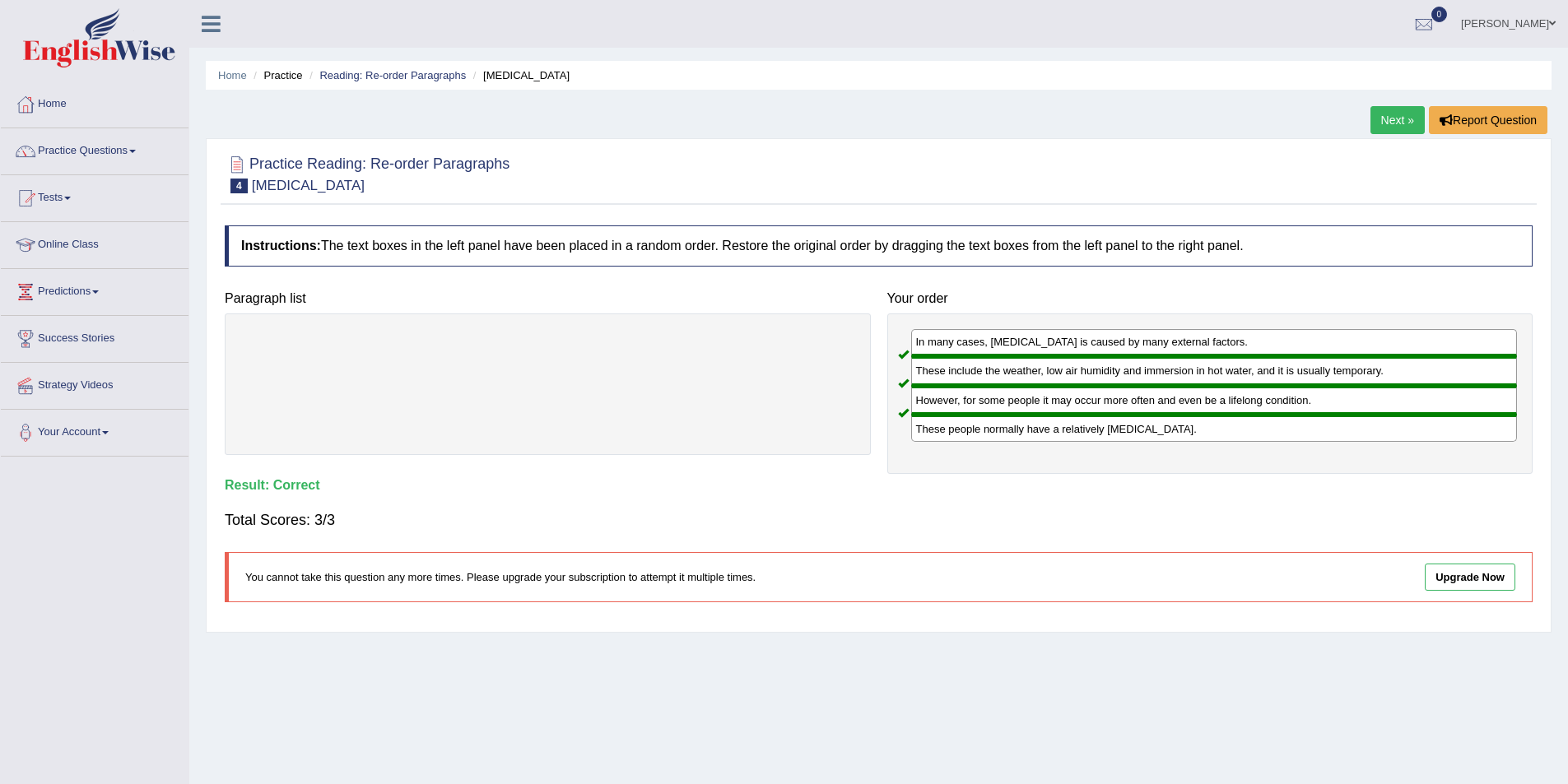
click at [1381, 126] on link "Next »" at bounding box center [1397, 120] width 54 height 28
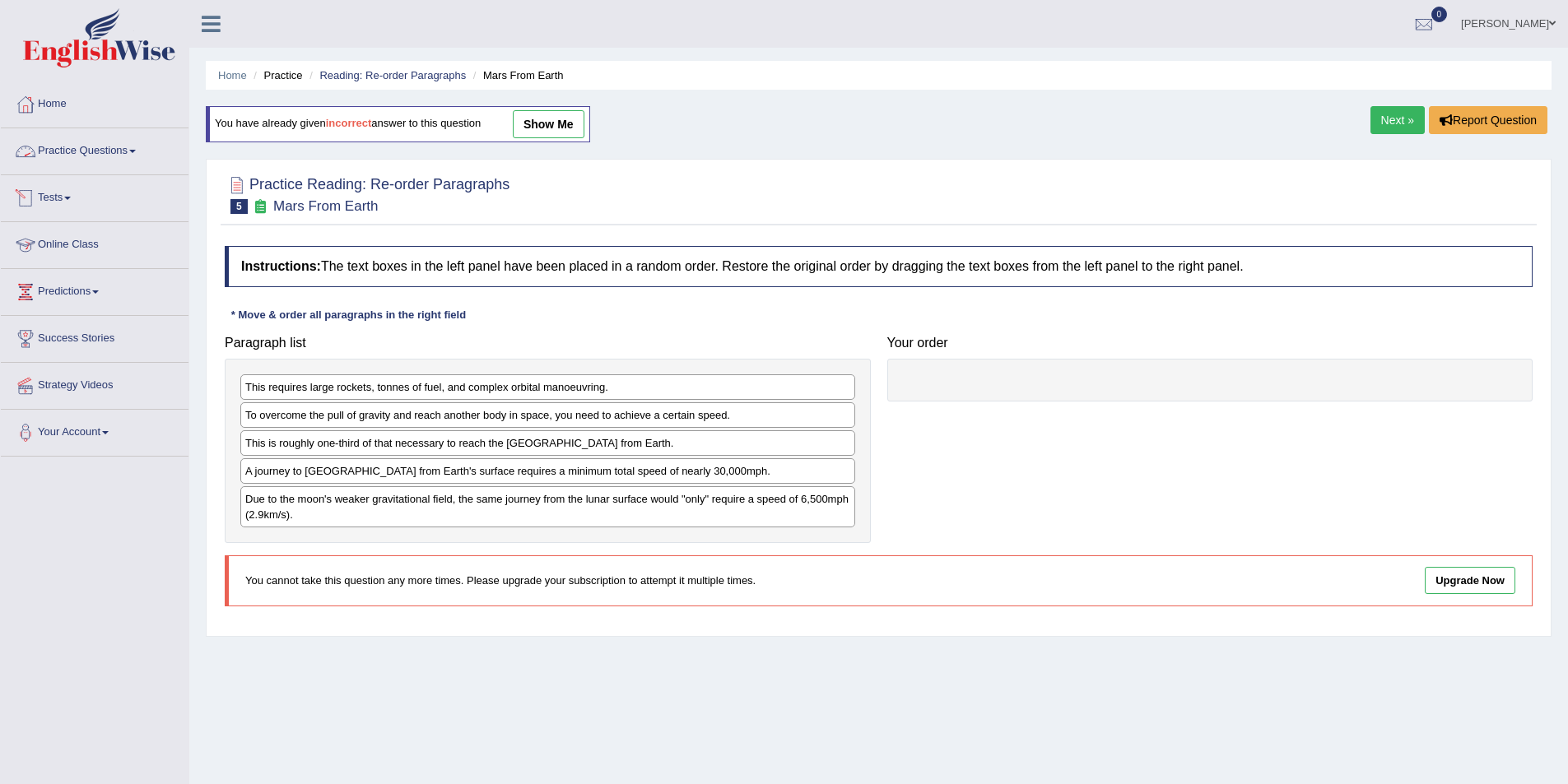
click at [87, 158] on link "Practice Questions" at bounding box center [95, 149] width 188 height 41
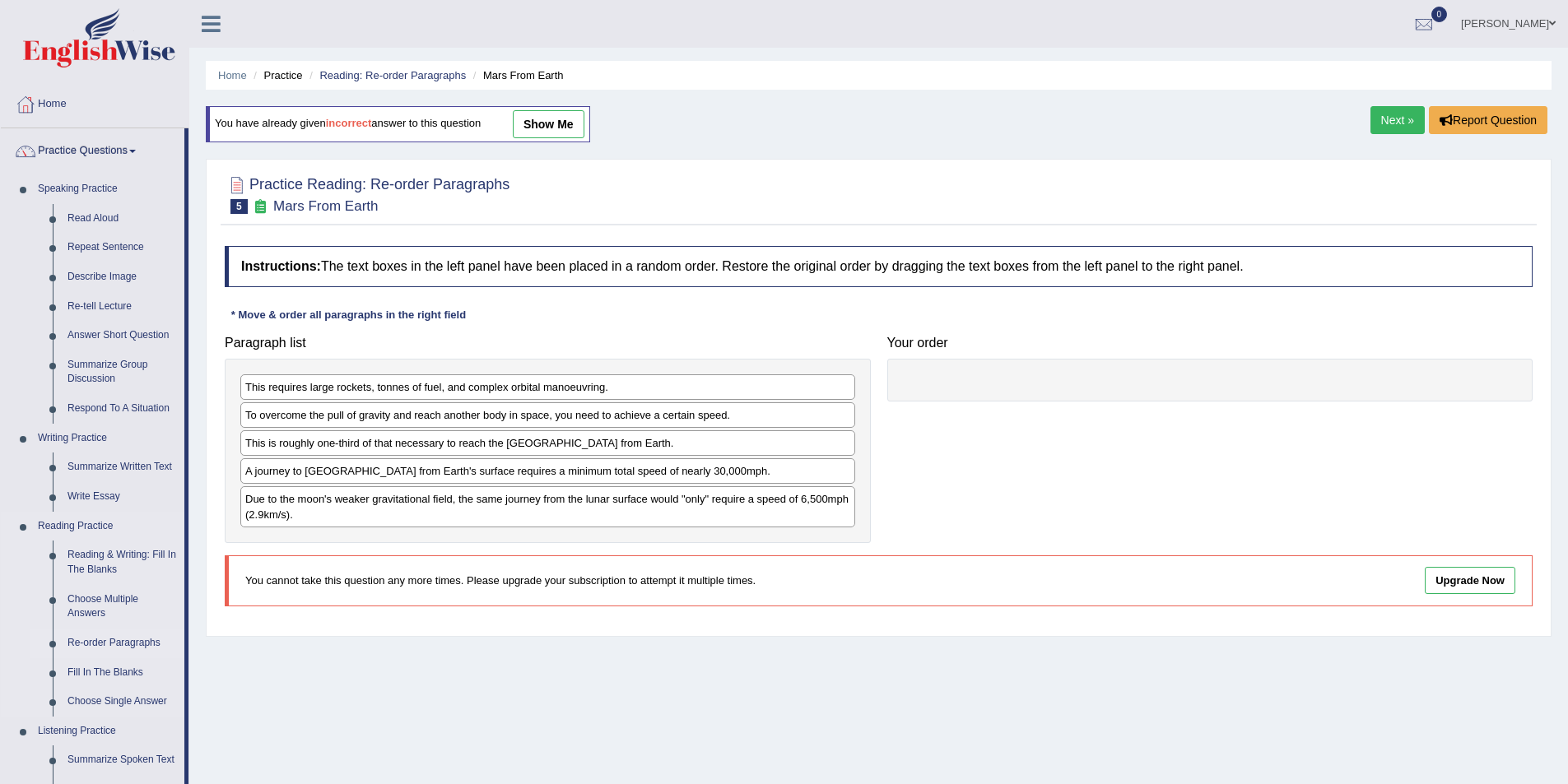
click at [133, 647] on link "Re-order Paragraphs" at bounding box center [122, 644] width 125 height 30
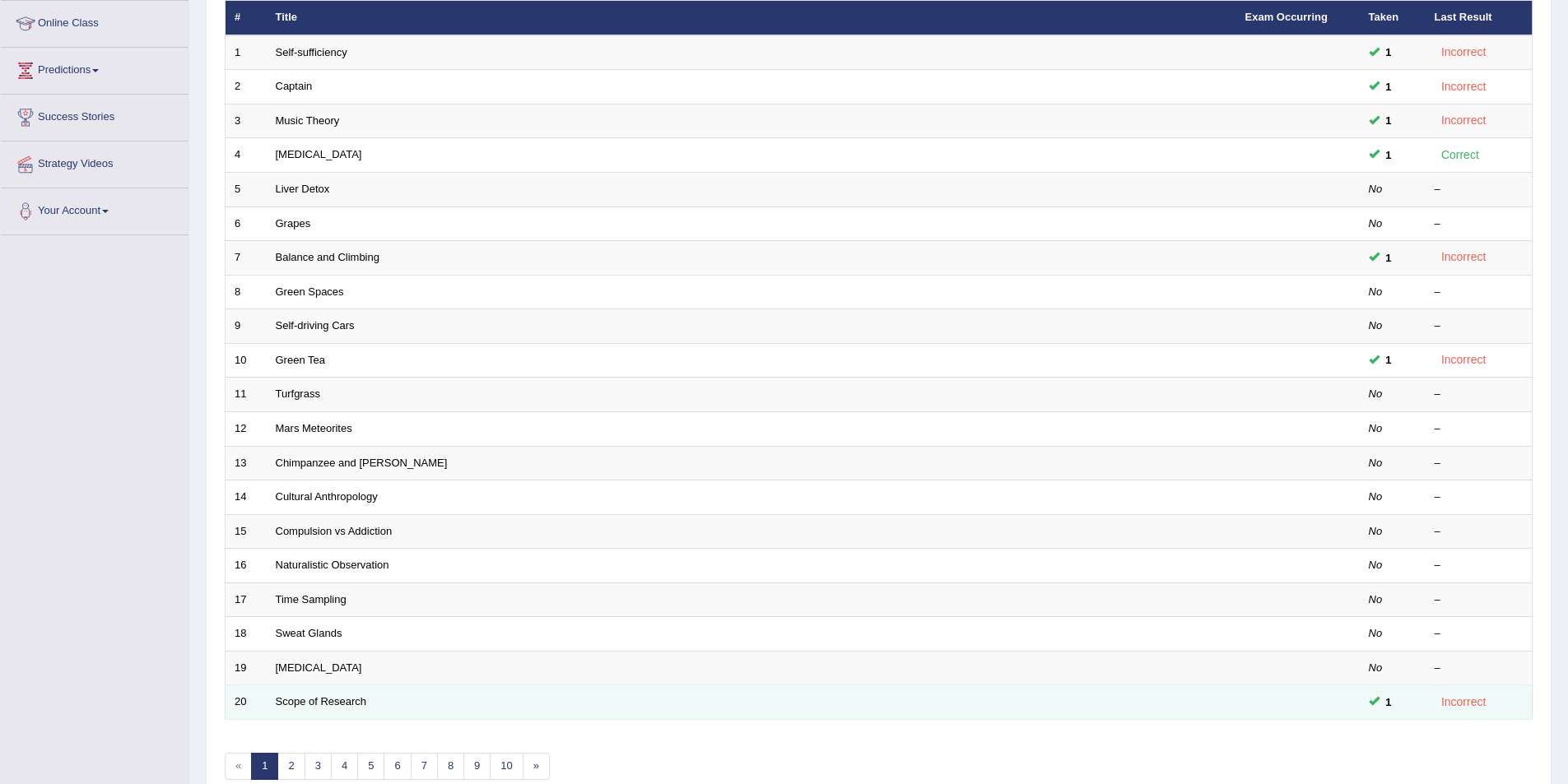
scroll to position [141, 0]
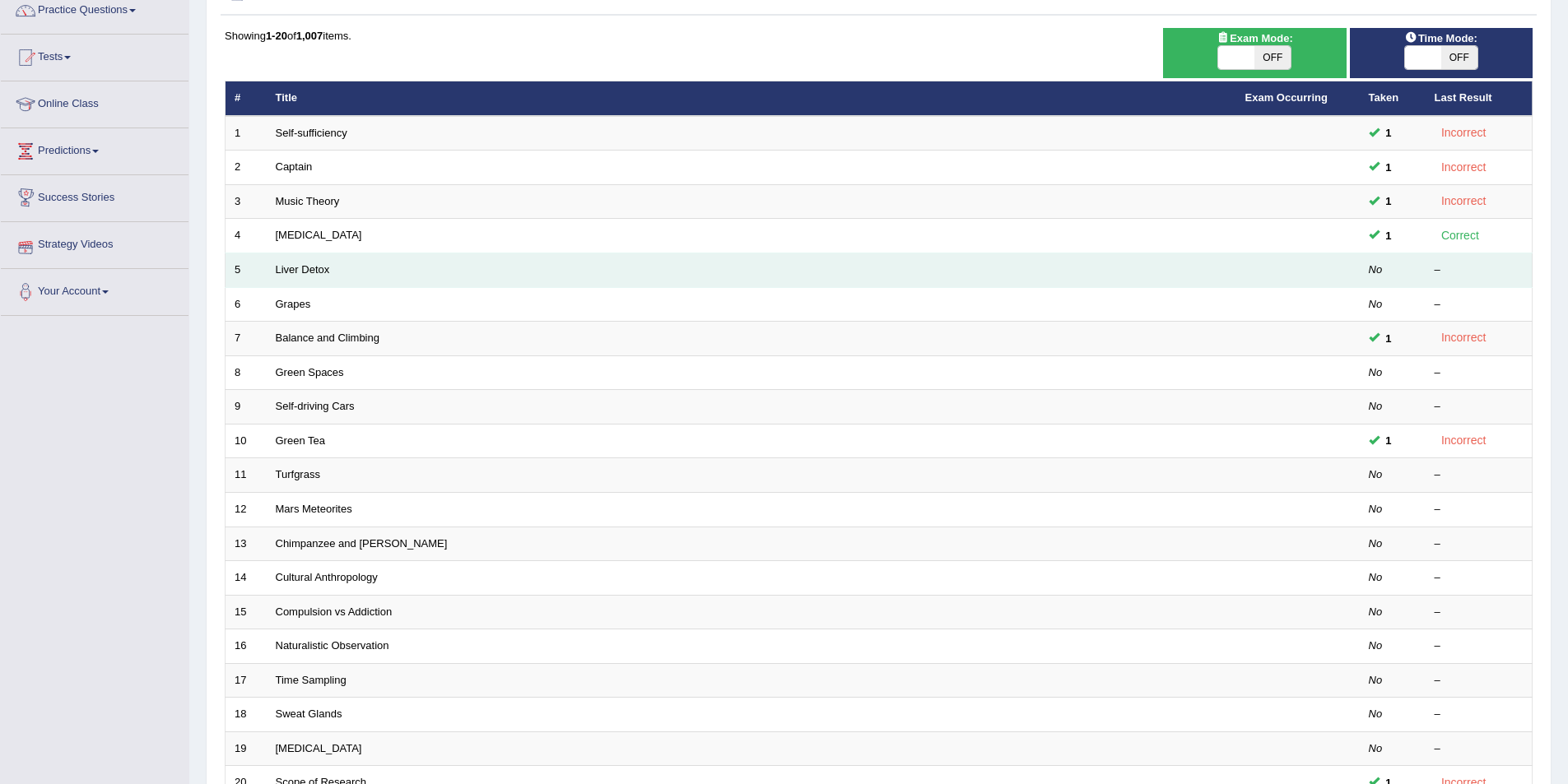
click at [322, 277] on td "Liver Detox" at bounding box center [751, 270] width 970 height 35
click at [312, 268] on link "Liver Detox" at bounding box center [302, 269] width 54 height 12
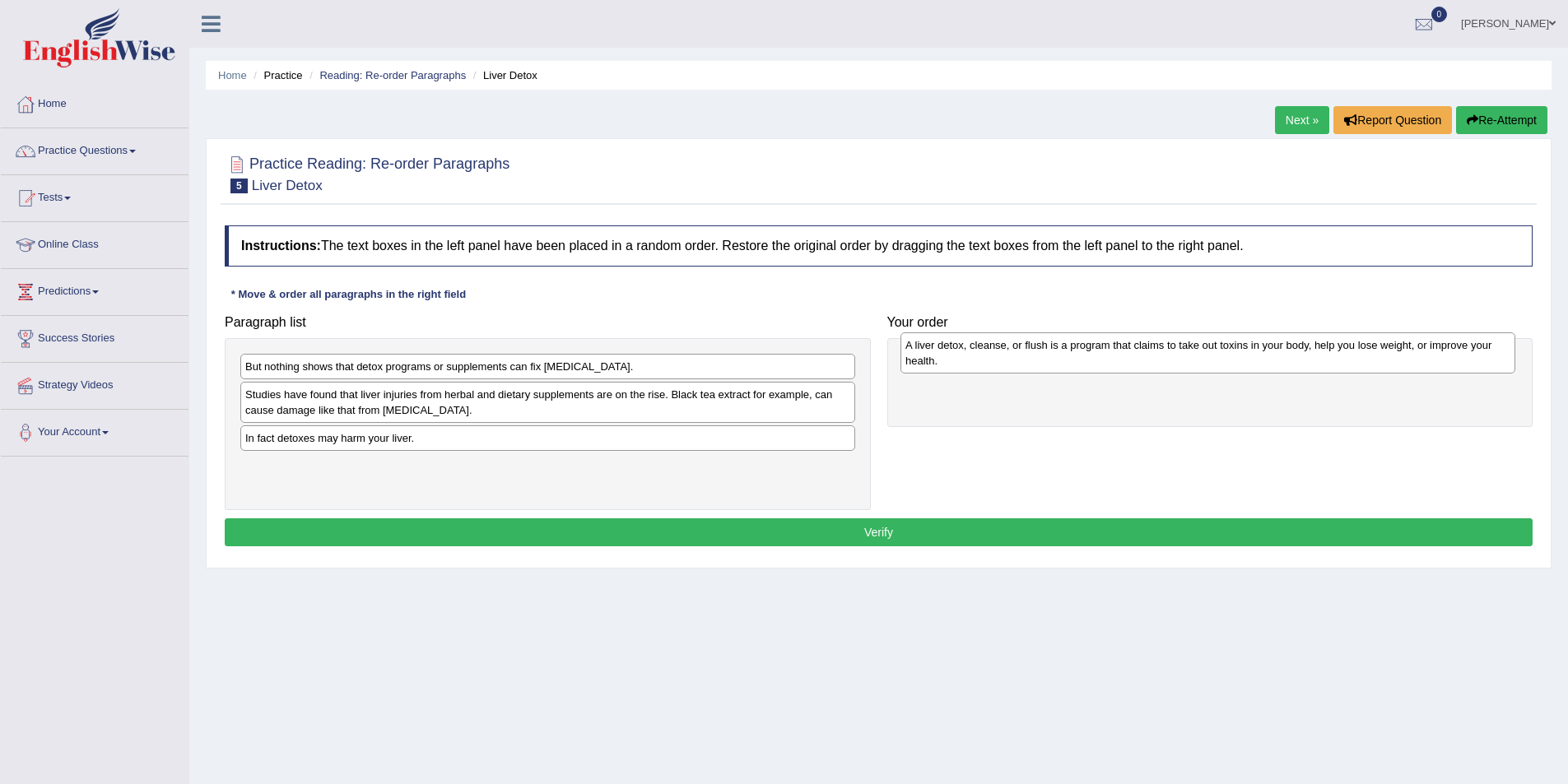
drag, startPoint x: 331, startPoint y: 416, endPoint x: 991, endPoint y: 366, distance: 661.9
click at [991, 366] on div "A liver detox, cleanse, or flush is a program that claims to take out toxins in…" at bounding box center [1208, 353] width 615 height 41
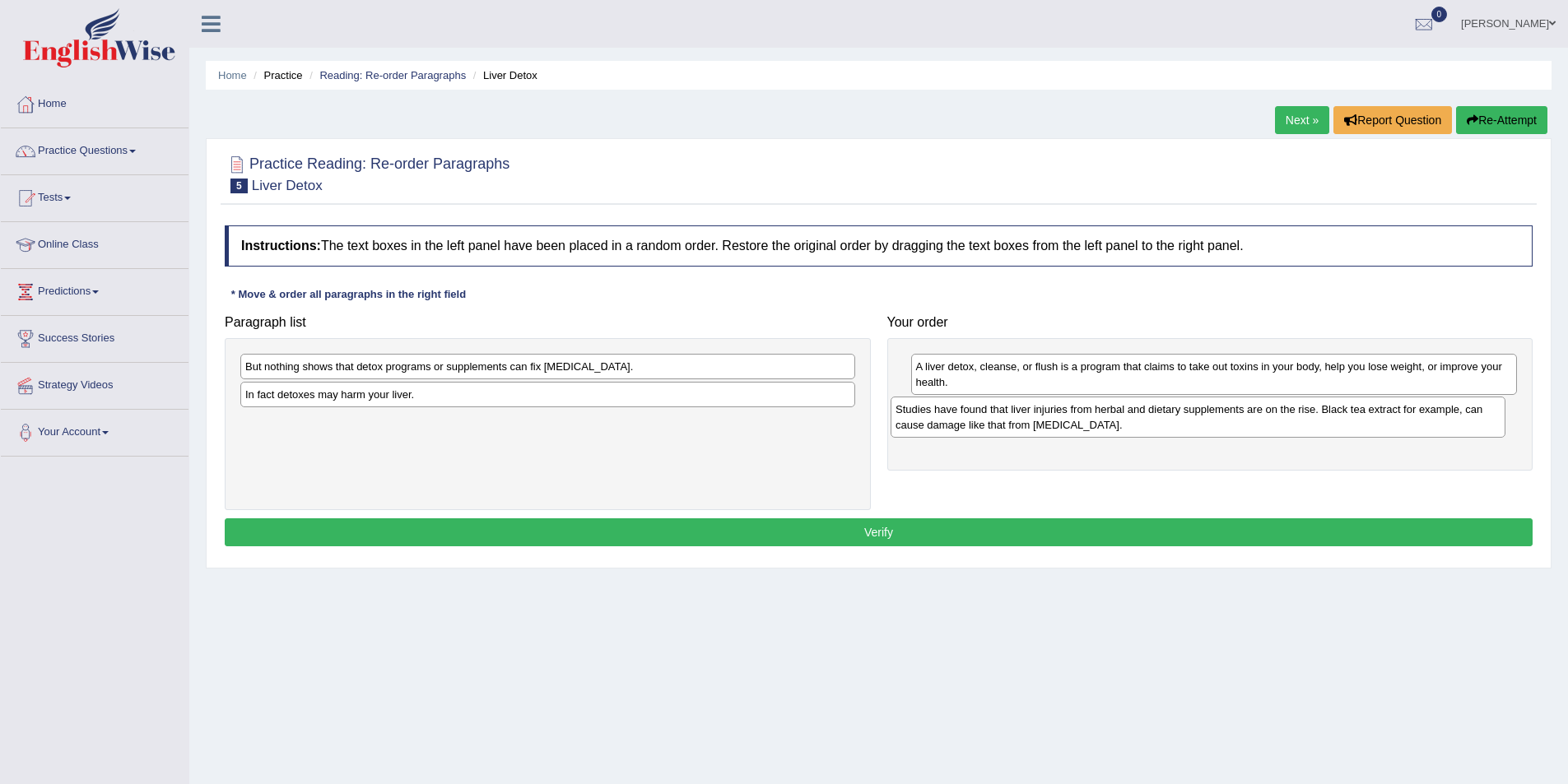
drag, startPoint x: 391, startPoint y: 398, endPoint x: 1042, endPoint y: 411, distance: 651.1
click at [1042, 411] on div "Studies have found that liver injuries from herbal and dietary supplements are …" at bounding box center [1198, 417] width 615 height 41
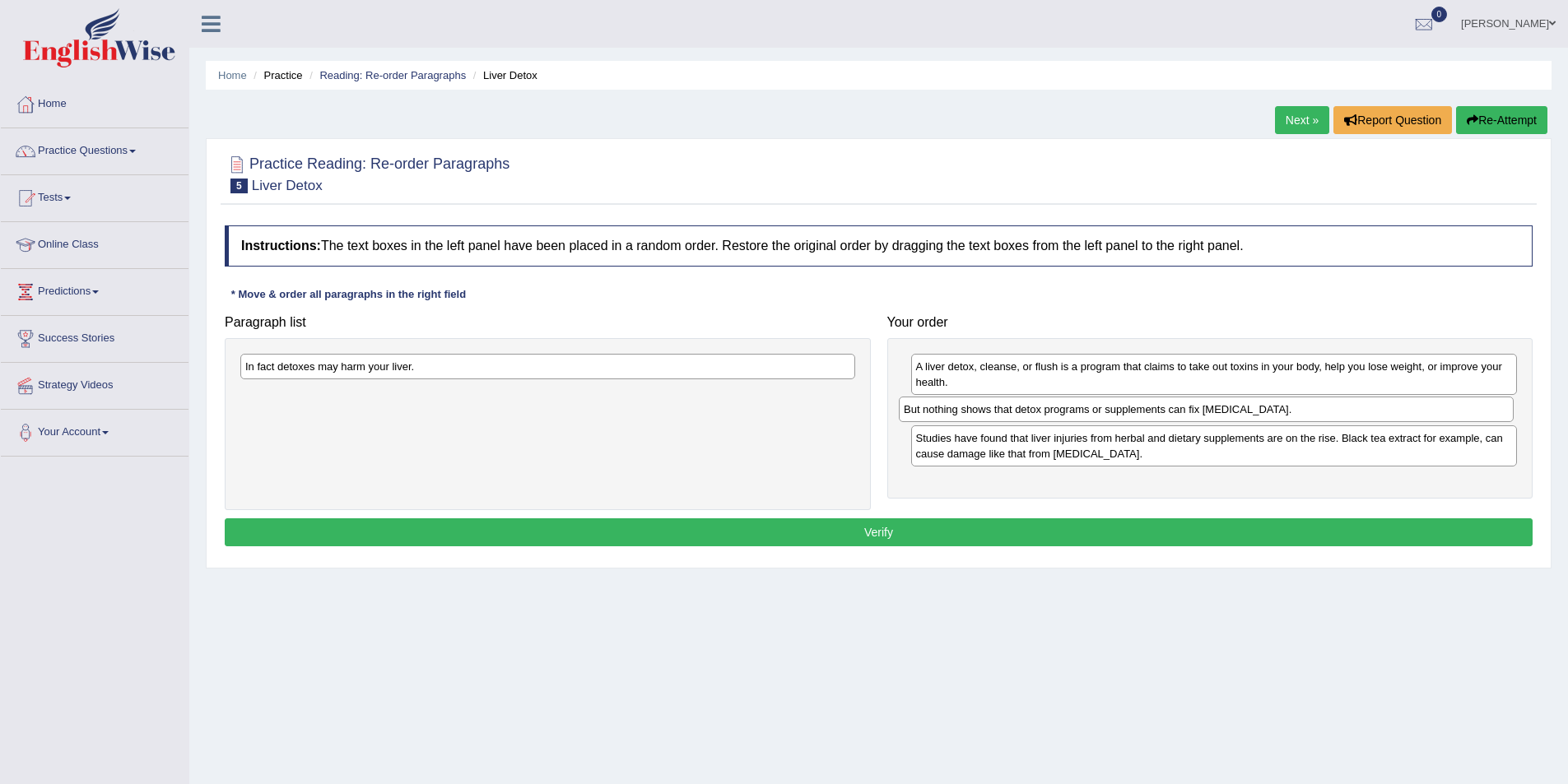
drag, startPoint x: 628, startPoint y: 373, endPoint x: 1287, endPoint y: 416, distance: 660.4
click at [1287, 416] on div "But nothing shows that detox programs or supplements can fix liver damage." at bounding box center [1206, 409] width 615 height 26
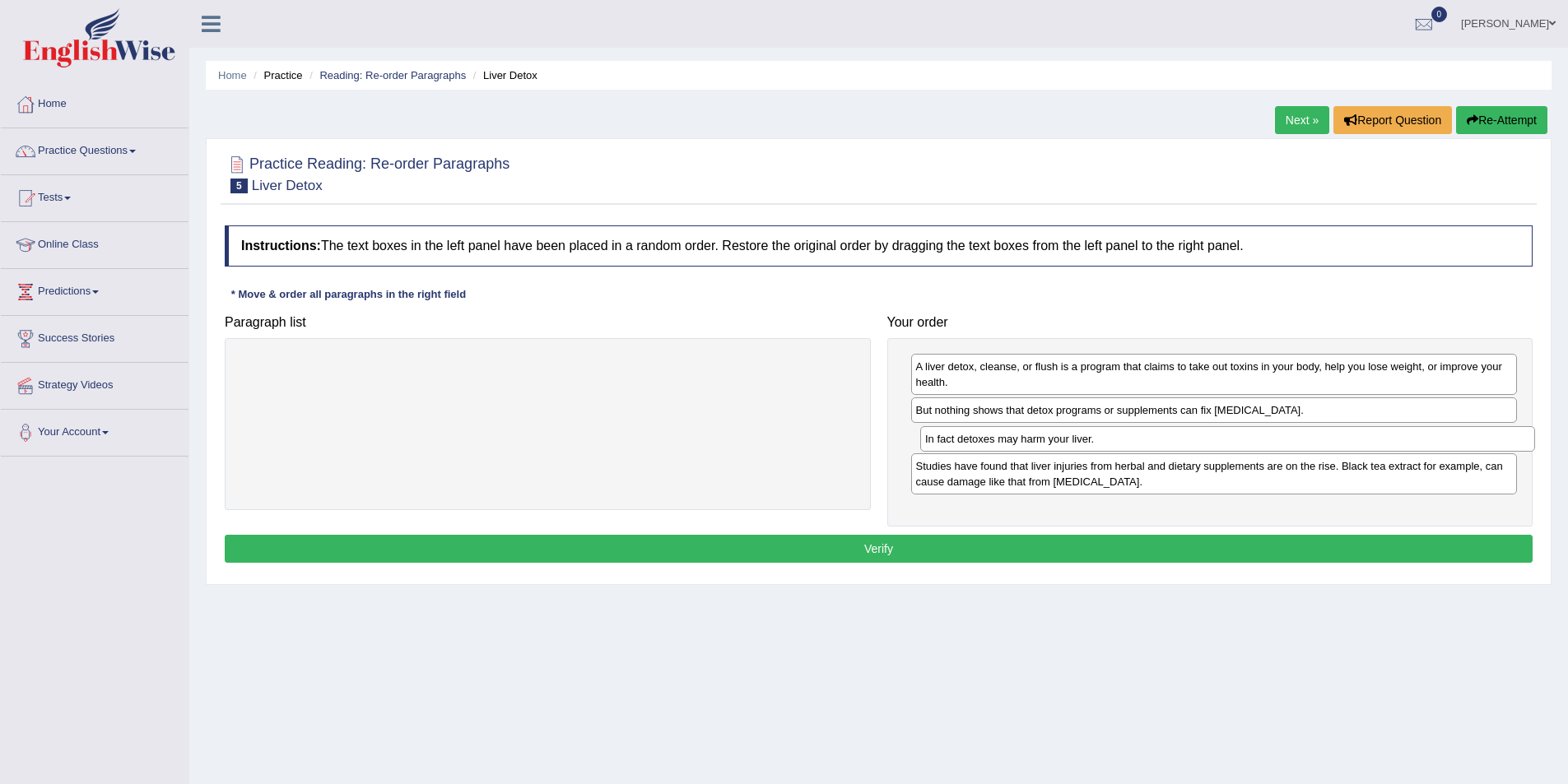
drag, startPoint x: 373, startPoint y: 368, endPoint x: 1053, endPoint y: 440, distance: 683.8
click at [1053, 440] on div "In fact detoxes may harm your liver." at bounding box center [1228, 439] width 615 height 26
click at [933, 553] on button "Verify" at bounding box center [879, 549] width 1308 height 28
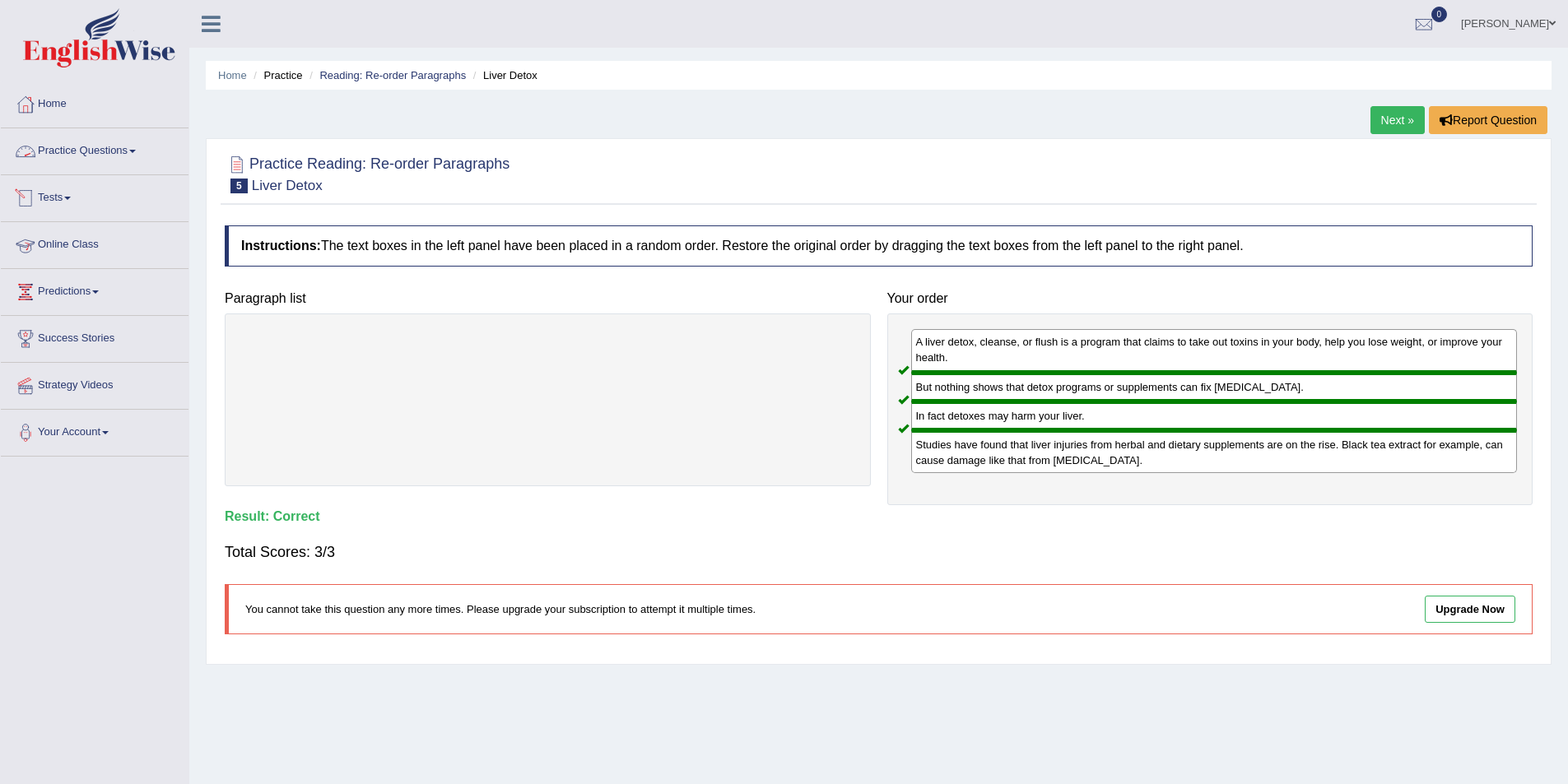
click at [148, 145] on link "Practice Questions" at bounding box center [95, 149] width 188 height 41
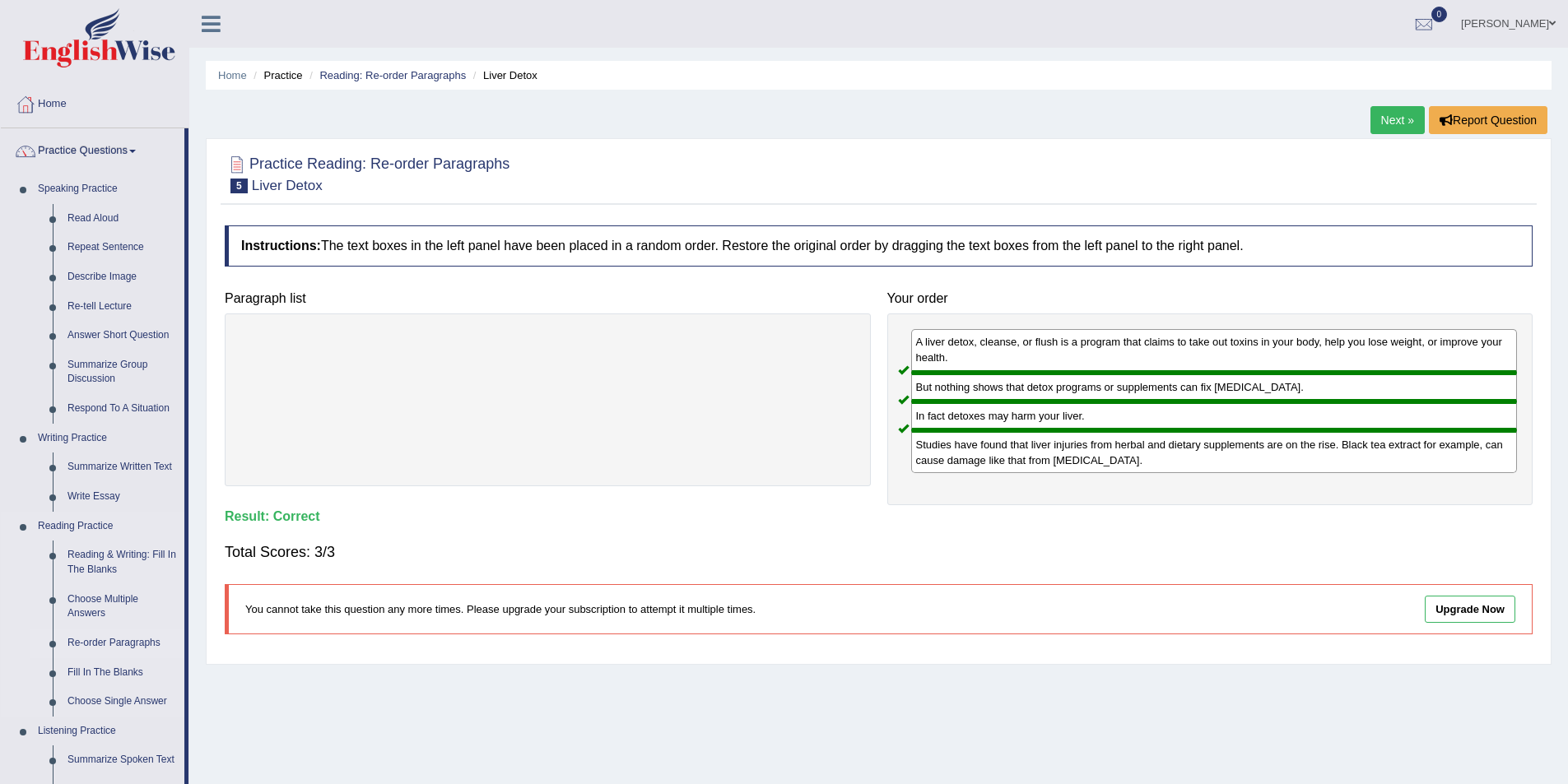
click at [129, 648] on link "Re-order Paragraphs" at bounding box center [122, 644] width 125 height 30
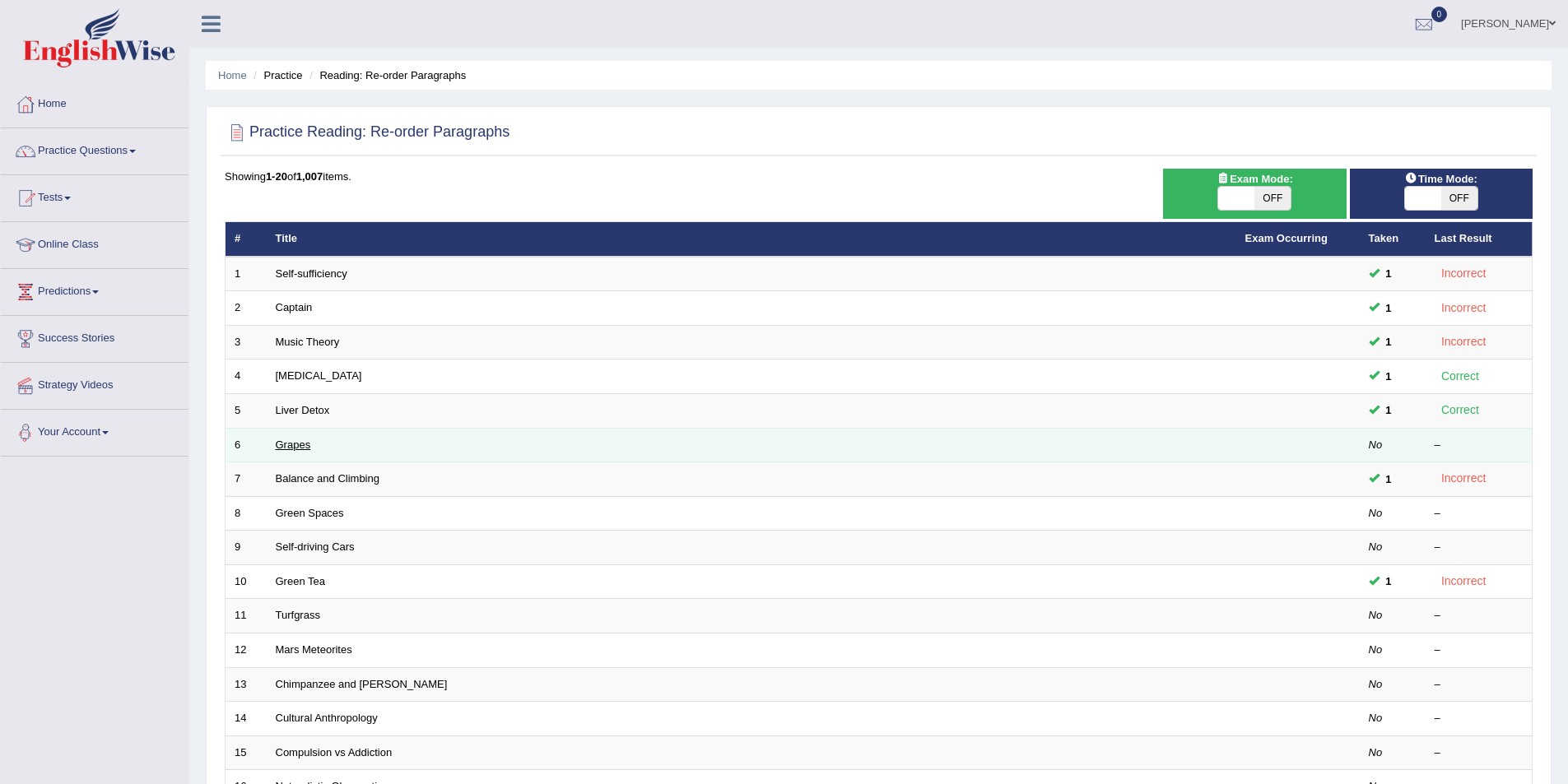
click at [306, 448] on link "Grapes" at bounding box center [293, 445] width 36 height 12
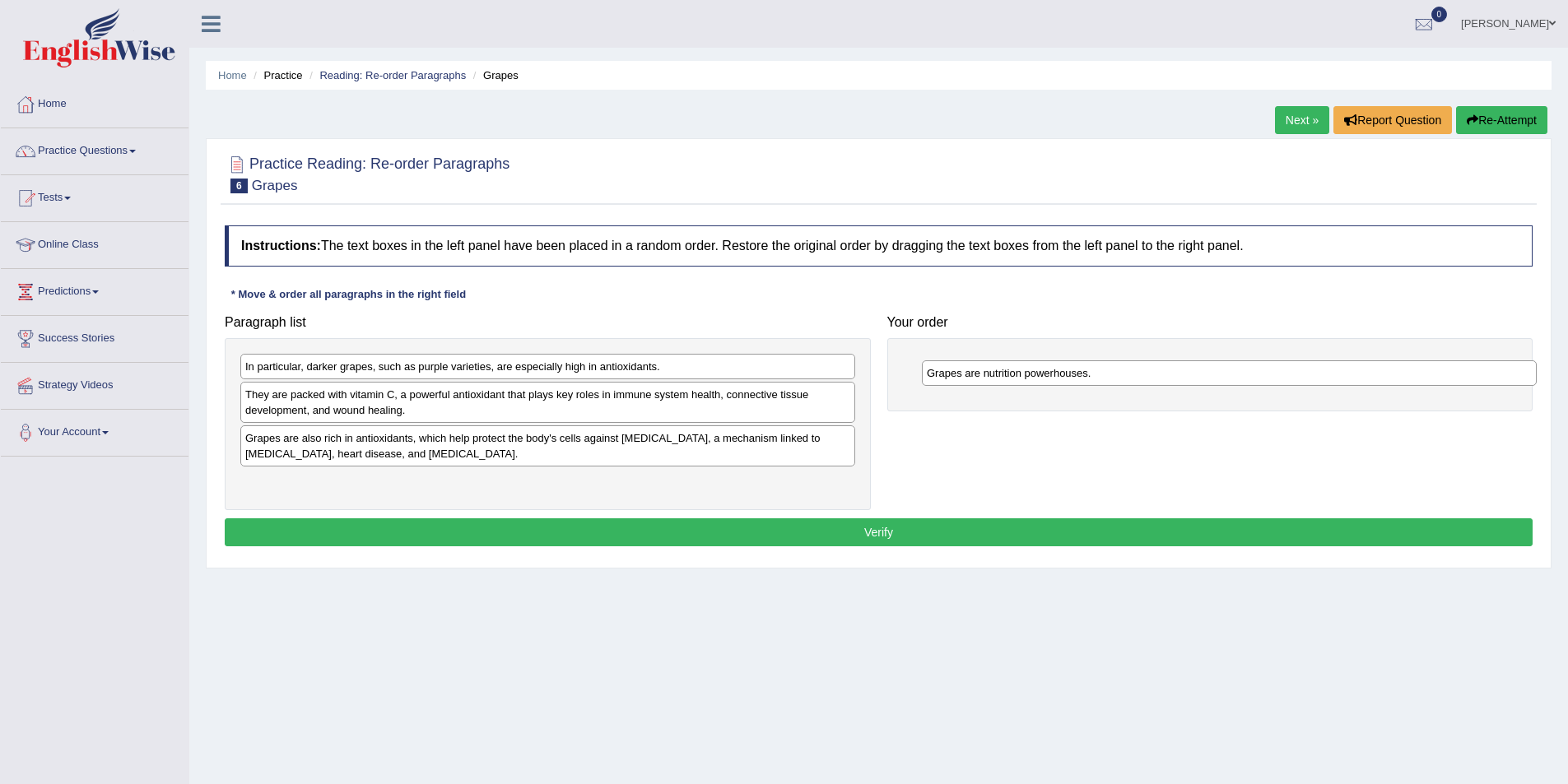
drag, startPoint x: 417, startPoint y: 367, endPoint x: 1098, endPoint y: 373, distance: 681.0
click at [1098, 373] on div "Grapes are nutrition powerhouses." at bounding box center [1229, 373] width 615 height 26
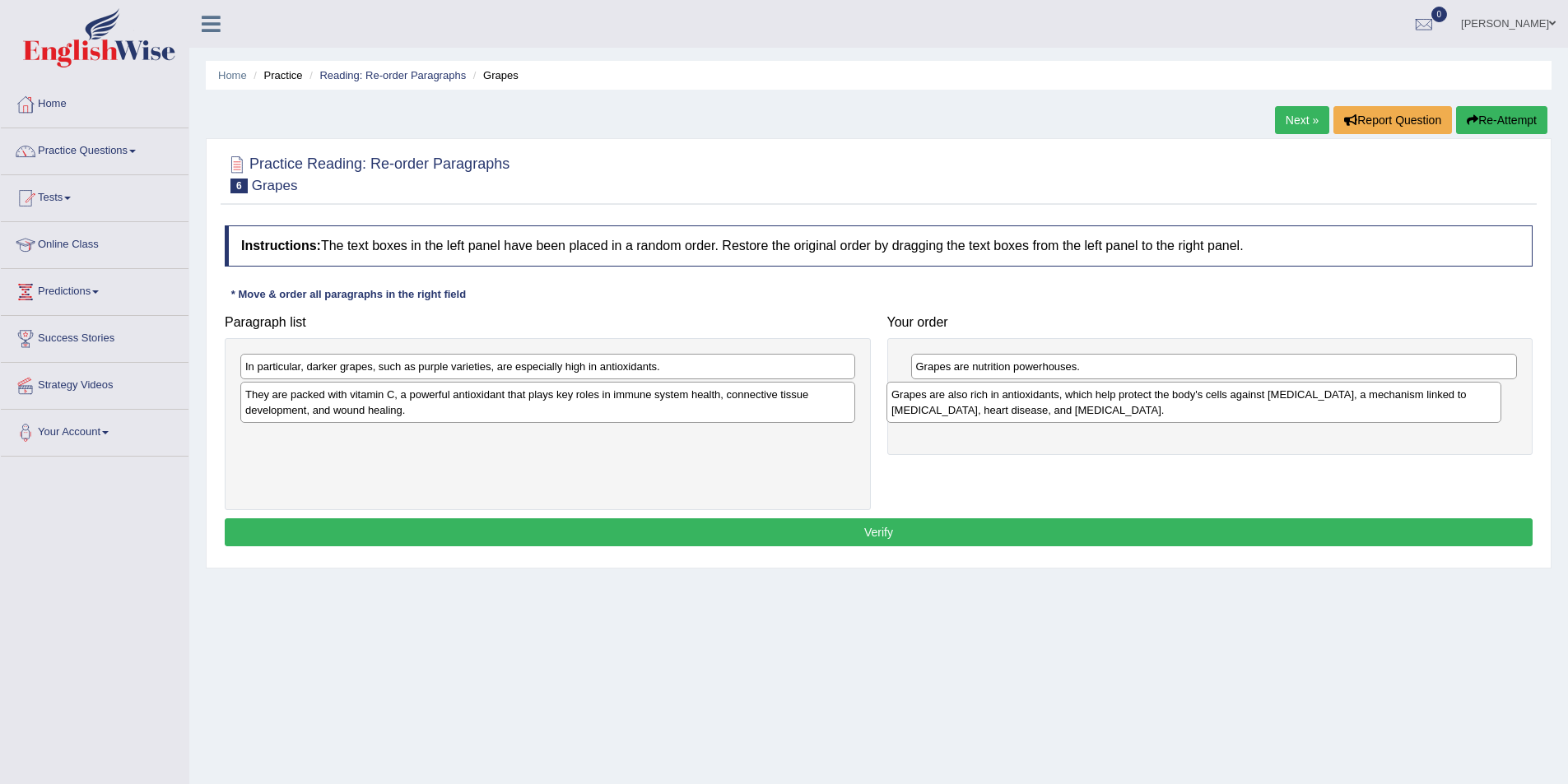
drag, startPoint x: 287, startPoint y: 448, endPoint x: 933, endPoint y: 405, distance: 647.4
click at [933, 405] on div "Grapes are also rich in antioxidants, which help protect the body's cells again…" at bounding box center [1194, 402] width 615 height 41
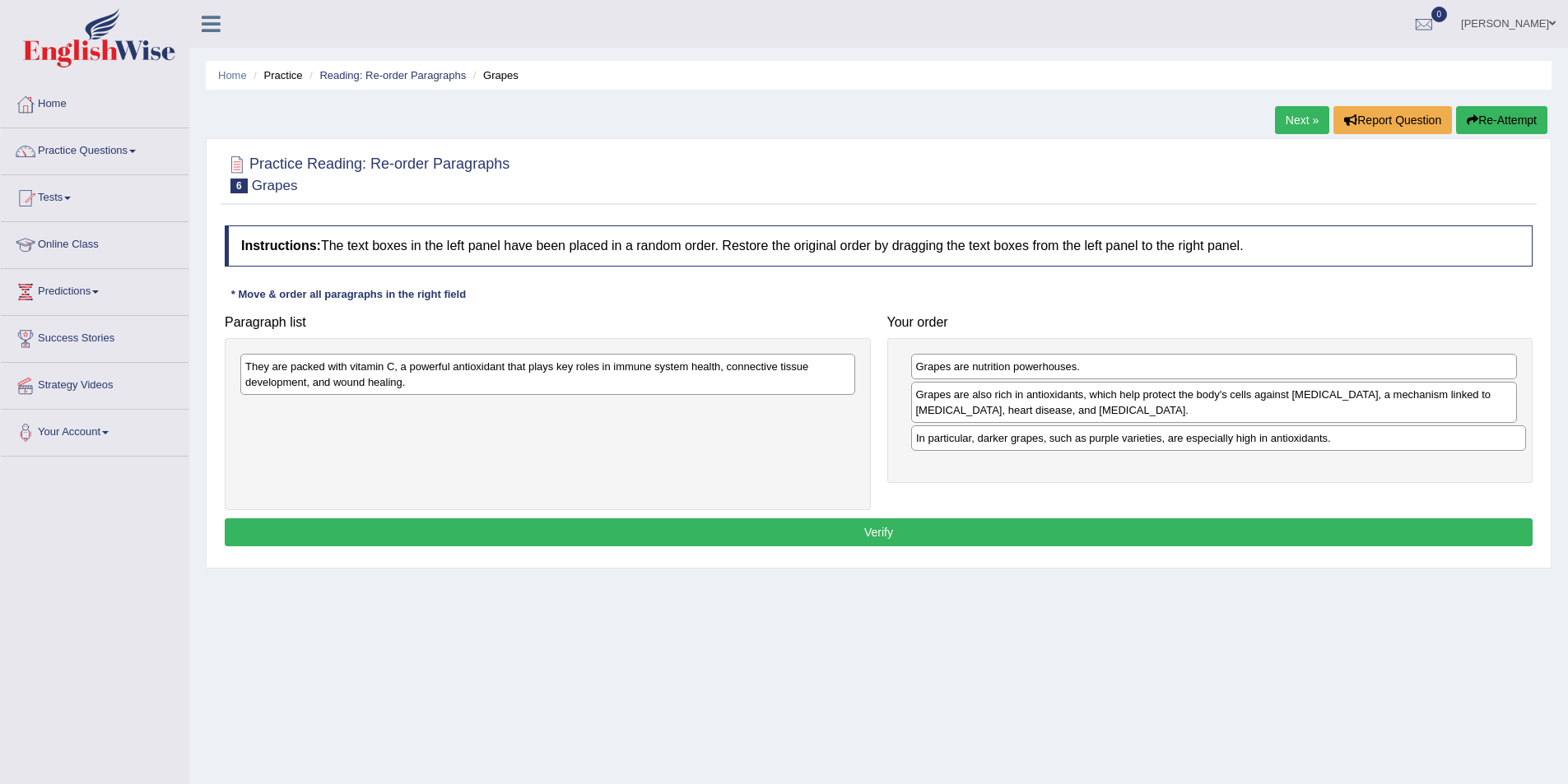
drag, startPoint x: 578, startPoint y: 367, endPoint x: 1248, endPoint y: 439, distance: 673.9
click at [1248, 439] on div "In particular, darker grapes, such as purple varieties, are especially high in …" at bounding box center [1219, 438] width 615 height 26
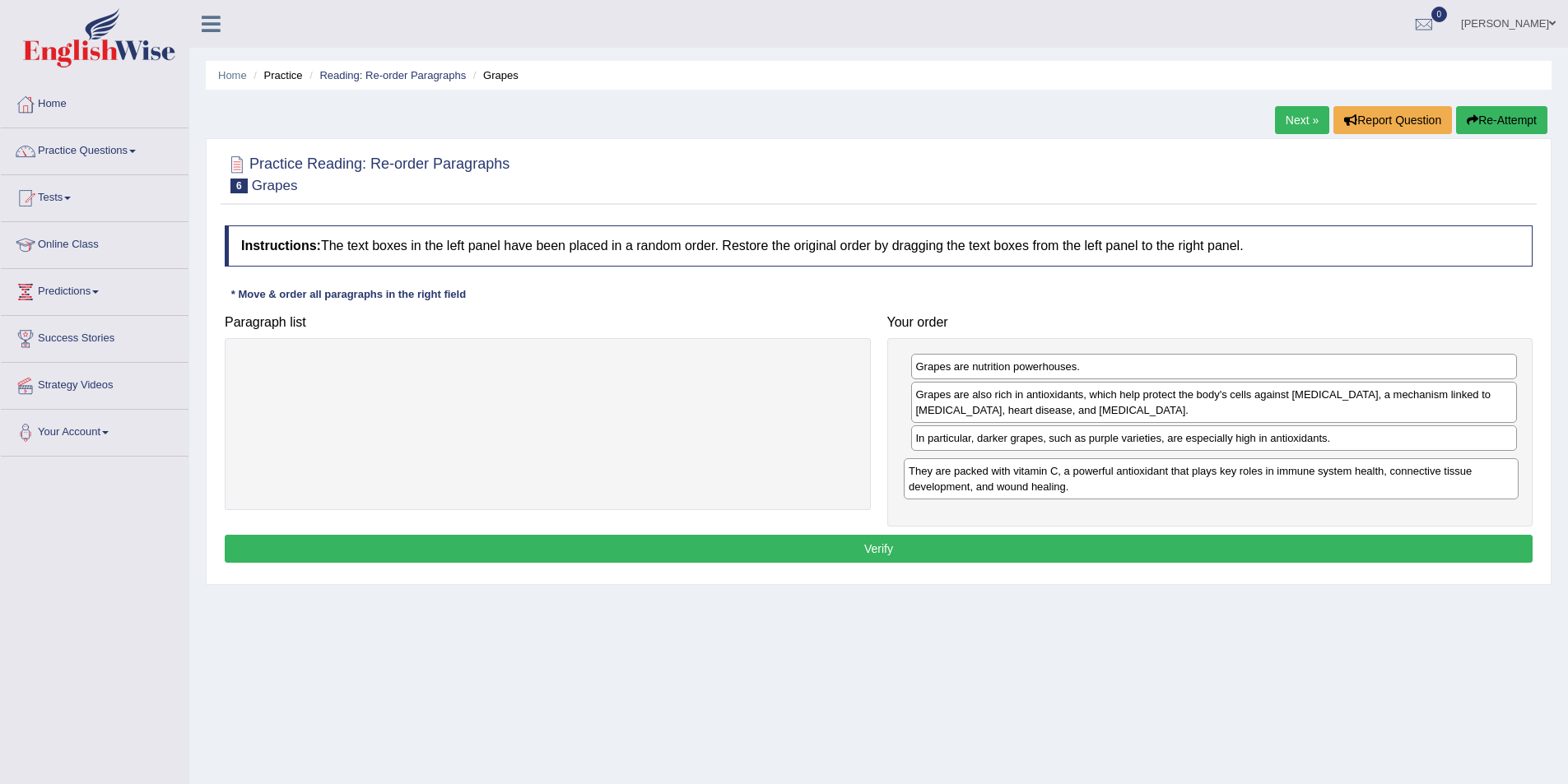
drag, startPoint x: 374, startPoint y: 378, endPoint x: 1038, endPoint y: 483, distance: 672.3
click at [1038, 483] on div "They are packed with vitamin C, a powerful antioxidant that plays key roles in …" at bounding box center [1211, 479] width 615 height 41
click at [969, 550] on button "Verify" at bounding box center [879, 549] width 1308 height 28
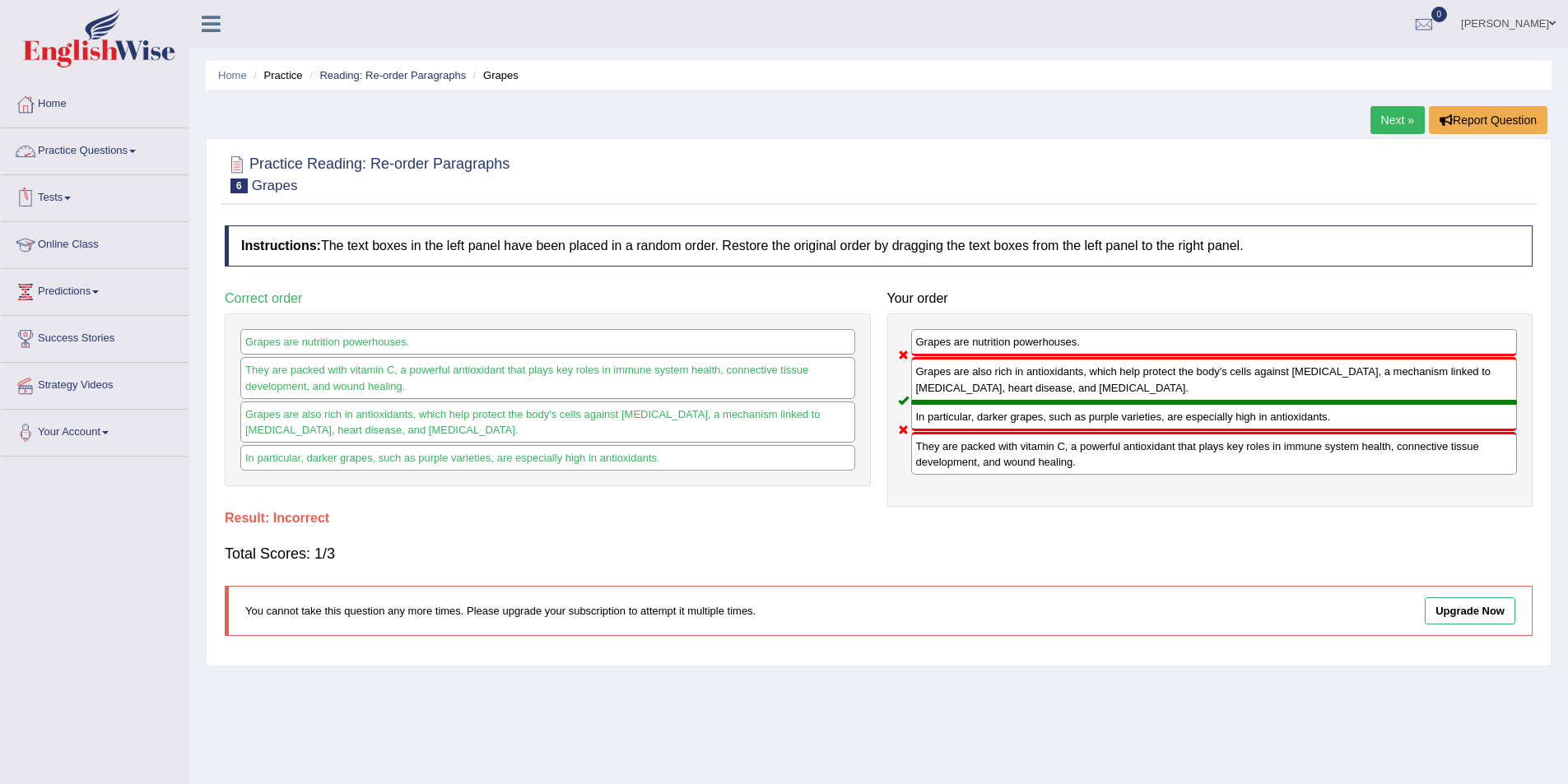
click at [90, 148] on link "Practice Questions" at bounding box center [95, 149] width 188 height 41
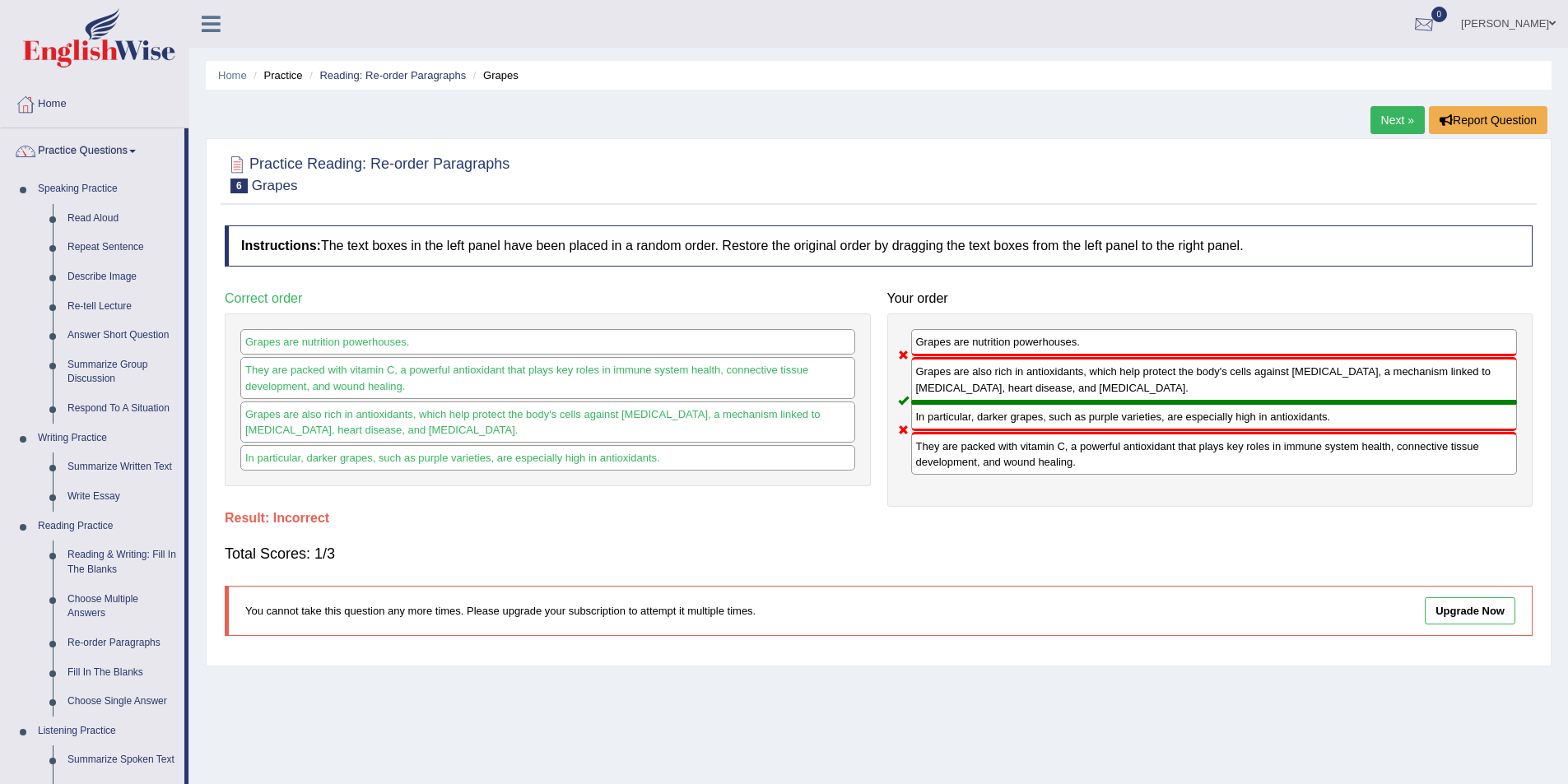
click at [1436, 19] on div at bounding box center [1424, 25] width 25 height 25
click at [1356, 64] on strong "See All Alerts" at bounding box center [1320, 69] width 73 height 13
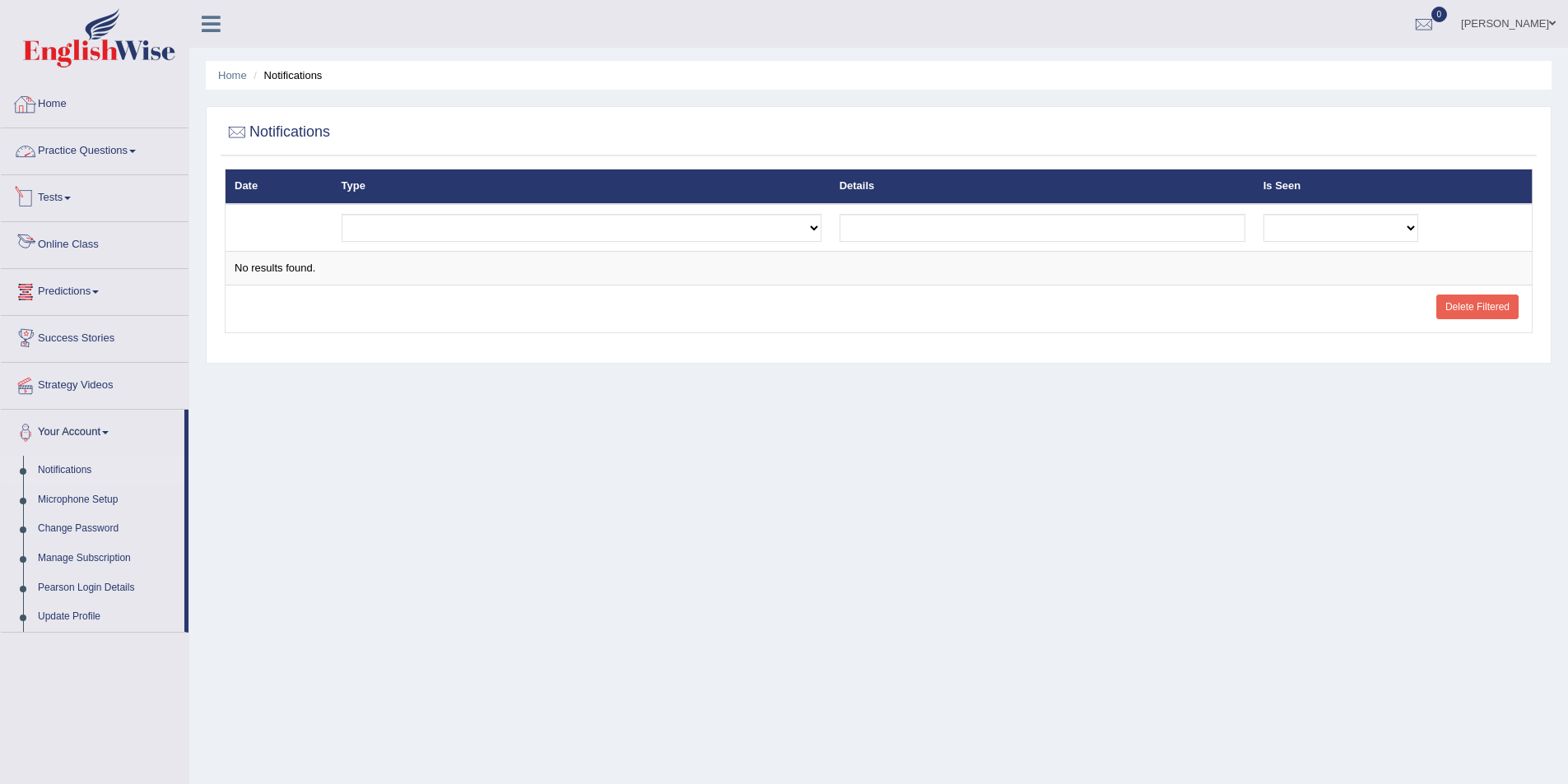
click at [66, 103] on link "Home" at bounding box center [95, 102] width 188 height 41
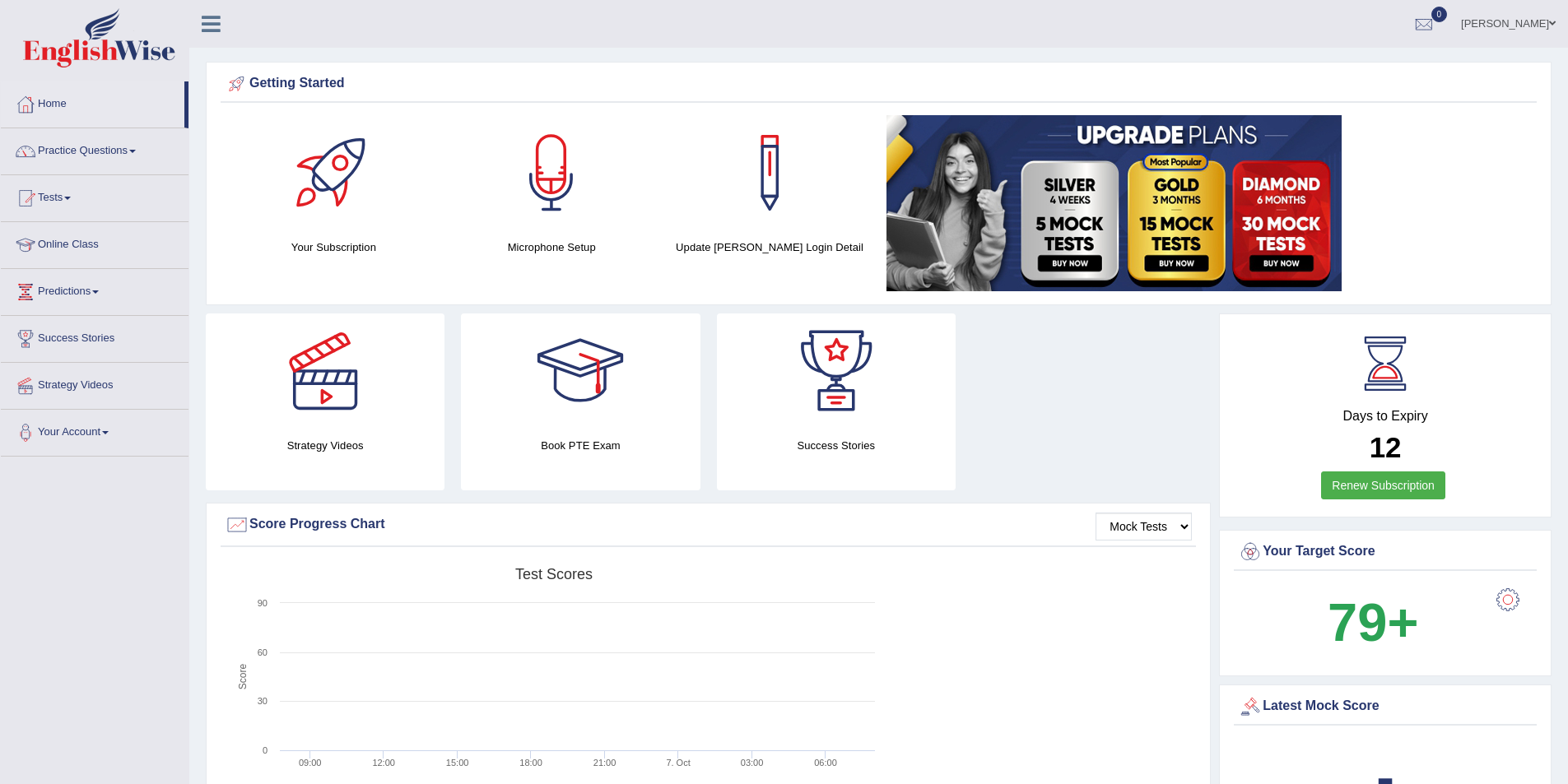
click at [1555, 22] on span at bounding box center [1552, 23] width 7 height 11
click at [1463, 200] on link "Log out" at bounding box center [1478, 214] width 178 height 38
